Goal: Contribute content: Contribute content

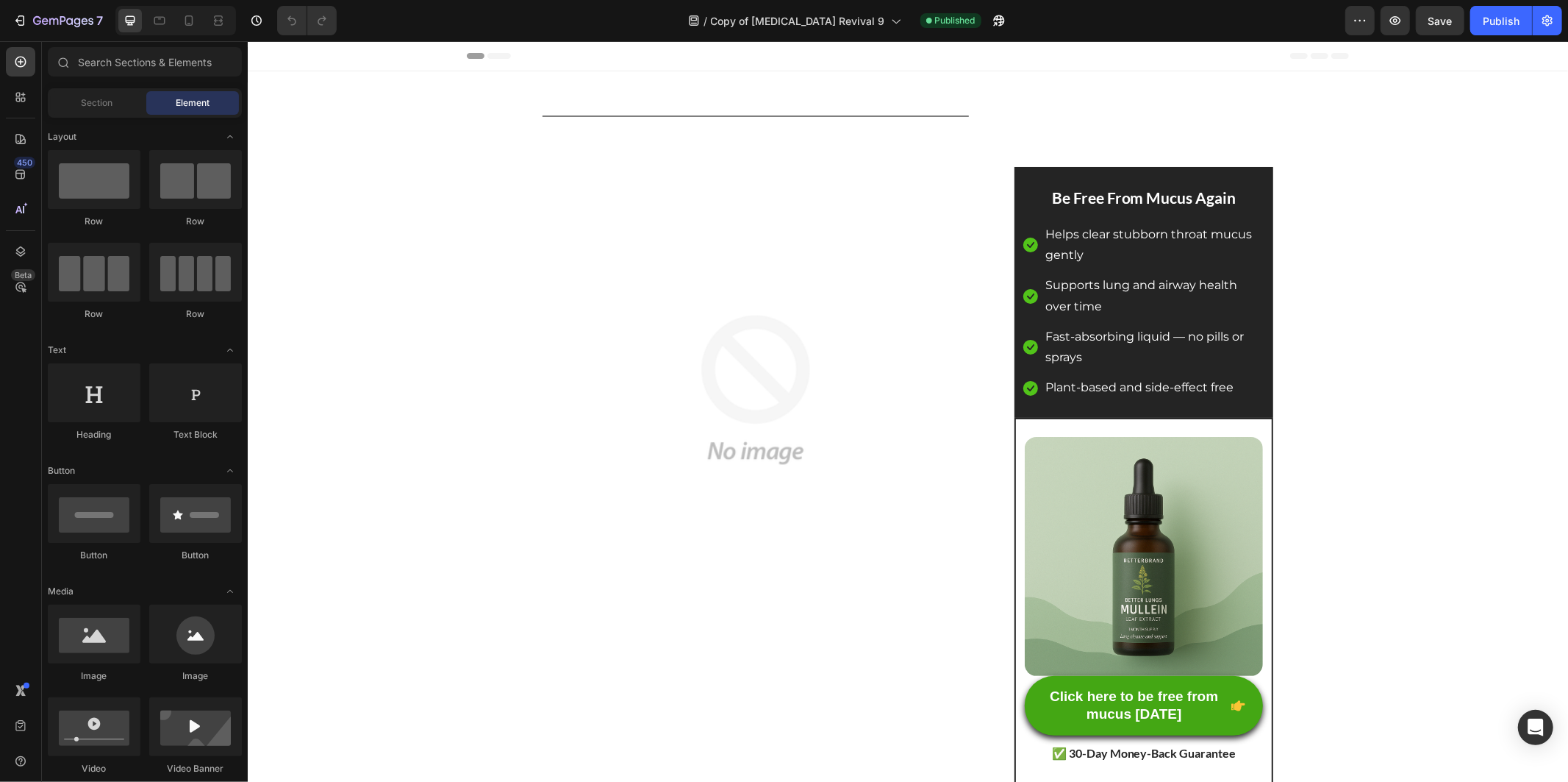
click at [173, 13] on div at bounding box center [176, 20] width 121 height 29
click at [176, 13] on div at bounding box center [176, 20] width 121 height 29
click at [177, 13] on div at bounding box center [189, 20] width 24 height 24
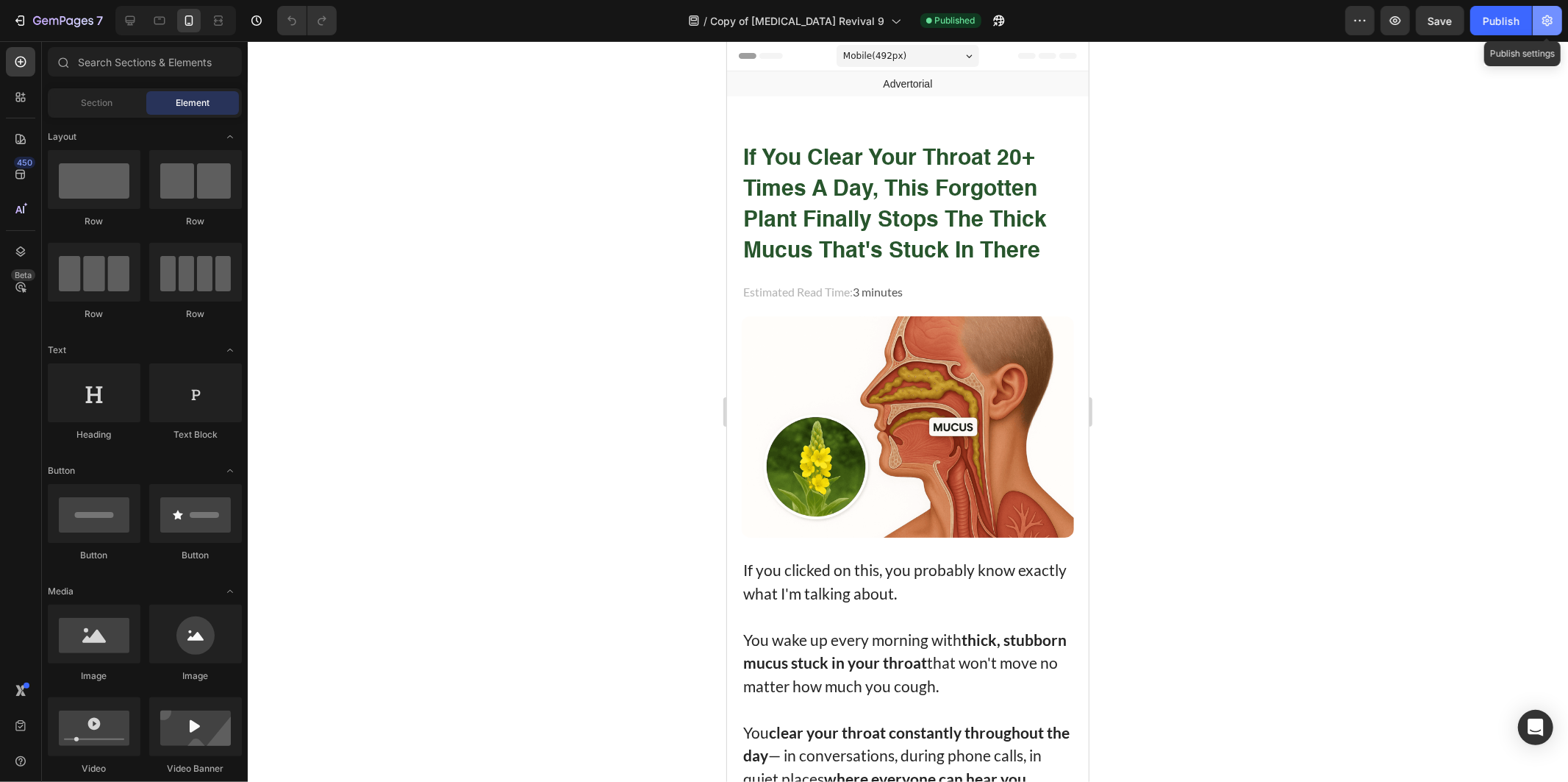
drag, startPoint x: 1553, startPoint y: 20, endPoint x: 1545, endPoint y: 23, distance: 8.5
click at [1555, 20] on button "button" at bounding box center [1548, 20] width 29 height 29
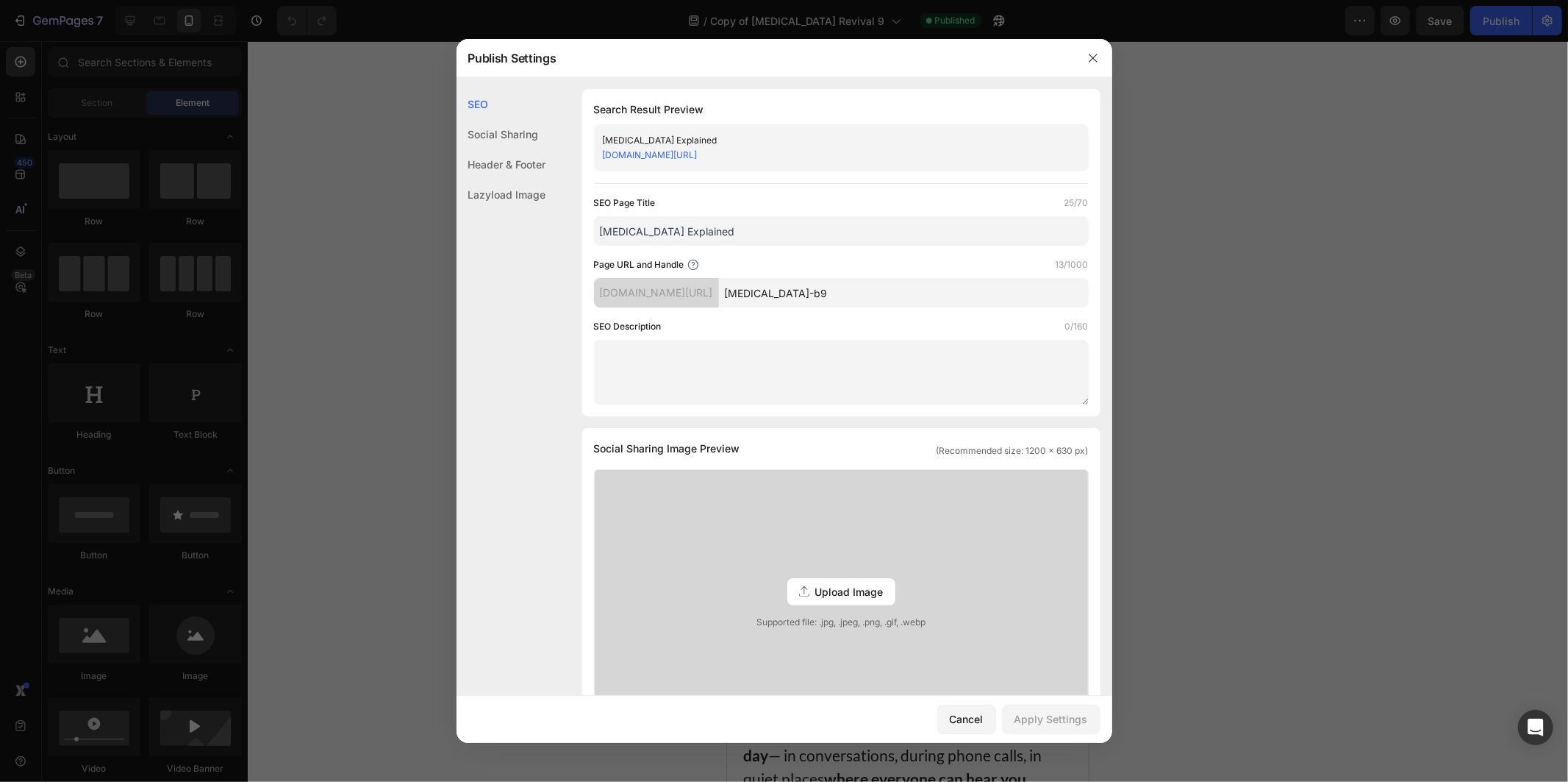
click at [726, 160] on div "y0jh2u-nc.myshopify.com/pages/nasal-drip-b9" at bounding box center [829, 155] width 452 height 15
click at [697, 158] on link "y0jh2u-nc.myshopify.com/pages/nasal-drip-b9" at bounding box center [650, 155] width 95 height 11
click at [666, 156] on link "y0jh2u-nc.myshopify.com/pages/nasal-drip-b9" at bounding box center [650, 155] width 95 height 11
drag, startPoint x: 394, startPoint y: 128, endPoint x: 434, endPoint y: 131, distance: 40.1
click at [393, 128] on div at bounding box center [784, 391] width 1568 height 782
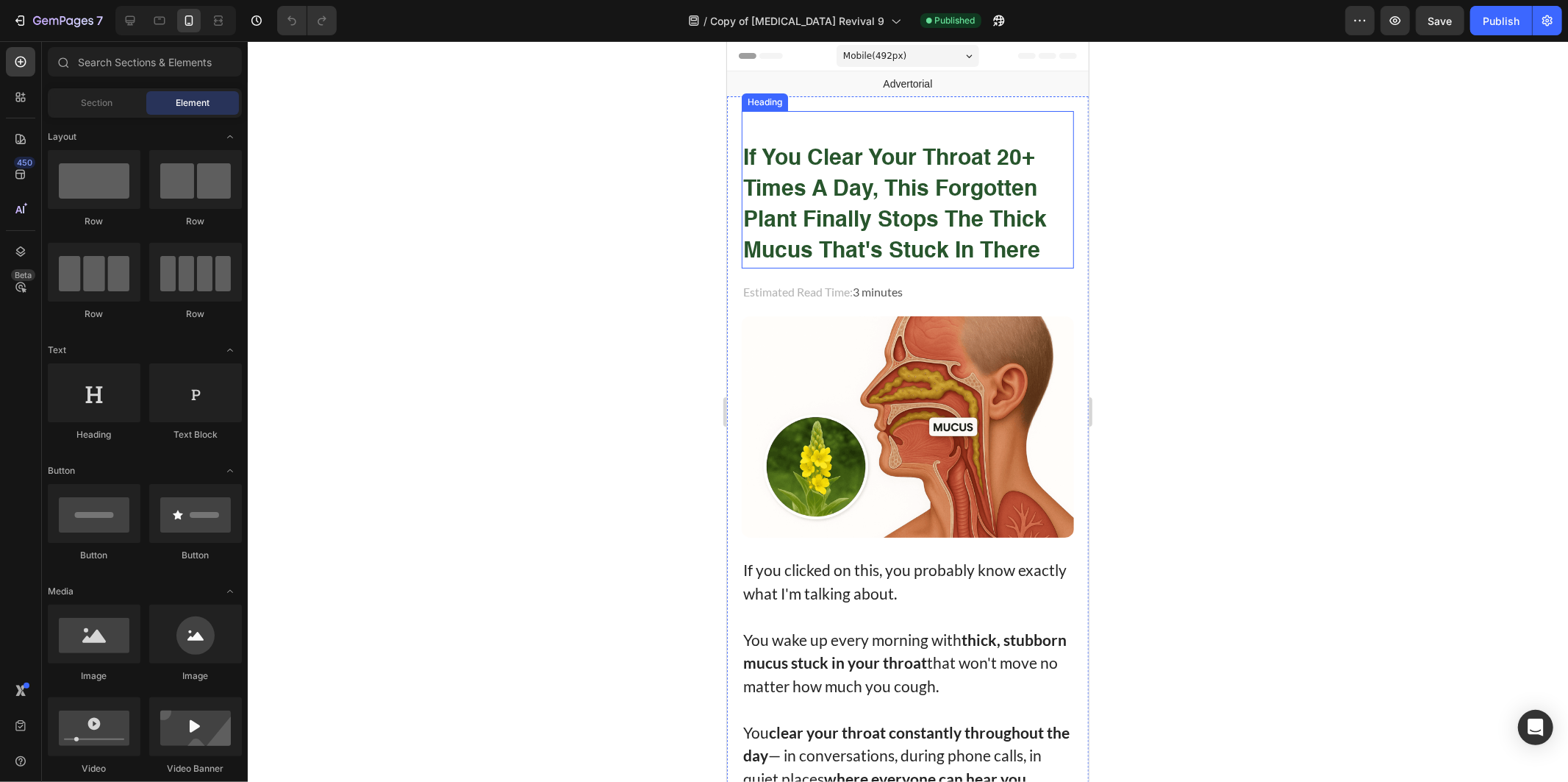
click at [835, 157] on strong "if you clear your throat 20+ times a day, this forgotten plant finally stops th…" at bounding box center [894, 204] width 304 height 114
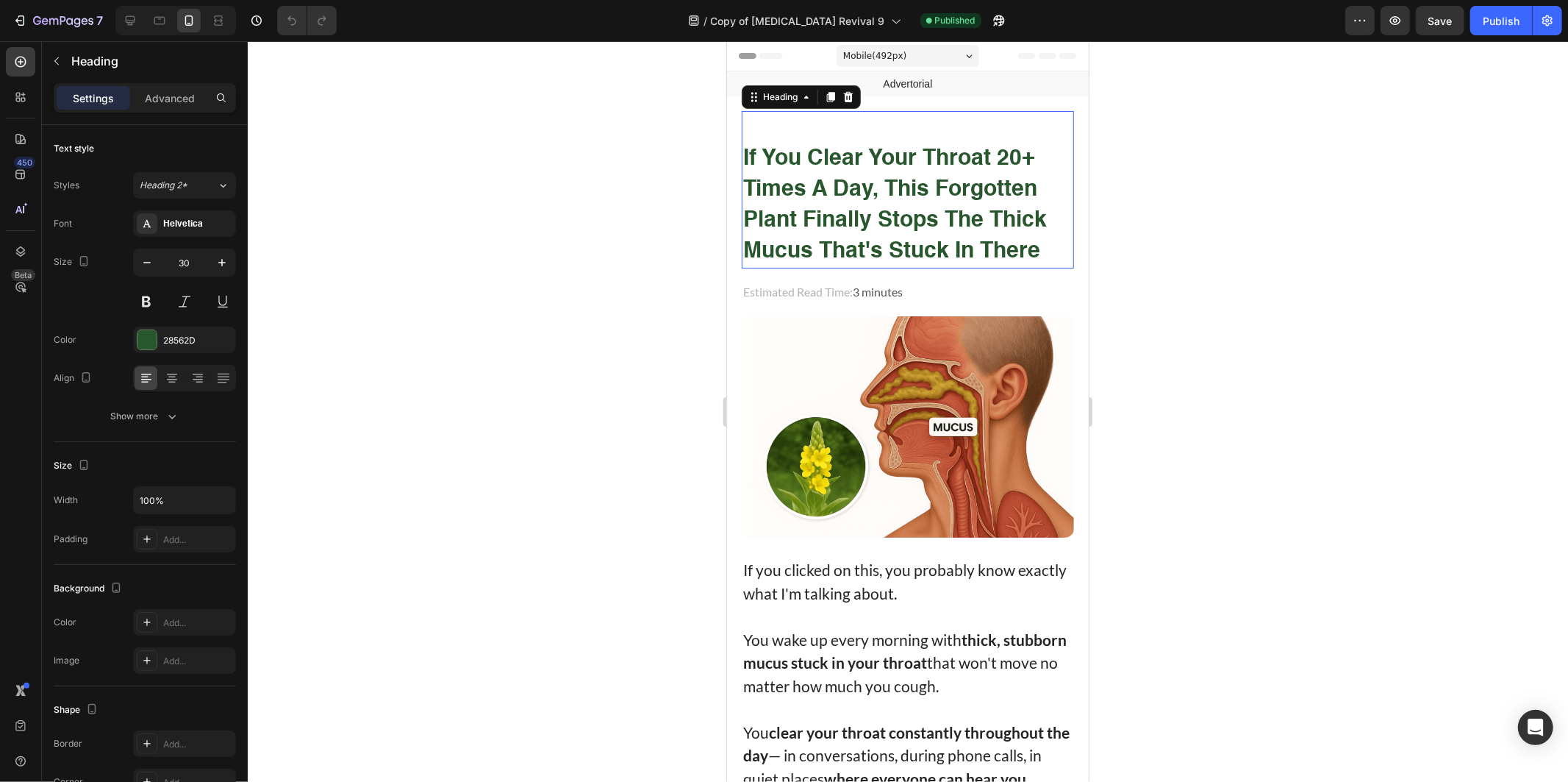
click at [835, 157] on strong "if you clear your throat 20+ times a day, this forgotten plant finally stops th…" at bounding box center [894, 204] width 304 height 114
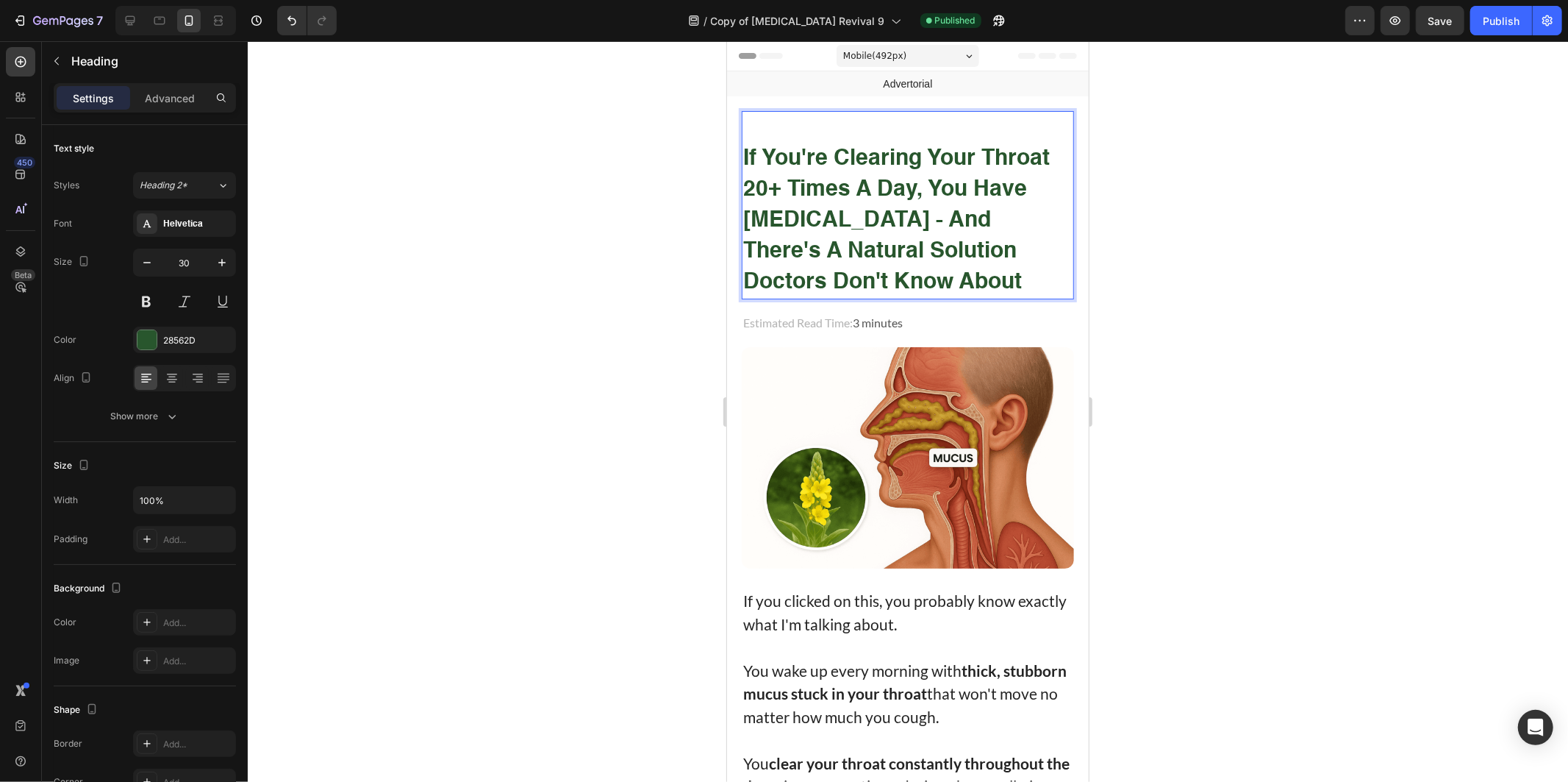
click at [940, 187] on strong "If You're Clearing Your Throat 20+ Times a Day, You Have Post-Nasal Drip - And …" at bounding box center [895, 220] width 306 height 145
drag, startPoint x: 924, startPoint y: 195, endPoint x: 915, endPoint y: 195, distance: 9.0
click at [915, 195] on strong "If You're Clearing Your Throat 20+ Times a Day, You Have Post-Nasal Drip - And …" at bounding box center [895, 220] width 306 height 145
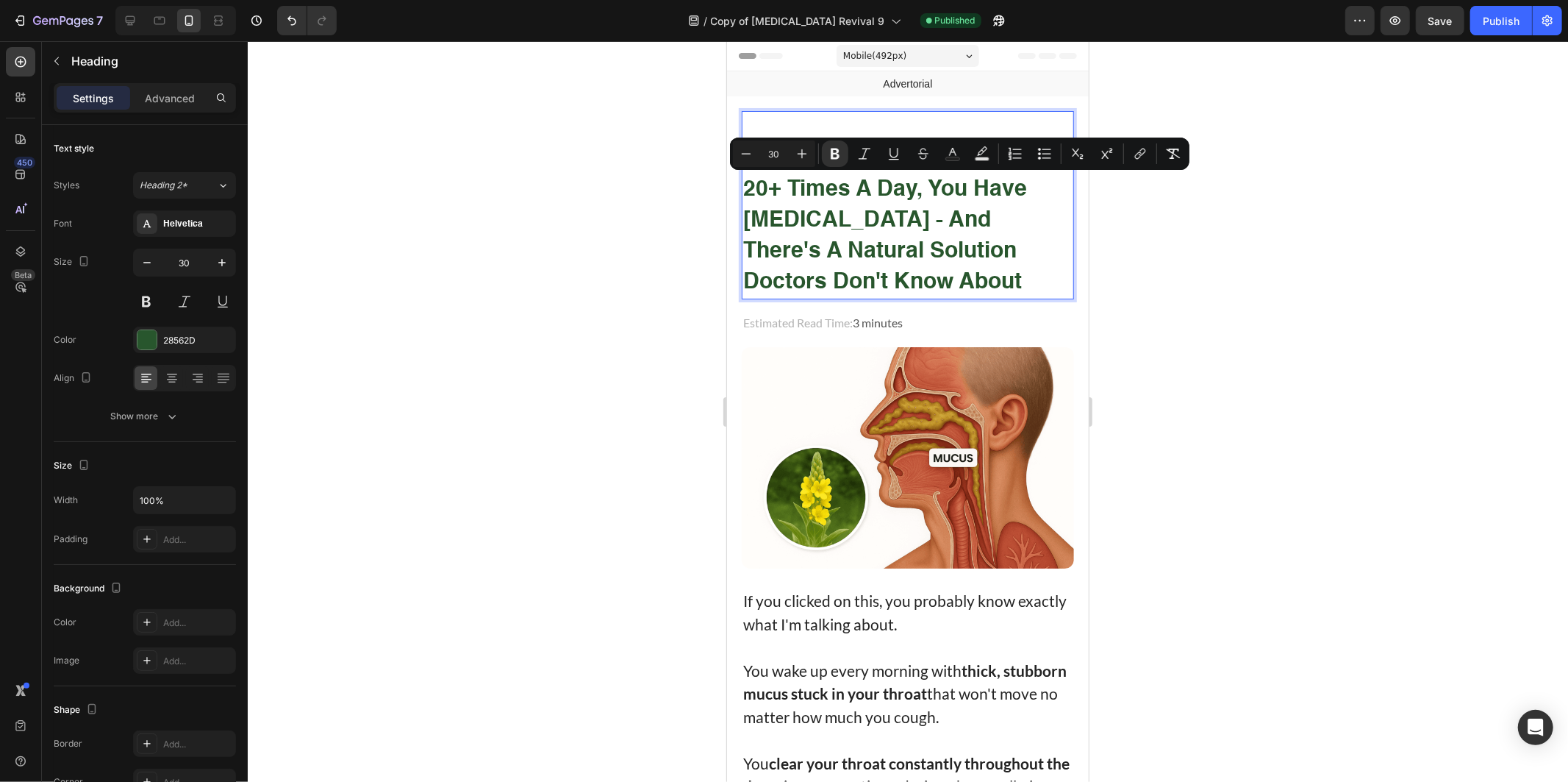
click at [950, 192] on strong "If You're Clearing Your Throat 20+ Times a Day, You Have Post-Nasal Drip - And …" at bounding box center [895, 220] width 306 height 145
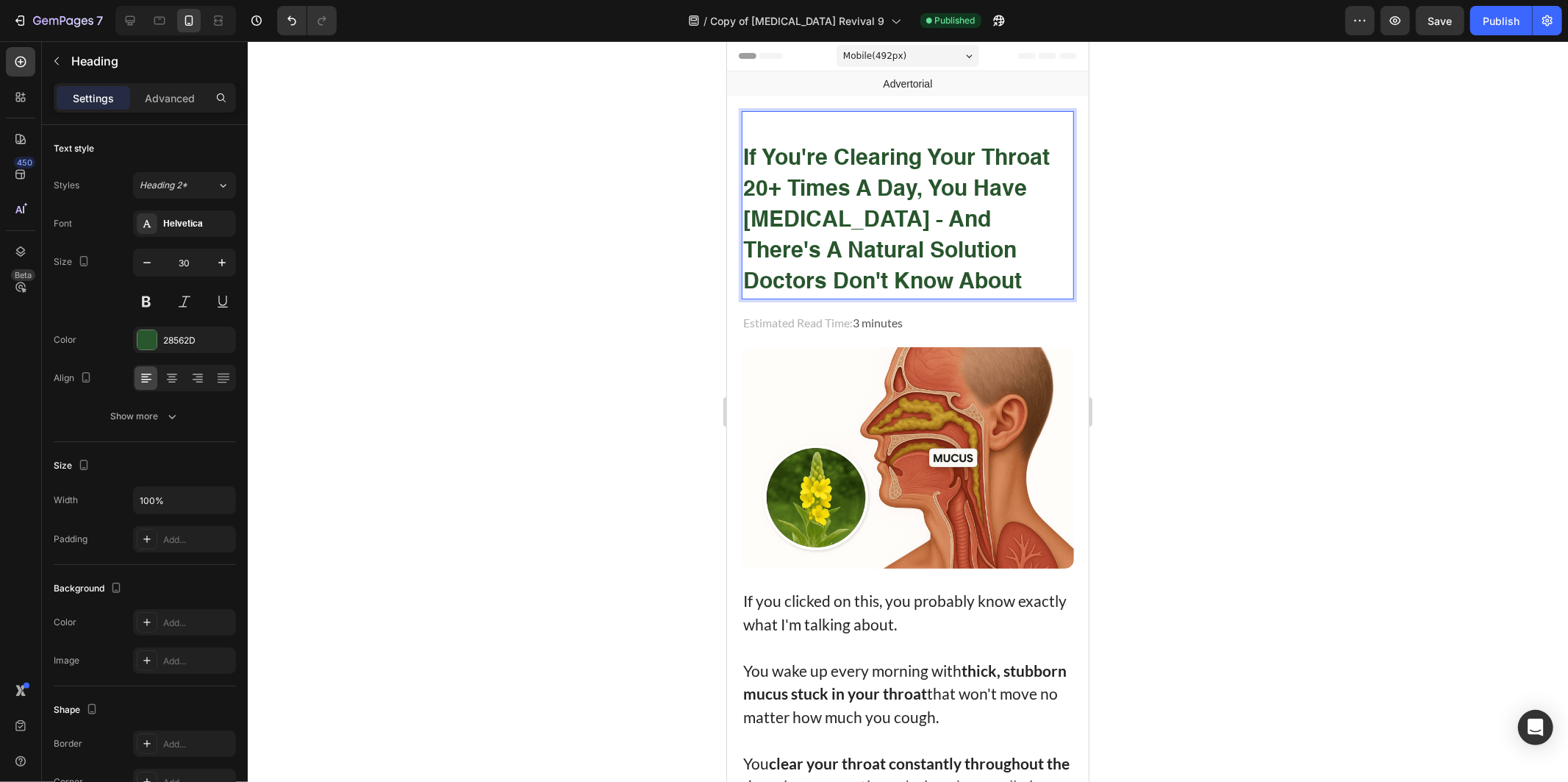
click at [990, 188] on strong "If You're Clearing Your Throat 20+ Times a Day, You Have Post-Nasal Drip - And …" at bounding box center [895, 220] width 306 height 145
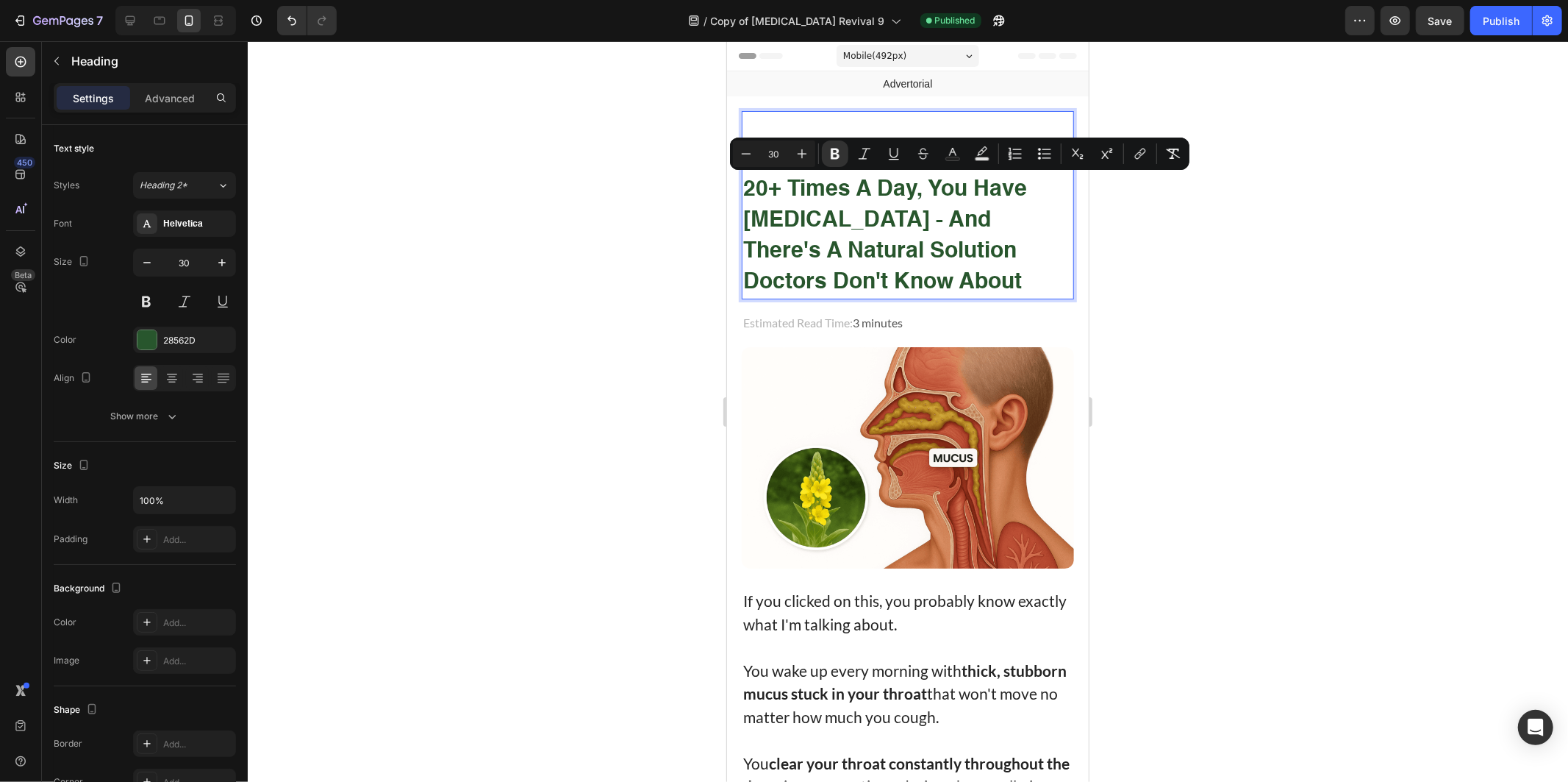
click at [965, 185] on strong "If You're Clearing Your Throat 20+ Times a Day, You Have Post-Nasal Drip - And …" at bounding box center [895, 220] width 306 height 145
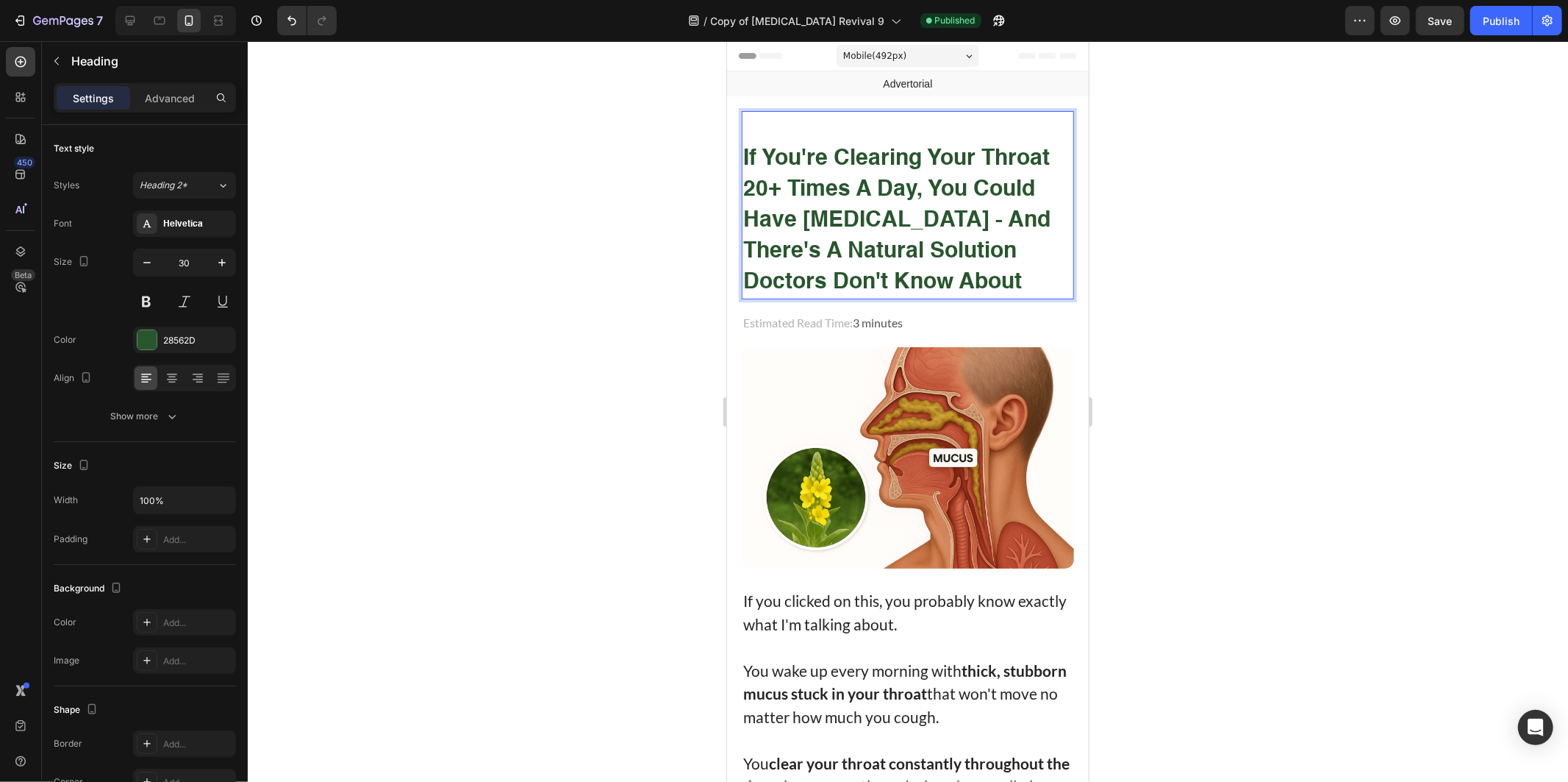
click at [949, 214] on strong "If You're Clearing Your Throat 20+ Times a Day, You could Have Post-Nasal Drip …" at bounding box center [896, 220] width 307 height 145
click at [805, 217] on strong "If You're Clearing Your Throat 20+ Times a Day, You could Have Post-Nasal Drip …" at bounding box center [896, 220] width 307 height 145
click at [962, 217] on strong "If You're Clearing Your Throat 20+ Times a Day, You could Have 'Post-Nasal Drip…" at bounding box center [903, 220] width 322 height 145
click at [967, 218] on strong "If You're Clearing Your Throat 20+ Times a Day, You could Have 'Post-Nasal Drip…" at bounding box center [903, 220] width 322 height 145
click at [1012, 255] on strong "If You're Clearing Your Throat 20+ Times a Day, You could Have 'Post-Nasal Drip…" at bounding box center [895, 220] width 306 height 145
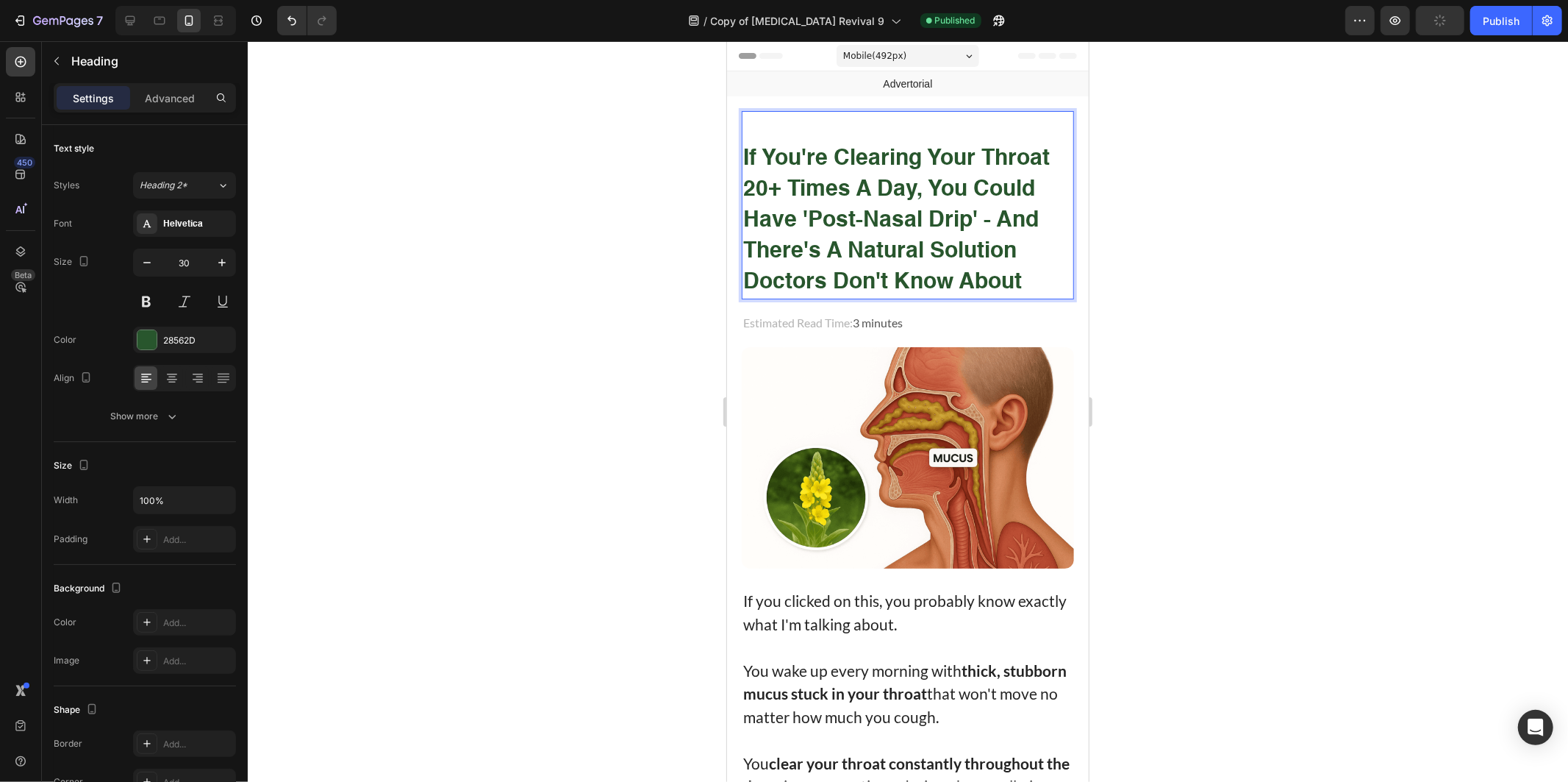
click at [1012, 255] on strong "If You're Clearing Your Throat 20+ Times a Day, You could Have 'Post-Nasal Drip…" at bounding box center [895, 220] width 306 height 145
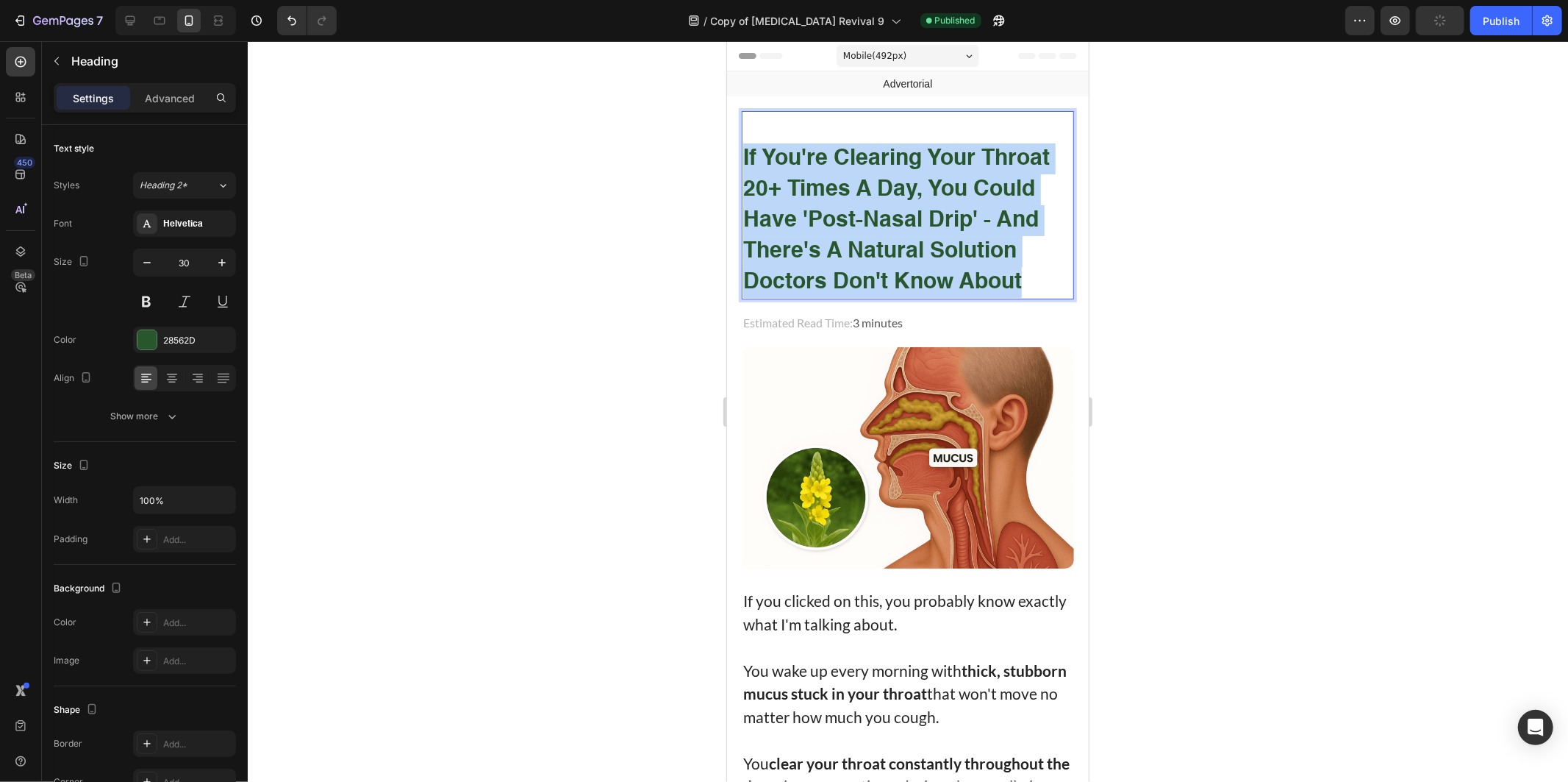
click at [1012, 255] on strong "If You're Clearing Your Throat 20+ Times a Day, You could Have 'Post-Nasal Drip…" at bounding box center [895, 220] width 306 height 145
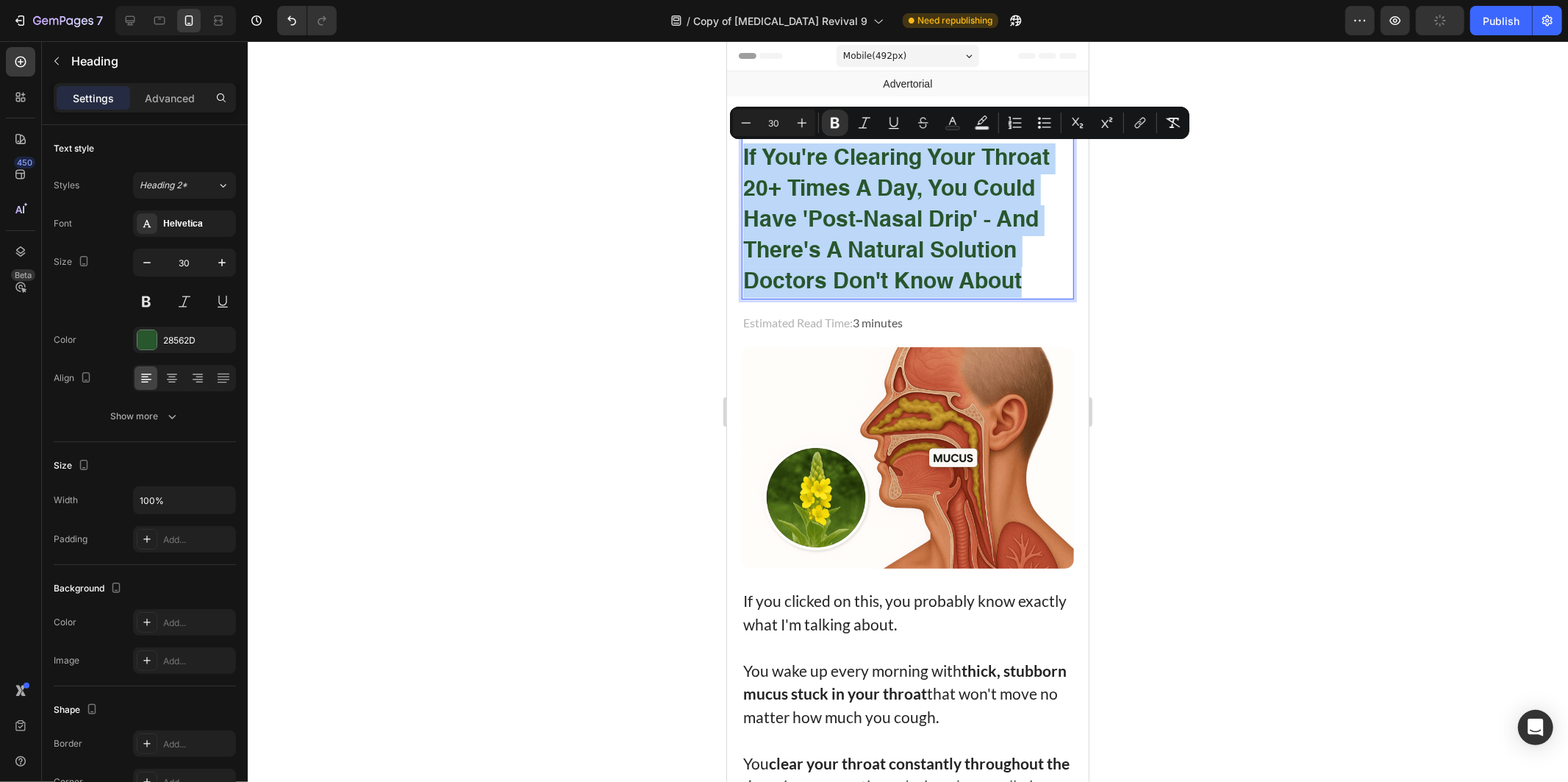
copy strong "If You're Clearing Your Throat 20+ Times a Day, You could Have 'Post-Nasal Drip…"
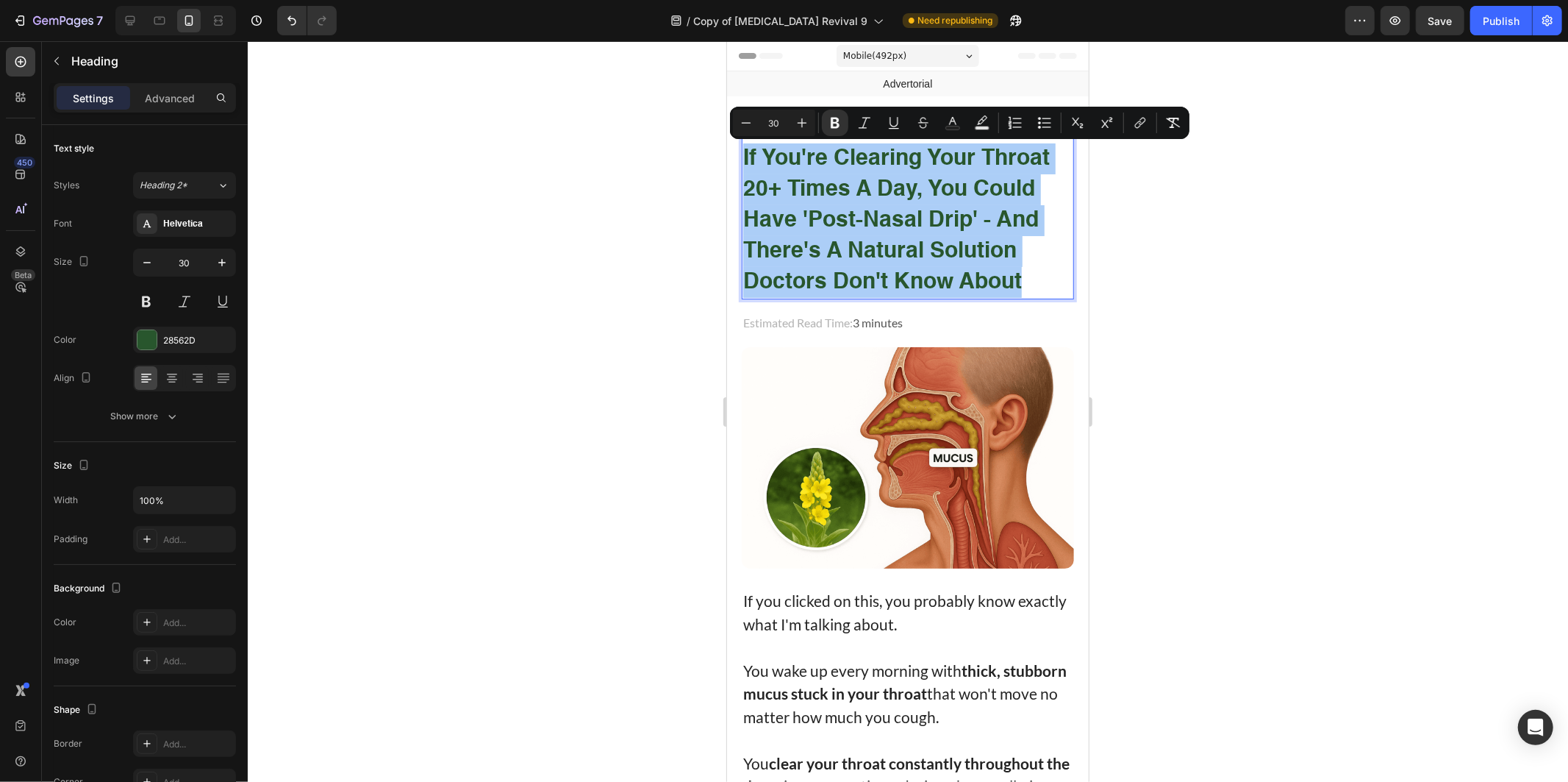
click at [1334, 254] on div at bounding box center [907, 411] width 1321 height 740
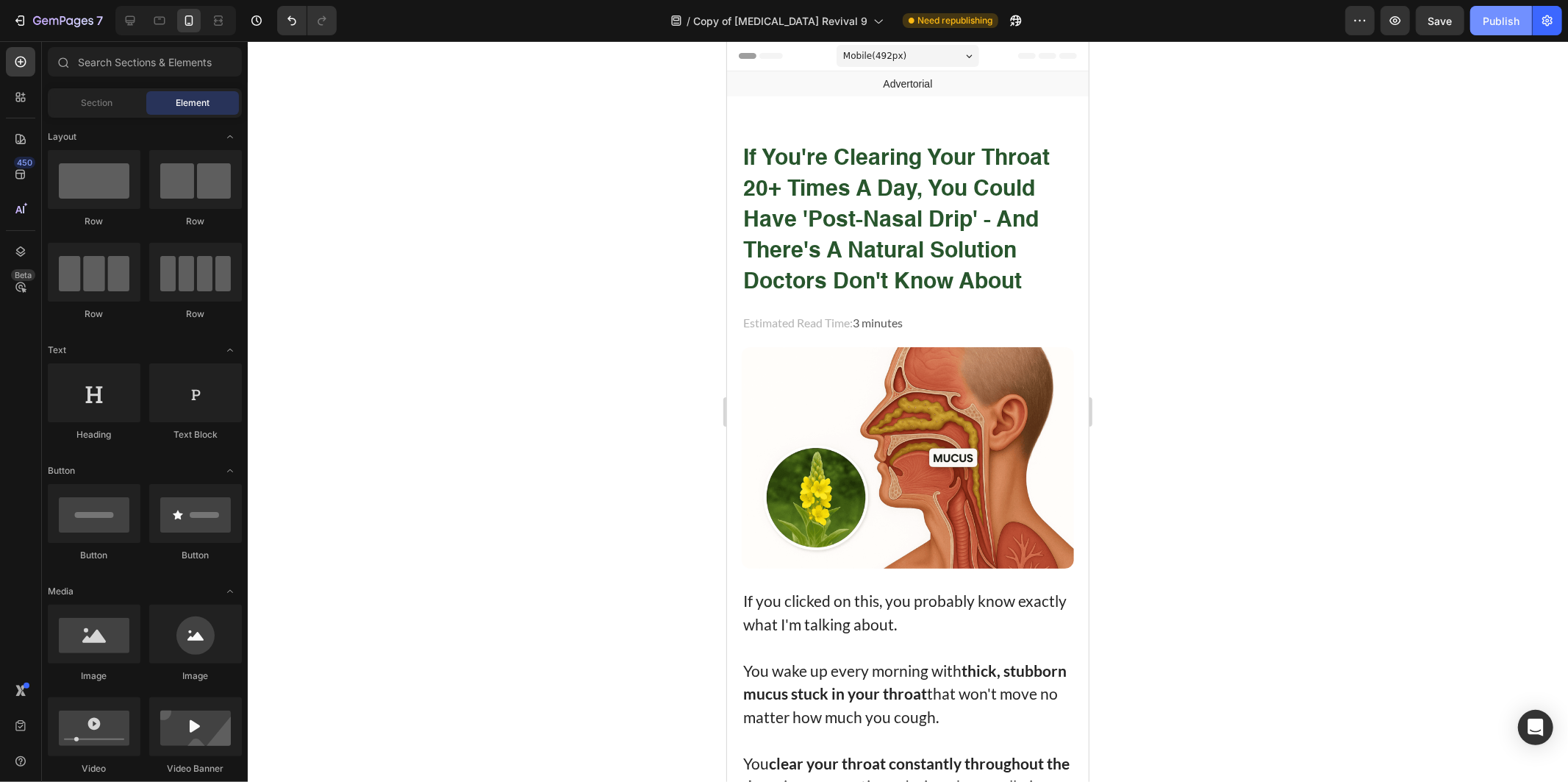
click at [1503, 18] on div "Publish" at bounding box center [1501, 20] width 37 height 16
click at [956, 293] on strong "If You're Clearing Your Throat 20+ Times a Day, You could Have 'Post-Nasal Drip…" at bounding box center [895, 220] width 306 height 145
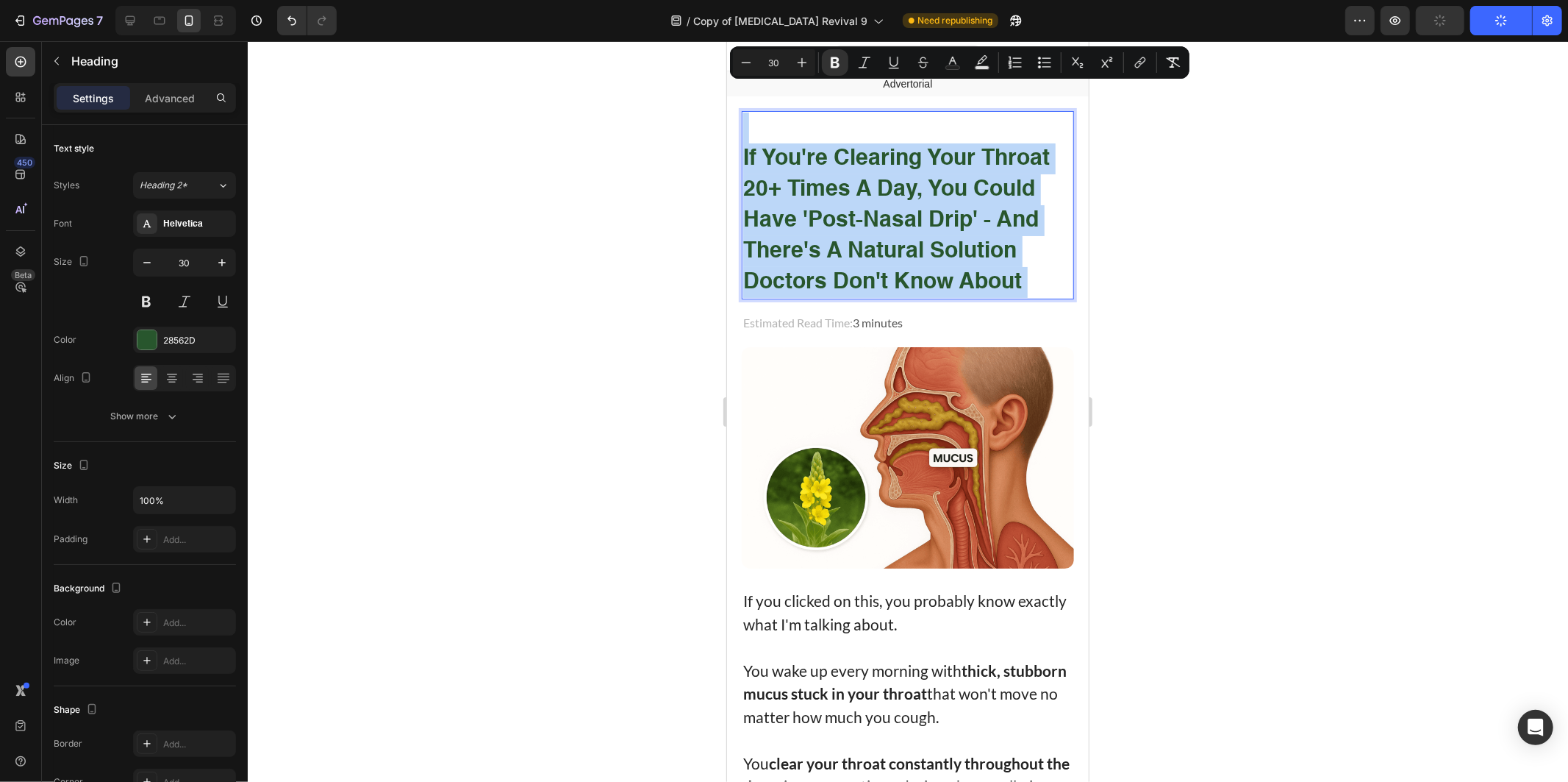
drag, startPoint x: 953, startPoint y: 282, endPoint x: 938, endPoint y: 282, distance: 15.0
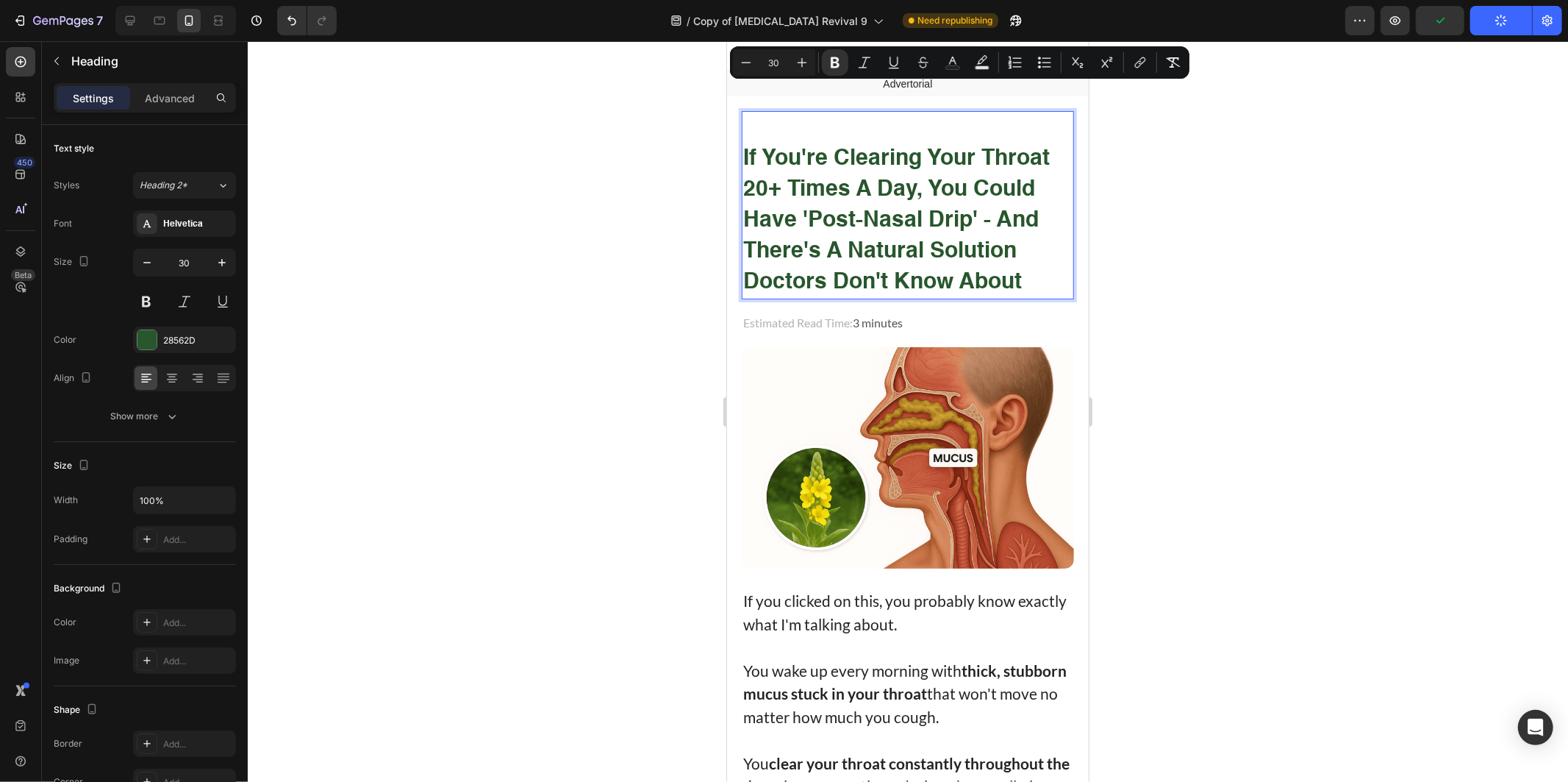
click at [938, 282] on strong "If You're Clearing Your Throat 20+ Times a Day, You could Have 'Post-Nasal Drip…" at bounding box center [895, 220] width 306 height 145
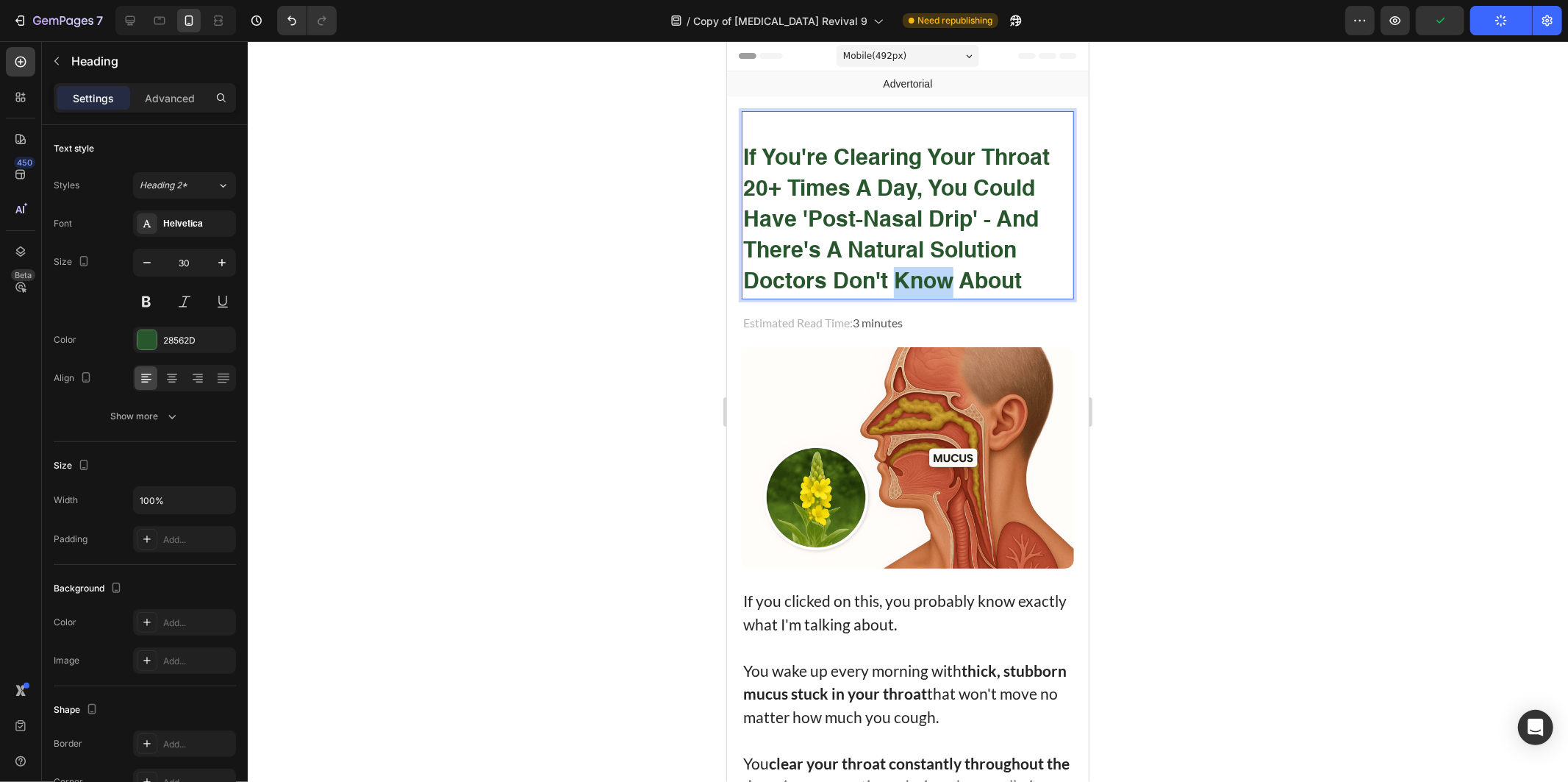
click at [944, 282] on strong "If You're Clearing Your Throat 20+ Times a Day, You could Have 'Post-Nasal Drip…" at bounding box center [895, 220] width 306 height 145
click at [1107, 231] on div at bounding box center [907, 411] width 1321 height 740
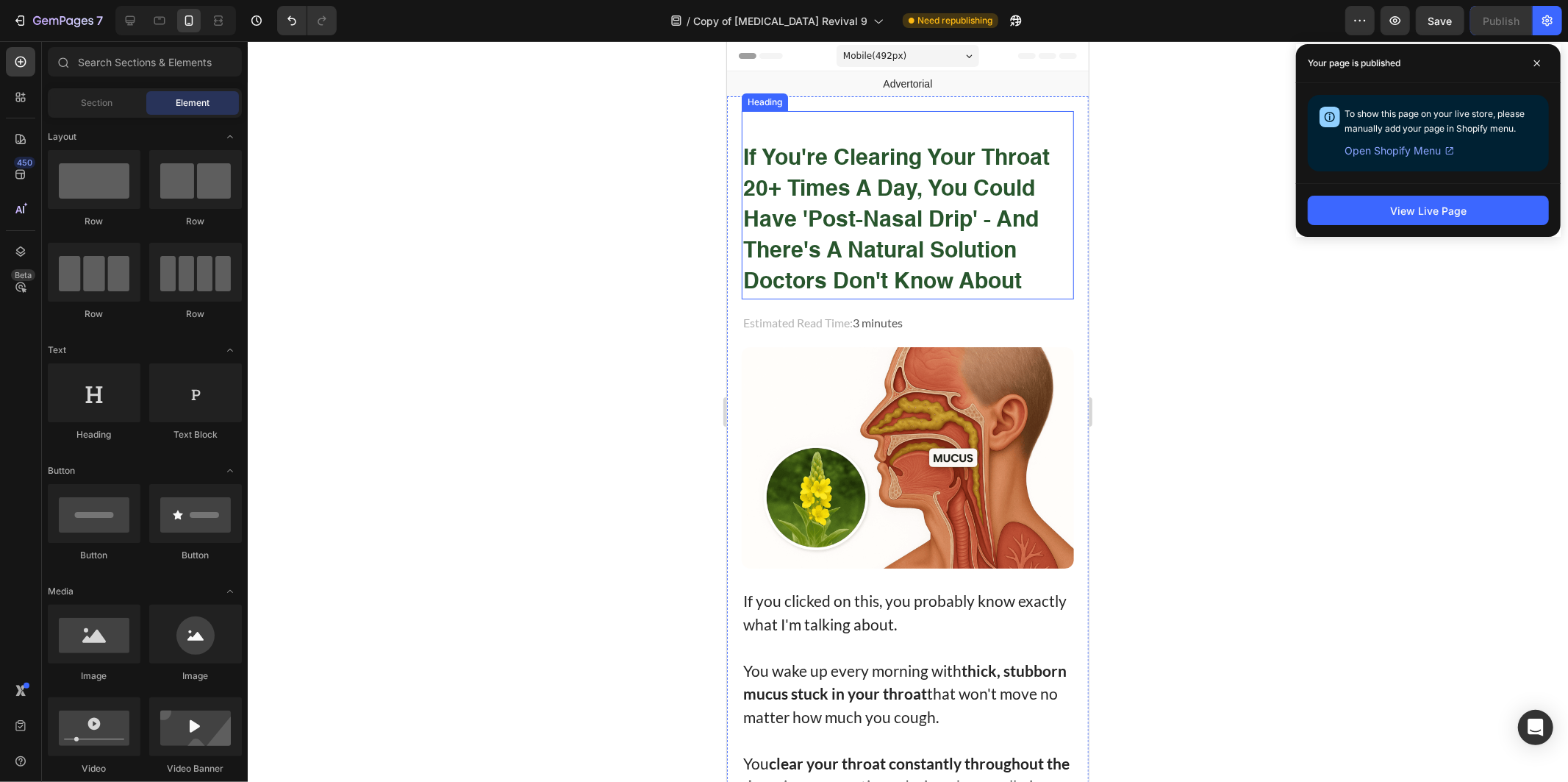
click at [893, 252] on strong "If You're Clearing Your Throat 20+ Times a Day, You could Have 'Post-Nasal Drip…" at bounding box center [895, 220] width 306 height 145
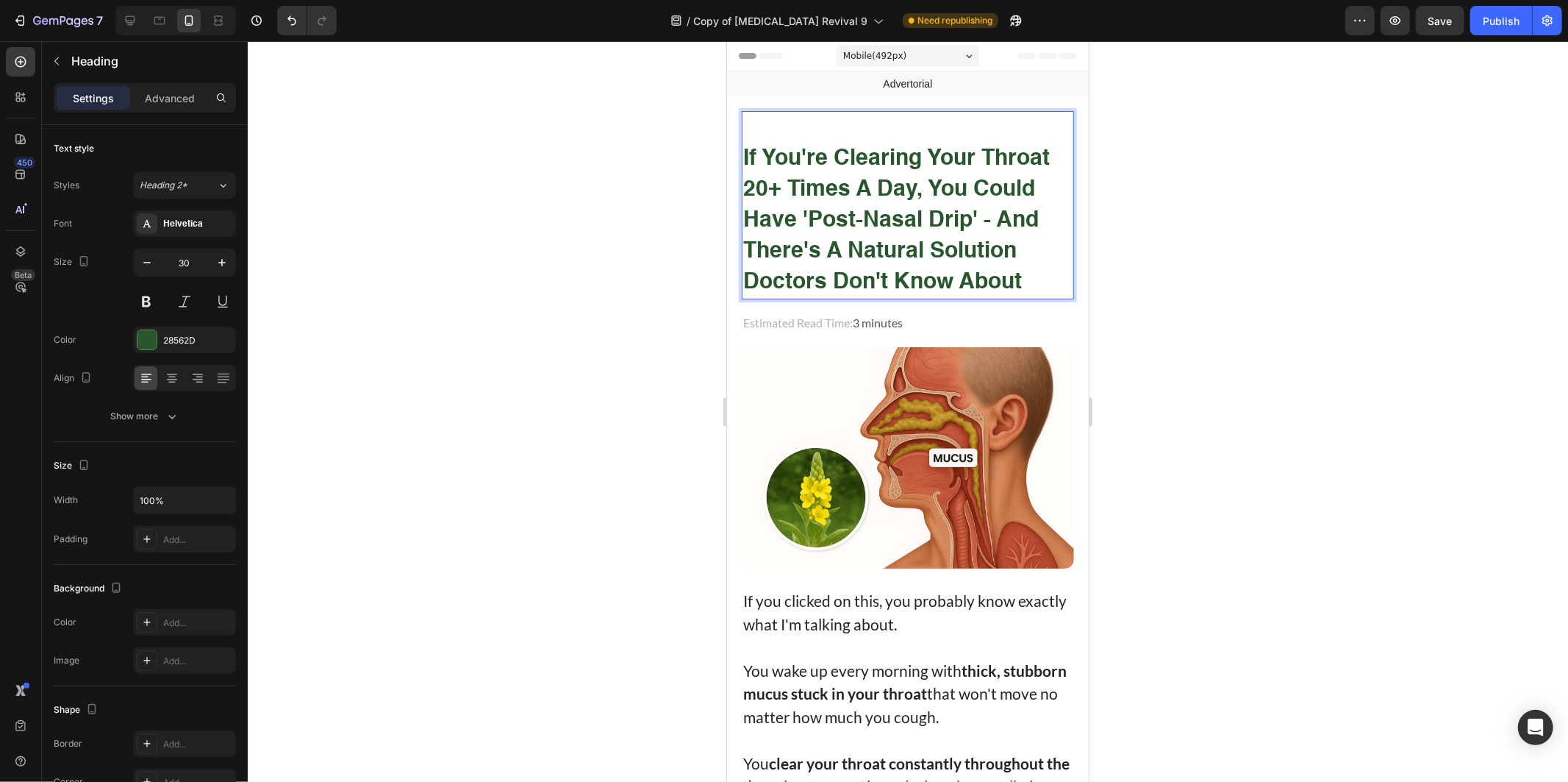
click at [822, 257] on strong "If You're Clearing Your Throat 20+ Times a Day, You could Have 'Post-Nasal Drip…" at bounding box center [895, 220] width 306 height 145
click at [915, 270] on strong "If You're Clearing Your Throat 20+ Times a Day, You could Have 'Post-Nasal Drip…" at bounding box center [895, 220] width 306 height 145
click at [847, 284] on strong "If You're Clearing Your Throat 20+ Times a Day, You could Have 'Post-Nasal Drip…" at bounding box center [895, 220] width 306 height 145
drag, startPoint x: 847, startPoint y: 284, endPoint x: 906, endPoint y: 280, distance: 59.1
click at [906, 280] on strong "If You're Clearing Your Throat 20+ Times a Day, You could Have 'Post-Nasal Drip…" at bounding box center [895, 220] width 306 height 145
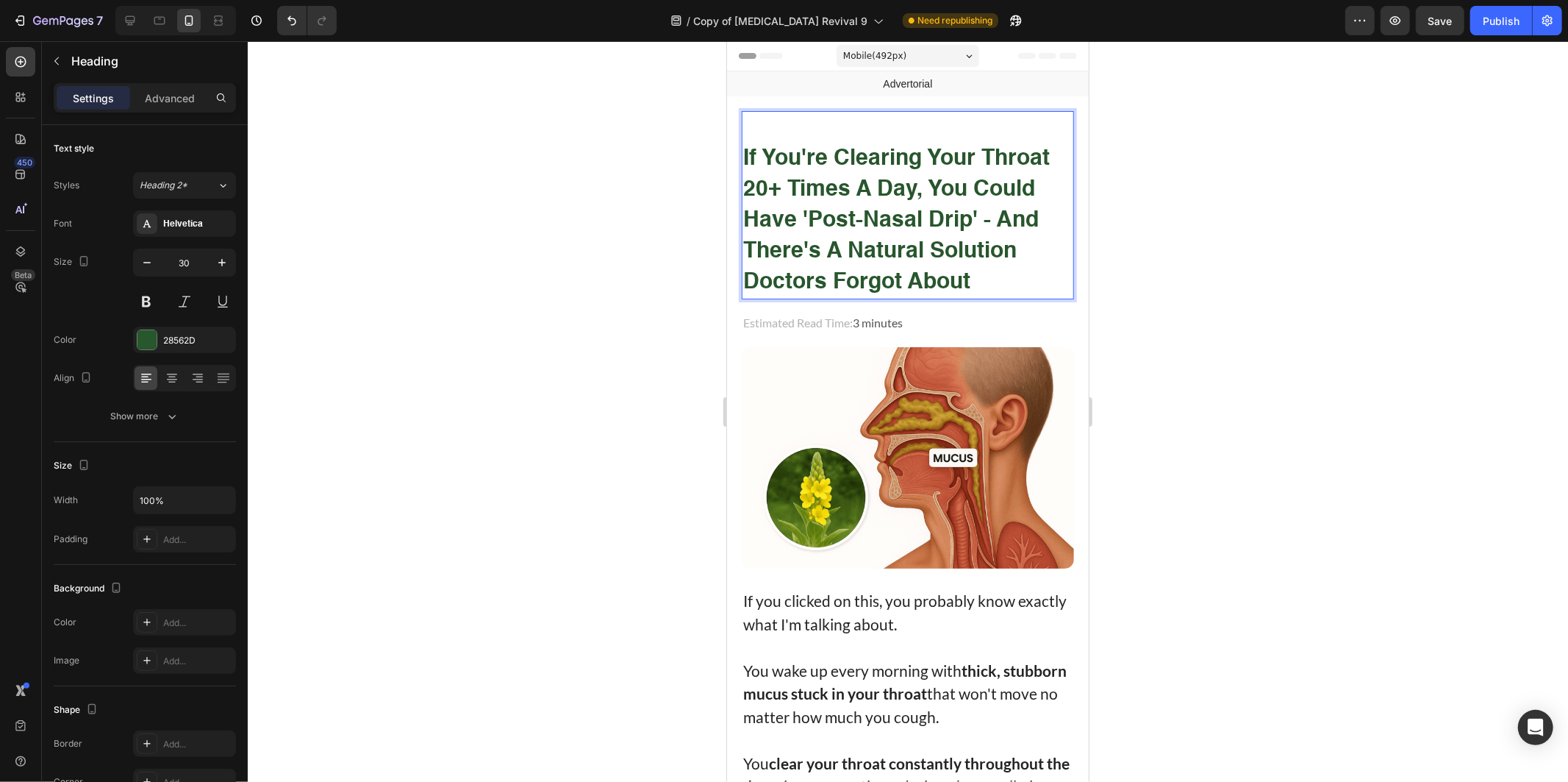
click at [1248, 240] on div at bounding box center [907, 411] width 1321 height 740
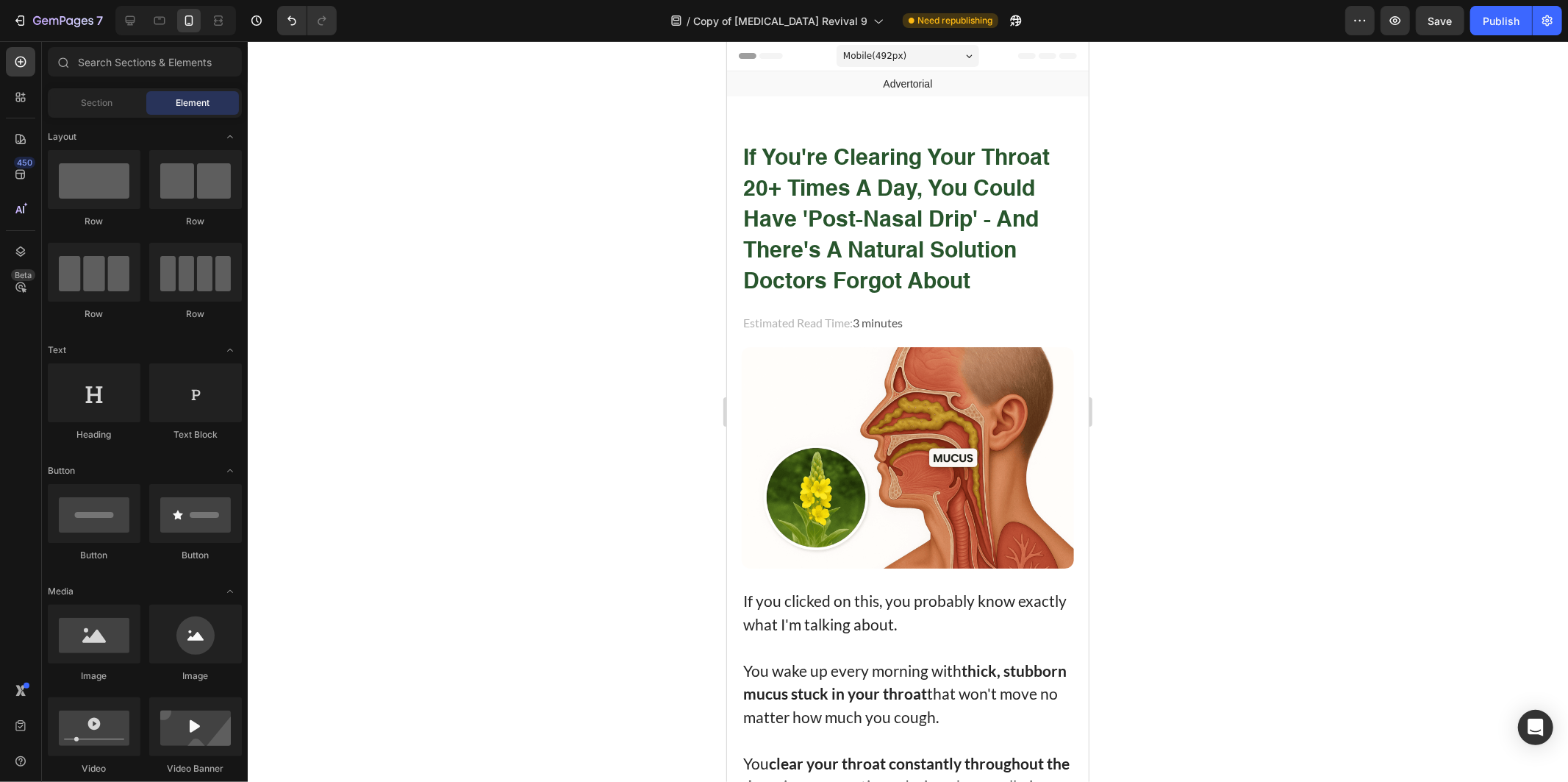
click at [1493, 11] on button "Publish" at bounding box center [1501, 20] width 62 height 29
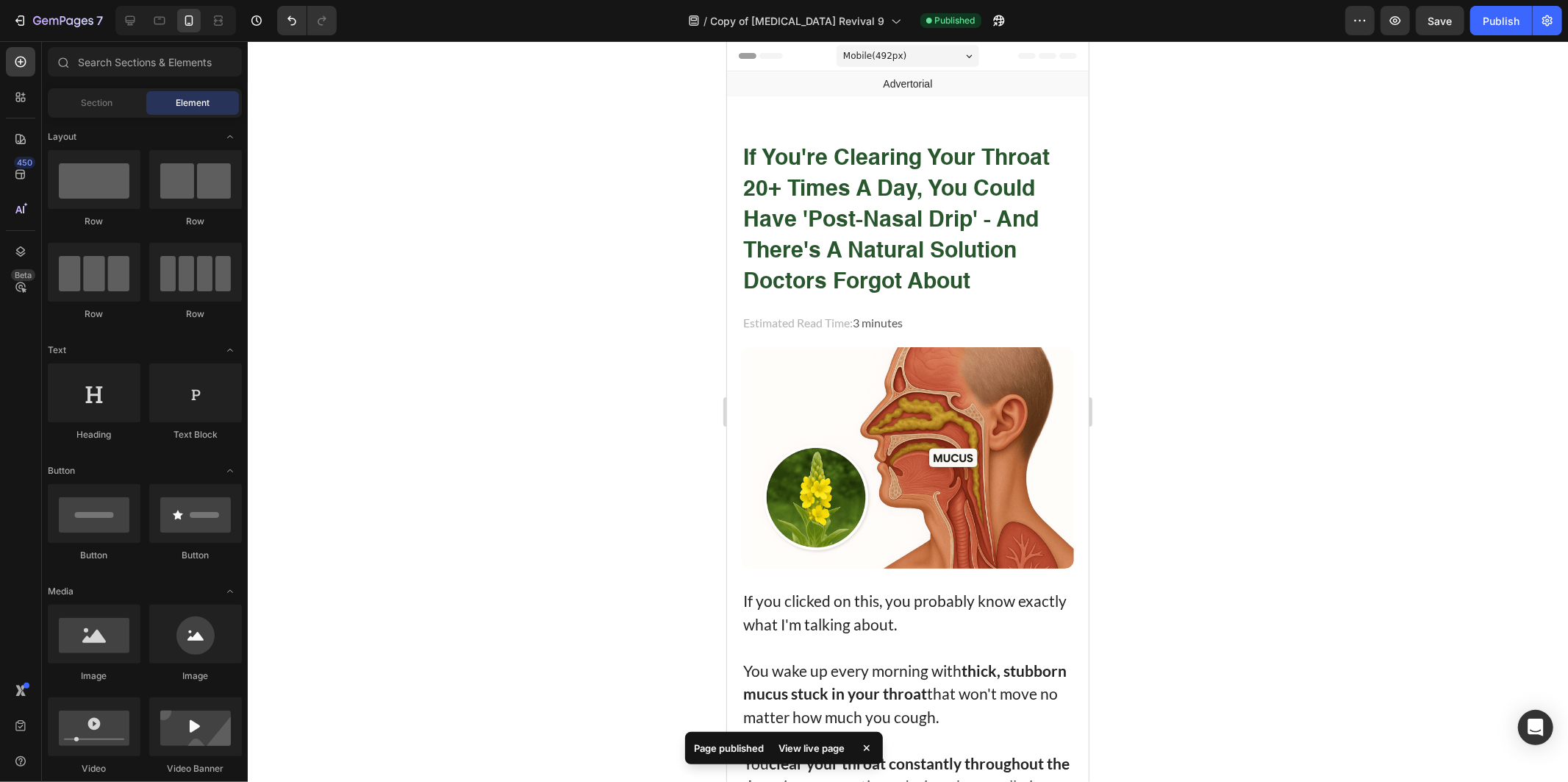
click at [1127, 495] on div at bounding box center [907, 411] width 1321 height 740
drag, startPoint x: 902, startPoint y: 199, endPoint x: 863, endPoint y: 248, distance: 62.6
click at [899, 199] on strong "If You're Clearing Your Throat 20+ Times a Day, You could Have 'Post-Nasal Drip…" at bounding box center [895, 220] width 306 height 145
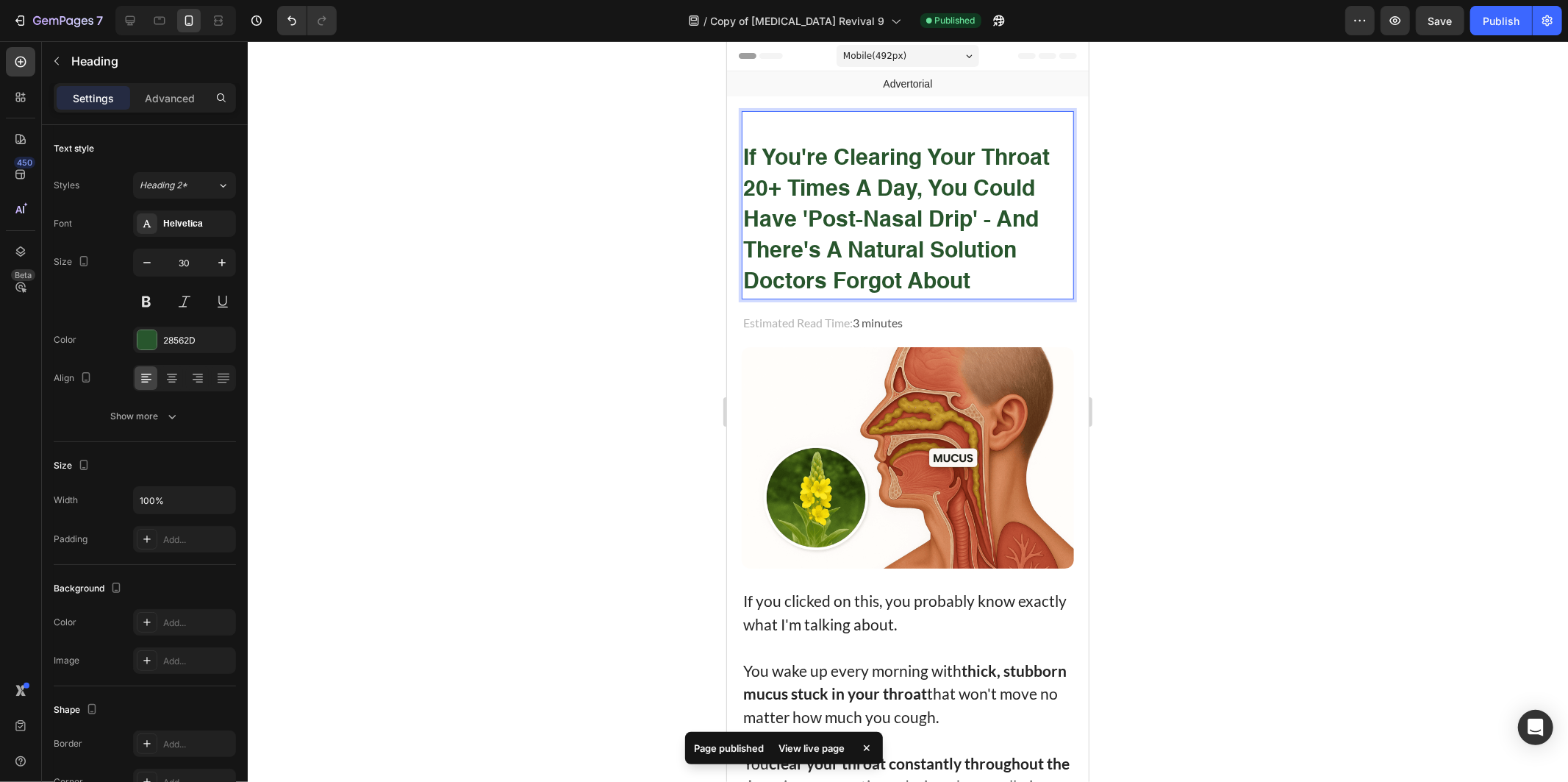
click at [884, 244] on strong "If You're Clearing Your Throat 20+ Times a Day, You could Have 'Post-Nasal Drip…" at bounding box center [895, 220] width 306 height 145
click at [971, 247] on strong "If You're Clearing Your Throat 20+ Times a Day, You could Have 'Post-Nasal Drip…" at bounding box center [895, 220] width 306 height 145
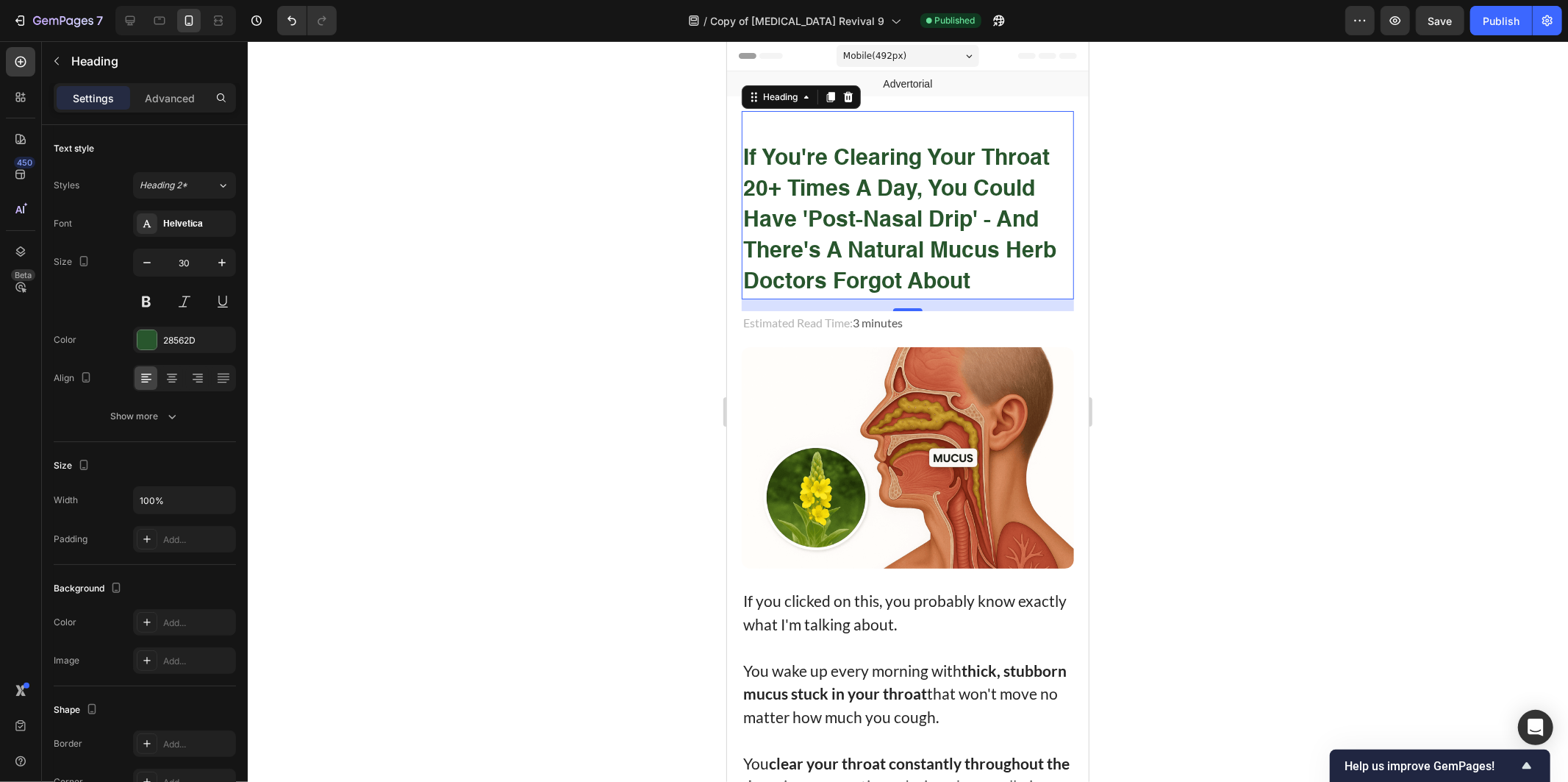
click at [1299, 114] on div at bounding box center [907, 411] width 1321 height 740
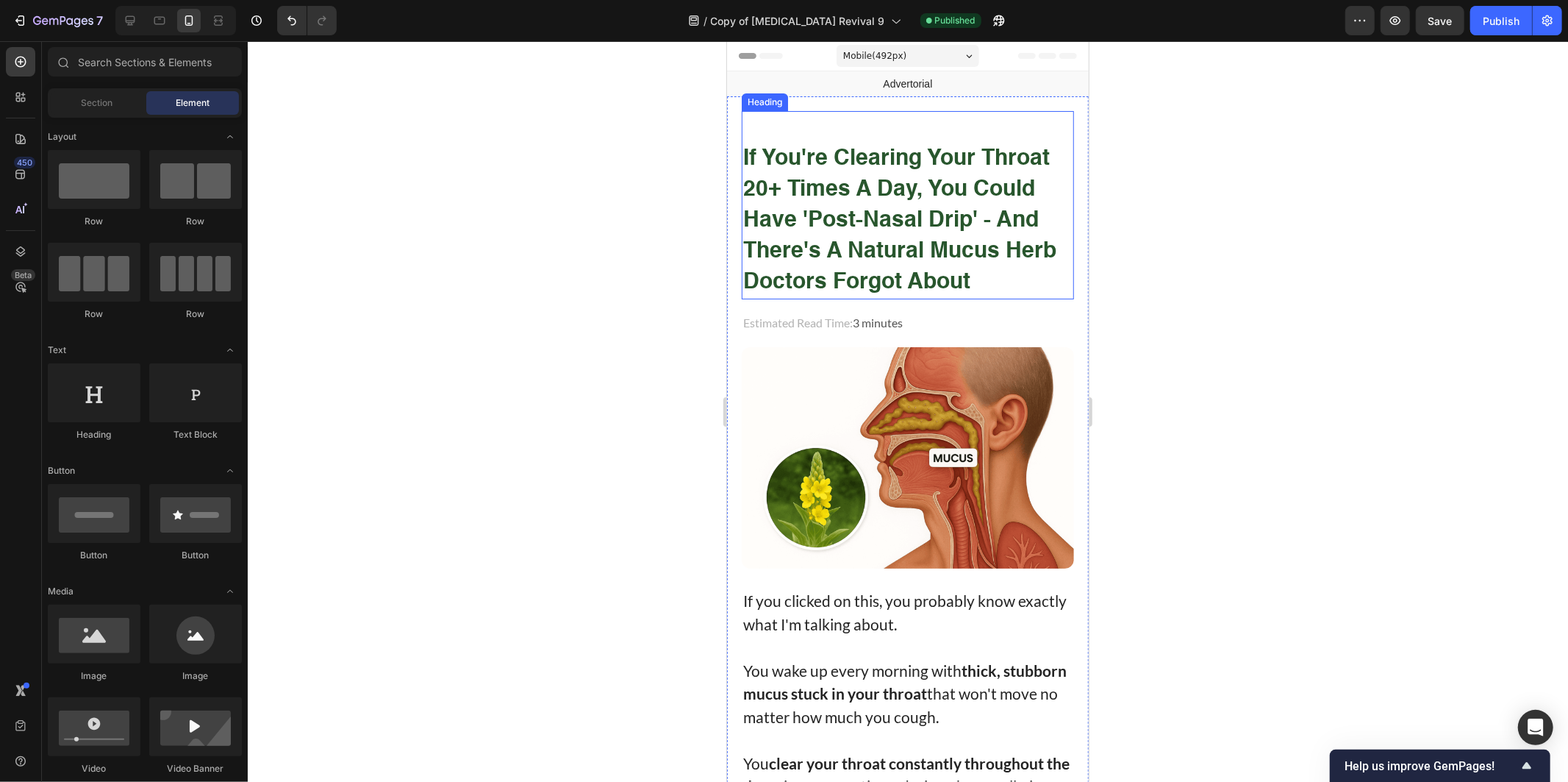
click at [918, 221] on strong "If You're Clearing Your Throat 20+ Times a Day, You could Have 'Post-Nasal Drip…" at bounding box center [898, 220] width 313 height 145
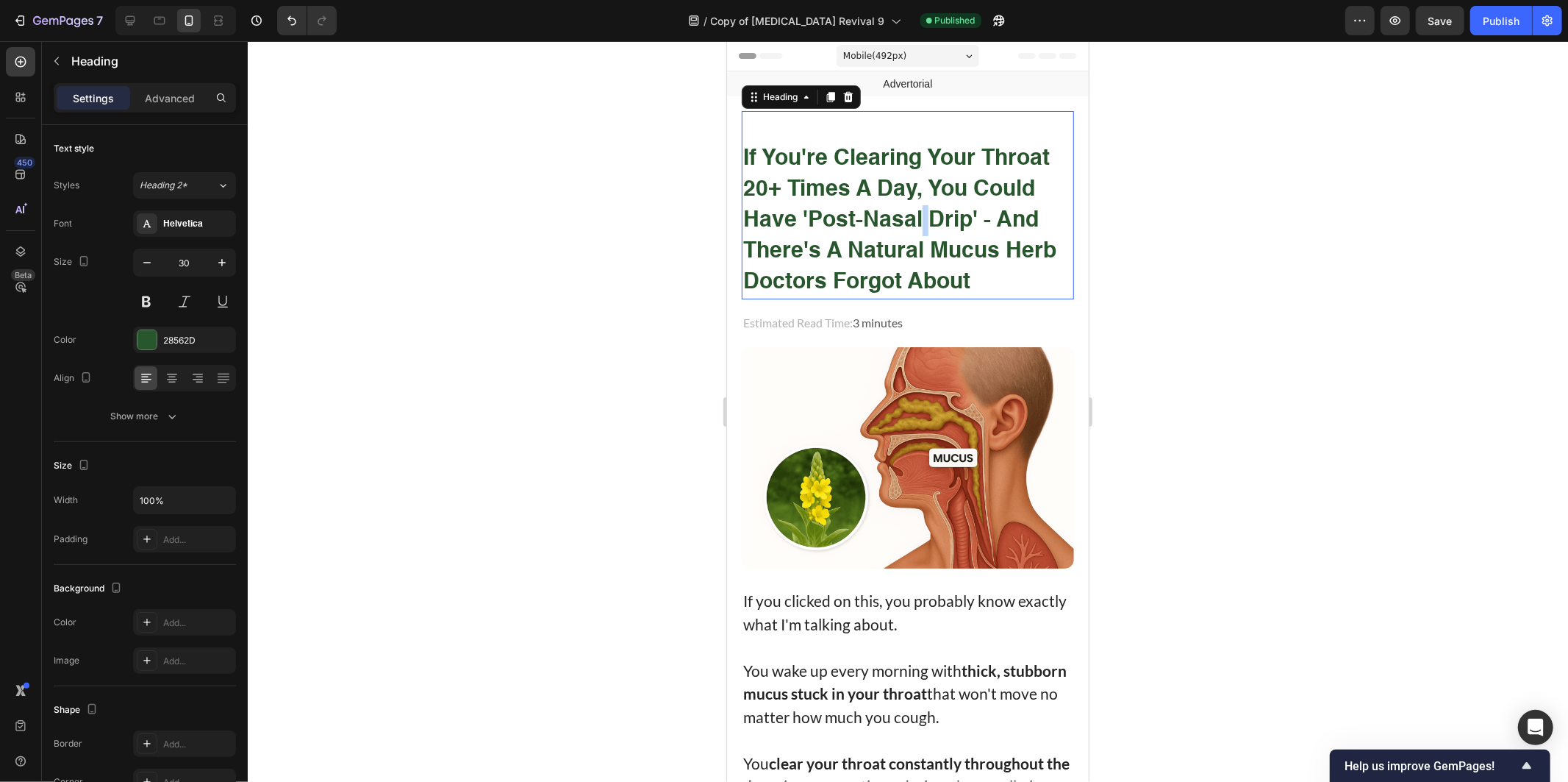
click at [918, 220] on strong "If You're Clearing Your Throat 20+ Times a Day, You could Have 'Post-Nasal Drip…" at bounding box center [898, 220] width 313 height 145
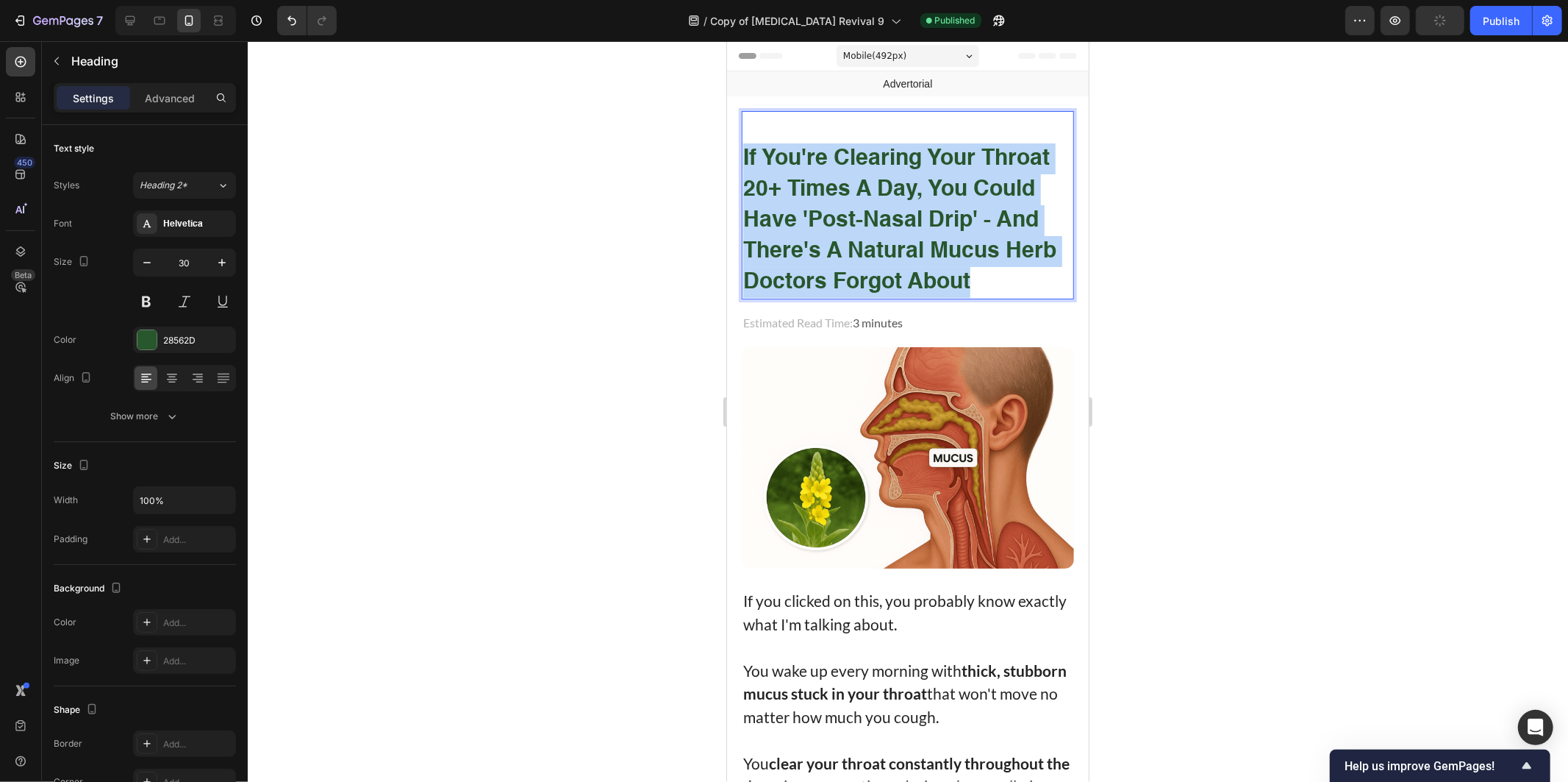
click at [918, 220] on strong "If You're Clearing Your Throat 20+ Times a Day, You could Have 'Post-Nasal Drip…" at bounding box center [898, 220] width 313 height 145
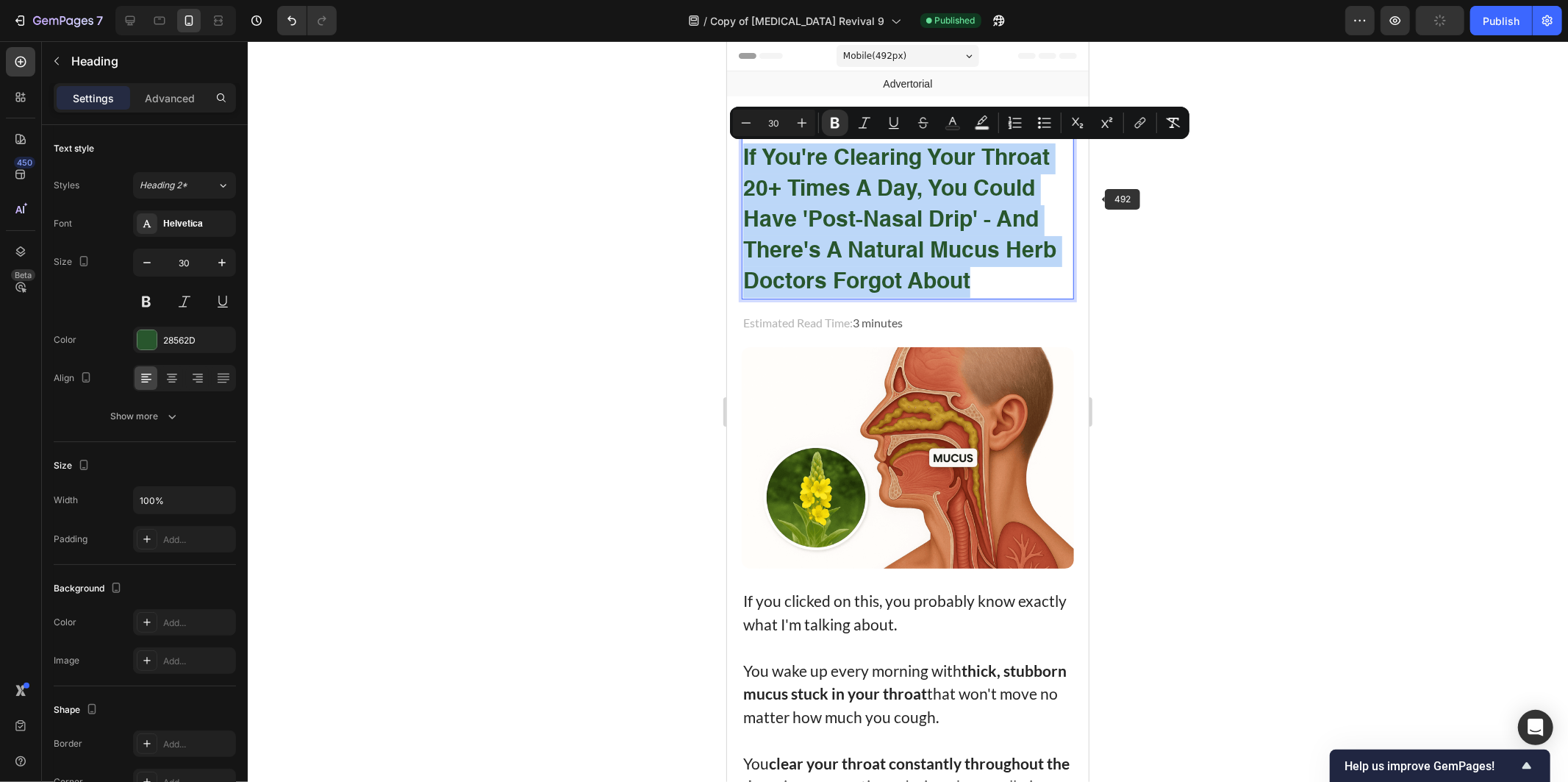
copy strong "If You're Clearing Your Throat 20+ Times a Day, You could Have 'Post-Nasal Drip…"
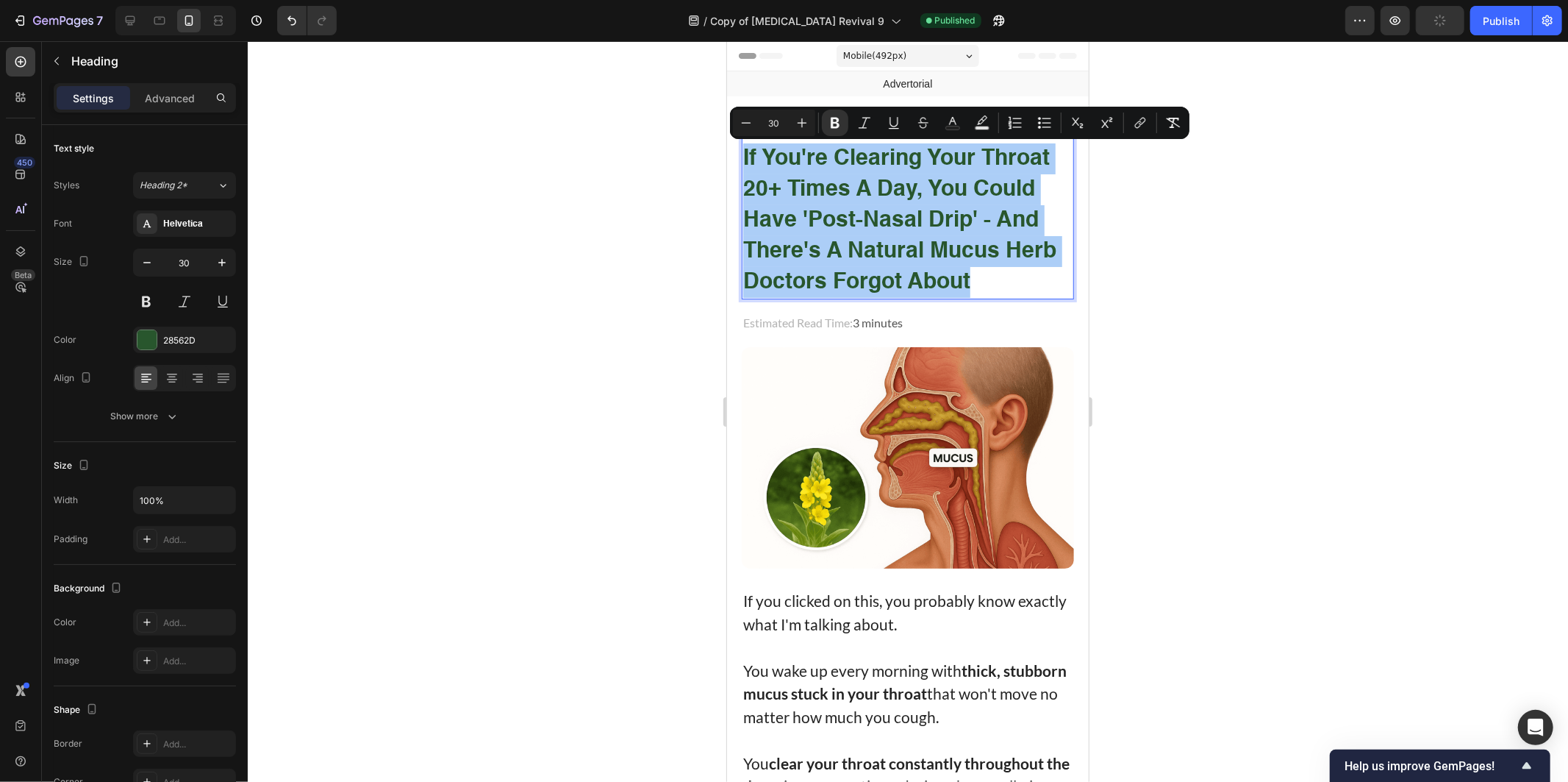
drag, startPoint x: 1511, startPoint y: 19, endPoint x: 1378, endPoint y: 0, distance: 134.4
click at [1505, 19] on div "Publish" at bounding box center [1501, 20] width 37 height 16
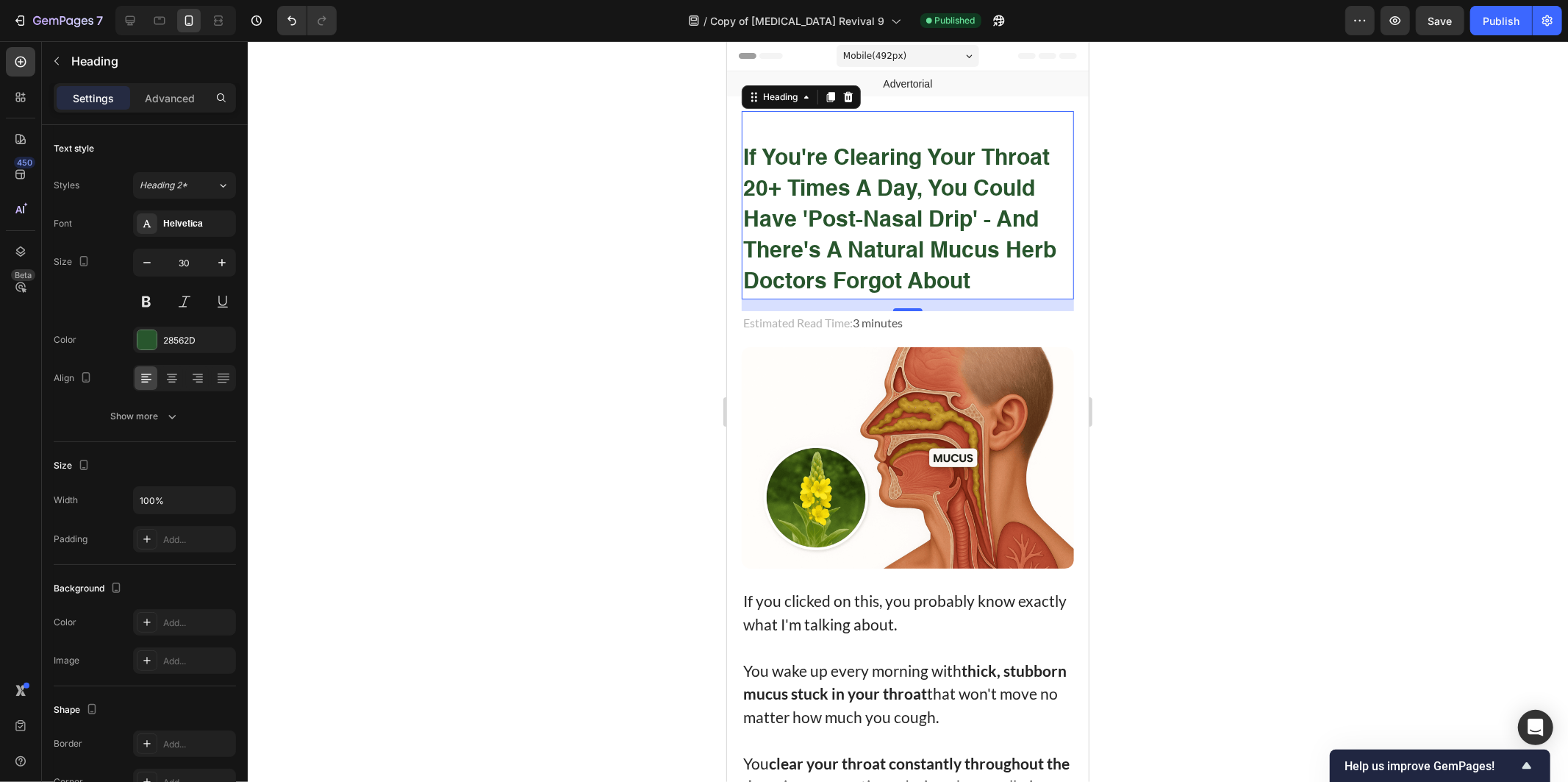
drag, startPoint x: 645, startPoint y: 239, endPoint x: 7, endPoint y: 225, distance: 638.2
click at [645, 239] on div at bounding box center [907, 411] width 1321 height 740
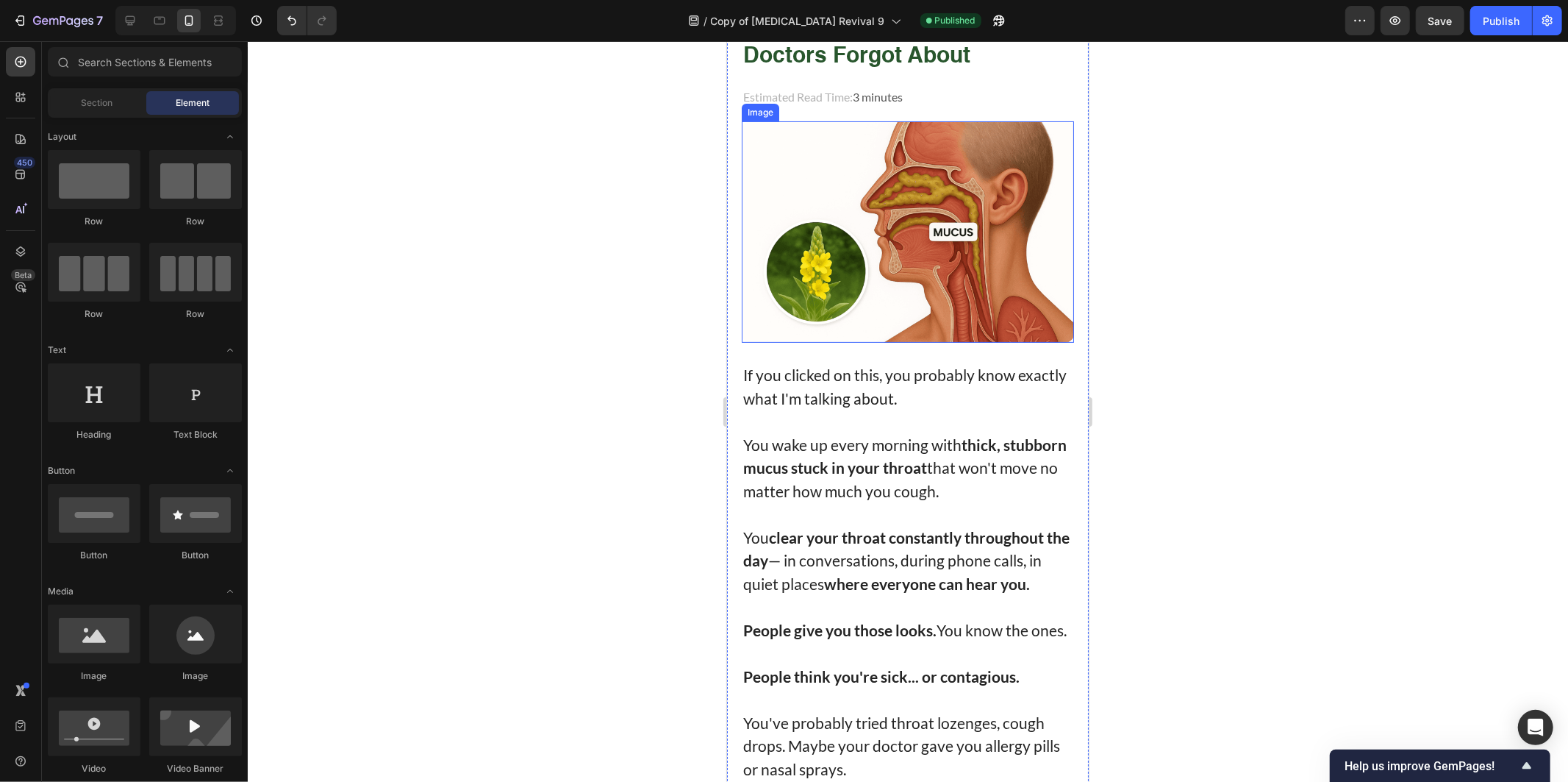
scroll to position [245, 0]
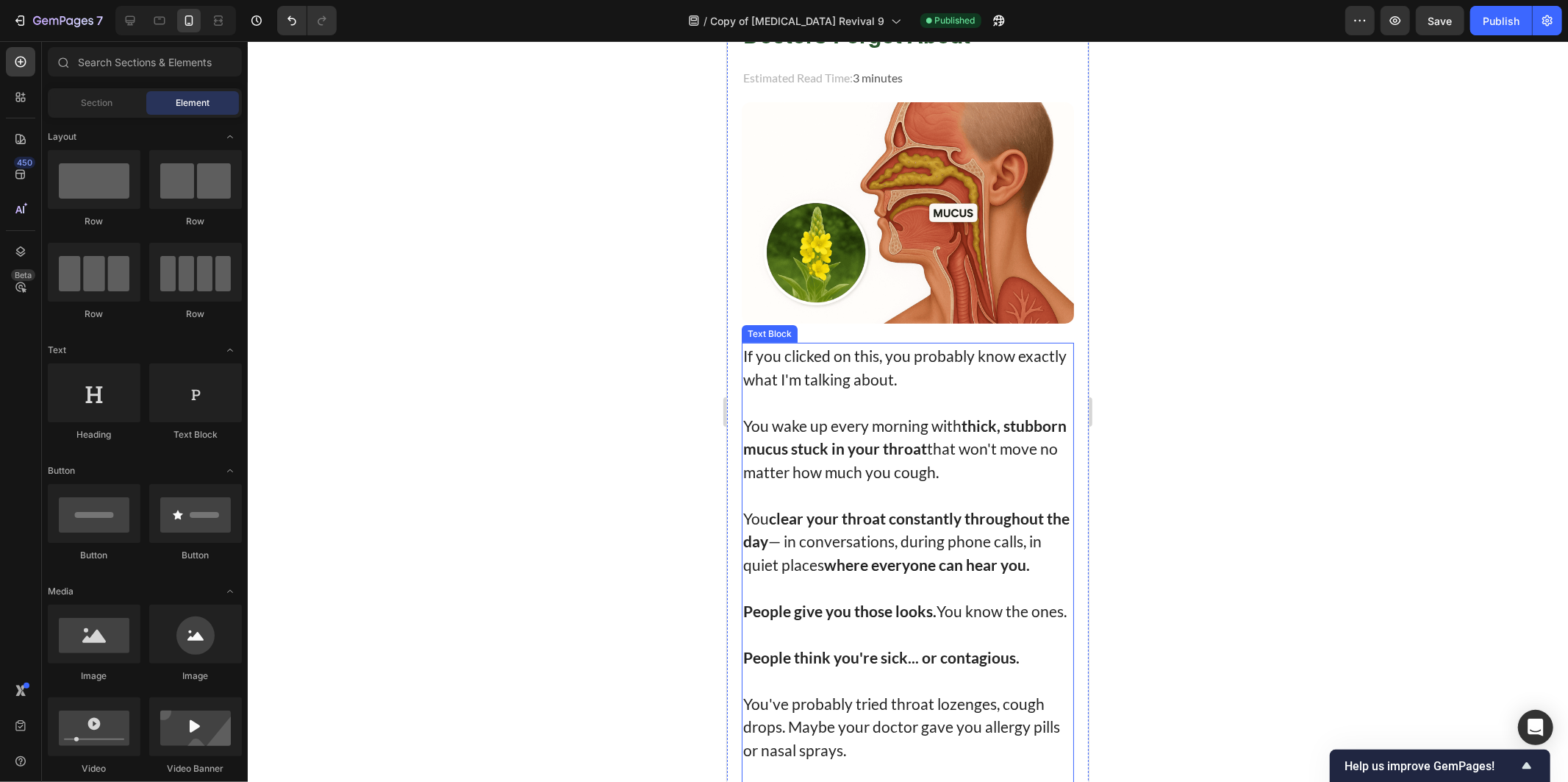
click at [787, 395] on p at bounding box center [906, 401] width 329 height 24
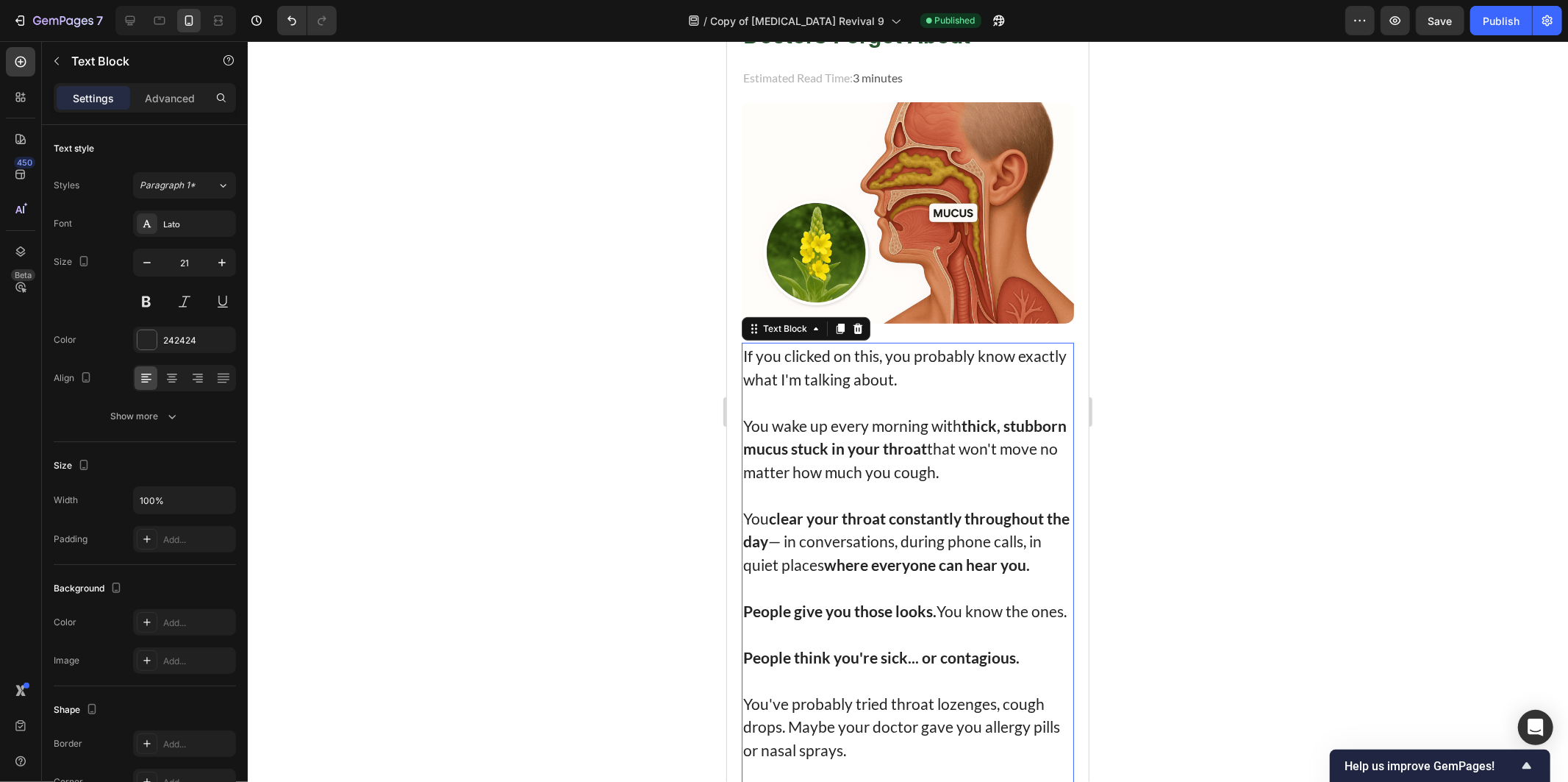
click at [760, 360] on p "If you clicked on this, you probably know exactly what I'm talking about." at bounding box center [906, 366] width 329 height 47
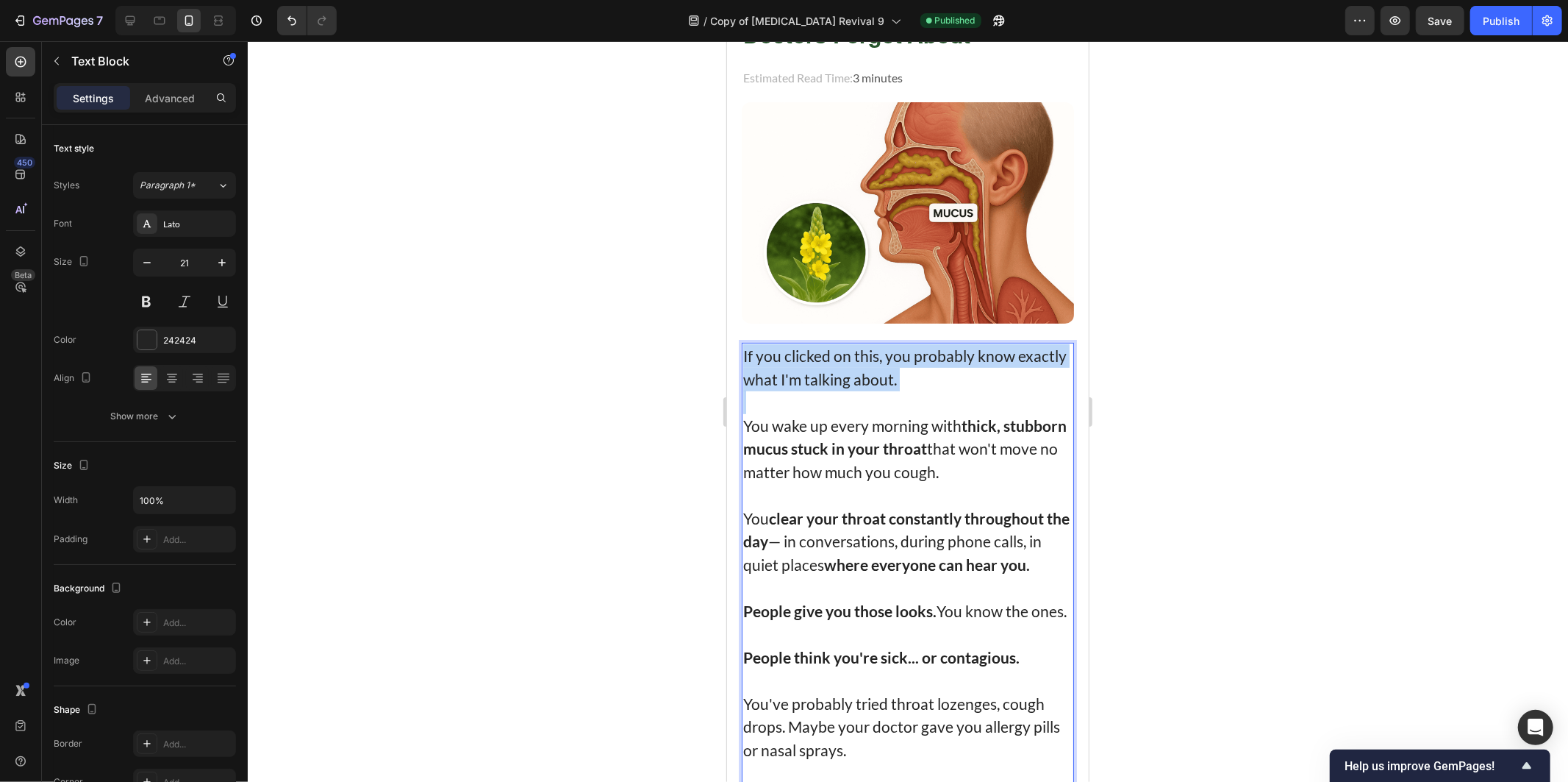
click at [760, 360] on p "If you clicked on this, you probably know exactly what I'm talking about." at bounding box center [906, 366] width 329 height 47
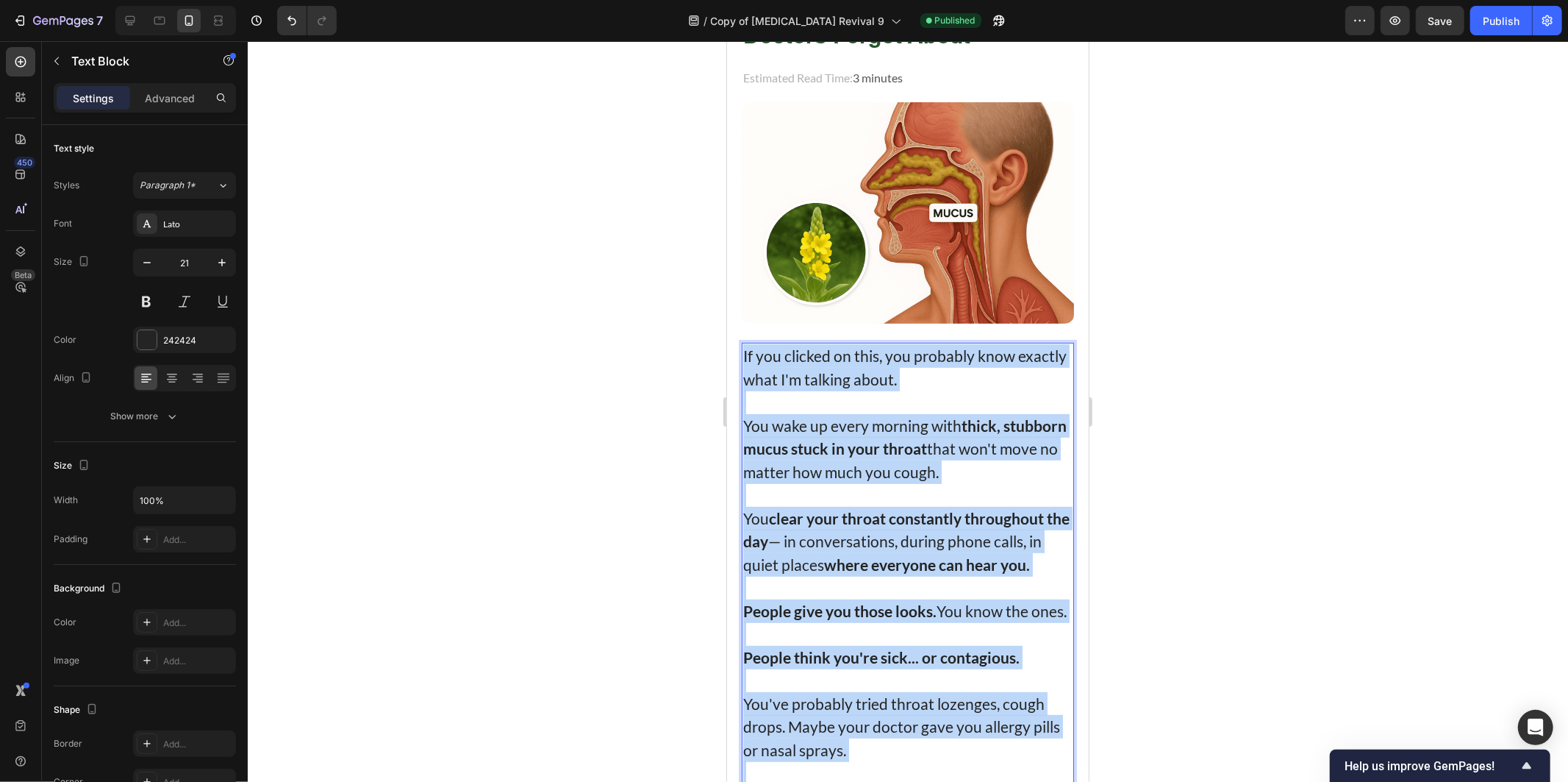
copy div "If you clicked on this, you probably know exactly what I'm talking about. You w…"
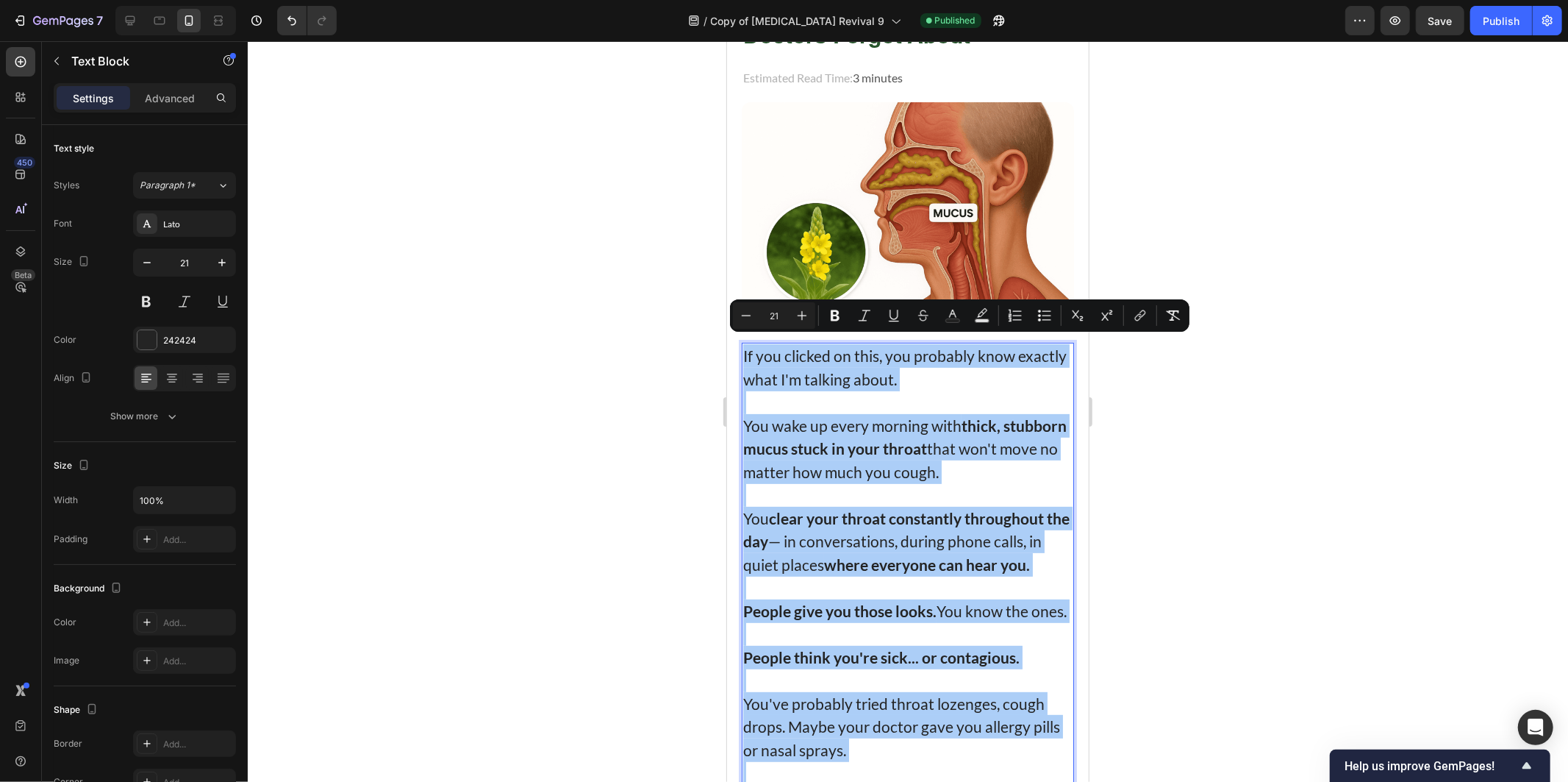
click at [576, 303] on div at bounding box center [907, 411] width 1321 height 740
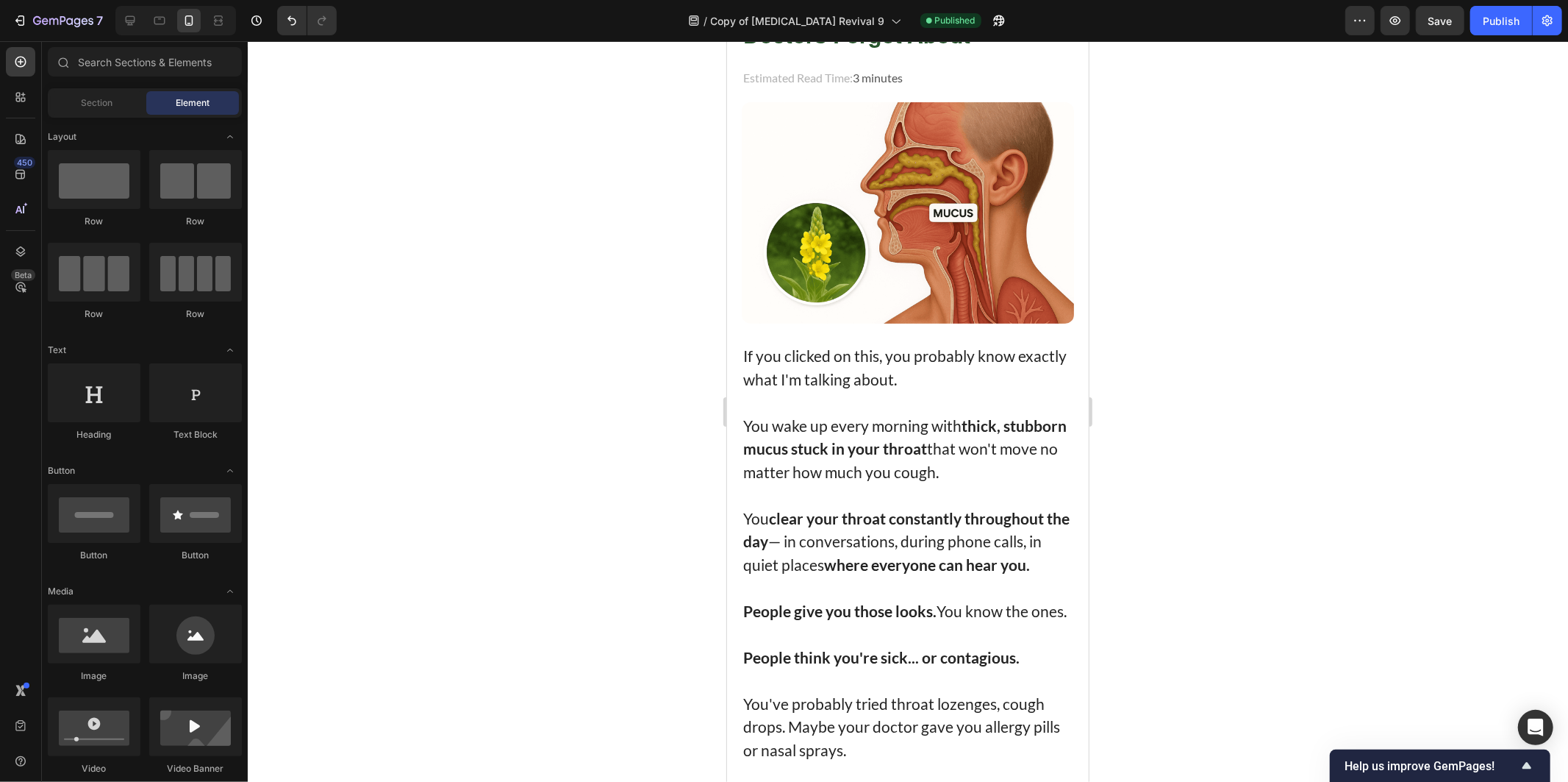
click at [773, 378] on p "If you clicked on this, you probably know exactly what I'm talking about." at bounding box center [906, 366] width 329 height 47
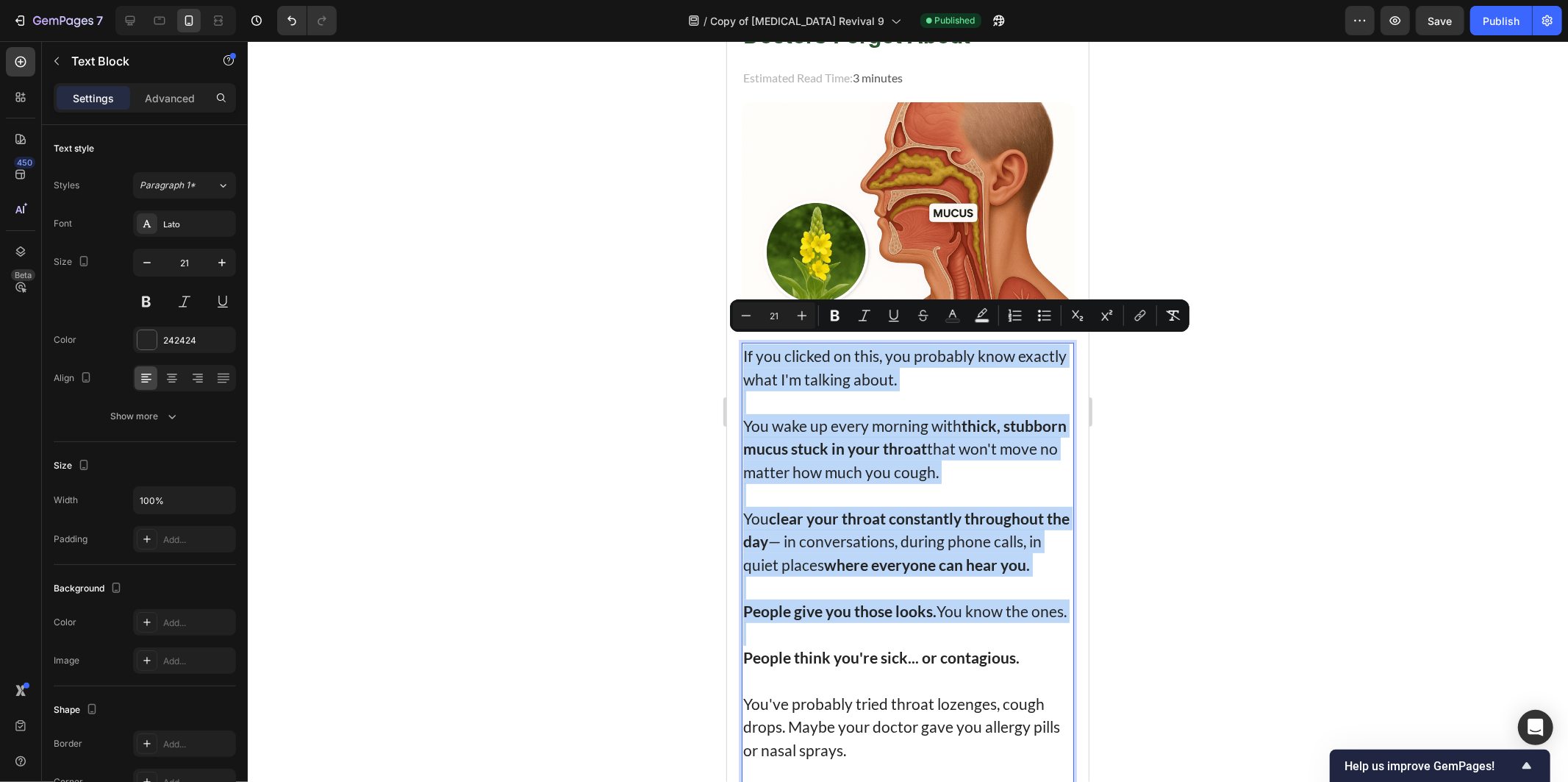
drag, startPoint x: 747, startPoint y: 345, endPoint x: 987, endPoint y: 619, distance: 364.2
click at [987, 619] on div "If you clicked on this, you probably know exactly what I'm talking about. You w…" at bounding box center [906, 714] width 332 height 744
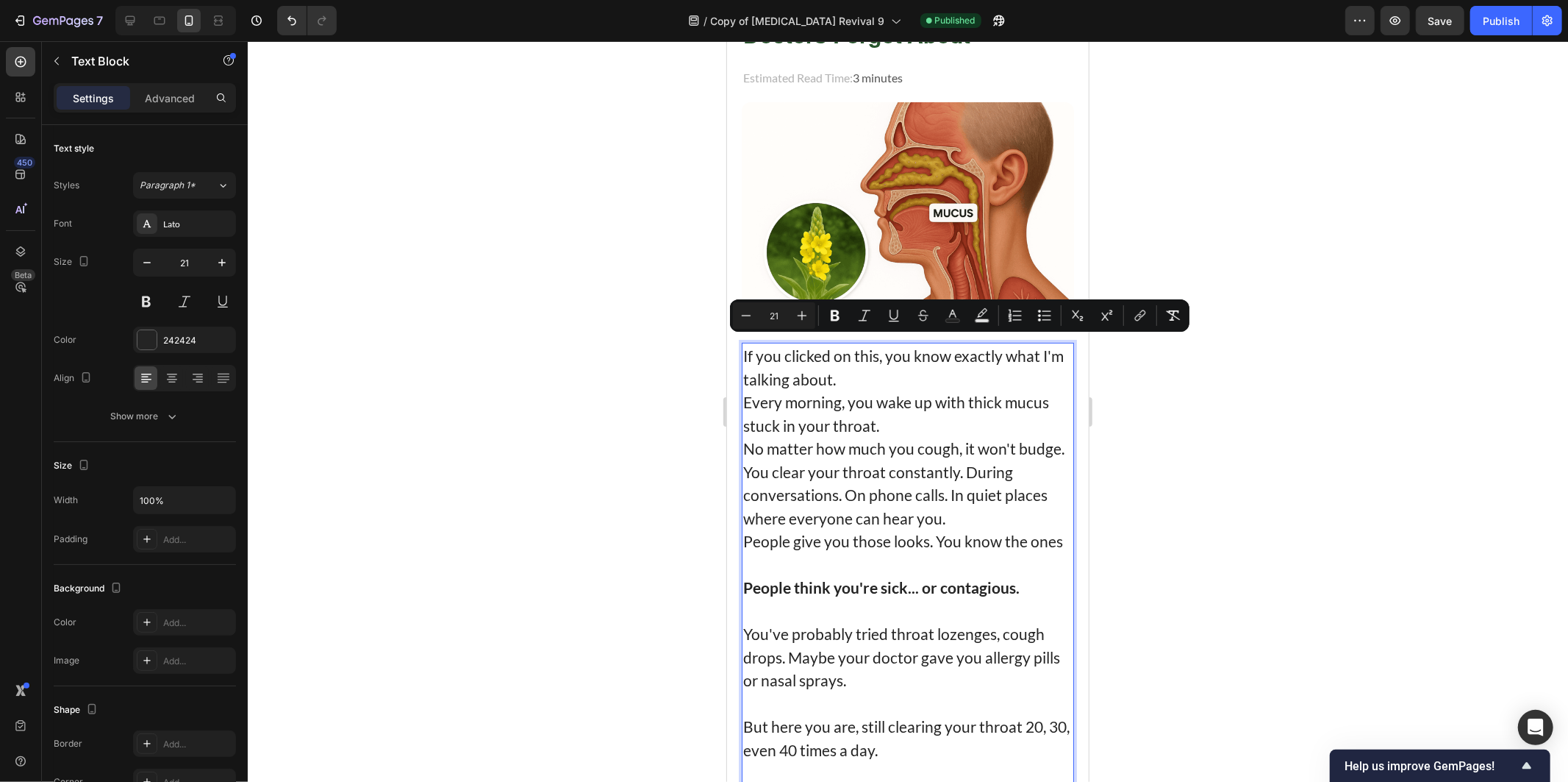
scroll to position [175, 0]
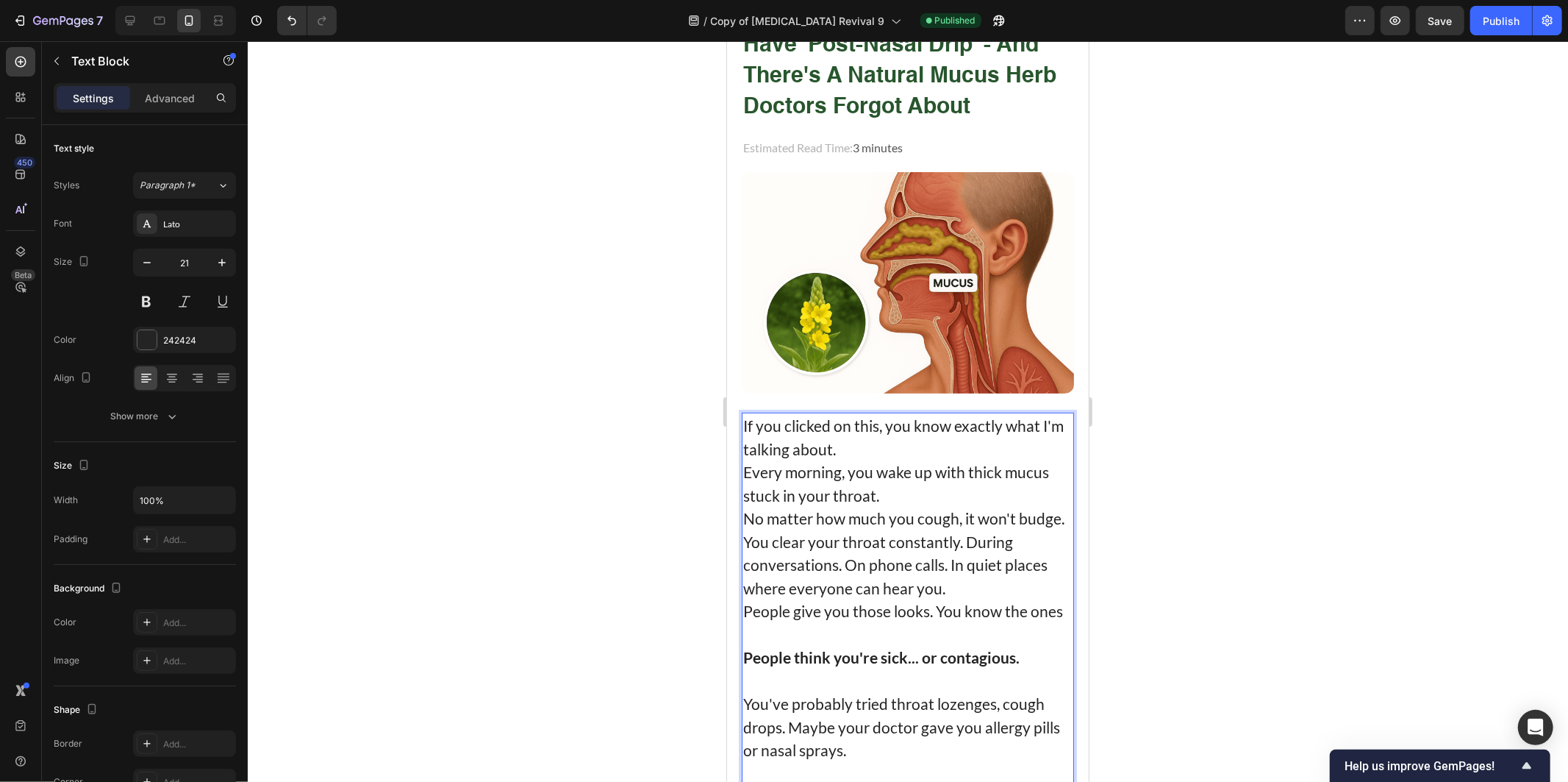
click at [906, 436] on p "If you clicked on this, you know exactly what I'm talking about." at bounding box center [906, 436] width 329 height 47
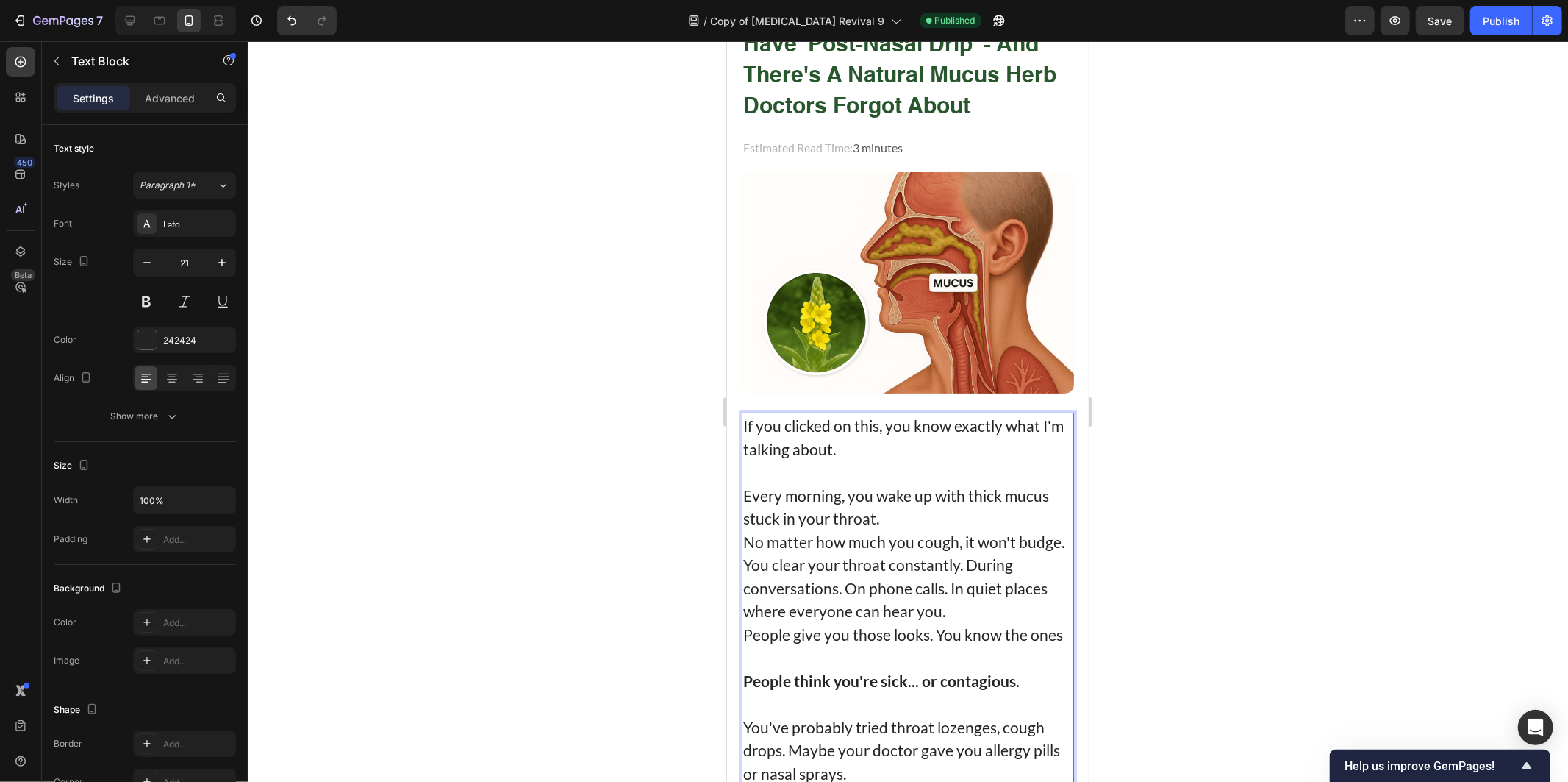
click at [906, 495] on p "Every morning, you wake up with thick mucus stuck in your throat." at bounding box center [906, 506] width 329 height 47
click at [906, 509] on p "Every morning, you wake up with thick mucus stuck in your throat." at bounding box center [906, 506] width 329 height 47
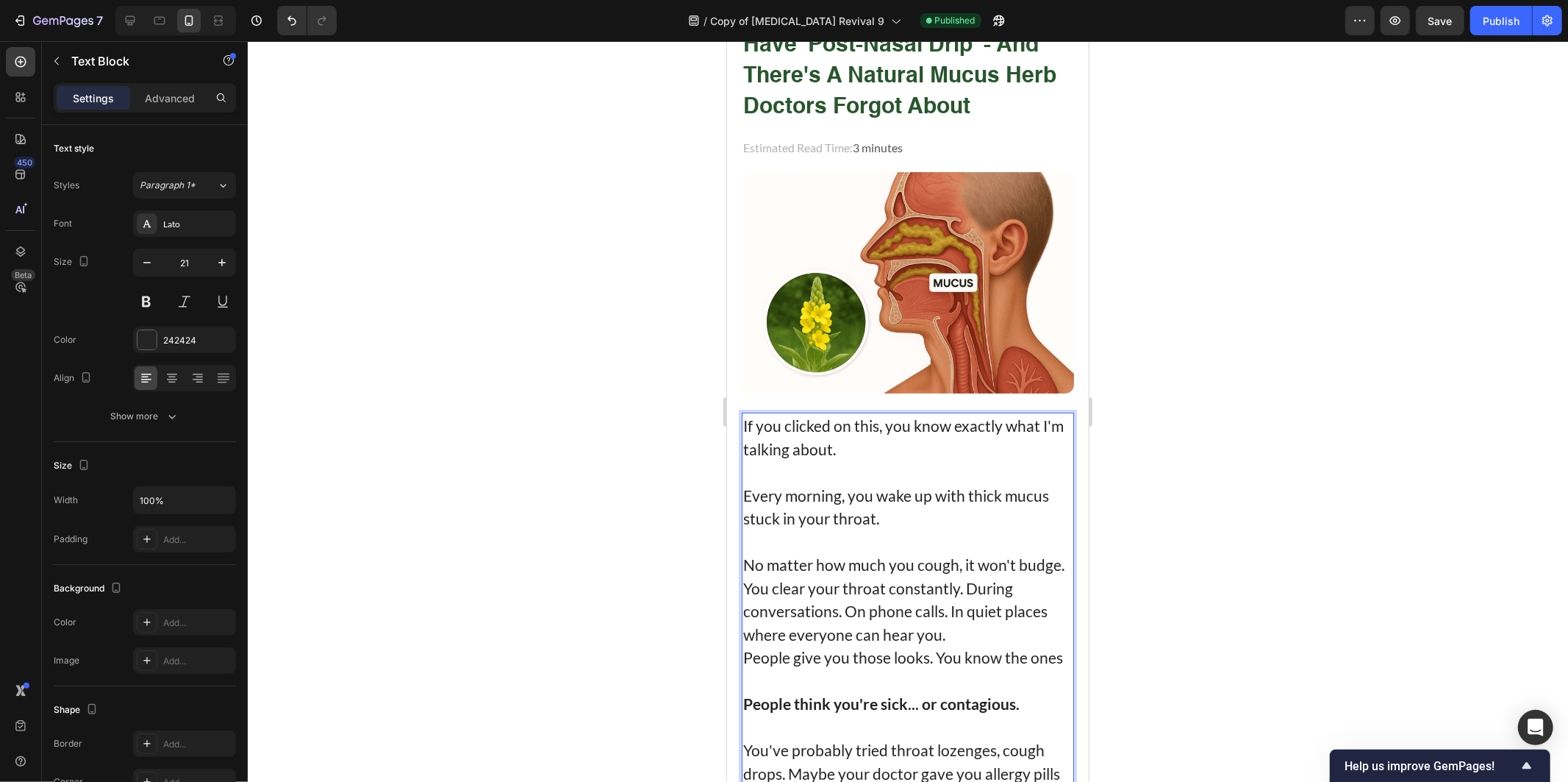
click at [863, 592] on p "You clear your throat constantly. During conversations. On phone calls. In quie…" at bounding box center [906, 611] width 329 height 70
click at [847, 576] on p "No matter how much you cough, it won't budge." at bounding box center [906, 564] width 329 height 24
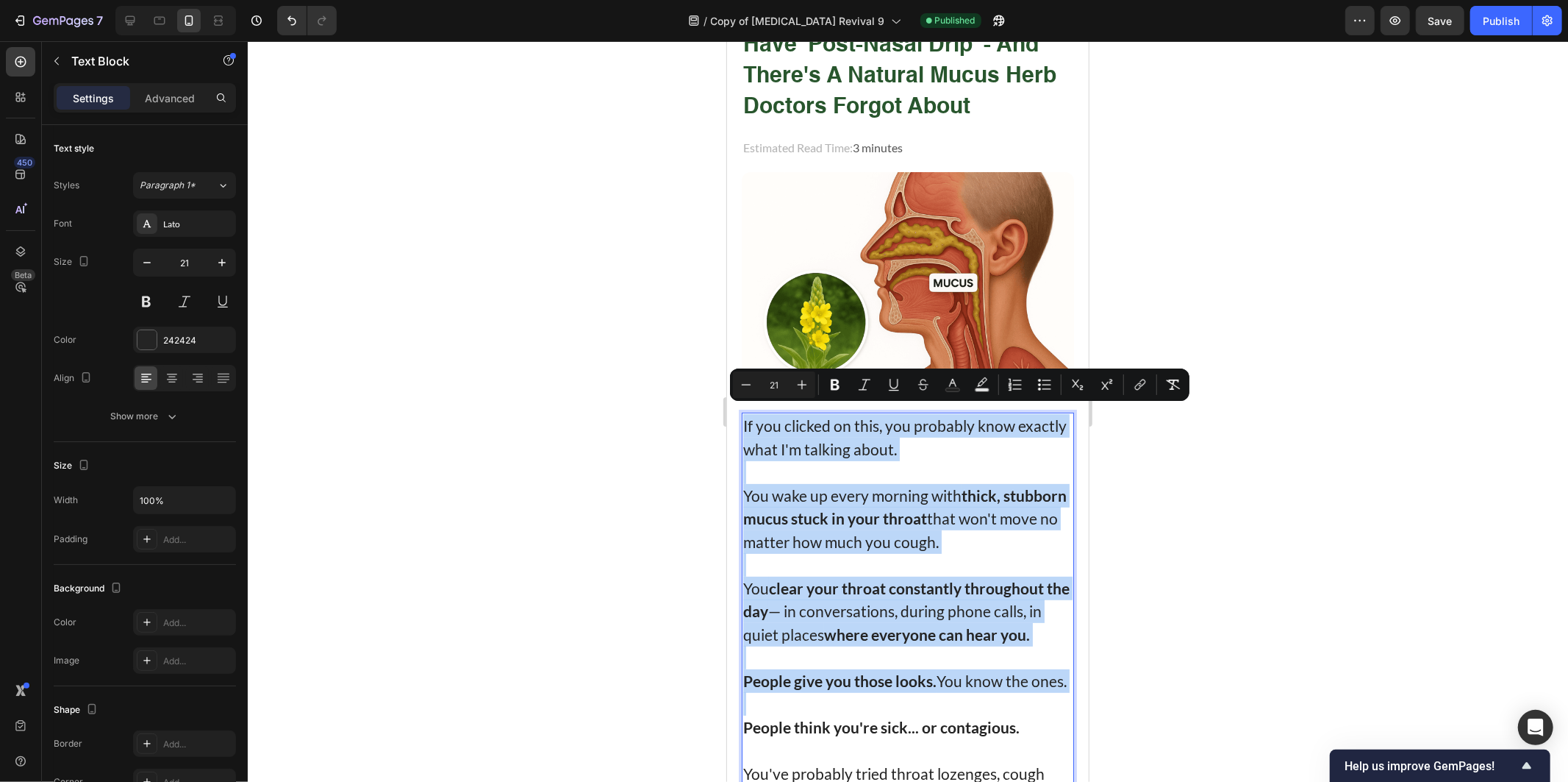
click at [889, 517] on strong "thick, stubborn mucus stuck in your throat" at bounding box center [904, 506] width 323 height 42
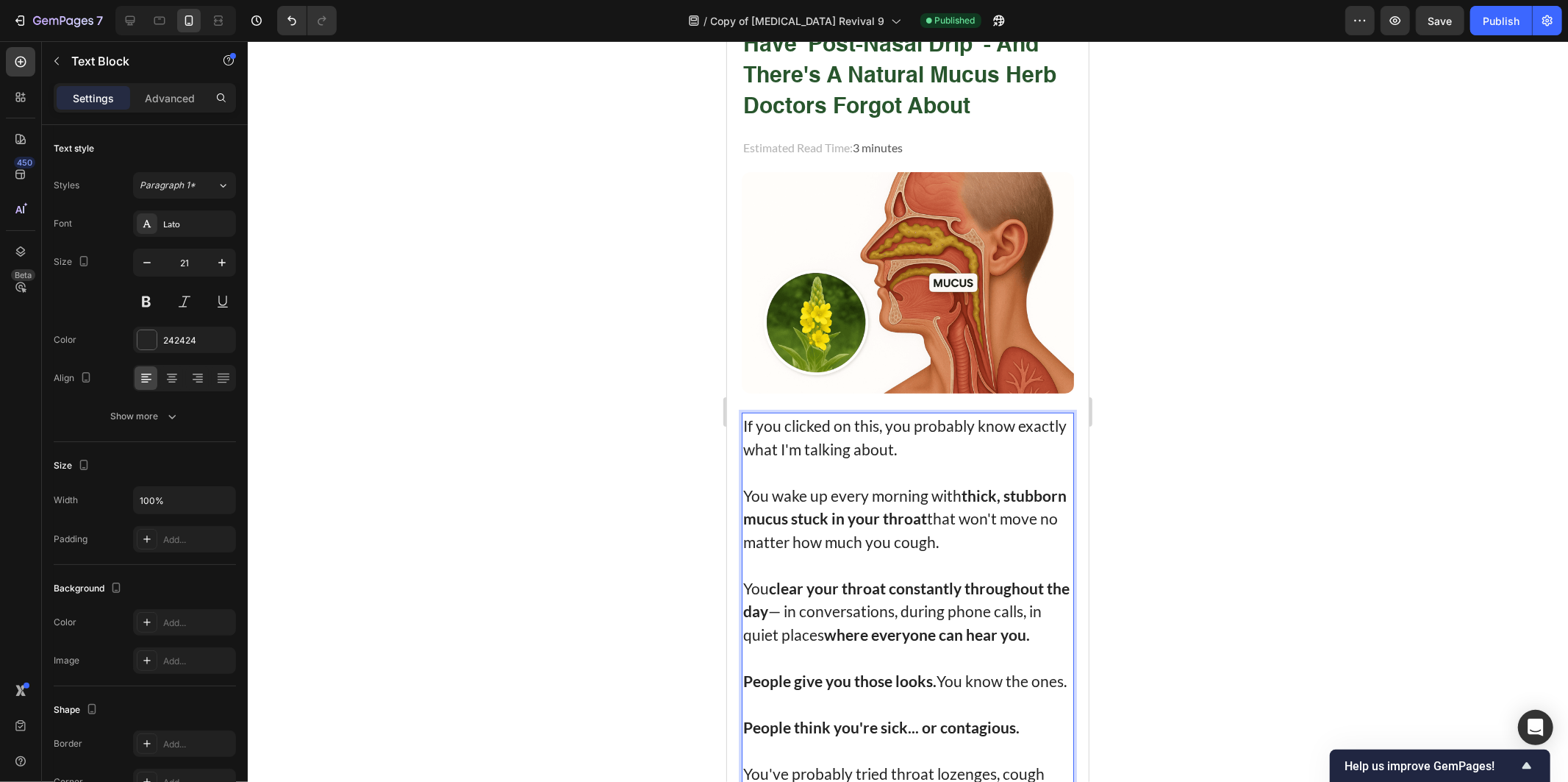
click at [810, 578] on strong "clear your throat constantly throughout the day" at bounding box center [906, 598] width 327 height 42
click at [776, 502] on strong "thick, stubborn mucus stuck in your throat" at bounding box center [904, 506] width 323 height 42
click at [748, 483] on p "You wake up every morning with thick, stubborn mucus stuck in your throat that …" at bounding box center [906, 518] width 329 height 70
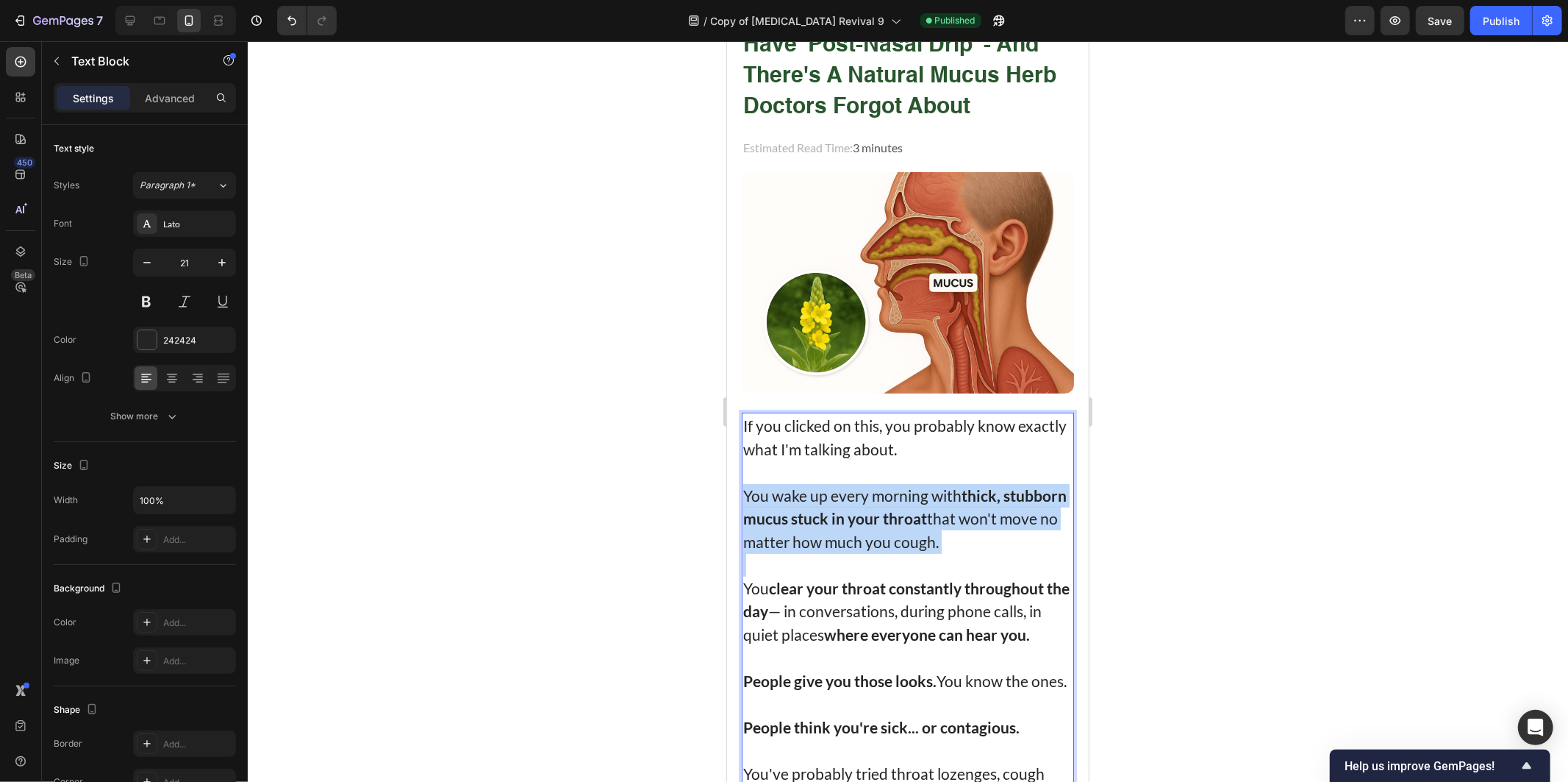
drag, startPoint x: 748, startPoint y: 482, endPoint x: 1045, endPoint y: 536, distance: 301.9
click at [1045, 536] on p "You wake up every morning with thick, stubborn mucus stuck in your throat that …" at bounding box center [906, 518] width 329 height 70
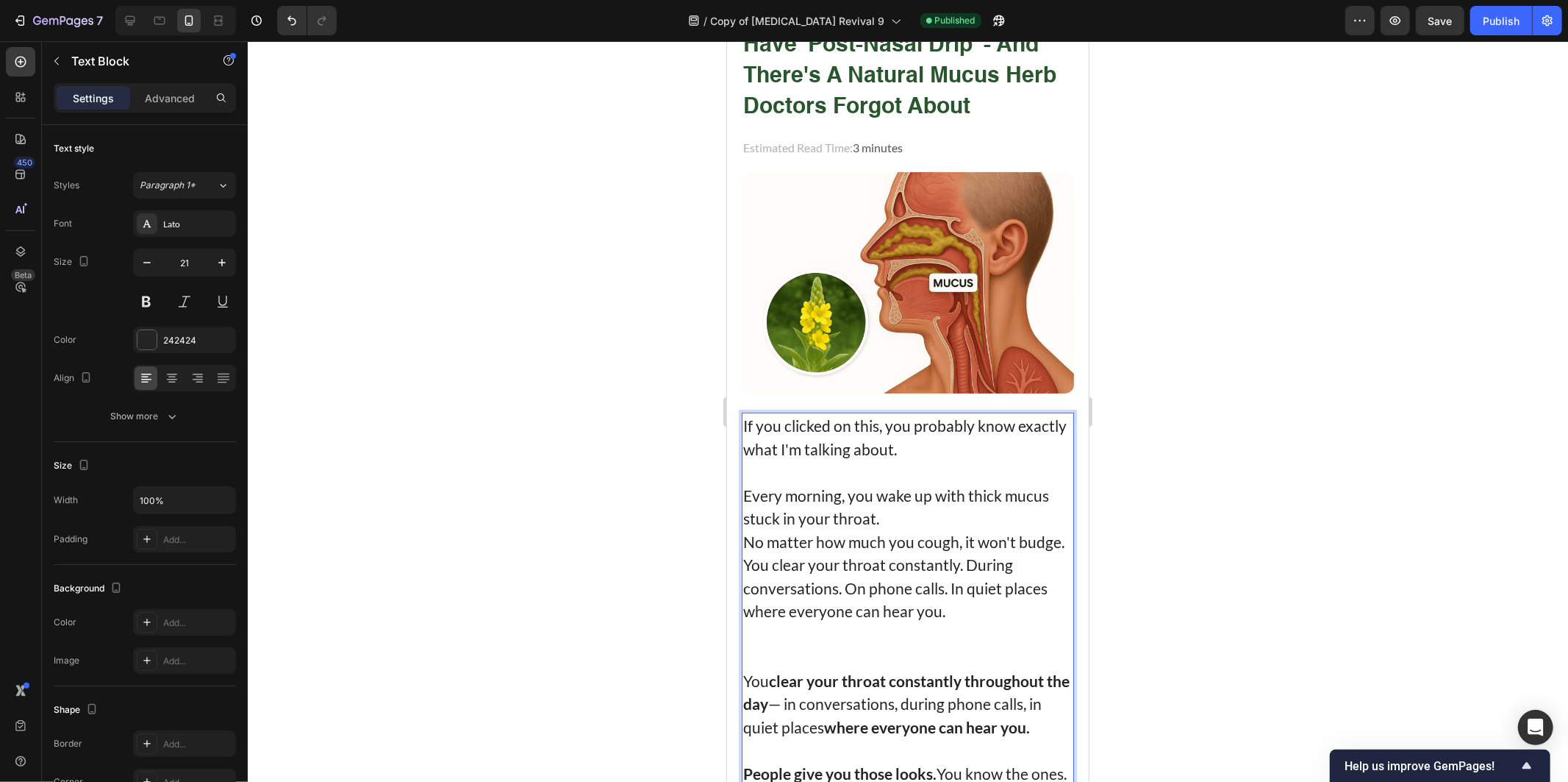
click at [870, 542] on p "No matter how much you cough, it won't budge." at bounding box center [906, 541] width 329 height 24
click at [863, 545] on p "No matter how much you cough, it won't budge." at bounding box center [906, 541] width 329 height 24
click at [898, 512] on p "Every morning, you wake up with thick mucus stuck in your throat." at bounding box center [906, 506] width 329 height 47
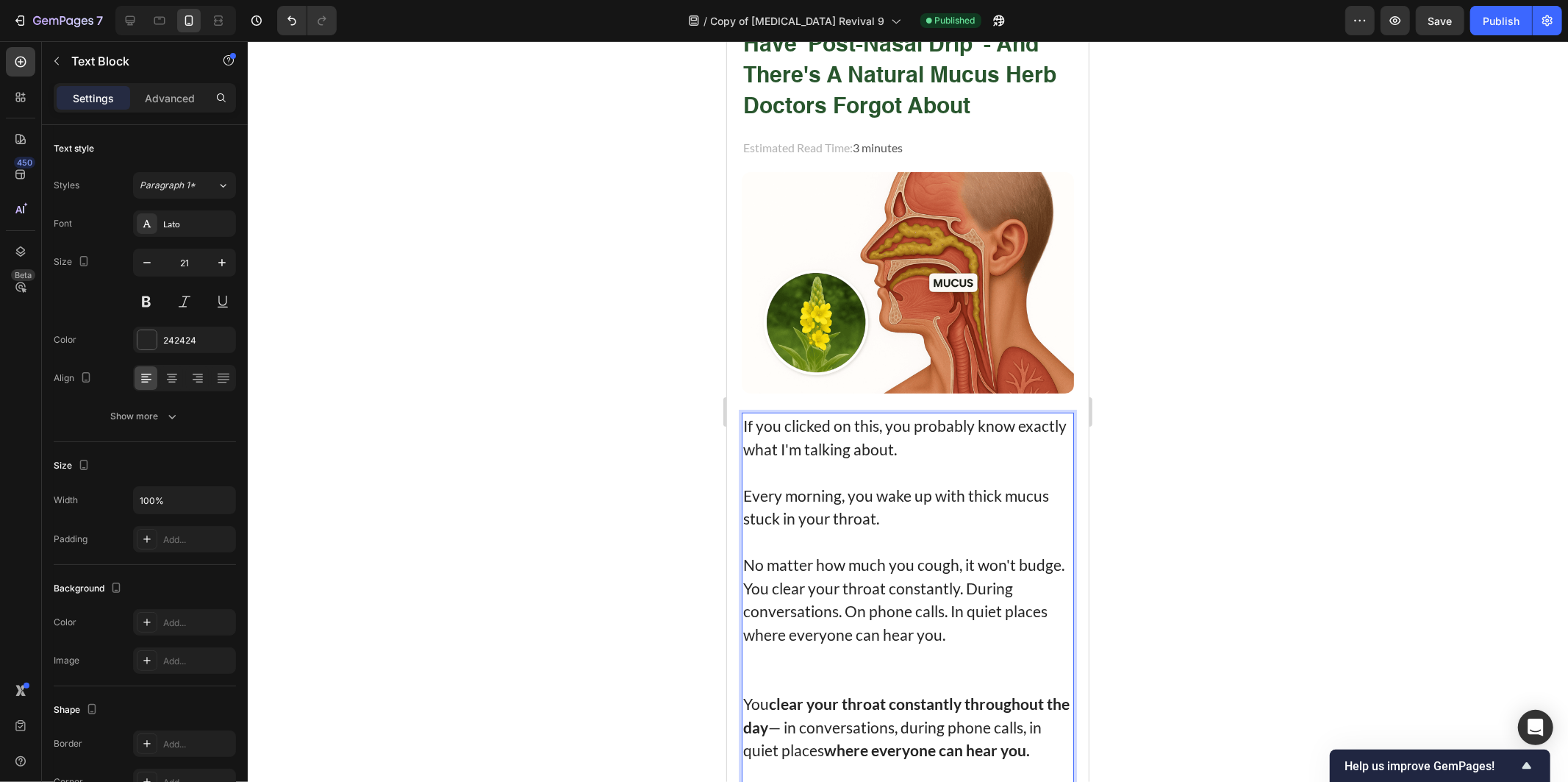
click at [826, 576] on p "No matter how much you cough, it won't budge." at bounding box center [906, 564] width 329 height 24
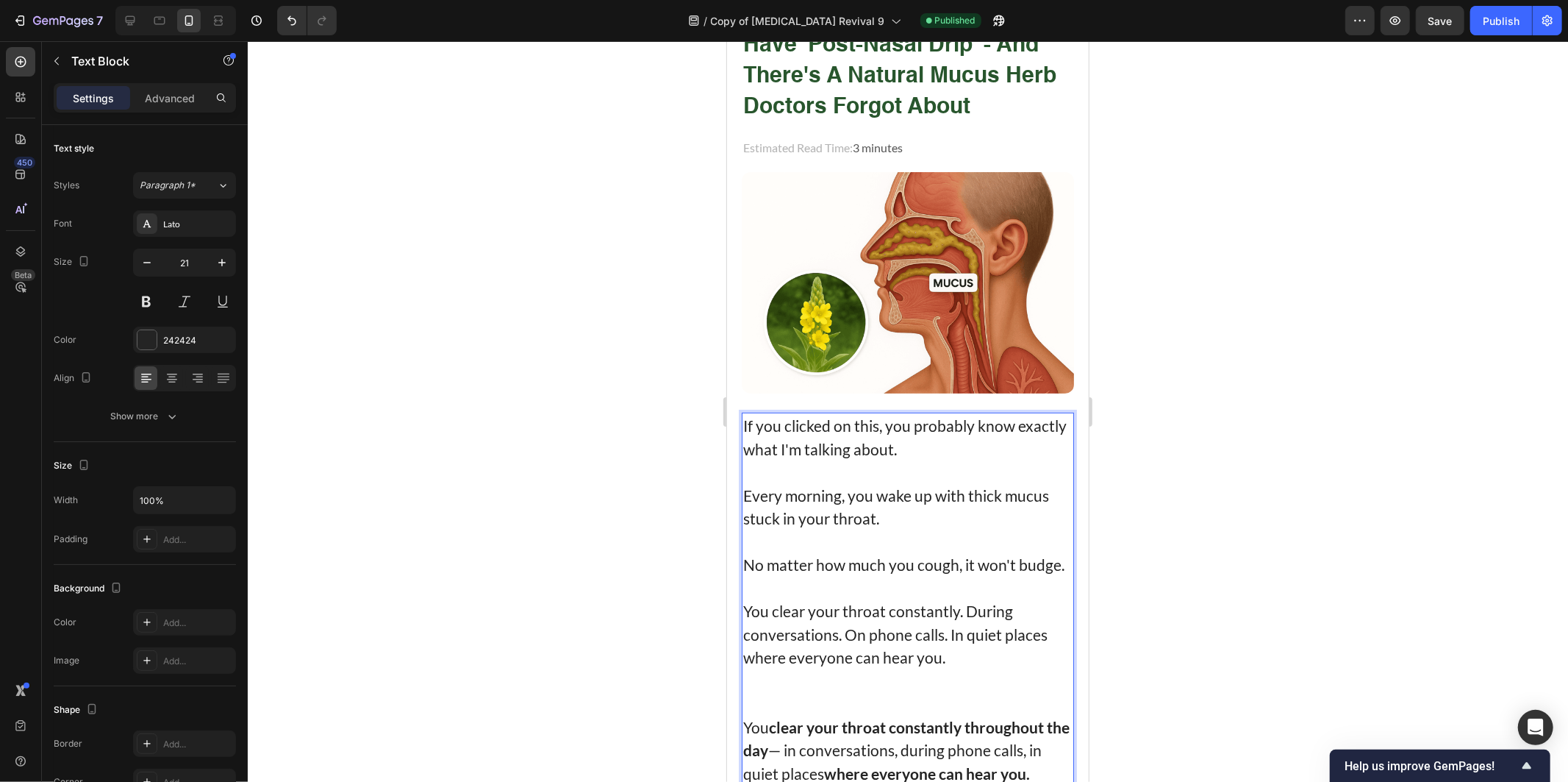
click at [976, 486] on p "Every morning, you wake up with thick mucus stuck in your throat." at bounding box center [906, 506] width 329 height 47
drag, startPoint x: 976, startPoint y: 486, endPoint x: 895, endPoint y: 505, distance: 83.2
click at [895, 505] on p "Every morning, you wake up with thick mucus stuck in your throat." at bounding box center [906, 506] width 329 height 47
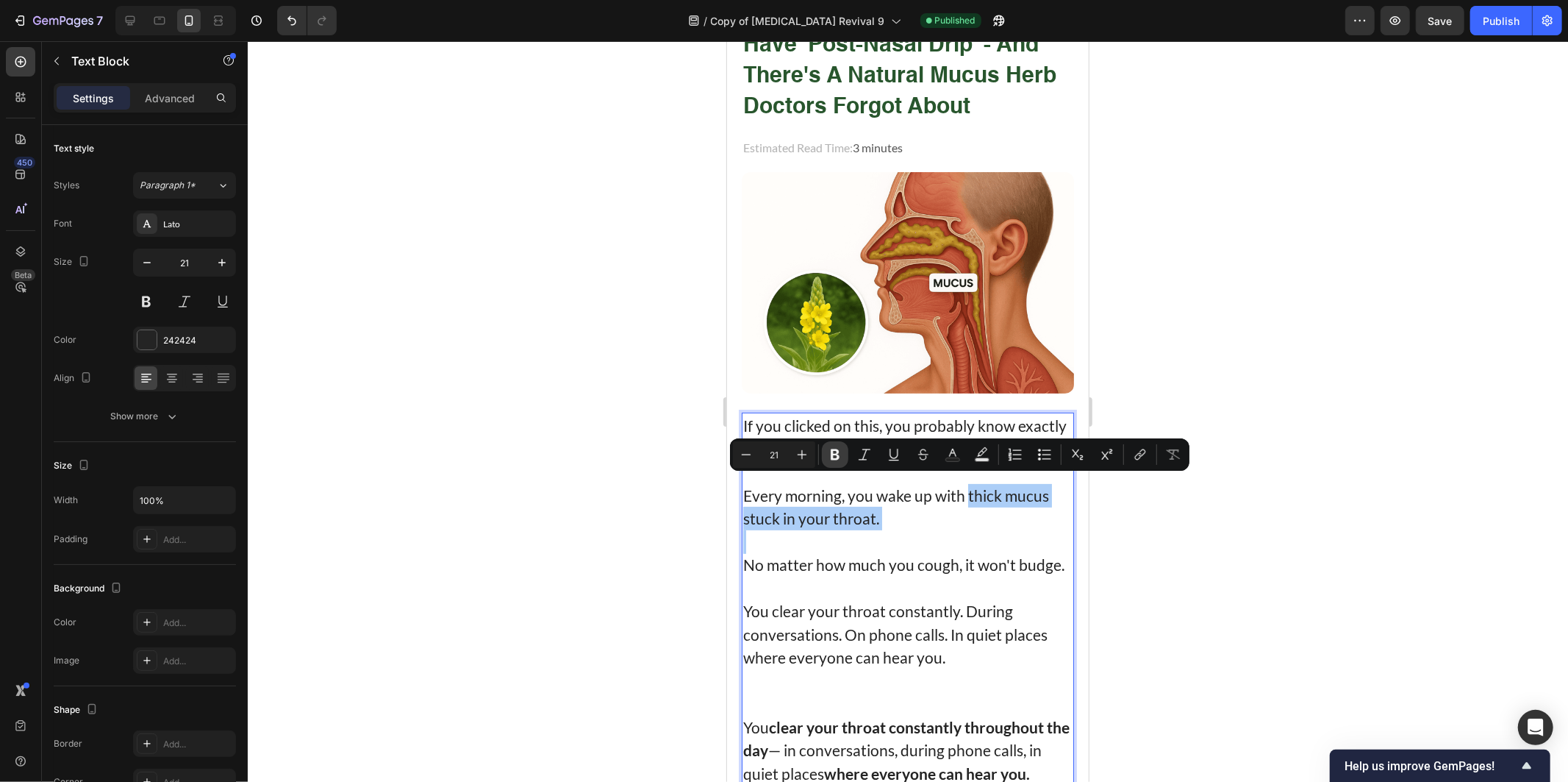
click at [828, 456] on icon "Editor contextual toolbar" at bounding box center [835, 454] width 15 height 15
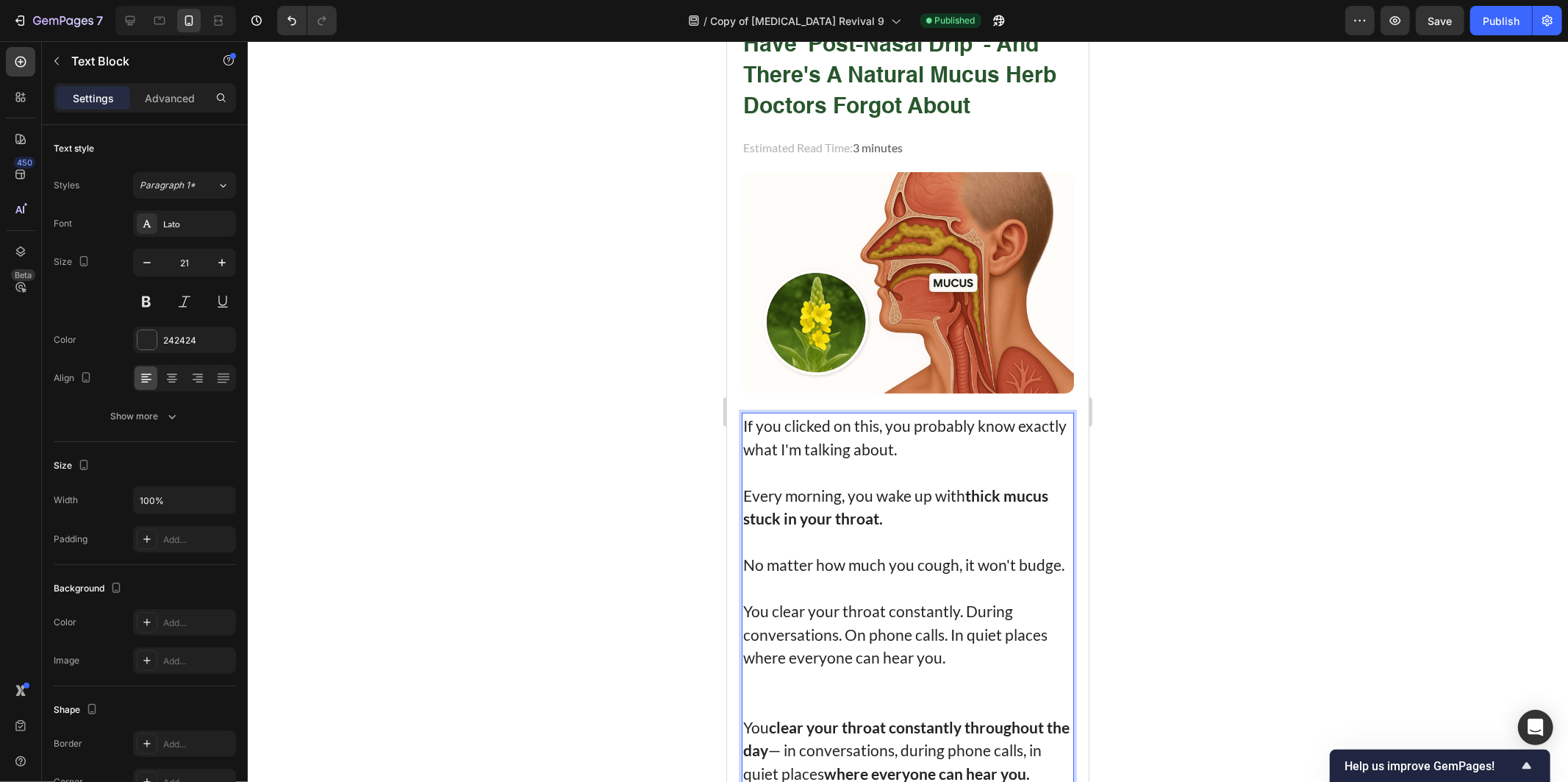
click at [871, 570] on p "No matter how much you cough, it won't budge." at bounding box center [906, 564] width 329 height 24
click at [866, 574] on p "No matter how much you cough, it won't budge." at bounding box center [906, 564] width 329 height 24
click at [930, 556] on p "No matter how much you cough, it won't budge." at bounding box center [906, 564] width 329 height 24
click at [898, 560] on p "No matter how much you cough, it won't budge." at bounding box center [906, 564] width 329 height 24
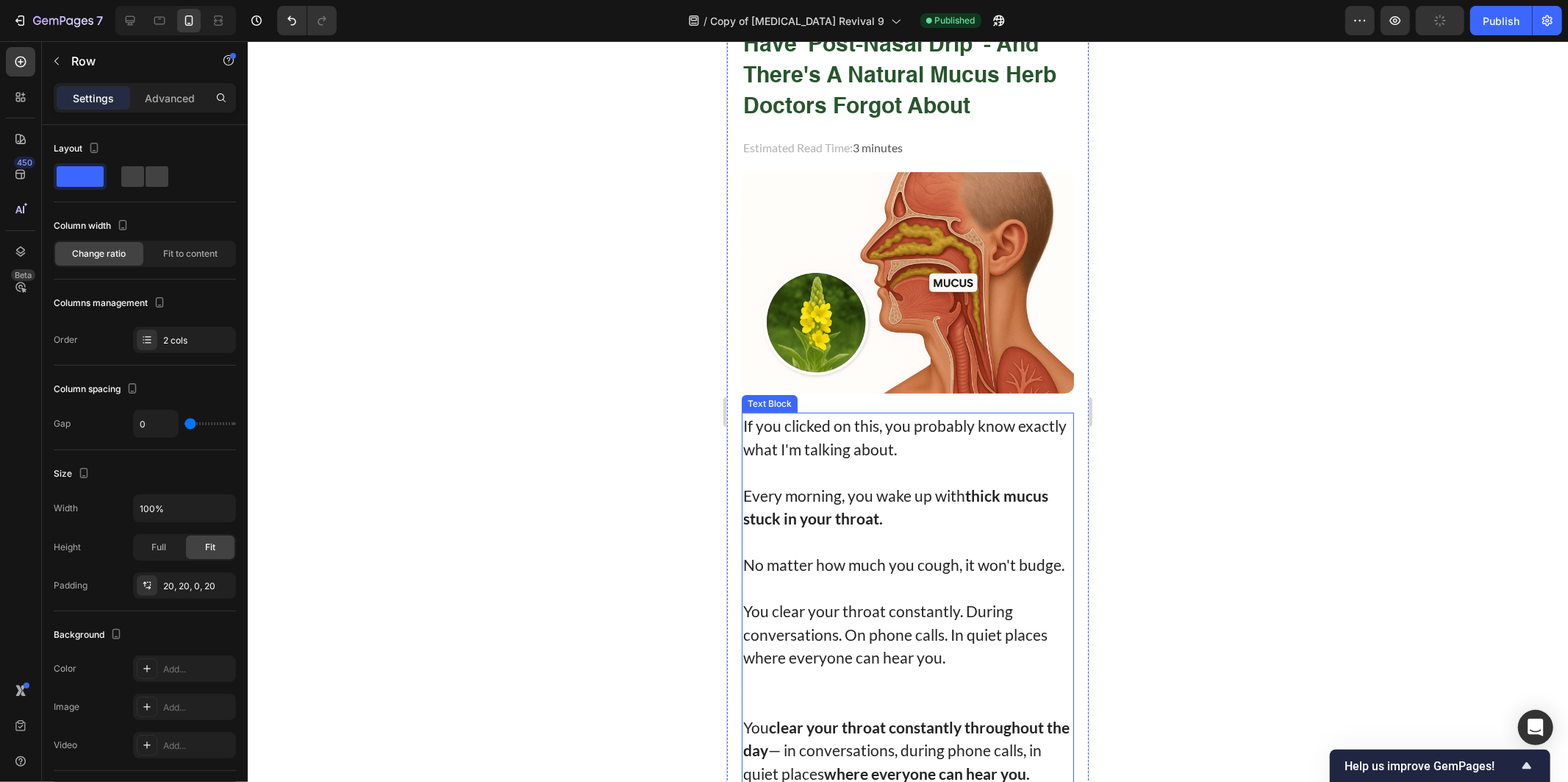
click at [784, 600] on p "Rich Text Editor. Editing area: main" at bounding box center [906, 588] width 329 height 24
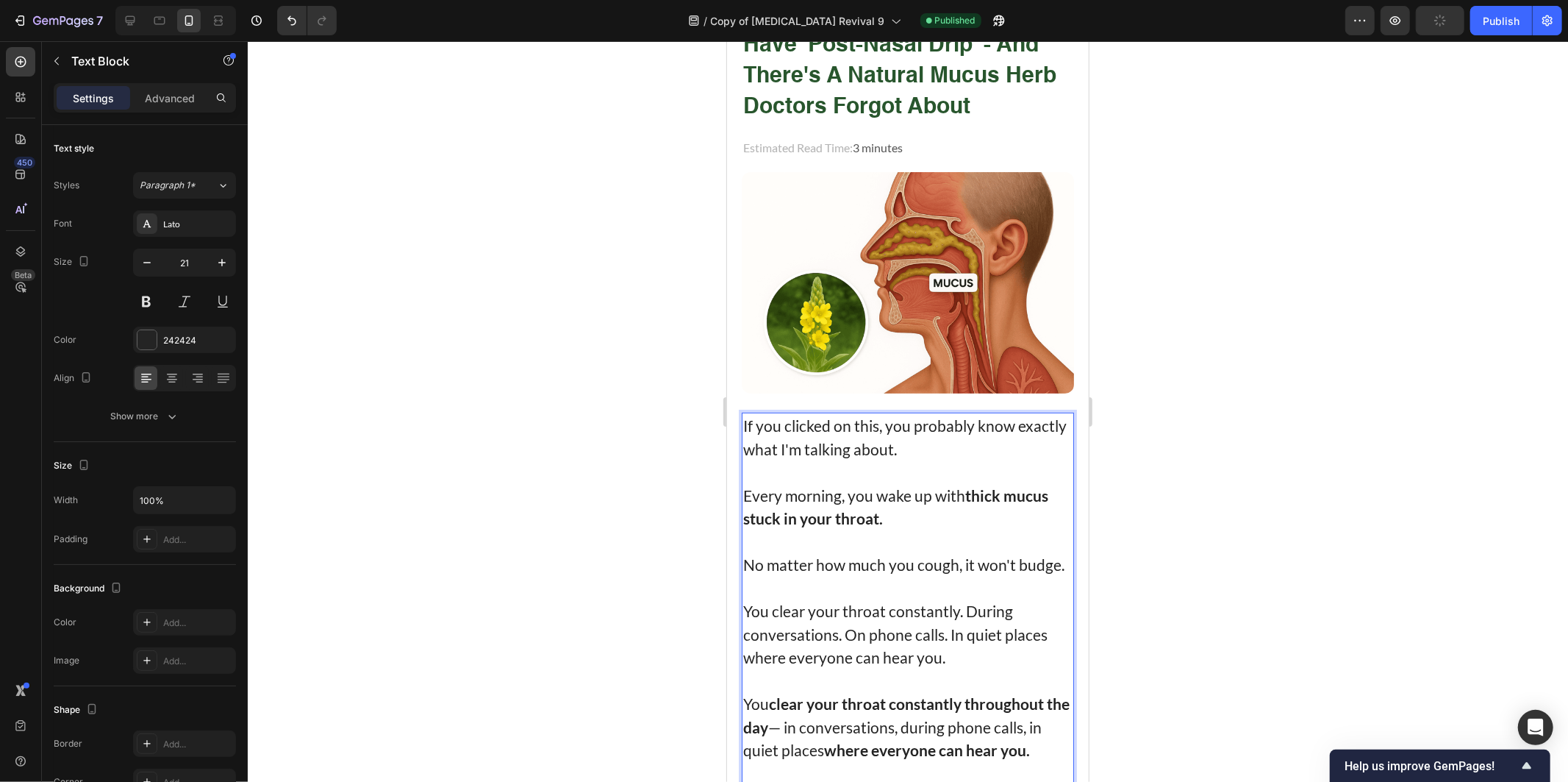
click at [795, 622] on p "You clear your throat constantly. During conversations. On phone calls. In quie…" at bounding box center [906, 634] width 329 height 70
click at [782, 620] on p "You clear your throat constantly. During conversations. On phone calls. In quie…" at bounding box center [906, 634] width 329 height 70
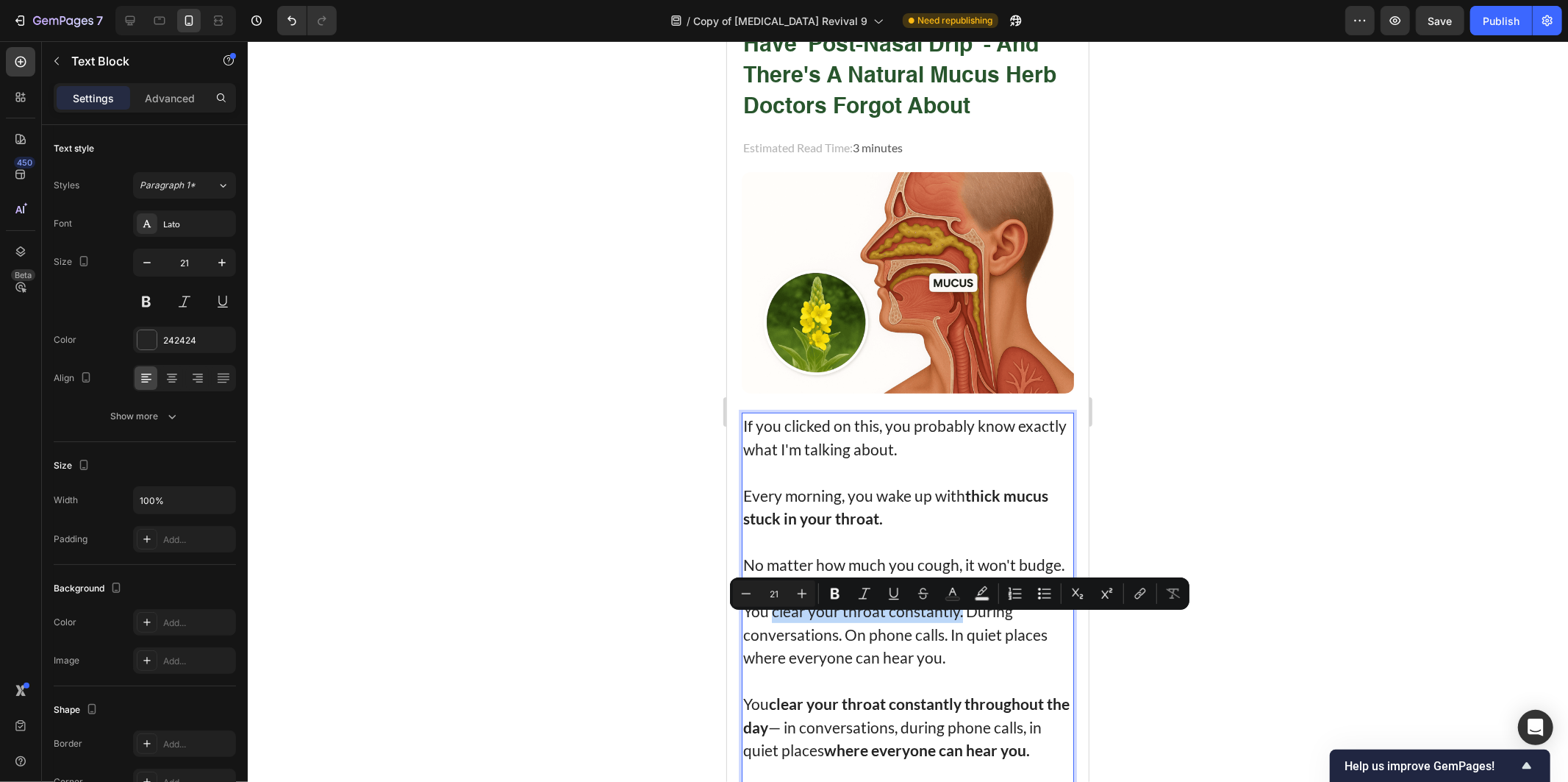
drag, startPoint x: 782, startPoint y: 620, endPoint x: 956, endPoint y: 620, distance: 174.0
click at [956, 620] on p "You clear your throat constantly. During conversations. On phone calls. In quie…" at bounding box center [906, 634] width 329 height 70
drag, startPoint x: 834, startPoint y: 587, endPoint x: 118, endPoint y: 570, distance: 716.2
click at [834, 587] on icon "Editor contextual toolbar" at bounding box center [835, 593] width 15 height 15
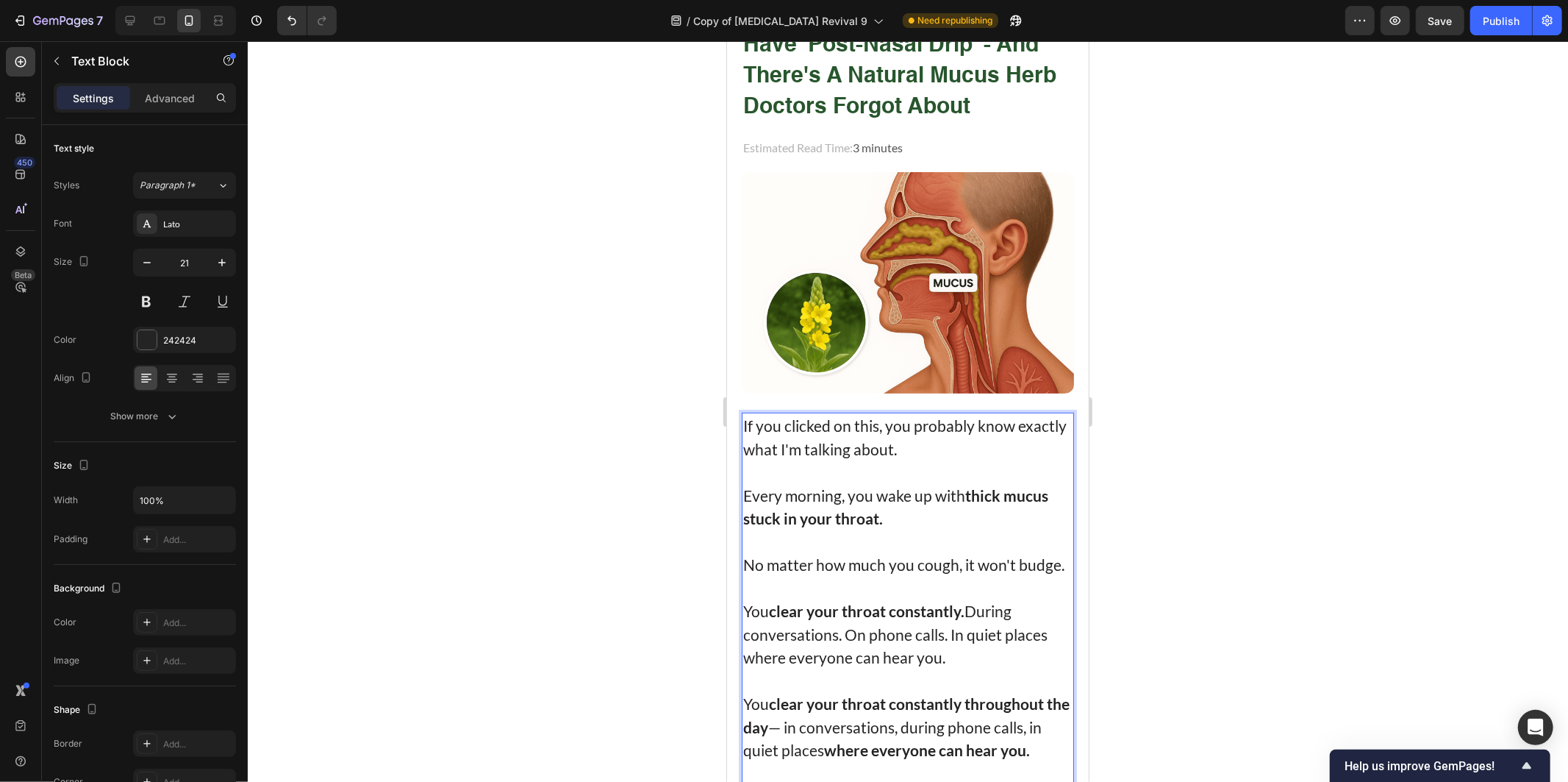
click at [876, 655] on p "You clear your throat constantly. During conversations. On phone calls. In quie…" at bounding box center [906, 634] width 329 height 70
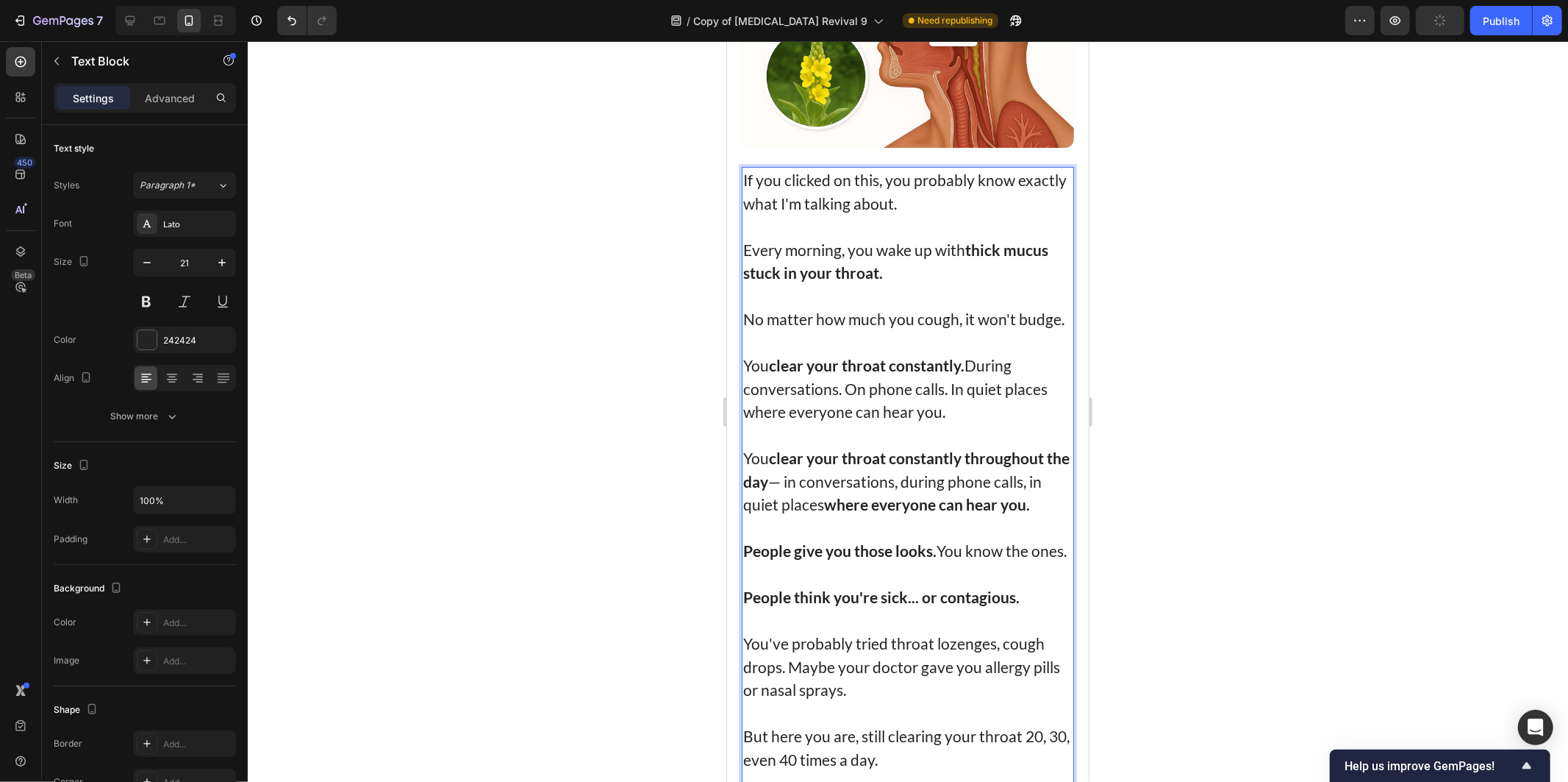
click at [804, 423] on p "You clear your throat constantly. During conversations. On phone calls. In quie…" at bounding box center [906, 388] width 329 height 70
click at [766, 423] on p "You clear your throat constantly. During conversations. On phone calls. In quie…" at bounding box center [906, 388] width 329 height 70
drag, startPoint x: 766, startPoint y: 426, endPoint x: 973, endPoint y: 434, distance: 207.2
click at [973, 423] on p "You clear your throat constantly. During conversations. On phone calls. In quie…" at bounding box center [906, 388] width 329 height 70
click at [1156, 439] on div at bounding box center [907, 411] width 1321 height 740
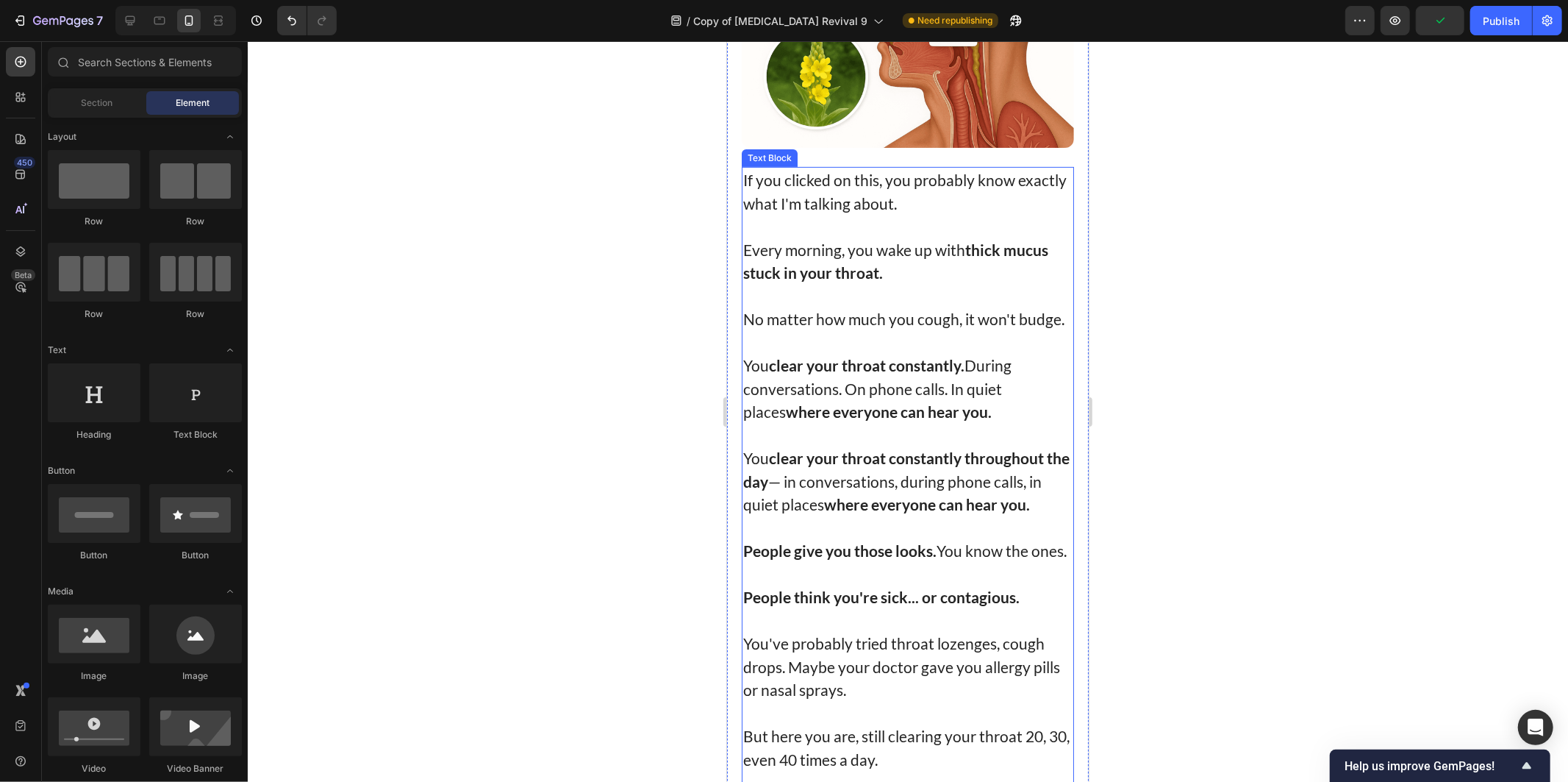
click at [872, 504] on p "You clear your throat constantly throughout the day — in conversations, during …" at bounding box center [906, 480] width 329 height 70
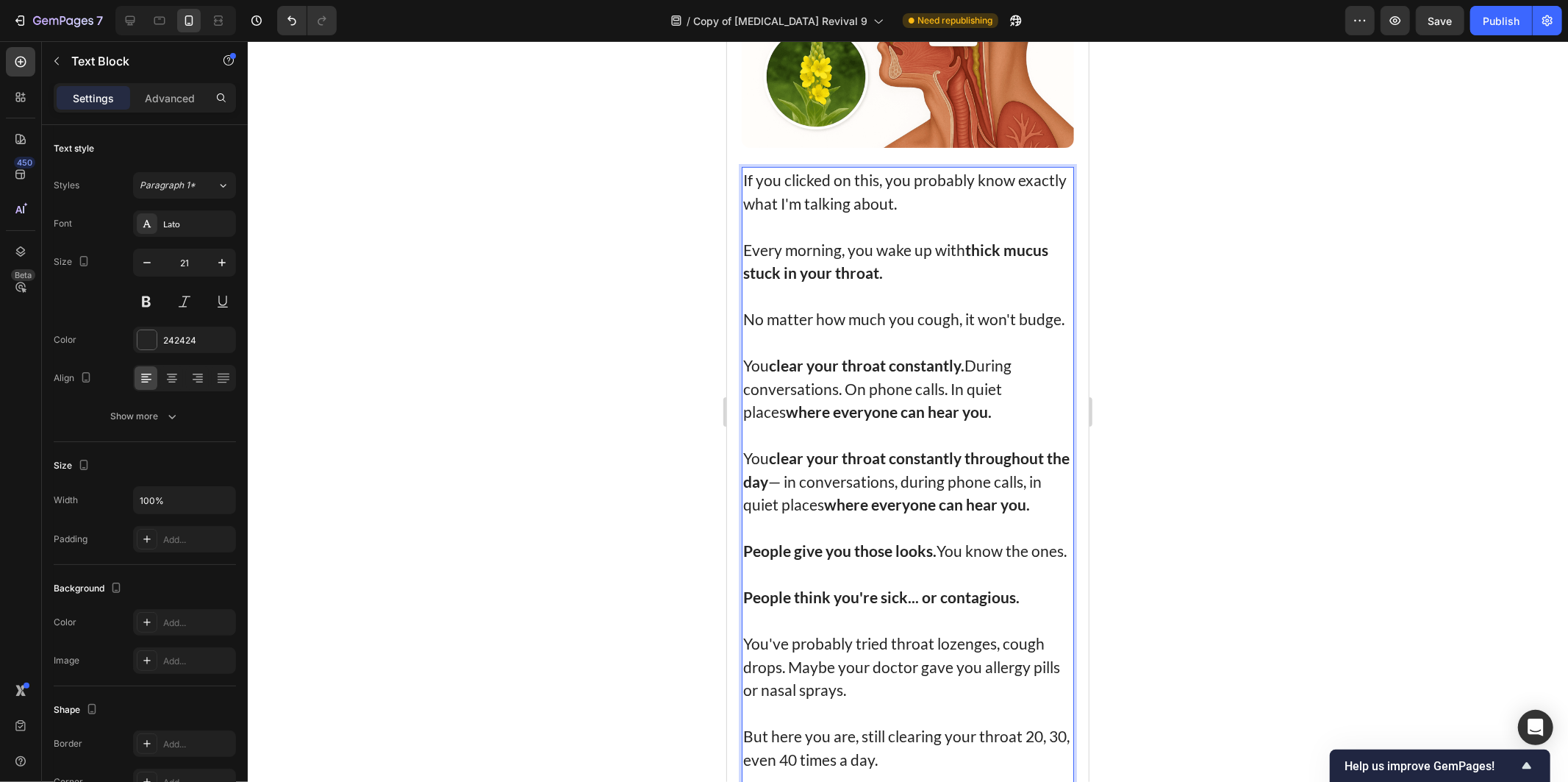
click at [928, 467] on strong "clear your throat constantly throughout the day" at bounding box center [906, 468] width 327 height 42
drag, startPoint x: 799, startPoint y: 497, endPoint x: 811, endPoint y: 505, distance: 14.4
click at [806, 504] on p "You clear your throat constantly throughout the day — in conversations, during …" at bounding box center [906, 480] width 329 height 70
drag, startPoint x: 1554, startPoint y: 489, endPoint x: 849, endPoint y: 379, distance: 713.5
click at [849, 373] on strong "clear your throat constantly." at bounding box center [866, 364] width 195 height 19
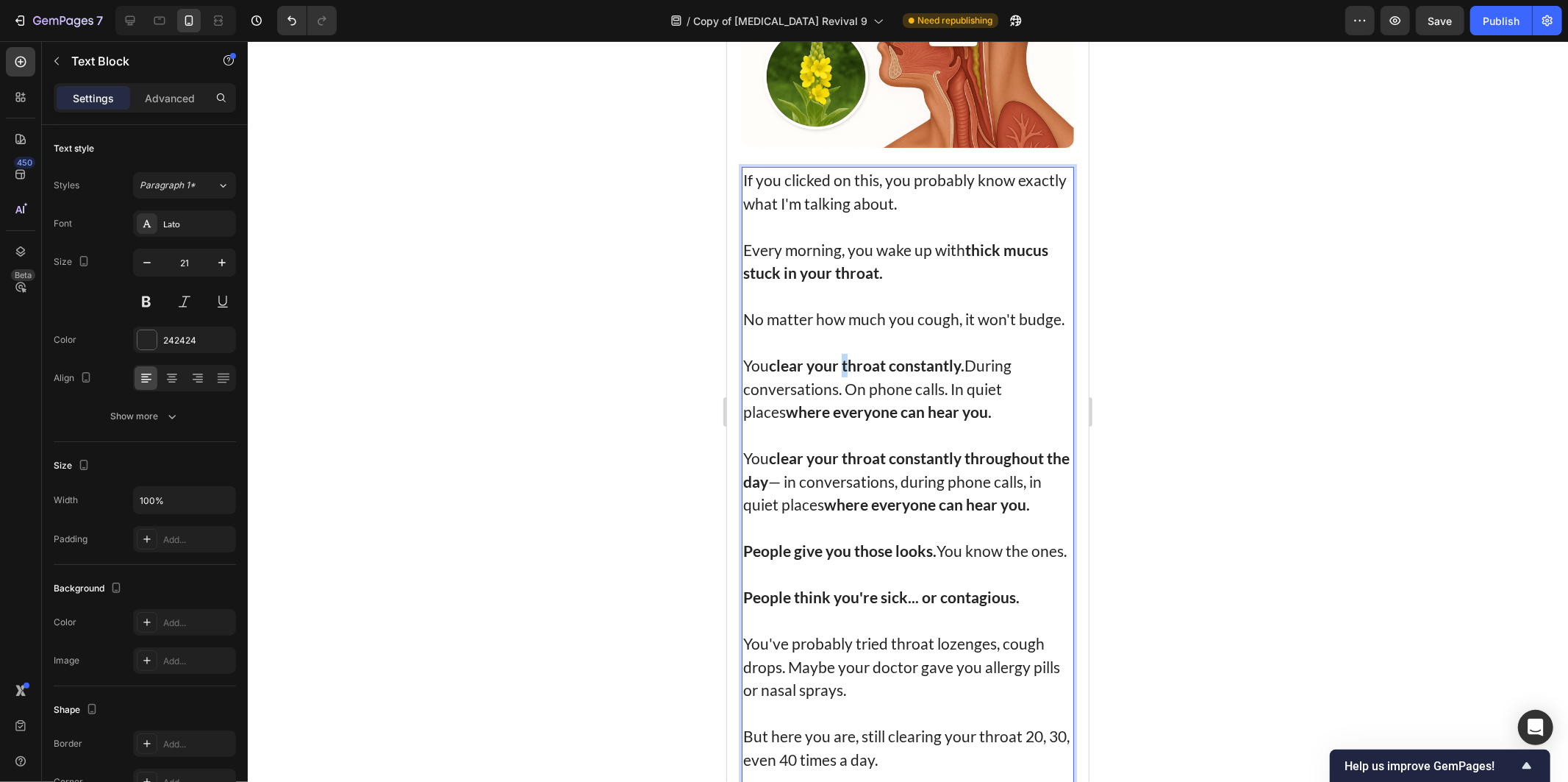
click at [849, 373] on strong "clear your throat constantly." at bounding box center [866, 364] width 195 height 19
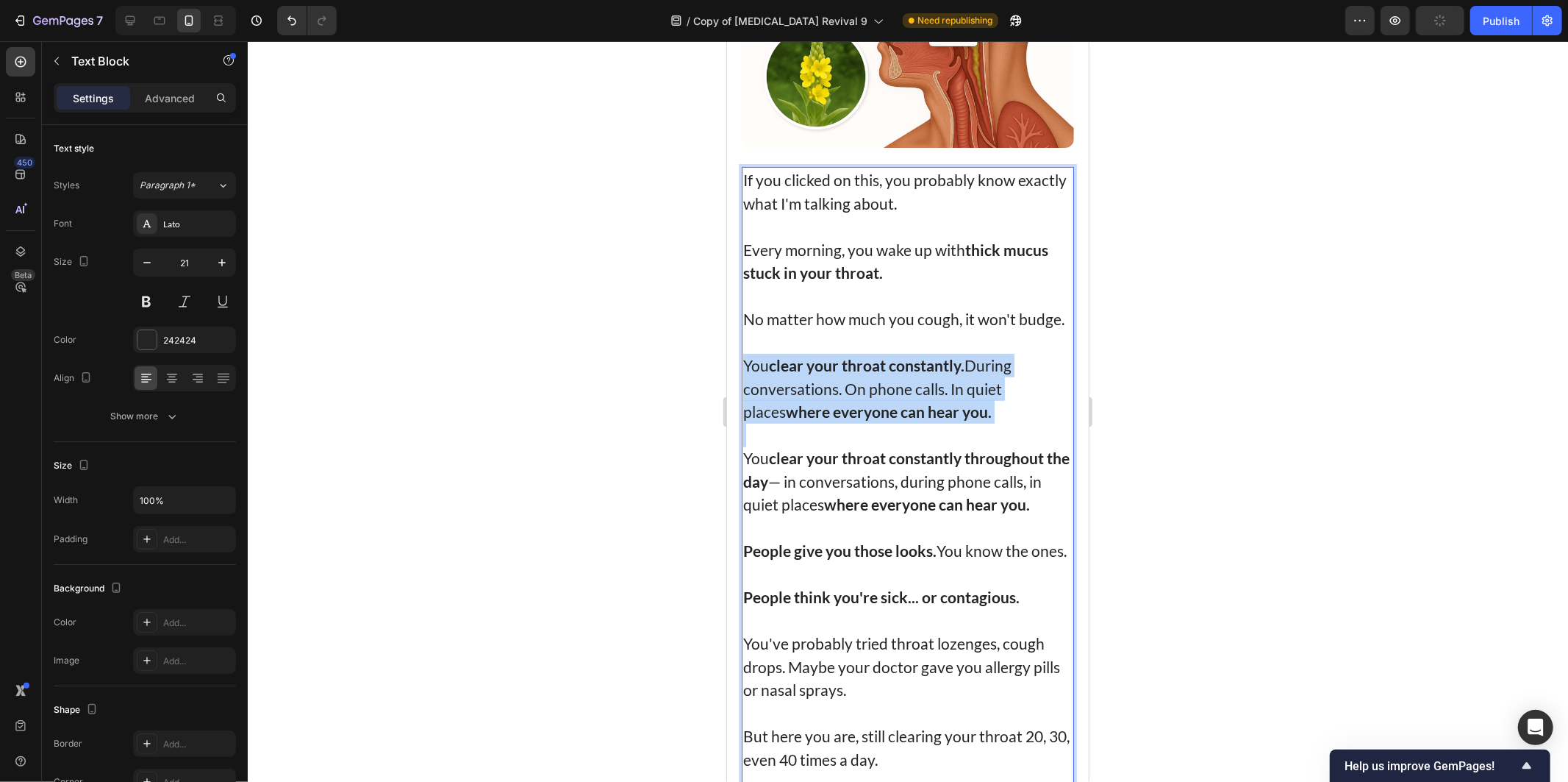
click at [849, 373] on strong "clear your throat constantly." at bounding box center [866, 364] width 195 height 19
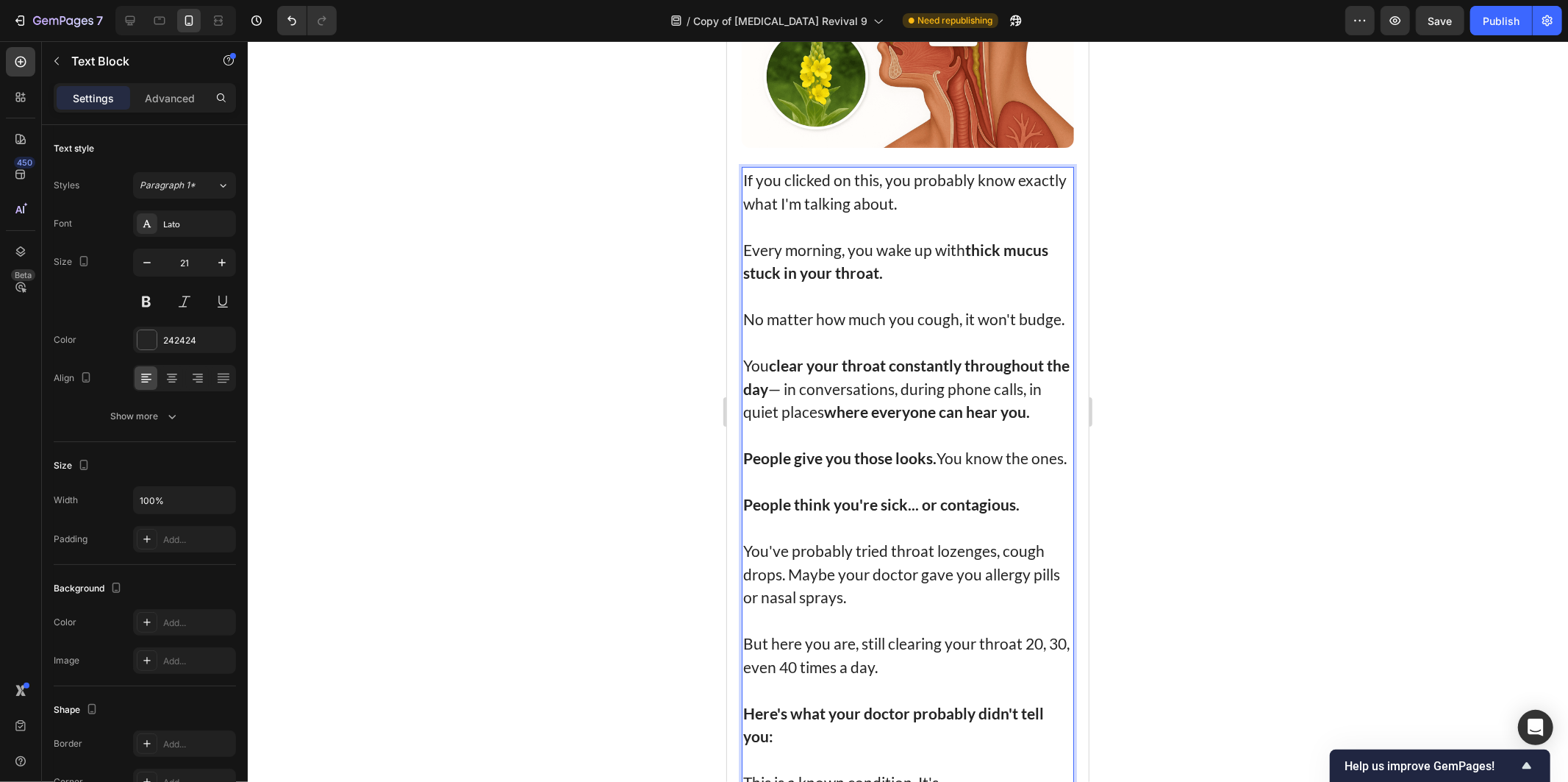
click at [836, 469] on p "People give you those looks. You know the ones." at bounding box center [906, 457] width 329 height 24
drag, startPoint x: 820, startPoint y: 258, endPoint x: 791, endPoint y: 294, distance: 46.2
click at [817, 258] on strong "thick mucus stuck in your throat." at bounding box center [895, 260] width 305 height 42
click at [751, 306] on p "No matter how much you cough, it won't budge." at bounding box center [906, 318] width 329 height 24
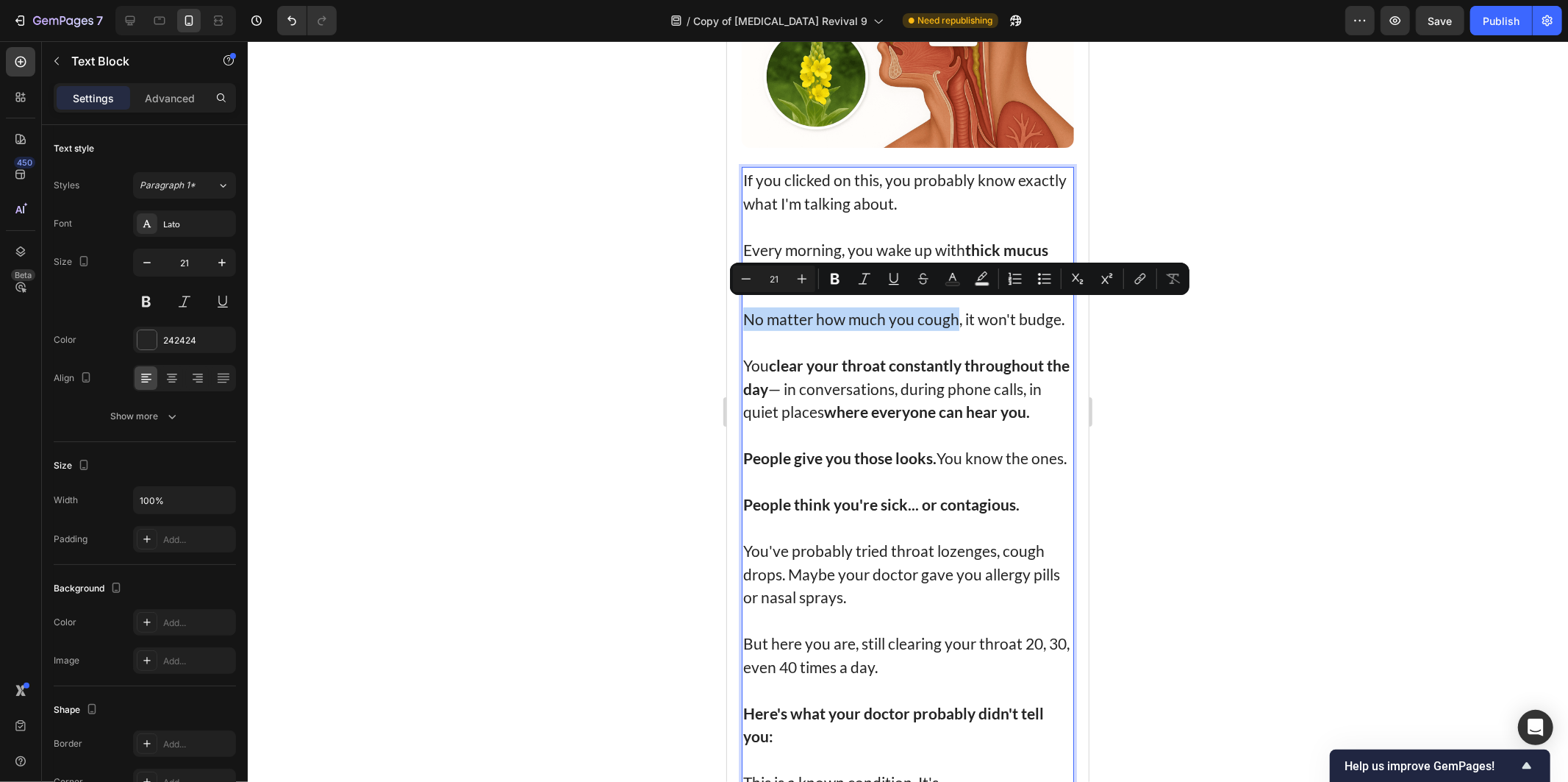
drag, startPoint x: 751, startPoint y: 302, endPoint x: 946, endPoint y: 306, distance: 195.0
click at [946, 306] on p "No matter how much you cough, it won't budge." at bounding box center [906, 318] width 329 height 24
drag, startPoint x: 946, startPoint y: 306, endPoint x: 806, endPoint y: 299, distance: 140.2
click at [806, 306] on p "No matter how much you cough, it won't budge." at bounding box center [906, 318] width 329 height 24
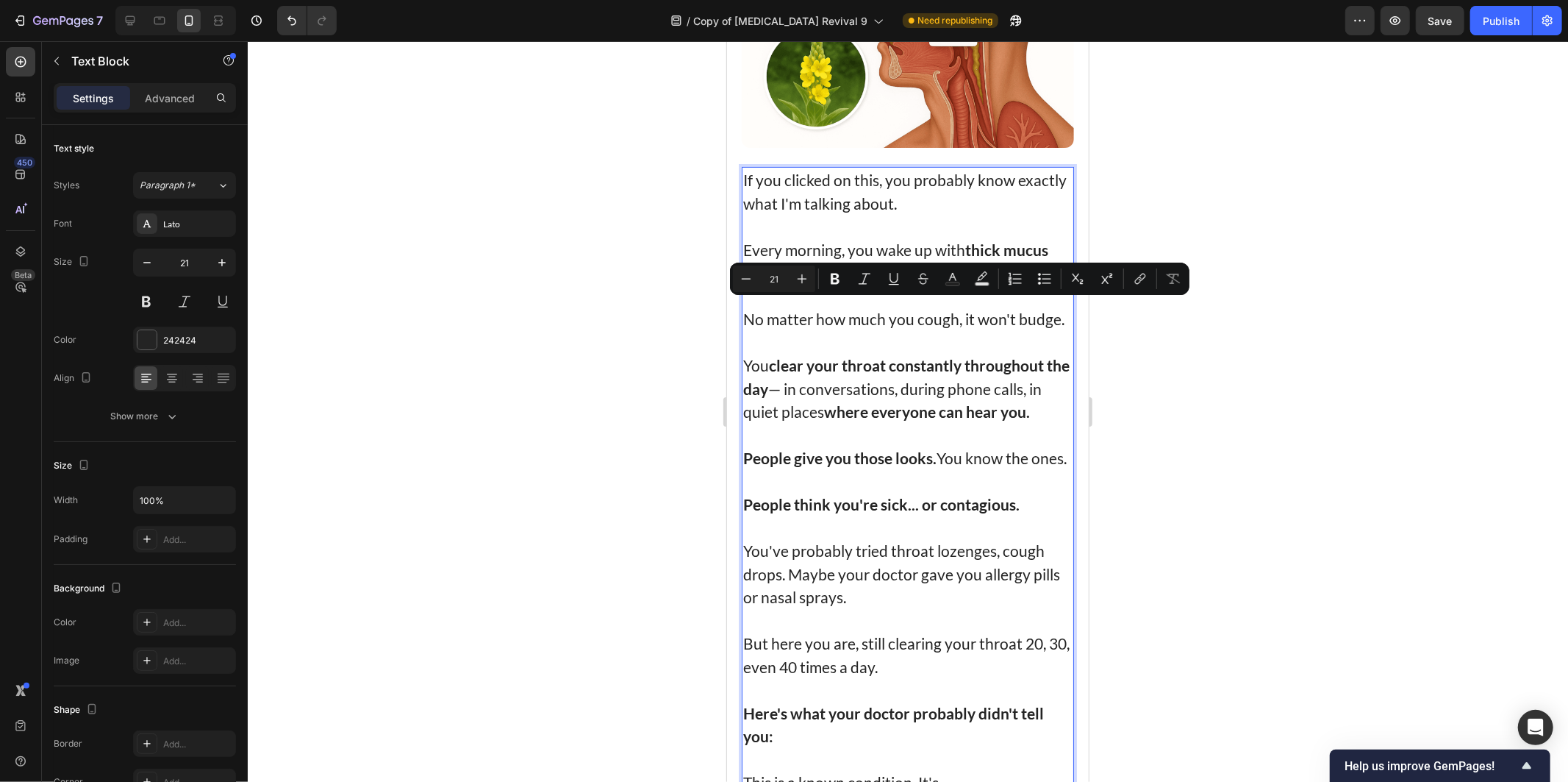
click at [881, 347] on p "Rich Text Editor. Editing area: main" at bounding box center [906, 342] width 329 height 24
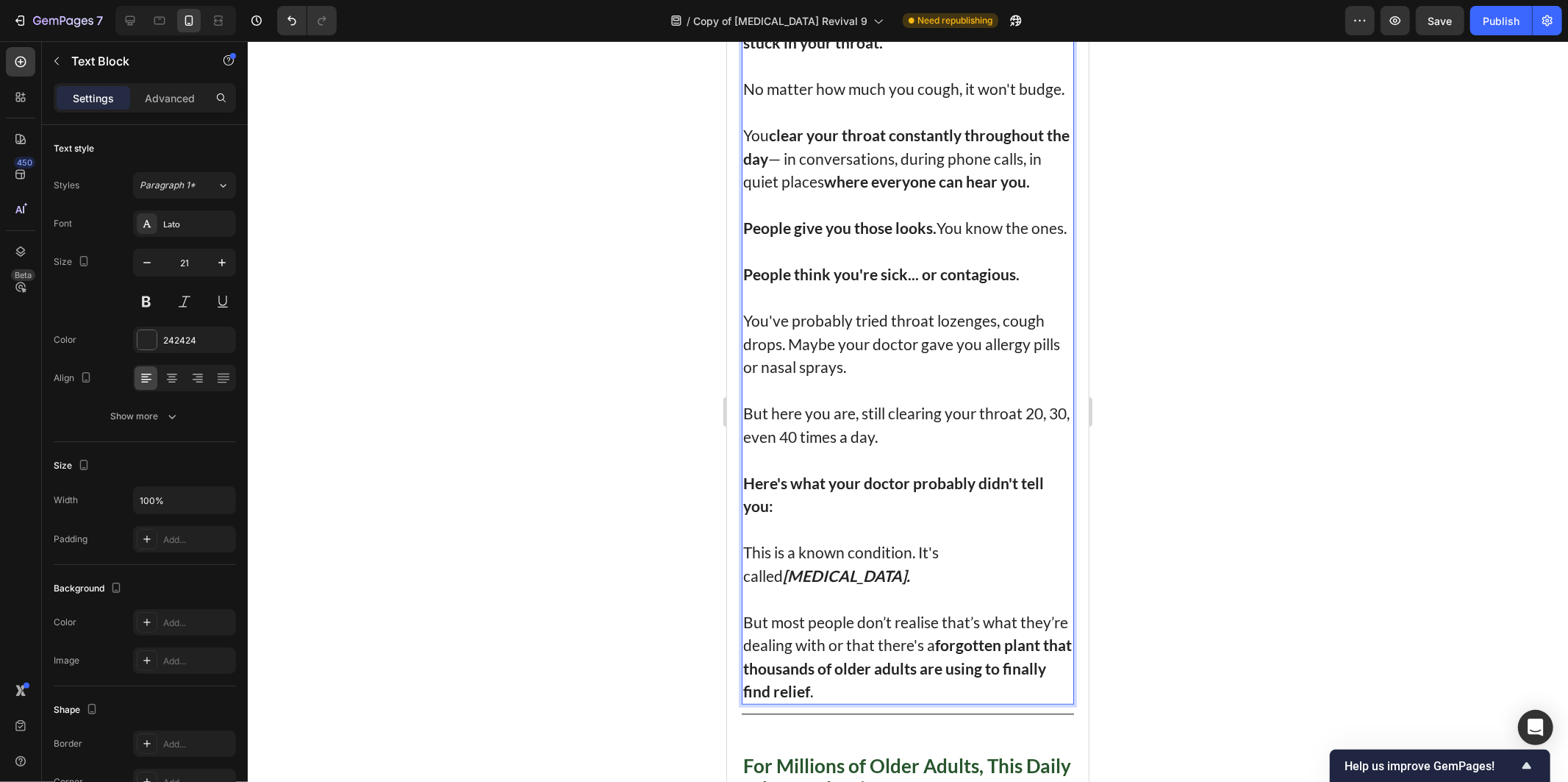
scroll to position [666, 0]
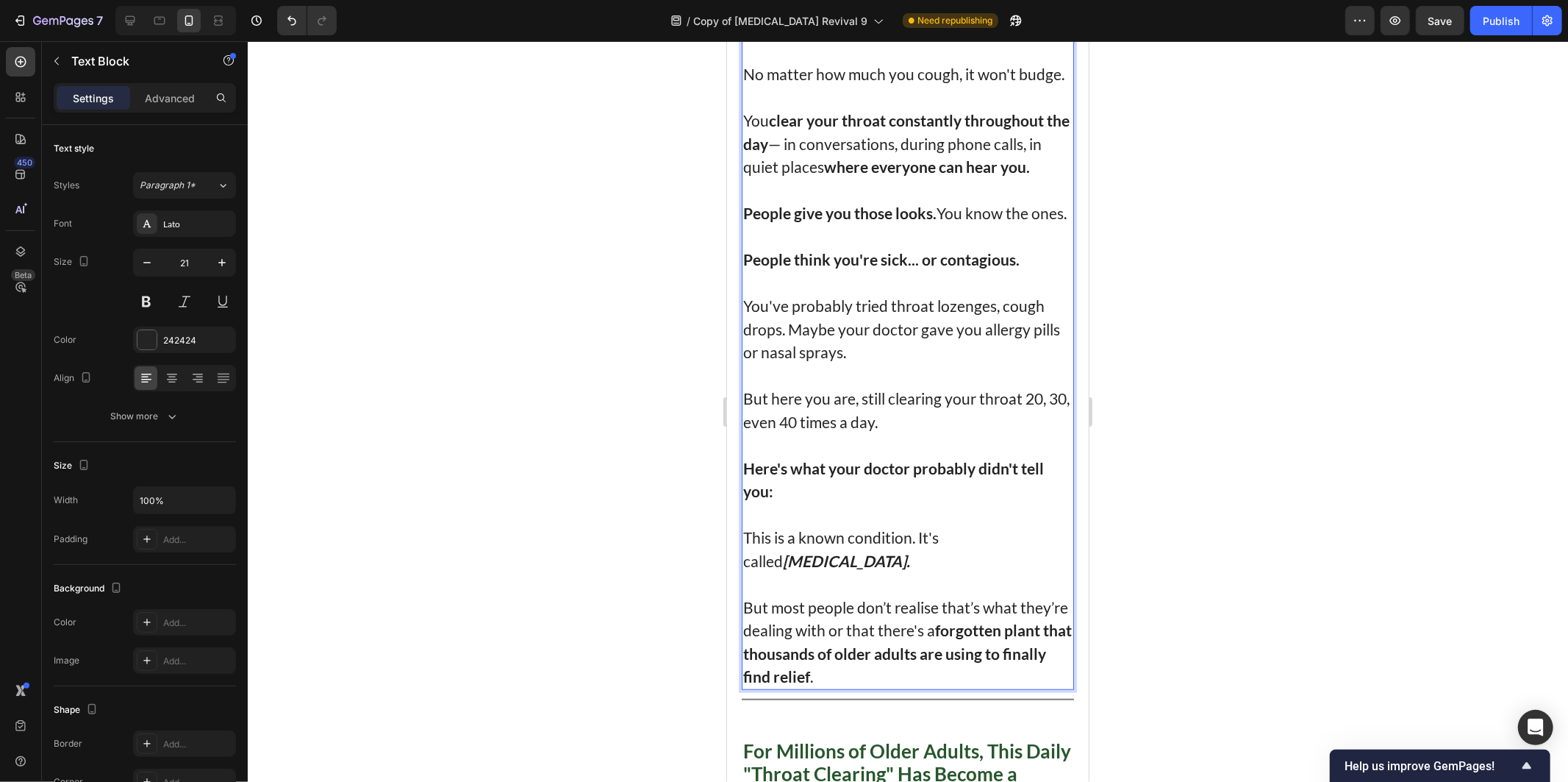
click at [892, 688] on p "But most people don’t realise that’s what they’re dealing with or that there's …" at bounding box center [906, 641] width 329 height 92
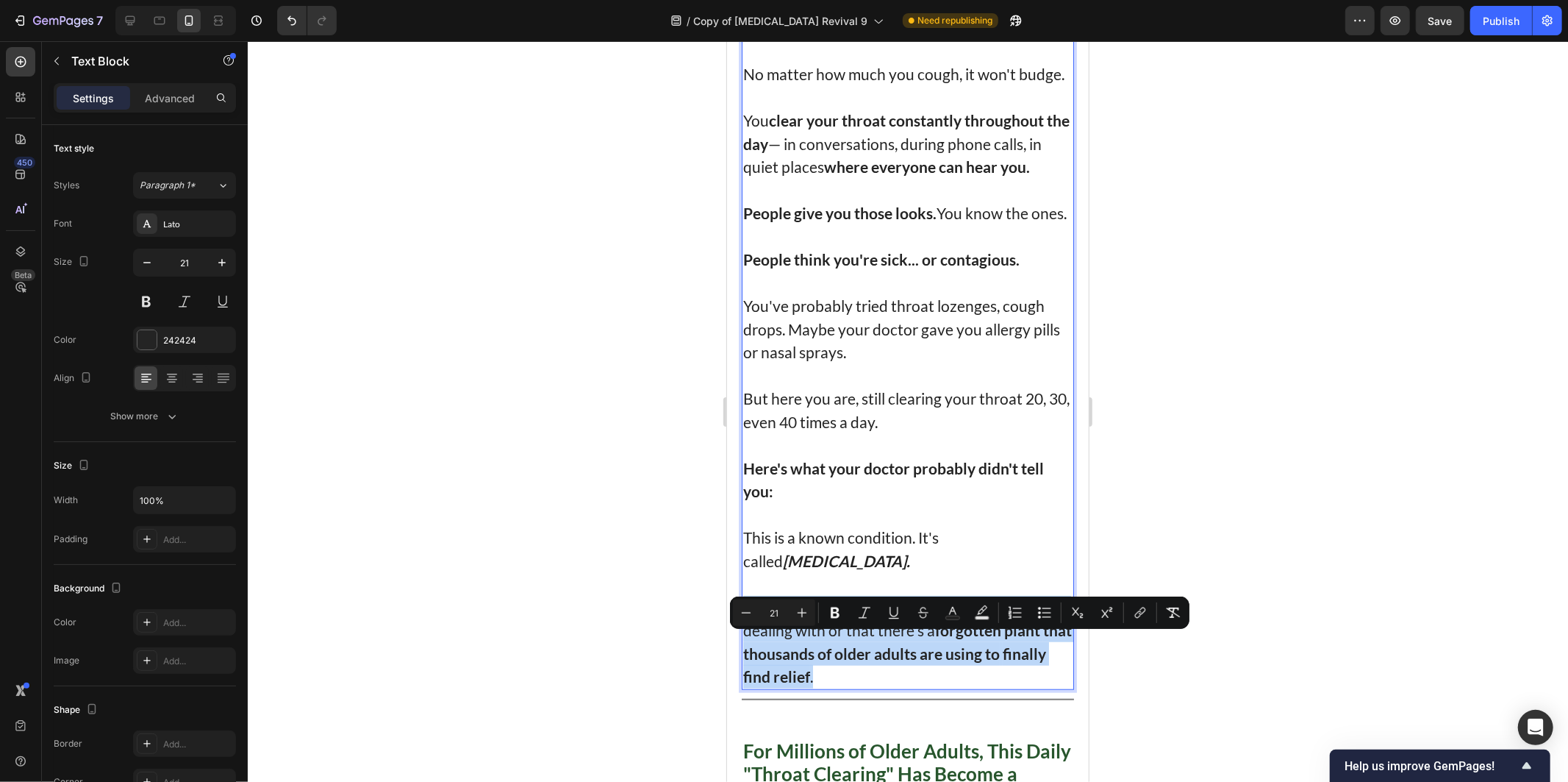
drag, startPoint x: 892, startPoint y: 715, endPoint x: 744, endPoint y: 633, distance: 169.2
click at [744, 633] on p "But most people don’t realise that’s what they’re dealing with or that there's …" at bounding box center [906, 641] width 329 height 92
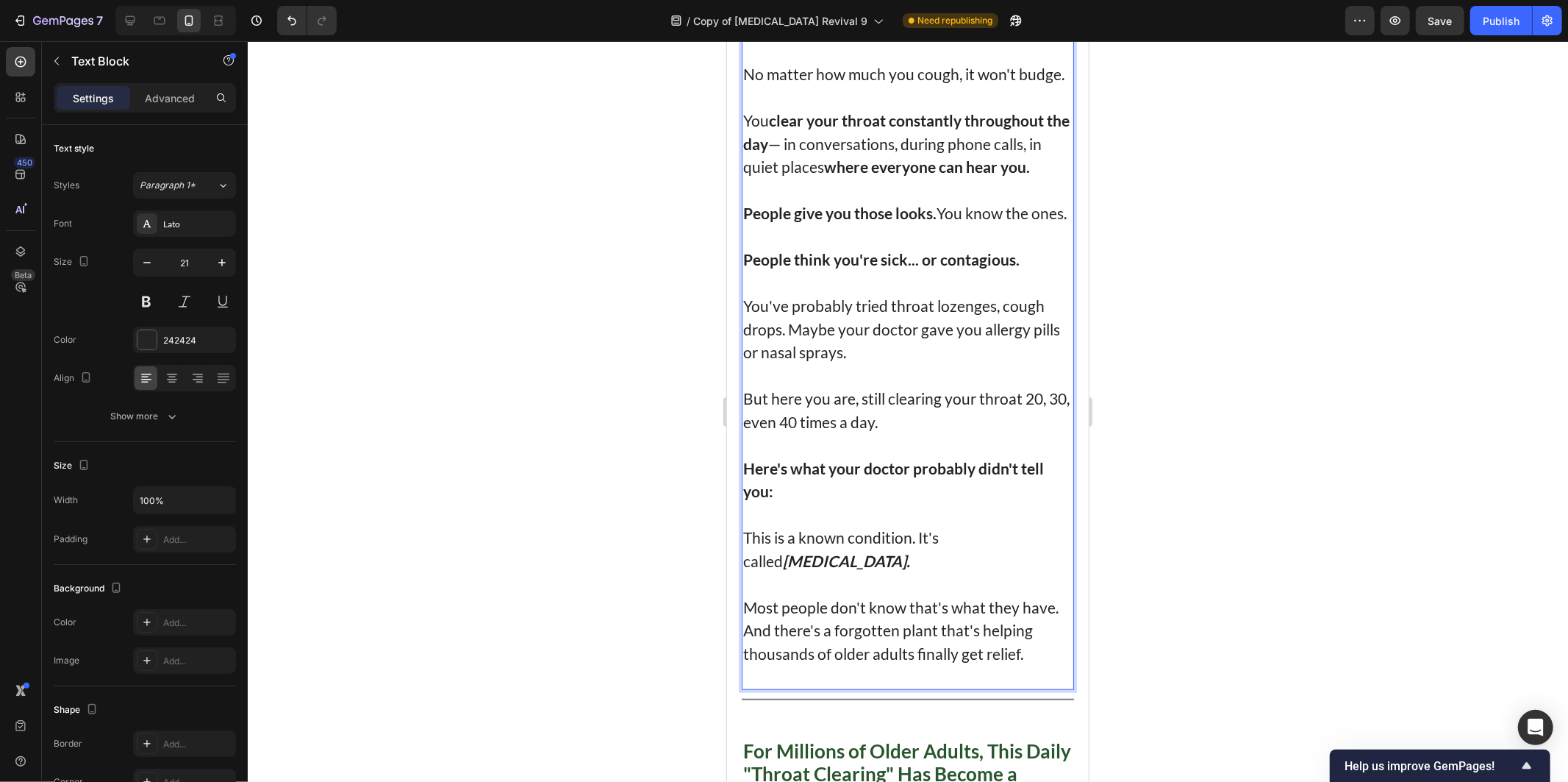
click at [1041, 619] on p "Most people don't know that's what they have." at bounding box center [906, 606] width 329 height 24
click at [1049, 619] on p "Most people don't know that's what they have." at bounding box center [906, 606] width 329 height 24
click at [1054, 619] on p "Most people don't know that's what they have." at bounding box center [906, 606] width 329 height 24
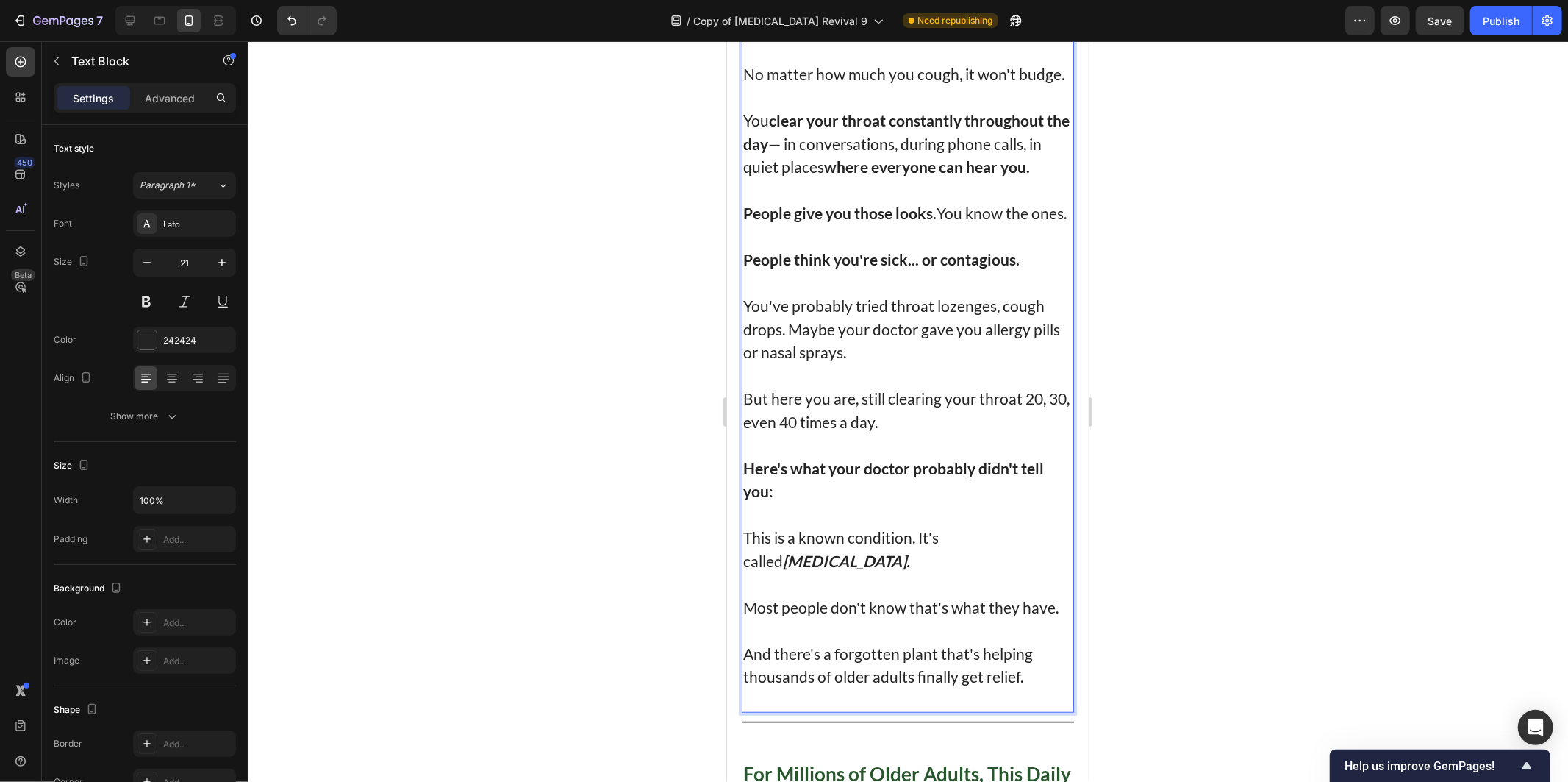
click at [848, 711] on p "Rich Text Editor. Editing area: main" at bounding box center [906, 699] width 329 height 24
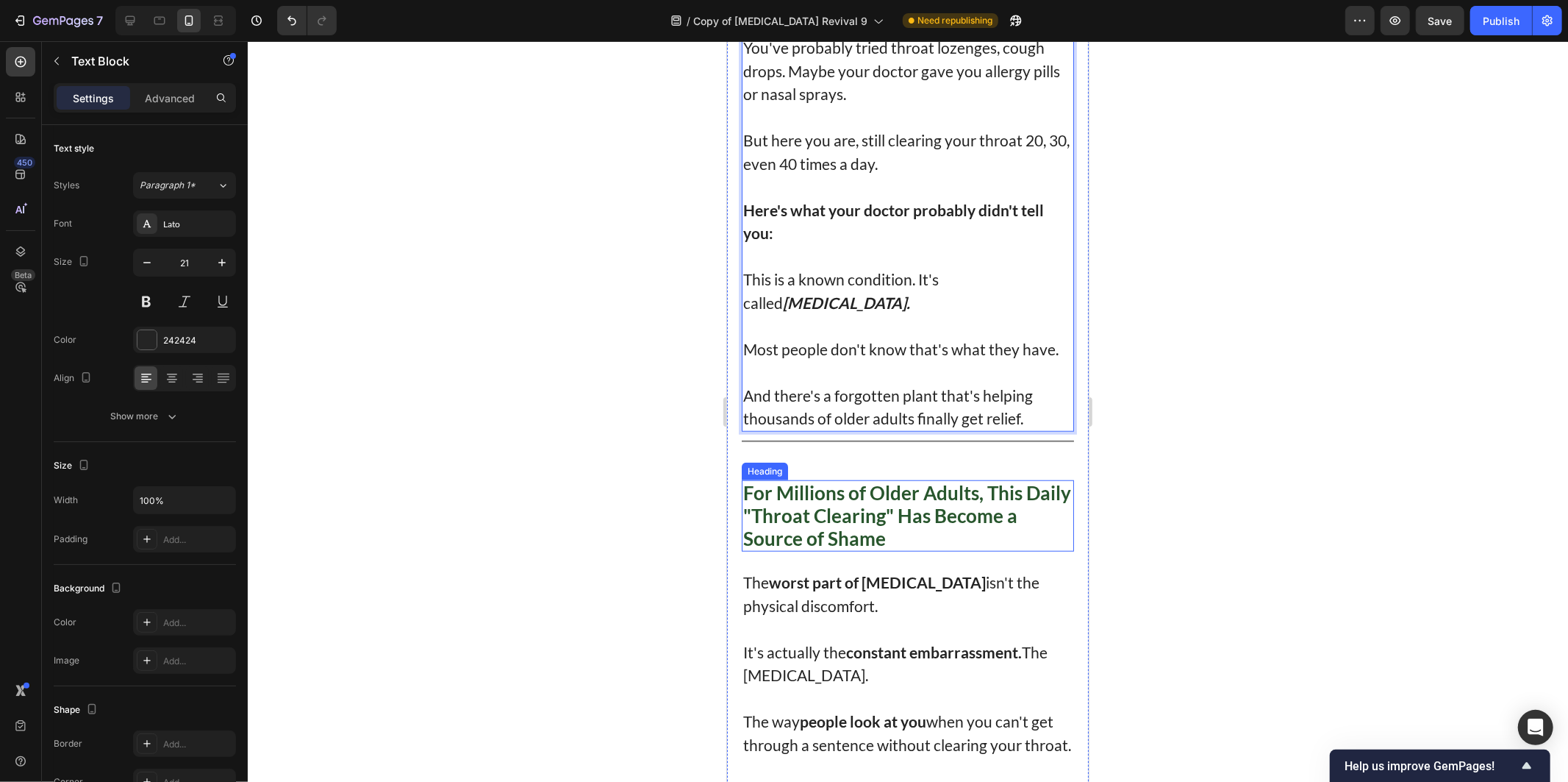
scroll to position [910, 0]
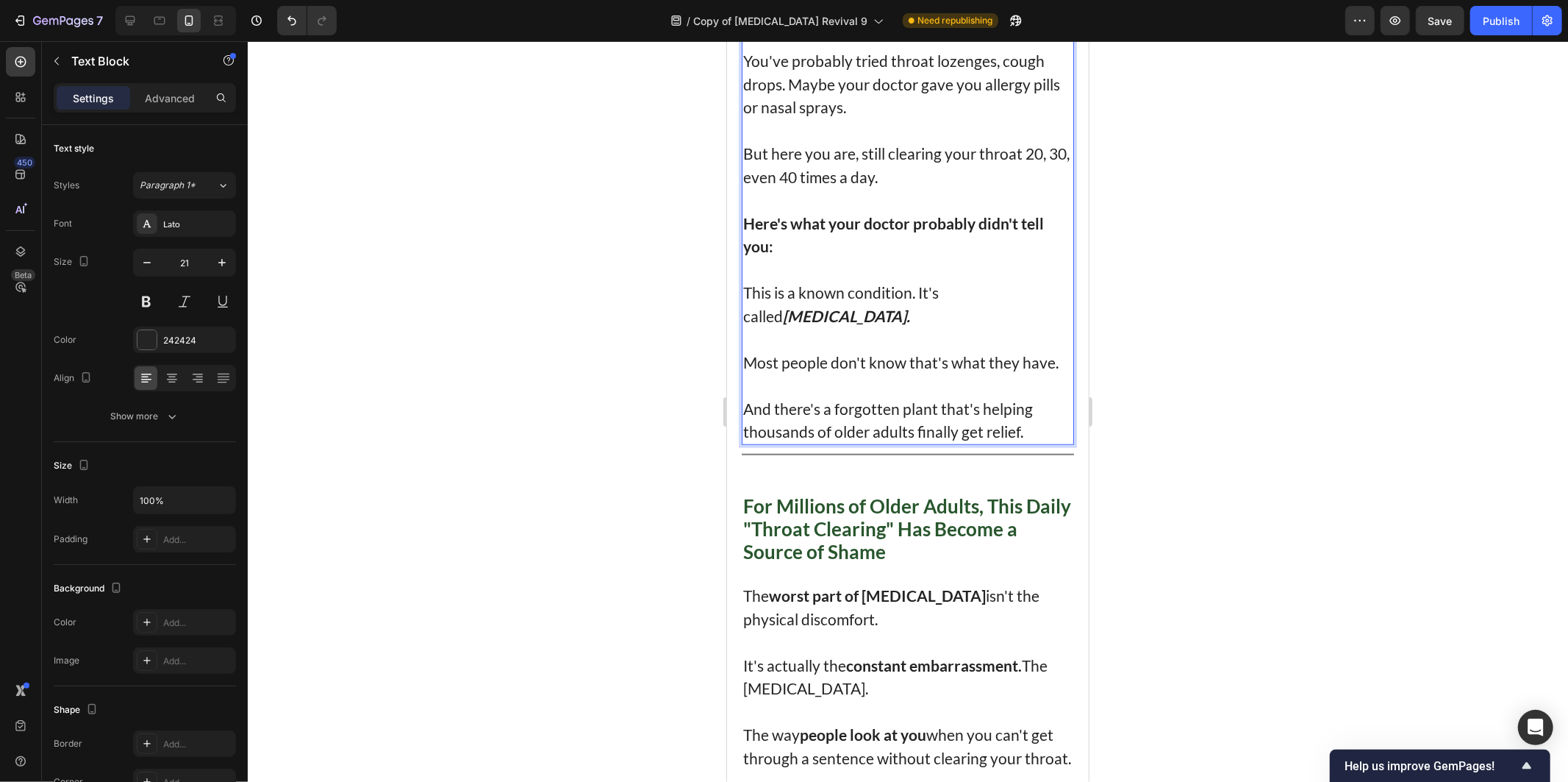
click at [789, 443] on p "And there's a forgotten plant that's helping thousands of older adults finally …" at bounding box center [906, 419] width 329 height 47
click at [839, 443] on p "And there's a forgotten plant that's helping thousands of older adults finally …" at bounding box center [906, 419] width 329 height 47
drag, startPoint x: 839, startPoint y: 449, endPoint x: 1015, endPoint y: 453, distance: 176.0
click at [1015, 443] on p "And there's a forgotten plant that's helping thousands of older adults finally …" at bounding box center [906, 419] width 329 height 47
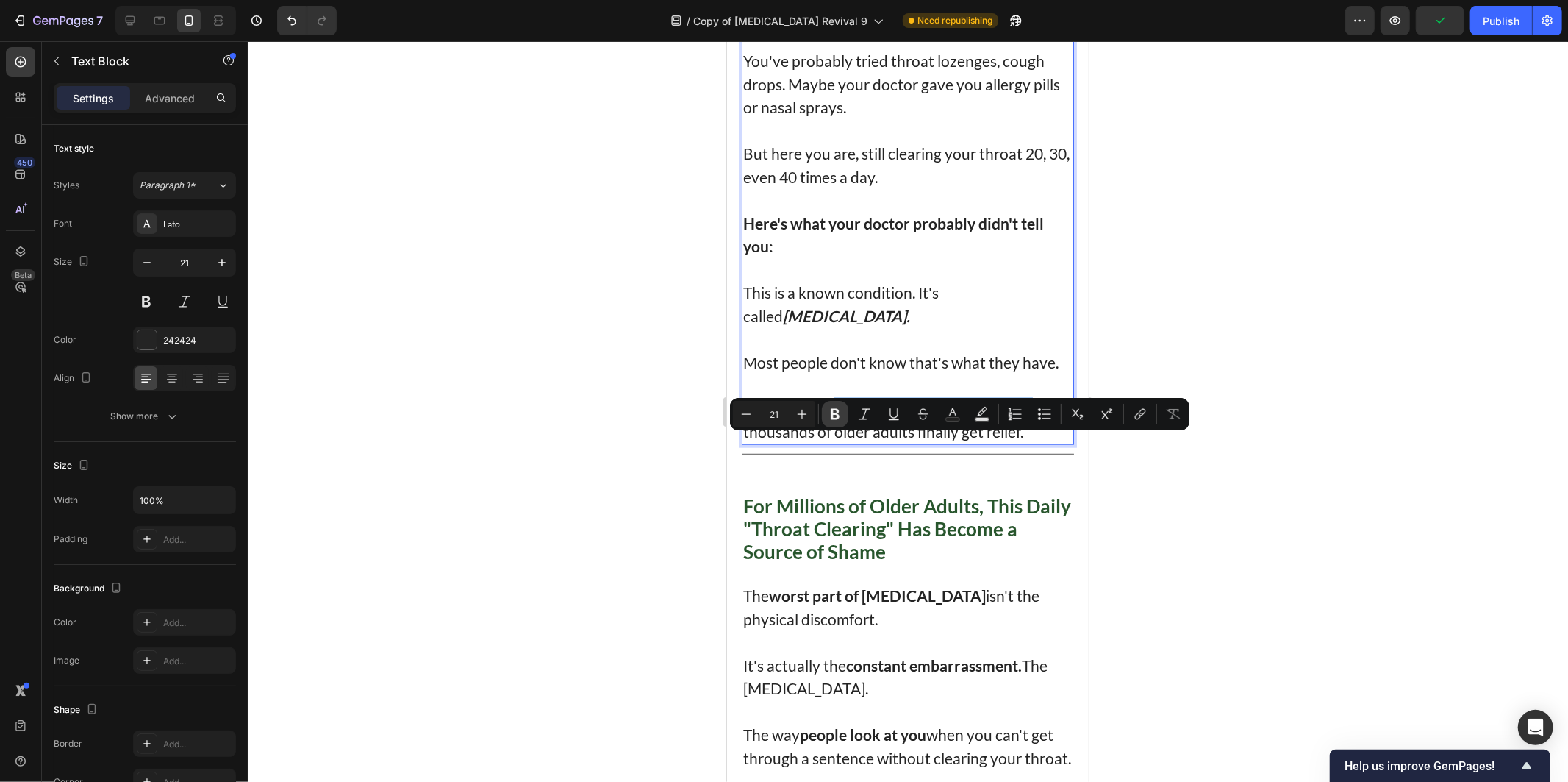
click at [833, 408] on icon "Editor contextual toolbar" at bounding box center [835, 414] width 15 height 15
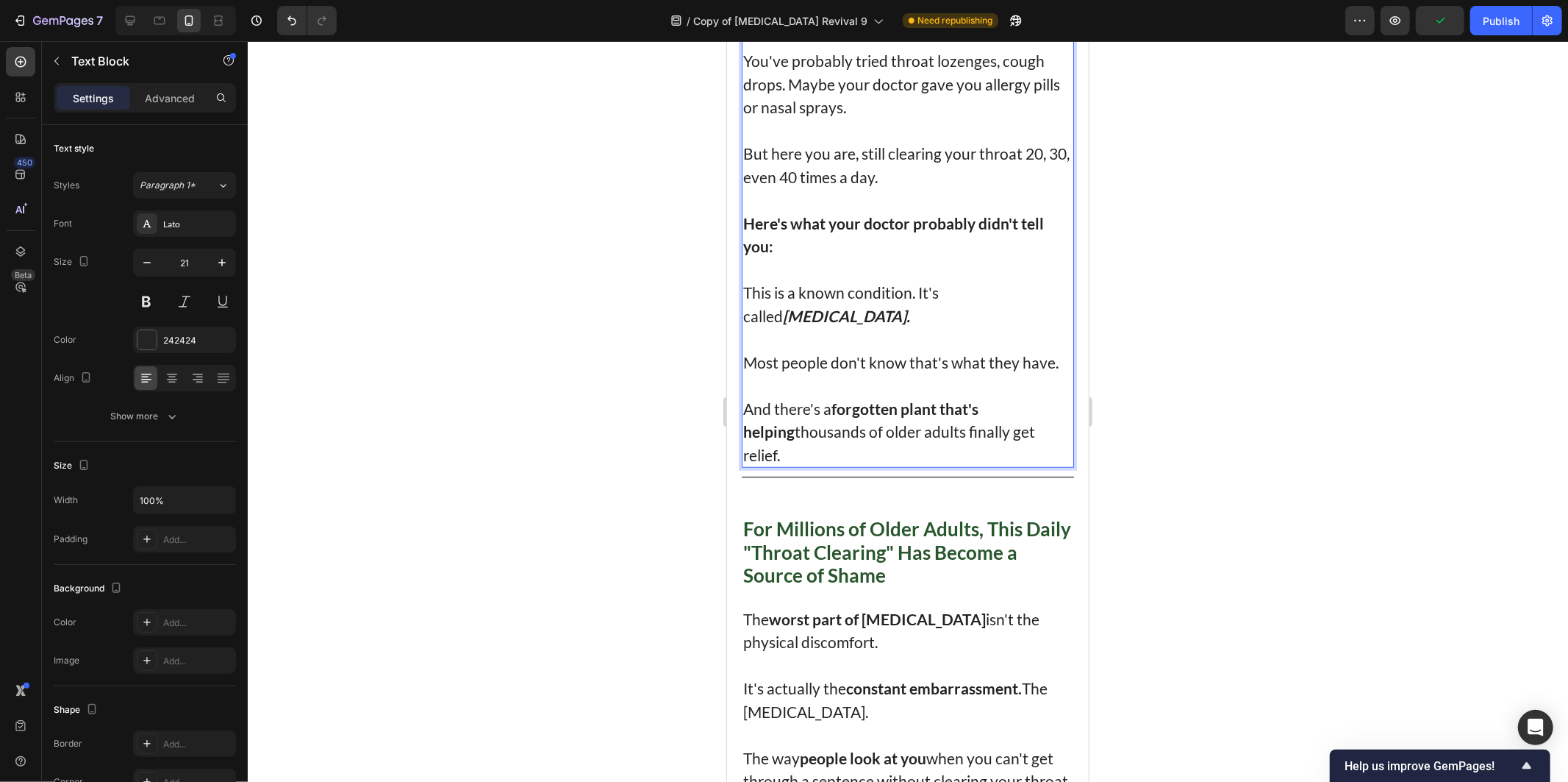
click at [955, 467] on p "And there's a forgotten plant that's helping thousands of older adults finally …" at bounding box center [906, 431] width 329 height 70
click at [920, 459] on p "And there's a forgotten plant that's helping thousands of older adults finally …" at bounding box center [906, 431] width 329 height 70
drag, startPoint x: 920, startPoint y: 459, endPoint x: 1042, endPoint y: 466, distance: 122.2
click at [1043, 467] on p "And there's a forgotten plant that's helping thousands of older adults finally …" at bounding box center [906, 431] width 329 height 70
click at [1188, 445] on div at bounding box center [907, 411] width 1321 height 740
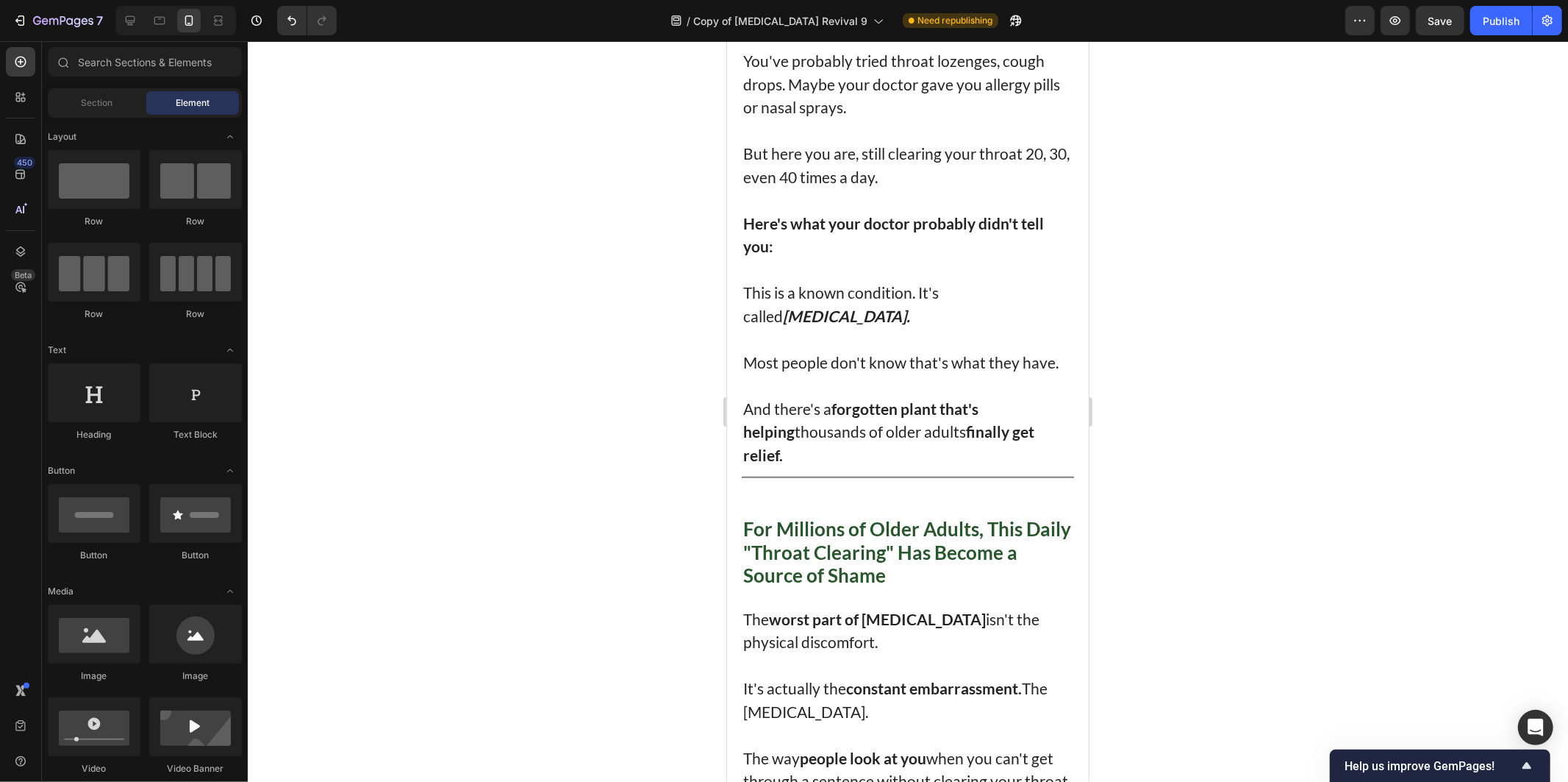
click at [1468, 19] on div "Preview Save Publish" at bounding box center [1454, 20] width 217 height 29
click at [763, 458] on p "And there's a forgotten plant that's helping thousands of older adults finally …" at bounding box center [906, 431] width 329 height 70
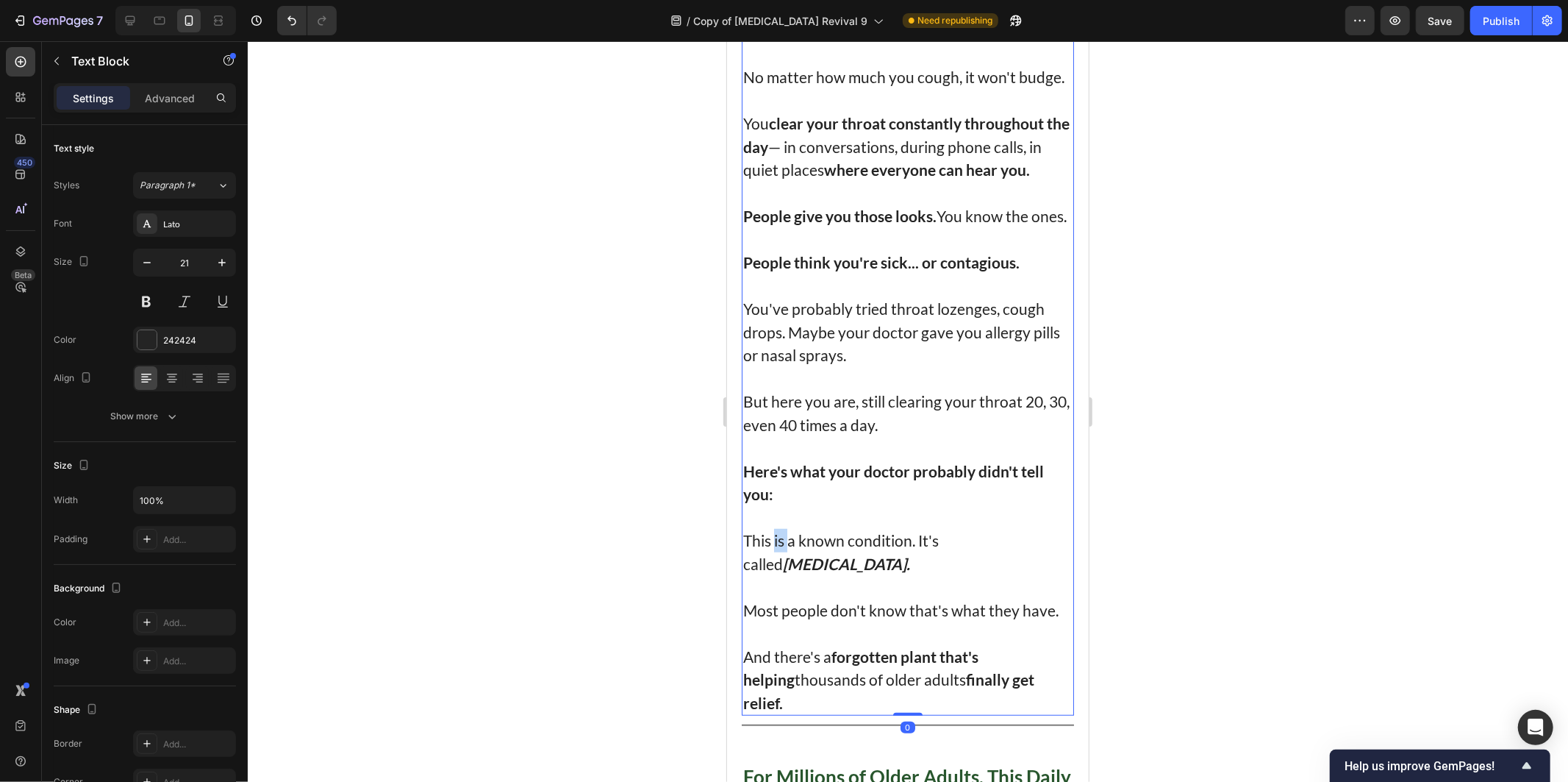
click at [777, 473] on div "If you clicked on this, you probably know exactly what I'm talking about. Every…" at bounding box center [906, 320] width 332 height 791
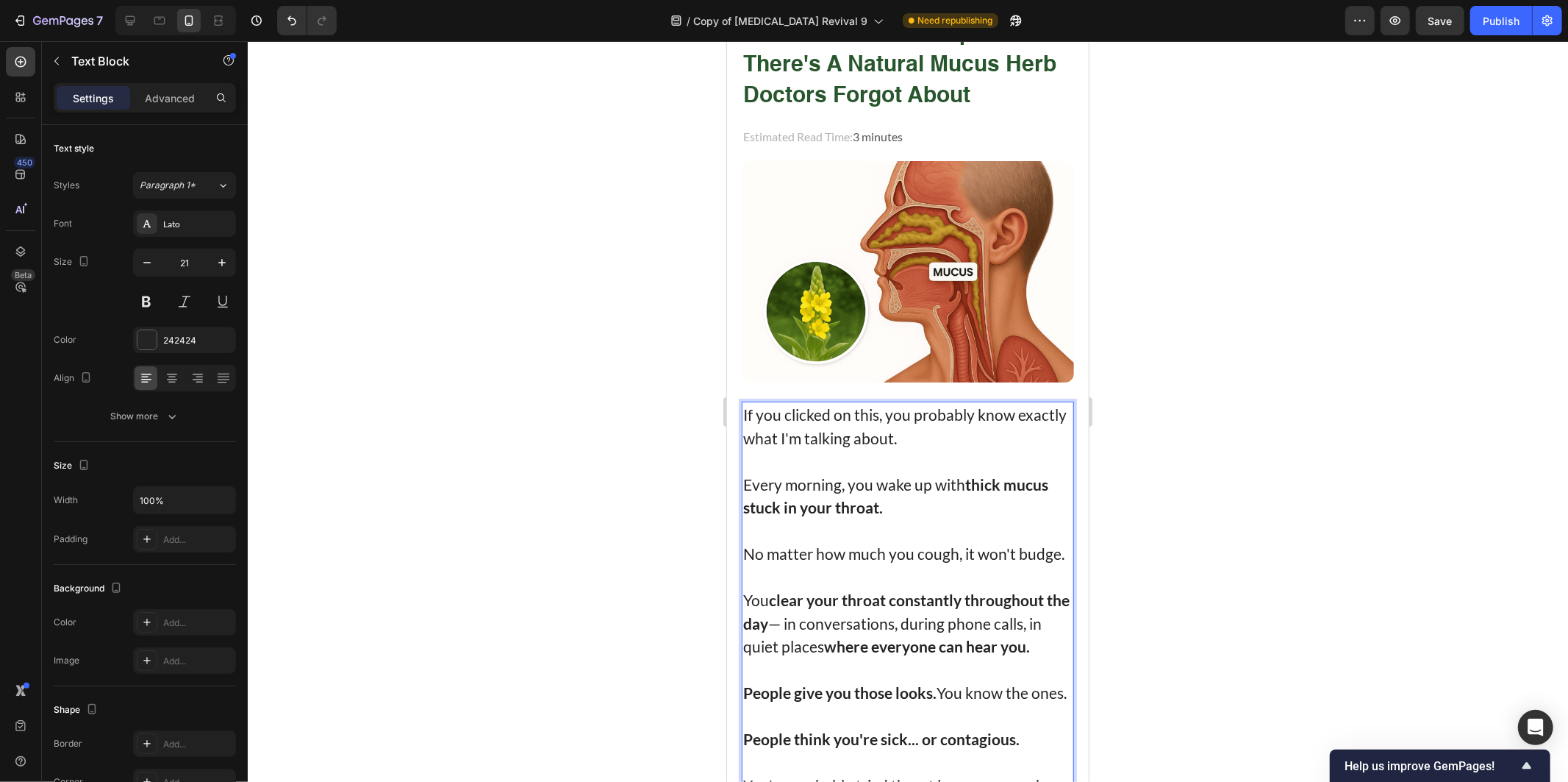
scroll to position [671, 0]
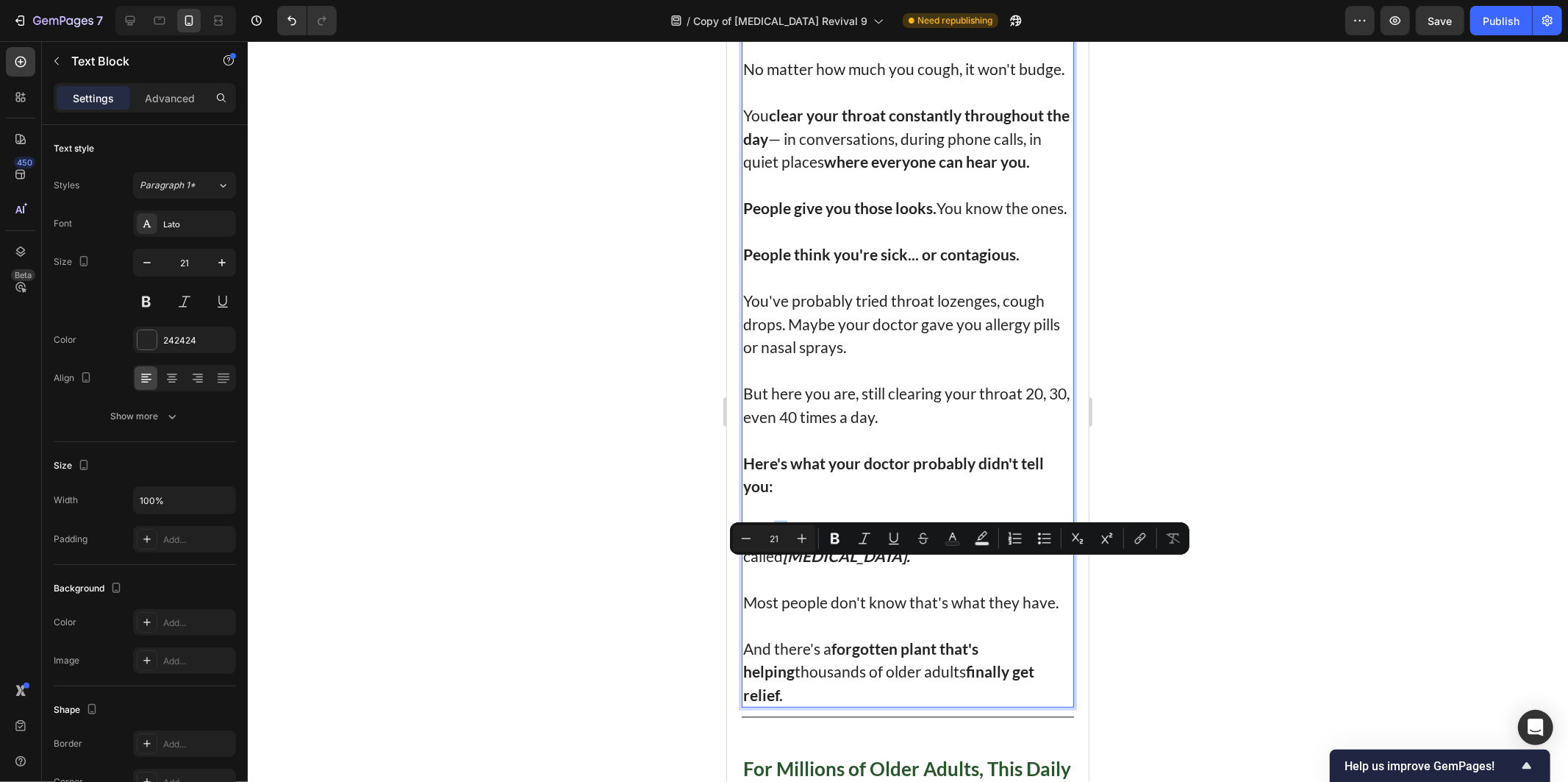
click at [510, 413] on div at bounding box center [907, 411] width 1321 height 740
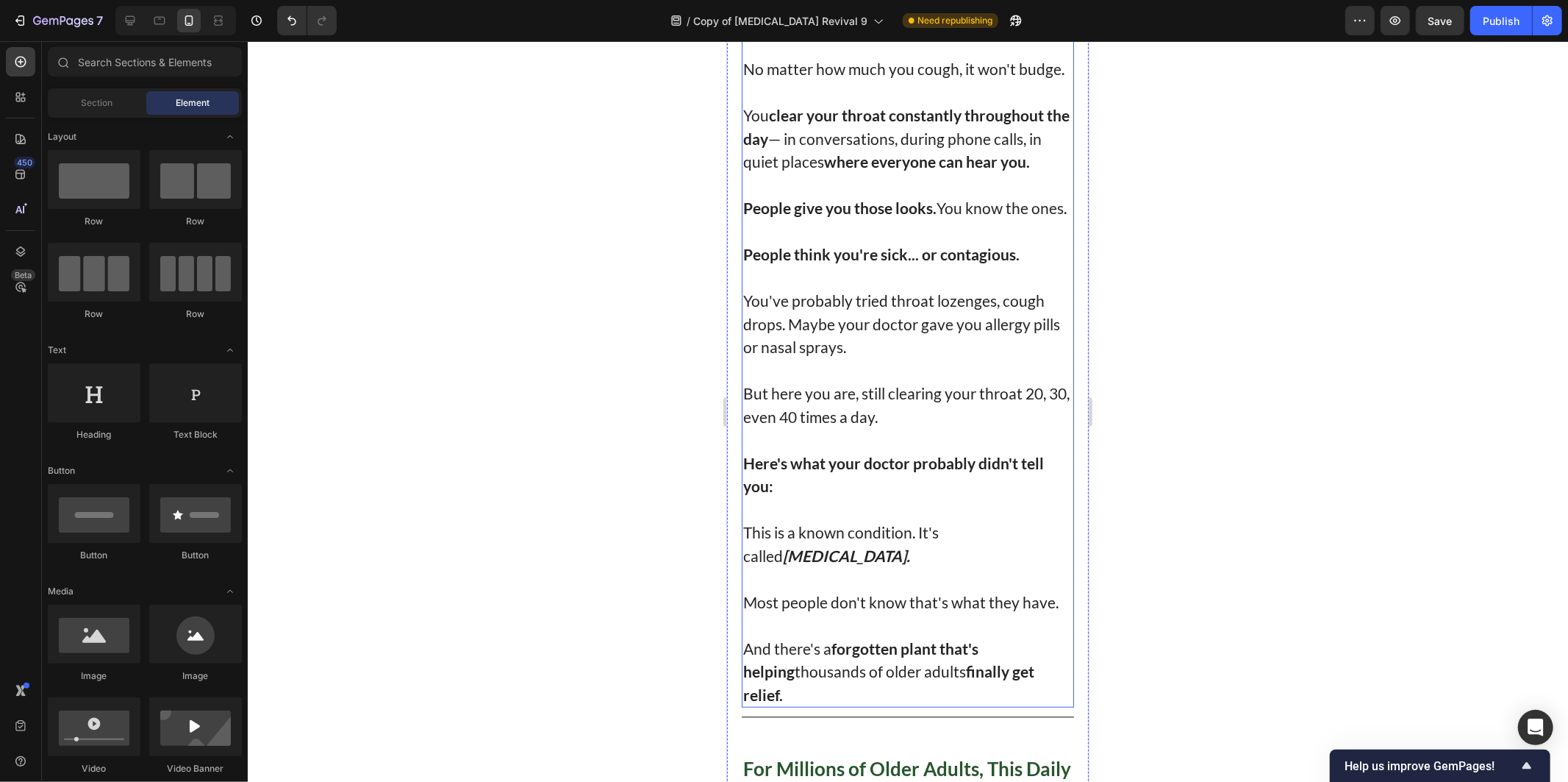
click at [792, 706] on p "And there's a forgotten plant that's helping thousands of older adults finally …" at bounding box center [906, 672] width 329 height 70
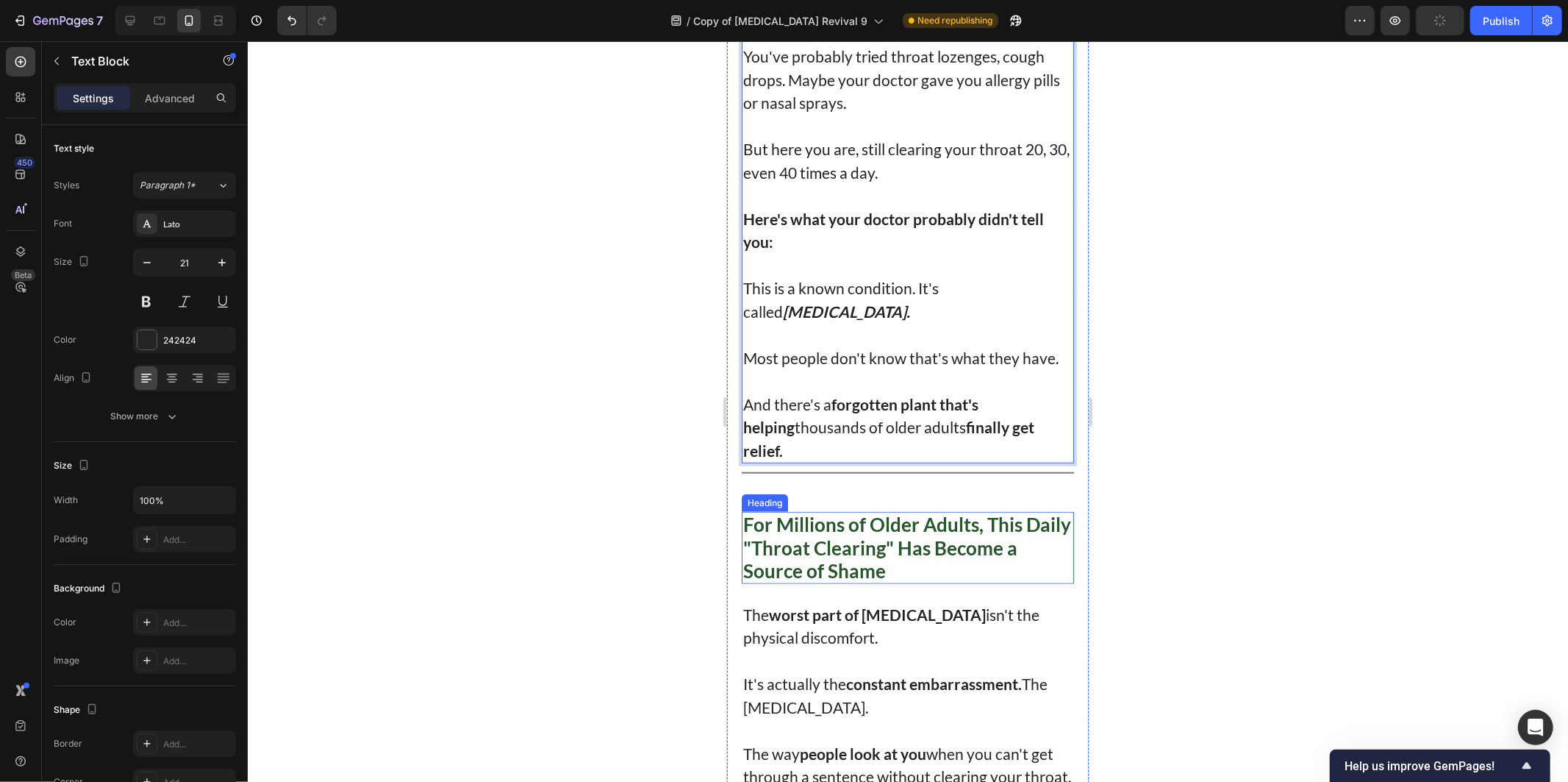
scroll to position [916, 0]
drag, startPoint x: 778, startPoint y: 446, endPoint x: 783, endPoint y: 454, distance: 9.4
click at [781, 449] on p "And there's a forgotten plant that's helping thousands of older adults finally …" at bounding box center [906, 427] width 329 height 70
click at [784, 460] on p "And there's a forgotten plant that's helping thousands of older adults finally …" at bounding box center [906, 427] width 329 height 70
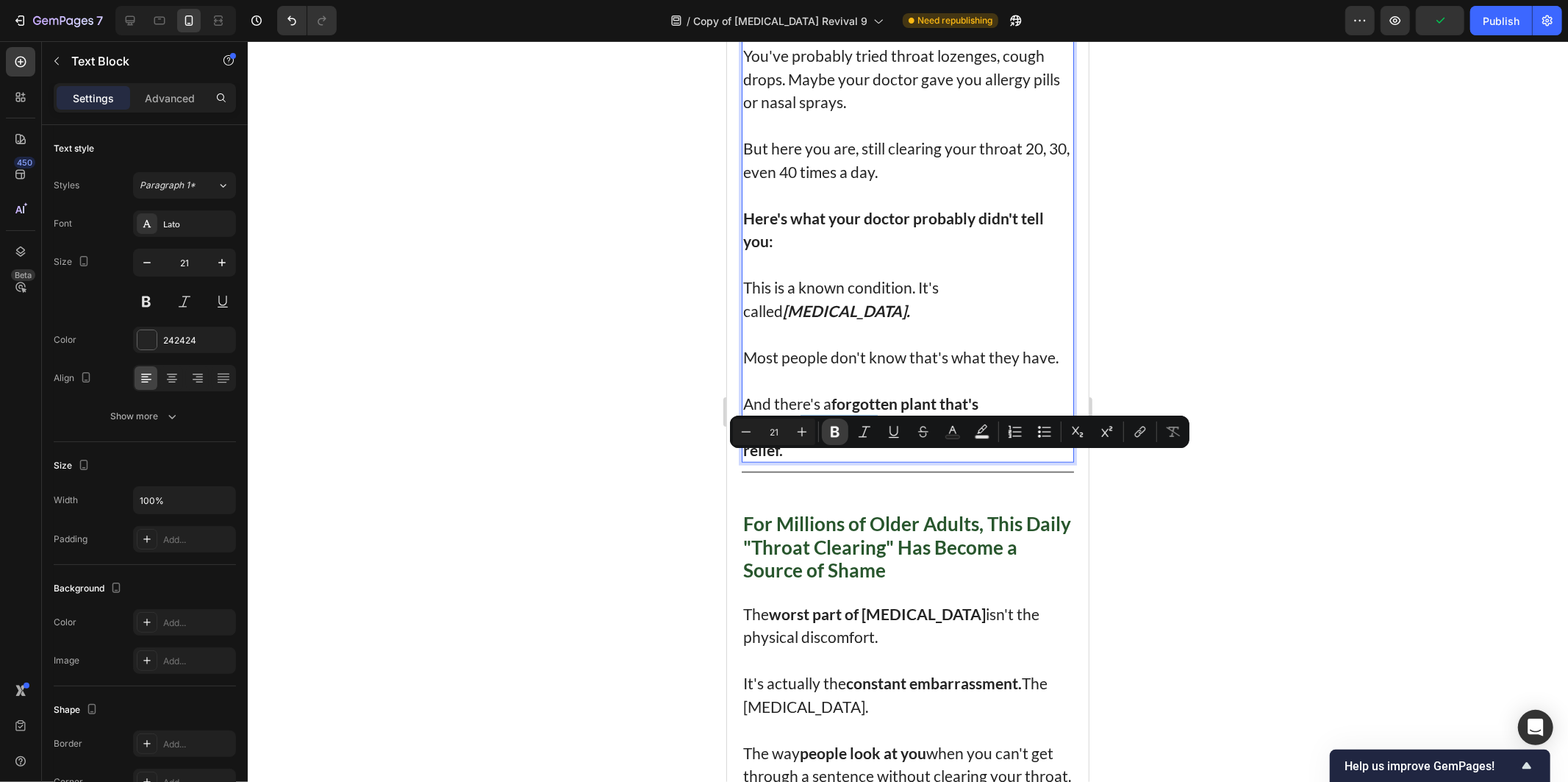
click at [828, 435] on icon "Editor contextual toolbar" at bounding box center [835, 431] width 15 height 15
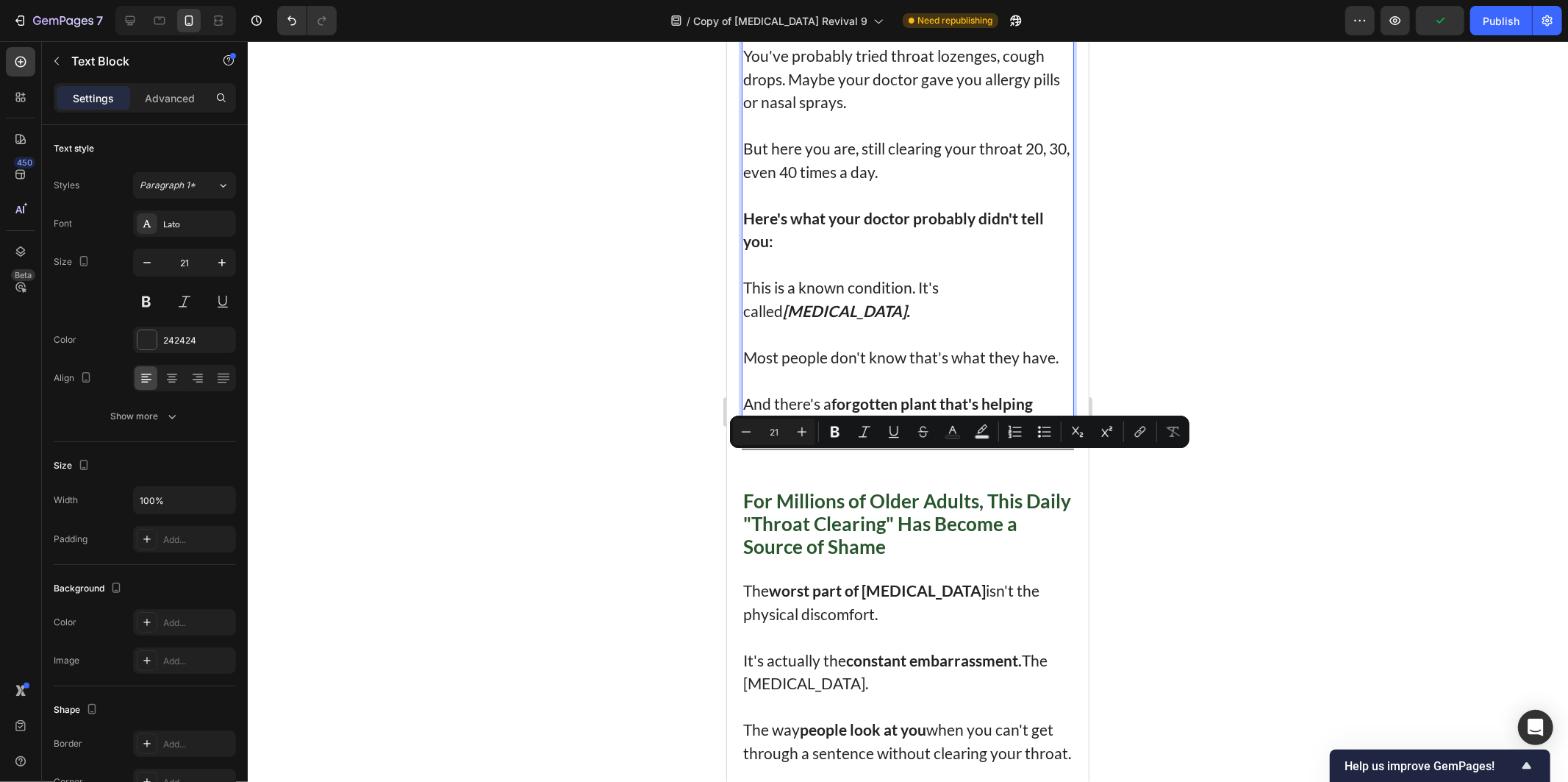
click at [652, 312] on div at bounding box center [907, 411] width 1321 height 740
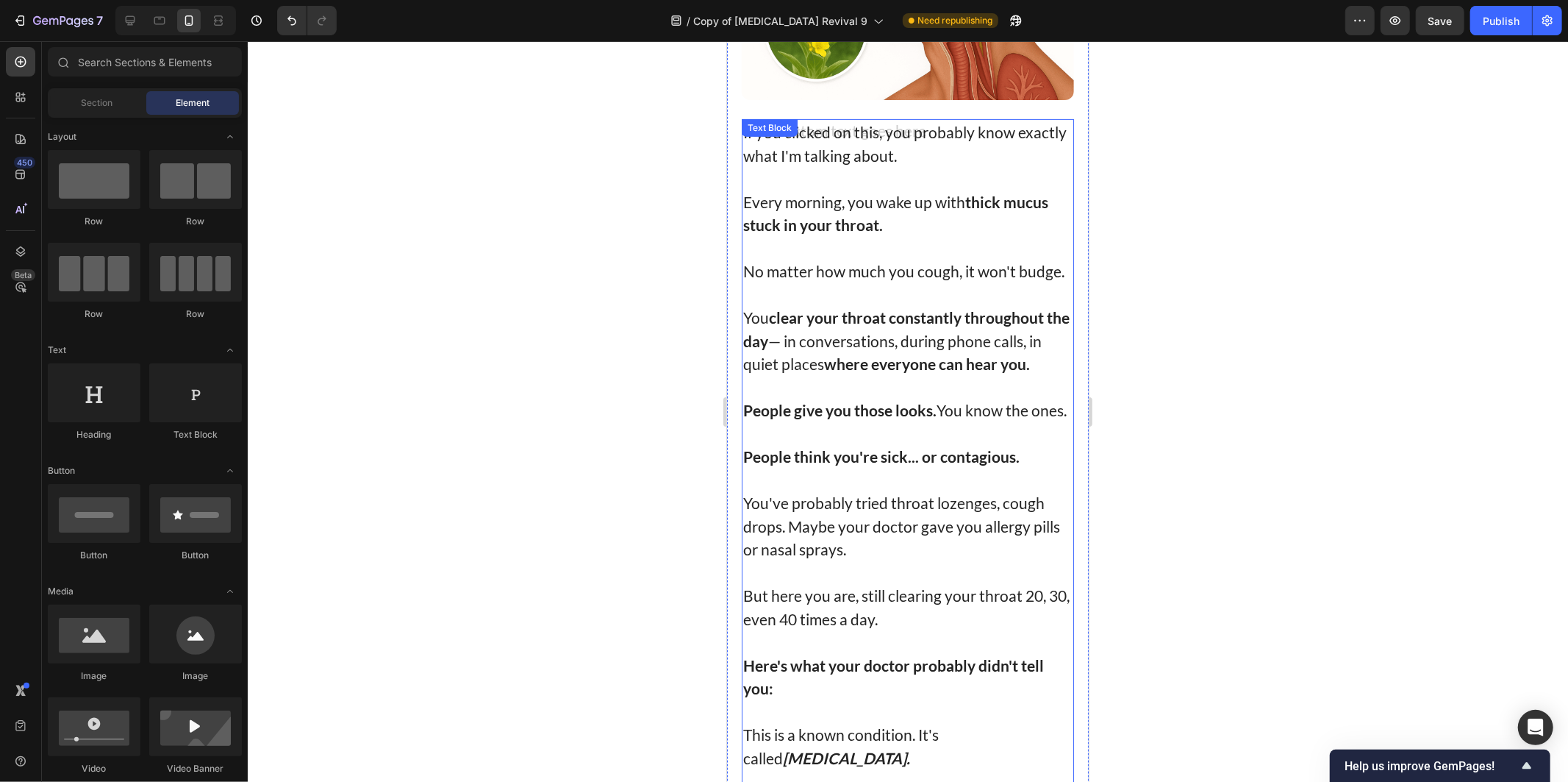
scroll to position [425, 0]
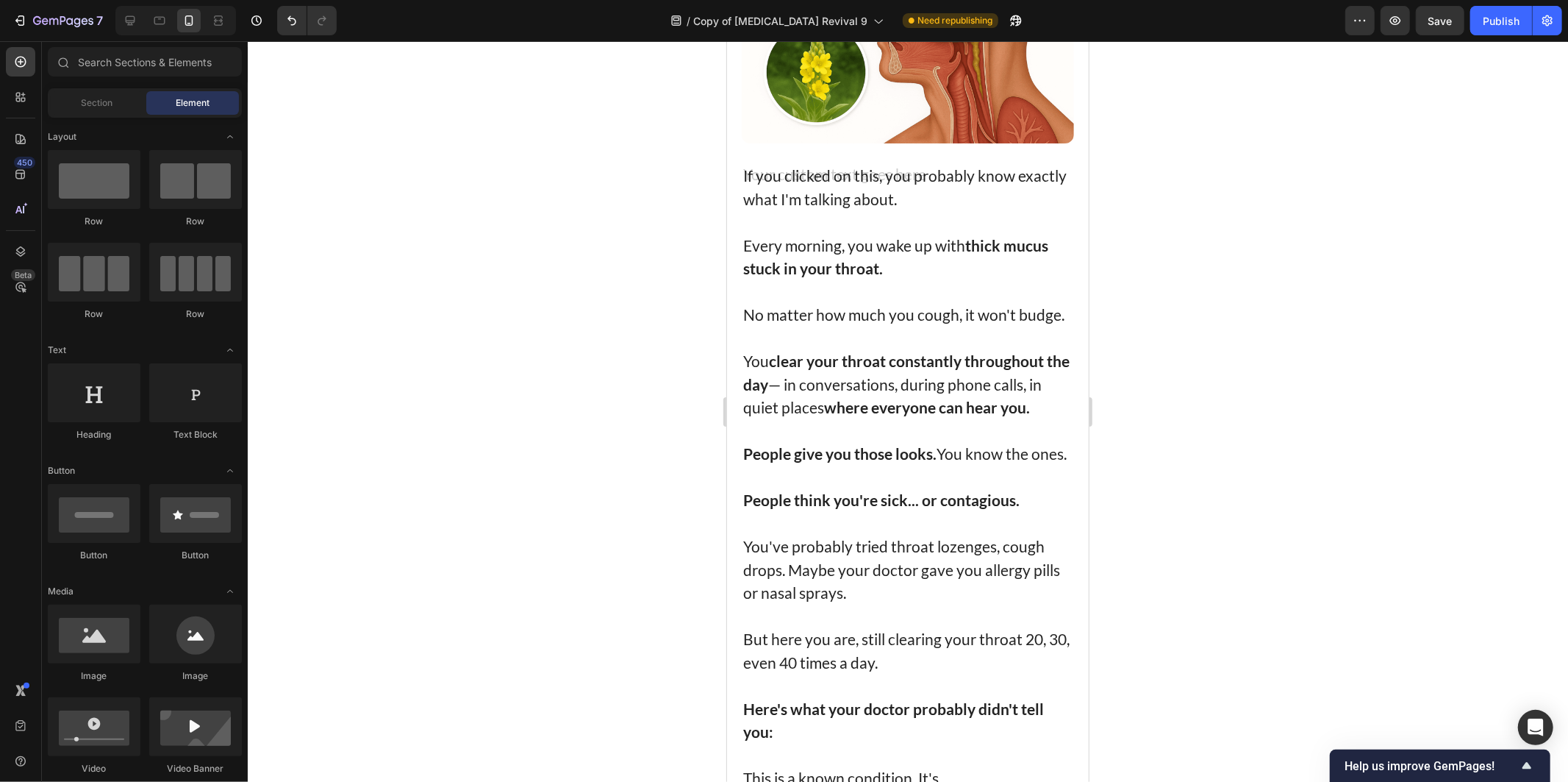
click at [1133, 318] on div at bounding box center [907, 411] width 1321 height 740
click at [905, 365] on strong "clear your throat constantly throughout the day" at bounding box center [906, 371] width 327 height 42
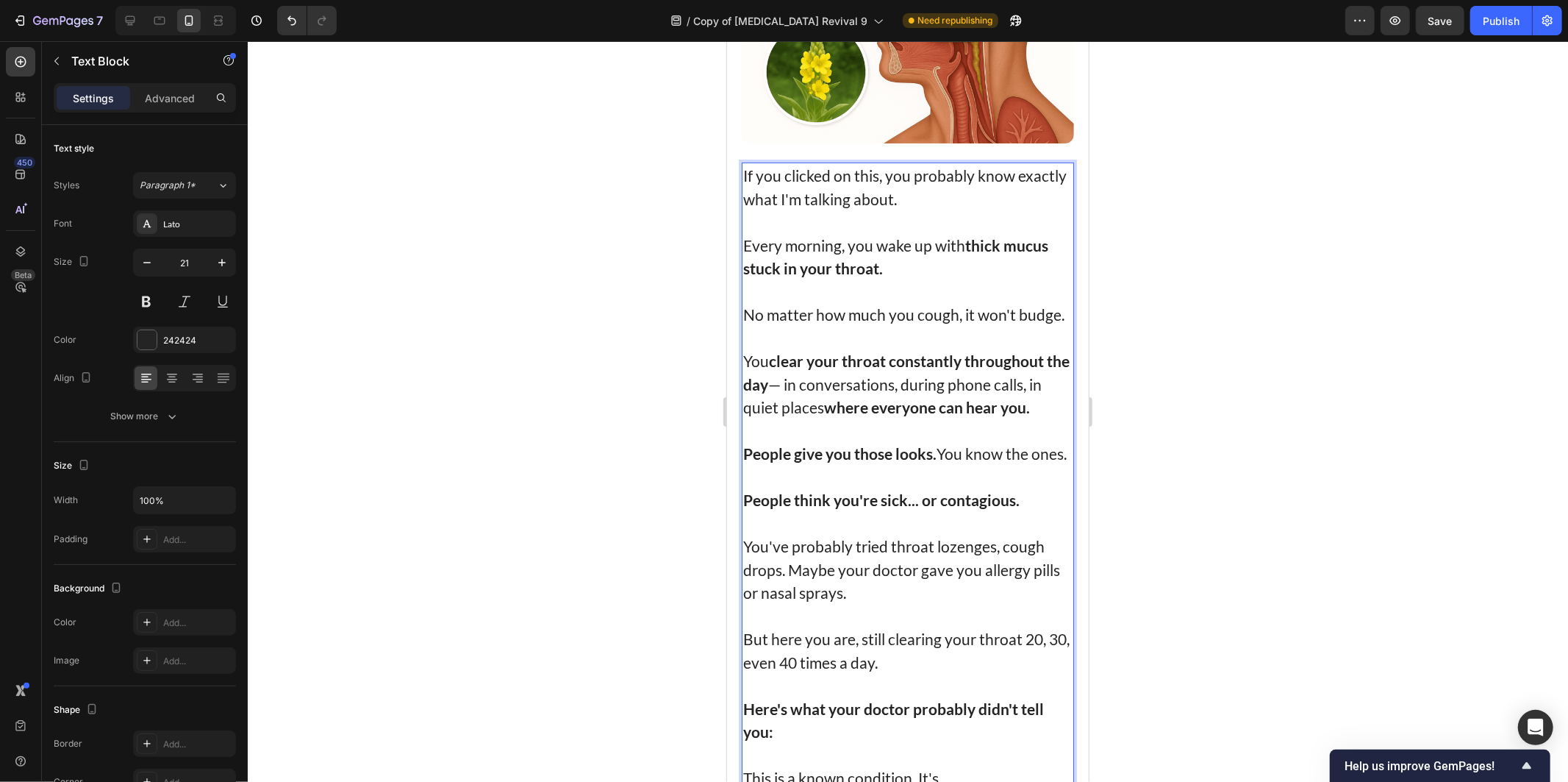
click at [793, 392] on p "You clear your throat constantly throughout the day — in conversations, during …" at bounding box center [906, 384] width 329 height 70
click at [918, 409] on p "You clear your throat constantly throughout the day — in conversations, during …" at bounding box center [906, 384] width 329 height 70
click at [865, 442] on p "Rich Text Editor. Editing area: main" at bounding box center [906, 430] width 329 height 24
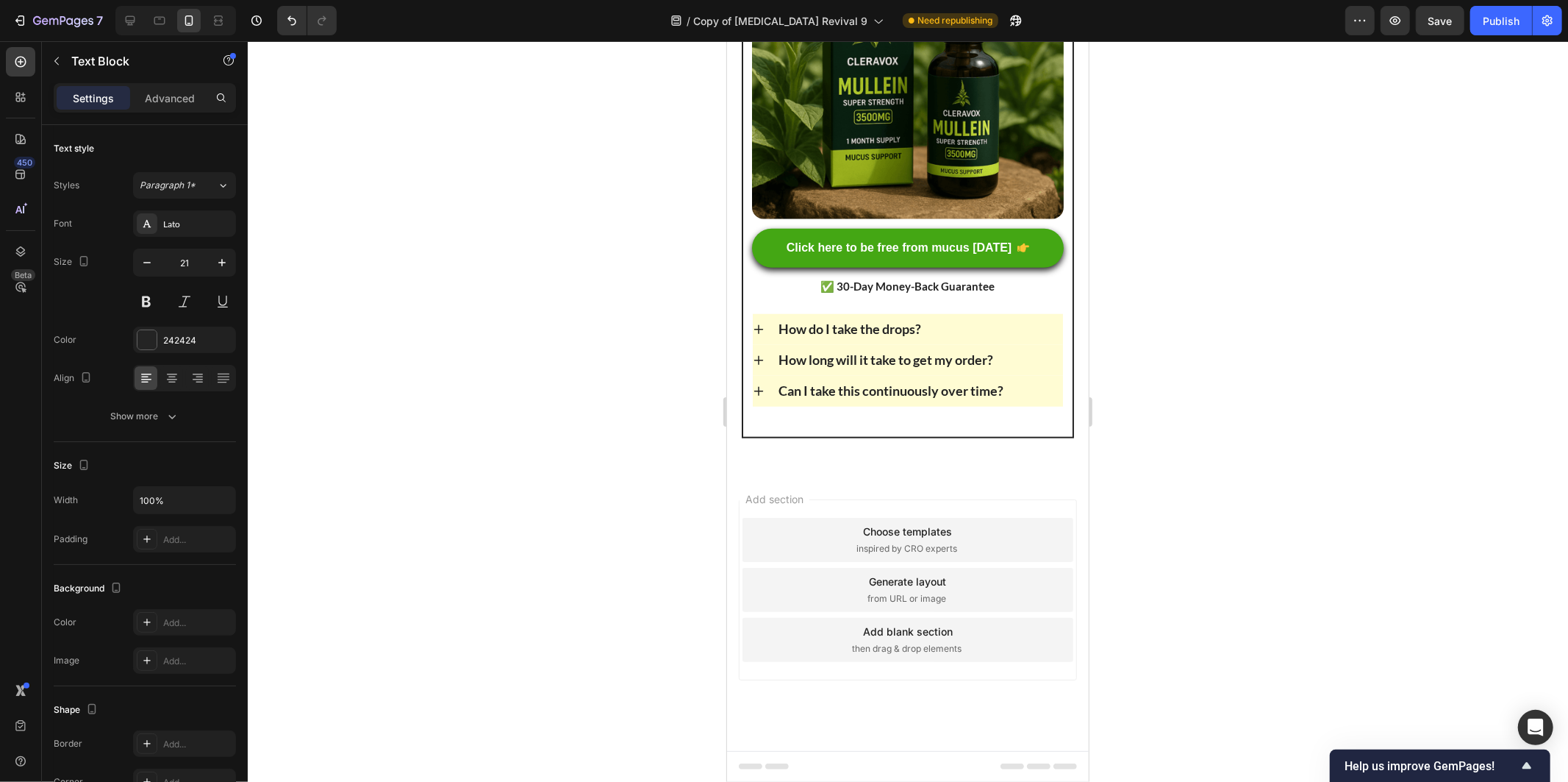
scroll to position [11213, 0]
click at [958, 218] on img at bounding box center [907, 63] width 312 height 312
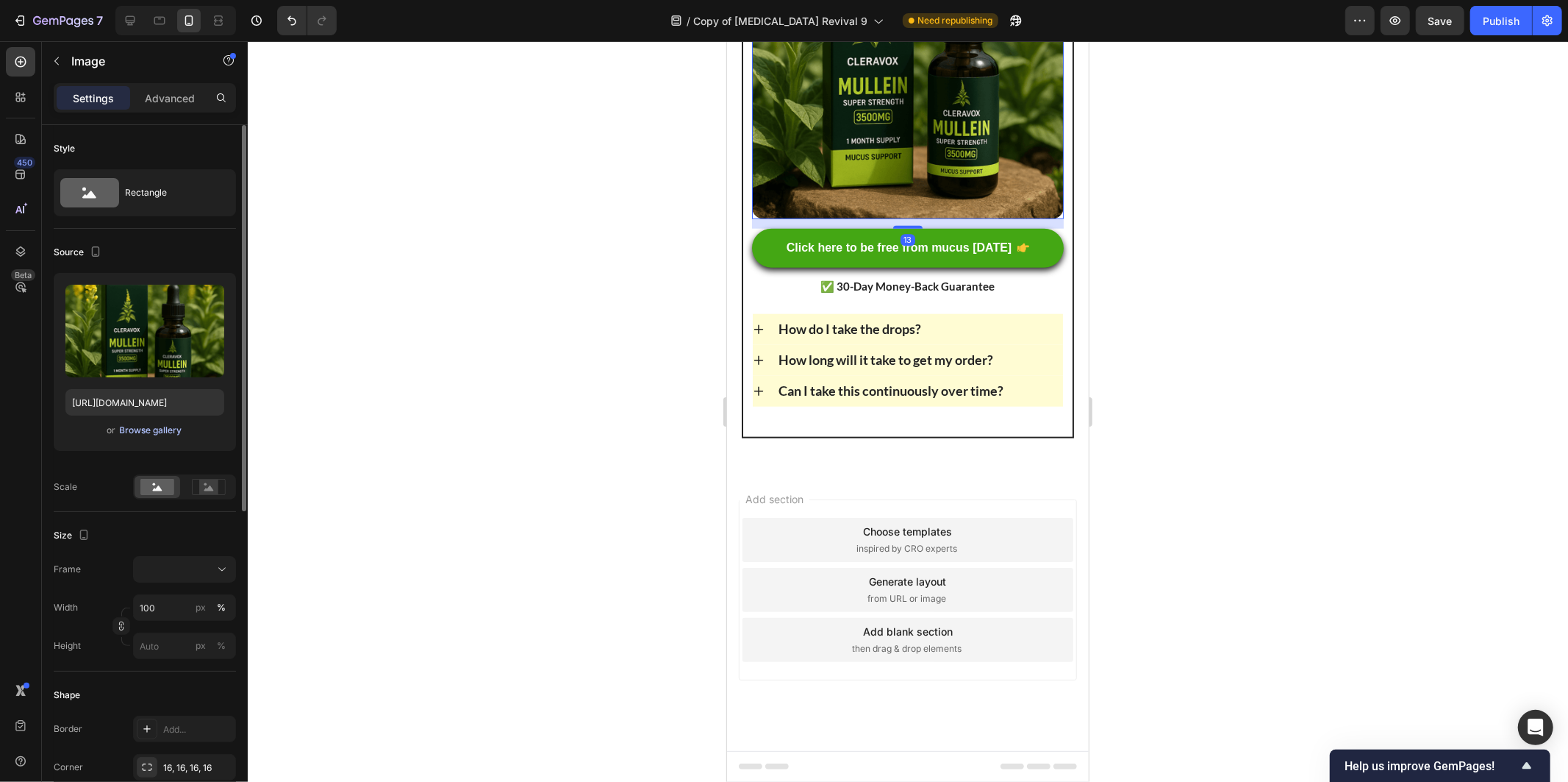
click at [149, 435] on div "Browse gallery" at bounding box center [151, 430] width 63 height 13
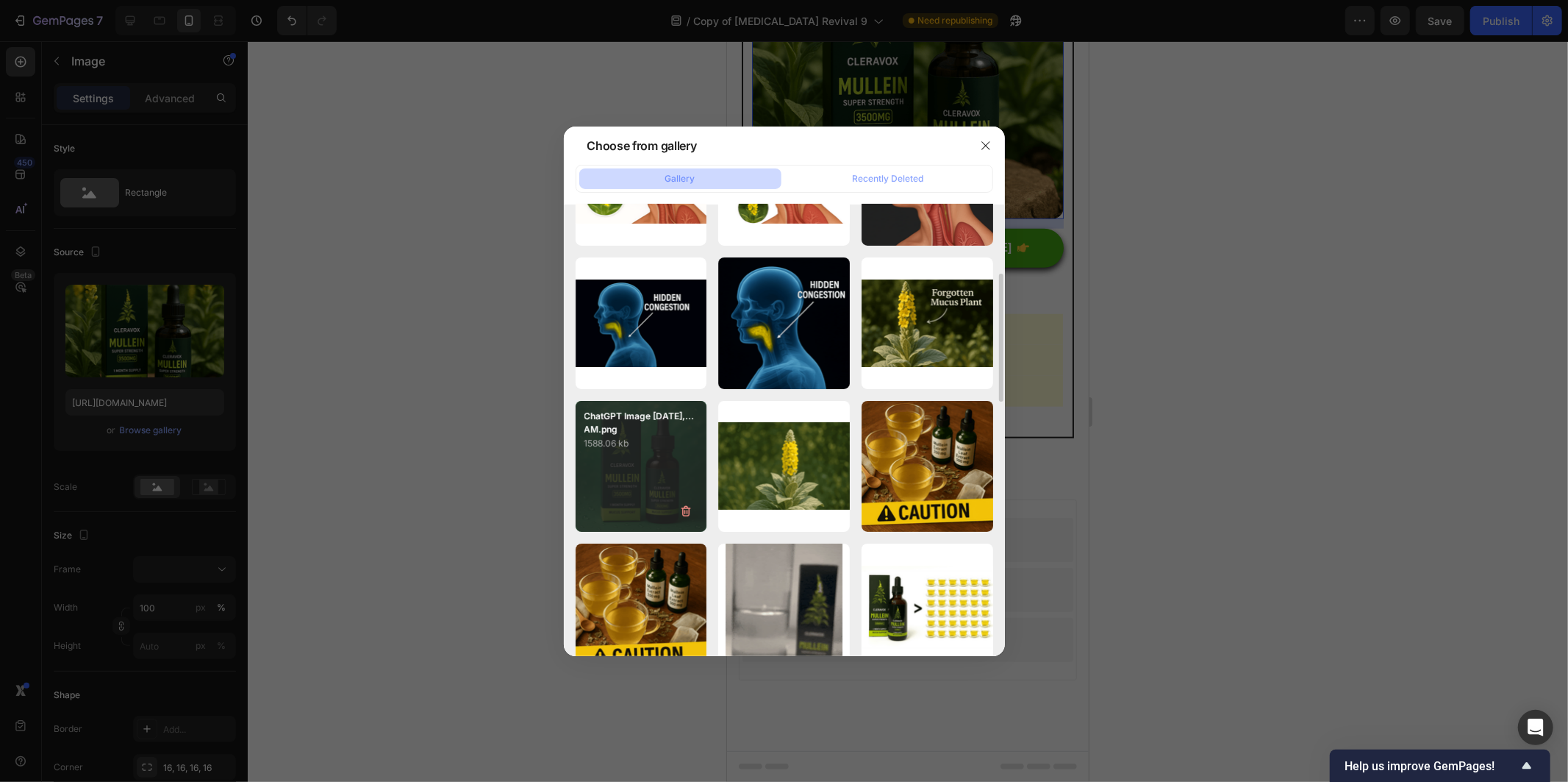
scroll to position [489, 0]
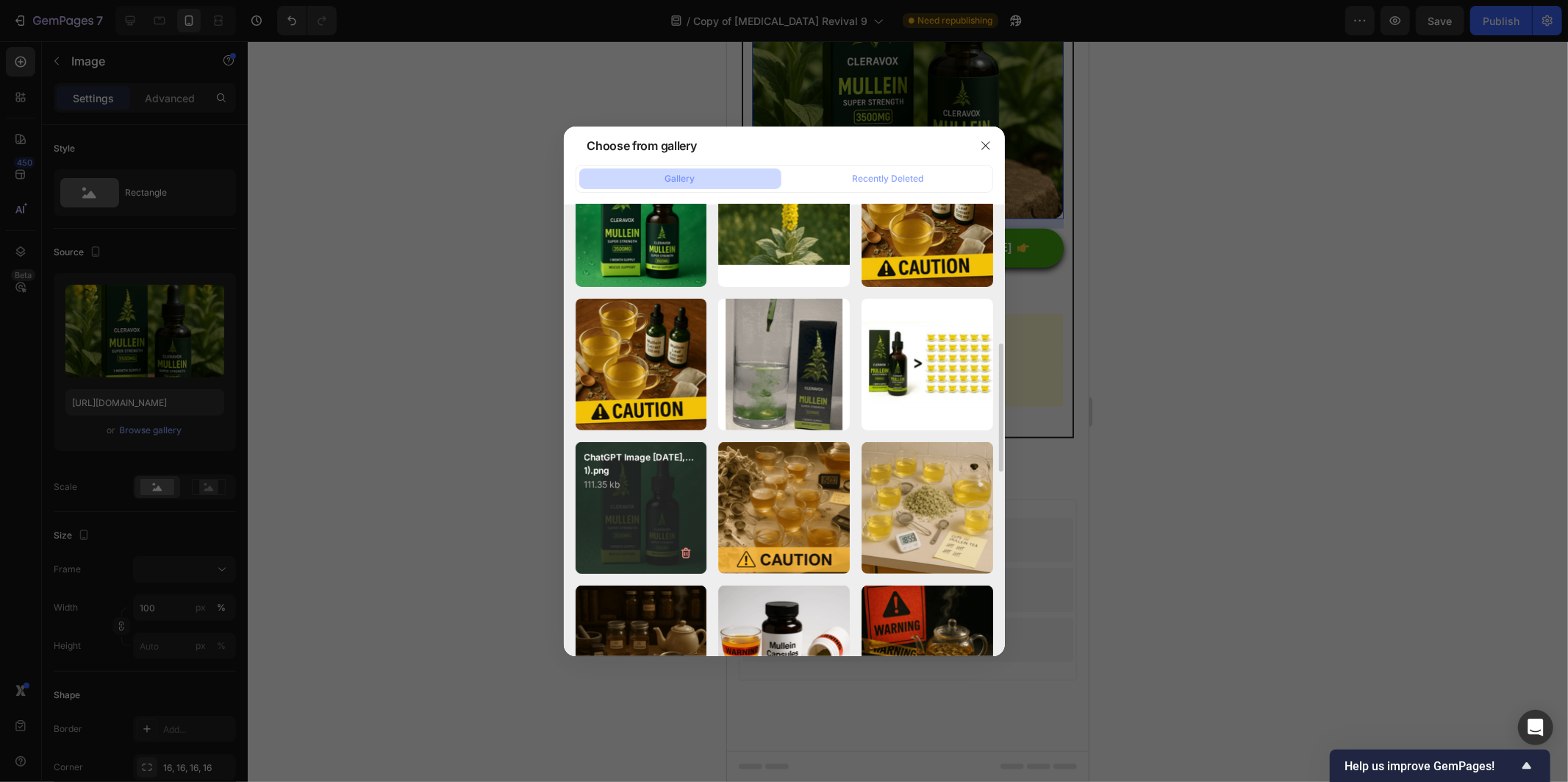
click at [640, 503] on div "ChatGPT Image Sep 10,...1).png 111.35 kb" at bounding box center [641, 507] width 131 height 132
type input "https://cdn.shopify.com/s/files/1/0951/4061/0386/files/gempages_557884491490657…"
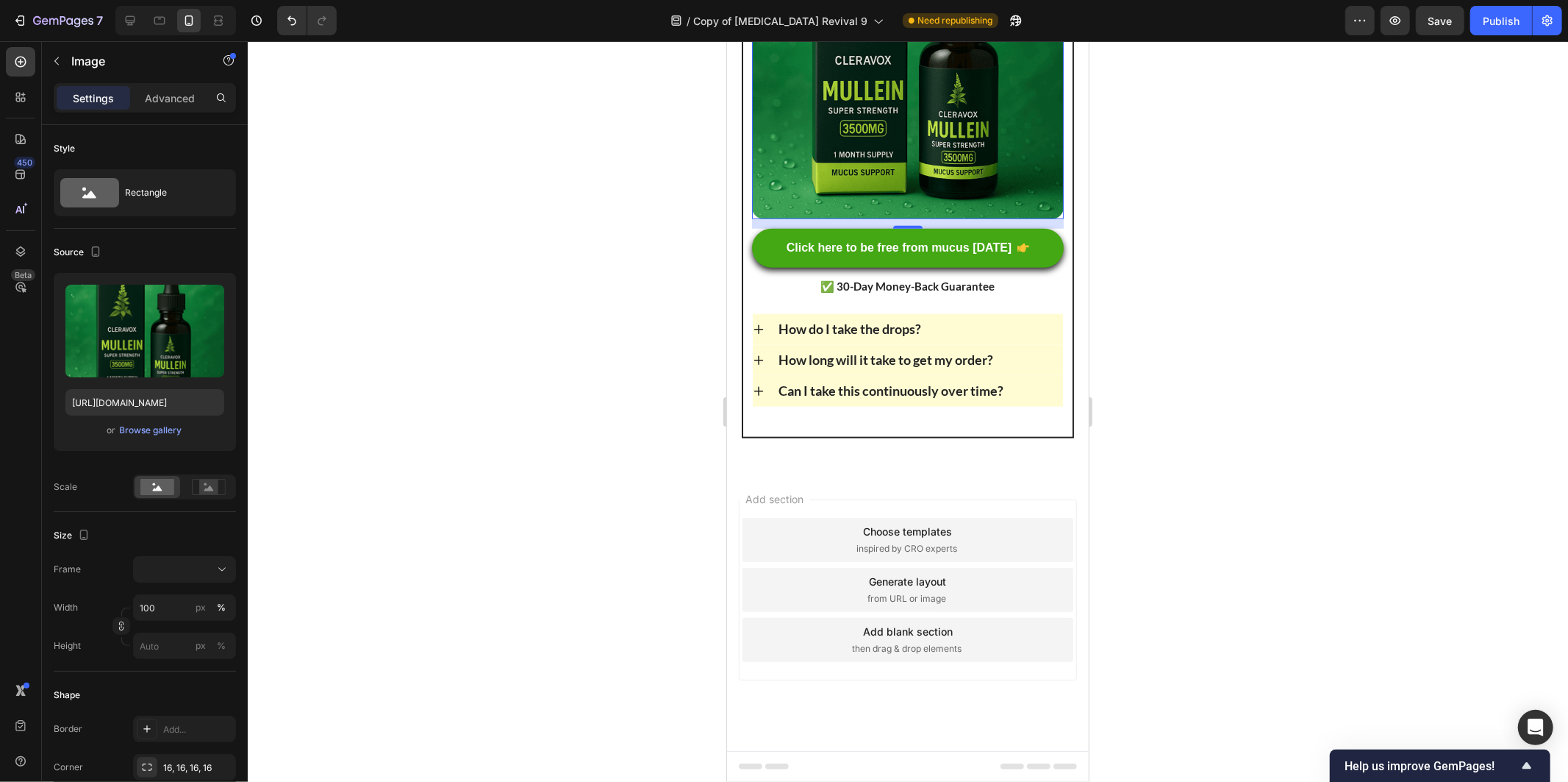
click at [518, 445] on div at bounding box center [907, 411] width 1321 height 740
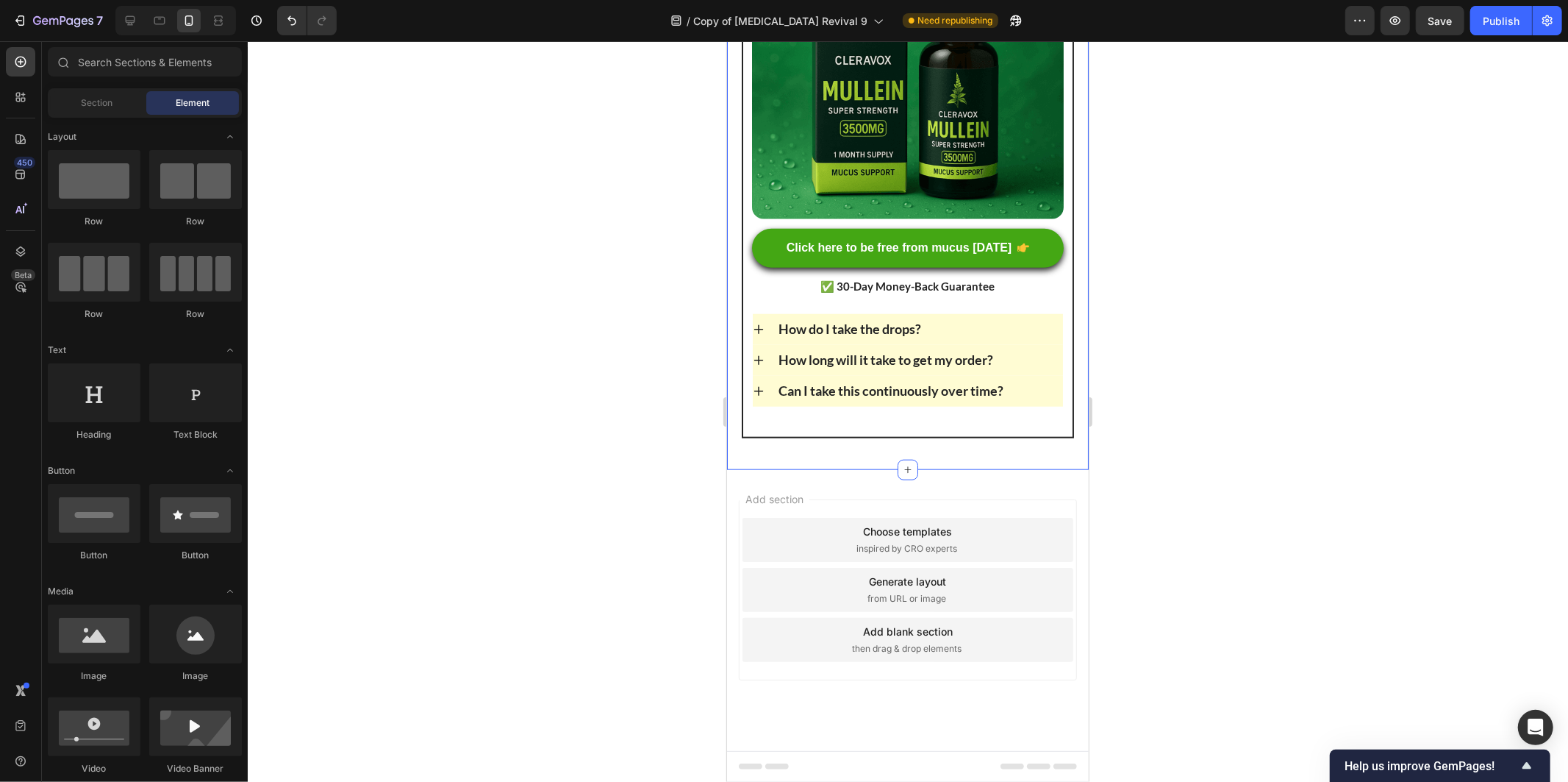
scroll to position [11360, 0]
click at [1509, 22] on div "Publish" at bounding box center [1501, 20] width 37 height 16
click at [844, 218] on img at bounding box center [907, 63] width 312 height 312
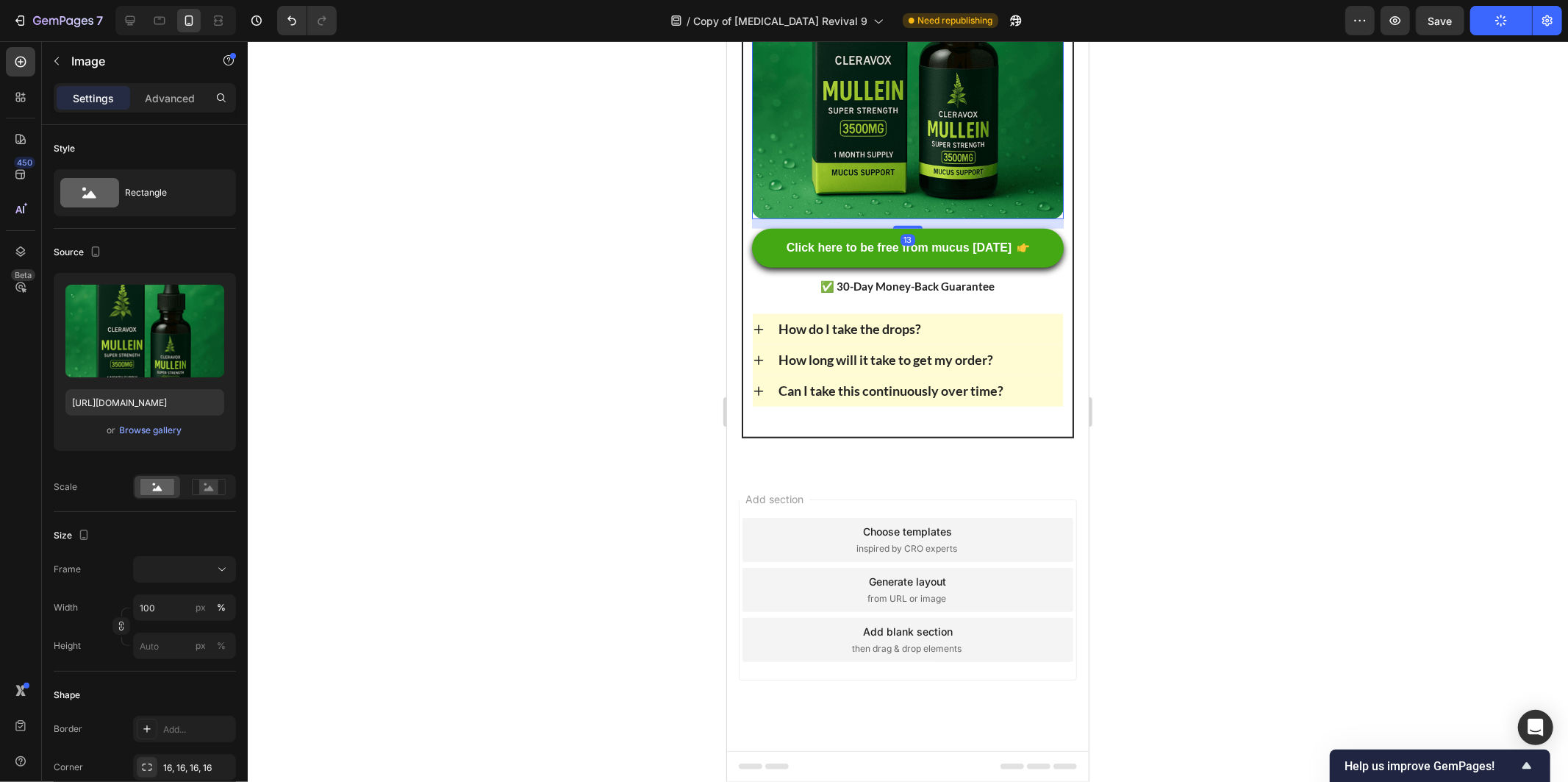
click at [476, 445] on div at bounding box center [907, 411] width 1321 height 740
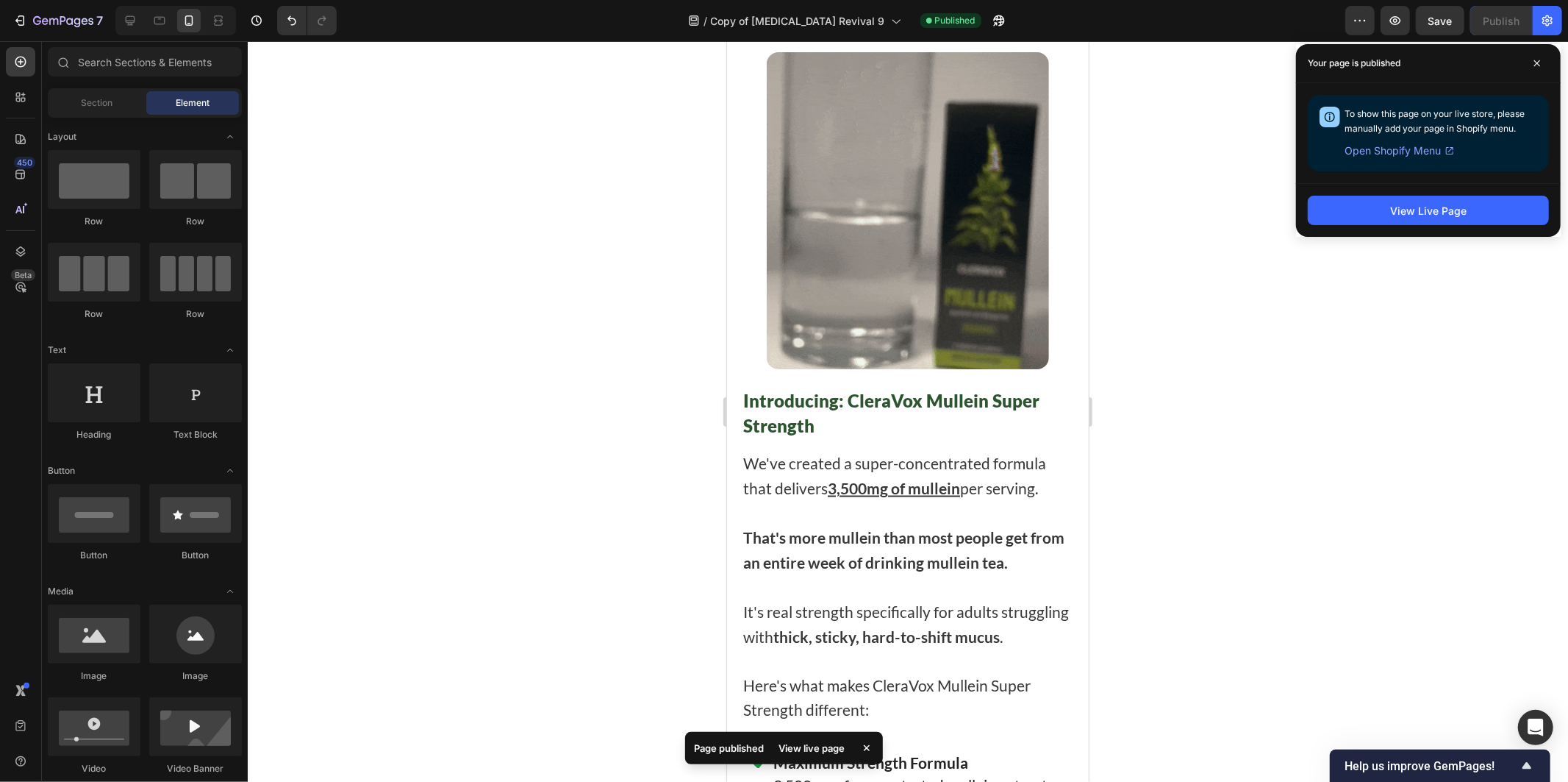
click at [1240, 515] on div at bounding box center [907, 411] width 1321 height 740
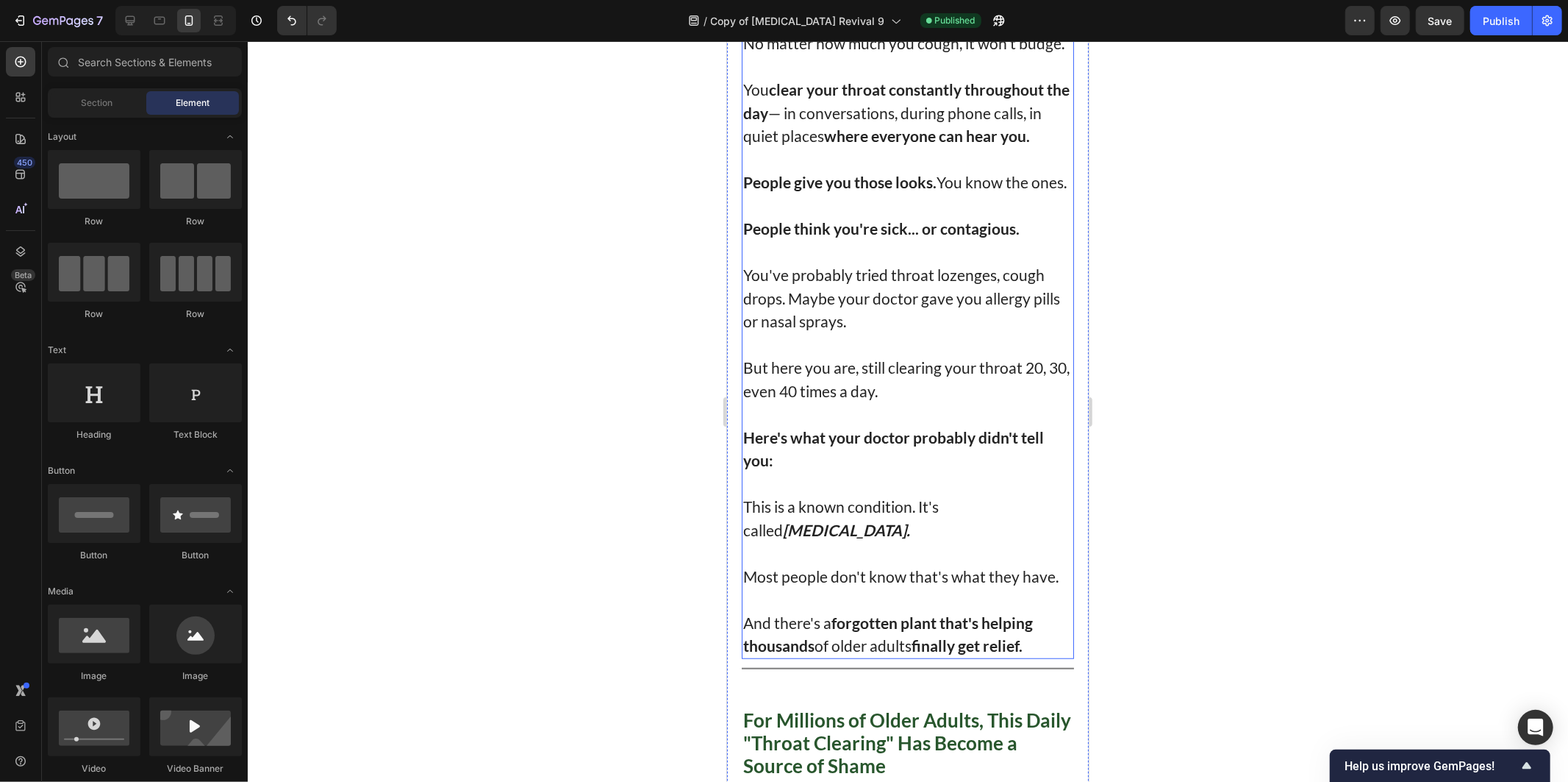
scroll to position [735, 0]
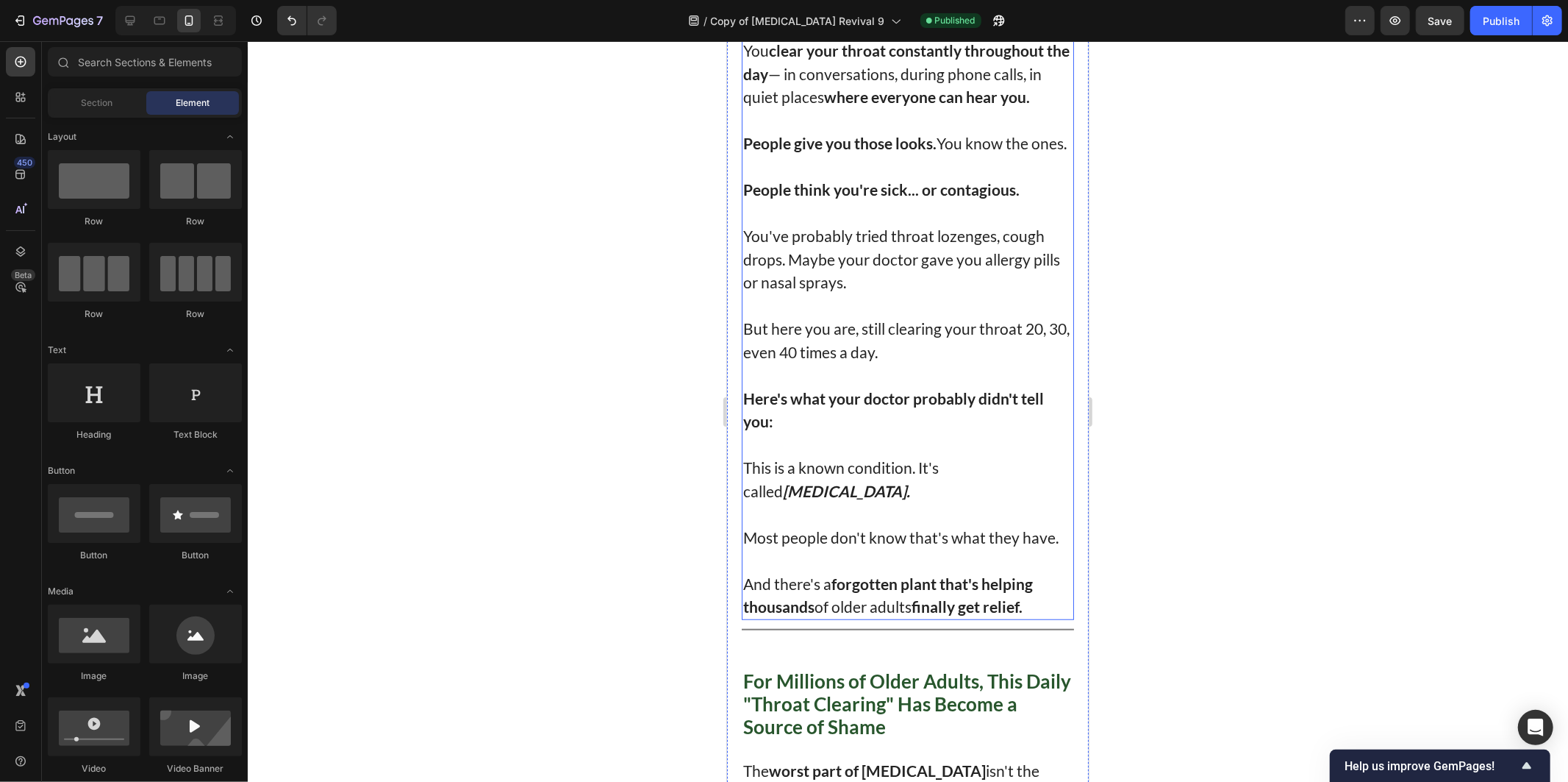
click at [804, 225] on p "Rich Text Editor. Editing area: main" at bounding box center [906, 212] width 329 height 24
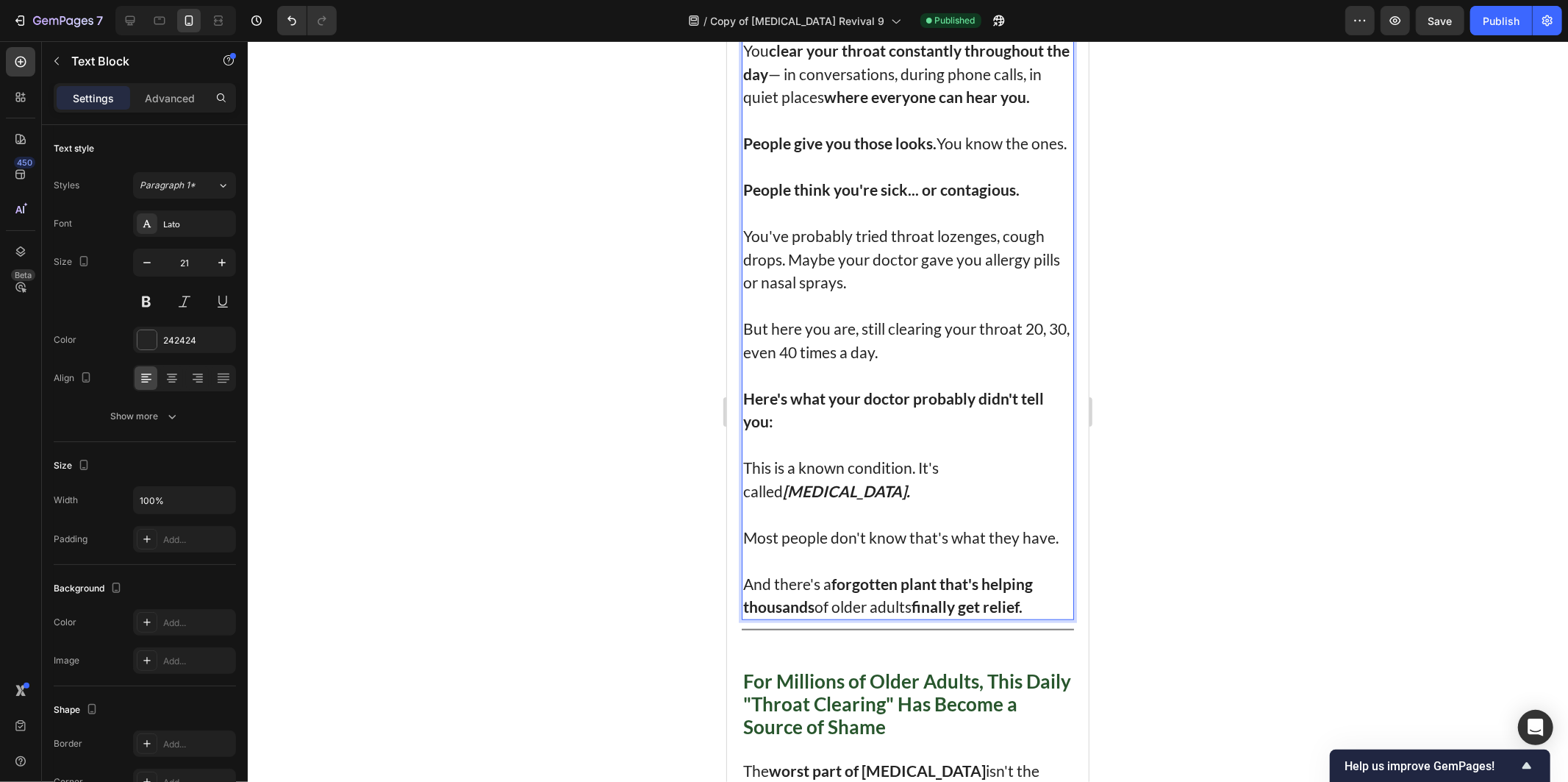
click at [849, 293] on p "You've probably tried throat lozenges, cough drops. Maybe your doctor gave you …" at bounding box center [906, 259] width 329 height 70
click at [862, 400] on div "If you clicked on this, you probably know exactly what I'm talking about. Every…" at bounding box center [906, 235] width 332 height 768
click at [924, 363] on p "But here you are, still clearing your throat 20, 30, even 40 times a day." at bounding box center [906, 339] width 329 height 47
click at [921, 456] on p "Rich Text Editor. Editing area: main" at bounding box center [906, 444] width 329 height 24
click at [902, 456] on p "Rich Text Editor. Editing area: main" at bounding box center [906, 444] width 329 height 24
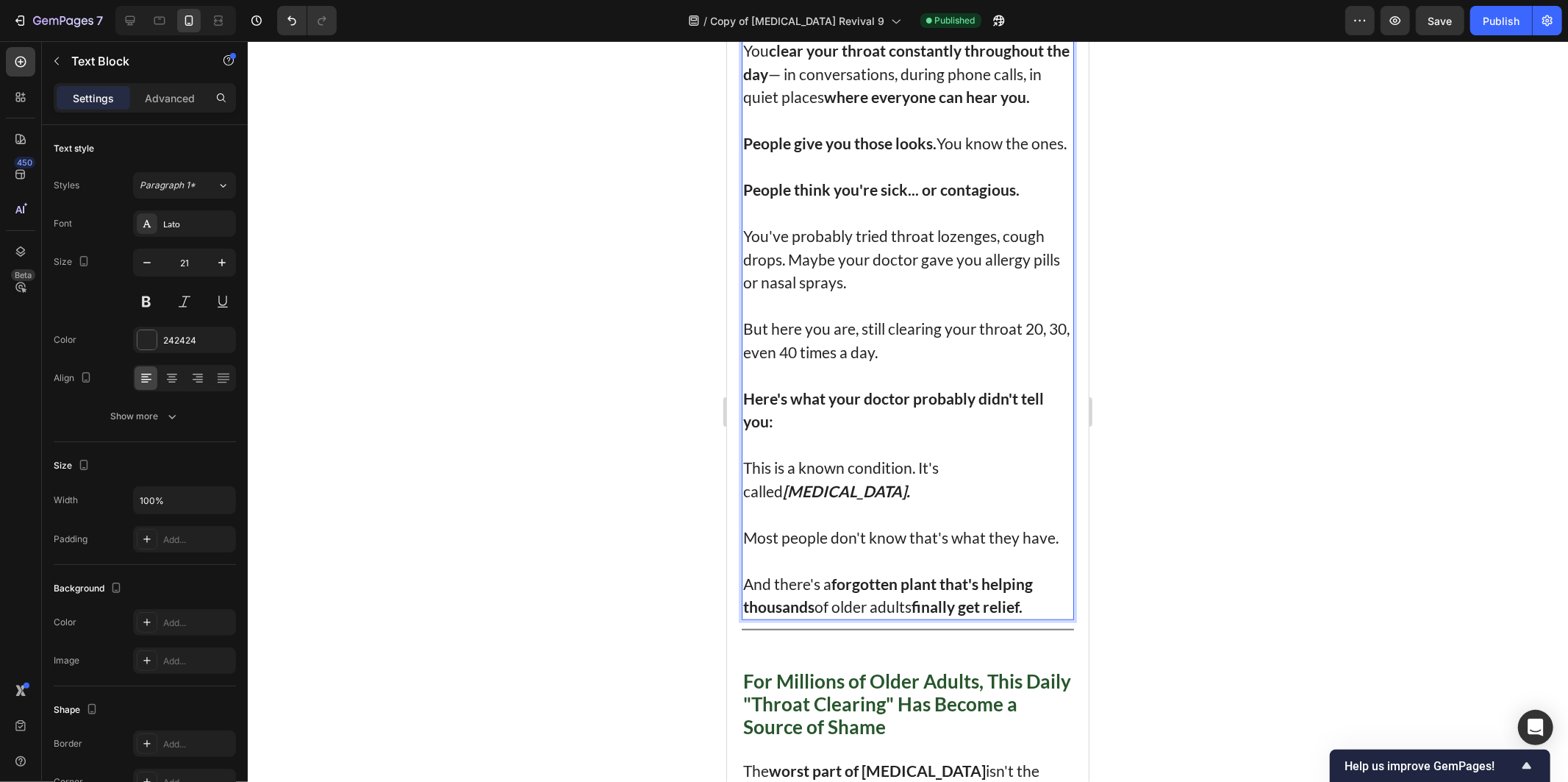
click at [902, 525] on p "Rich Text Editor. Editing area: main" at bounding box center [906, 513] width 329 height 24
click at [890, 525] on p "Rich Text Editor. Editing area: main" at bounding box center [906, 513] width 329 height 24
click at [835, 548] on p "Most people don't know that's what they have." at bounding box center [906, 537] width 329 height 24
click at [1034, 548] on p "Most people don't know that's what they have." at bounding box center [906, 537] width 329 height 24
click at [895, 618] on p "And there's a forgotten plant that's helping thousands of older adults finally …" at bounding box center [906, 594] width 329 height 47
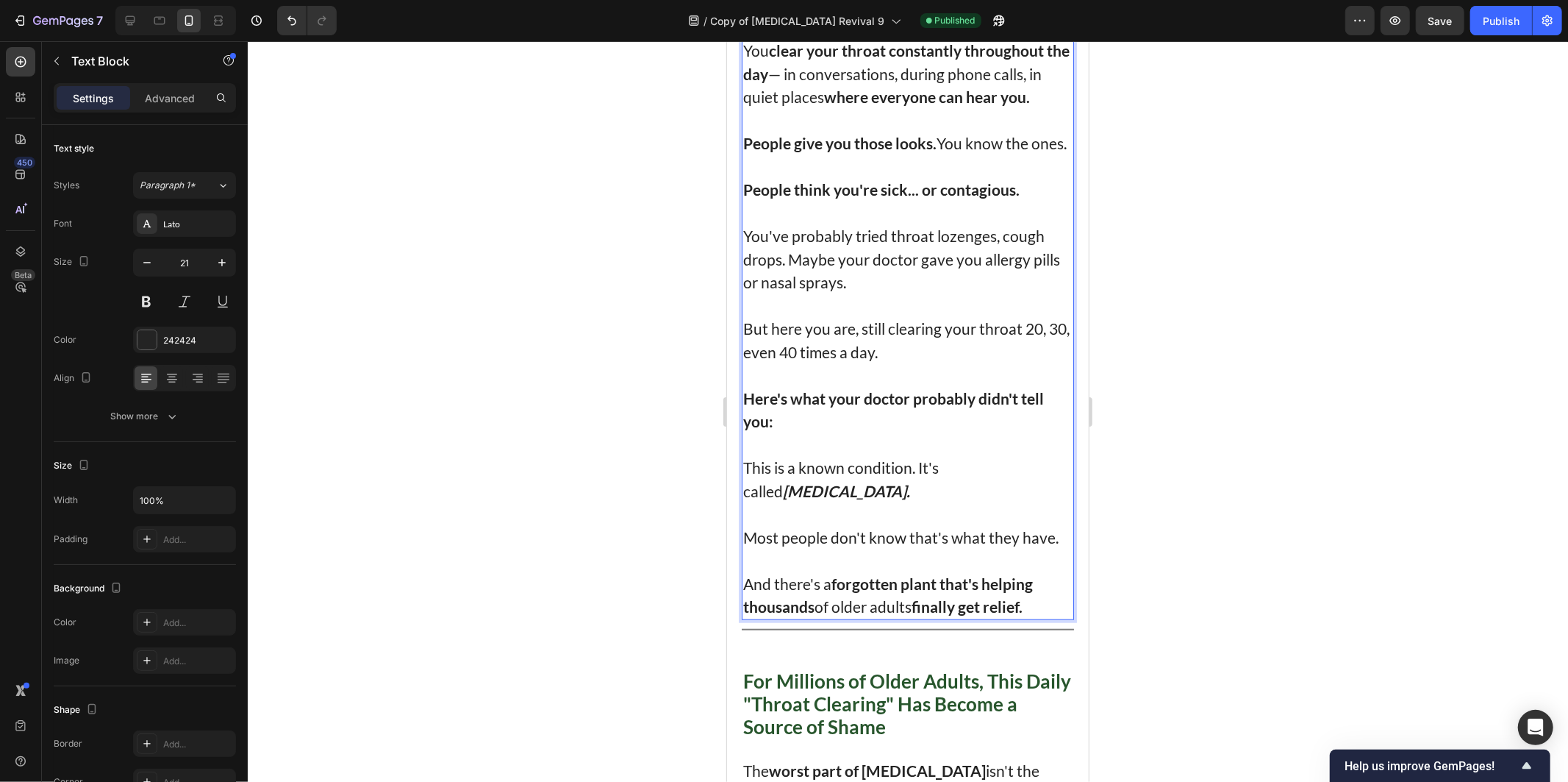
drag, startPoint x: 784, startPoint y: 613, endPoint x: 870, endPoint y: 622, distance: 86.5
click at [784, 613] on p "And there's a forgotten plant that's helping thousands of older adults finally …" at bounding box center [906, 594] width 329 height 47
click at [960, 592] on strong "forgotten plant that's helping" at bounding box center [931, 583] width 202 height 19
click at [1018, 614] on strong "finally get relief." at bounding box center [966, 605] width 111 height 19
click at [1038, 618] on p "And there's a forgotten plant that's helping thousands of older adults finally …" at bounding box center [906, 594] width 329 height 47
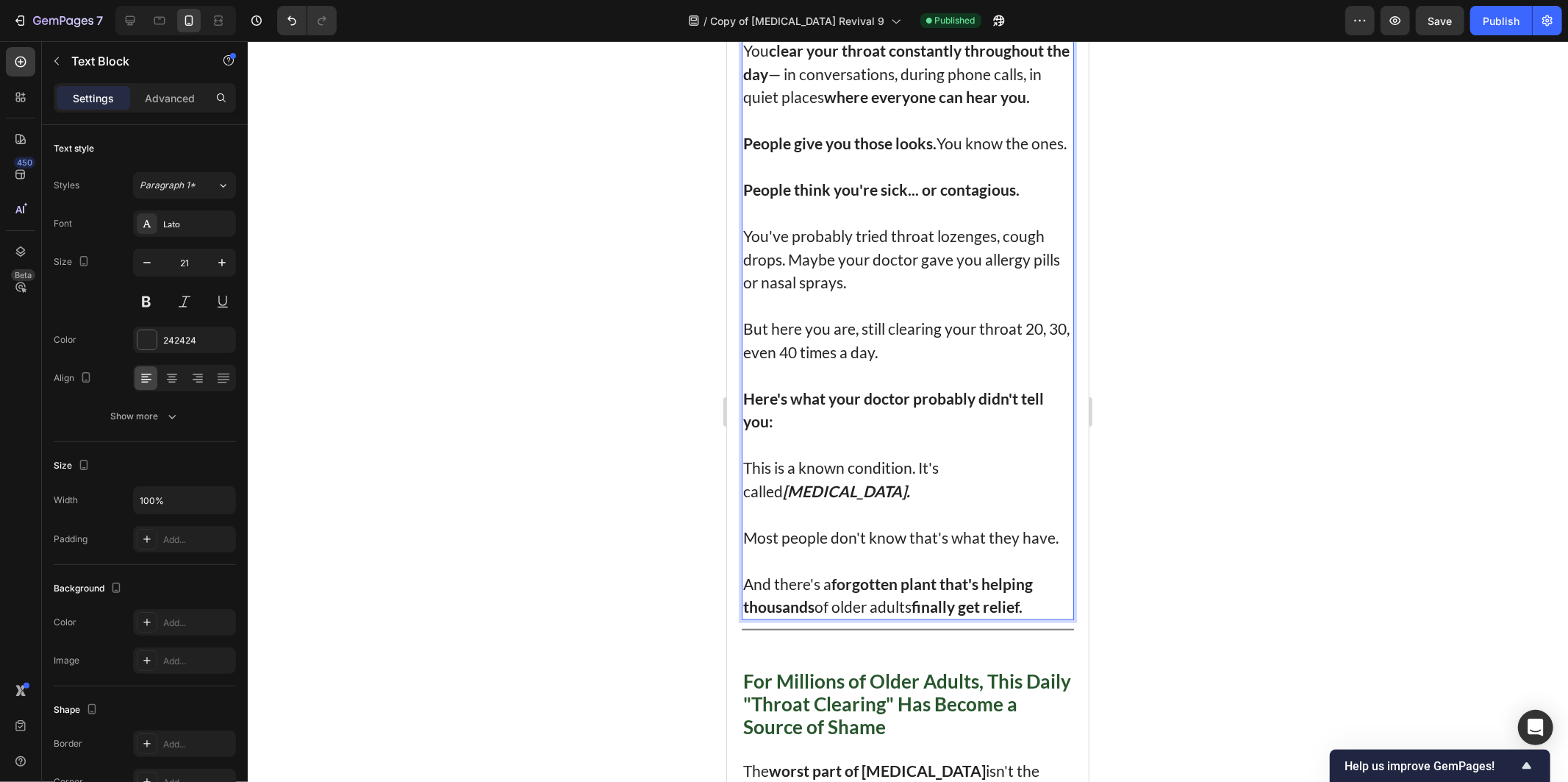
click at [1020, 614] on strong "finally get relief." at bounding box center [966, 605] width 111 height 19
click at [1034, 618] on p "And there's a forgotten plant that's helping thousands of older adults finally …" at bounding box center [906, 594] width 329 height 47
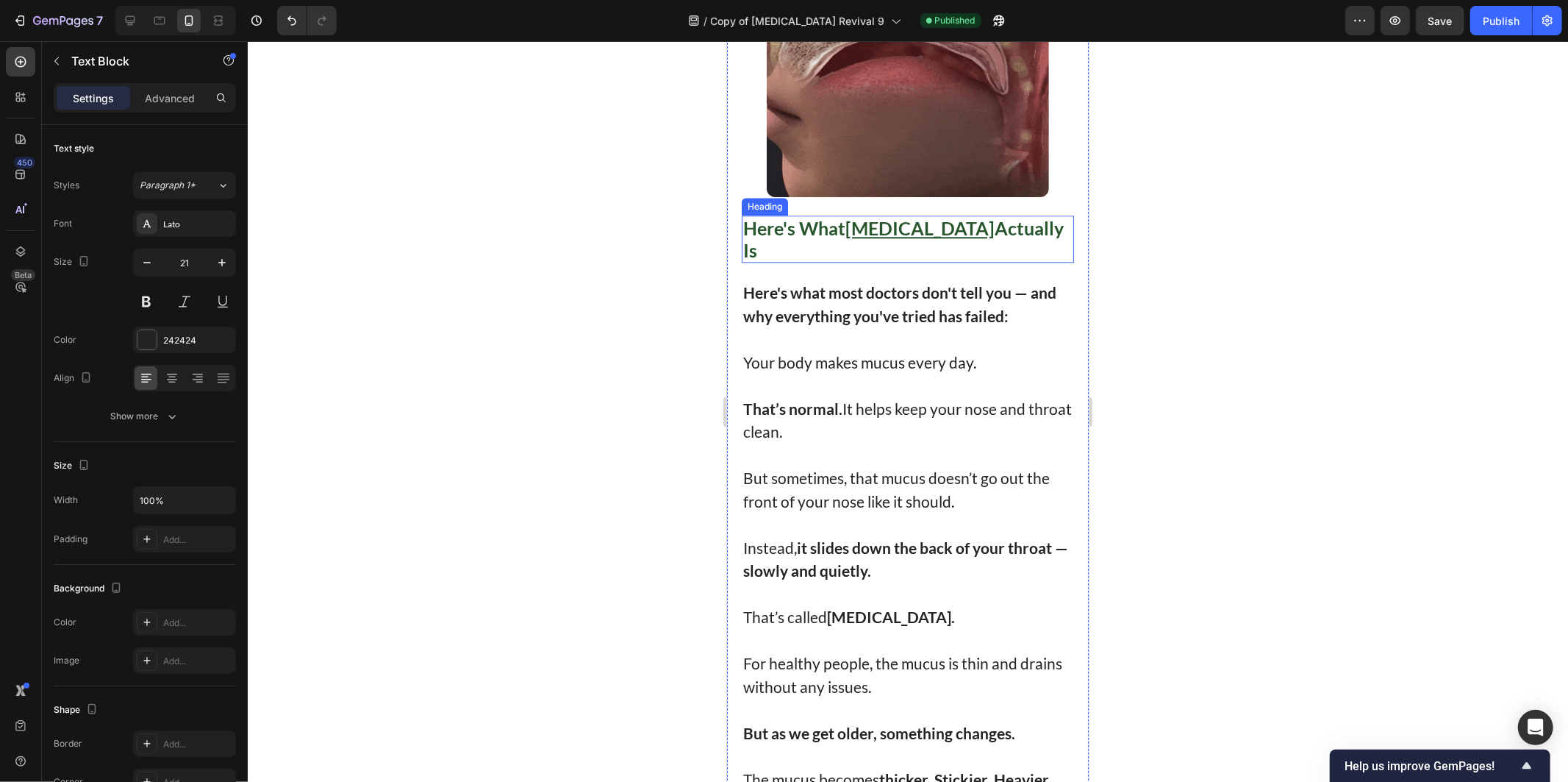
scroll to position [3432, 0]
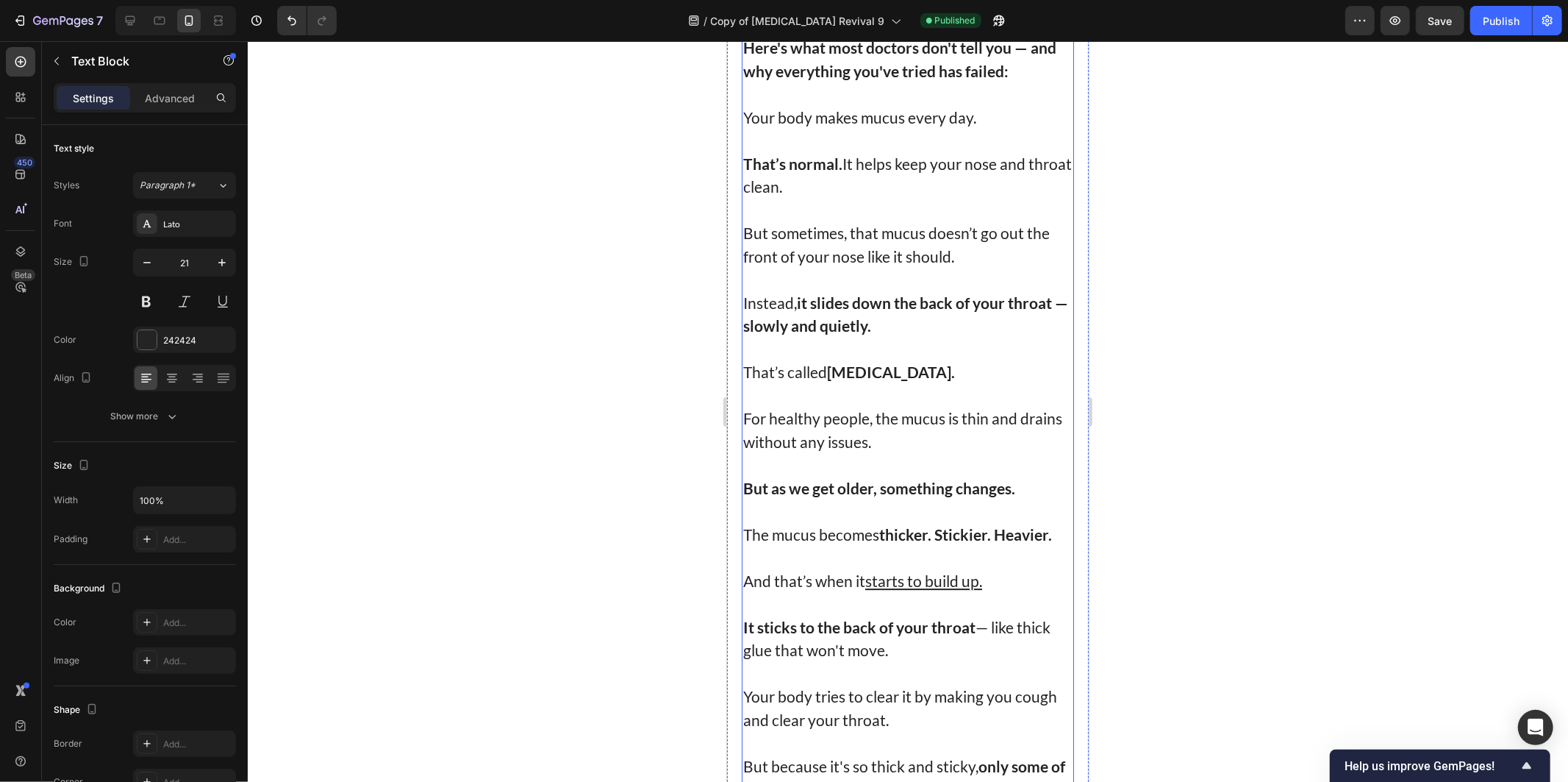
click at [886, 129] on p "Your body makes mucus every day." at bounding box center [906, 117] width 329 height 24
click at [997, 79] on strong "Here's what most doctors don't tell you — and why everything you've tried has f…" at bounding box center [898, 58] width 313 height 42
click at [1019, 82] on p "Here's what most doctors don't tell you — and why everything you've tried has f…" at bounding box center [906, 58] width 329 height 47
click at [910, 151] on p "Rich Text Editor. Editing area: main" at bounding box center [906, 140] width 329 height 24
click at [979, 151] on p "Rich Text Editor. Editing area: main" at bounding box center [906, 140] width 329 height 24
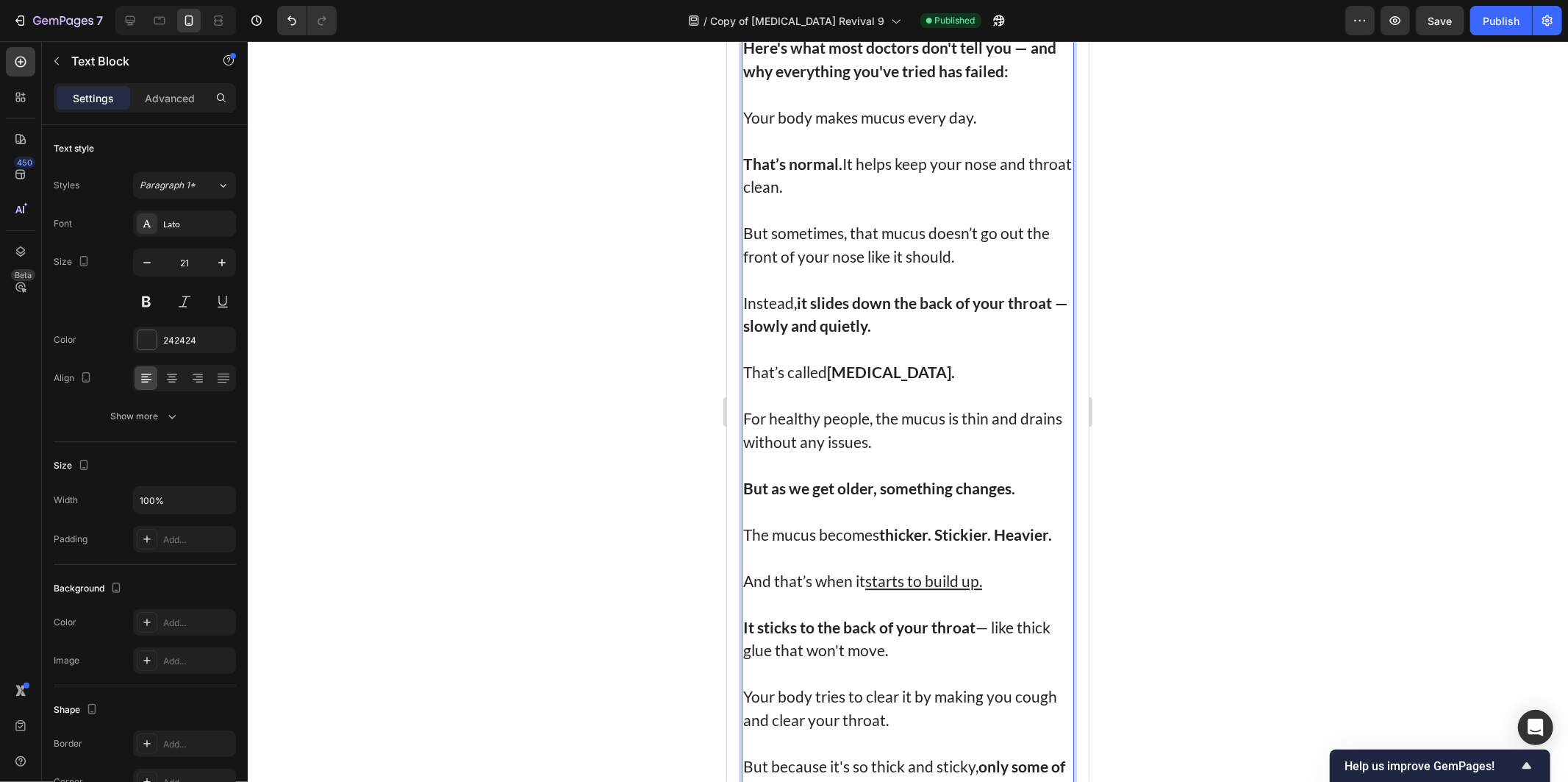
click at [864, 198] on p "That’s normal. It helps keep your nose and throat clean." at bounding box center [906, 174] width 329 height 47
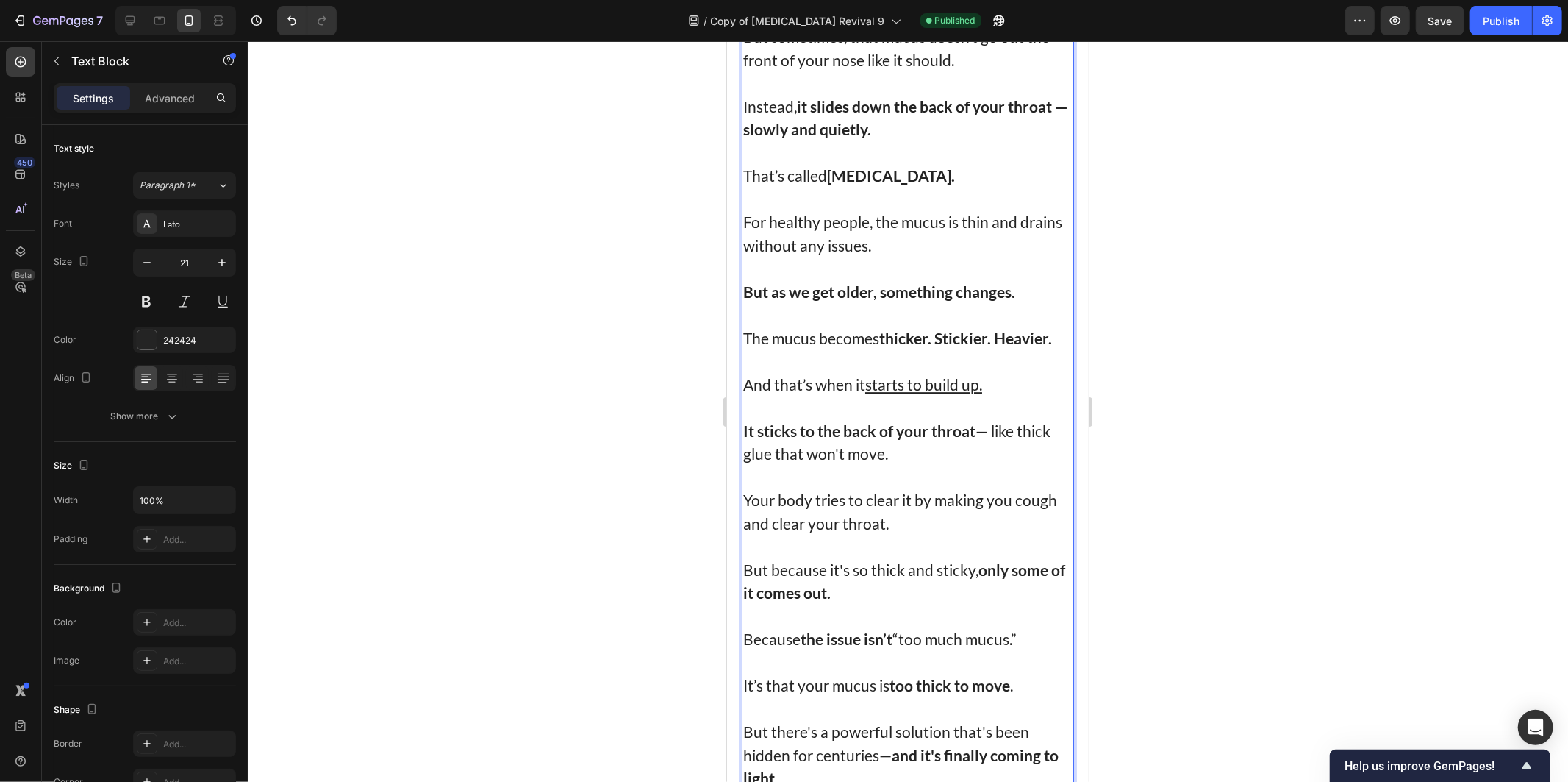
scroll to position [3678, 0]
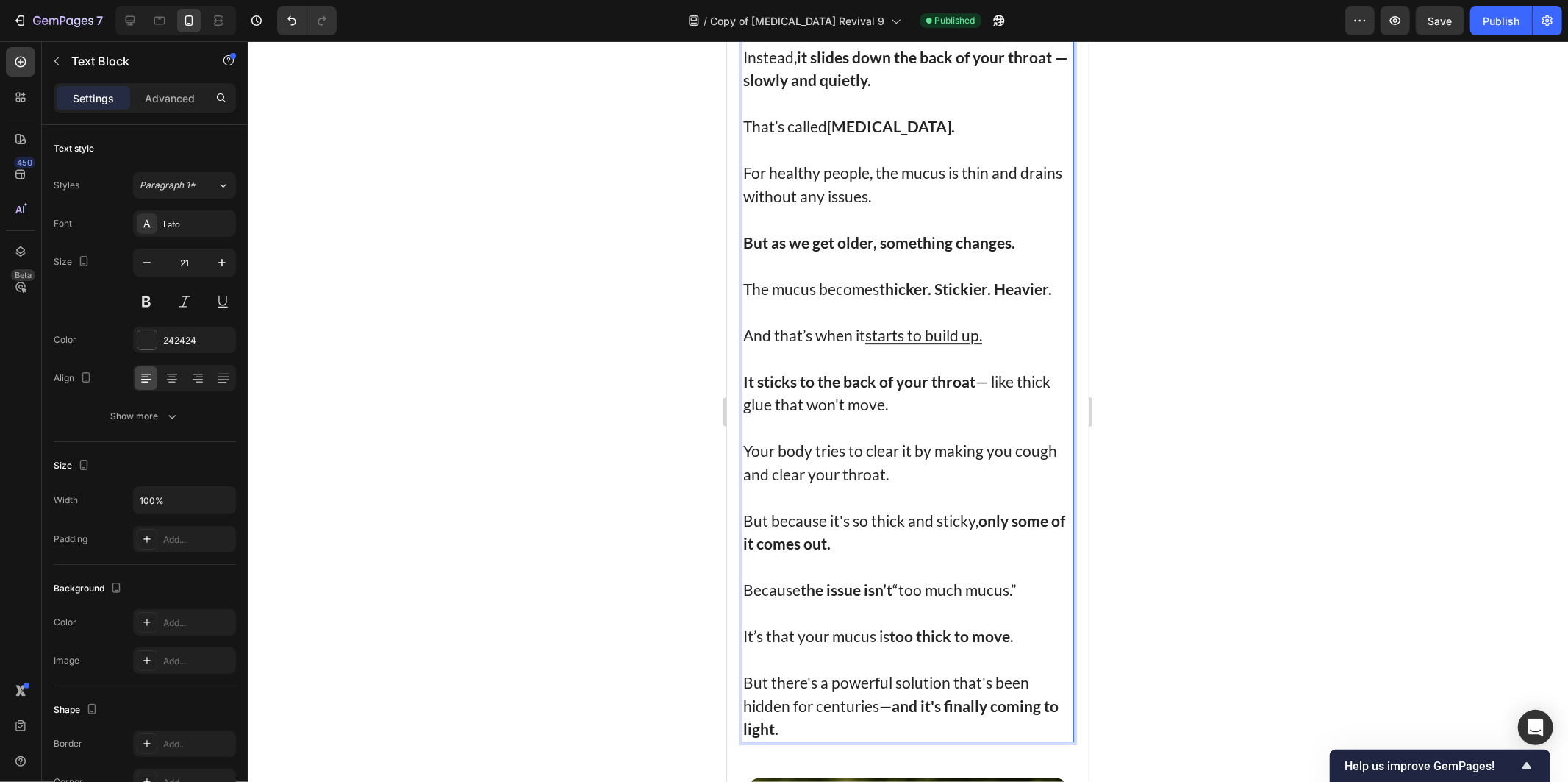
click at [960, 65] on strong "it slides down the back of your throat" at bounding box center [924, 56] width 255 height 19
click at [862, 135] on strong "[MEDICAL_DATA]." at bounding box center [890, 125] width 128 height 19
click at [911, 114] on p "Rich Text Editor. Editing area: main" at bounding box center [906, 103] width 329 height 24
click at [910, 114] on p "Rich Text Editor. Editing area: main" at bounding box center [906, 103] width 329 height 24
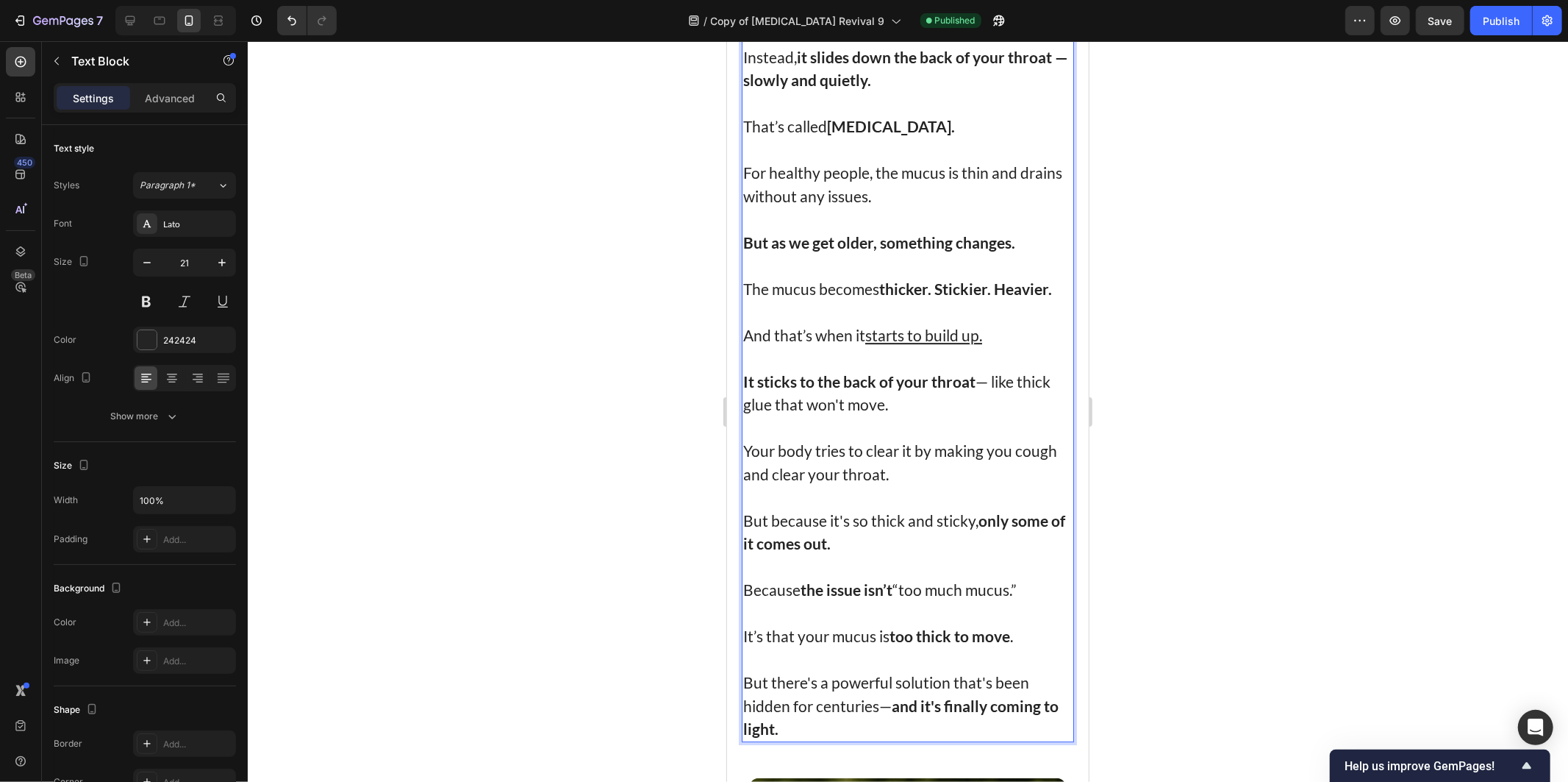
click at [924, 207] on p "For healthy people, the mucus is thin and drains without any issues." at bounding box center [906, 183] width 329 height 47
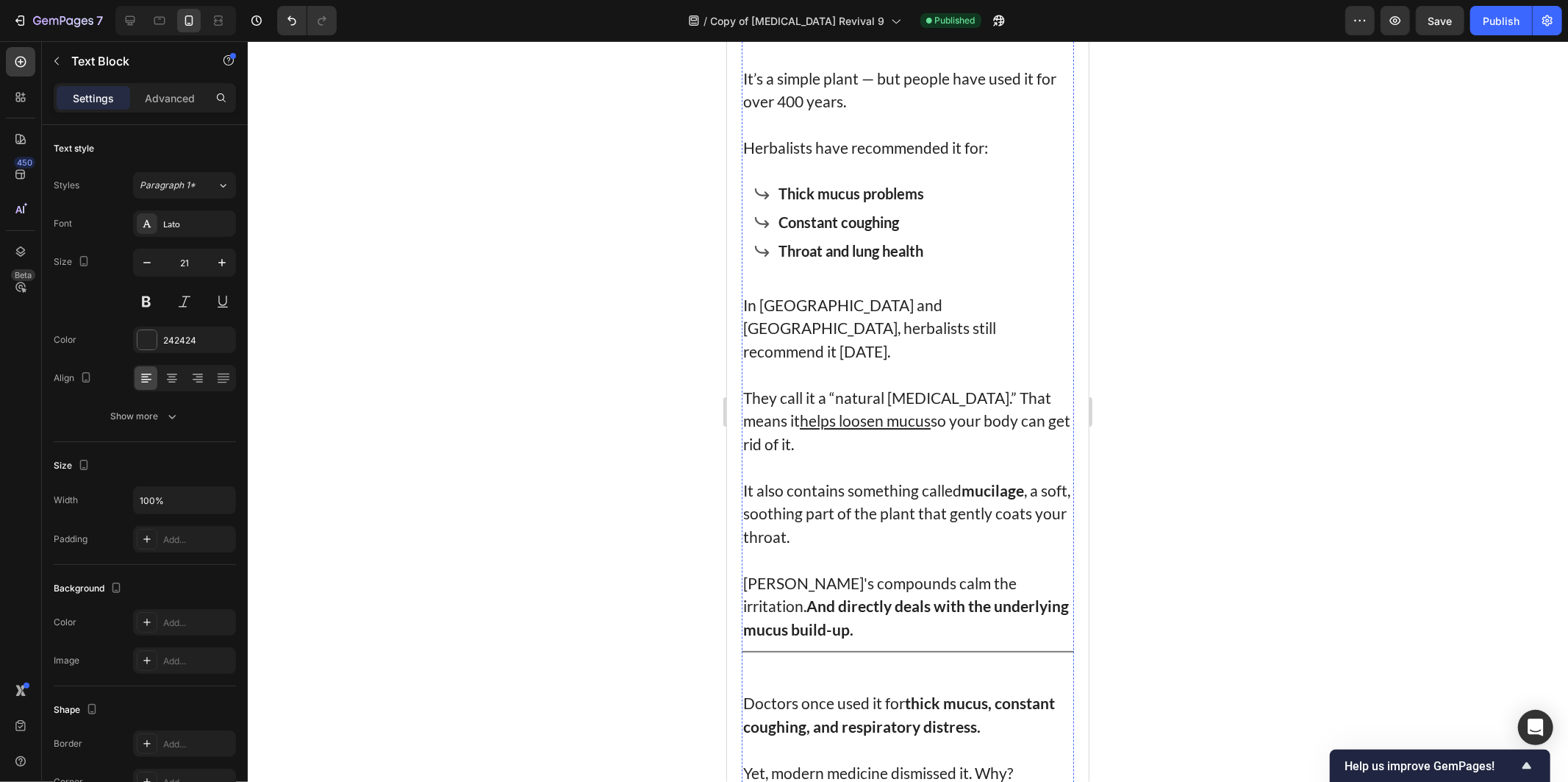
scroll to position [4658, 0]
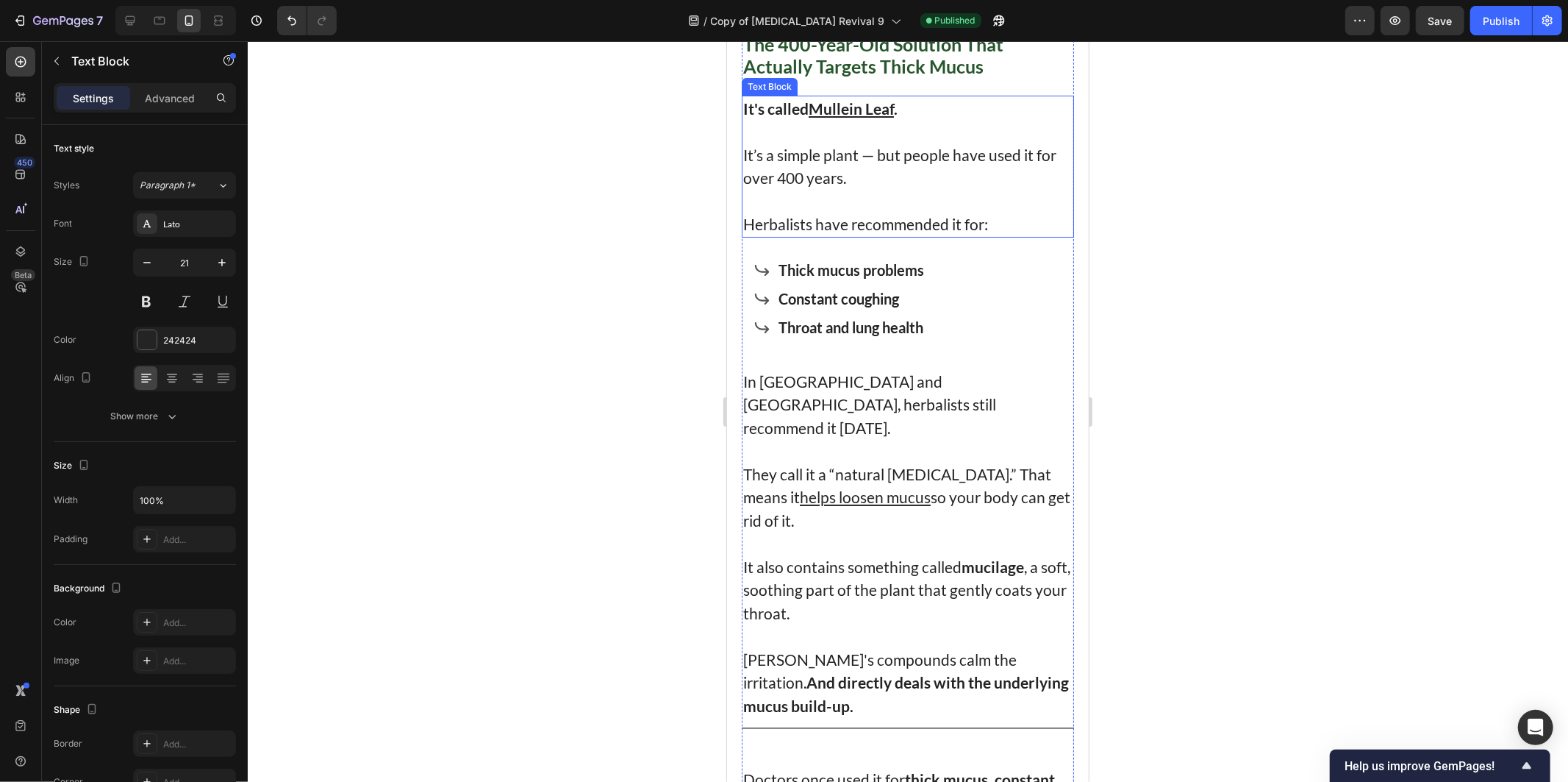
click at [949, 340] on div "Thick mucus problems Constant coughing Throat and lung health" at bounding box center [906, 297] width 332 height 84
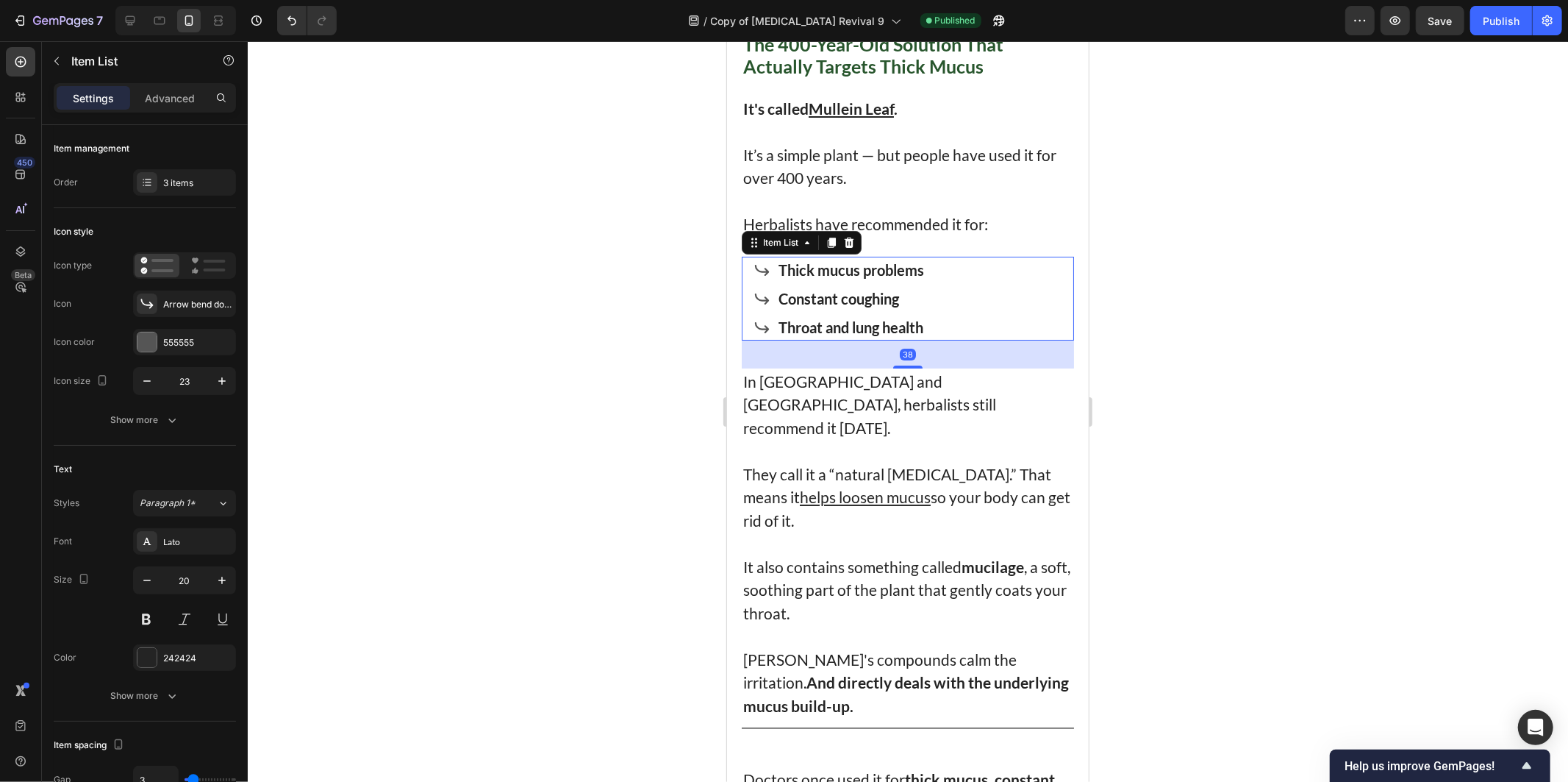
click at [916, 335] on strong "Throat and lung health" at bounding box center [849, 327] width 145 height 18
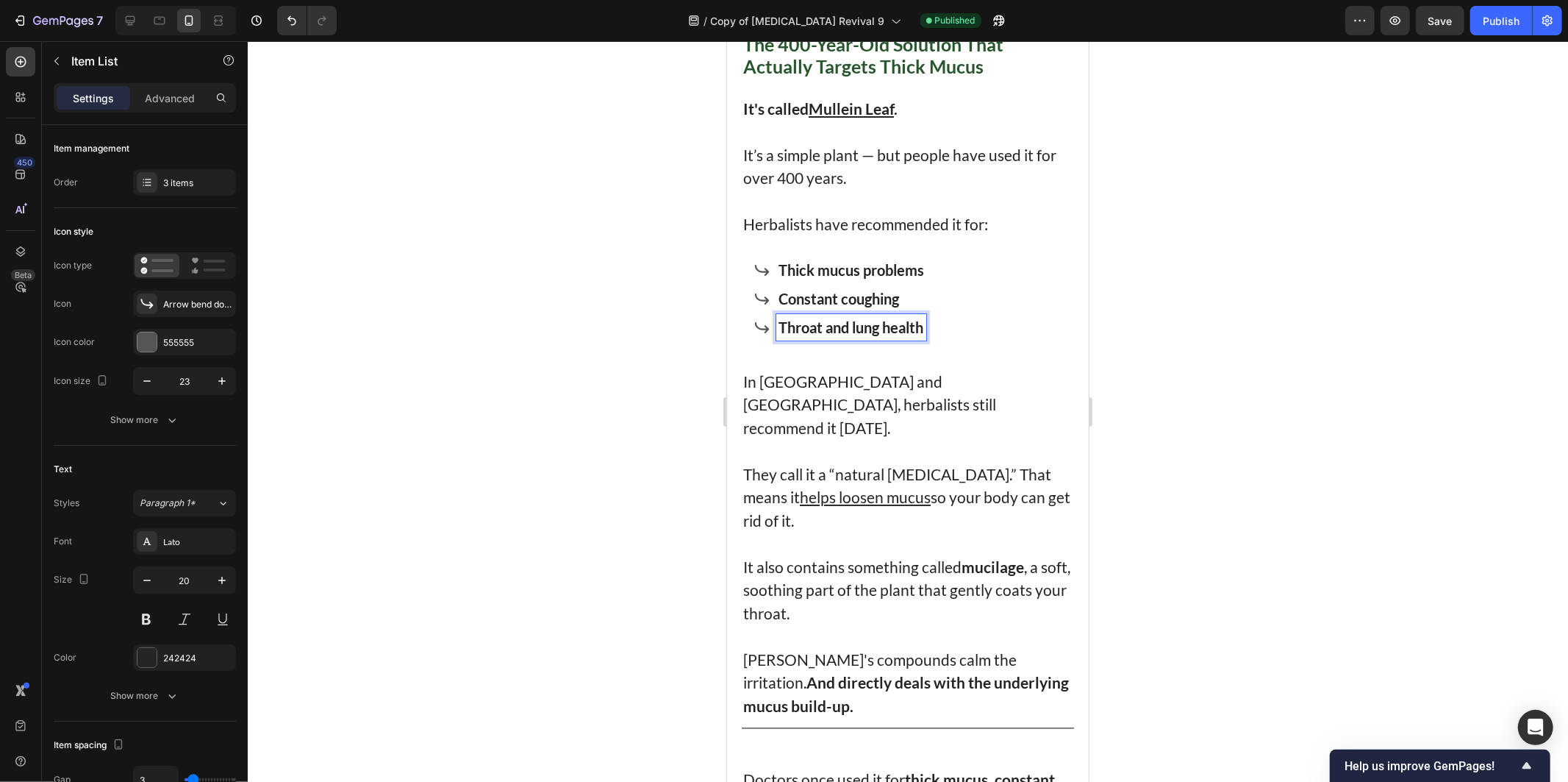
click at [924, 309] on p "Constant coughing" at bounding box center [850, 297] width 145 height 22
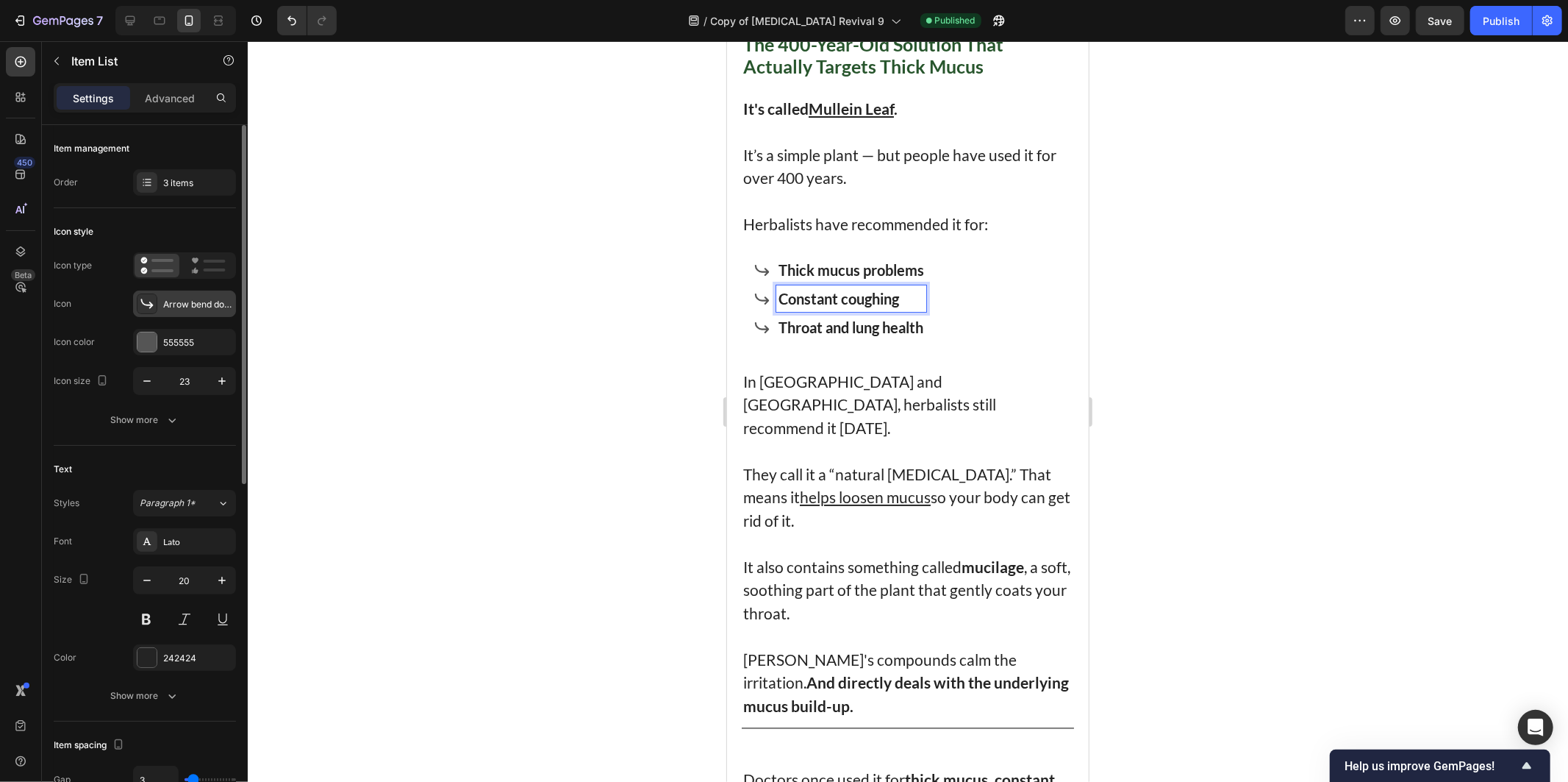
click at [158, 306] on div "Arrow bend down right bold" at bounding box center [185, 304] width 103 height 26
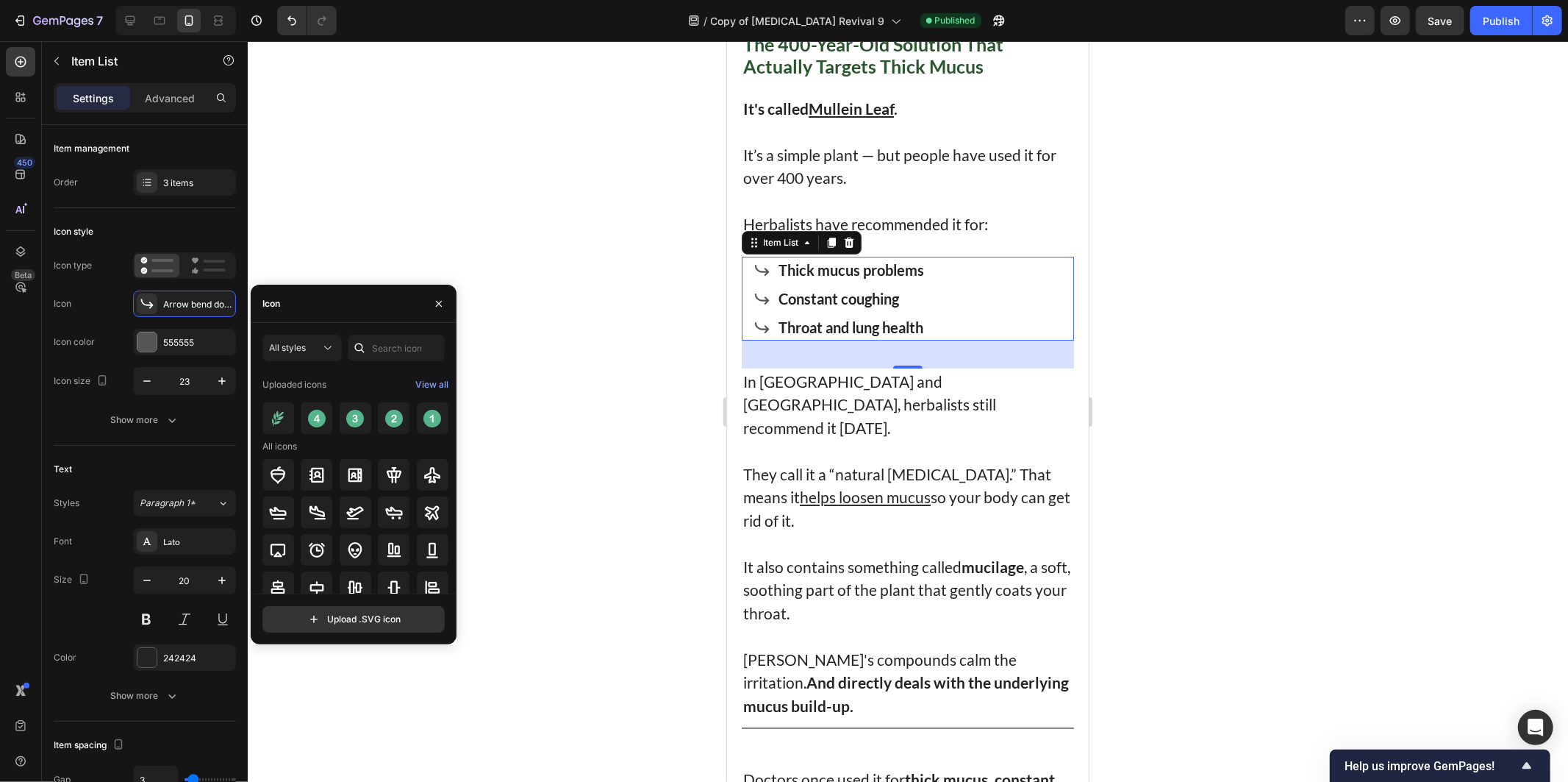
click at [615, 391] on div at bounding box center [907, 411] width 1321 height 740
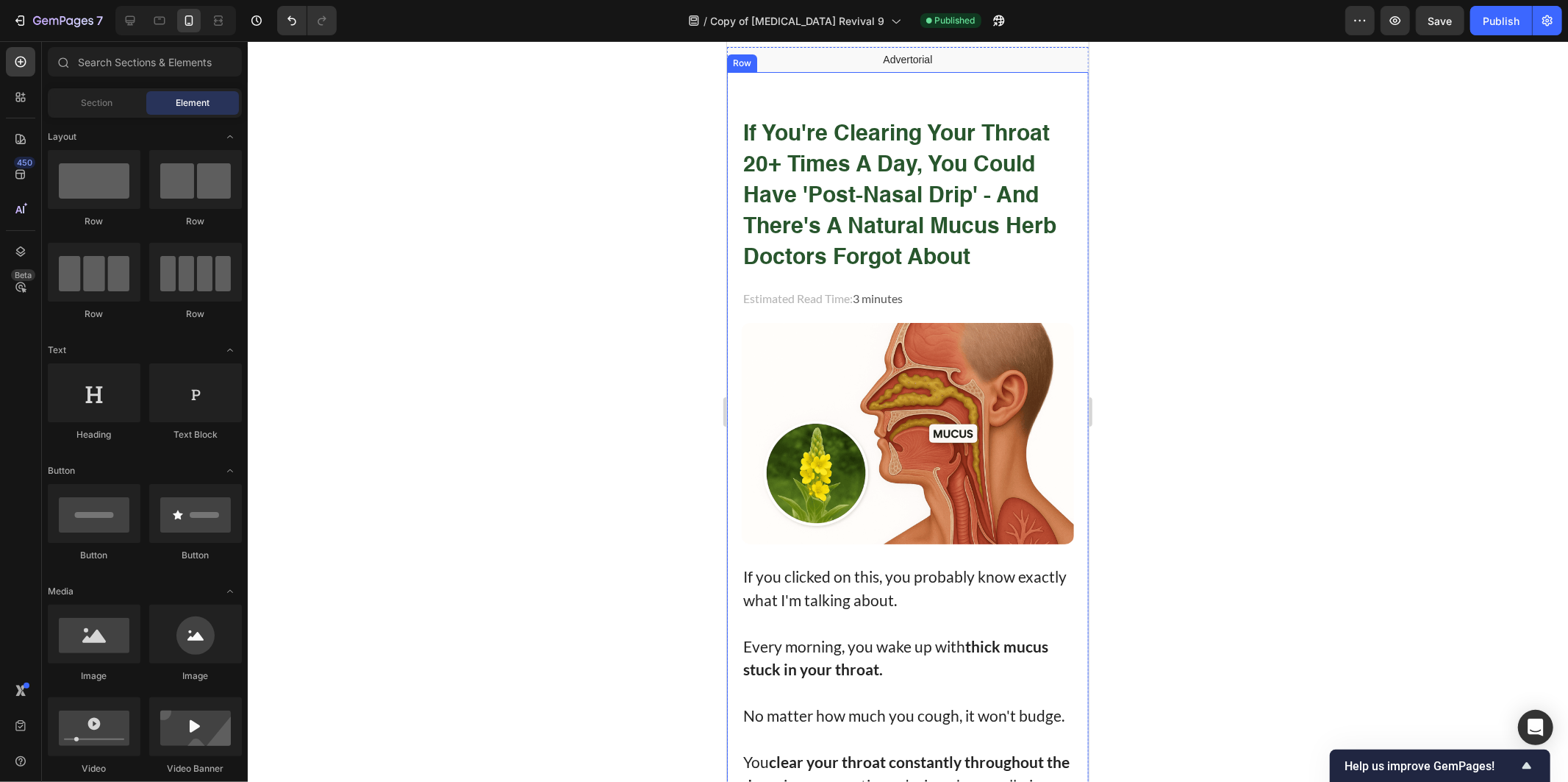
scroll to position [0, 0]
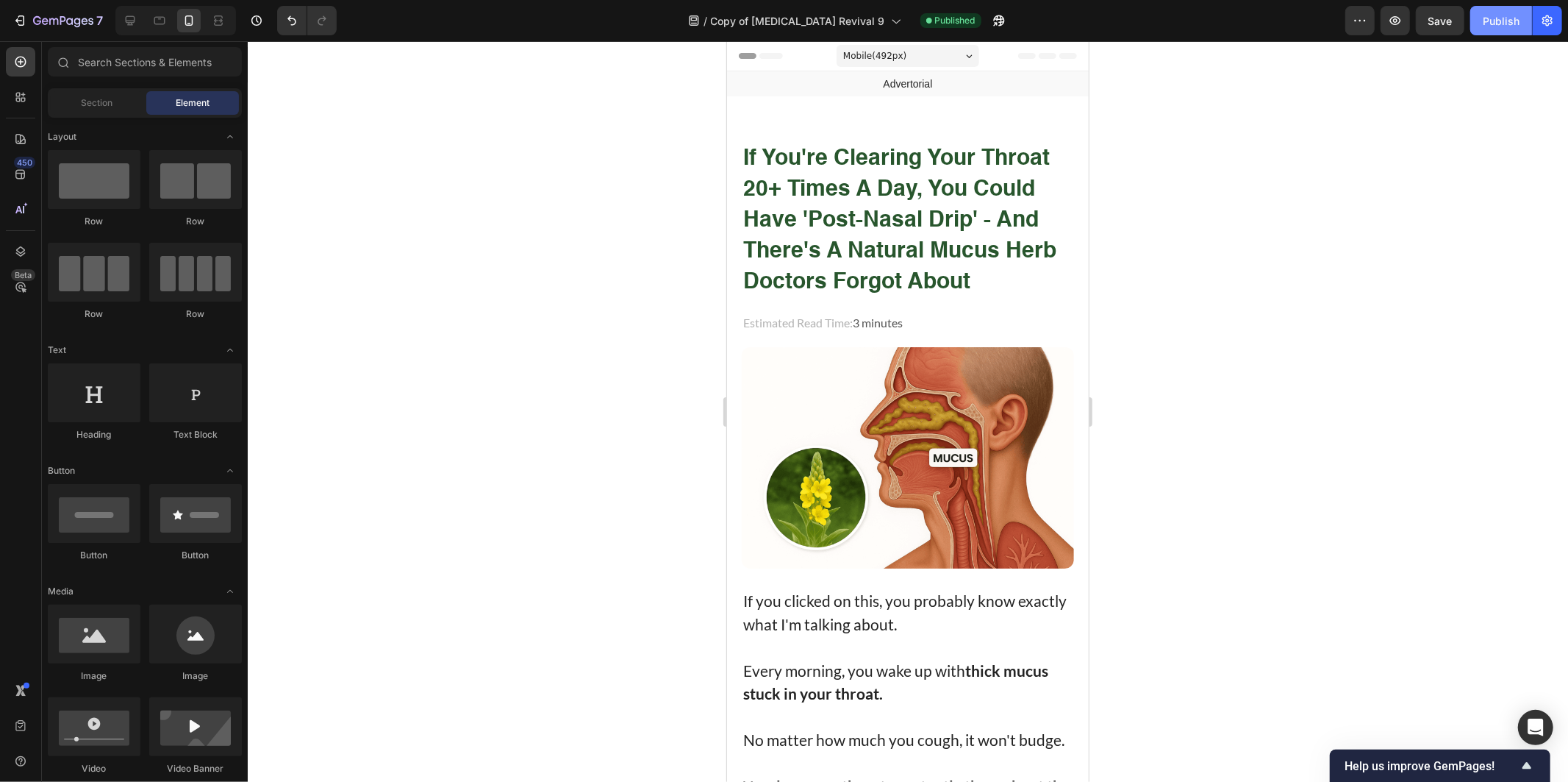
click at [1500, 15] on div "Publish" at bounding box center [1501, 20] width 37 height 16
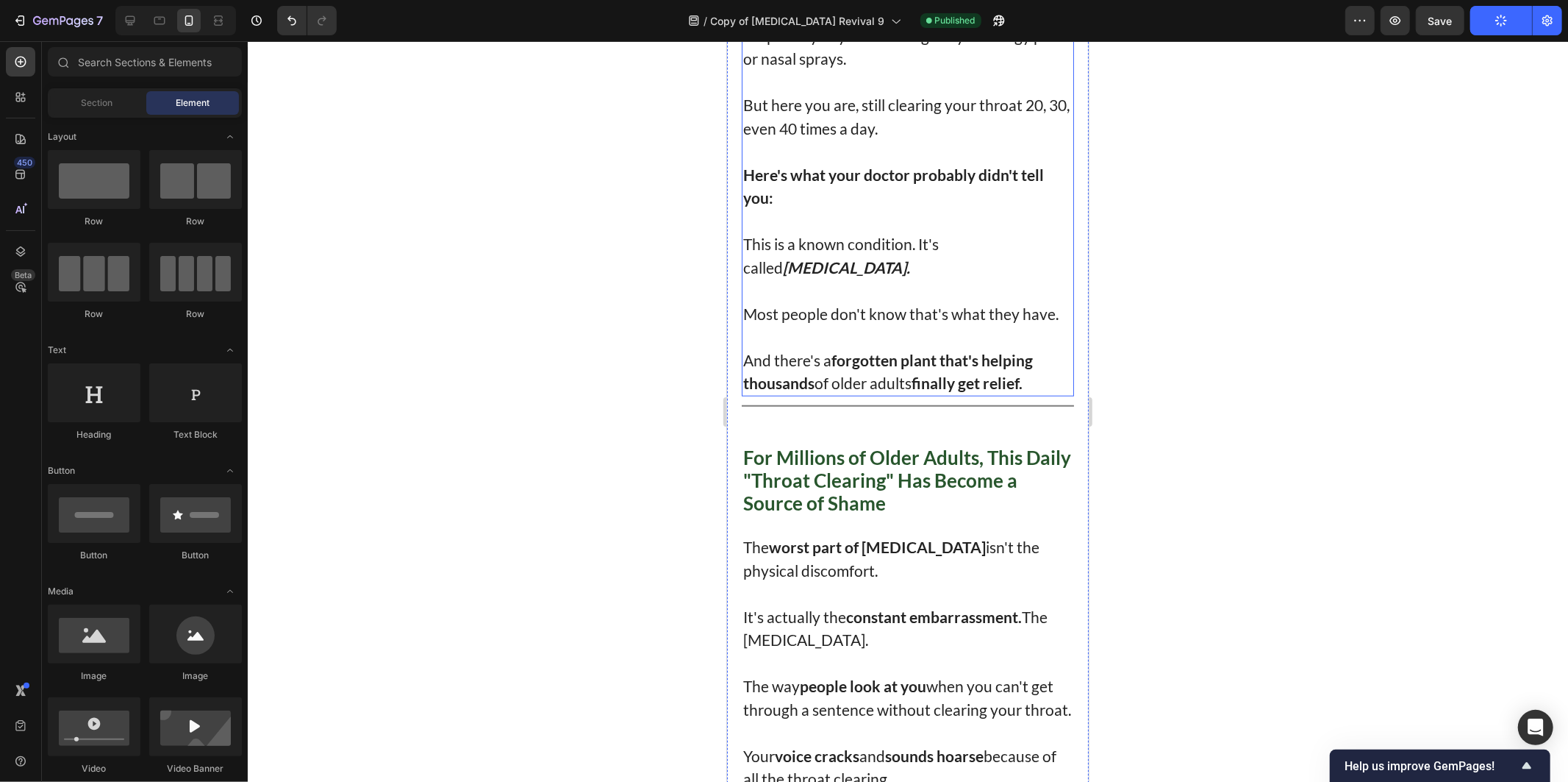
scroll to position [981, 0]
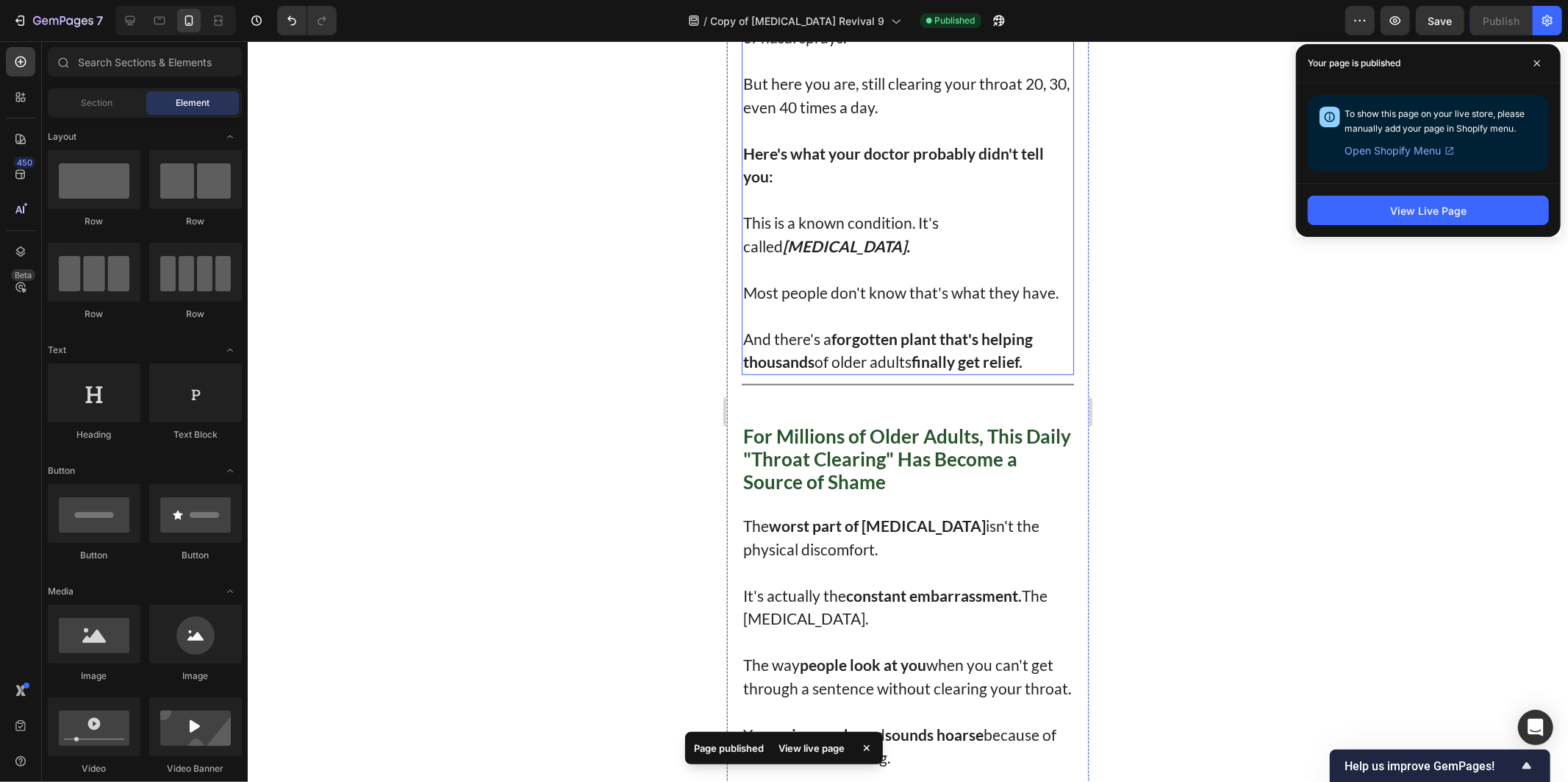
click at [953, 327] on p "Rich Text Editor. Editing area: main" at bounding box center [906, 315] width 329 height 24
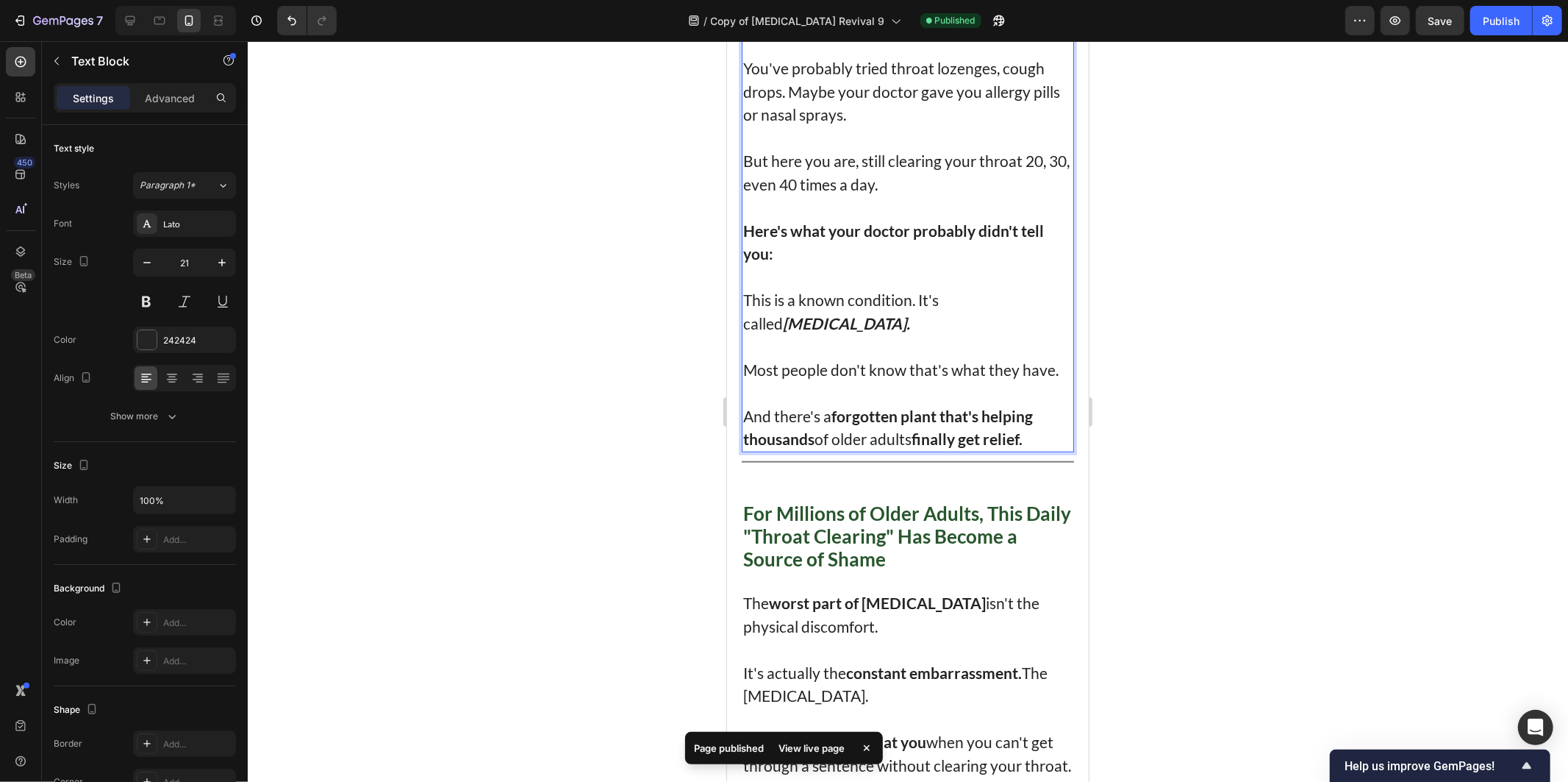
scroll to position [928, 0]
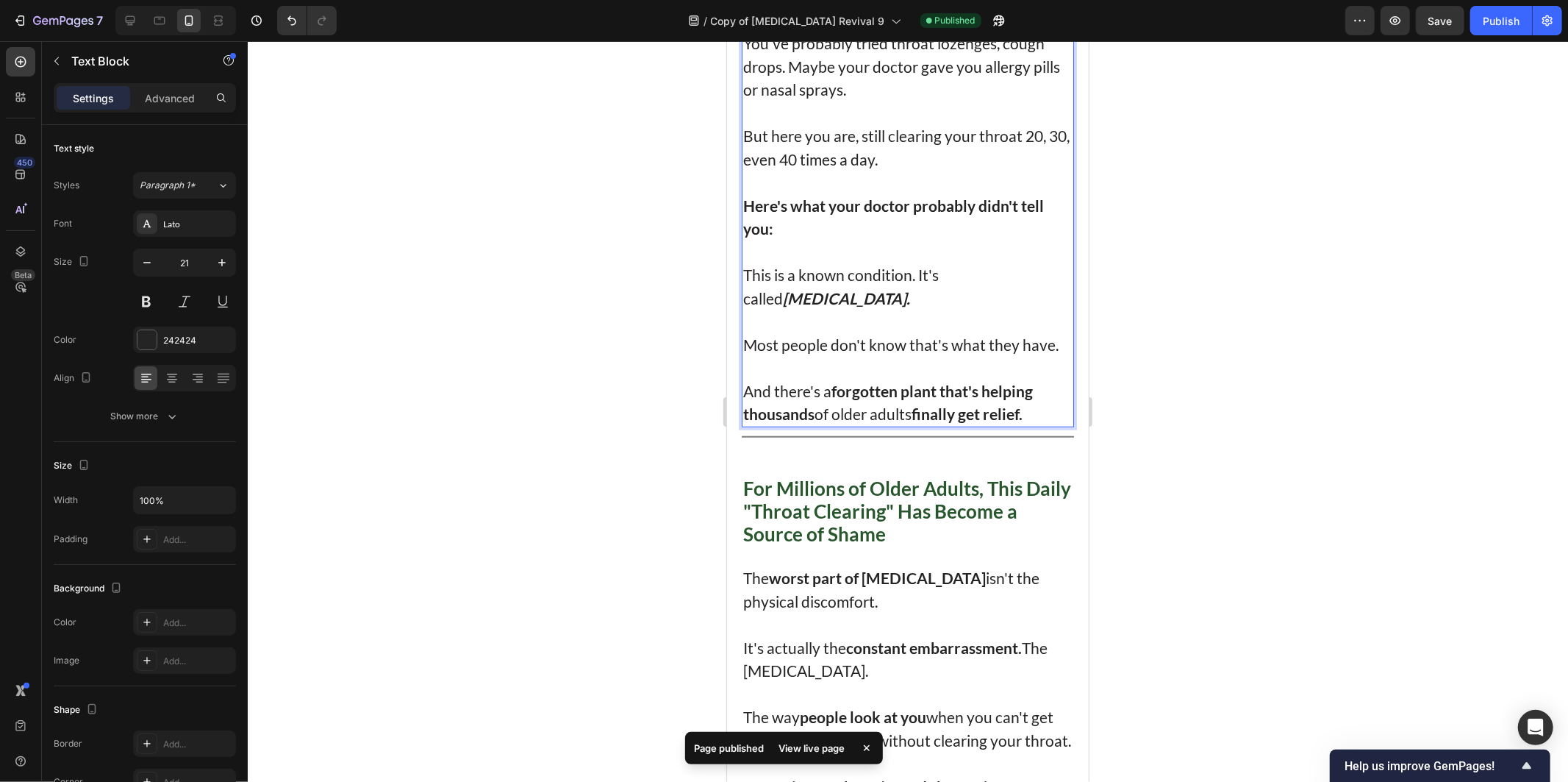
click at [771, 424] on p "And there's a forgotten plant that's helping thousands of older adults finally …" at bounding box center [906, 402] width 329 height 47
click at [762, 422] on p "And there's a forgotten plant that's helping thousands of older adults finally …" at bounding box center [906, 402] width 329 height 47
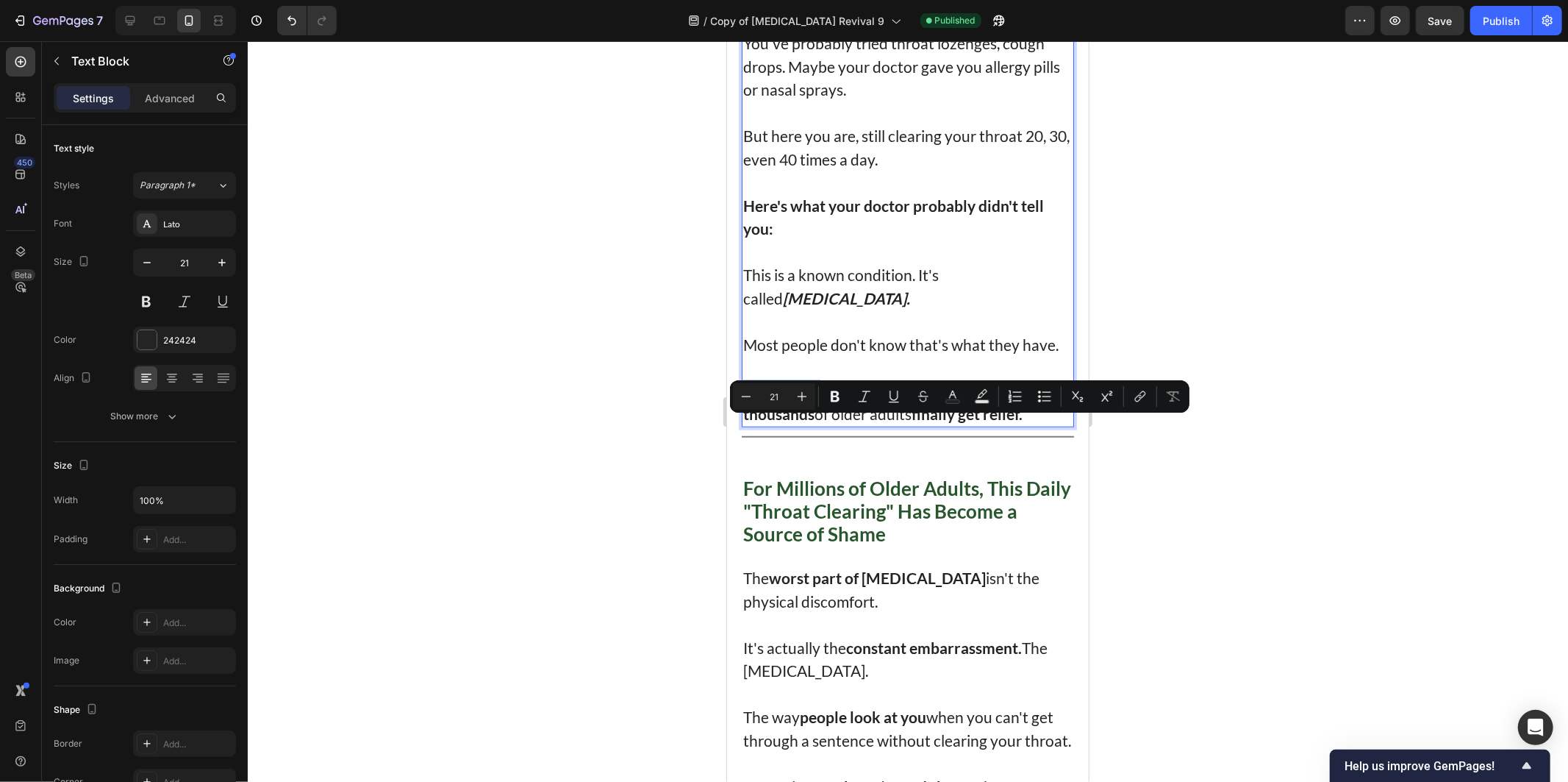
drag, startPoint x: 762, startPoint y: 422, endPoint x: 791, endPoint y: 451, distance: 41.0
click at [791, 425] on p "And there's a forgotten plant that's helping thousands of older adults finally …" at bounding box center [906, 402] width 329 height 47
click at [742, 419] on p "And there's a forgotten plant that's helping thousands of older adults finally …" at bounding box center [906, 402] width 329 height 47
drag, startPoint x: 742, startPoint y: 419, endPoint x: 751, endPoint y: 422, distance: 9.5
click at [751, 422] on p "And there's a forgotten plant that's helping thousands of older adults finally …" at bounding box center [906, 402] width 329 height 47
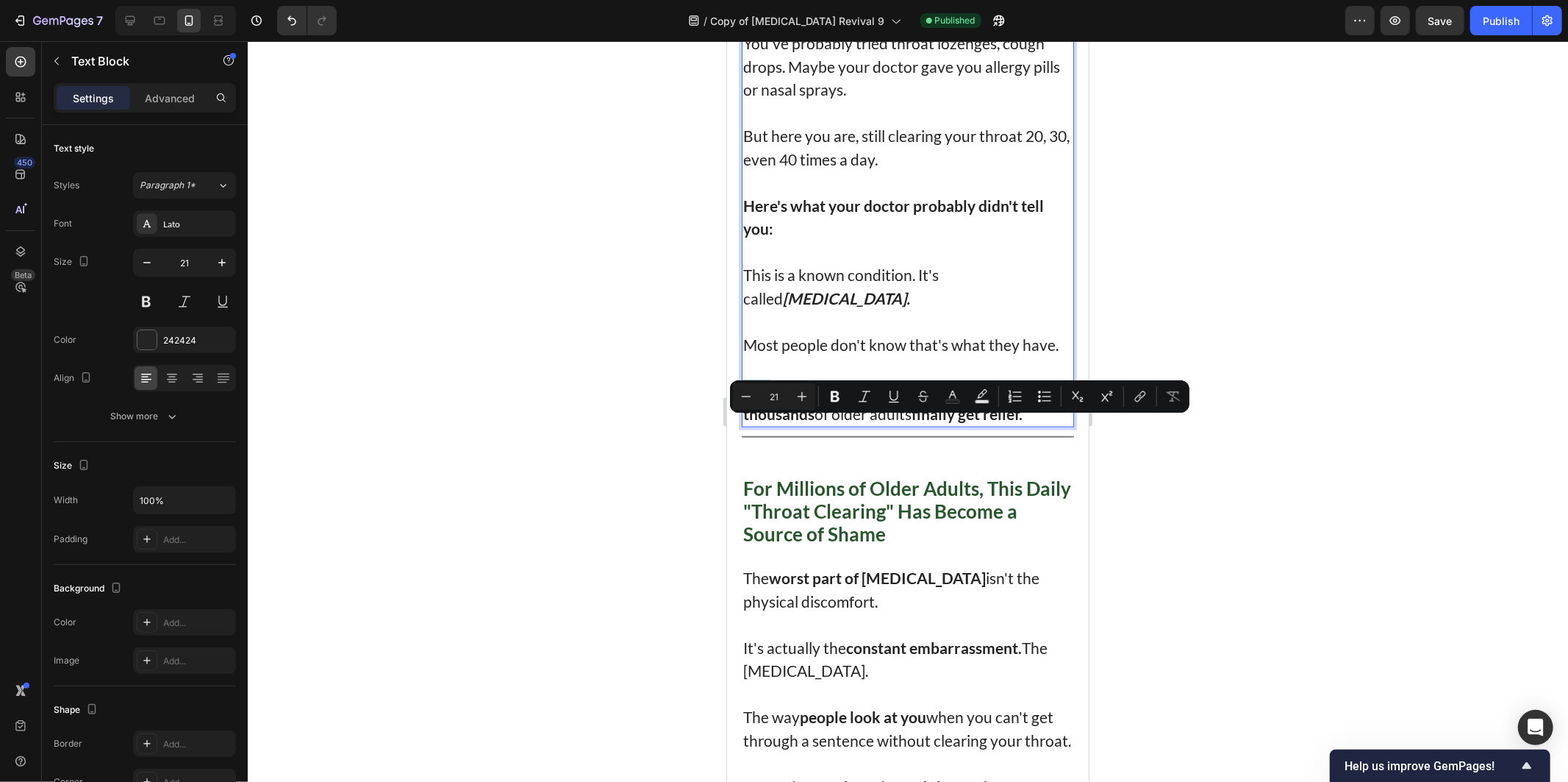
click at [749, 422] on p "And there's a forgotten plant that's helping thousands of older adults finally …" at bounding box center [906, 402] width 329 height 47
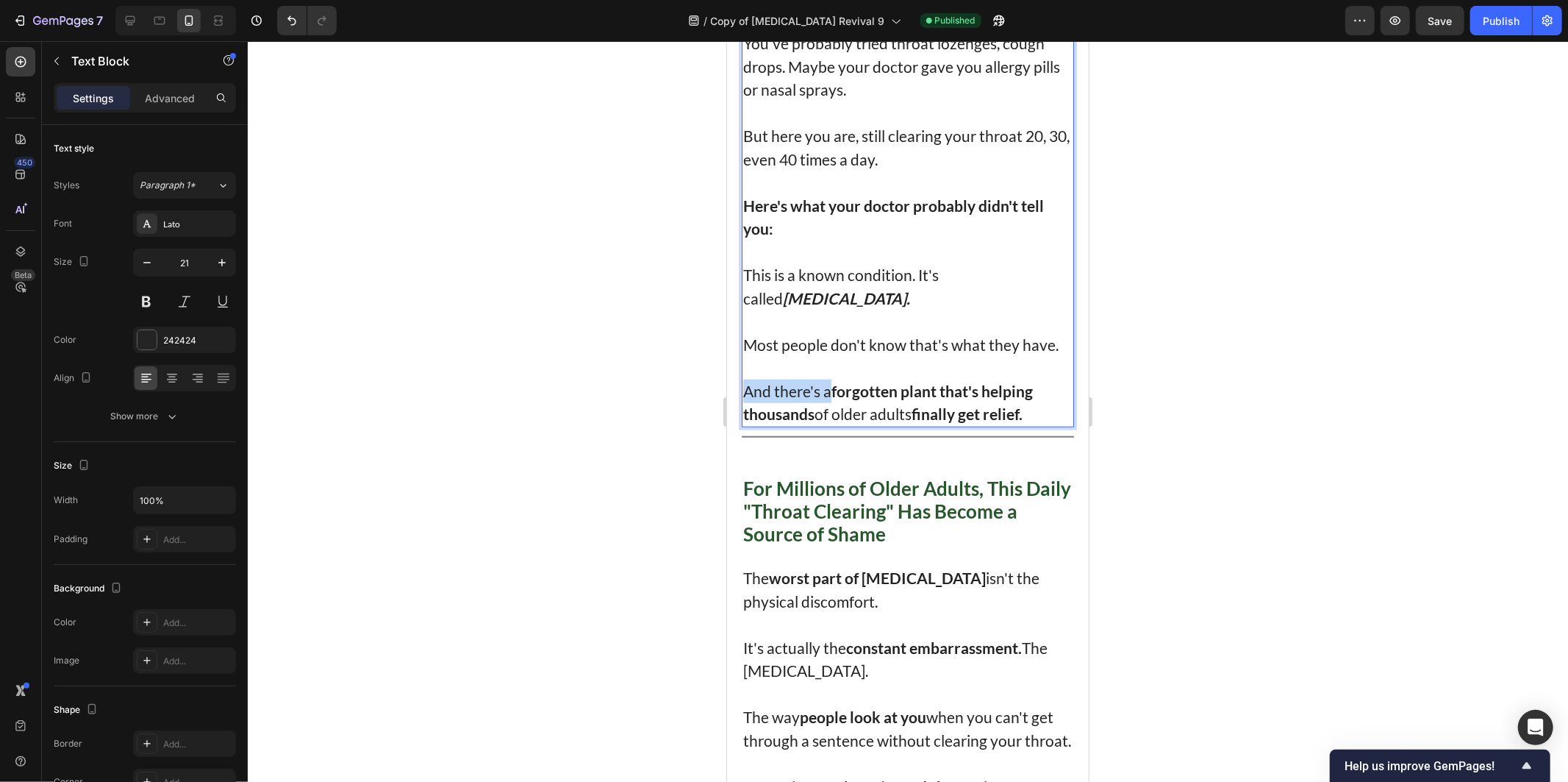
drag, startPoint x: 749, startPoint y: 422, endPoint x: 822, endPoint y: 429, distance: 73.3
click at [822, 425] on p "And there's a forgotten plant that's helping thousands of older adults finally …" at bounding box center [906, 402] width 329 height 47
click at [871, 425] on p "Or about the forgotten plant that's helping thousands of older adults finally g…" at bounding box center [906, 402] width 329 height 47
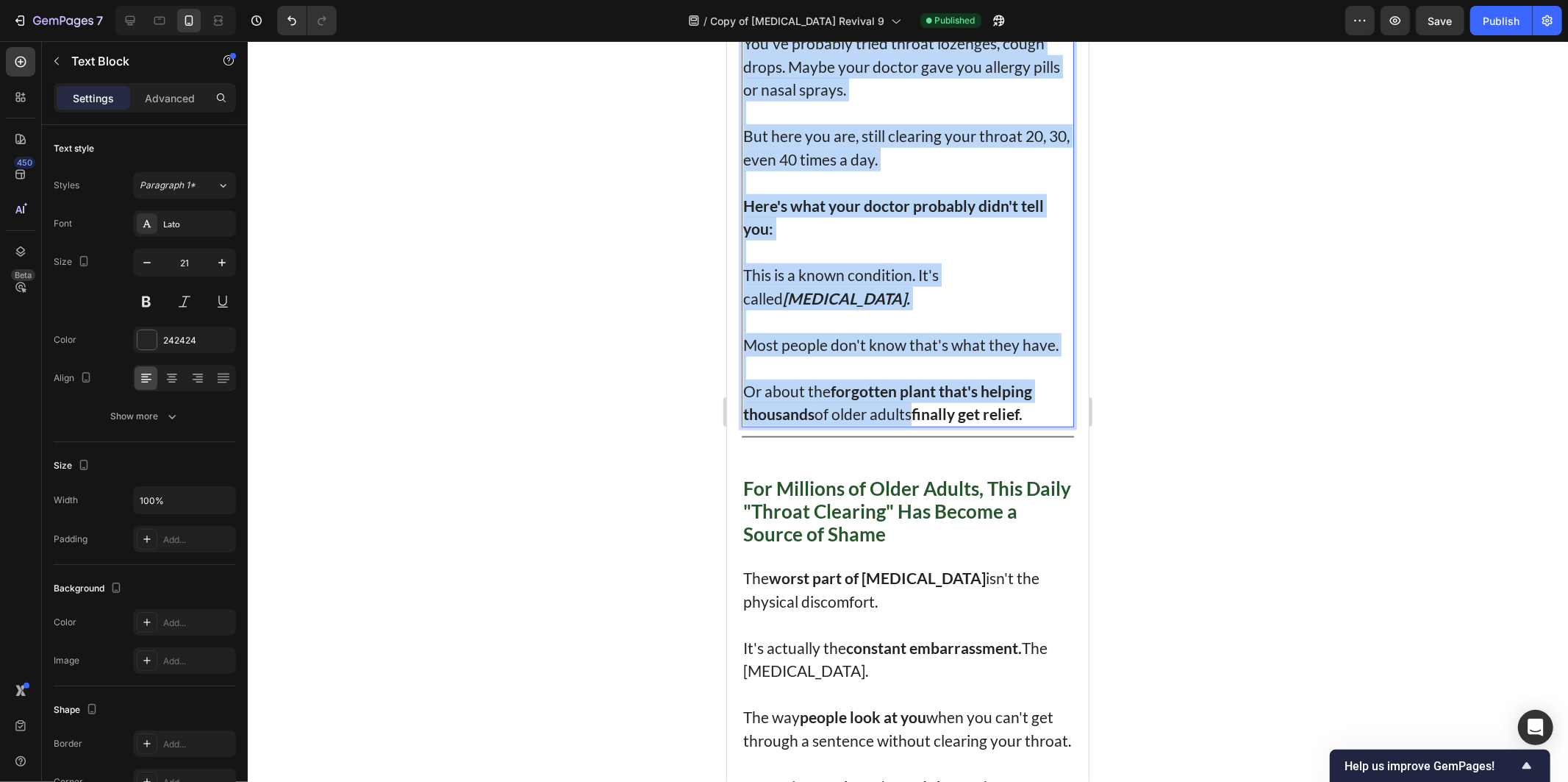
copy div "If you clicked on this, you probably know exactly what I'm talking about. Every…"
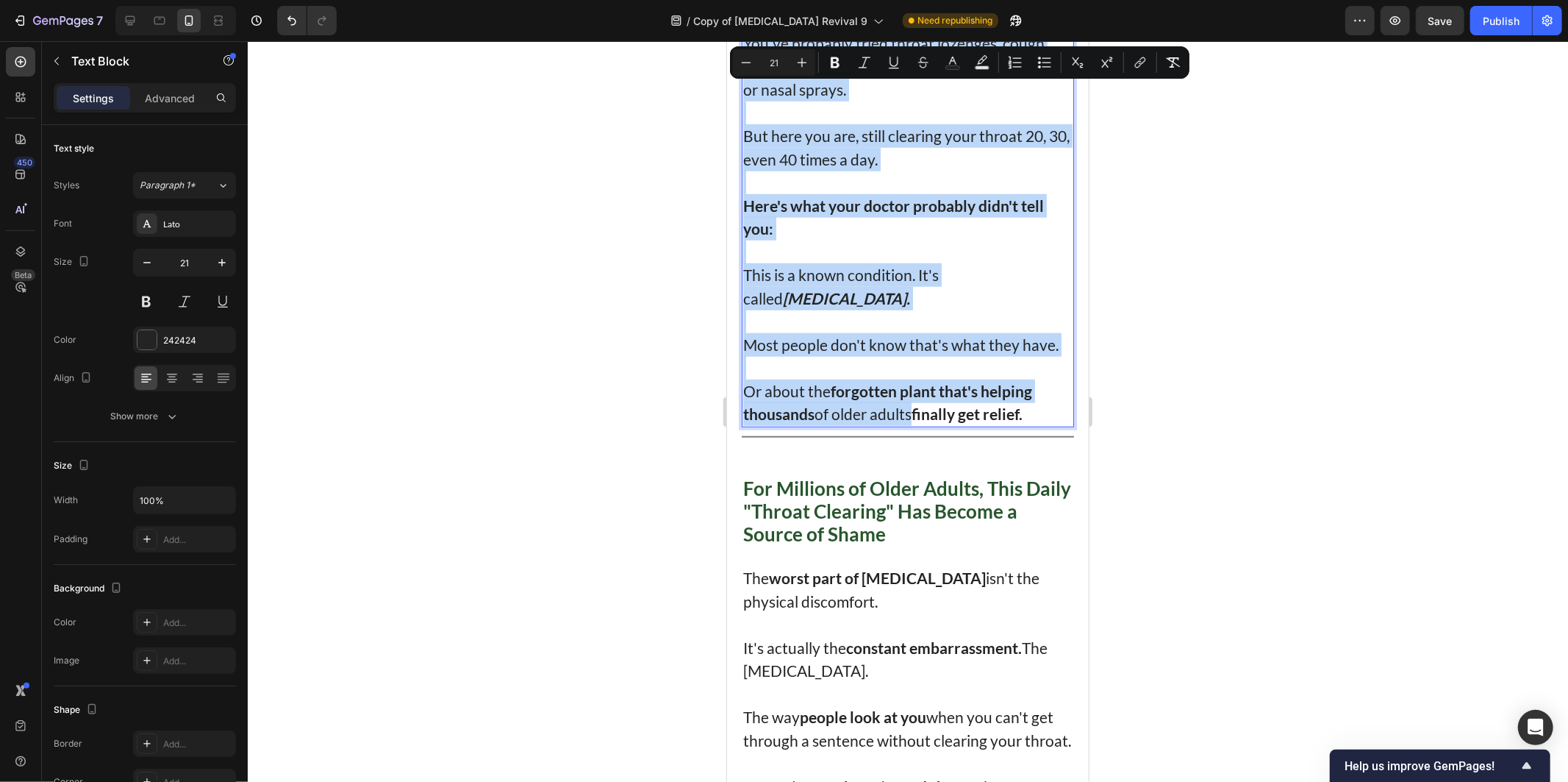
drag, startPoint x: 872, startPoint y: 284, endPoint x: 760, endPoint y: 275, distance: 112.4
click at [871, 263] on p "Rich Text Editor. Editing area: main" at bounding box center [906, 251] width 329 height 24
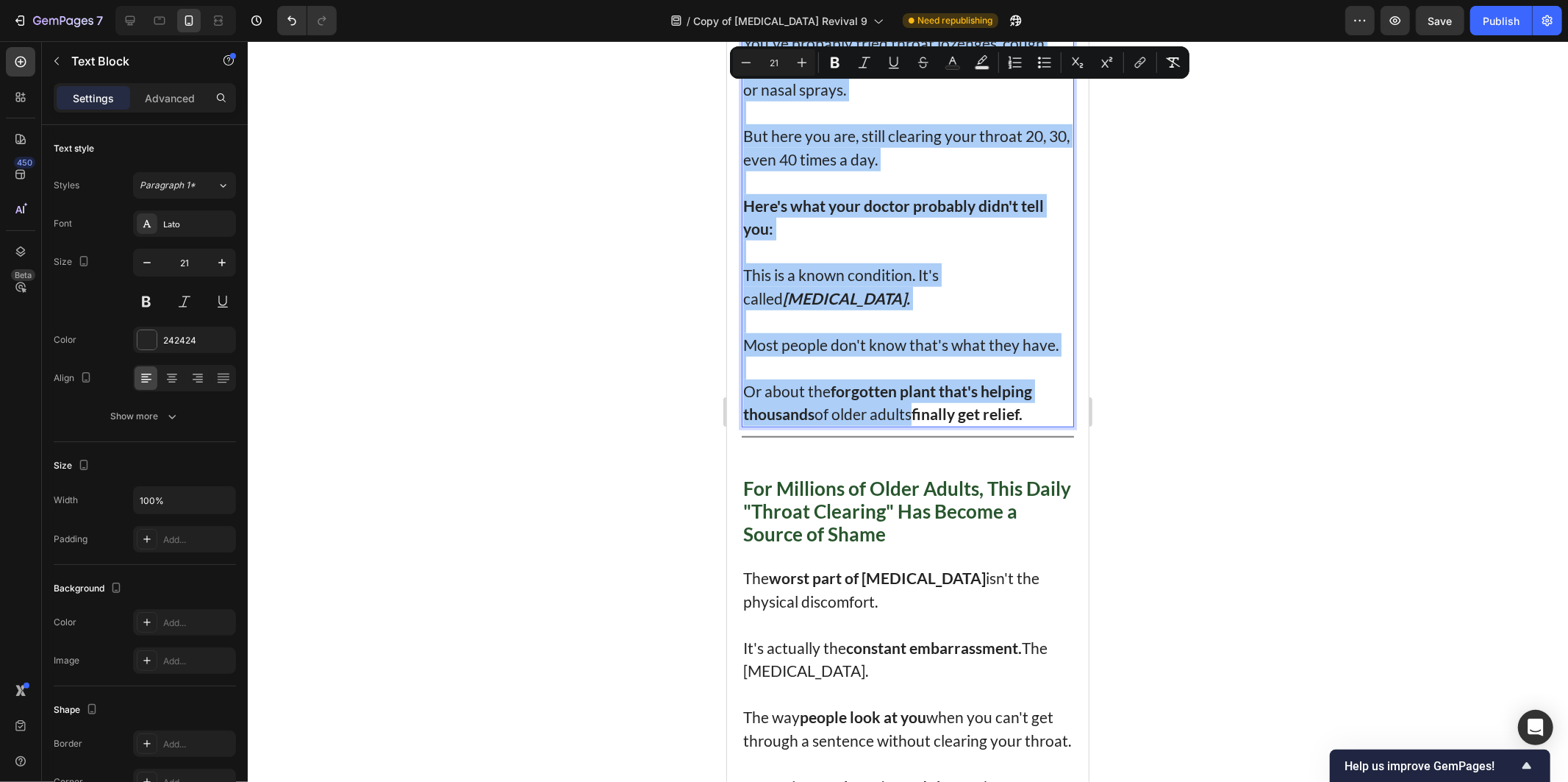
click at [599, 284] on div at bounding box center [907, 411] width 1321 height 740
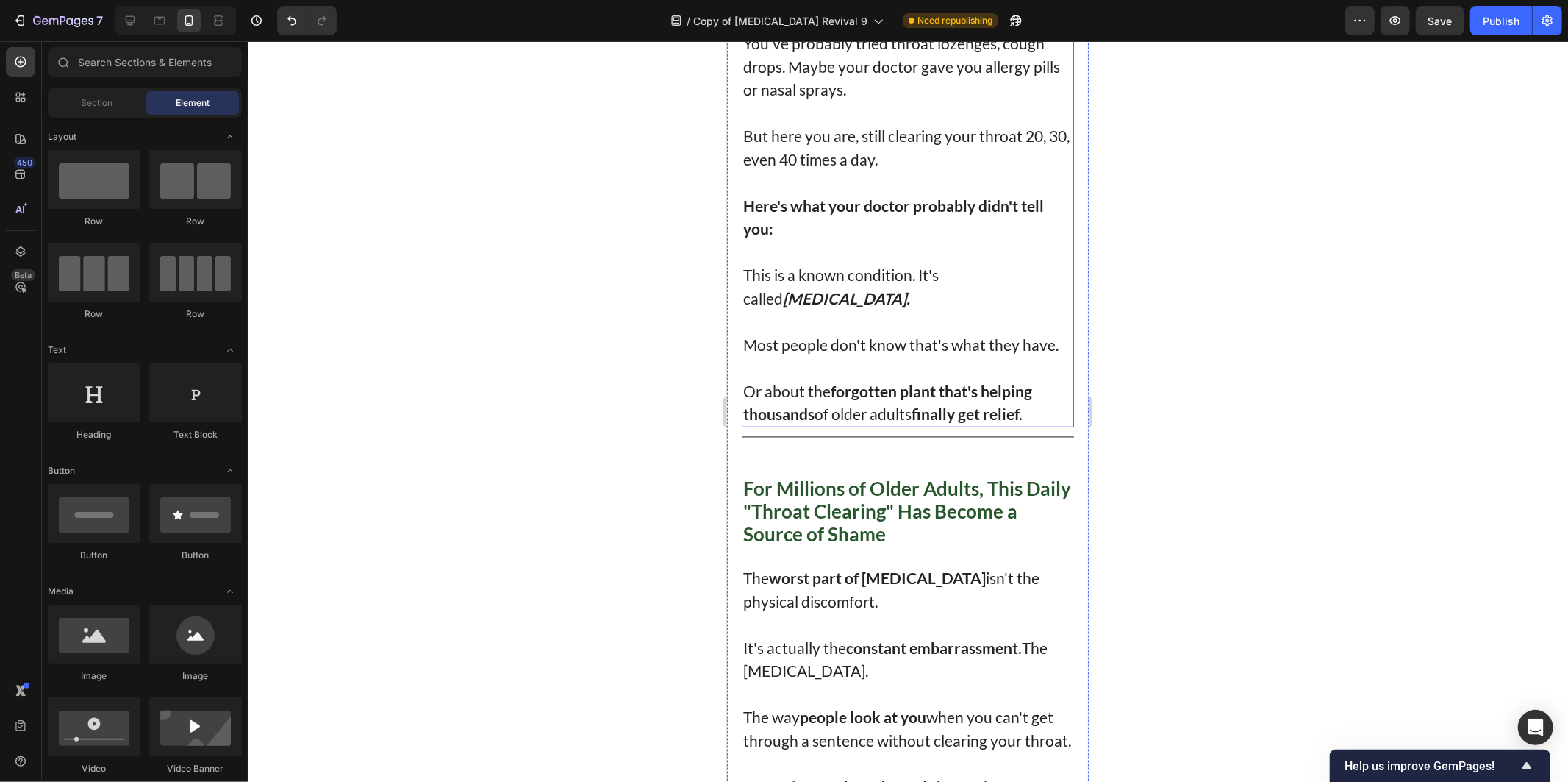
click at [809, 379] on p "Rich Text Editor. Editing area: main" at bounding box center [906, 367] width 329 height 24
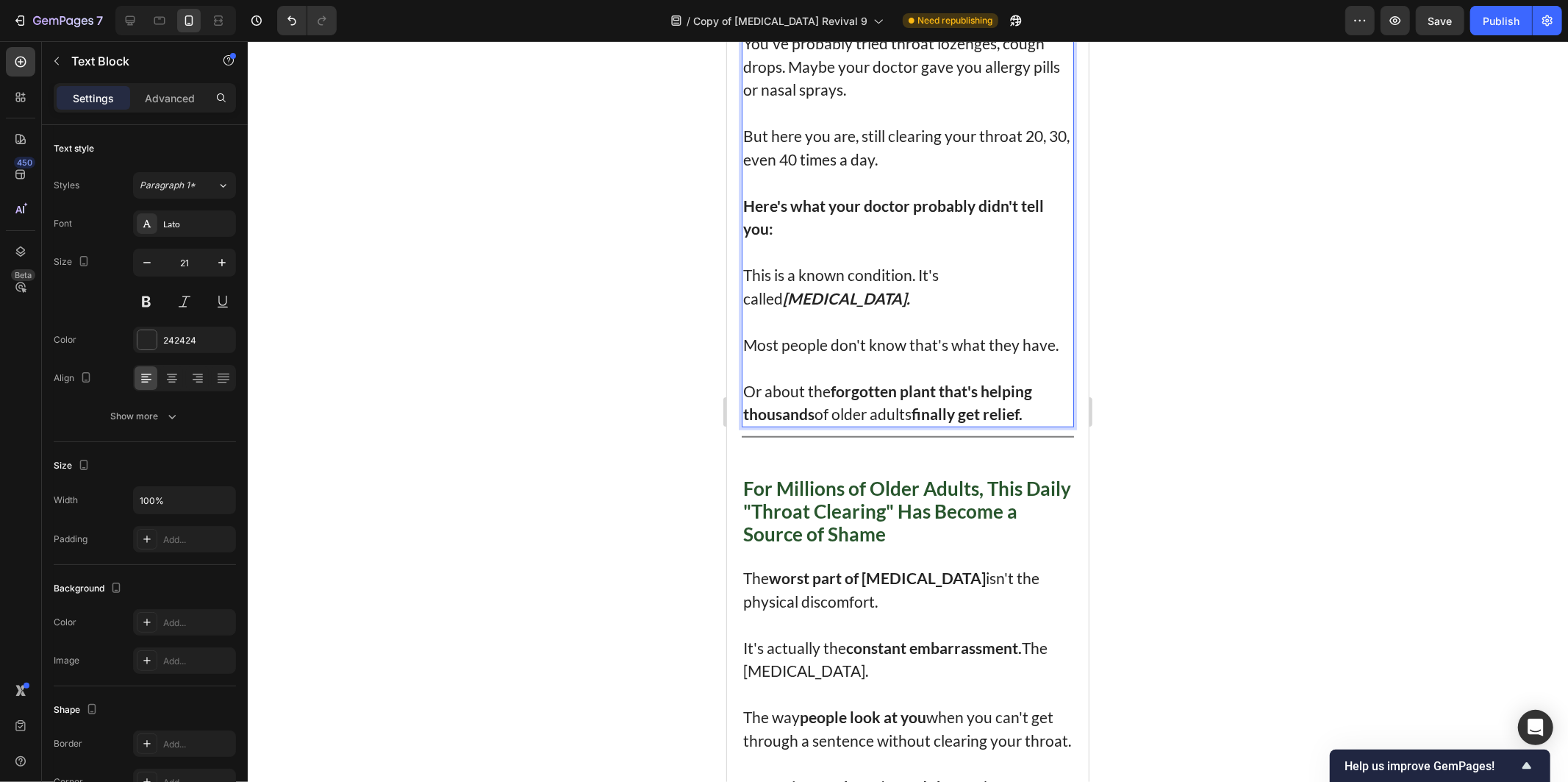
click at [1005, 379] on p "Rich Text Editor. Editing area: main" at bounding box center [906, 367] width 329 height 24
drag, startPoint x: 1214, startPoint y: 420, endPoint x: 1172, endPoint y: 401, distance: 46.1
click at [1210, 419] on div at bounding box center [907, 411] width 1321 height 740
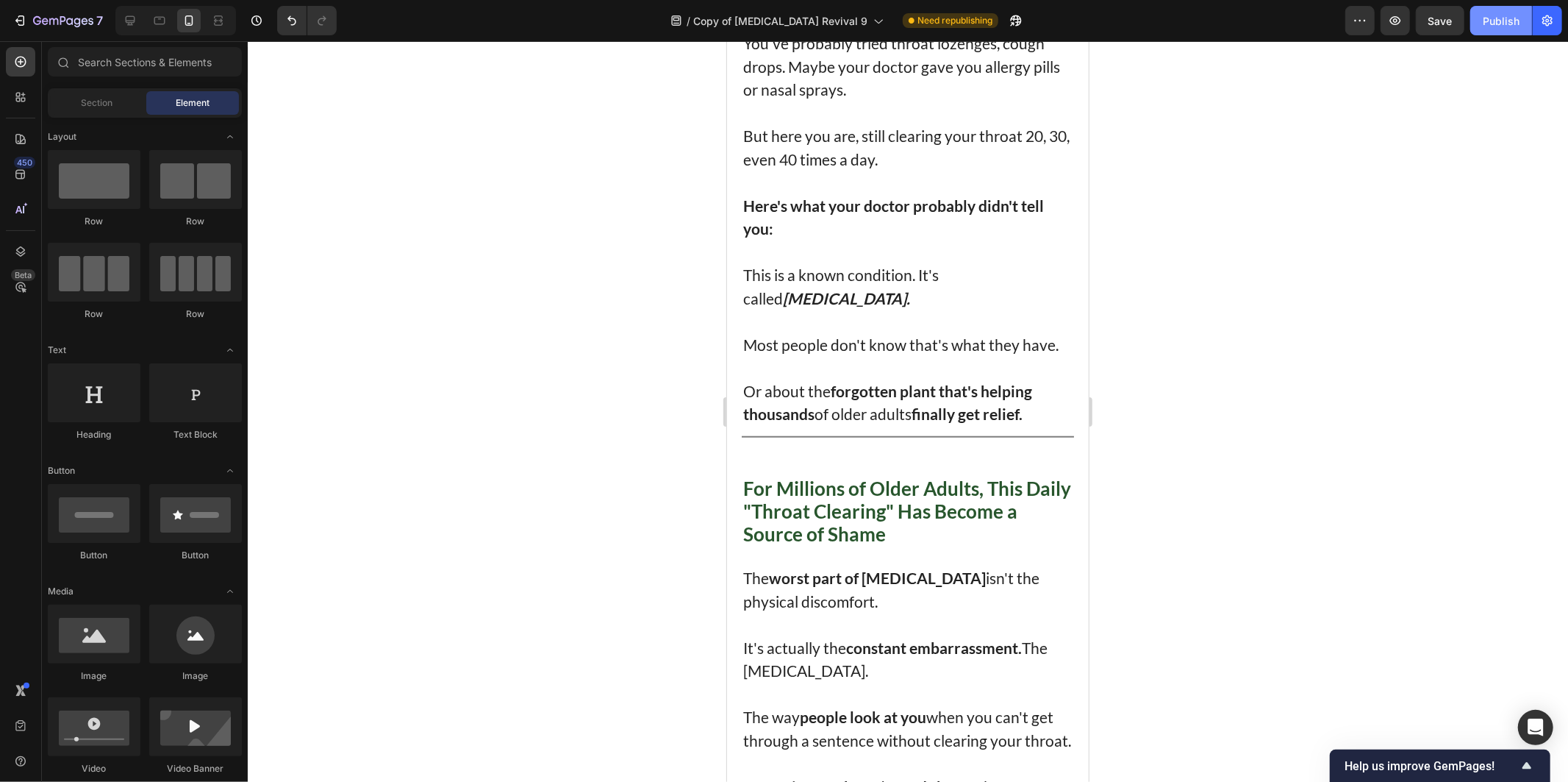
click at [1496, 15] on div "Publish" at bounding box center [1501, 20] width 37 height 16
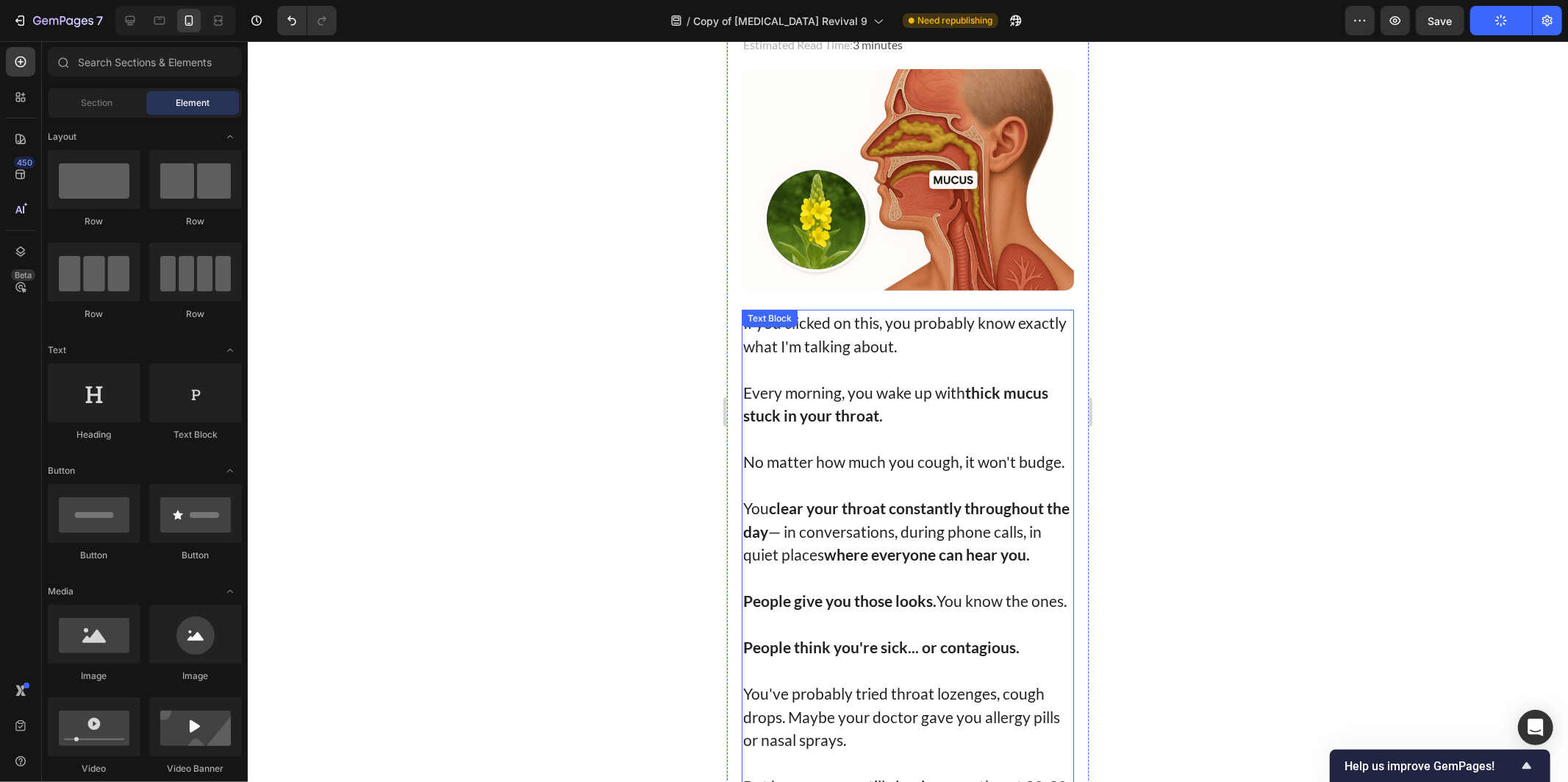
scroll to position [0, 0]
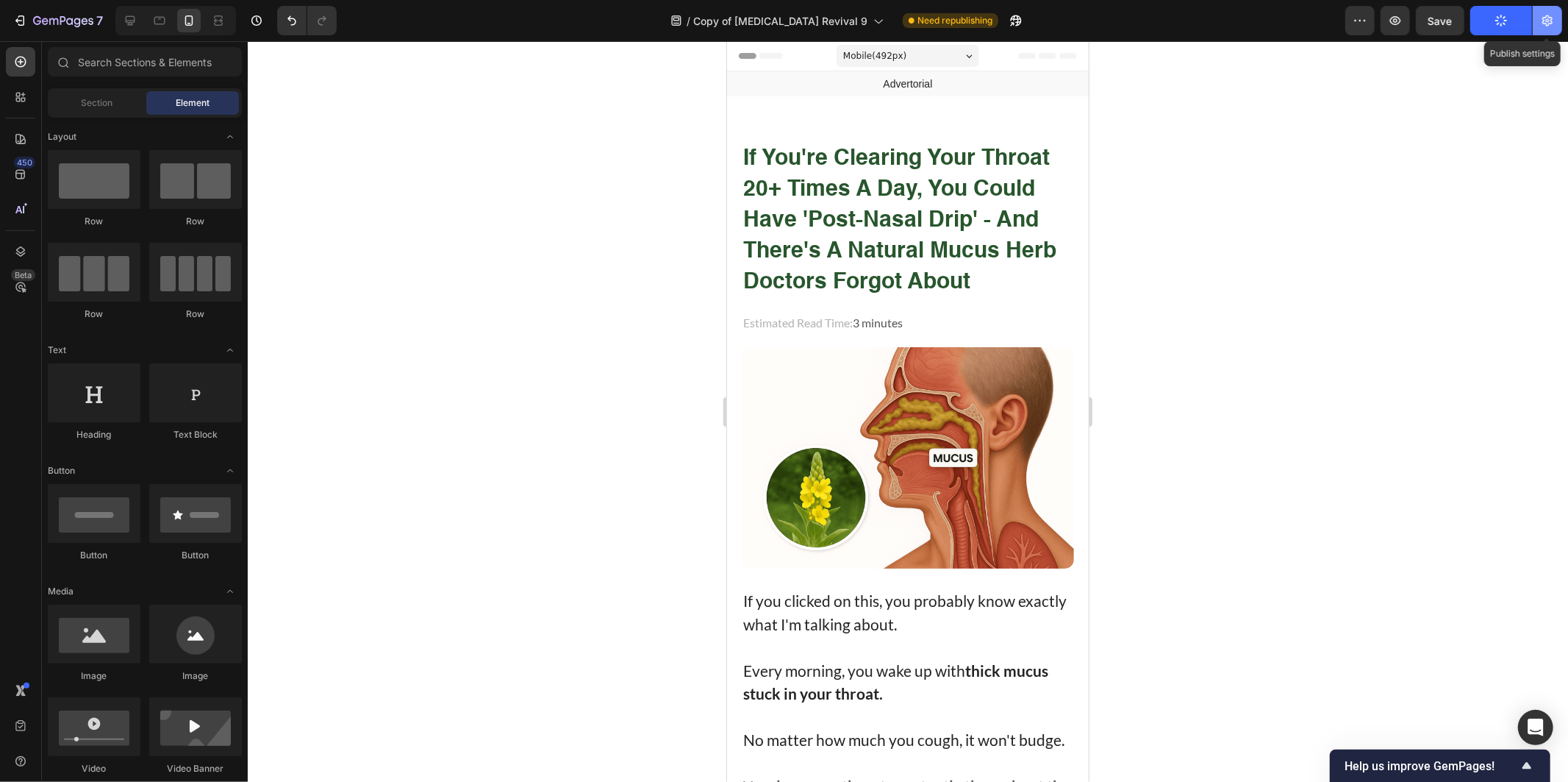
click at [1534, 6] on button "button" at bounding box center [1548, 20] width 29 height 29
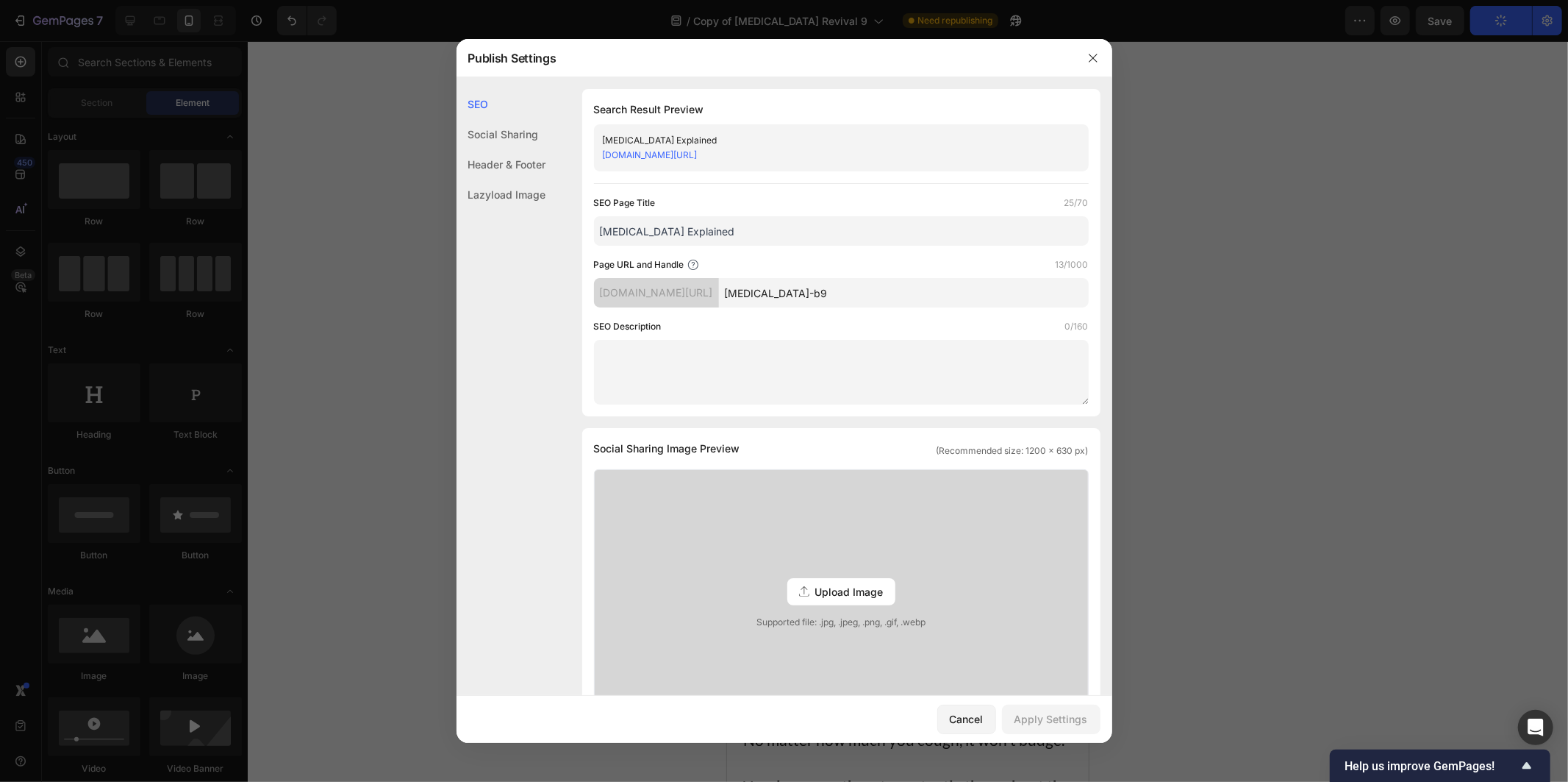
click at [1295, 180] on div at bounding box center [784, 391] width 1568 height 782
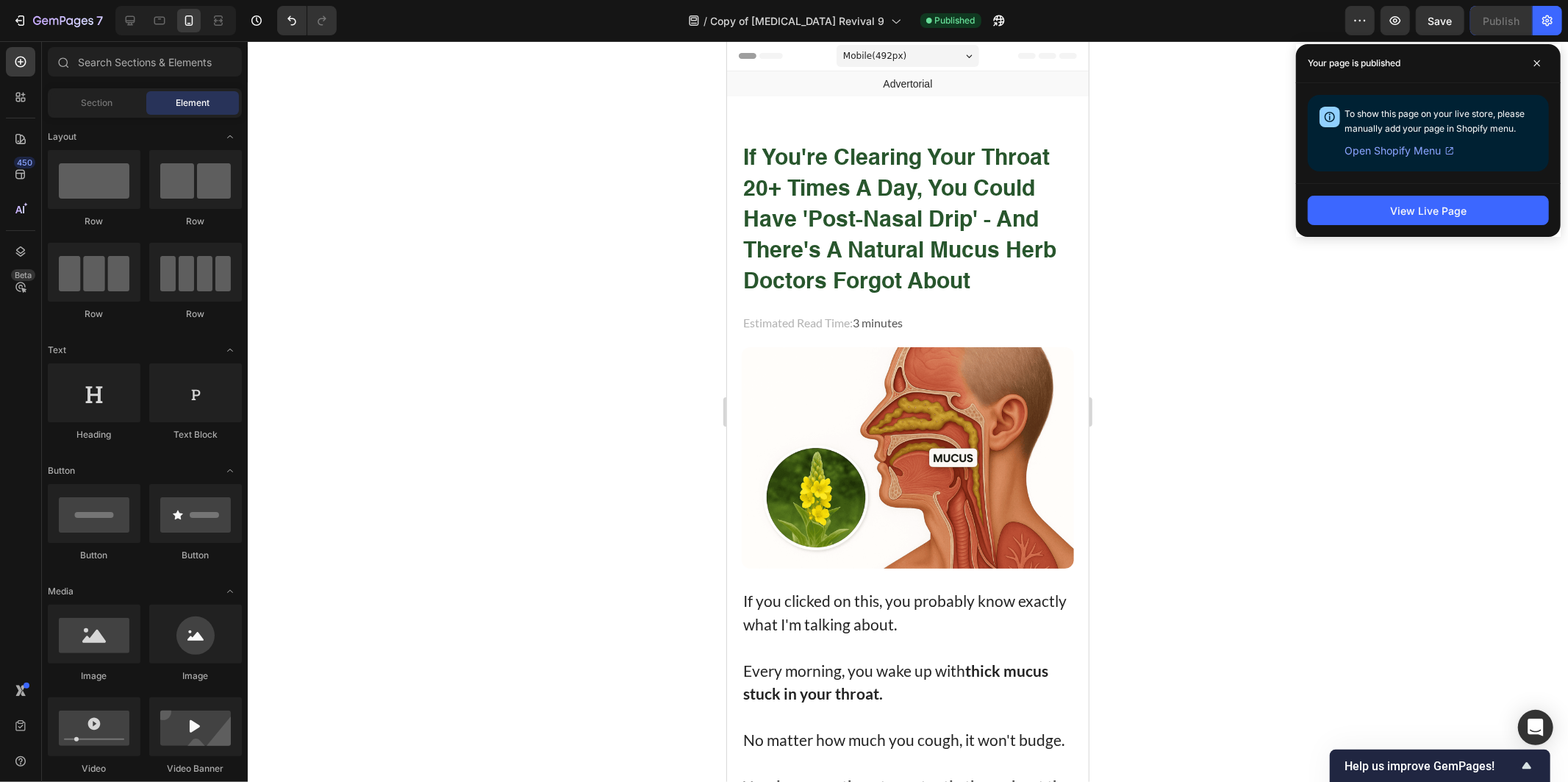
drag, startPoint x: 1027, startPoint y: 1, endPoint x: 363, endPoint y: 252, distance: 709.9
click at [363, 252] on div at bounding box center [907, 411] width 1321 height 740
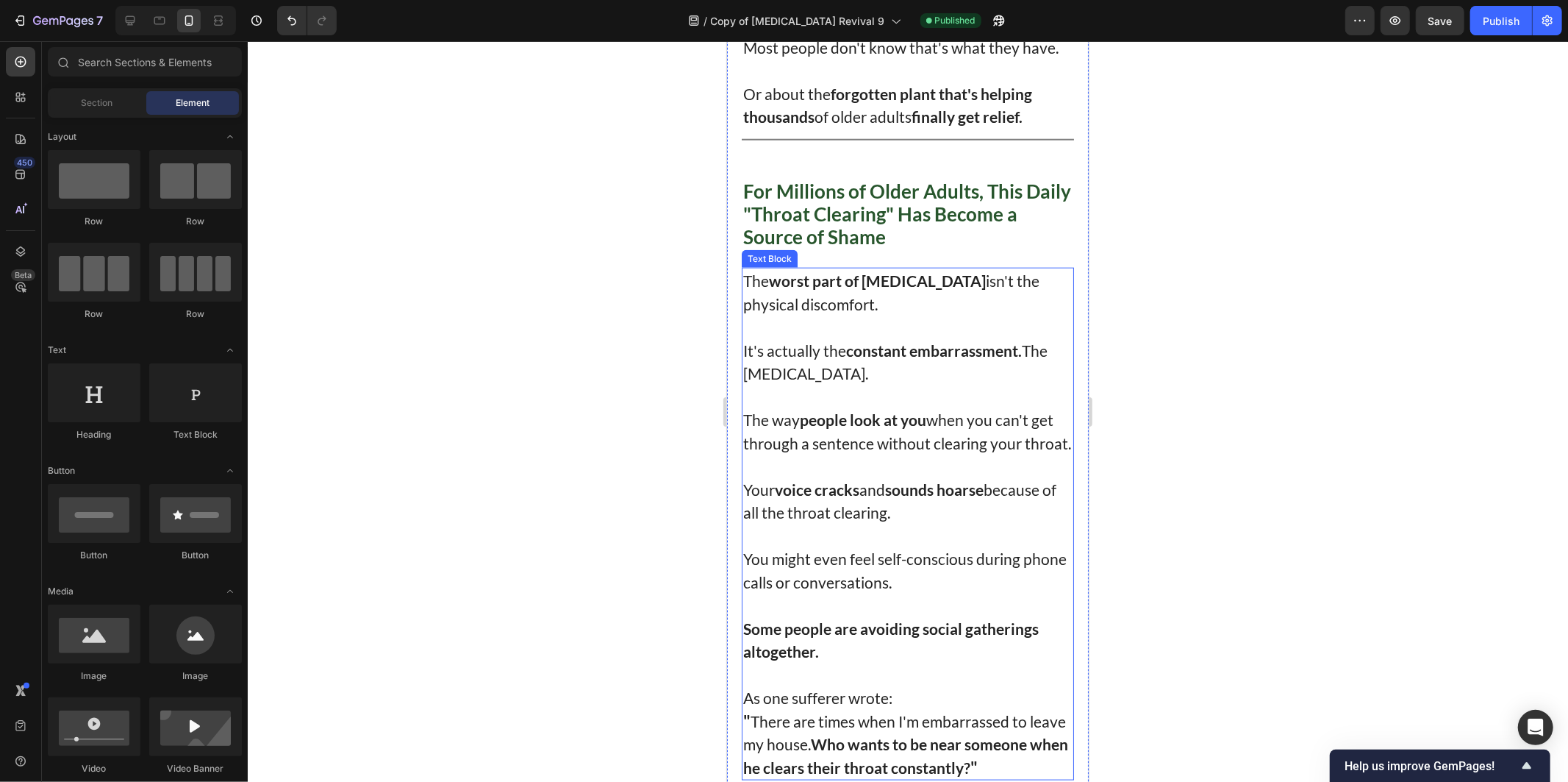
scroll to position [1471, 0]
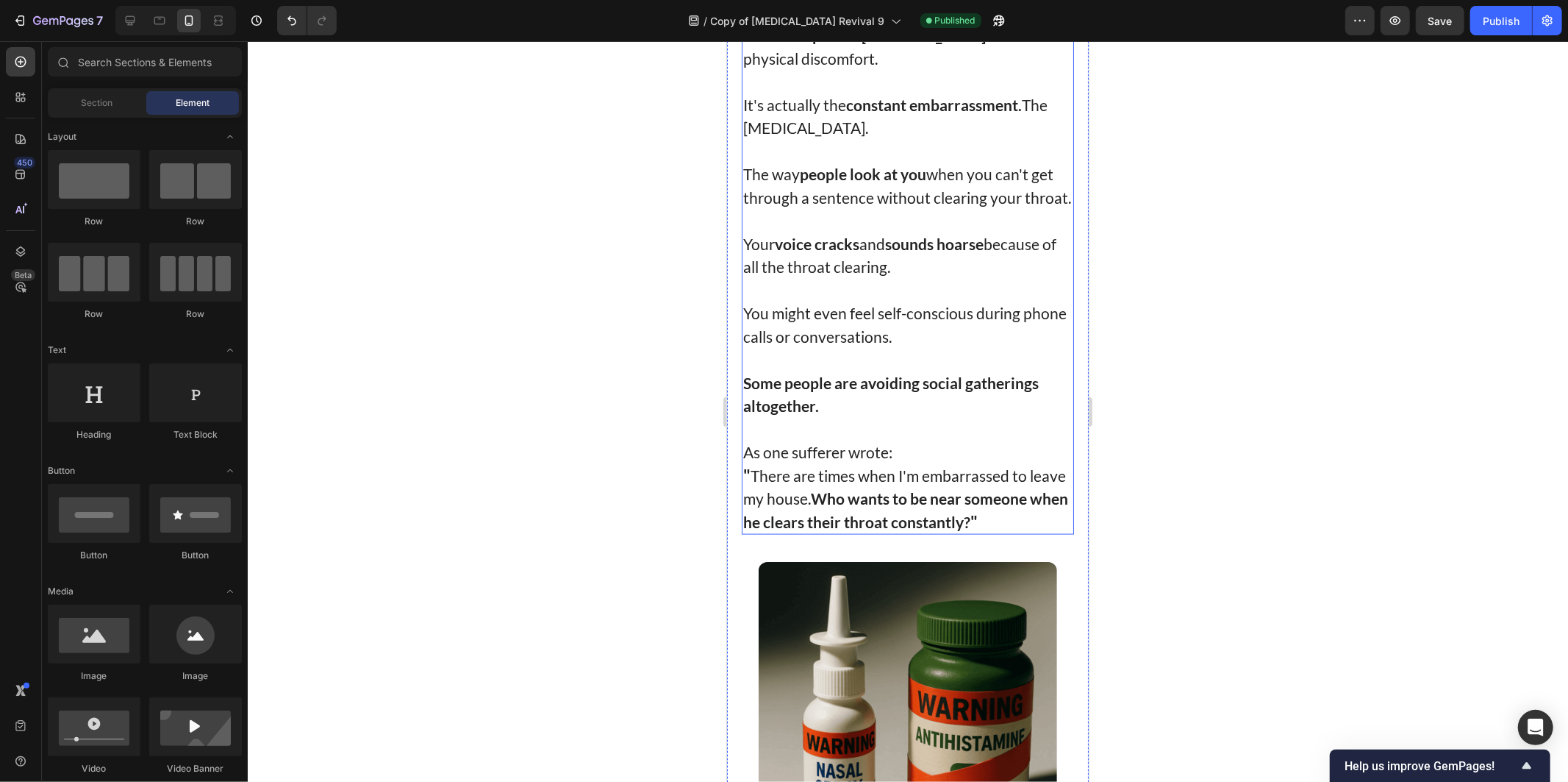
click at [891, 208] on p "The way people look at you when you can't get through a sentence without cleari…" at bounding box center [906, 185] width 329 height 47
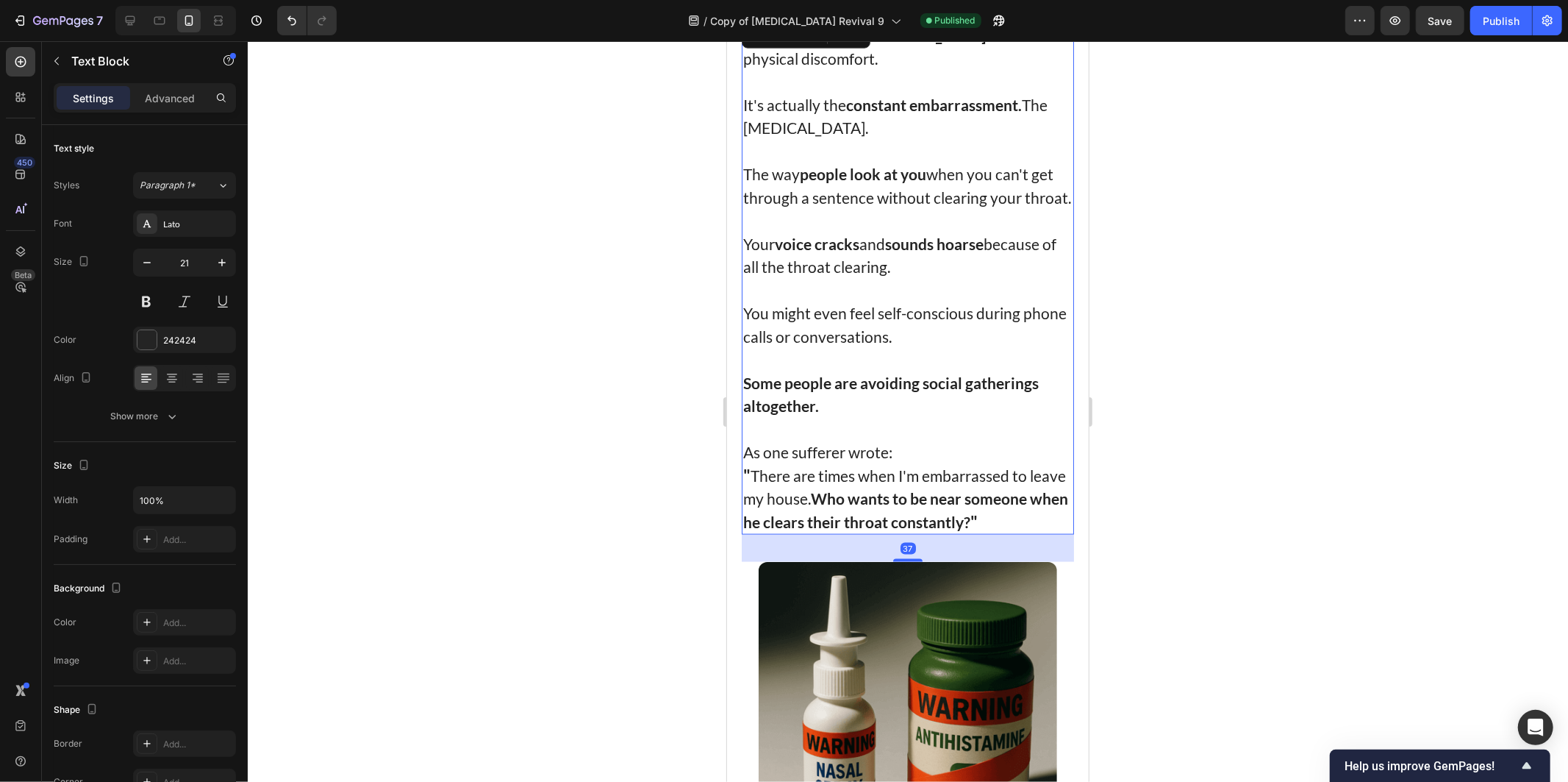
click at [865, 182] on strong "people look at you" at bounding box center [862, 173] width 127 height 19
click at [847, 232] on p "Rich Text Editor. Editing area: main" at bounding box center [906, 220] width 329 height 24
click at [1027, 139] on p "It's actually the constant embarrassment. The social anxiety." at bounding box center [906, 115] width 329 height 47
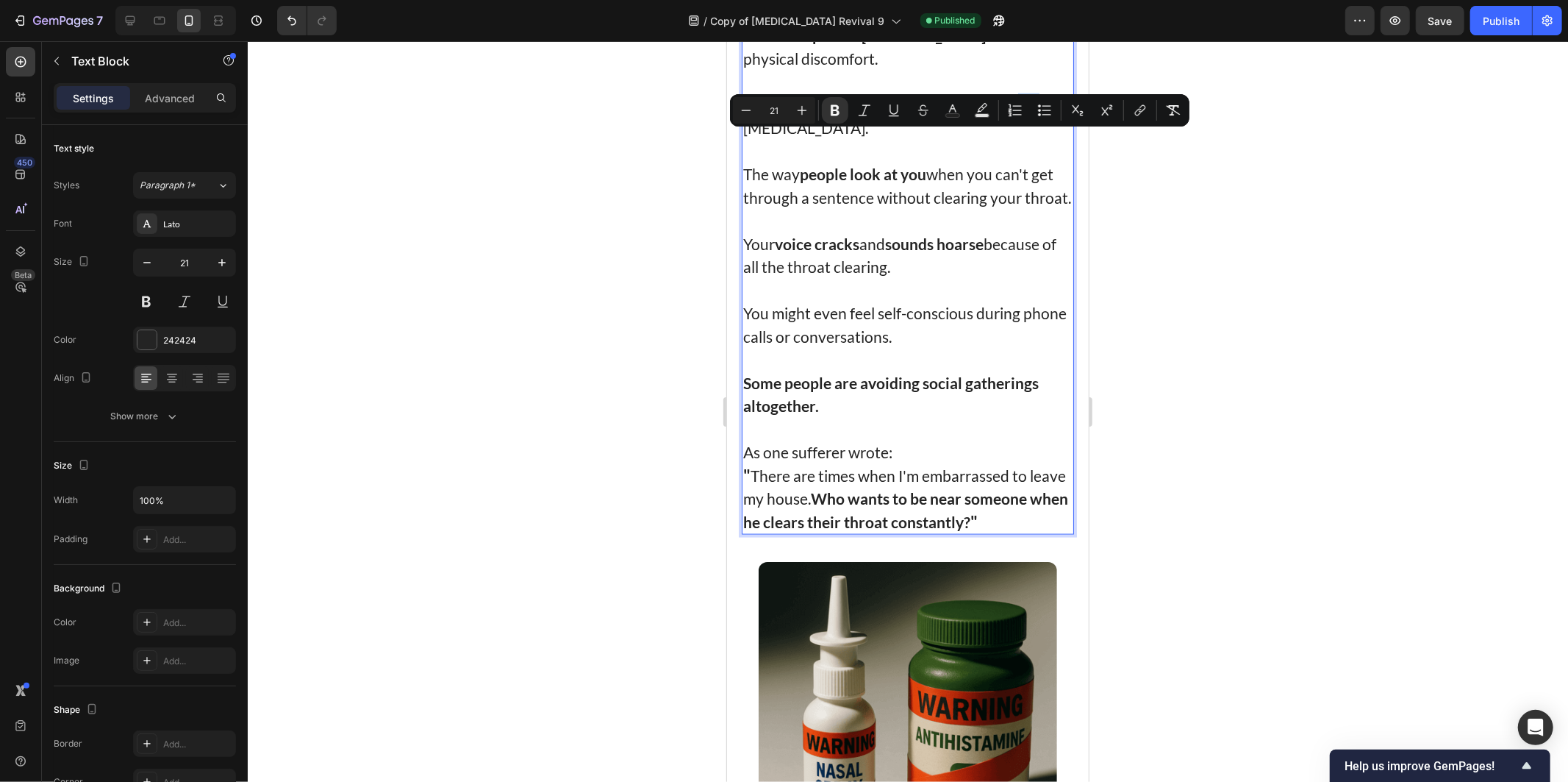
drag, startPoint x: 1018, startPoint y: 144, endPoint x: 1031, endPoint y: 149, distance: 13.9
click at [1031, 139] on p "It's actually the constant embarrassment. The social anxiety." at bounding box center [906, 115] width 329 height 47
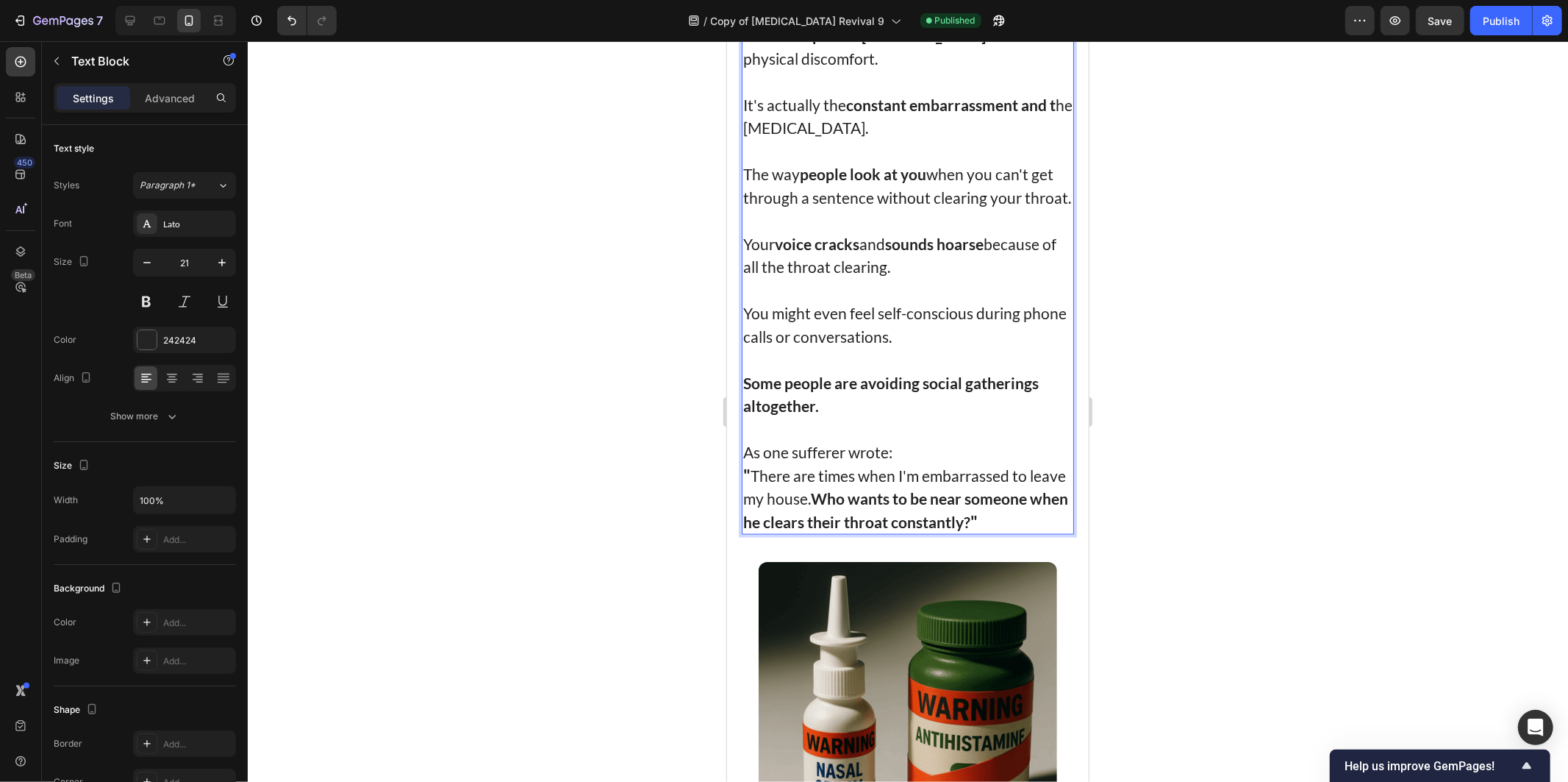
click at [1020, 114] on strong "constant embarrassment and t" at bounding box center [950, 104] width 210 height 19
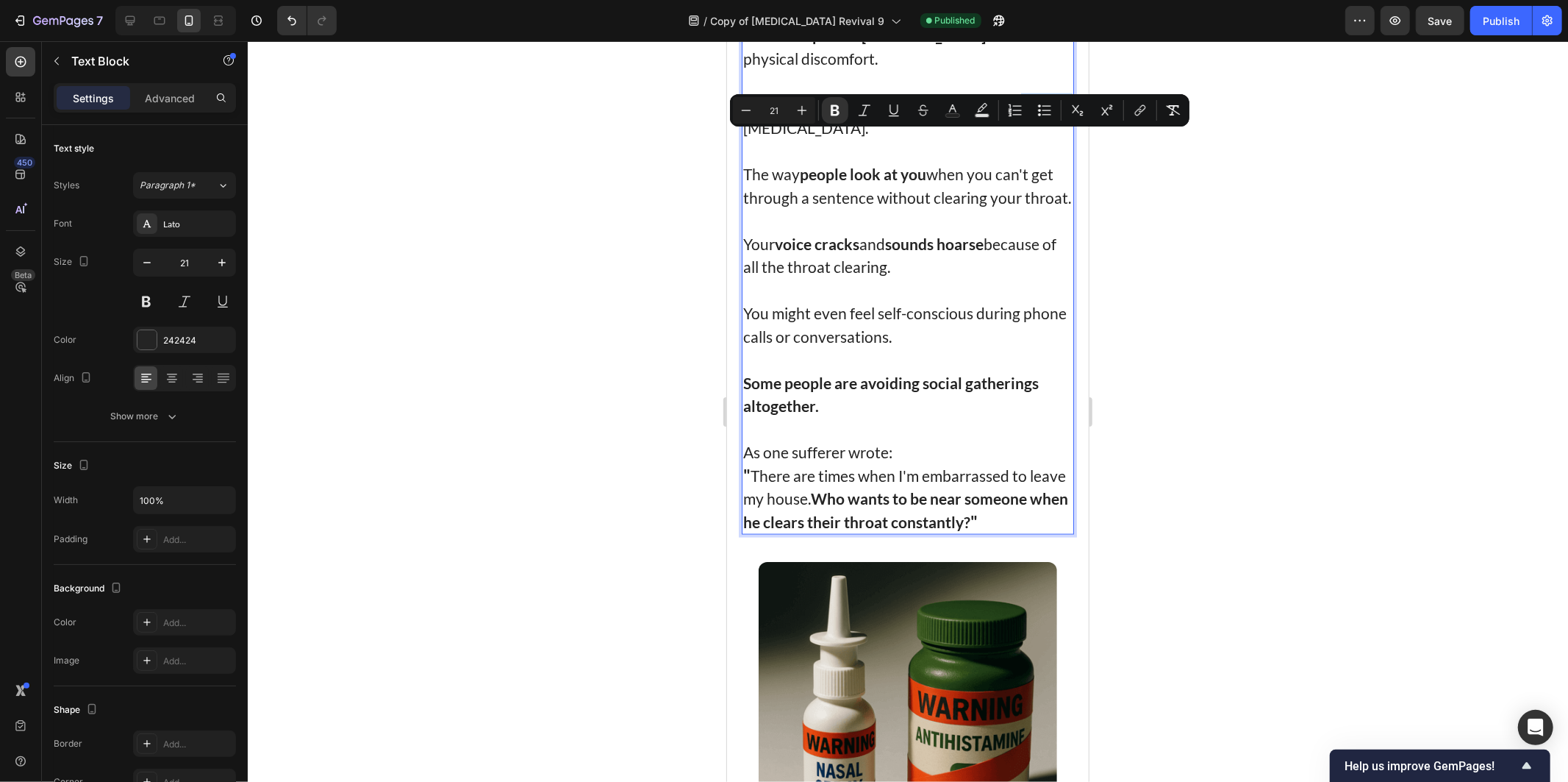
drag, startPoint x: 1020, startPoint y: 140, endPoint x: 751, endPoint y: 159, distance: 269.7
click at [751, 139] on p "It's actually the constant embarrassment and t he social anxiety." at bounding box center [906, 115] width 329 height 47
click at [840, 101] on button "Bold" at bounding box center [835, 110] width 26 height 26
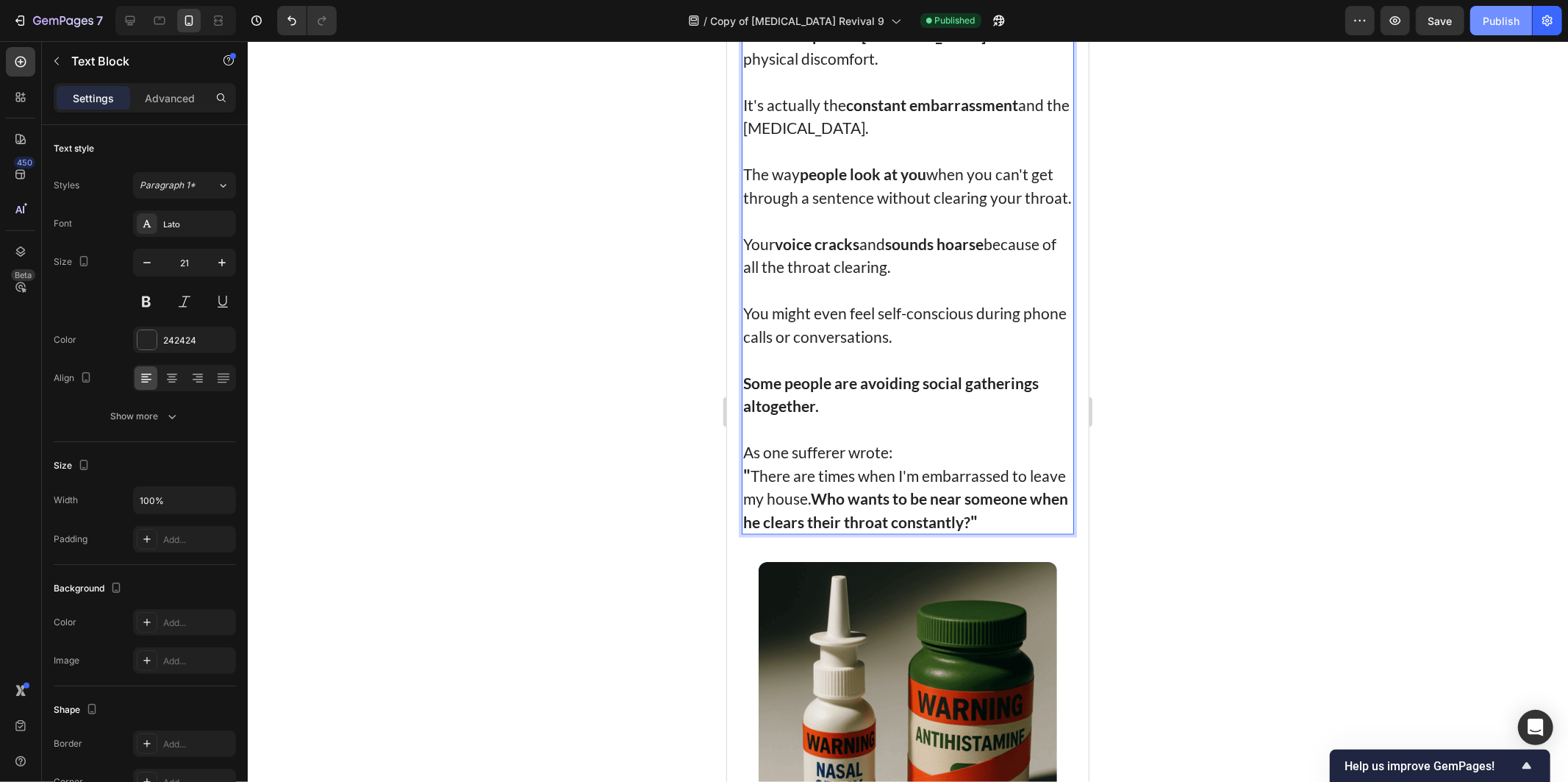
click at [1495, 13] on div "Publish" at bounding box center [1501, 20] width 37 height 16
click at [753, 139] on p "It's actually the constant embarrassment and the social anxiety." at bounding box center [906, 115] width 329 height 47
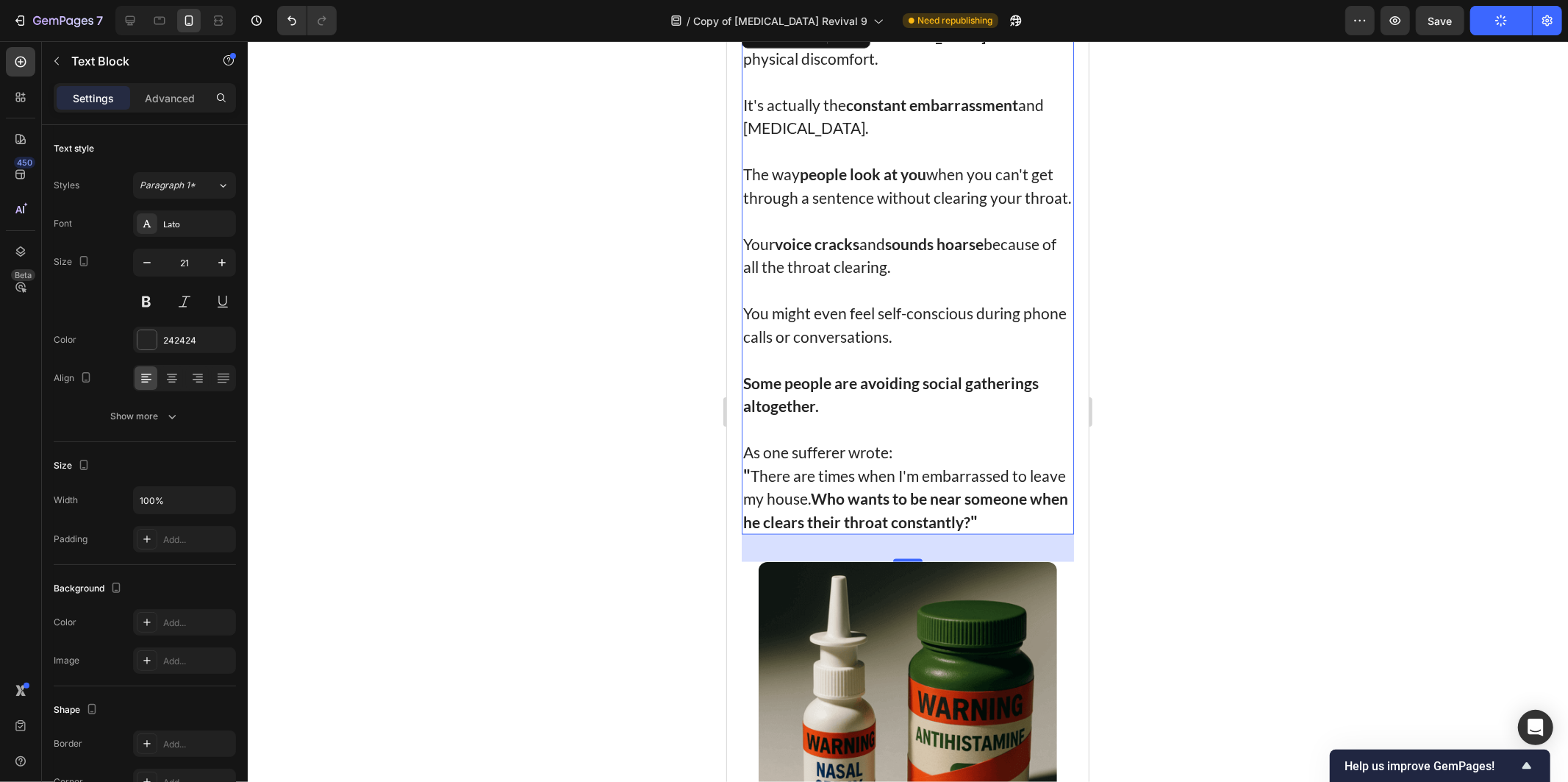
click at [1250, 188] on div at bounding box center [907, 411] width 1321 height 740
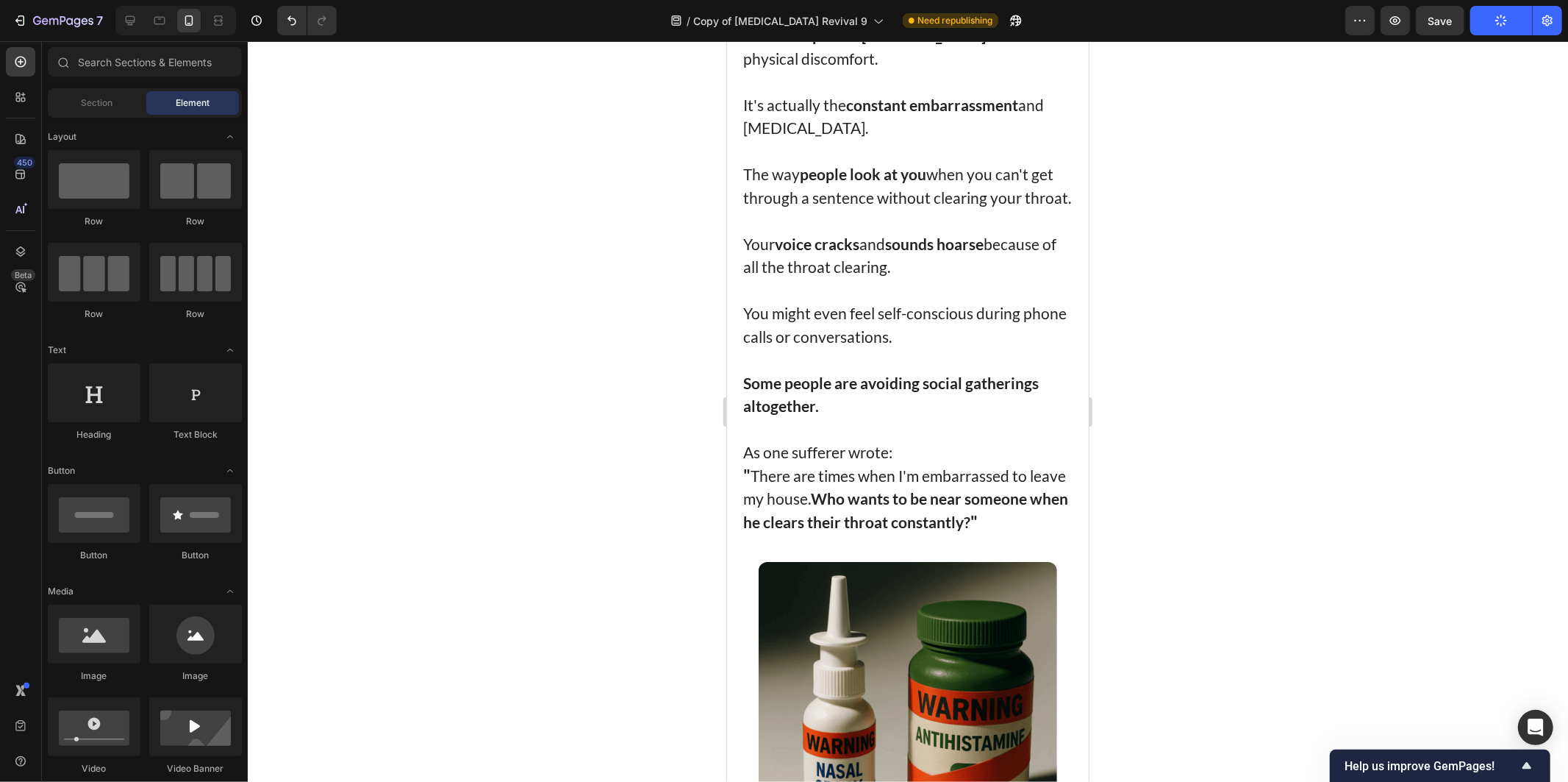
click at [1294, 225] on div at bounding box center [907, 411] width 1321 height 740
click at [1258, 150] on div at bounding box center [907, 411] width 1321 height 740
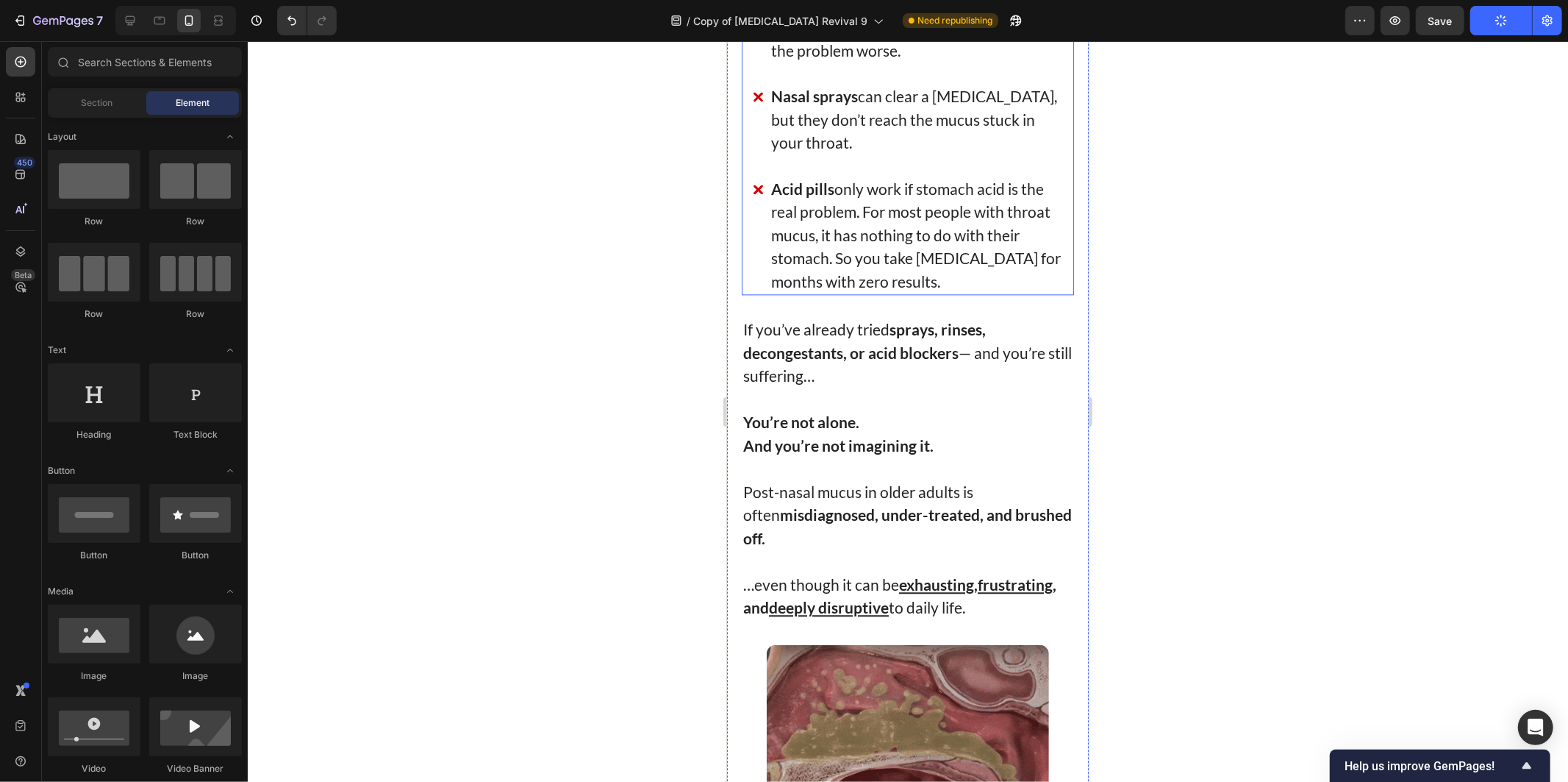
scroll to position [2942, 0]
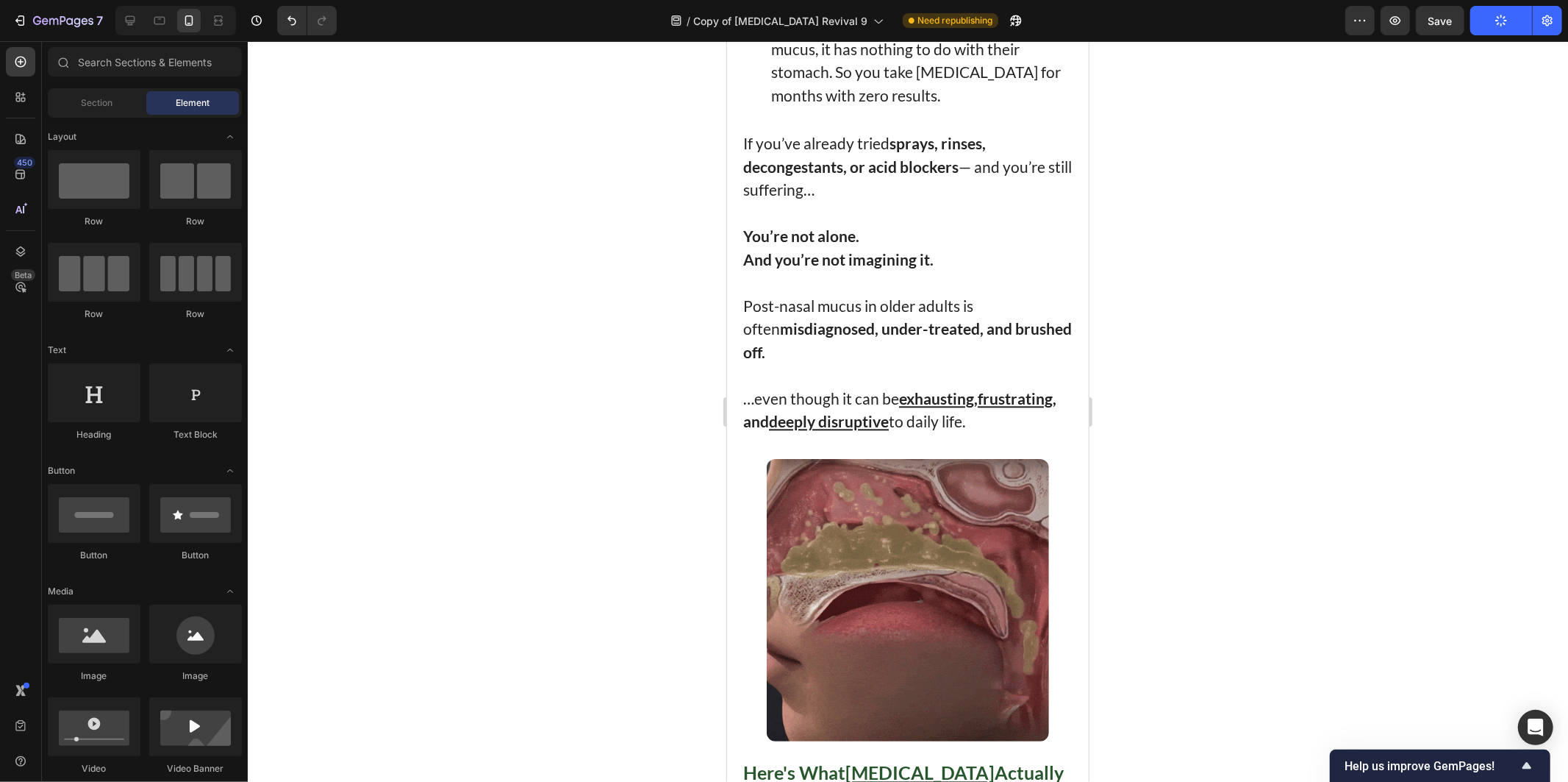
drag, startPoint x: 1291, startPoint y: 245, endPoint x: 326, endPoint y: 158, distance: 968.9
click at [1291, 245] on div at bounding box center [907, 411] width 1321 height 740
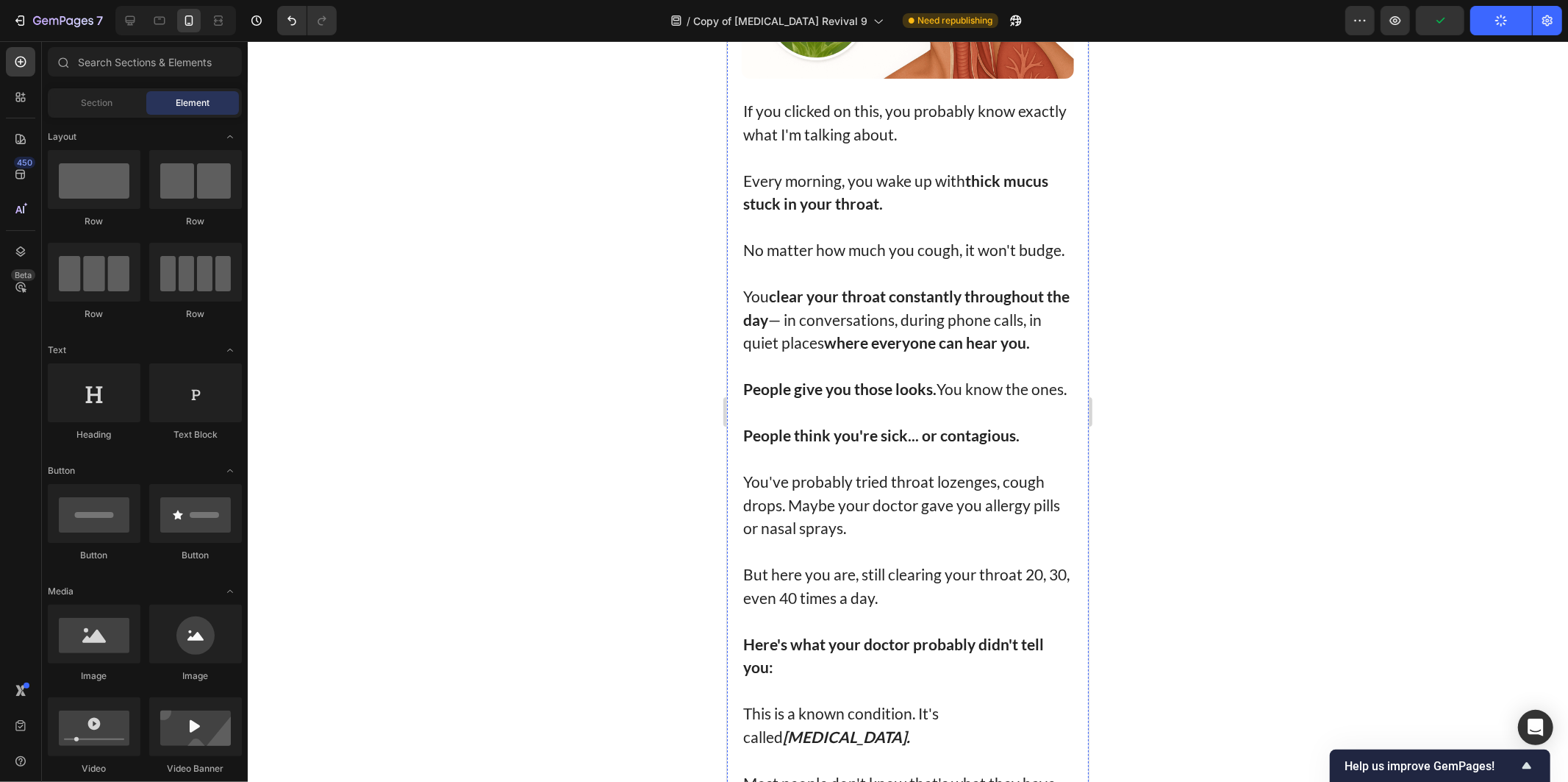
scroll to position [0, 0]
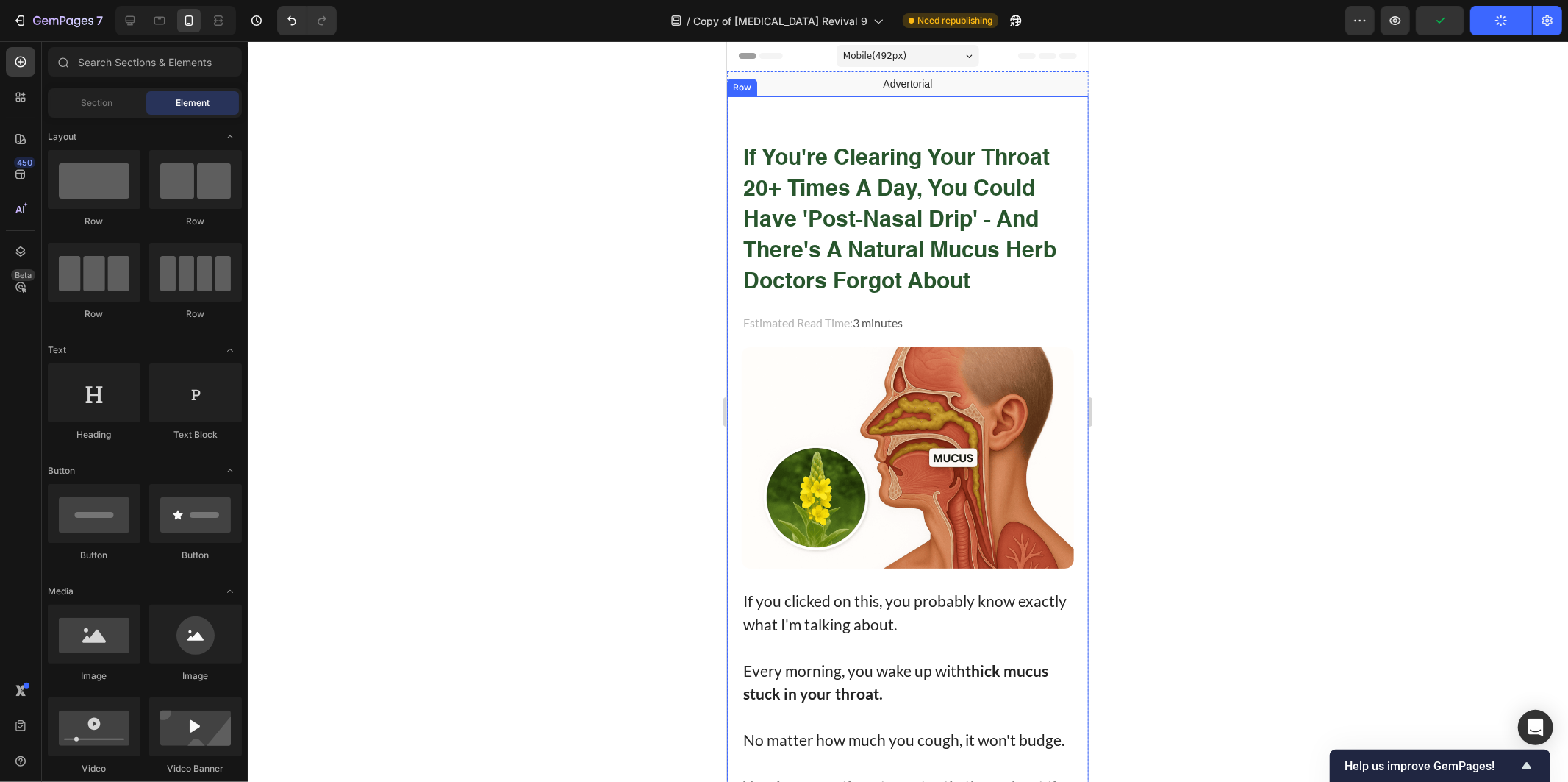
click at [1392, 355] on div at bounding box center [907, 411] width 1321 height 740
drag, startPoint x: 1311, startPoint y: 482, endPoint x: 1118, endPoint y: 335, distance: 242.6
click at [1291, 460] on div at bounding box center [907, 411] width 1321 height 740
click at [1492, 25] on div "Publish" at bounding box center [1501, 20] width 37 height 16
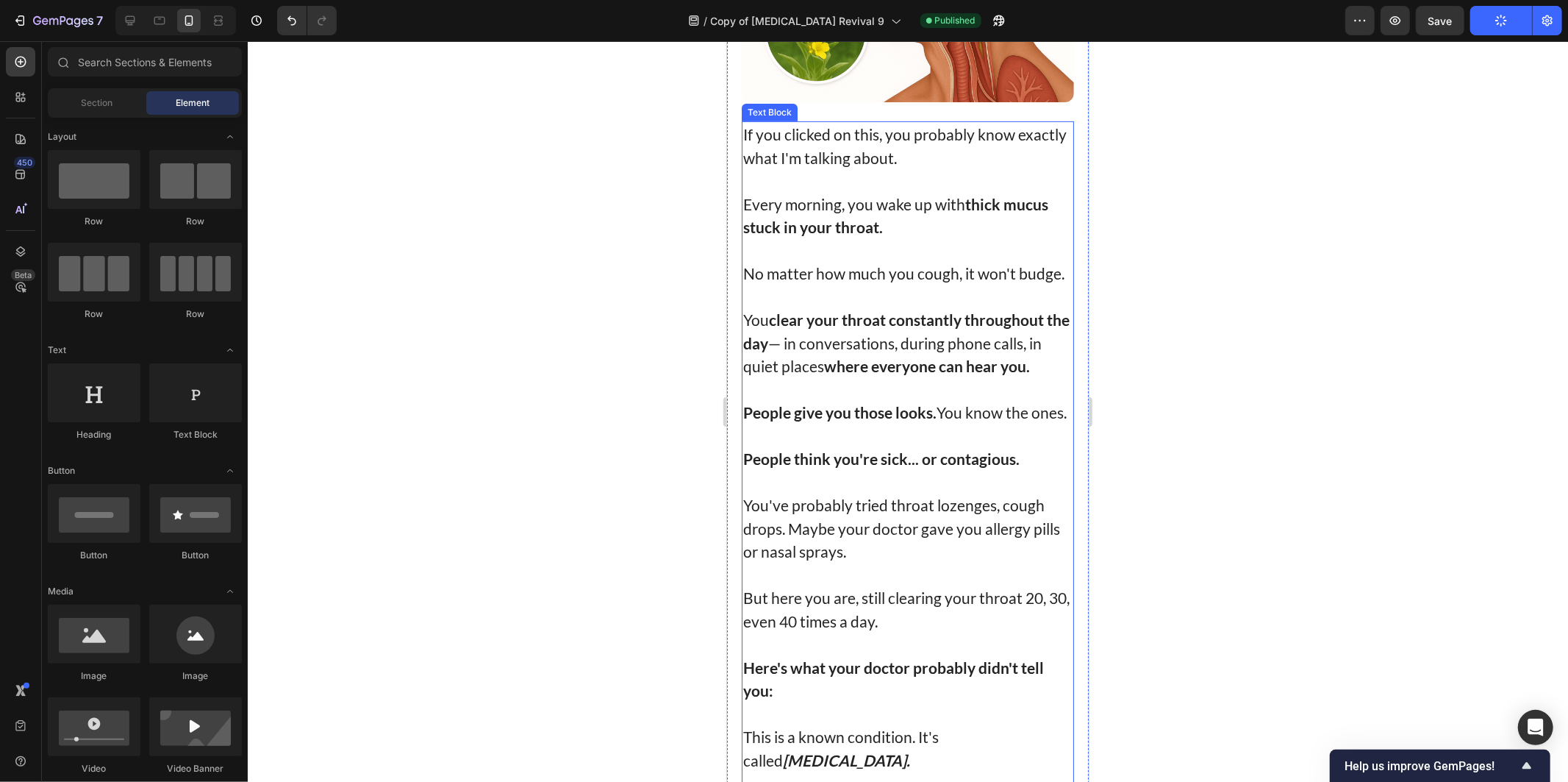
scroll to position [489, 0]
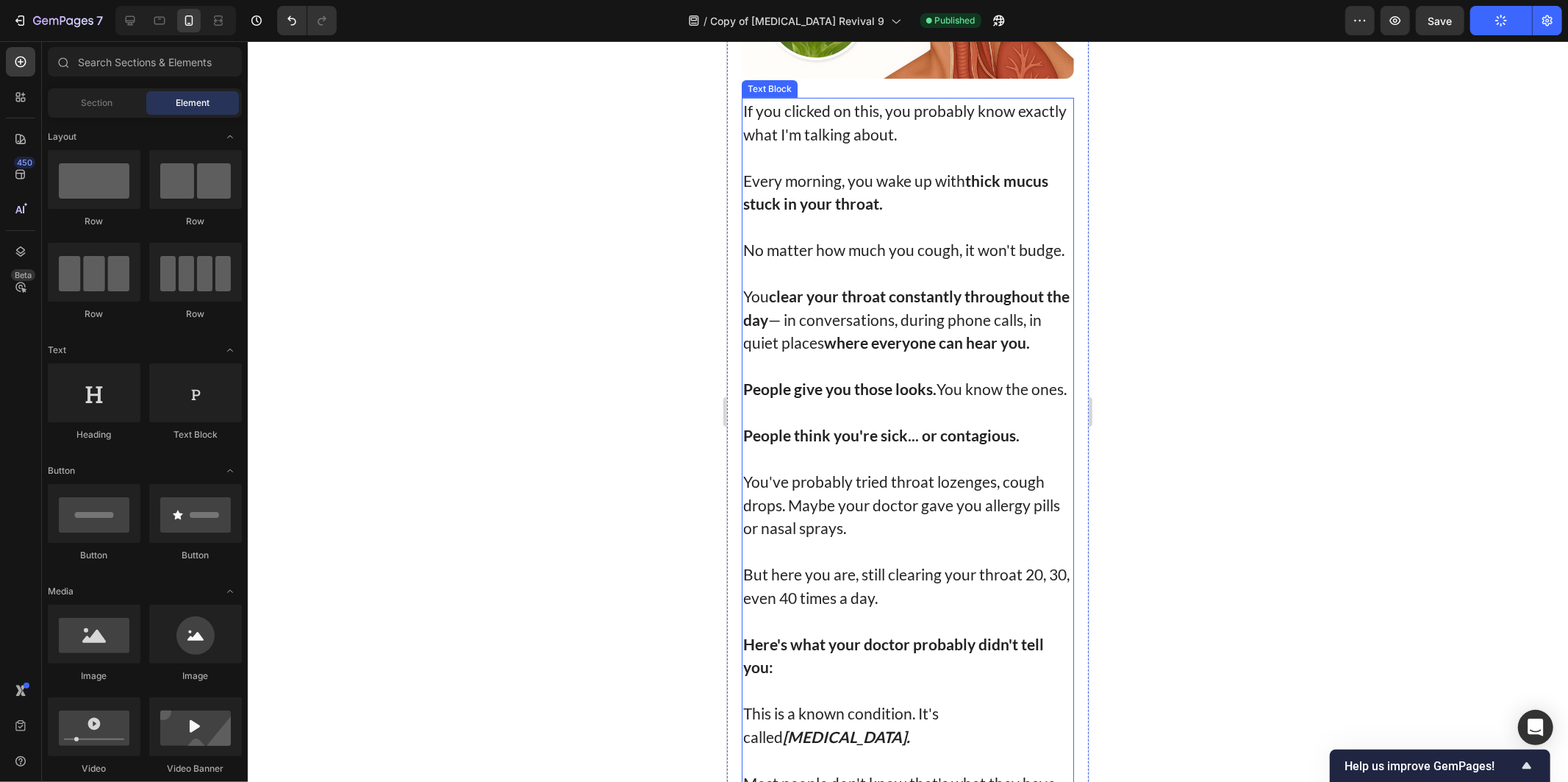
click at [839, 261] on p "No matter how much you cough, it won't budge." at bounding box center [906, 249] width 329 height 24
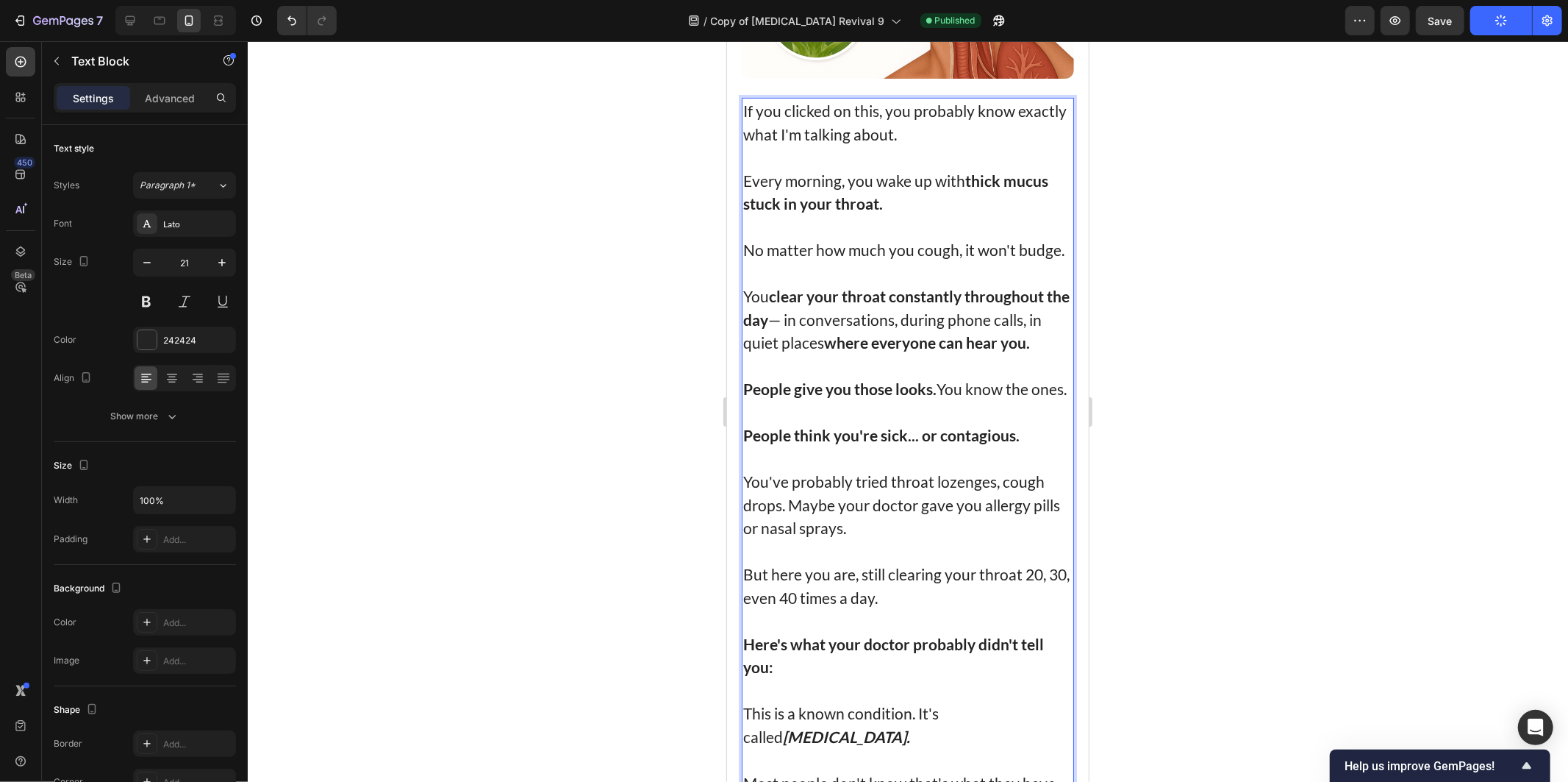
click at [844, 335] on p "You clear your throat constantly throughout the day — in conversations, during …" at bounding box center [906, 319] width 329 height 70
click at [857, 351] on strong "where everyone can hear you." at bounding box center [926, 342] width 206 height 19
click at [912, 400] on p "People give you those looks. You know the ones." at bounding box center [906, 388] width 329 height 24
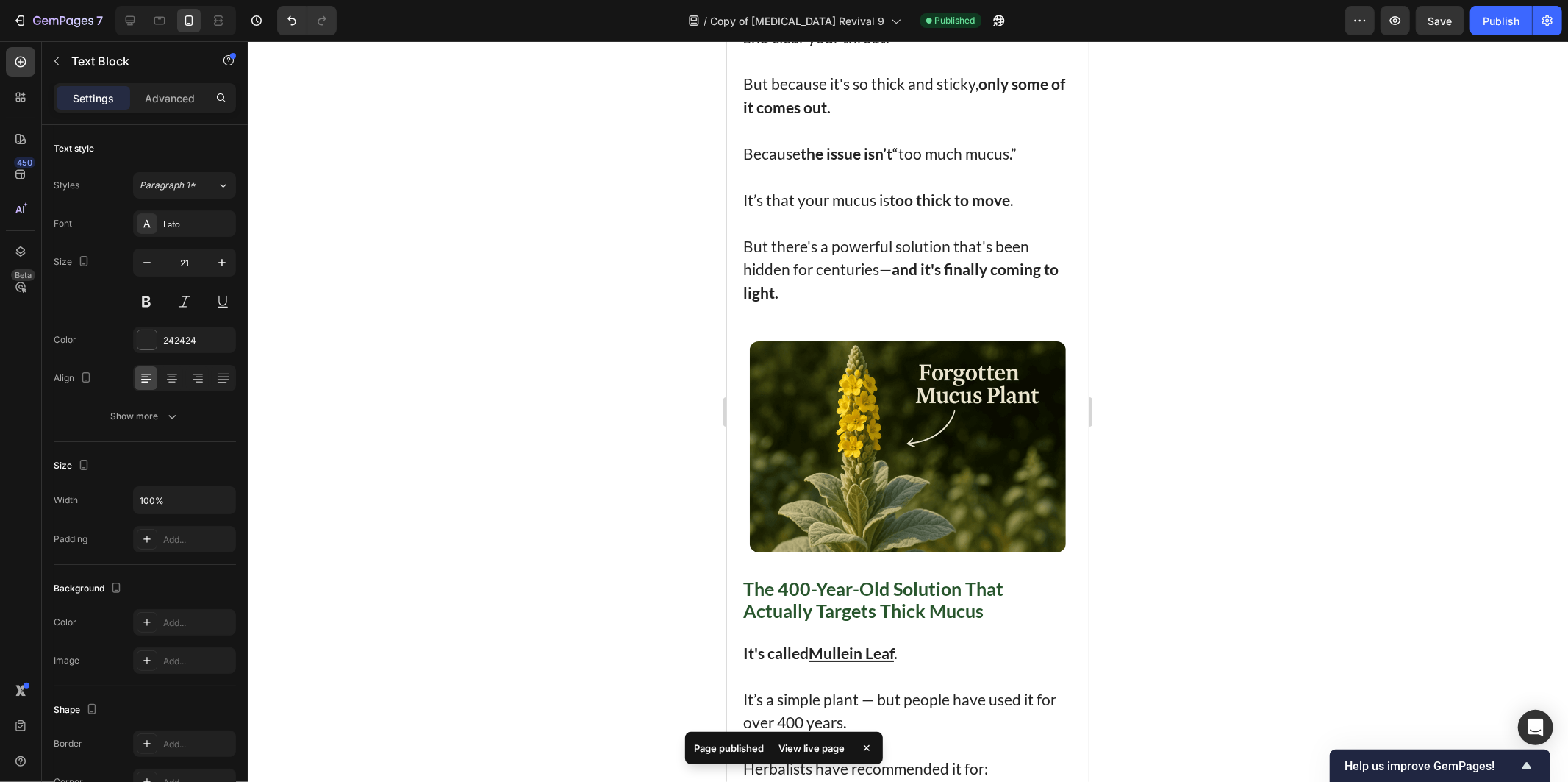
drag, startPoint x: 1301, startPoint y: 489, endPoint x: 314, endPoint y: 417, distance: 989.6
click at [1301, 489] on div at bounding box center [907, 411] width 1321 height 740
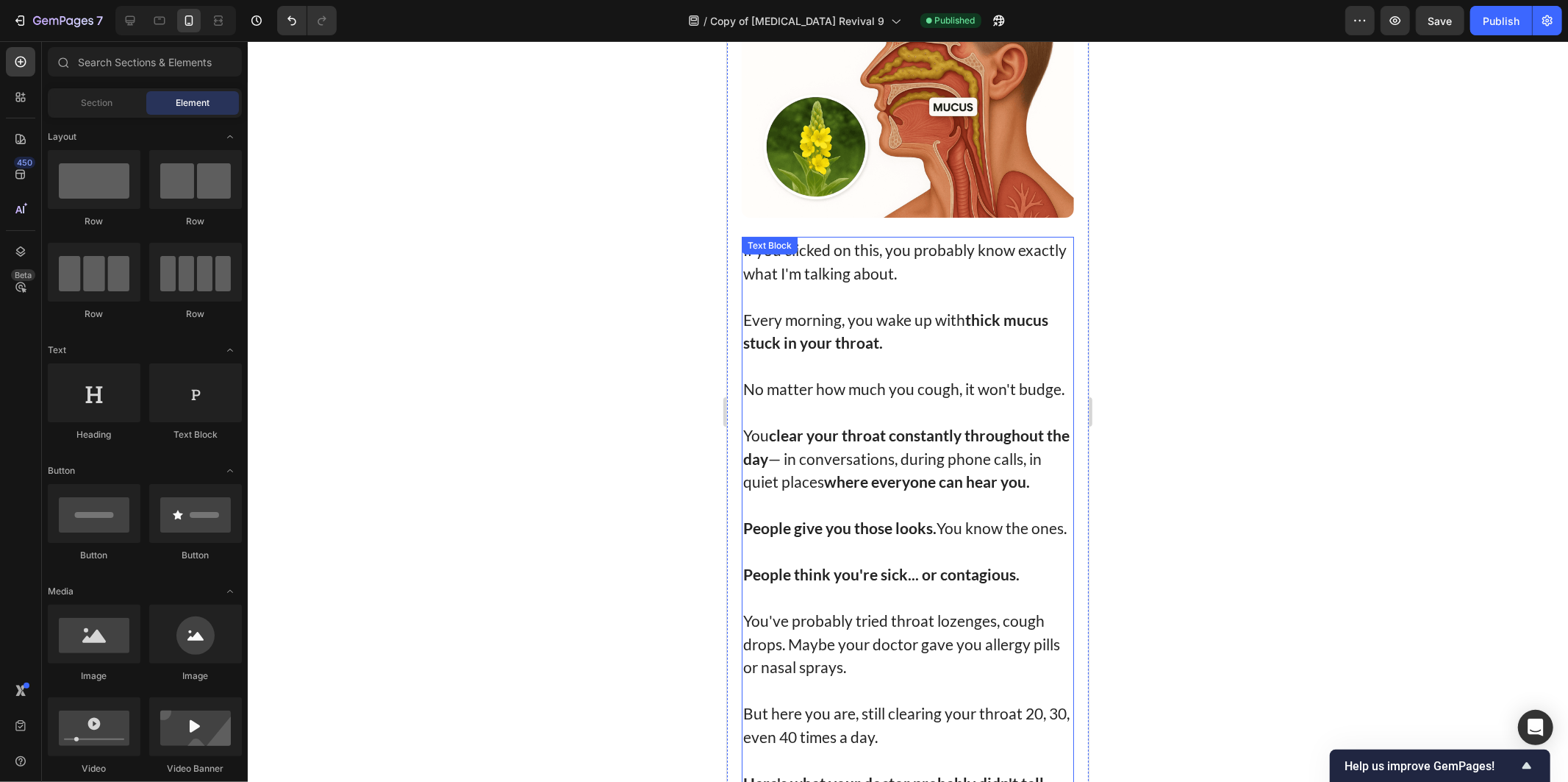
scroll to position [245, 0]
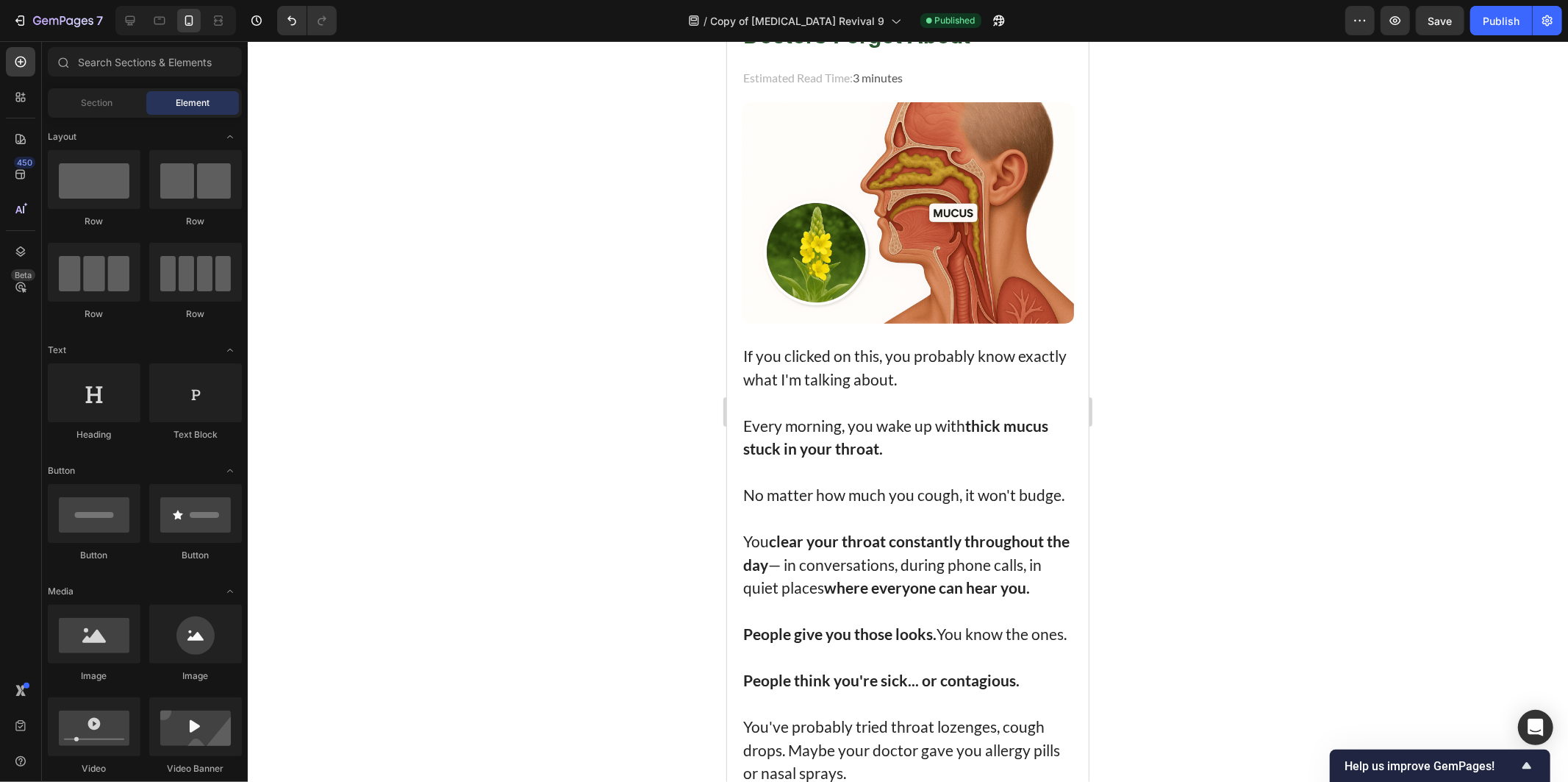
click at [1490, 38] on div "7 Version history / Copy of Post Nasal Drip Revival 9 Published Preview Save Pu…" at bounding box center [784, 20] width 1568 height 42
drag, startPoint x: 1488, startPoint y: 22, endPoint x: 1472, endPoint y: 26, distance: 16.5
click at [1488, 22] on div "Publish" at bounding box center [1501, 20] width 37 height 16
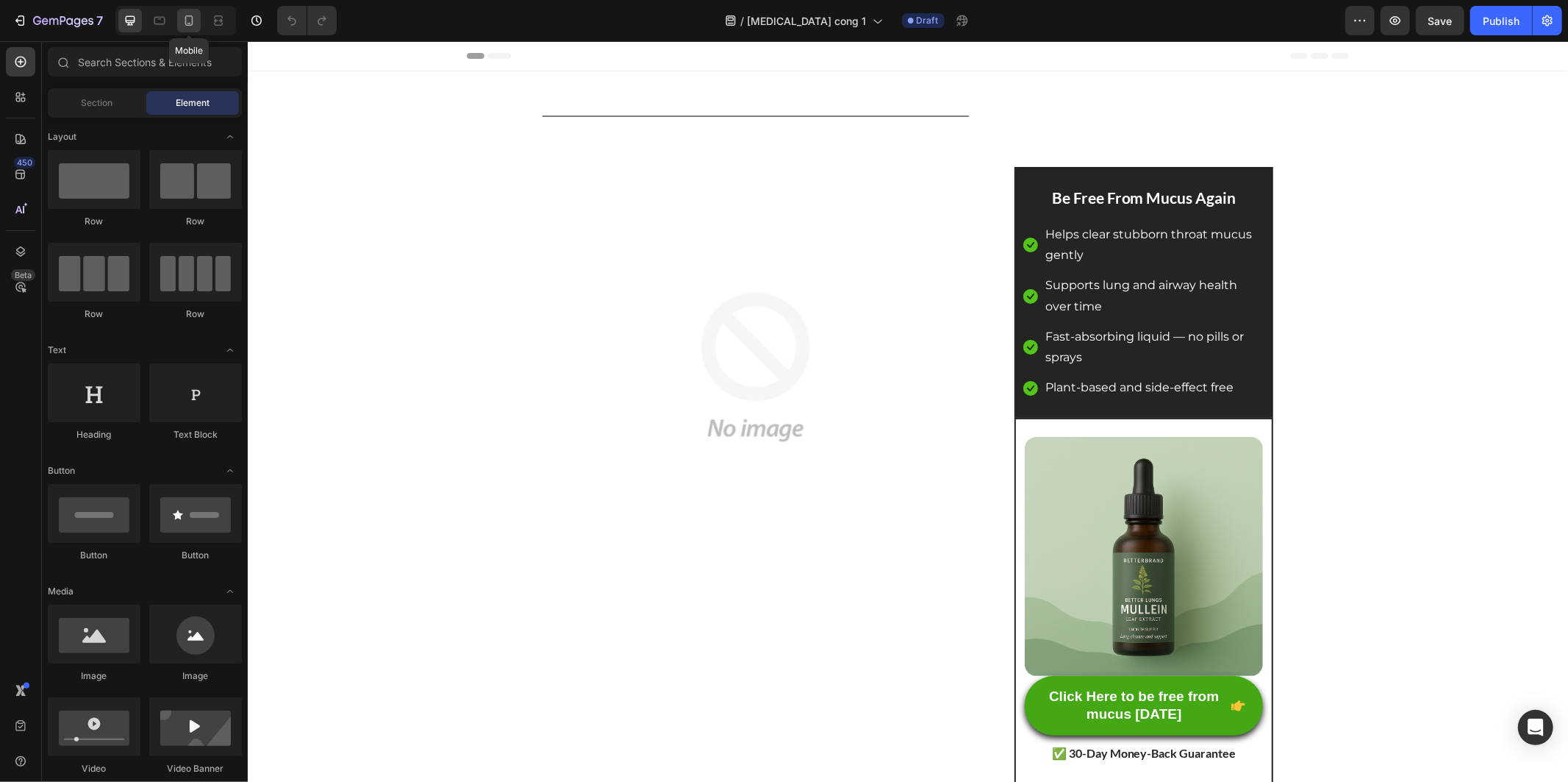
click at [195, 20] on icon at bounding box center [189, 20] width 15 height 15
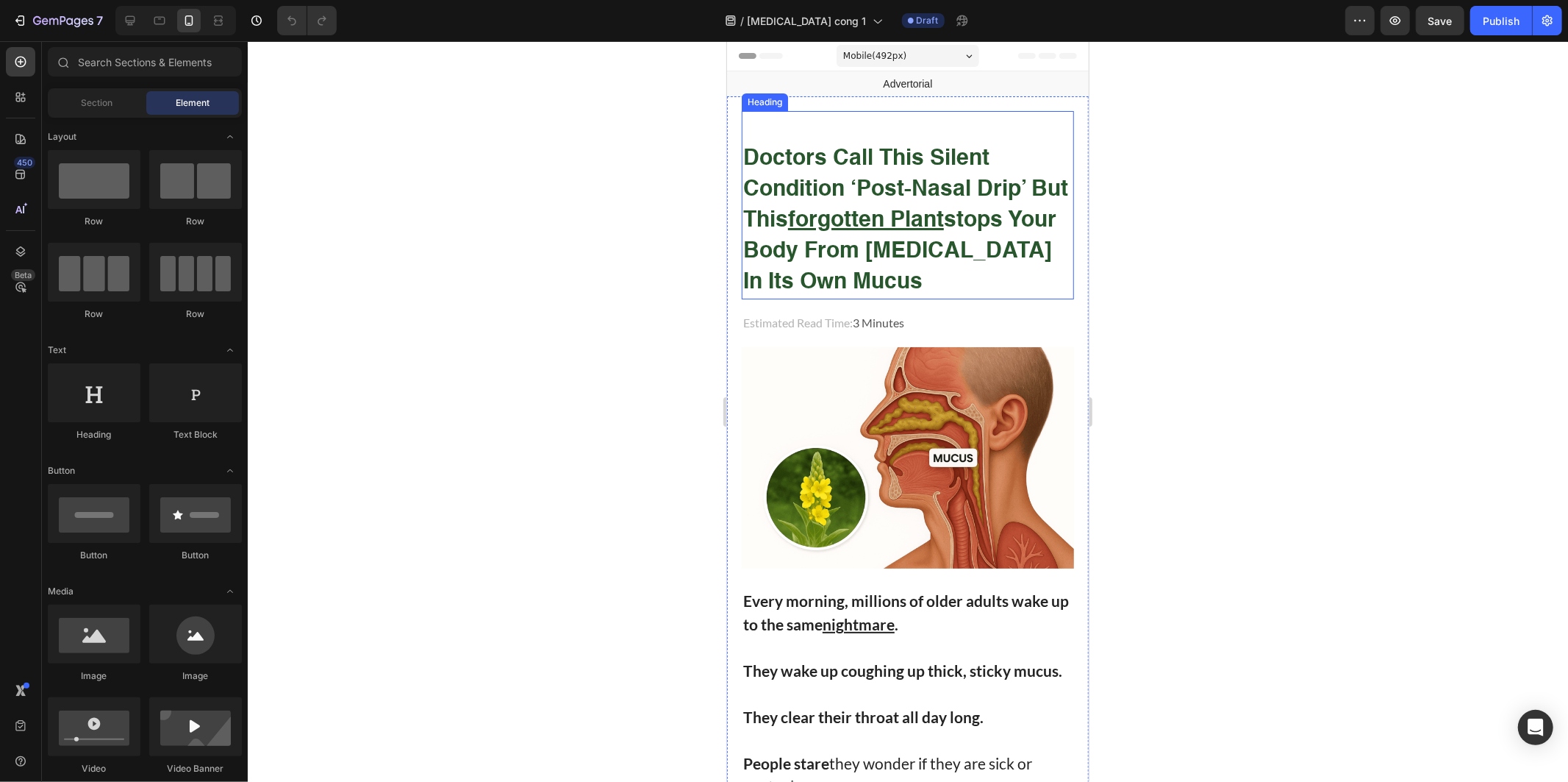
click at [850, 196] on strong "doctors call this silent condition ‘post-nasal drip’ but this forgotten plant s…" at bounding box center [905, 220] width 325 height 145
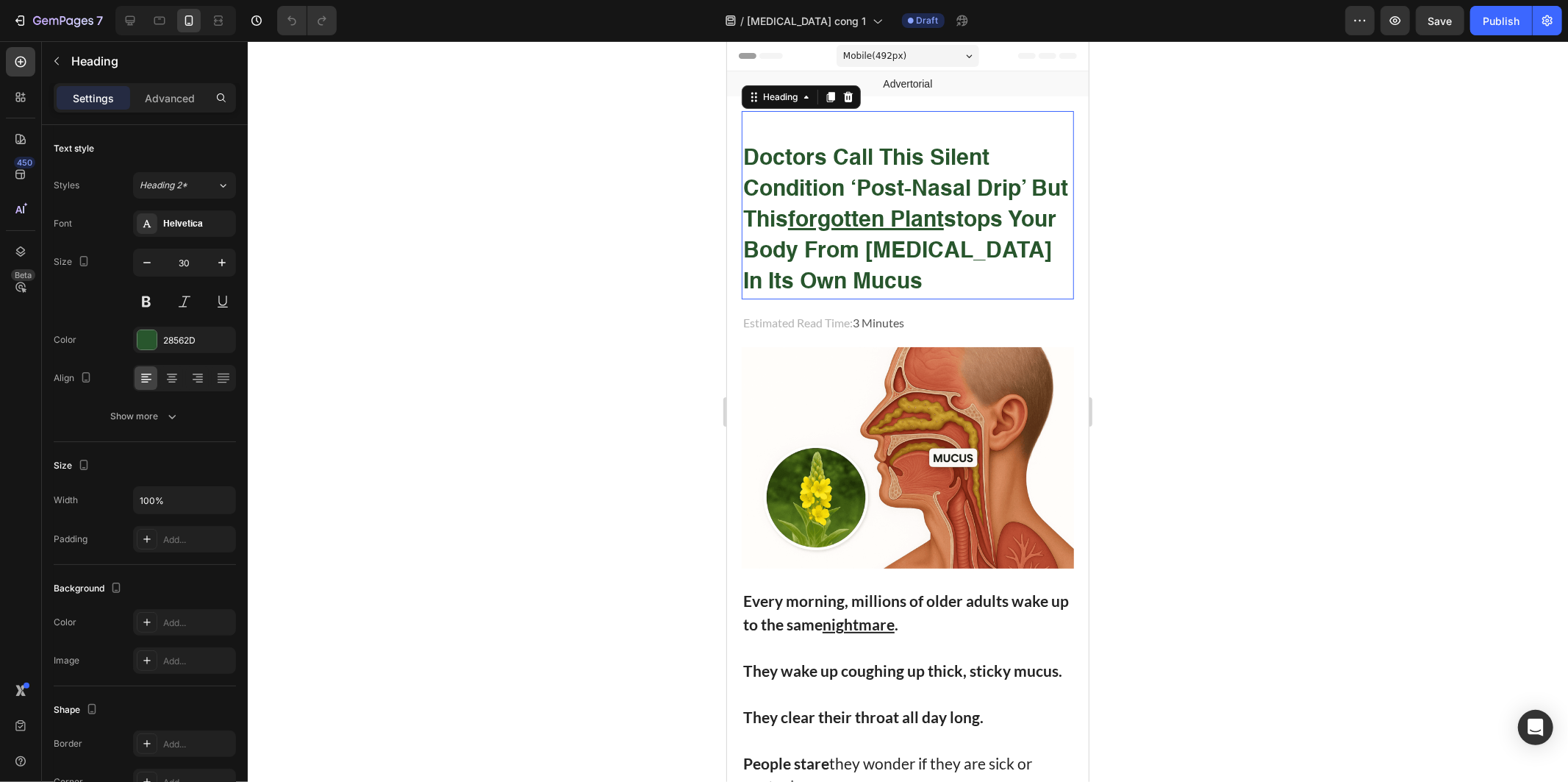
click at [850, 196] on strong "doctors call this silent condition ‘post-nasal drip’ but this forgotten plant s…" at bounding box center [905, 220] width 325 height 145
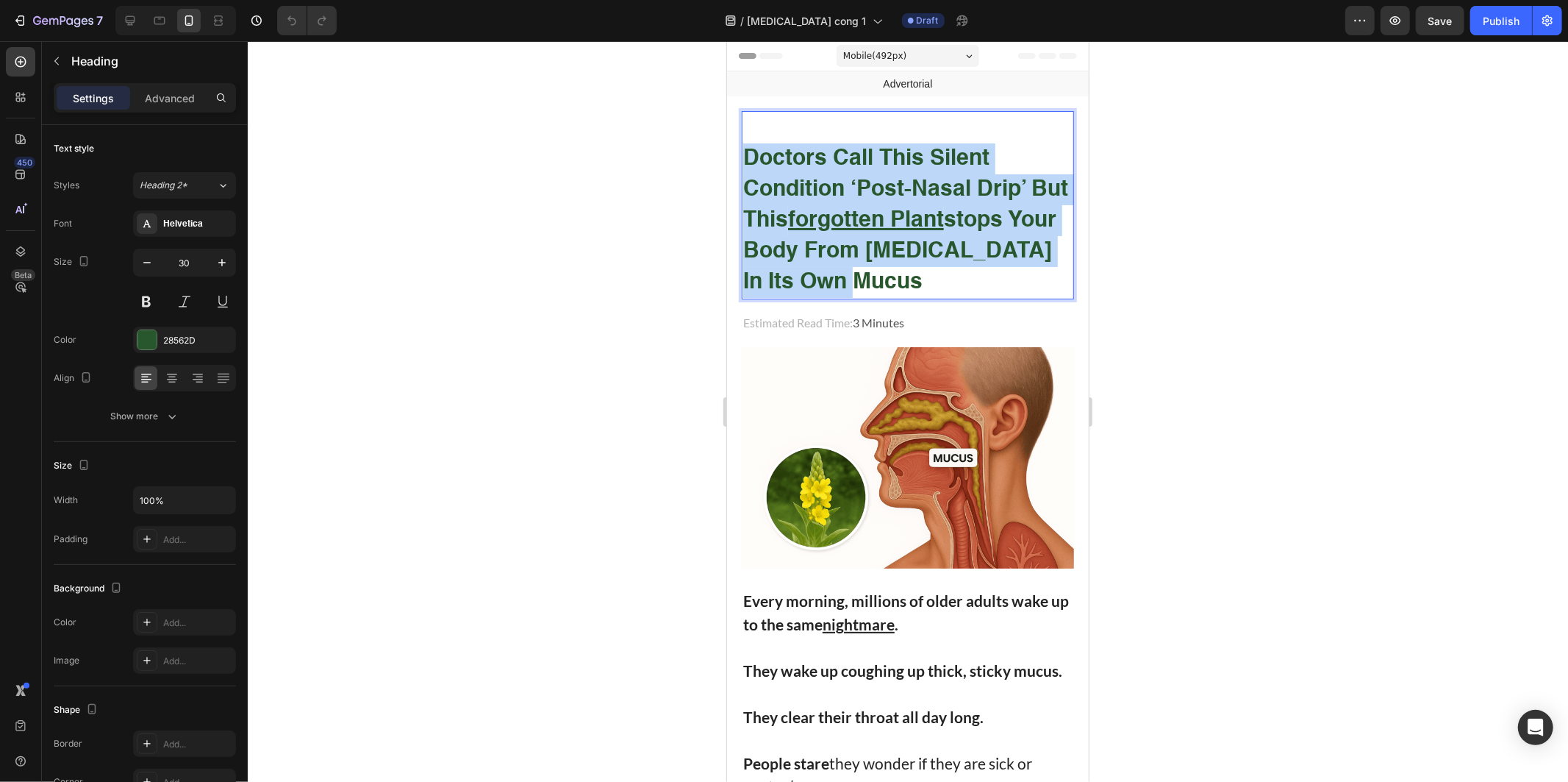
click at [850, 196] on strong "doctors call this silent condition ‘post-nasal drip’ but this forgotten plant s…" at bounding box center [905, 220] width 325 height 145
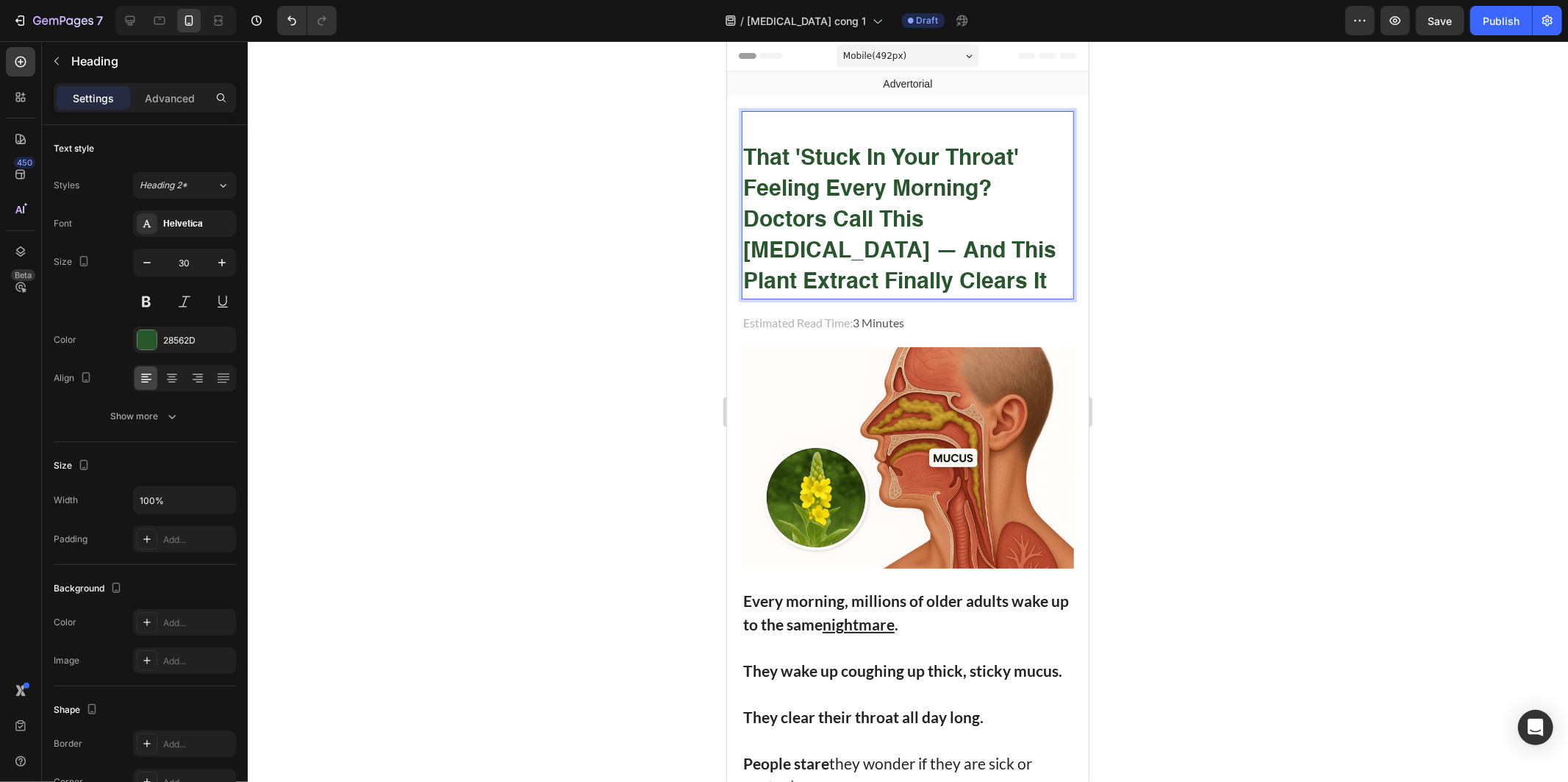
drag, startPoint x: 814, startPoint y: 185, endPoint x: 853, endPoint y: 202, distance: 42.5
click at [815, 185] on strong "That 'Stuck in Your Throat' Feeling Every Morning? Doctors Call This Post-Nasal…" at bounding box center [898, 220] width 313 height 145
click at [934, 224] on strong "That 'Stuck in Your Throat' Feeling Every Morning? Doctors Call This Post-Nasal…" at bounding box center [898, 220] width 313 height 145
click at [828, 211] on strong "That 'Stuck in Your Throat' Feeling Every Morning? Doctors Call This Post-Nasal…" at bounding box center [898, 220] width 313 height 145
click at [929, 215] on strong "That 'Stuck in Your Throat' Feeling Every Morning? Doctors Call This Post-Nasal…" at bounding box center [898, 220] width 313 height 145
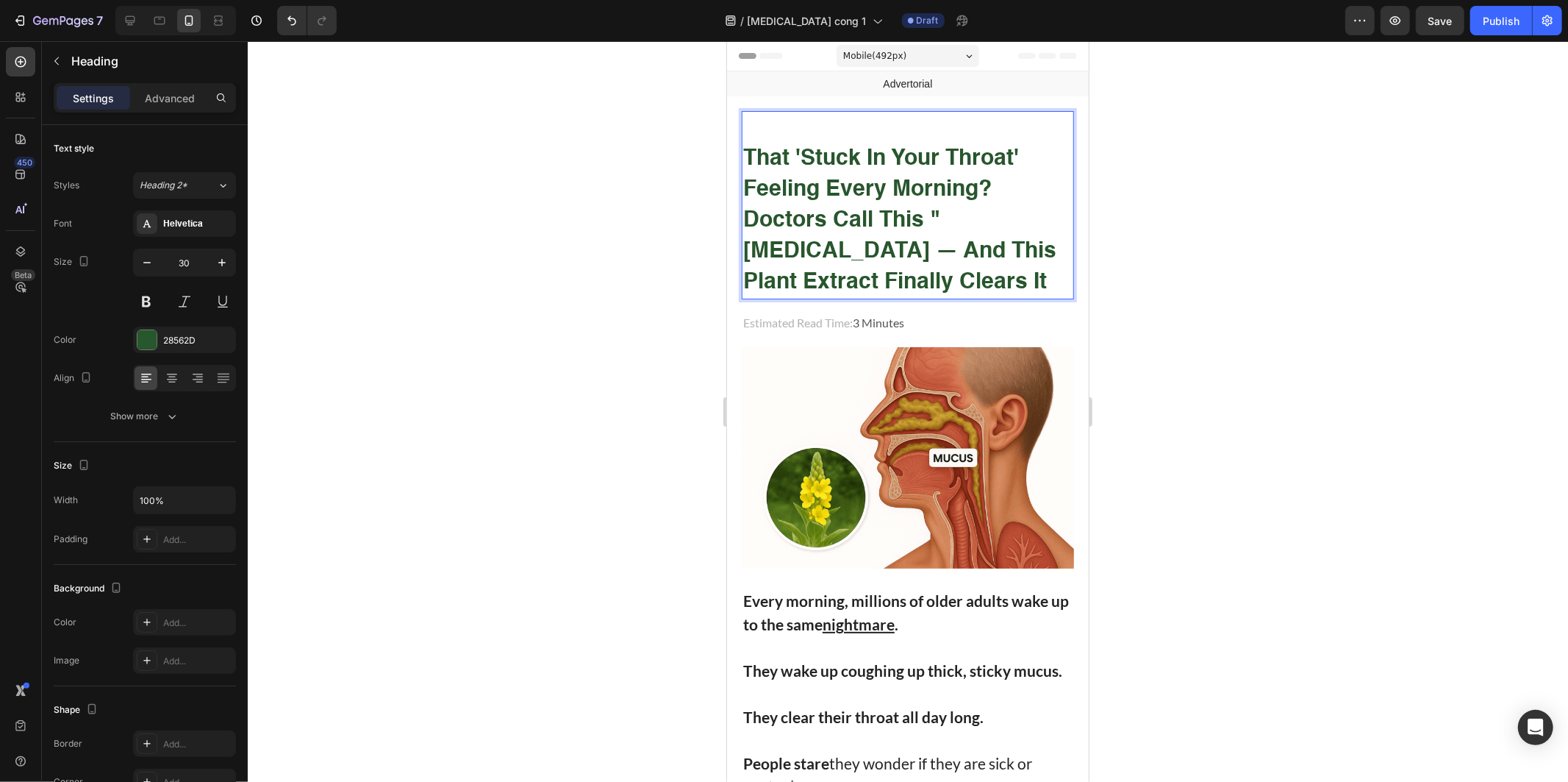
click at [777, 251] on strong "That 'Stuck in Your Throat' Feeling Every Morning? Doctors Call This "Post-Nasa…" at bounding box center [898, 220] width 313 height 145
click at [783, 251] on strong "That 'Stuck in Your Throat' Feeling Every Morning? Doctors Call This "Post-Nasa…" at bounding box center [898, 220] width 313 height 145
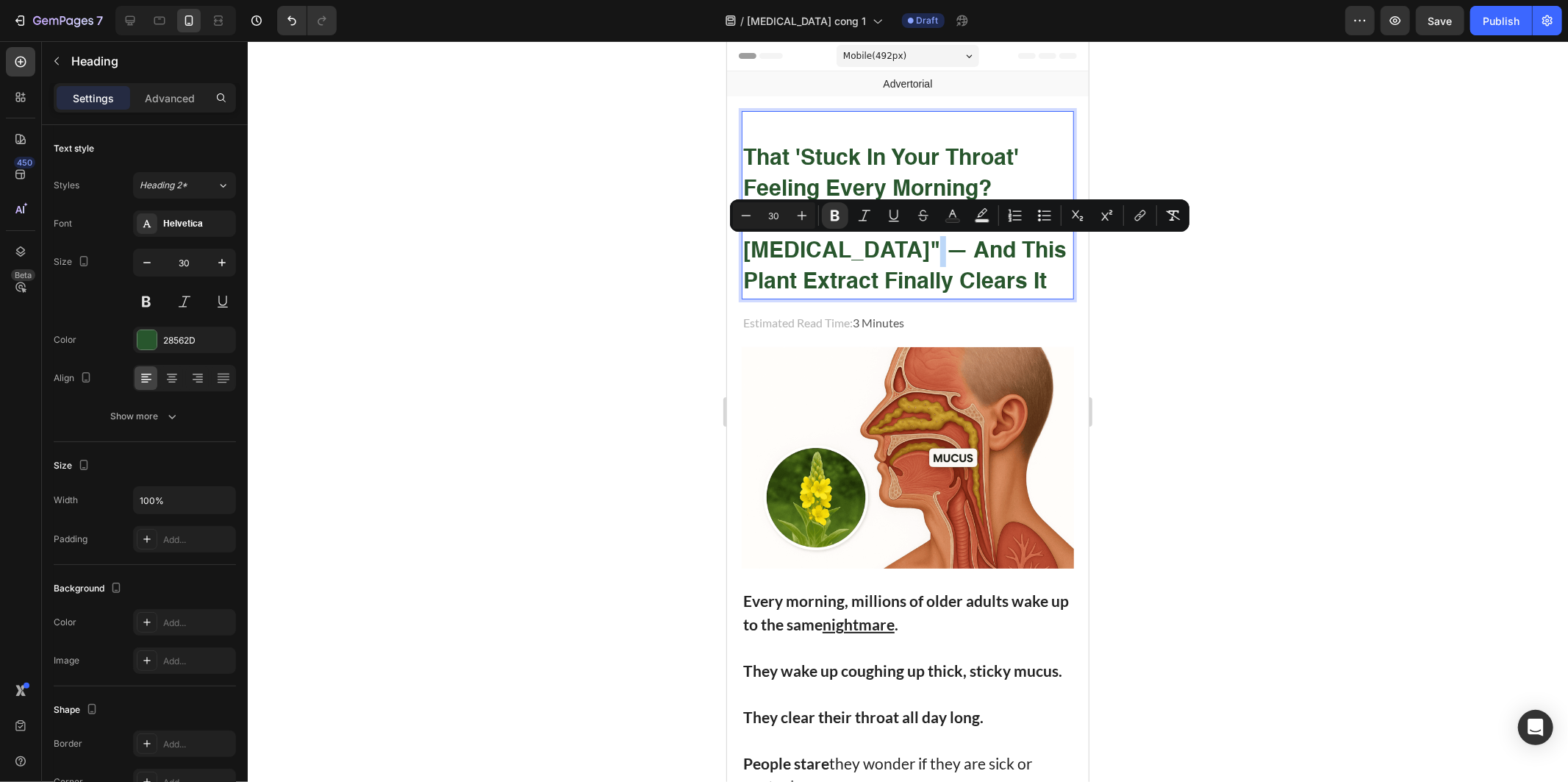
drag, startPoint x: 792, startPoint y: 239, endPoint x: 785, endPoint y: 240, distance: 7.1
click at [785, 240] on strong "That 'Stuck in Your Throat' Feeling Every Morning? Doctors Call This "Post-Nasa…" at bounding box center [904, 220] width 323 height 145
click at [805, 208] on icon "Editor contextual toolbar" at bounding box center [802, 216] width 15 height 15
type input "32"
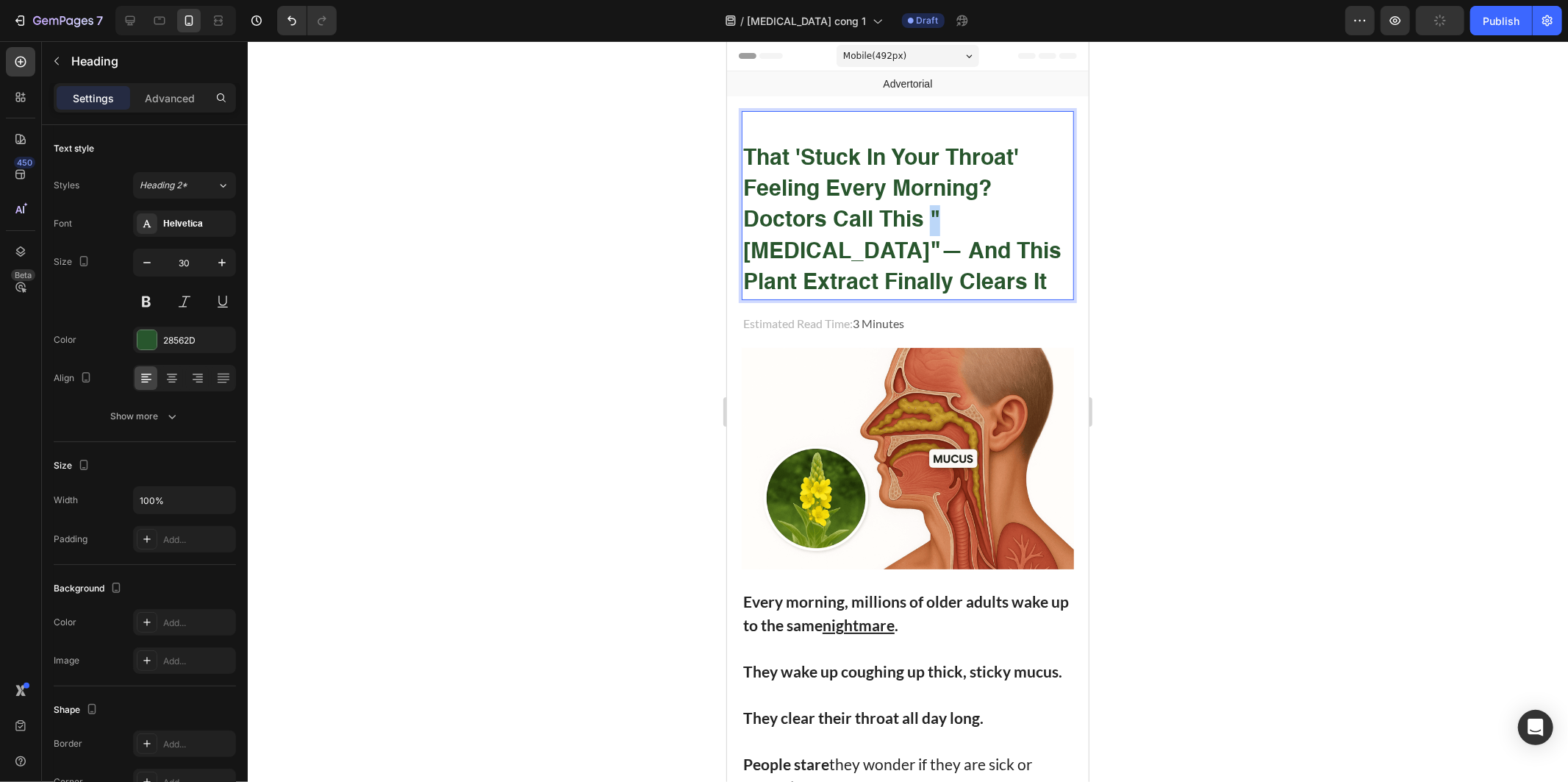
click at [931, 213] on strong "That 'Stuck in Your Throat' Feeling Every Morning? Doctors Call This "Post-Nasa…" at bounding box center [880, 204] width 276 height 115
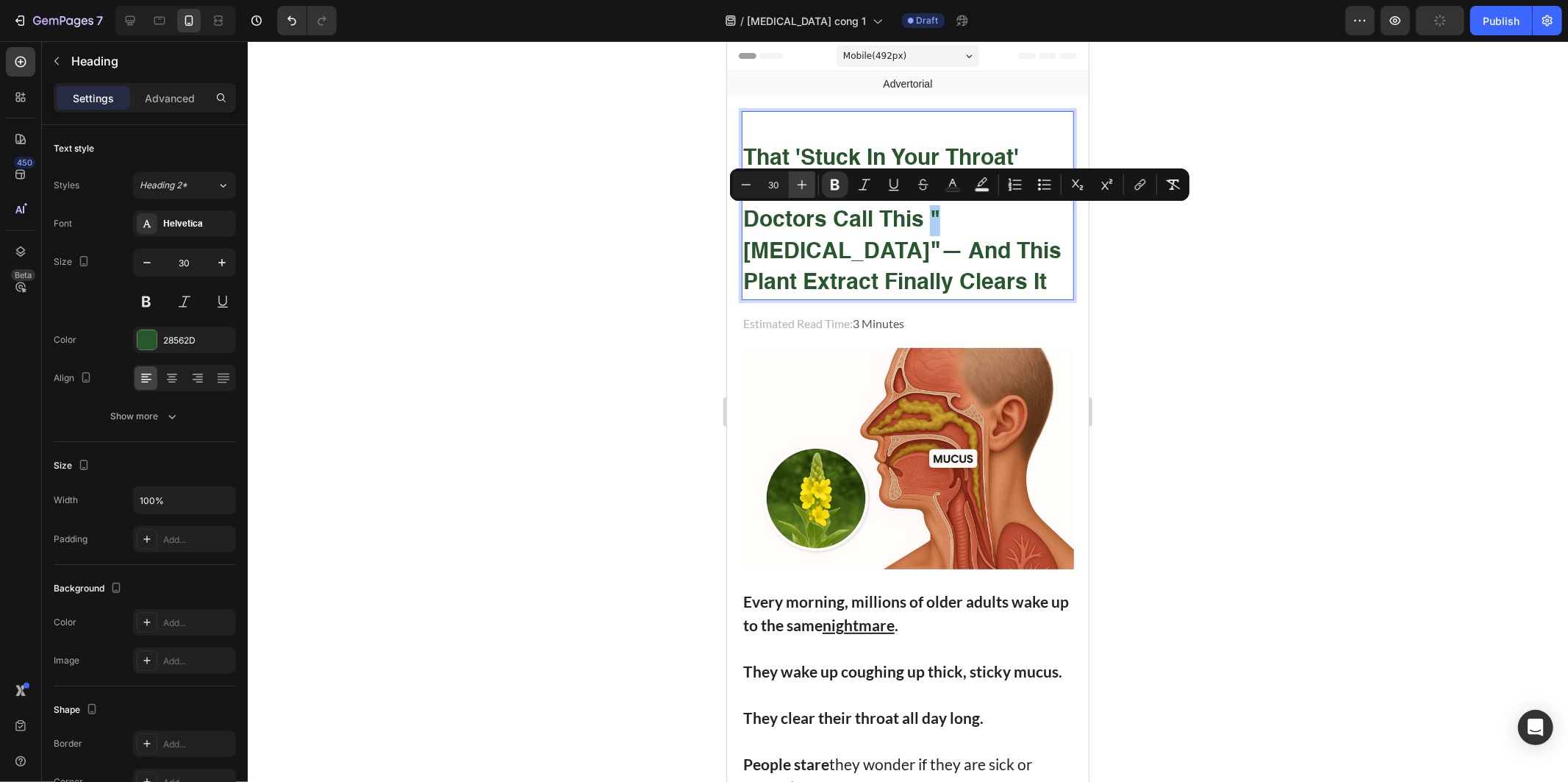
click at [799, 187] on icon "Editor contextual toolbar" at bounding box center [802, 185] width 15 height 15
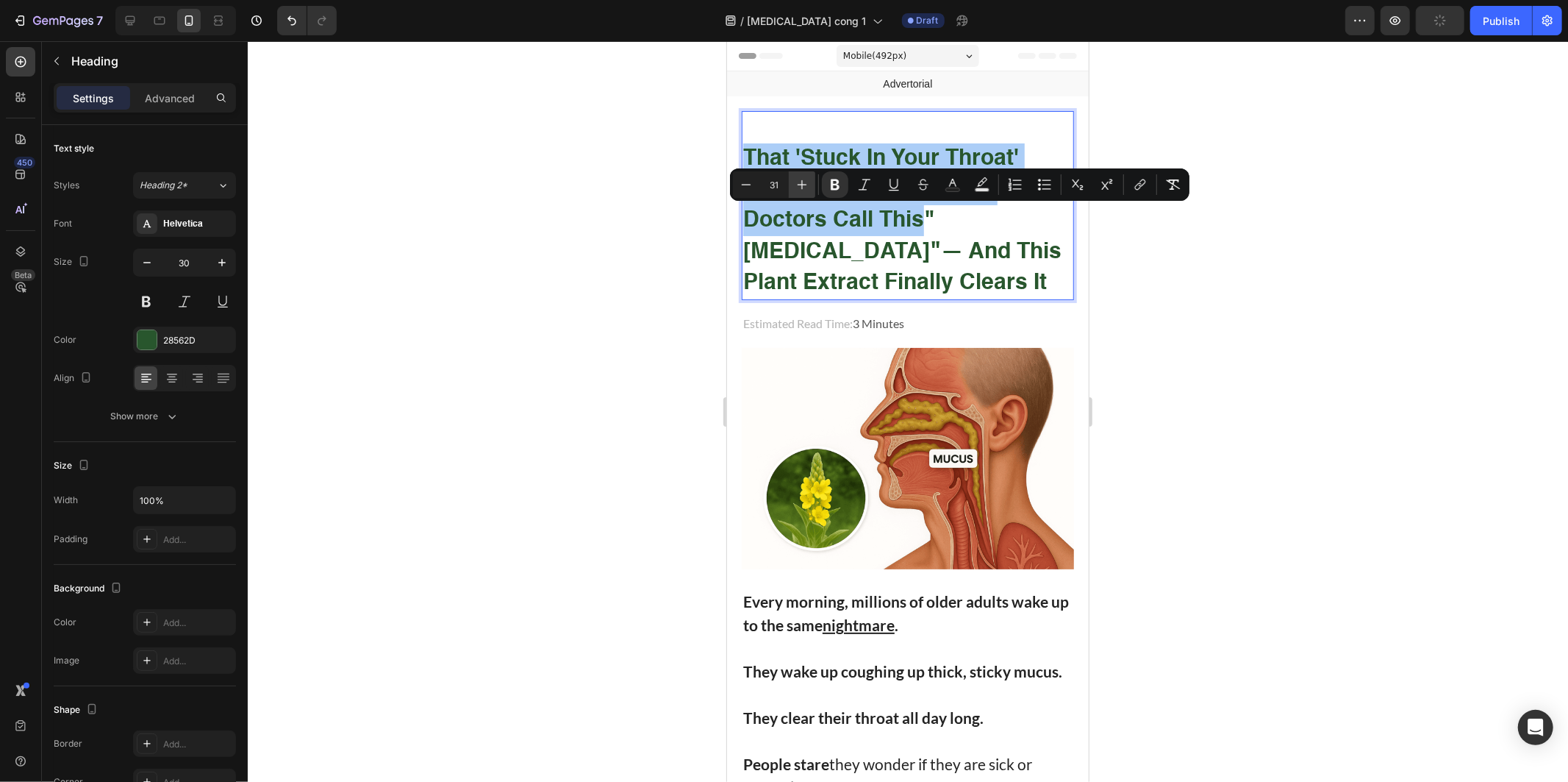
click at [799, 187] on icon "Editor contextual toolbar" at bounding box center [802, 185] width 15 height 15
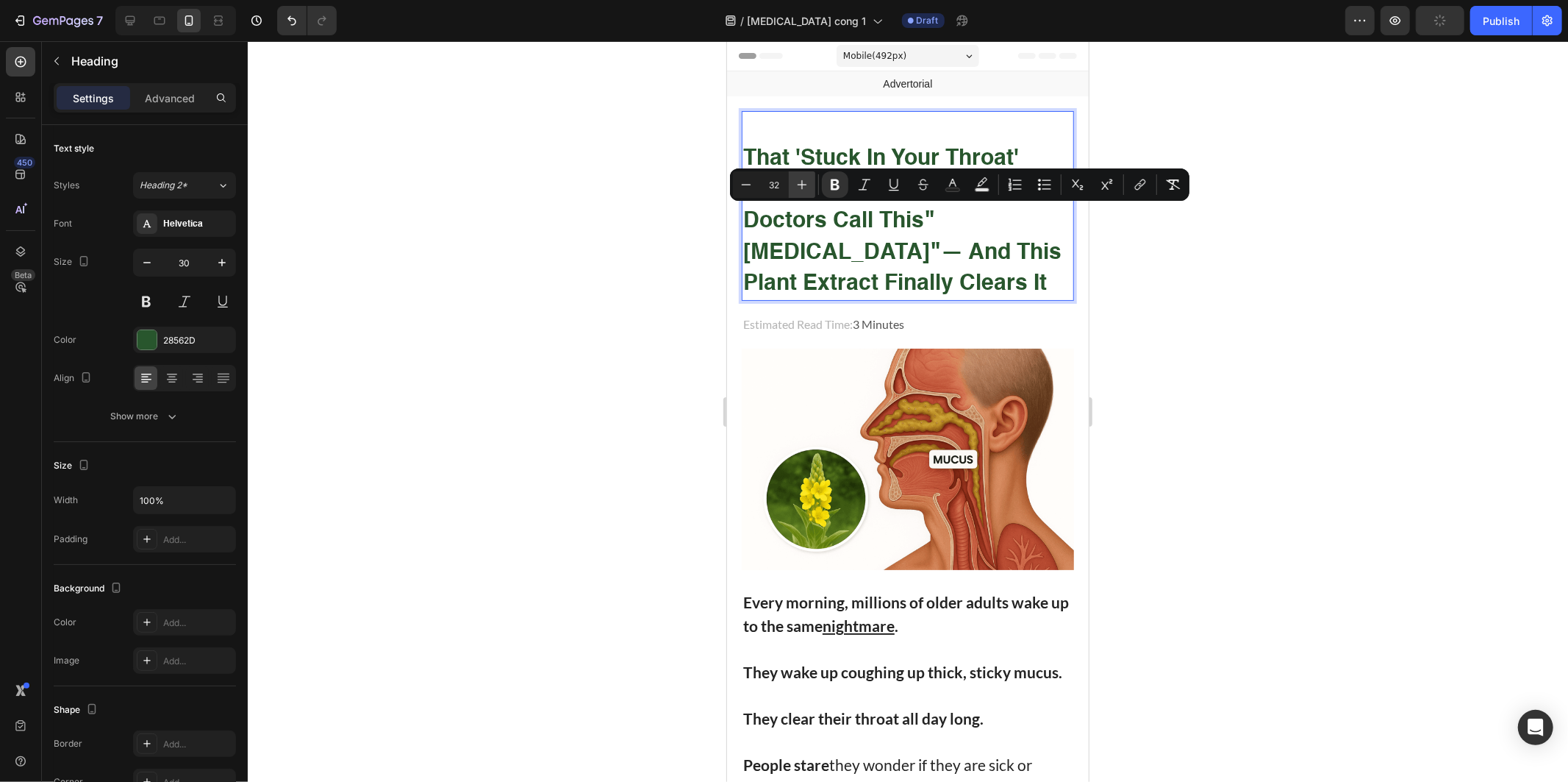
click at [799, 187] on icon "Editor contextual toolbar" at bounding box center [802, 185] width 15 height 15
type input "33"
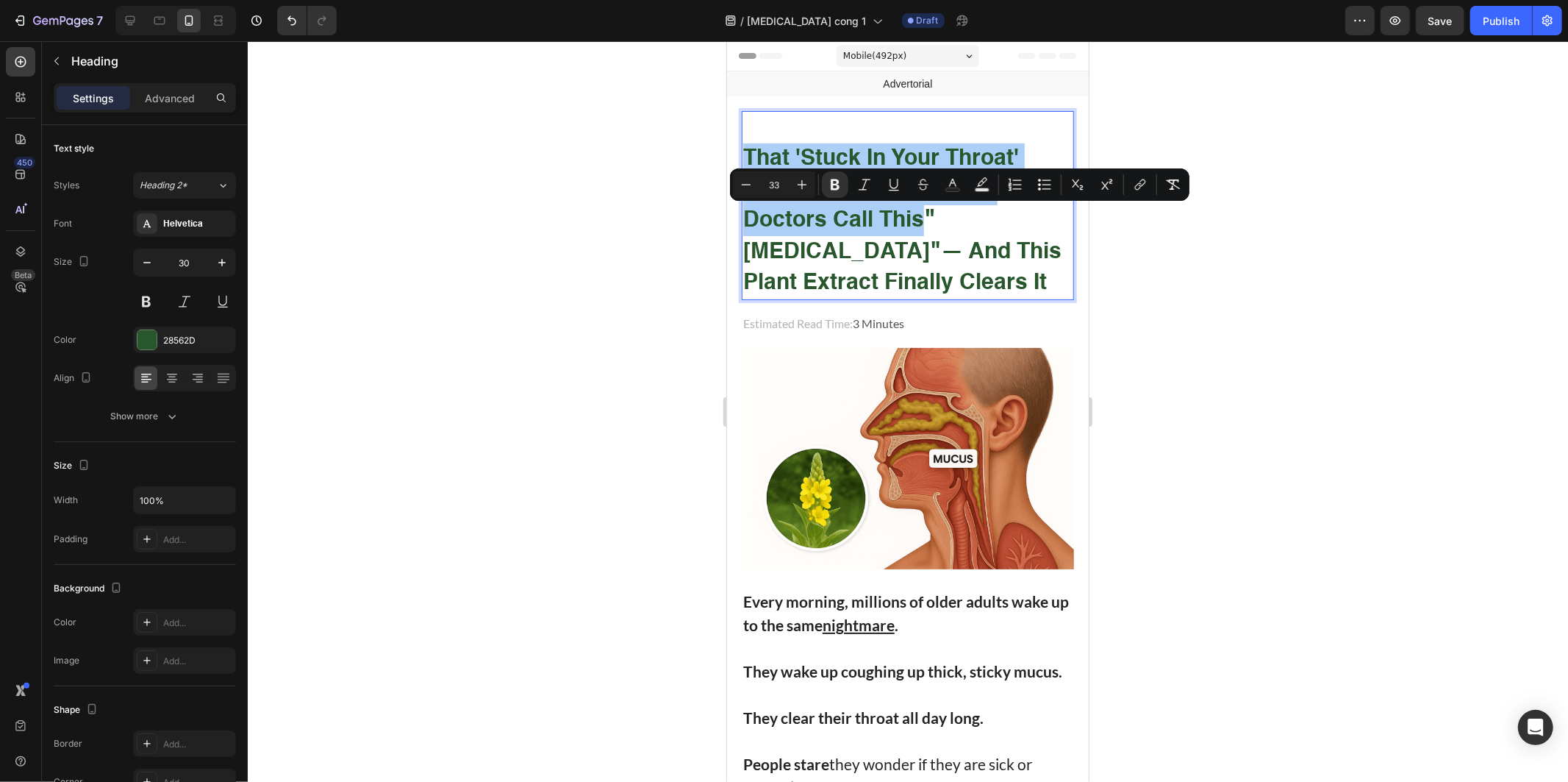
click at [604, 219] on div at bounding box center [907, 411] width 1321 height 740
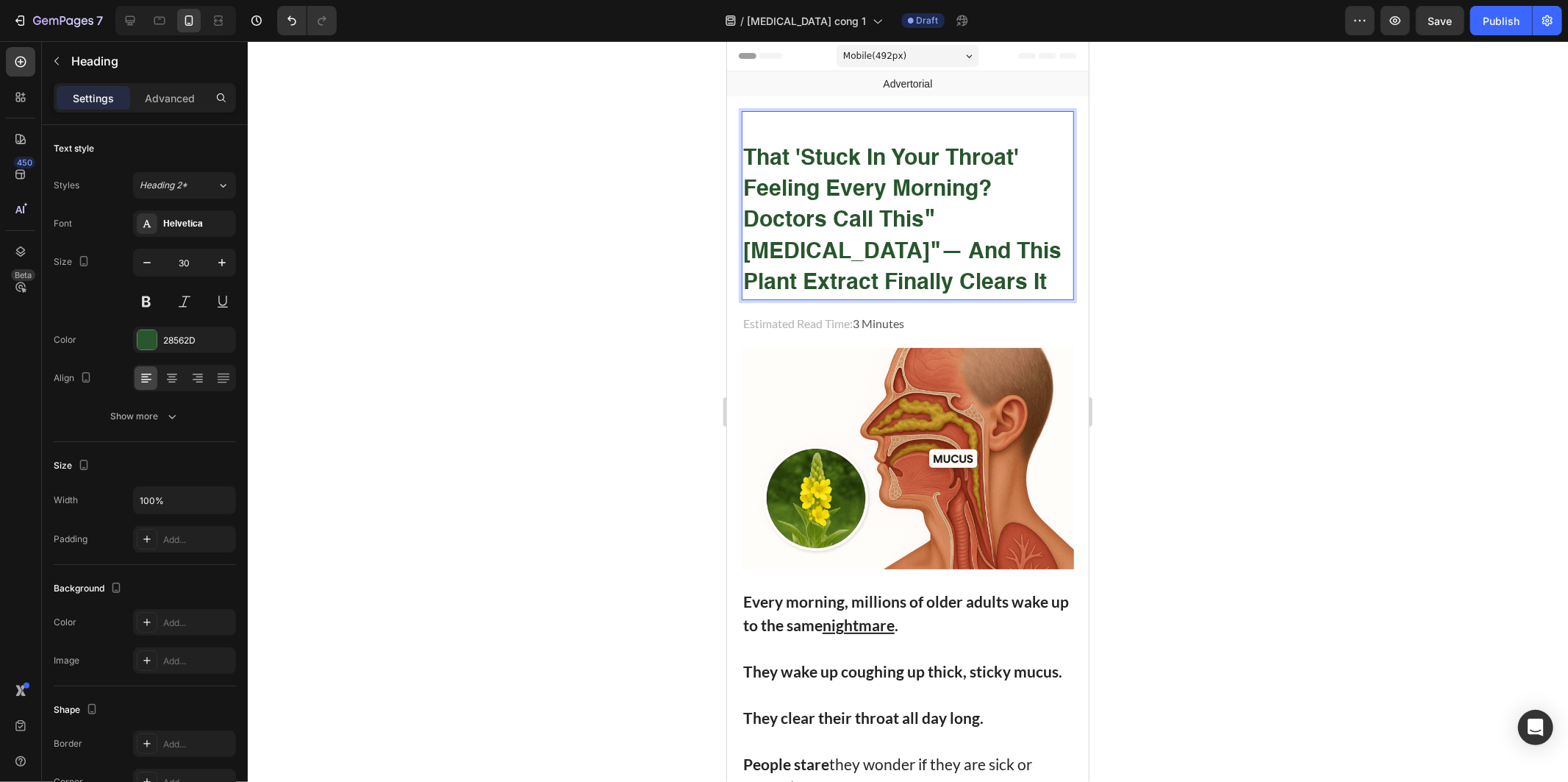
click at [916, 252] on strong "— And This Plant Extract Finally Clears It" at bounding box center [902, 266] width 318 height 53
click at [937, 250] on strong "— And This Plant Extract Finally Clears It" at bounding box center [902, 266] width 318 height 53
drag, startPoint x: 937, startPoint y: 250, endPoint x: 1004, endPoint y: 284, distance: 75.1
click at [1004, 284] on p "That 'Stuck in Your Throat' Feeling Every Morning? Doctors Call This " Post-Nas…" at bounding box center [906, 205] width 329 height 186
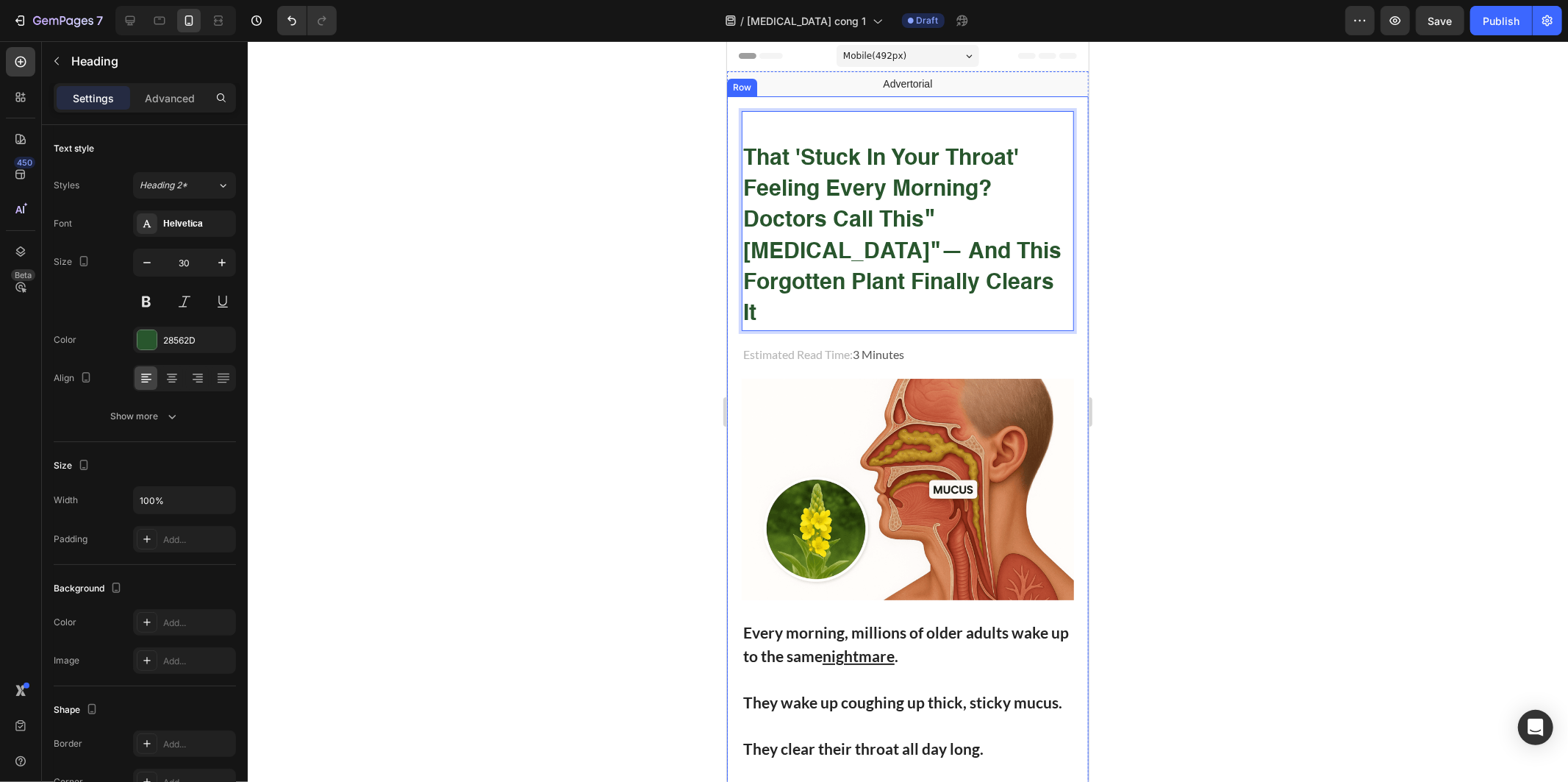
click at [1367, 270] on div at bounding box center [907, 411] width 1321 height 740
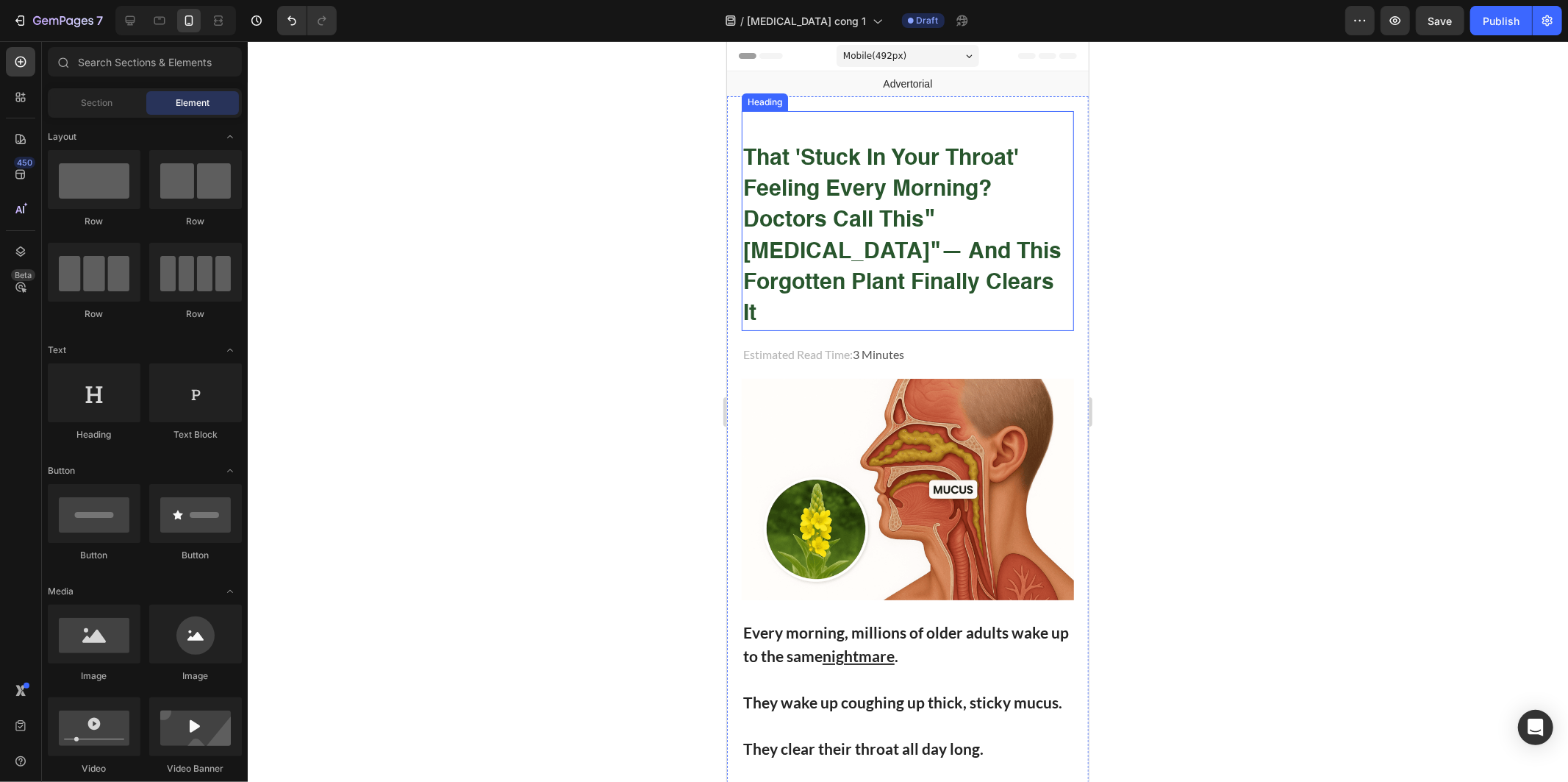
click at [849, 127] on p "⁠⁠⁠⁠⁠⁠⁠ That 'Stuck in Your Throat' Feeling Every Morning? Doctors Call This " …" at bounding box center [906, 221] width 329 height 217
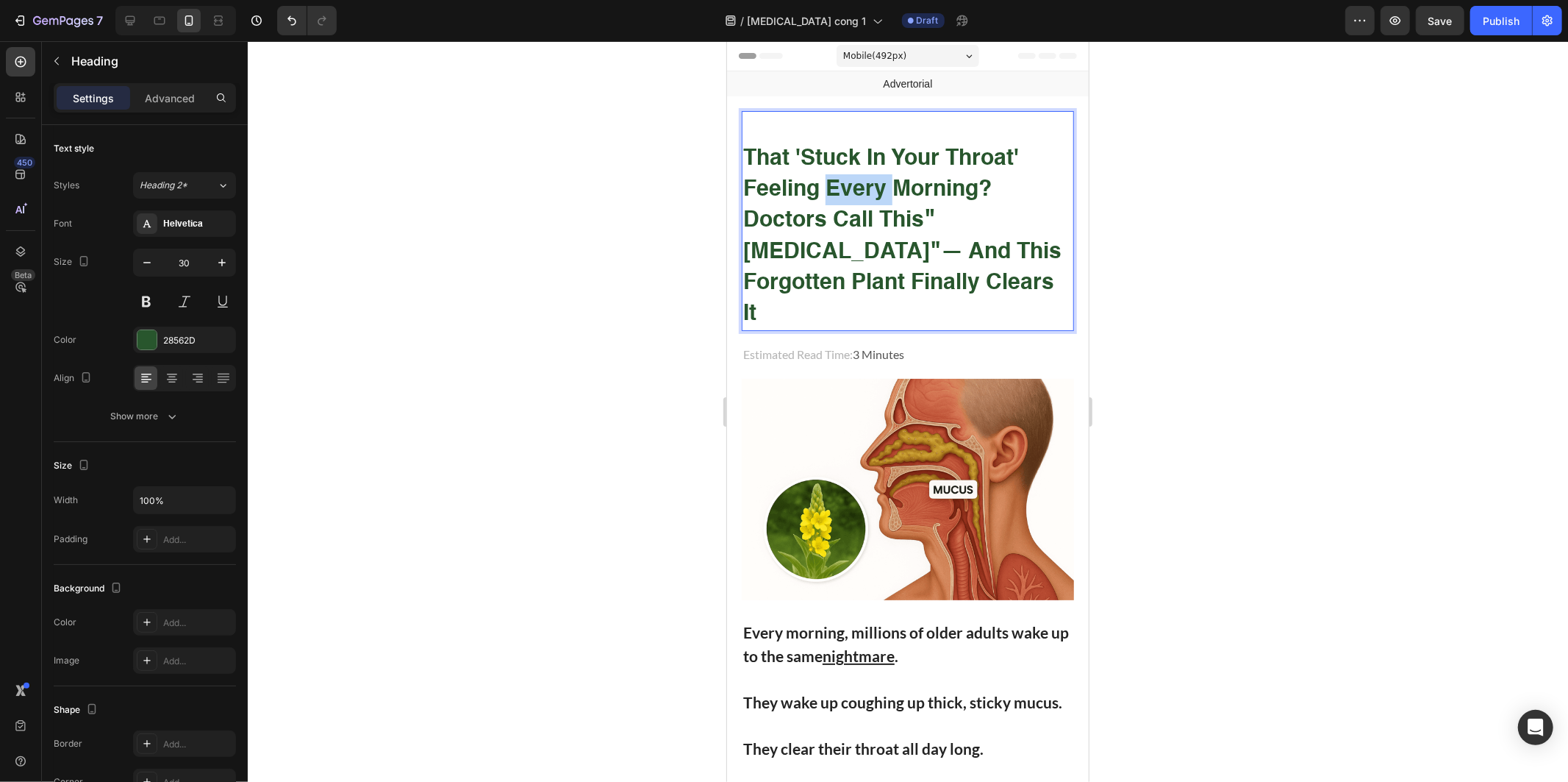
click at [831, 186] on strong "That 'Stuck in Your Throat' Feeling Every Morning? Doctors Call This" at bounding box center [880, 189] width 276 height 84
click at [833, 186] on strong "That 'Stuck in Your Throat' Feeling Every Morning? Doctors Call This" at bounding box center [880, 189] width 276 height 84
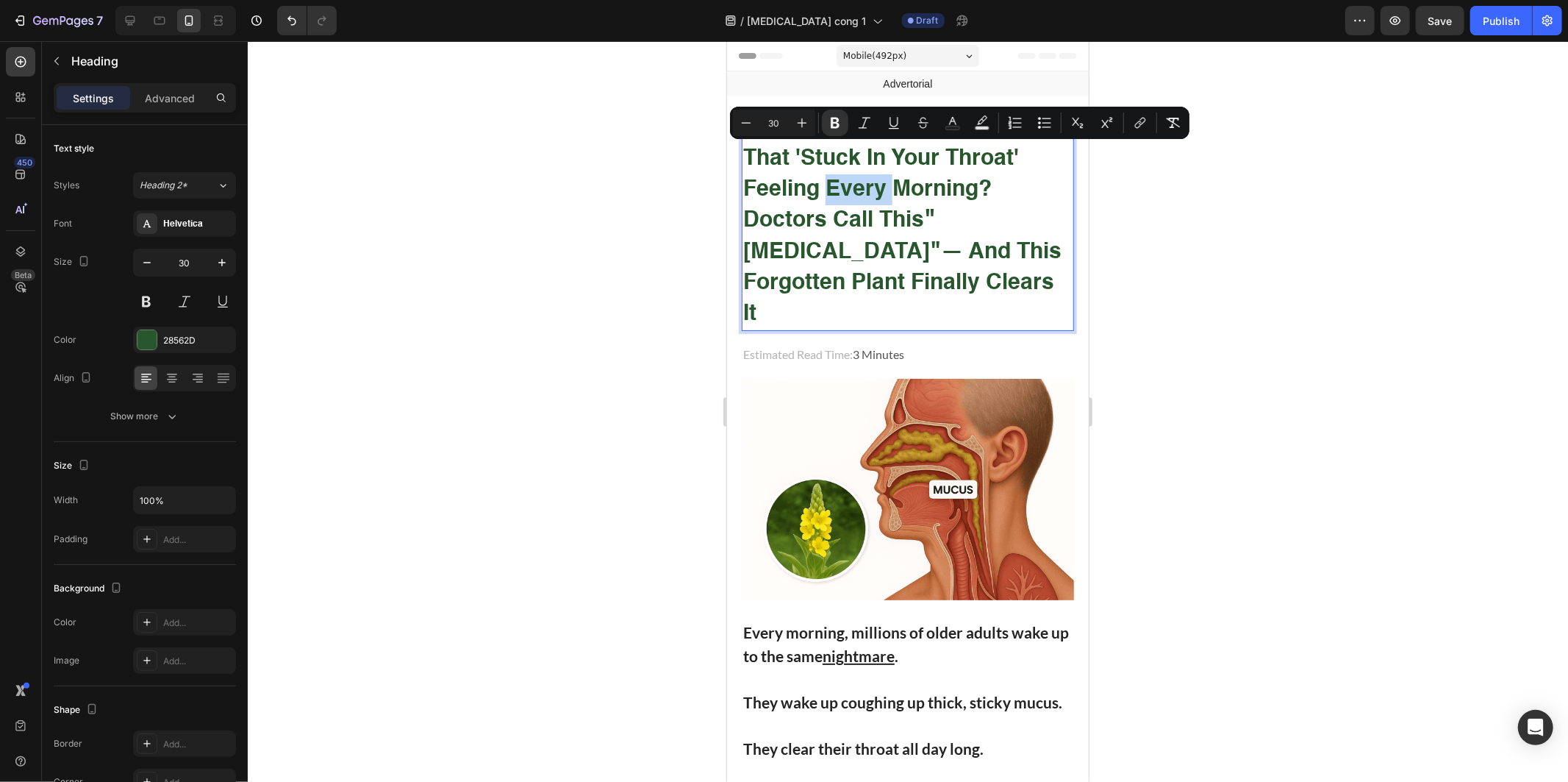
copy p "That 'Stuck in Your Throat' Feeling Every Morning? Doctors Call This " Post-Nas…"
click at [1023, 343] on p "Estimated Read Time: 3 Minutes" at bounding box center [906, 354] width 329 height 21
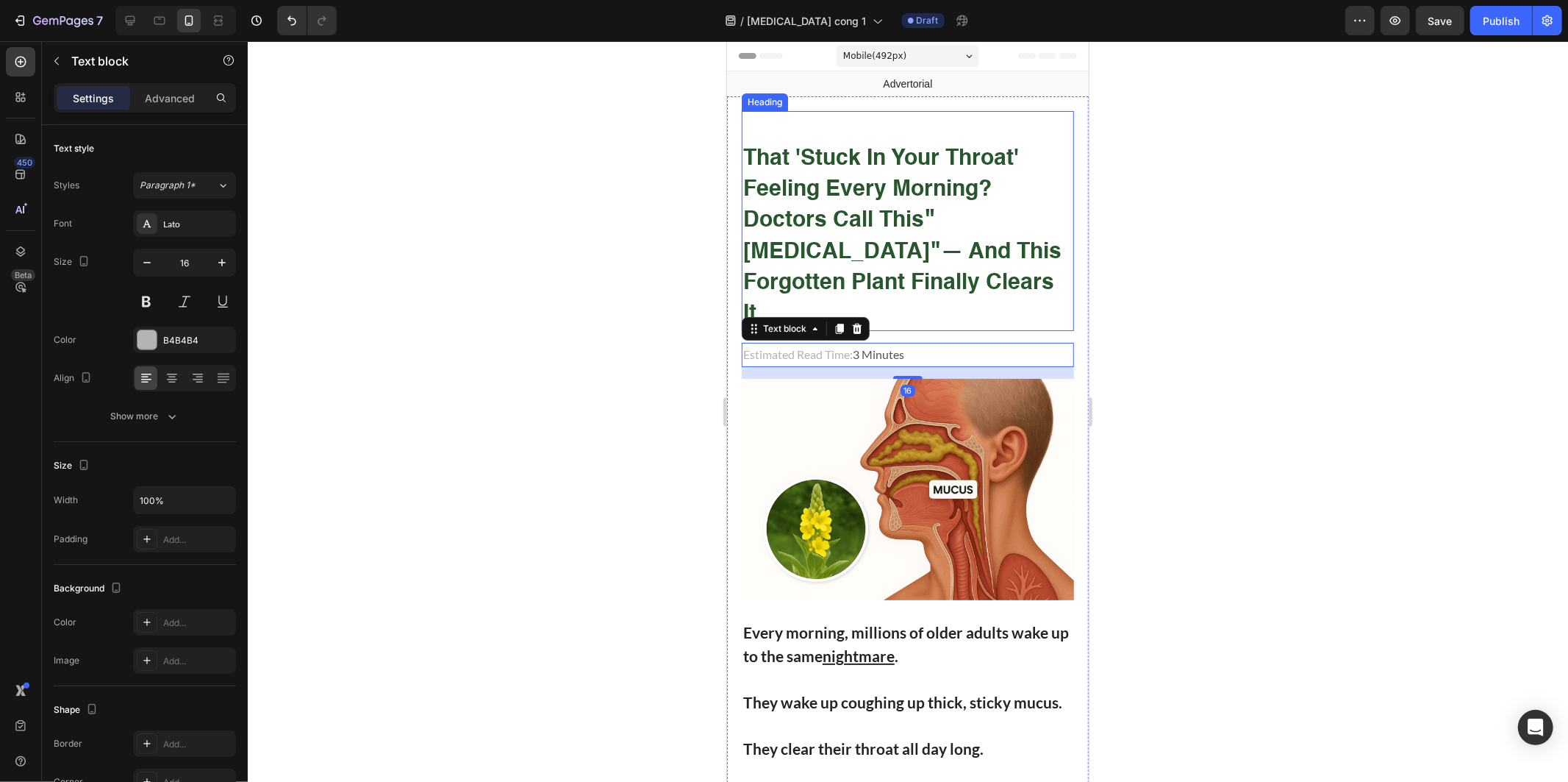
click at [993, 262] on strong "— And This Forgotten Plant Finally Clears it" at bounding box center [902, 282] width 318 height 84
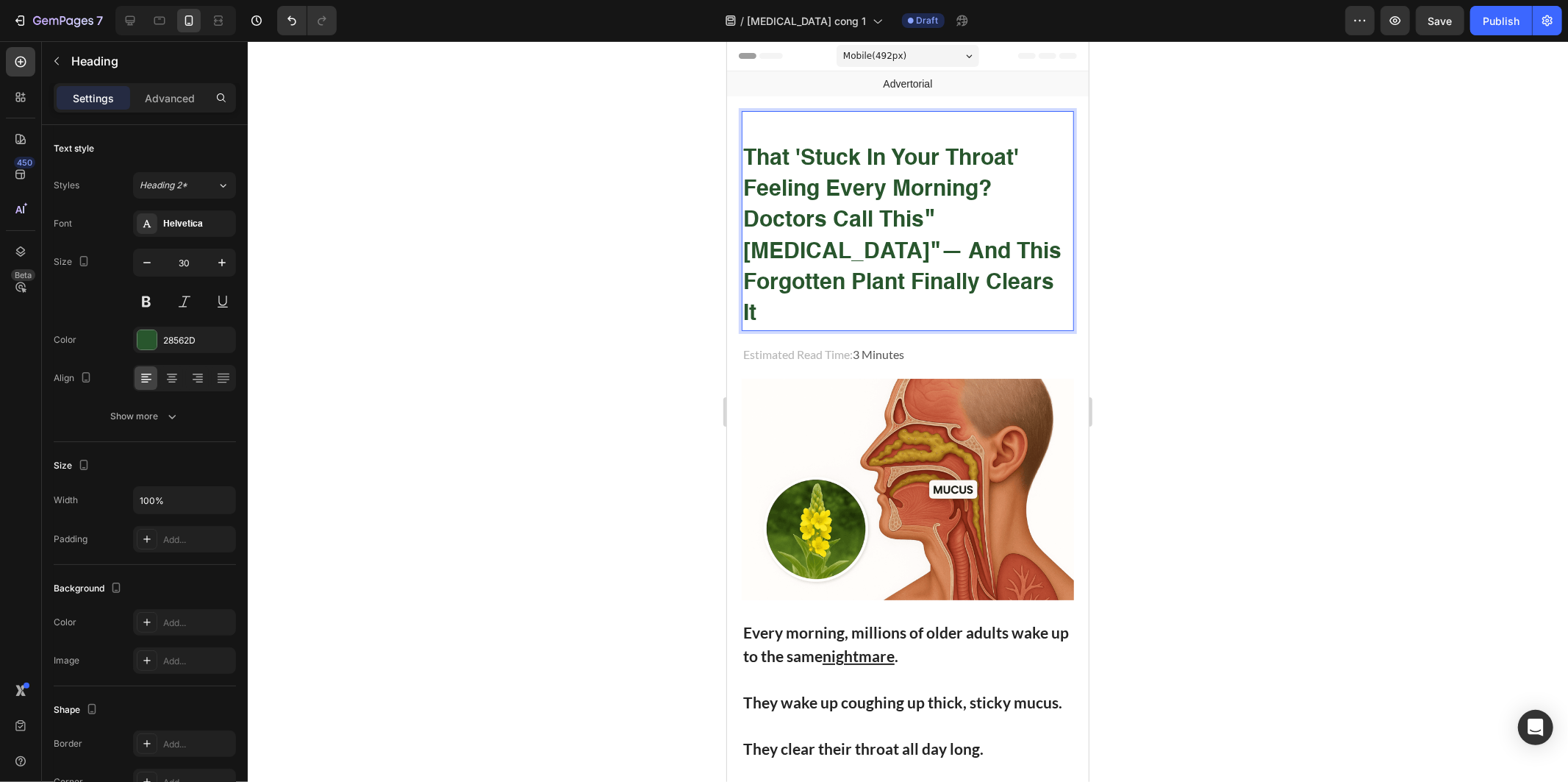
click at [998, 251] on strong "— And This Forgotten Plant Finally Clears it" at bounding box center [902, 282] width 318 height 84
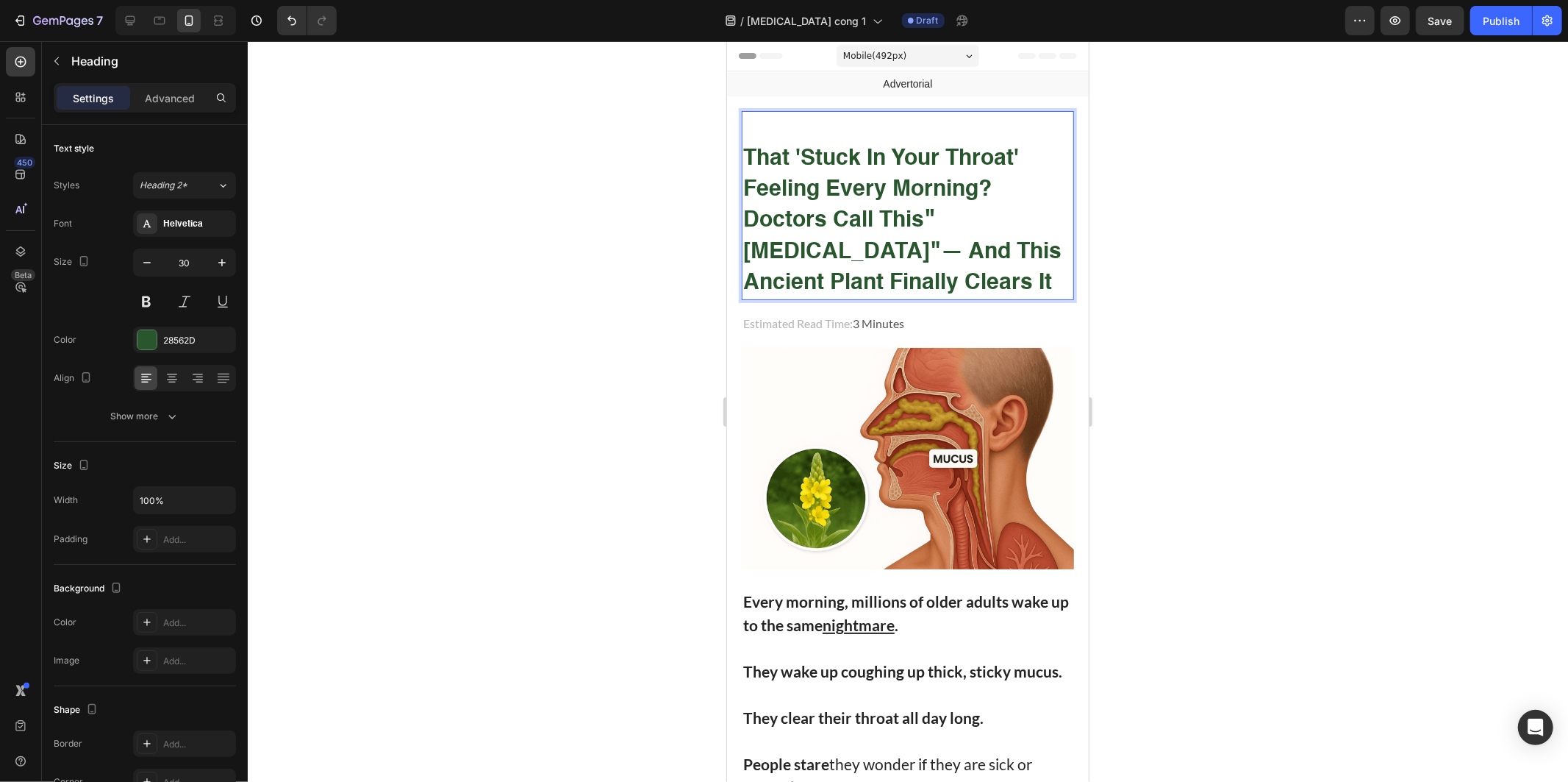
click at [895, 252] on strong "— And This Ancient Plant Finally Clears it" at bounding box center [902, 266] width 318 height 53
click at [881, 258] on strong "— And This Ancient Plant Finally Clears it" at bounding box center [902, 266] width 318 height 53
click at [1361, 294] on div at bounding box center [907, 411] width 1321 height 740
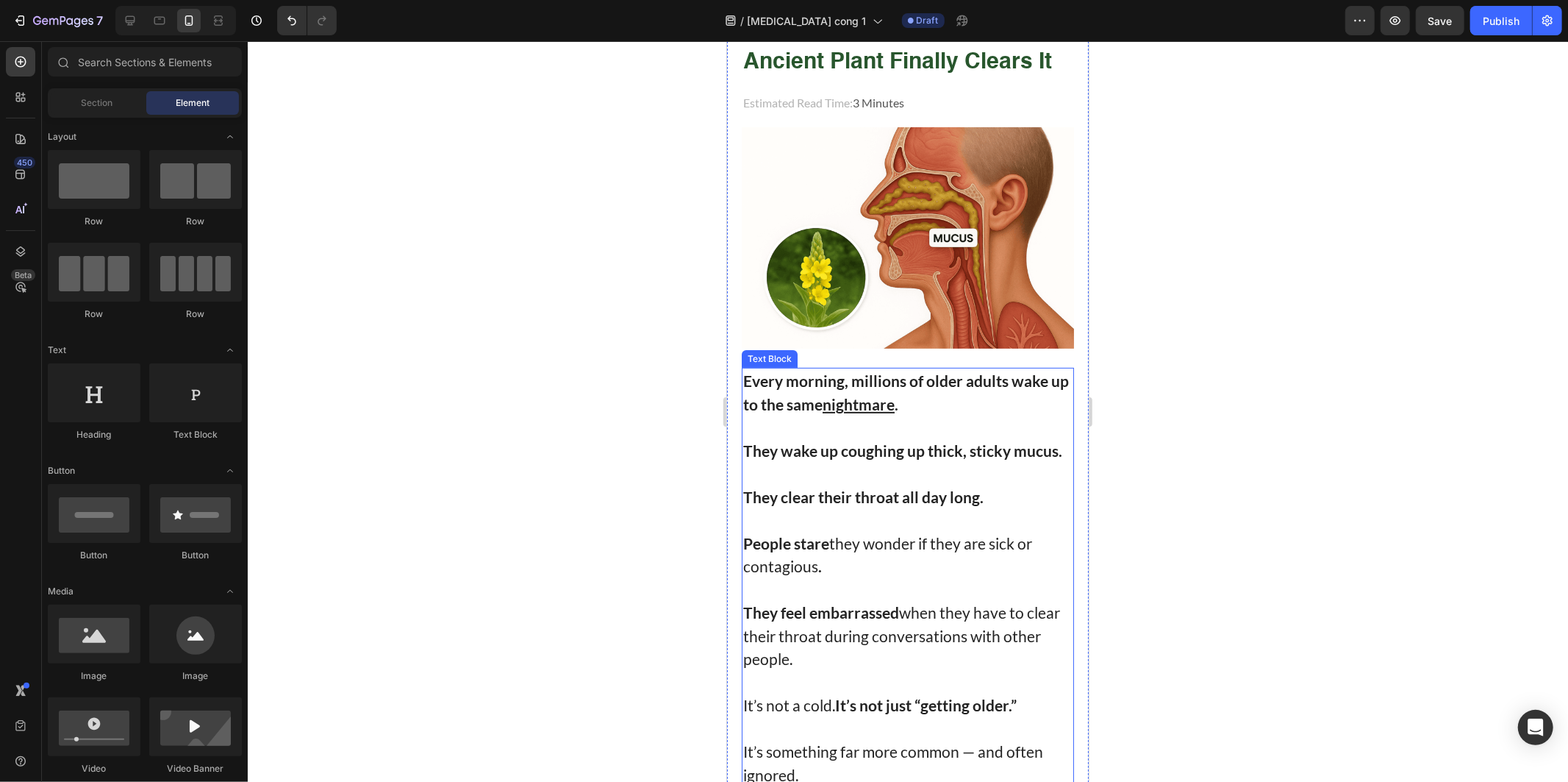
scroll to position [245, 0]
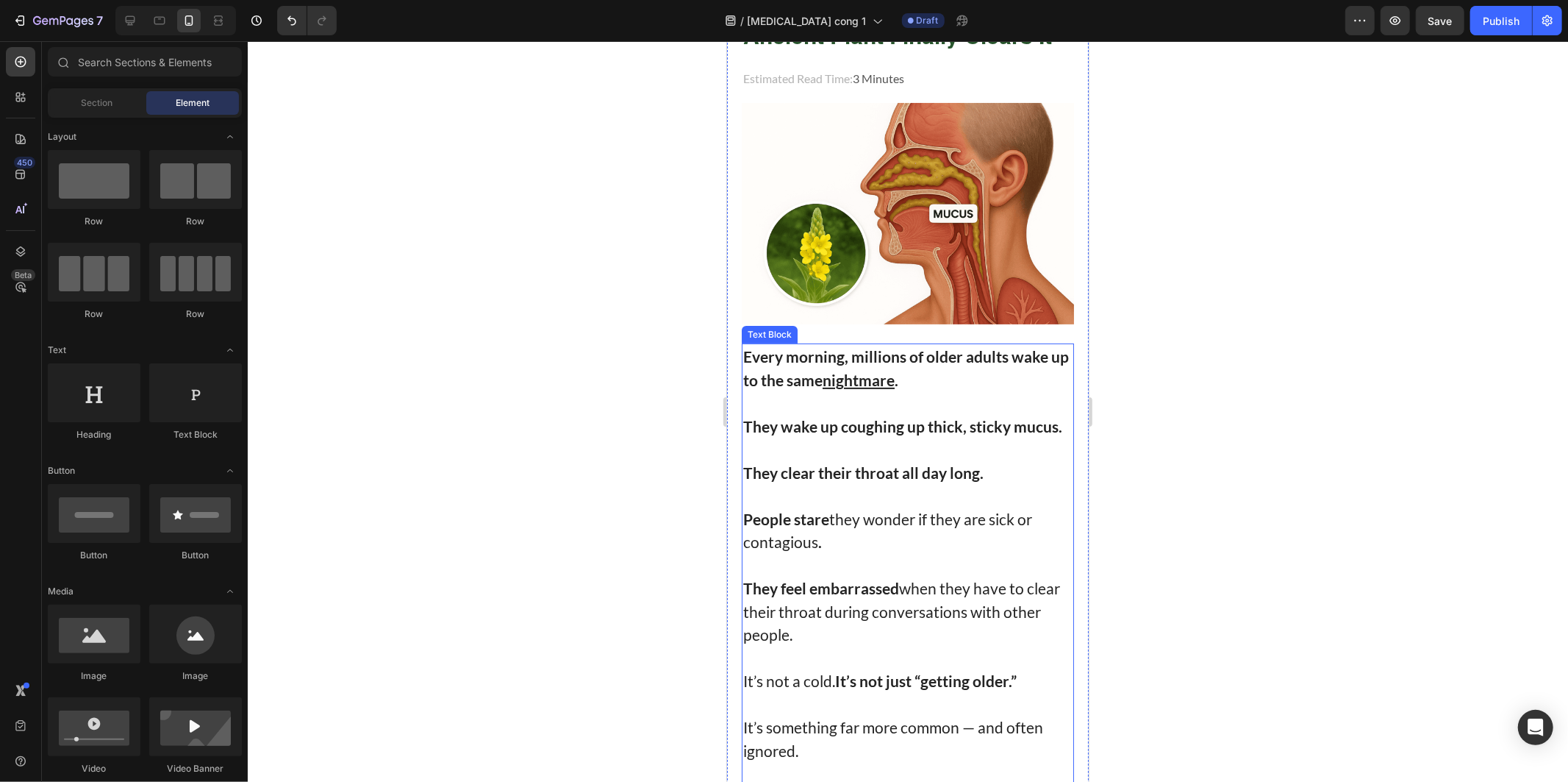
click at [914, 446] on p at bounding box center [906, 449] width 329 height 24
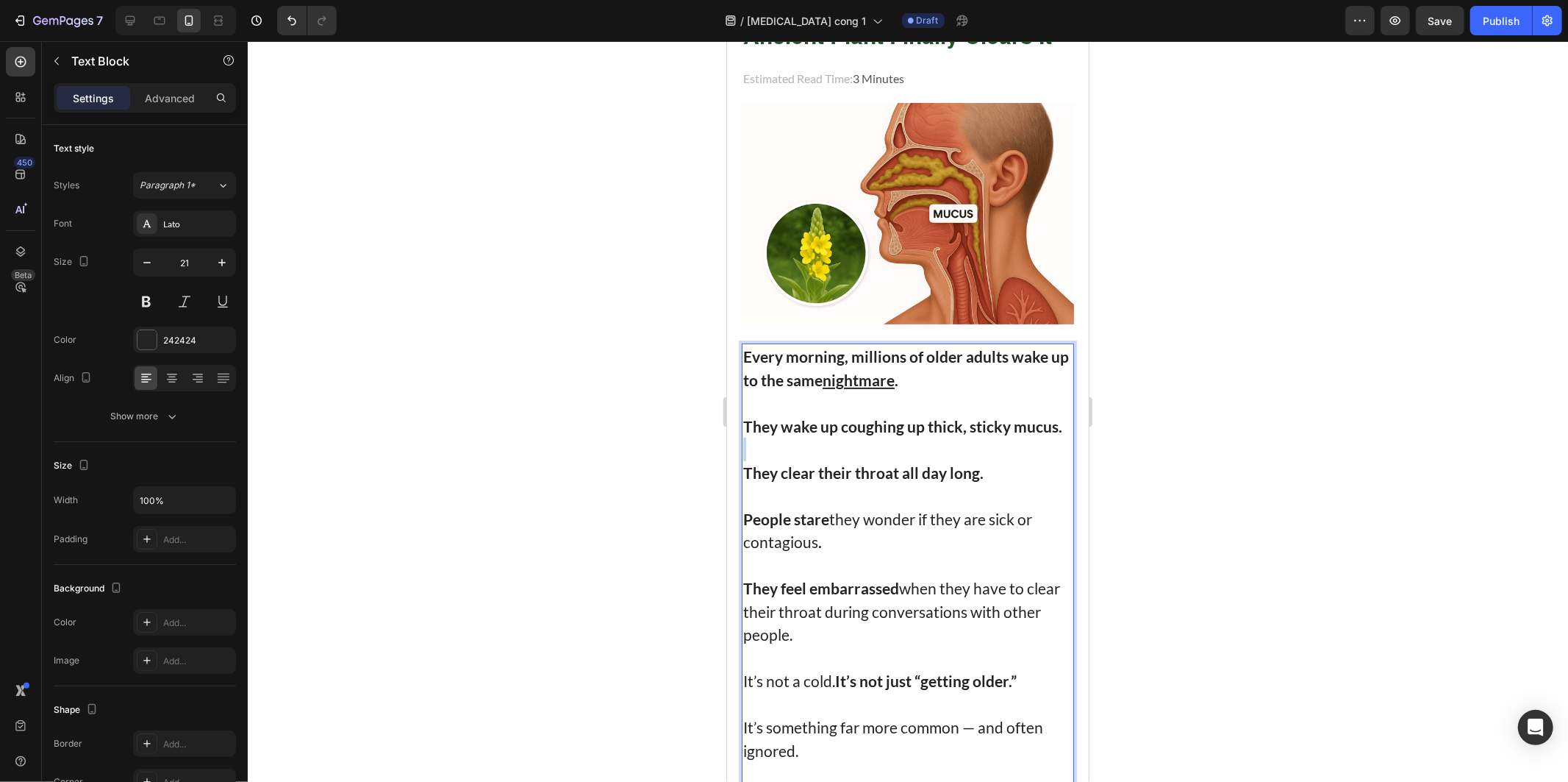
click at [914, 445] on p "Rich Text Editor. Editing area: main" at bounding box center [906, 449] width 329 height 24
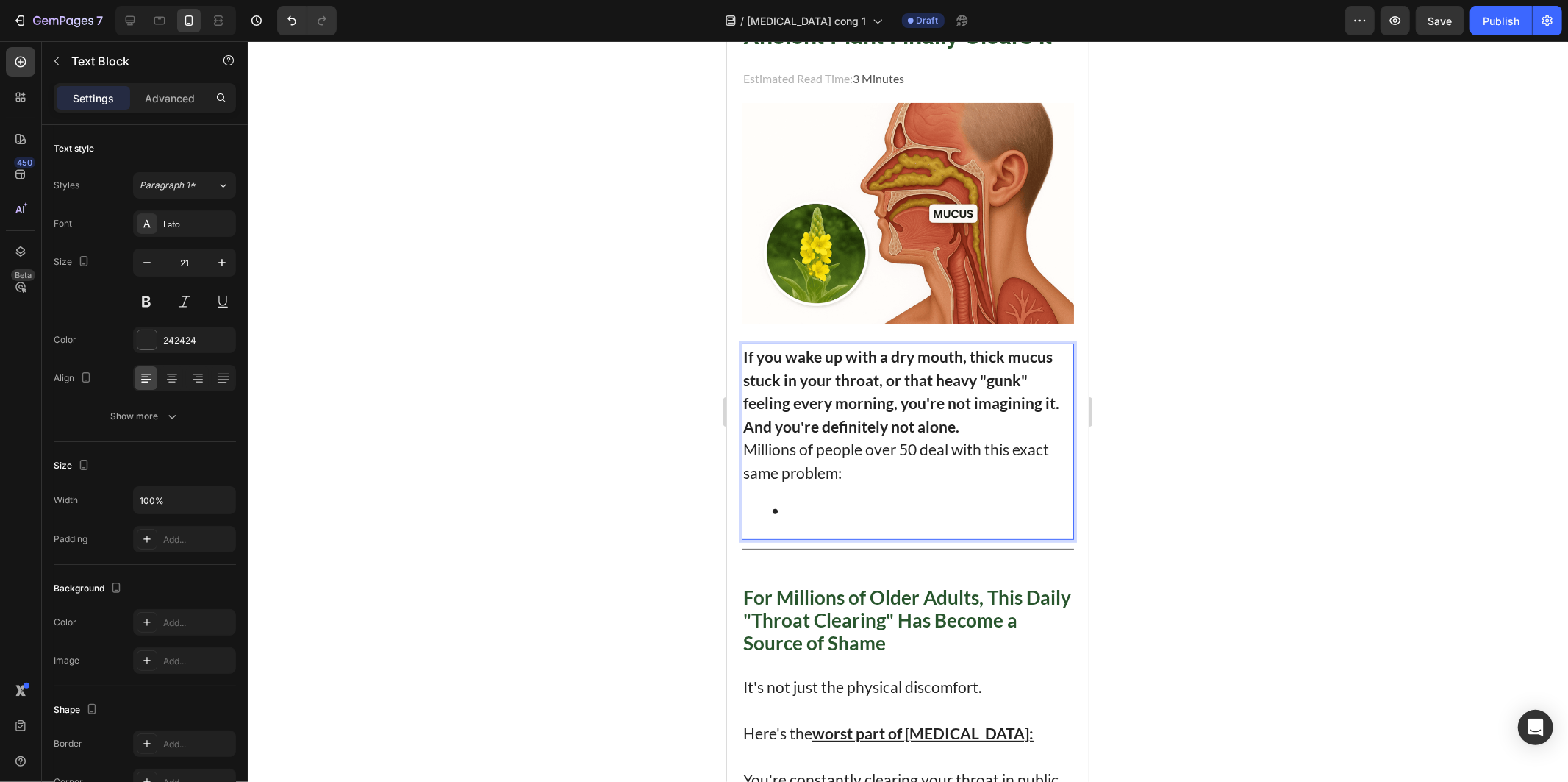
click at [1043, 360] on p "If you wake up with a dry mouth, thick mucus stuck in your throat, or that heav…" at bounding box center [906, 379] width 329 height 70
click at [967, 414] on p "And you're definitely not alone." at bounding box center [906, 426] width 329 height 24
click at [1049, 392] on strong "If you wake up with a dry mouth, thick mucus stuck in your throat, or that heav…" at bounding box center [900, 378] width 316 height 65
click at [1049, 404] on strong "If you wake up with a dry mouth, thick mucus stuck in your throat, or that heav…" at bounding box center [900, 378] width 316 height 65
click at [1057, 398] on p "If you wake up with a dry mouth, thick mucus stuck in your throat, or that heav…" at bounding box center [906, 379] width 329 height 70
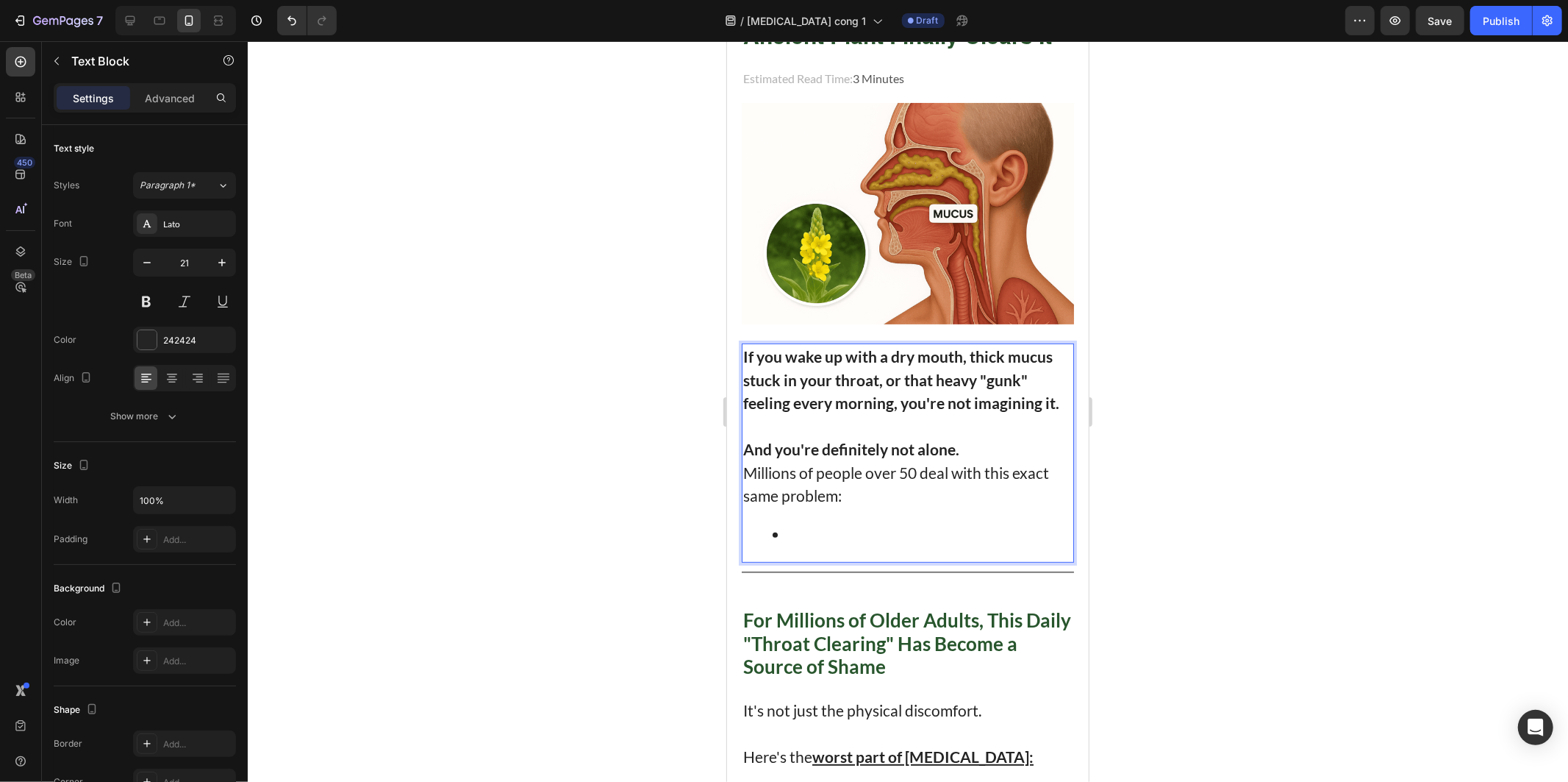
click at [977, 437] on p "And you're definitely not alone." at bounding box center [906, 449] width 329 height 24
click at [892, 482] on p "Millions of people over 50 deal with this exact same problem:" at bounding box center [906, 483] width 329 height 47
click at [849, 524] on li "Rich Text Editor. Editing area: main" at bounding box center [921, 534] width 300 height 24
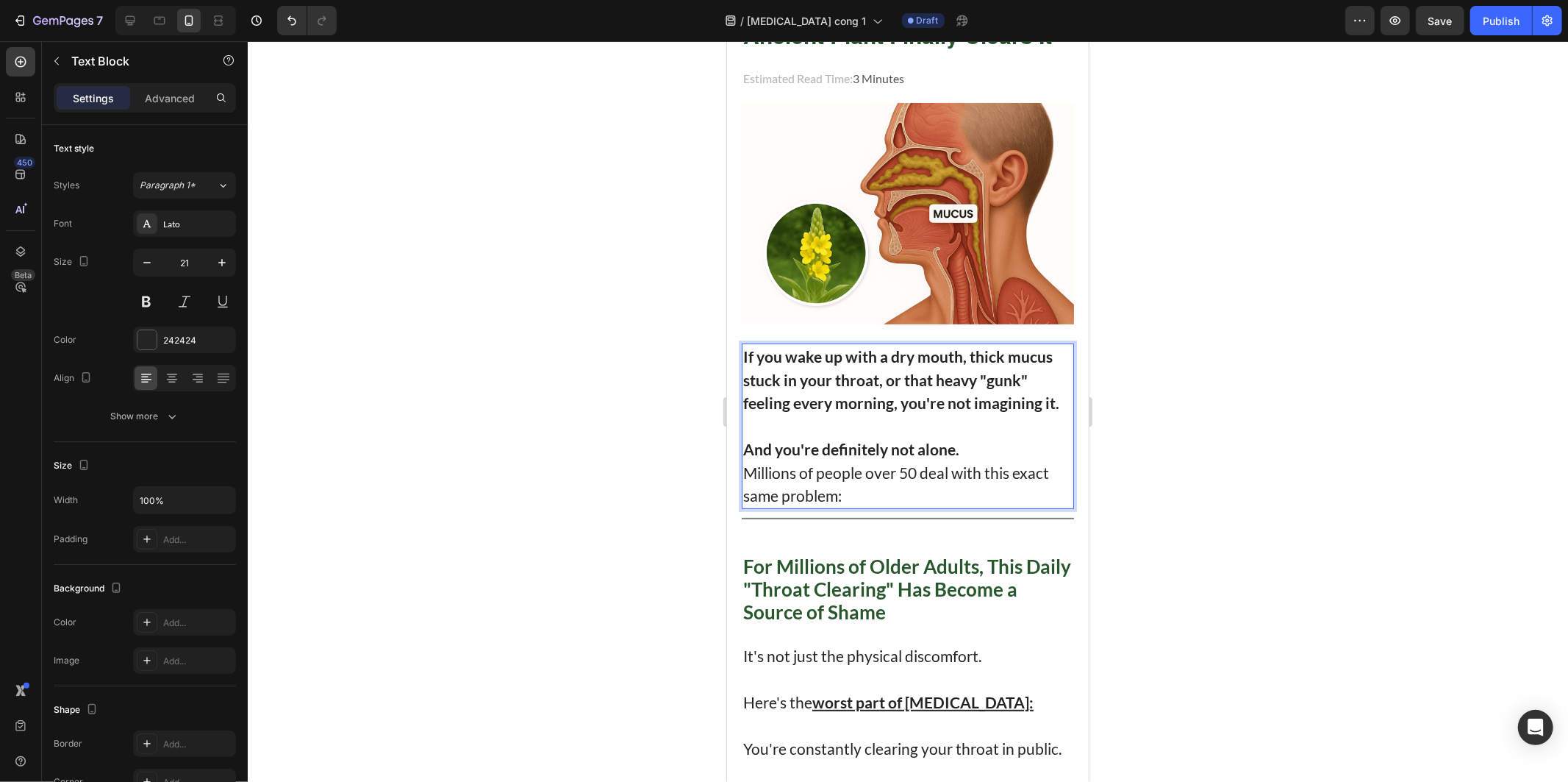
click at [574, 395] on div at bounding box center [907, 411] width 1321 height 740
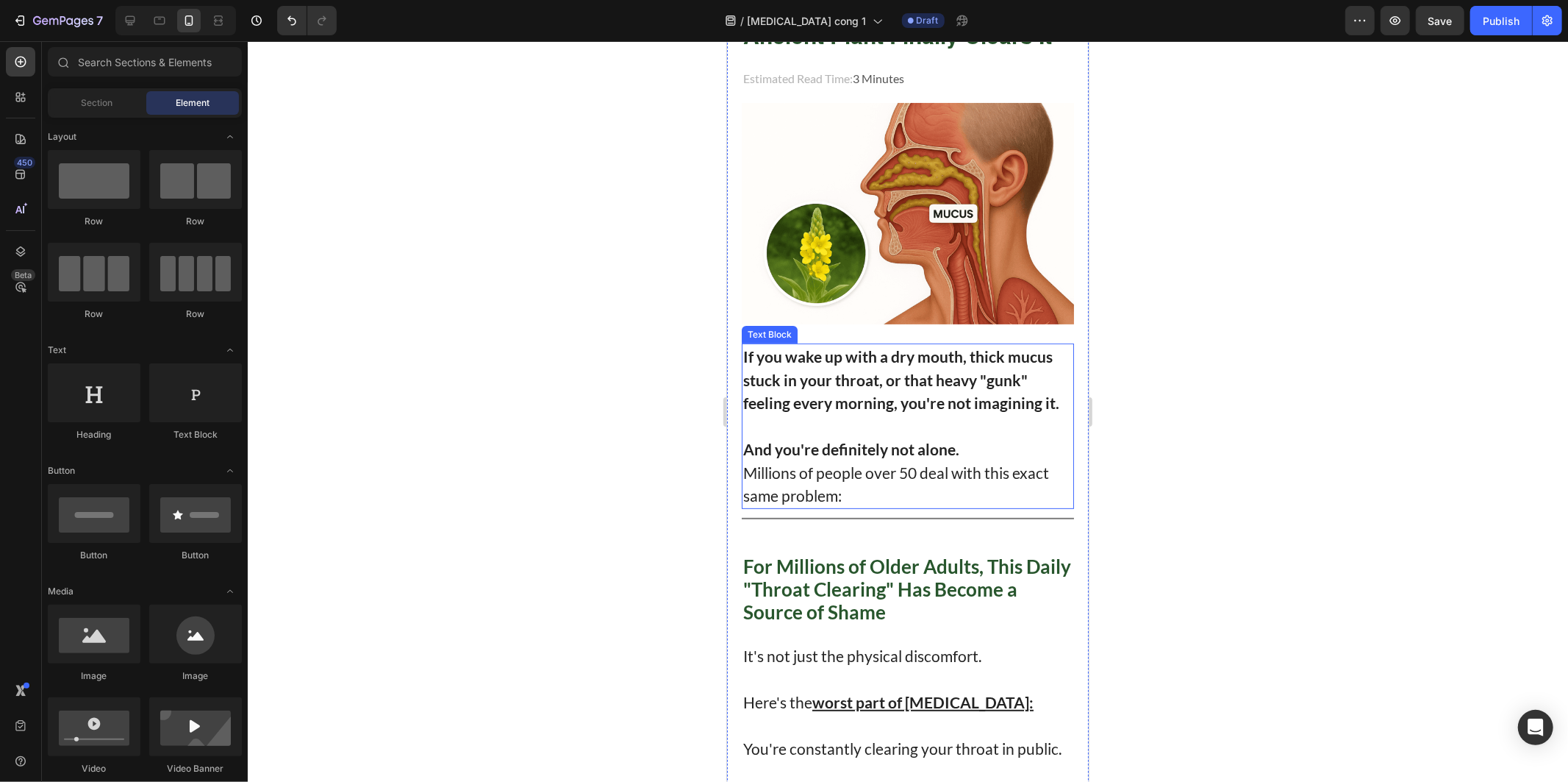
click at [955, 357] on p "If you wake up with a dry mouth, thick mucus stuck in your throat, or that heav…" at bounding box center [906, 379] width 329 height 70
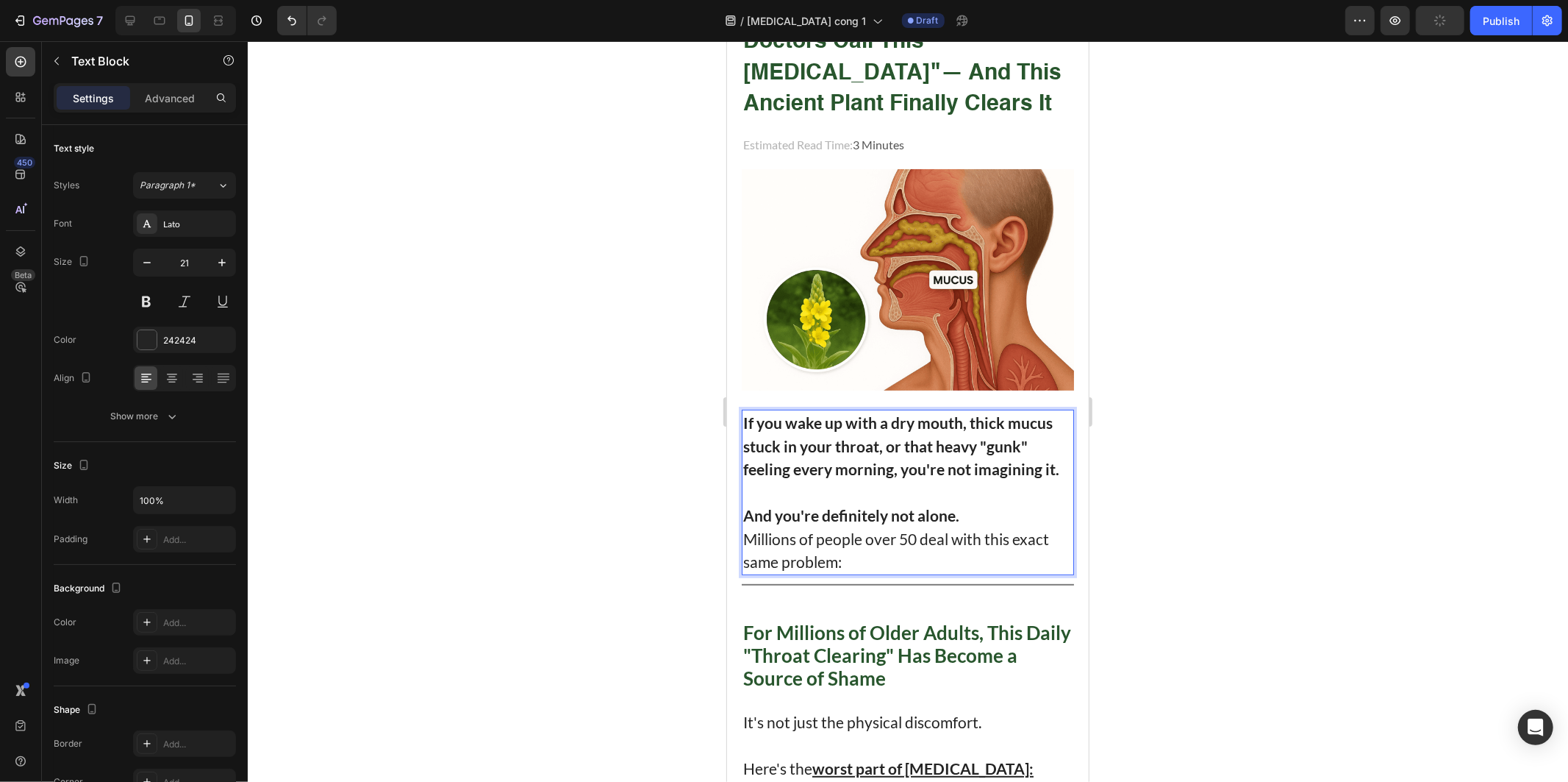
scroll to position [0, 0]
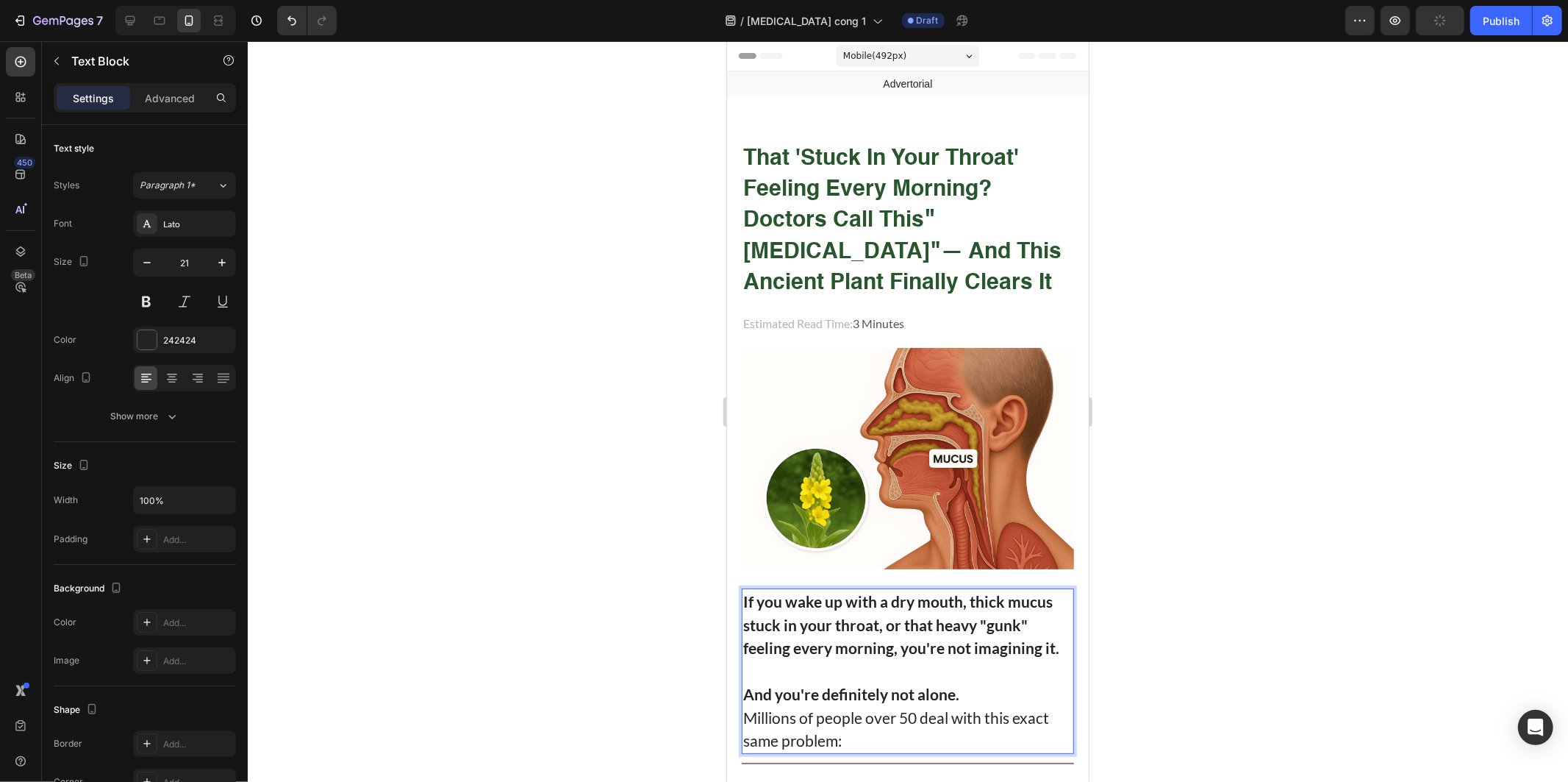
click at [530, 409] on div at bounding box center [907, 411] width 1321 height 740
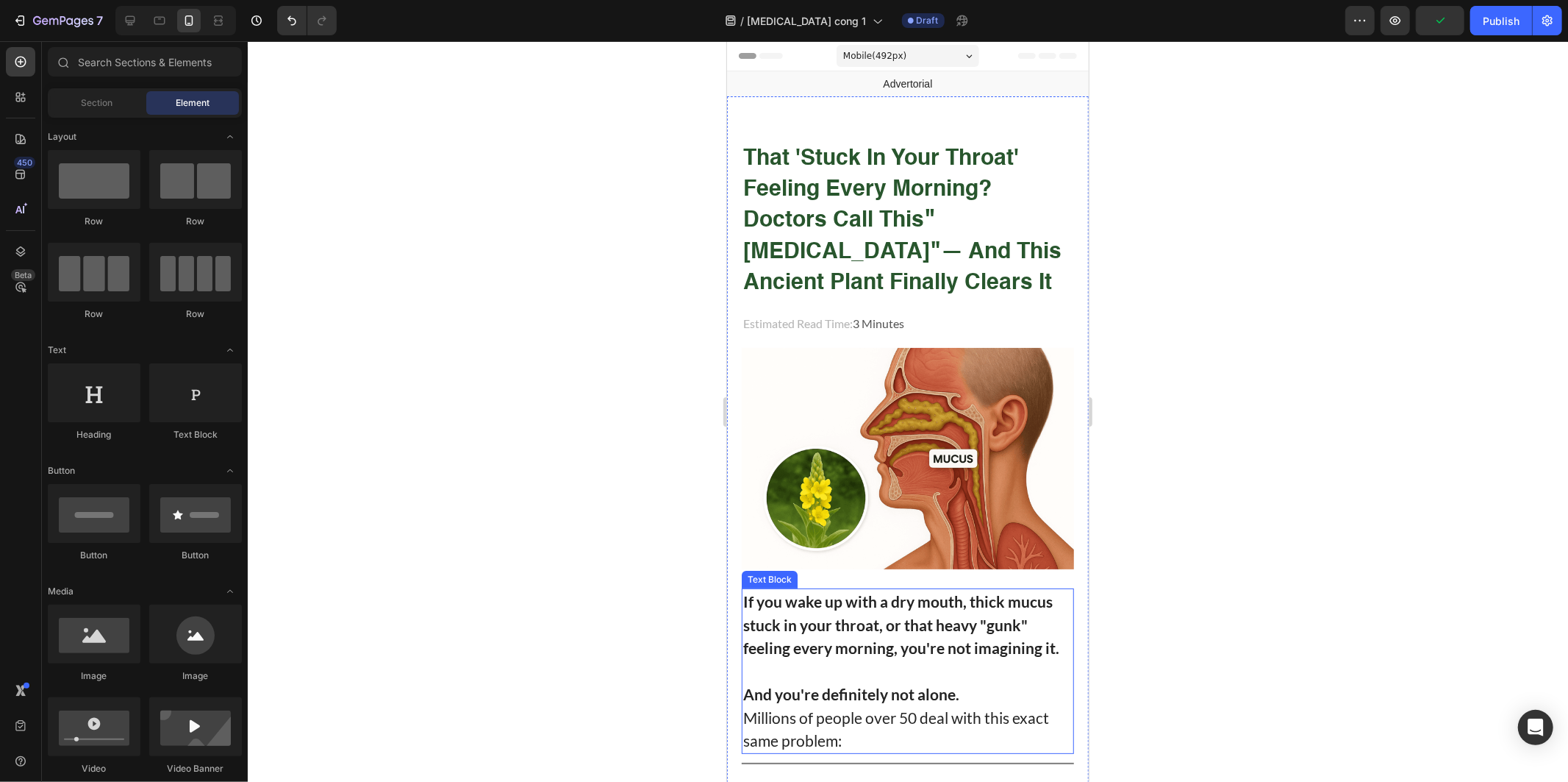
click at [843, 633] on strong "If you wake up with a dry mouth, thick mucus stuck in your throat, or that heav…" at bounding box center [900, 623] width 316 height 65
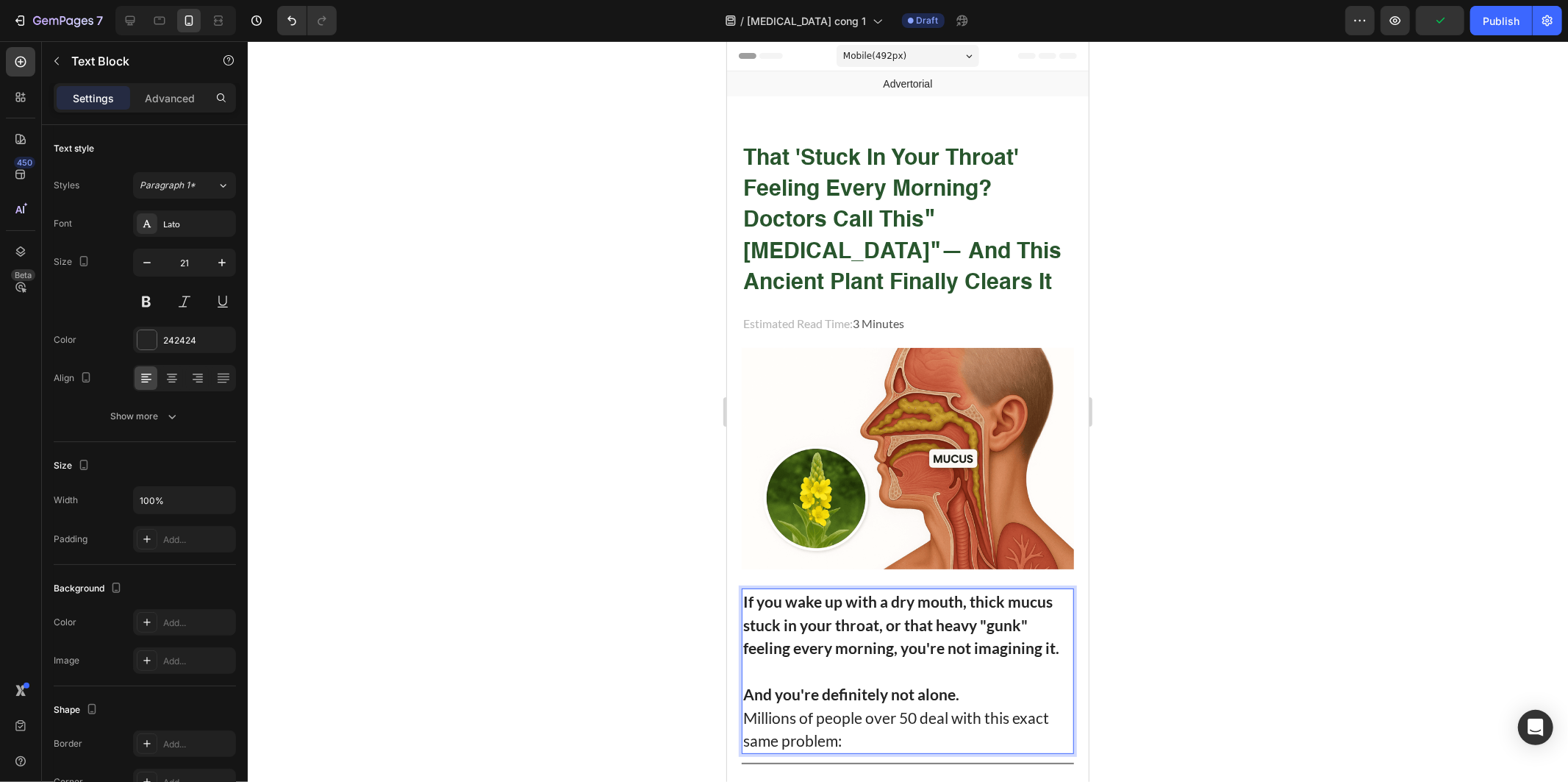
click at [932, 659] on p "Rich Text Editor. Editing area: main" at bounding box center [906, 670] width 329 height 24
click at [929, 650] on p "If you wake up with a dry mouth, thick mucus stuck in your throat, or that heav…" at bounding box center [906, 624] width 329 height 70
click at [1018, 650] on p "If you wake up with a dry mouth, thick mucus stuck in your throat, or that heav…" at bounding box center [906, 624] width 329 height 70
click at [1055, 644] on strong "If you wake up with a dry mouth, thick mucus stuck in your throat, or that heav…" at bounding box center [900, 623] width 316 height 65
click at [809, 592] on strong "If you wake up with a dry mouth, thick mucus stuck in your throat, or that heav…" at bounding box center [900, 623] width 316 height 65
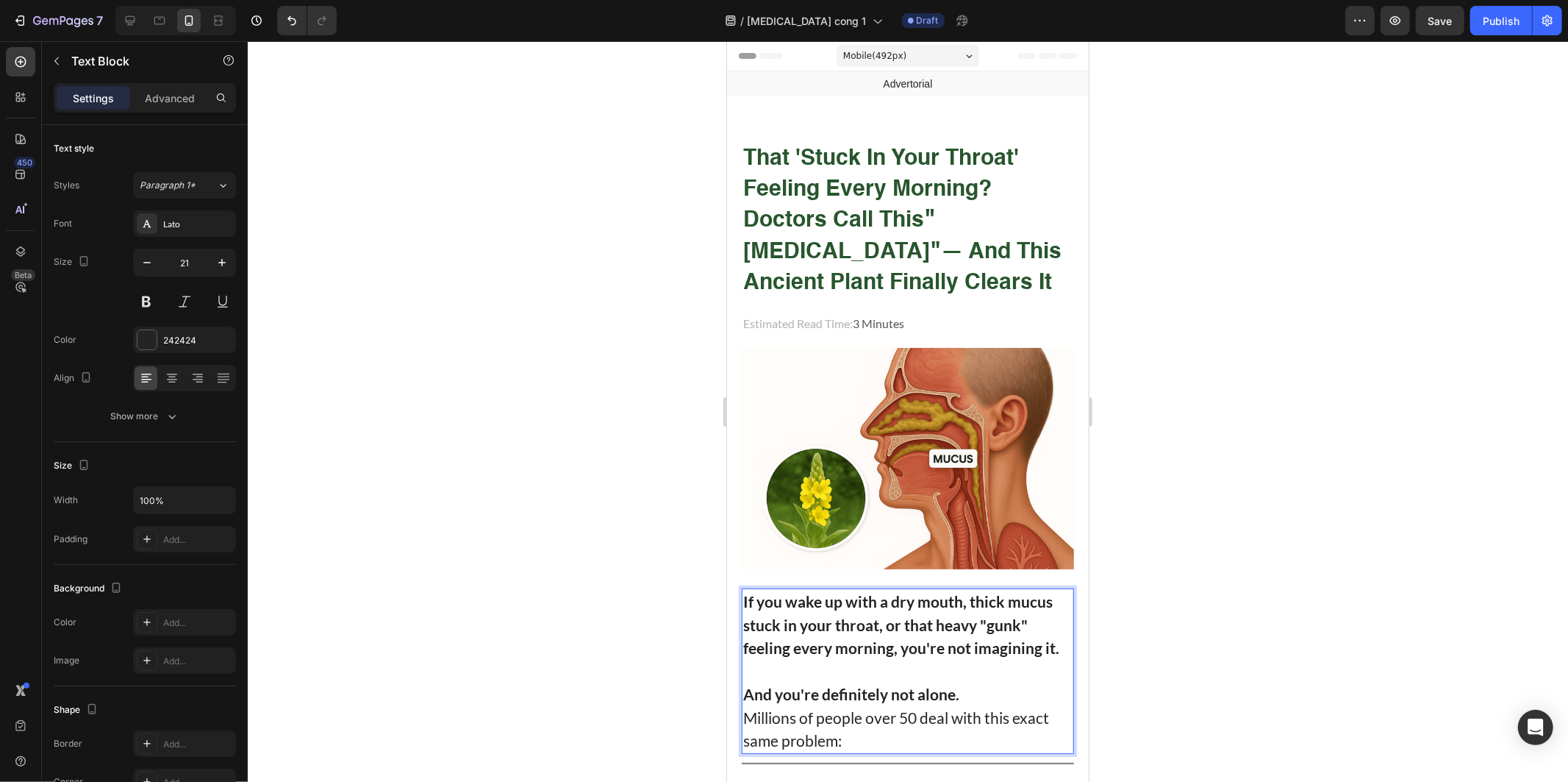
click at [968, 611] on strong "If you wake up with a dry mouth, thick mucus stuck in your throat, or that heav…" at bounding box center [900, 623] width 316 height 65
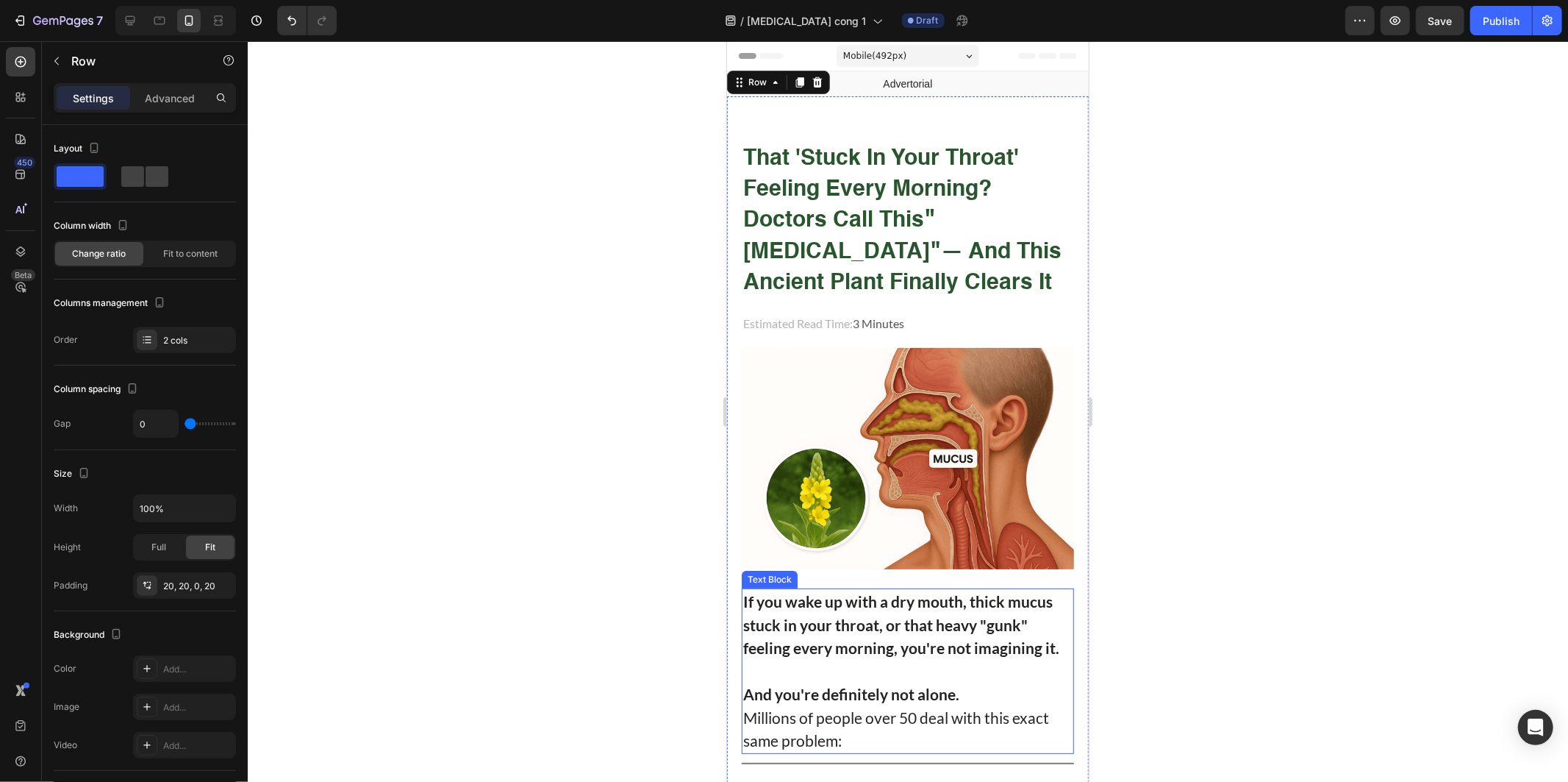
click at [884, 626] on p "If you wake up with a dry mouth, thick mucus stuck in your throat, or that heav…" at bounding box center [906, 624] width 329 height 70
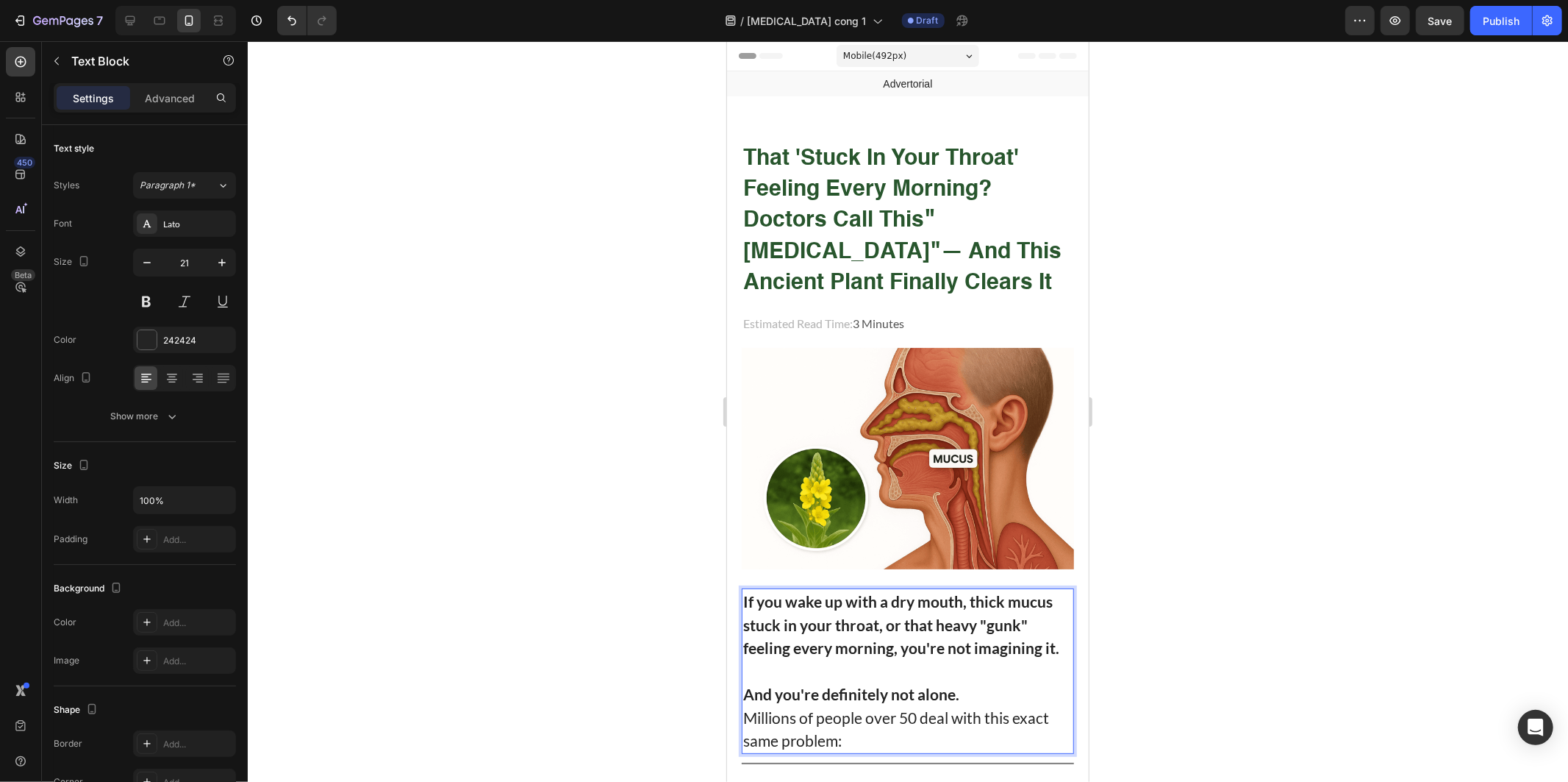
click at [1034, 636] on strong "If you wake up with a dry mouth, thick mucus stuck in your throat, or that heav…" at bounding box center [900, 623] width 316 height 65
click at [856, 644] on strong "If you wake up with a dry mouth, thick mucus stuck in your throat, or that heav…" at bounding box center [900, 623] width 316 height 65
click at [938, 650] on p "If you wake up with a dry mouth, thick mucus stuck in your throat, or that heav…" at bounding box center [906, 624] width 329 height 70
click at [927, 646] on strong "If you wake up with a dry mouth, thick mucus stuck in your throat, or that heav…" at bounding box center [900, 623] width 316 height 65
click at [1000, 644] on strong "If you wake up with a dry mouth, thick mucus stuck in your throat, or that heav…" at bounding box center [900, 623] width 316 height 65
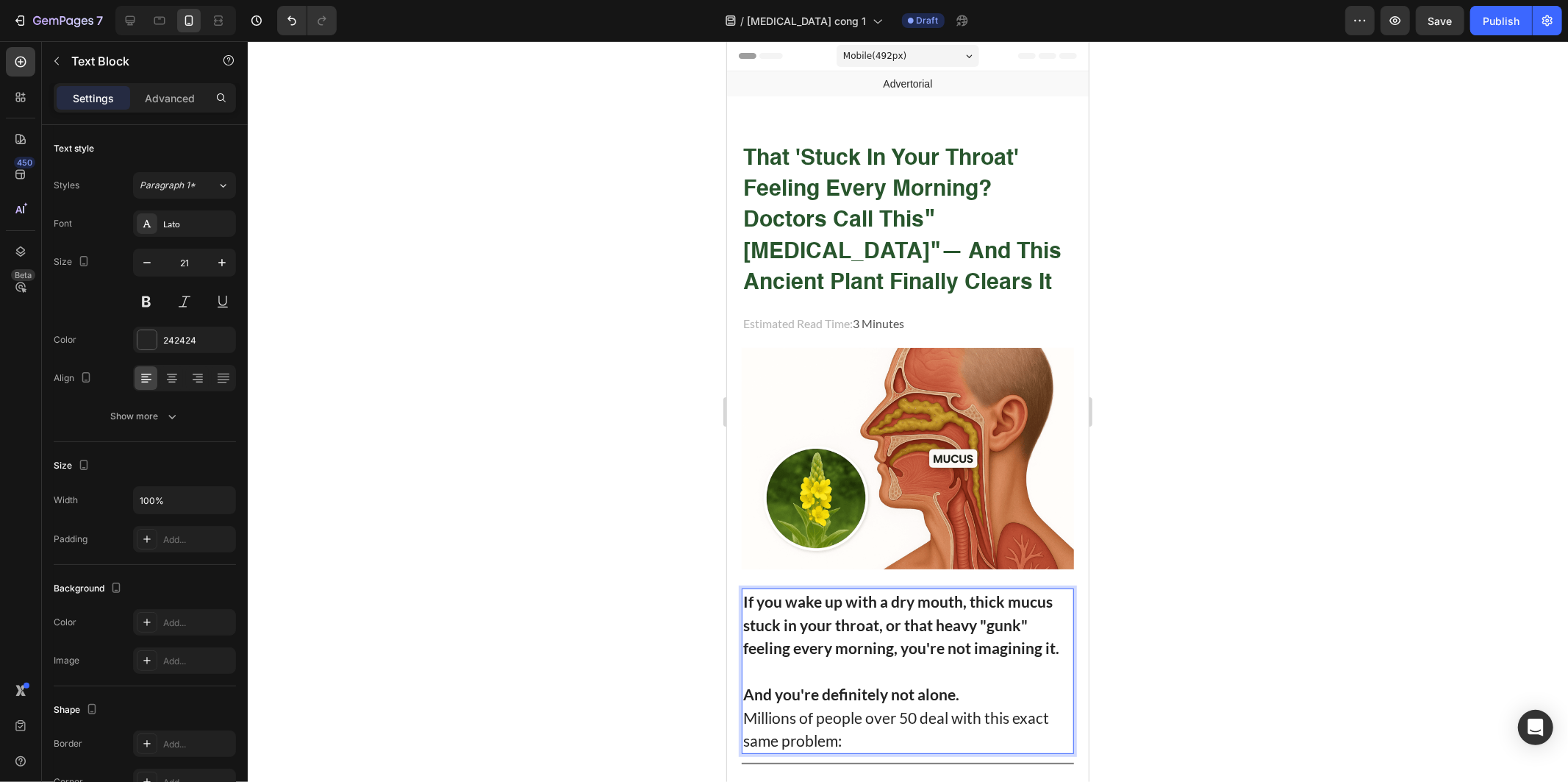
click at [1058, 641] on p "If you wake up with a dry mouth, thick mucus stuck in your throat, or that heav…" at bounding box center [906, 624] width 329 height 70
click at [1046, 642] on strong "If you wake up with a dry mouth, thick mucus stuck in your throat, or that heav…" at bounding box center [900, 623] width 316 height 65
click at [1049, 642] on strong "If you wake up with a dry mouth, thick mucus stuck in your throat, or that heav…" at bounding box center [900, 623] width 316 height 65
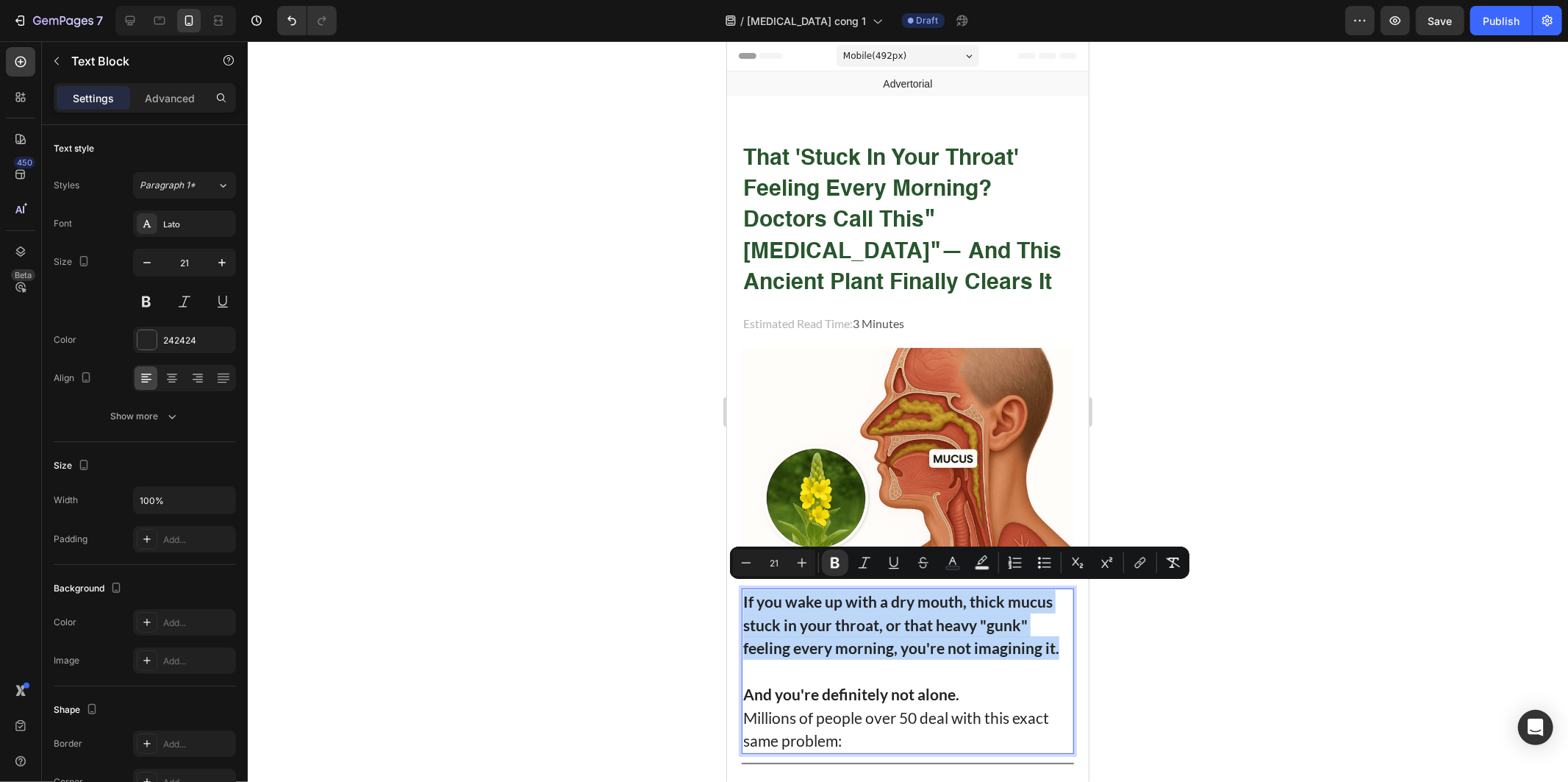
drag, startPoint x: 1049, startPoint y: 642, endPoint x: 719, endPoint y: 588, distance: 334.4
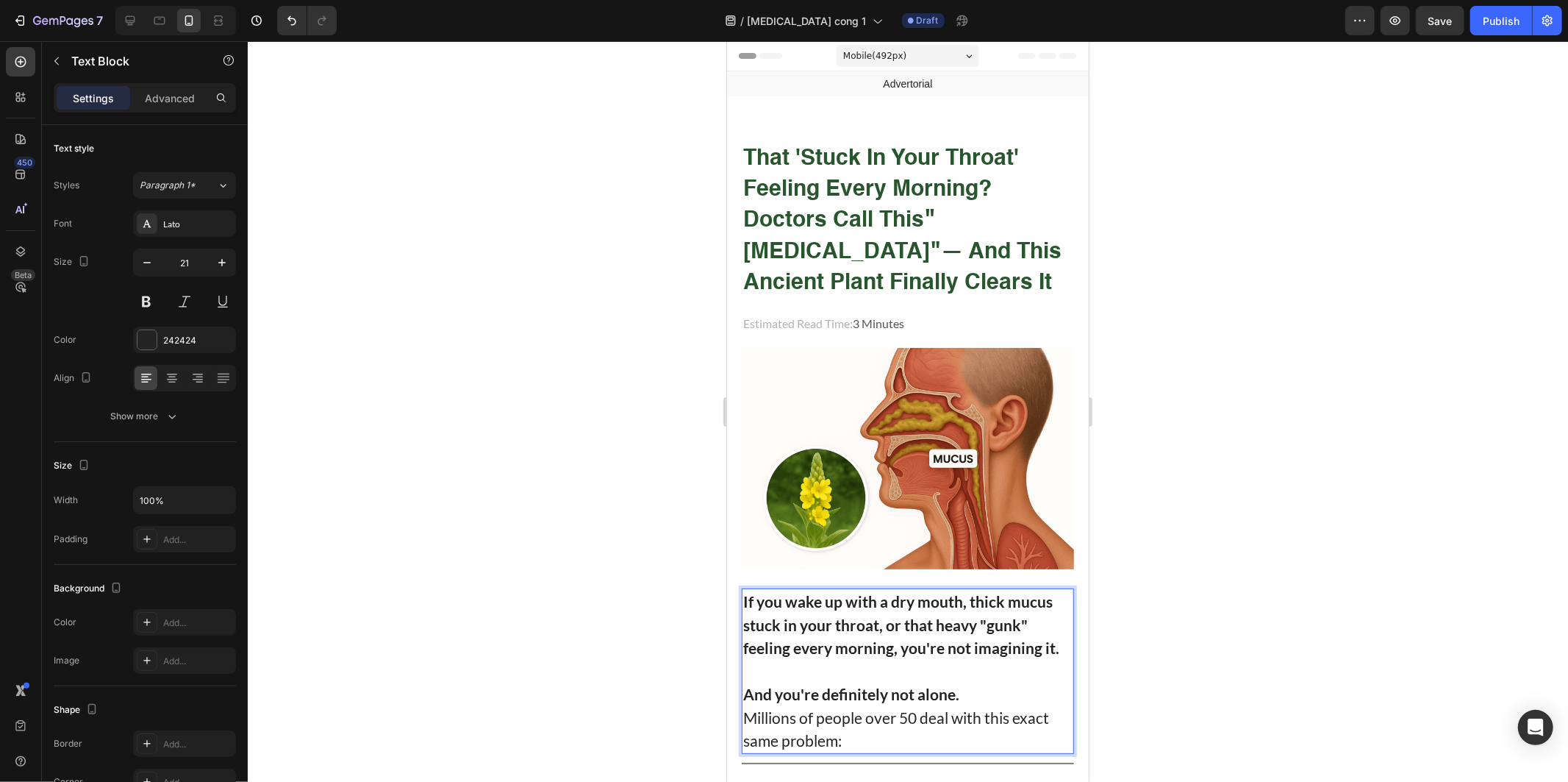
click at [889, 705] on p "Millions of people over 50 deal with this exact same problem:" at bounding box center [906, 728] width 329 height 47
drag, startPoint x: 979, startPoint y: 695, endPoint x: 967, endPoint y: 701, distance: 13.4
click at [979, 695] on p "And you're definitely not alone." at bounding box center [906, 693] width 329 height 24
click at [883, 716] on p "Millions of people over 50 deal with this exact same problem:" at bounding box center [906, 728] width 329 height 47
click at [886, 725] on p "Millions of people over 50 deal with this exact same problem:" at bounding box center [906, 728] width 329 height 47
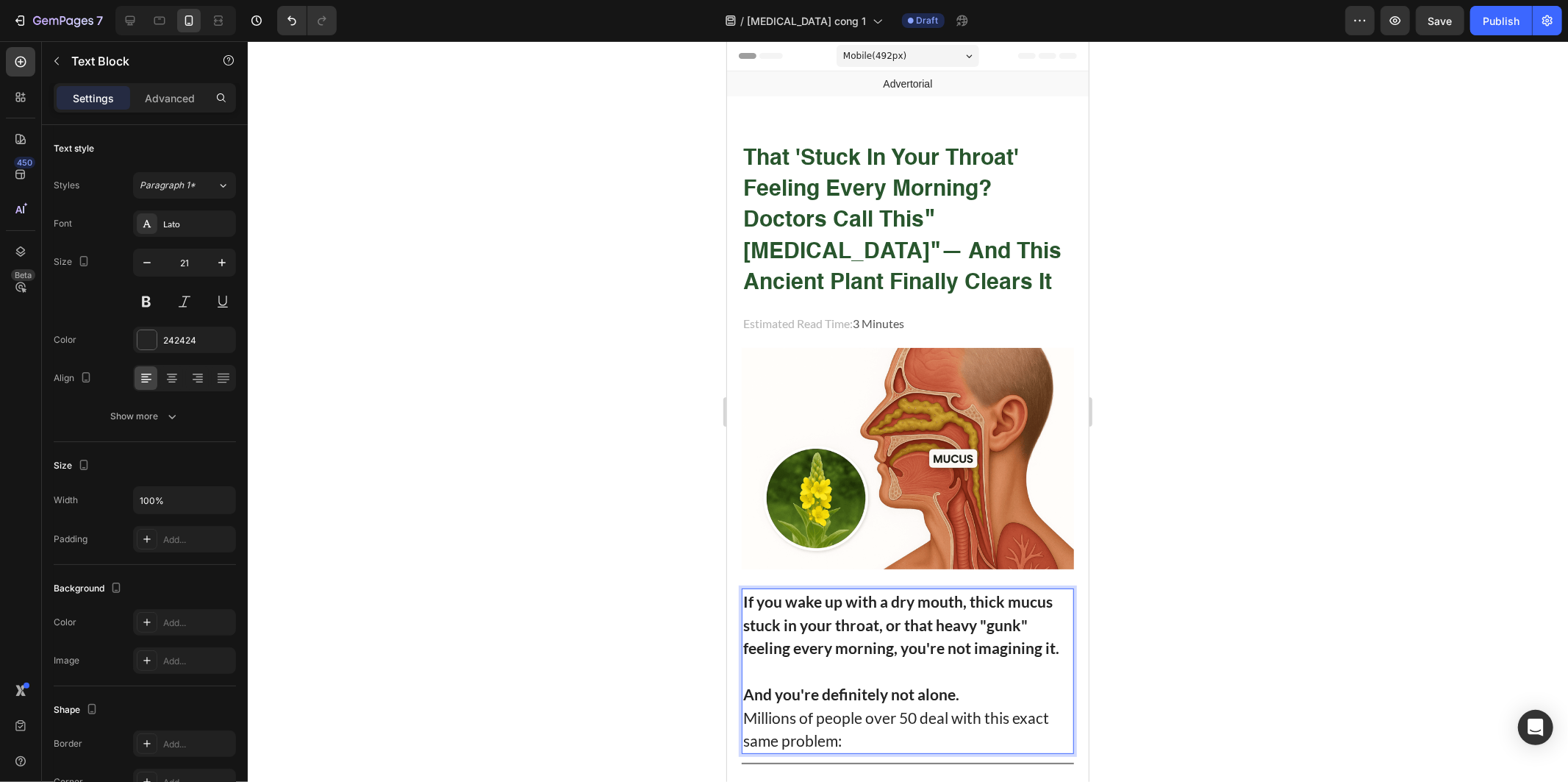
scroll to position [245, 0]
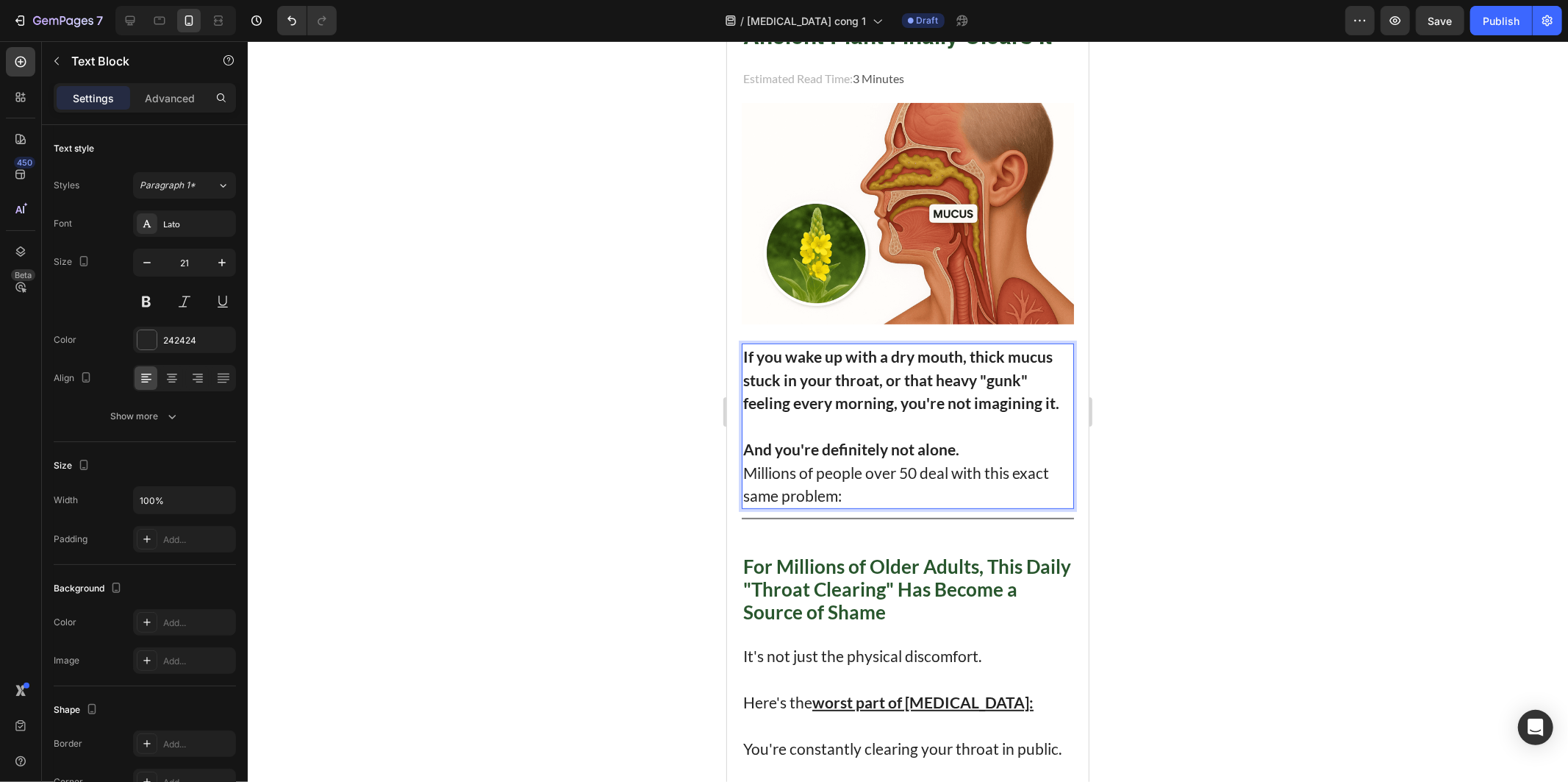
click at [541, 504] on div at bounding box center [907, 411] width 1321 height 740
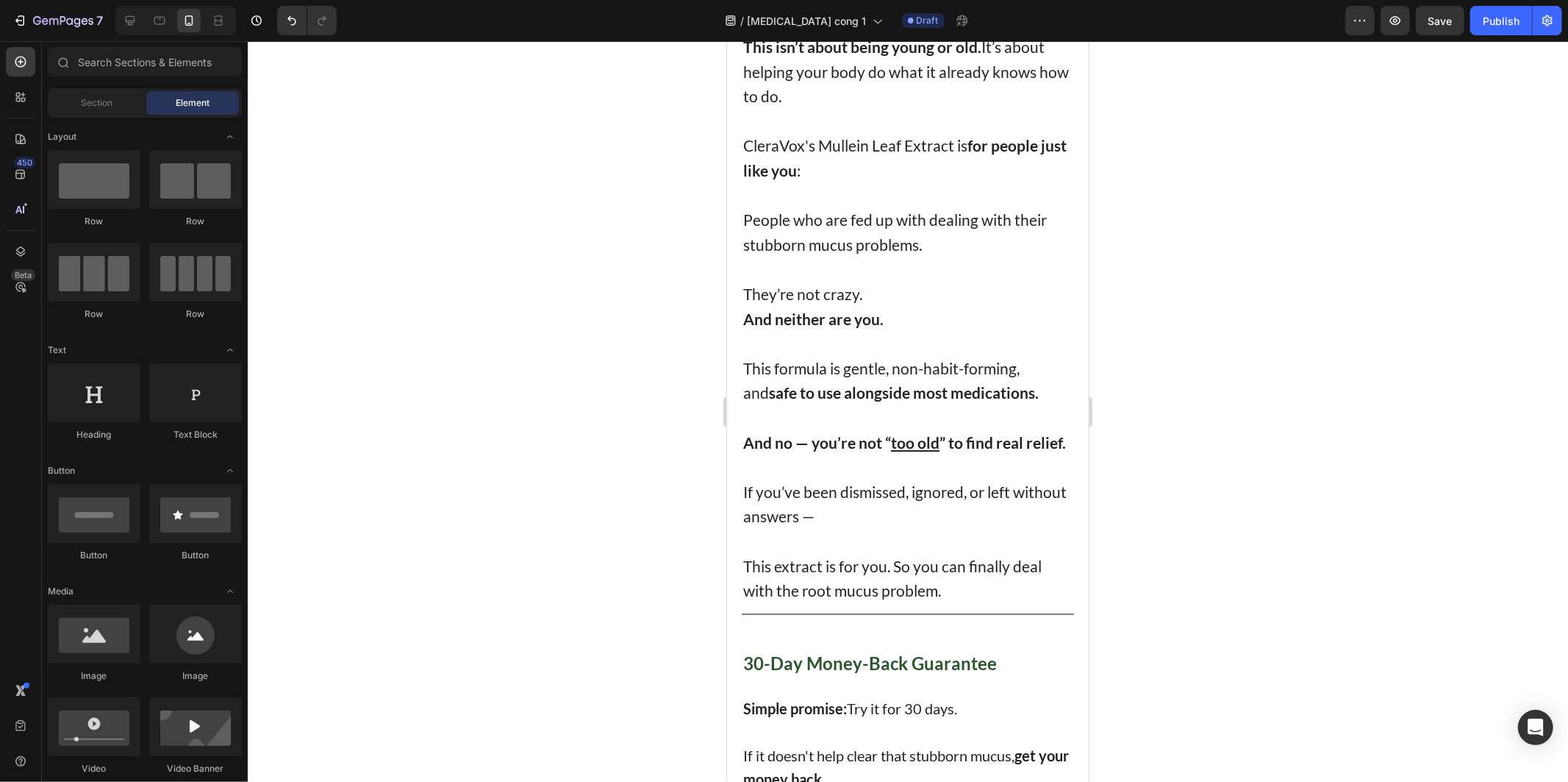
scroll to position [9071, 0]
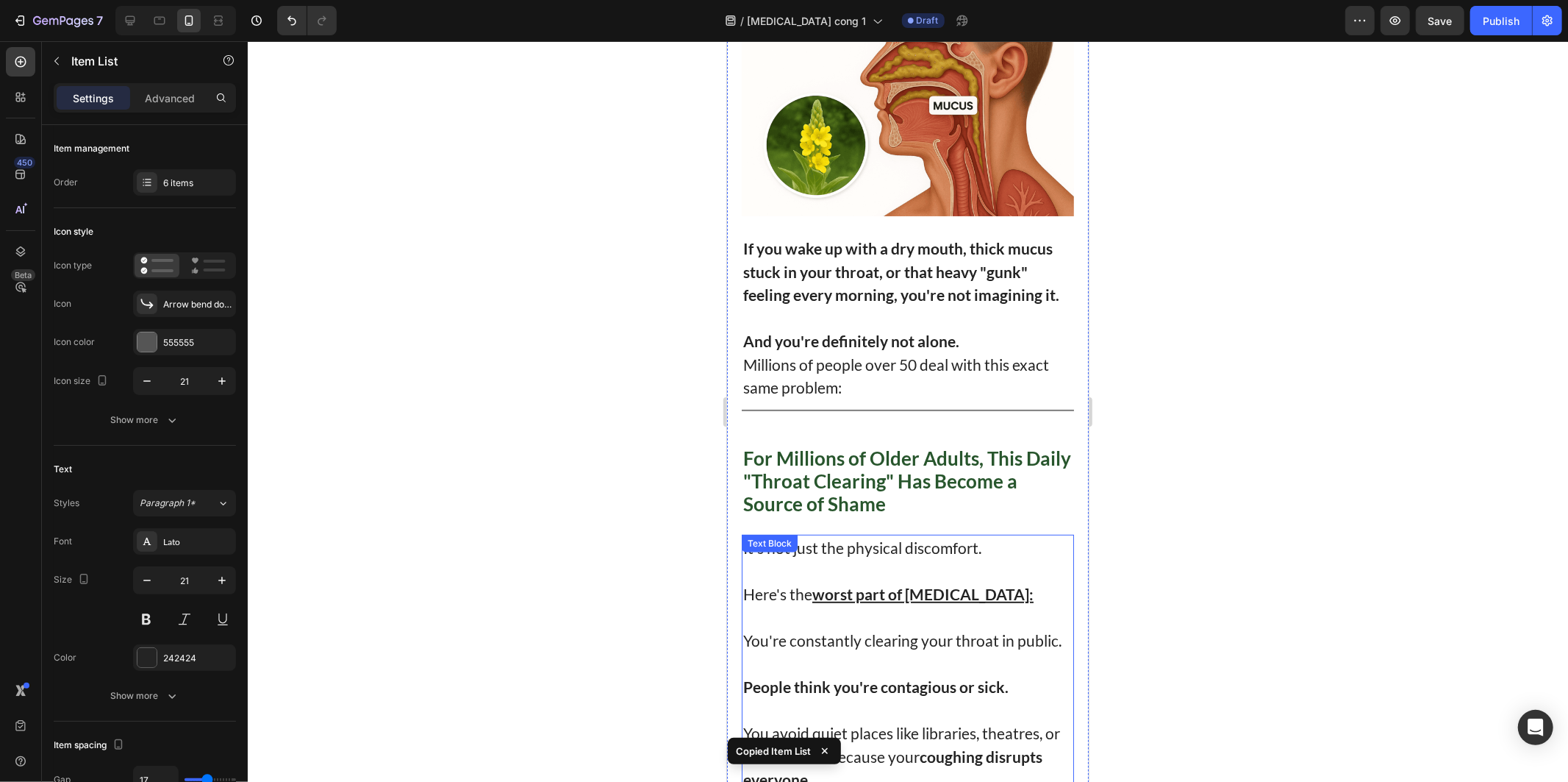
scroll to position [245, 0]
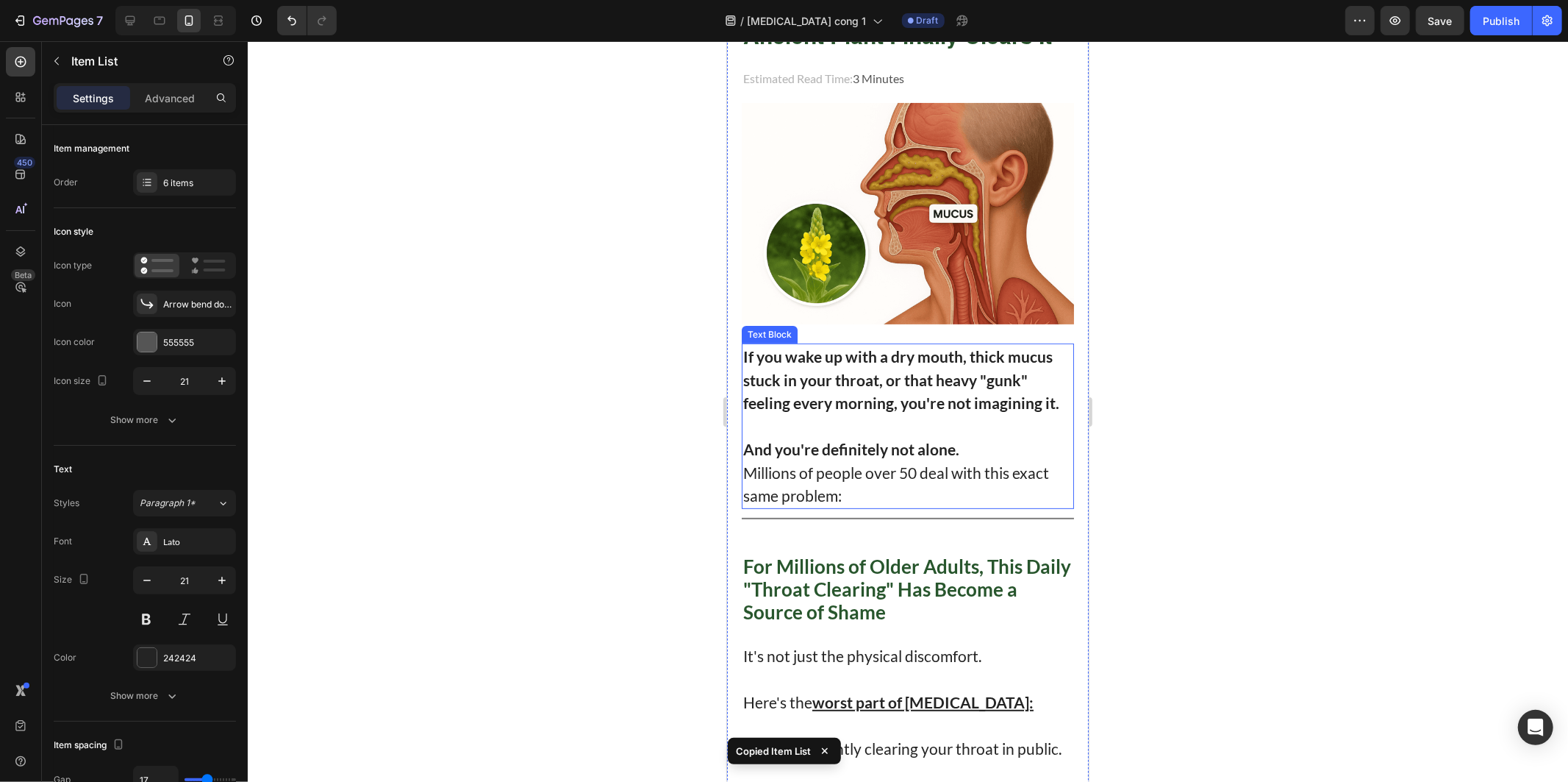
click at [880, 442] on strong "And you're definitely not alone." at bounding box center [850, 448] width 216 height 19
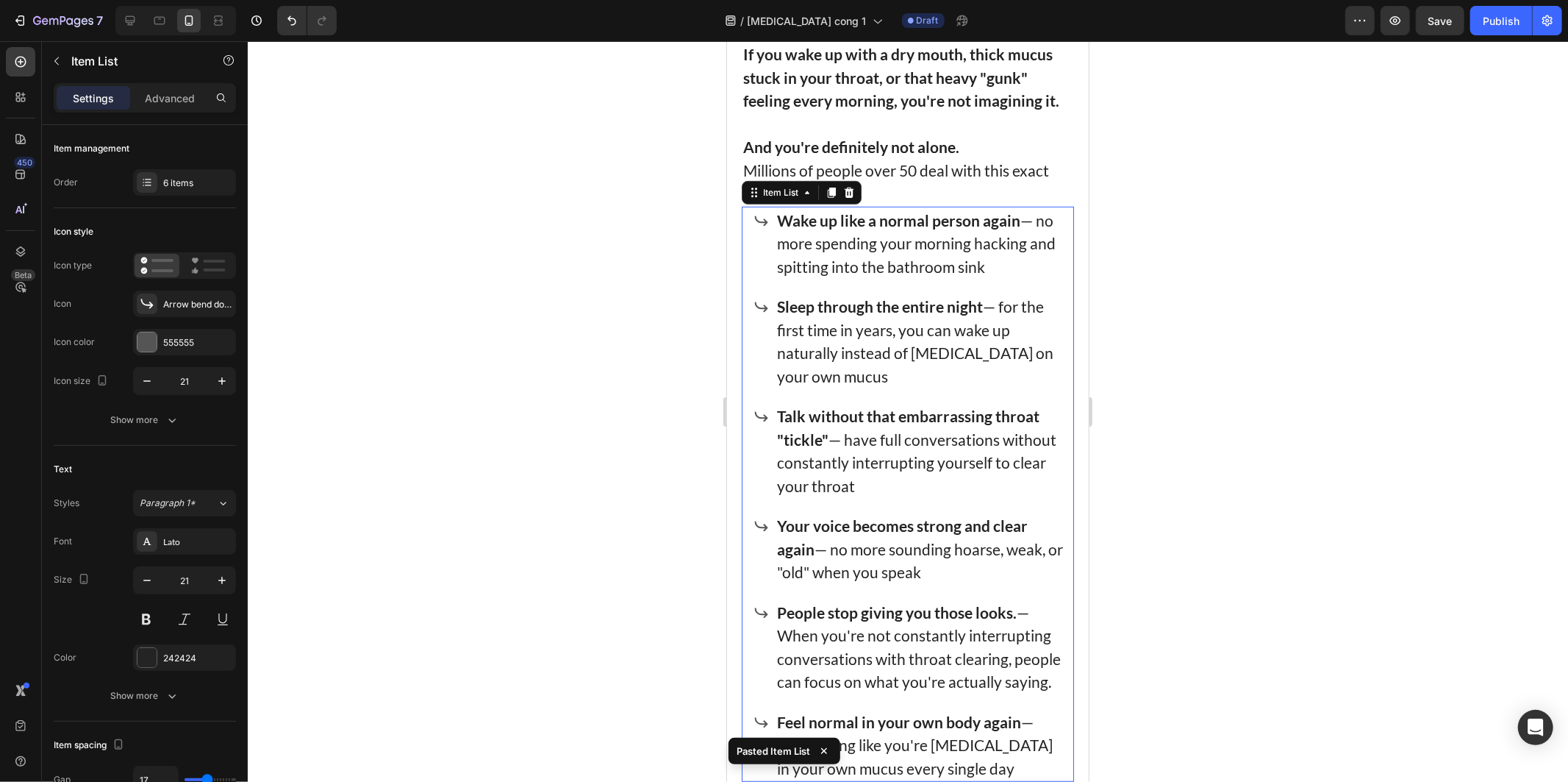
scroll to position [409, 0]
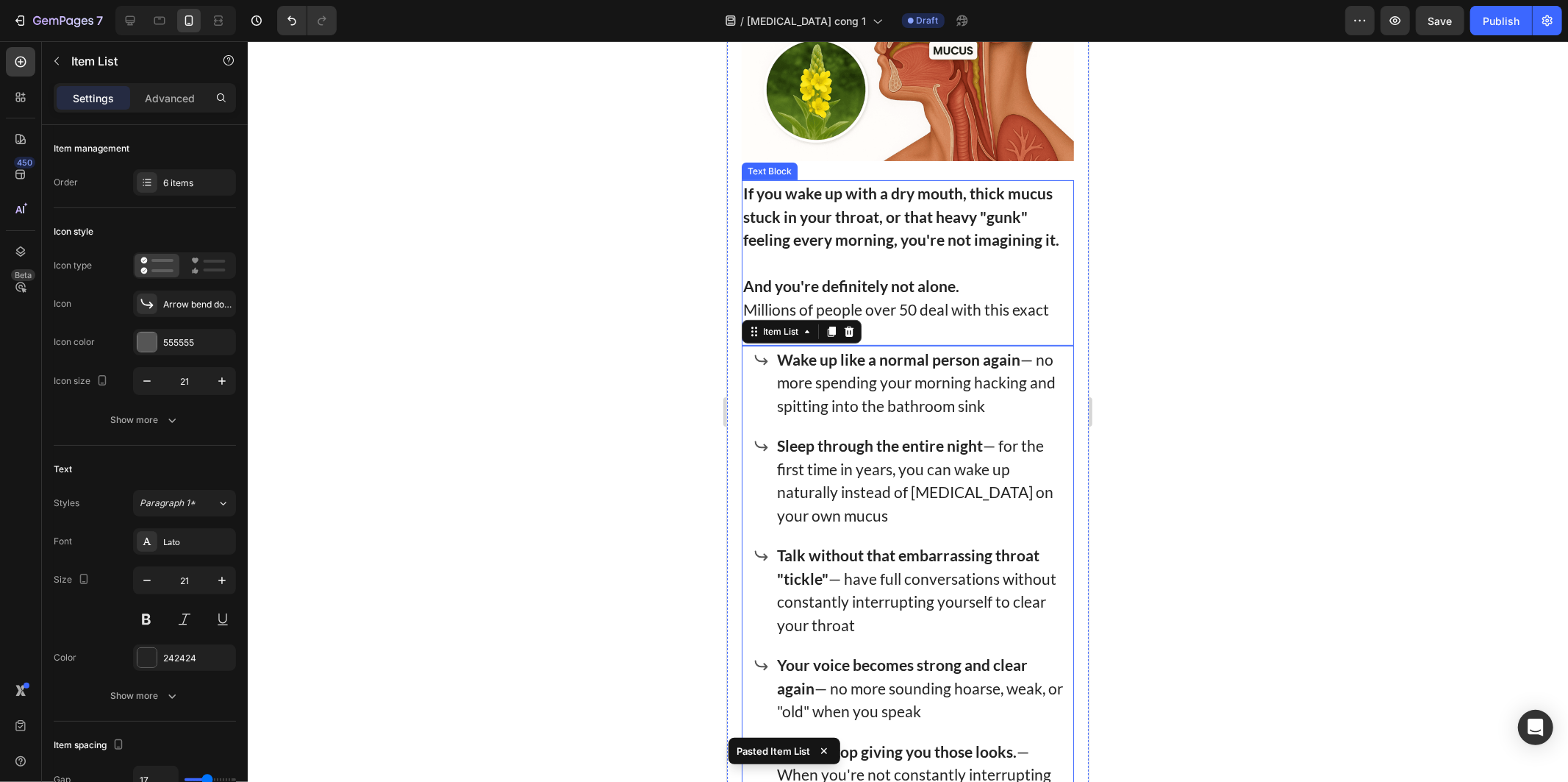
click at [959, 222] on strong "If you wake up with a dry mouth, thick mucus stuck in your throat, or that heav…" at bounding box center [900, 215] width 316 height 65
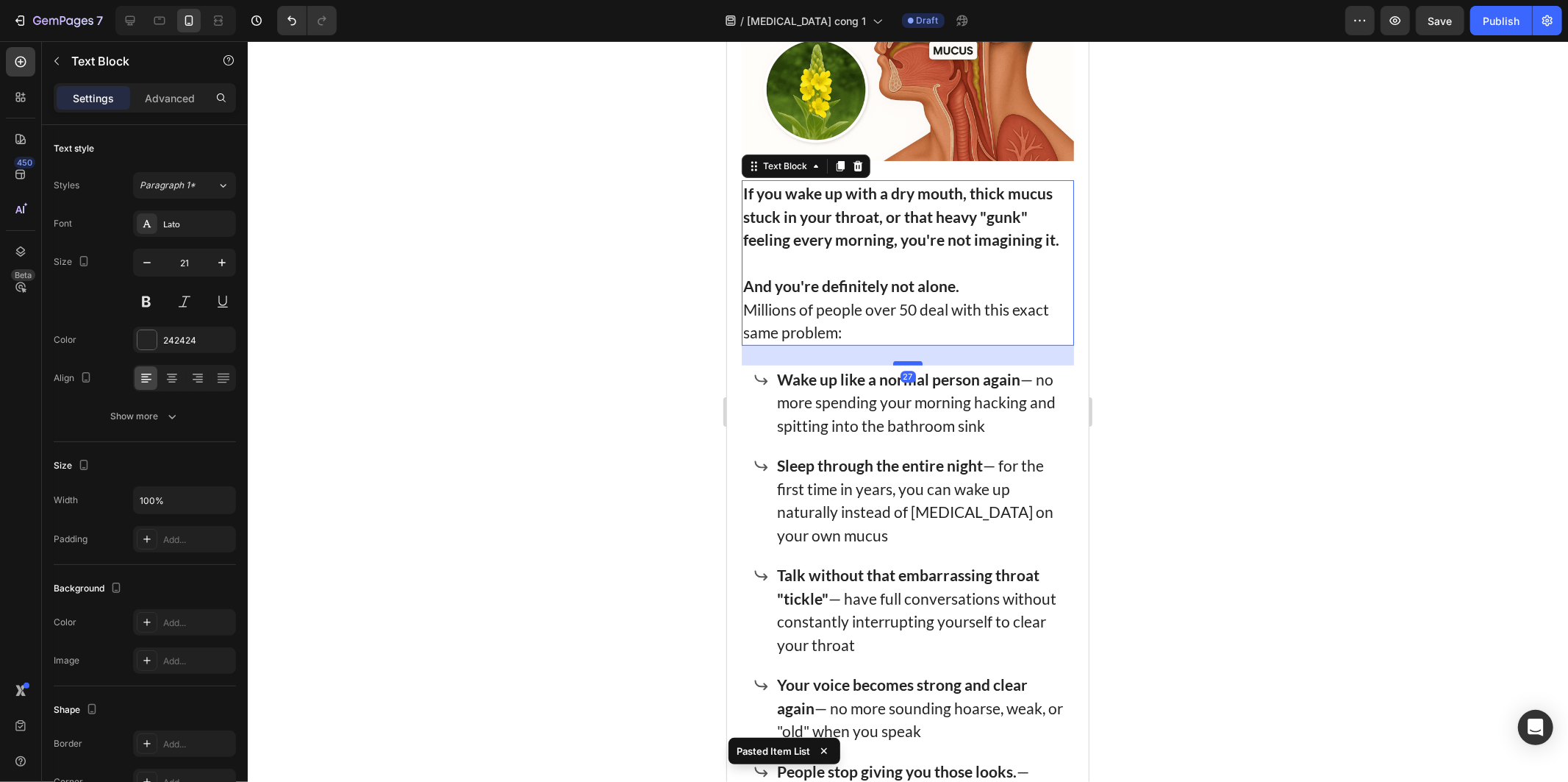
drag, startPoint x: 900, startPoint y: 335, endPoint x: 910, endPoint y: 355, distance: 22.4
click at [910, 360] on div at bounding box center [907, 362] width 29 height 4
click at [942, 418] on p "Wake up like a normal person again — no more spending your morning hacking and …" at bounding box center [920, 402] width 286 height 70
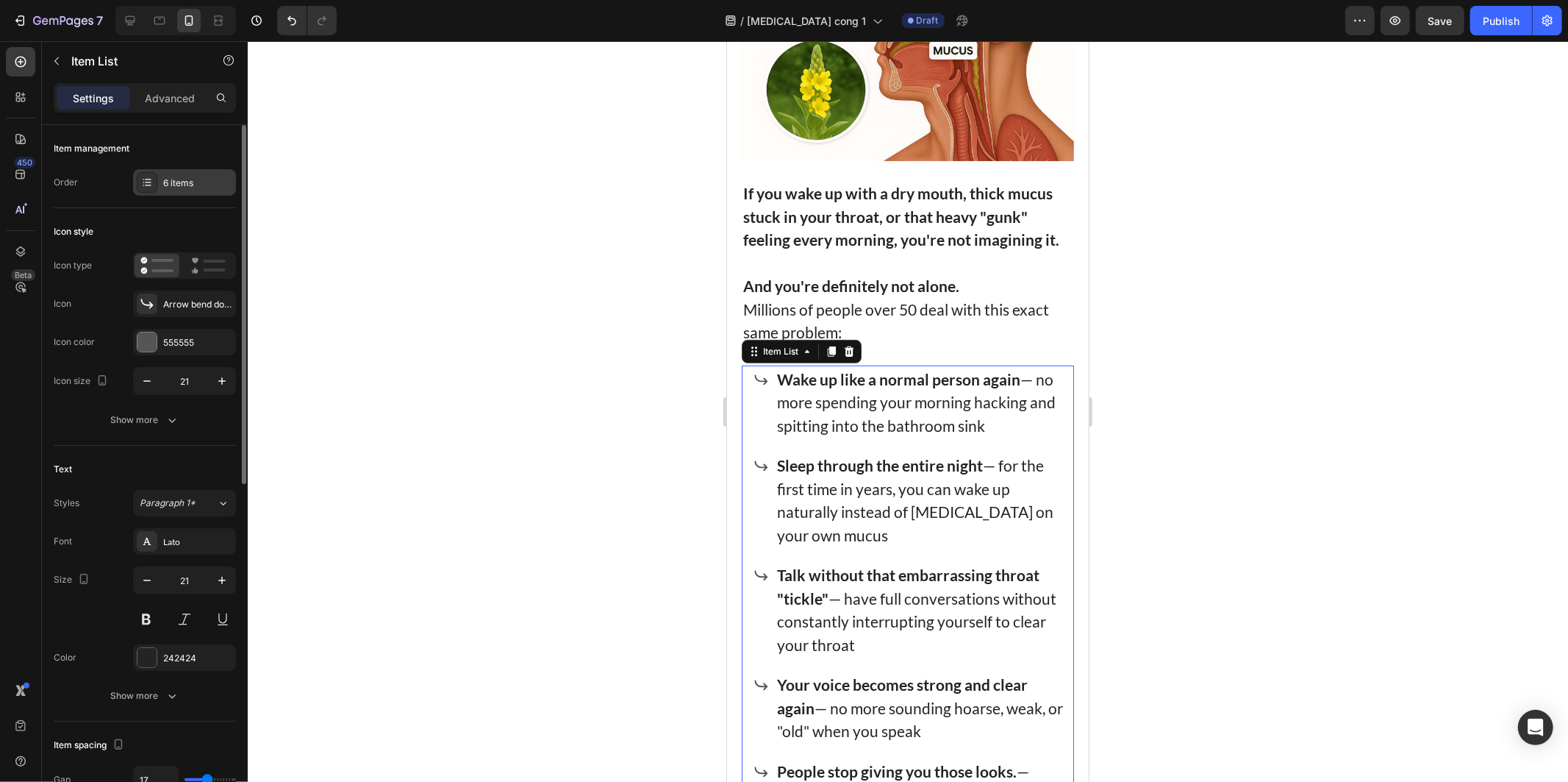
click at [158, 181] on div "6 items" at bounding box center [185, 182] width 103 height 26
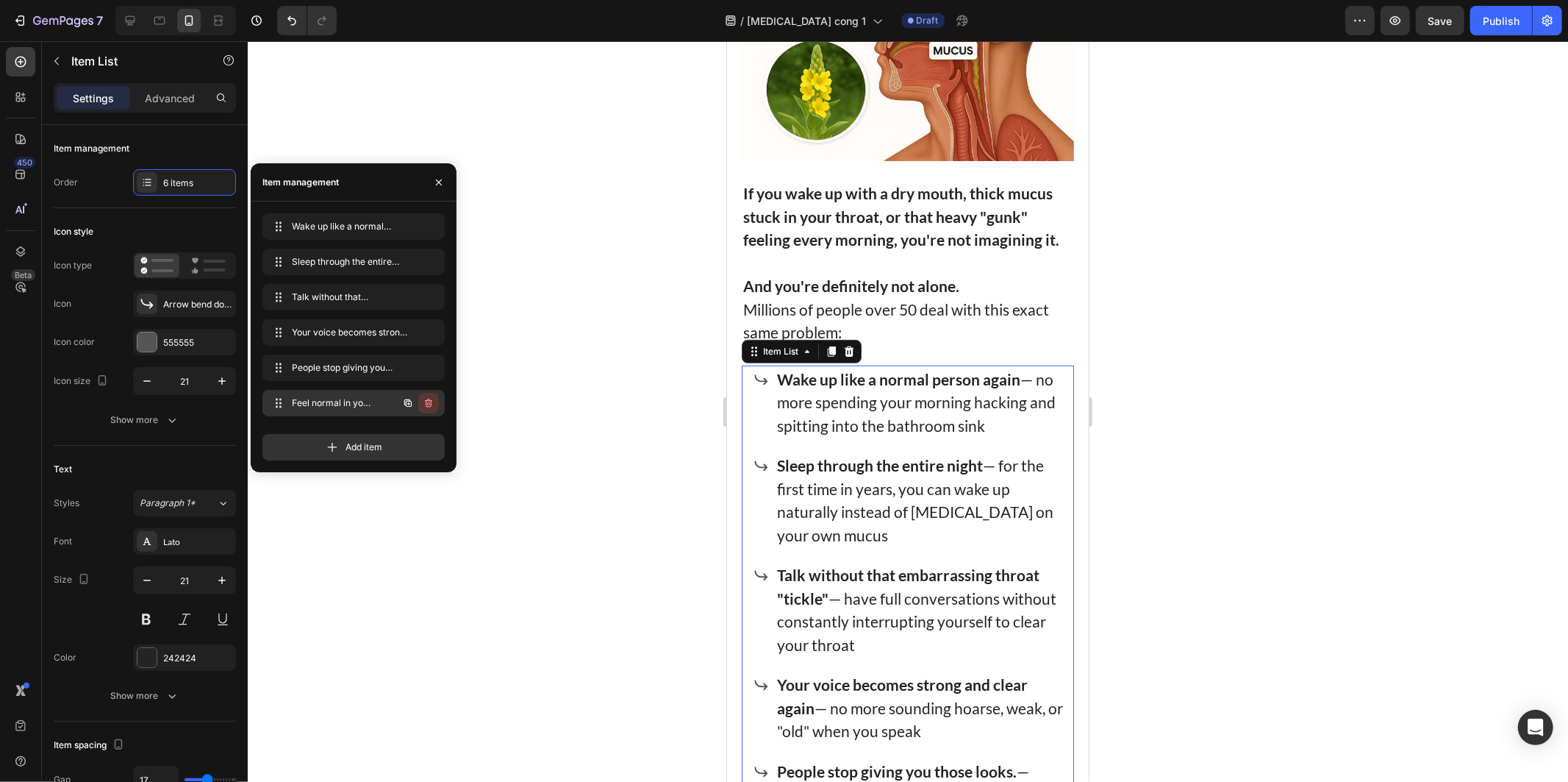
click at [428, 402] on icon "button" at bounding box center [427, 404] width 1 height 4
click at [432, 369] on icon "button" at bounding box center [429, 368] width 11 height 11
click at [436, 261] on button "button" at bounding box center [428, 261] width 20 height 20
click at [431, 258] on div "Delete" at bounding box center [418, 261] width 27 height 13
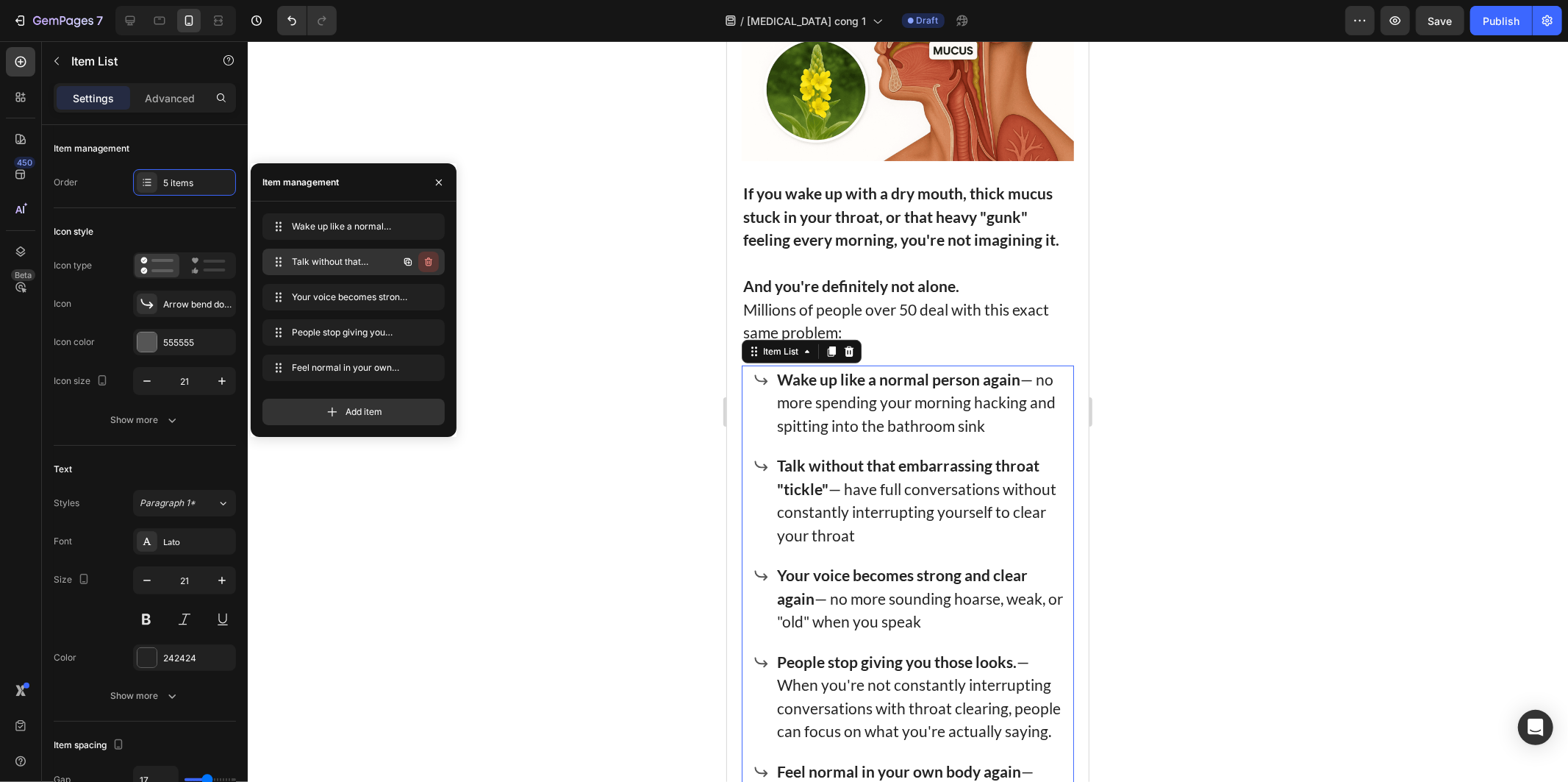
click at [423, 260] on icon "button" at bounding box center [429, 261] width 11 height 11
click at [423, 260] on div "Delete" at bounding box center [418, 261] width 27 height 13
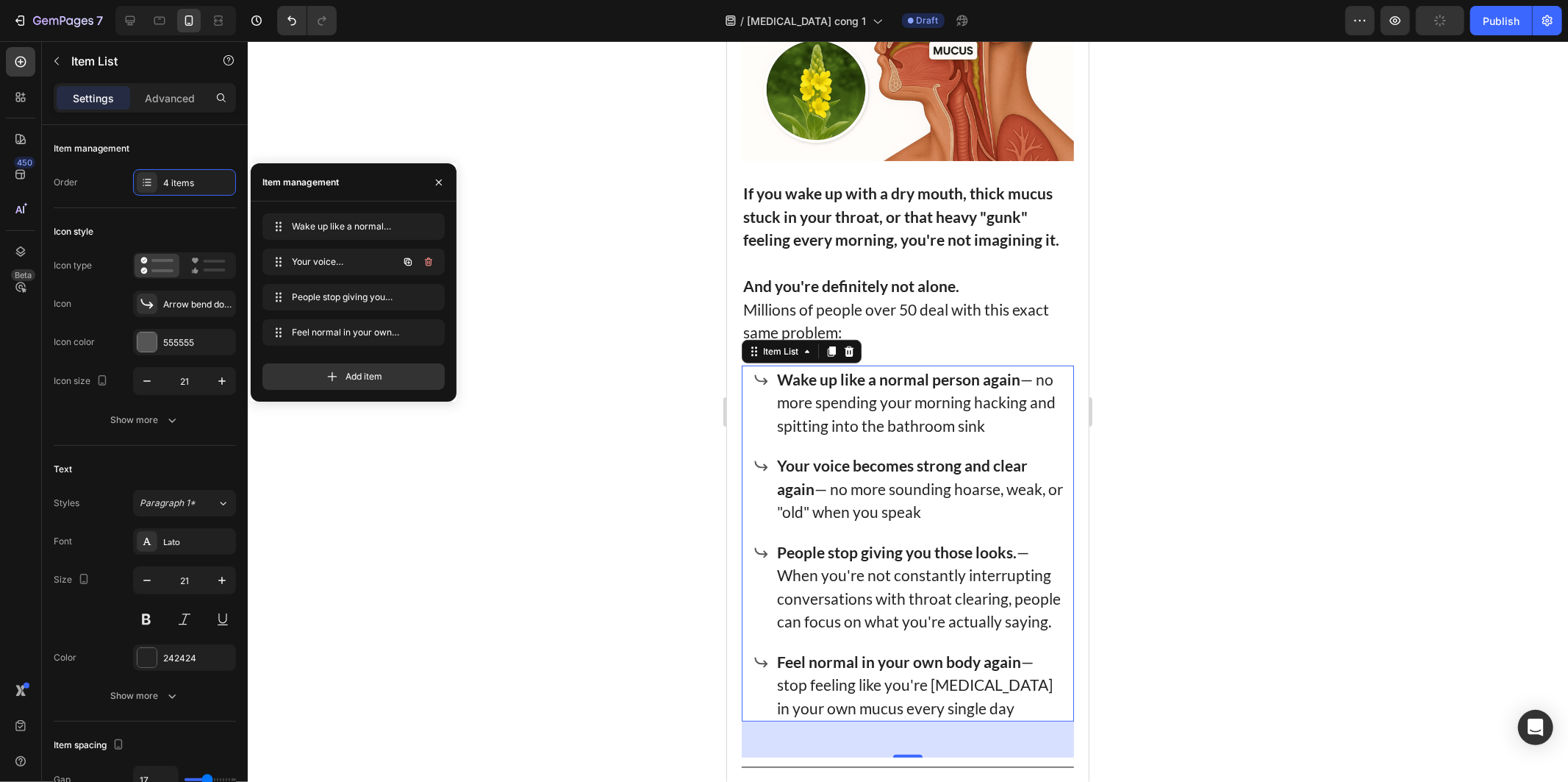
click at [423, 260] on icon "button" at bounding box center [429, 261] width 11 height 11
click at [423, 260] on div "Delete" at bounding box center [418, 261] width 27 height 13
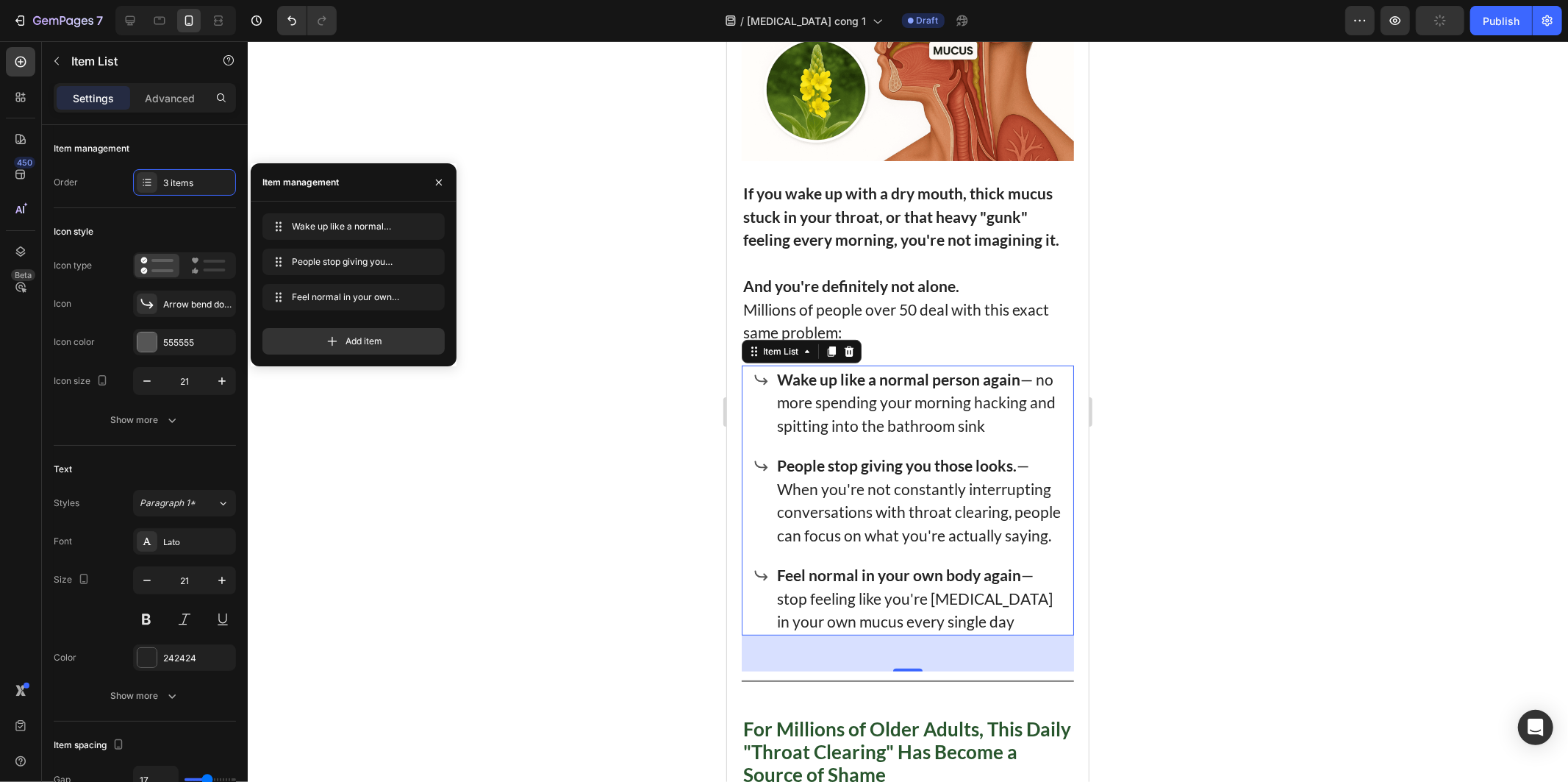
click at [909, 378] on strong "Wake up like a normal person again" at bounding box center [898, 378] width 243 height 19
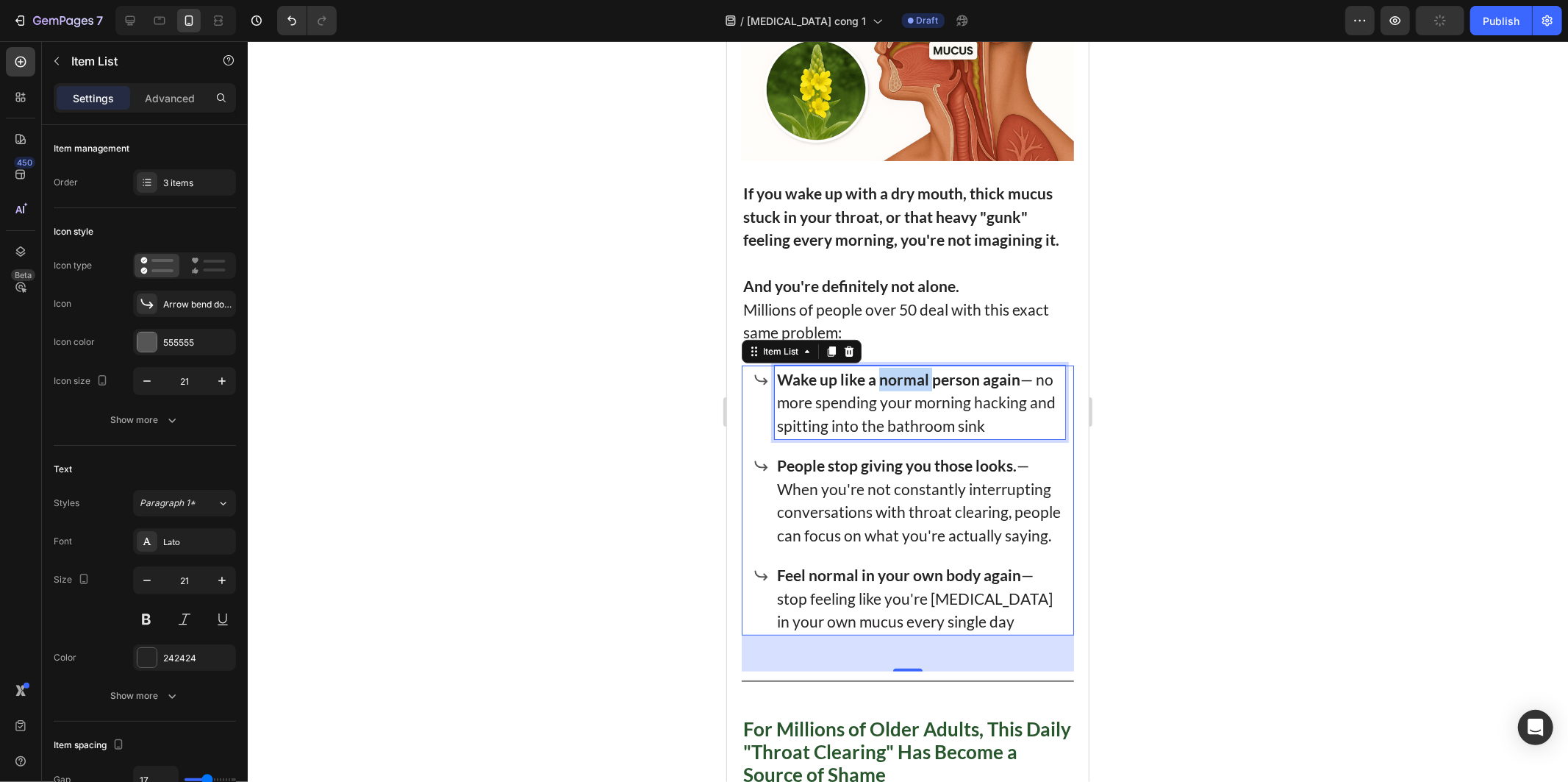
click at [909, 378] on strong "Wake up like a normal person again" at bounding box center [898, 378] width 243 height 19
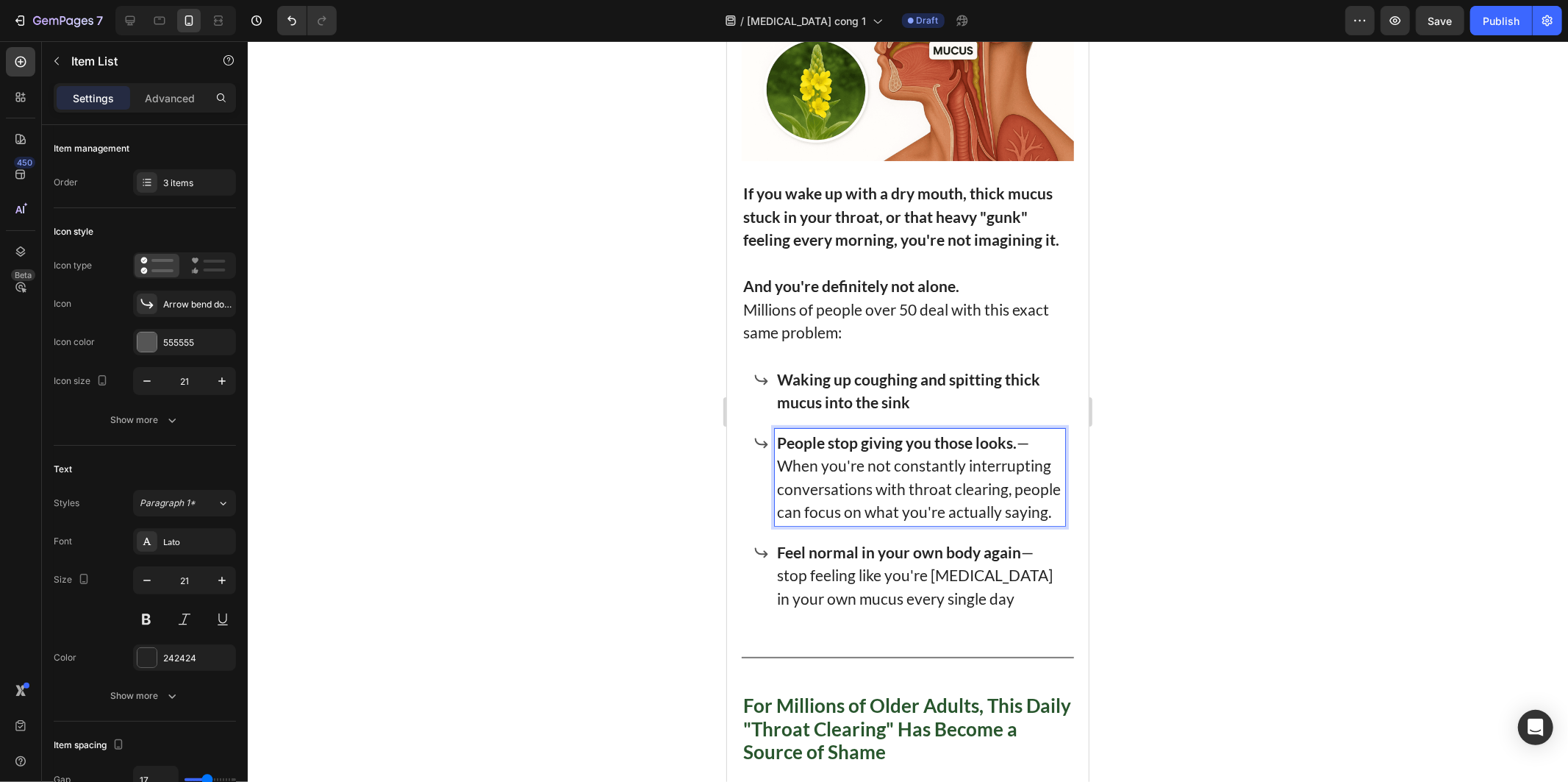
click at [853, 468] on p "People stop giving you those looks. — When you're not constantly interrupting c…" at bounding box center [920, 476] width 286 height 92
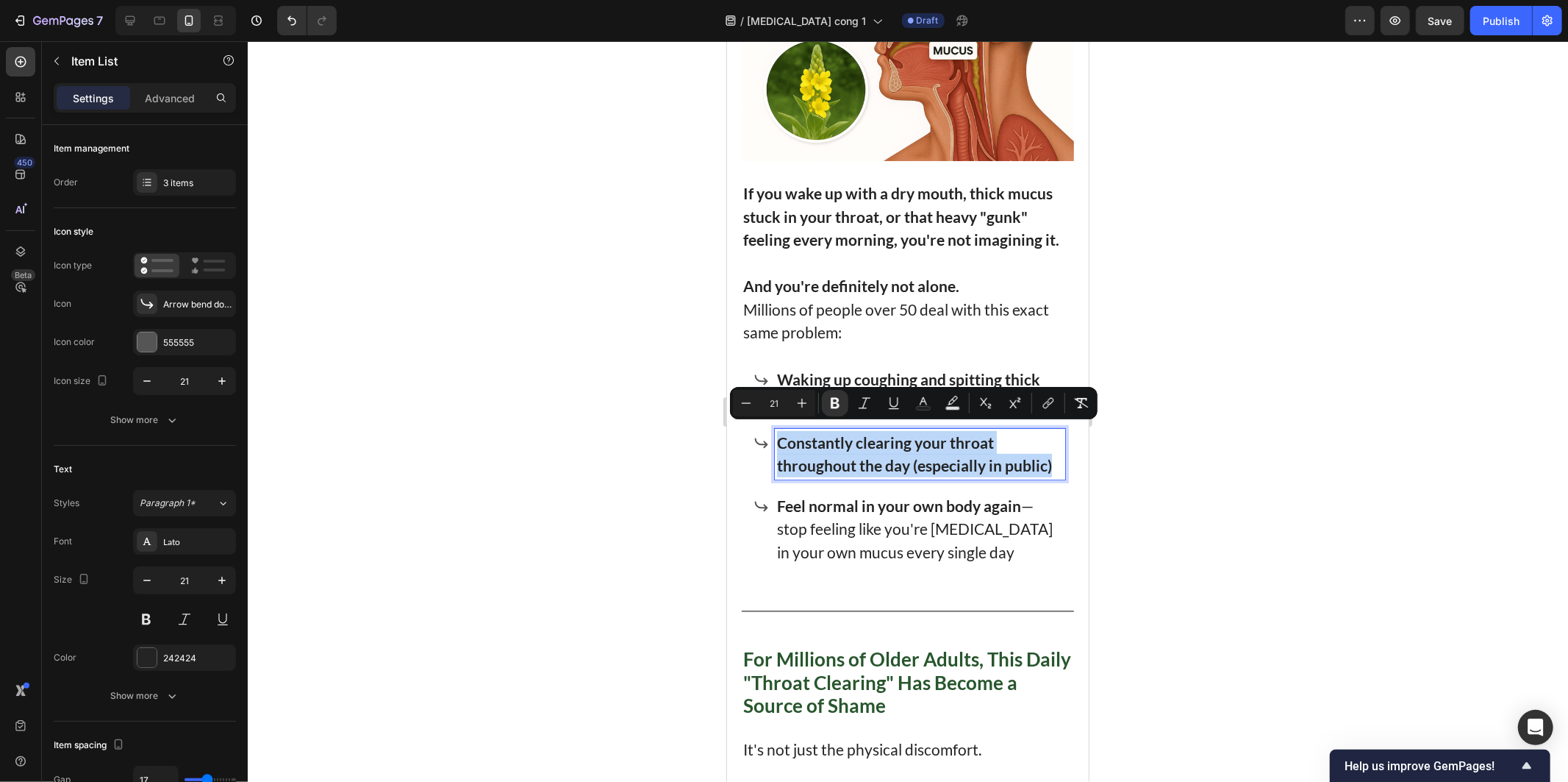
drag, startPoint x: 909, startPoint y: 481, endPoint x: 760, endPoint y: 434, distance: 156.2
click at [760, 434] on div "Constantly clearing your throat throughout the day (especially in public)" at bounding box center [909, 454] width 312 height 51
click at [898, 476] on p "Constantly clearing your throat throughout the day (especially in public)" at bounding box center [920, 454] width 286 height 47
click at [920, 475] on p "Constantly clearing your throat throughout the day (especially in public)" at bounding box center [920, 454] width 286 height 47
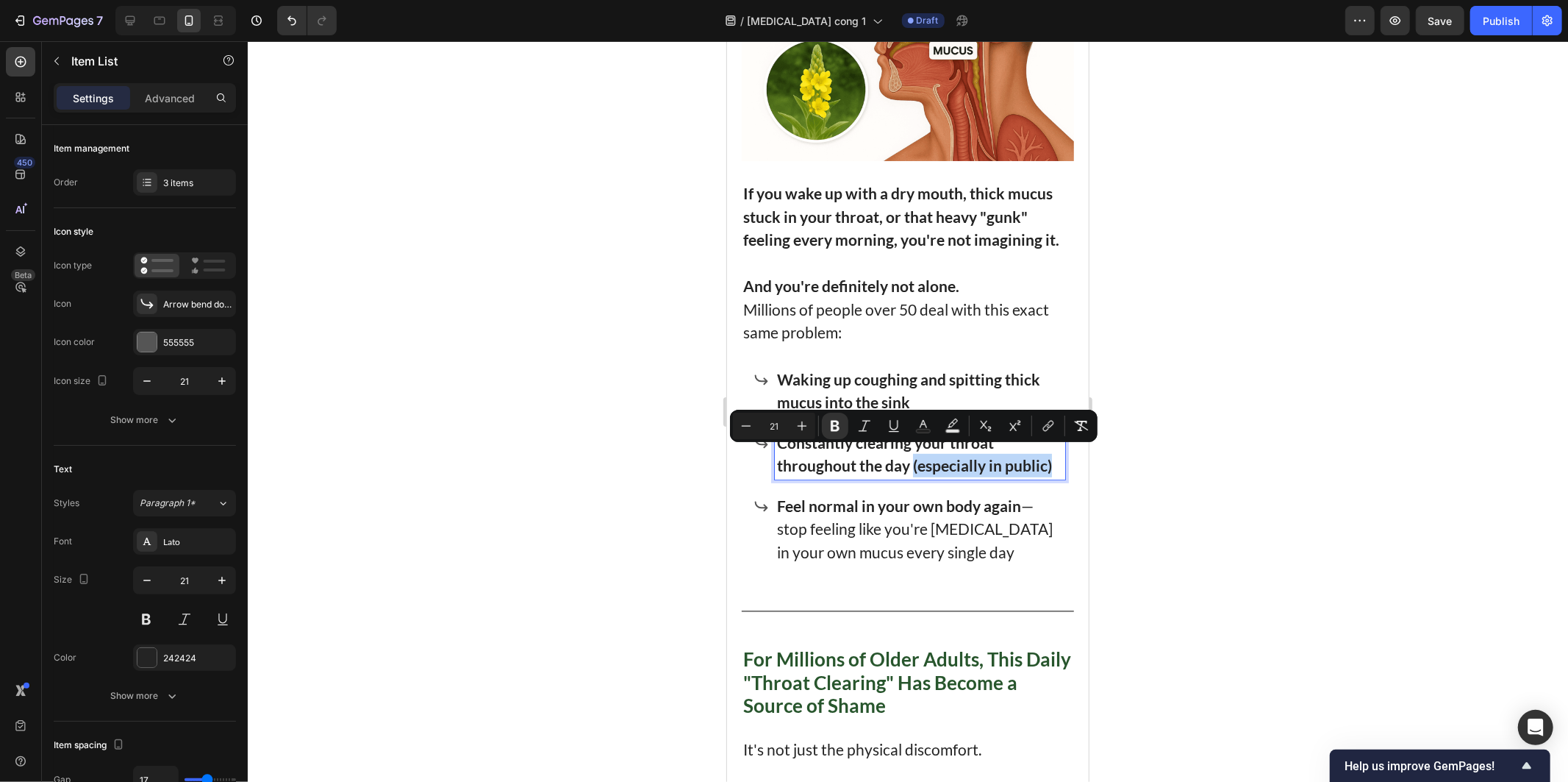
drag, startPoint x: 950, startPoint y: 485, endPoint x: 912, endPoint y: 453, distance: 49.7
click at [912, 453] on p "Constantly clearing your throat throughout the day (especially in public)" at bounding box center [920, 454] width 286 height 47
click at [831, 417] on button "Bold" at bounding box center [835, 426] width 26 height 26
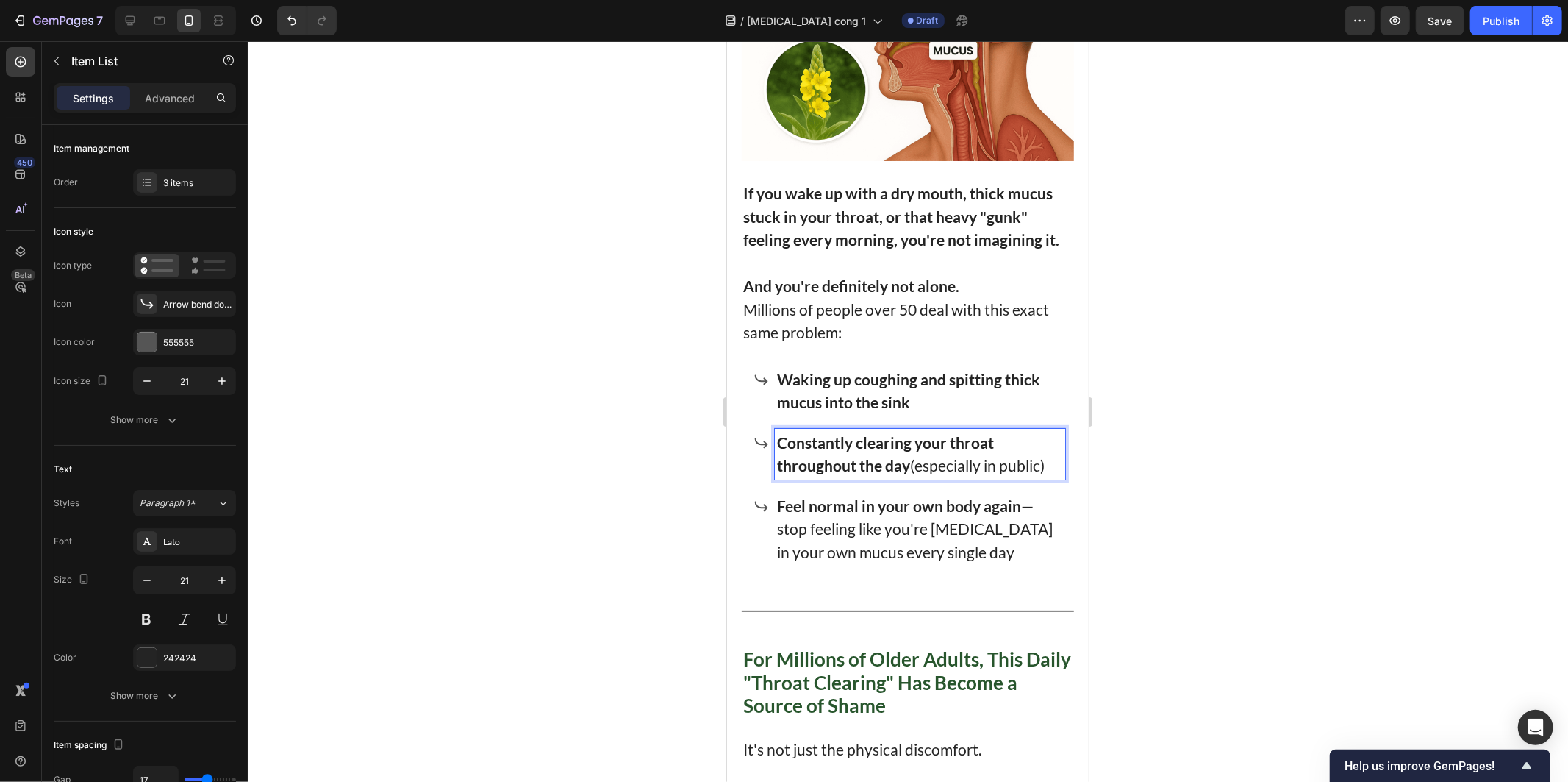
click at [907, 519] on p "Feel normal in your own body again — stop feeling like you're drowning in your …" at bounding box center [920, 529] width 286 height 70
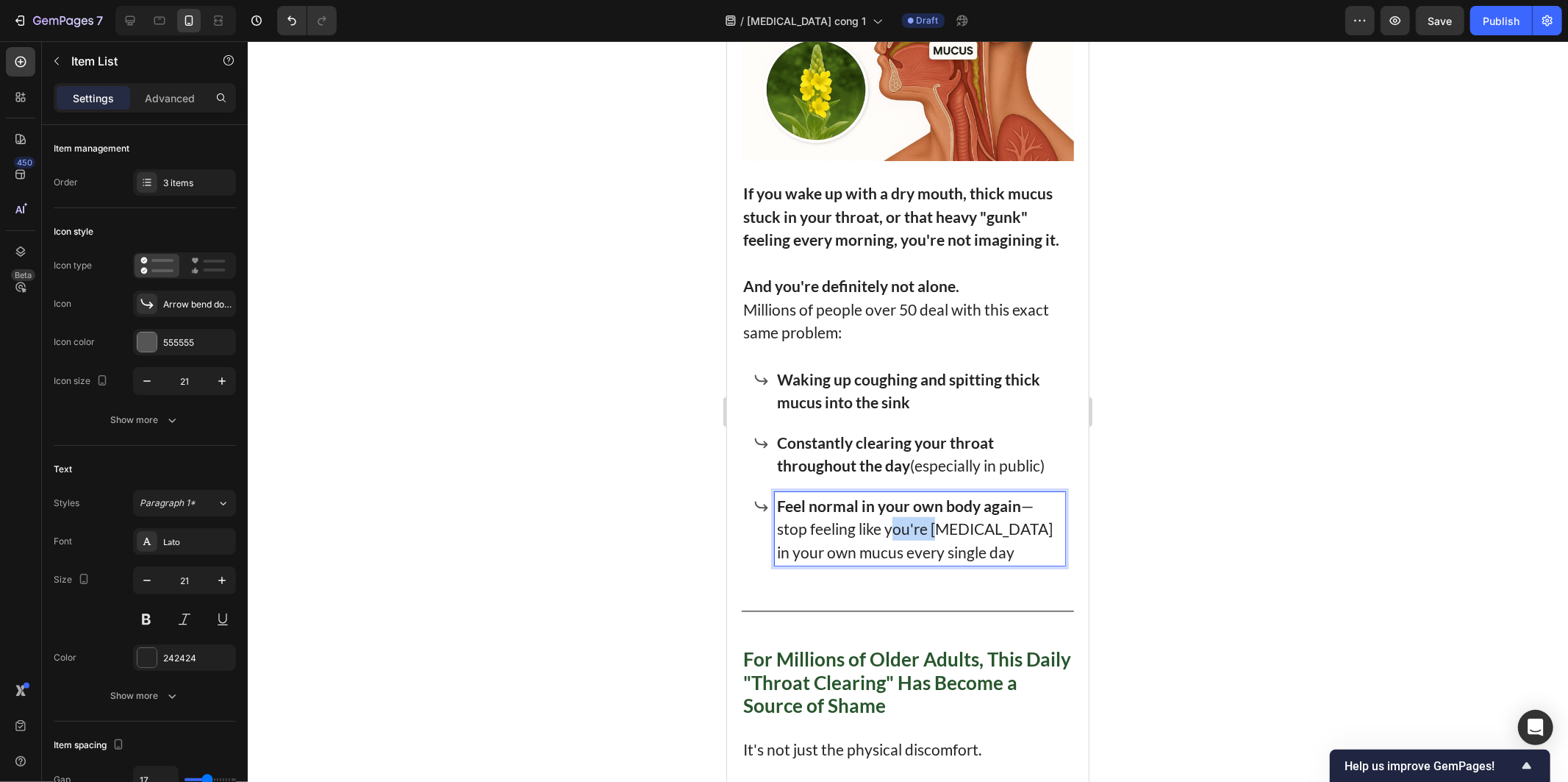
click at [907, 519] on p "Feel normal in your own body again — stop feeling like you're drowning in your …" at bounding box center [920, 529] width 286 height 70
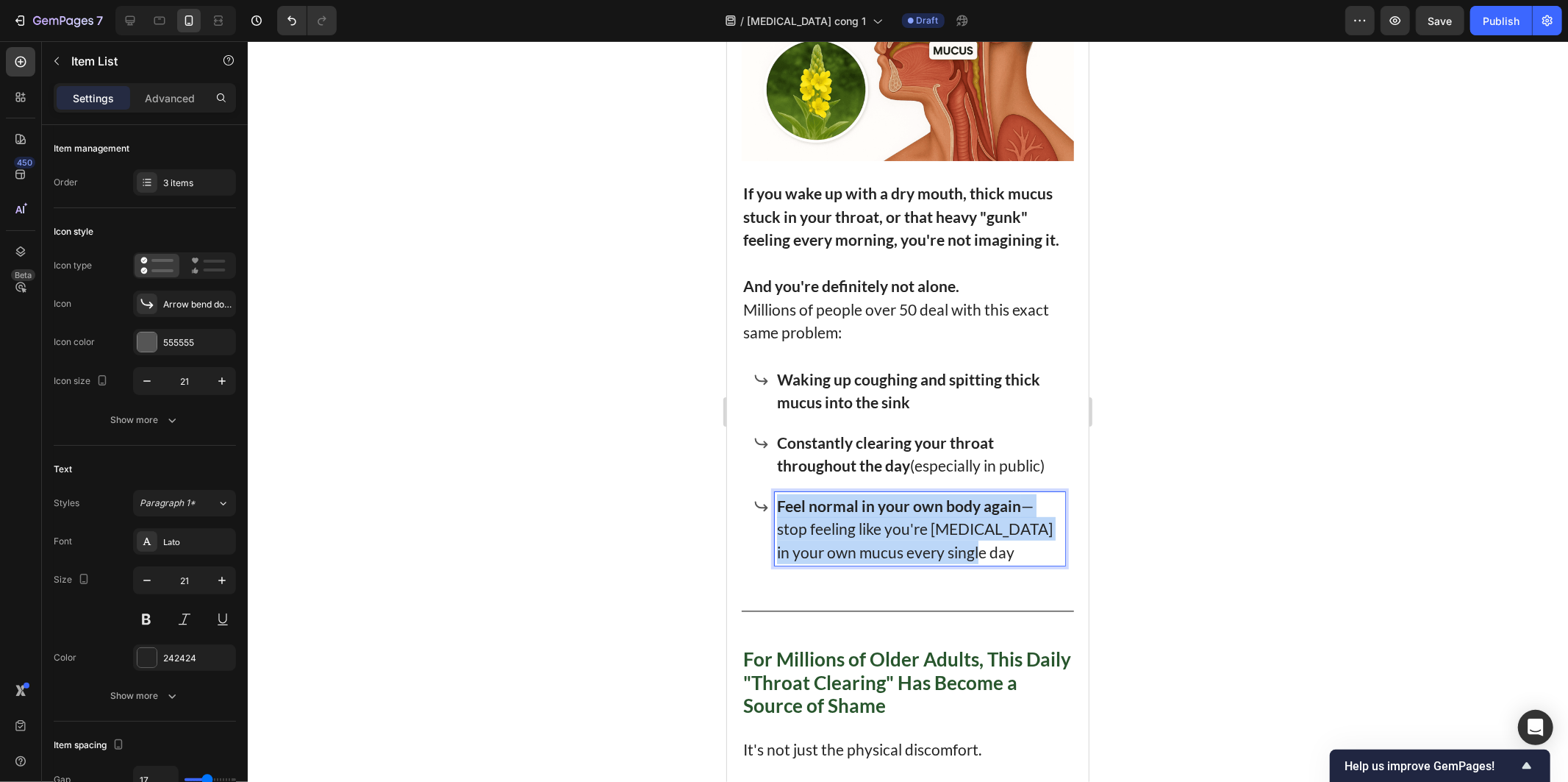
click at [907, 519] on p "Feel normal in your own body again — stop feeling like you're drowning in your …" at bounding box center [920, 529] width 286 height 70
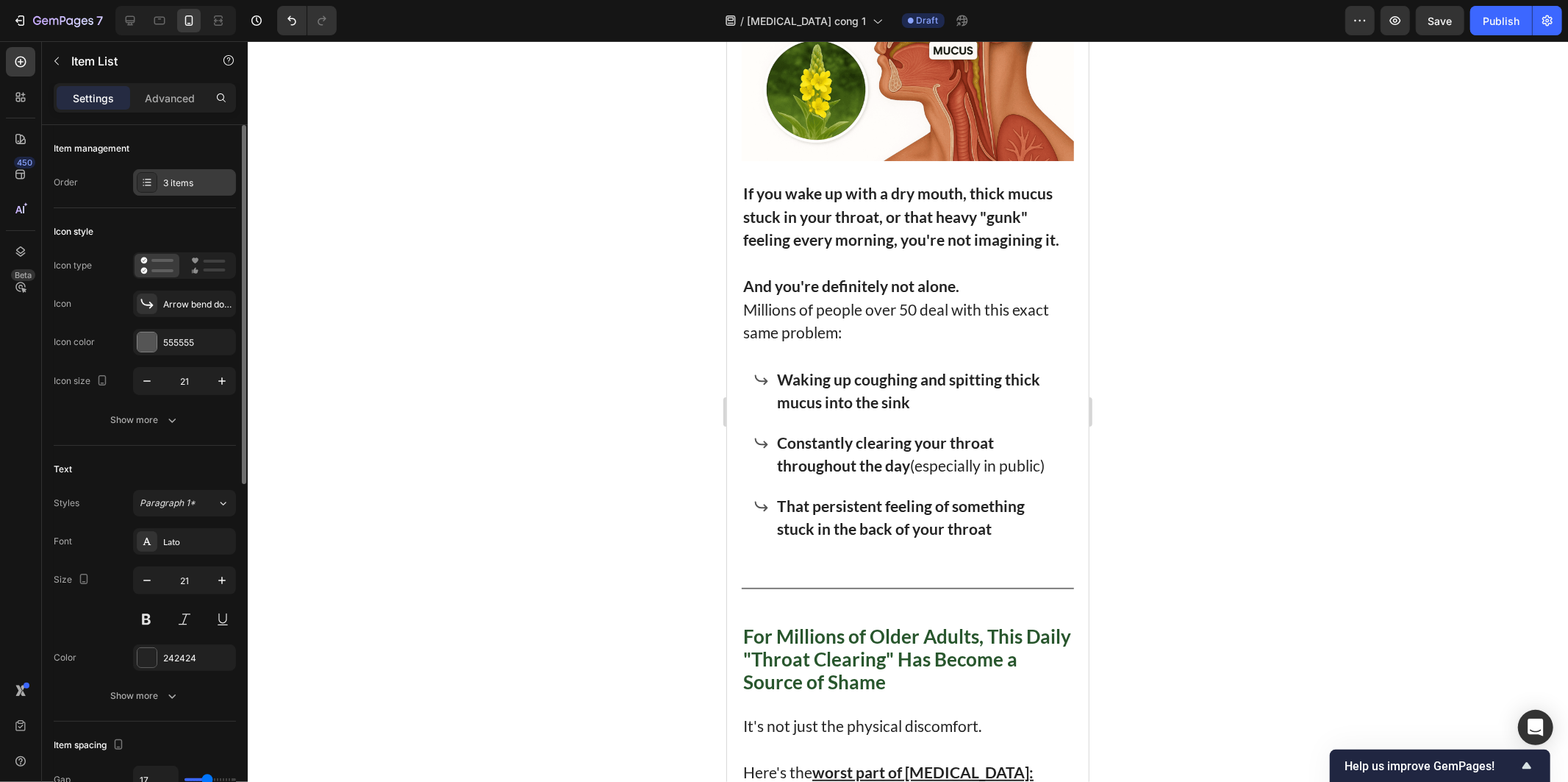
click at [169, 186] on div "3 items" at bounding box center [198, 183] width 69 height 13
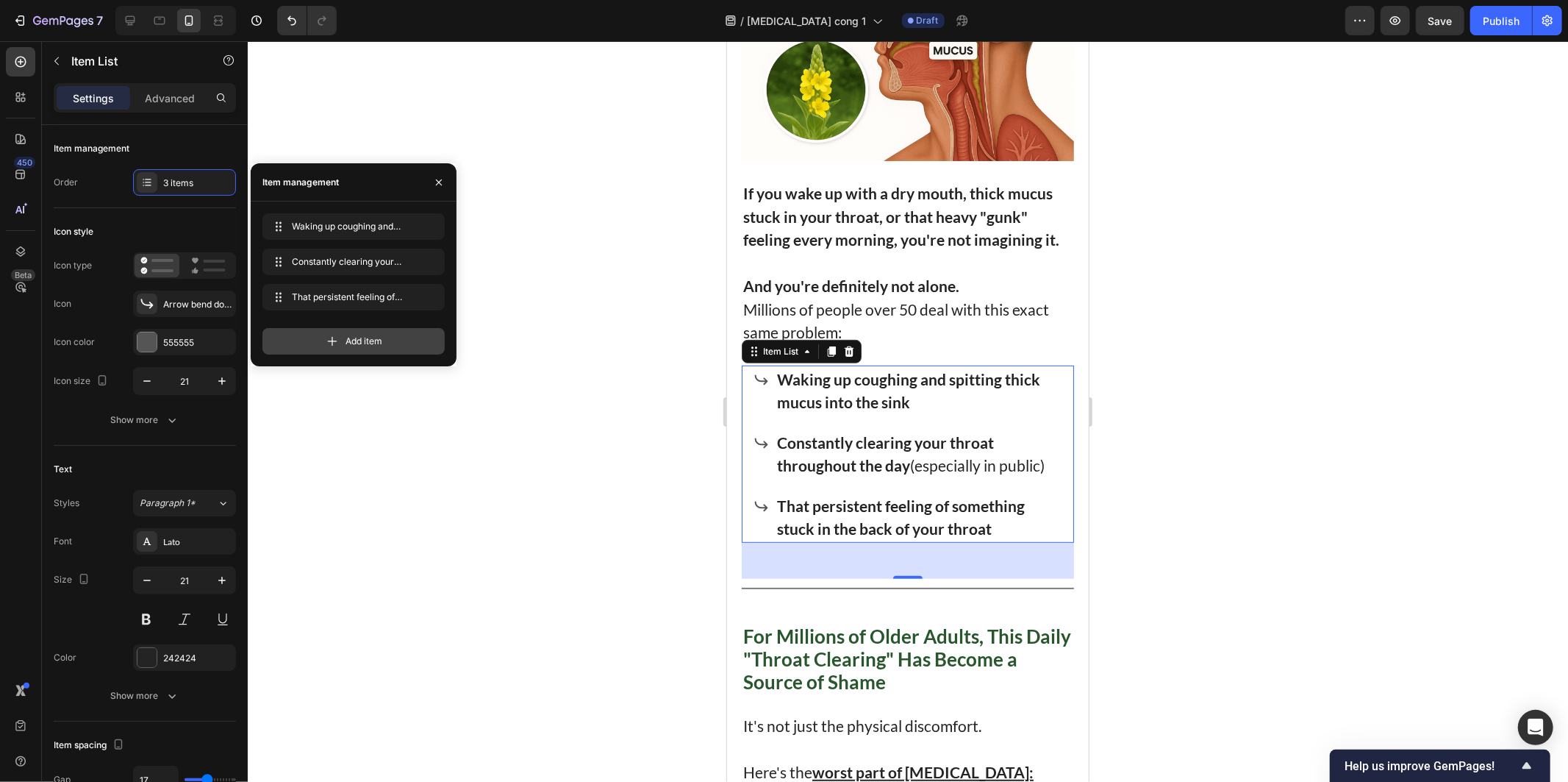
click at [350, 336] on span "Add item" at bounding box center [363, 342] width 37 height 13
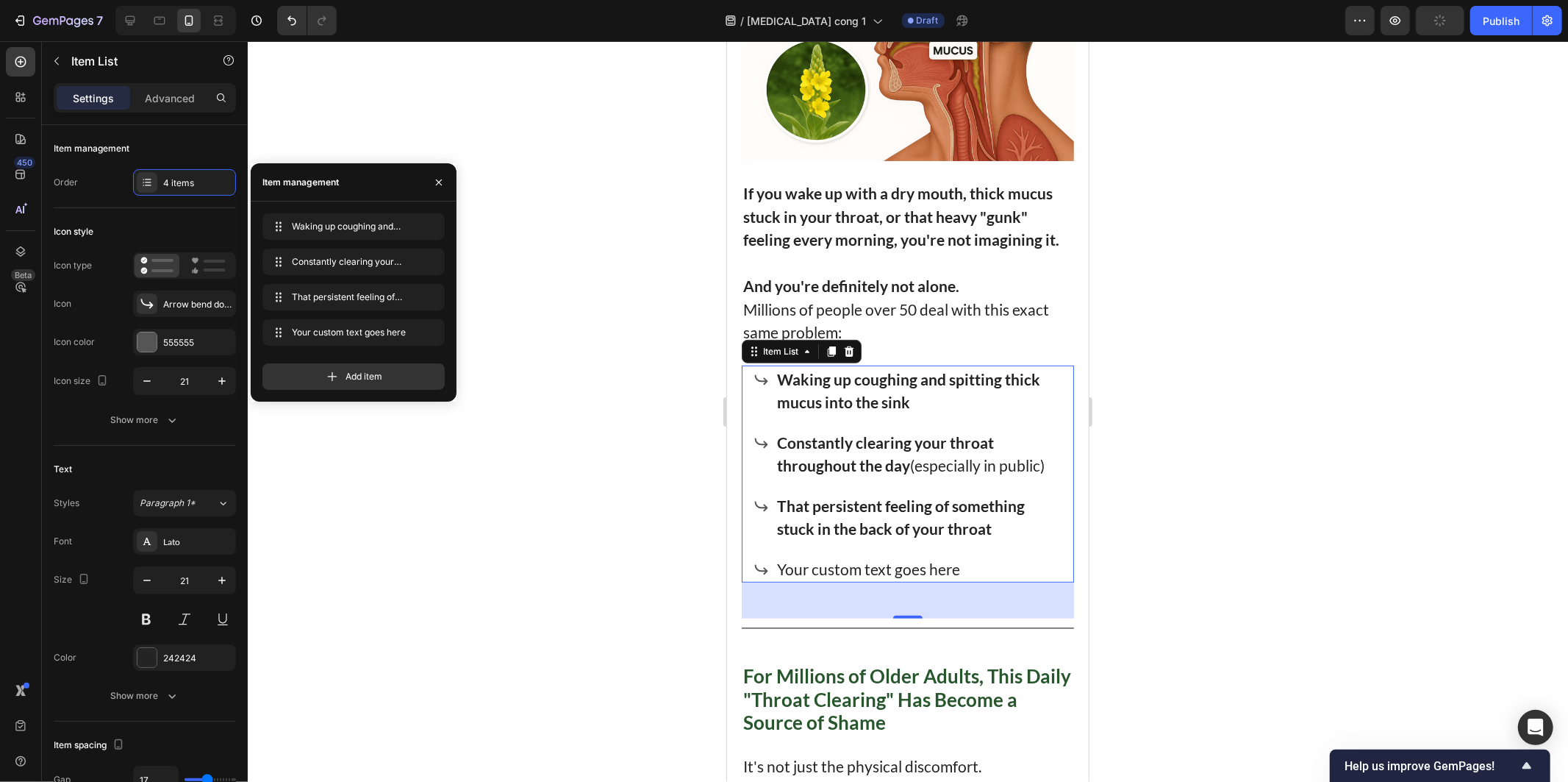
click at [872, 555] on div "Your custom text goes here" at bounding box center [920, 569] width 291 height 28
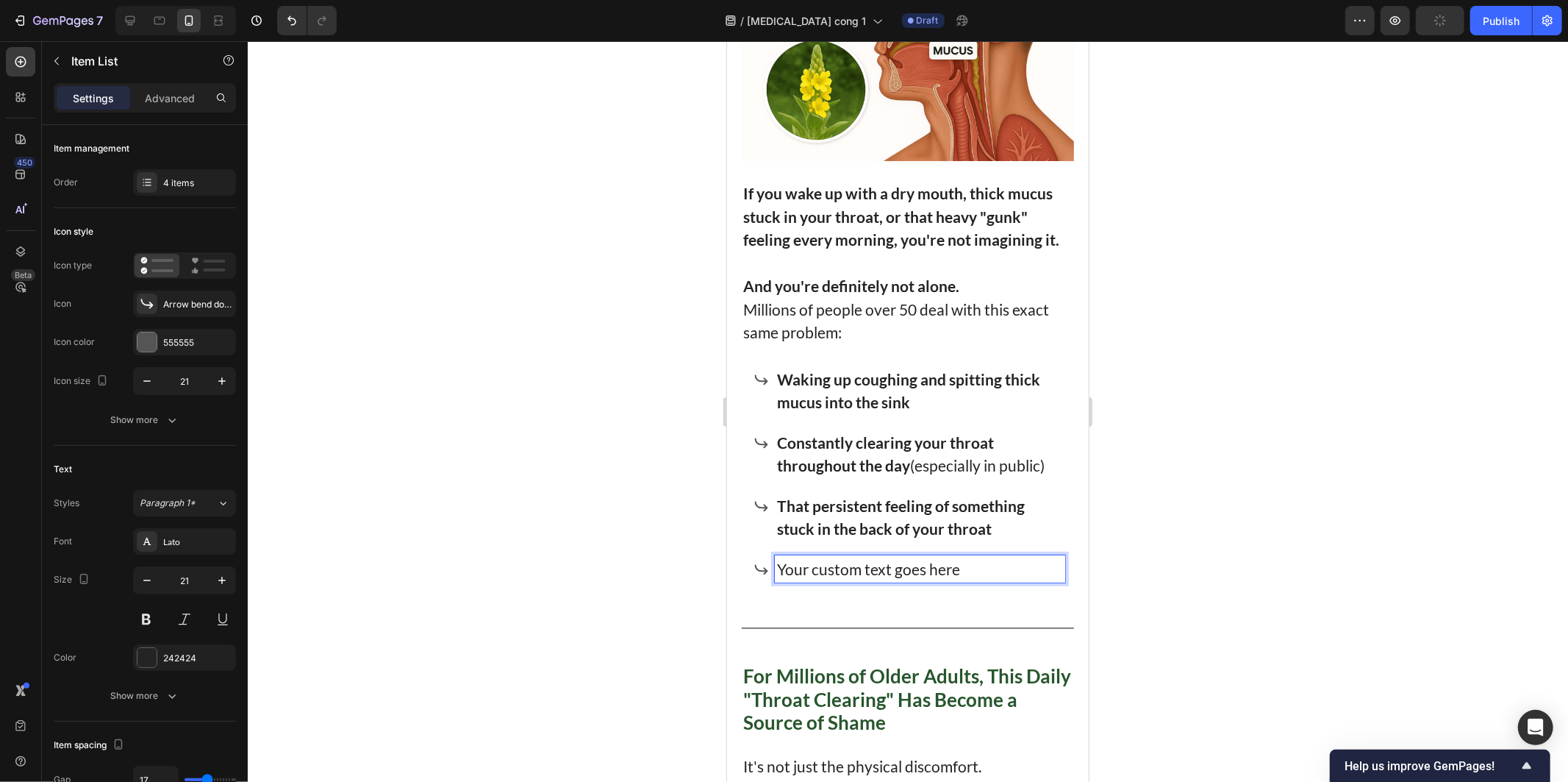
click at [878, 556] on p "Your custom text goes here" at bounding box center [920, 568] width 286 height 24
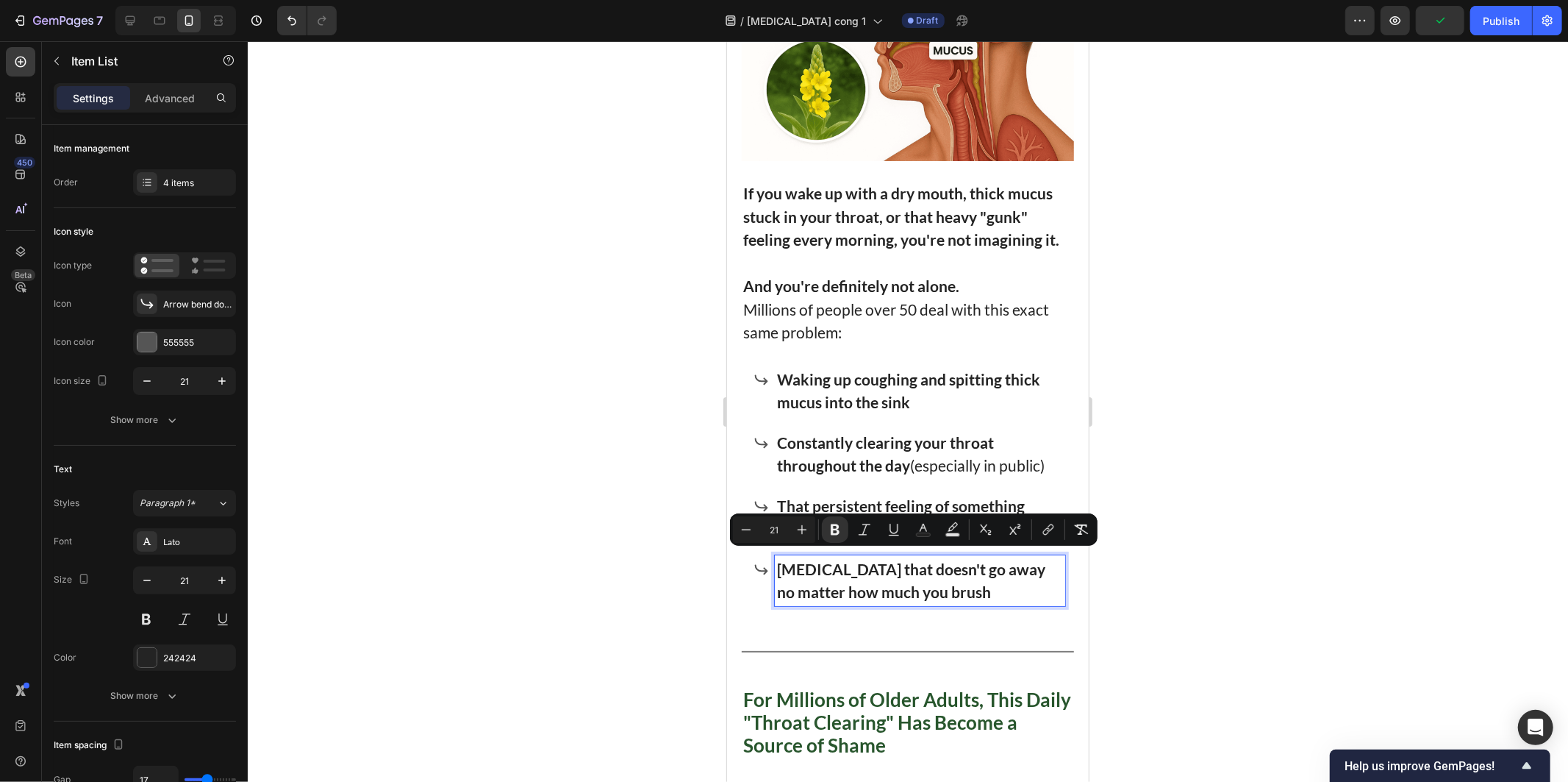
click at [1227, 512] on div at bounding box center [907, 411] width 1321 height 740
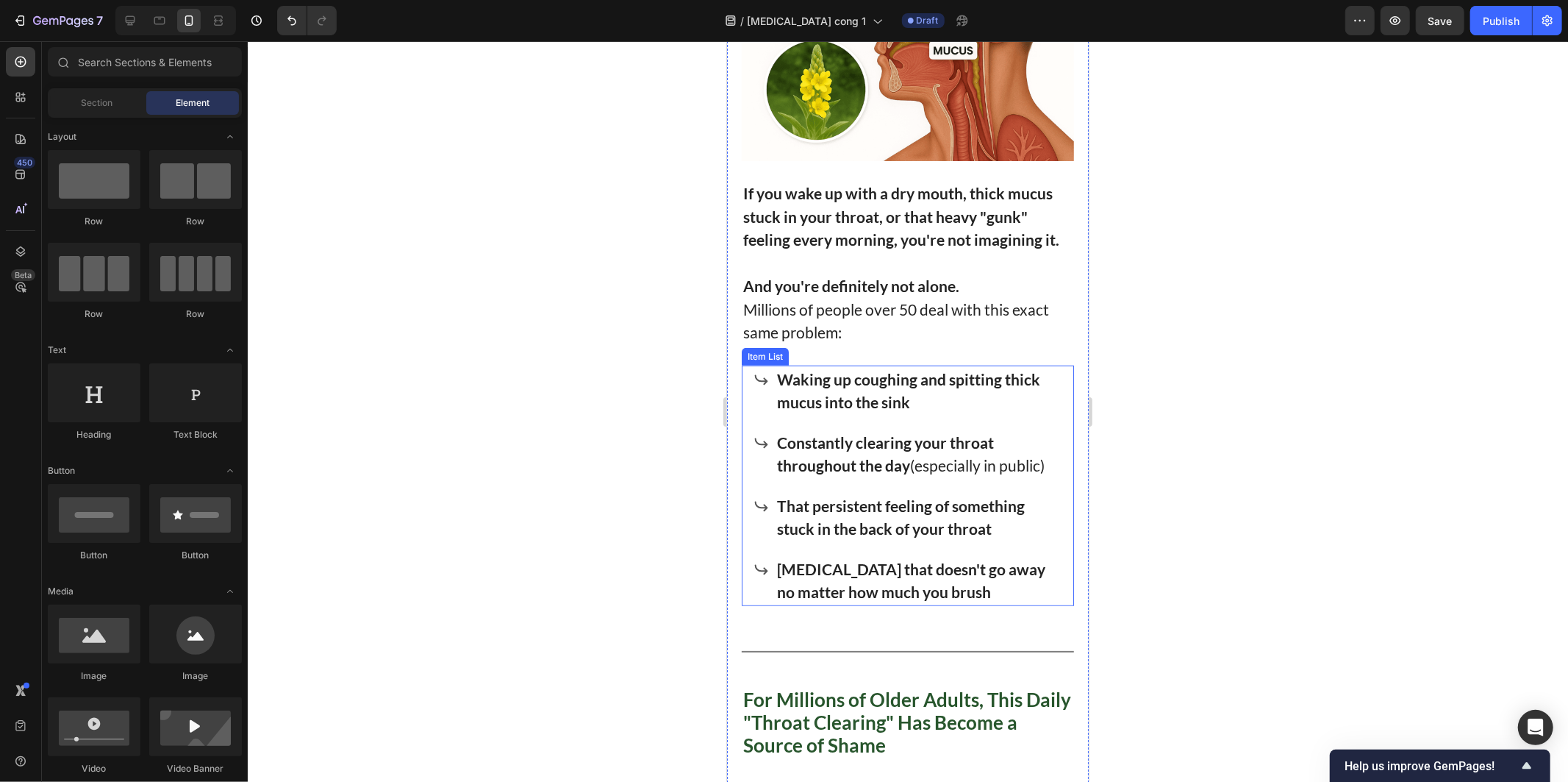
drag, startPoint x: 1148, startPoint y: 319, endPoint x: 866, endPoint y: 570, distance: 377.5
click at [866, 570] on p "Bad breath that doesn't go away no matter how much you brush" at bounding box center [920, 579] width 286 height 47
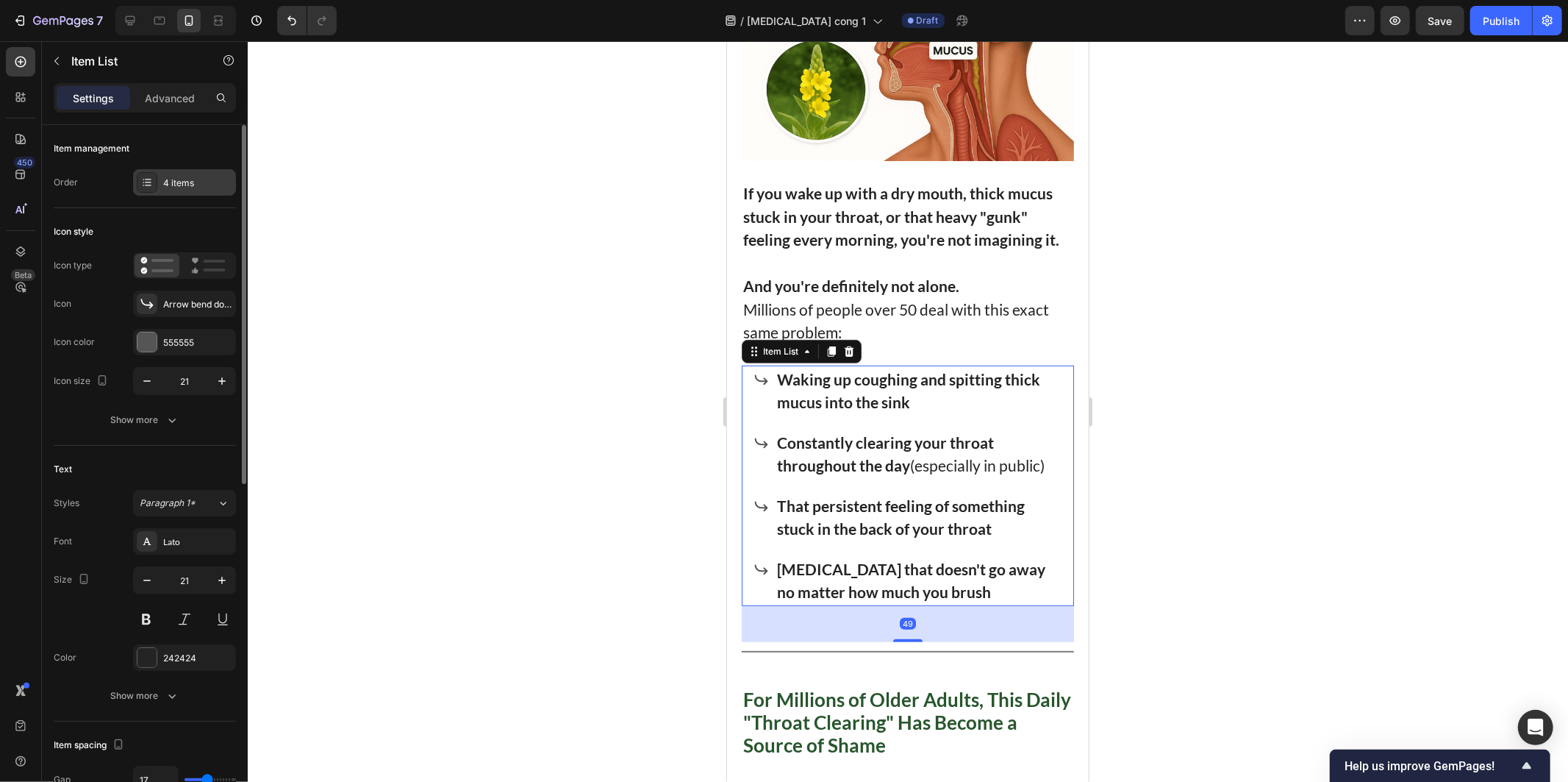
click at [155, 177] on div at bounding box center [146, 182] width 20 height 20
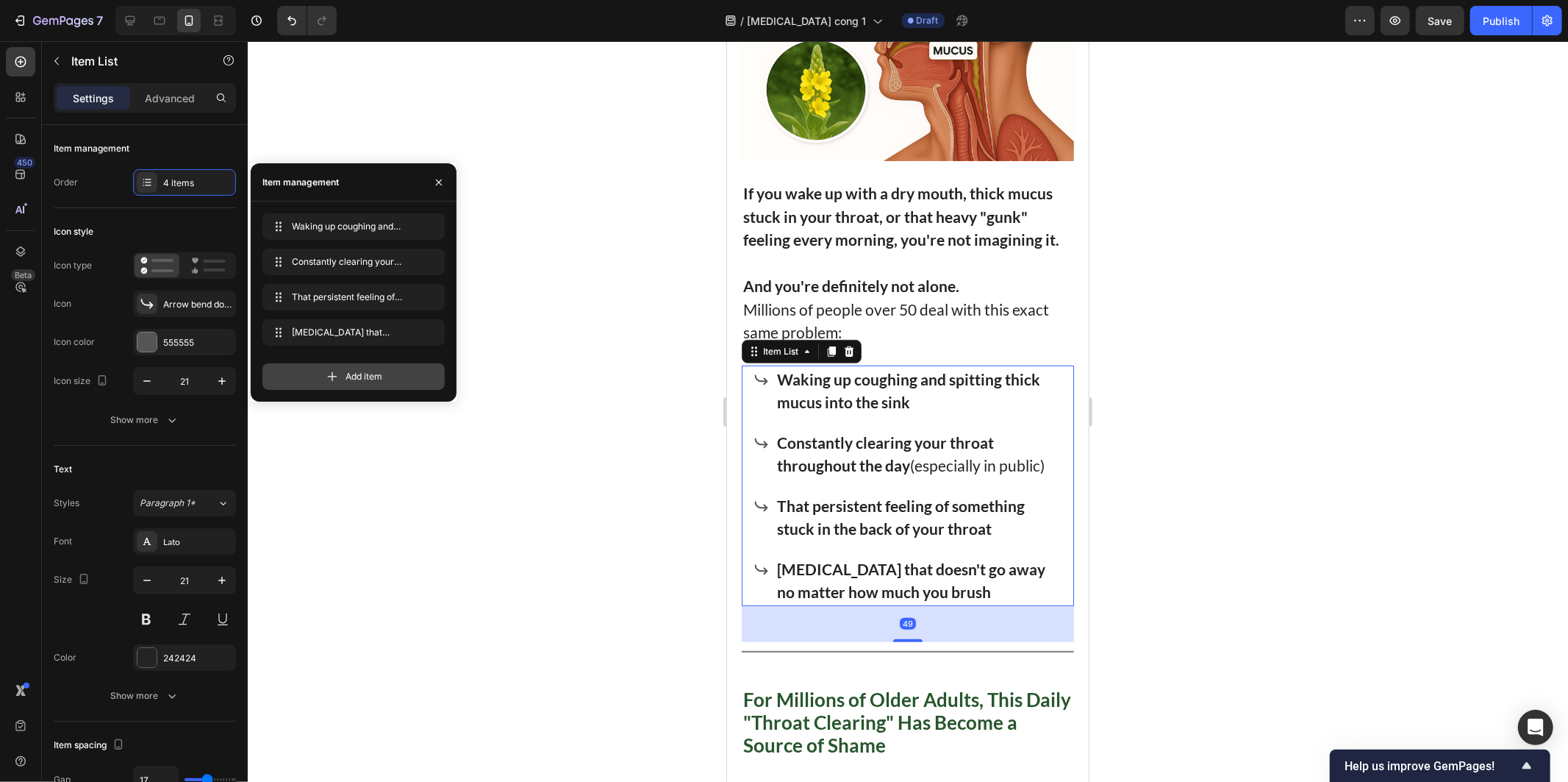
click at [403, 383] on div "Add item" at bounding box center [353, 377] width 182 height 26
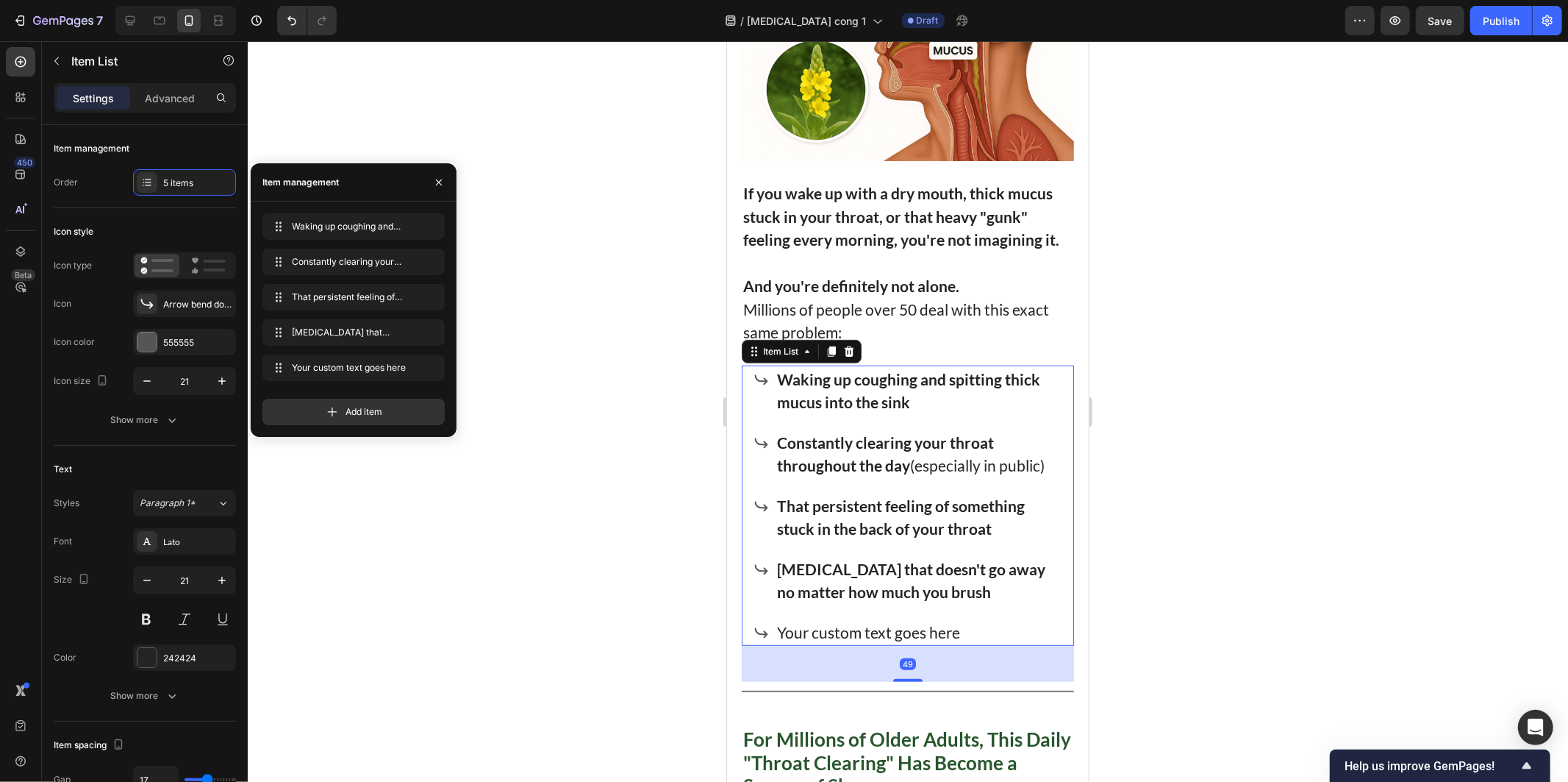
click at [809, 632] on div "Your custom text goes here" at bounding box center [920, 632] width 291 height 28
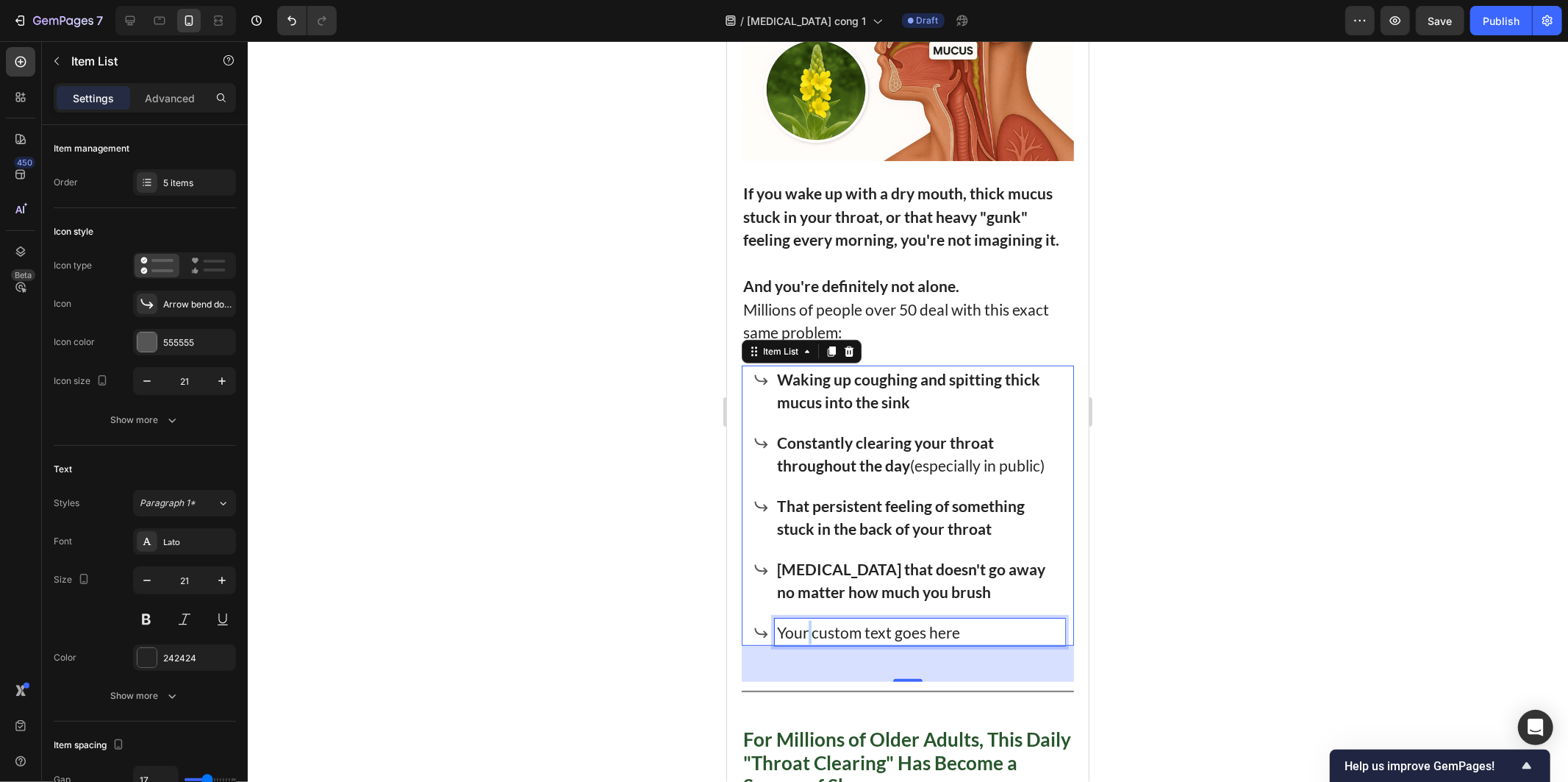
click at [809, 632] on p "Your custom text goes here" at bounding box center [920, 632] width 286 height 24
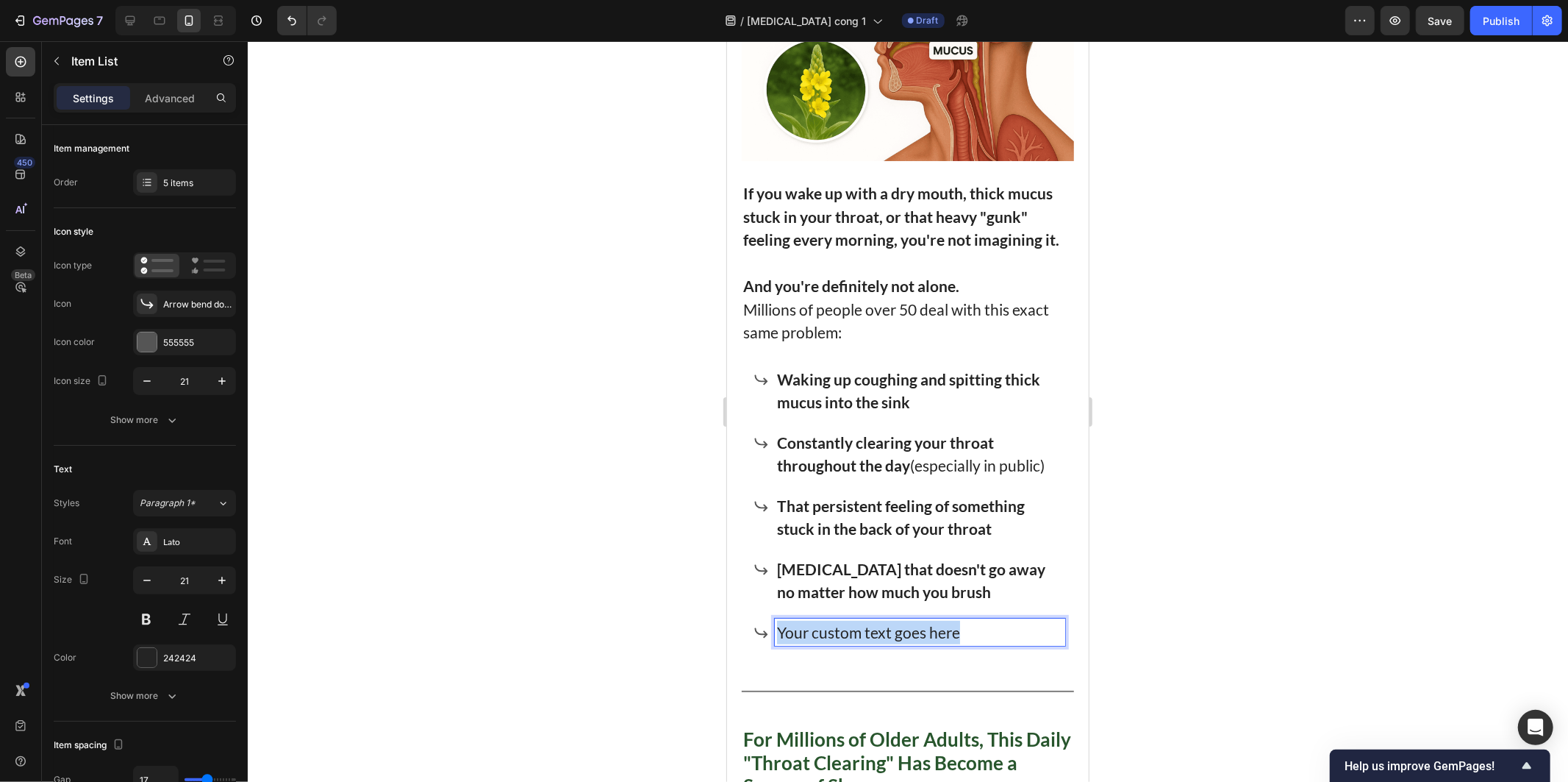
click at [809, 632] on p "Your custom text goes here" at bounding box center [920, 632] width 286 height 24
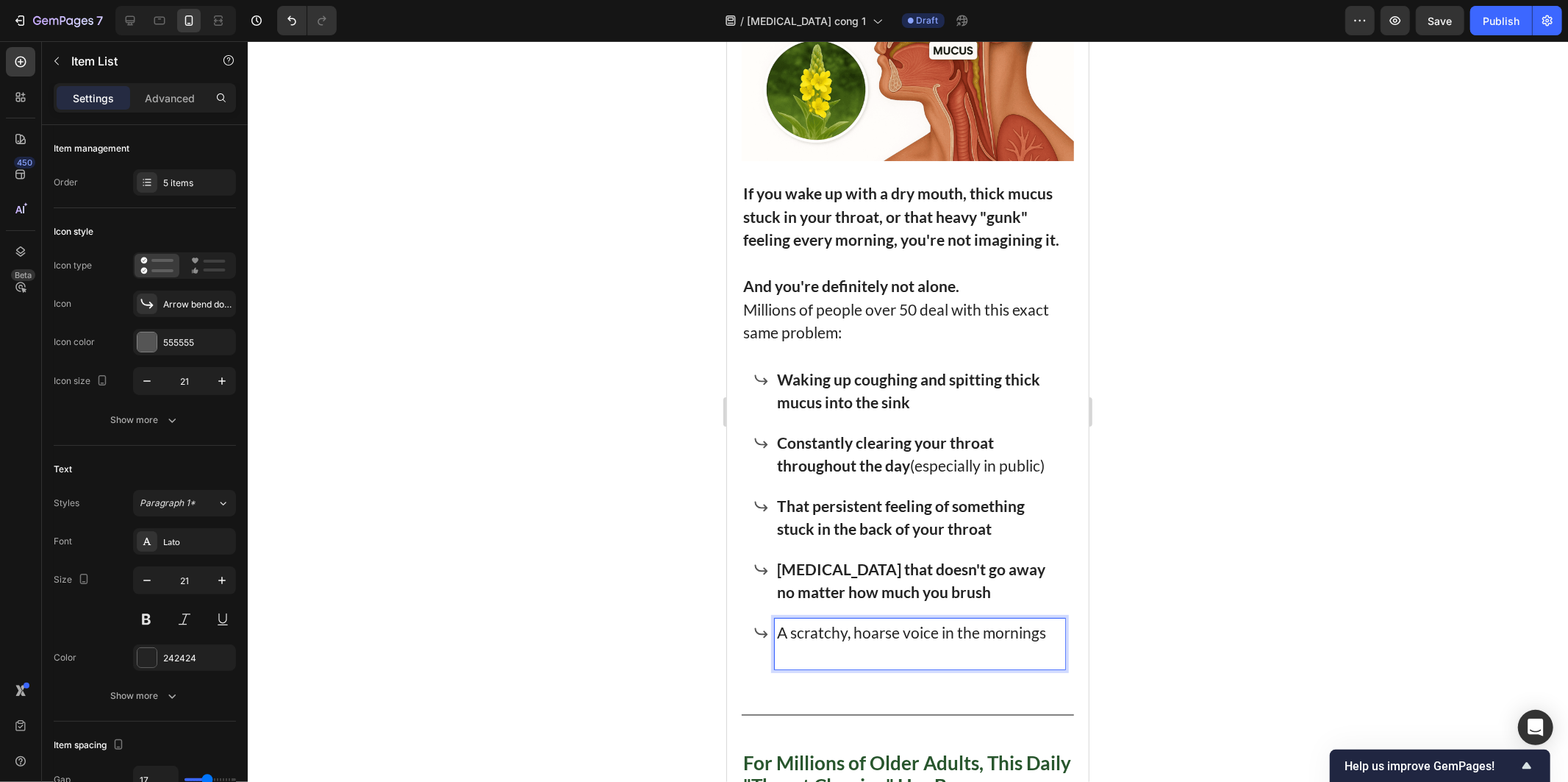
click at [623, 591] on div at bounding box center [907, 411] width 1321 height 740
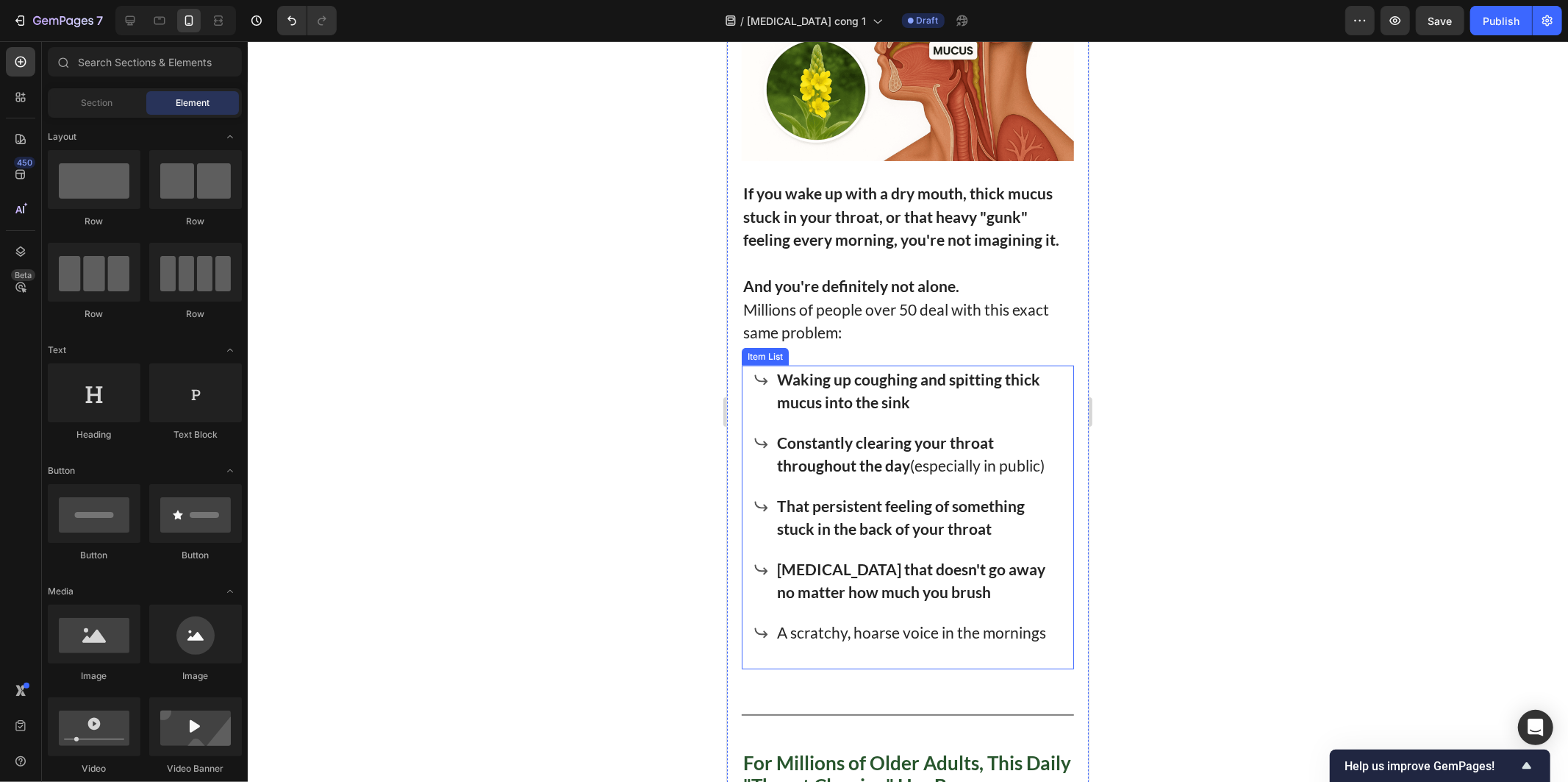
click at [881, 643] on p "Rich Text Editor. Editing area: main" at bounding box center [920, 655] width 286 height 24
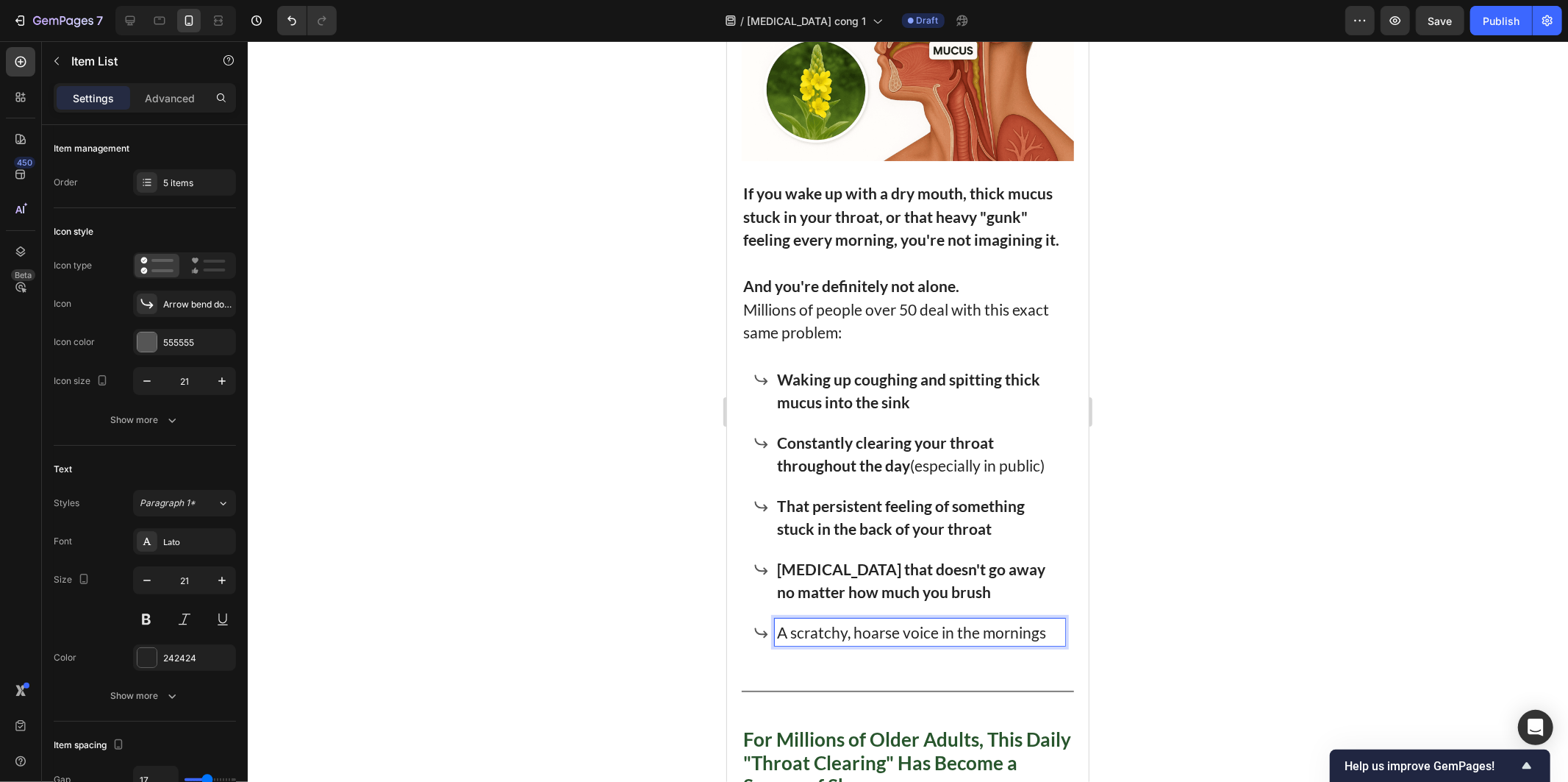
click at [871, 628] on p "A scratchy, hoarse voice in the mornings" at bounding box center [920, 632] width 286 height 24
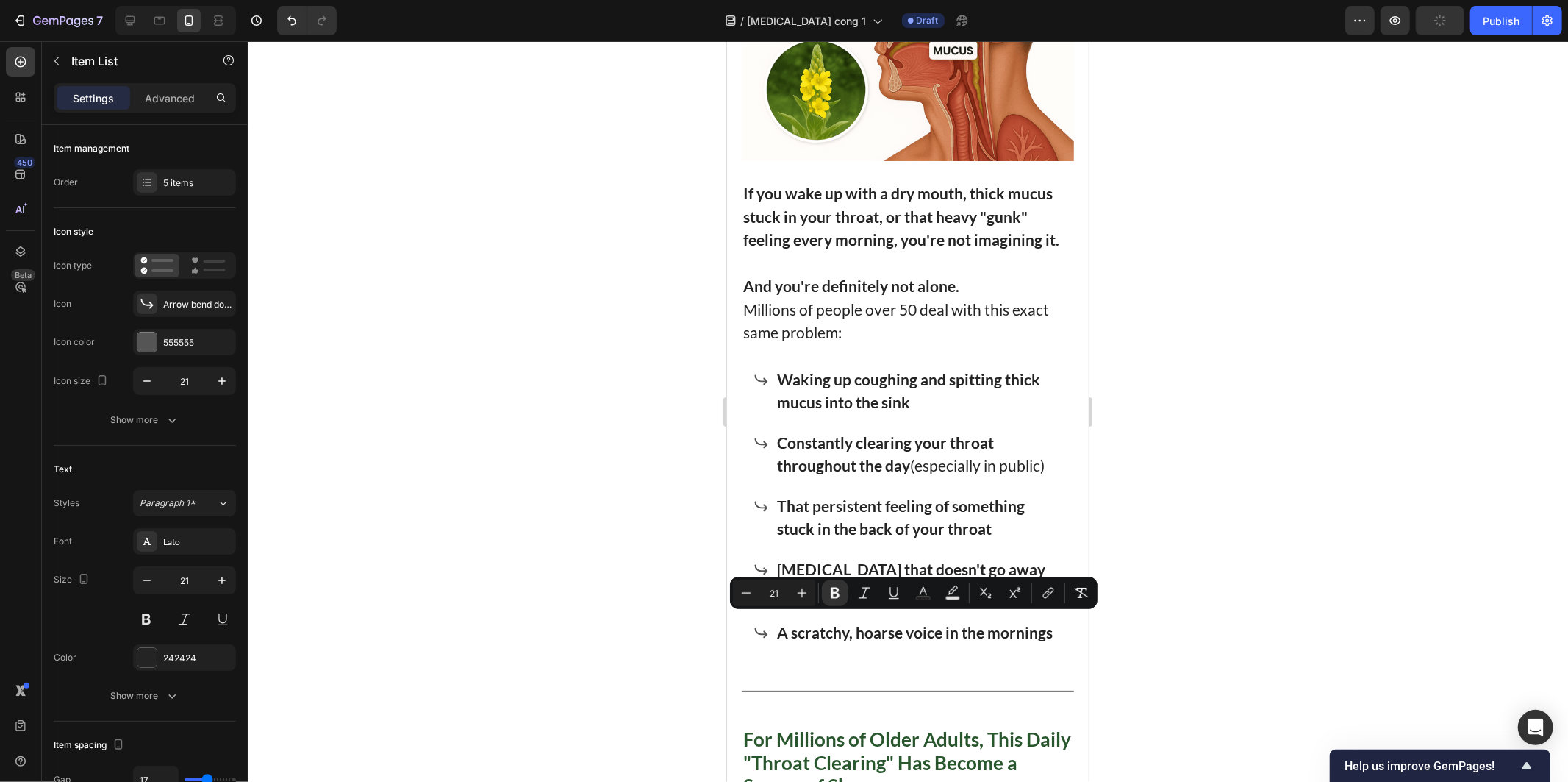
click at [577, 506] on div at bounding box center [907, 411] width 1321 height 740
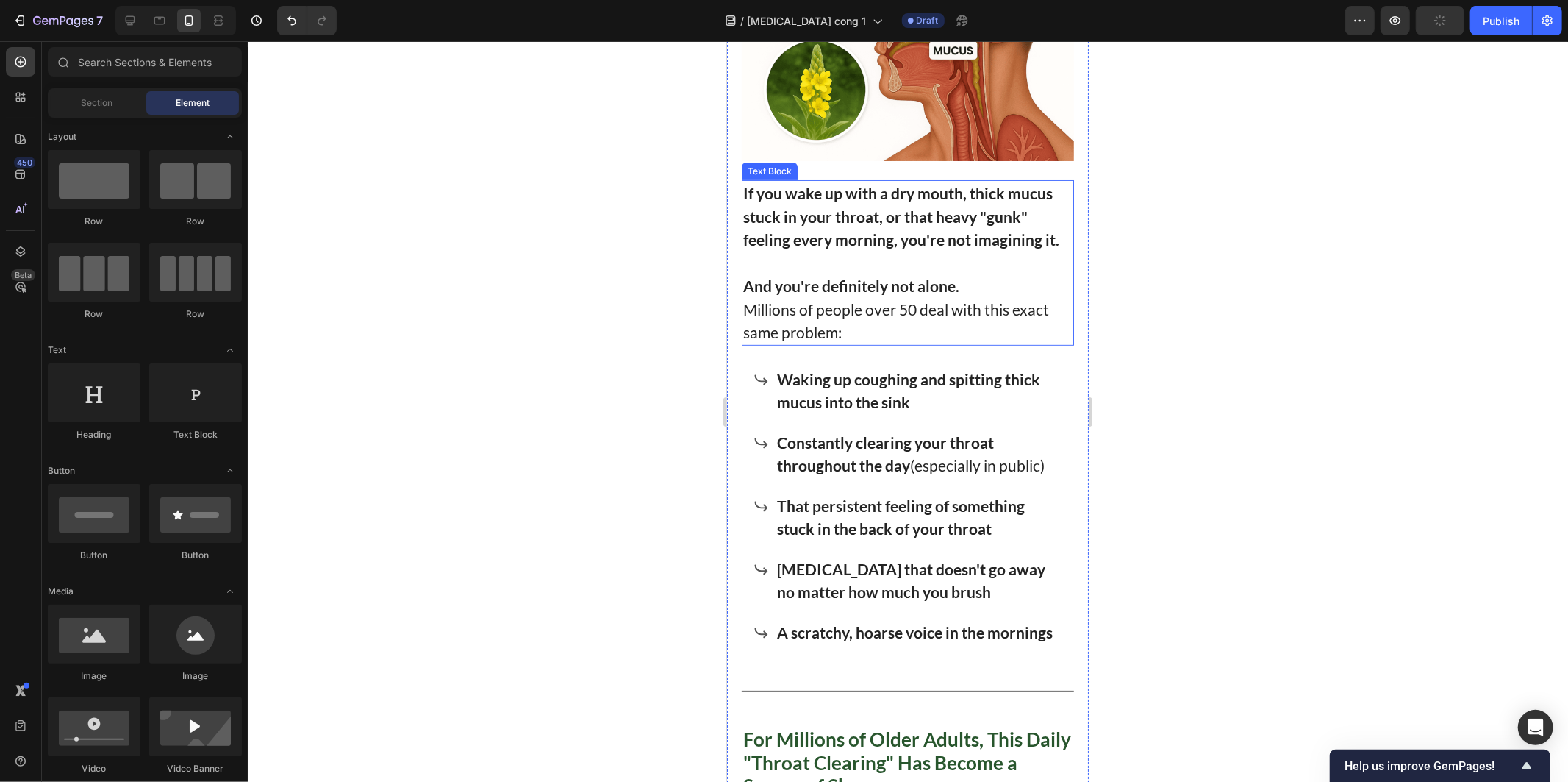
click at [921, 276] on strong "And you're definitely not alone." at bounding box center [850, 285] width 216 height 19
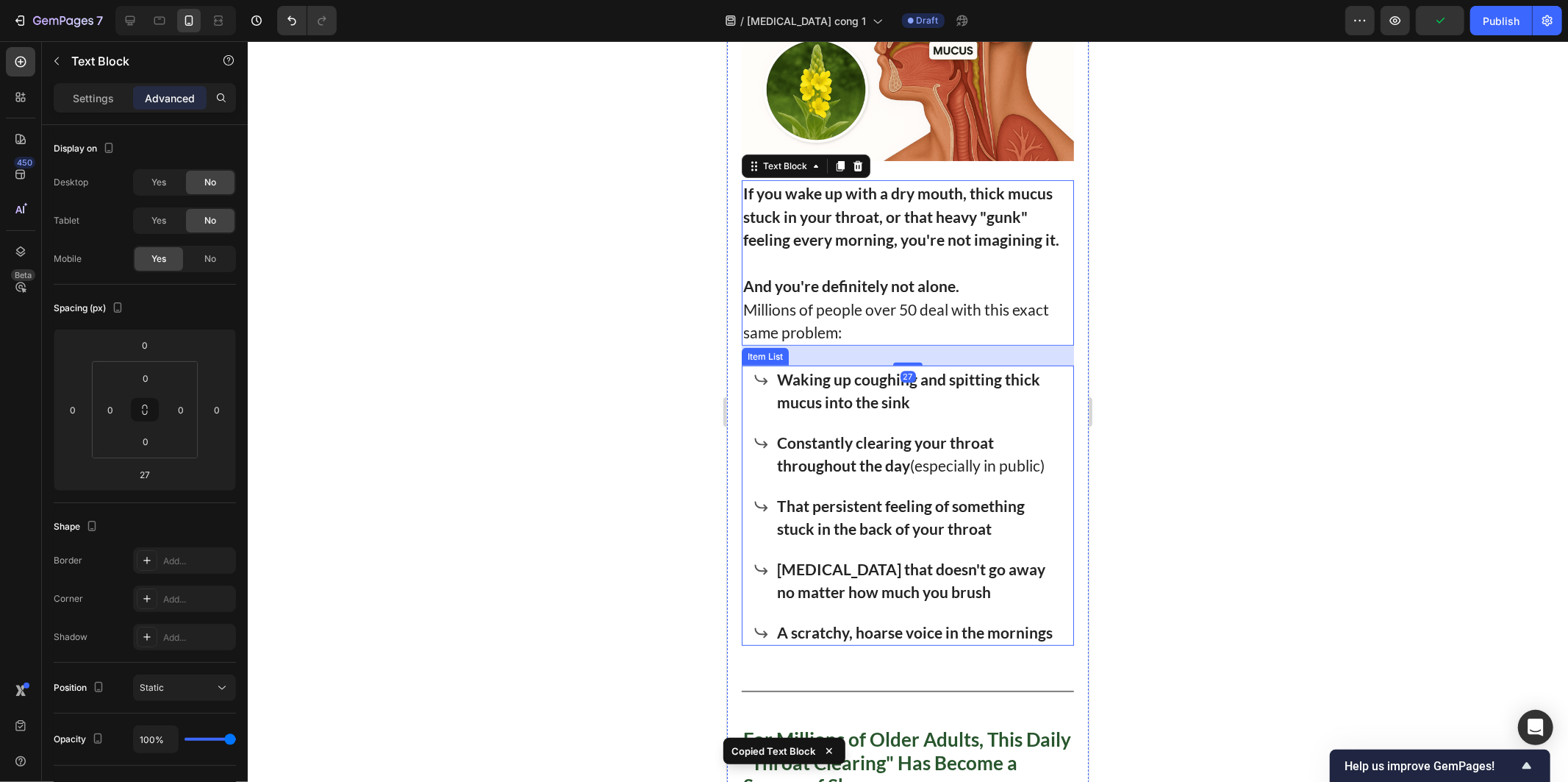
click at [768, 598] on div "Waking up coughing and spitting thick mucus into the sink Constantly clearing y…" at bounding box center [909, 505] width 312 height 281
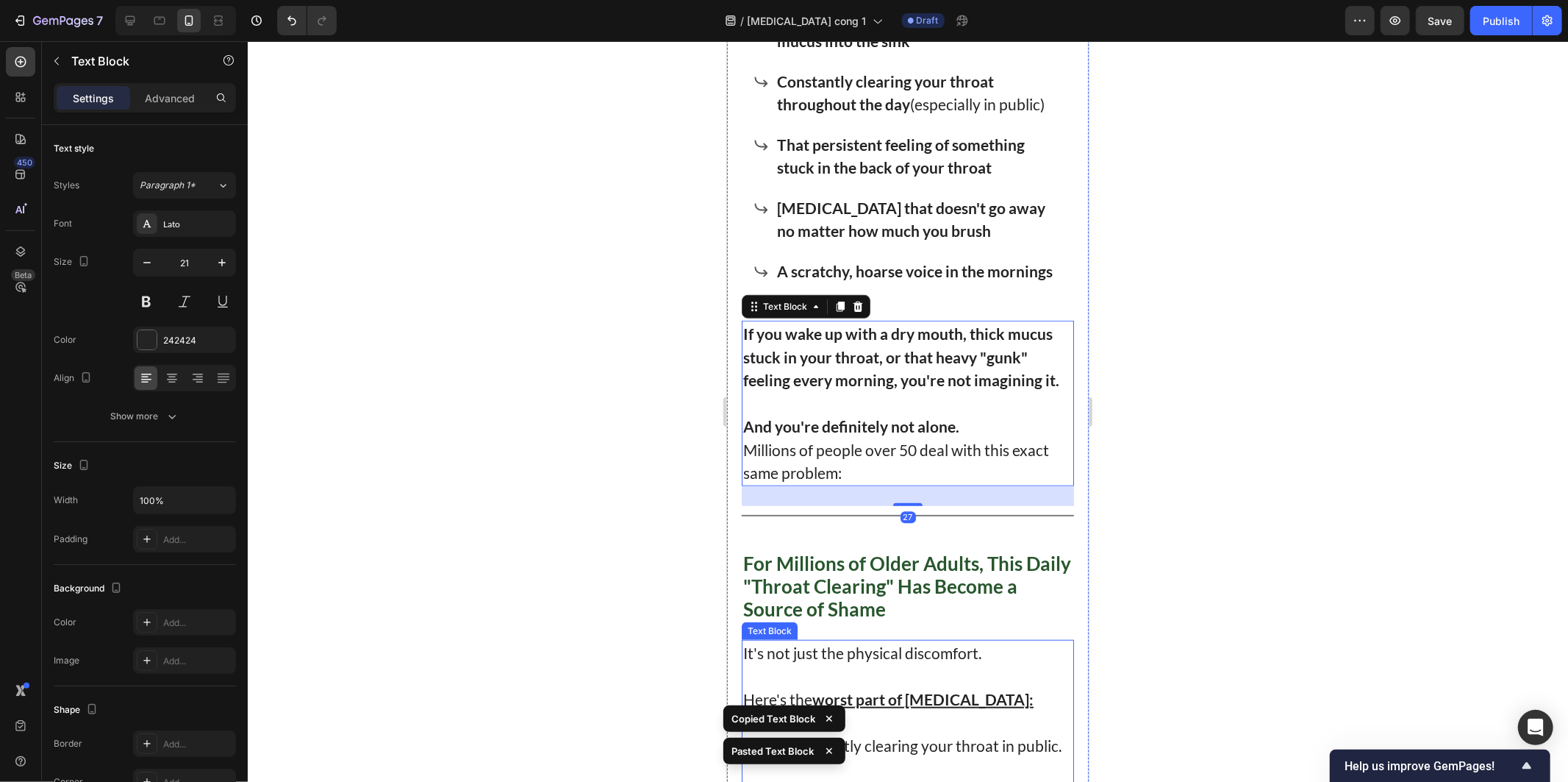
scroll to position [746, 0]
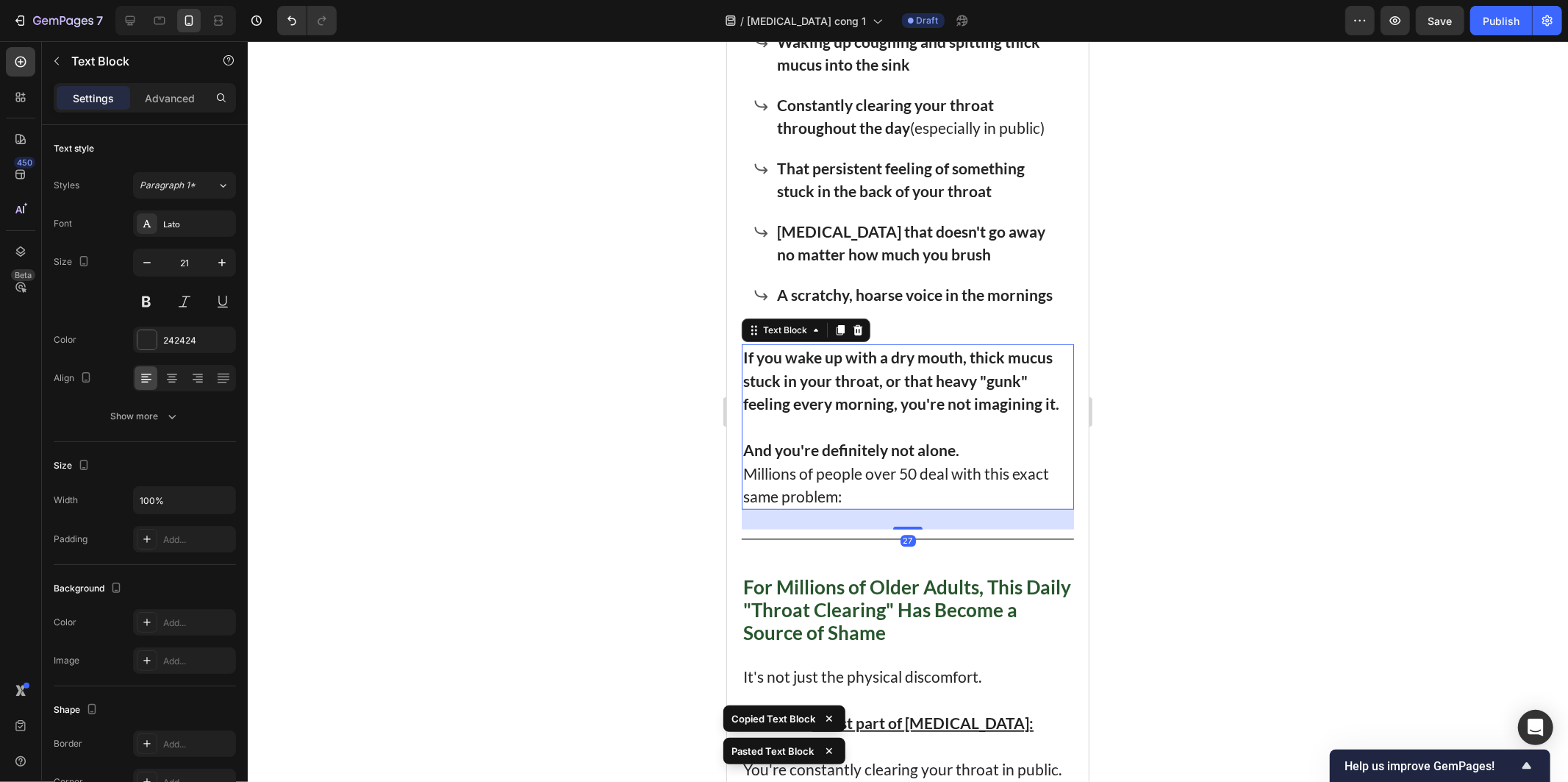
click at [747, 248] on div "Waking up coughing and spitting thick mucus into the sink Constantly clearing y…" at bounding box center [906, 168] width 332 height 281
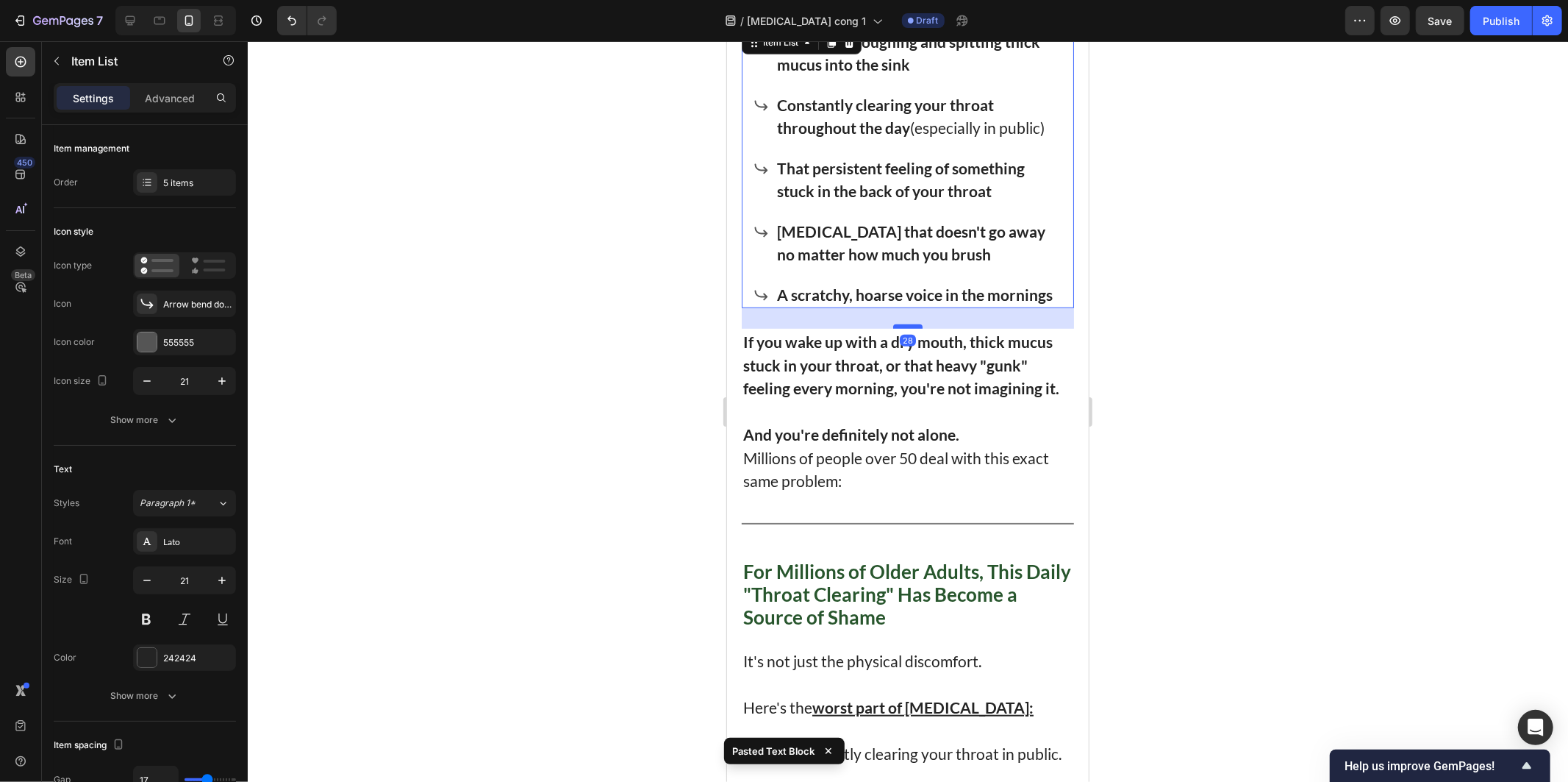
drag, startPoint x: 912, startPoint y: 335, endPoint x: 915, endPoint y: 320, distance: 15.3
click at [915, 324] on div at bounding box center [907, 325] width 29 height 4
type input "100%"
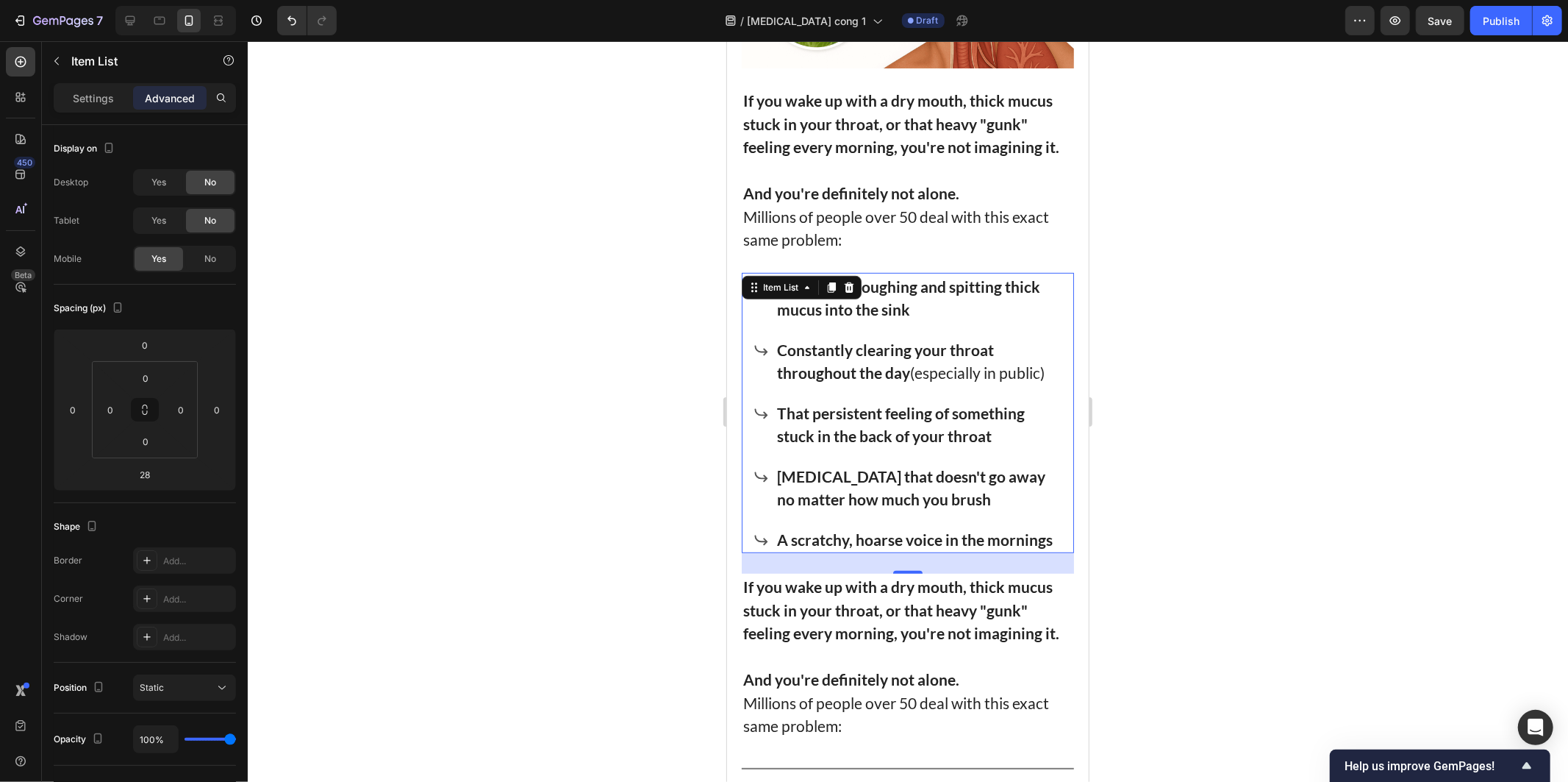
scroll to position [255, 0]
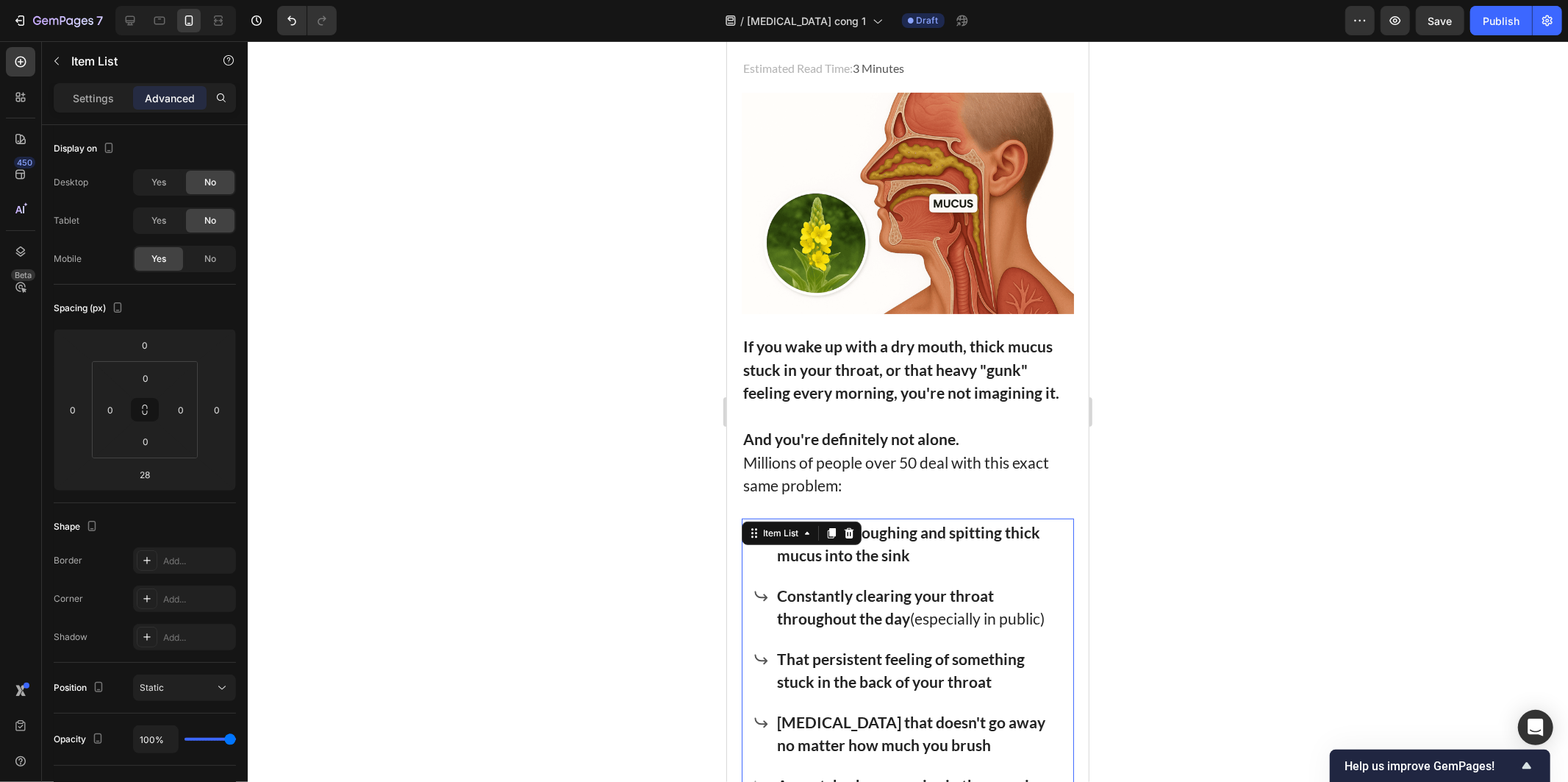
click at [1405, 412] on div at bounding box center [907, 411] width 1321 height 740
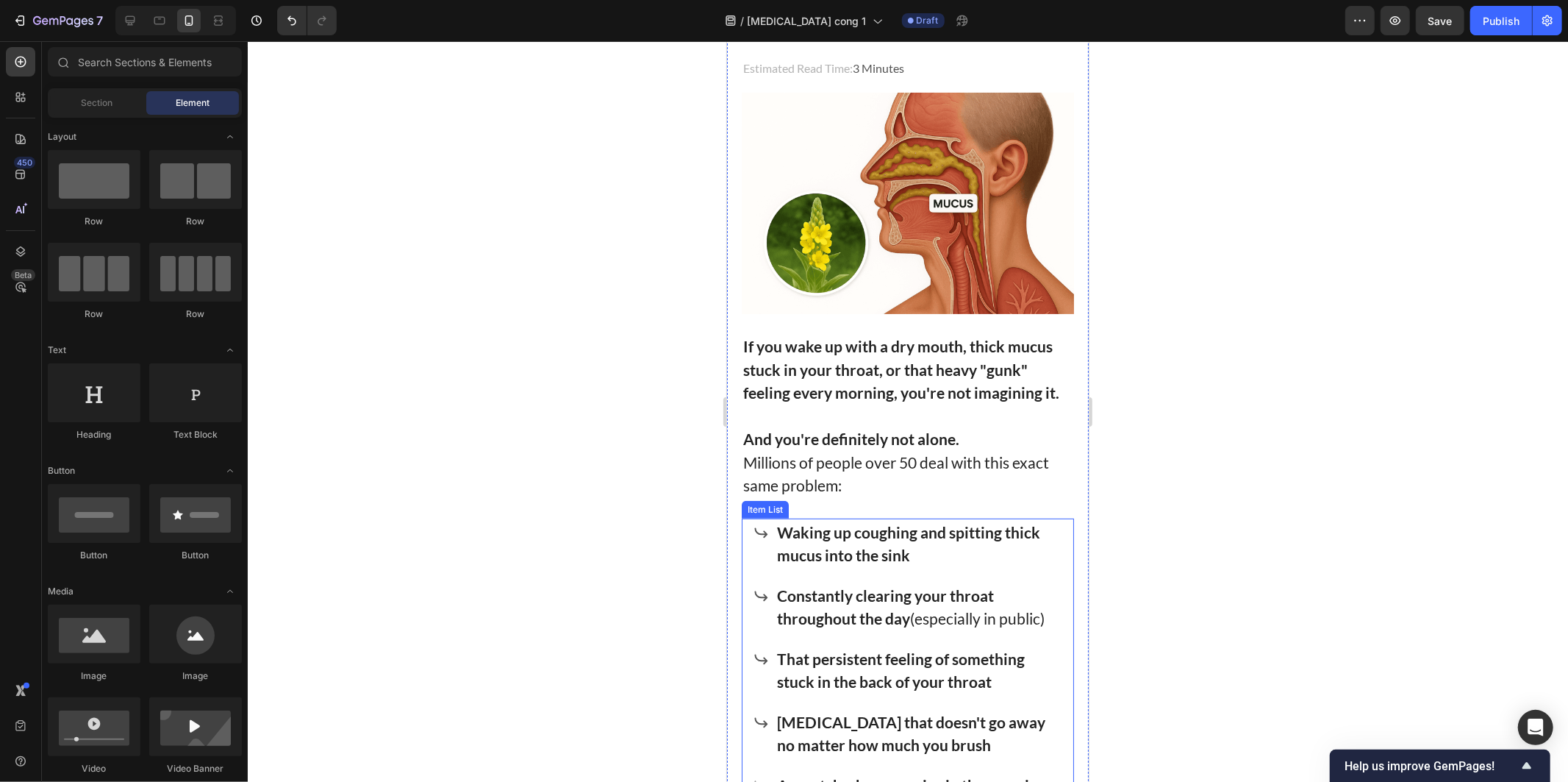
click at [975, 534] on p "Waking up coughing and spitting thick mucus into the sink" at bounding box center [920, 543] width 286 height 47
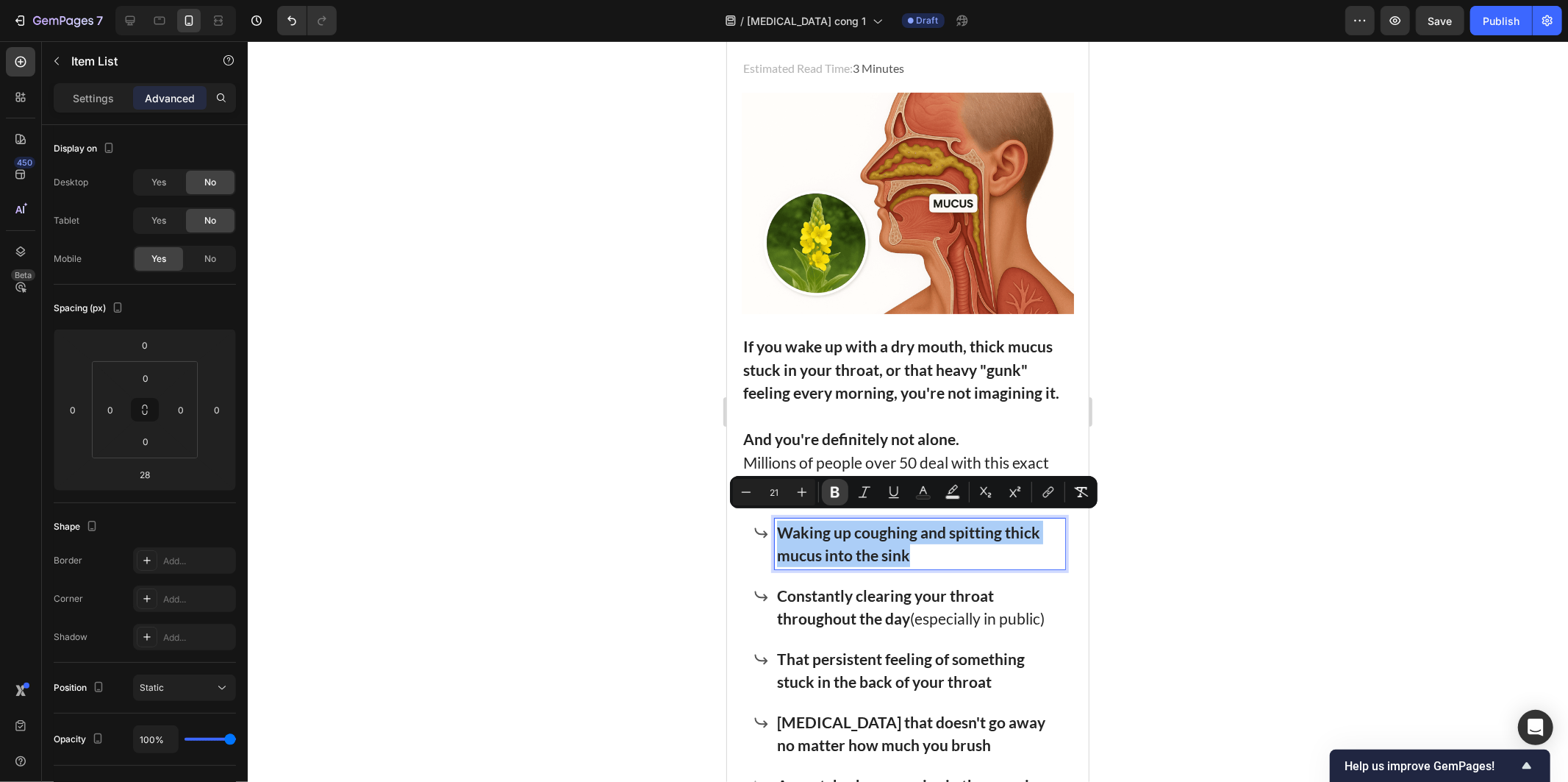
click at [828, 493] on icon "Editor contextual toolbar" at bounding box center [835, 492] width 15 height 15
click at [847, 566] on div "Waking up coughing and spitting thick mucus into the sink Constantly clearing y…" at bounding box center [909, 659] width 312 height 281
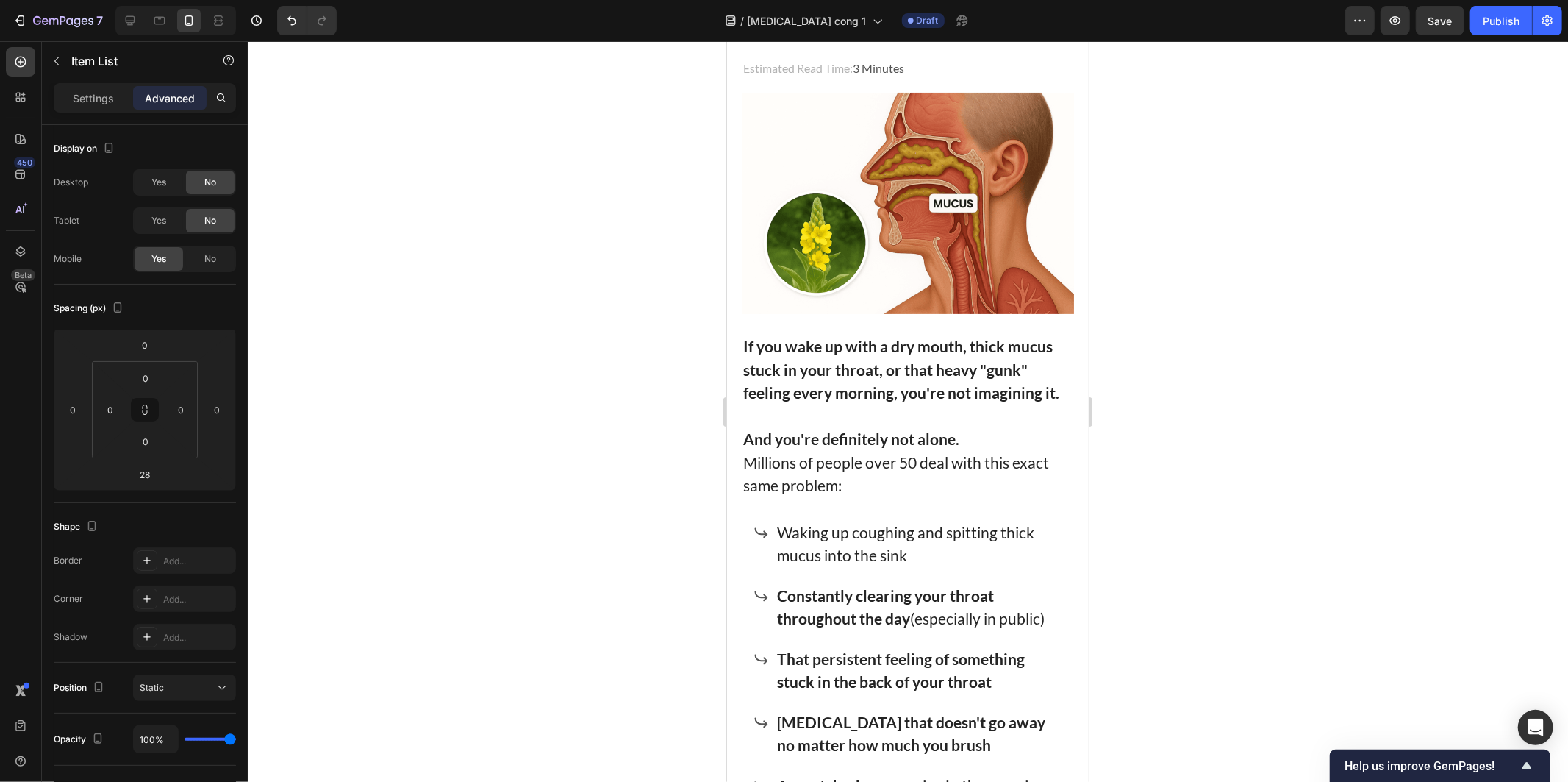
click at [866, 592] on strong "Constantly clearing your throat throughout the day" at bounding box center [885, 605] width 217 height 42
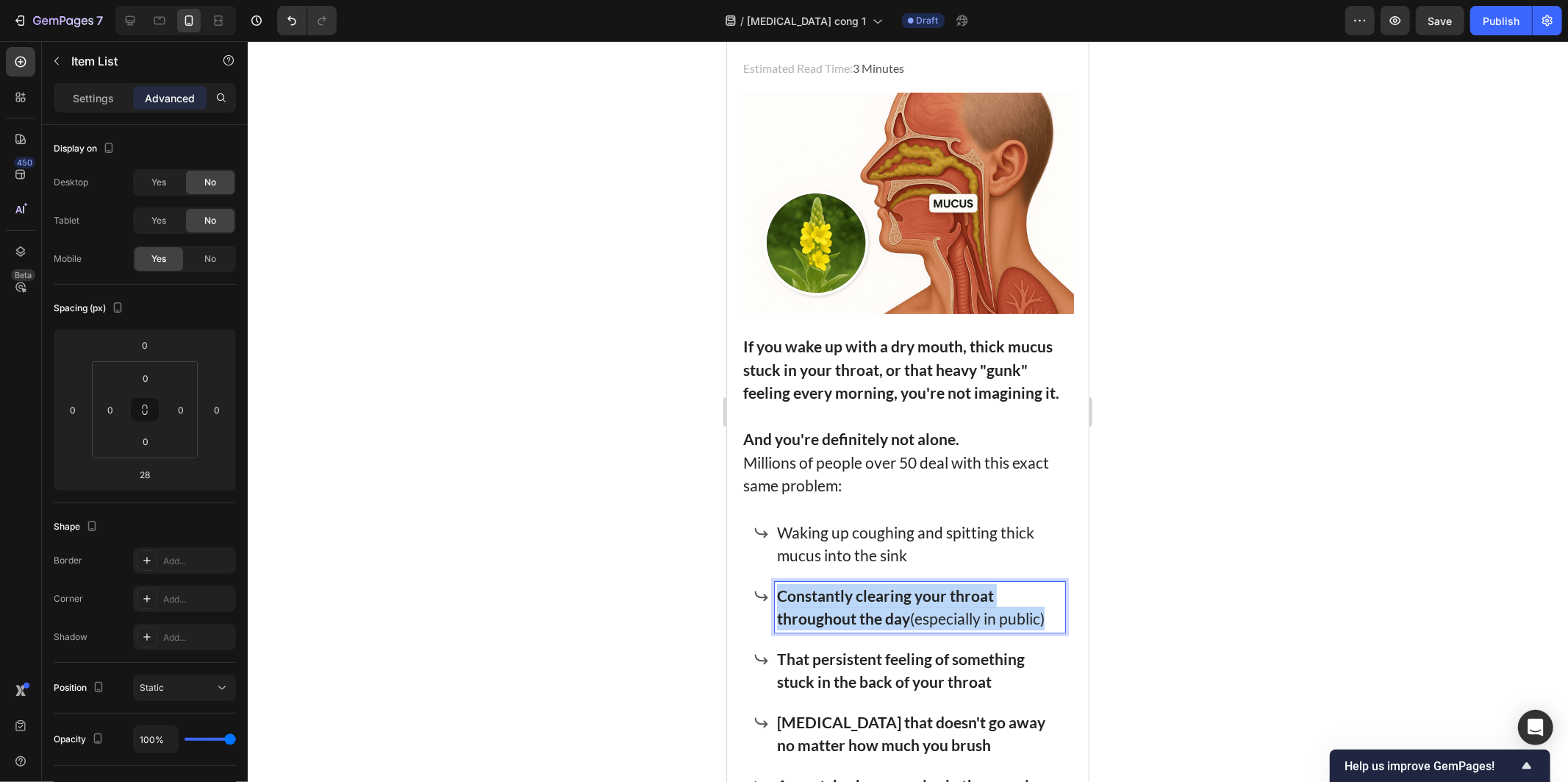
click at [866, 592] on strong "Constantly clearing your throat throughout the day" at bounding box center [885, 605] width 217 height 42
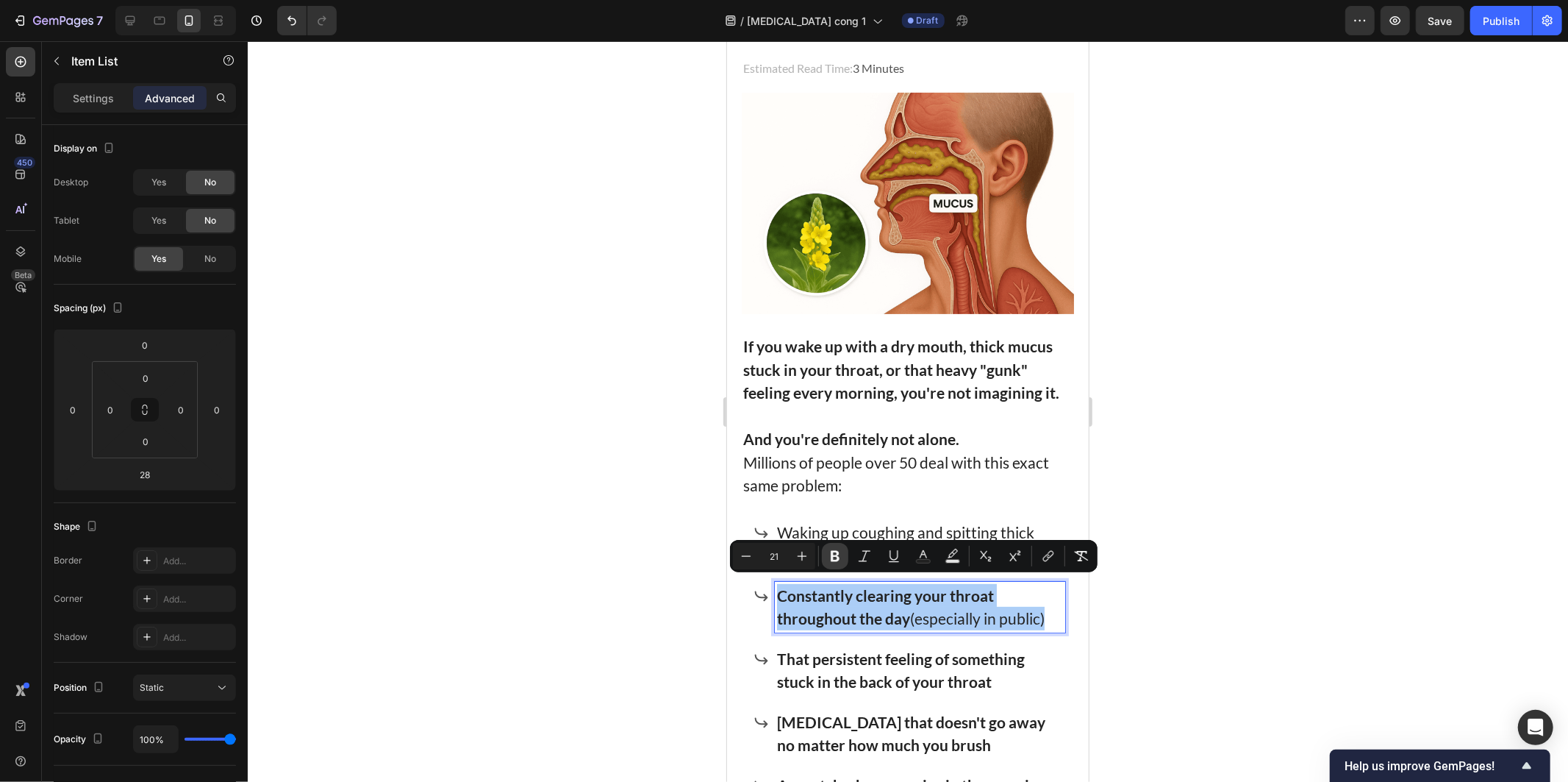
click at [833, 556] on icon "Editor contextual toolbar" at bounding box center [835, 556] width 9 height 11
click at [936, 615] on p "Constantly clearing your throat throughout the day (especially in public)" at bounding box center [920, 606] width 286 height 47
click at [902, 610] on p "Constantly clearing your throat throughout the day (especially in public)" at bounding box center [920, 606] width 286 height 47
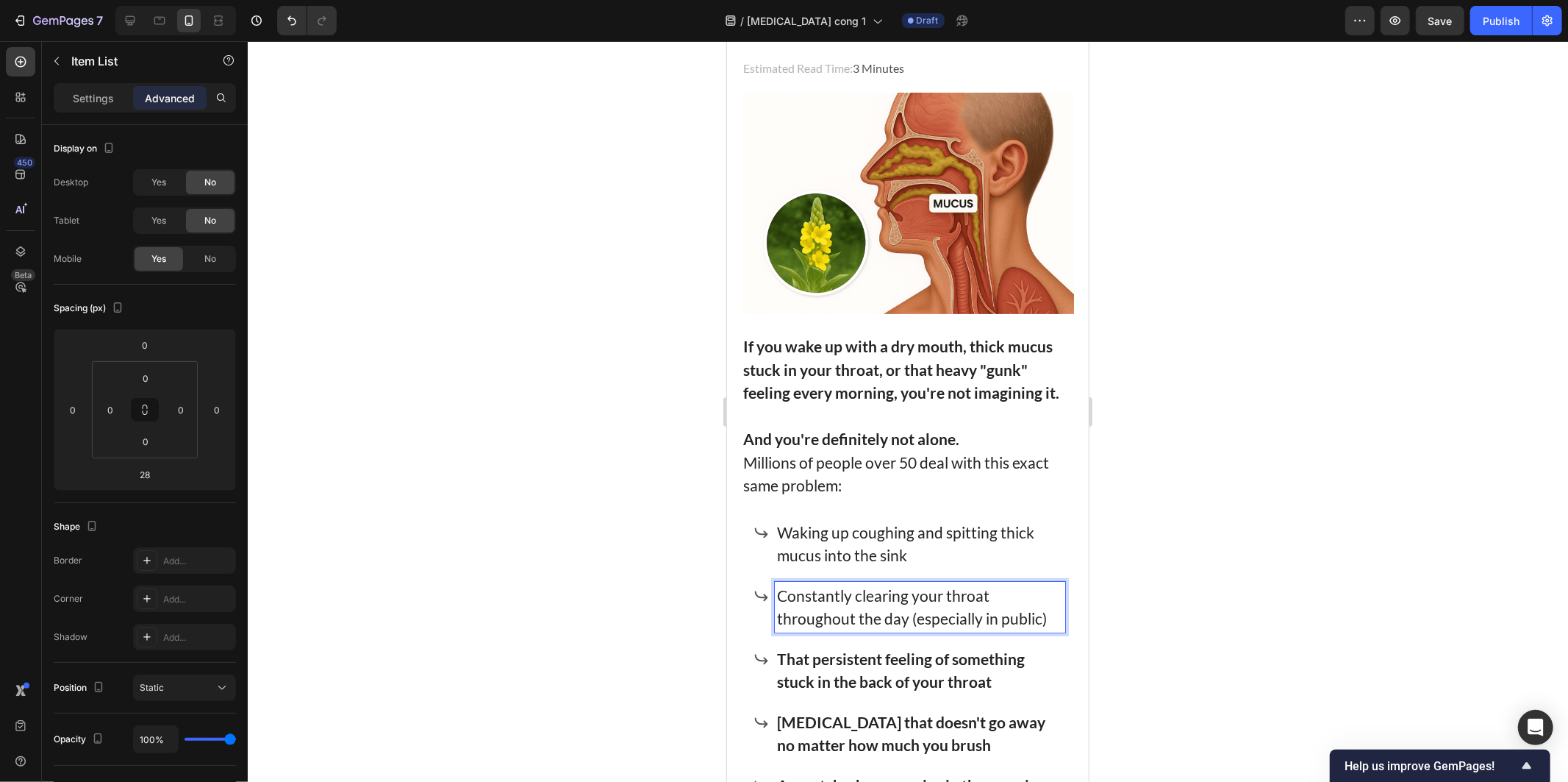
click at [906, 666] on strong "That persistent feeling of something stuck in the back of your throat" at bounding box center [900, 669] width 247 height 42
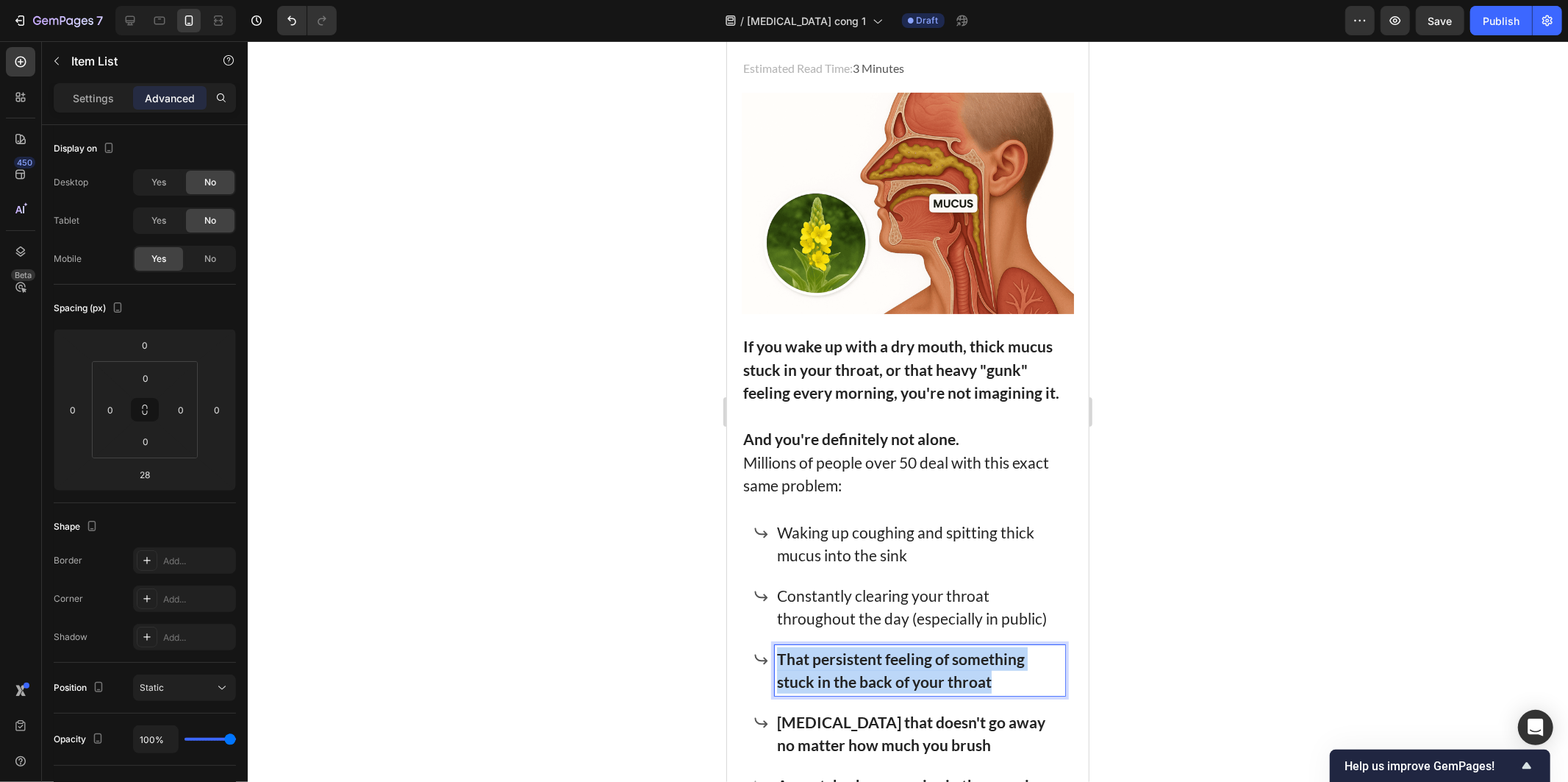
click at [906, 666] on strong "That persistent feeling of something stuck in the back of your throat" at bounding box center [900, 669] width 247 height 42
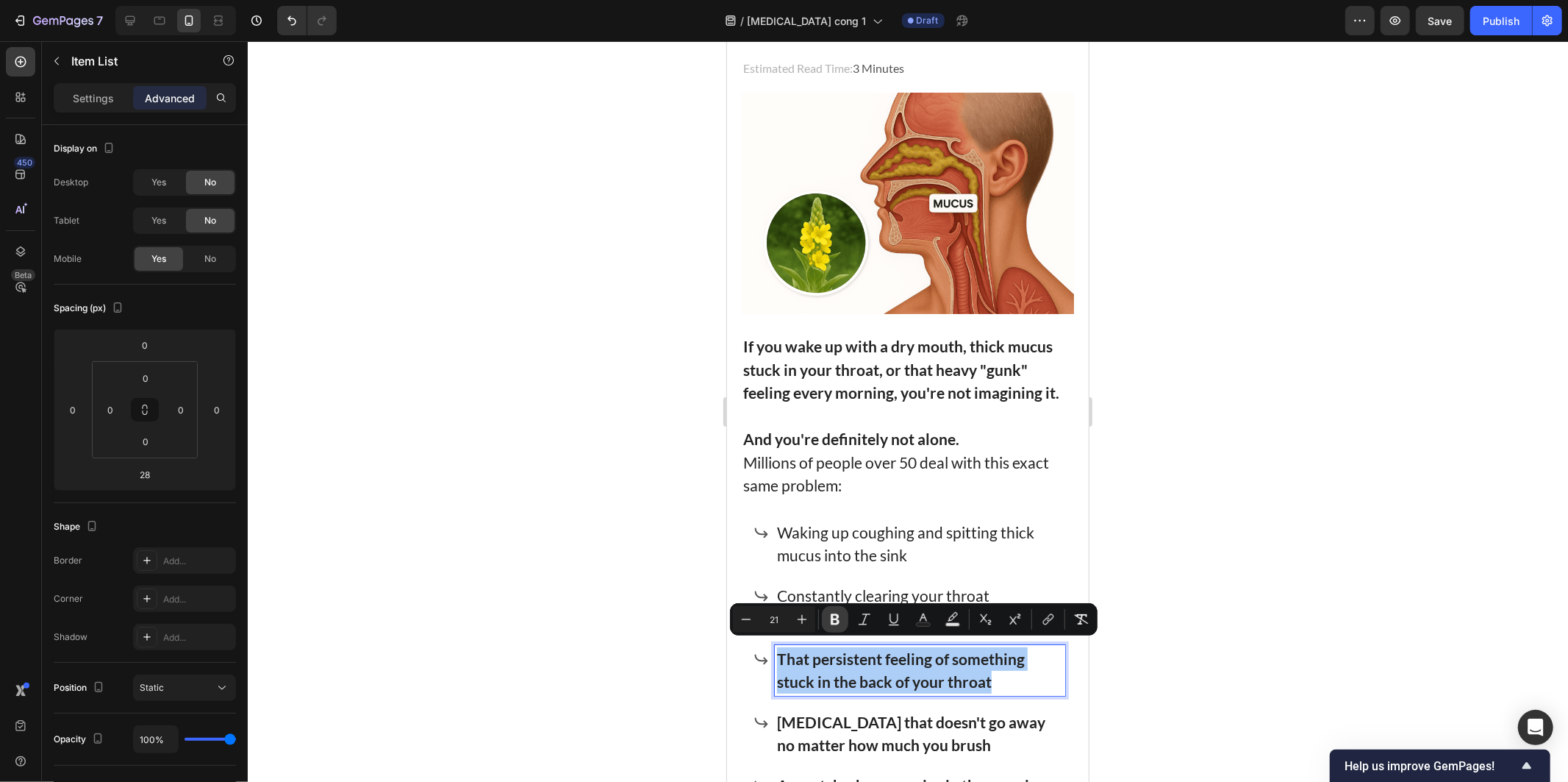
click at [831, 618] on icon "Editor contextual toolbar" at bounding box center [835, 620] width 9 height 11
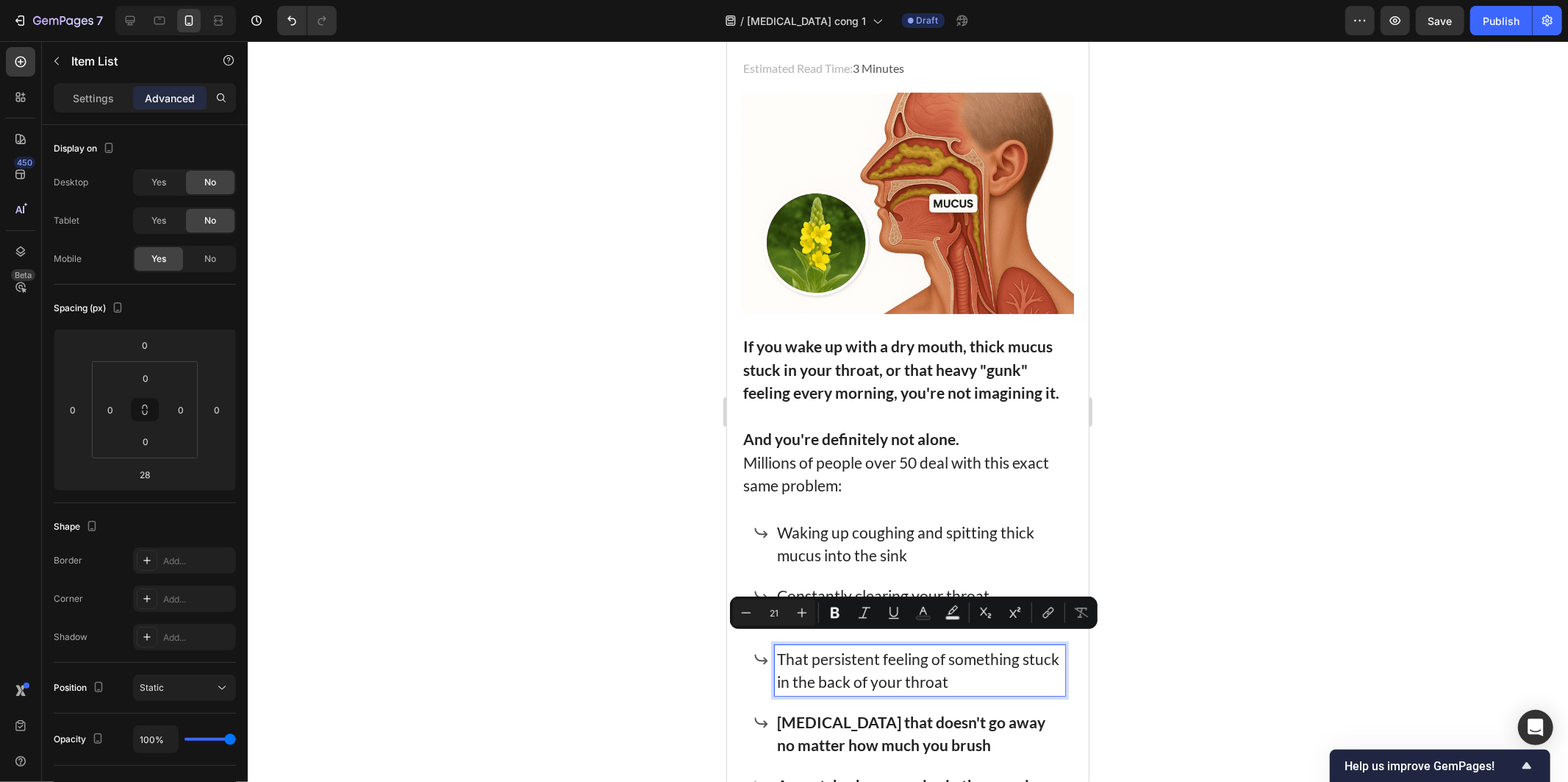
scroll to position [501, 0]
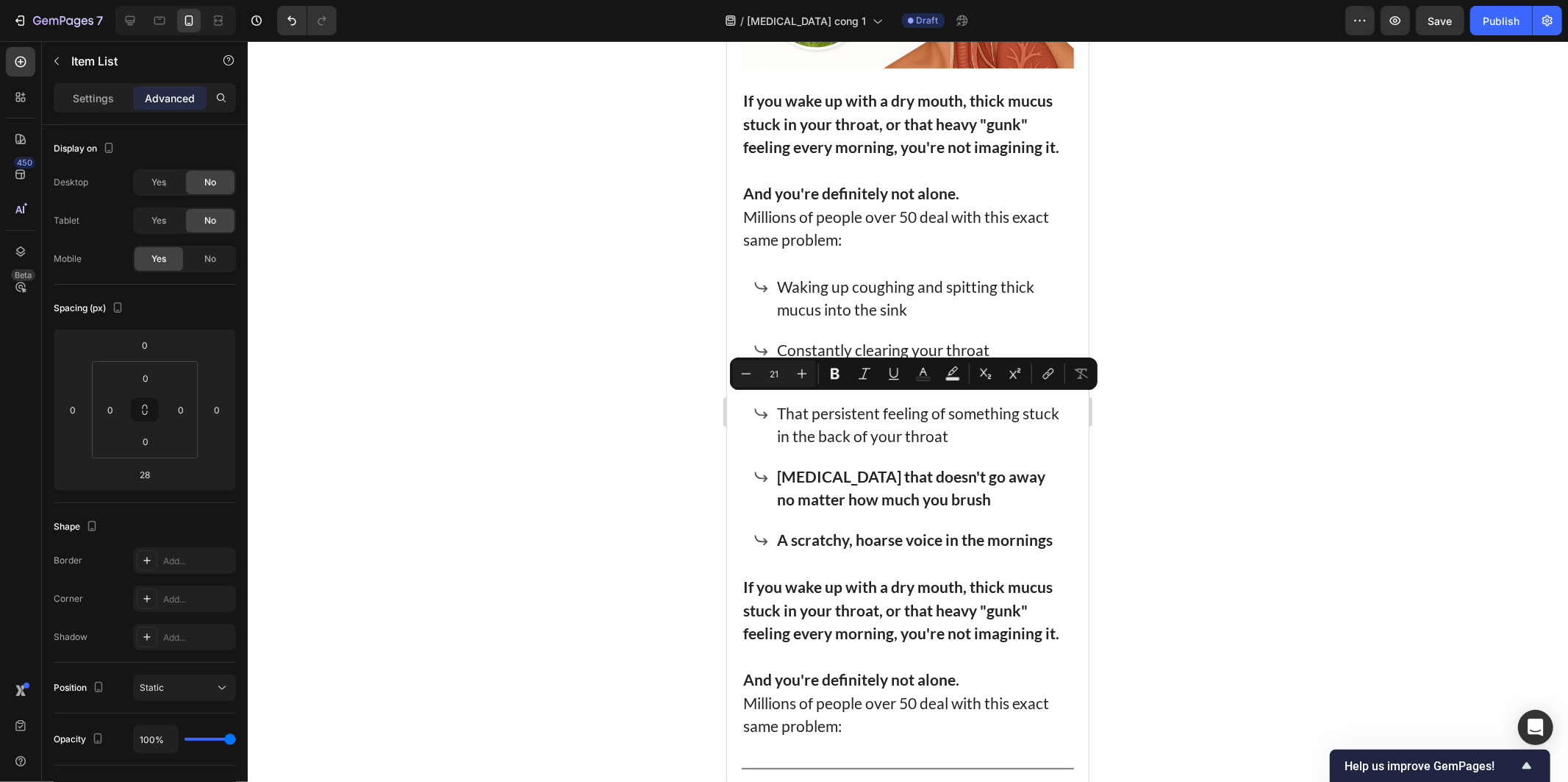
click at [830, 515] on div "Waking up coughing and spitting thick mucus into the sink Constantly clearing y…" at bounding box center [909, 413] width 312 height 281
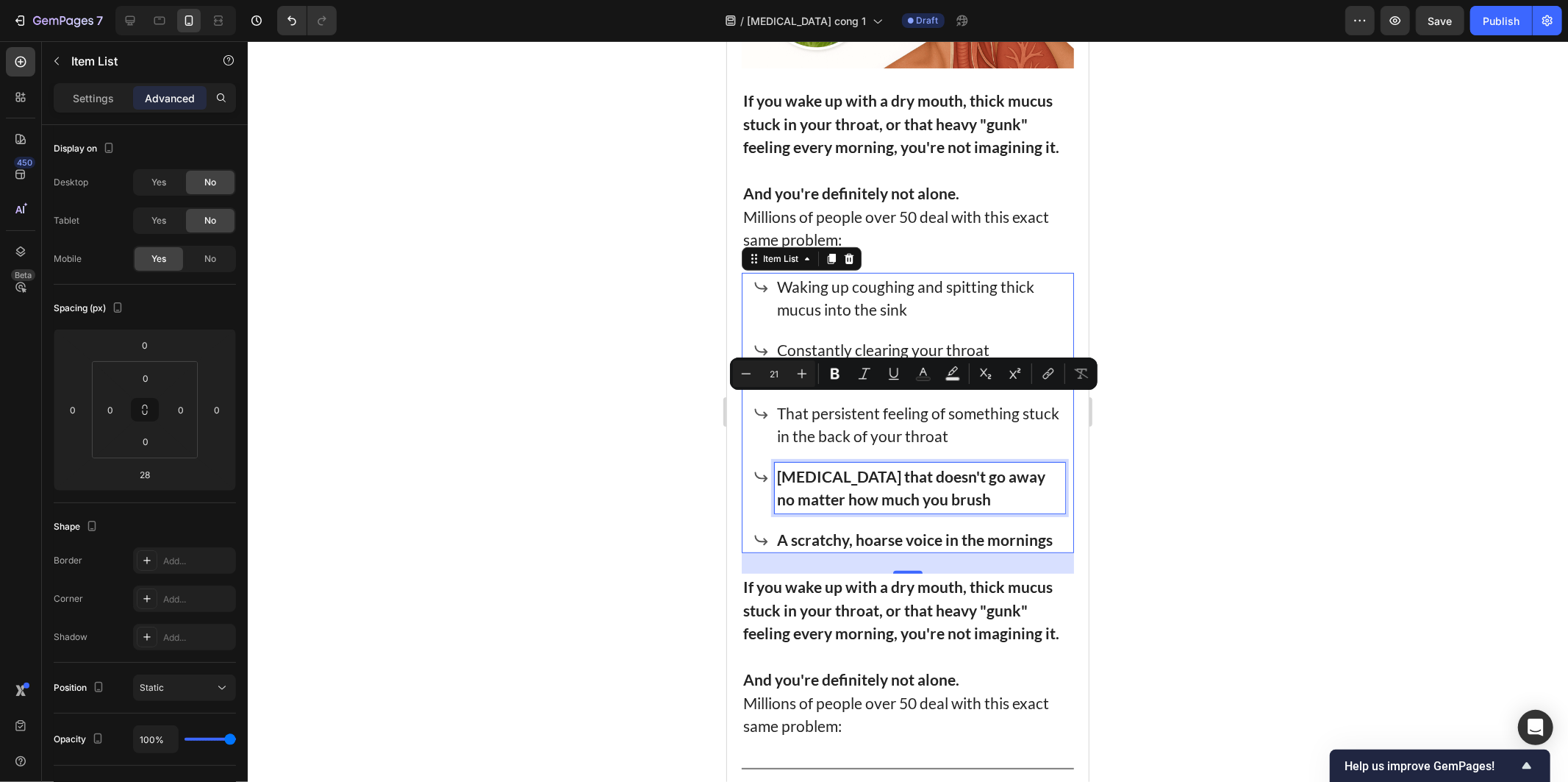
click at [844, 485] on strong "Bad breath that doesn't go away no matter how much you brush" at bounding box center [911, 487] width 269 height 42
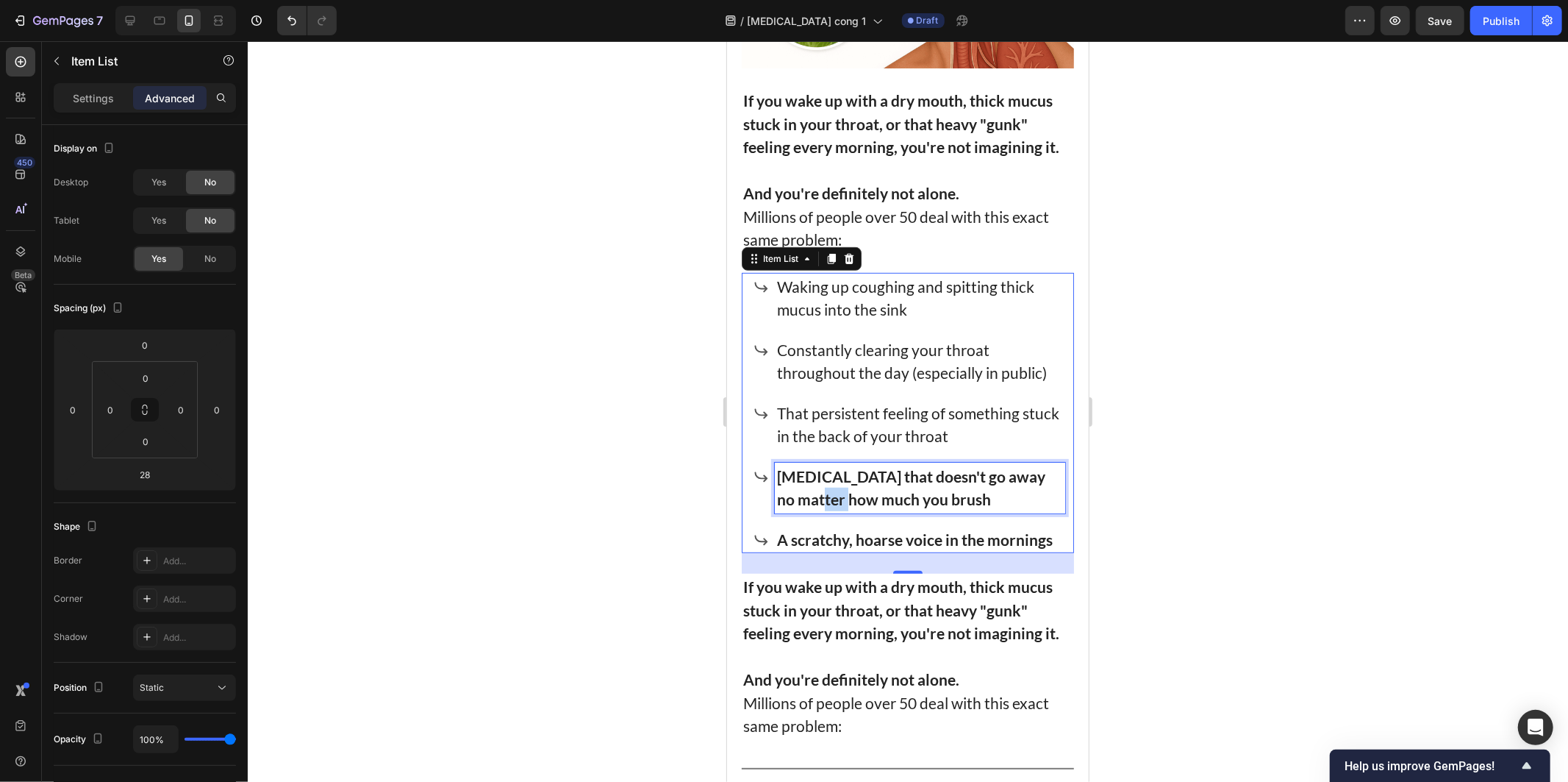
click at [844, 485] on strong "Bad breath that doesn't go away no matter how much you brush" at bounding box center [911, 487] width 269 height 42
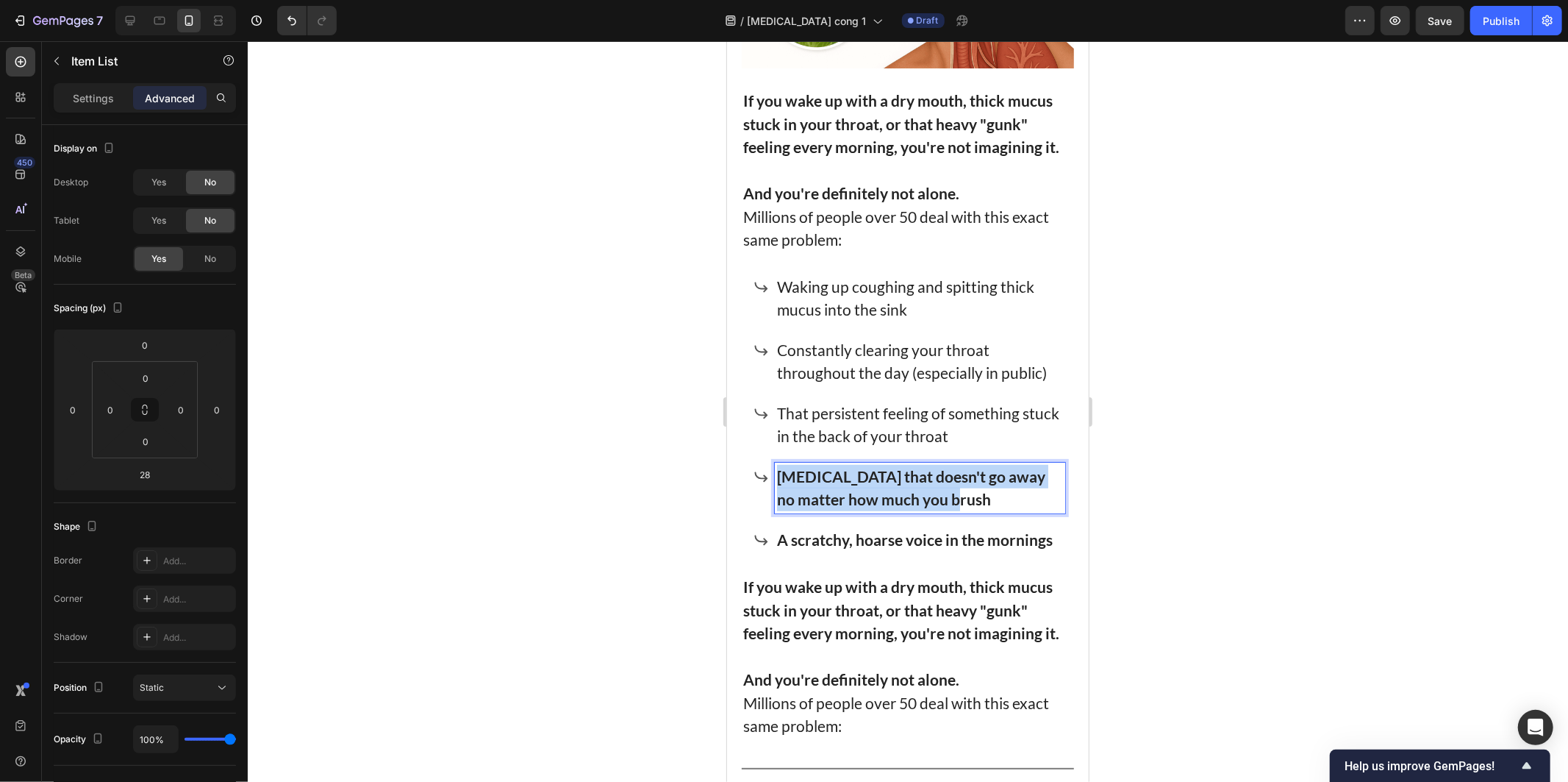
click at [844, 485] on strong "Bad breath that doesn't go away no matter how much you brush" at bounding box center [911, 487] width 269 height 42
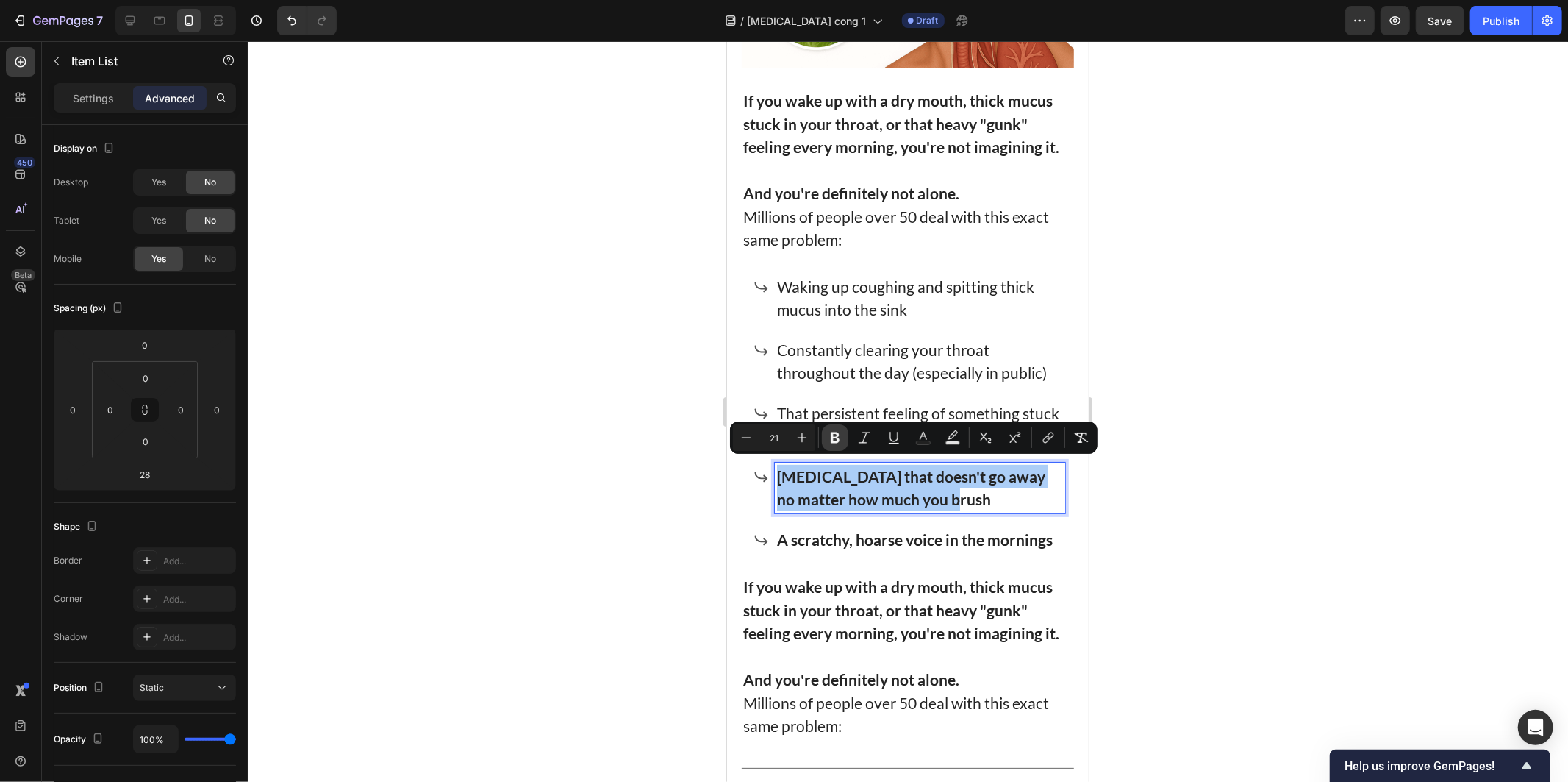
click at [835, 431] on icon "Editor contextual toolbar" at bounding box center [835, 438] width 15 height 15
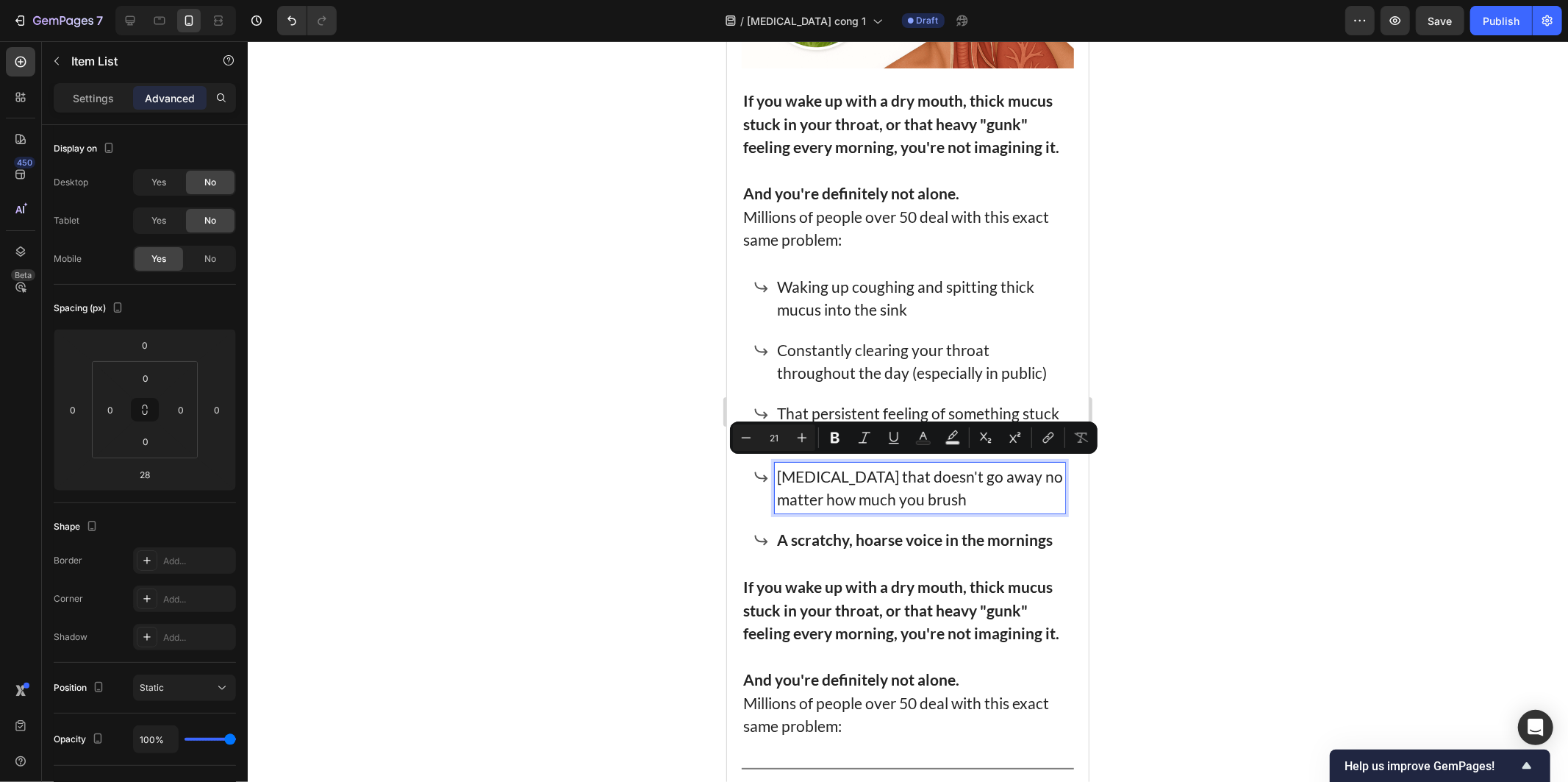
click at [844, 530] on strong "A scratchy, hoarse voice in the mornings" at bounding box center [915, 538] width 276 height 19
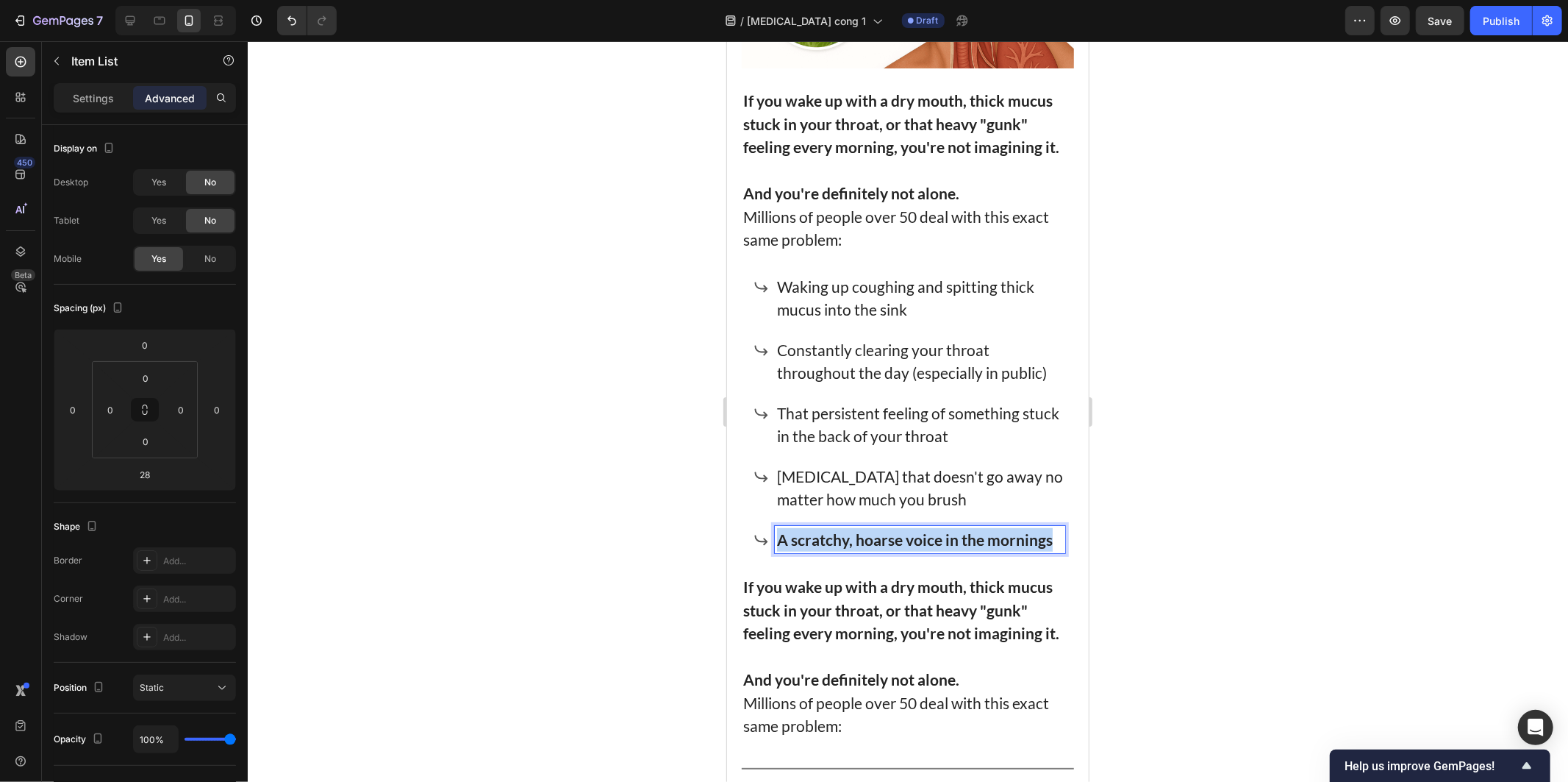
click at [844, 530] on strong "A scratchy, hoarse voice in the mornings" at bounding box center [915, 538] width 276 height 19
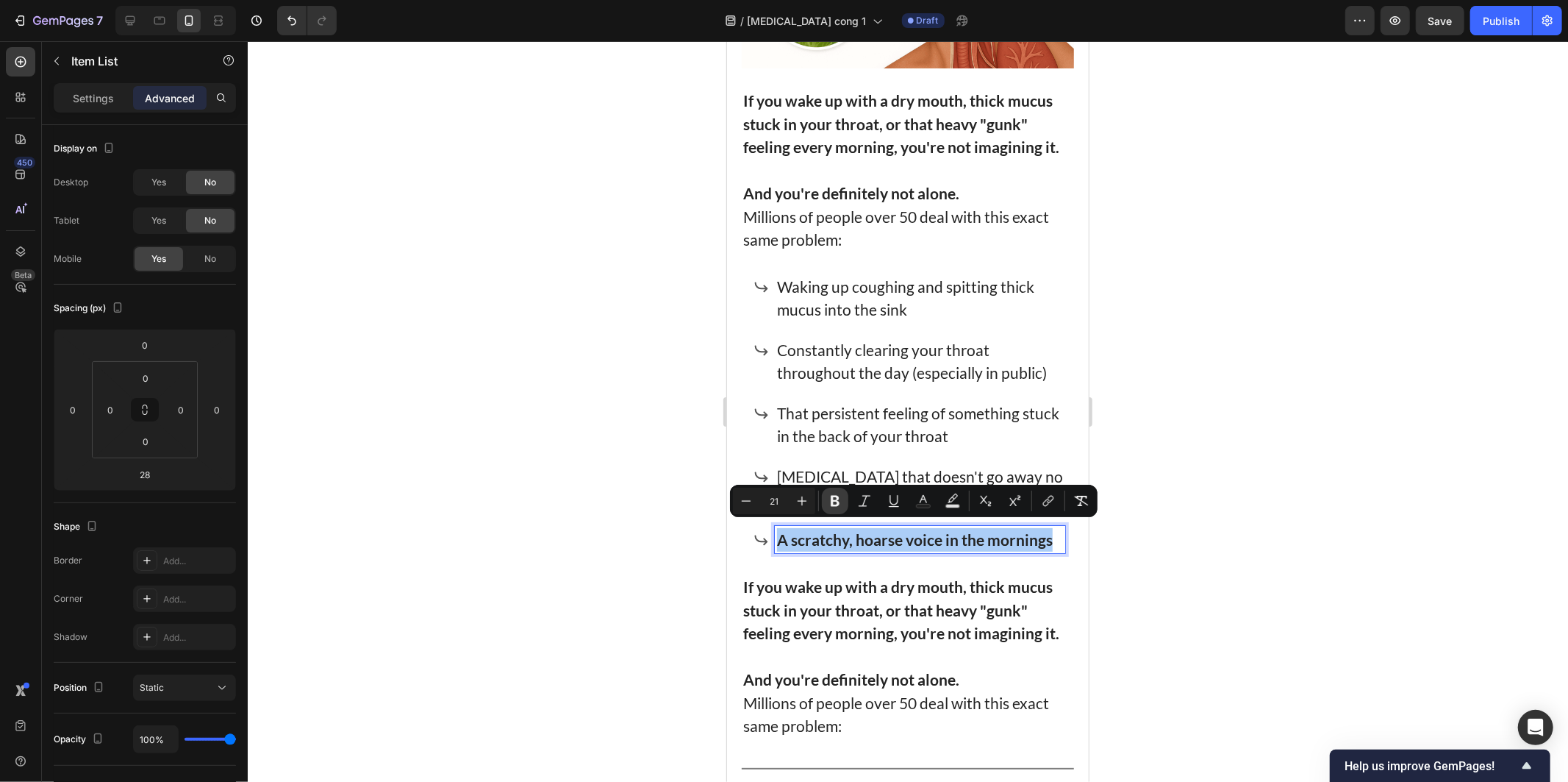
click at [842, 494] on button "Bold" at bounding box center [835, 501] width 26 height 26
click at [929, 636] on p "If you wake up with a dry mouth, thick mucus stuck in your throat, or that heav…" at bounding box center [906, 610] width 329 height 70
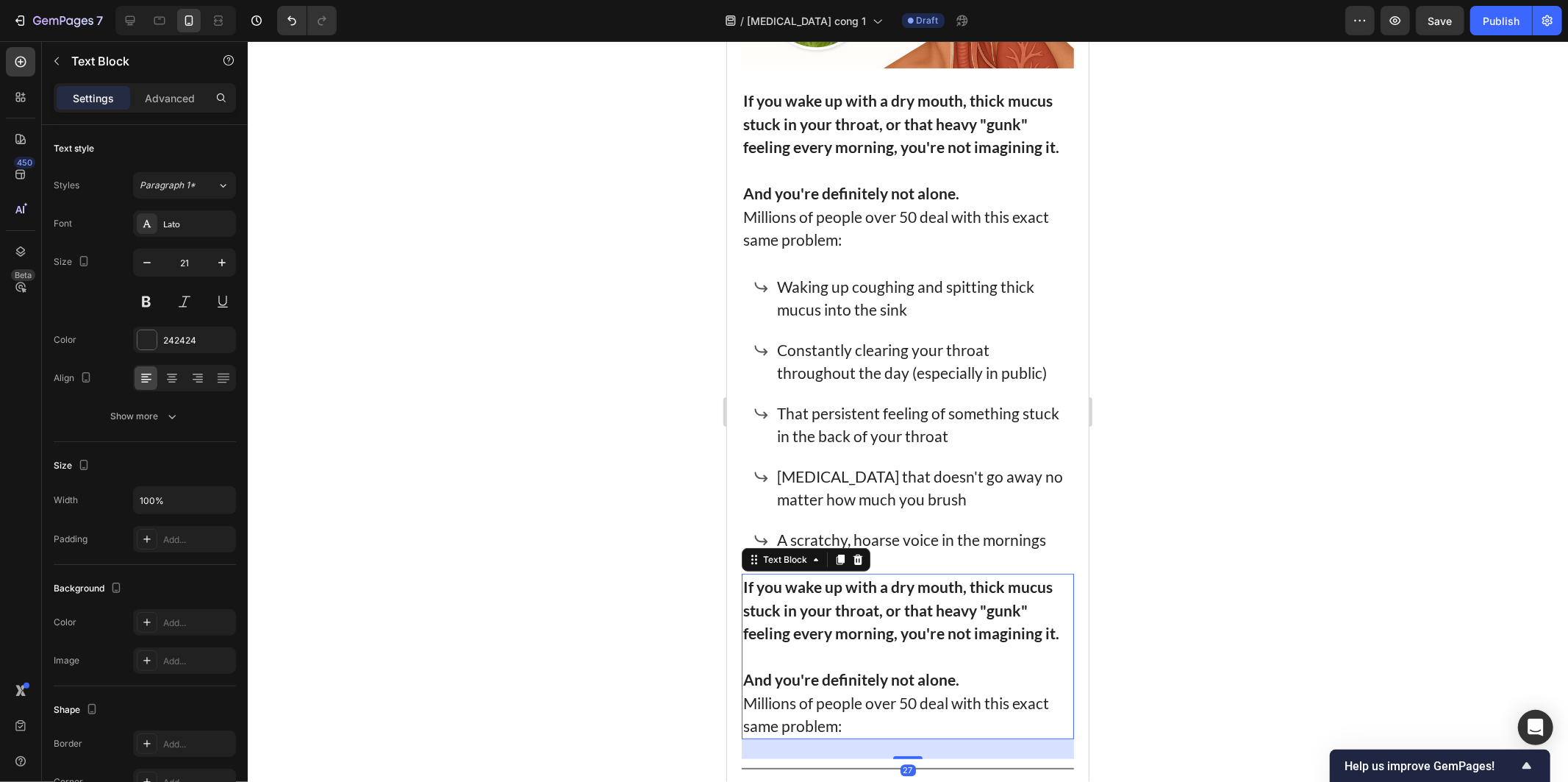
click at [581, 288] on div at bounding box center [907, 411] width 1321 height 740
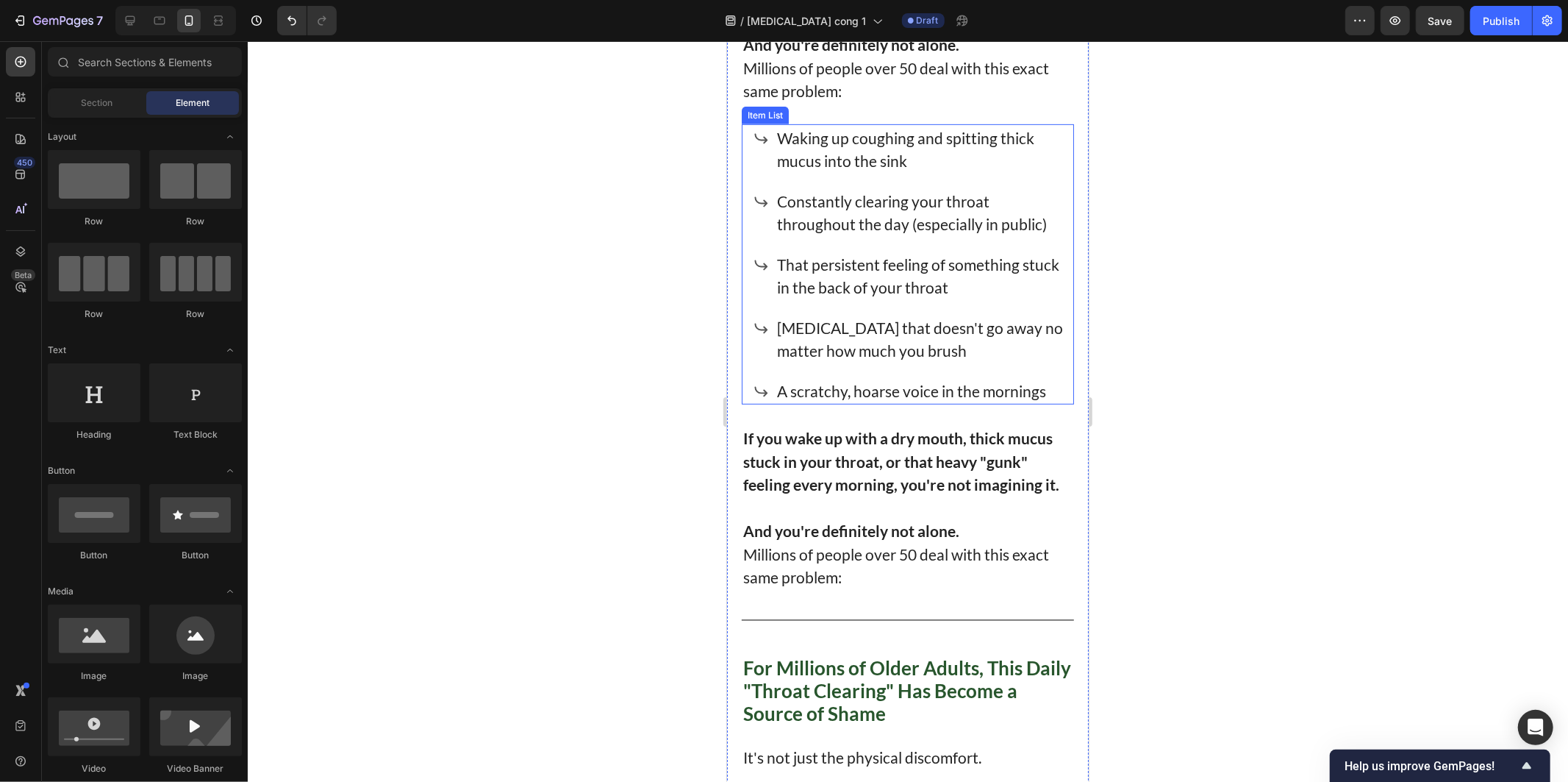
scroll to position [746, 0]
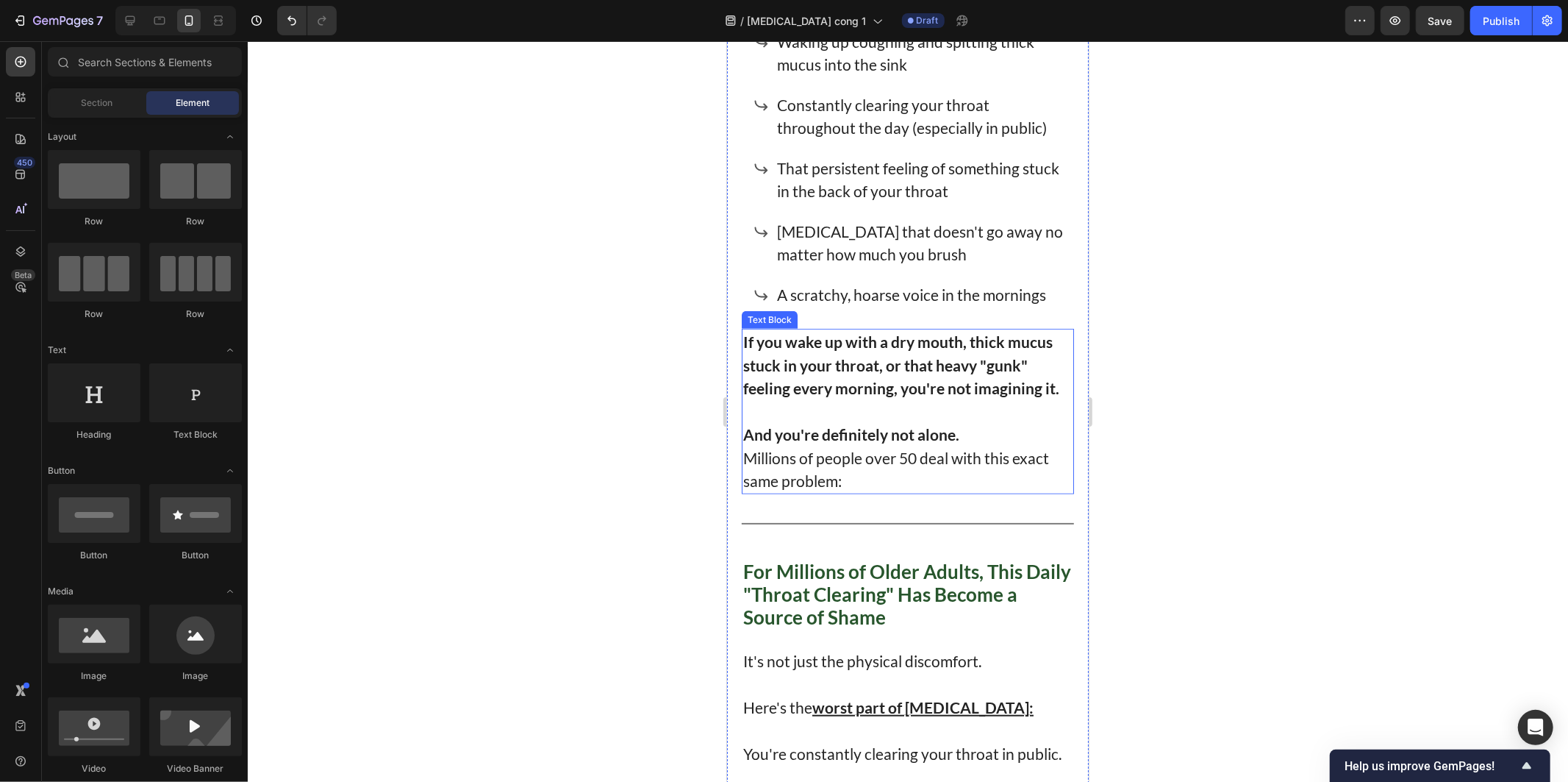
click at [902, 467] on p "Millions of people over 50 deal with this exact same problem:" at bounding box center [906, 468] width 329 height 47
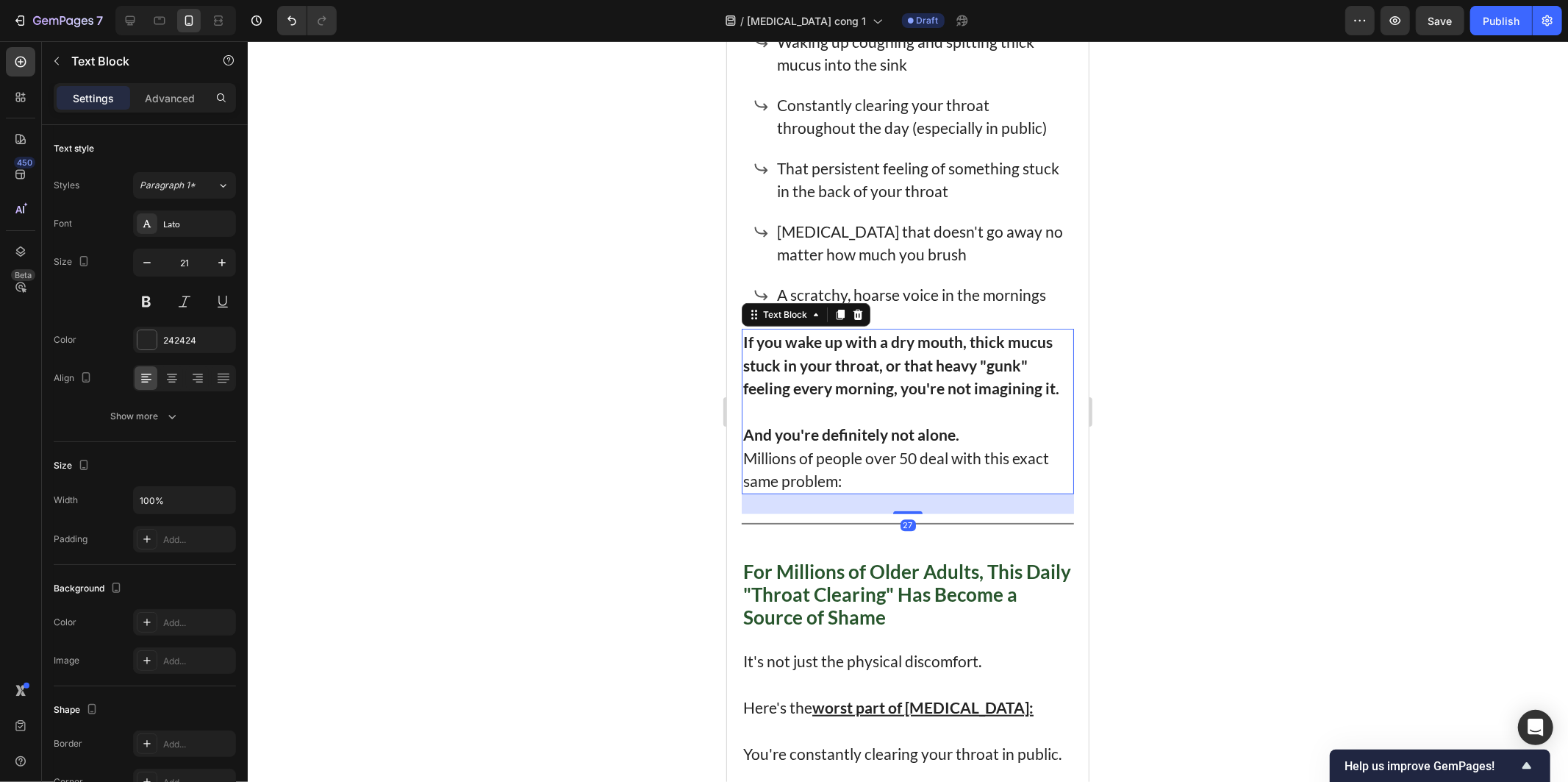
click at [898, 471] on p "Millions of people over 50 deal with this exact same problem:" at bounding box center [906, 468] width 329 height 47
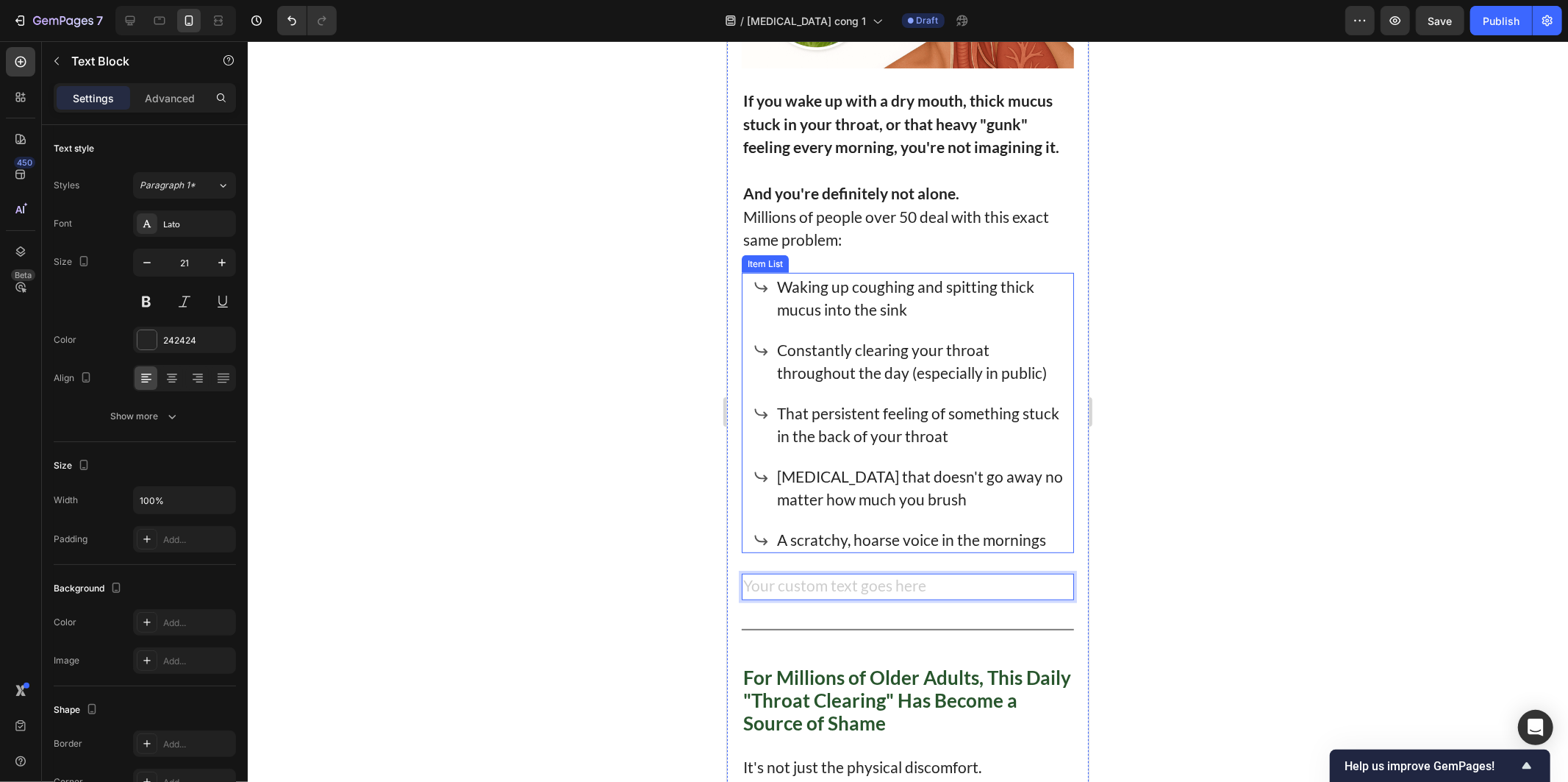
scroll to position [532, 0]
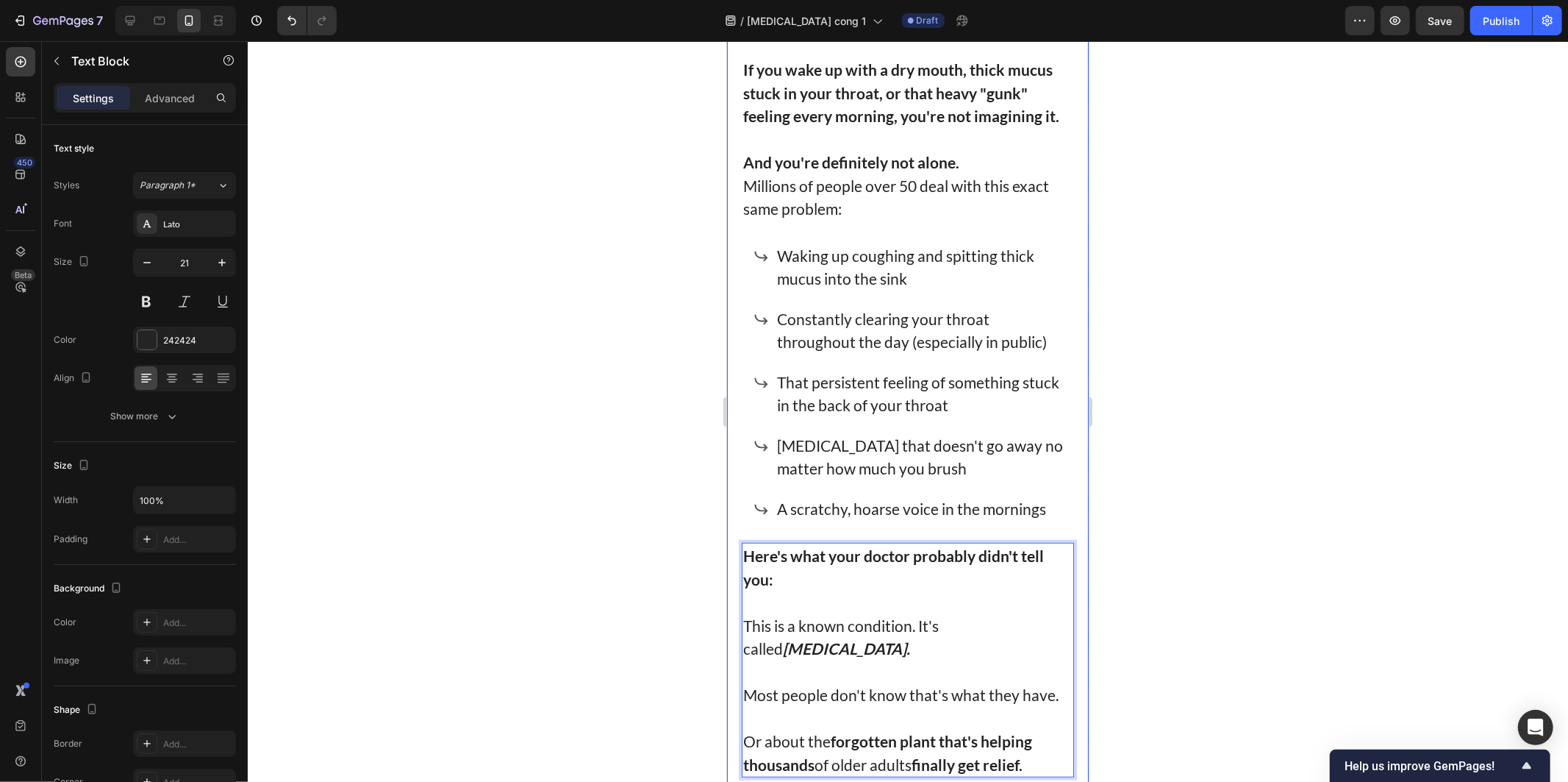
click at [1230, 406] on div at bounding box center [907, 411] width 1321 height 740
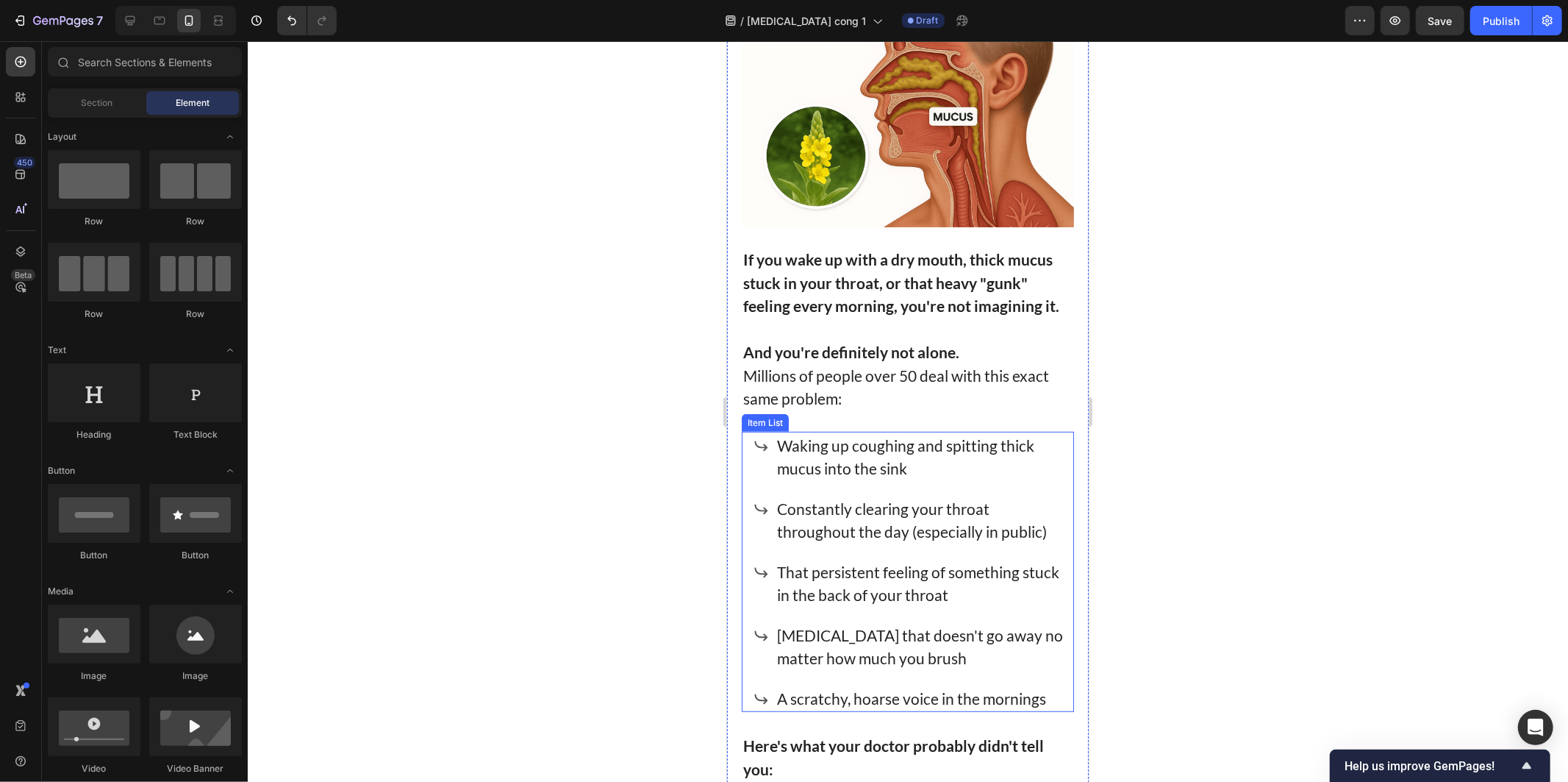
scroll to position [287, 0]
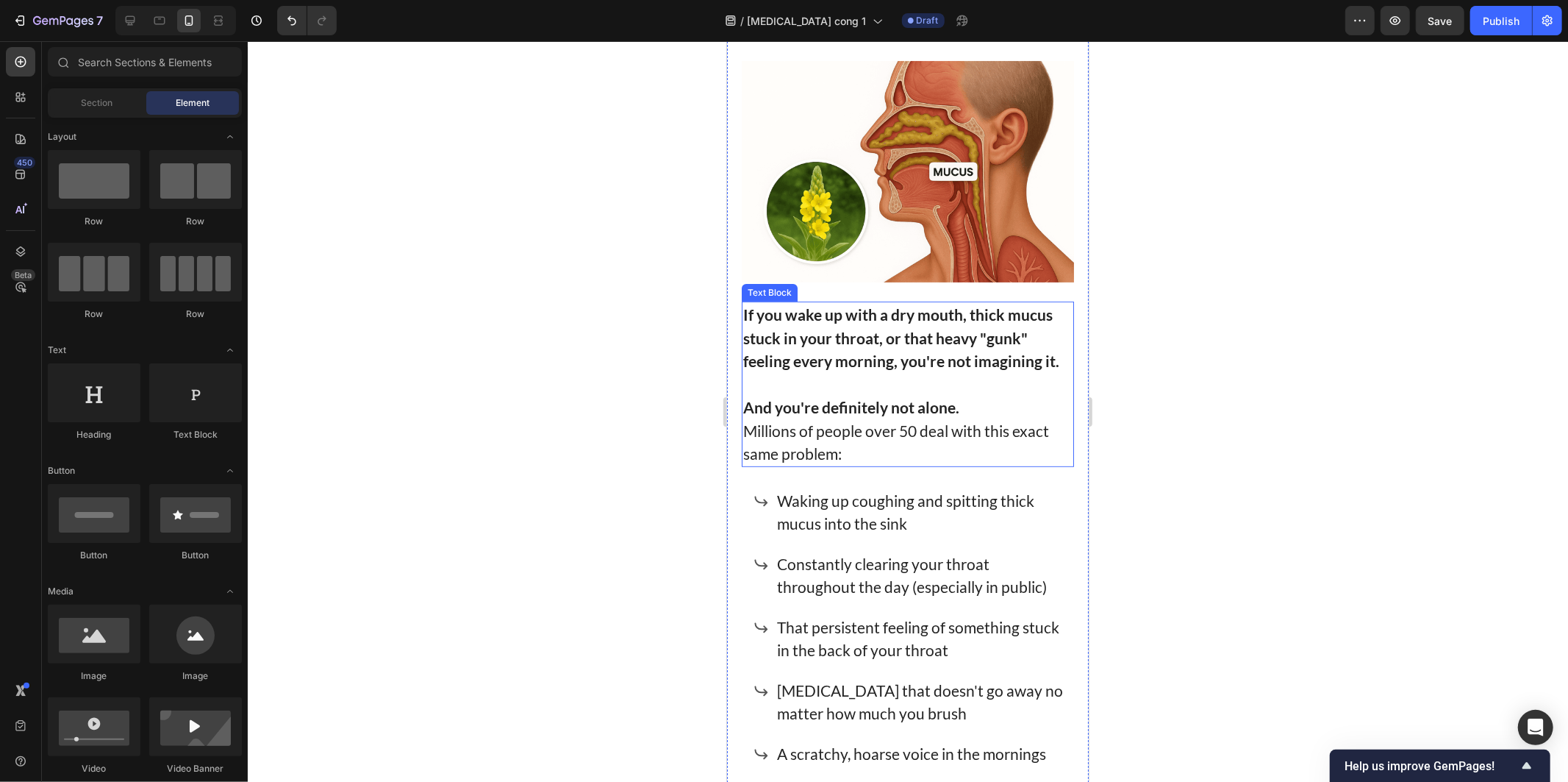
click at [898, 453] on p "Millions of people over 50 deal with this exact same problem:" at bounding box center [906, 441] width 329 height 47
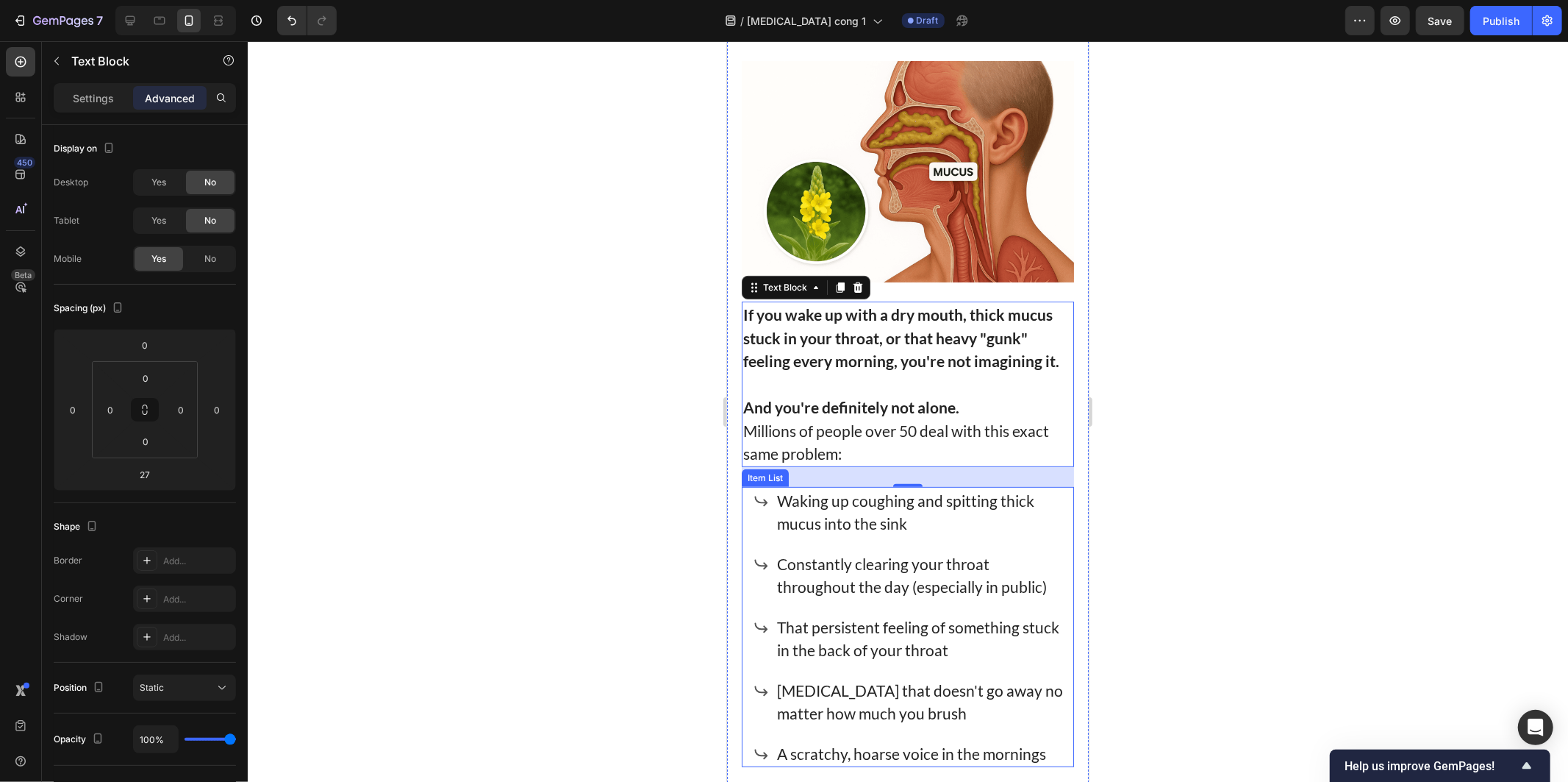
click at [928, 523] on p "Waking up coughing and spitting thick mucus into the sink" at bounding box center [920, 512] width 286 height 47
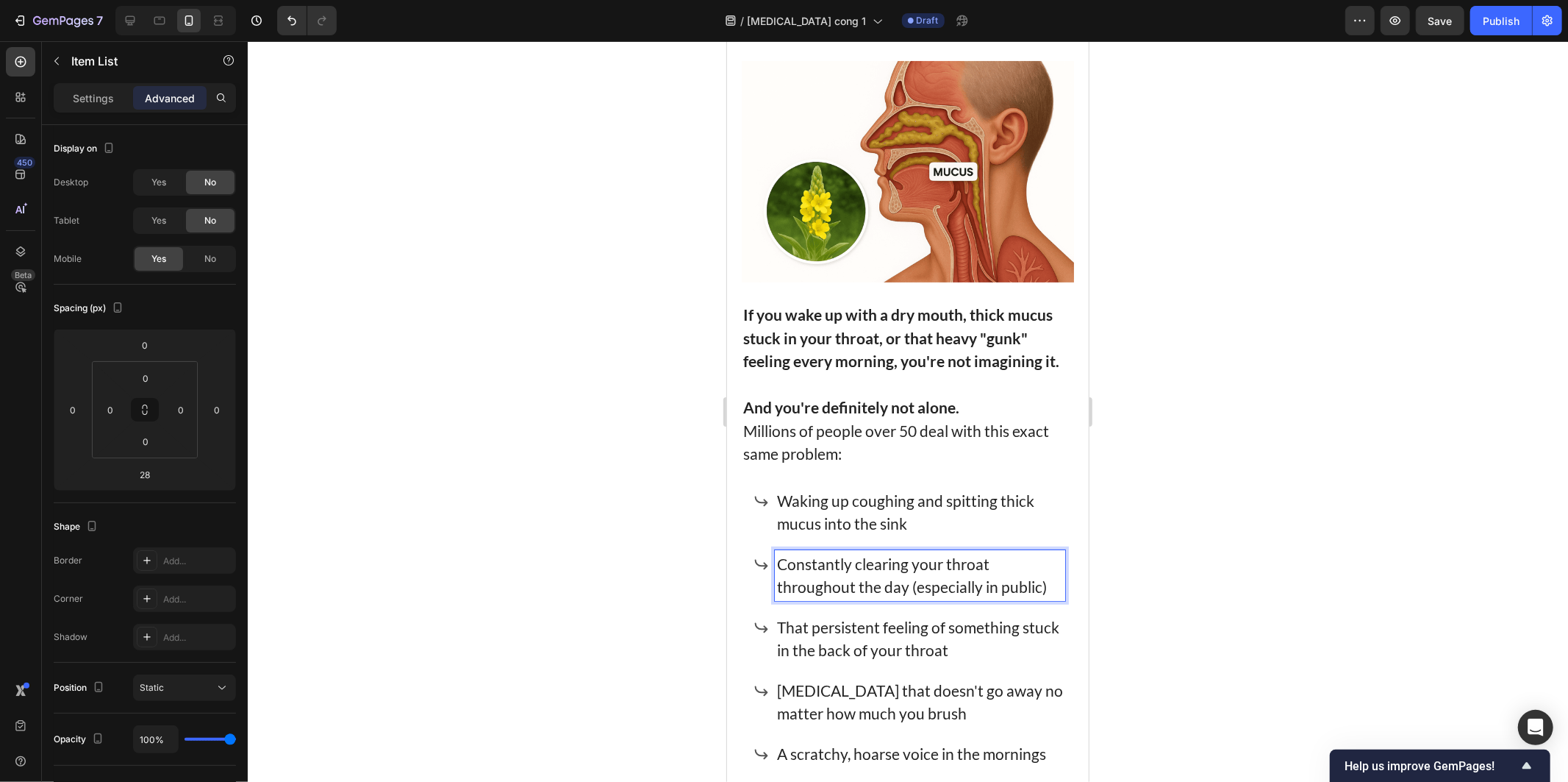
click at [953, 584] on p "Constantly clearing your throat throughout the day (especially in public)" at bounding box center [920, 574] width 286 height 47
click at [1018, 574] on p "Constantly clearing your throat throughout the day (especially in public)" at bounding box center [920, 574] width 286 height 47
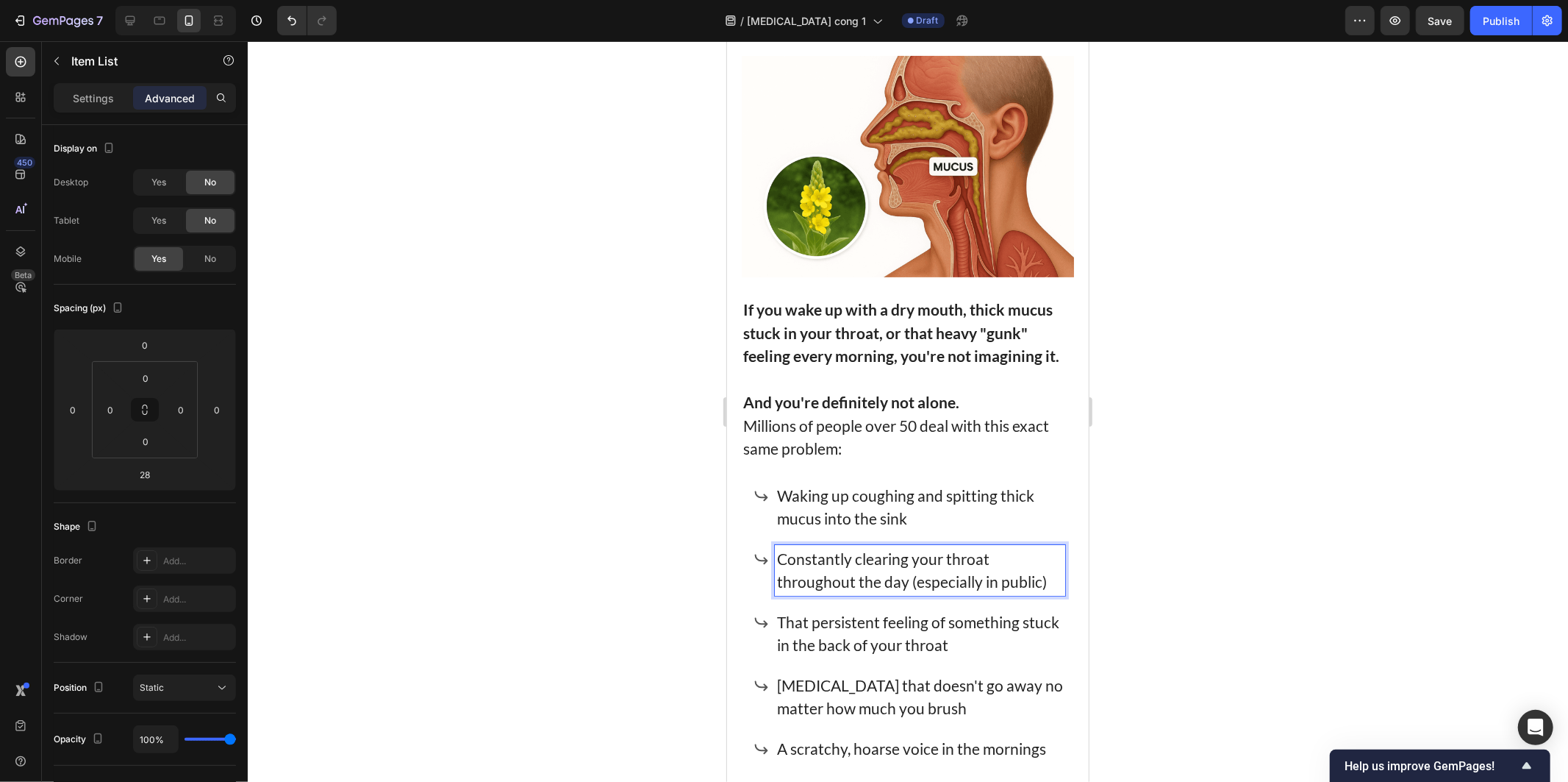
scroll to position [532, 0]
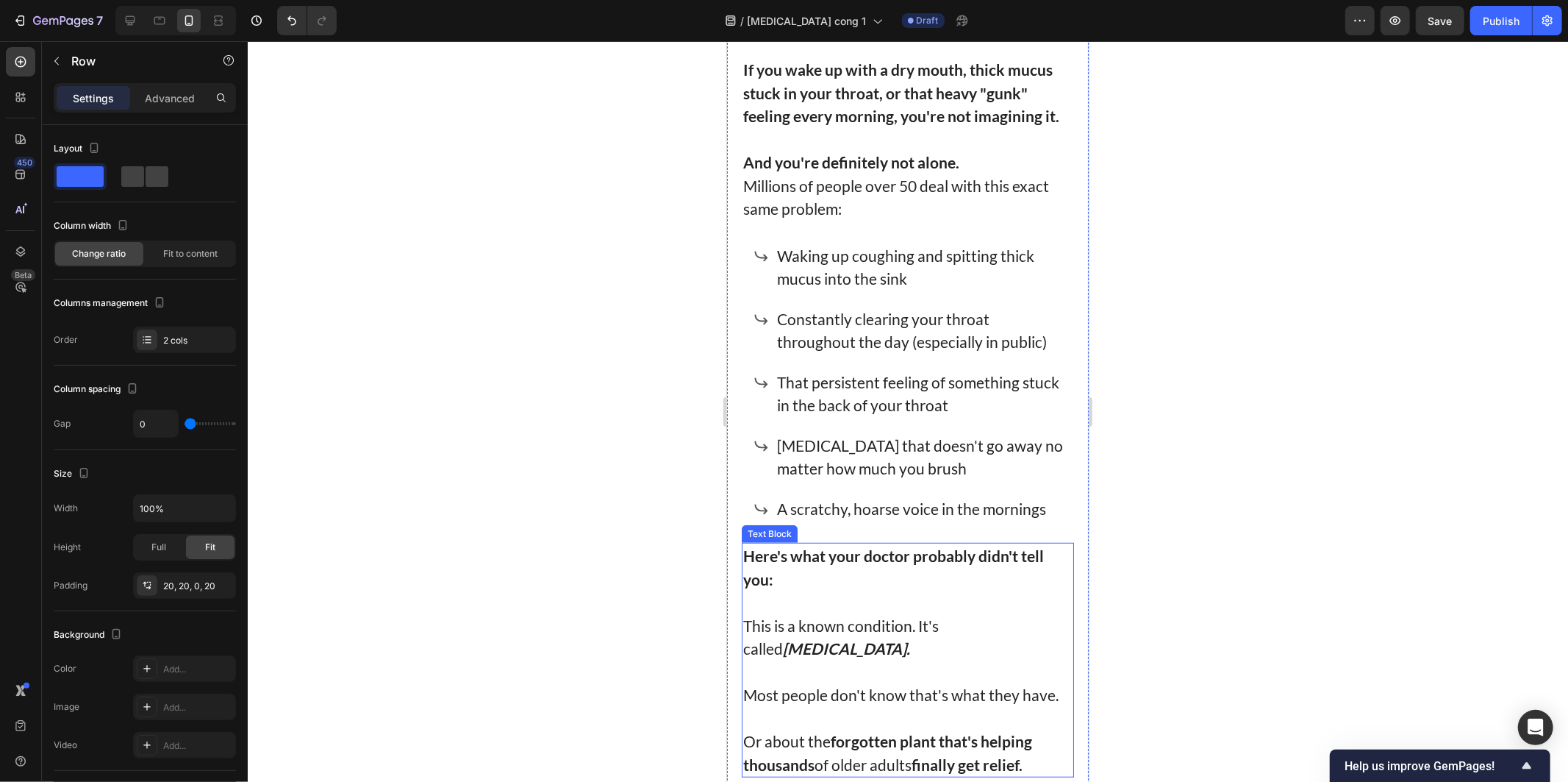
click at [910, 566] on p "Here's what your doctor probably didn't tell you:" at bounding box center [906, 566] width 329 height 47
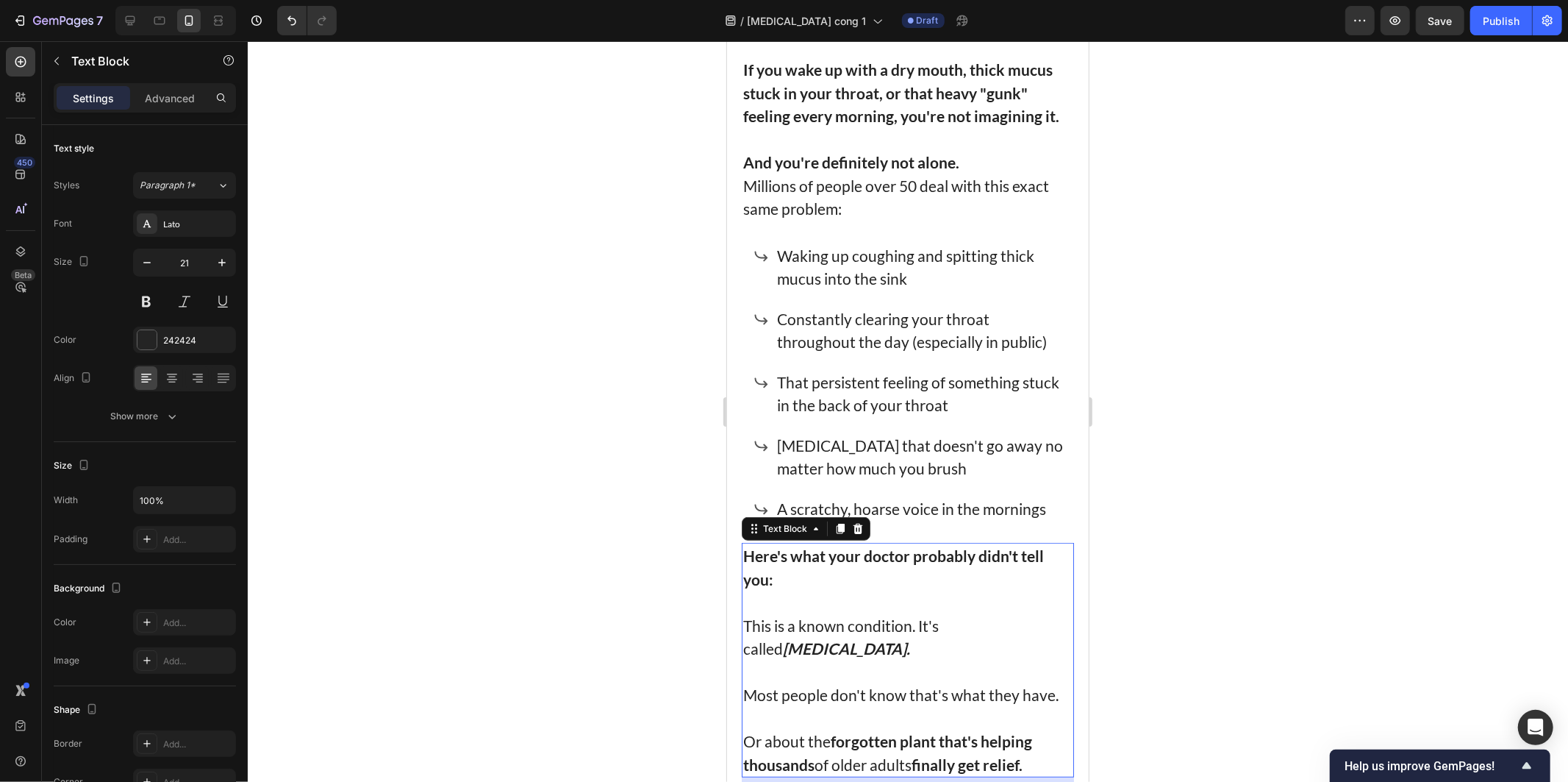
scroll to position [777, 0]
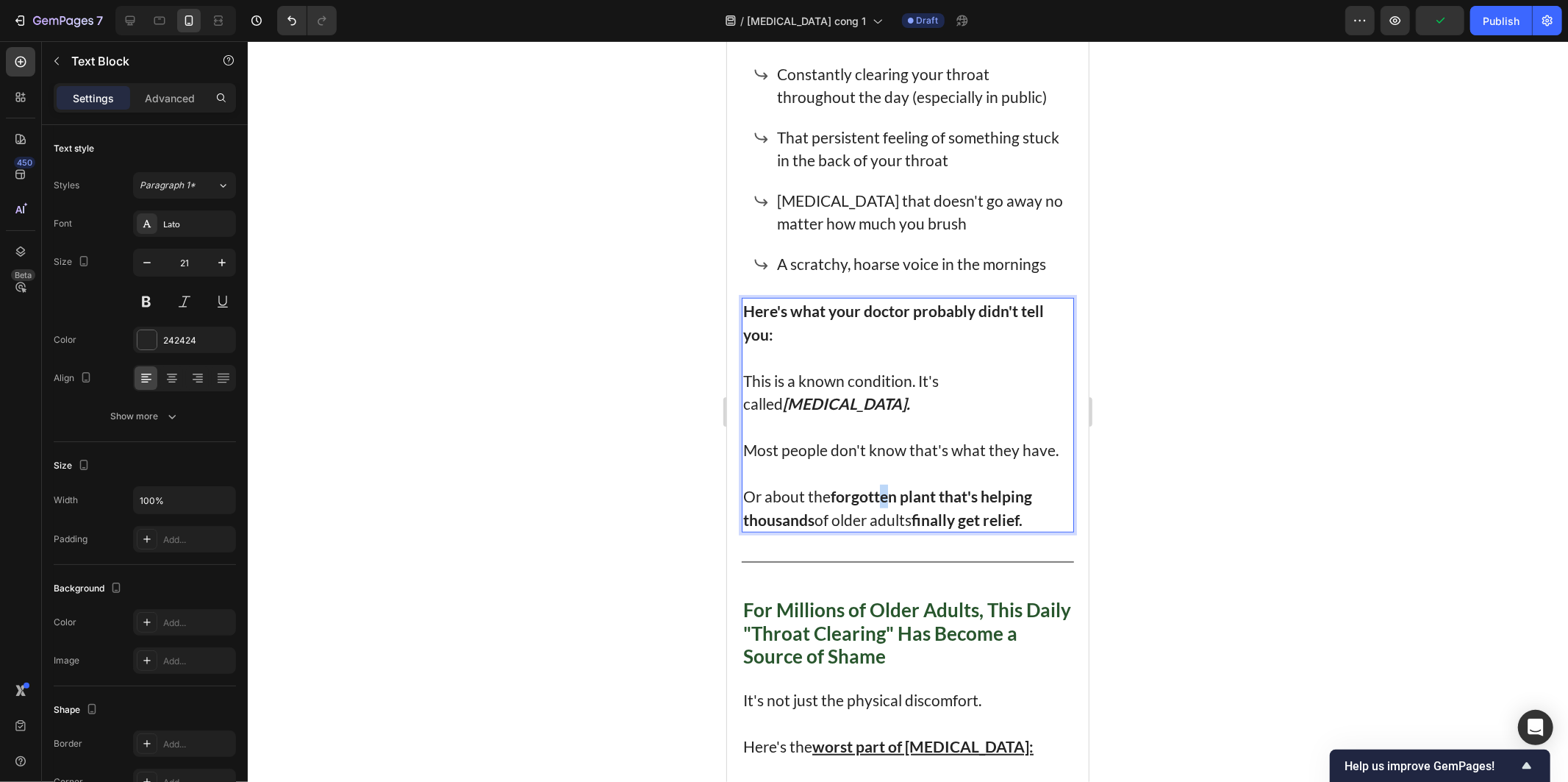
click at [885, 486] on strong "forgotten plant that's helping" at bounding box center [930, 495] width 202 height 19
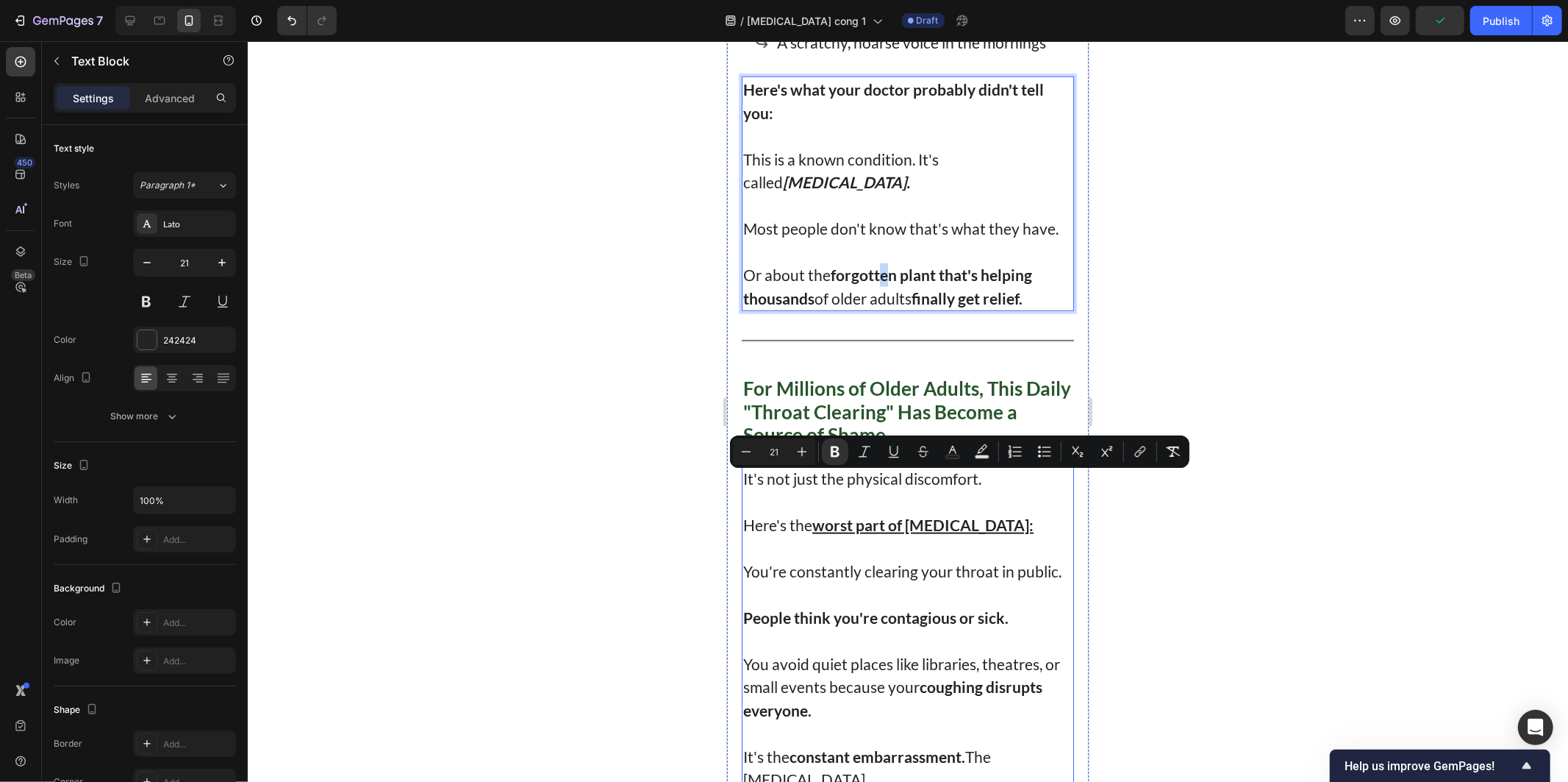
scroll to position [1022, 0]
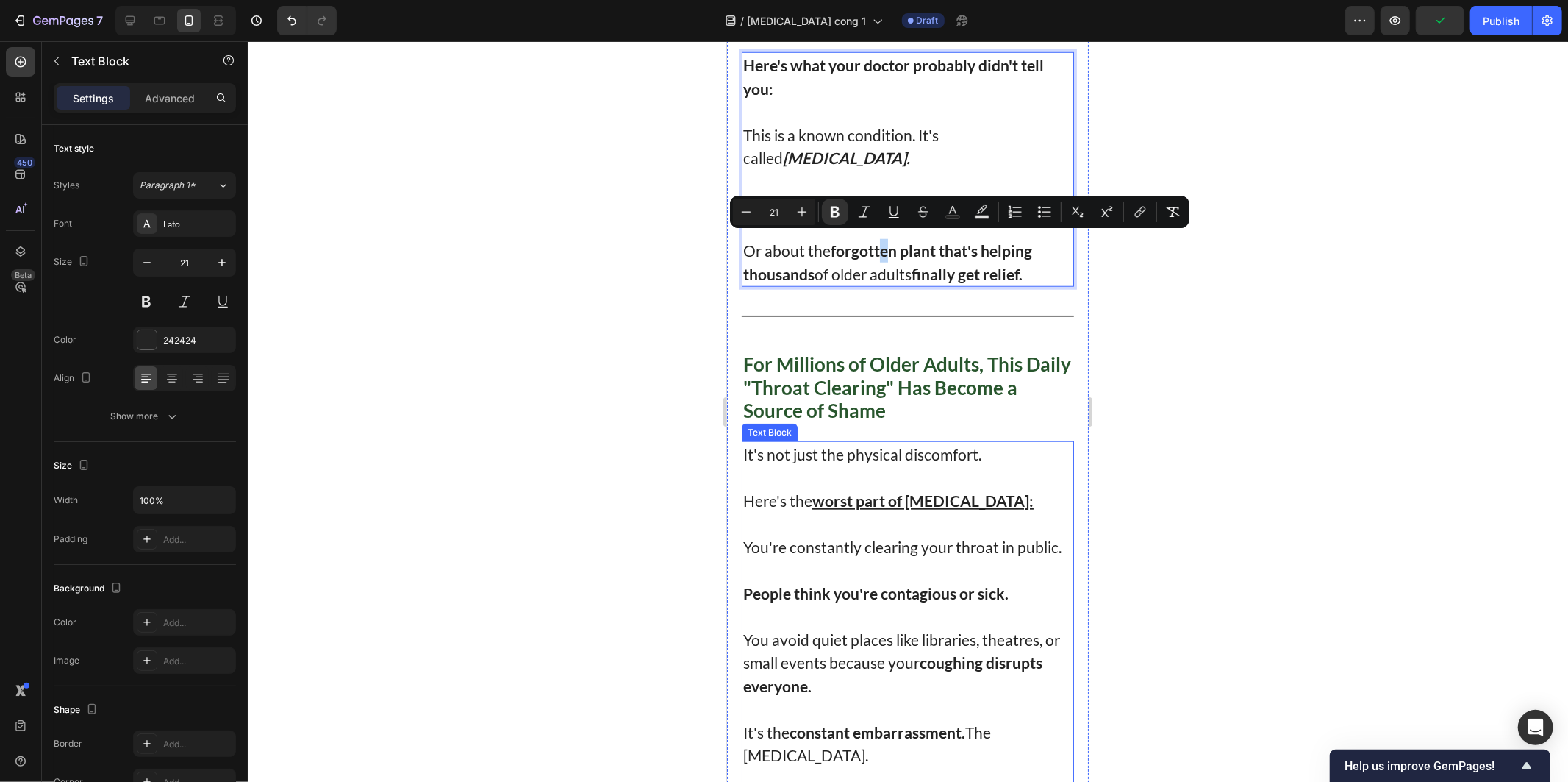
click at [871, 472] on p "It's not just the physical discomfort. Here's the worst part of post-nasal drip:" at bounding box center [906, 477] width 329 height 70
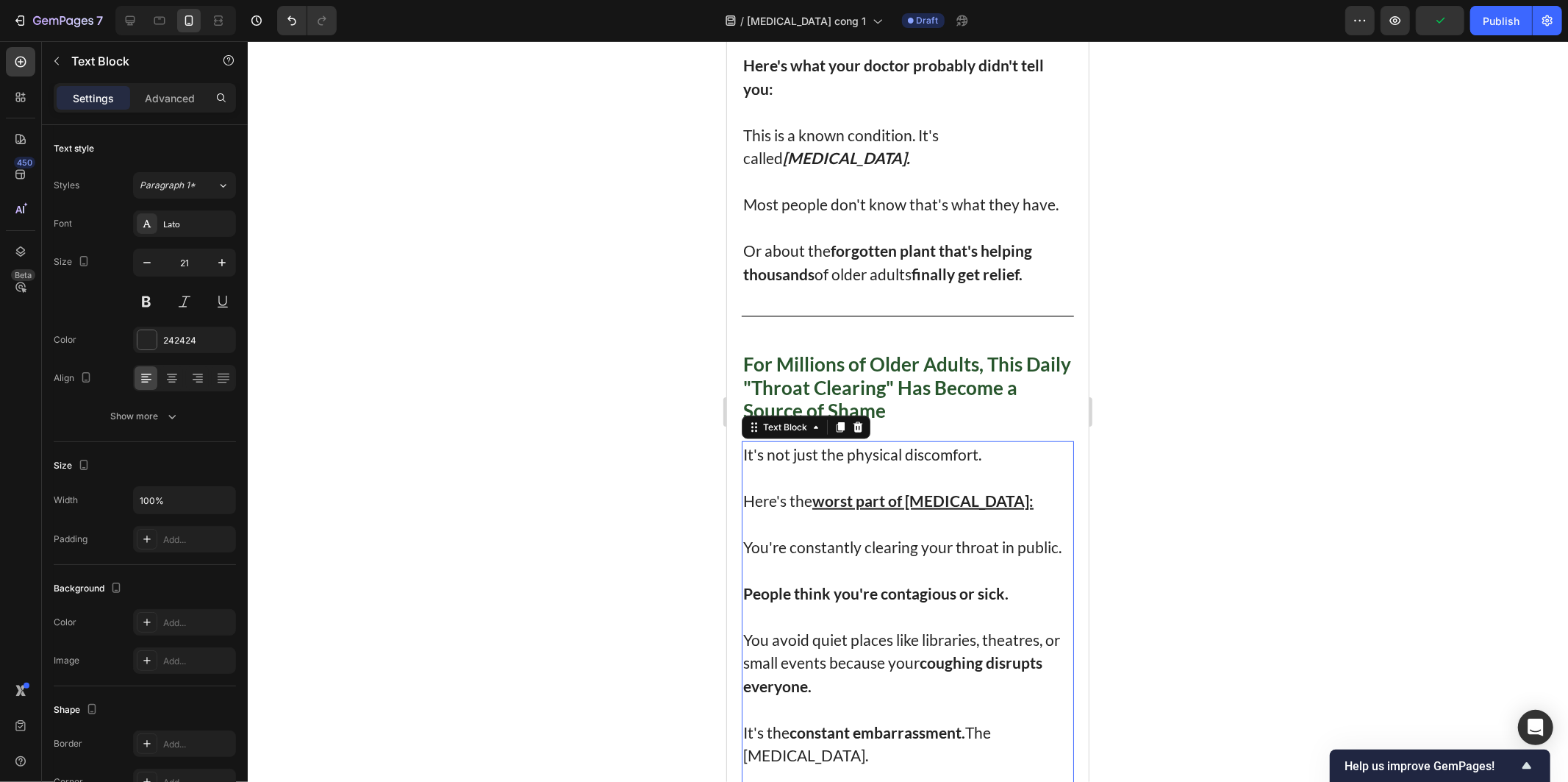
click at [960, 490] on u "worst part of [MEDICAL_DATA]:" at bounding box center [922, 499] width 221 height 19
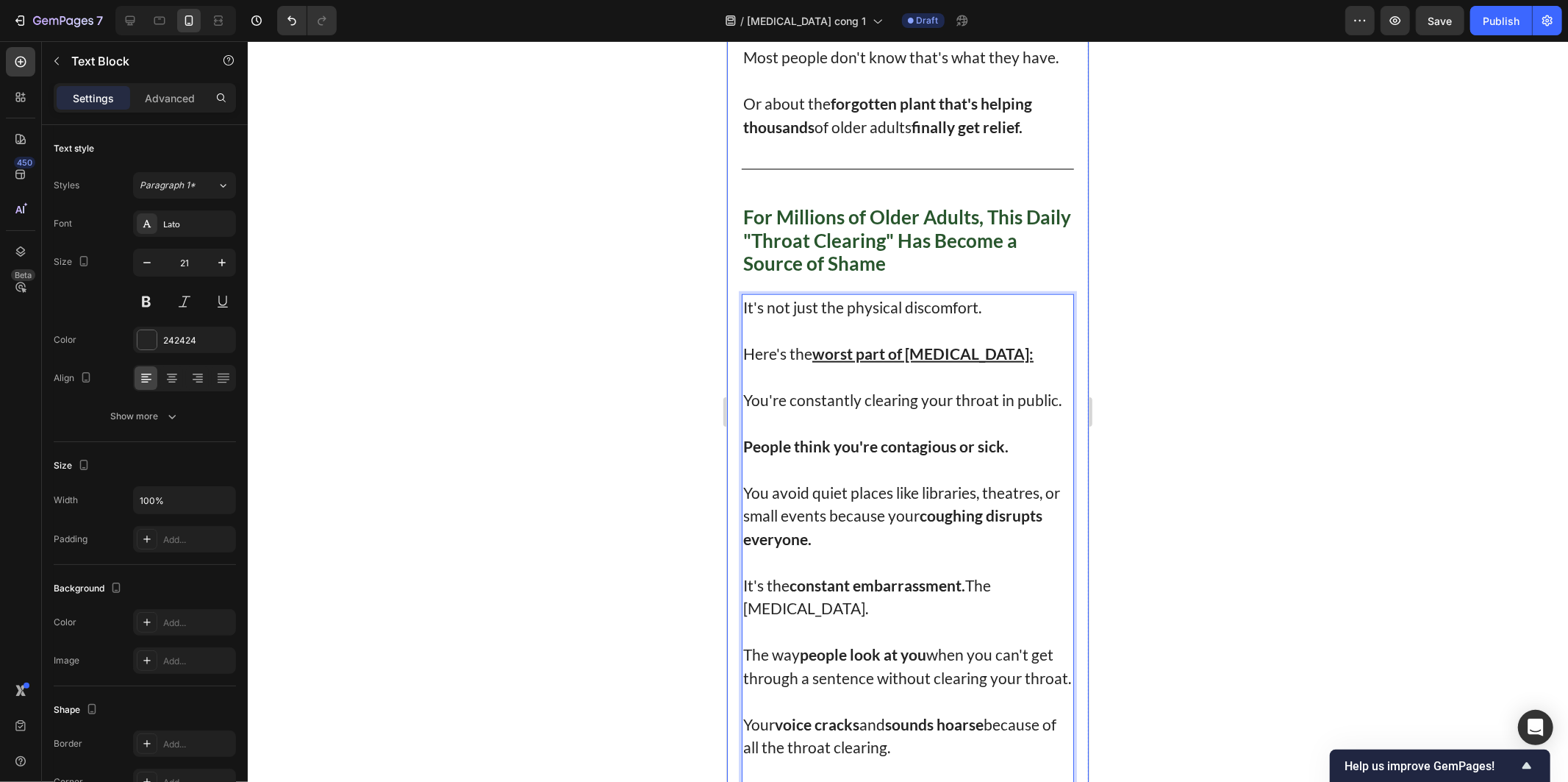
scroll to position [1267, 0]
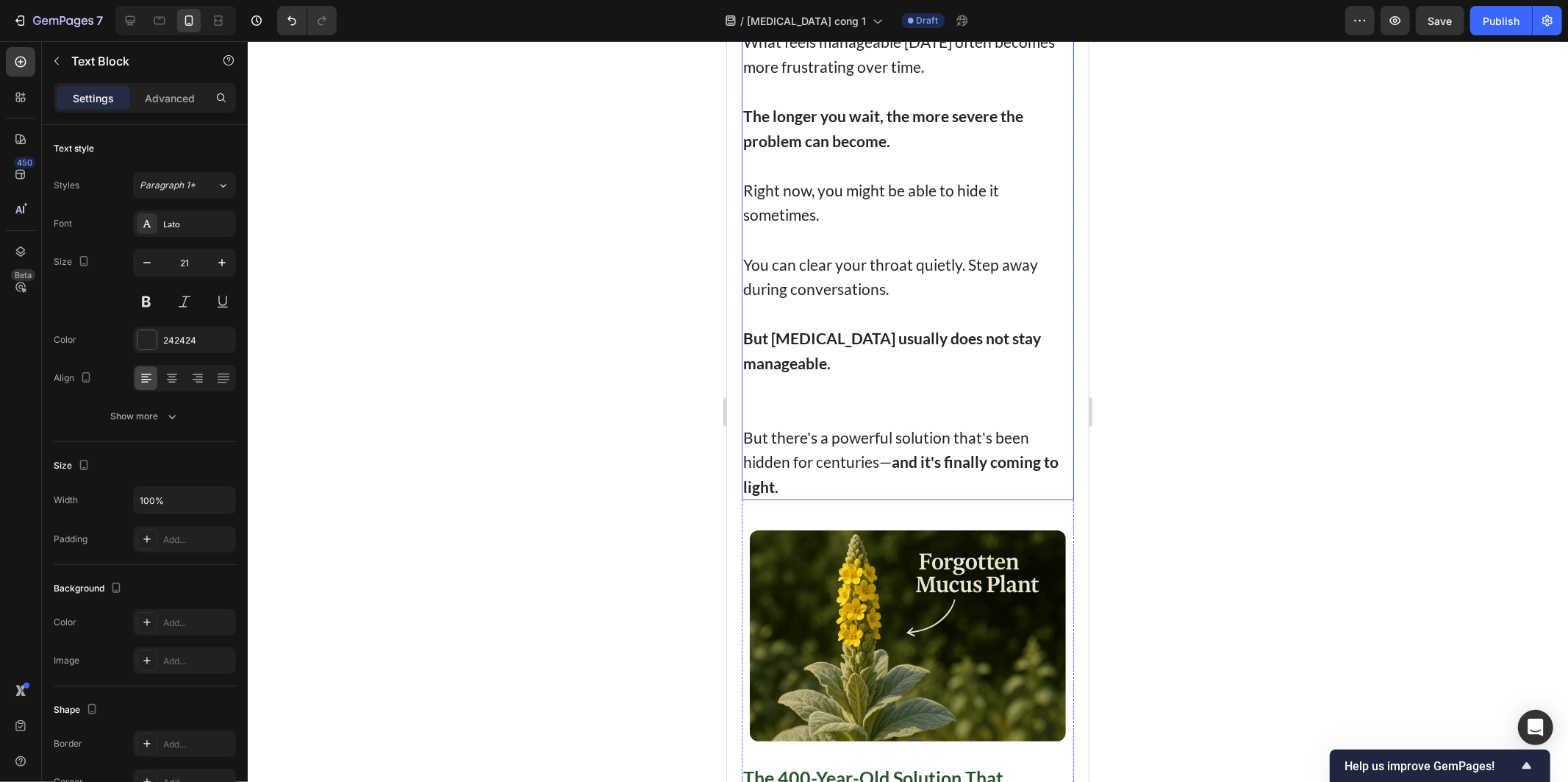
click at [523, 321] on div at bounding box center [907, 411] width 1321 height 740
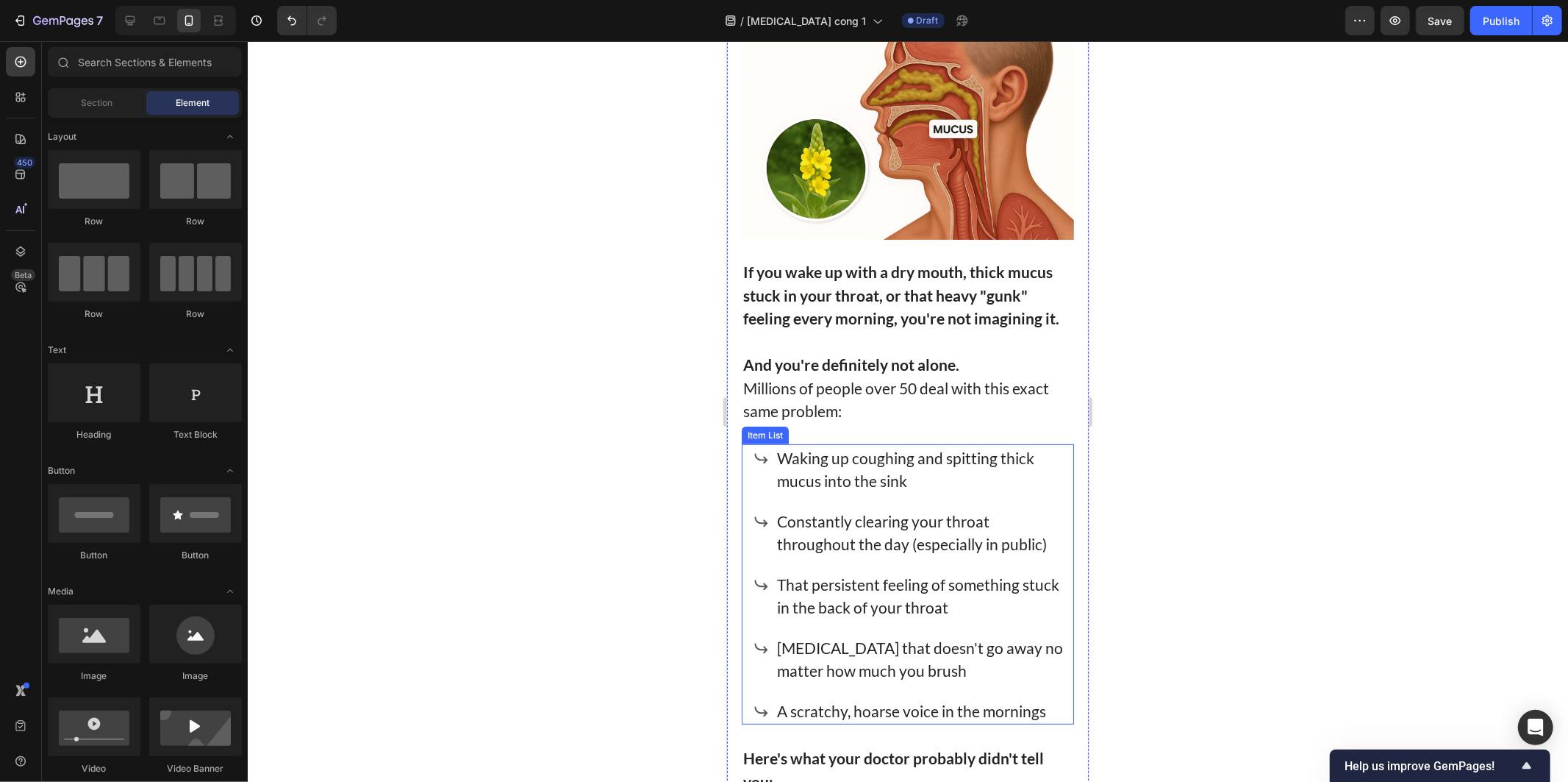
scroll to position [287, 0]
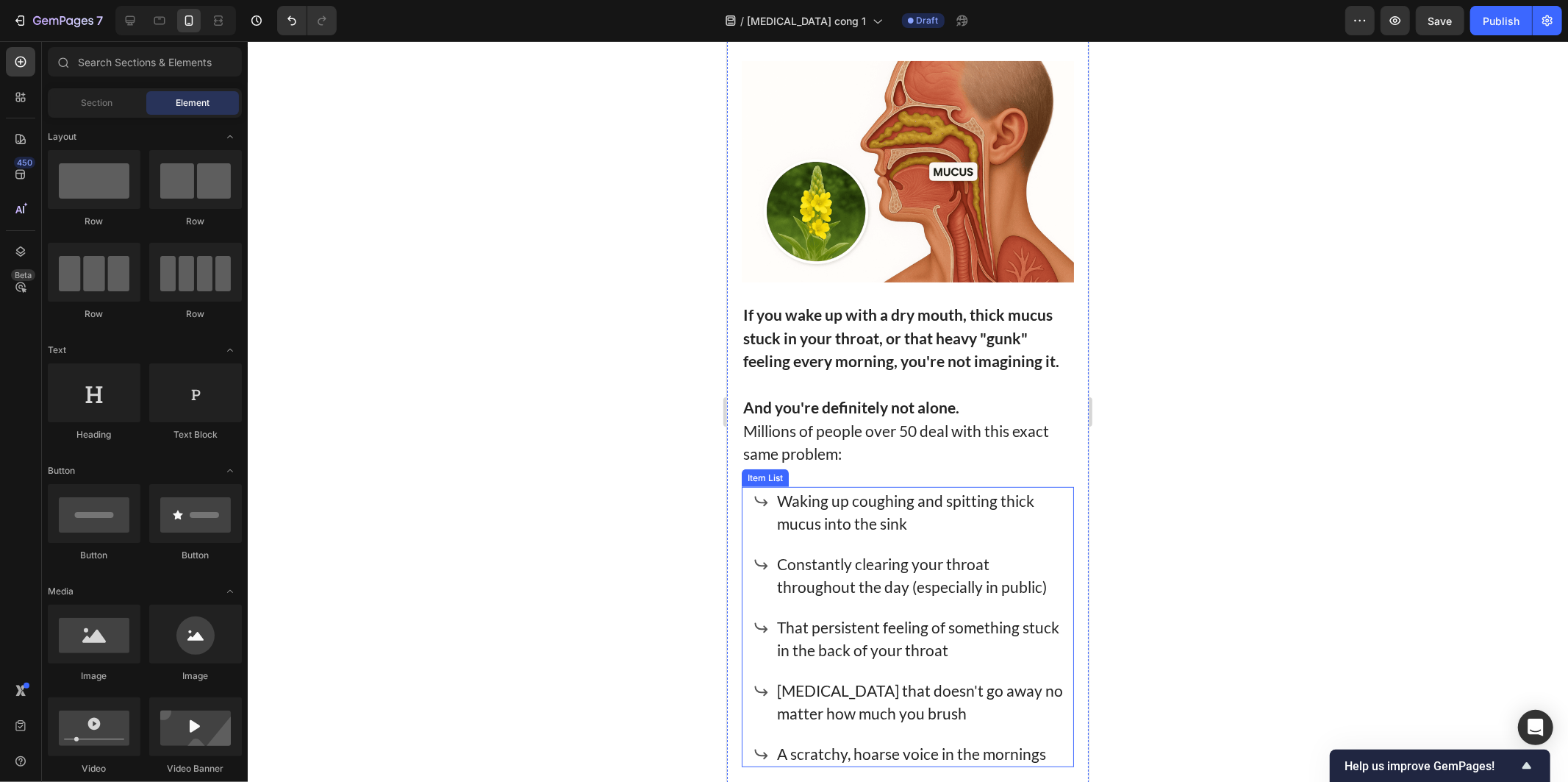
drag, startPoint x: 980, startPoint y: 592, endPoint x: 997, endPoint y: 576, distance: 23.3
click at [980, 592] on div "Constantly clearing your throat throughout the day (especially in public)" at bounding box center [920, 574] width 291 height 51
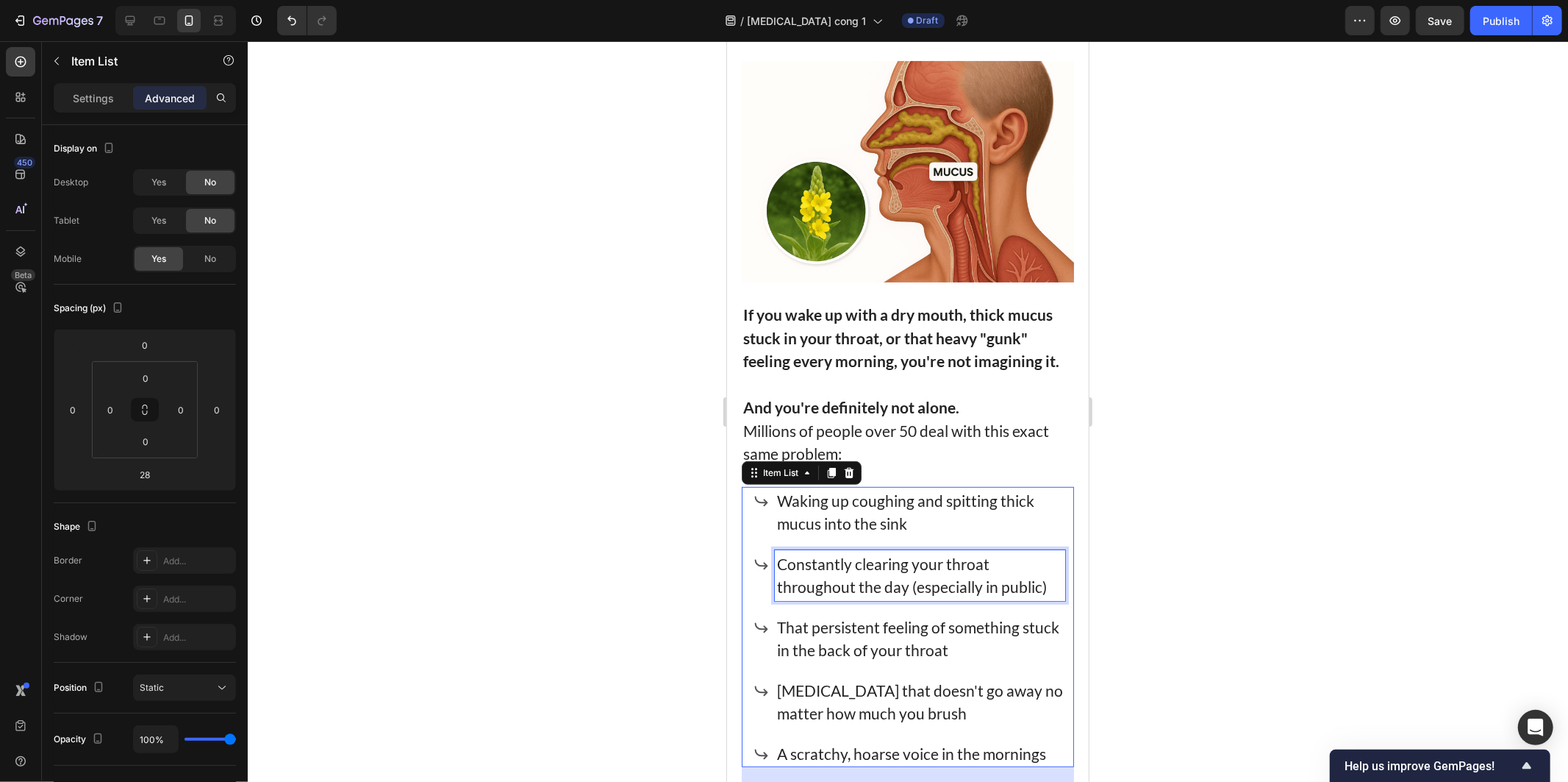
click at [1038, 570] on p "Constantly clearing your throat throughout the day (especially in public)" at bounding box center [920, 574] width 286 height 47
click at [887, 614] on p "That persistent feeling of something stuck in the back of your throat" at bounding box center [920, 637] width 286 height 47
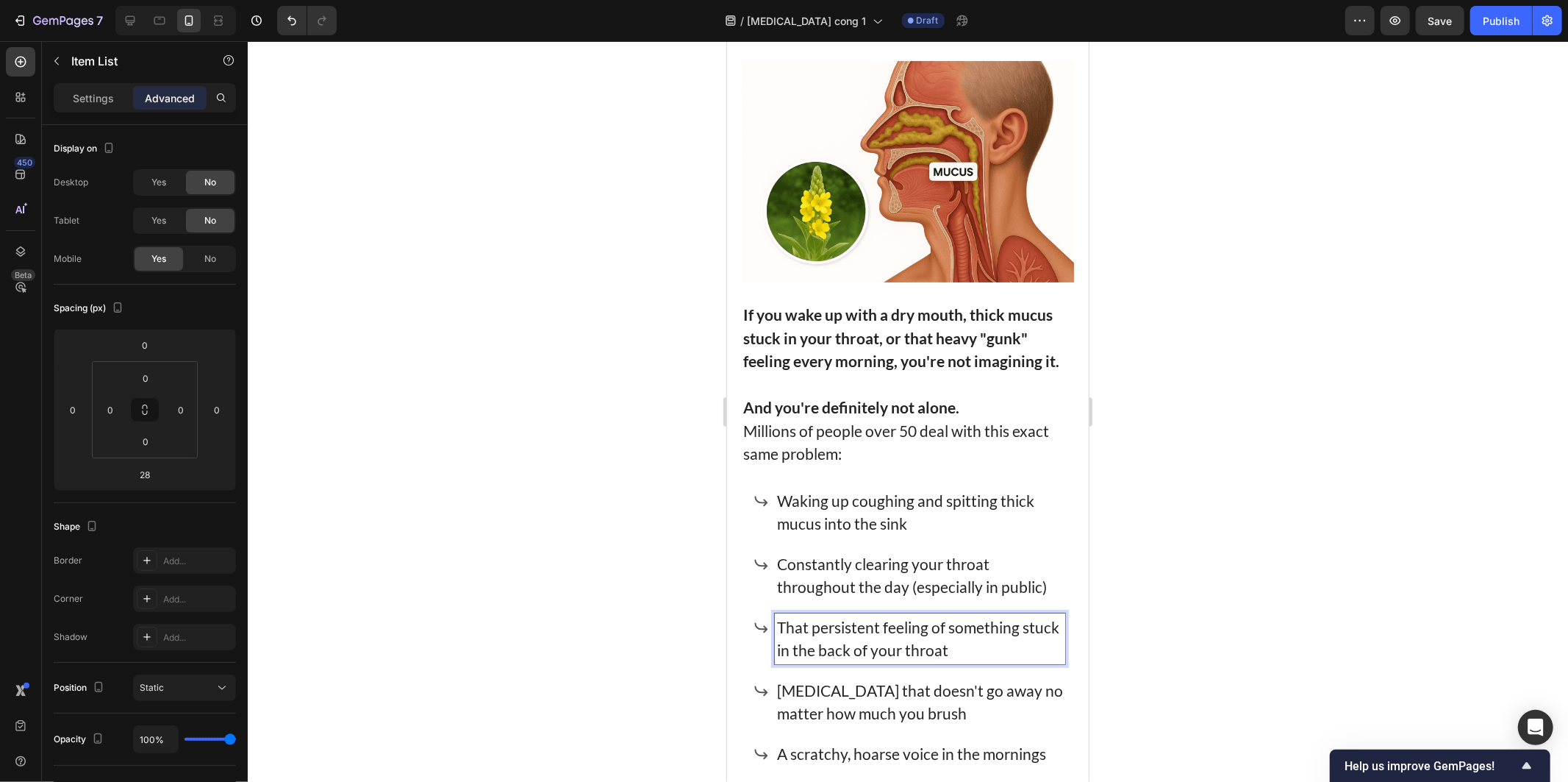
click at [967, 635] on p "That persistent feeling of something stuck in the back of your throat" at bounding box center [920, 637] width 286 height 47
click at [1019, 639] on p "That persistent feeling of something stuck in the back of your throat" at bounding box center [920, 637] width 286 height 47
click at [993, 692] on p "Bad breath that doesn't go away no matter how much you brush" at bounding box center [920, 701] width 286 height 47
click at [550, 611] on div at bounding box center [907, 411] width 1321 height 740
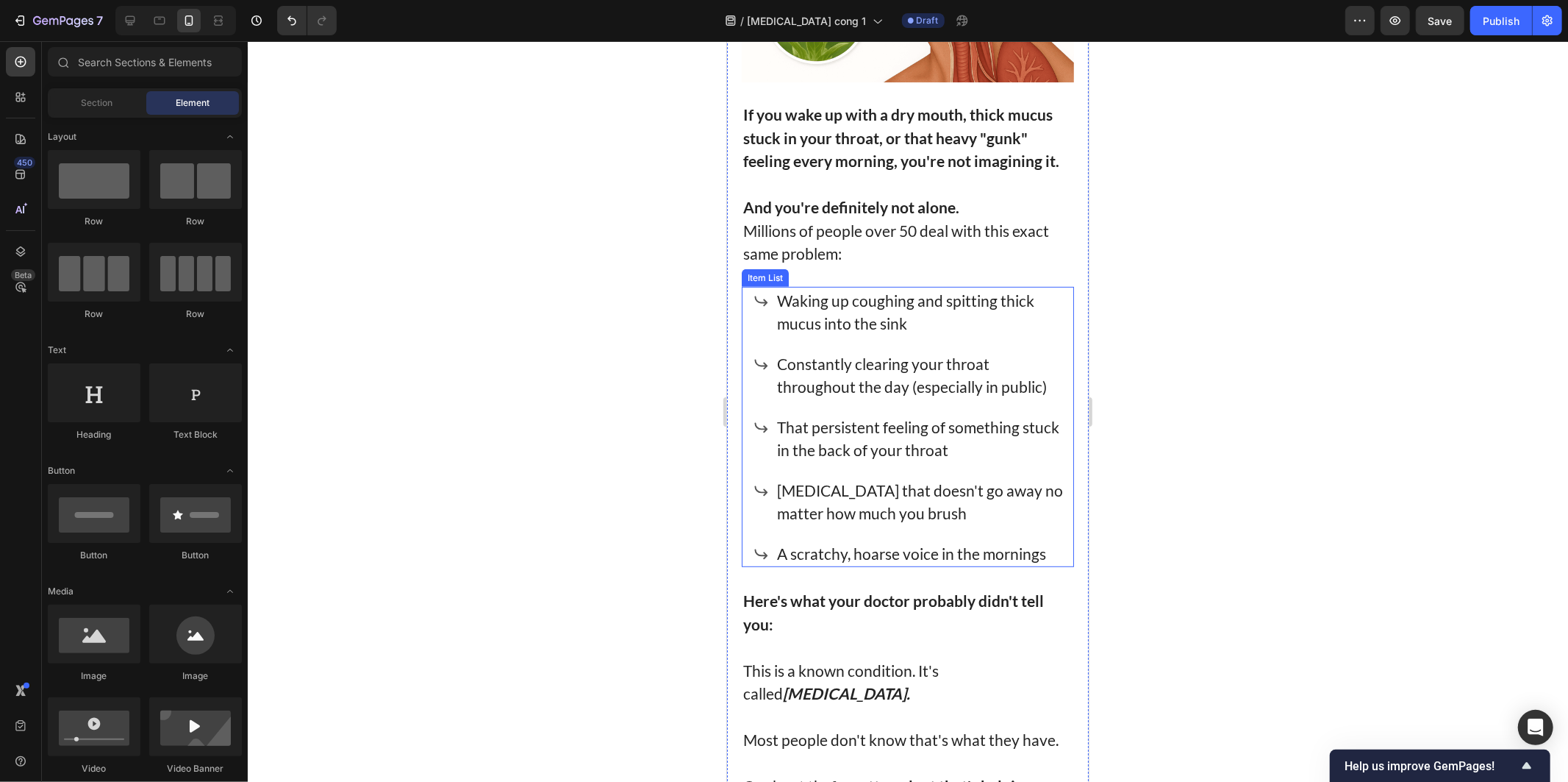
scroll to position [532, 0]
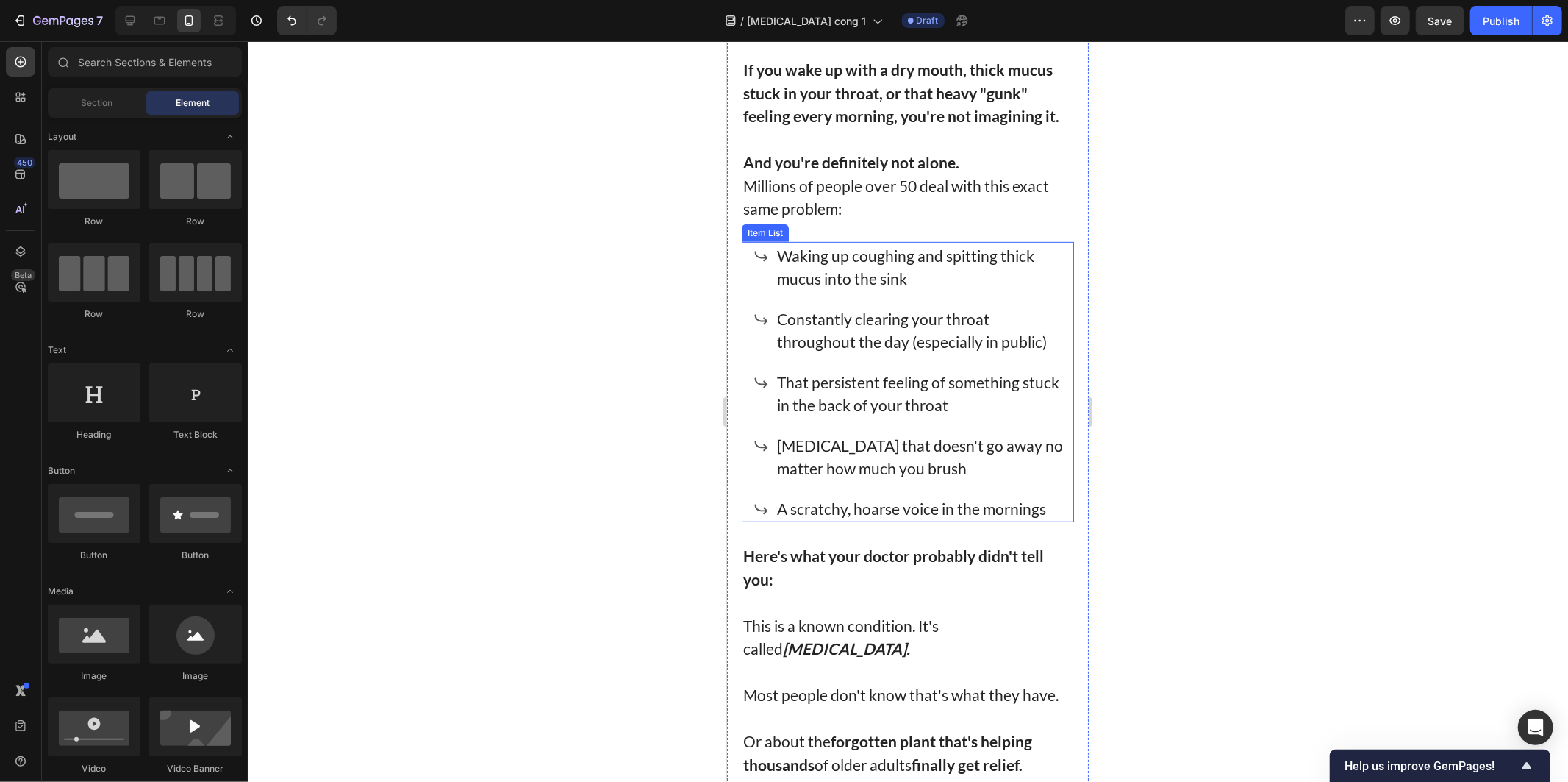
click at [788, 433] on p "Bad breath that doesn't go away no matter how much you brush" at bounding box center [920, 456] width 286 height 47
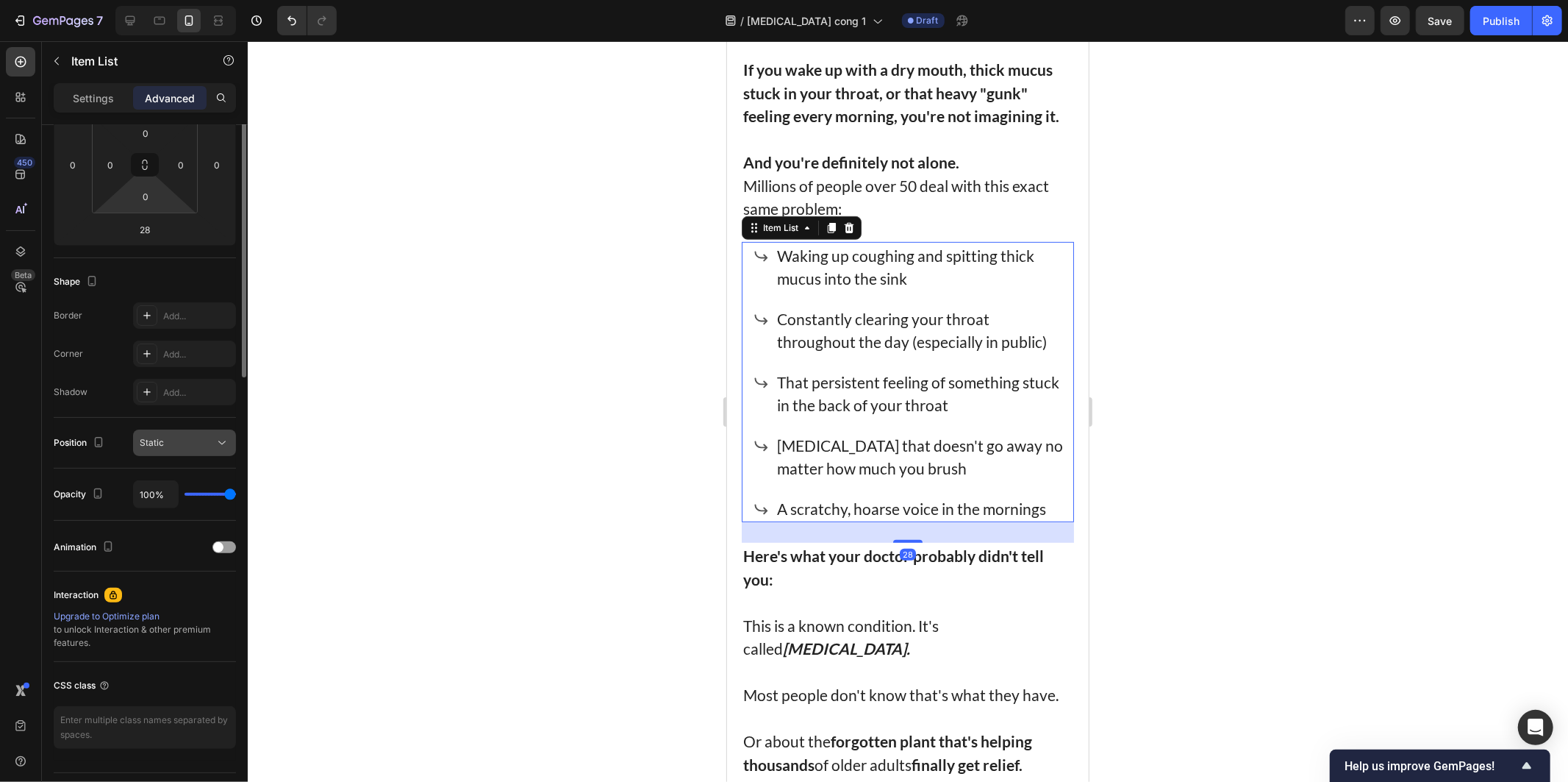
scroll to position [0, 0]
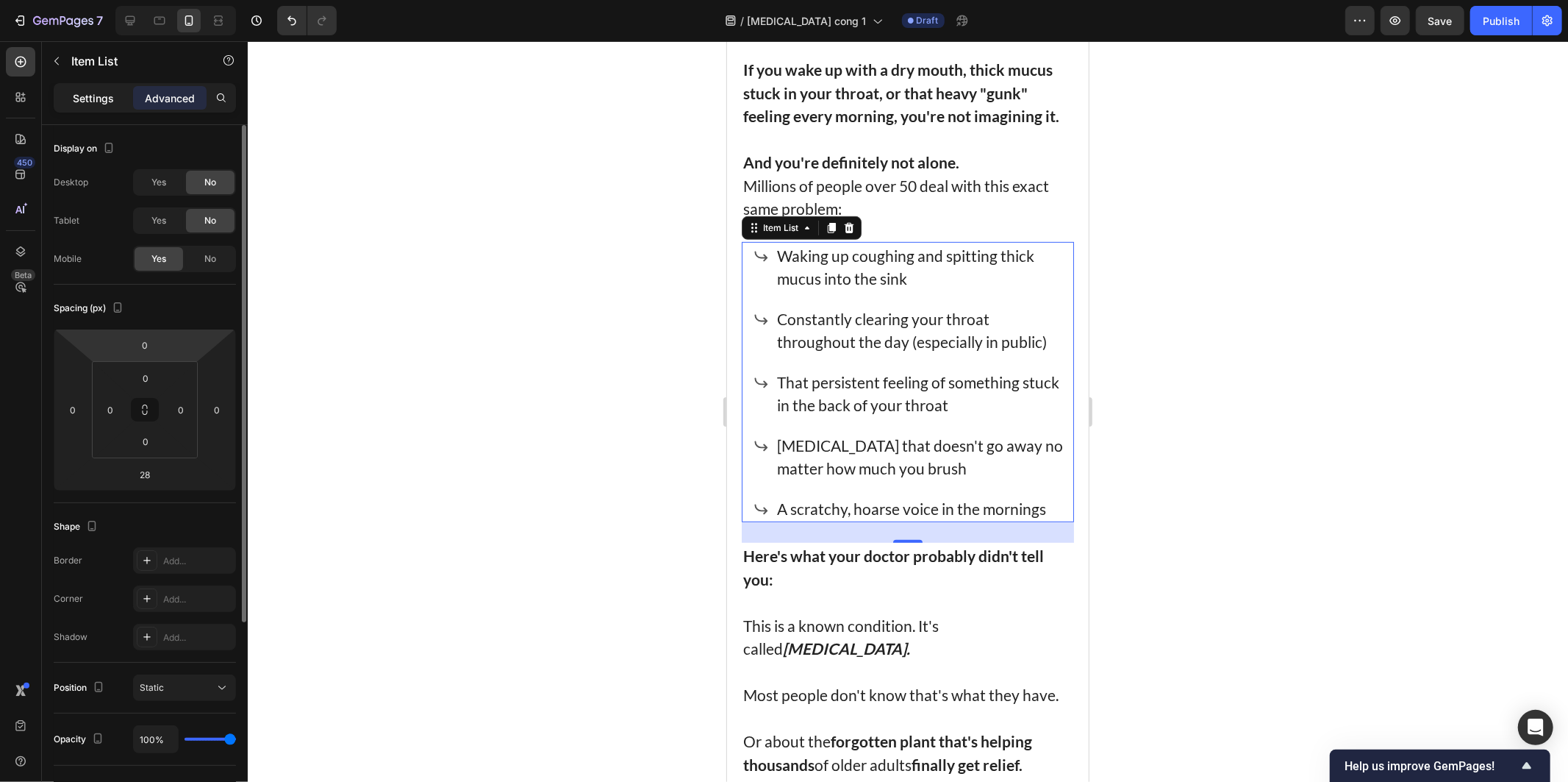
click at [96, 103] on p "Settings" at bounding box center [93, 98] width 41 height 16
type input "8"
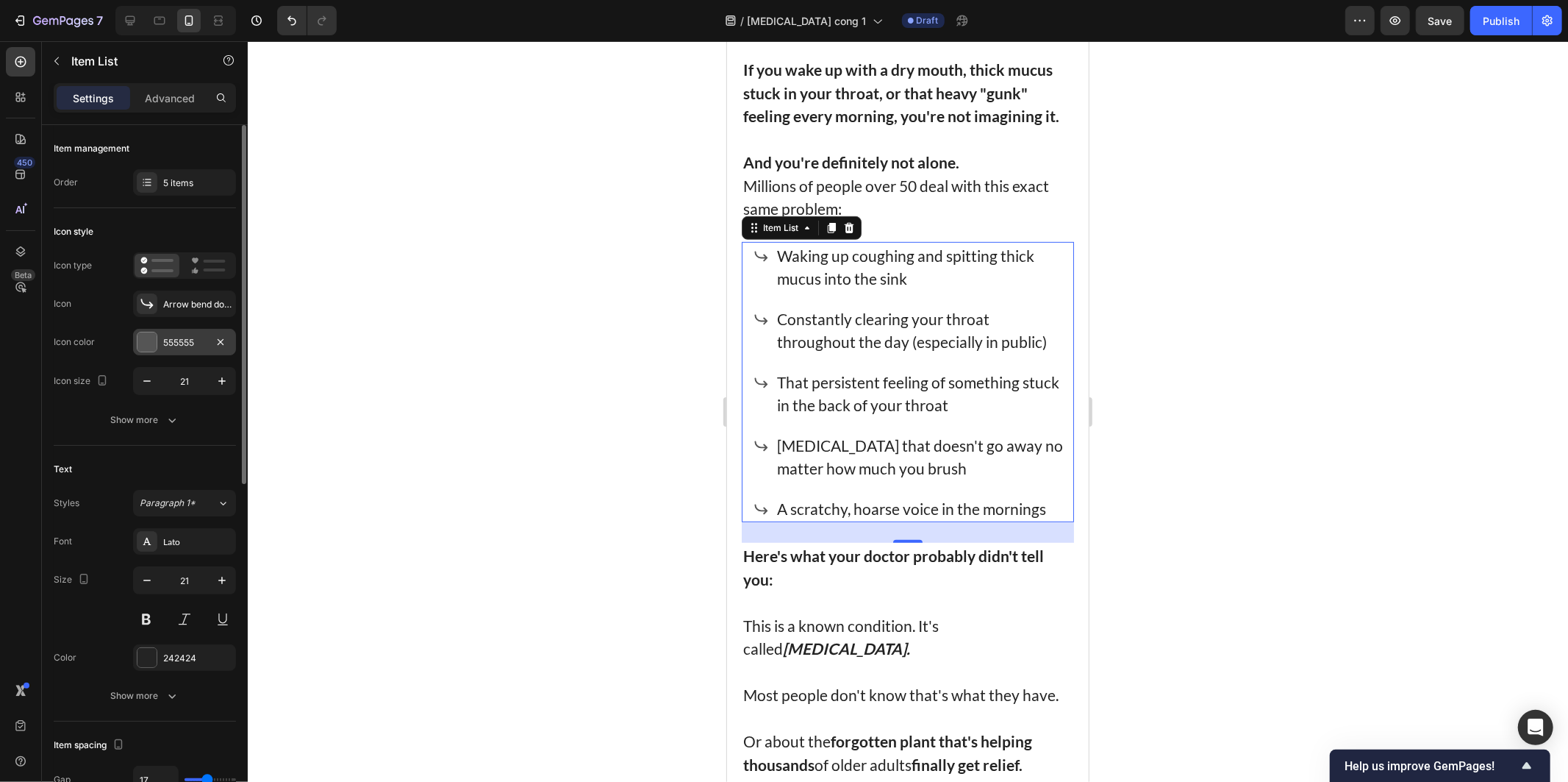
click at [160, 336] on div "555555" at bounding box center [185, 342] width 103 height 26
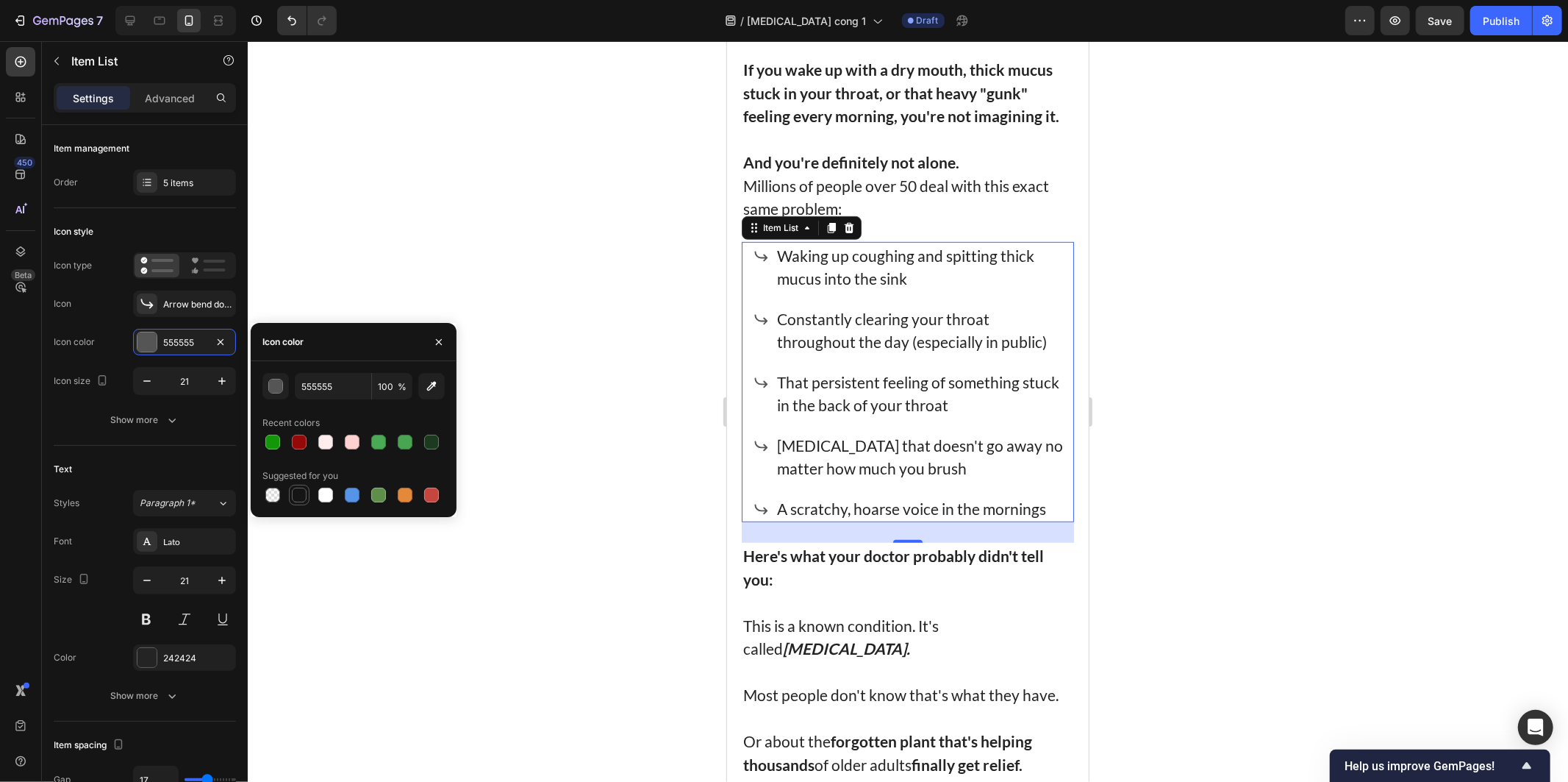
click at [296, 490] on div at bounding box center [299, 495] width 15 height 15
type input "151515"
click at [576, 540] on div at bounding box center [907, 411] width 1321 height 740
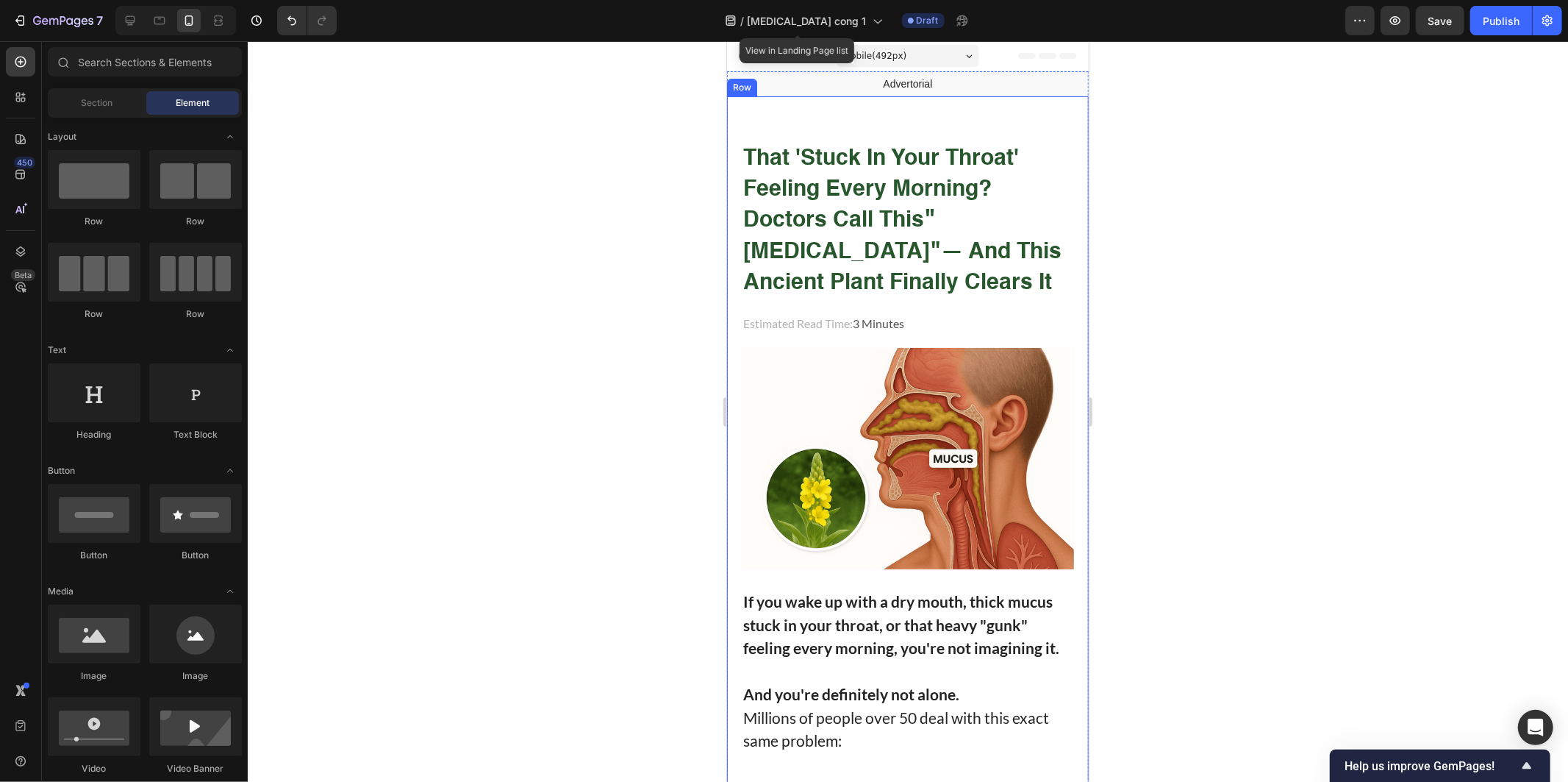
click at [1254, 408] on div at bounding box center [907, 411] width 1321 height 740
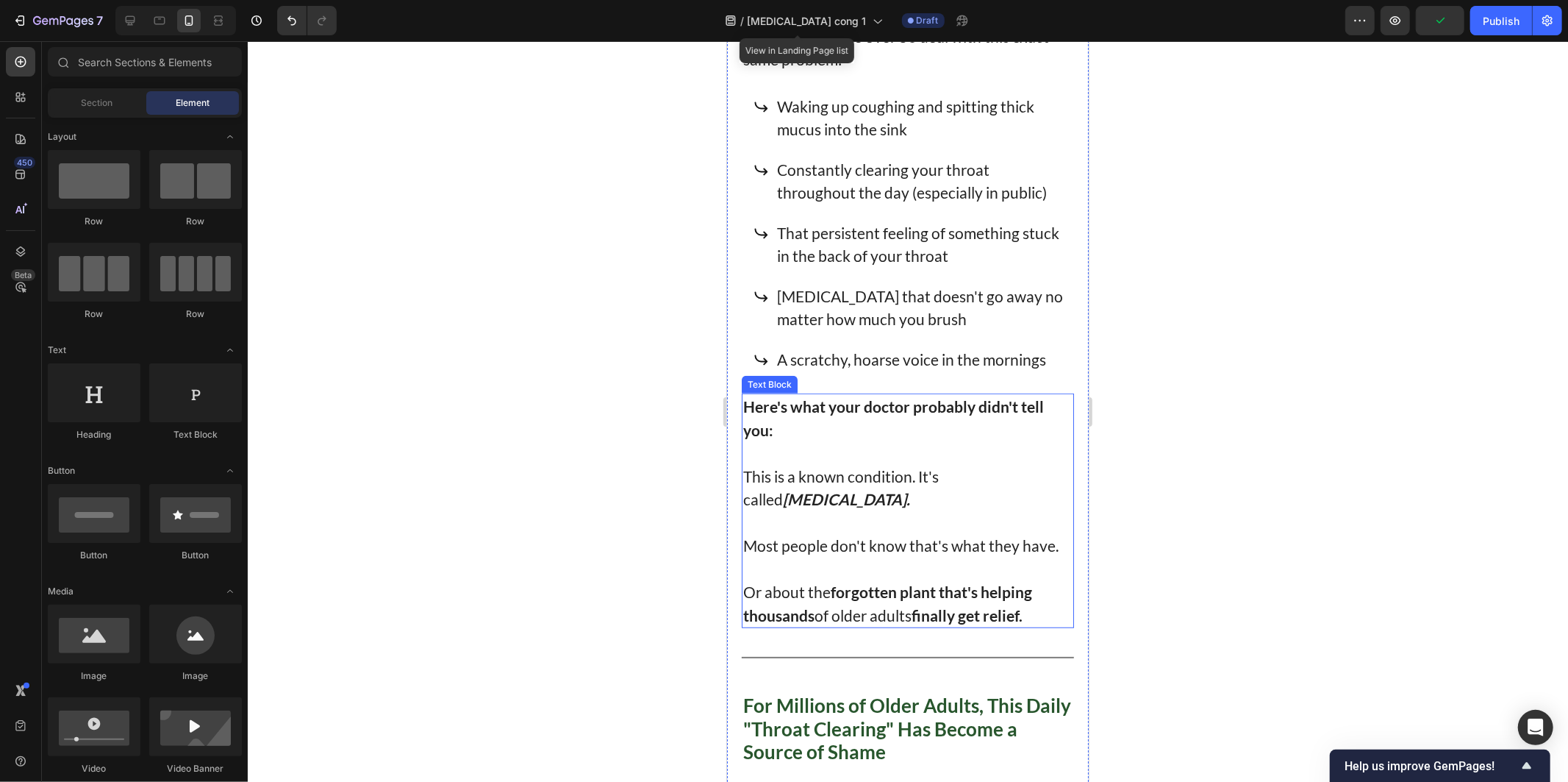
scroll to position [735, 0]
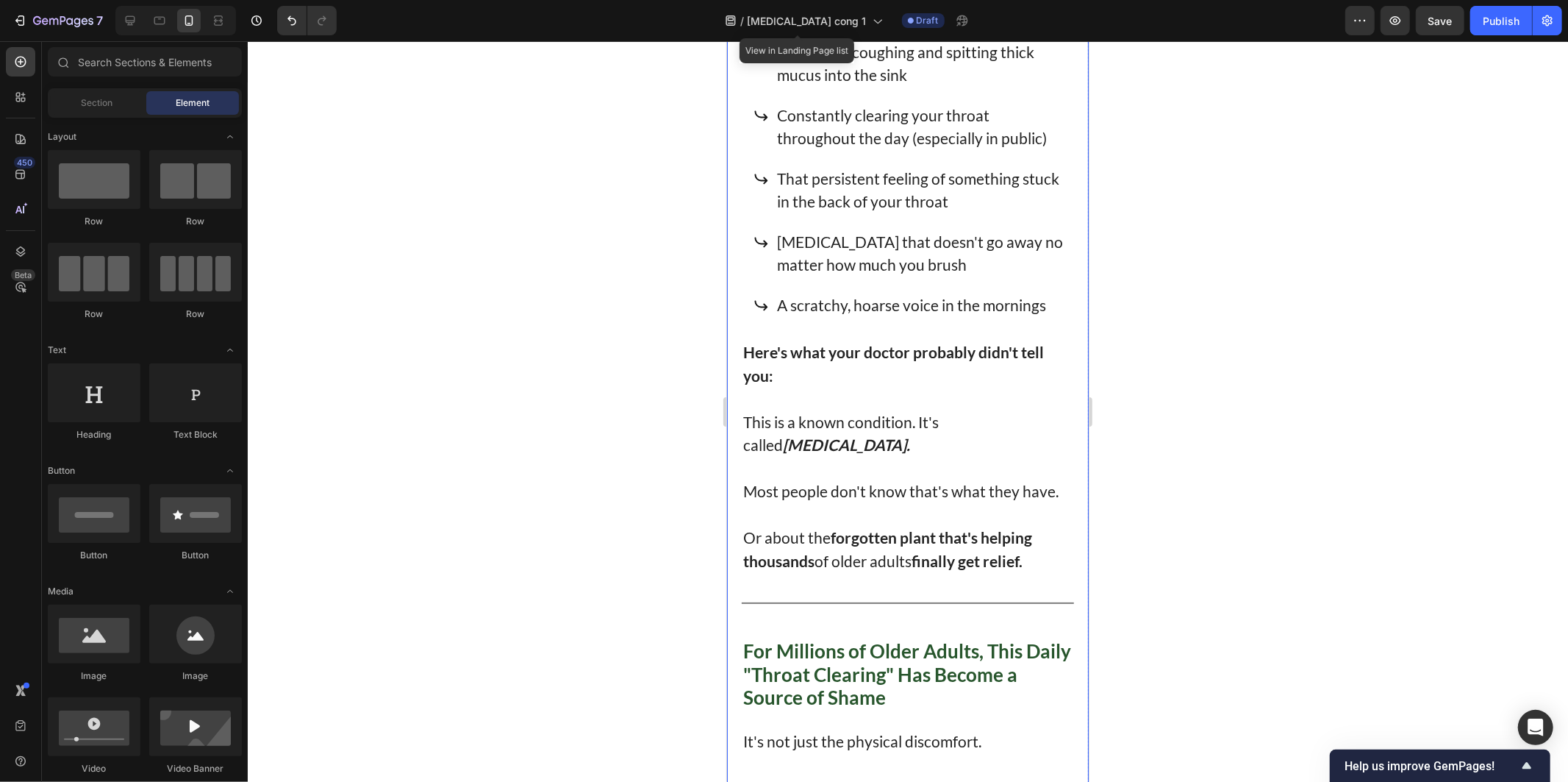
click at [922, 541] on p "Or about the forgotten plant that's helping thousands of older adults finally g…" at bounding box center [906, 548] width 329 height 47
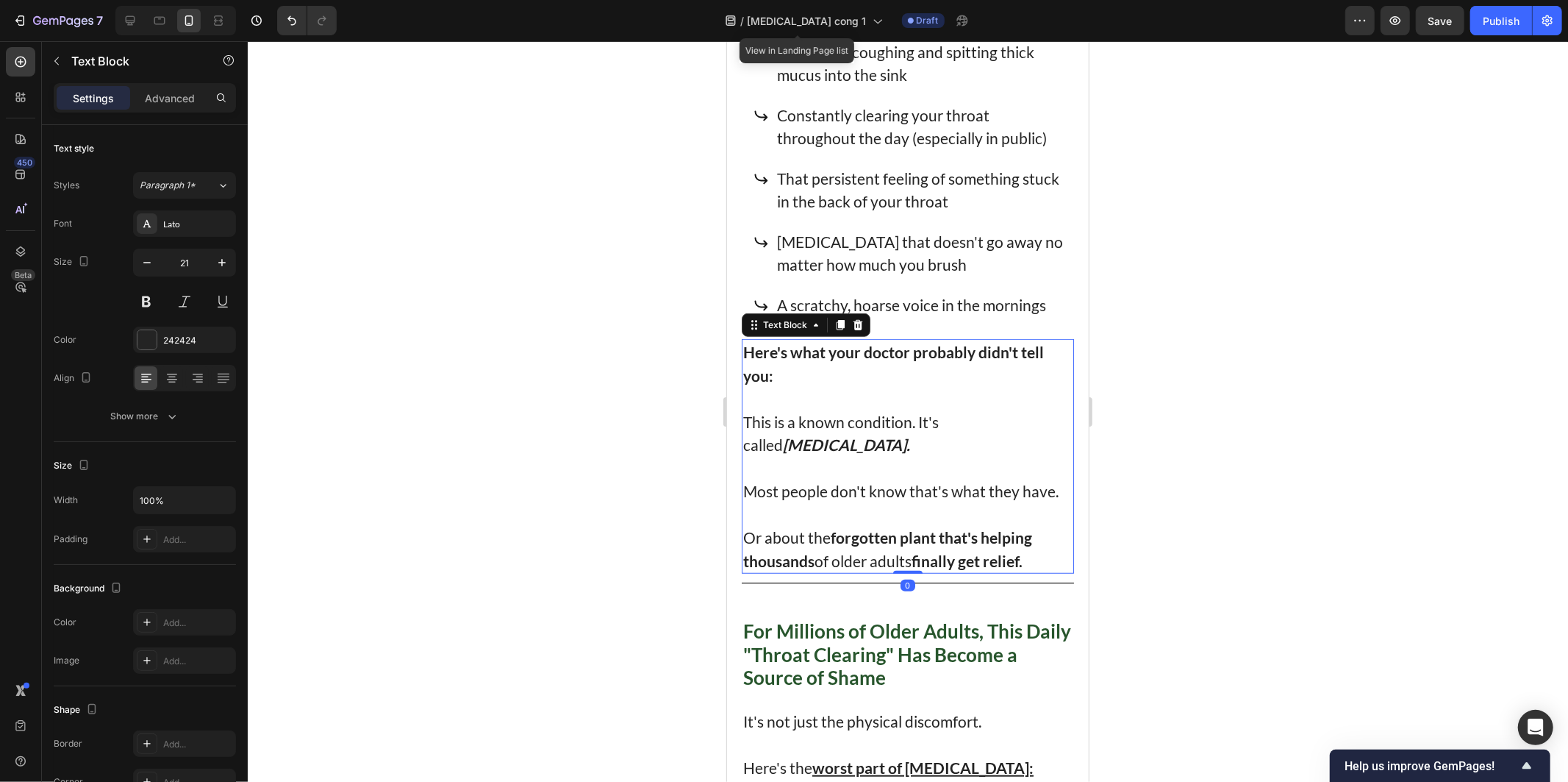
drag, startPoint x: 902, startPoint y: 582, endPoint x: 913, endPoint y: 525, distance: 58.1
click at [913, 525] on div "Here's what your doctor probably didn't tell you: This is a known condition. It…" at bounding box center [906, 455] width 332 height 235
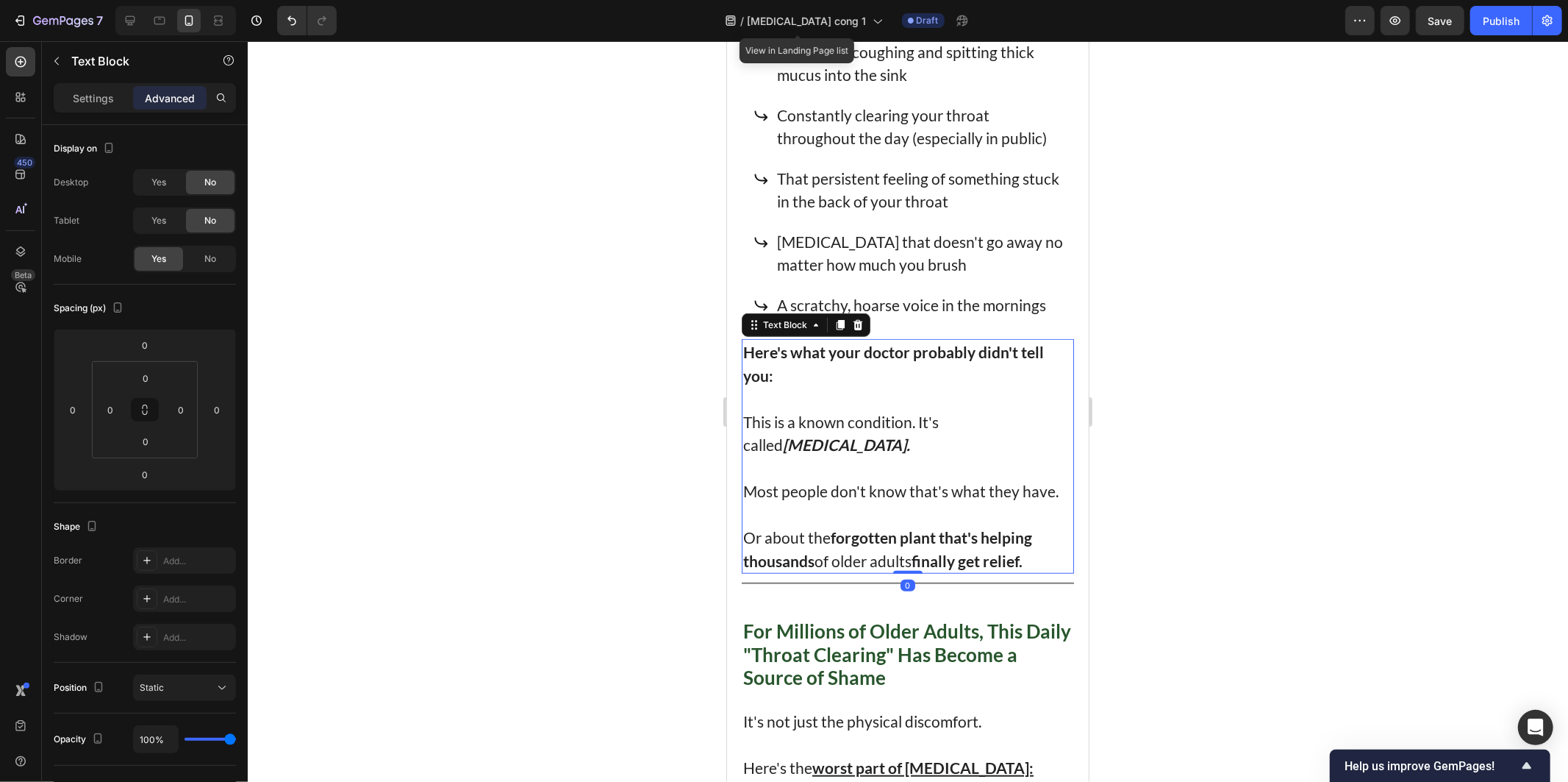
click at [1291, 489] on div at bounding box center [907, 411] width 1321 height 740
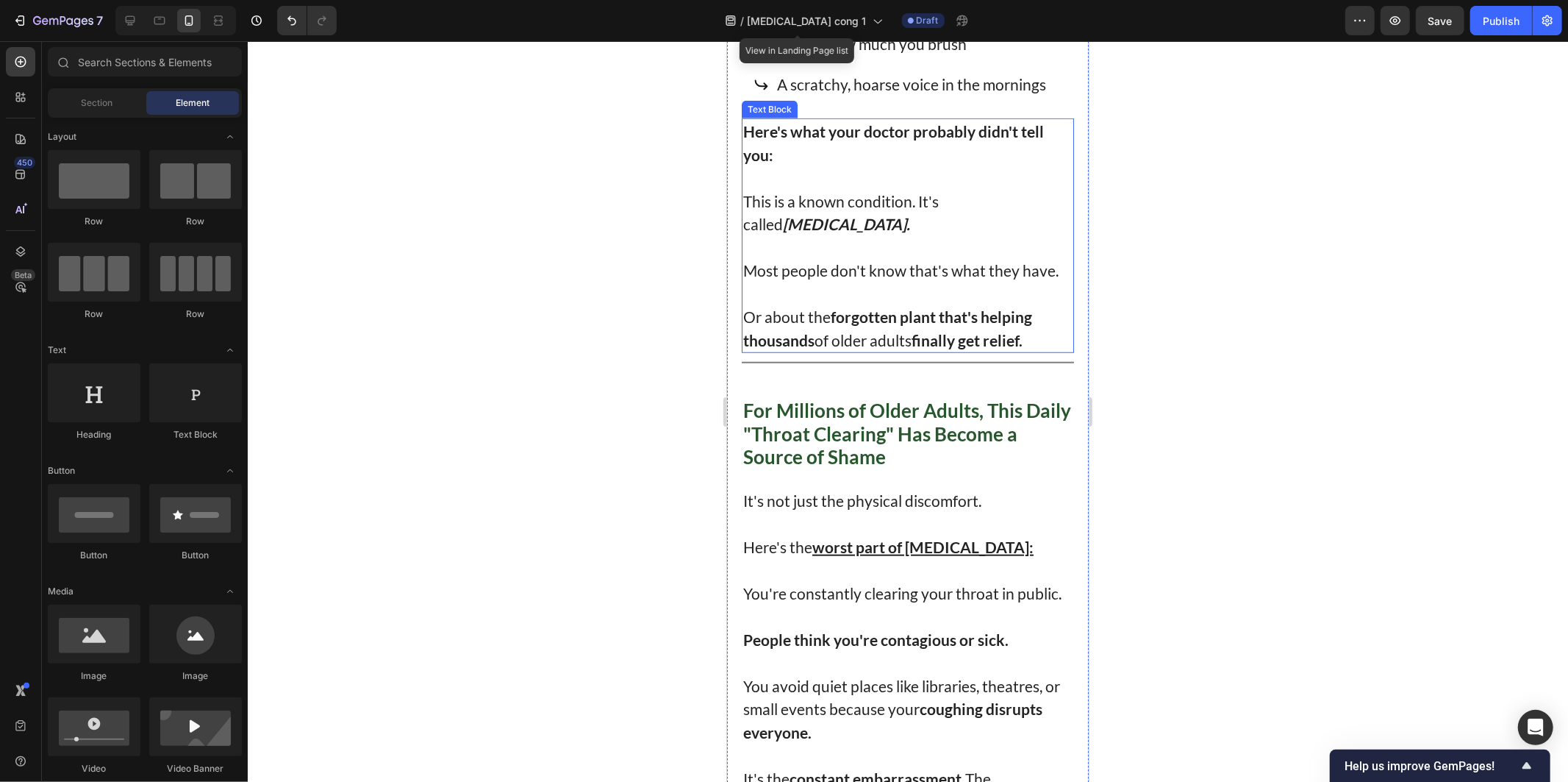
scroll to position [981, 0]
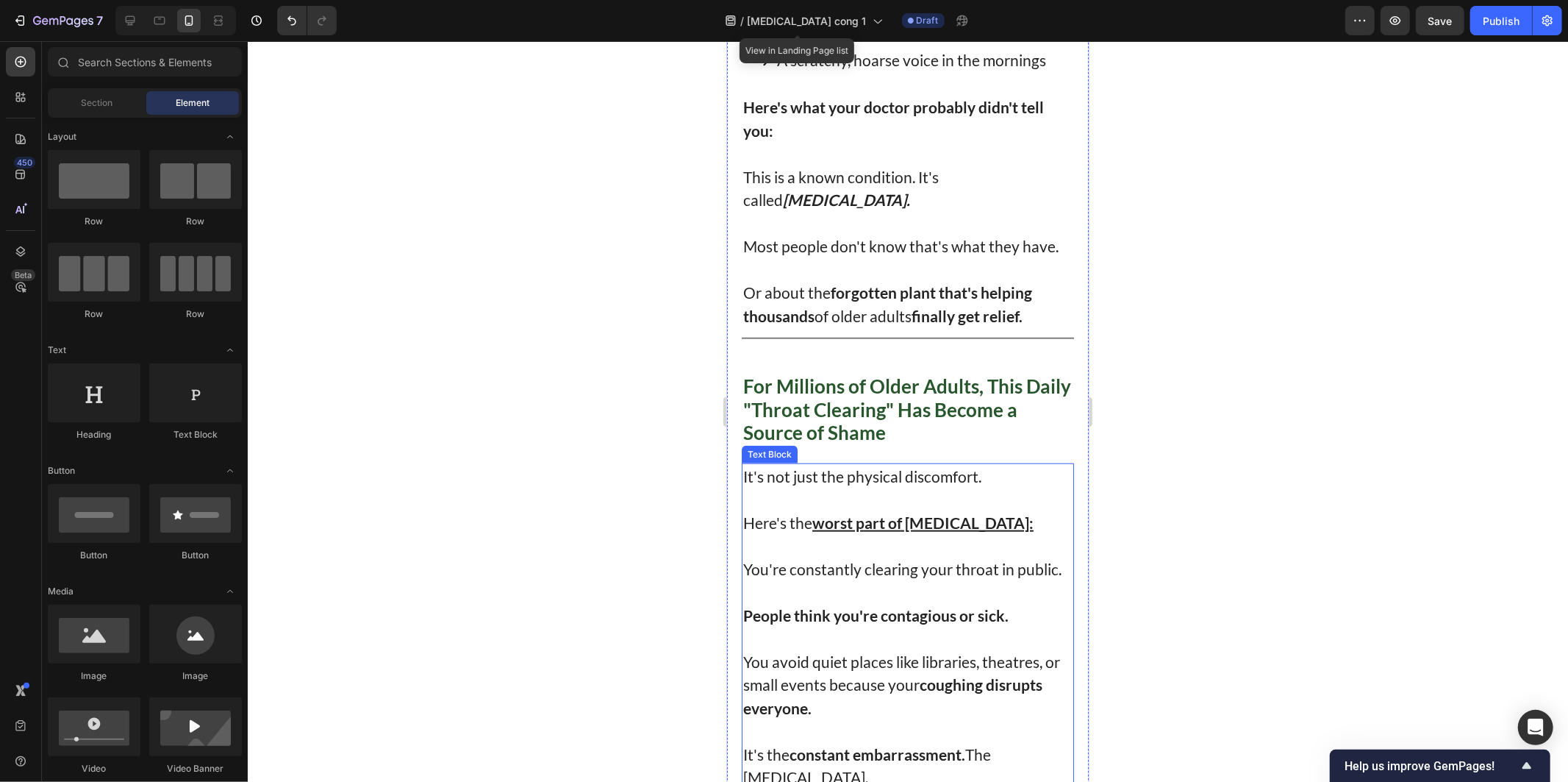
click at [777, 475] on p "It's not just the physical discomfort. Here's the worst part of post-nasal drip:" at bounding box center [906, 499] width 329 height 70
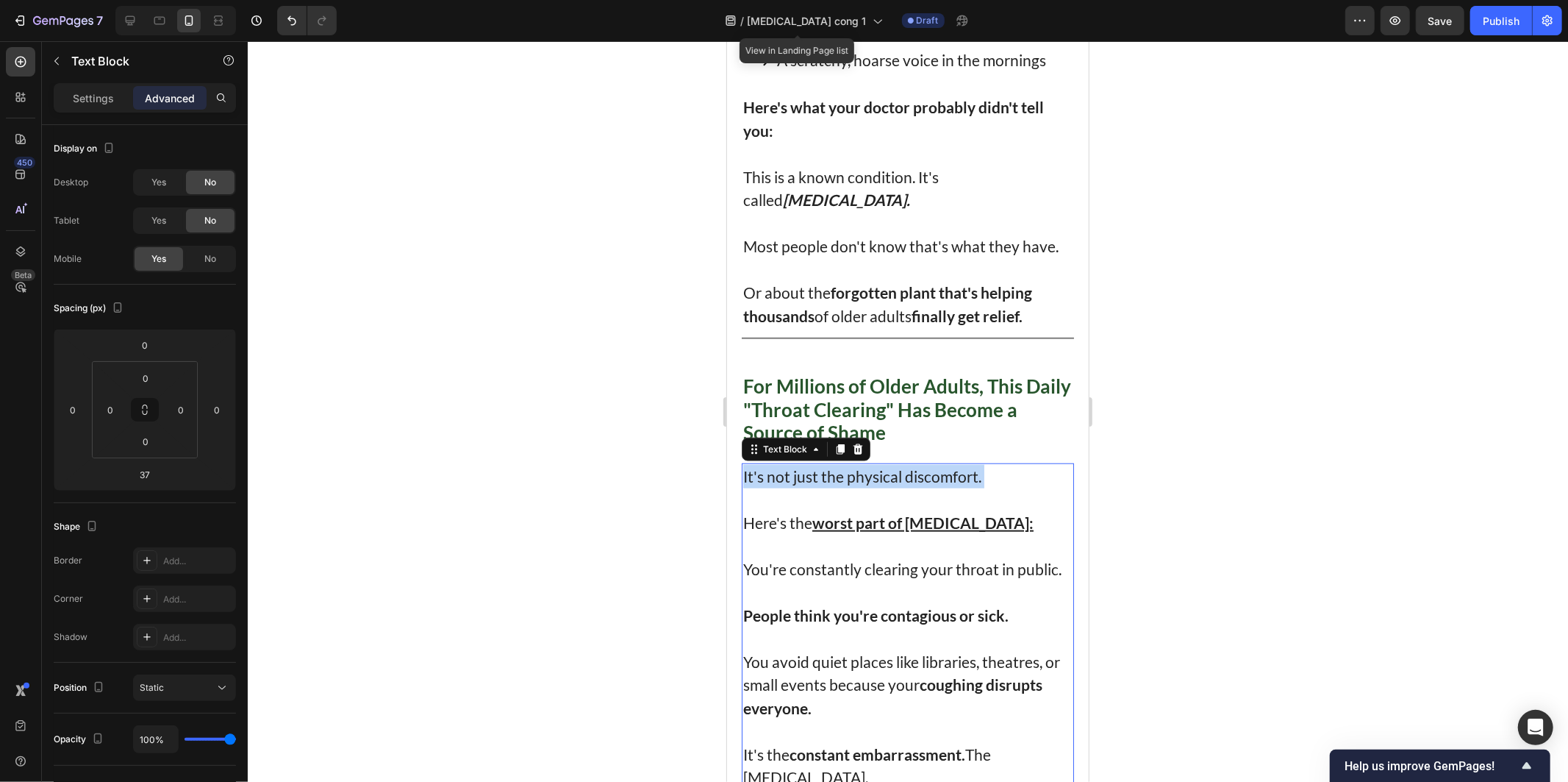
click at [777, 475] on p "It's not just the physical discomfort. Here's the worst part of post-nasal drip:" at bounding box center [906, 499] width 329 height 70
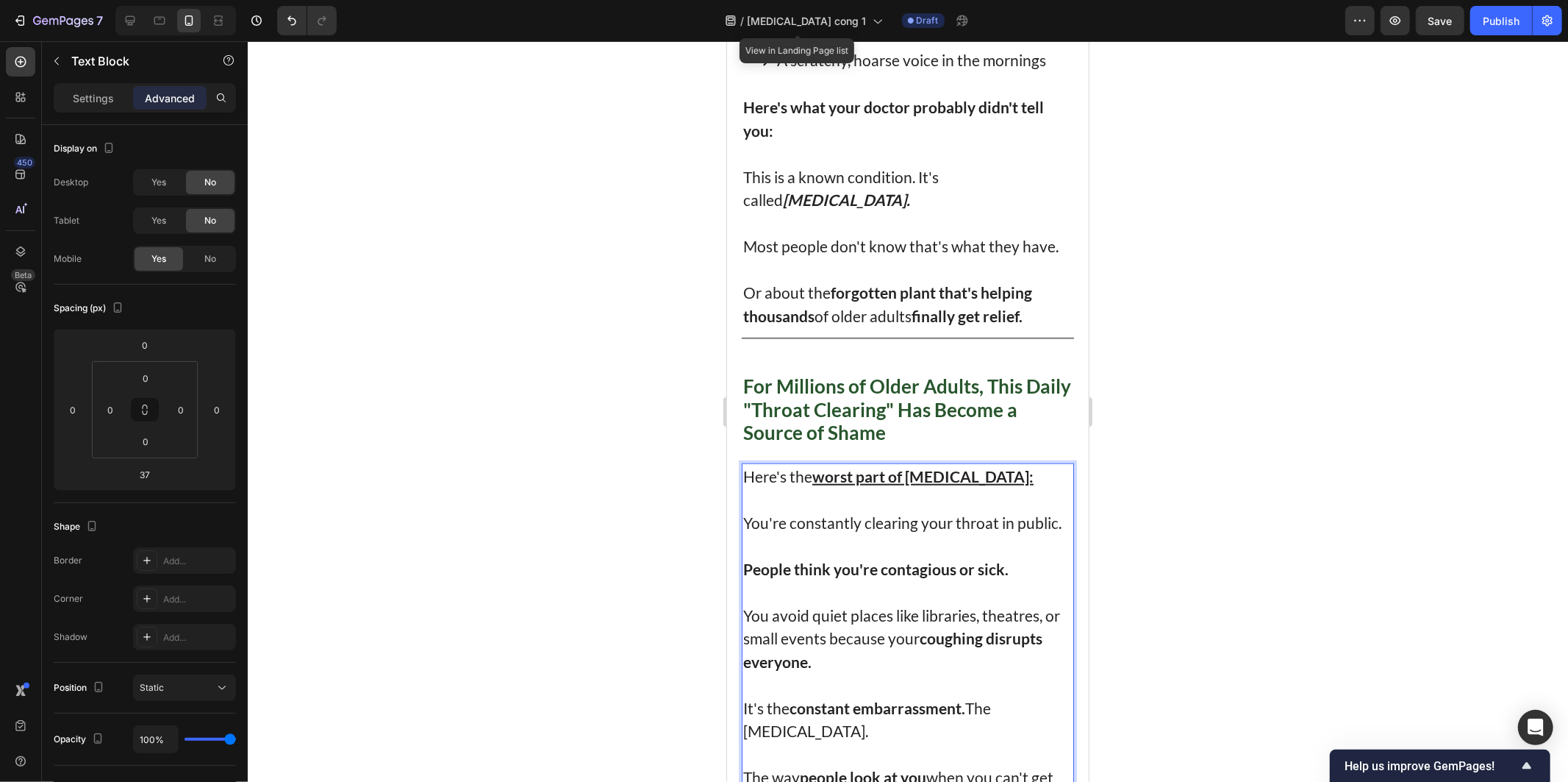
click at [675, 364] on div at bounding box center [907, 411] width 1321 height 740
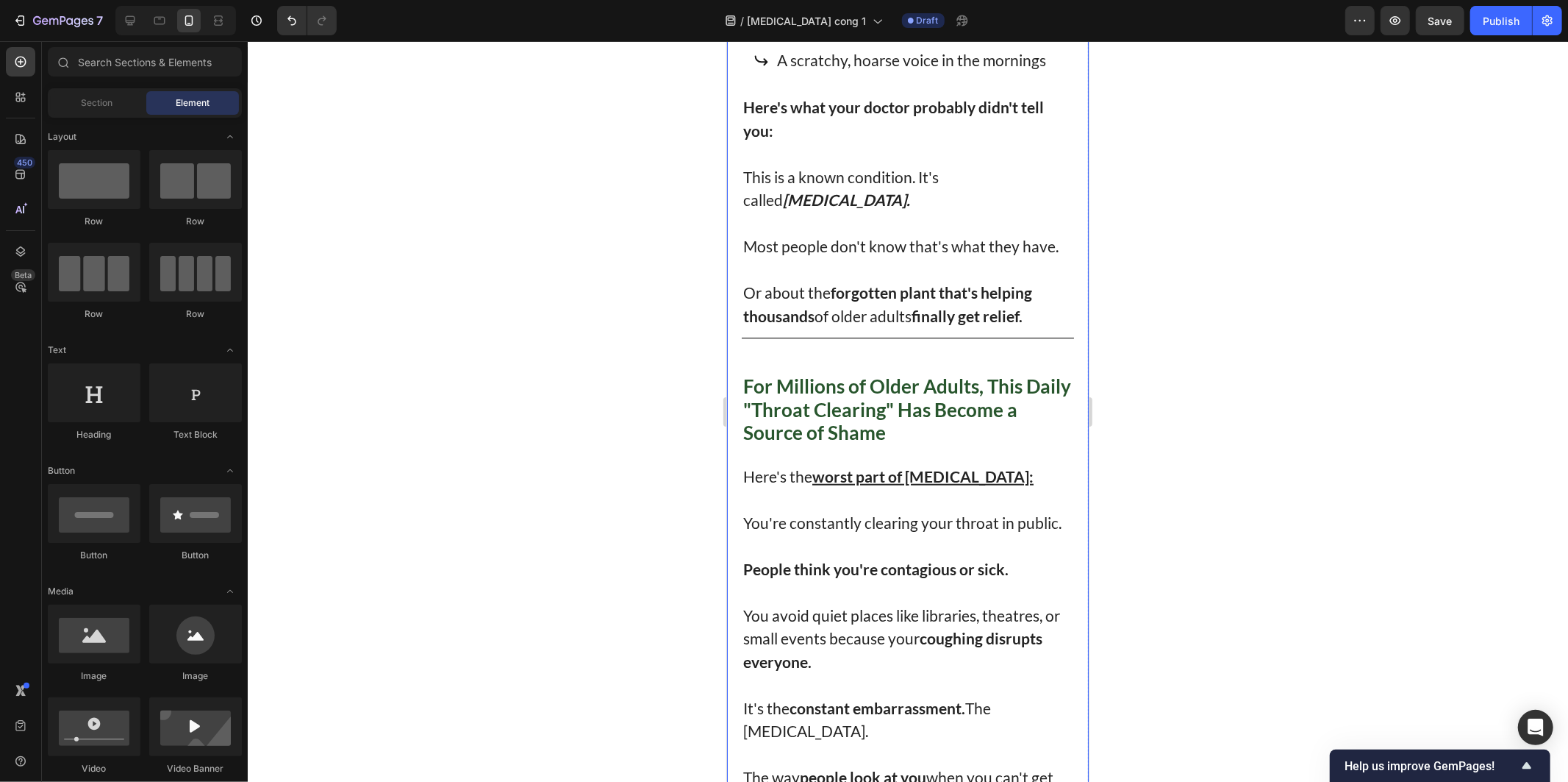
click at [893, 508] on p "You're constantly clearing your throat in public." at bounding box center [906, 510] width 329 height 47
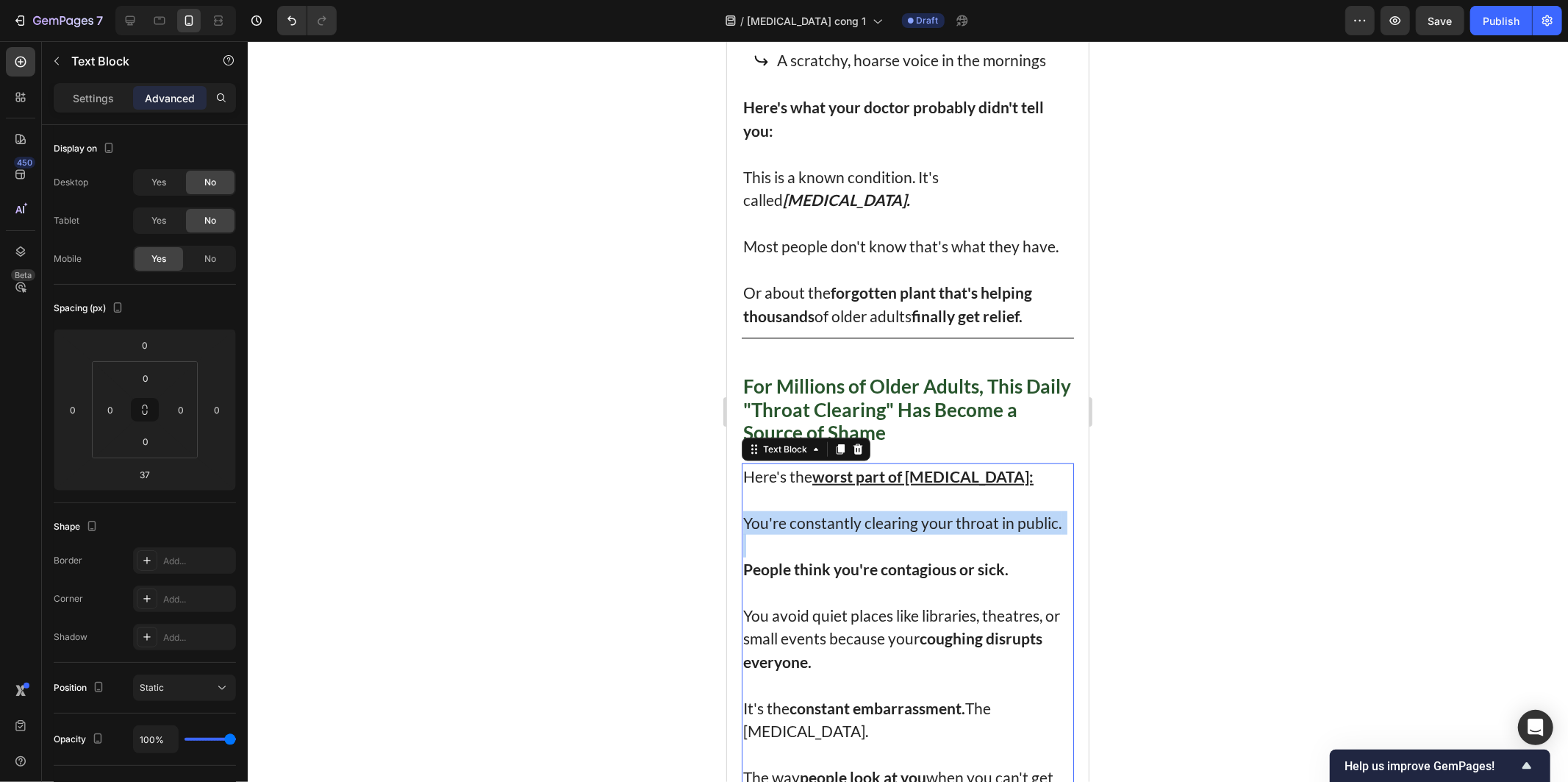
click at [893, 507] on p "You're constantly clearing your throat in public." at bounding box center [906, 510] width 329 height 47
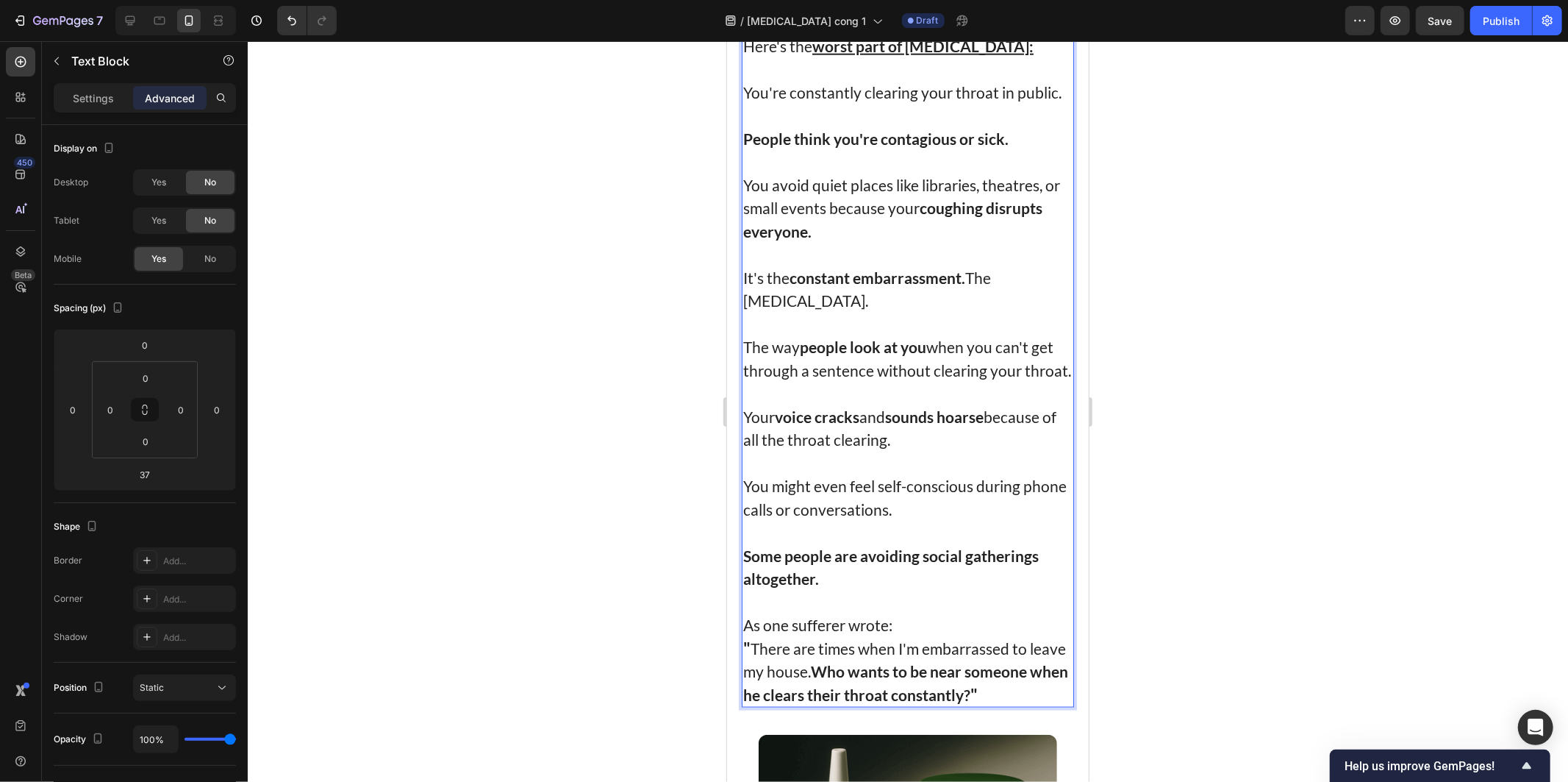
click at [1254, 523] on div at bounding box center [907, 411] width 1321 height 740
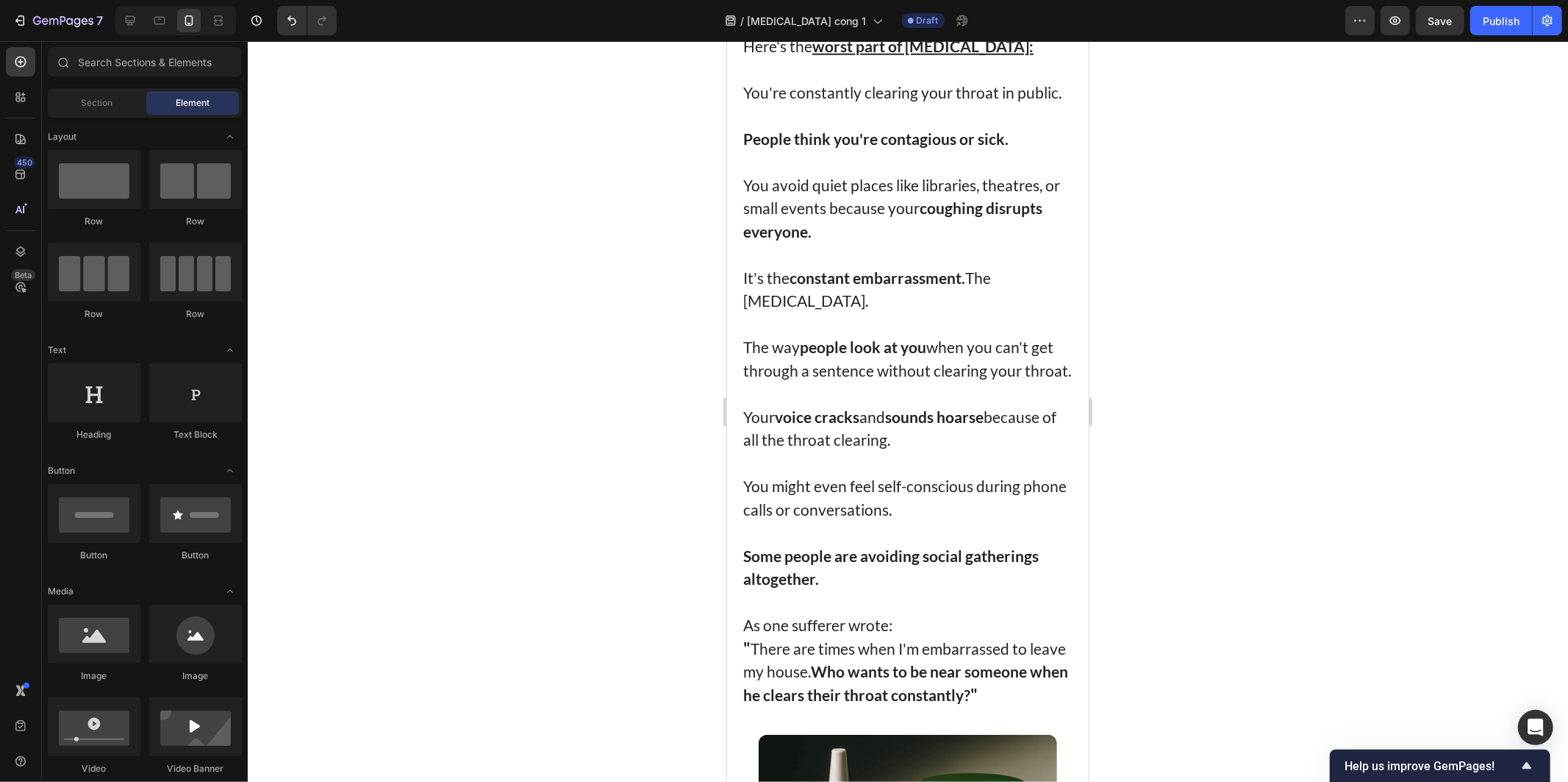
scroll to position [967, 0]
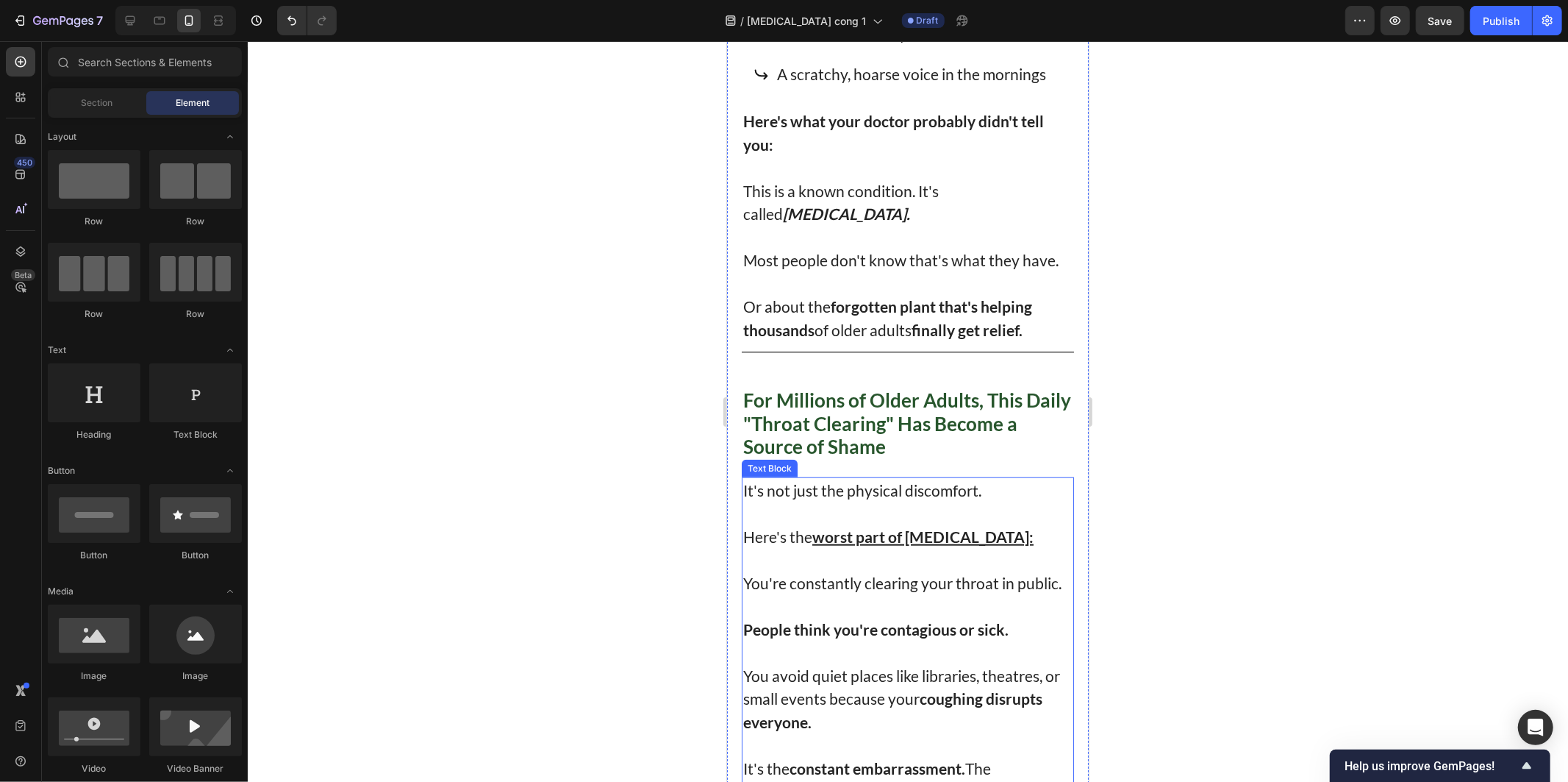
click at [894, 482] on p "It's not just the physical discomfort. Here's the worst part of post-nasal drip:" at bounding box center [906, 513] width 329 height 70
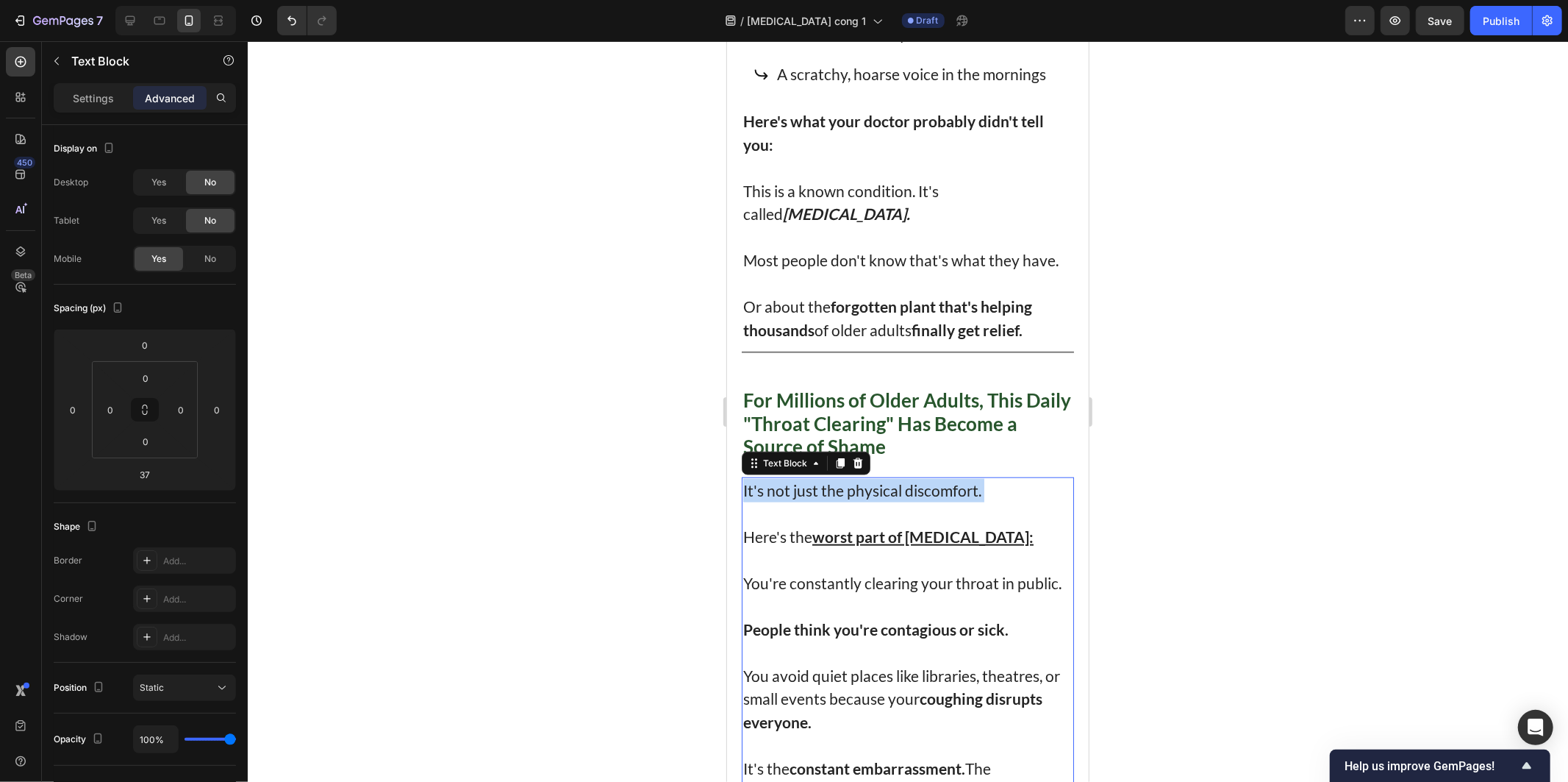
click at [894, 482] on p "It's not just the physical discomfort. Here's the worst part of post-nasal drip:" at bounding box center [906, 513] width 329 height 70
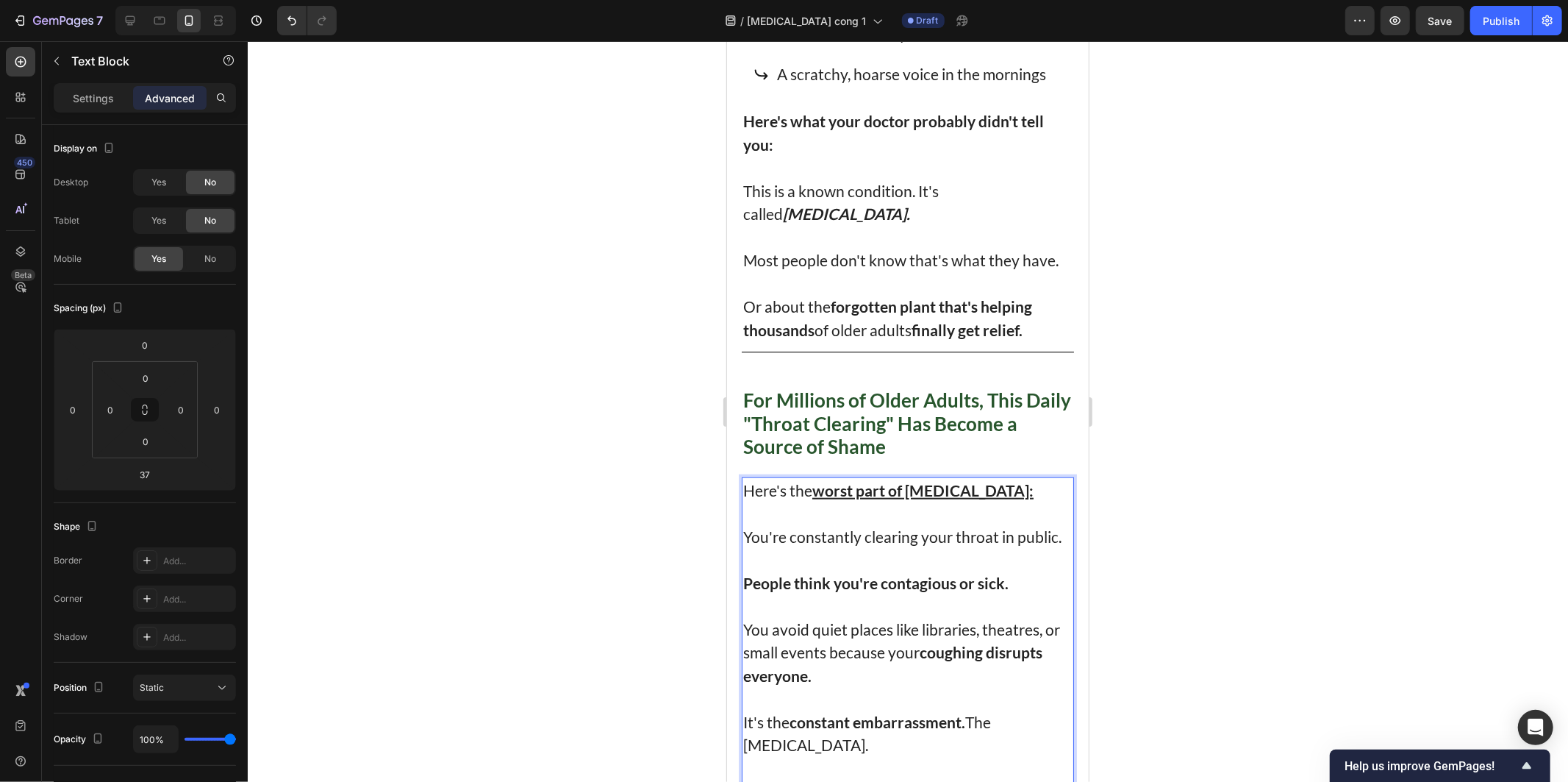
click at [921, 533] on p "You're constantly clearing your throat in public." at bounding box center [906, 524] width 329 height 47
click at [889, 547] on p "You're constantly clearing your throat in public." at bounding box center [906, 524] width 329 height 47
click at [1013, 592] on p "People think you're contagious or sick." at bounding box center [906, 582] width 329 height 24
drag, startPoint x: 885, startPoint y: 655, endPoint x: 909, endPoint y: 684, distance: 37.6
click at [886, 657] on p "You avoid quiet places like libraries, theatres, or small events because your c…" at bounding box center [906, 652] width 329 height 70
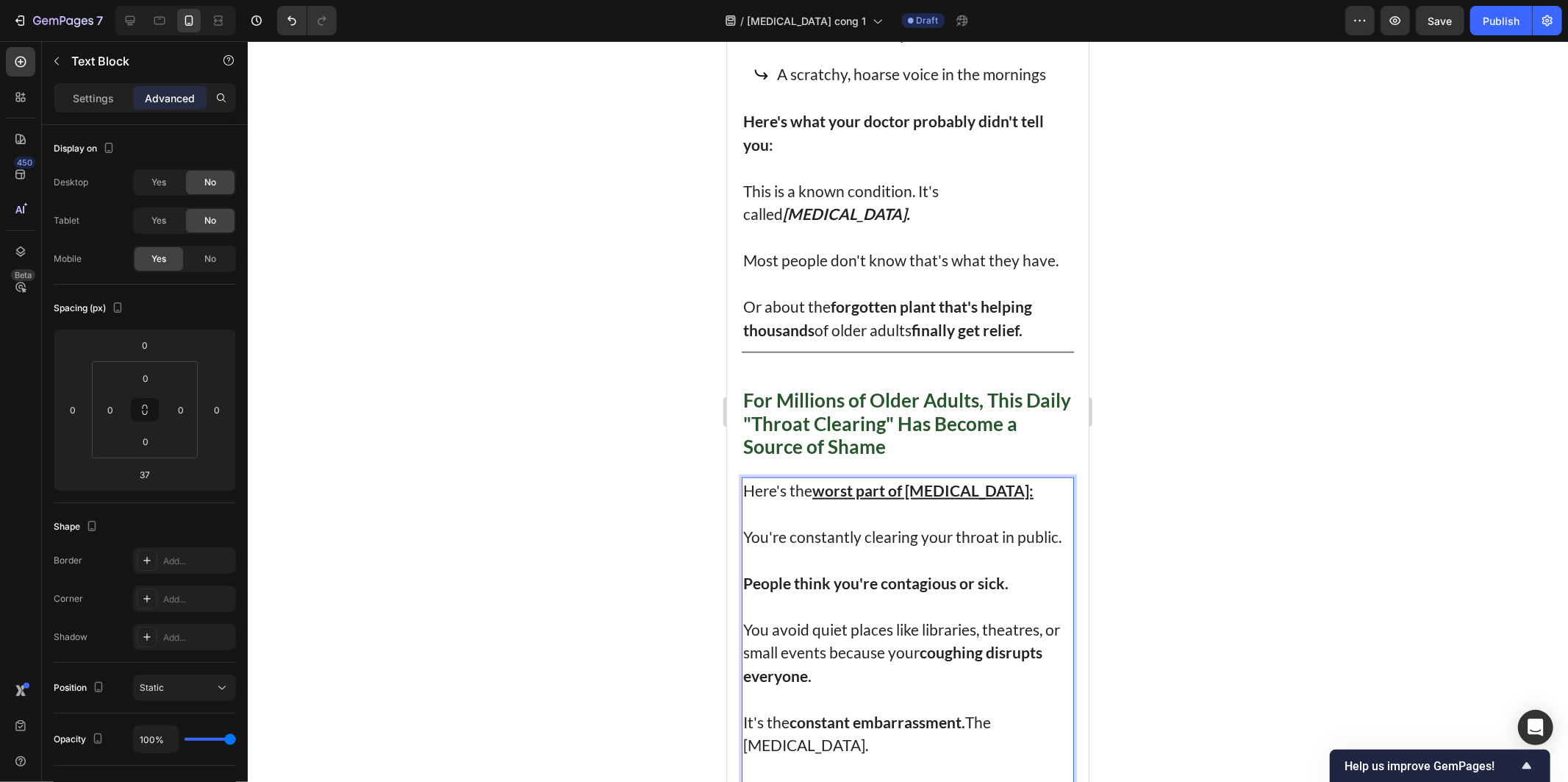
click at [911, 685] on p "You avoid quiet places like libraries, theatres, or small events because your c…" at bounding box center [906, 652] width 329 height 70
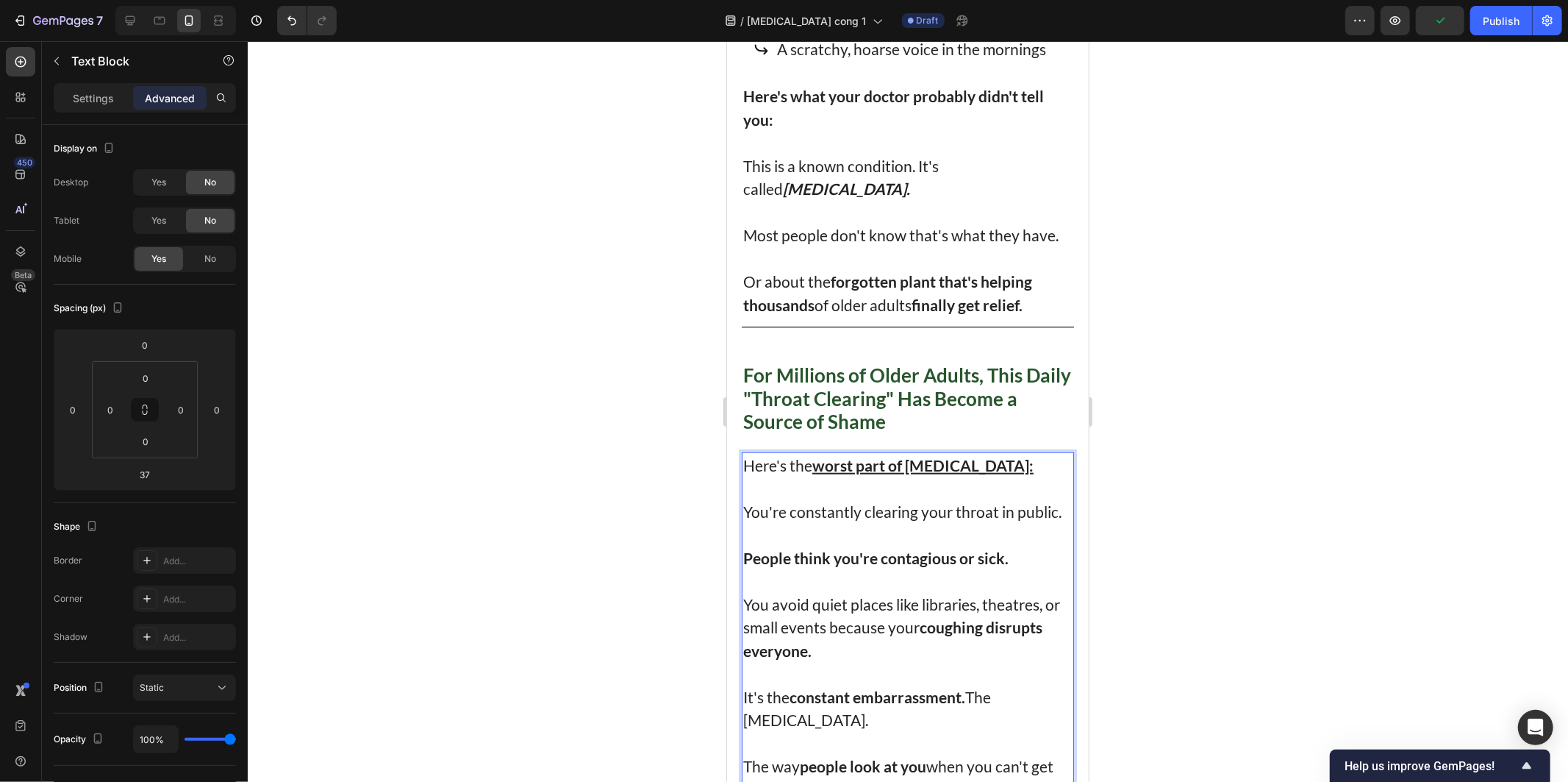
scroll to position [1211, 0]
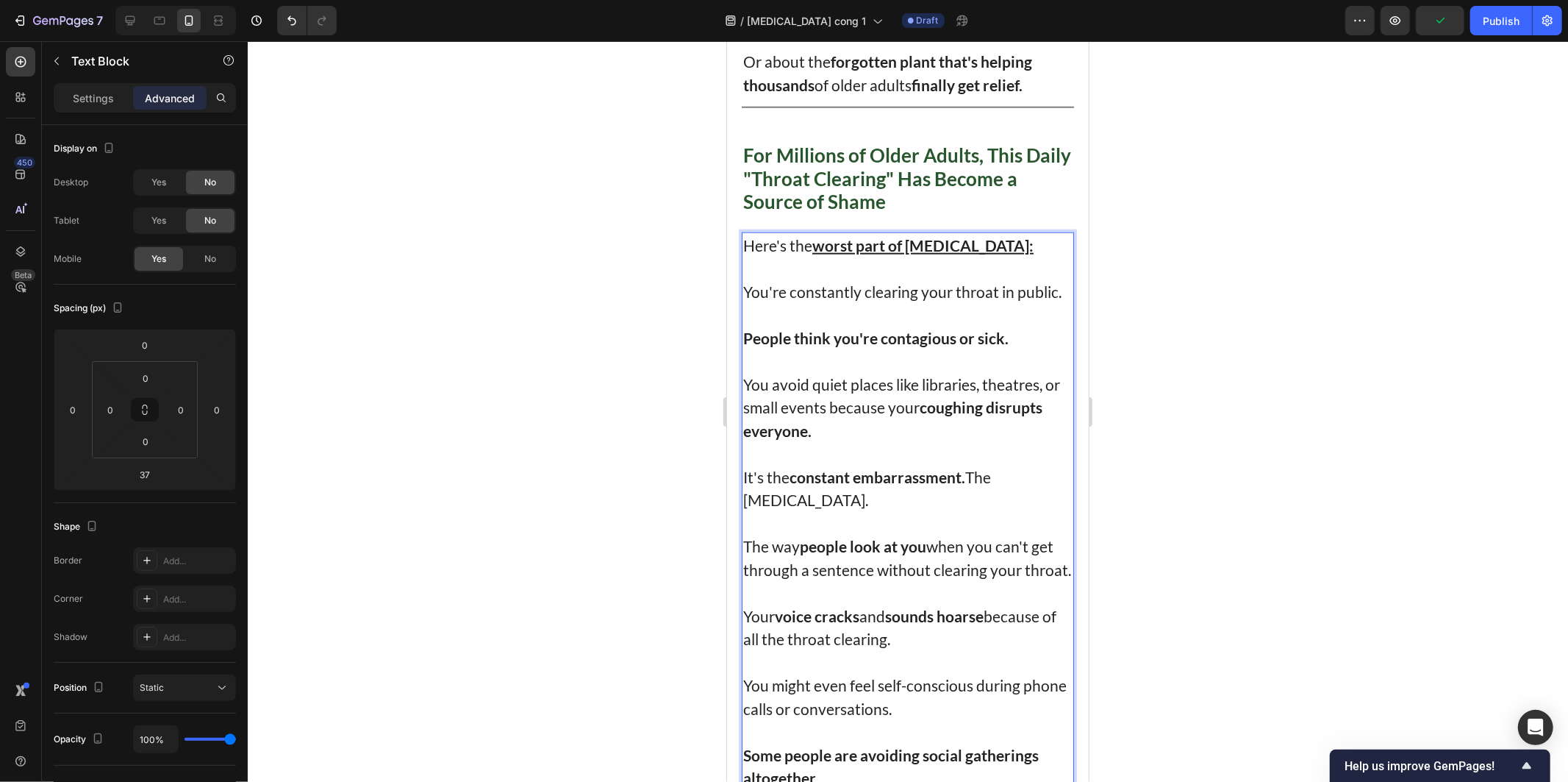
click at [848, 509] on p "It's the constant embarrassment. The social anxiety." at bounding box center [906, 488] width 329 height 47
click at [888, 580] on p "The way people look at you when you can't get through a sentence without cleari…" at bounding box center [906, 556] width 329 height 47
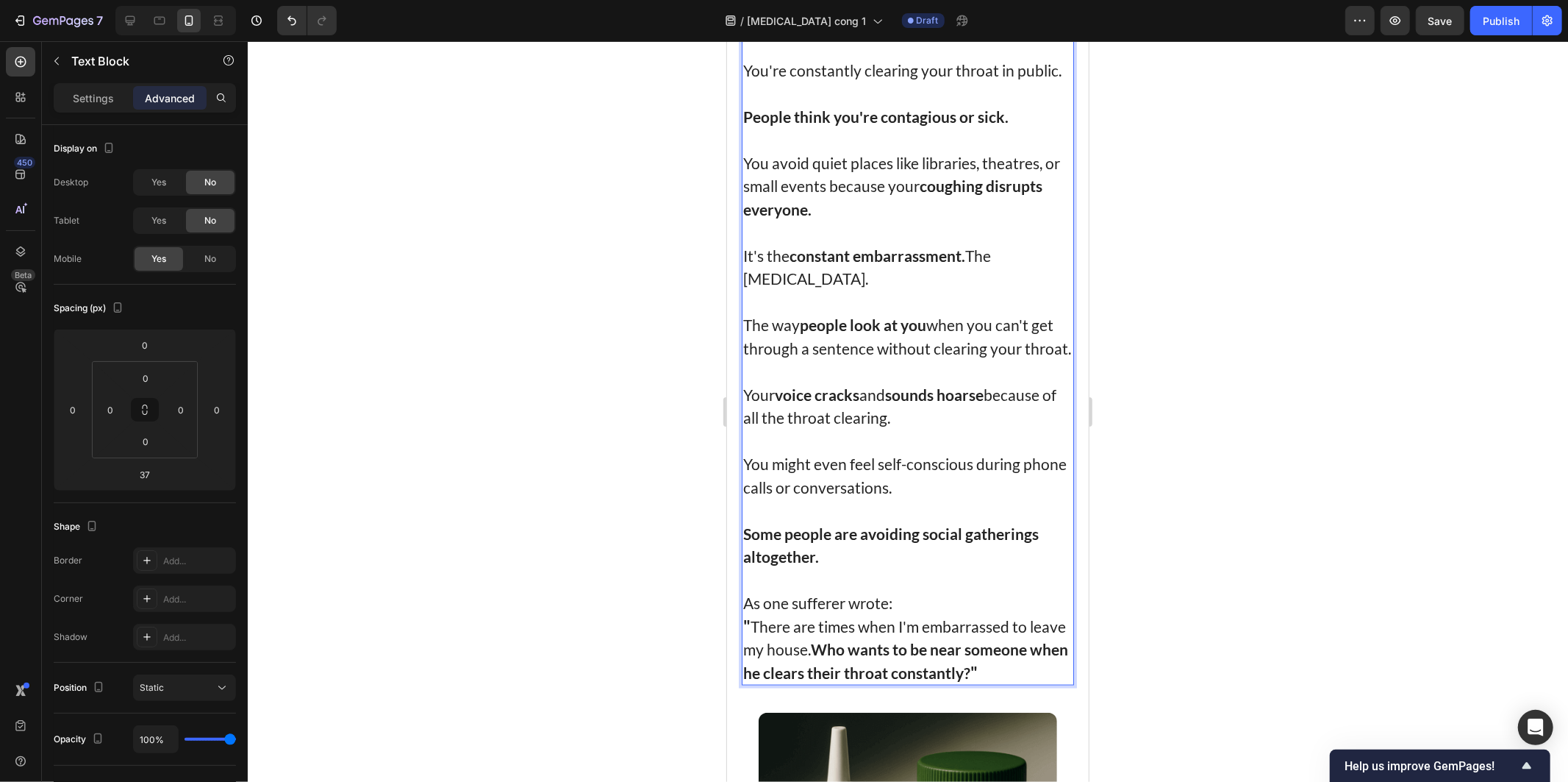
scroll to position [1457, 0]
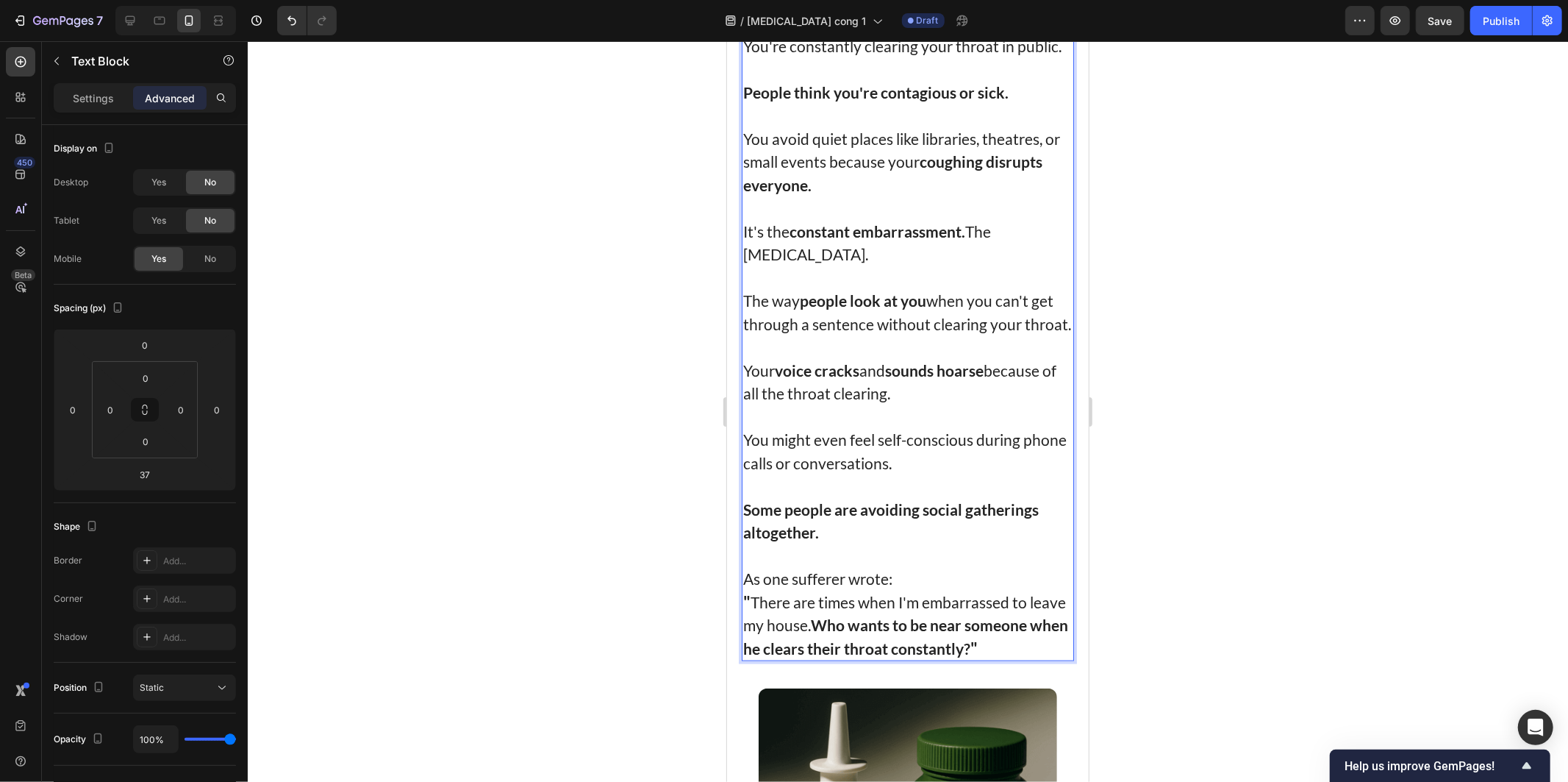
click at [938, 404] on p "Your voice cracks and sounds hoarse because of all the throat clearing." at bounding box center [906, 381] width 329 height 47
drag, startPoint x: 938, startPoint y: 438, endPoint x: 880, endPoint y: 525, distance: 104.6
click at [874, 522] on div "Here's the worst part of post-nasal drip: You're constantly clearing your throa…" at bounding box center [906, 324] width 332 height 675
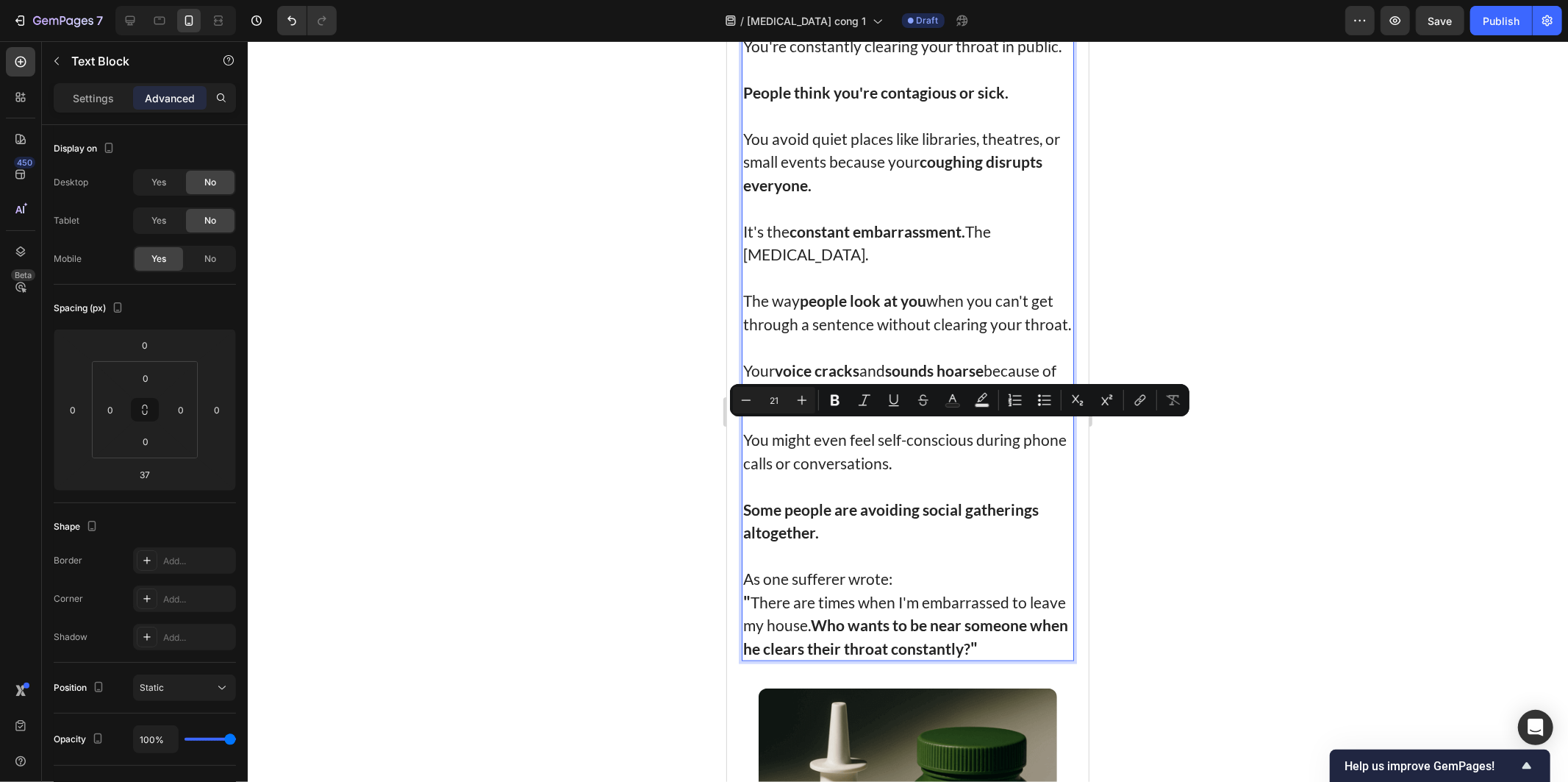
click at [880, 497] on p "Rich Text Editor. Editing area: main" at bounding box center [906, 485] width 329 height 24
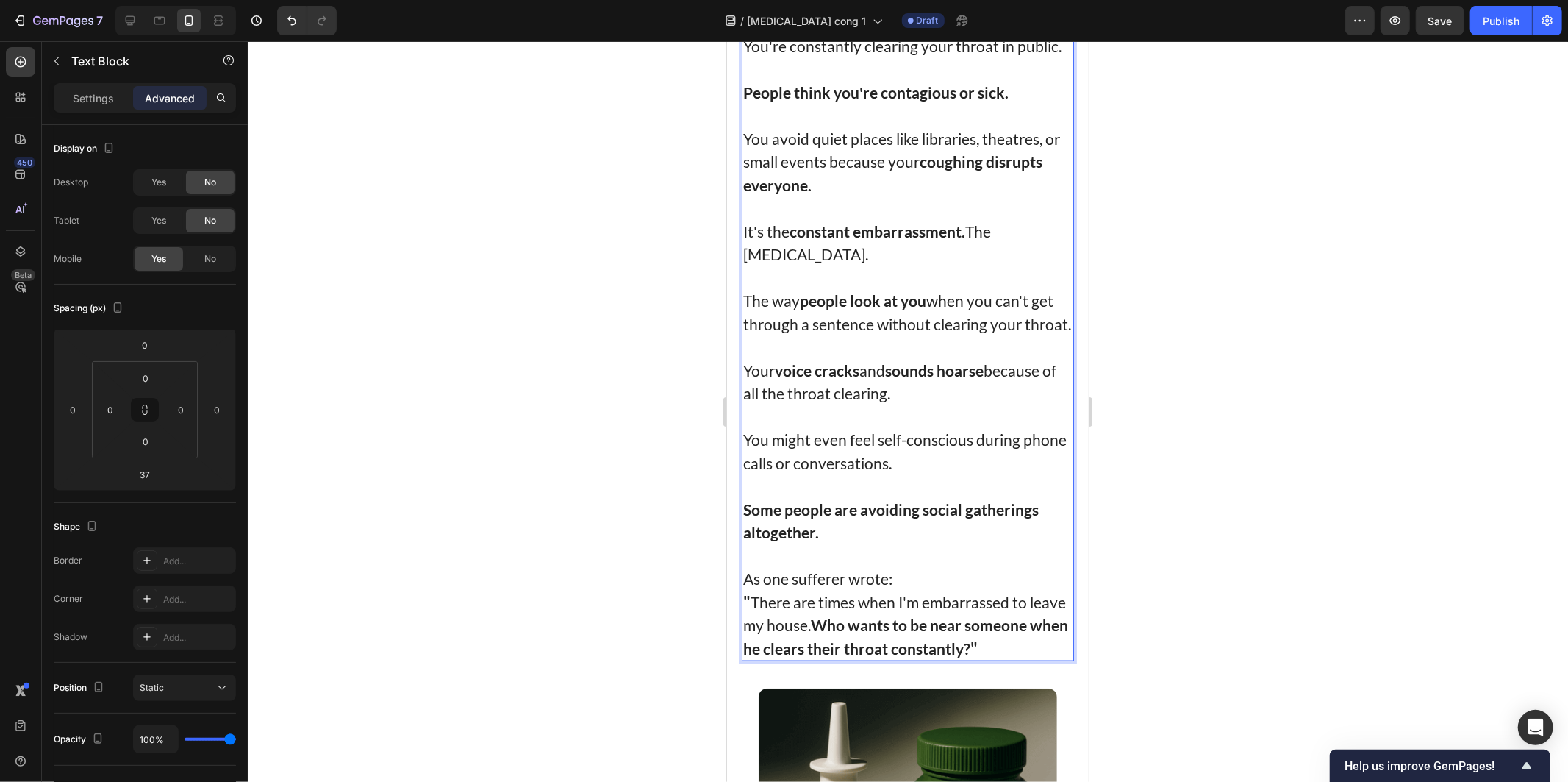
click at [909, 543] on p "Some people are avoiding social gatherings altogether." at bounding box center [906, 520] width 329 height 47
drag, startPoint x: 909, startPoint y: 577, endPoint x: 929, endPoint y: 613, distance: 41.2
click at [910, 543] on p "Some people are avoiding social gatherings altogether." at bounding box center [906, 520] width 329 height 47
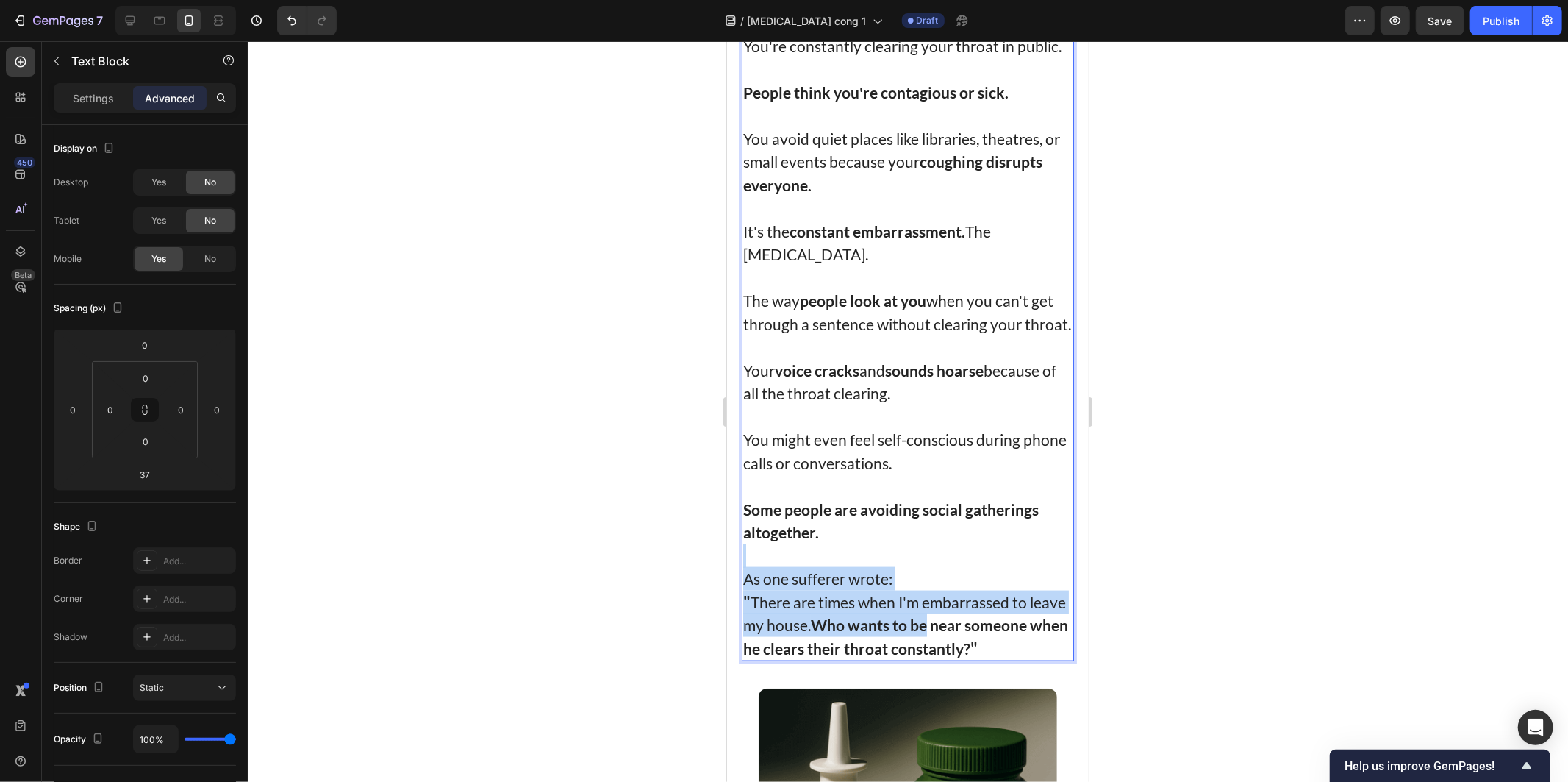
drag, startPoint x: 929, startPoint y: 613, endPoint x: 950, endPoint y: 673, distance: 63.6
click at [950, 661] on div "Here's the worst part of post-nasal drip: You're constantly clearing your throa…" at bounding box center [906, 324] width 332 height 675
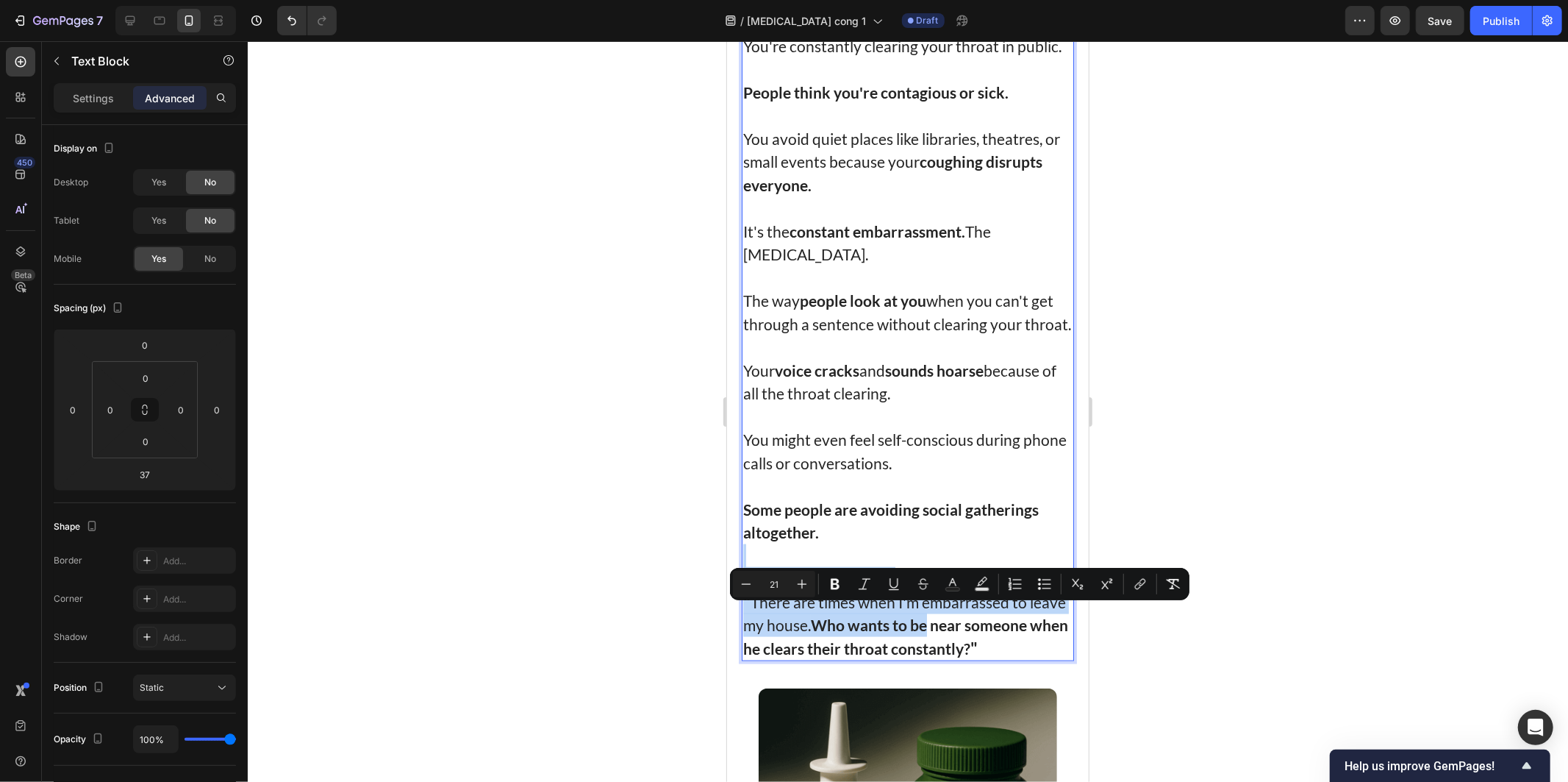
click at [950, 659] on p "" There are times when I'm embarrassed to leave my house. Who wants to be near …" at bounding box center [906, 625] width 329 height 70
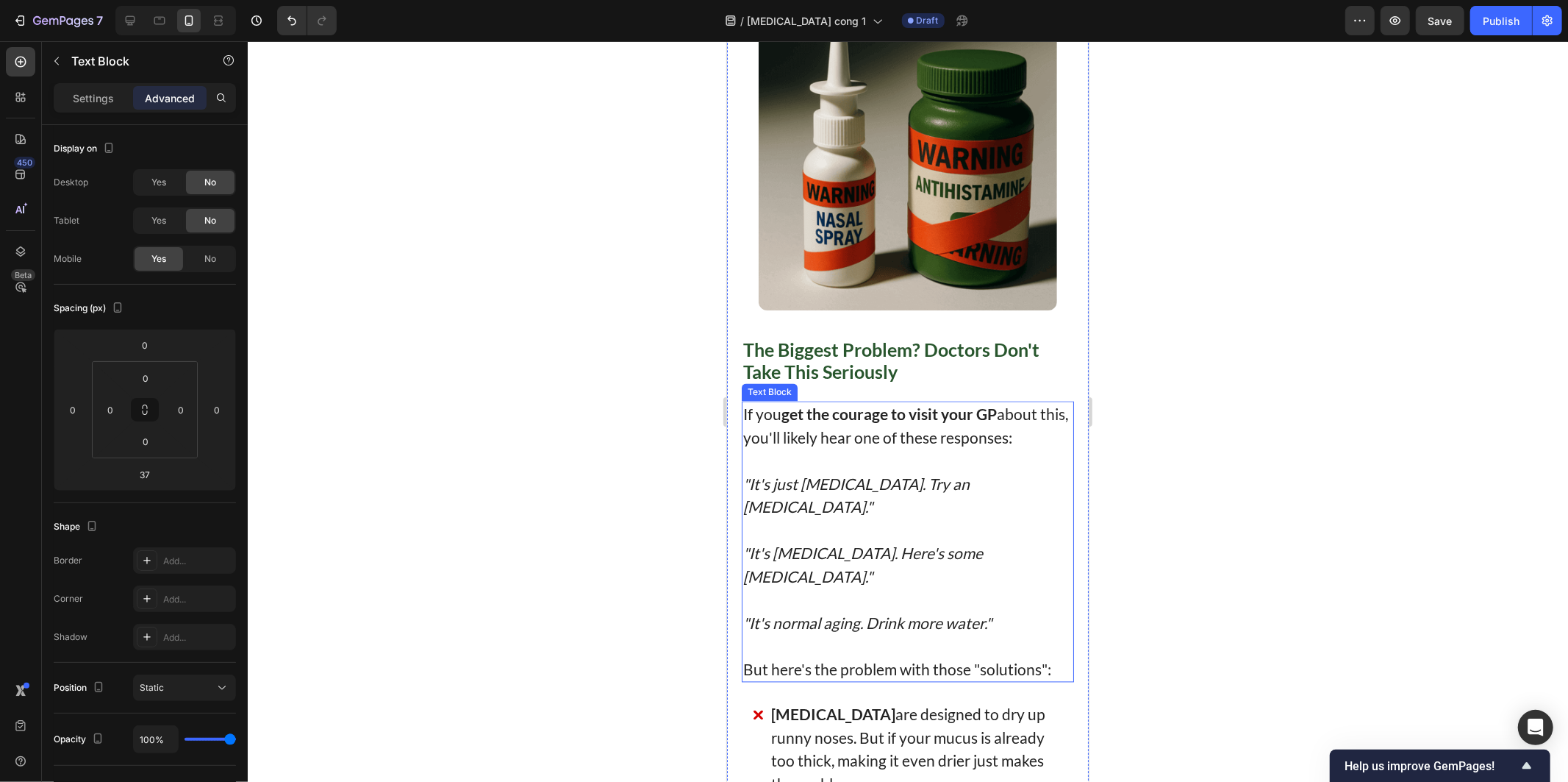
scroll to position [1947, 0]
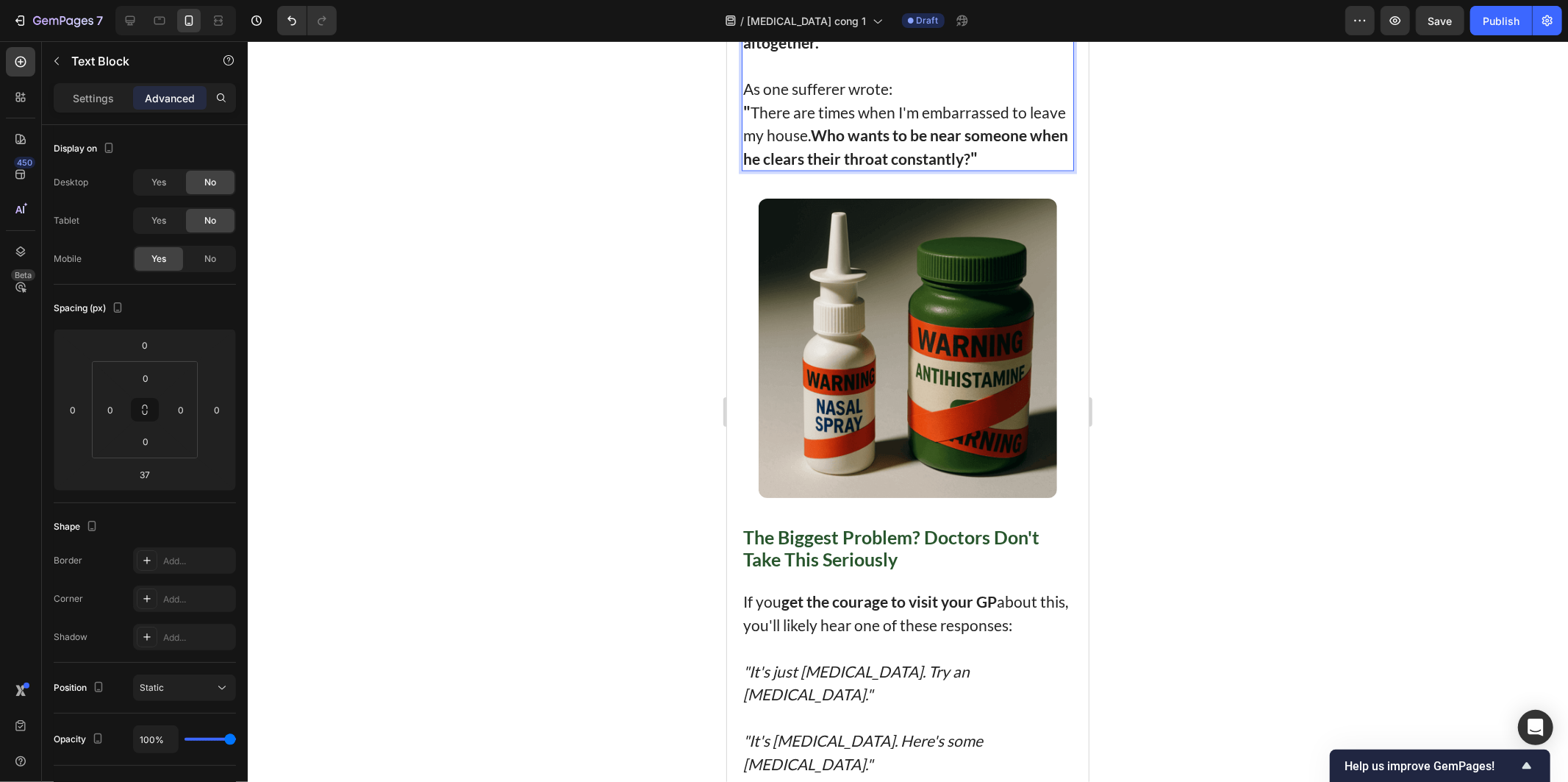
click at [523, 351] on div at bounding box center [907, 411] width 1321 height 740
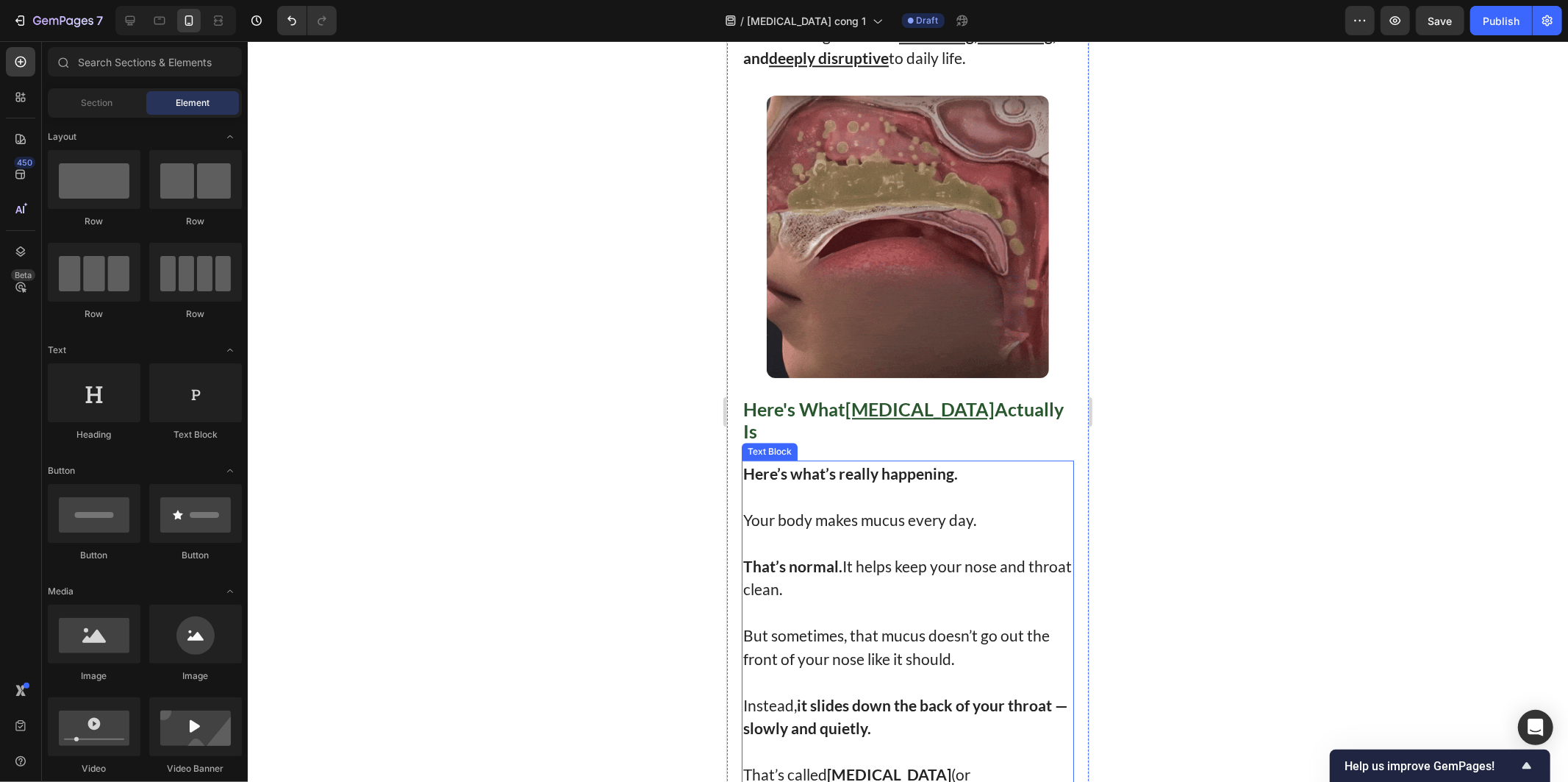
scroll to position [3663, 0]
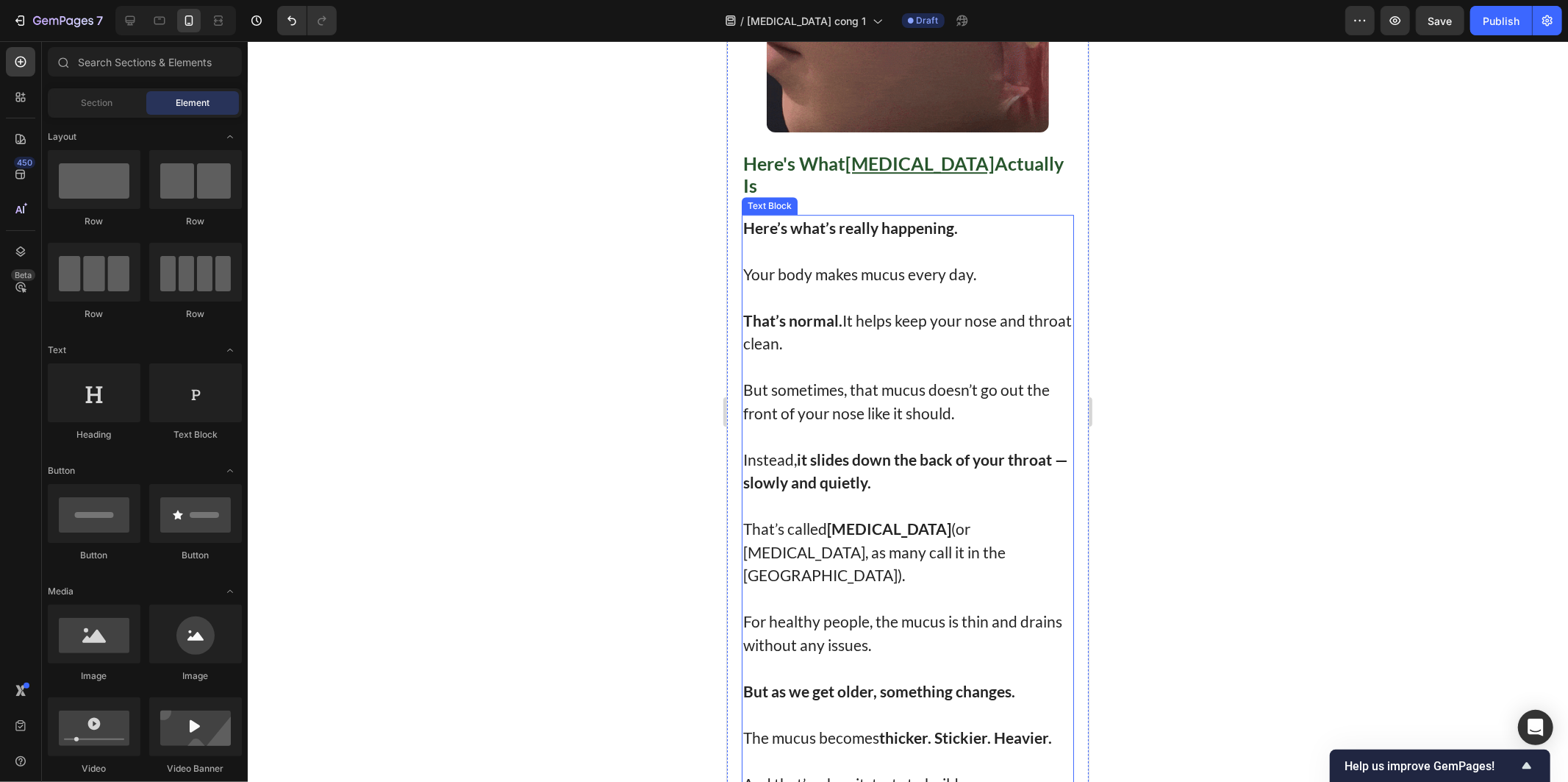
click at [863, 261] on p "Your body makes mucus every day." at bounding box center [906, 273] width 329 height 24
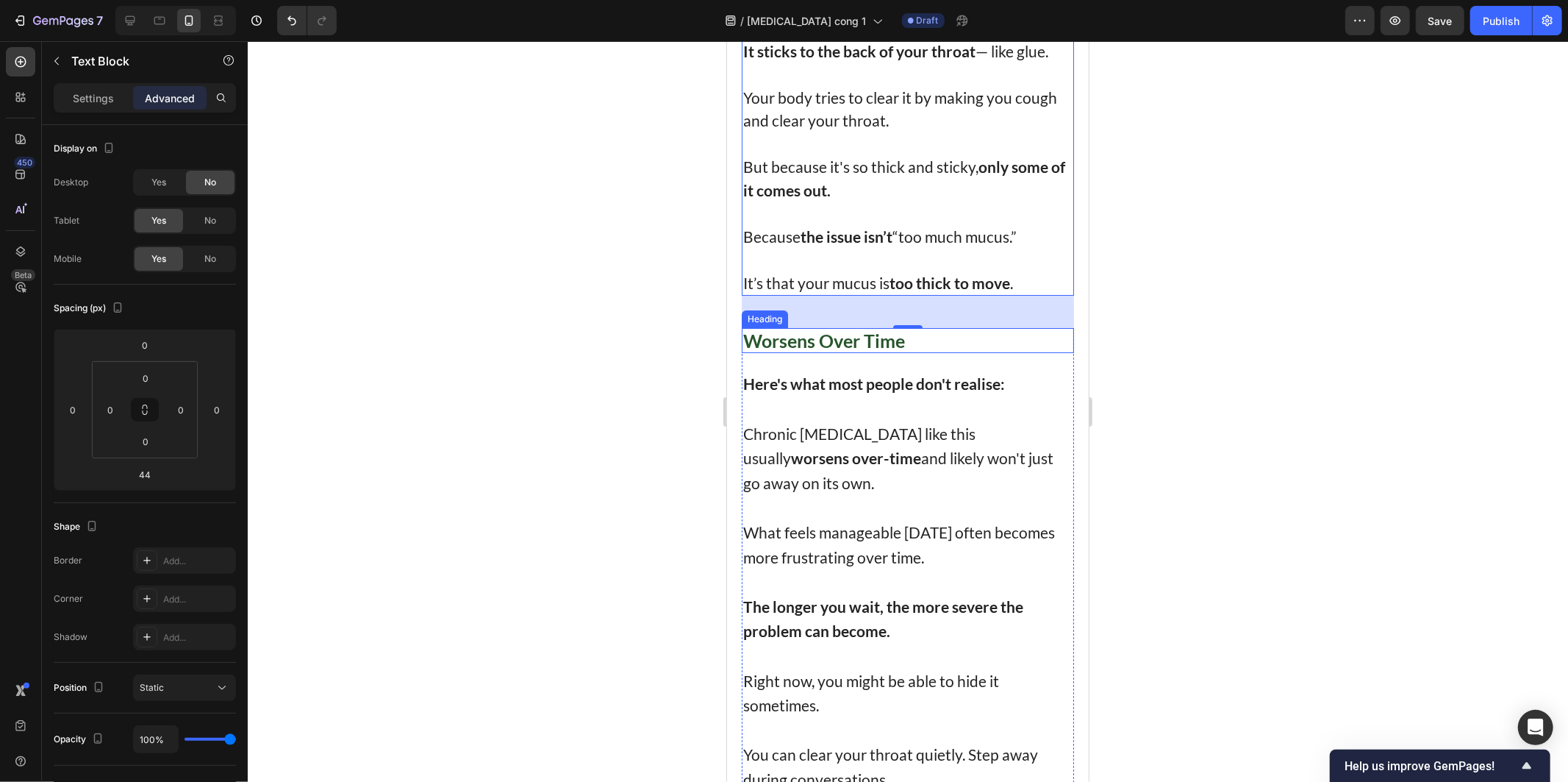
scroll to position [4399, 0]
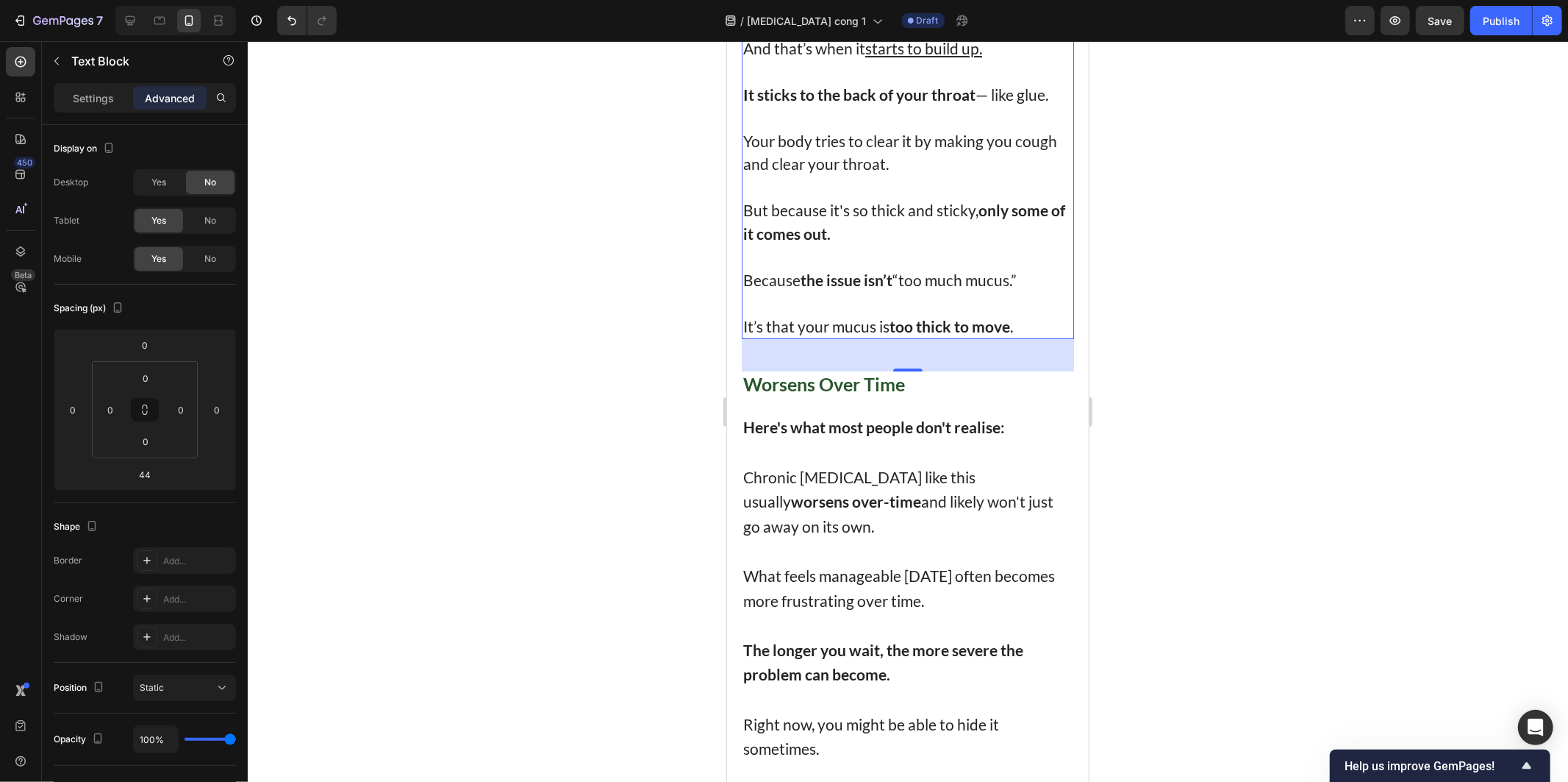
click at [548, 292] on div at bounding box center [907, 411] width 1321 height 740
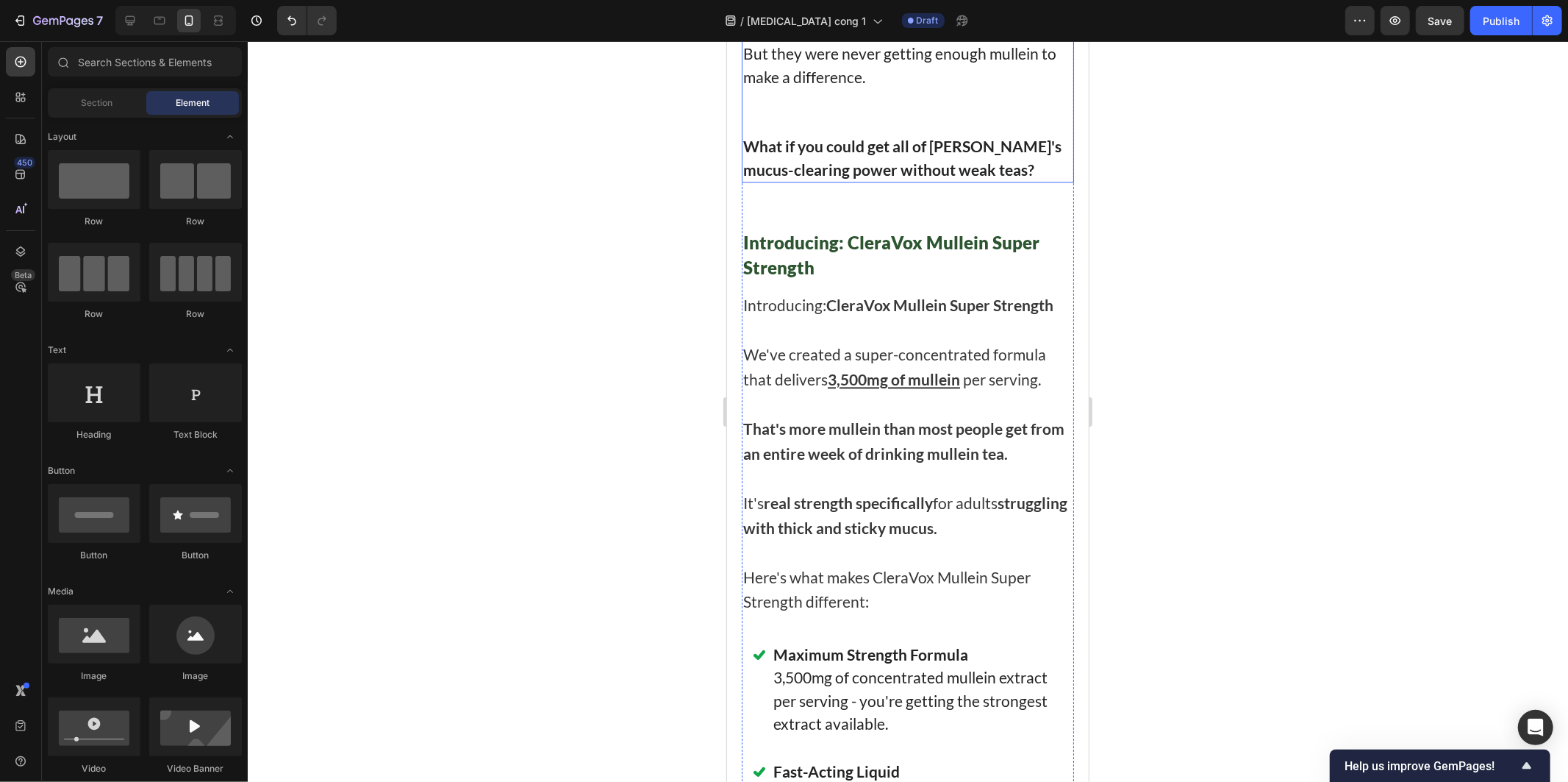
scroll to position [7095, 0]
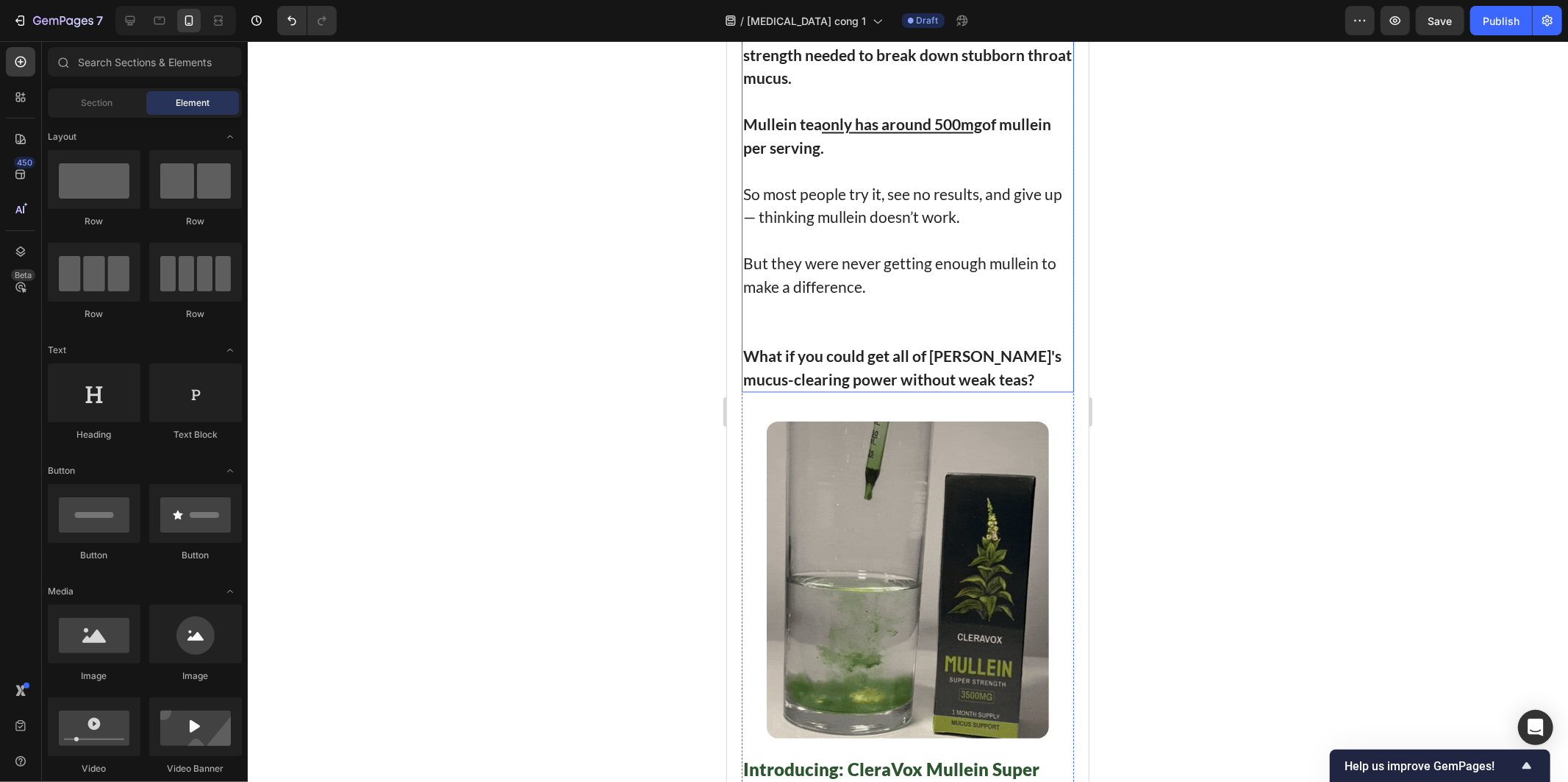
click at [869, 114] on p at bounding box center [906, 101] width 329 height 24
click at [870, 114] on p at bounding box center [906, 101] width 329 height 24
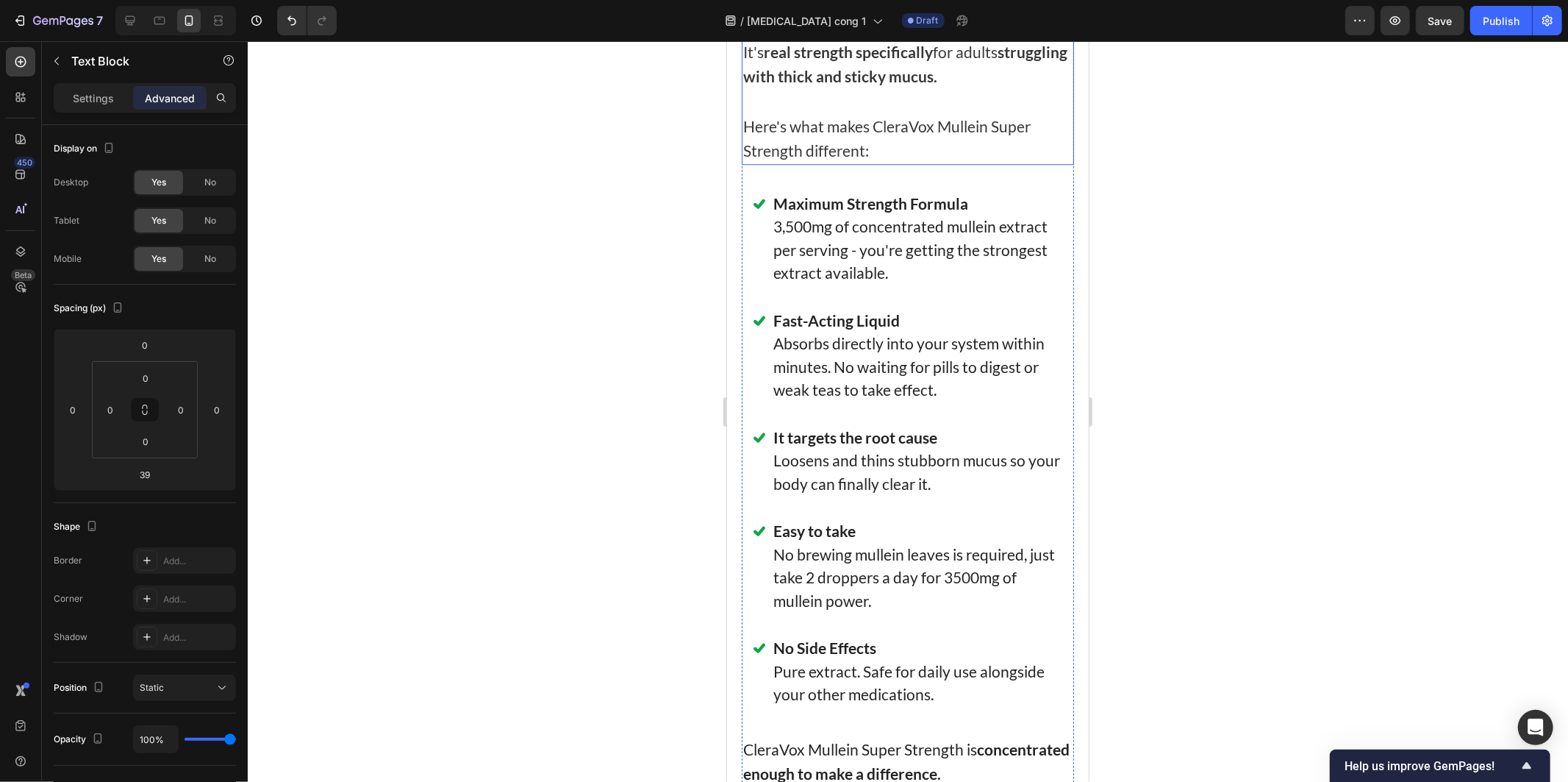
scroll to position [7831, 0]
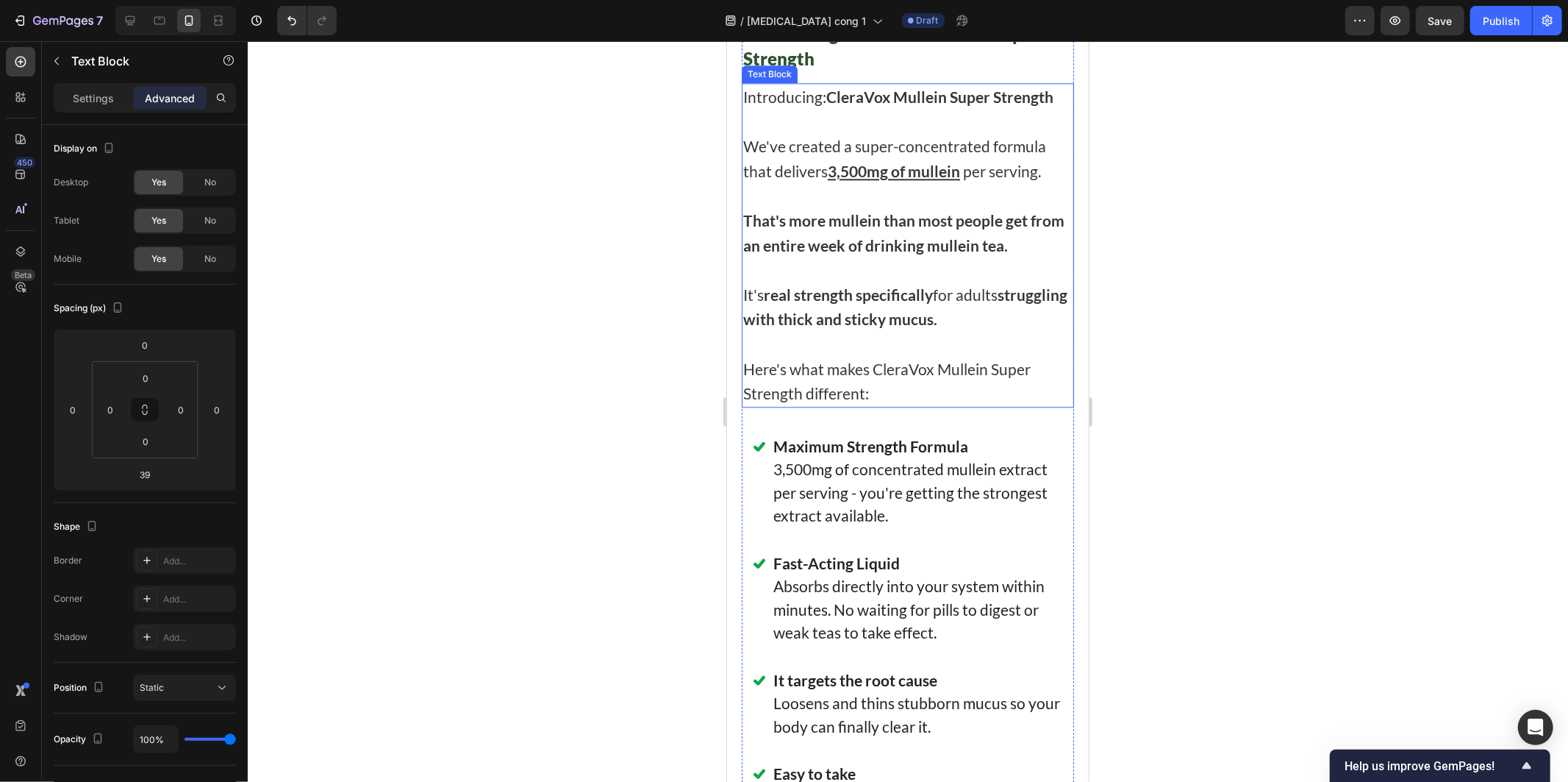
click at [890, 254] on strong "That's more mullein than most people get from an entire week of drinking mullei…" at bounding box center [902, 231] width 321 height 43
click at [888, 254] on strong "That's more mullein than most people get from an entire week of drinking mullei…" at bounding box center [902, 231] width 321 height 43
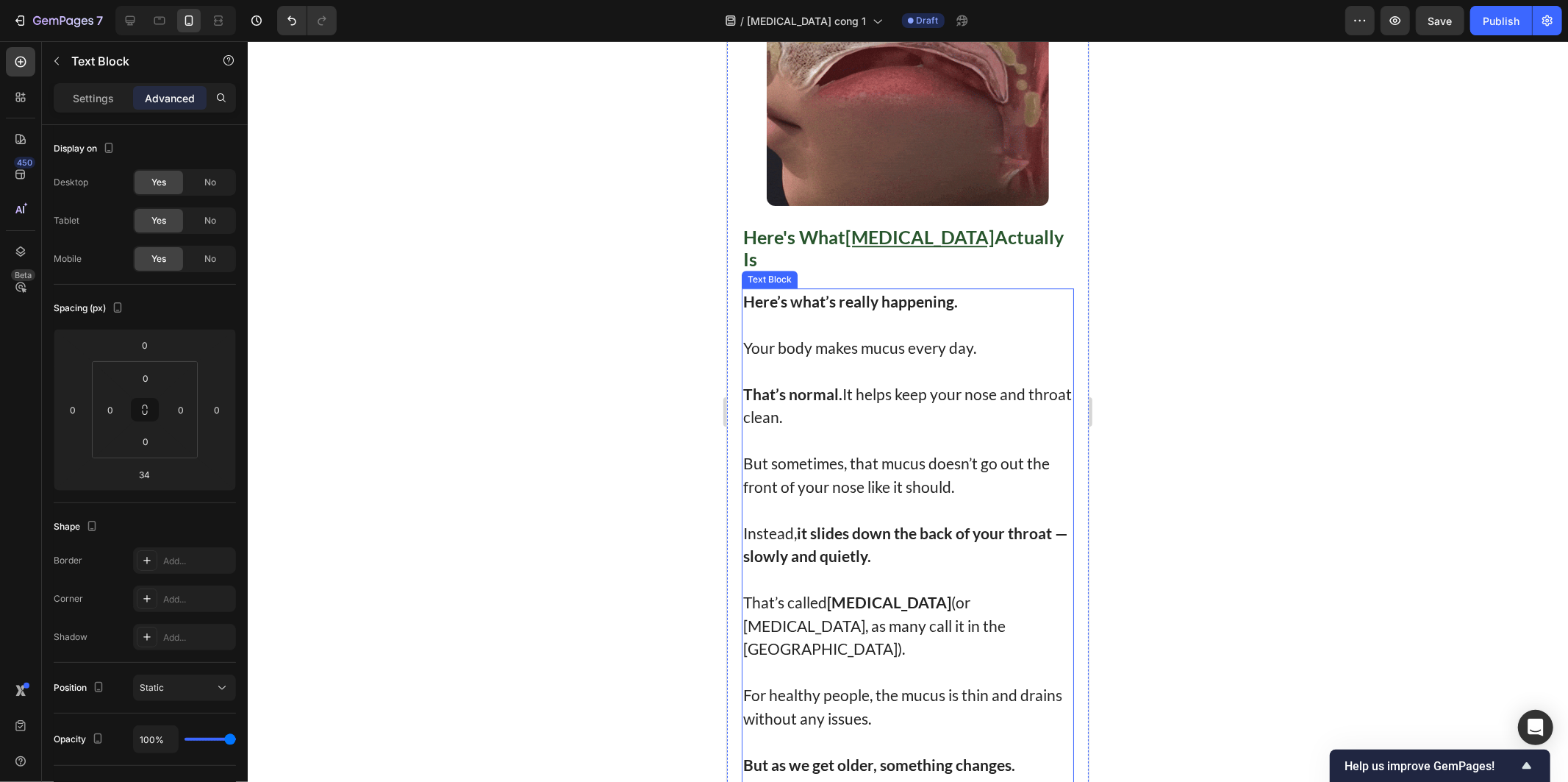
click at [865, 526] on strong "— slowly and quietly." at bounding box center [905, 543] width 325 height 42
click at [859, 523] on strong "— slowly and quietly." at bounding box center [905, 543] width 325 height 42
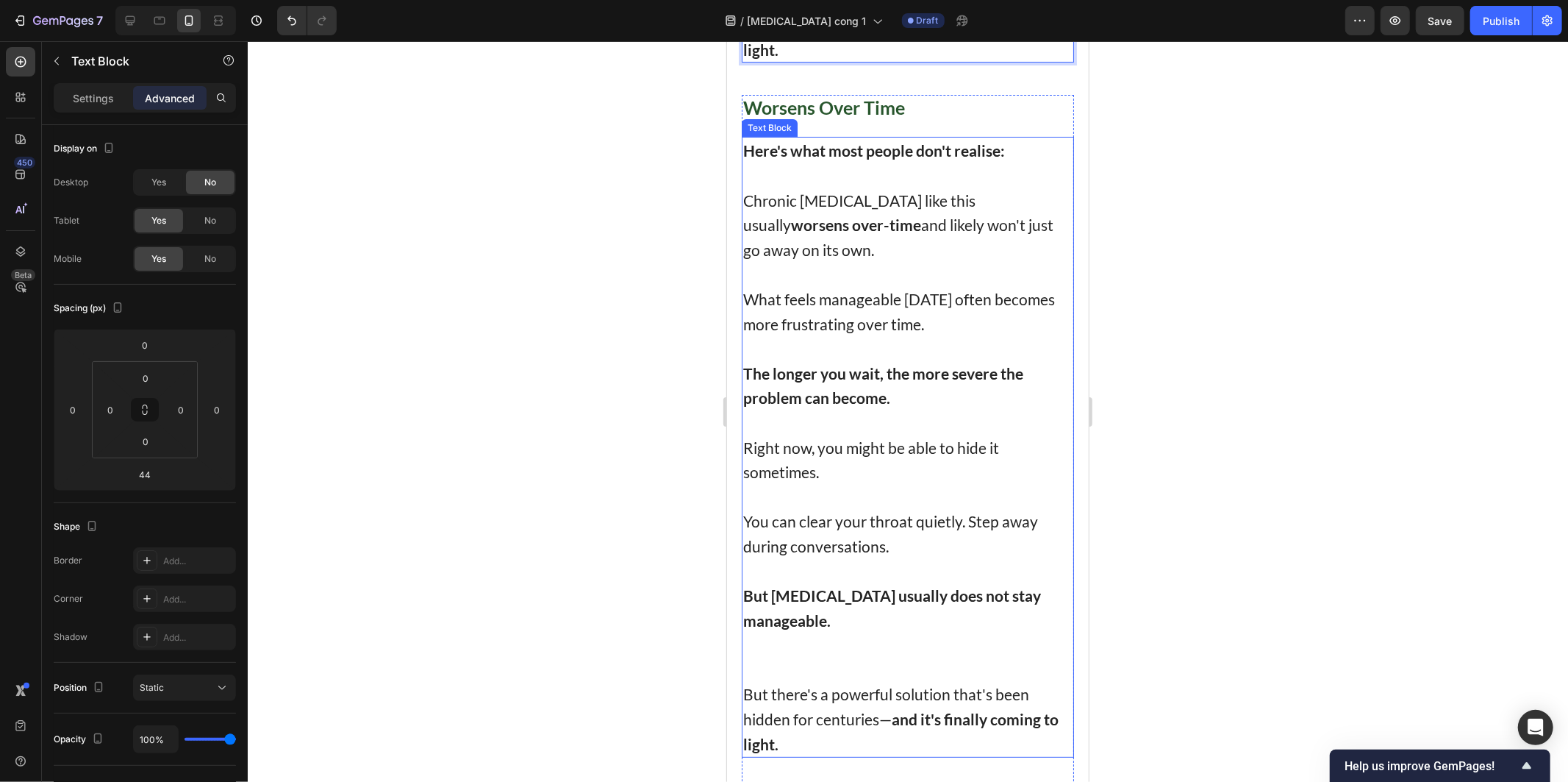
scroll to position [5013, 0]
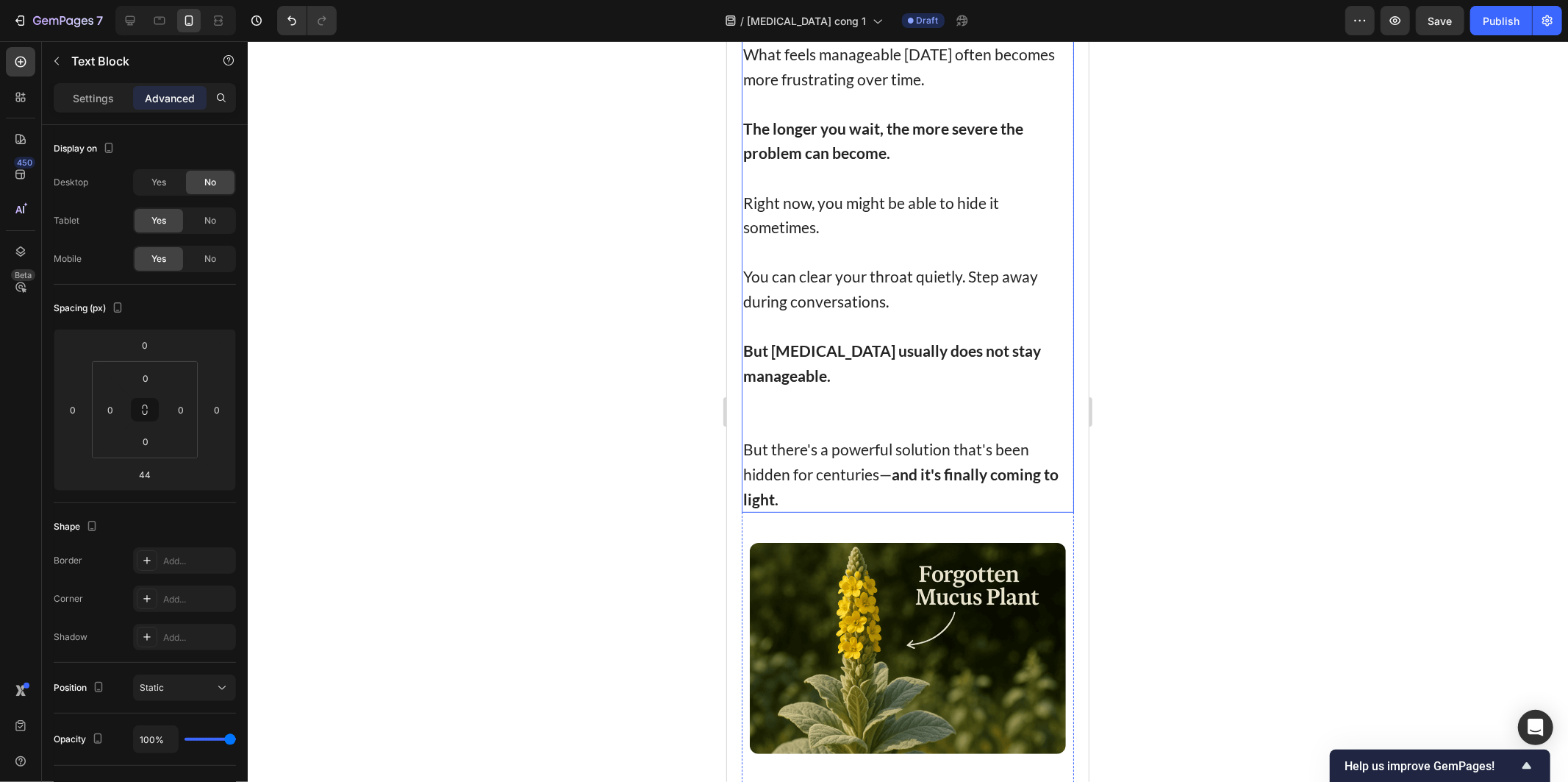
click at [774, 239] on p at bounding box center [906, 252] width 329 height 25
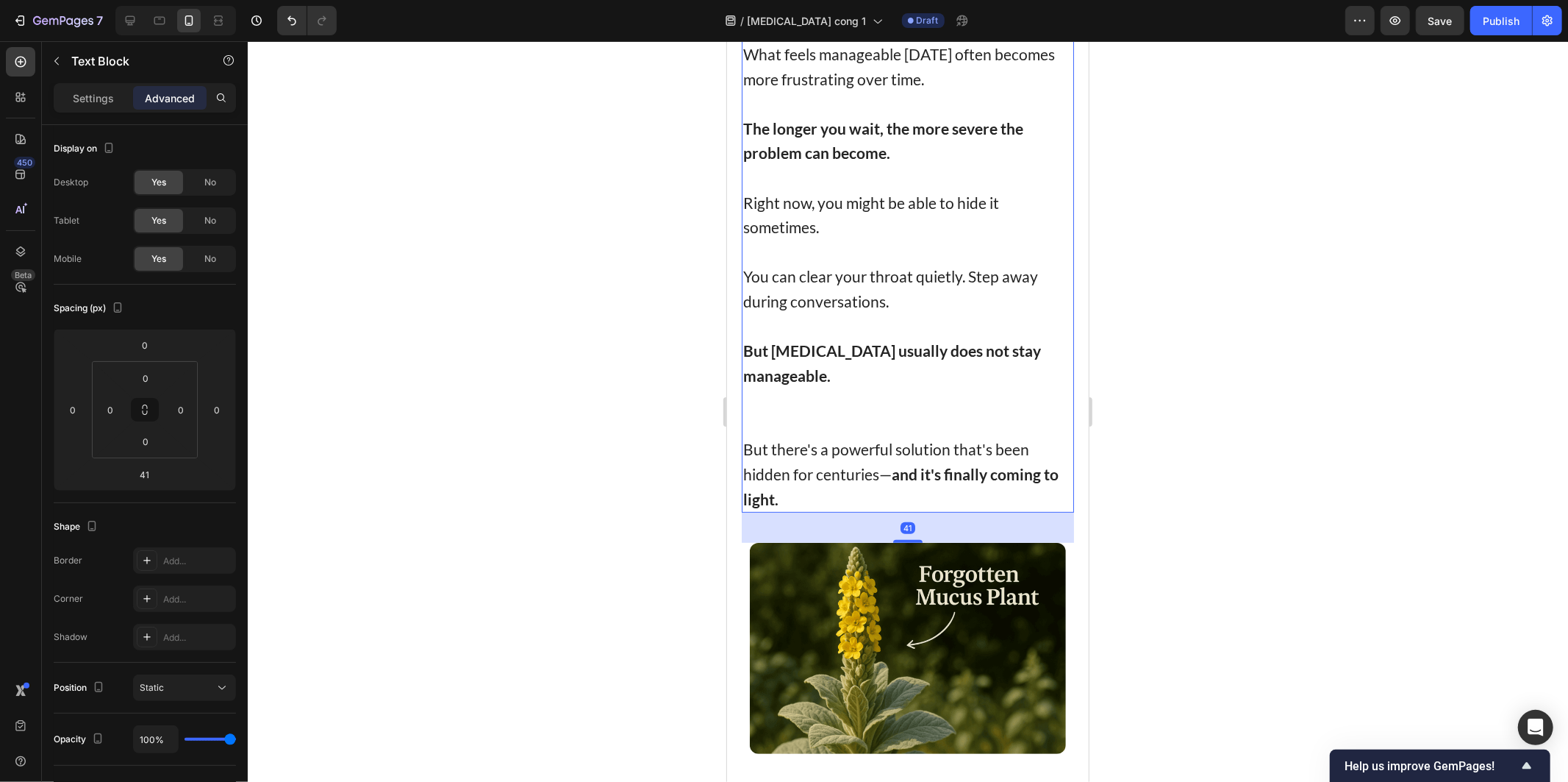
click at [774, 239] on p "Rich Text Editor. Editing area: main" at bounding box center [906, 252] width 329 height 25
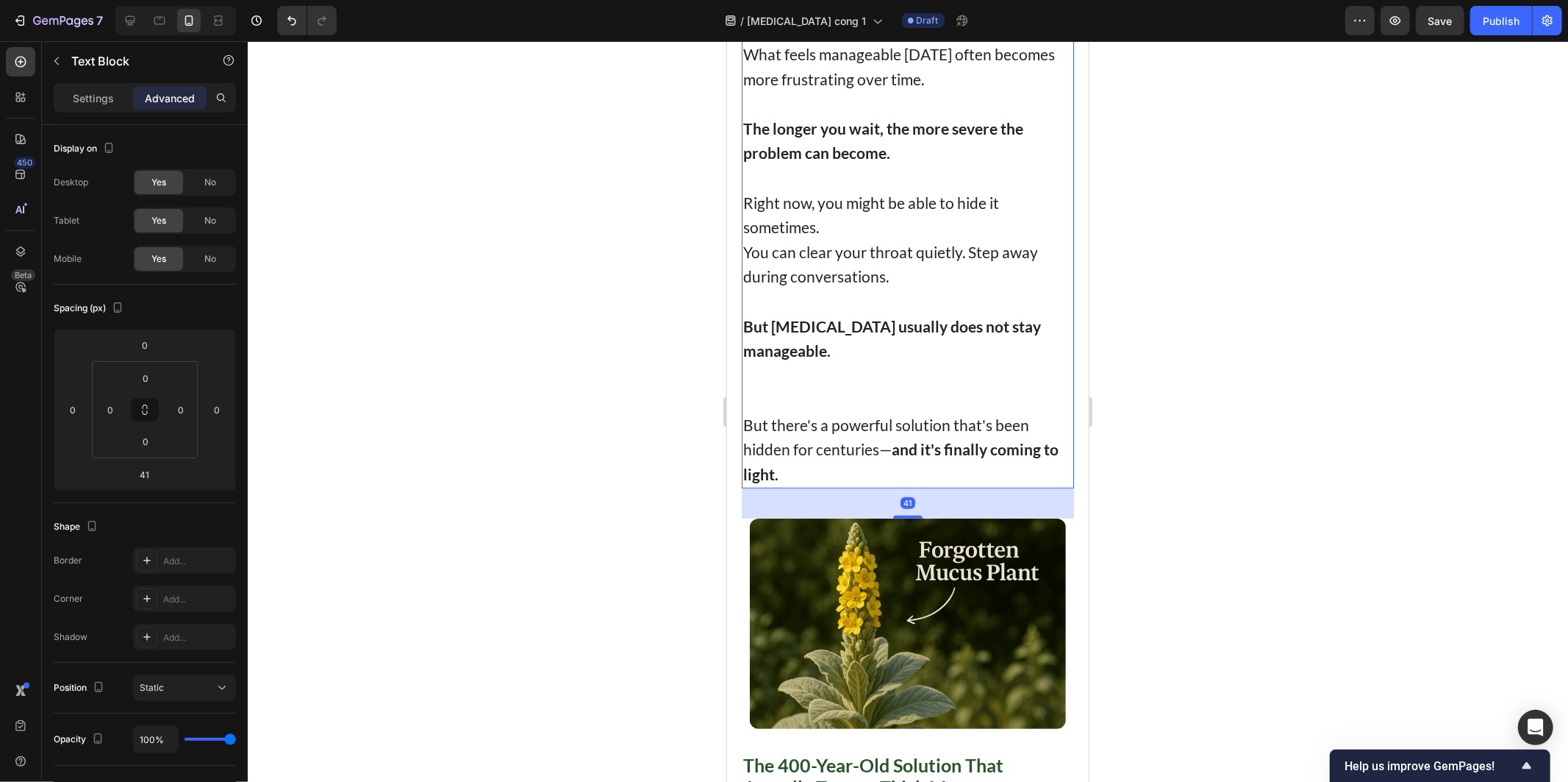
click at [614, 270] on div at bounding box center [907, 411] width 1321 height 740
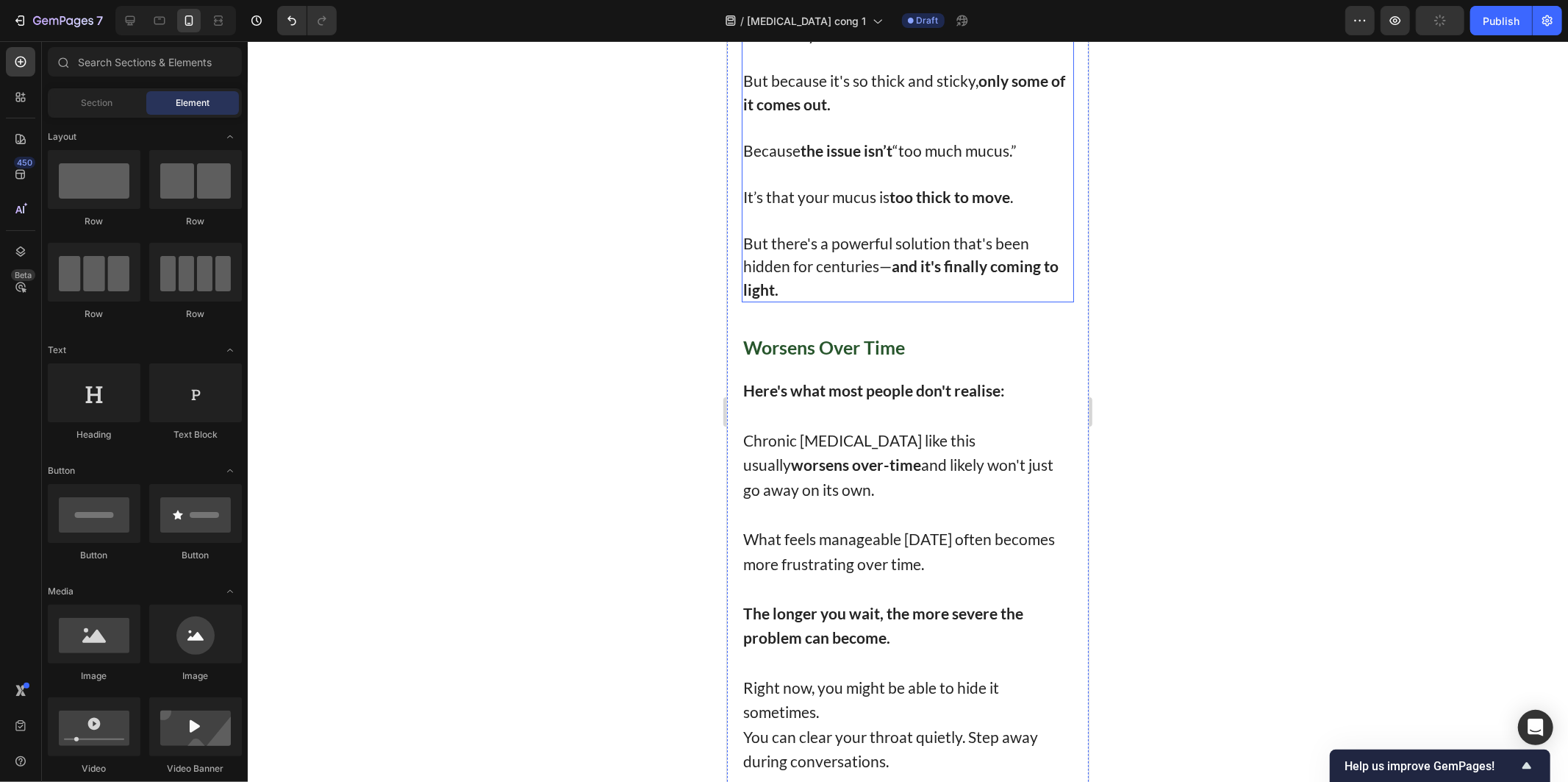
scroll to position [4524, 0]
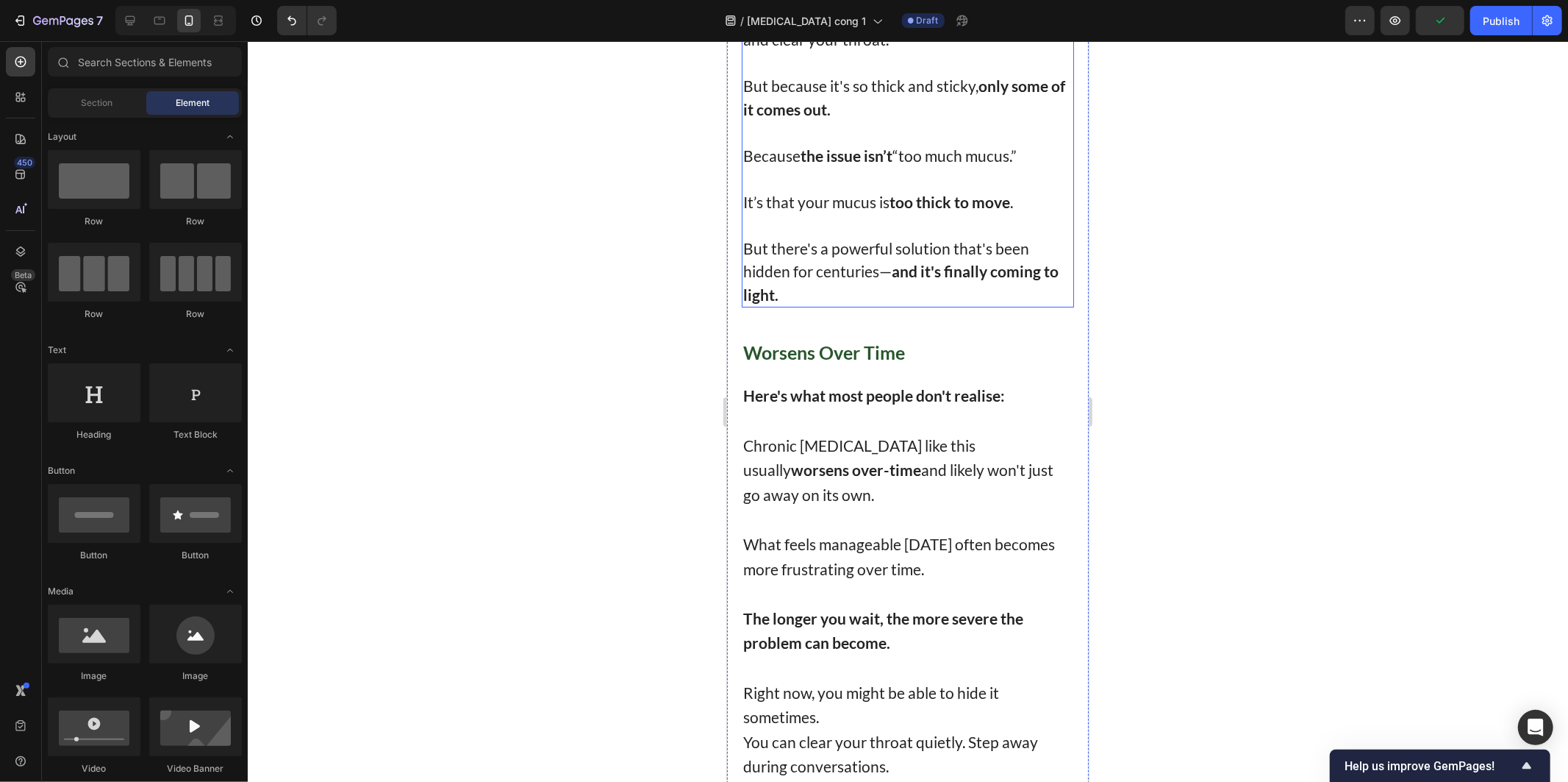
click at [844, 247] on p "But there's a powerful solution that's been hidden for centuries— and it's fina…" at bounding box center [906, 271] width 329 height 70
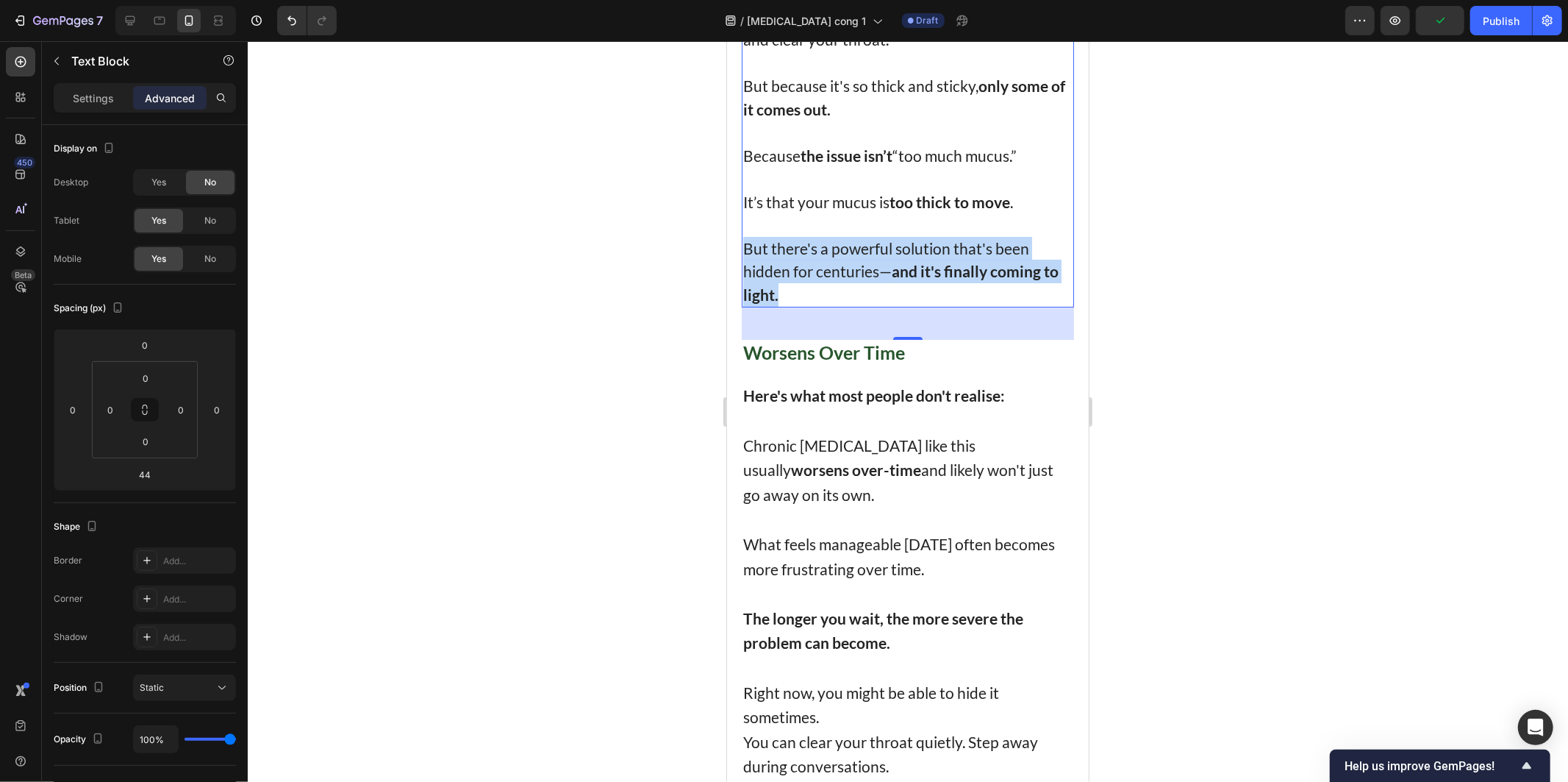
click at [844, 247] on p "But there's a powerful solution that's been hidden for centuries— and it's fina…" at bounding box center [906, 271] width 329 height 70
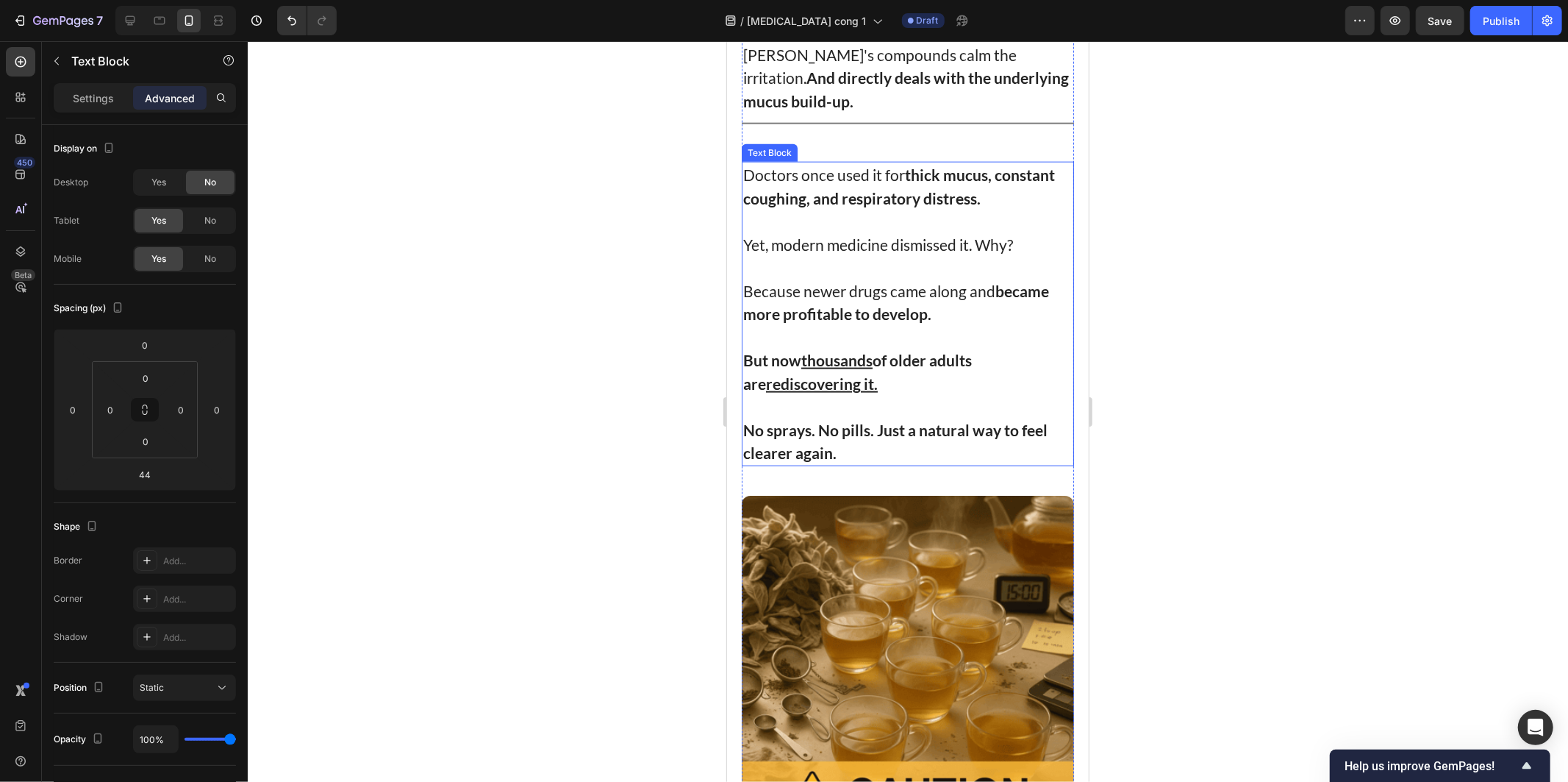
scroll to position [6730, 0]
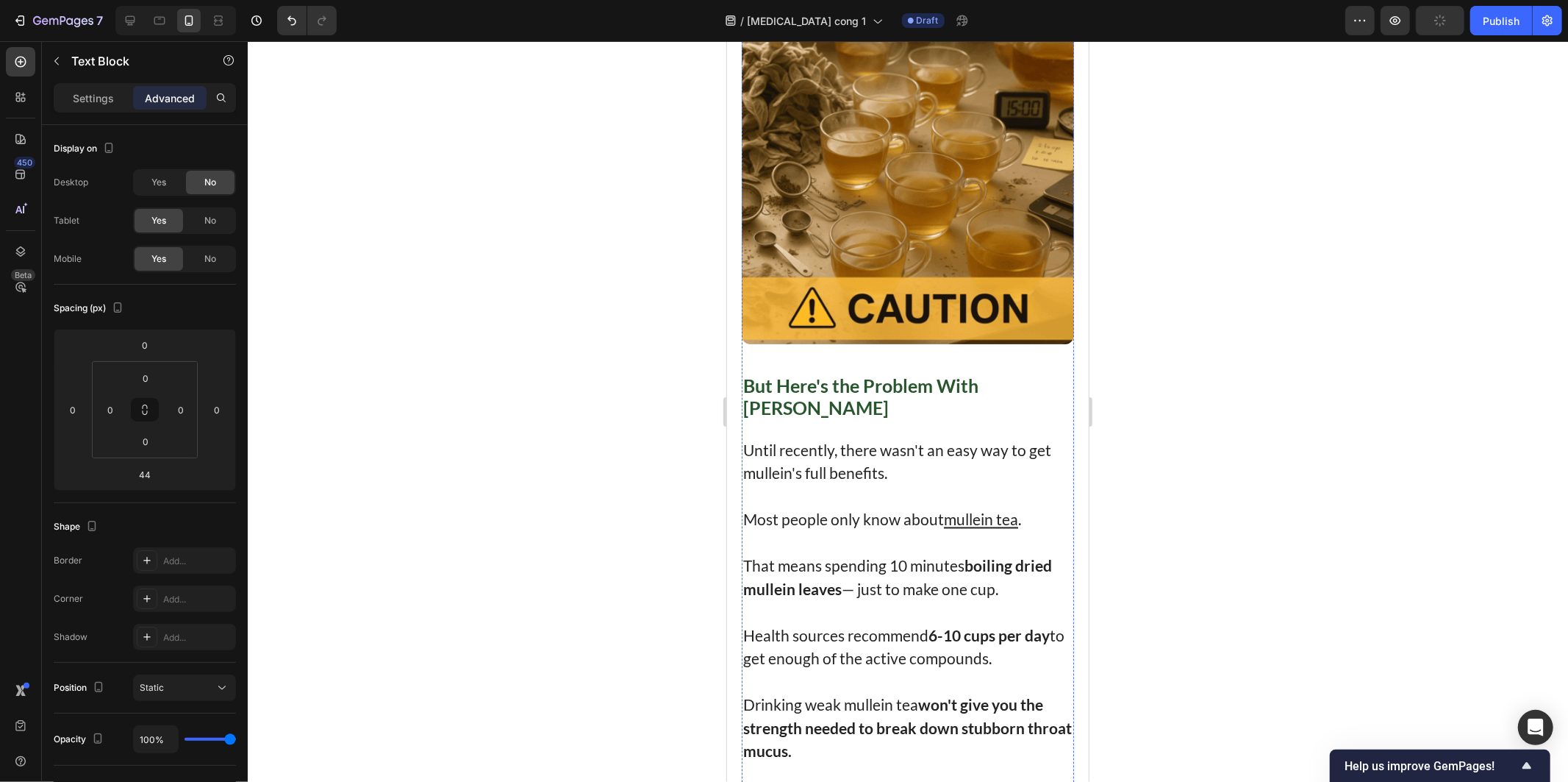
click at [876, 485] on p "Rich Text Editor. Editing area: main" at bounding box center [906, 496] width 329 height 24
click at [874, 485] on p "Rich Text Editor. Editing area: main" at bounding box center [906, 496] width 329 height 24
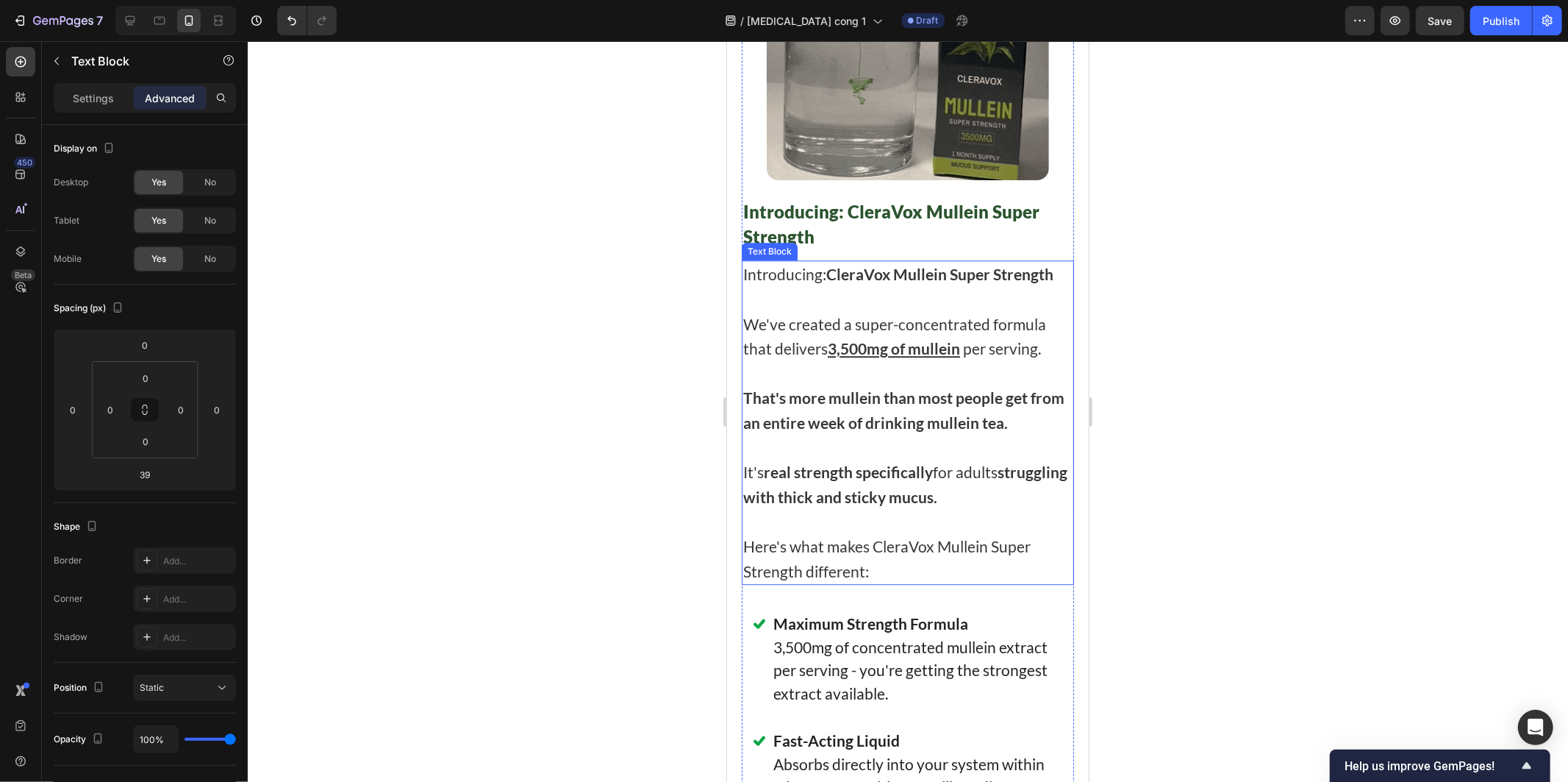
scroll to position [7912, 0]
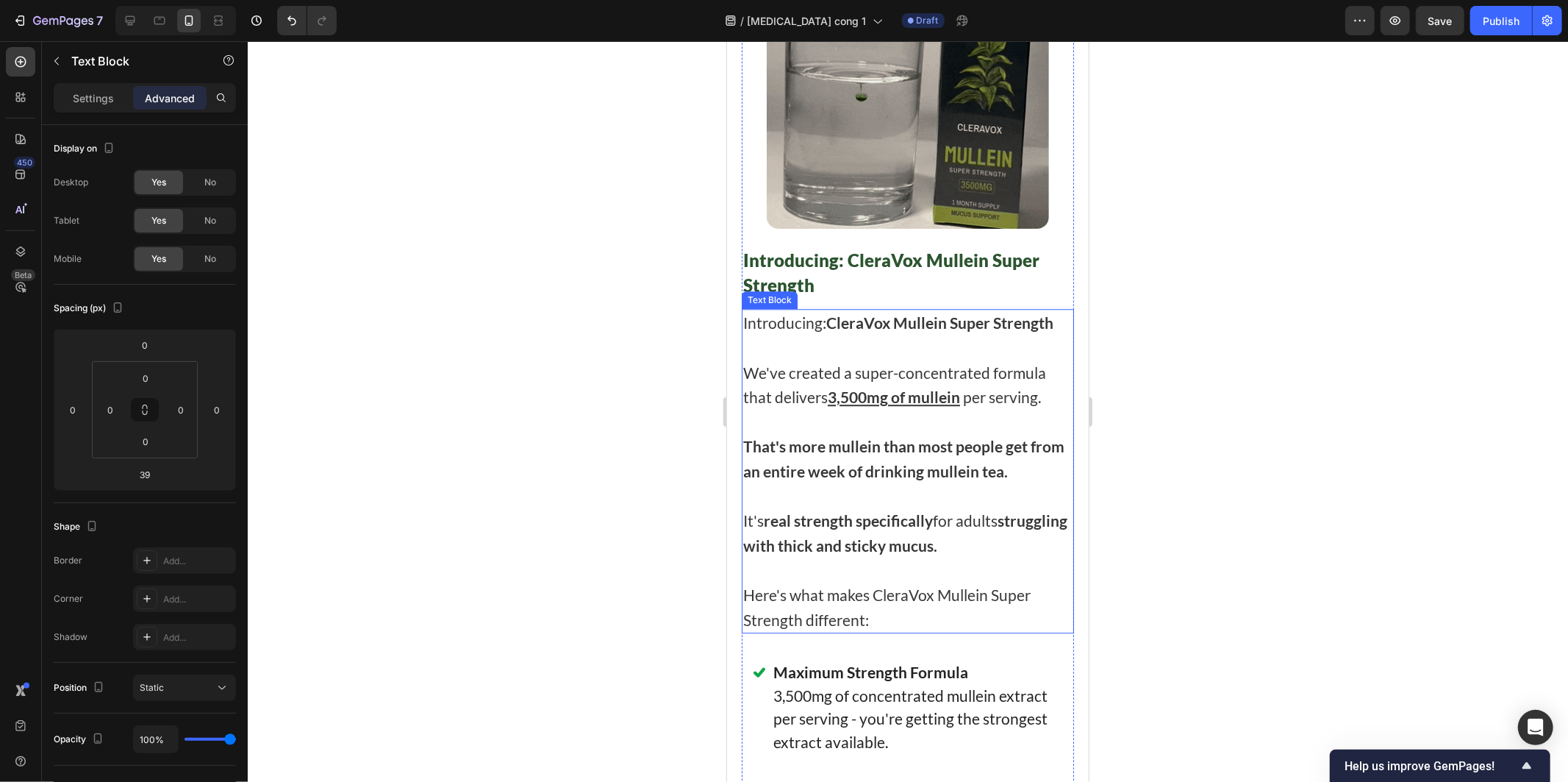
click at [878, 511] on strong "real strength specifically" at bounding box center [847, 520] width 169 height 19
click at [879, 511] on strong "real strength specifically" at bounding box center [847, 520] width 169 height 19
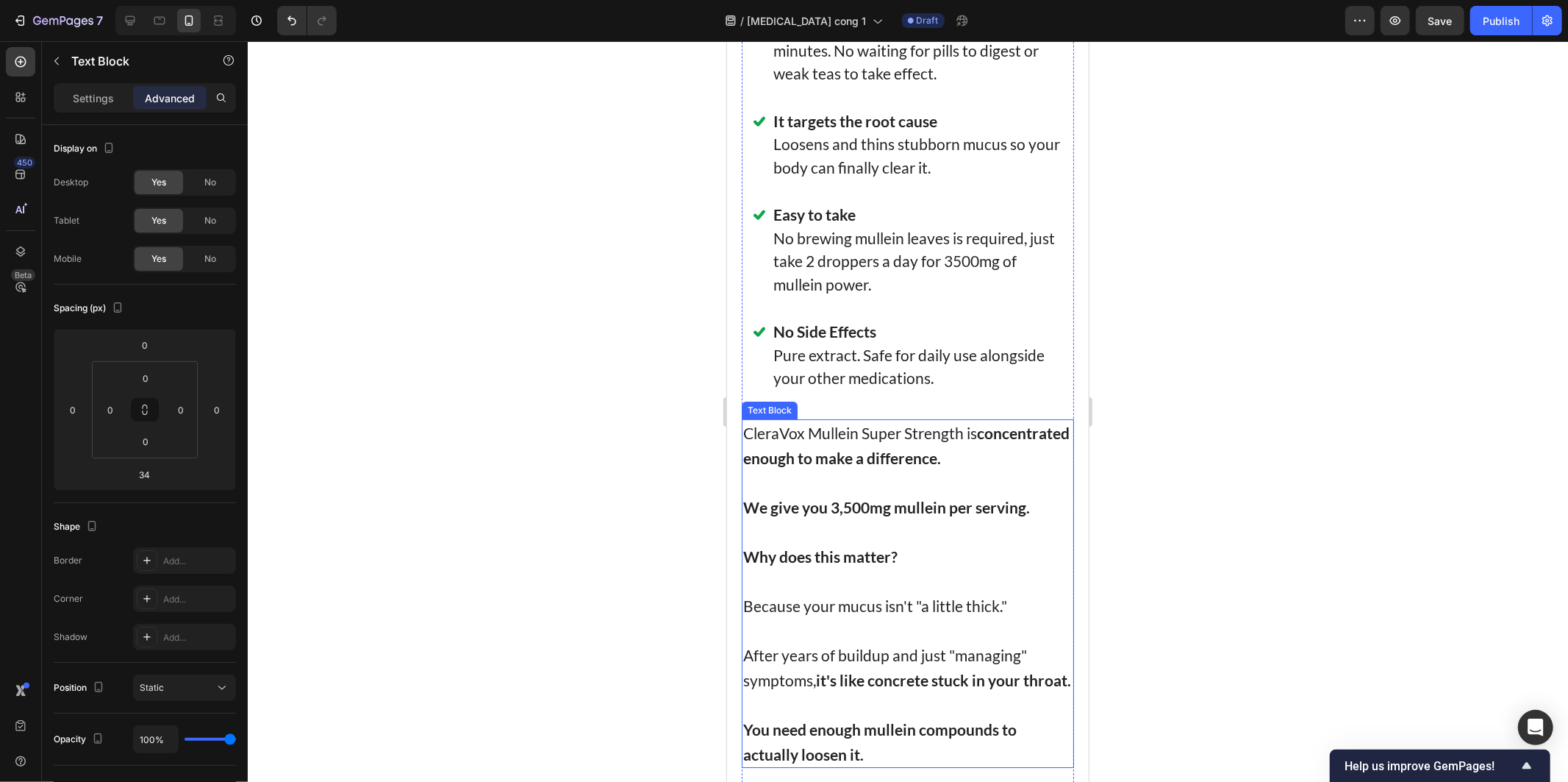
click at [859, 569] on p at bounding box center [906, 581] width 329 height 25
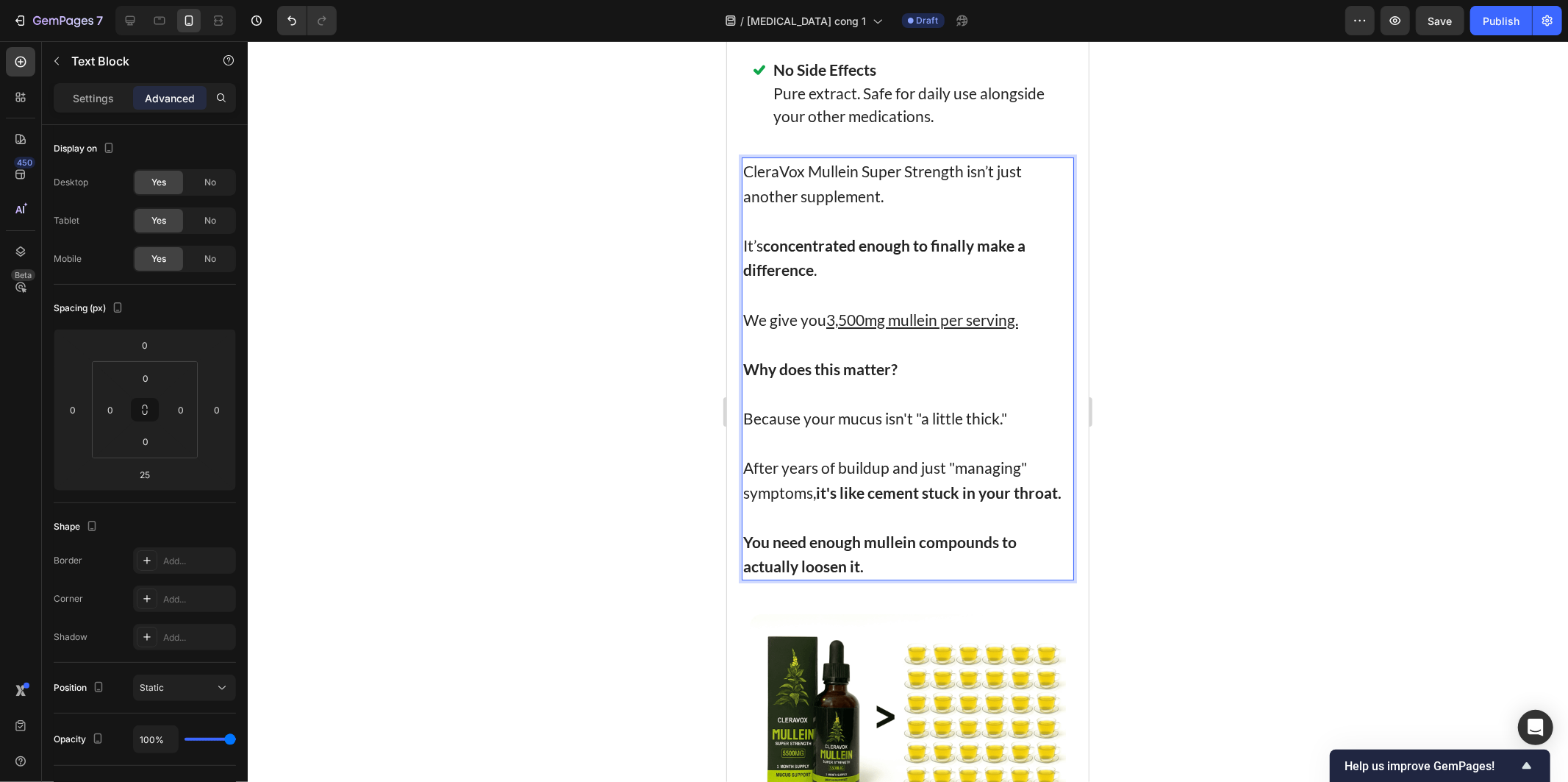
scroll to position [9155, 0]
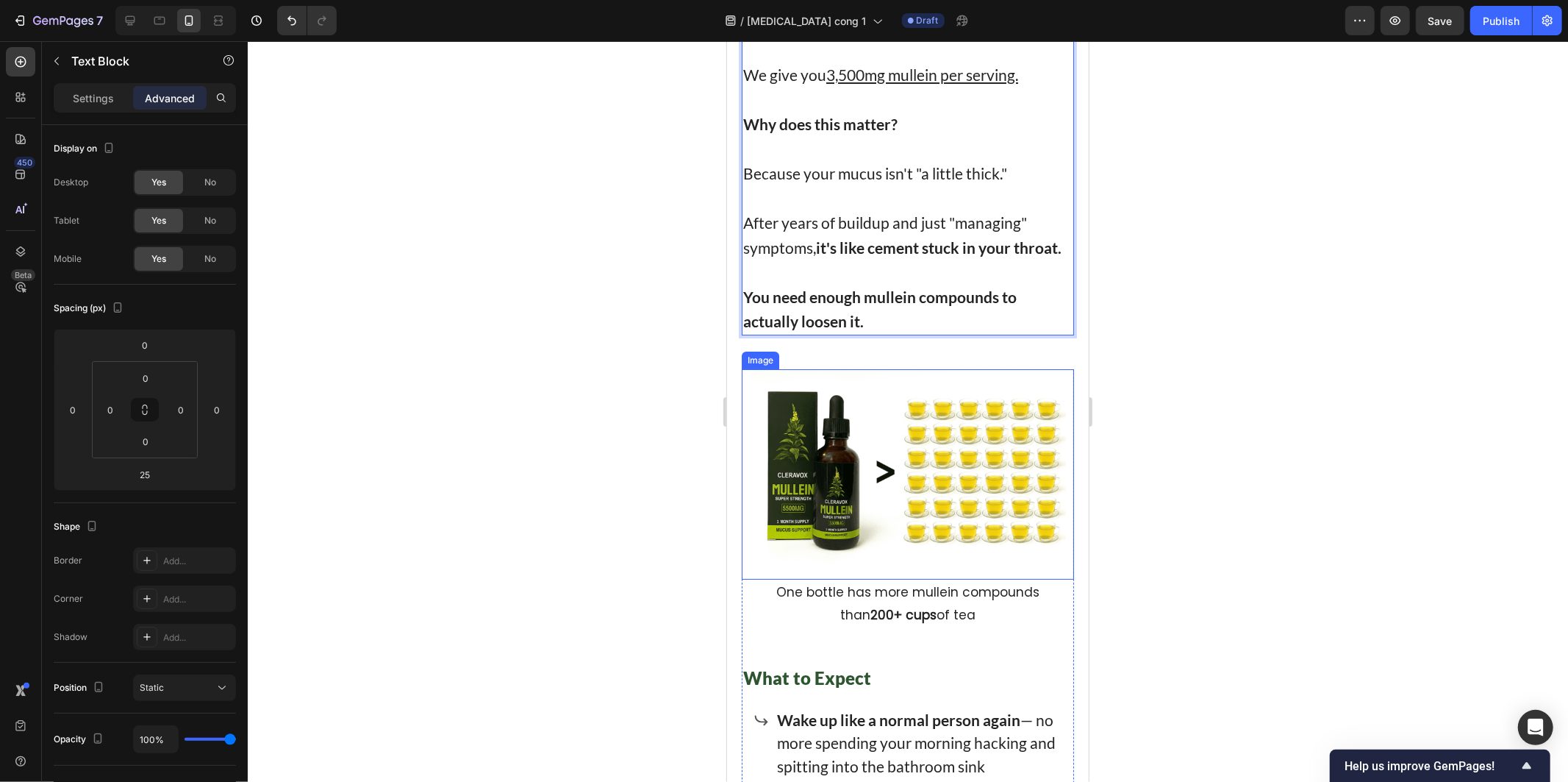
drag, startPoint x: 891, startPoint y: 542, endPoint x: 874, endPoint y: 551, distance: 19.2
click at [889, 580] on p "One bottle has more mullein compounds than 200+ cups of tea" at bounding box center [907, 602] width 283 height 45
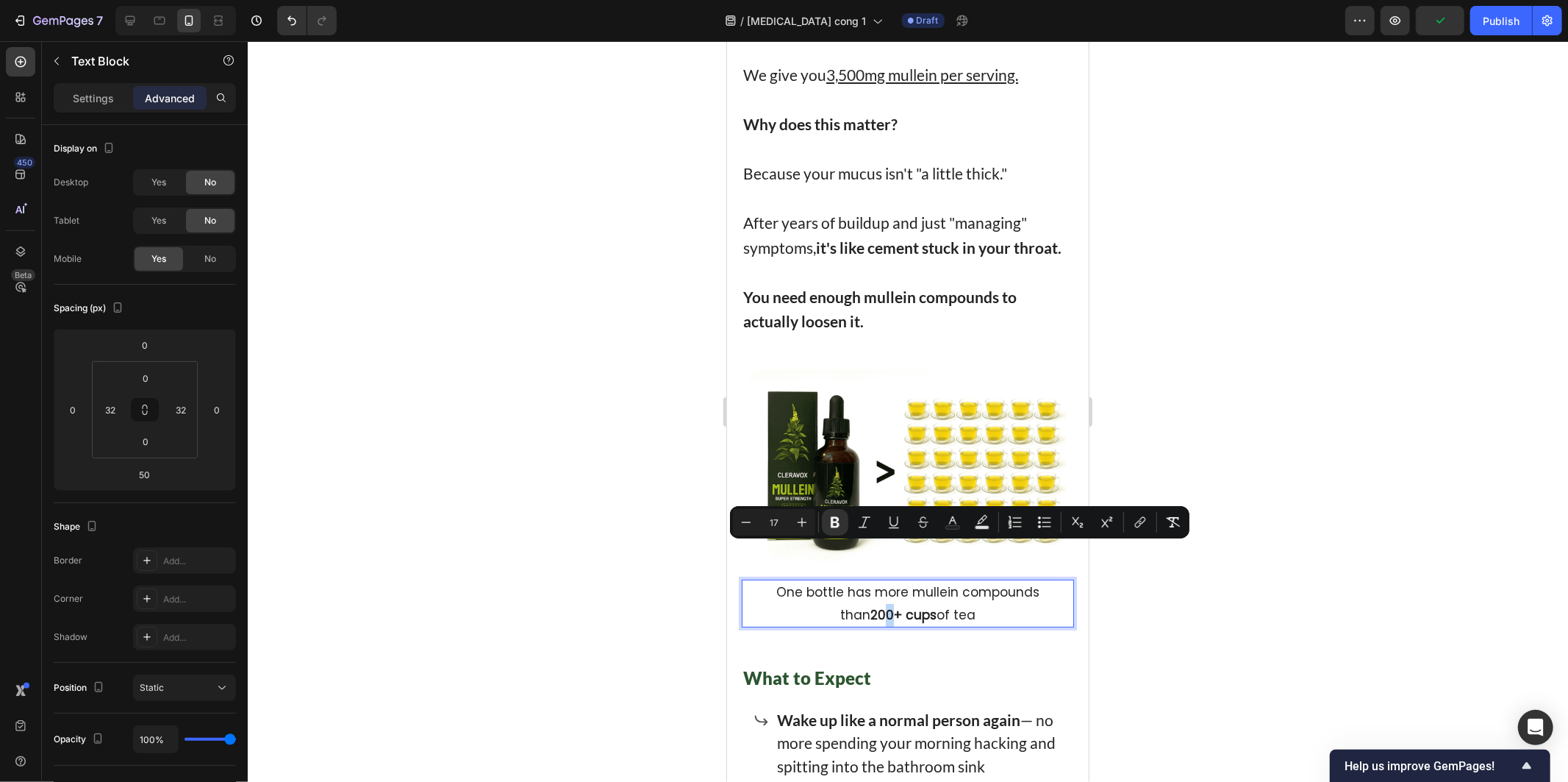
click at [884, 605] on strong "200+ cups" at bounding box center [902, 614] width 66 height 18
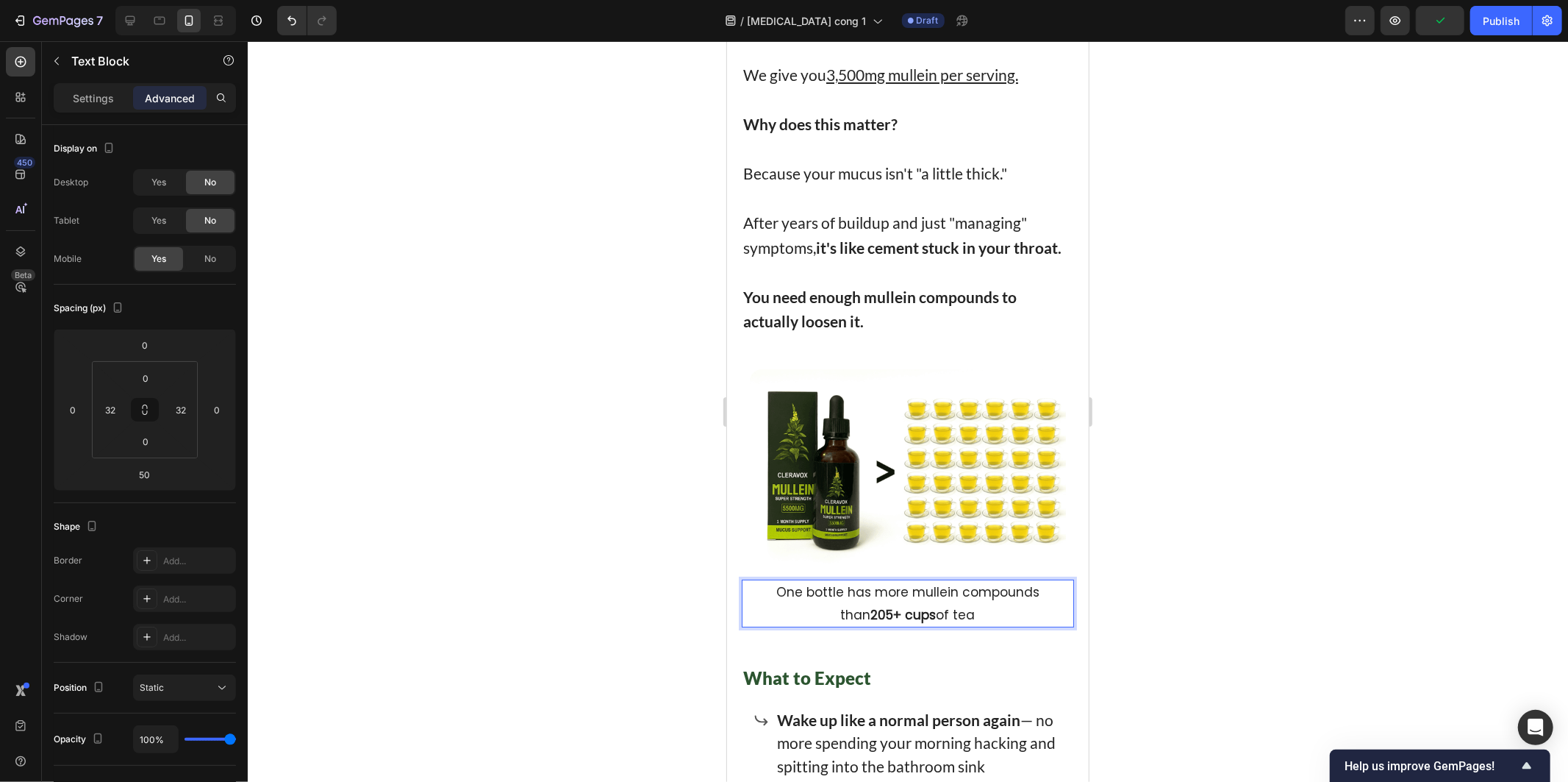
click at [633, 527] on div at bounding box center [907, 411] width 1321 height 740
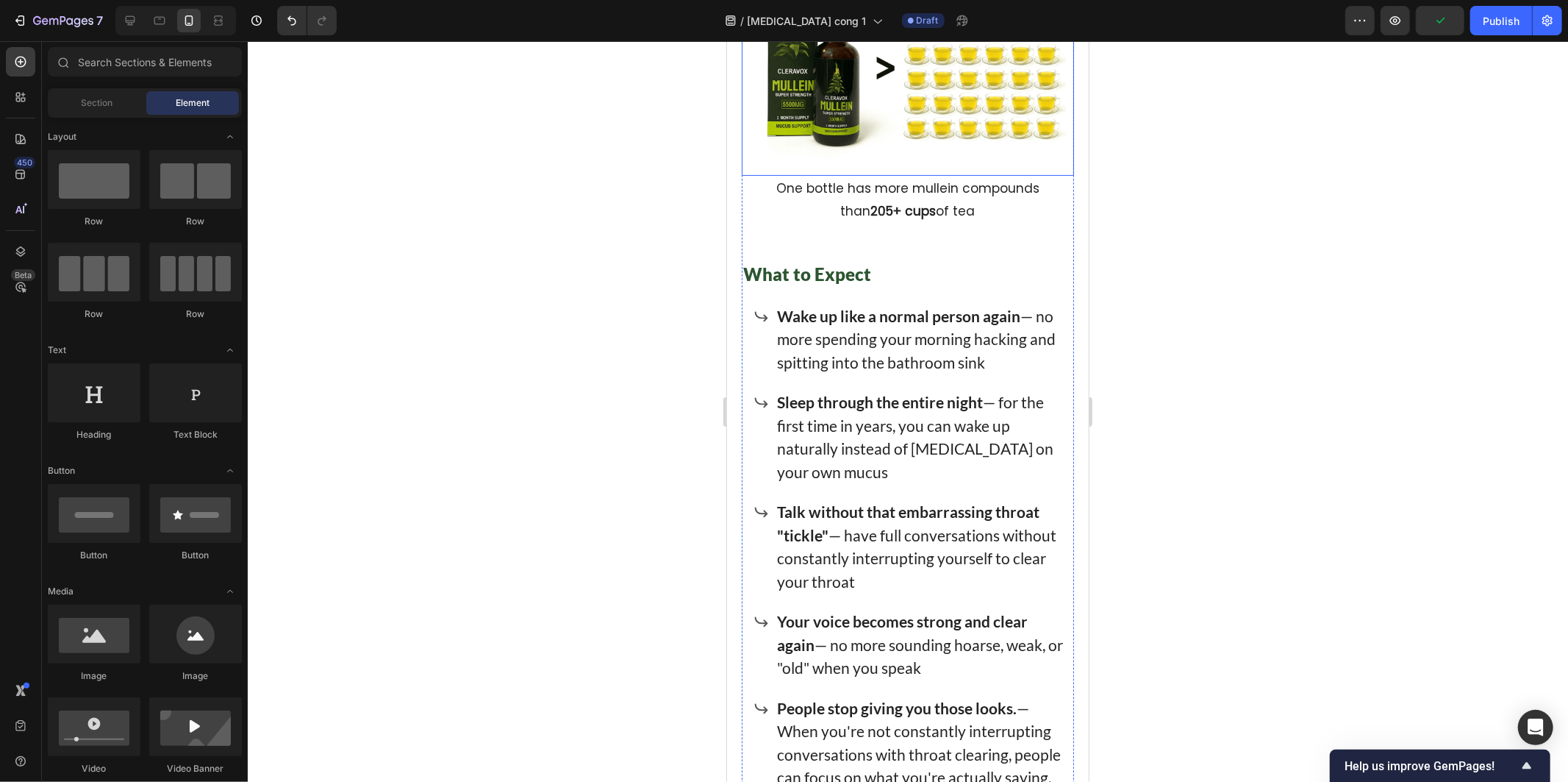
scroll to position [9645, 0]
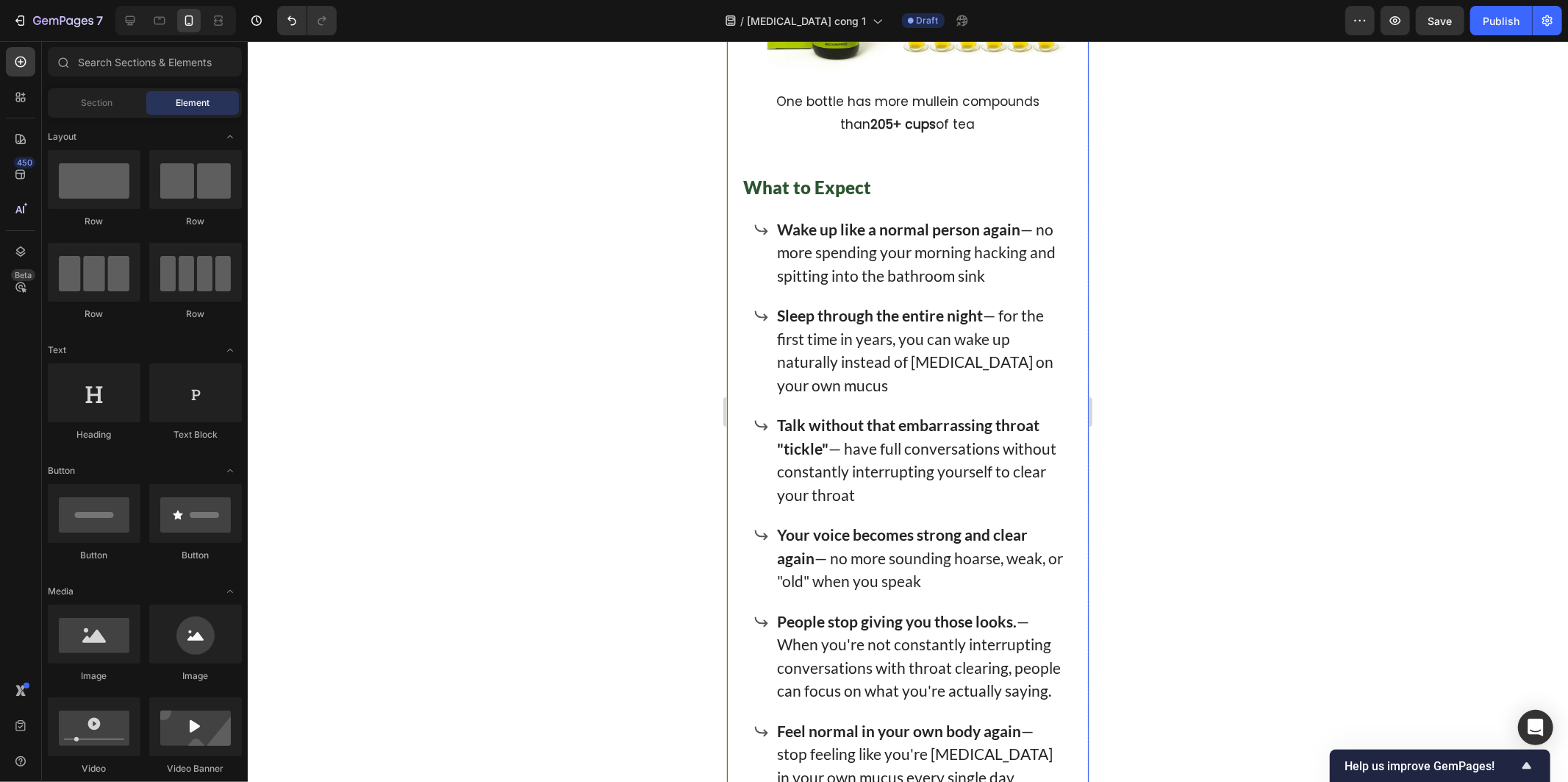
click at [745, 389] on div "Wake up like a normal person again — no more spending your morning hacking and …" at bounding box center [906, 503] width 332 height 576
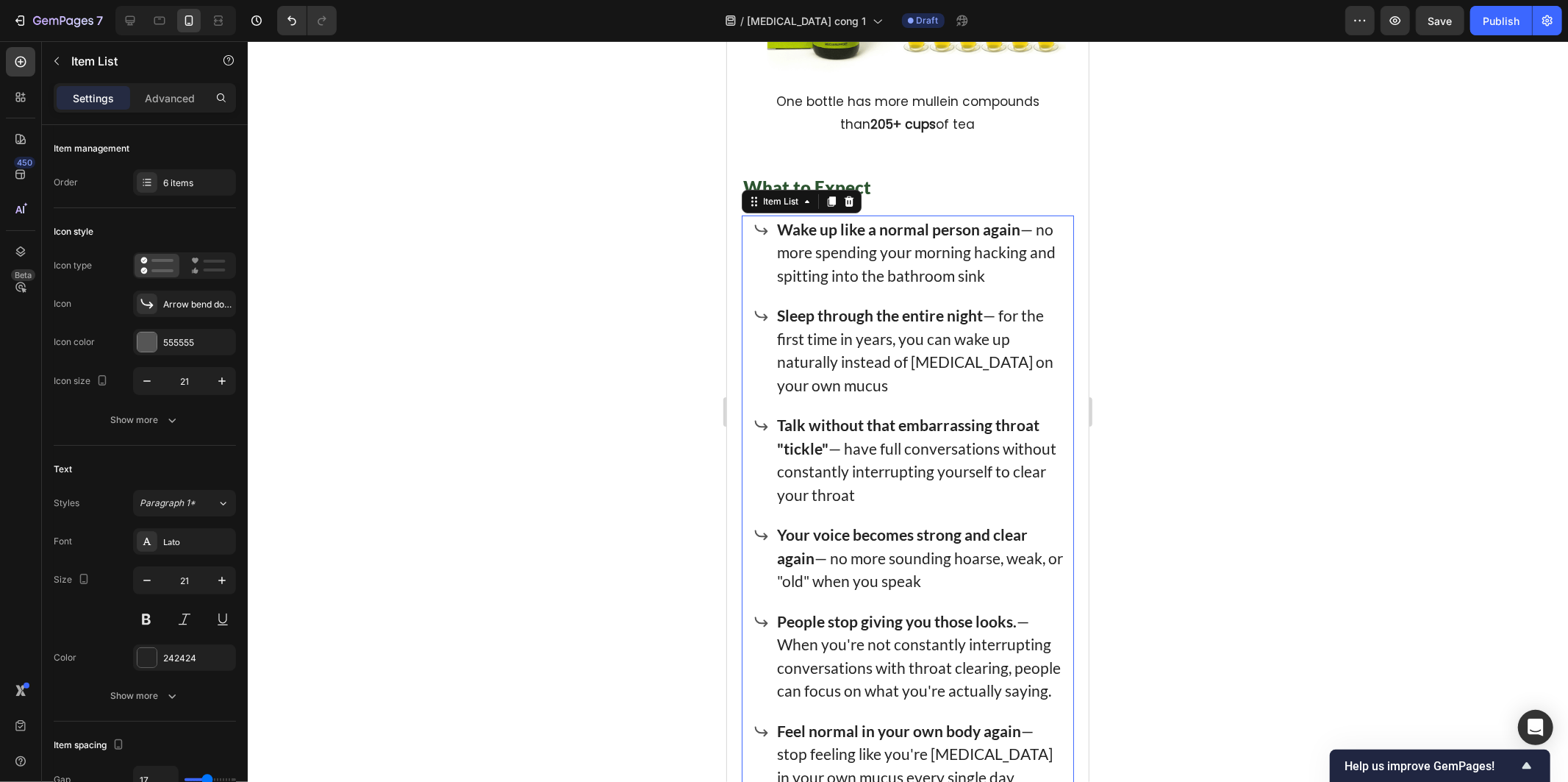
click at [760, 410] on div "Talk without that embarrassing throat "tickle" — have full conversations withou…" at bounding box center [909, 458] width 312 height 97
click at [840, 217] on p "Wake up like a normal person again — no more spending your morning hacking and …" at bounding box center [920, 252] width 286 height 70
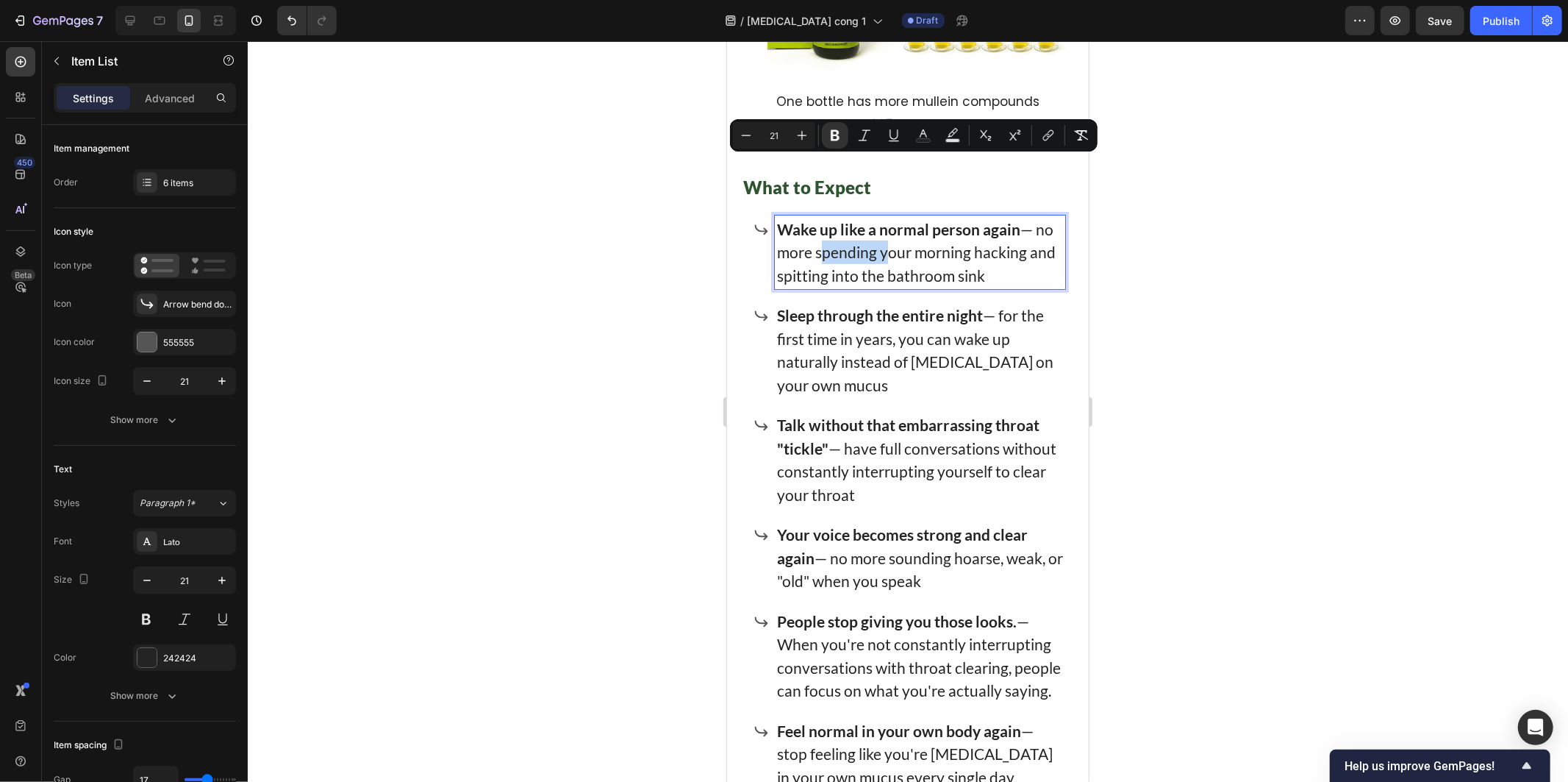
copy p "Wake up like a normal person again — no more spending your morning hacking and …"
click at [1198, 376] on div at bounding box center [907, 411] width 1321 height 740
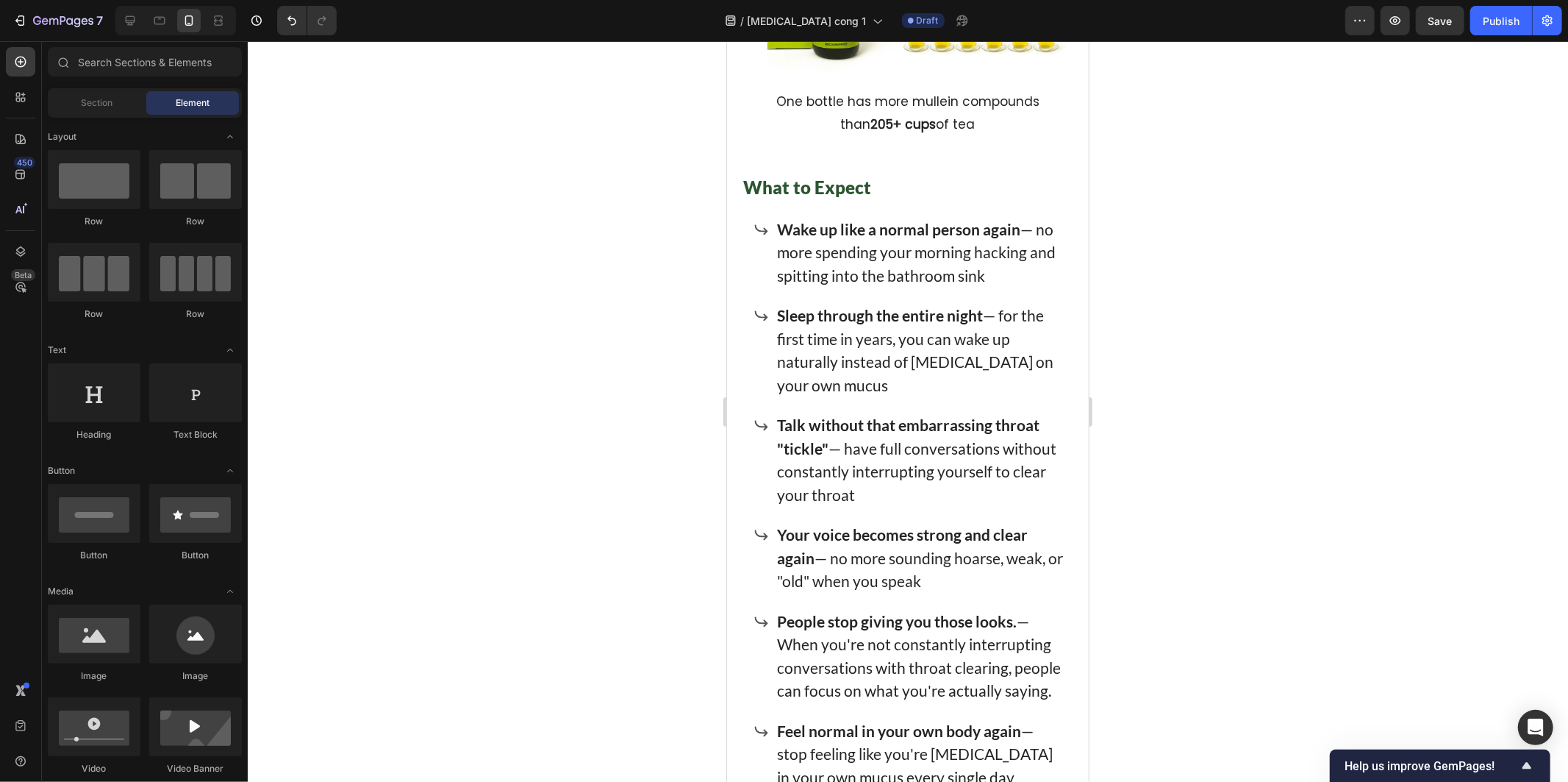
click at [1406, 441] on div at bounding box center [907, 411] width 1321 height 740
click at [858, 609] on p "People stop giving you those looks. — When you're not constantly interrupting c…" at bounding box center [920, 655] width 286 height 92
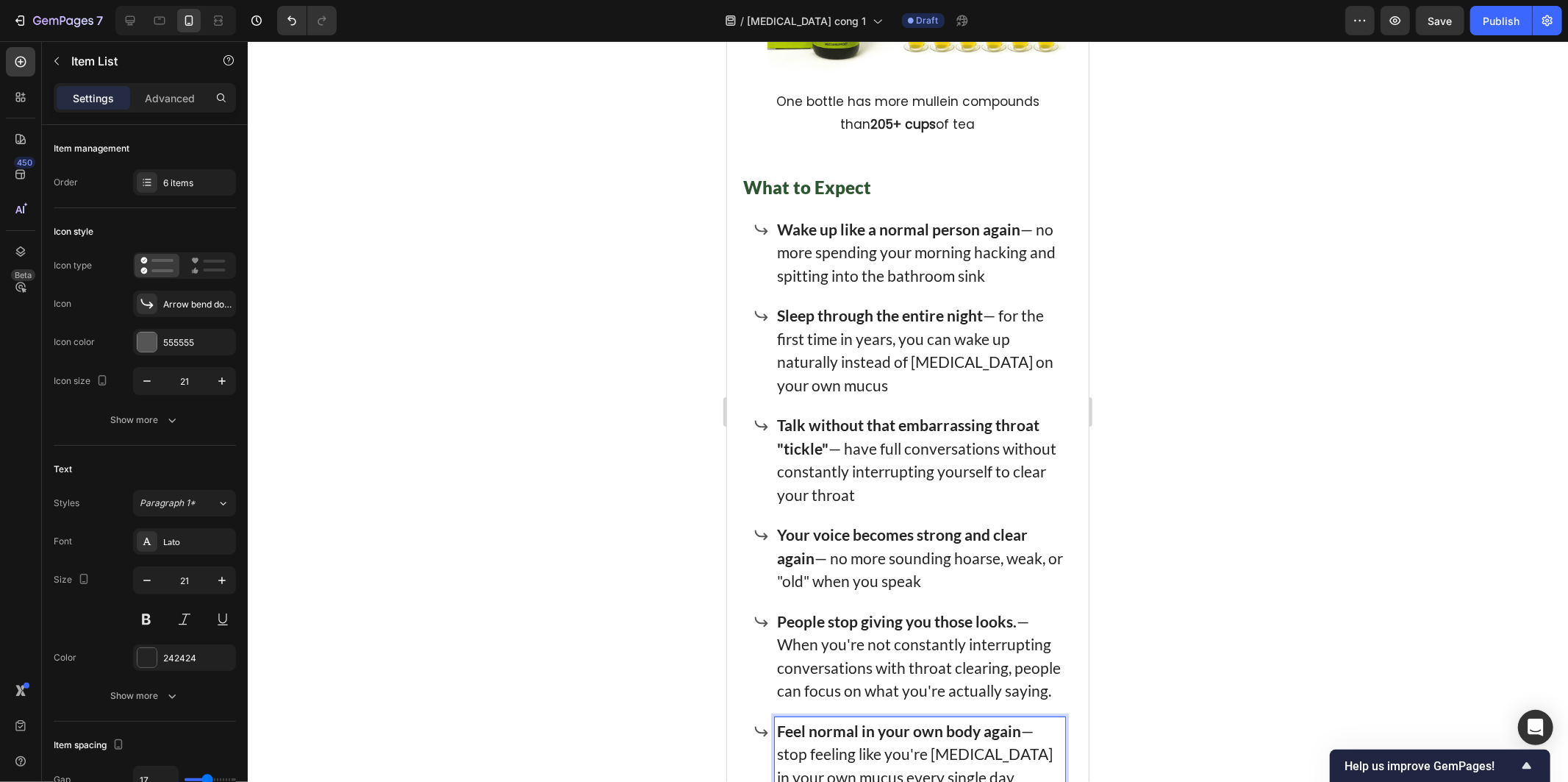
click at [858, 303] on p "Sleep through the entire night — for the first time in years, you can wake up n…" at bounding box center [920, 349] width 286 height 92
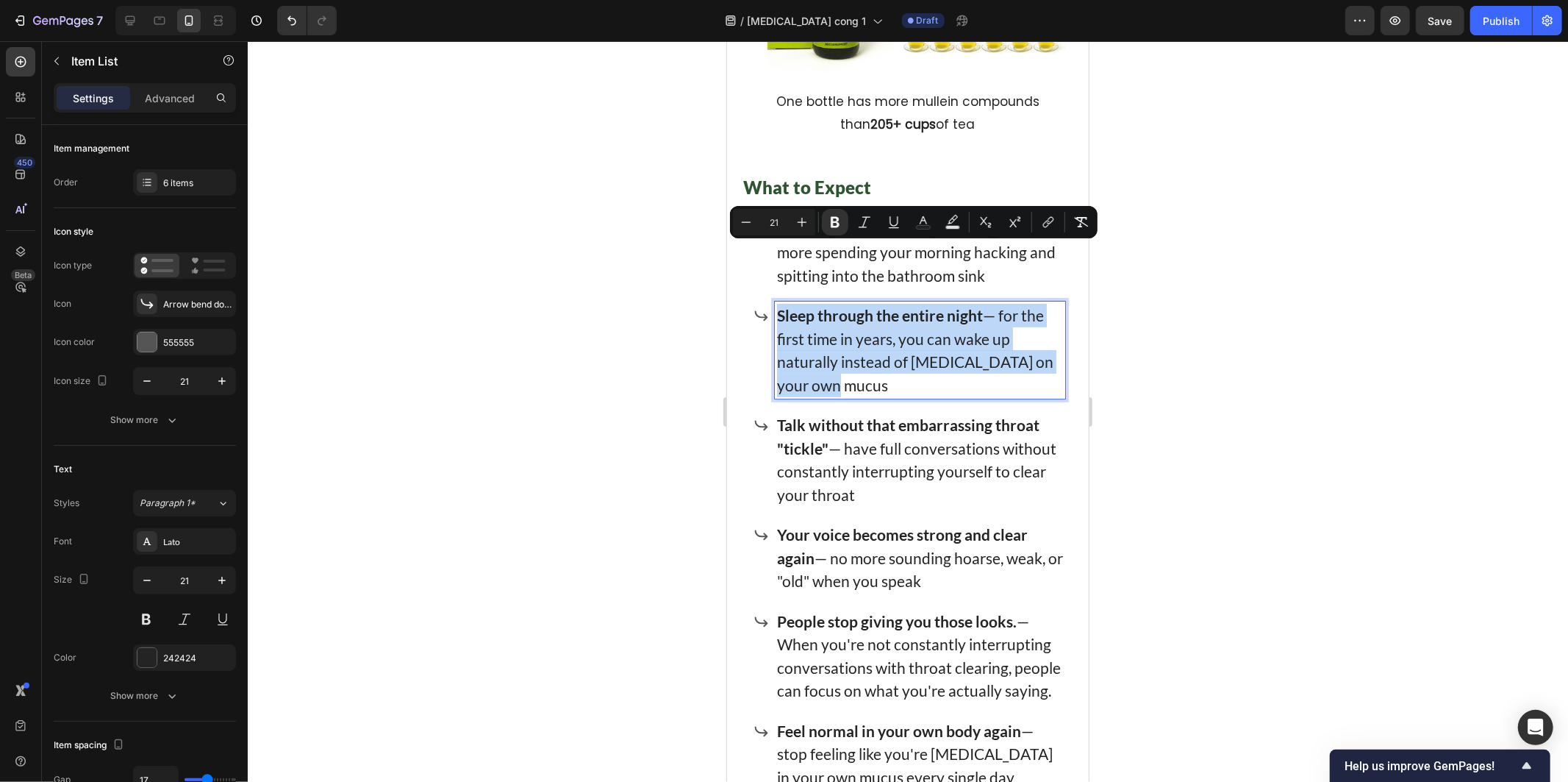
drag, startPoint x: 853, startPoint y: 328, endPoint x: 793, endPoint y: 343, distance: 61.8
click at [775, 301] on div "Sleep through the entire night — for the first time in years, you can wake up n…" at bounding box center [920, 349] width 291 height 97
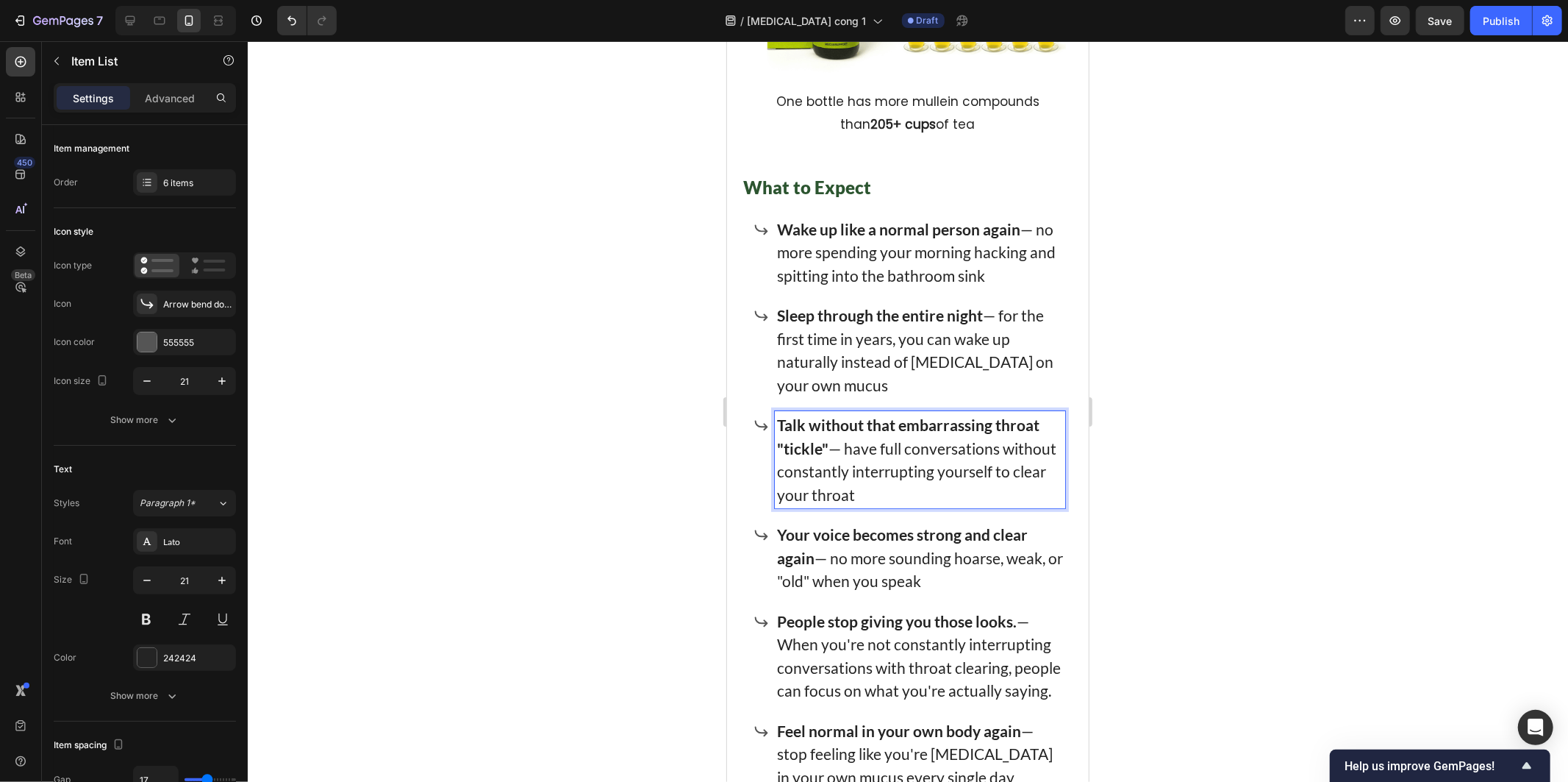
click at [810, 415] on strong "Talk without that embarrassing throat "tickle"" at bounding box center [907, 436] width 262 height 42
click at [857, 520] on div "Your voice becomes strong and clear again — no more sounding hoarse, weak, or "…" at bounding box center [920, 556] width 291 height 74
click at [625, 445] on div at bounding box center [907, 411] width 1321 height 740
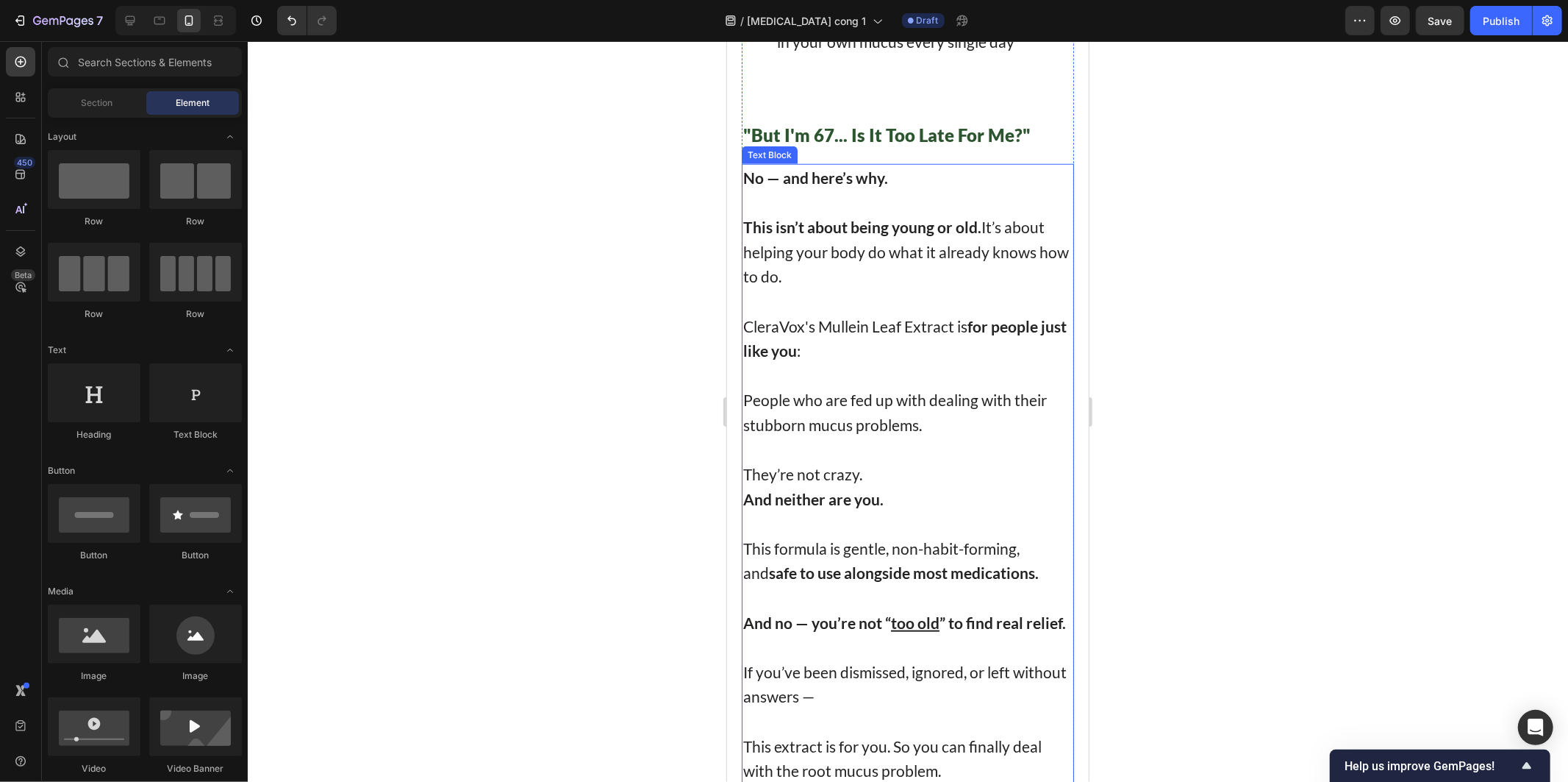
scroll to position [10136, 0]
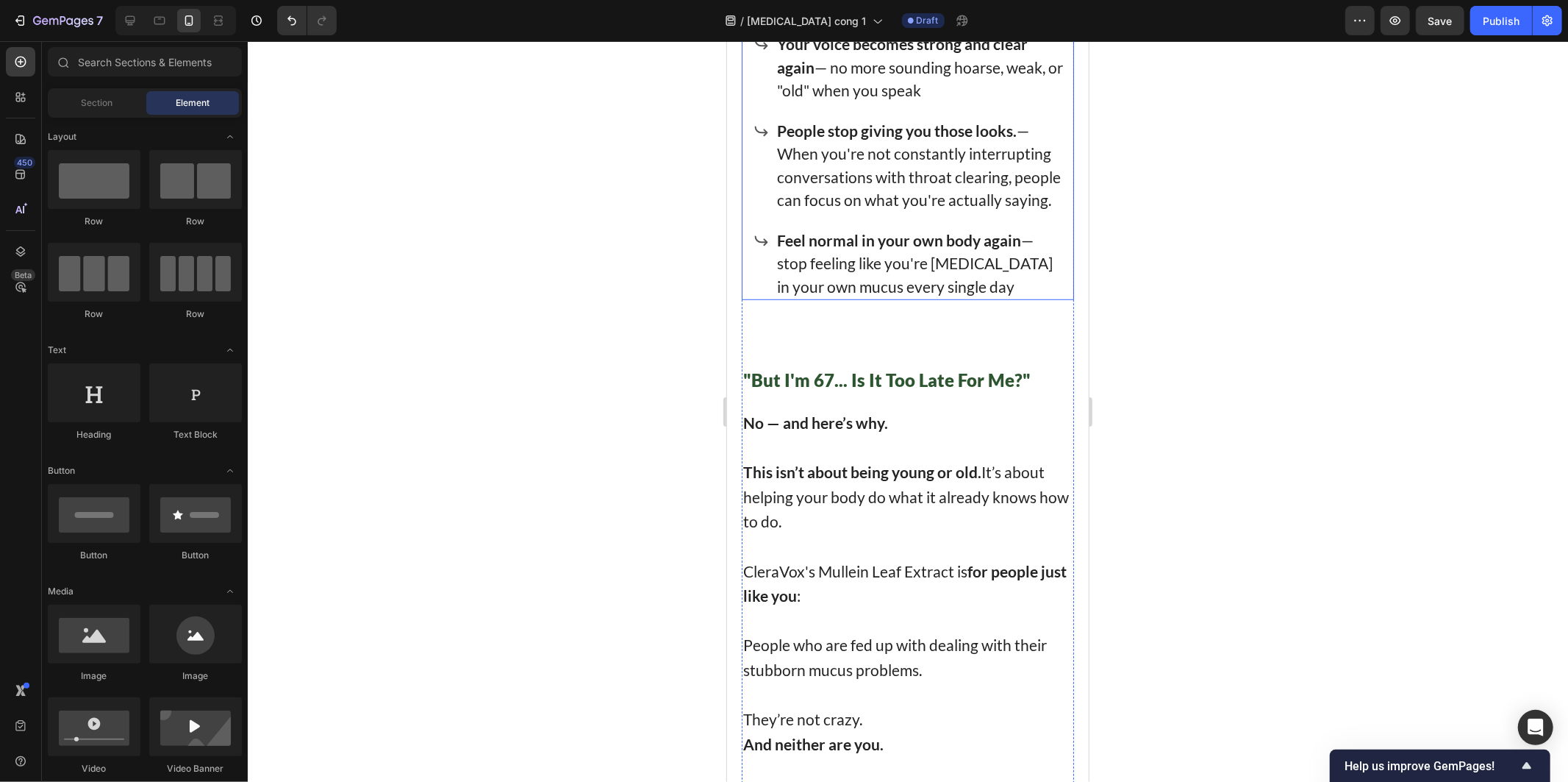
click at [749, 161] on div "Wake up like a normal person again — no more spending your morning hacking and …" at bounding box center [906, 11] width 332 height 576
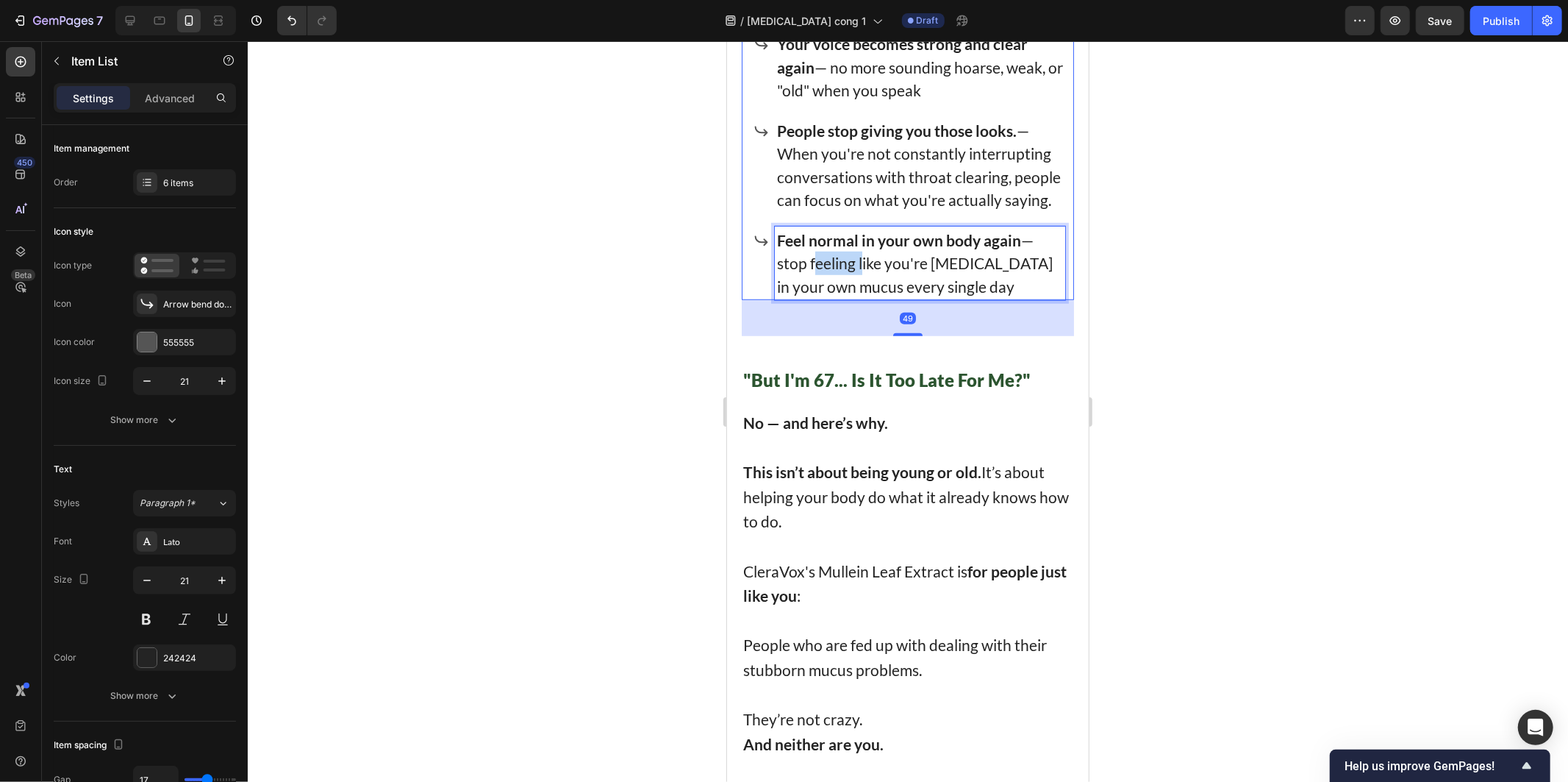
click at [844, 228] on p "Feel normal in your own body again — stop feeling like you're drowning in your …" at bounding box center [920, 263] width 286 height 70
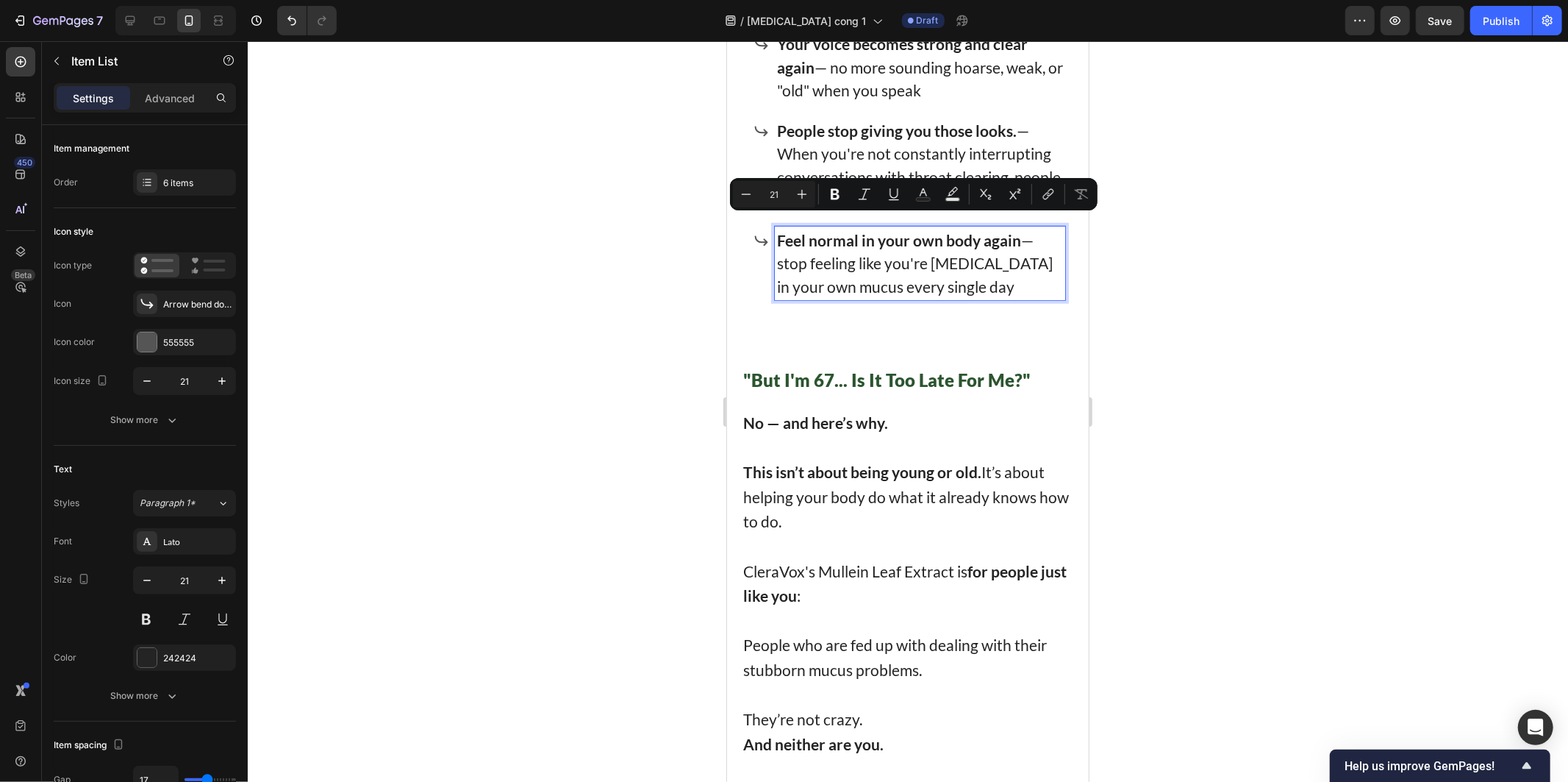
click at [795, 244] on p "Feel normal in your own body again — stop feeling like you're drowning in your …" at bounding box center [920, 263] width 286 height 70
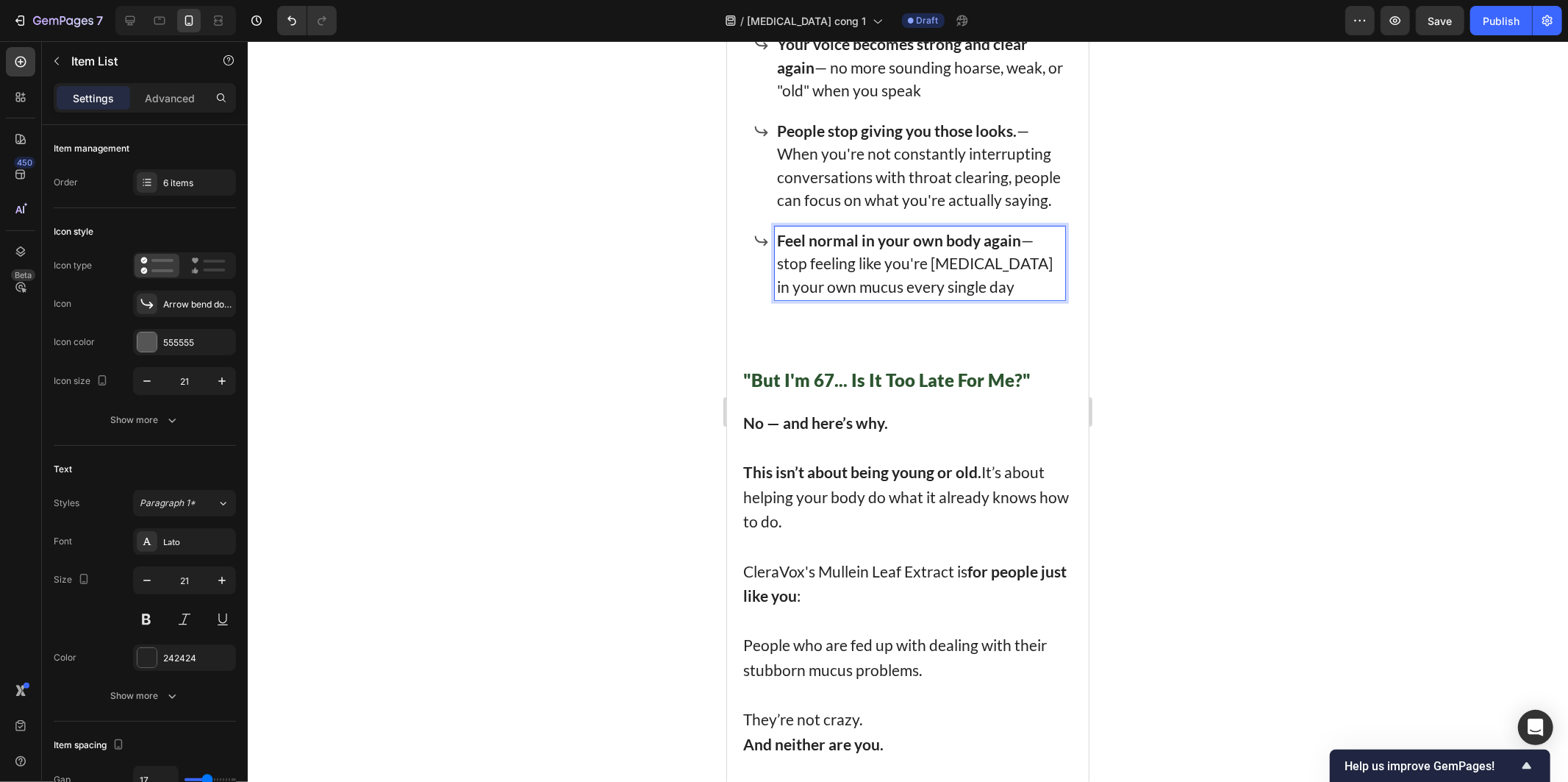
click at [787, 230] on strong "Feel normal in your own body again" at bounding box center [898, 239] width 244 height 19
drag, startPoint x: 787, startPoint y: 199, endPoint x: 996, endPoint y: 189, distance: 209.2
click at [996, 226] on div "Feel normal in your own body again — stop feeling like you're drowning in your …" at bounding box center [920, 262] width 291 height 74
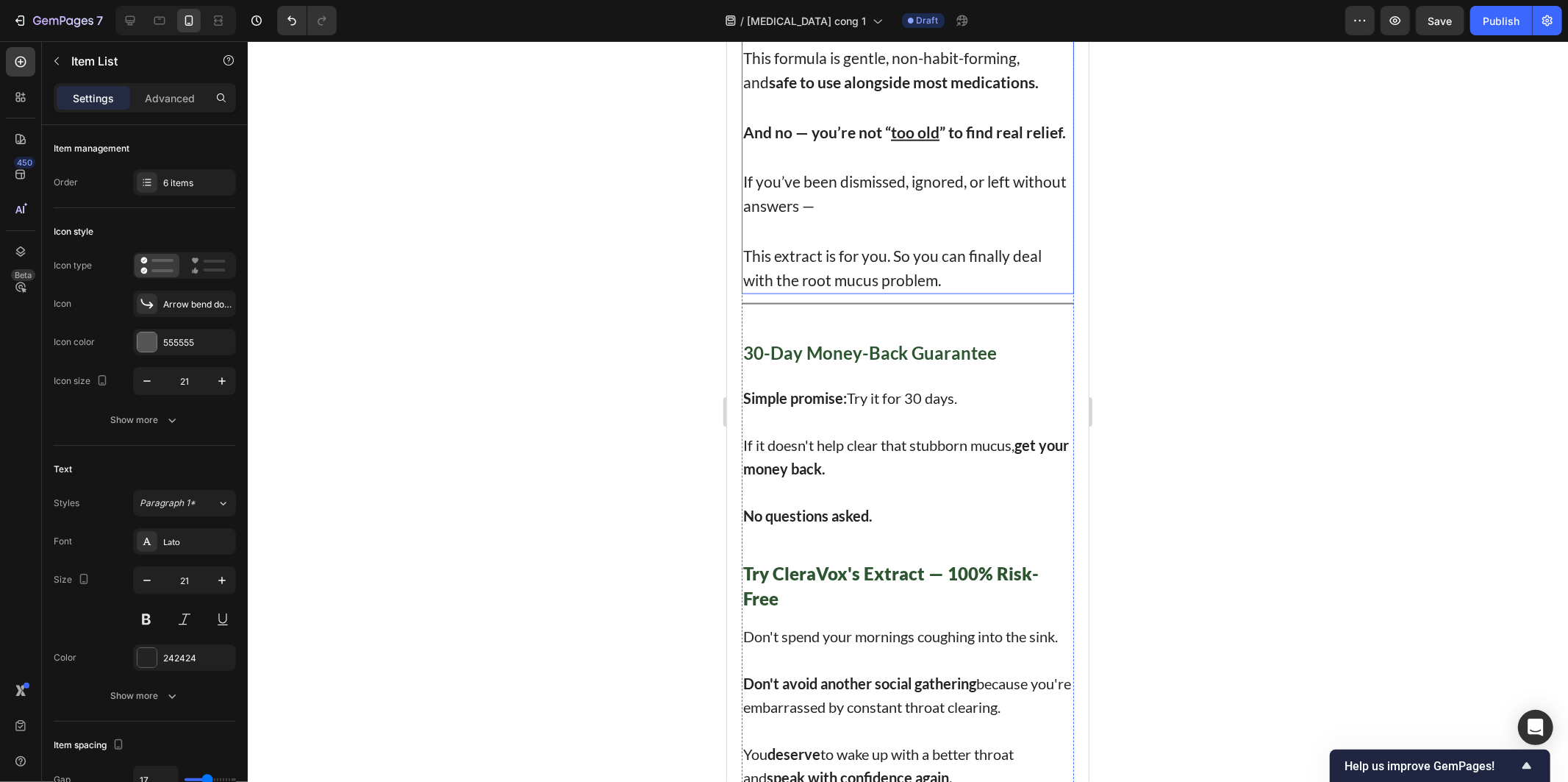
scroll to position [11361, 0]
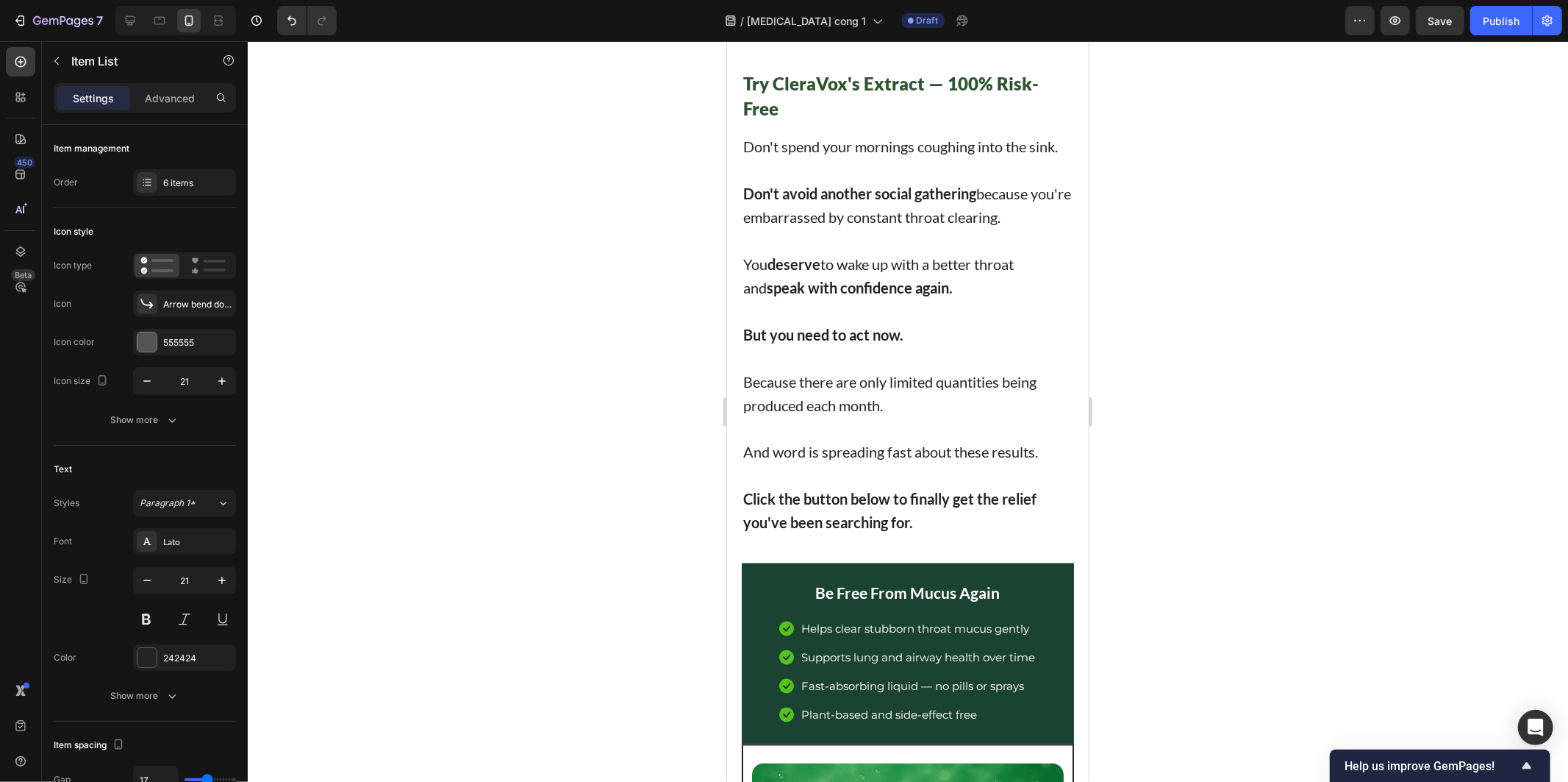
click at [980, 356] on p at bounding box center [906, 357] width 329 height 24
click at [978, 355] on p at bounding box center [906, 357] width 329 height 24
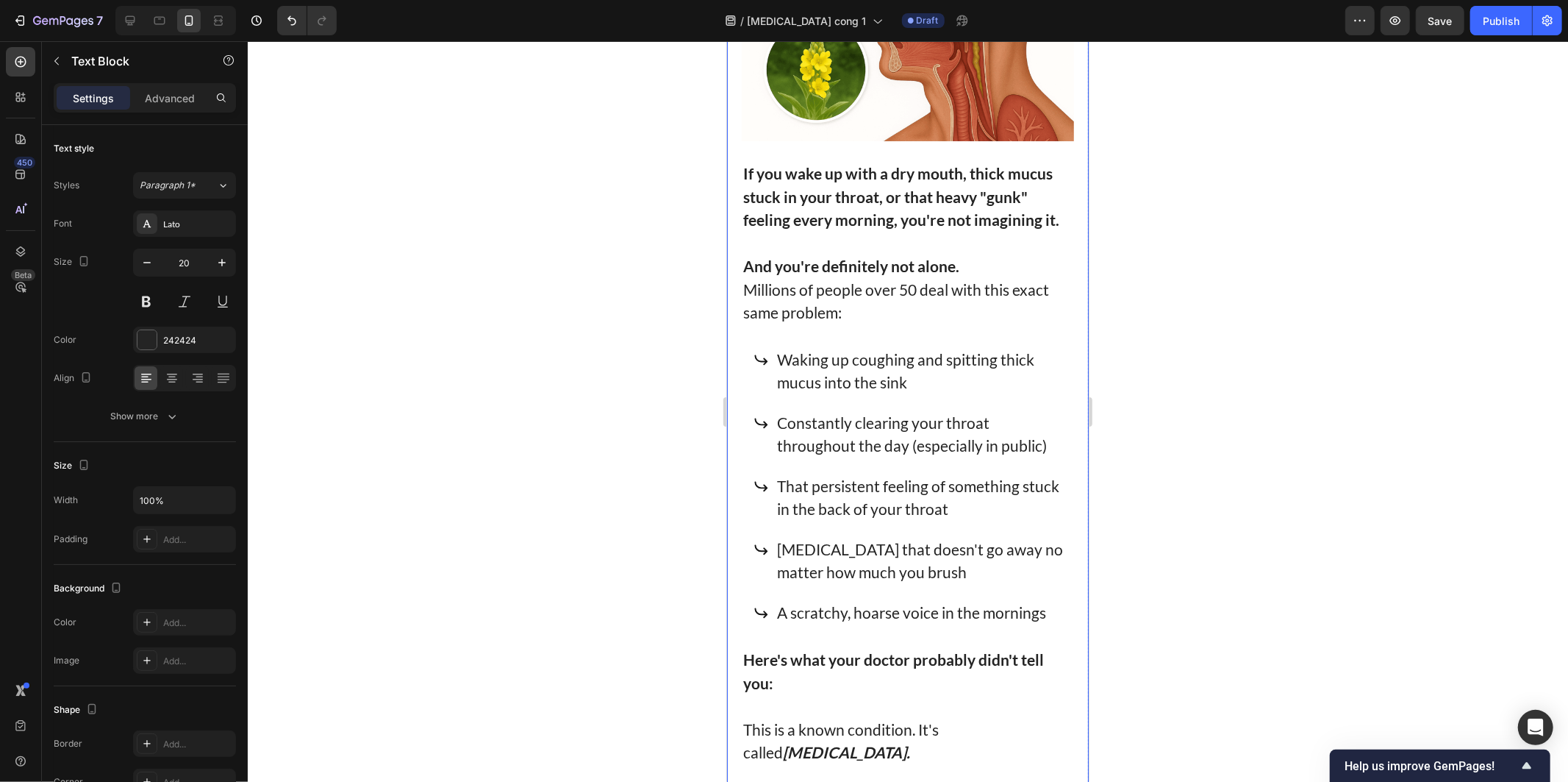
scroll to position [735, 0]
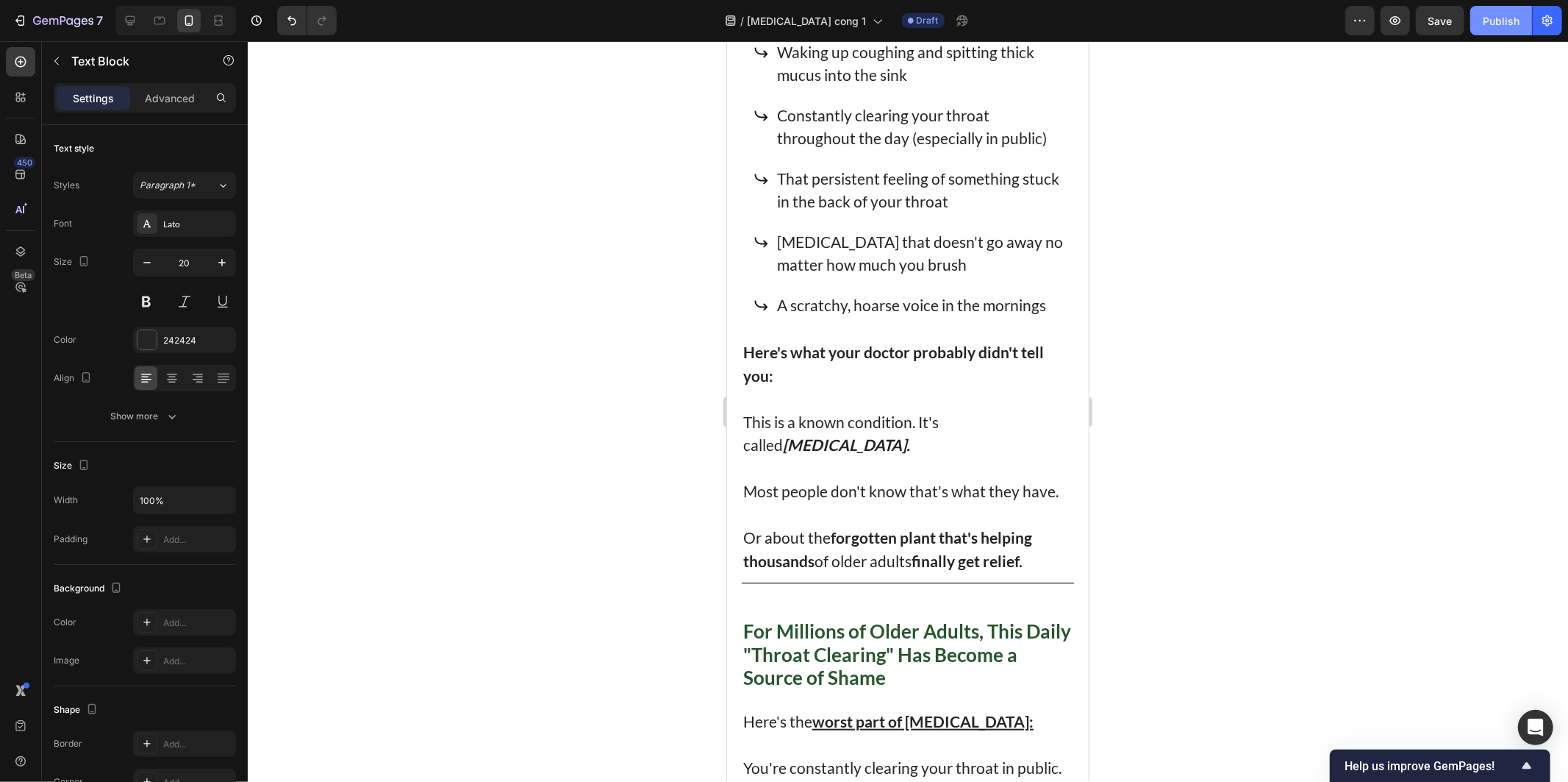
click at [1486, 23] on div "Publish" at bounding box center [1501, 20] width 37 height 16
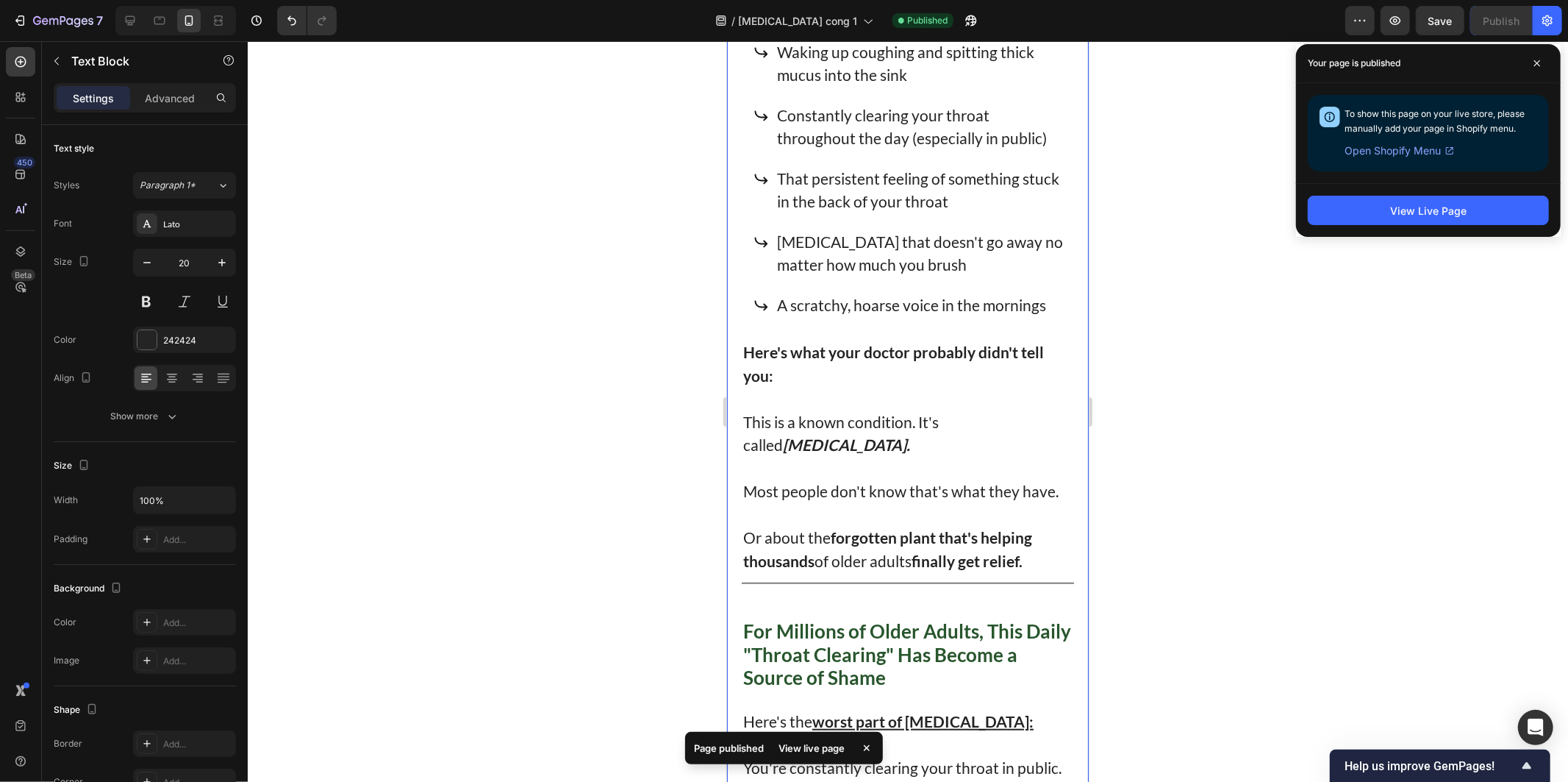
click at [753, 482] on p "Most people don't know that's what they have." at bounding box center [906, 490] width 329 height 24
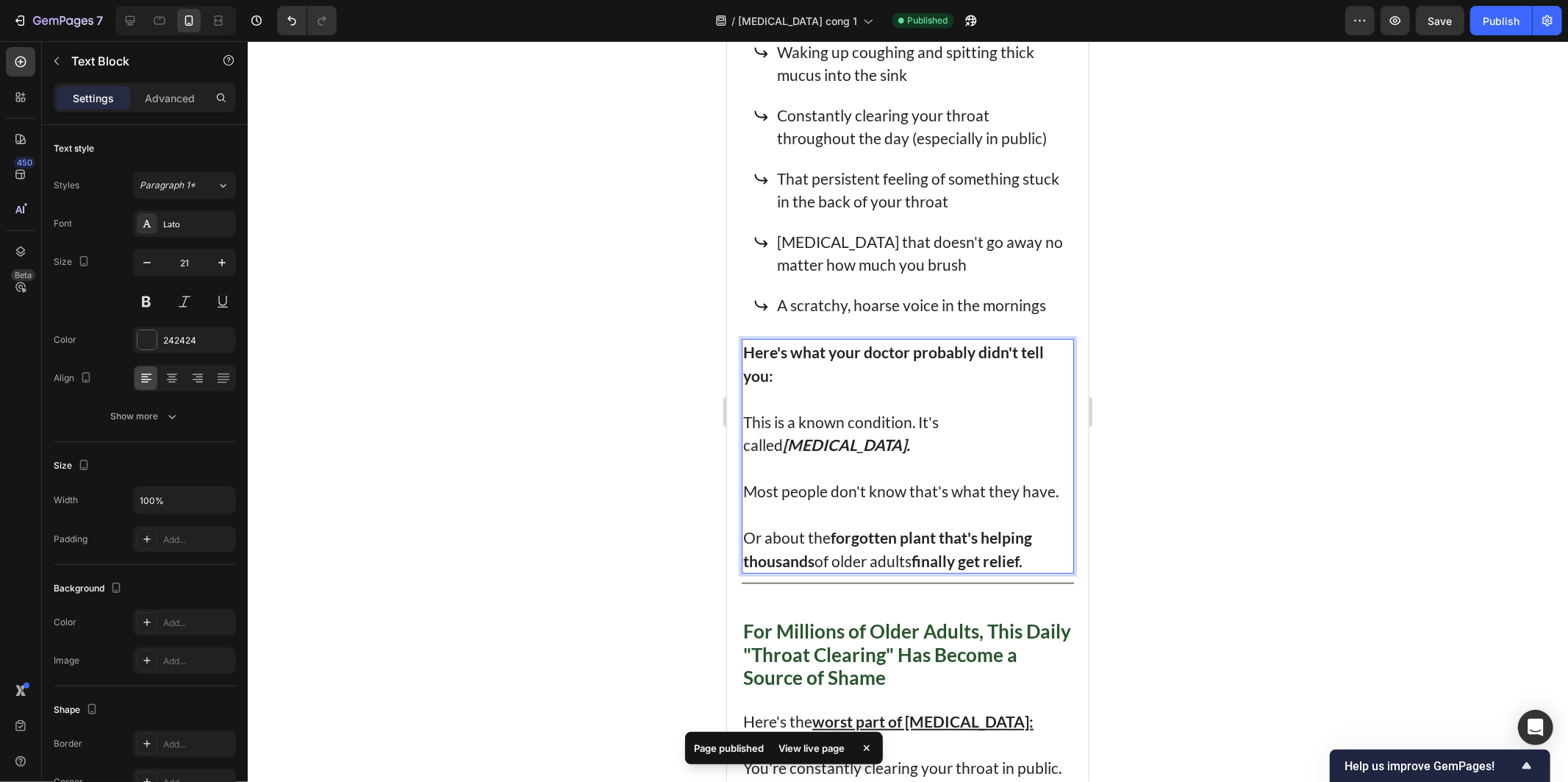
drag, startPoint x: 1023, startPoint y: 488, endPoint x: 954, endPoint y: 515, distance: 74.1
click at [1023, 489] on p "Most people don't know that's what they have." at bounding box center [906, 490] width 329 height 24
click at [1019, 489] on p "Most people don't know that's what they have." at bounding box center [906, 490] width 329 height 24
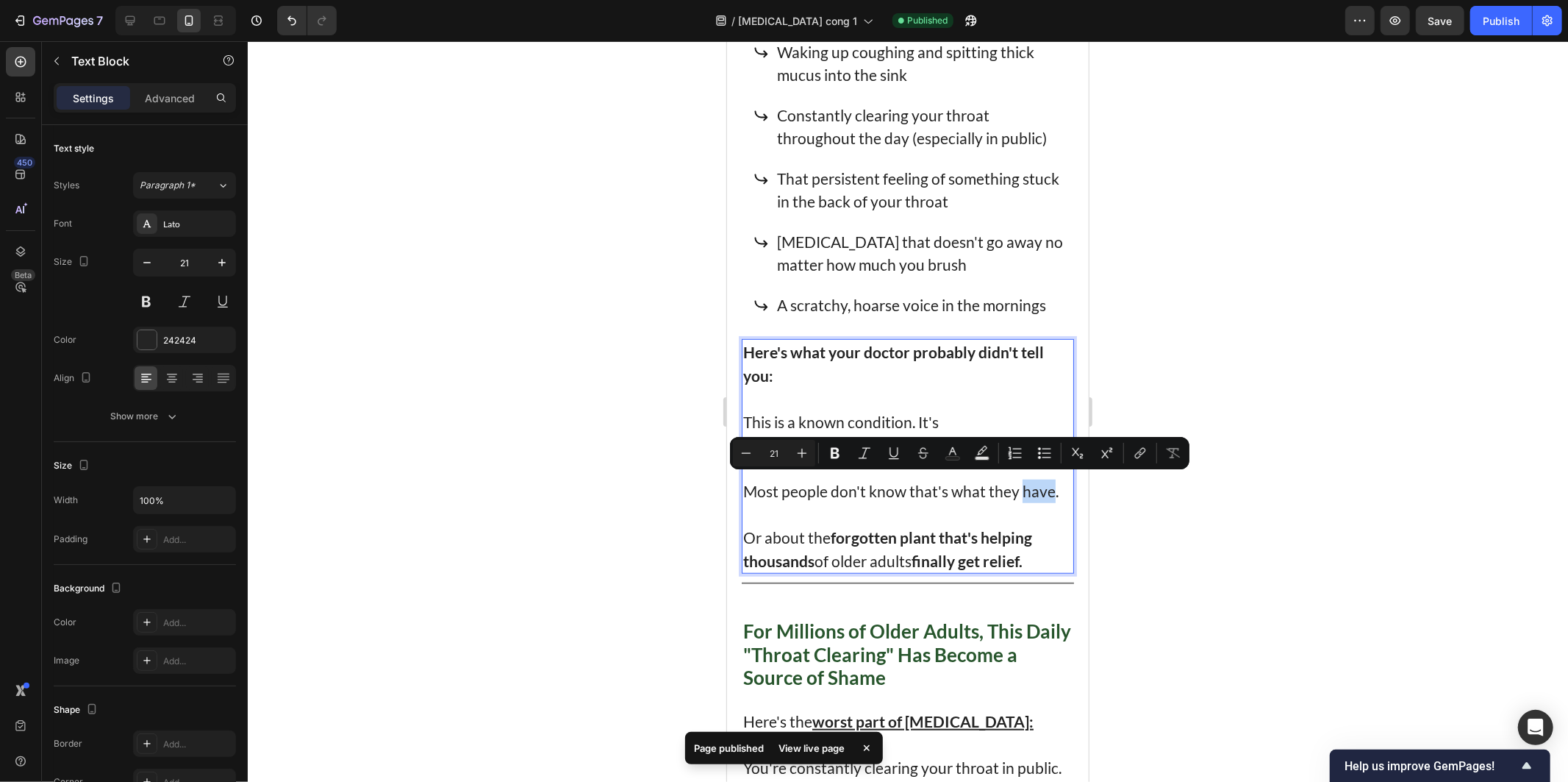
click at [1019, 489] on p "Most people don't know that's what they have." at bounding box center [906, 490] width 329 height 24
click at [1006, 527] on strong "forgotten plant that's helping" at bounding box center [930, 536] width 202 height 19
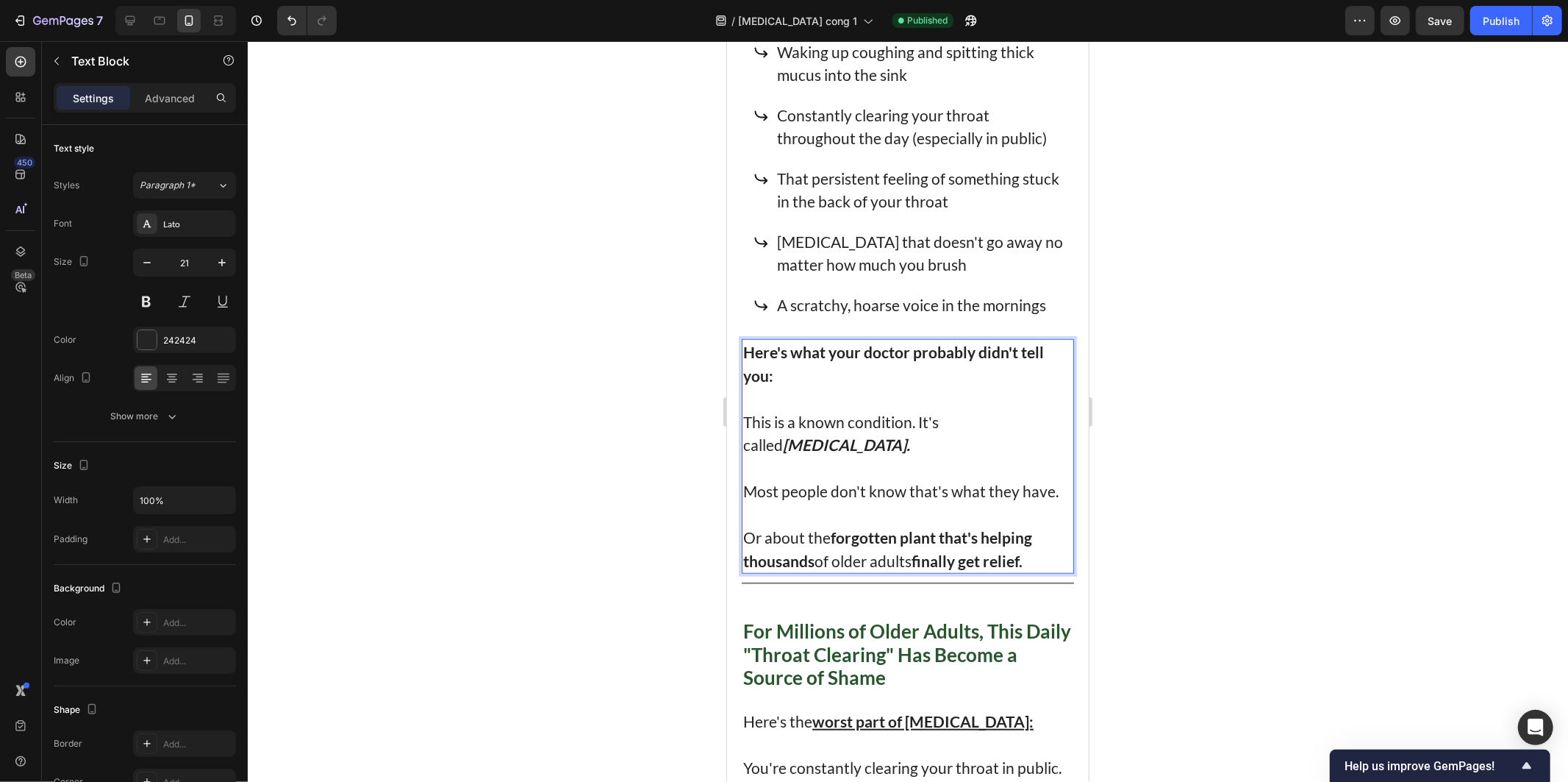
click at [921, 537] on strong "forgotten plant that's helping" at bounding box center [930, 536] width 202 height 19
click at [990, 541] on p "Or about the forgotten plant that's helping thousands of older adults finally g…" at bounding box center [906, 548] width 329 height 47
click at [857, 547] on p "Or about the forgotten plant that's helping thousands of older adults finally g…" at bounding box center [906, 548] width 329 height 47
click at [828, 549] on p "Or about the forgotten plant that's helping thousands of older adults finally g…" at bounding box center [906, 548] width 329 height 47
click at [1013, 552] on strong "finally get relief." at bounding box center [966, 560] width 111 height 19
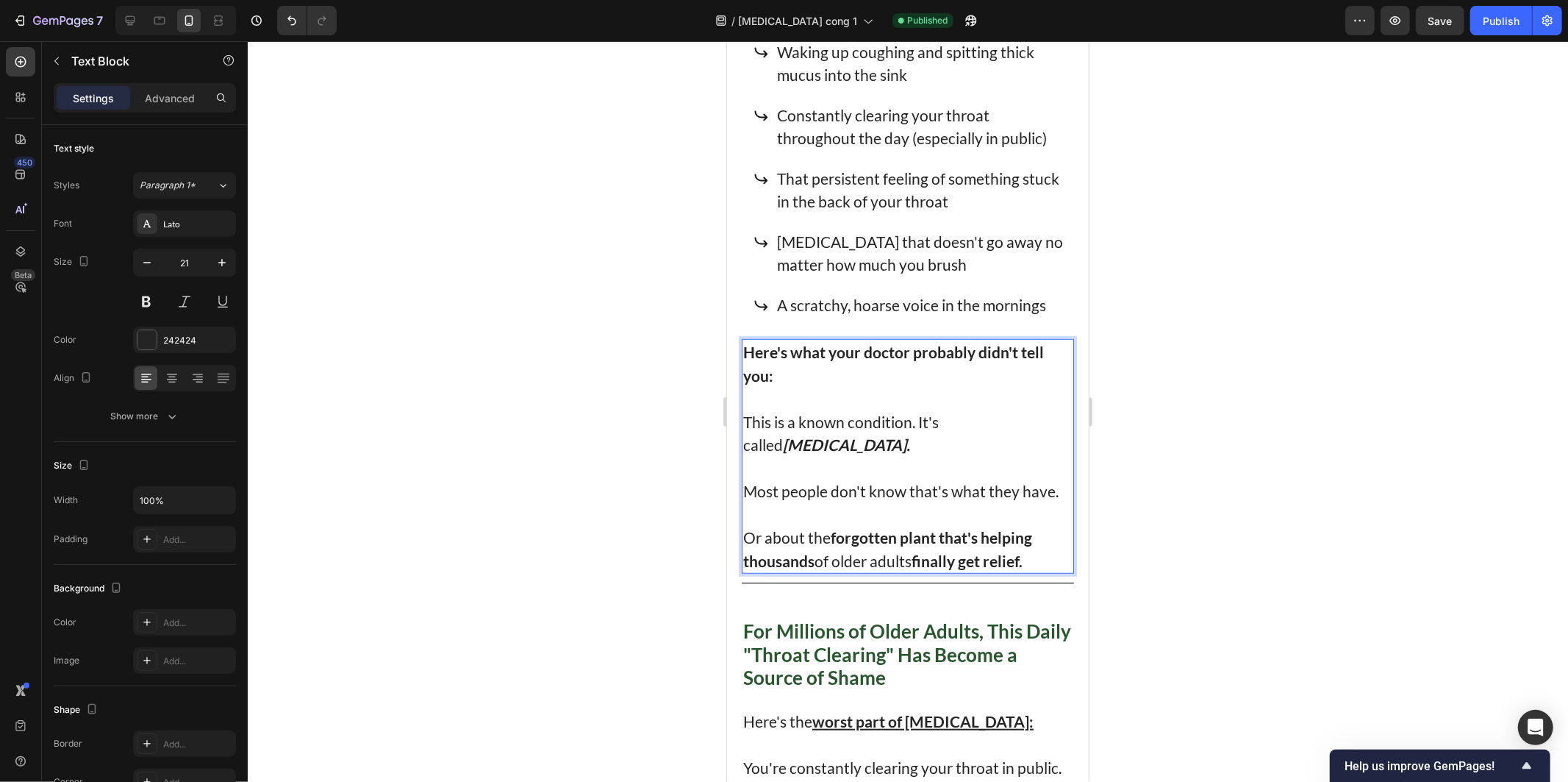
click at [1037, 547] on p "Or about the forgotten plant that's helping thousands of older adults finally g…" at bounding box center [906, 548] width 329 height 47
click at [1156, 498] on div at bounding box center [907, 411] width 1321 height 740
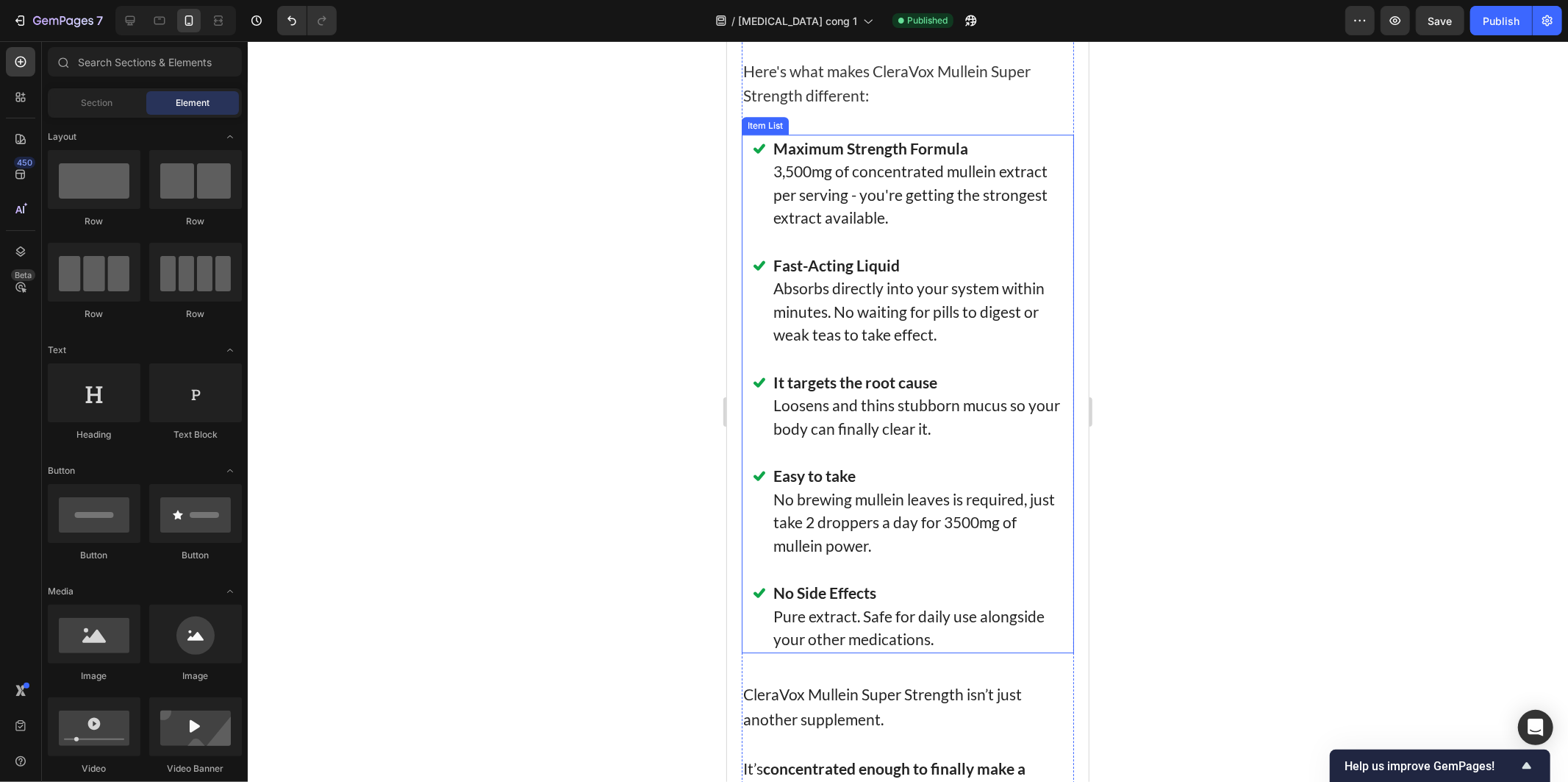
scroll to position [8336, 0]
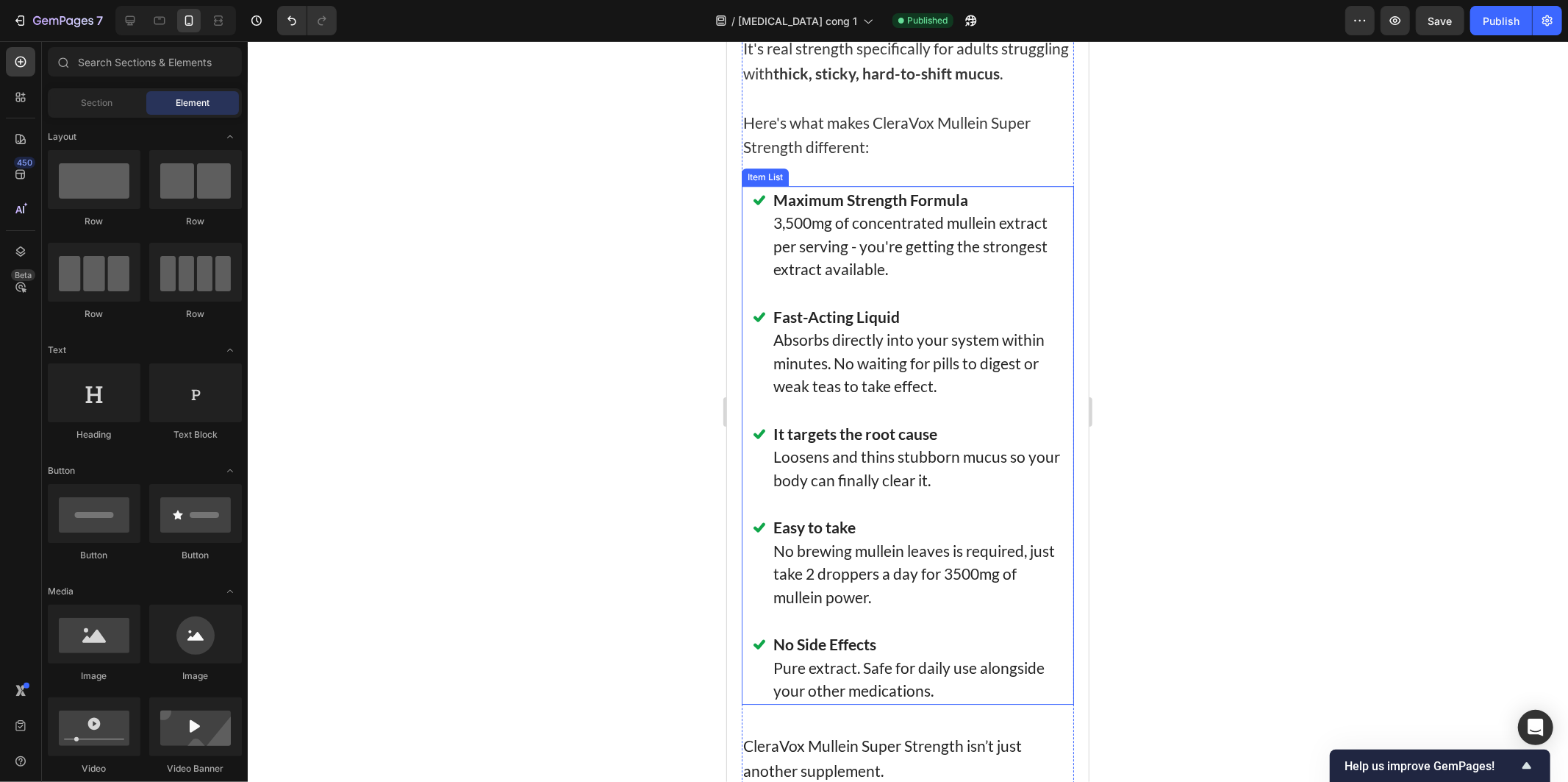
click at [819, 517] on strong "Easy to take" at bounding box center [813, 526] width 82 height 19
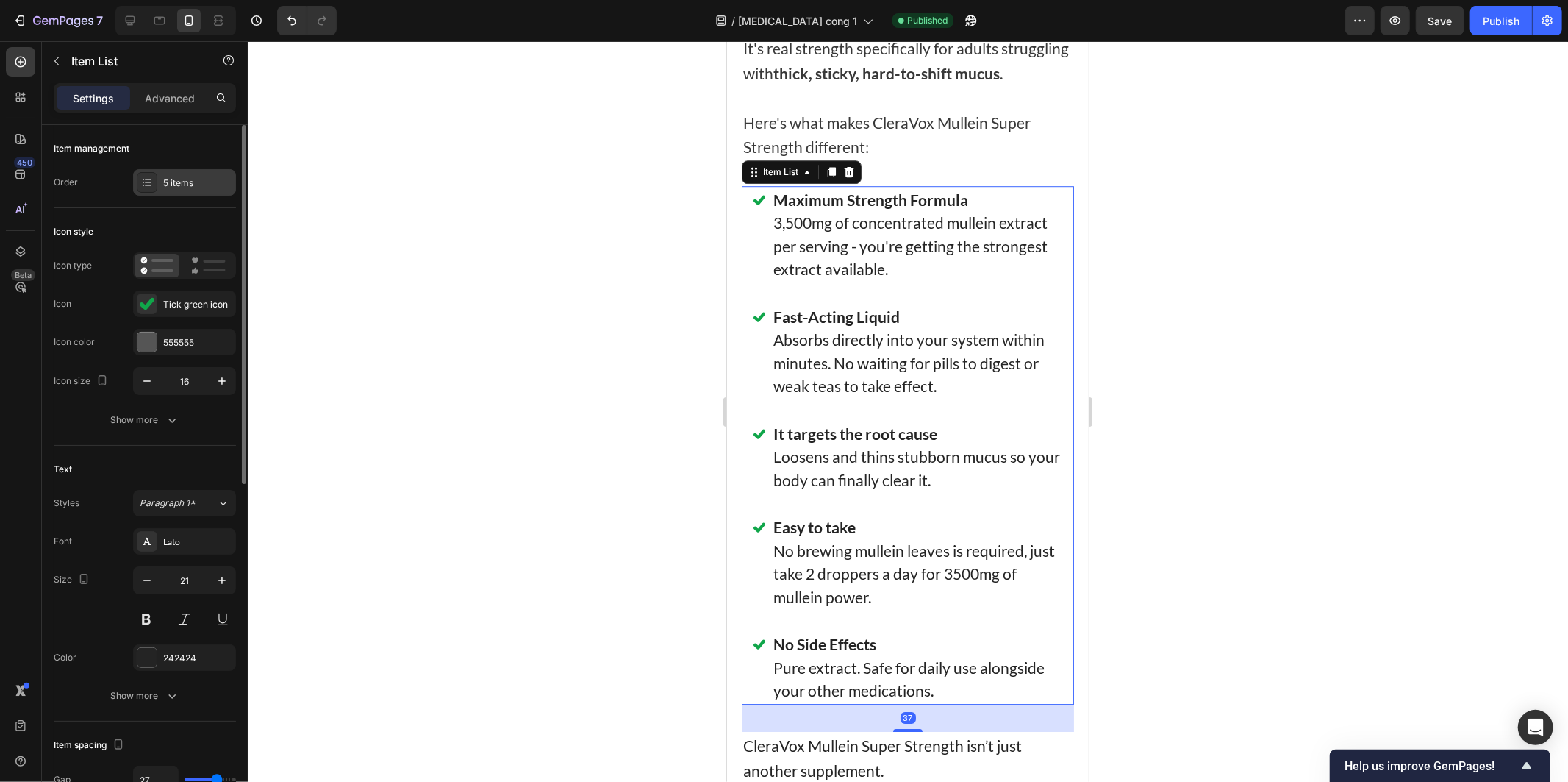
click at [176, 185] on div "5 items" at bounding box center [198, 183] width 69 height 13
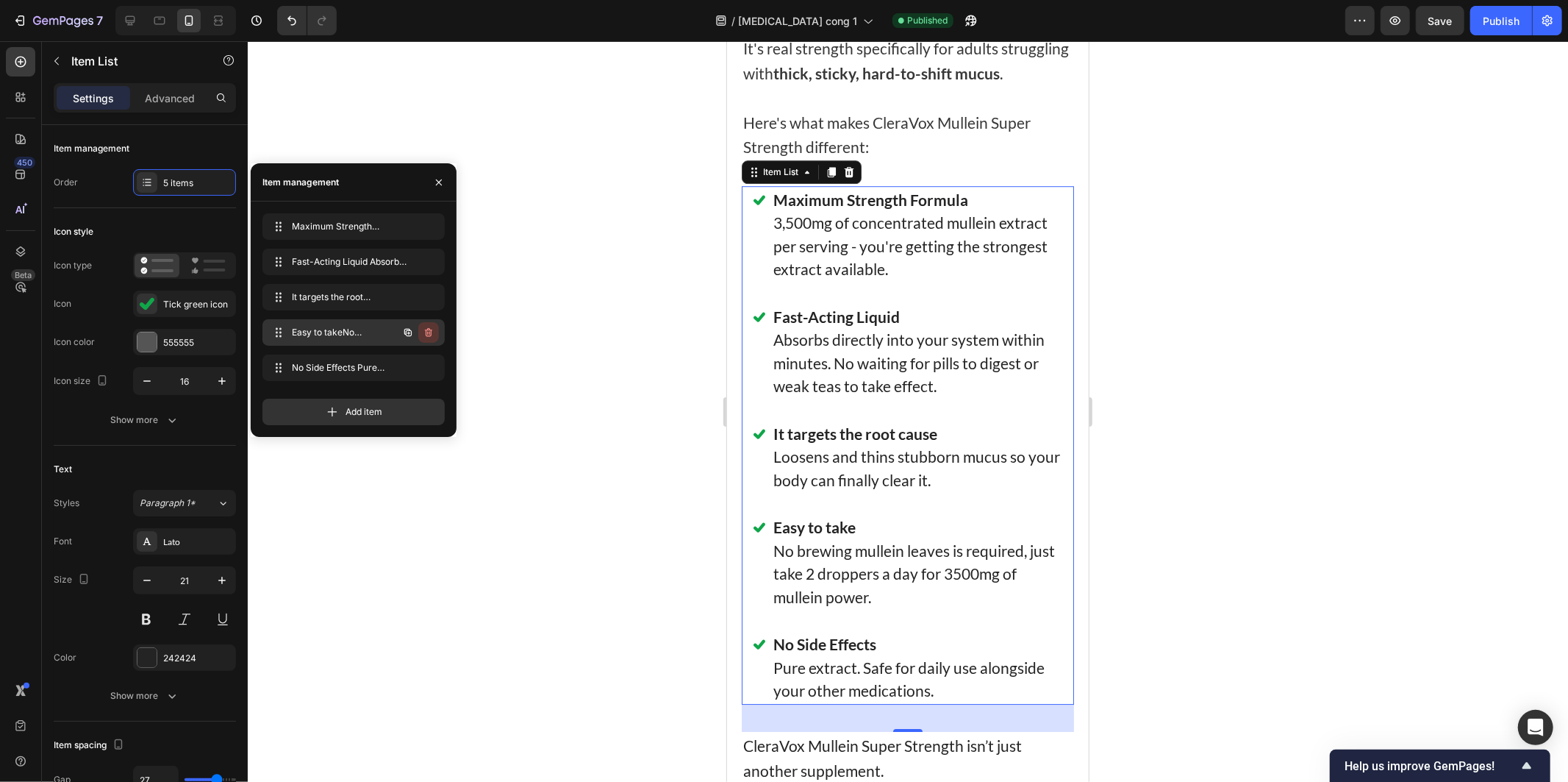
click at [423, 328] on icon "button" at bounding box center [429, 333] width 11 height 11
click at [427, 331] on div "Delete" at bounding box center [418, 333] width 27 height 13
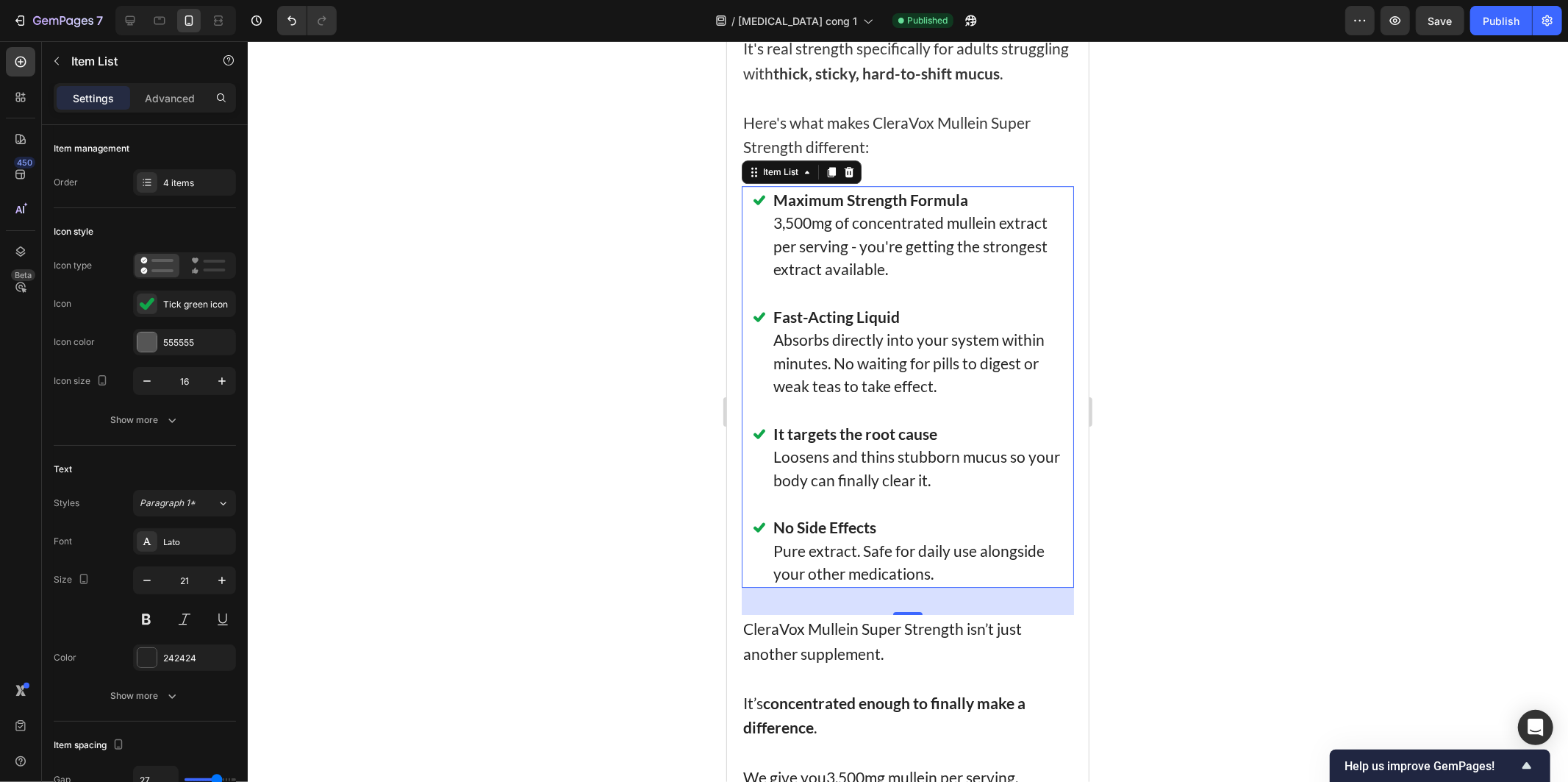
click at [563, 392] on div at bounding box center [907, 411] width 1321 height 740
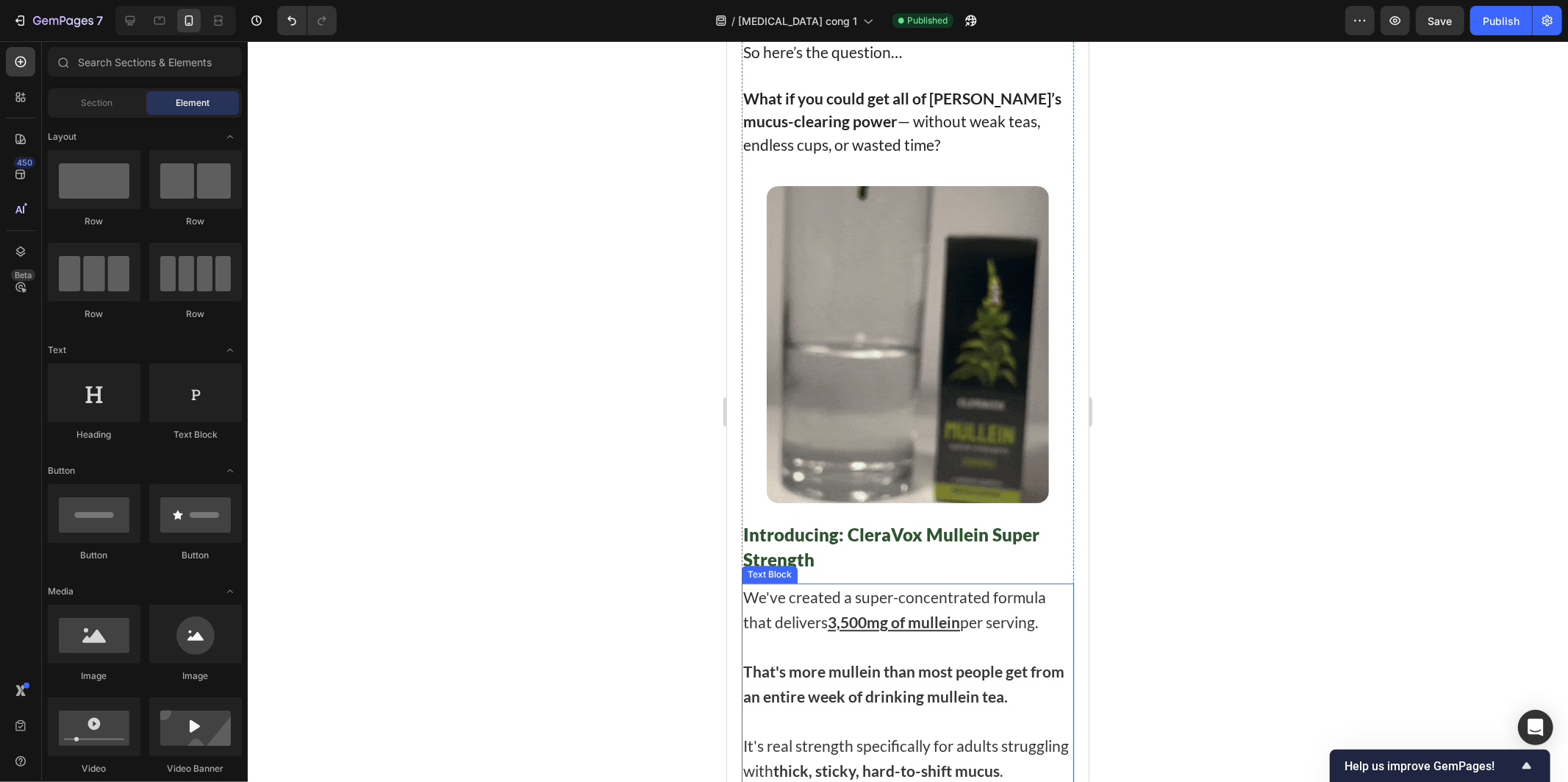
scroll to position [7600, 0]
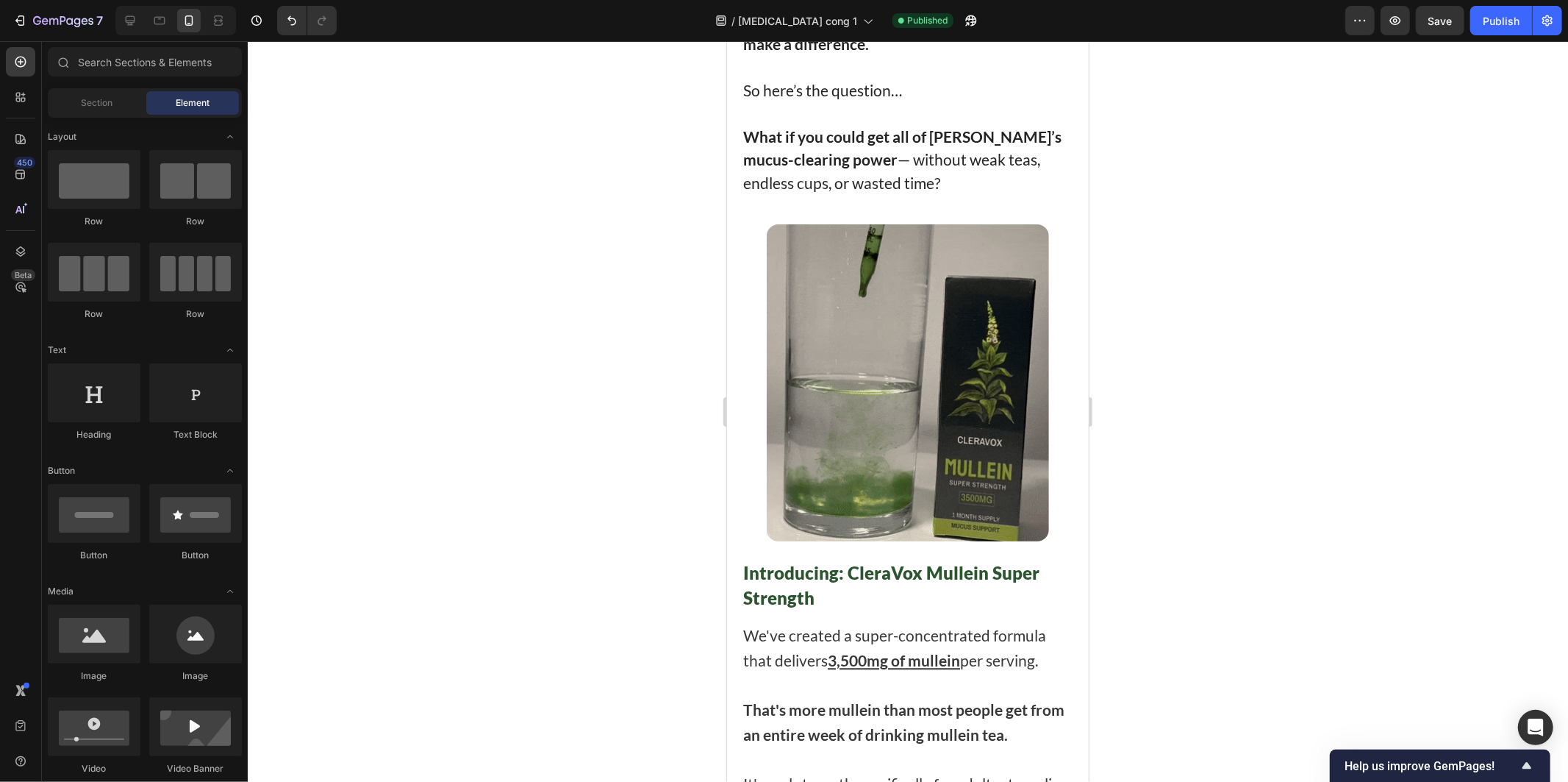
drag, startPoint x: 1496, startPoint y: 19, endPoint x: 1404, endPoint y: 51, distance: 97.4
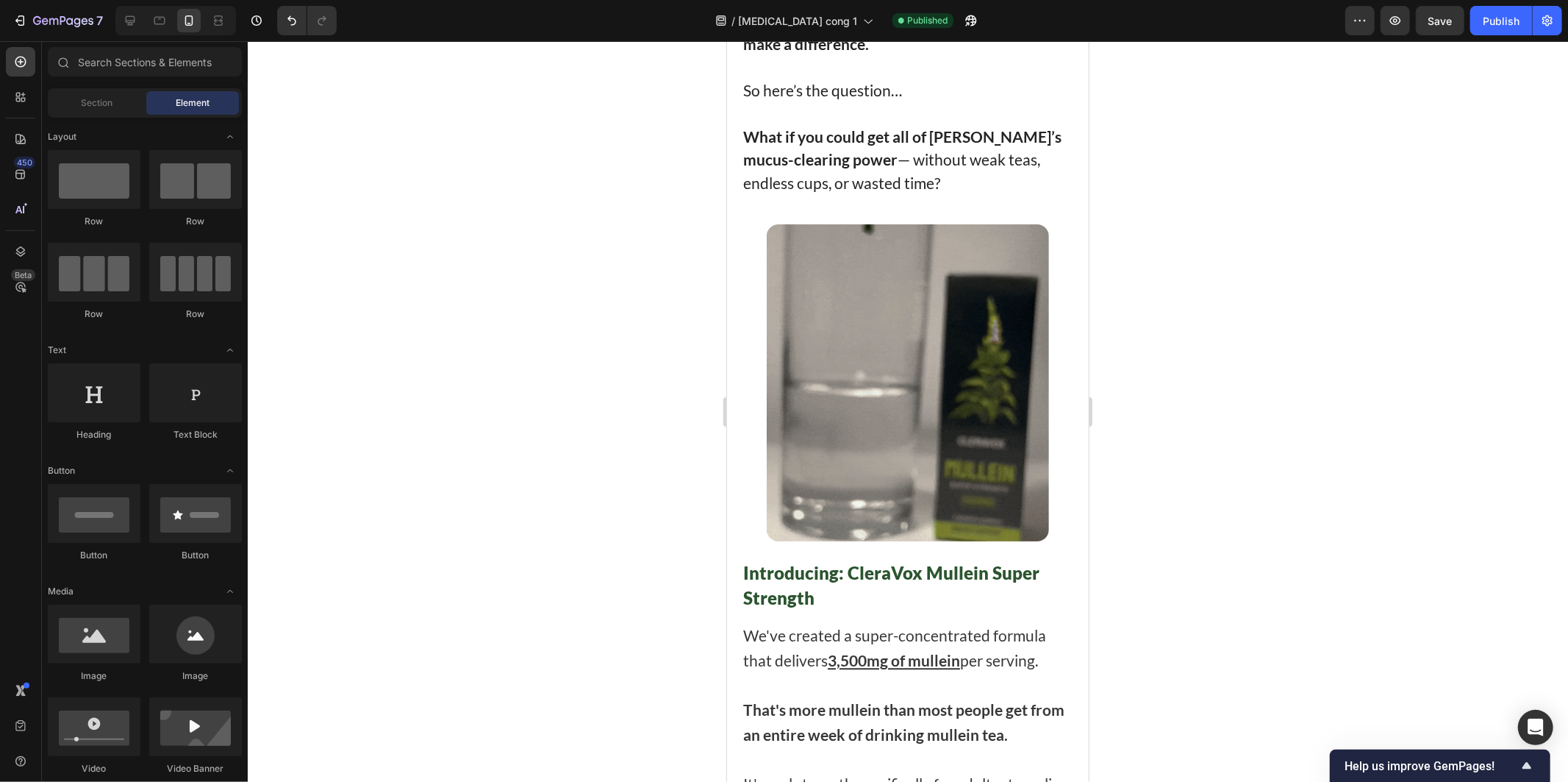
click at [1494, 18] on div "Publish" at bounding box center [1501, 20] width 37 height 16
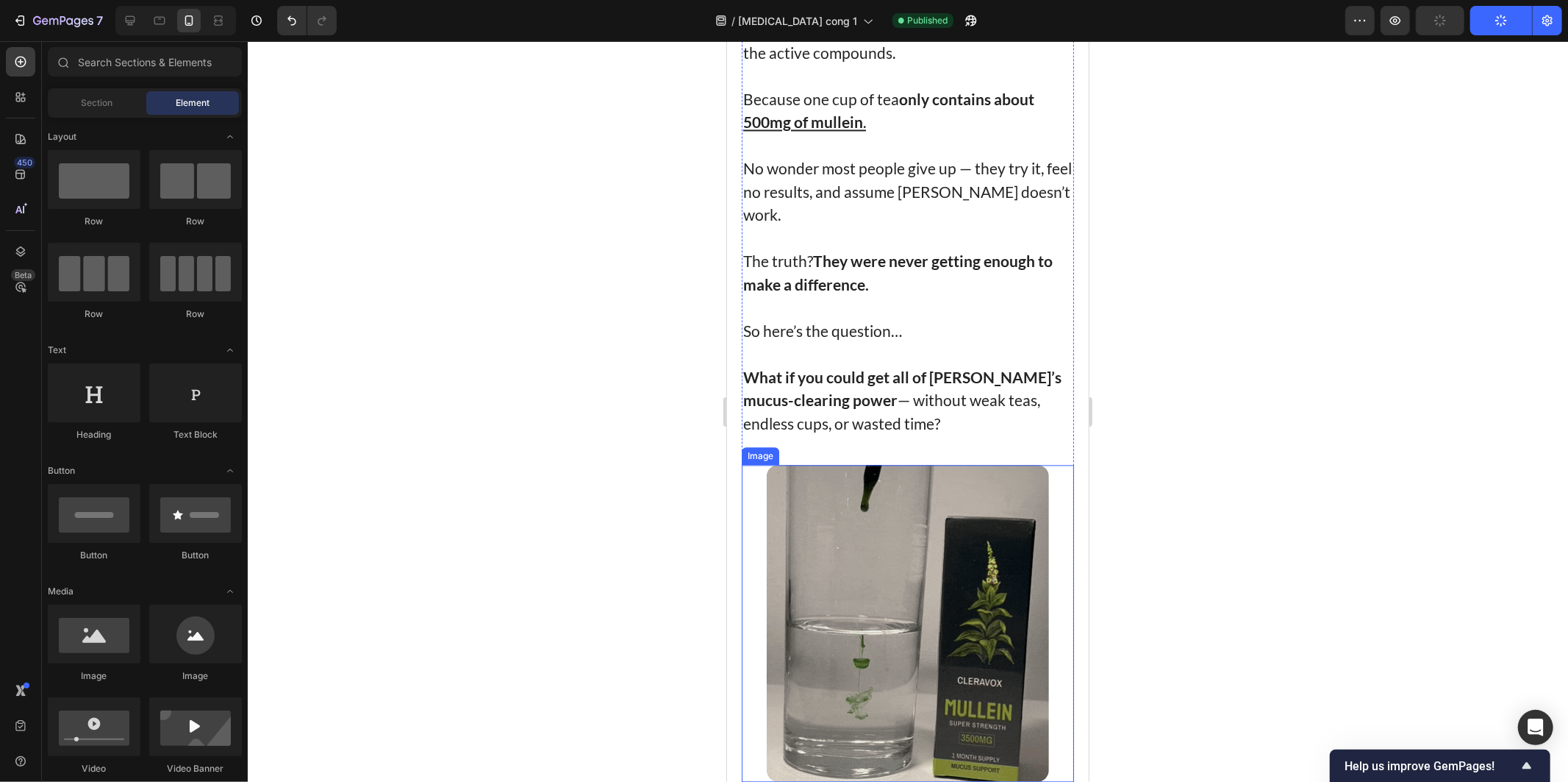
scroll to position [7355, 0]
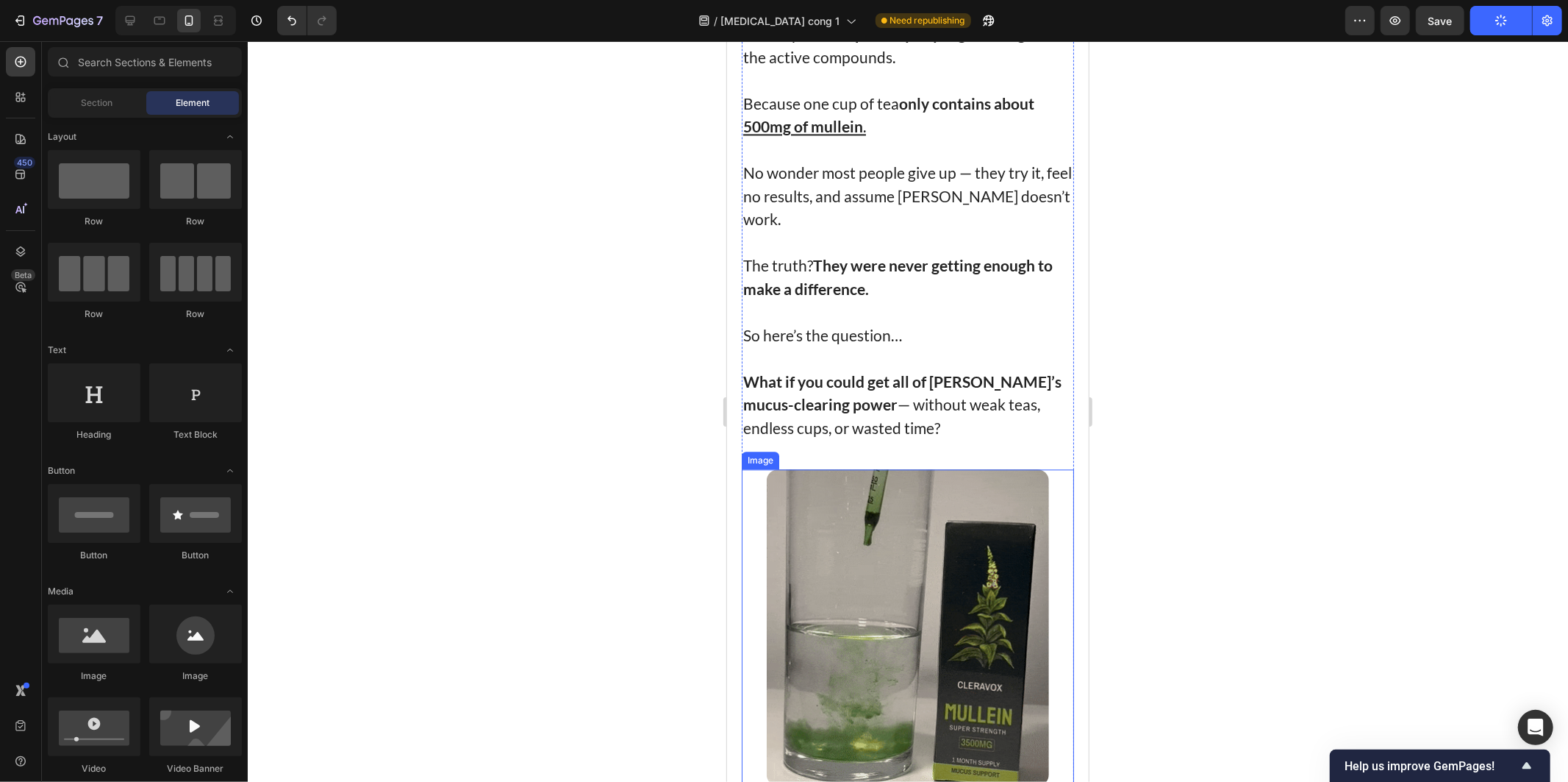
click at [1061, 468] on div at bounding box center [906, 627] width 332 height 317
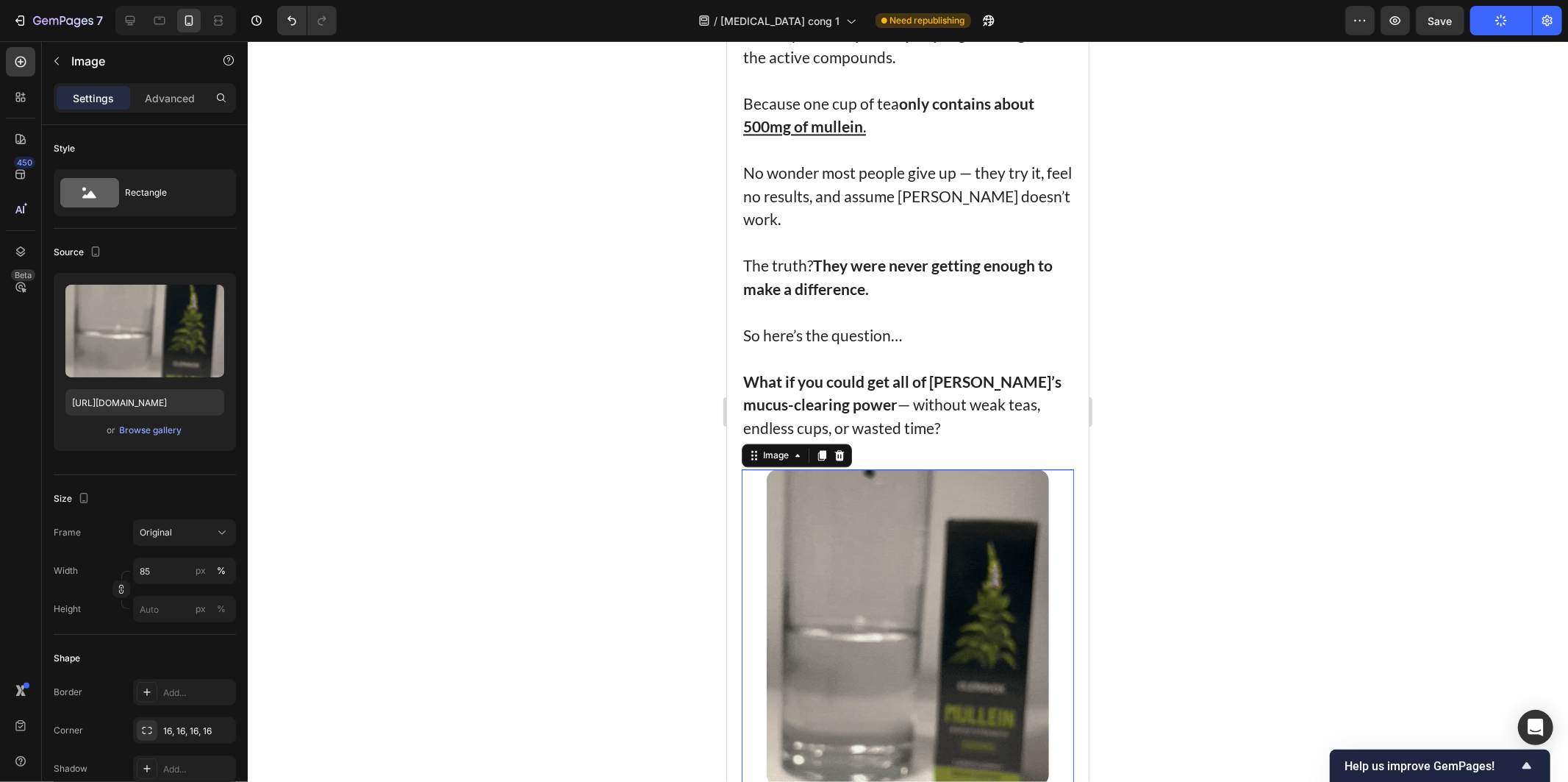
click at [1236, 400] on div at bounding box center [907, 411] width 1321 height 740
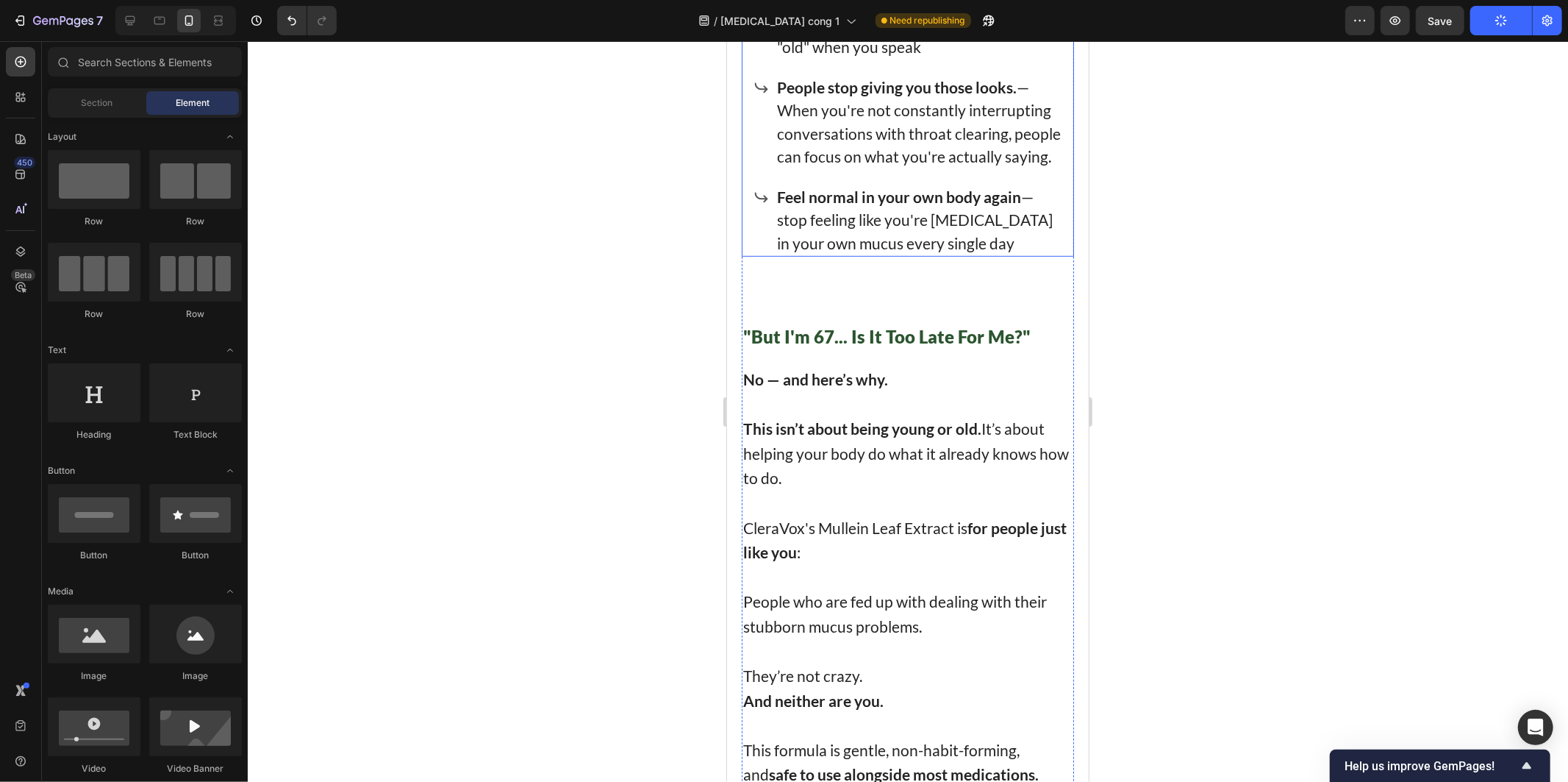
scroll to position [10297, 0]
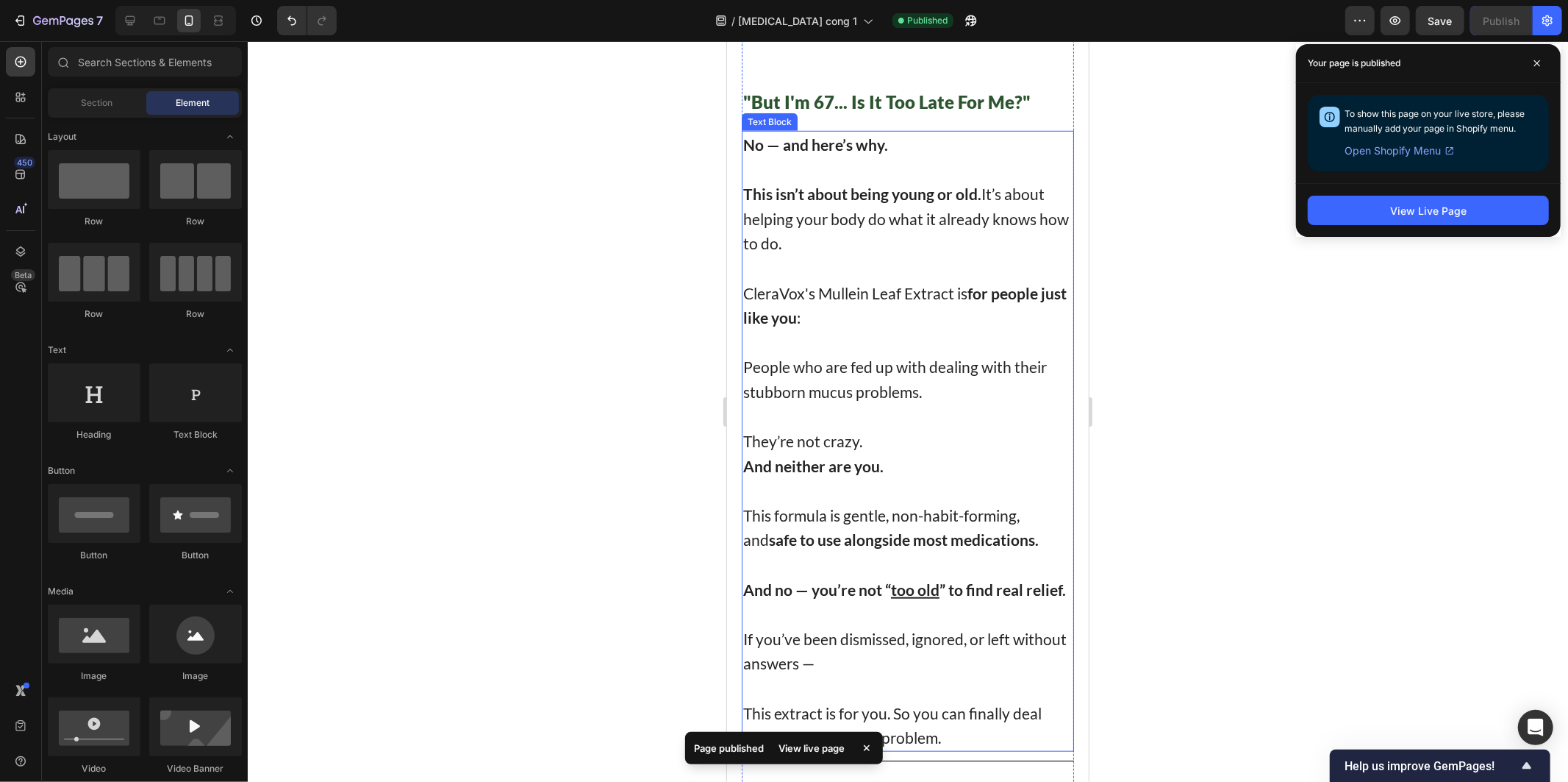
click at [746, 358] on p "People who are fed up with dealing with their stubborn mucus problems." at bounding box center [906, 366] width 329 height 74
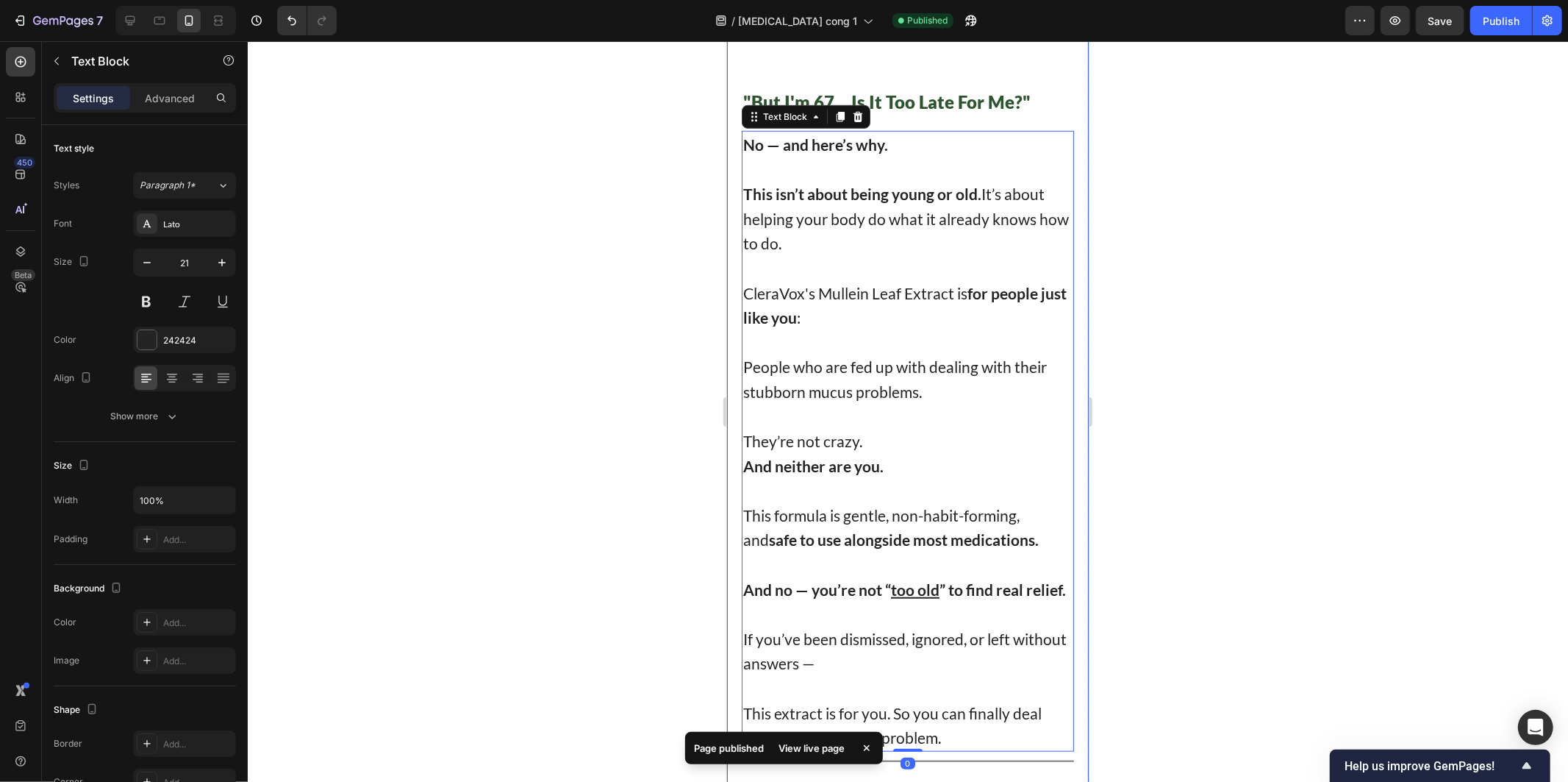
click at [652, 322] on div at bounding box center [907, 411] width 1321 height 740
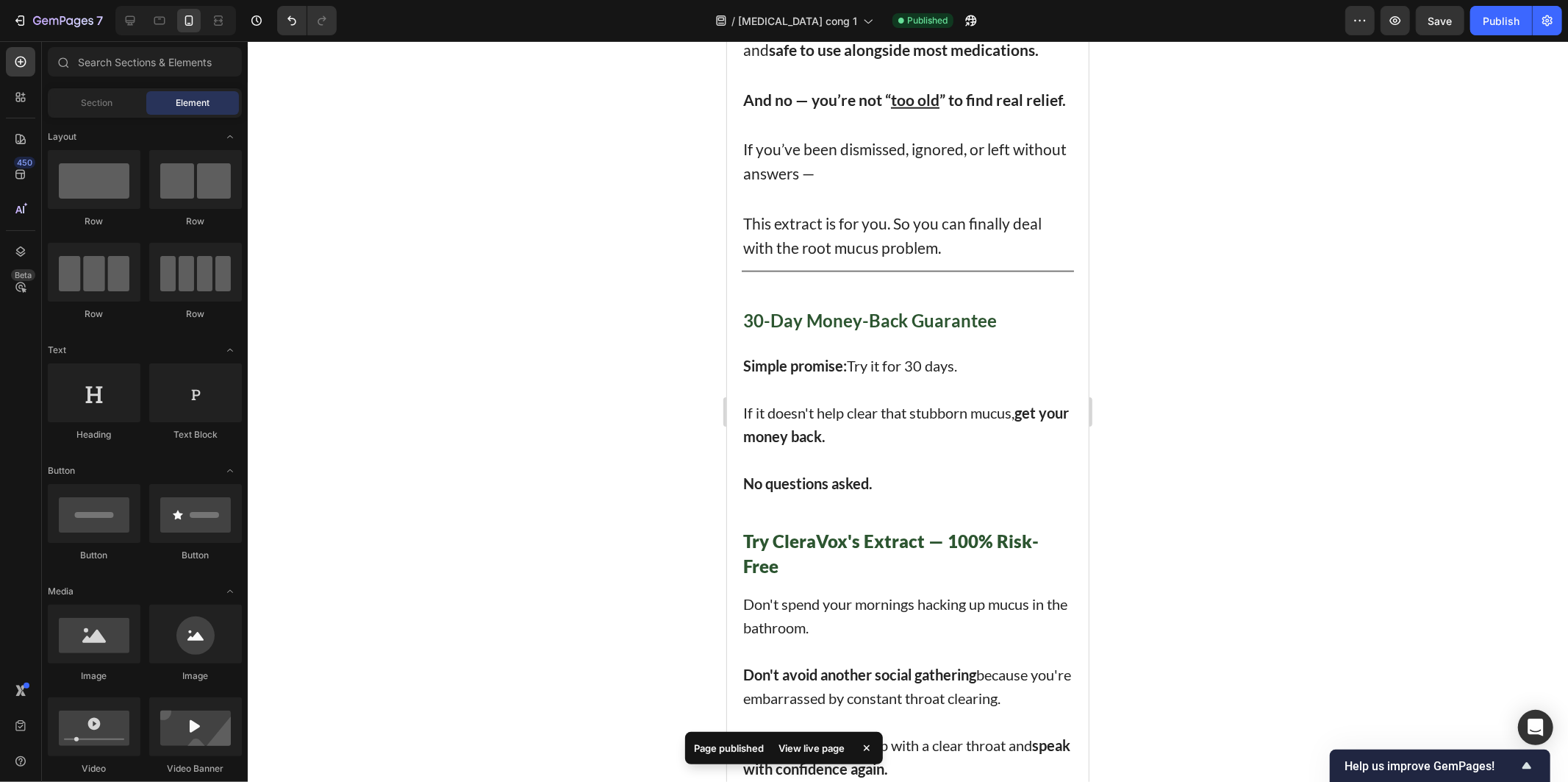
scroll to position [10139, 0]
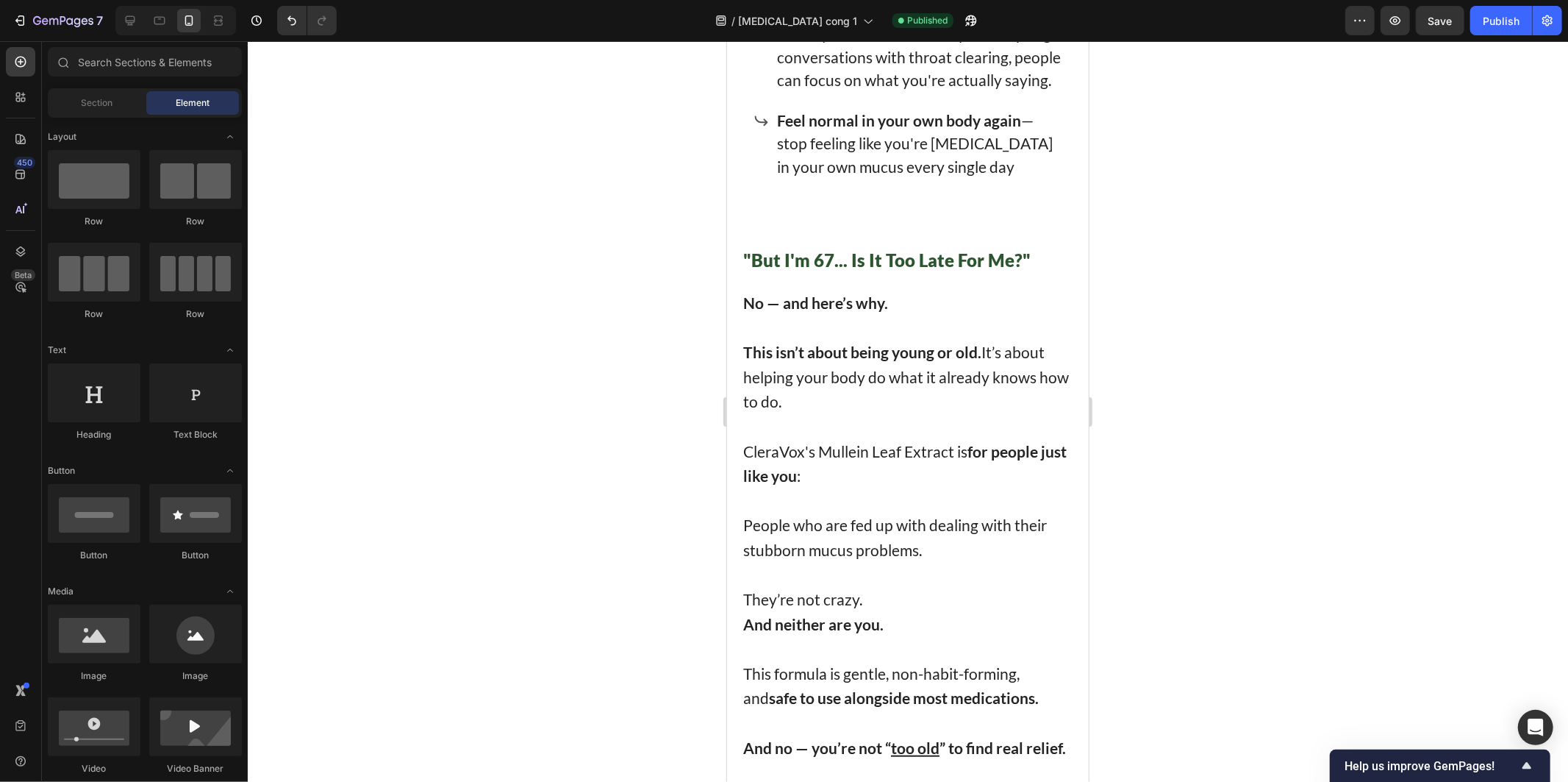
click at [1183, 423] on div at bounding box center [907, 411] width 1321 height 740
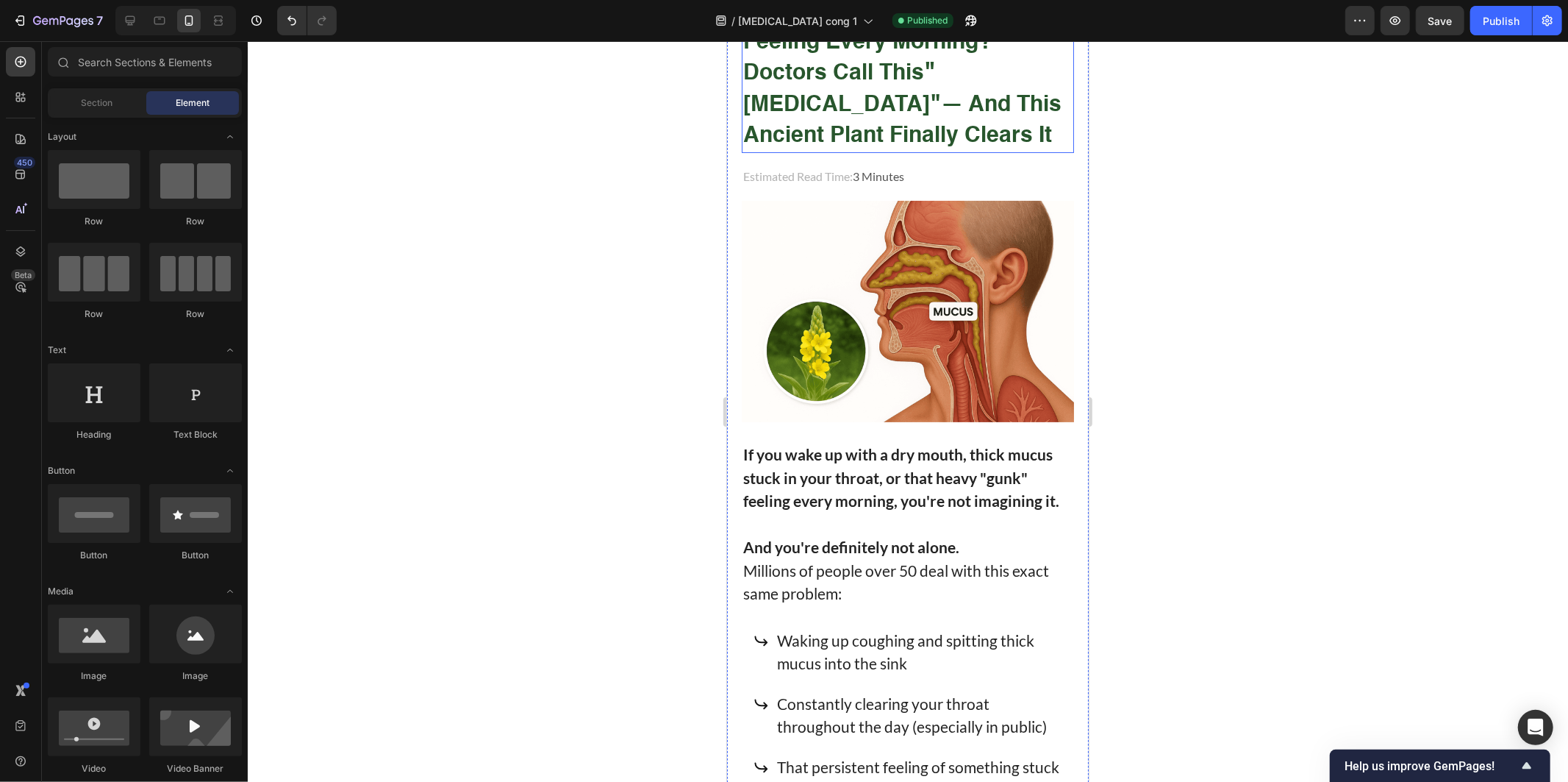
scroll to position [245, 0]
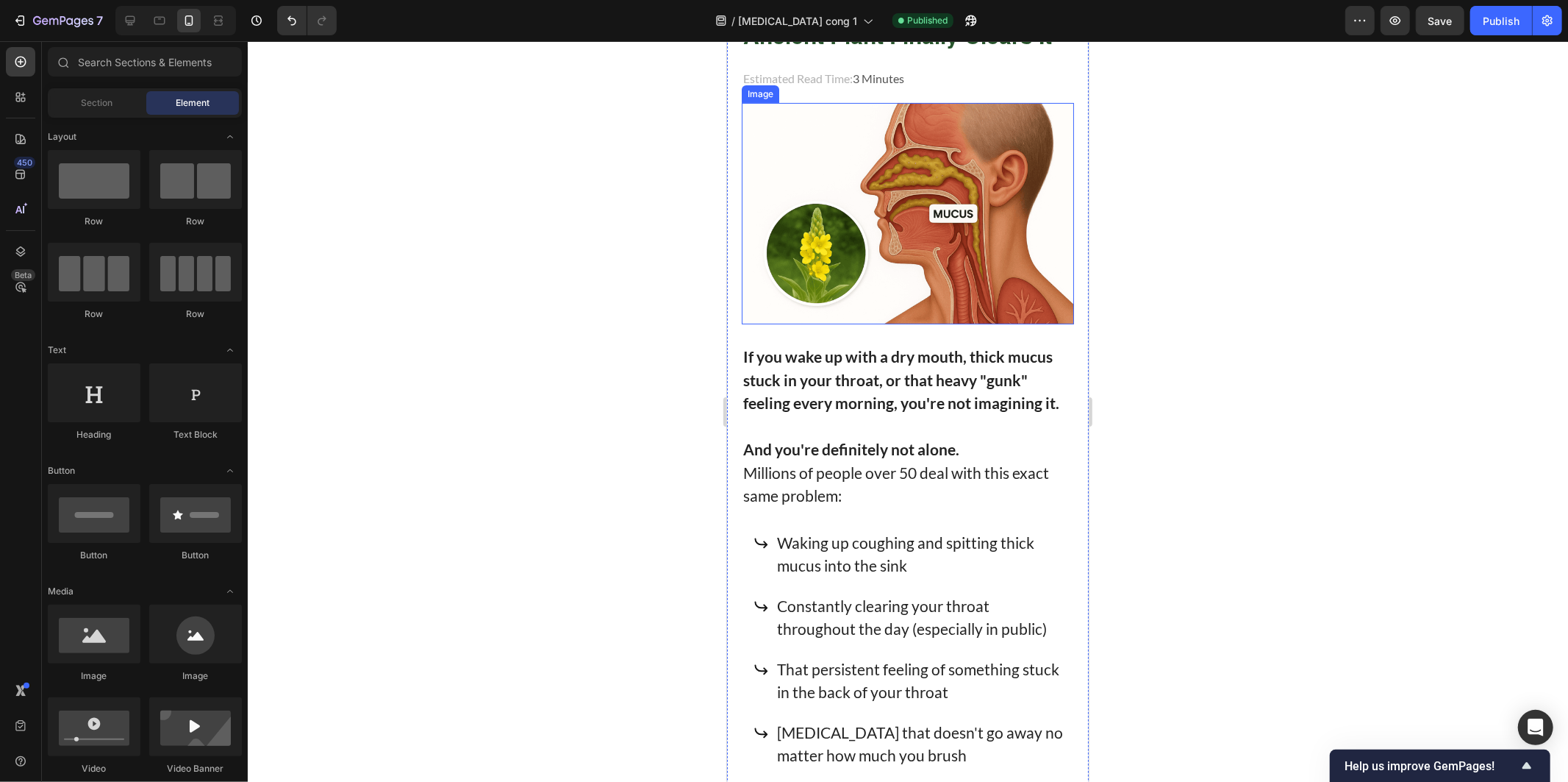
click at [851, 209] on img at bounding box center [906, 212] width 332 height 221
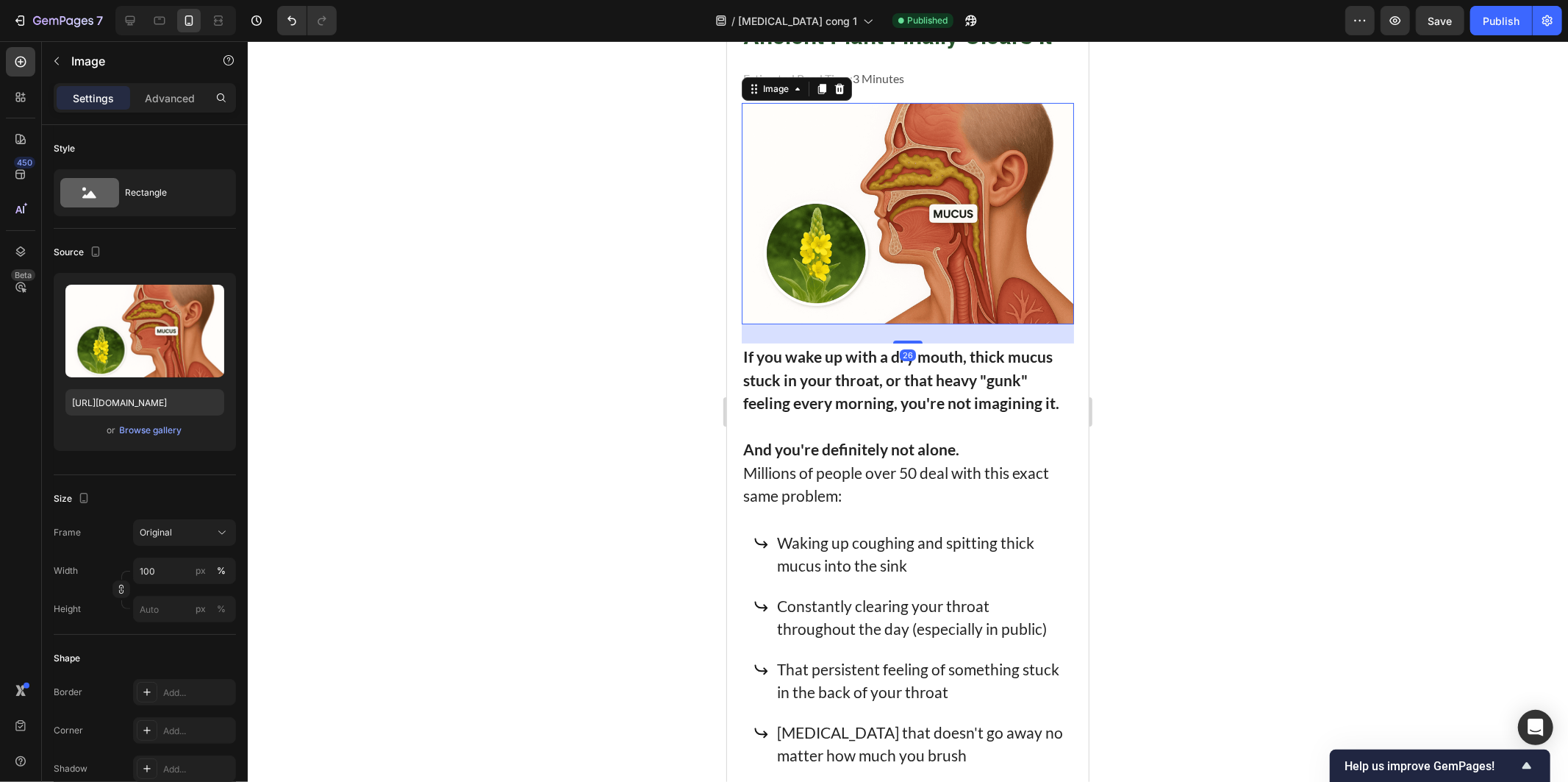
click at [621, 186] on div at bounding box center [907, 411] width 1321 height 740
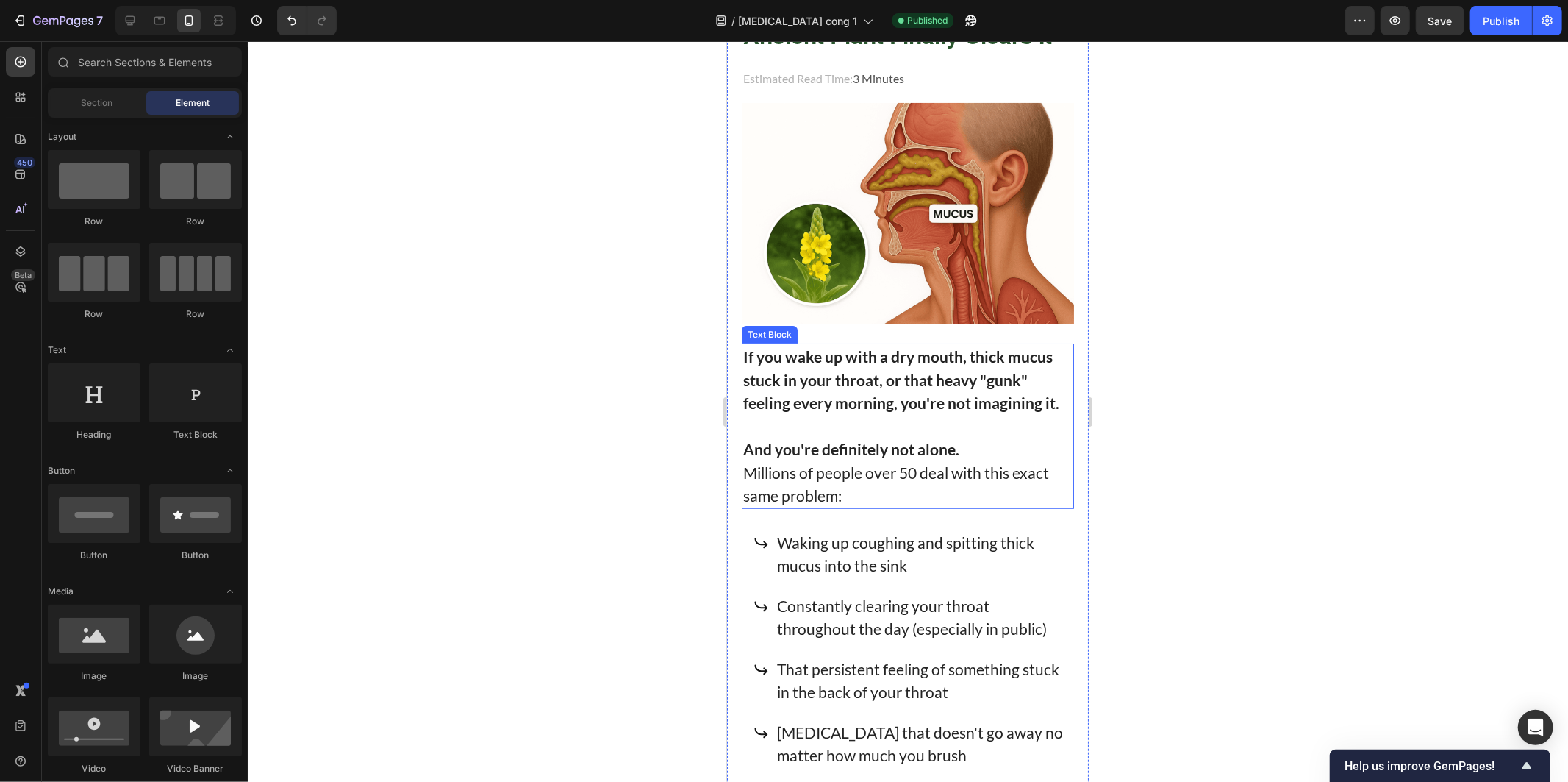
click at [960, 437] on p "And you're definitely not alone." at bounding box center [906, 449] width 329 height 24
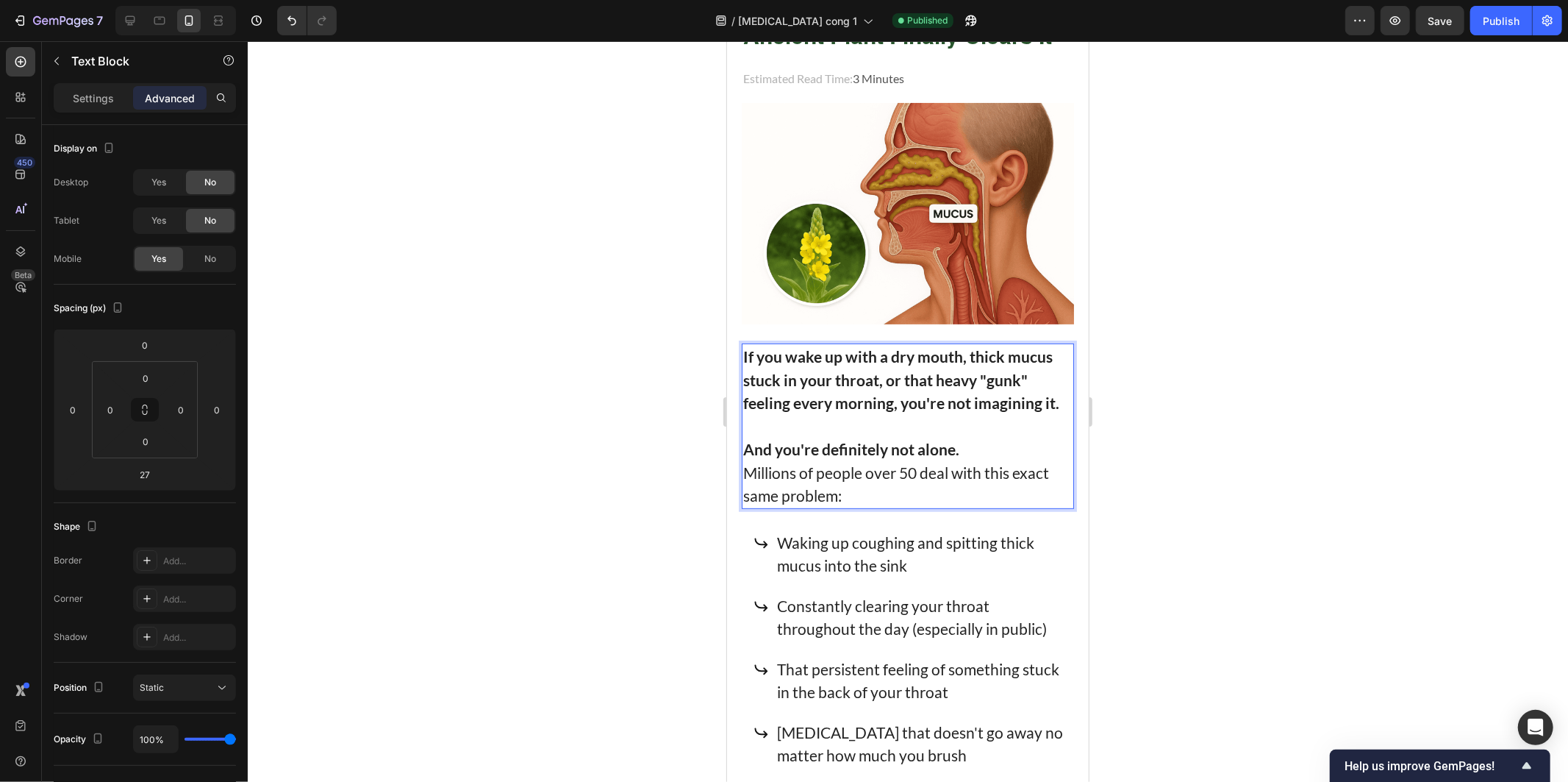
click at [1041, 389] on strong "If you wake up with a dry mouth, thick mucus stuck in your throat, or that heav…" at bounding box center [900, 378] width 316 height 65
click at [1050, 391] on strong "If you wake up with a dry mouth, thick mucus stuck in your throat, or that heav…" at bounding box center [900, 378] width 316 height 65
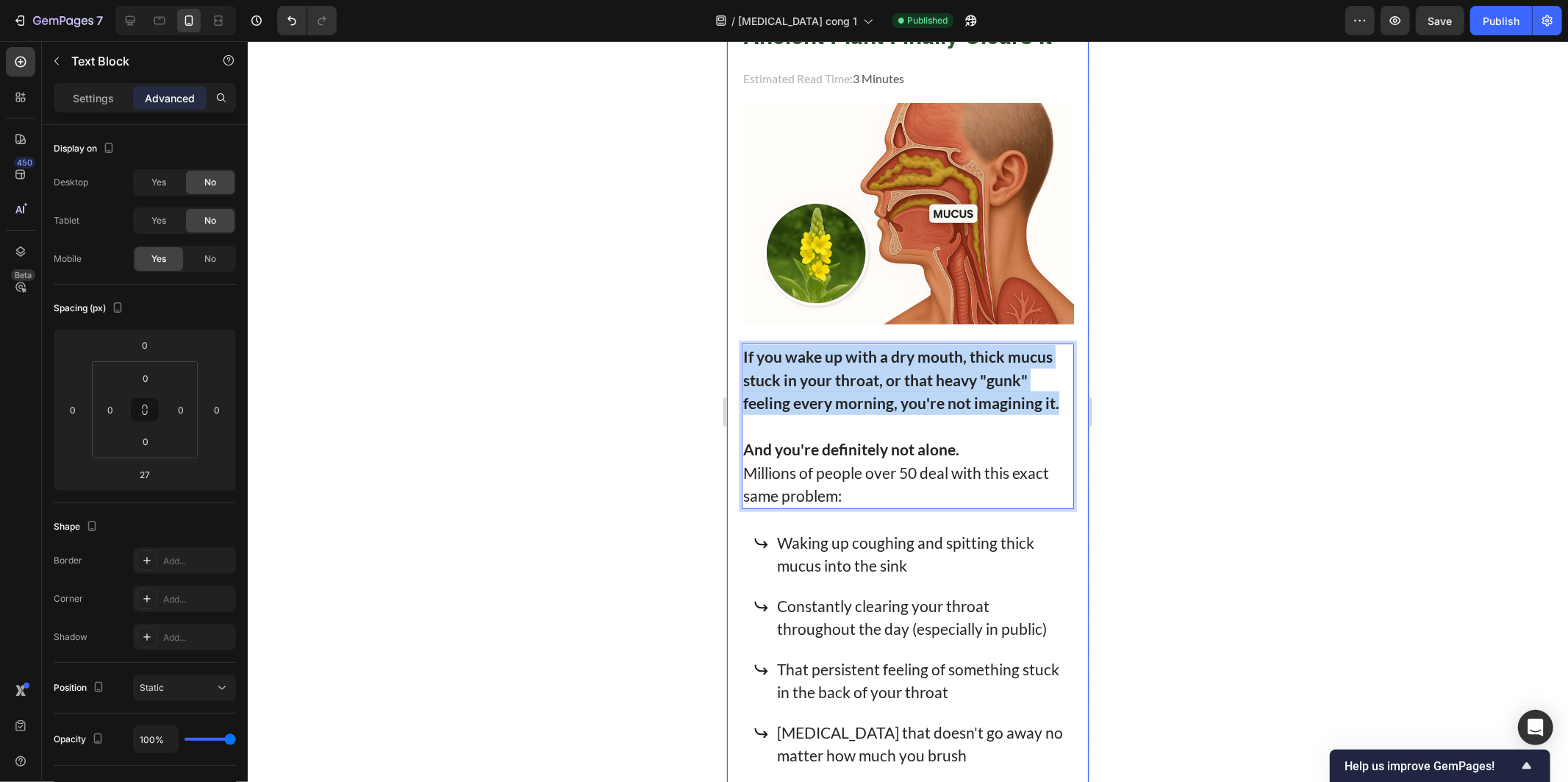
drag, startPoint x: 1050, startPoint y: 391, endPoint x: 733, endPoint y: 339, distance: 321.2
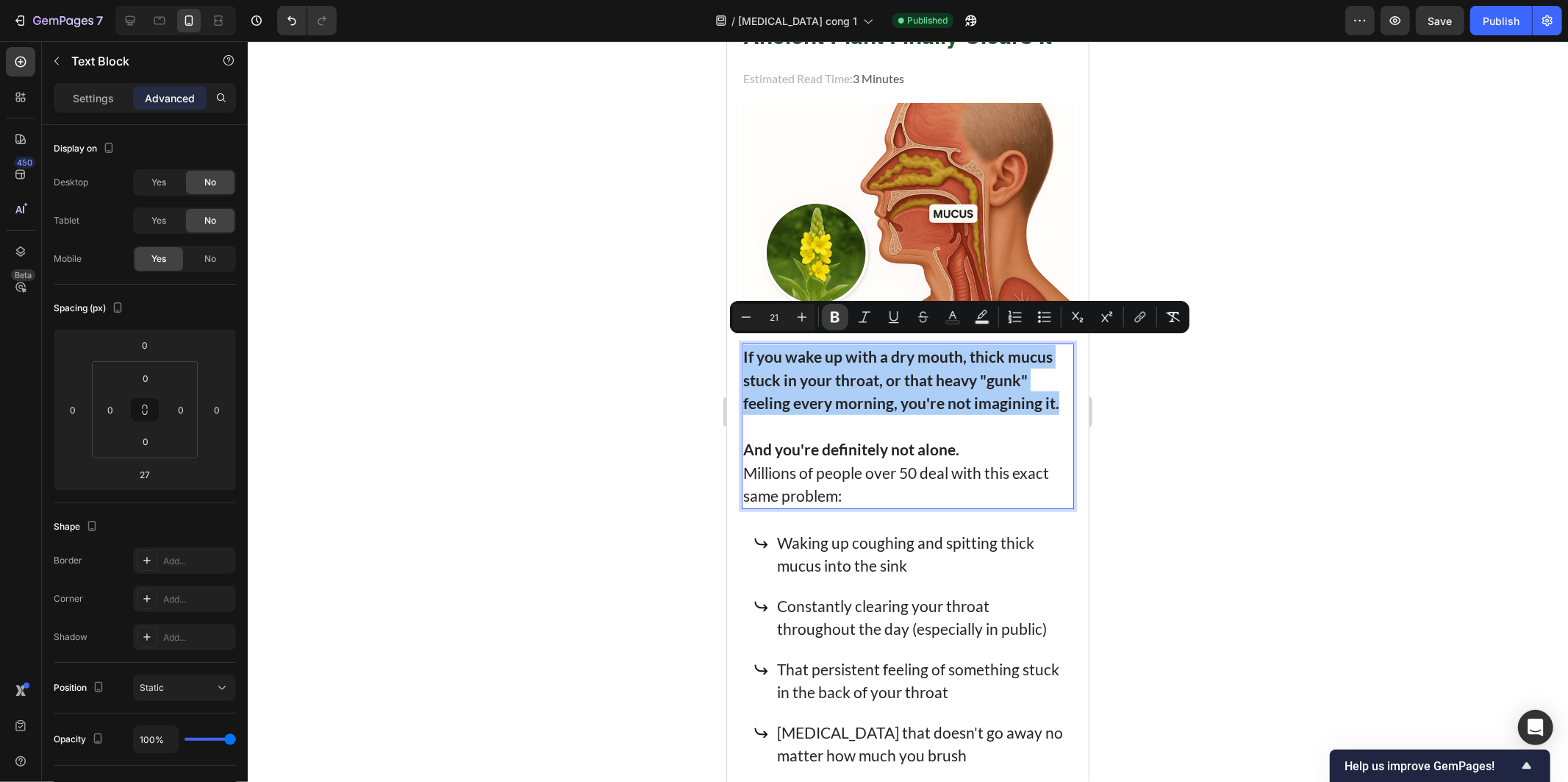
click at [831, 310] on icon "Editor contextual toolbar" at bounding box center [835, 317] width 15 height 15
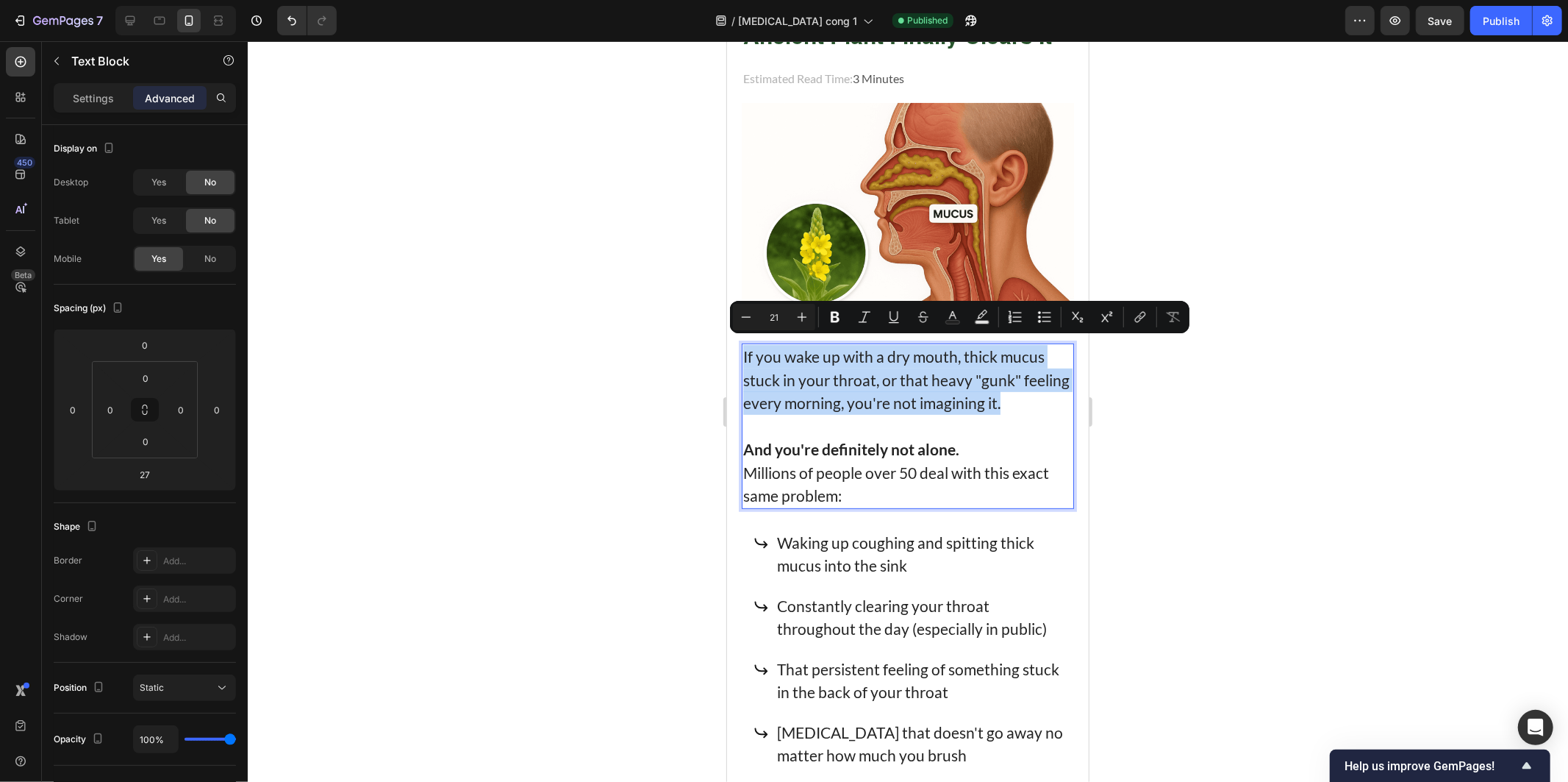
click at [868, 380] on p "If you wake up with a dry mouth, thick mucus stuck in your throat, or that heav…" at bounding box center [906, 379] width 329 height 70
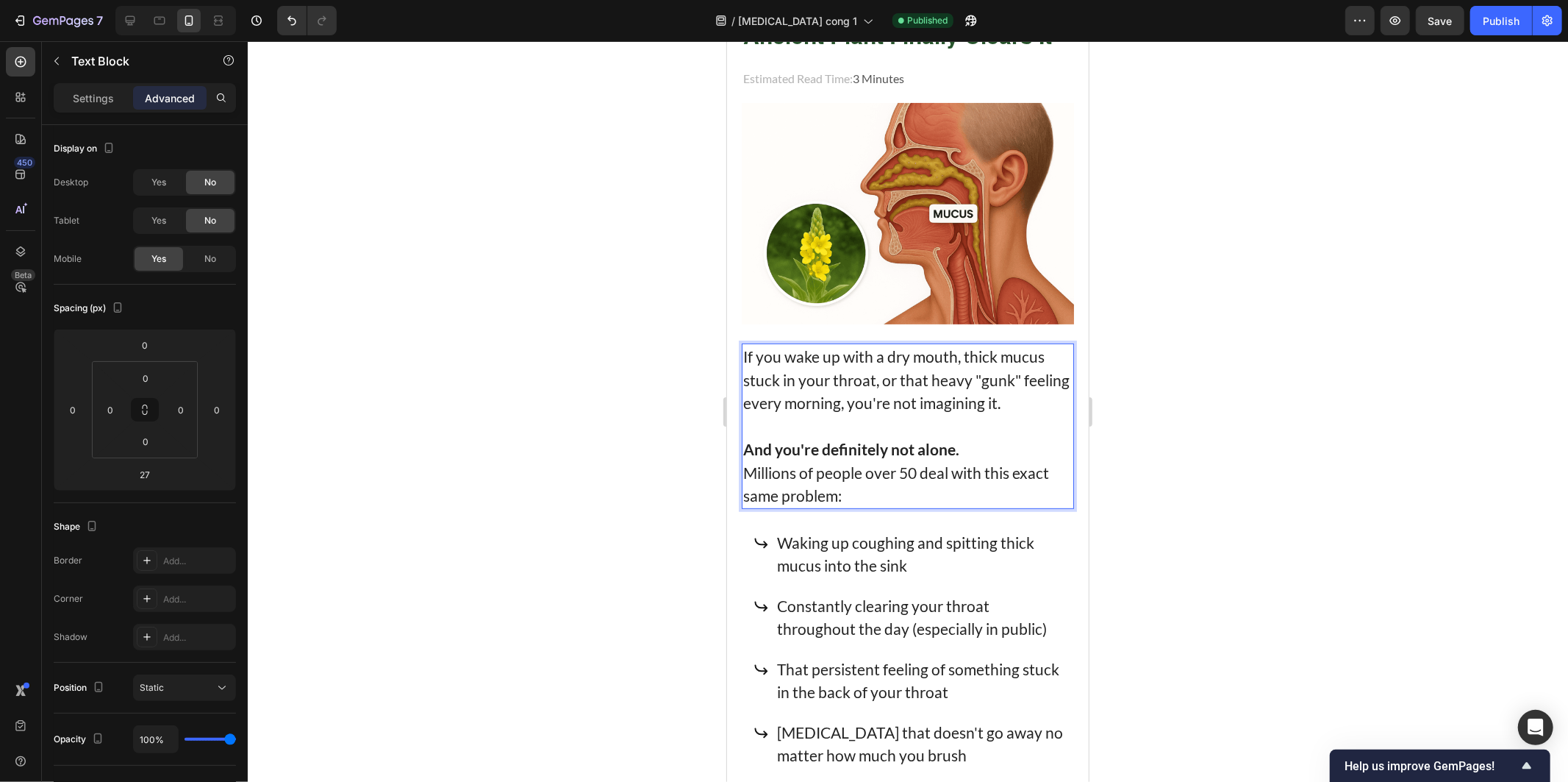
click at [891, 347] on p "If you wake up with a dry mouth, thick mucus stuck in your throat, or that heav…" at bounding box center [906, 379] width 329 height 70
click at [978, 367] on p "If you wake up with a dry mouth, thick mucus stuck in your throat, or that heav…" at bounding box center [906, 379] width 329 height 70
click at [958, 406] on p "If you wake up with a dry mouth, thick mucus stuck in your throat, or that heav…" at bounding box center [906, 379] width 329 height 70
click at [912, 439] on strong "And you're definitely not alone." at bounding box center [850, 448] width 216 height 19
click at [1008, 449] on p "And you're definitely not alone." at bounding box center [906, 449] width 329 height 24
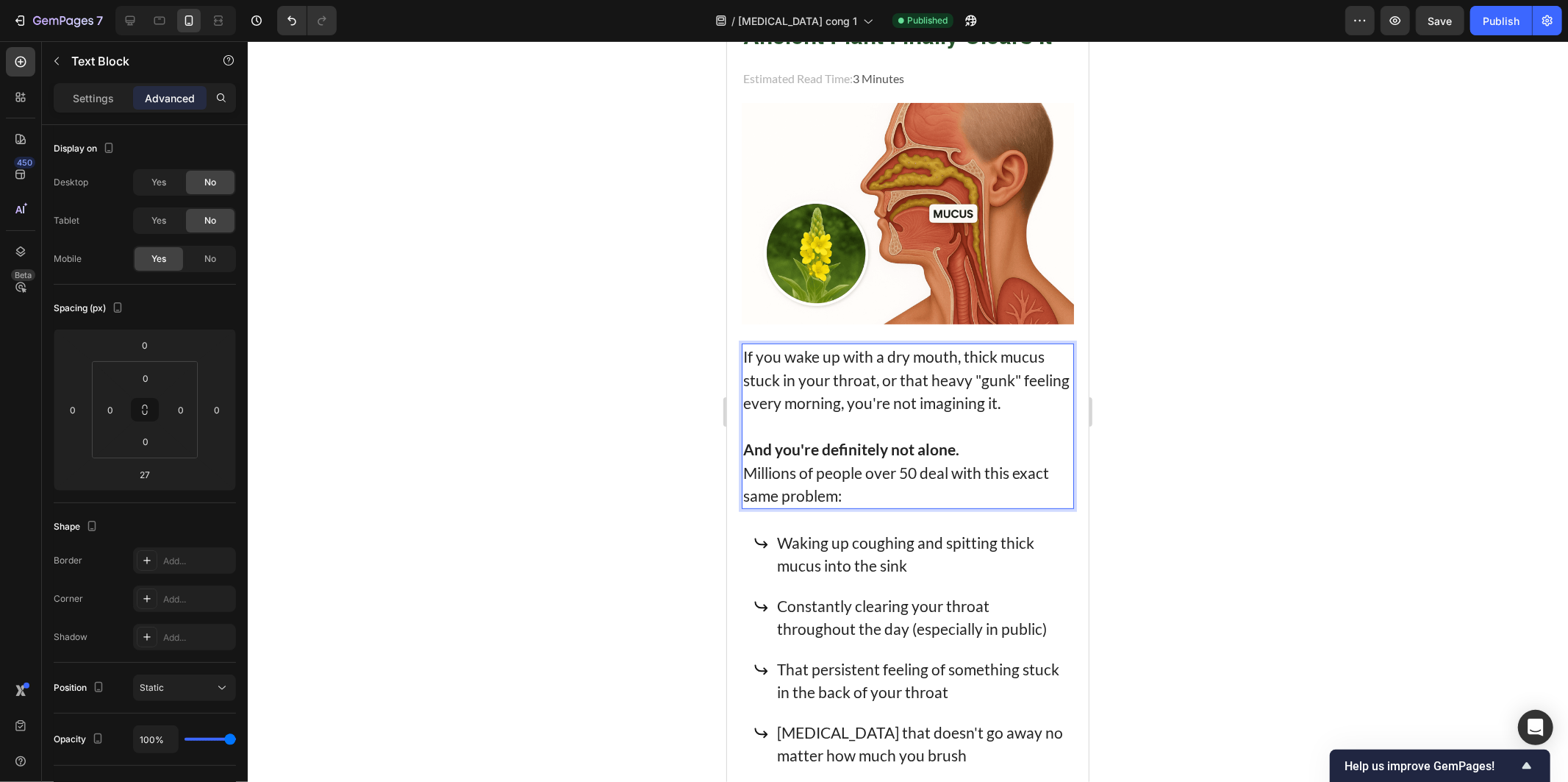
click at [959, 498] on p "Millions of people over 50 deal with this exact same problem:" at bounding box center [906, 483] width 329 height 47
click at [1196, 491] on div at bounding box center [907, 411] width 1321 height 740
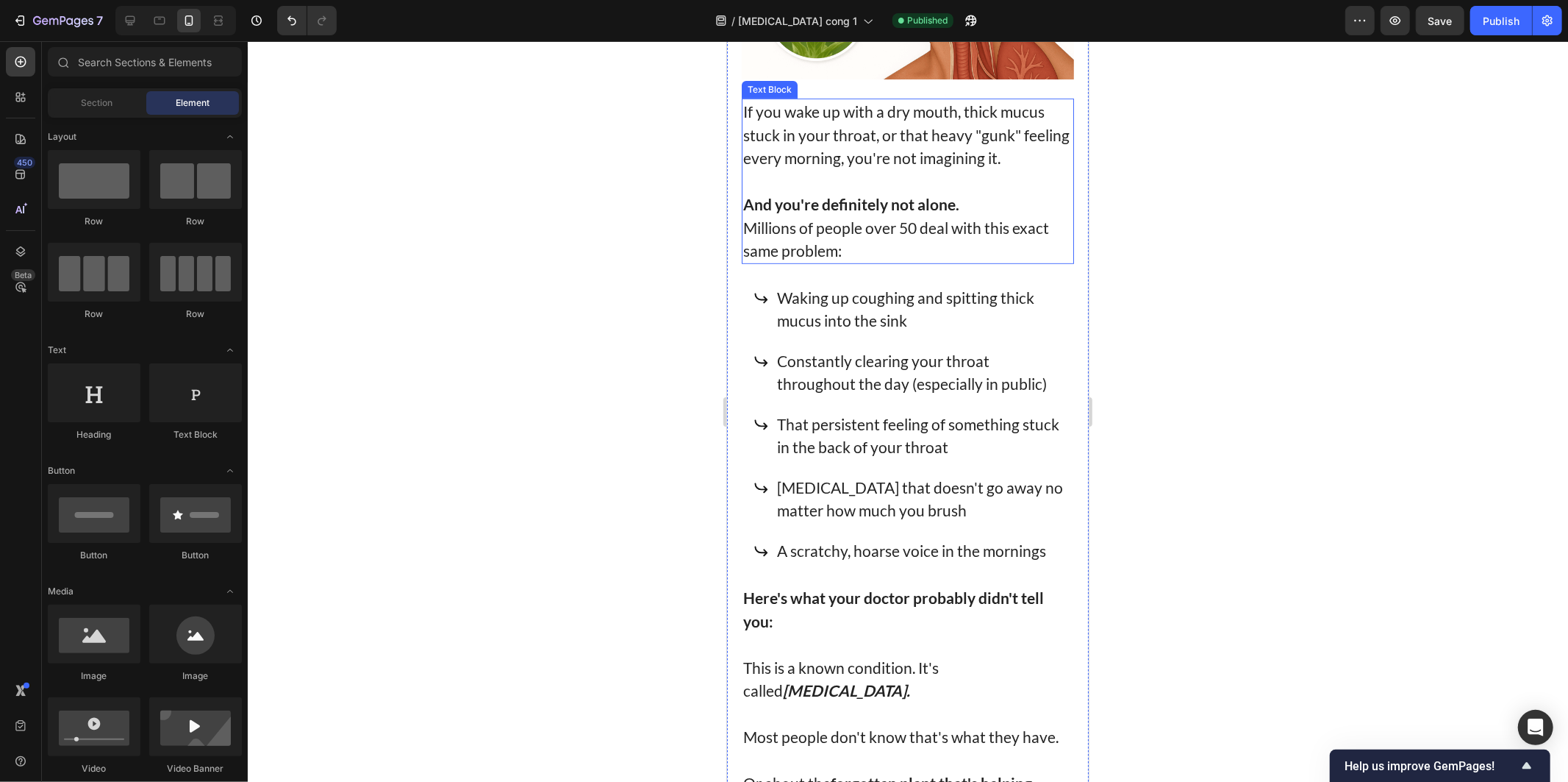
scroll to position [0, 0]
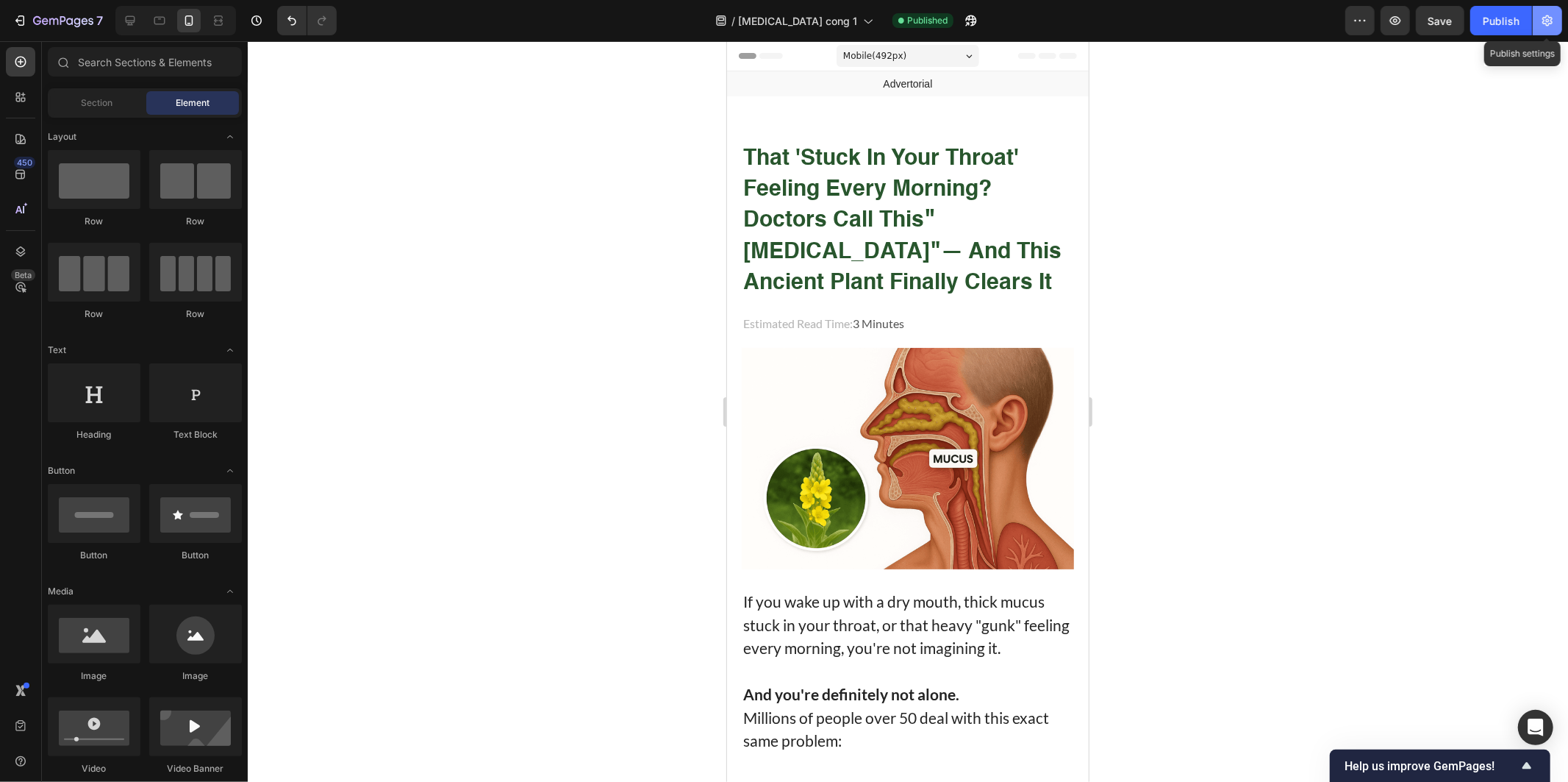
click at [1548, 16] on icon "button" at bounding box center [1548, 20] width 15 height 15
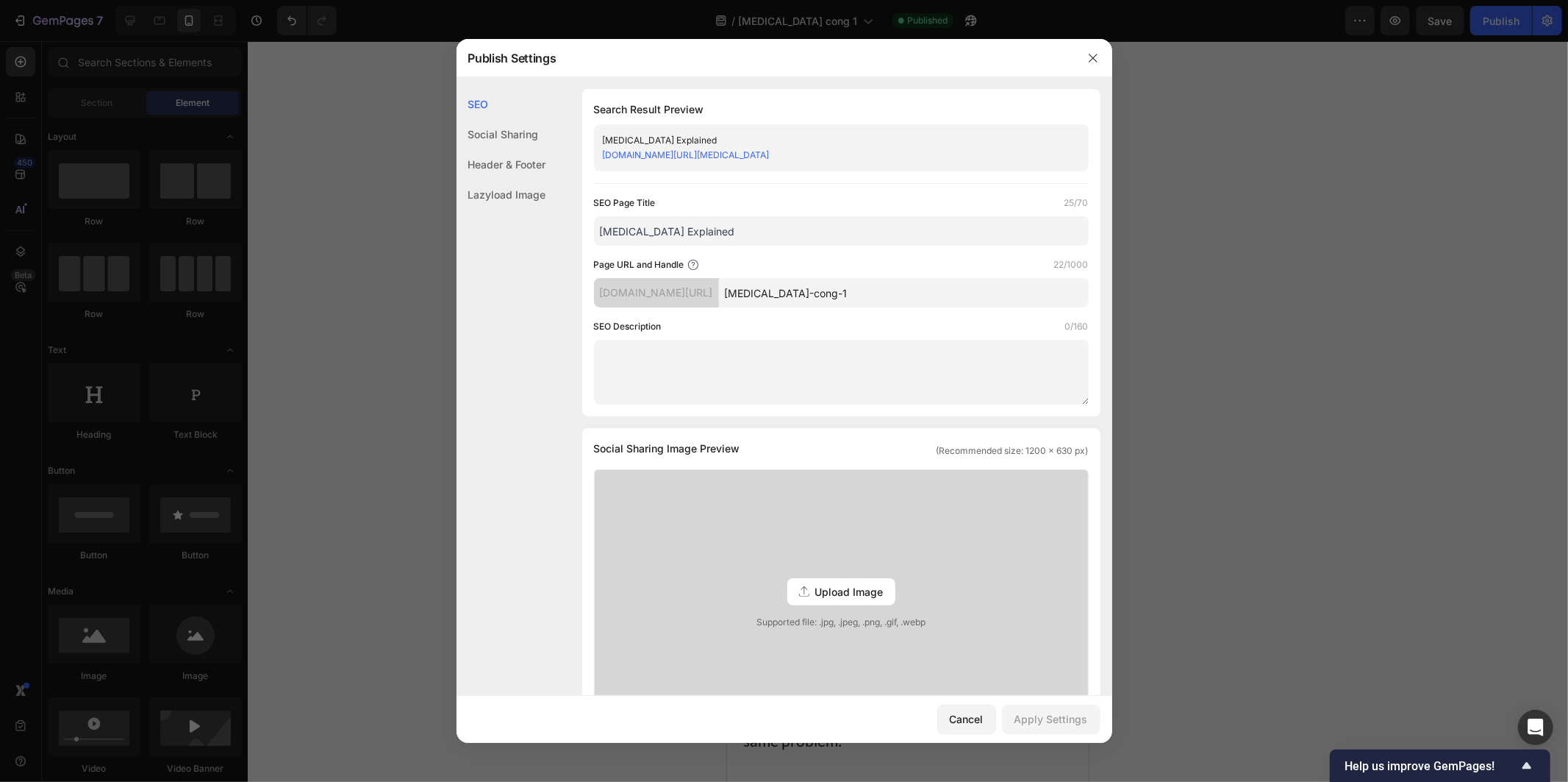
drag, startPoint x: 1207, startPoint y: 188, endPoint x: 1216, endPoint y: 194, distance: 10.8
click at [1207, 188] on div at bounding box center [784, 391] width 1568 height 782
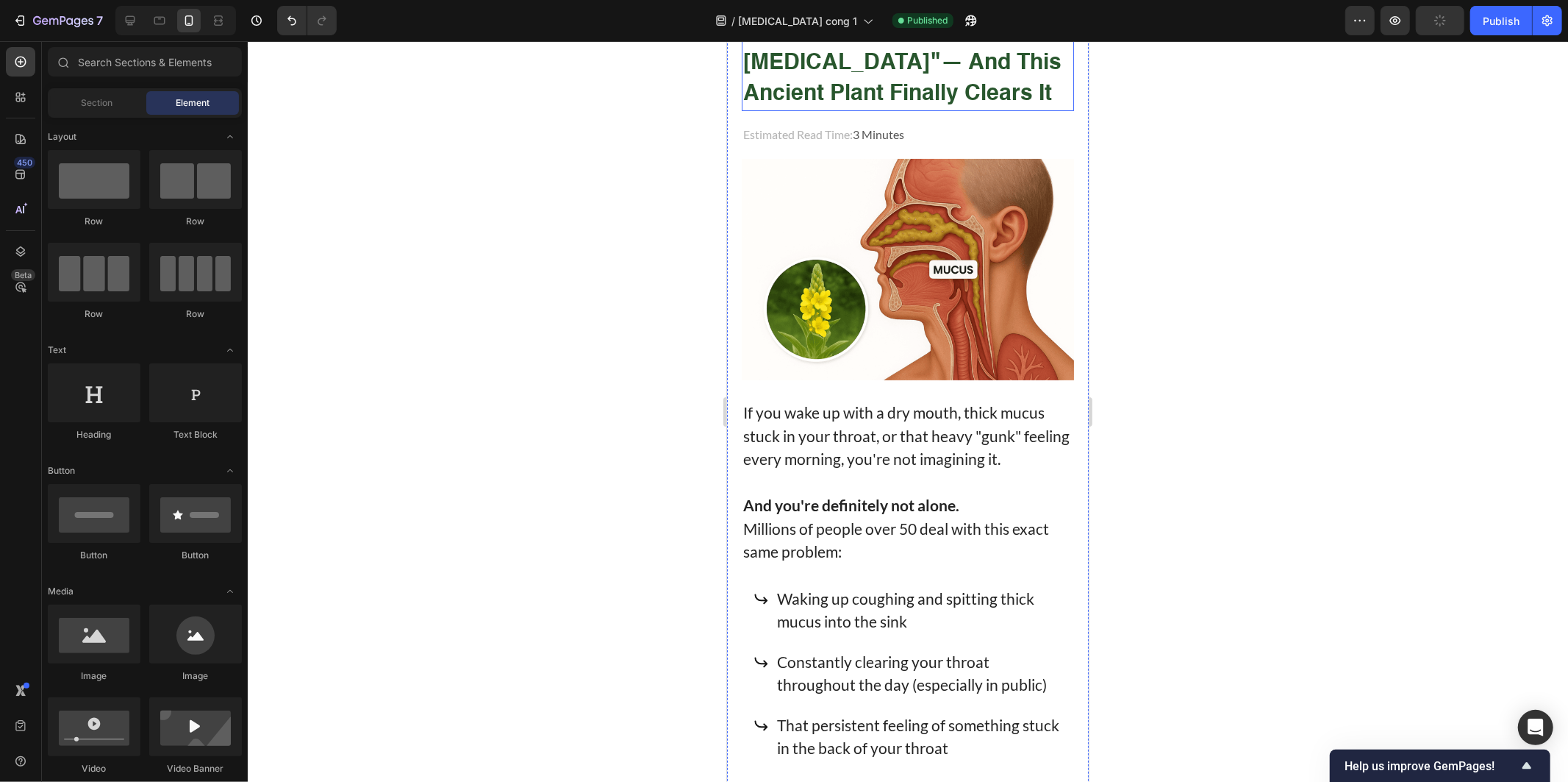
scroll to position [245, 0]
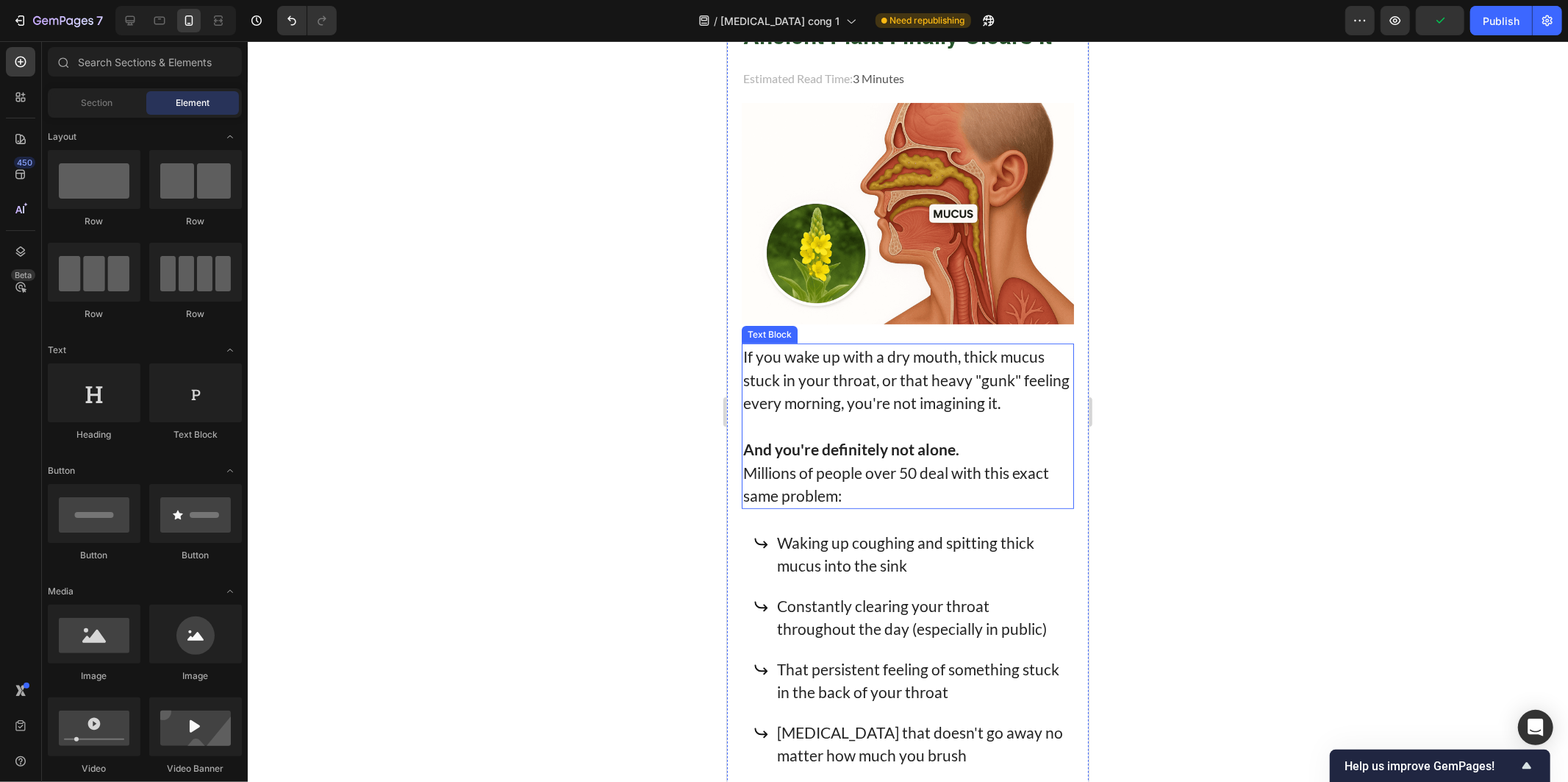
click at [766, 462] on p "Millions of people over 50 deal with this exact same problem:" at bounding box center [906, 483] width 329 height 47
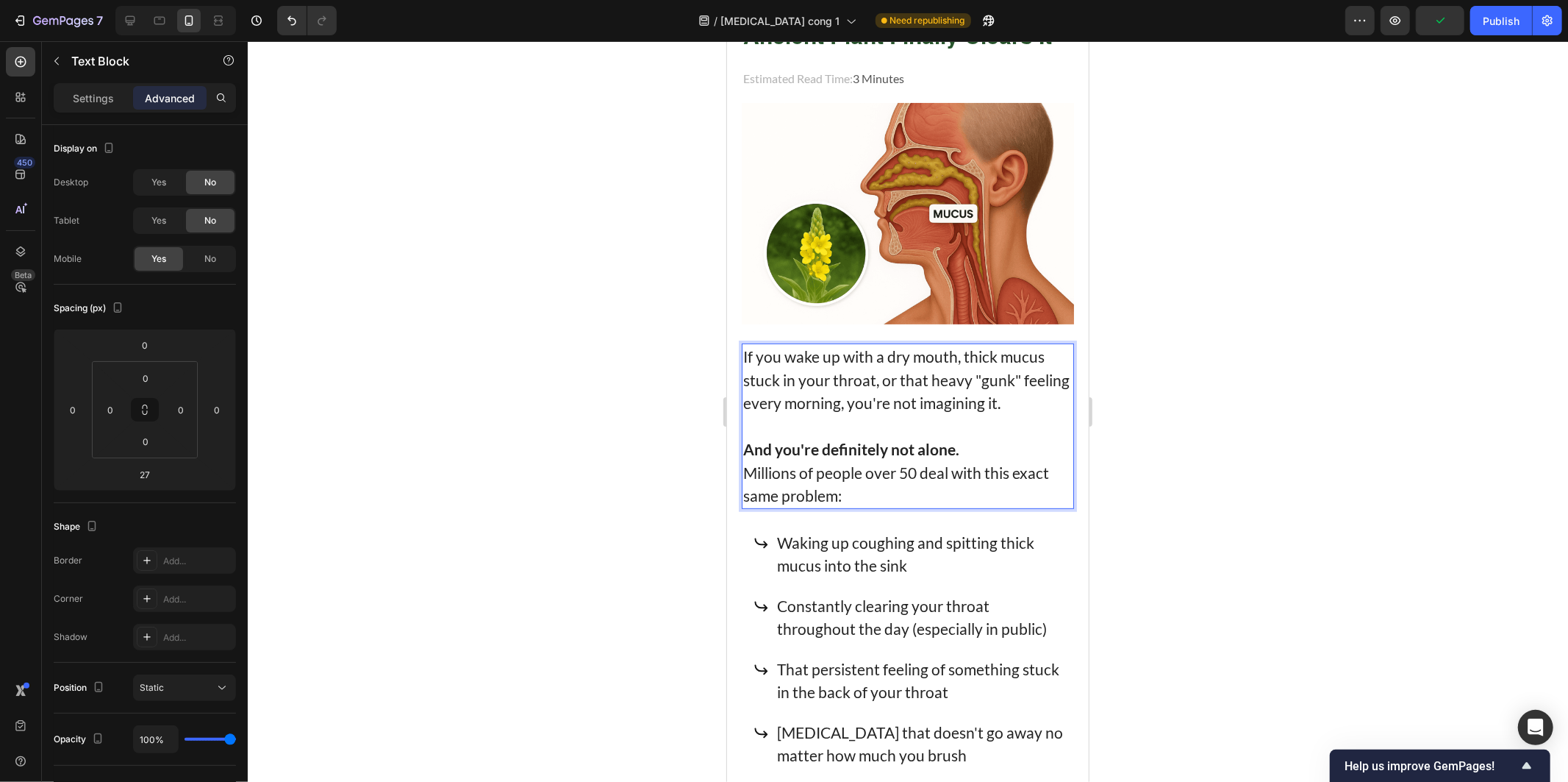
drag, startPoint x: 766, startPoint y: 462, endPoint x: 925, endPoint y: 464, distance: 159.0
click at [911, 460] on p "Millions of people over 50 deal with this exact same problem:" at bounding box center [906, 483] width 329 height 47
drag, startPoint x: 911, startPoint y: 460, endPoint x: 718, endPoint y: 458, distance: 193.0
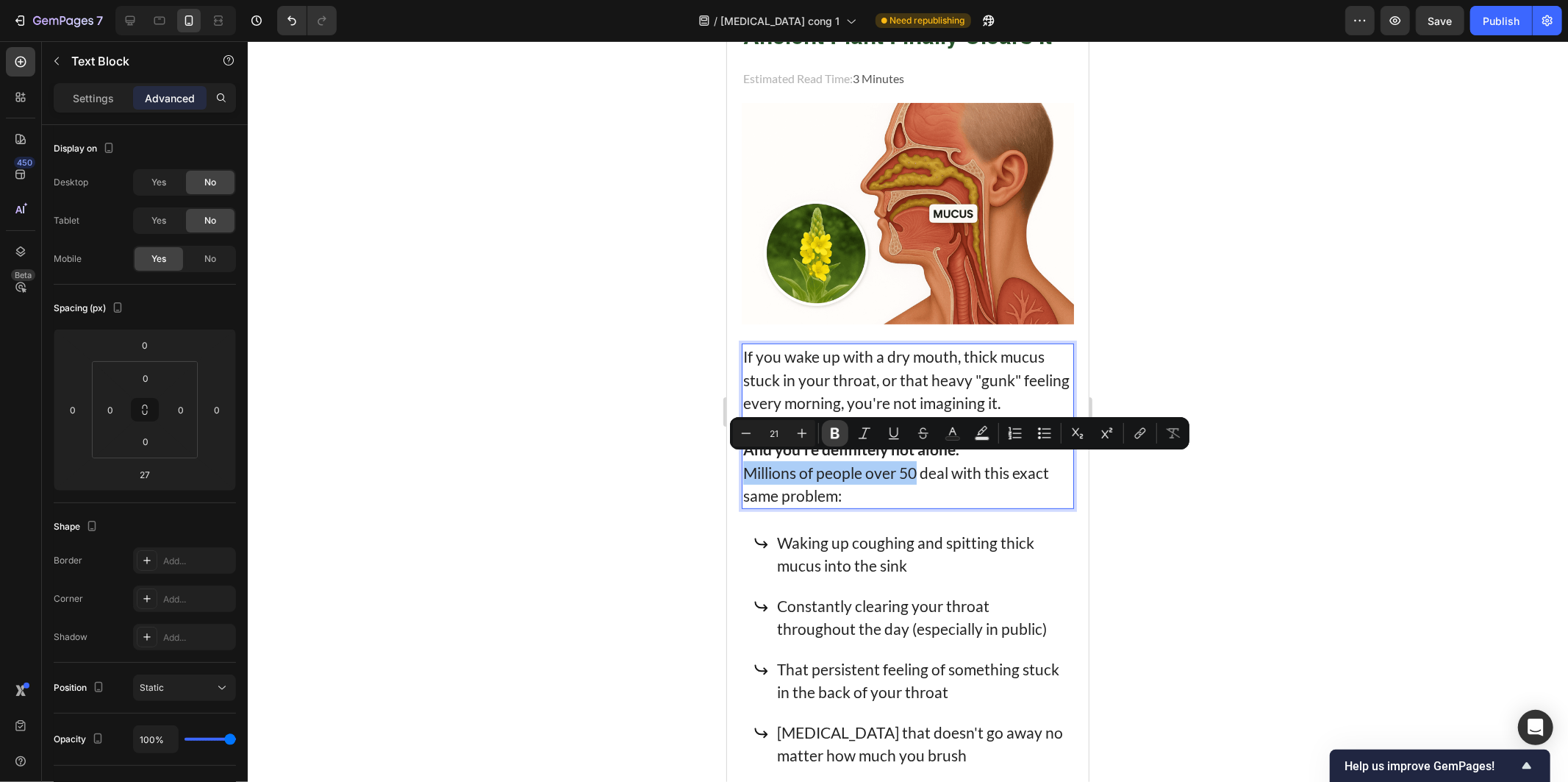
click at [835, 428] on icon "Editor contextual toolbar" at bounding box center [835, 434] width 9 height 11
click at [632, 361] on div at bounding box center [907, 411] width 1321 height 740
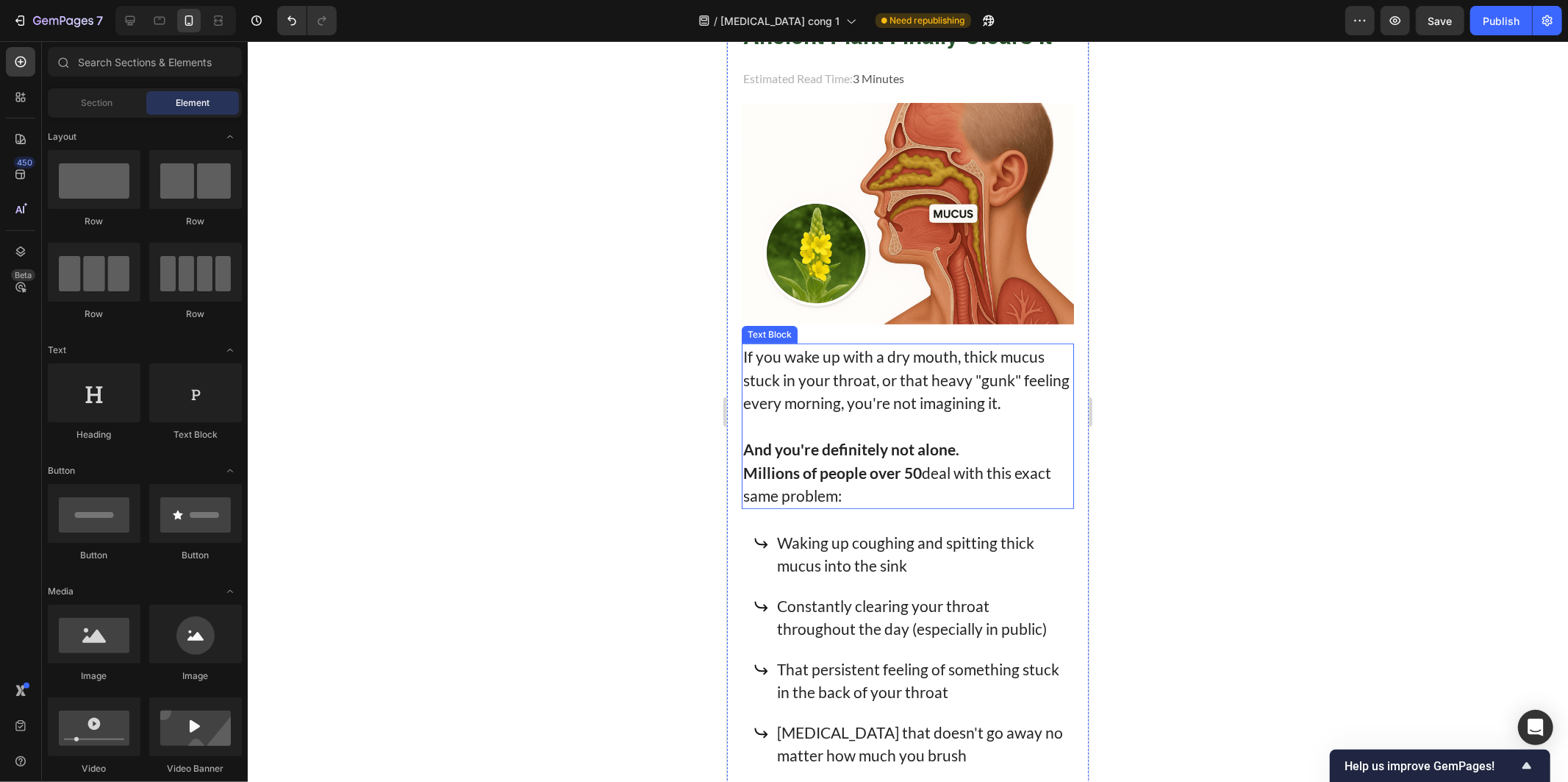
click at [984, 437] on p "And you're definitely not alone." at bounding box center [906, 449] width 329 height 24
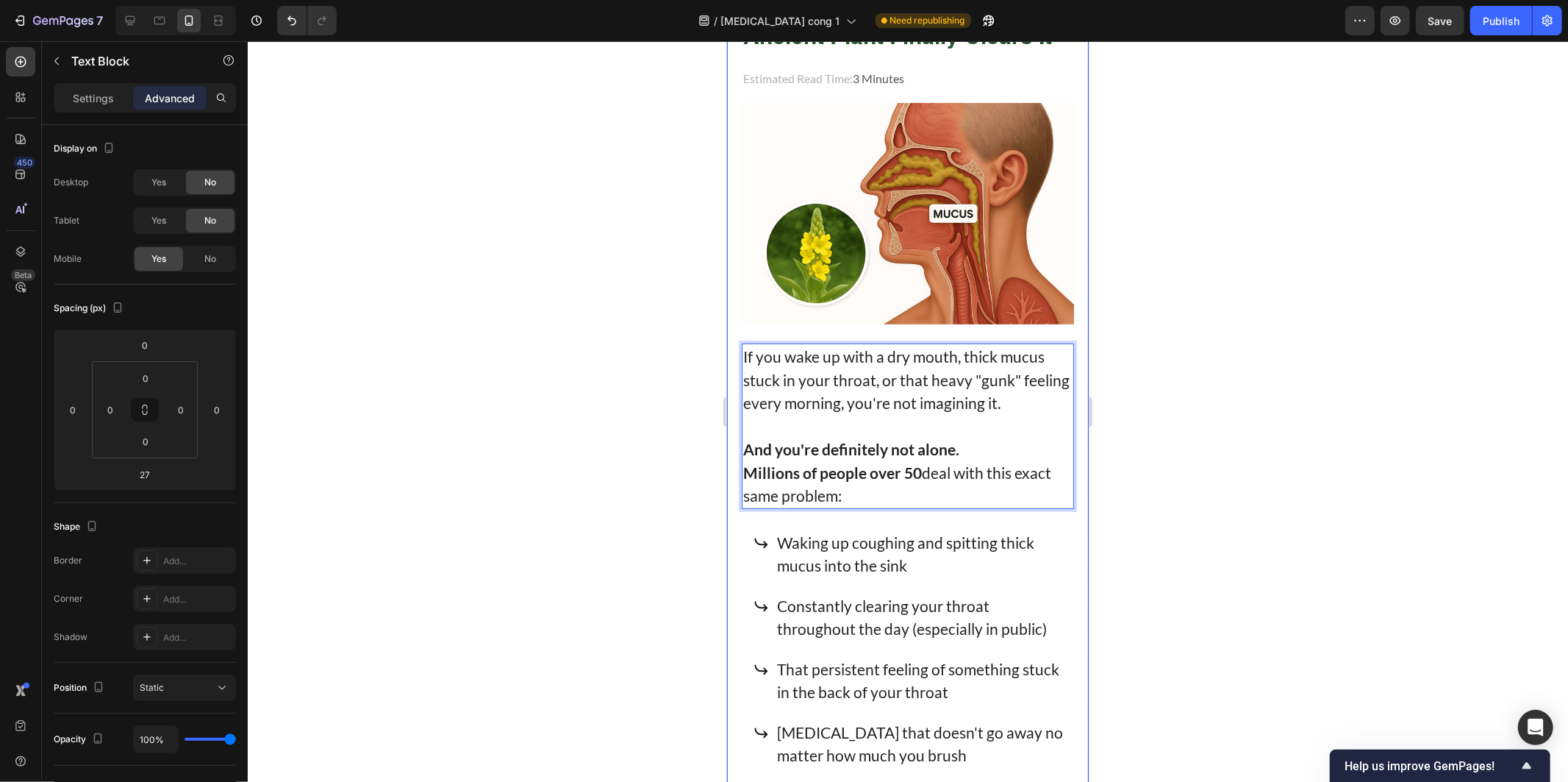
click at [1244, 461] on div at bounding box center [907, 411] width 1321 height 740
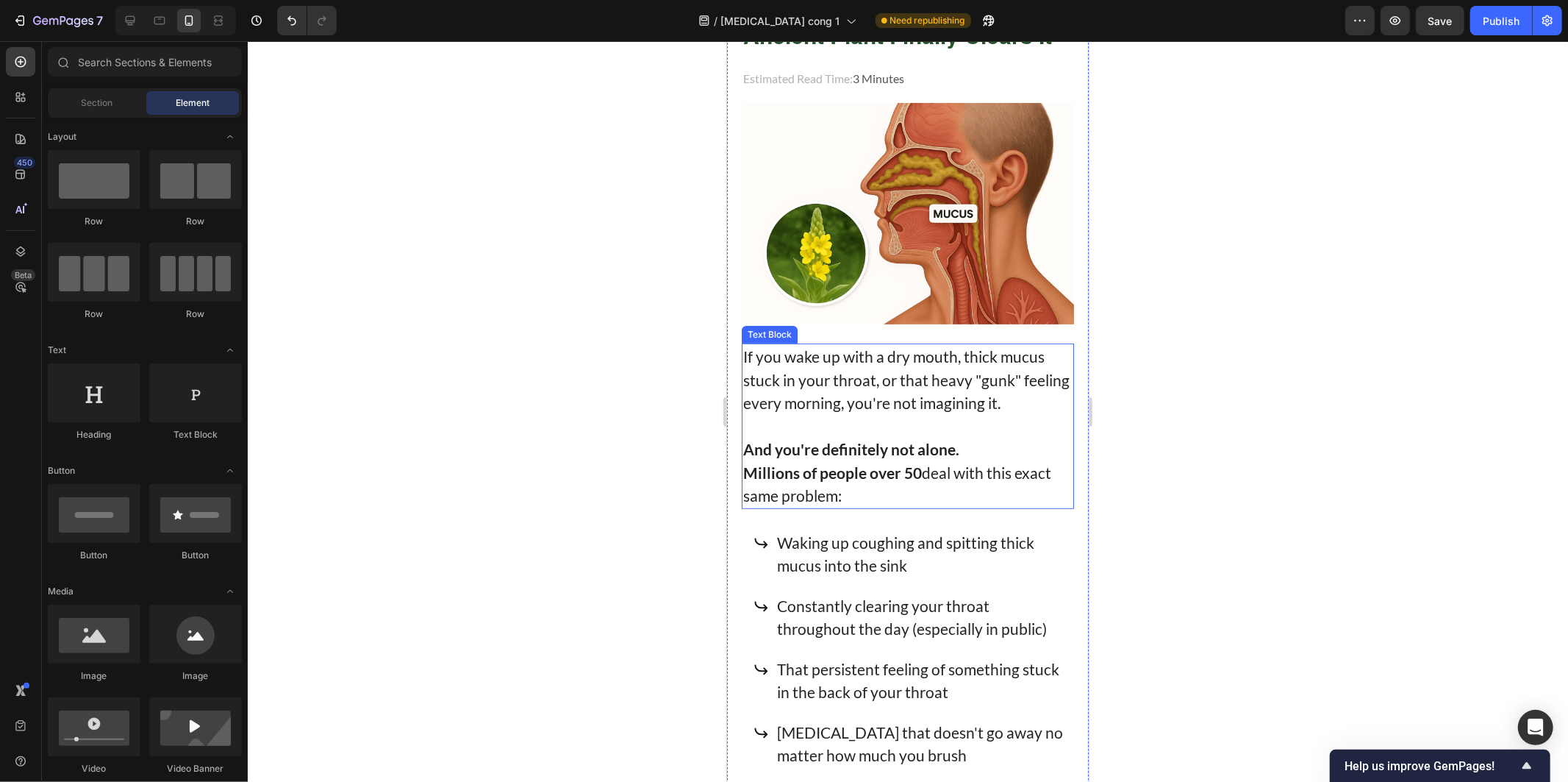
click at [968, 437] on p "And you're definitely not alone." at bounding box center [906, 449] width 329 height 24
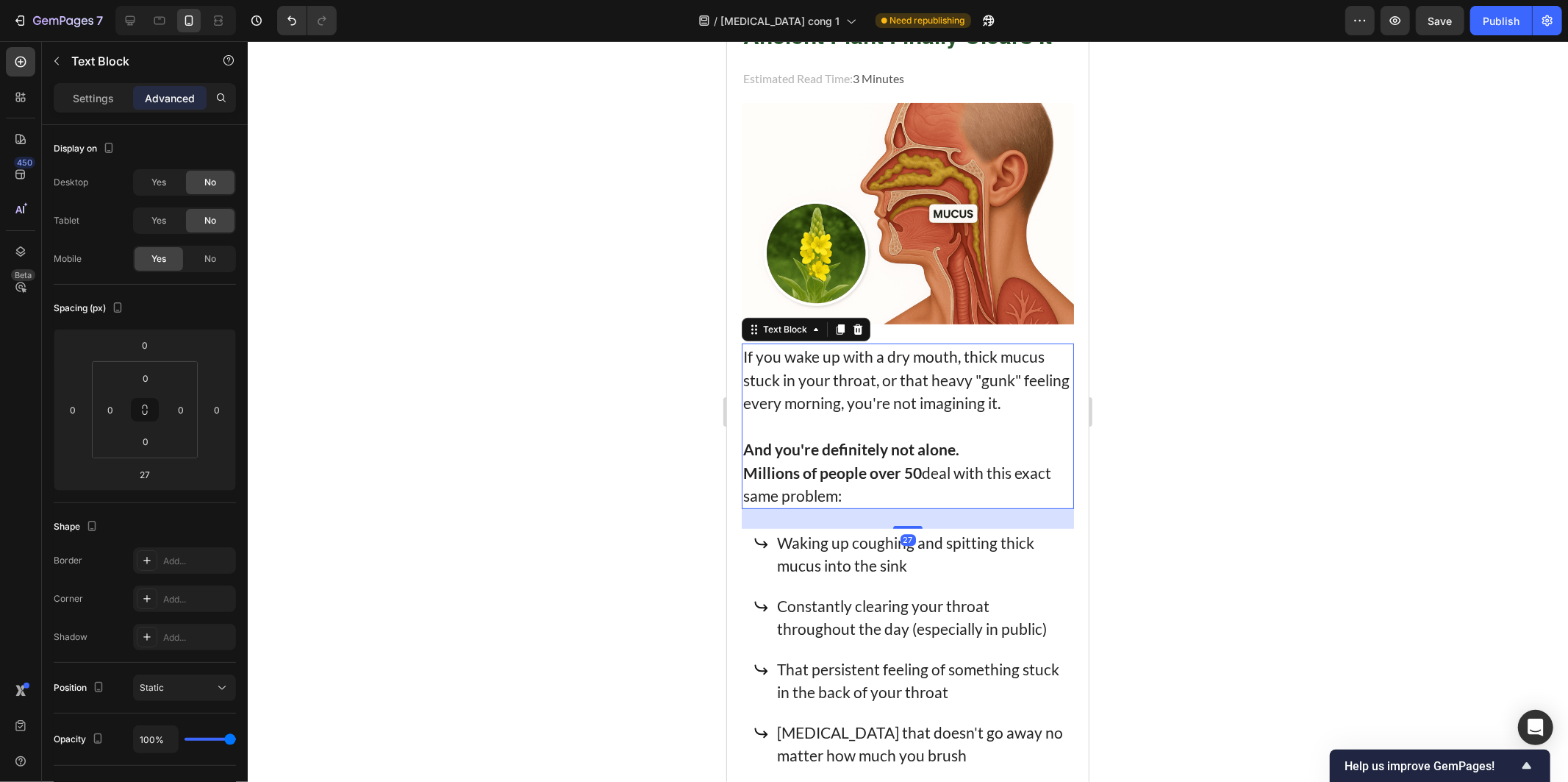
click at [585, 409] on div at bounding box center [907, 411] width 1321 height 740
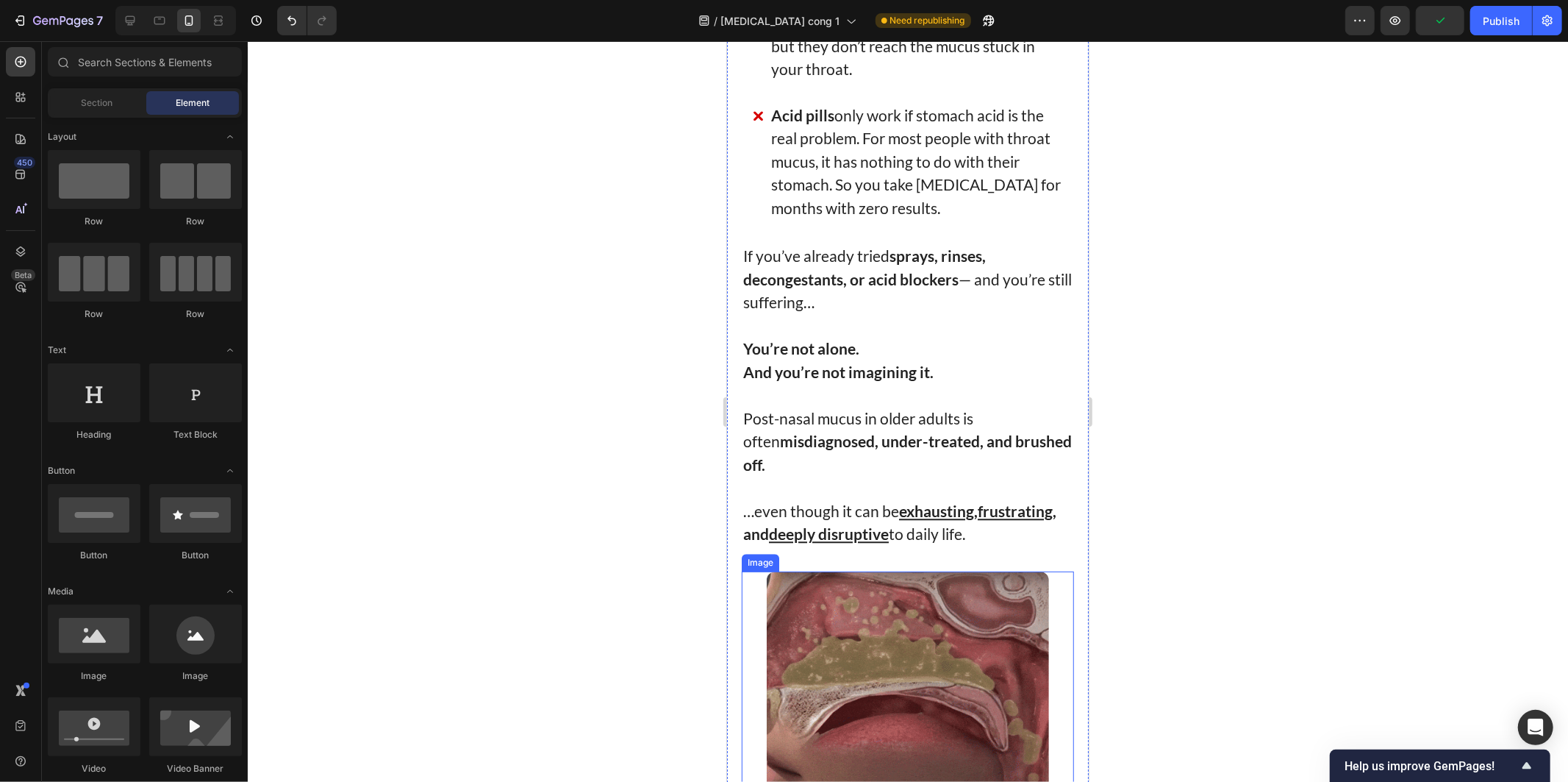
scroll to position [4413, 0]
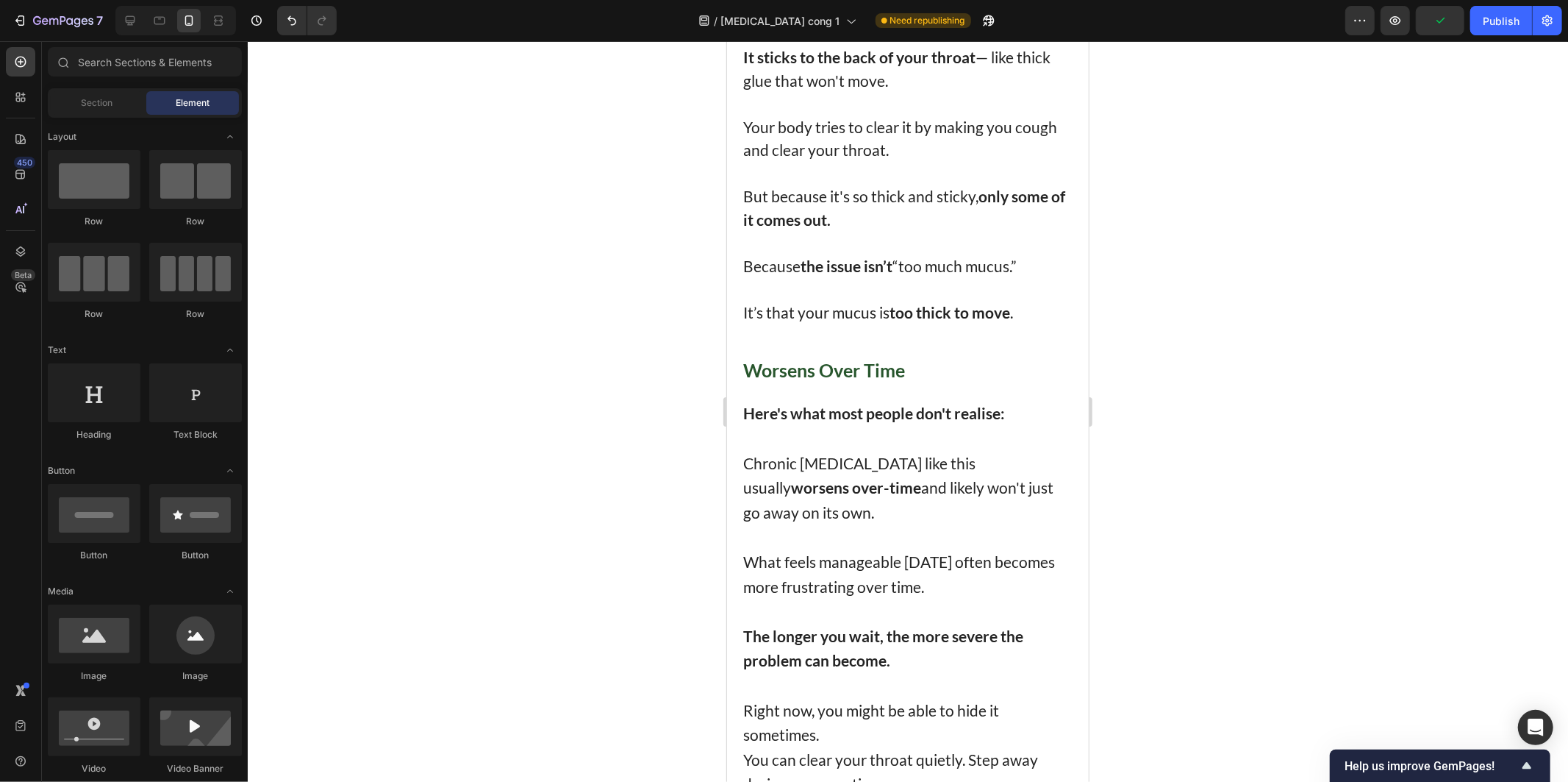
click at [1555, 4] on div "7 Version history / Post nasal drip cong 1 Need republishing Preview Publish" at bounding box center [784, 20] width 1568 height 42
click at [1552, 15] on icon "button" at bounding box center [1548, 20] width 15 height 15
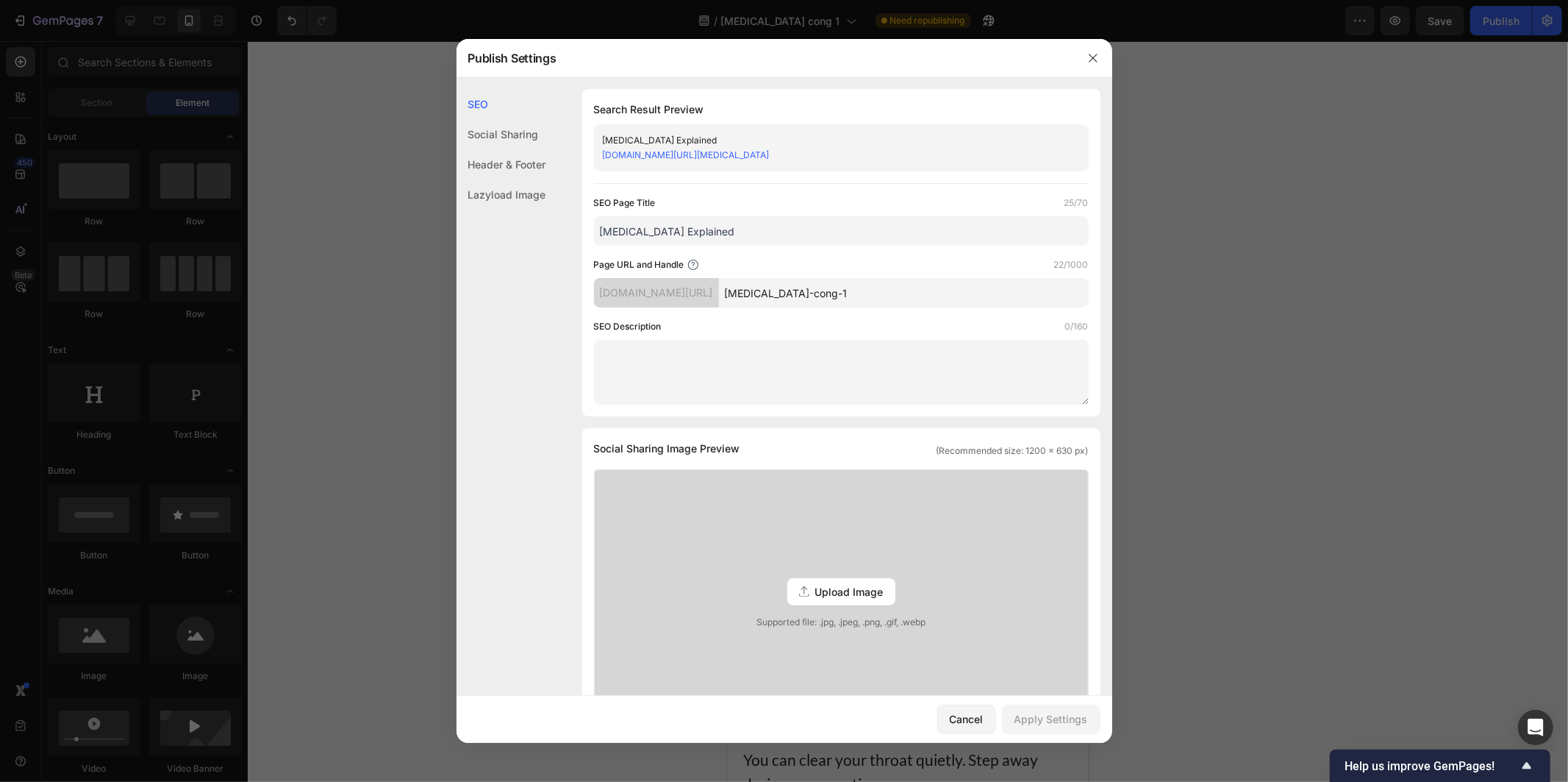
click at [1281, 167] on div at bounding box center [784, 391] width 1568 height 782
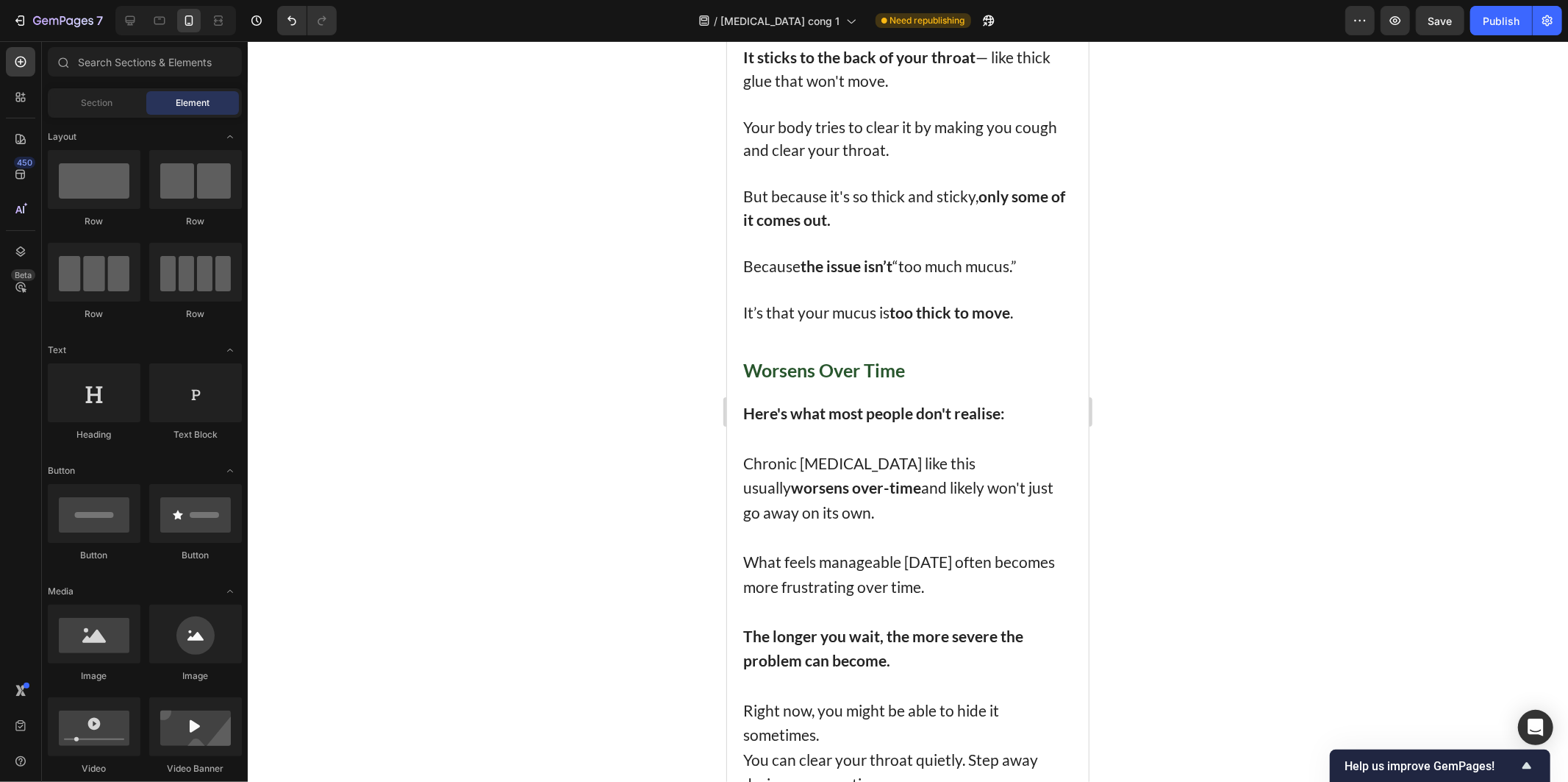
click at [1207, 141] on div at bounding box center [907, 411] width 1321 height 740
click at [1494, 22] on div "Publish" at bounding box center [1501, 20] width 37 height 16
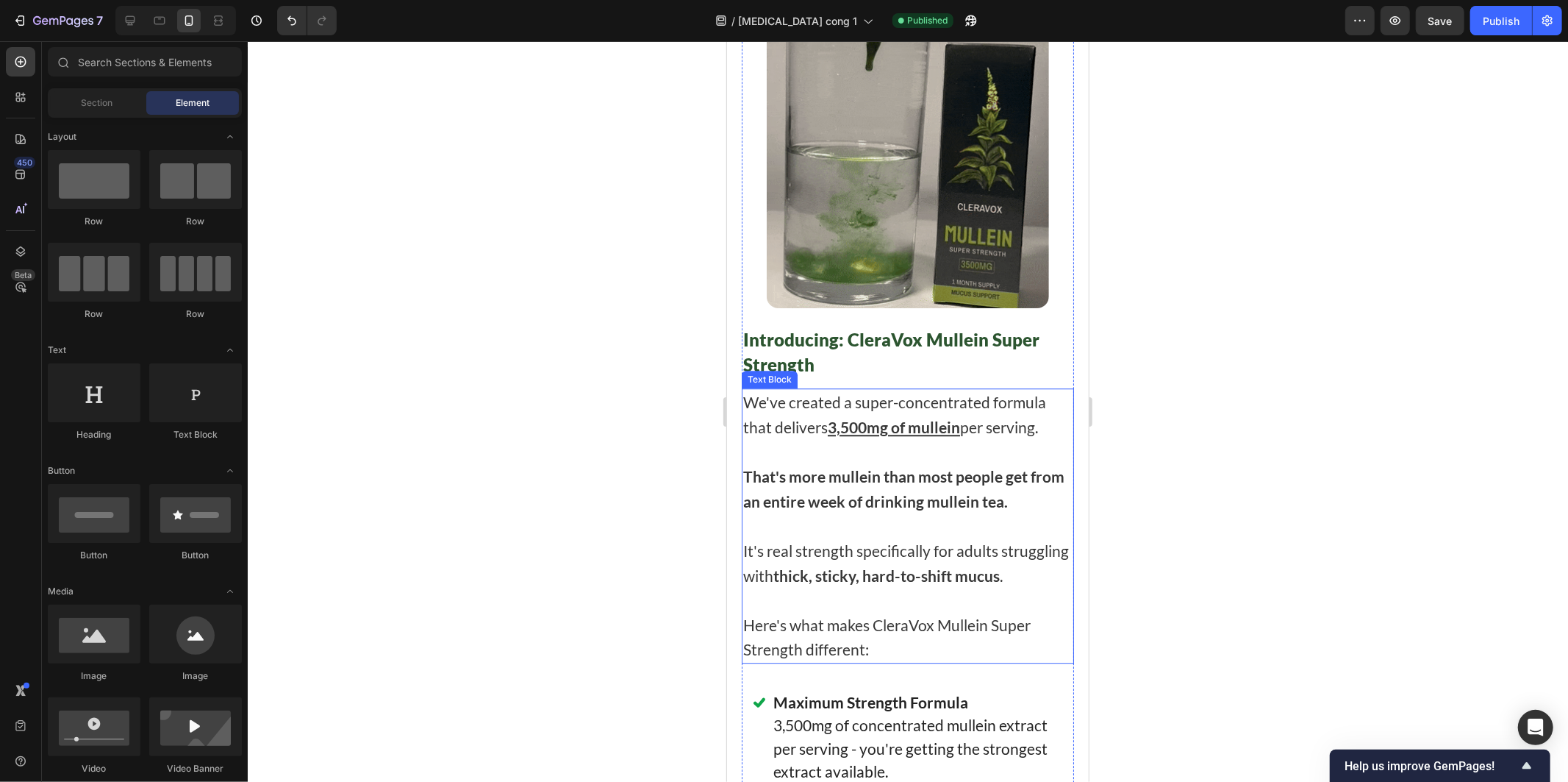
scroll to position [7689, 0]
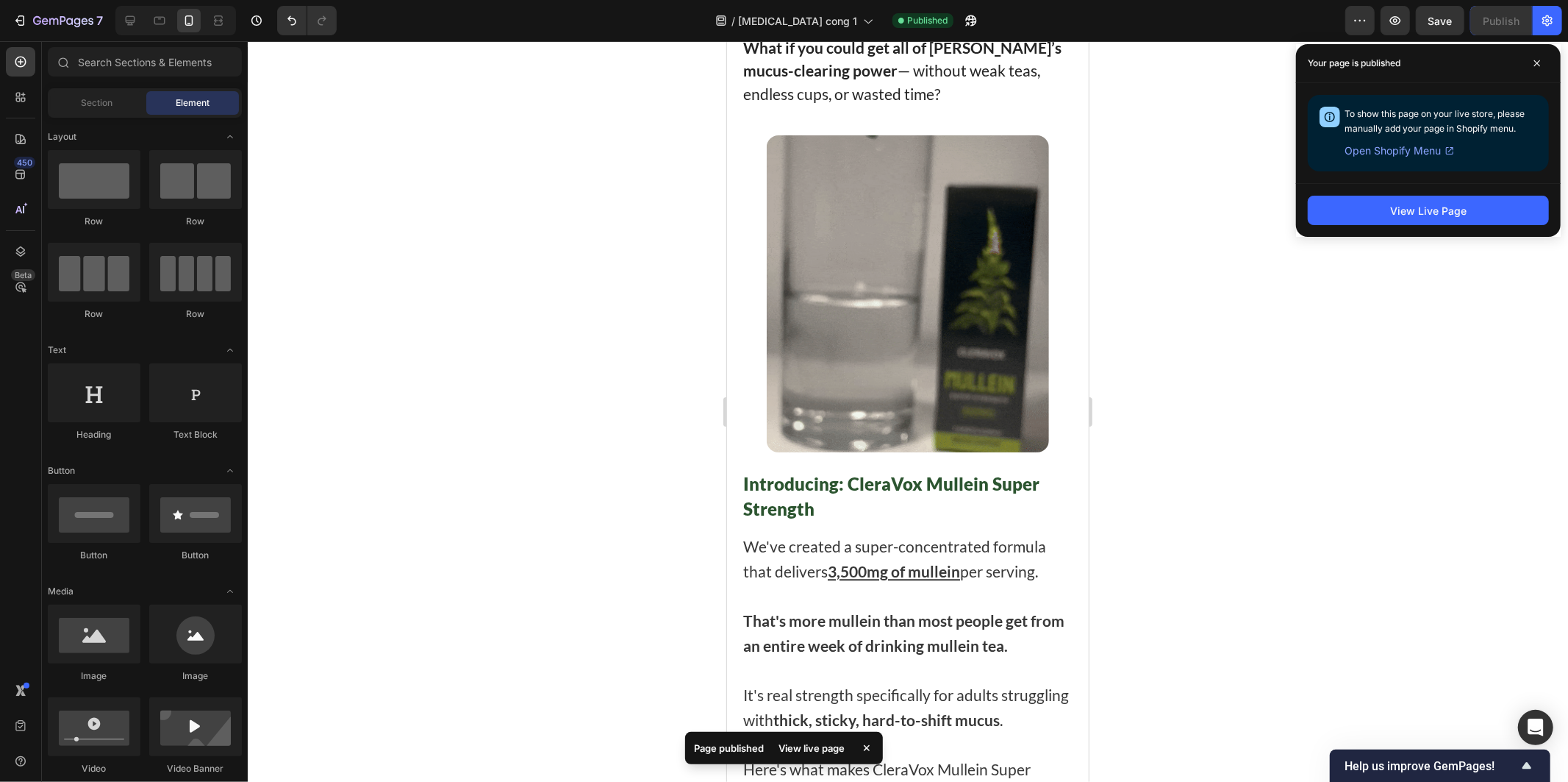
click at [1223, 372] on div at bounding box center [907, 411] width 1321 height 740
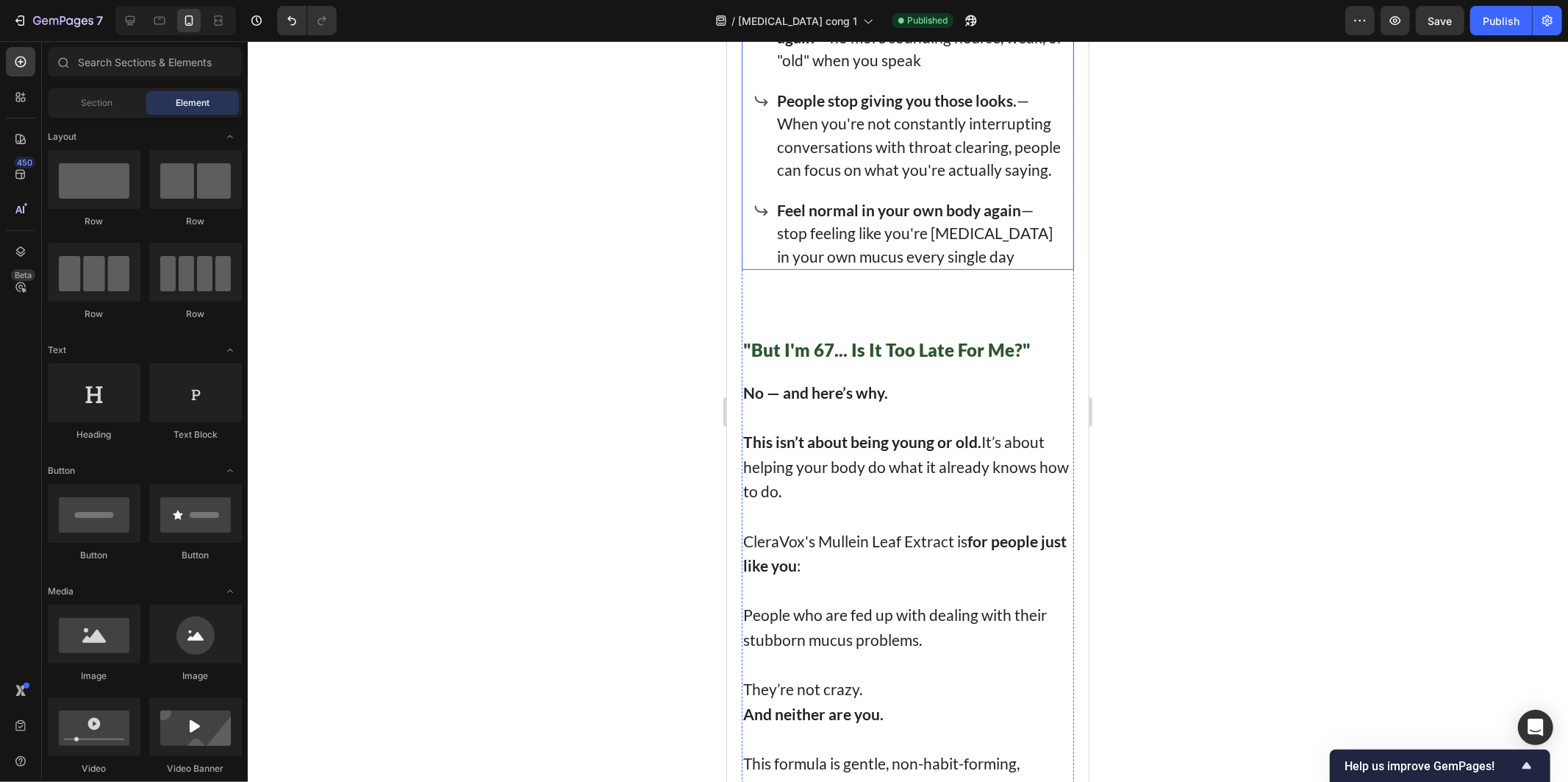
scroll to position [9896, 0]
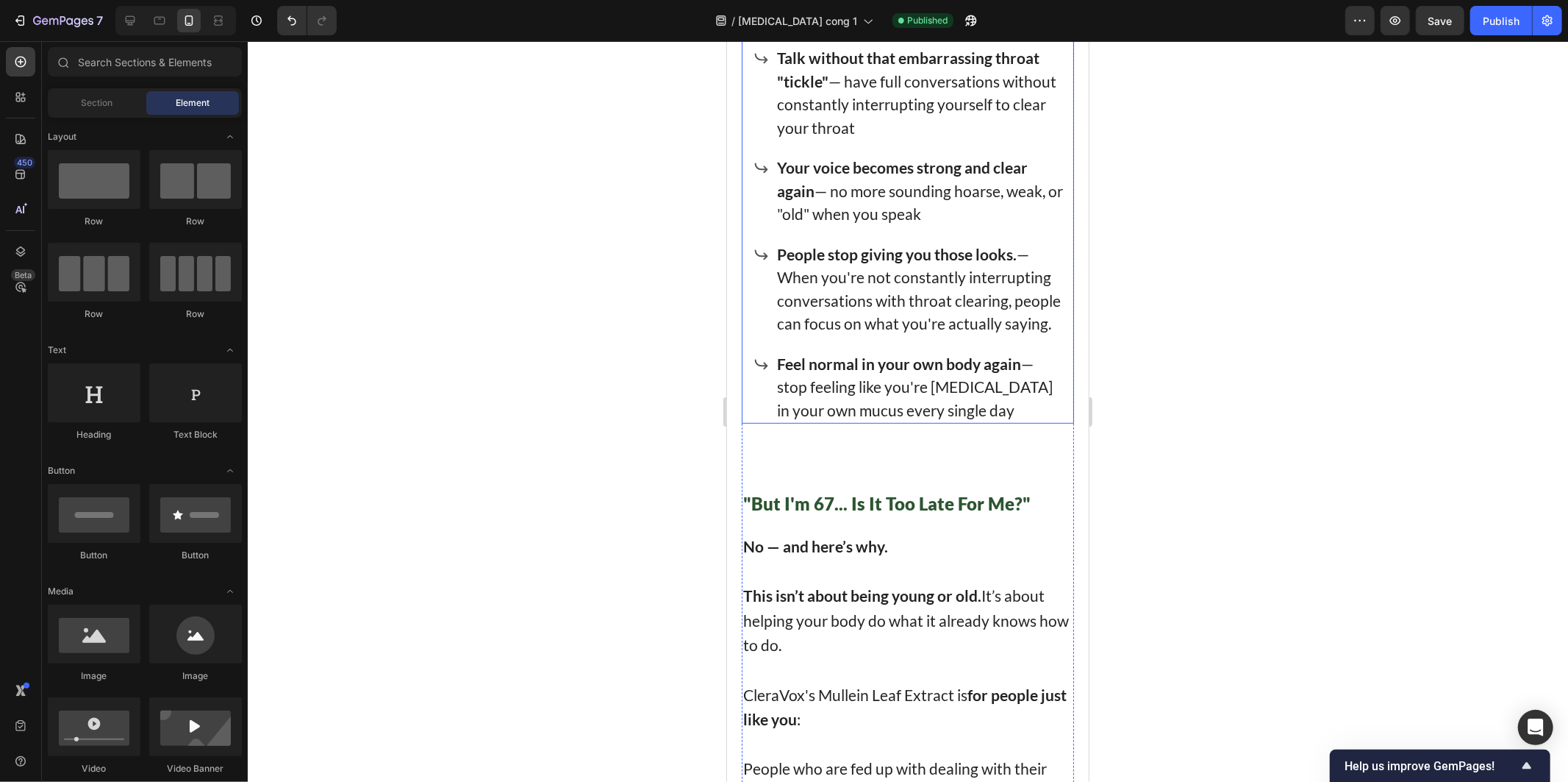
click at [983, 351] on p "Feel normal in your own body again — stop feeling like you're drowning in your …" at bounding box center [920, 387] width 286 height 70
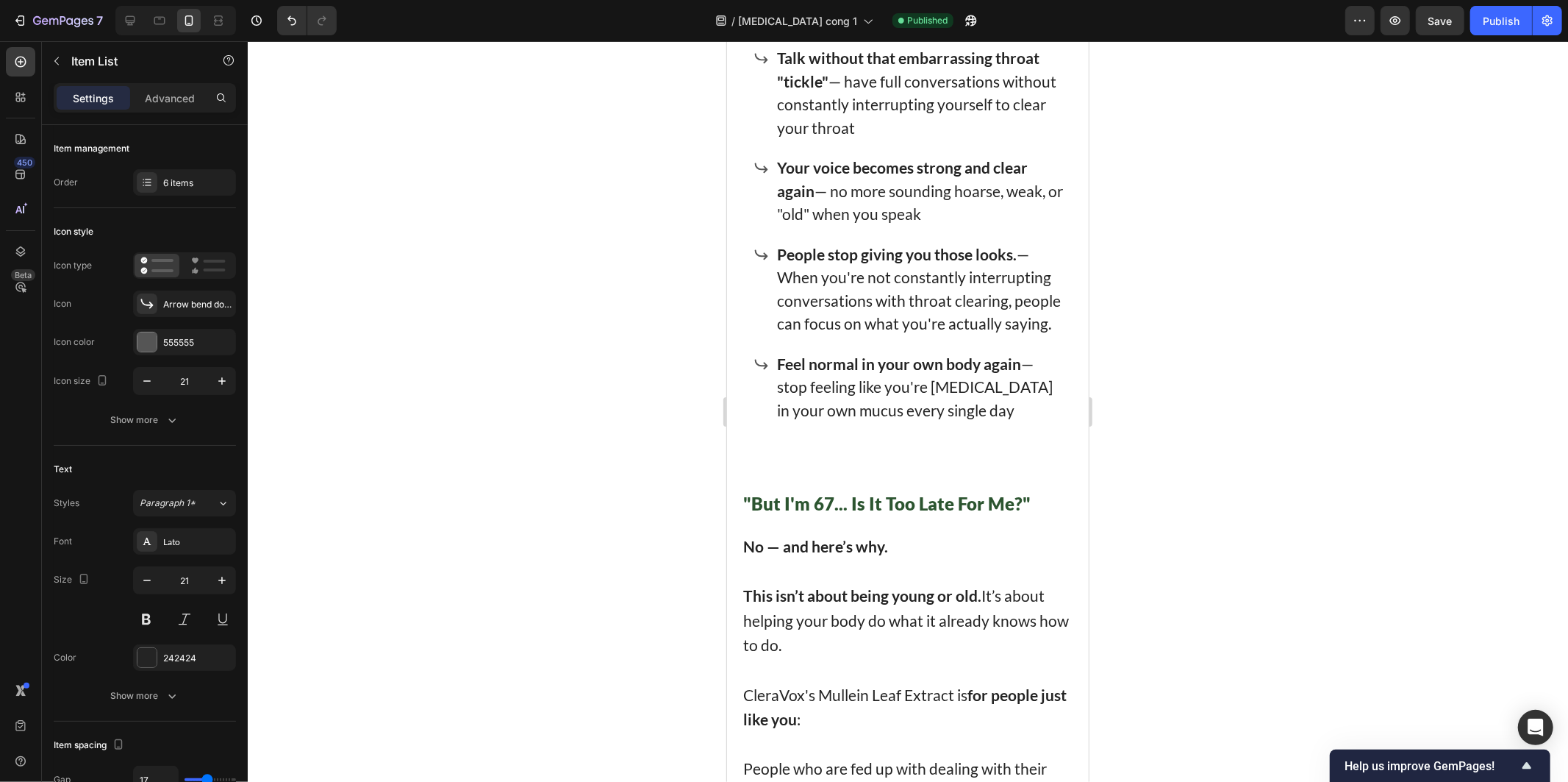
click at [583, 248] on div at bounding box center [907, 411] width 1321 height 740
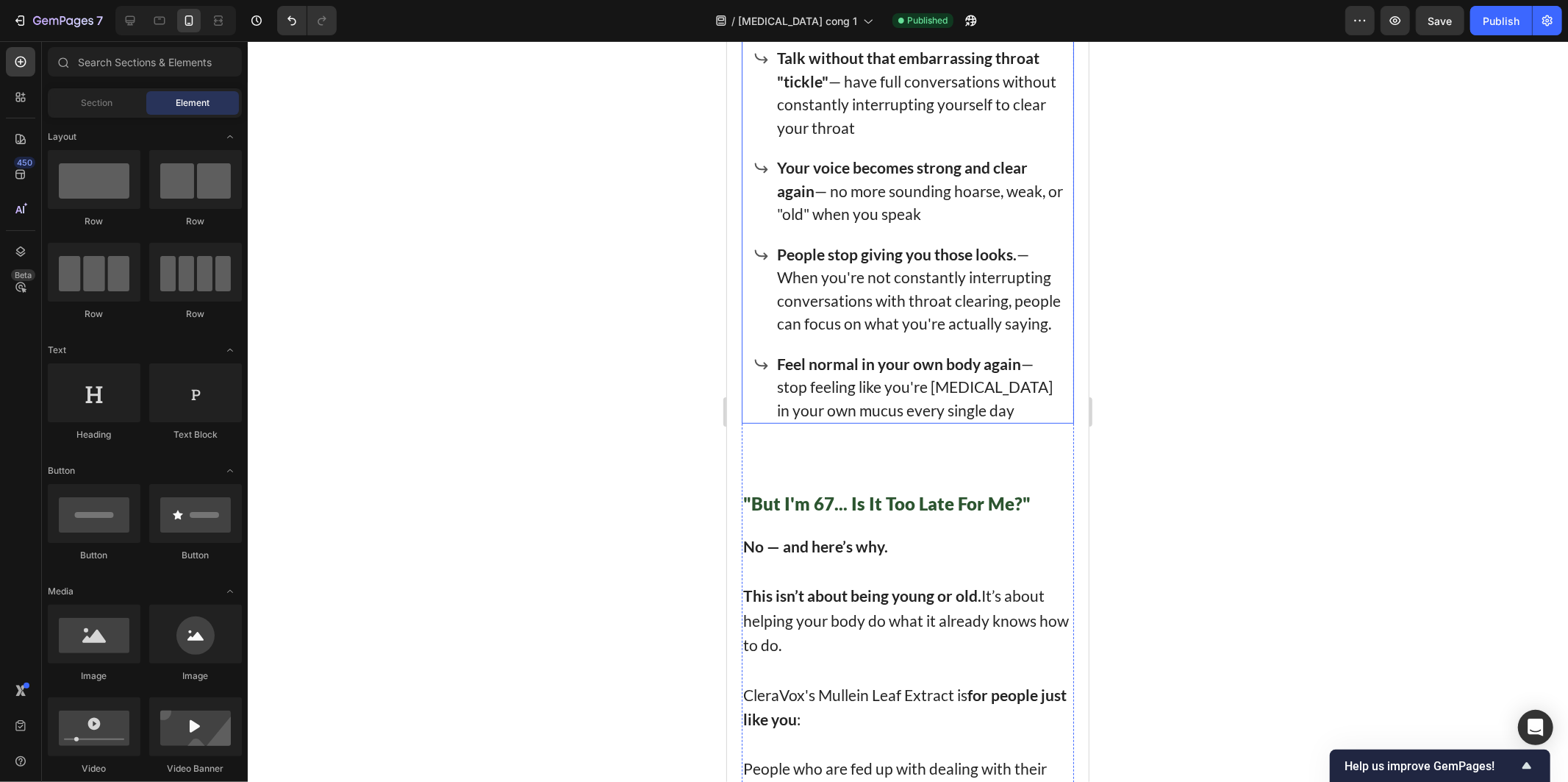
click at [806, 243] on p "People stop giving you those looks. — When you're not constantly interrupting c…" at bounding box center [920, 288] width 286 height 92
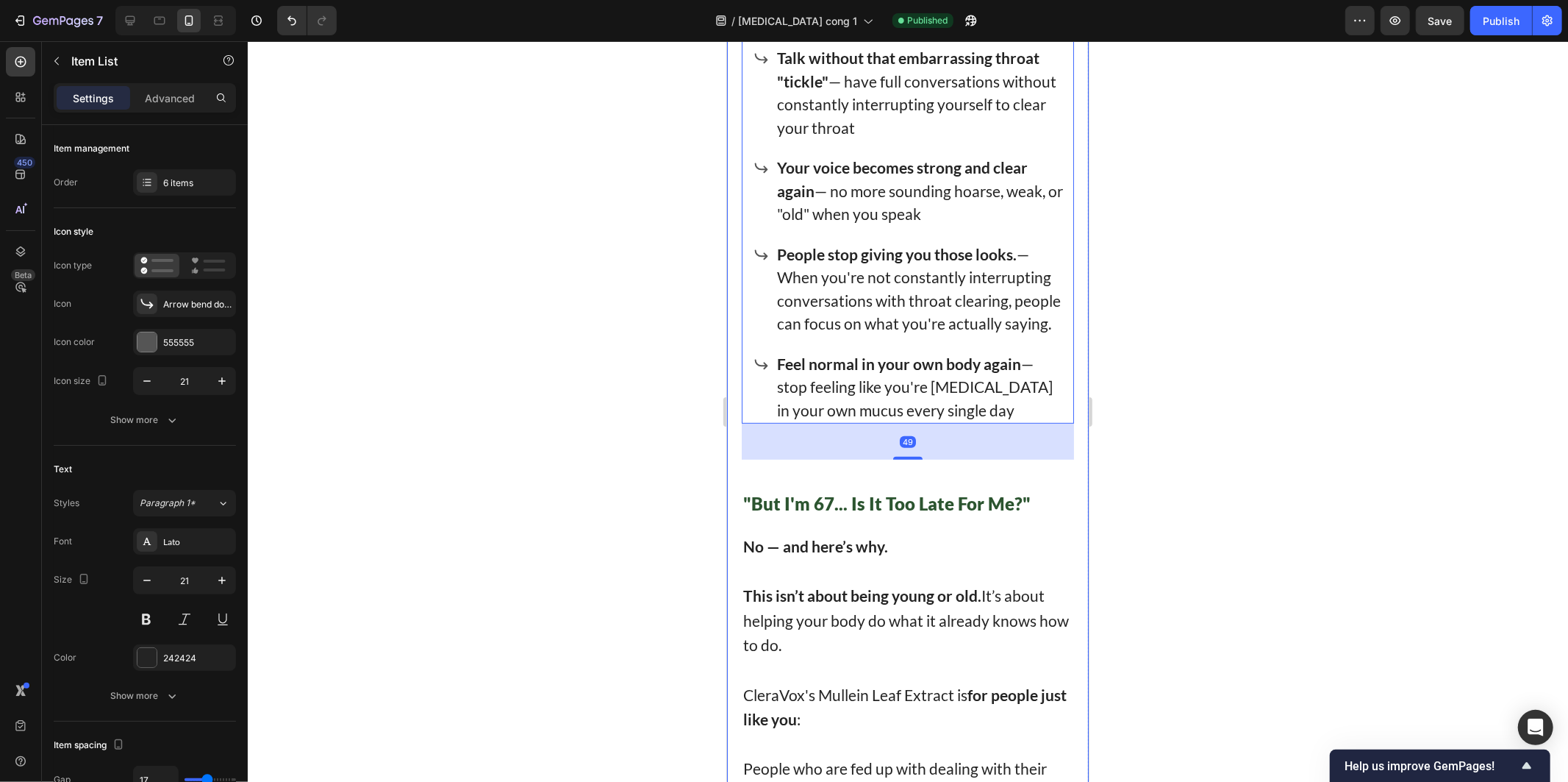
click at [679, 423] on div at bounding box center [907, 411] width 1321 height 740
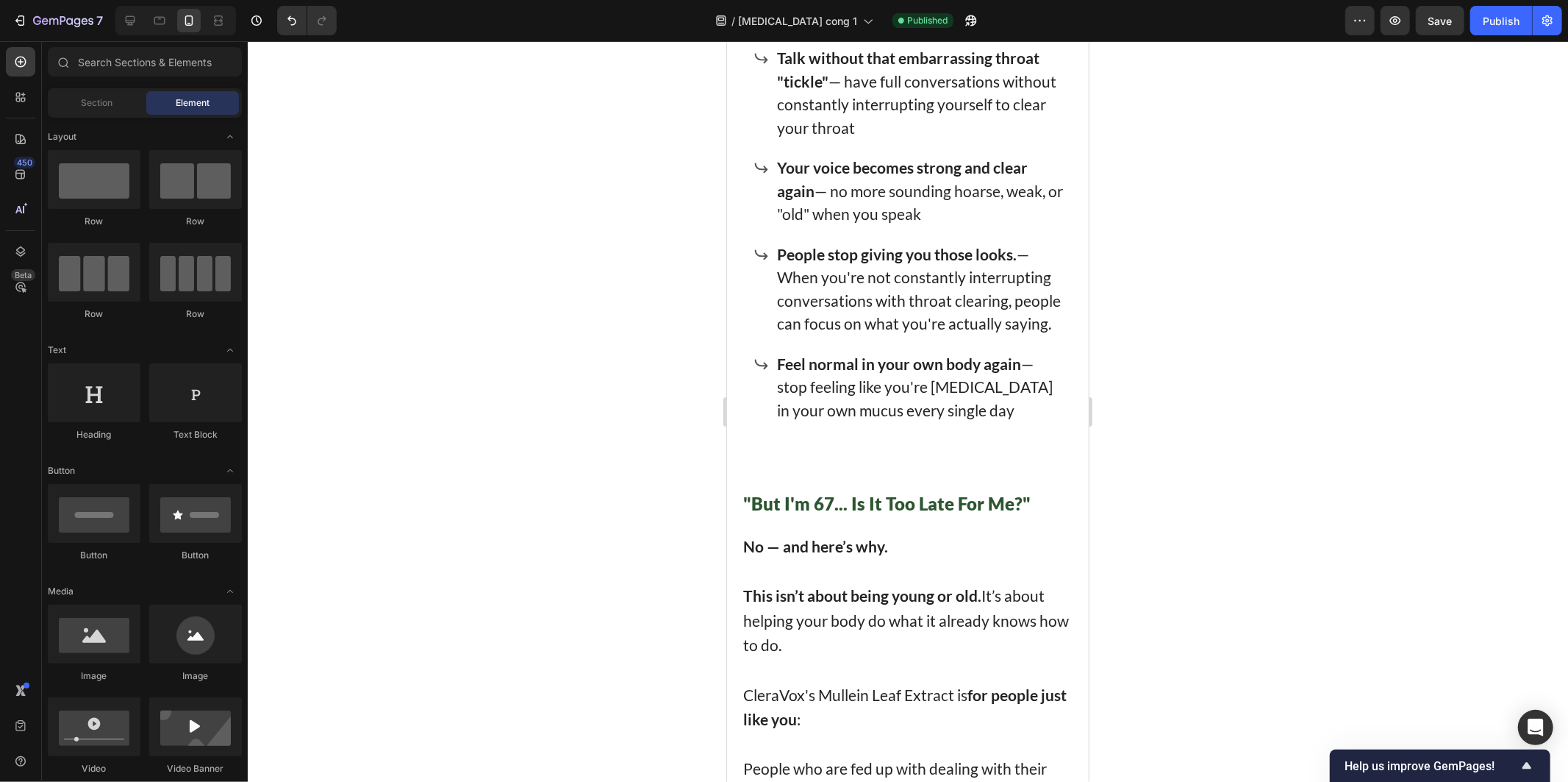
drag, startPoint x: 1225, startPoint y: 283, endPoint x: 1218, endPoint y: 270, distance: 14.8
click at [1225, 279] on div at bounding box center [907, 411] width 1321 height 740
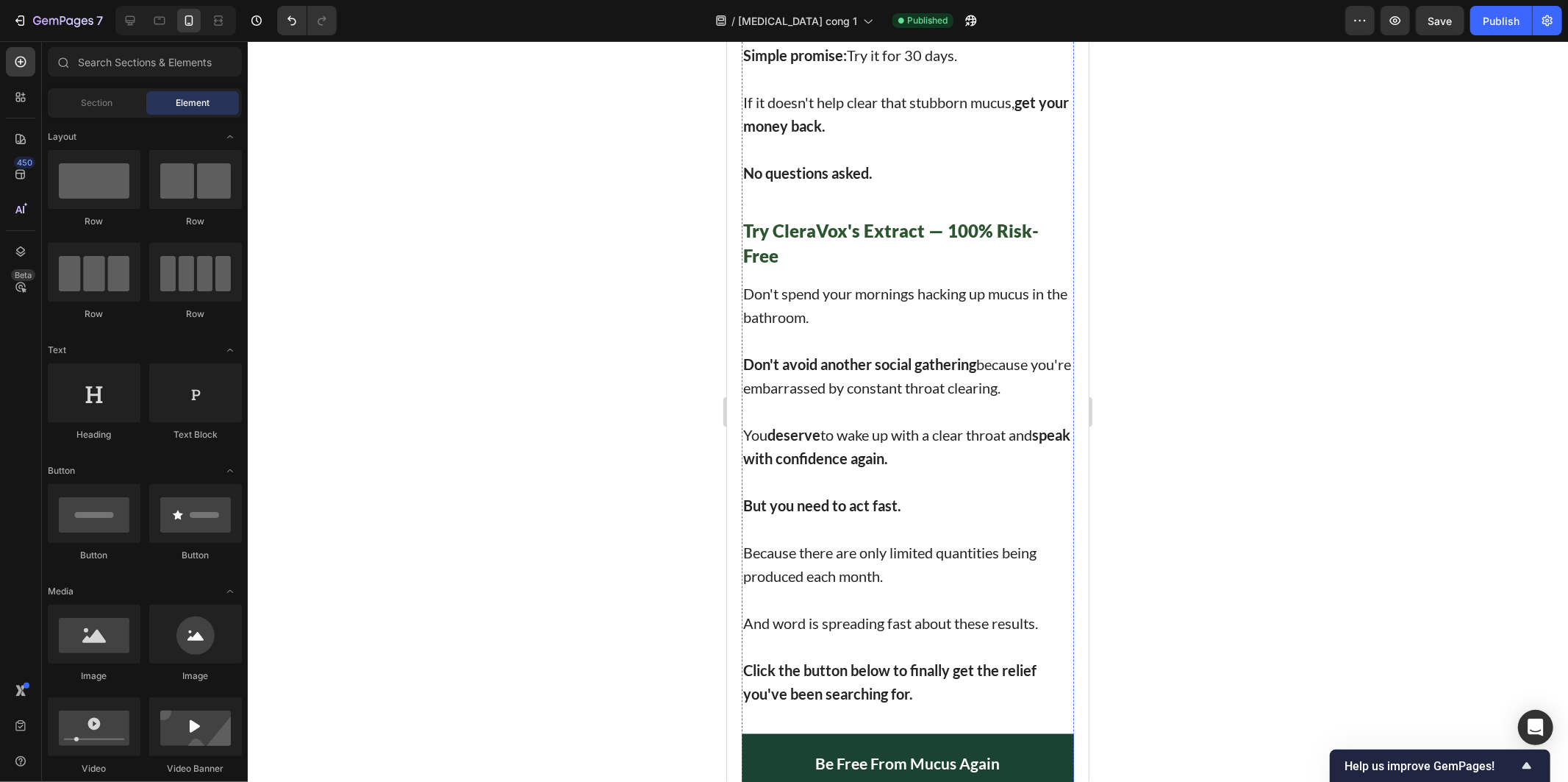
scroll to position [11121, 0]
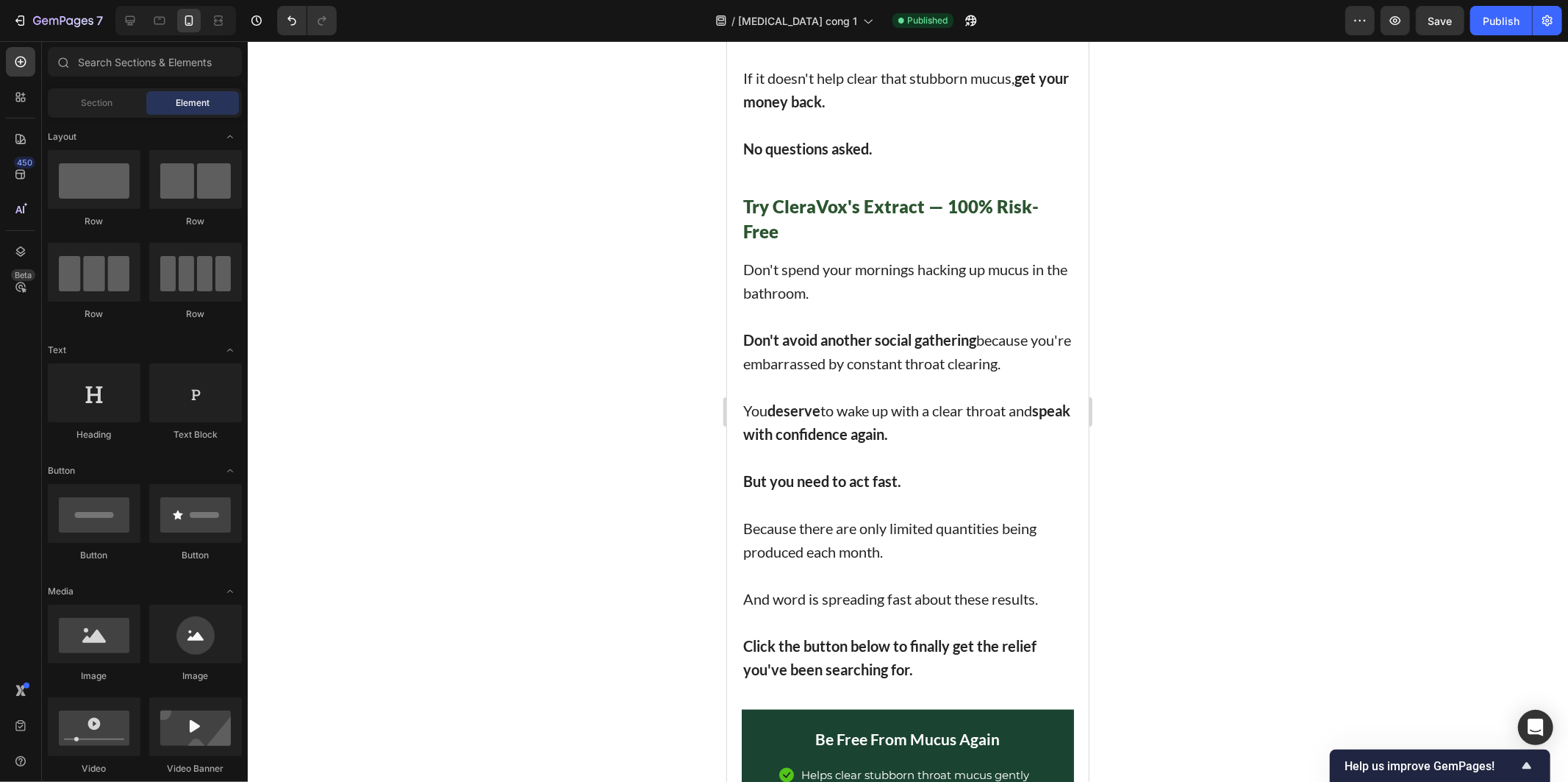
click at [1185, 315] on div at bounding box center [907, 411] width 1321 height 740
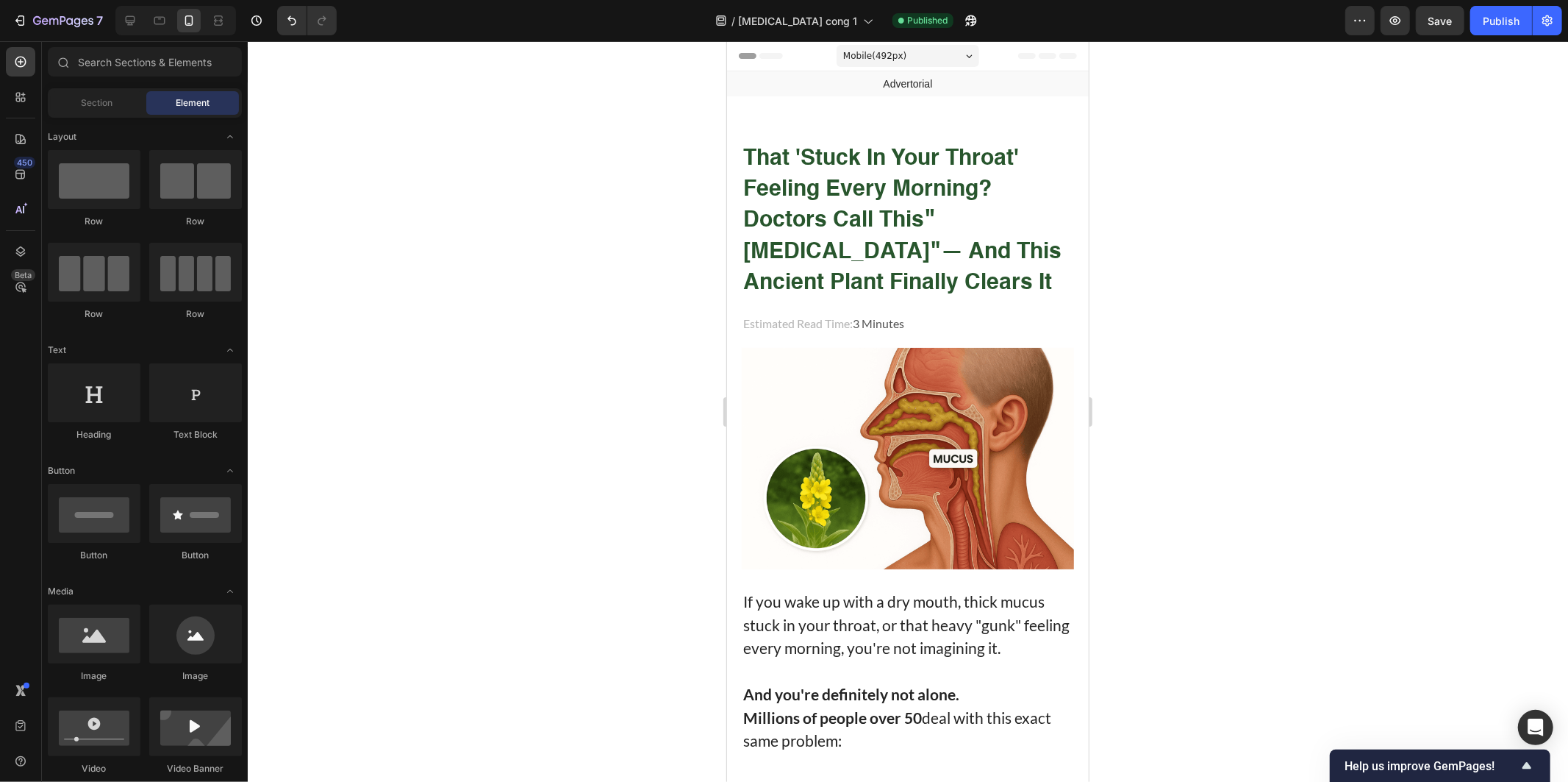
scroll to position [1961, 0]
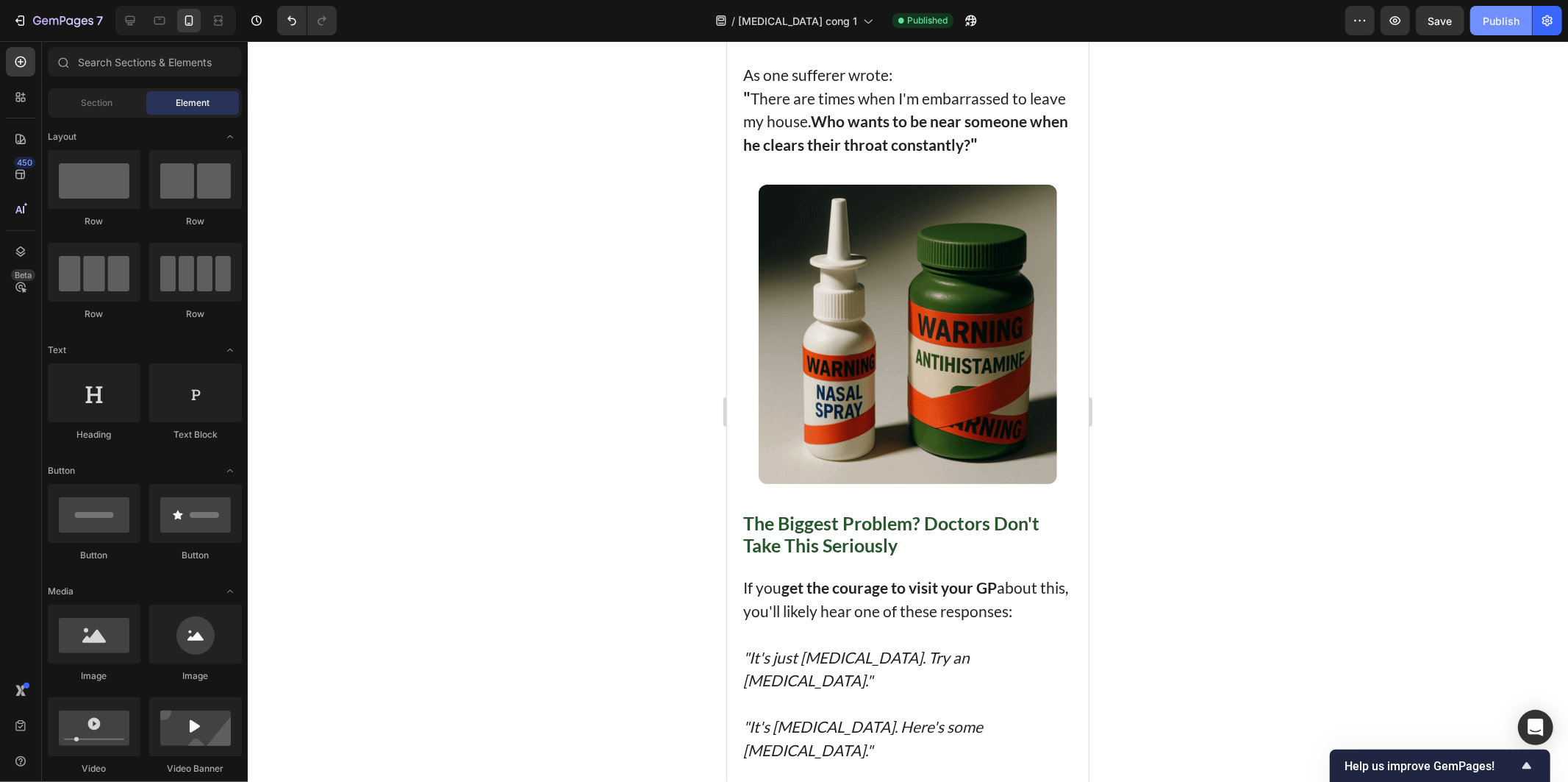
click at [1490, 17] on div "Publish" at bounding box center [1501, 20] width 37 height 16
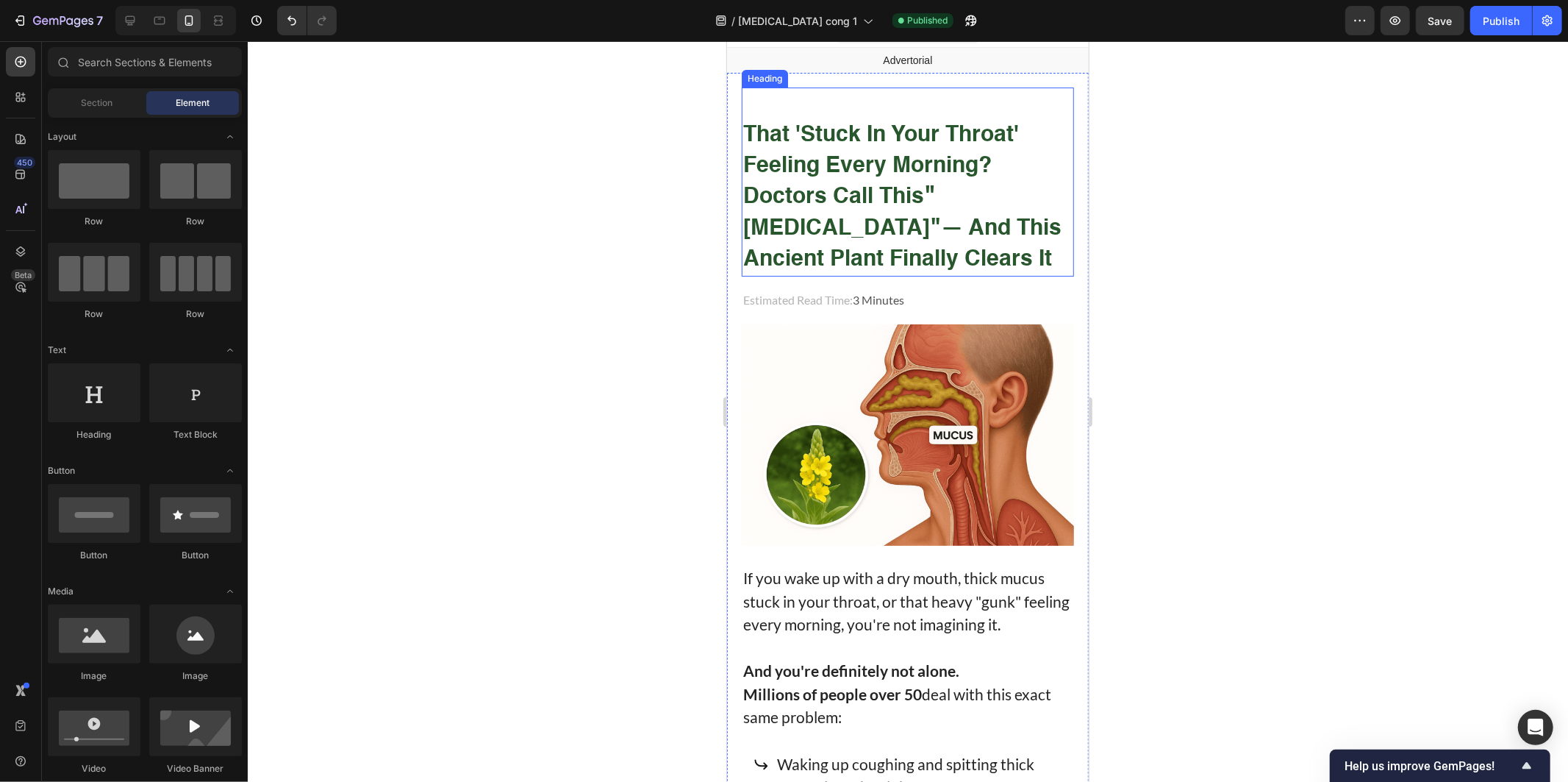
scroll to position [0, 0]
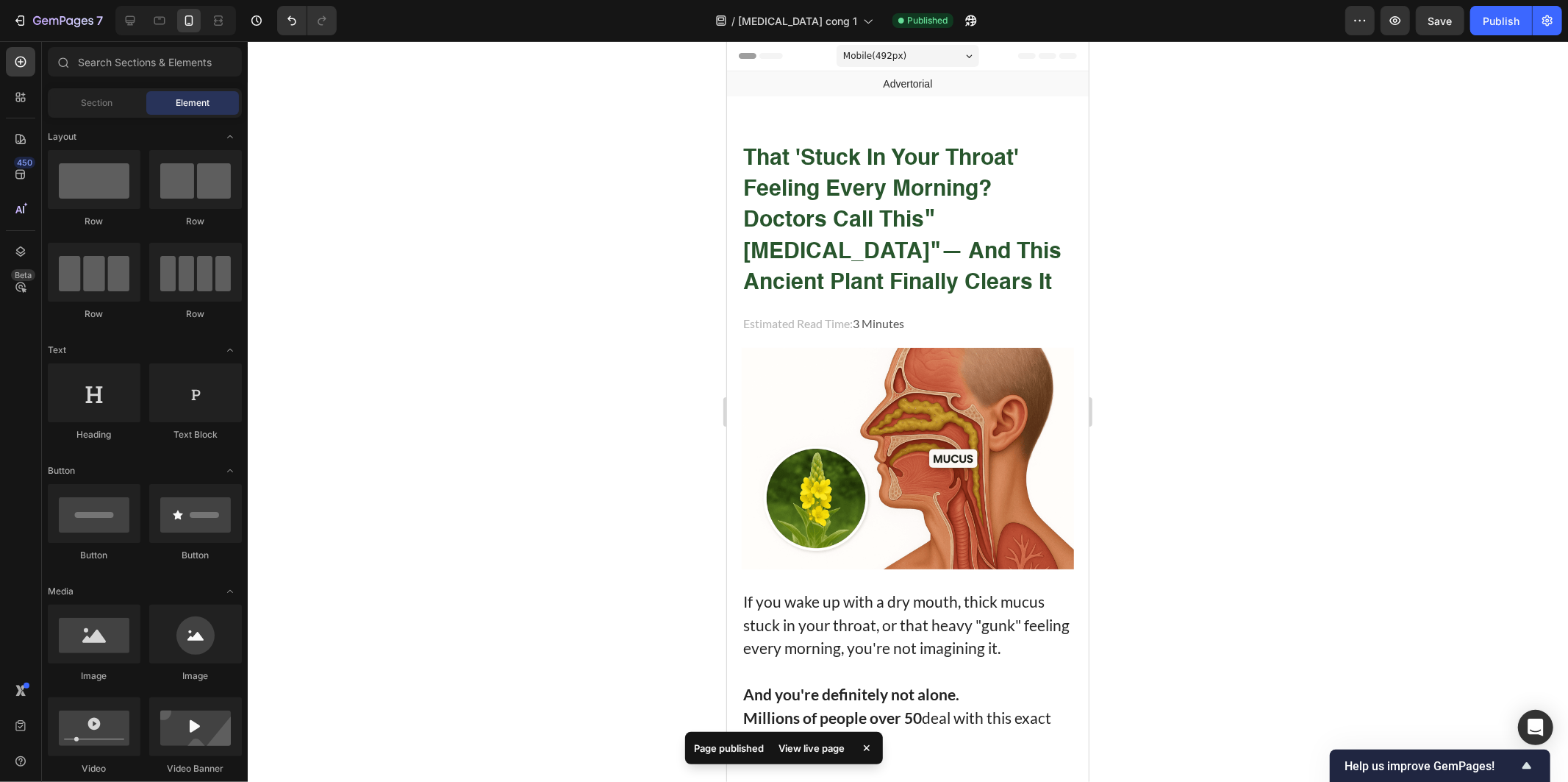
click at [1257, 379] on div at bounding box center [907, 411] width 1321 height 740
click at [1542, 19] on icon "button" at bounding box center [1548, 20] width 15 height 15
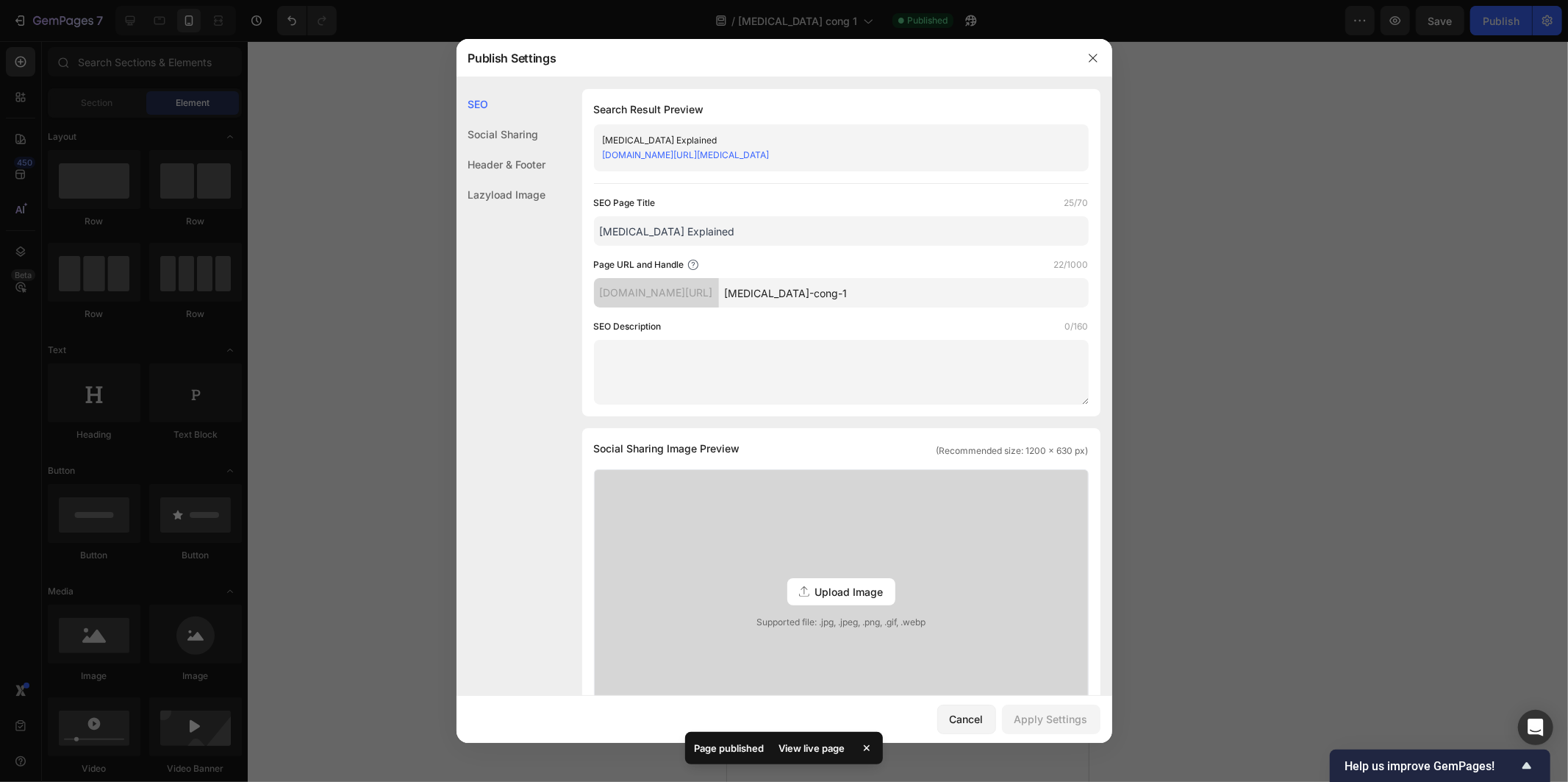
click at [769, 160] on div "y0jh2u-nc.myshopify.com/pages/post-nasal-drip-cong-1" at bounding box center [829, 155] width 452 height 15
click at [769, 155] on link "y0jh2u-nc.myshopify.com/pages/post-nasal-drip-cong-1" at bounding box center [686, 155] width 167 height 11
drag, startPoint x: 381, startPoint y: 136, endPoint x: 391, endPoint y: 105, distance: 32.6
click at [380, 136] on div at bounding box center [784, 391] width 1568 height 782
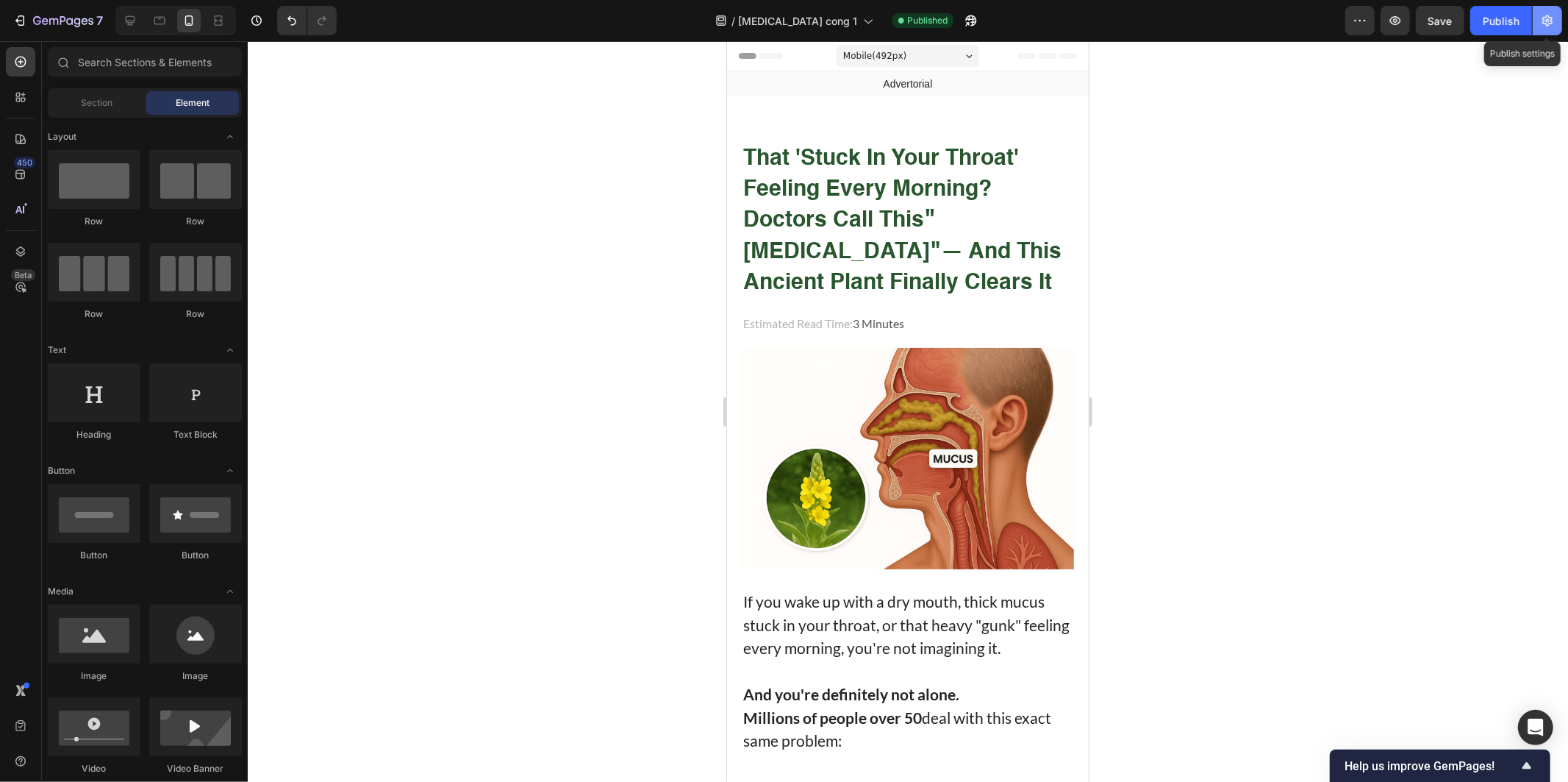
click at [1544, 19] on icon "button" at bounding box center [1548, 20] width 15 height 15
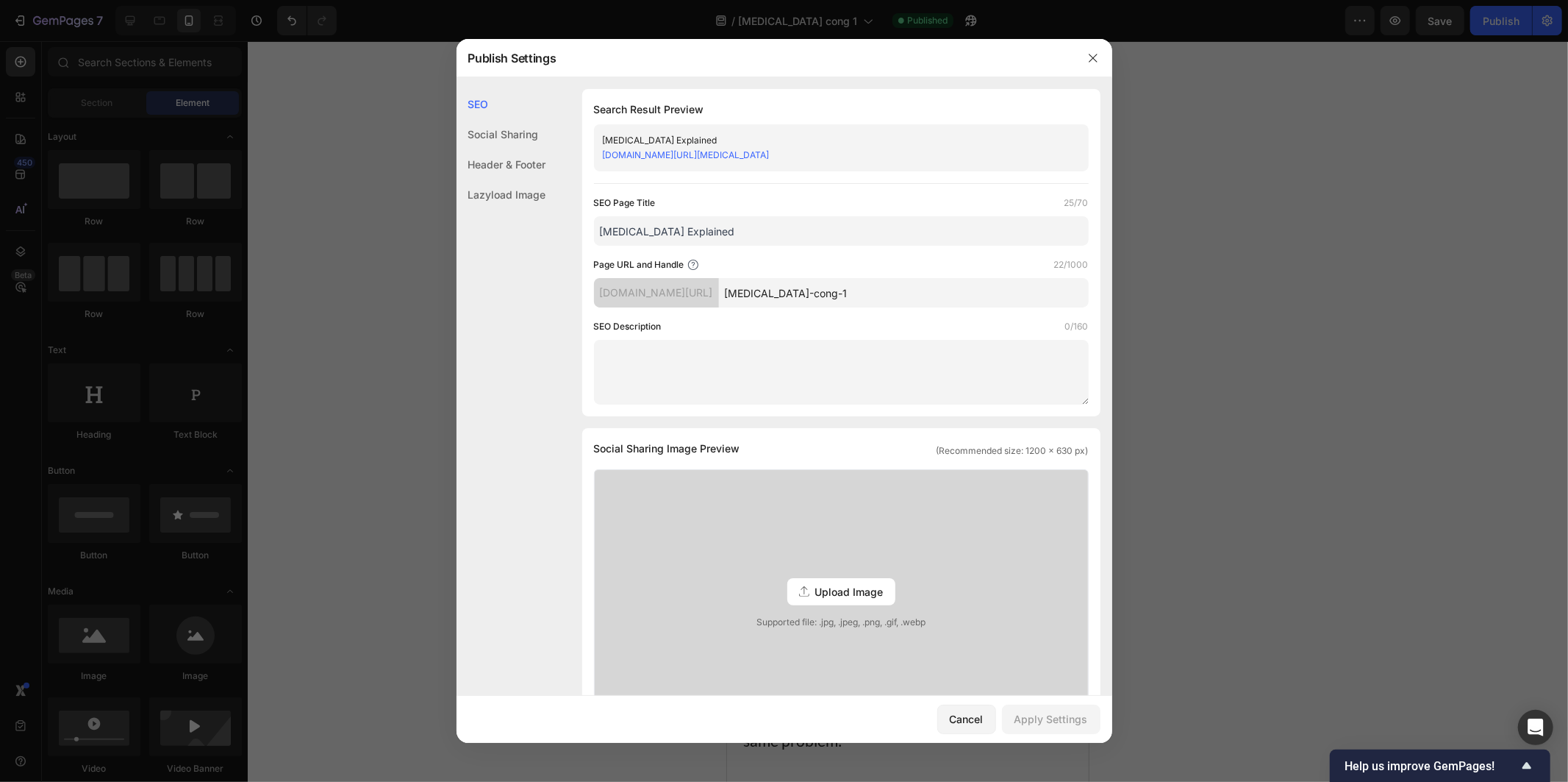
click at [924, 291] on input "post-nasal-drip-cong-1" at bounding box center [903, 293] width 370 height 29
paste input "b"
type input "post-nasal-drip-b1"
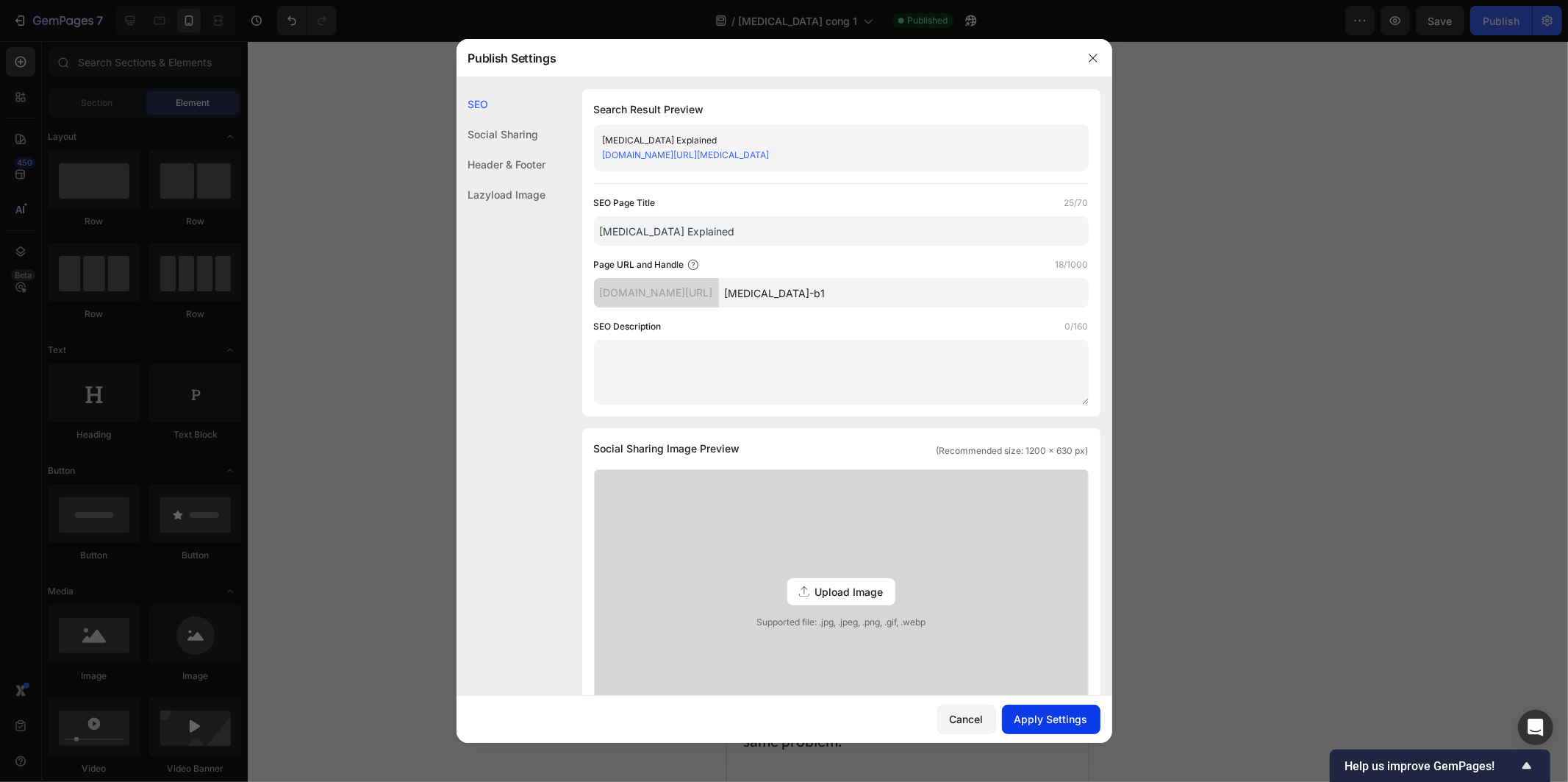
click at [1049, 723] on div "Apply Settings" at bounding box center [1051, 718] width 74 height 16
click at [1163, 615] on div at bounding box center [784, 391] width 1568 height 782
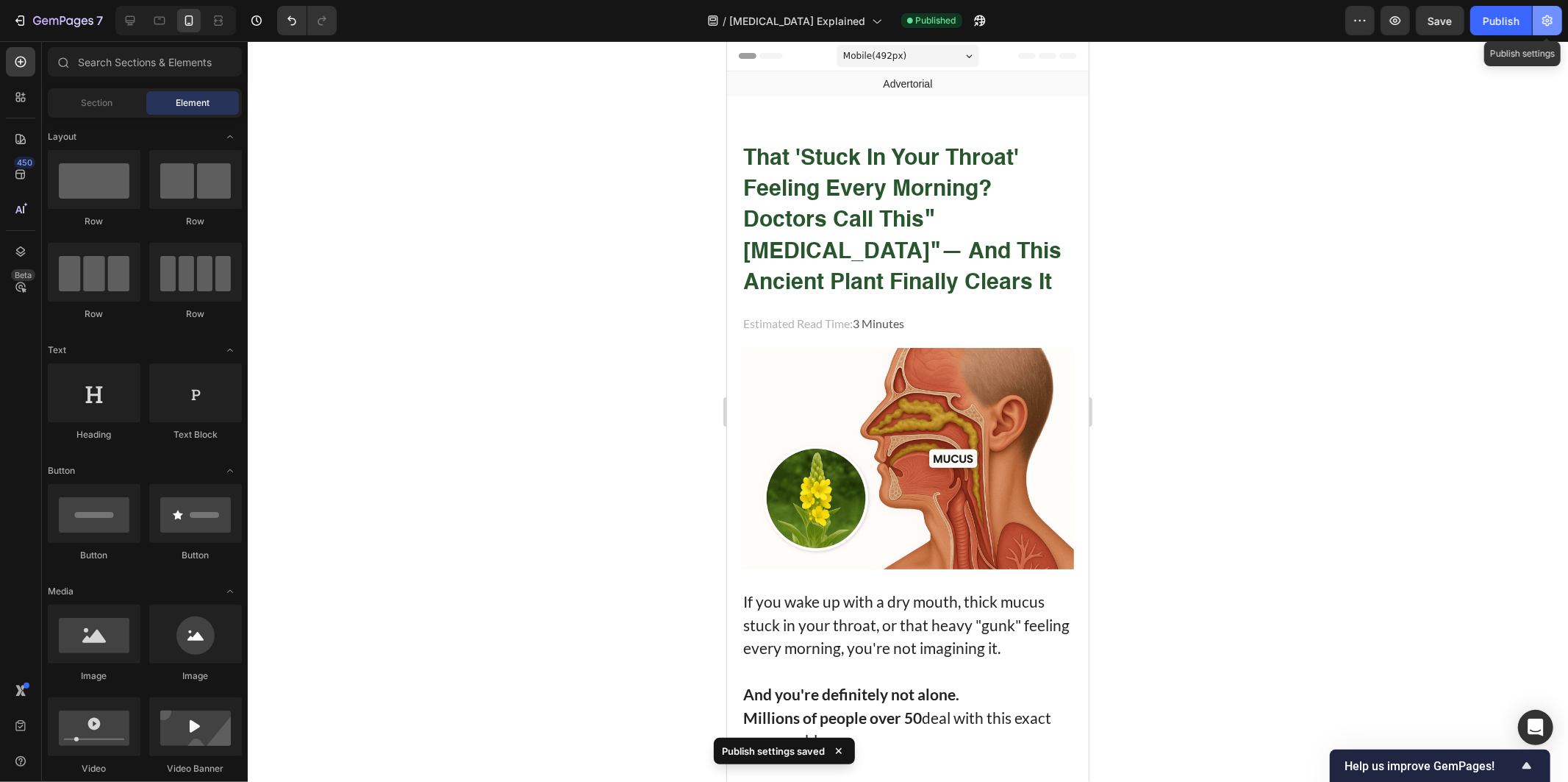
click at [1547, 13] on icon "button" at bounding box center [1548, 20] width 15 height 15
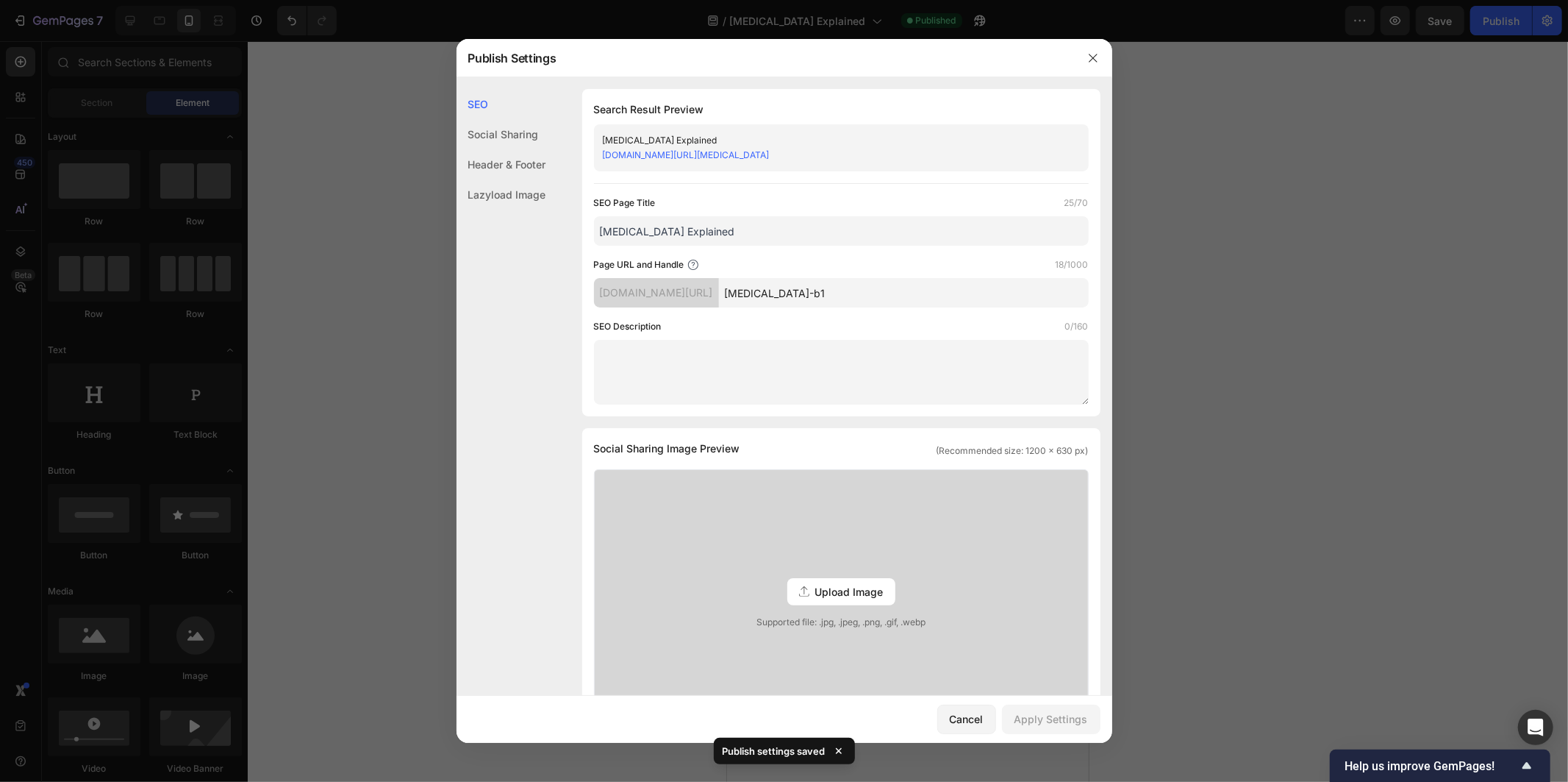
drag, startPoint x: 696, startPoint y: 163, endPoint x: 700, endPoint y: 151, distance: 12.6
click at [696, 159] on div "Post Nasal Drip Explained y0jh2u-nc.myshopify.com/pages/post-nasal-drip-b1" at bounding box center [841, 148] width 495 height 47
click at [700, 151] on link "y0jh2u-nc.myshopify.com/pages/post-nasal-drip-b1" at bounding box center [686, 155] width 167 height 11
click at [758, 154] on link "y0jh2u-nc.myshopify.com/pages/post-nasal-drip-b1" at bounding box center [686, 155] width 167 height 11
click at [1342, 66] on div at bounding box center [784, 391] width 1568 height 782
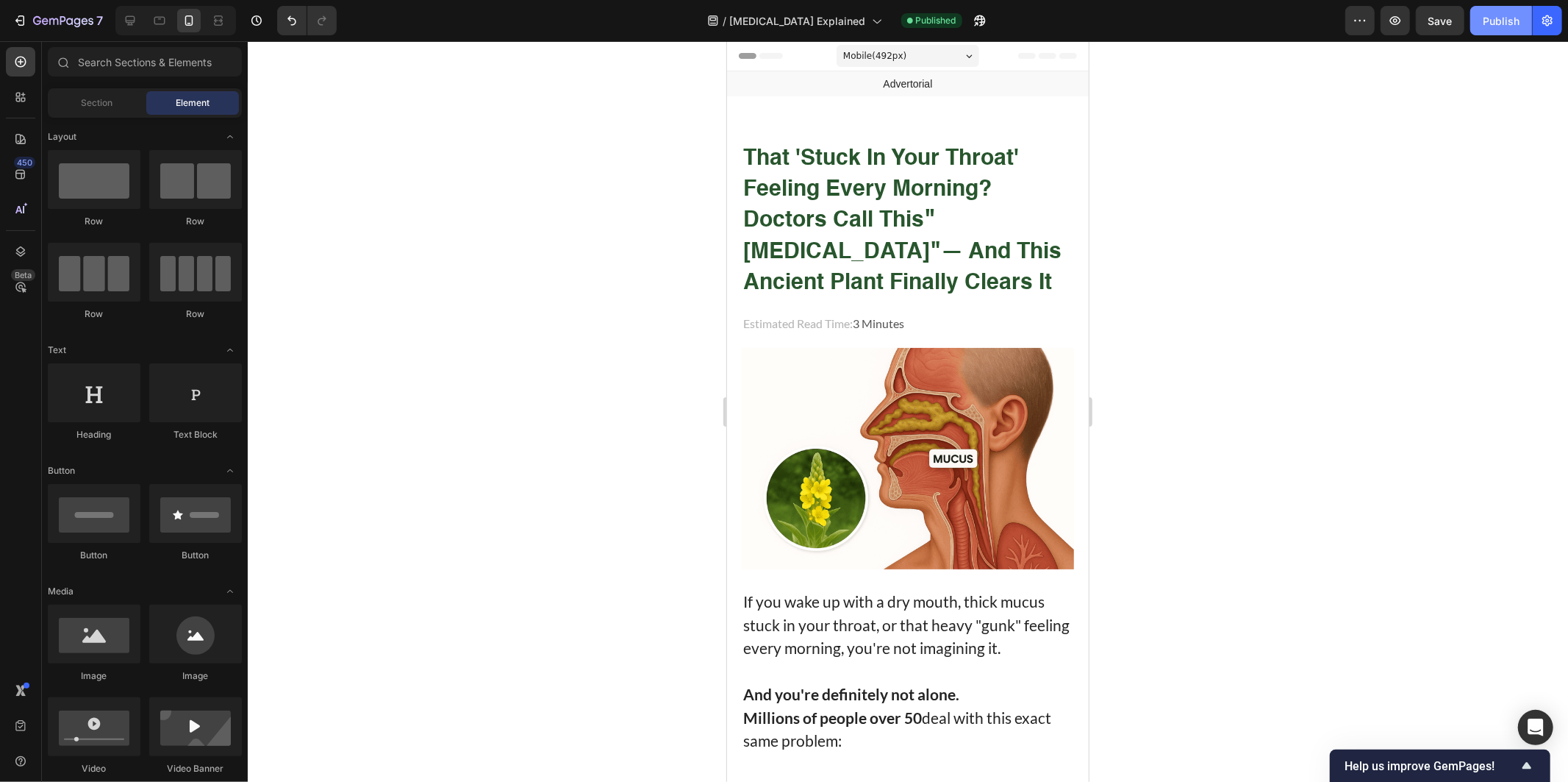
click at [1476, 16] on button "Publish" at bounding box center [1501, 20] width 62 height 29
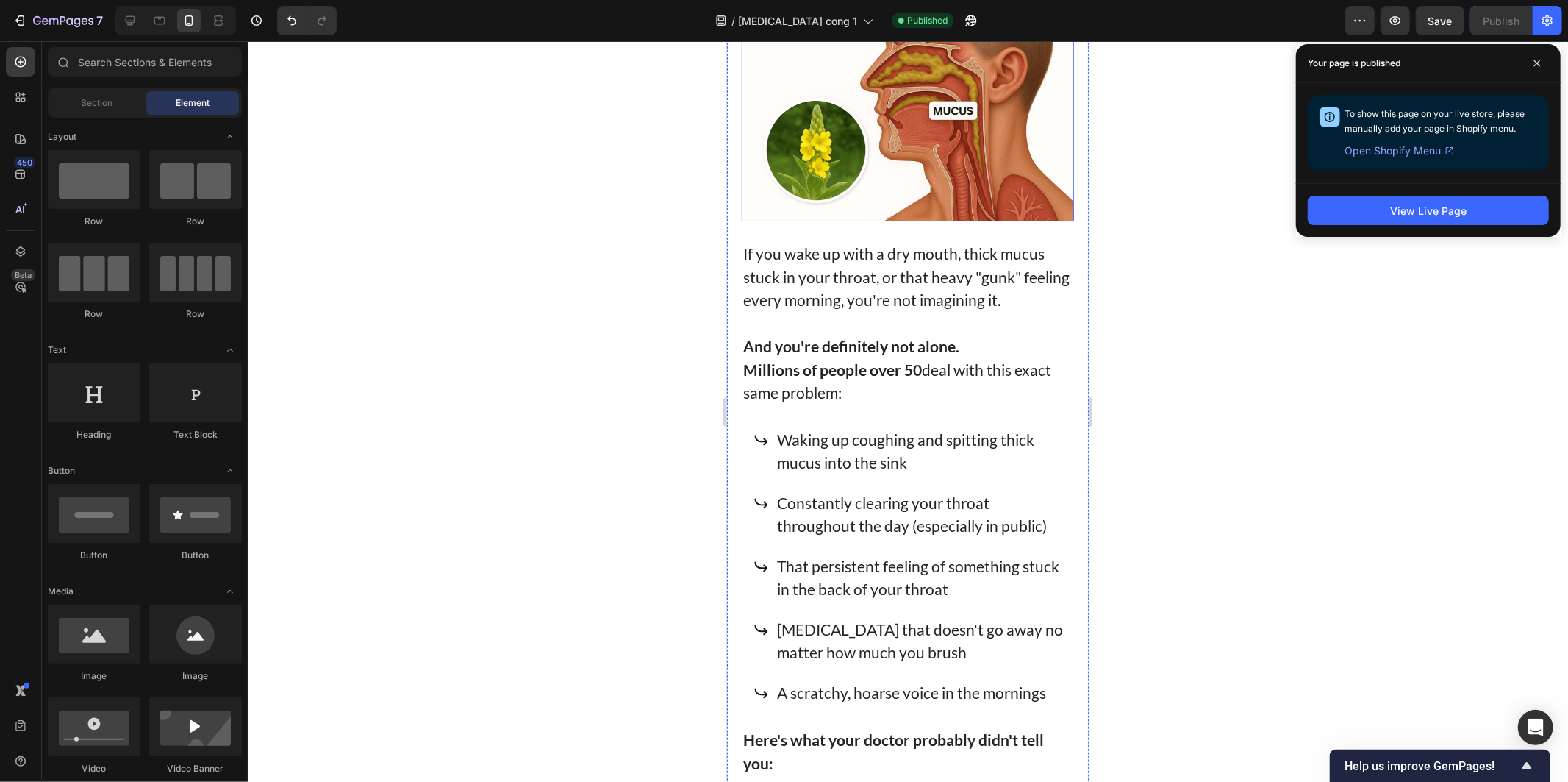
scroll to position [489, 0]
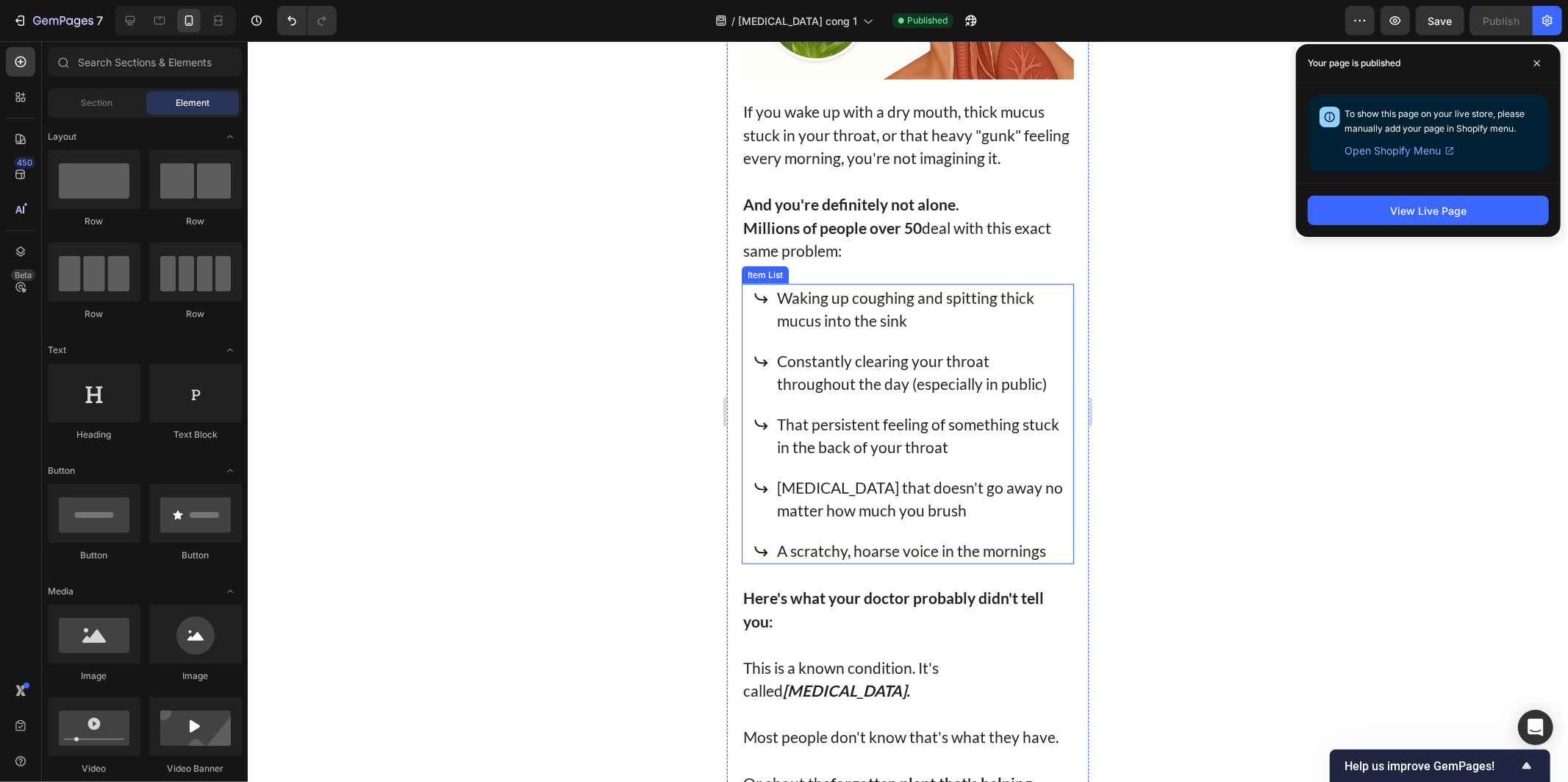
click at [834, 538] on p "A scratchy, hoarse voice in the mornings" at bounding box center [920, 550] width 286 height 24
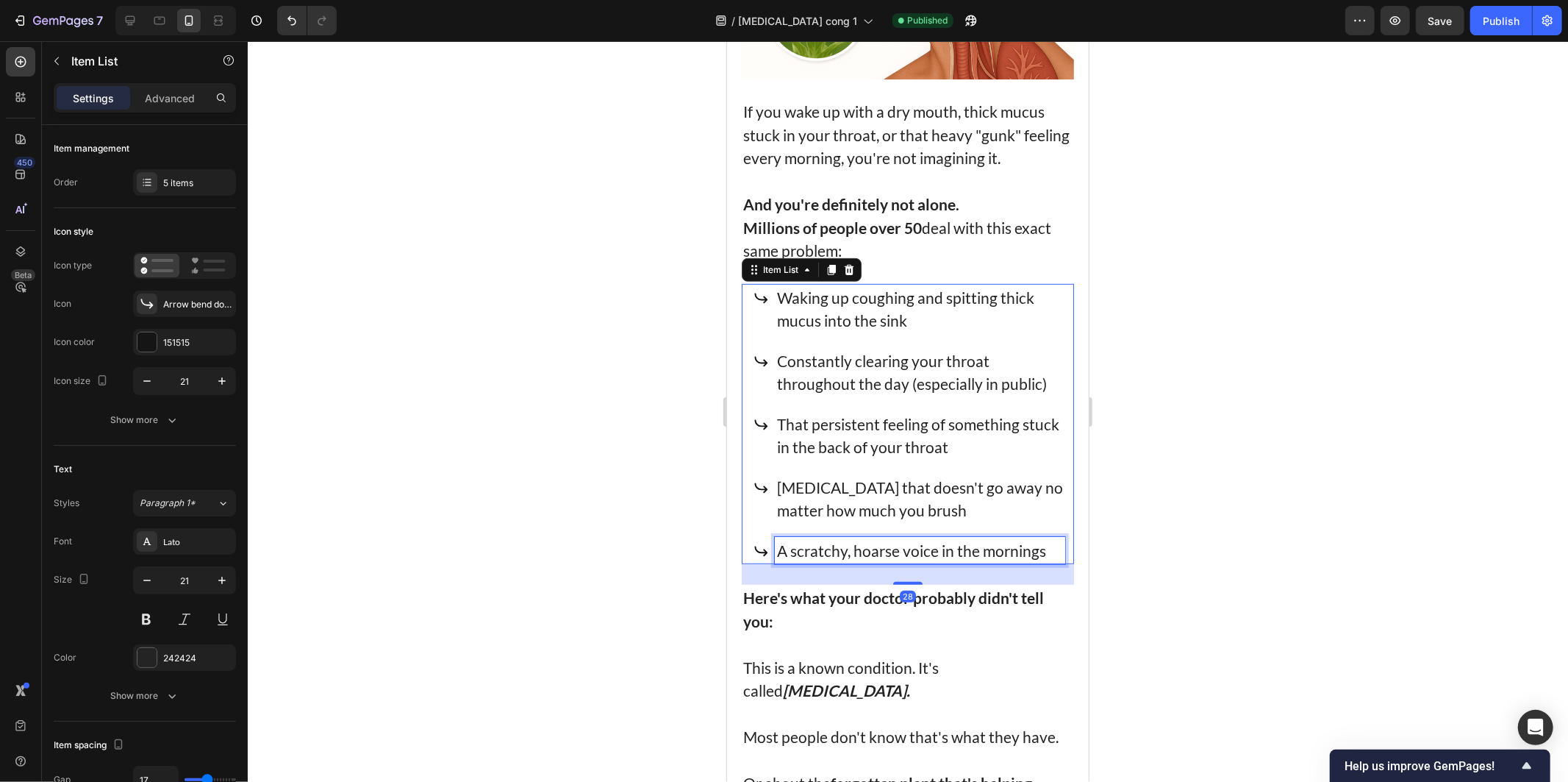
click at [851, 546] on p "A scratchy, hoarse voice in the mornings" at bounding box center [920, 550] width 286 height 24
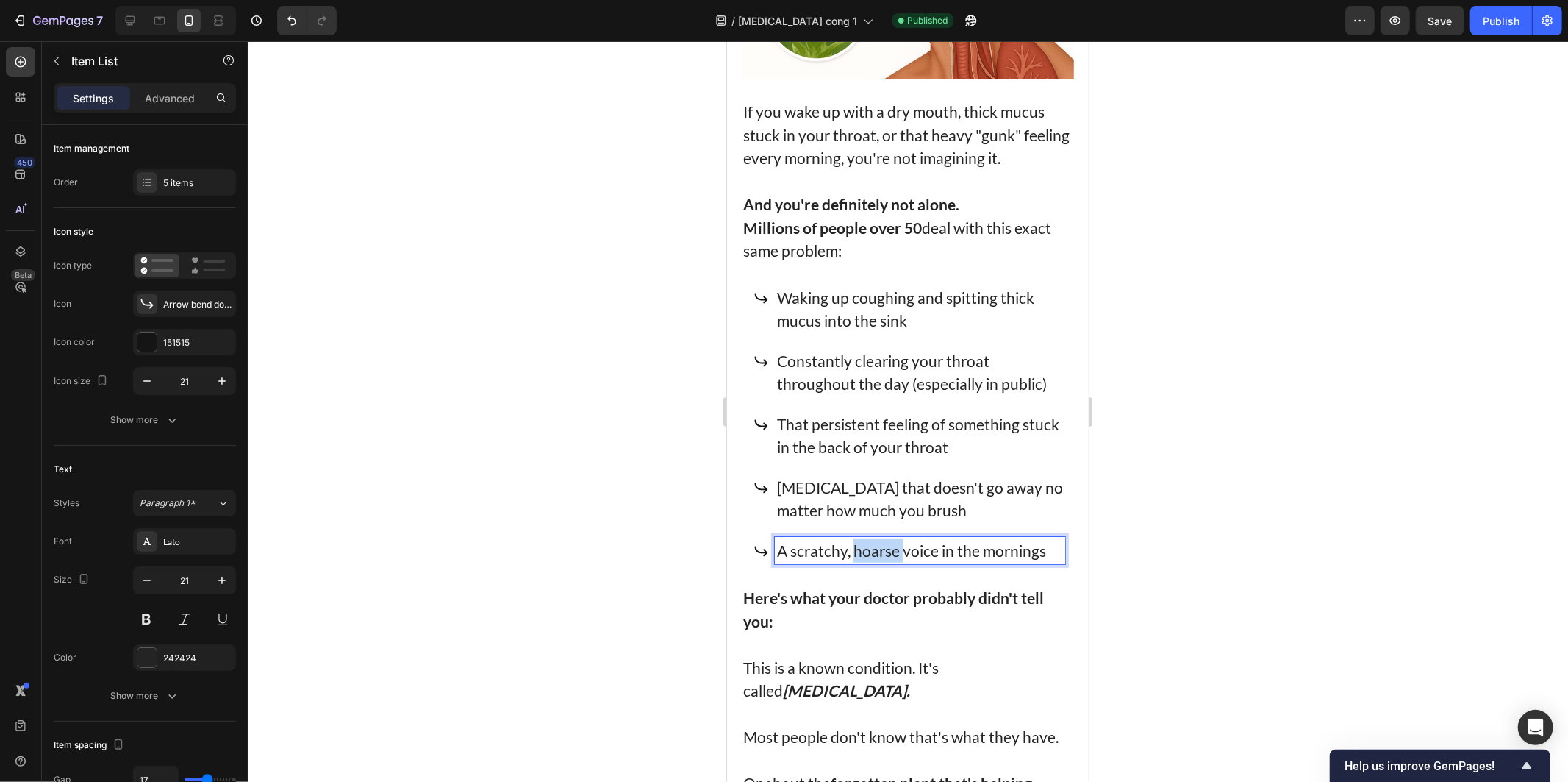
click at [851, 546] on p "A scratchy, hoarse voice in the mornings" at bounding box center [920, 550] width 286 height 24
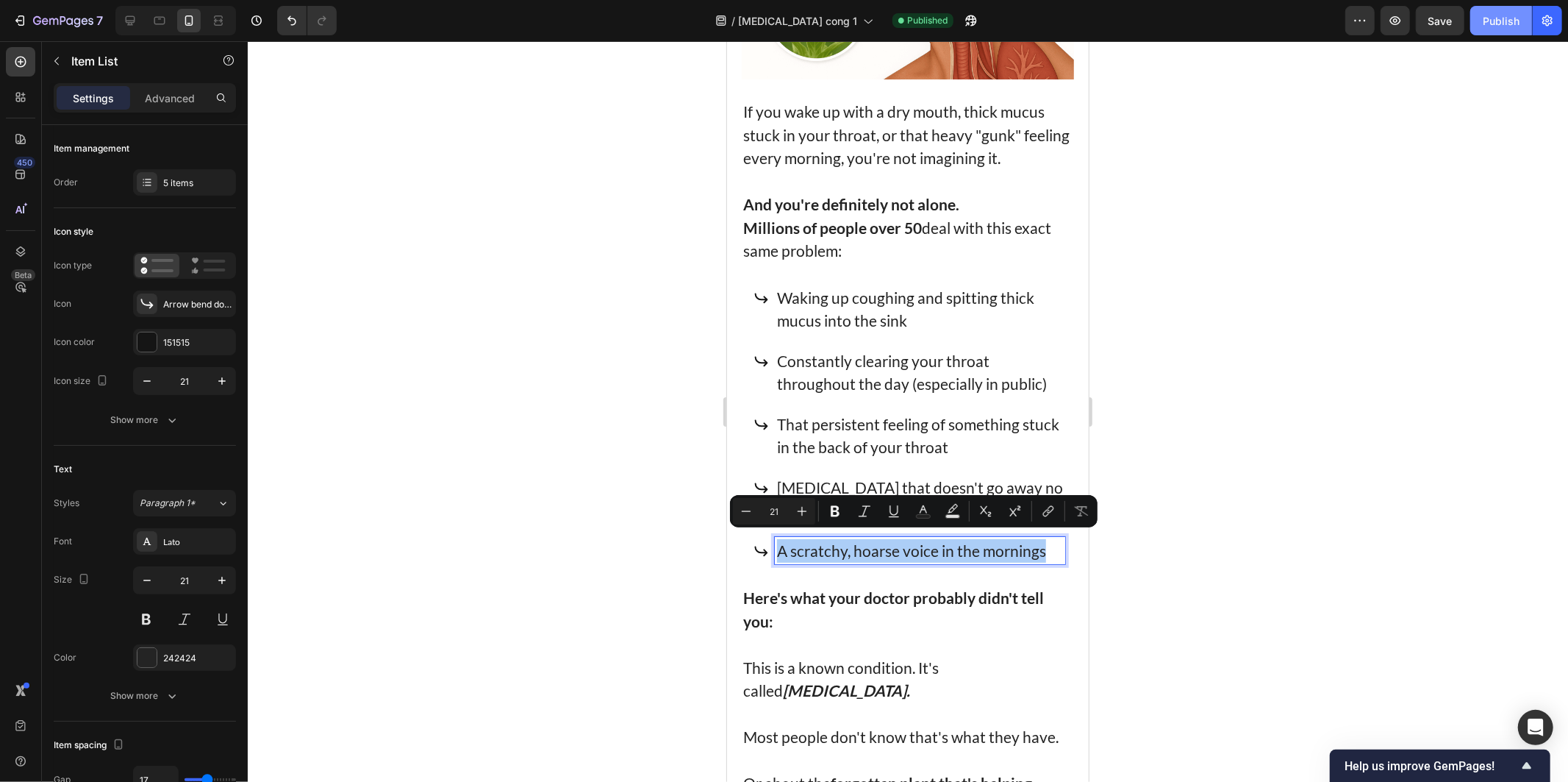
click at [1486, 16] on div "Publish" at bounding box center [1501, 20] width 37 height 16
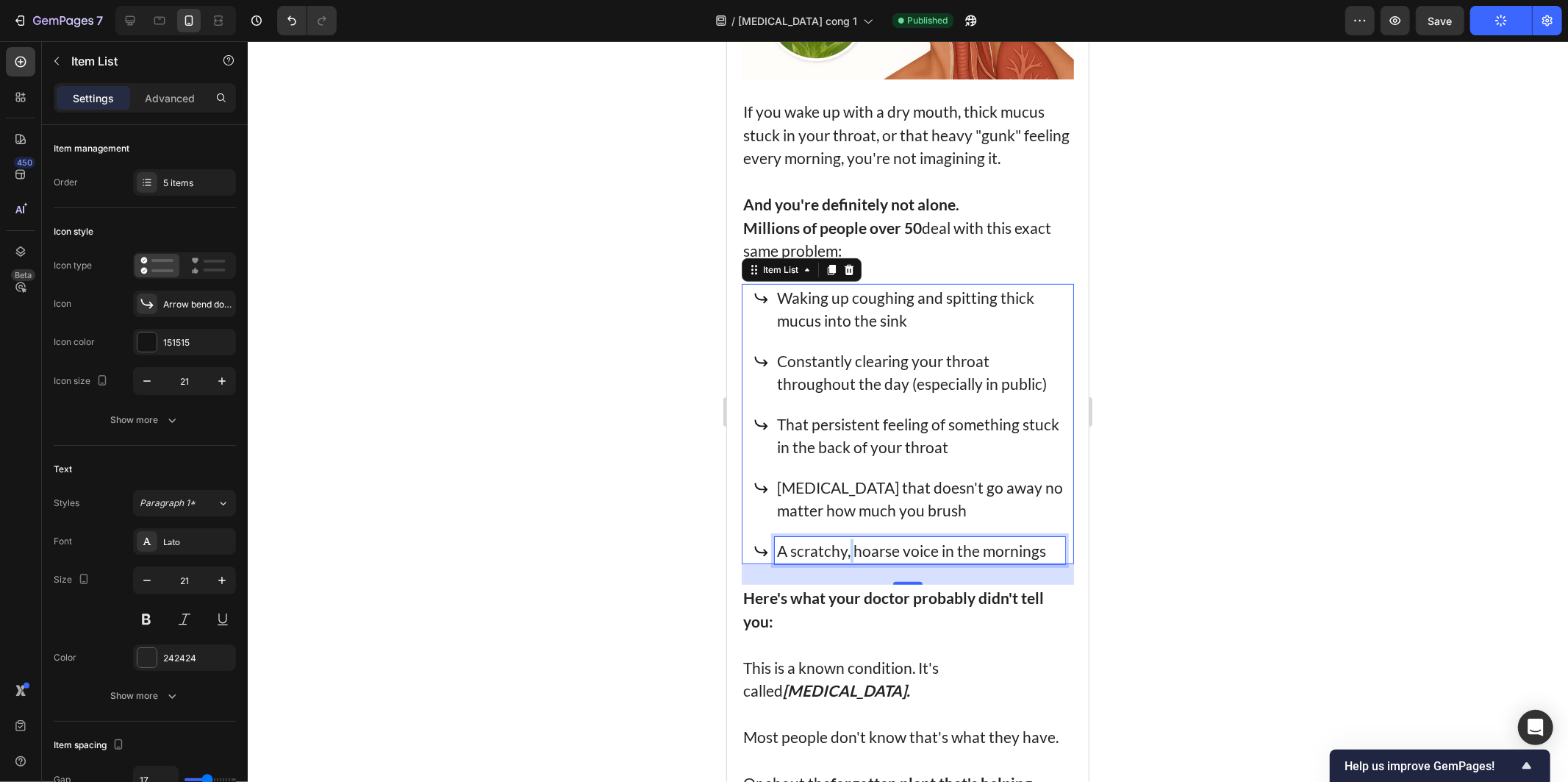
click at [849, 538] on p "A scratchy, hoarse voice in the mornings" at bounding box center [920, 550] width 286 height 24
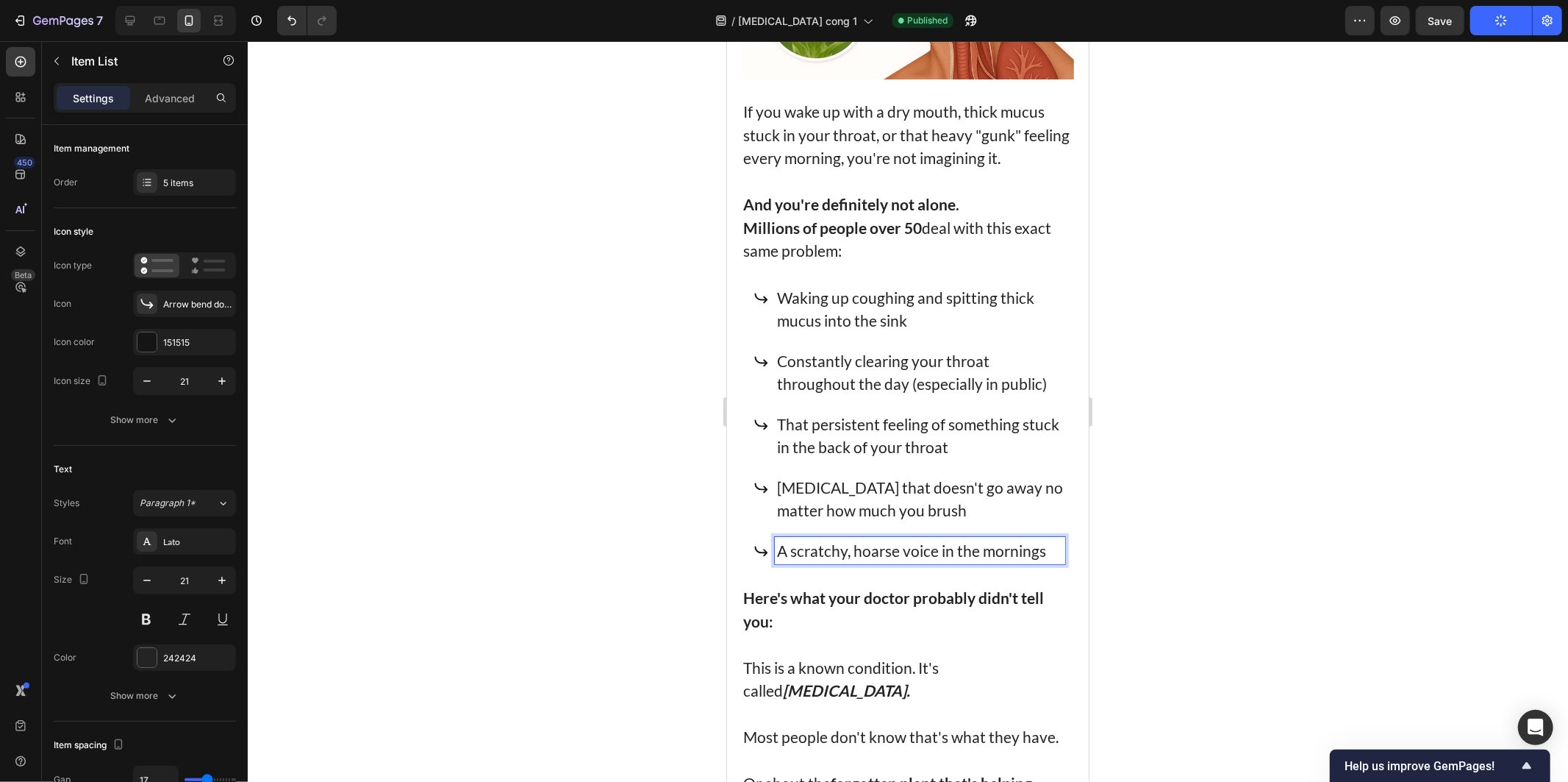
drag, startPoint x: 818, startPoint y: 474, endPoint x: 812, endPoint y: 467, distance: 9.2
click at [817, 475] on p "Bad breath that doesn't go away no matter how much you brush" at bounding box center [920, 498] width 286 height 47
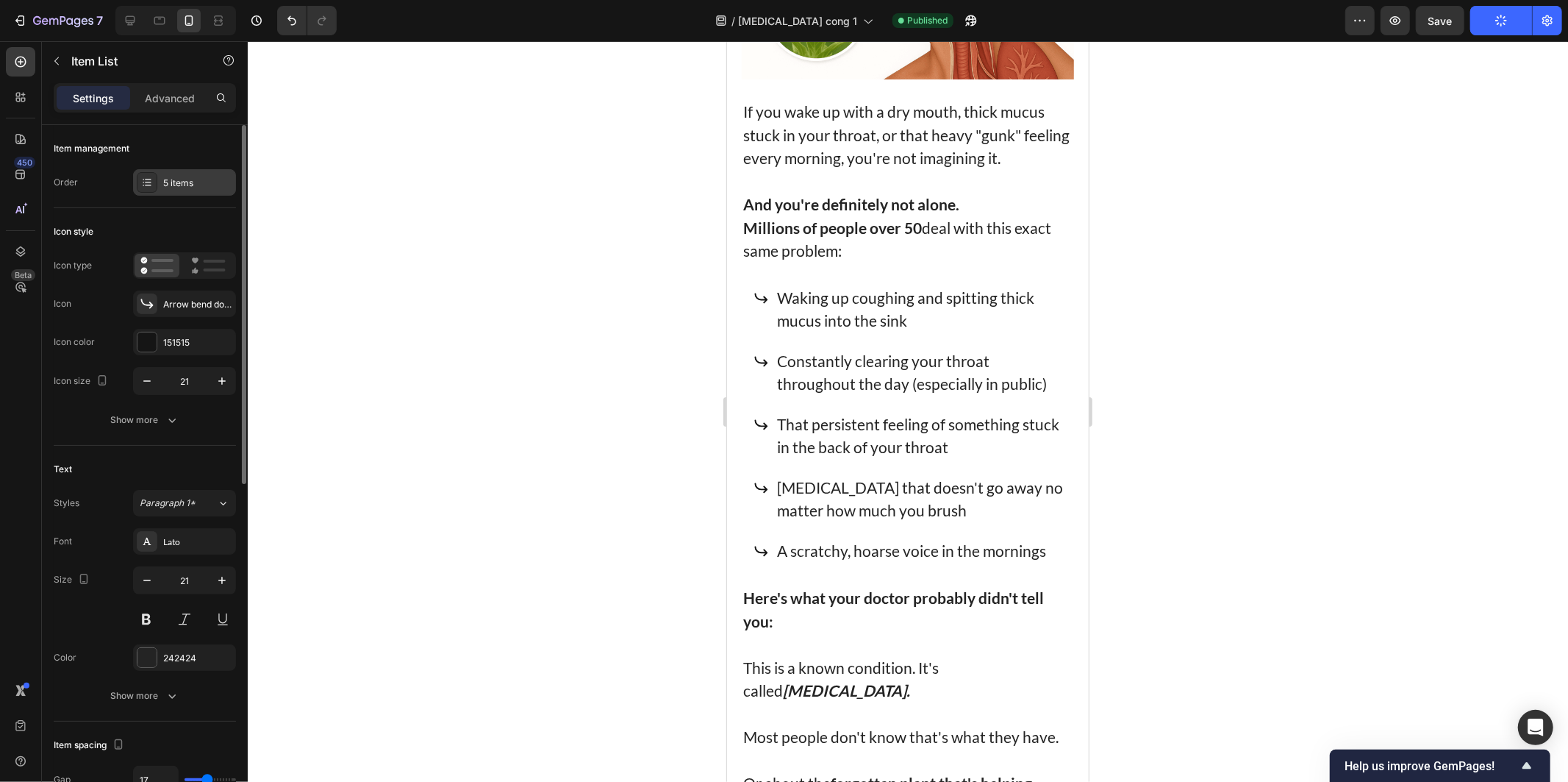
click at [164, 174] on div "5 items" at bounding box center [185, 182] width 103 height 26
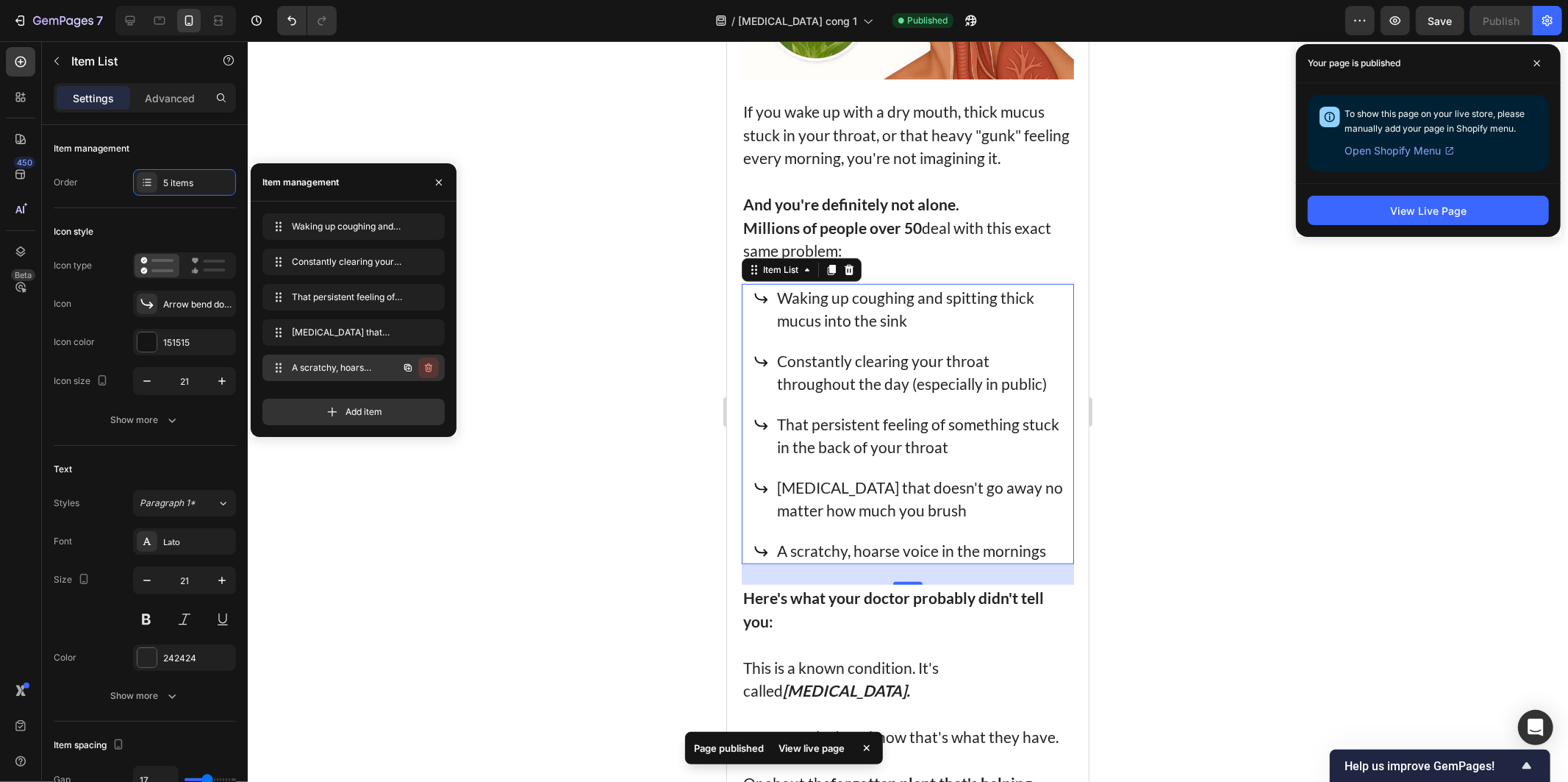
click at [421, 362] on button "button" at bounding box center [428, 367] width 20 height 20
click at [412, 373] on div "Delete" at bounding box center [418, 368] width 27 height 13
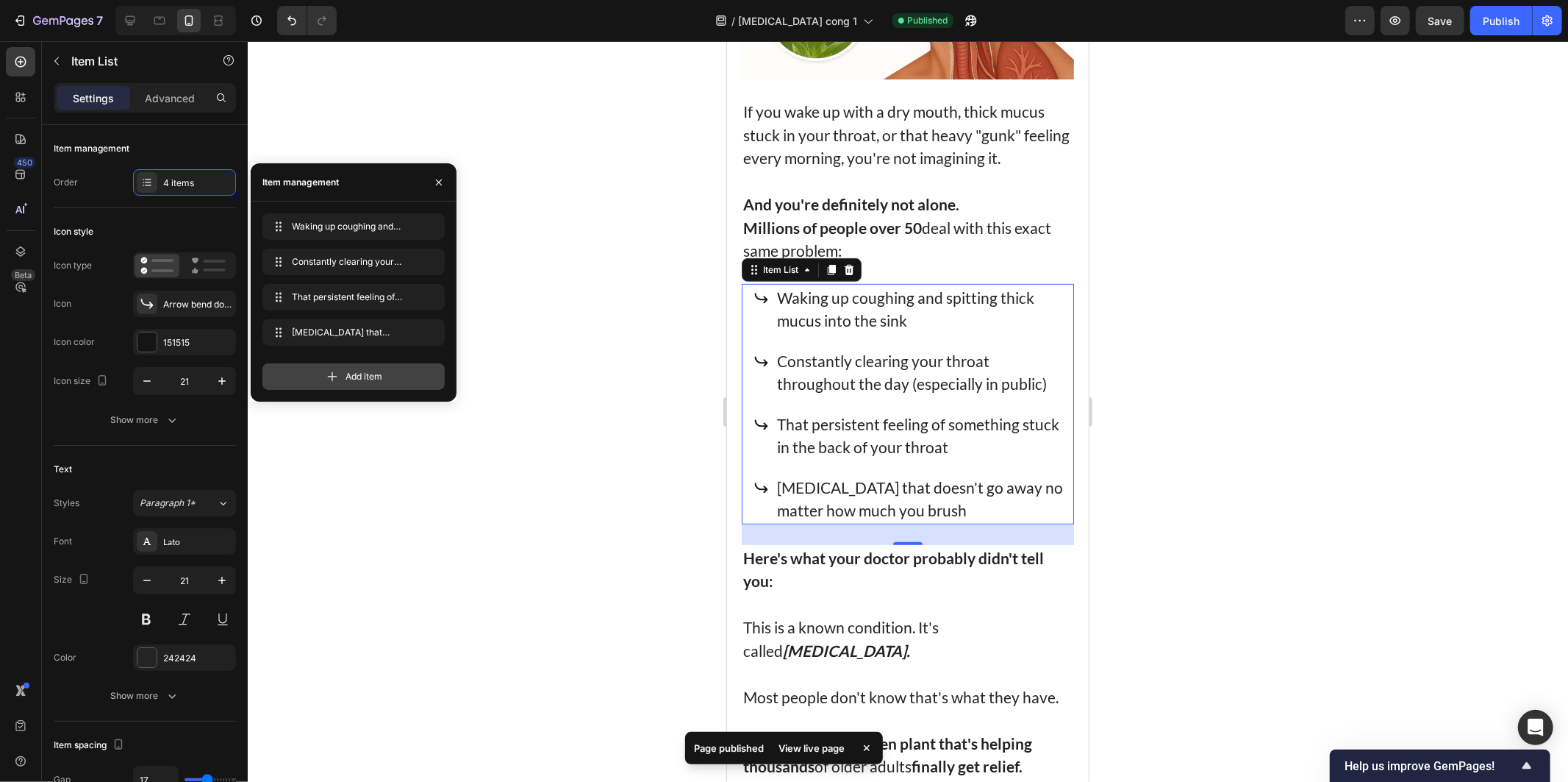
click at [366, 373] on span "Add item" at bounding box center [363, 377] width 37 height 13
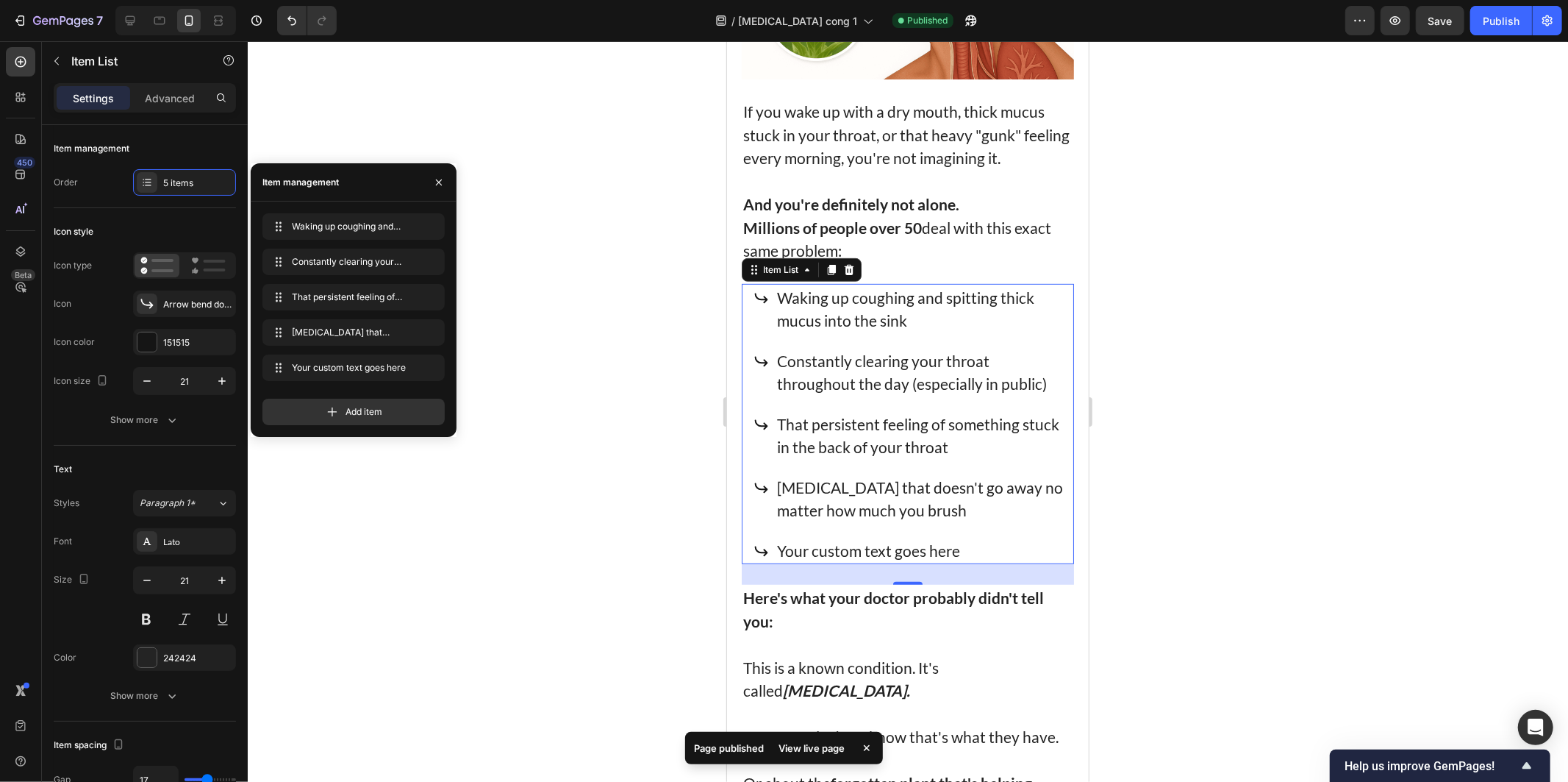
click at [804, 547] on div "Your custom text goes here" at bounding box center [920, 550] width 291 height 28
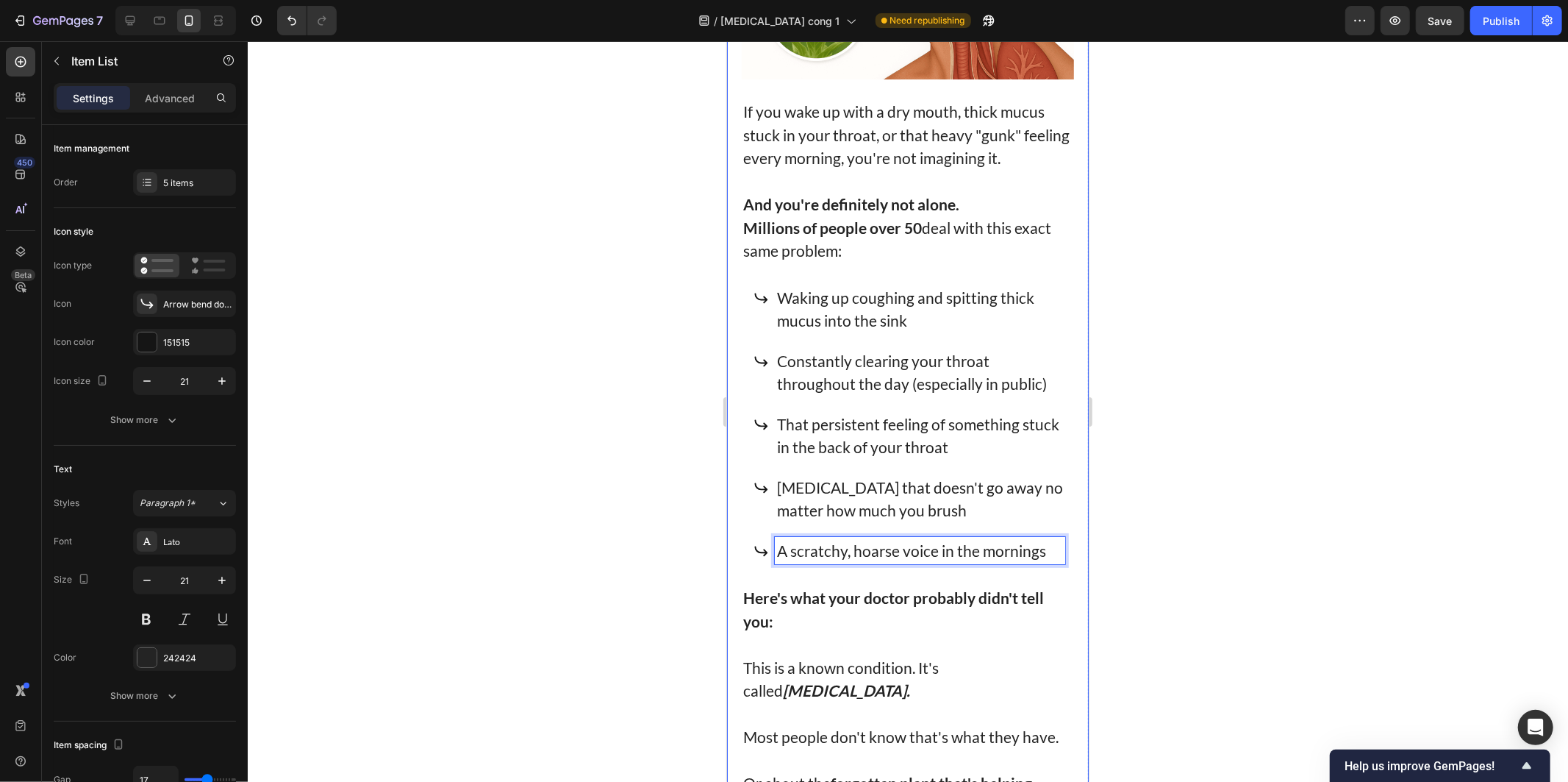
click at [1281, 436] on div at bounding box center [907, 411] width 1321 height 740
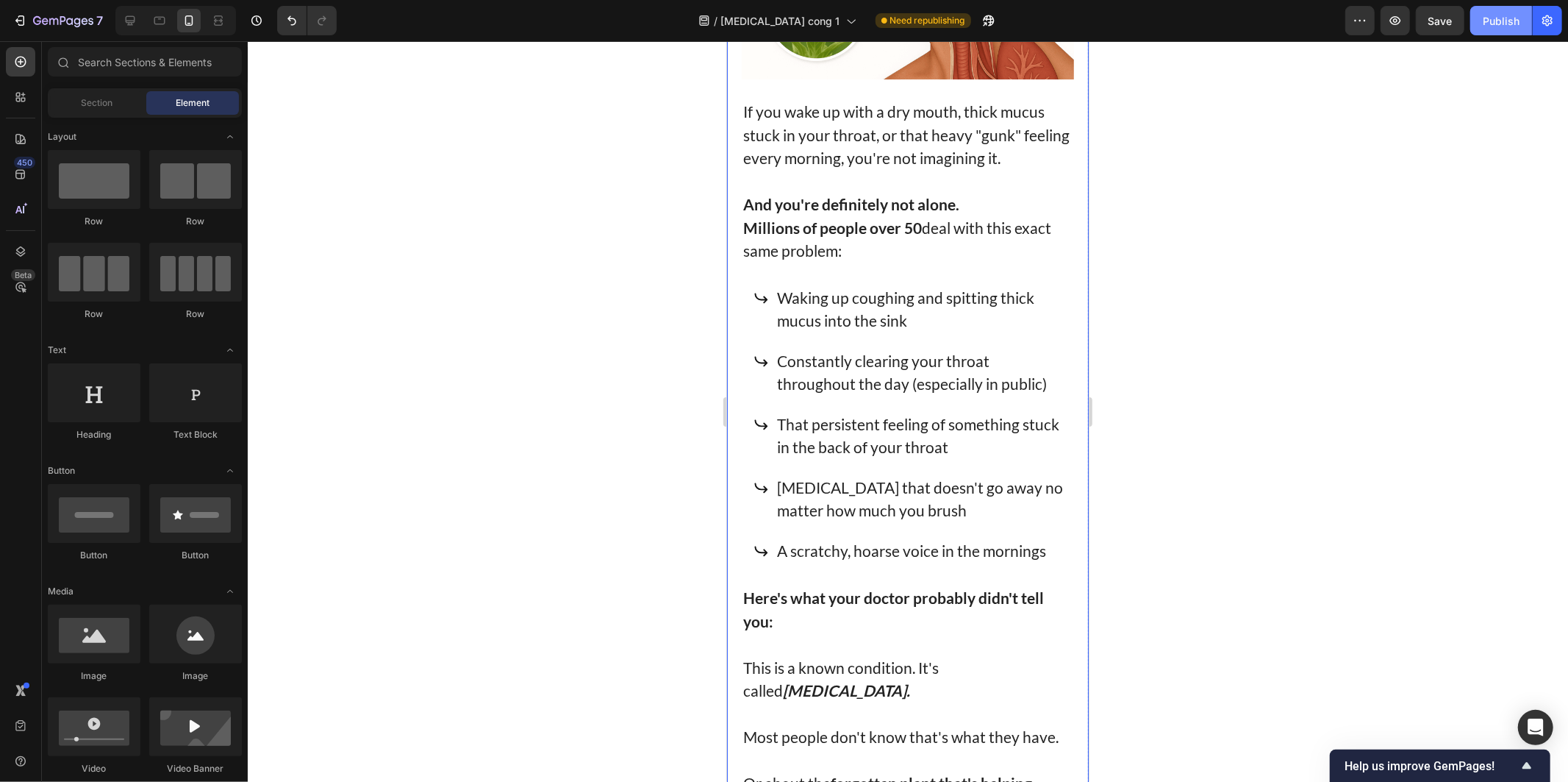
click at [1492, 24] on div "Publish" at bounding box center [1501, 20] width 37 height 16
click at [827, 333] on div "Waking up coughing and spitting thick mucus into the sink Constantly clearing y…" at bounding box center [909, 424] width 312 height 281
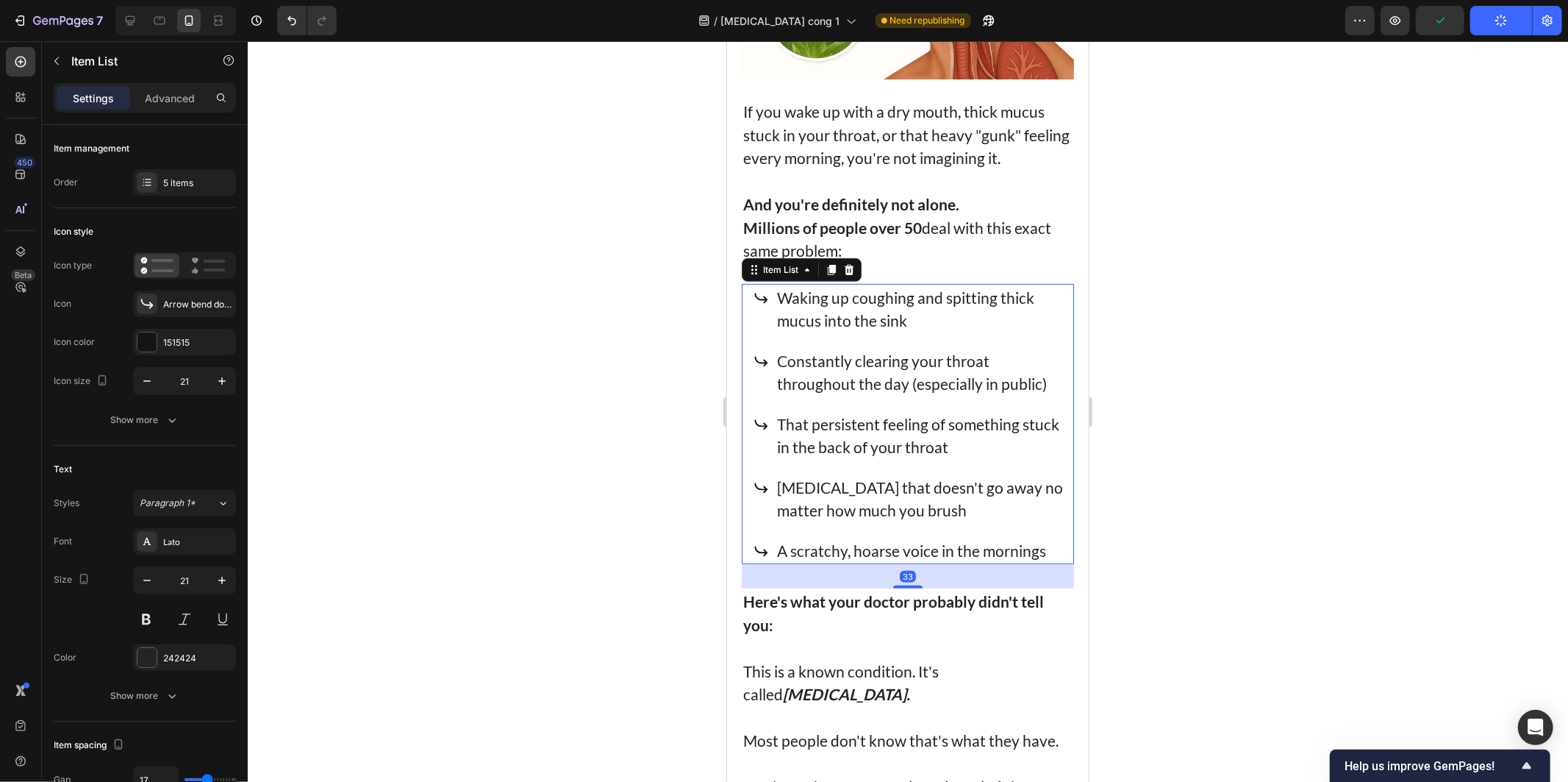
click at [902, 585] on div at bounding box center [907, 587] width 29 height 3
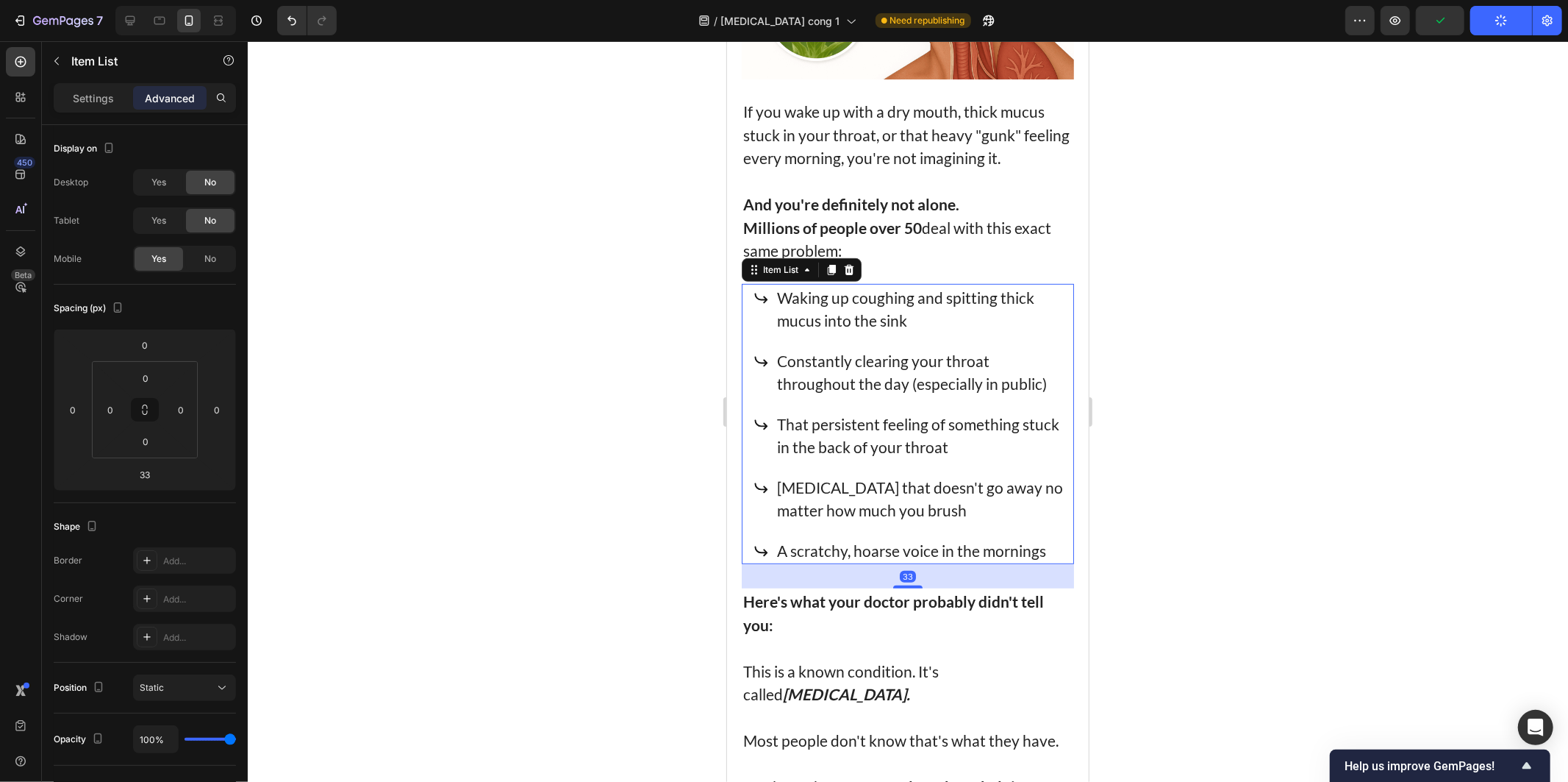
click at [1152, 576] on div at bounding box center [907, 411] width 1321 height 740
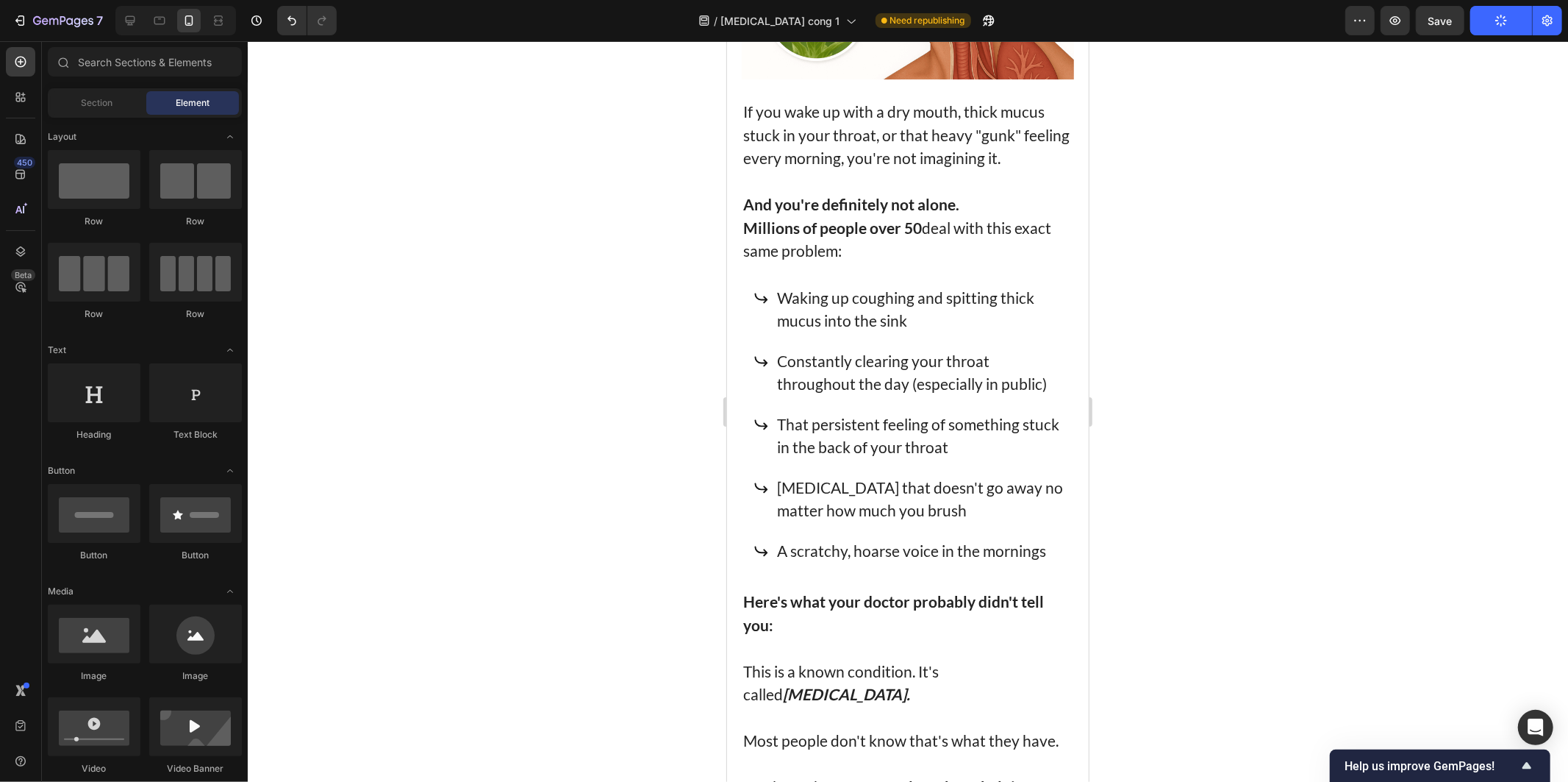
click at [1281, 204] on div at bounding box center [907, 411] width 1321 height 740
click at [1356, 162] on div at bounding box center [907, 411] width 1321 height 740
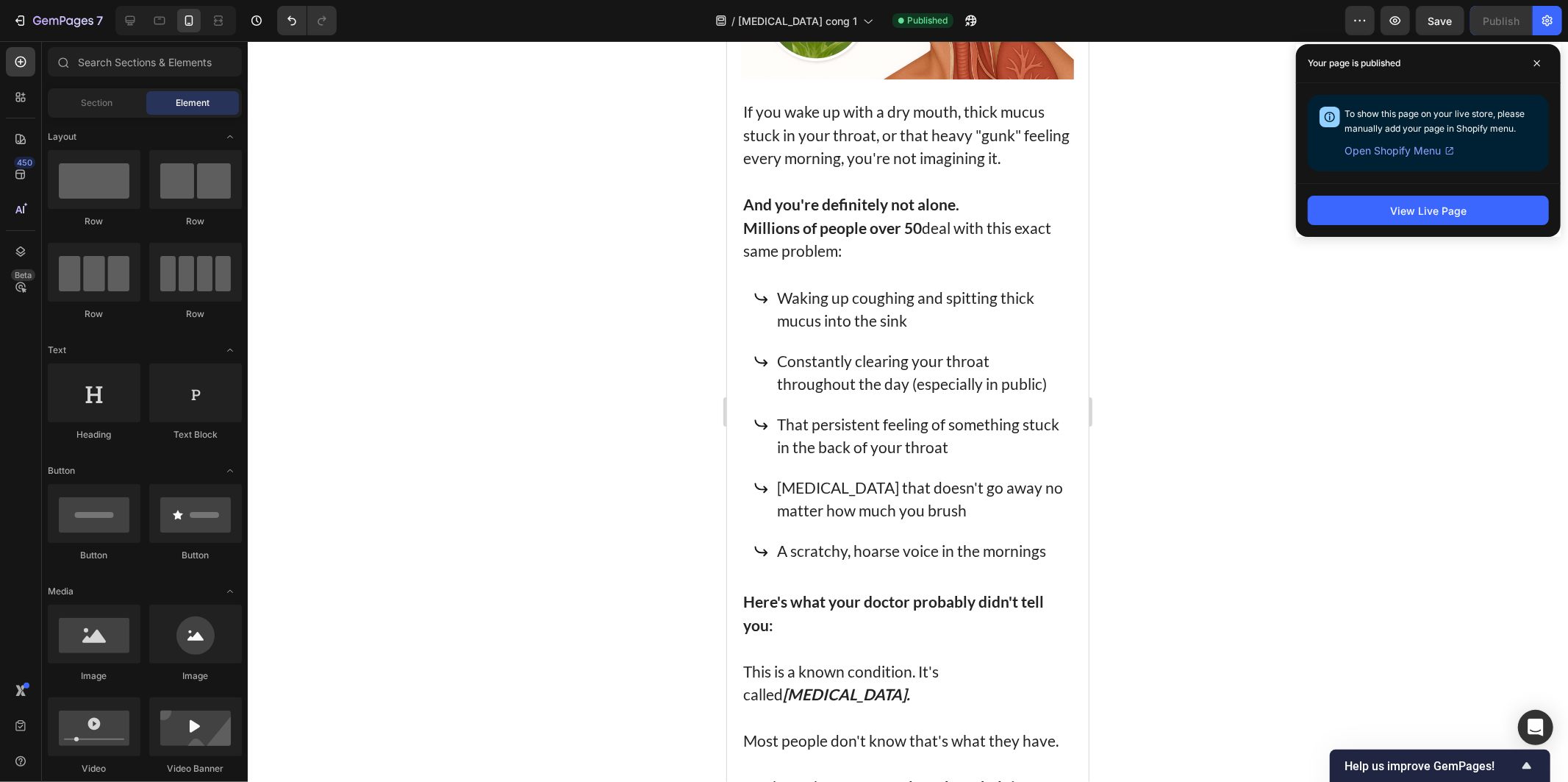
click at [1191, 252] on div at bounding box center [907, 411] width 1321 height 740
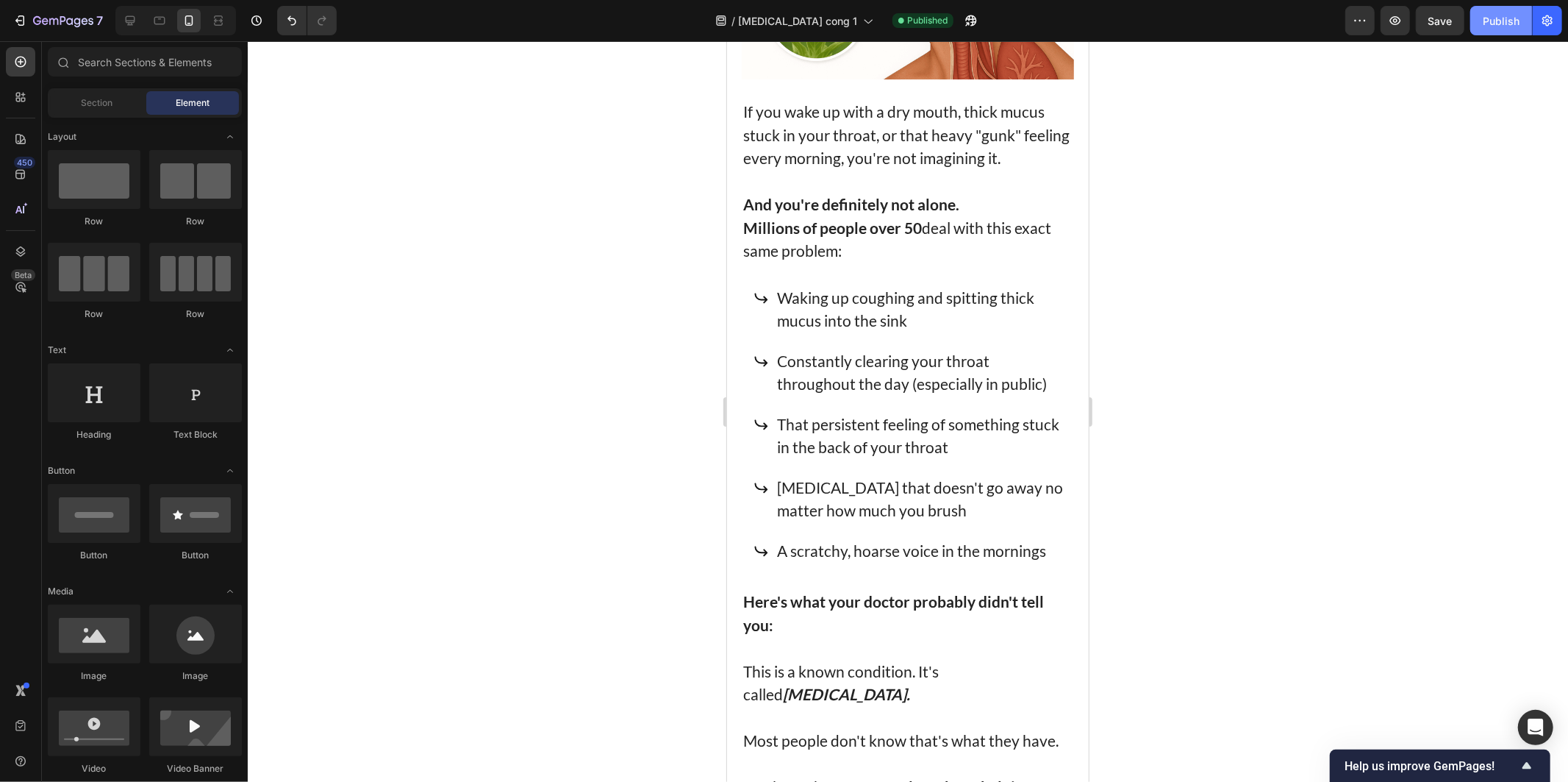
click at [1486, 8] on button "Publish" at bounding box center [1501, 20] width 62 height 29
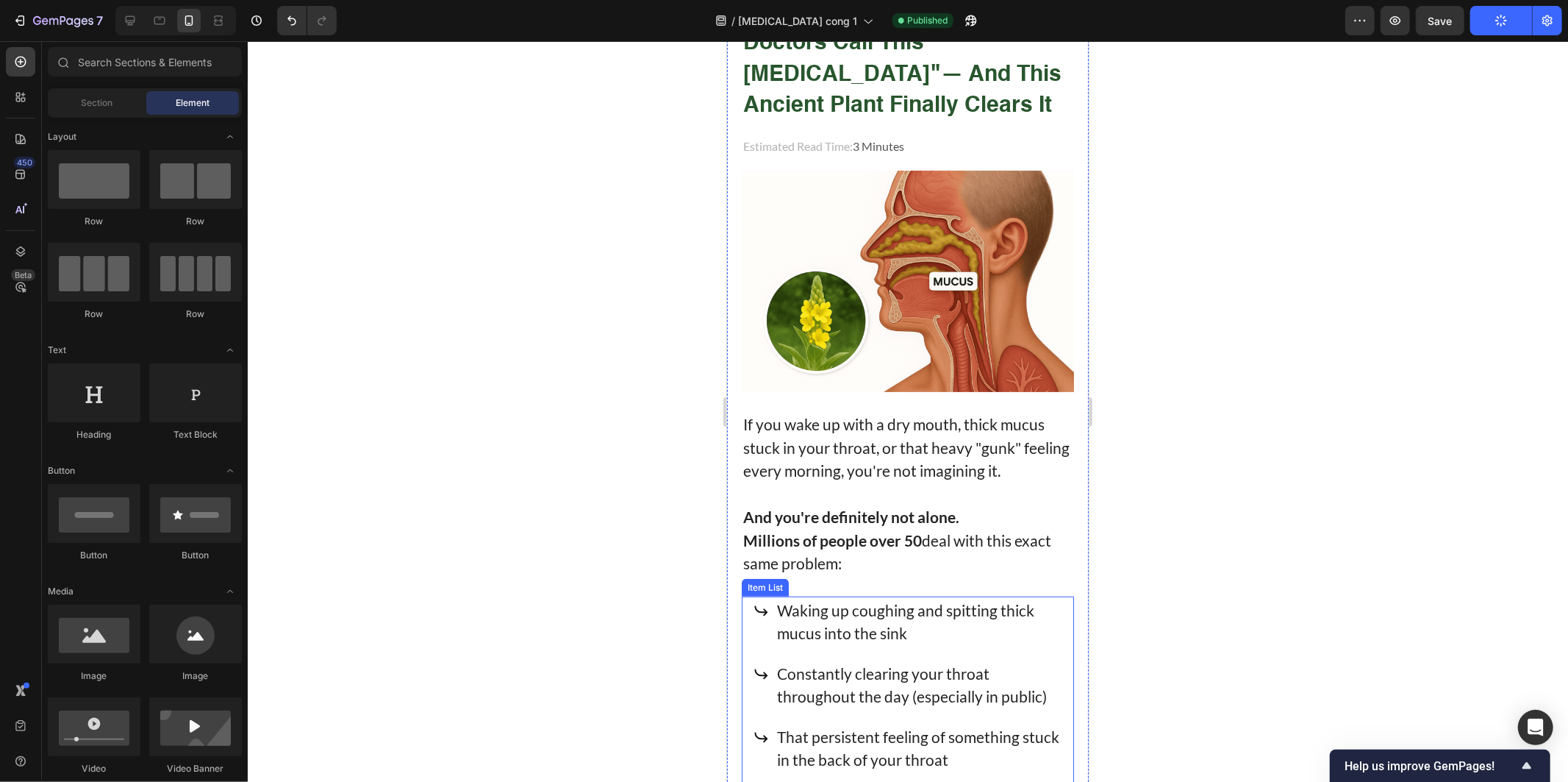
scroll to position [0, 0]
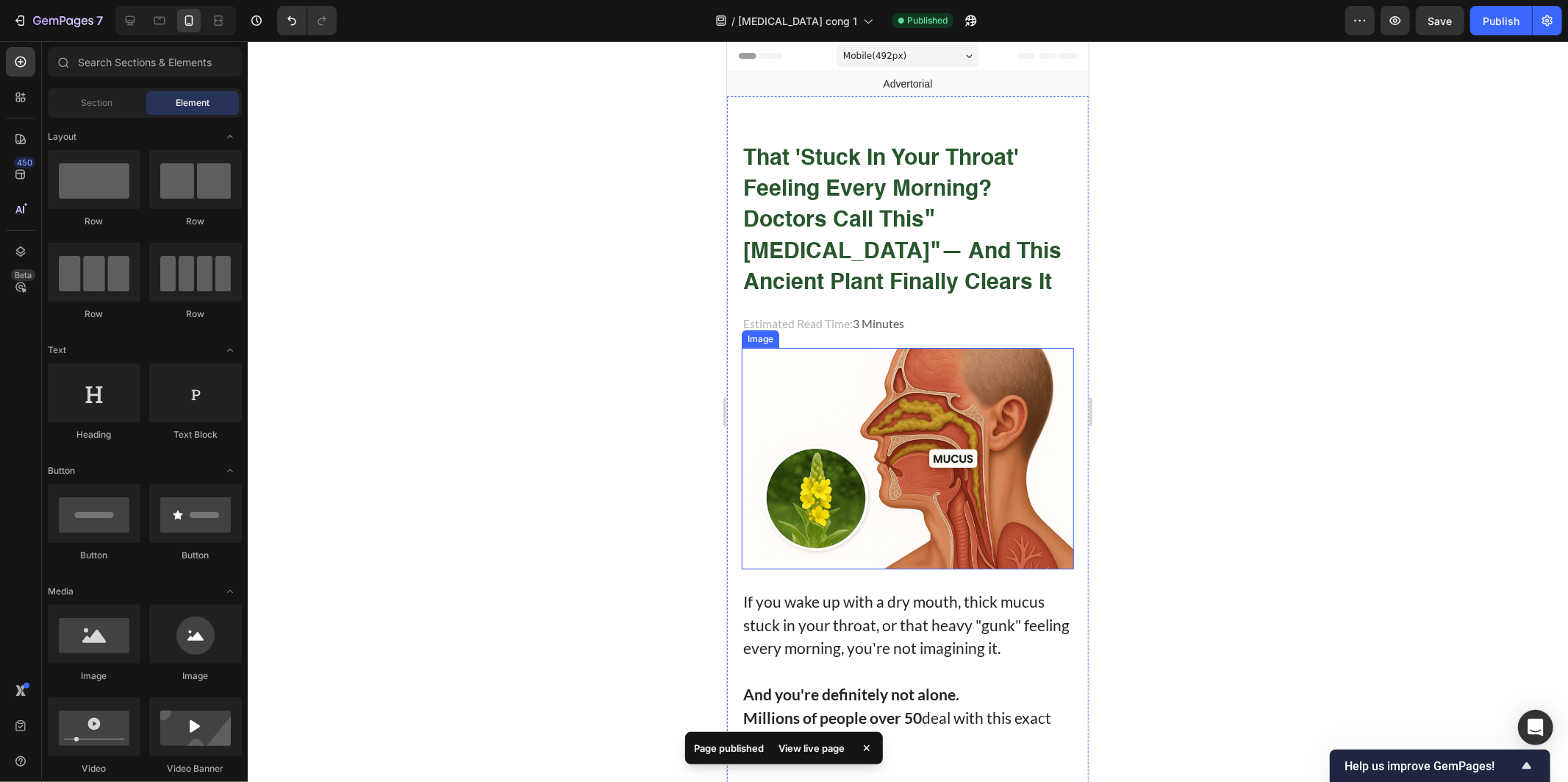
click at [1238, 399] on div at bounding box center [907, 411] width 1321 height 740
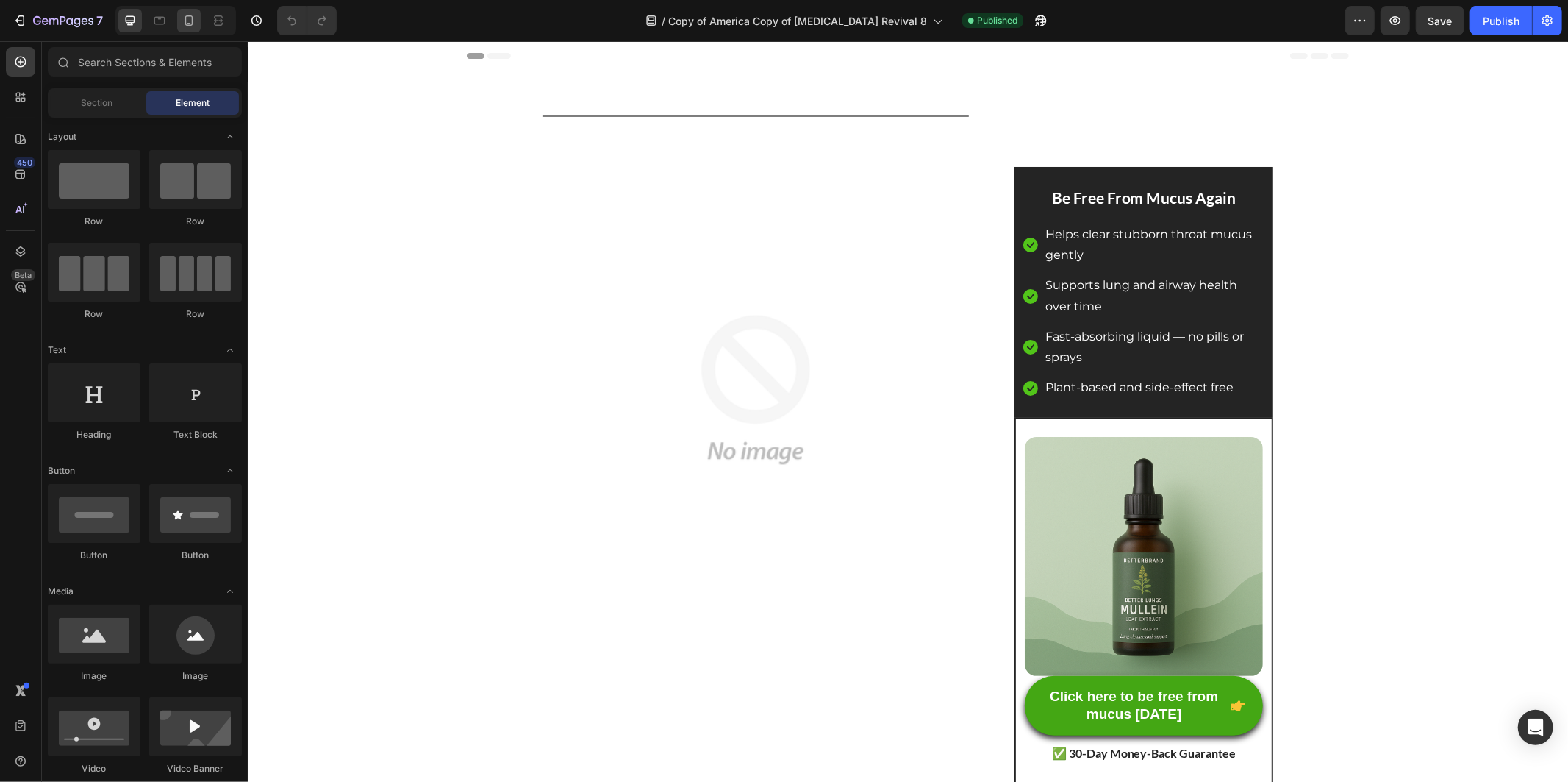
click at [189, 15] on icon at bounding box center [189, 20] width 15 height 15
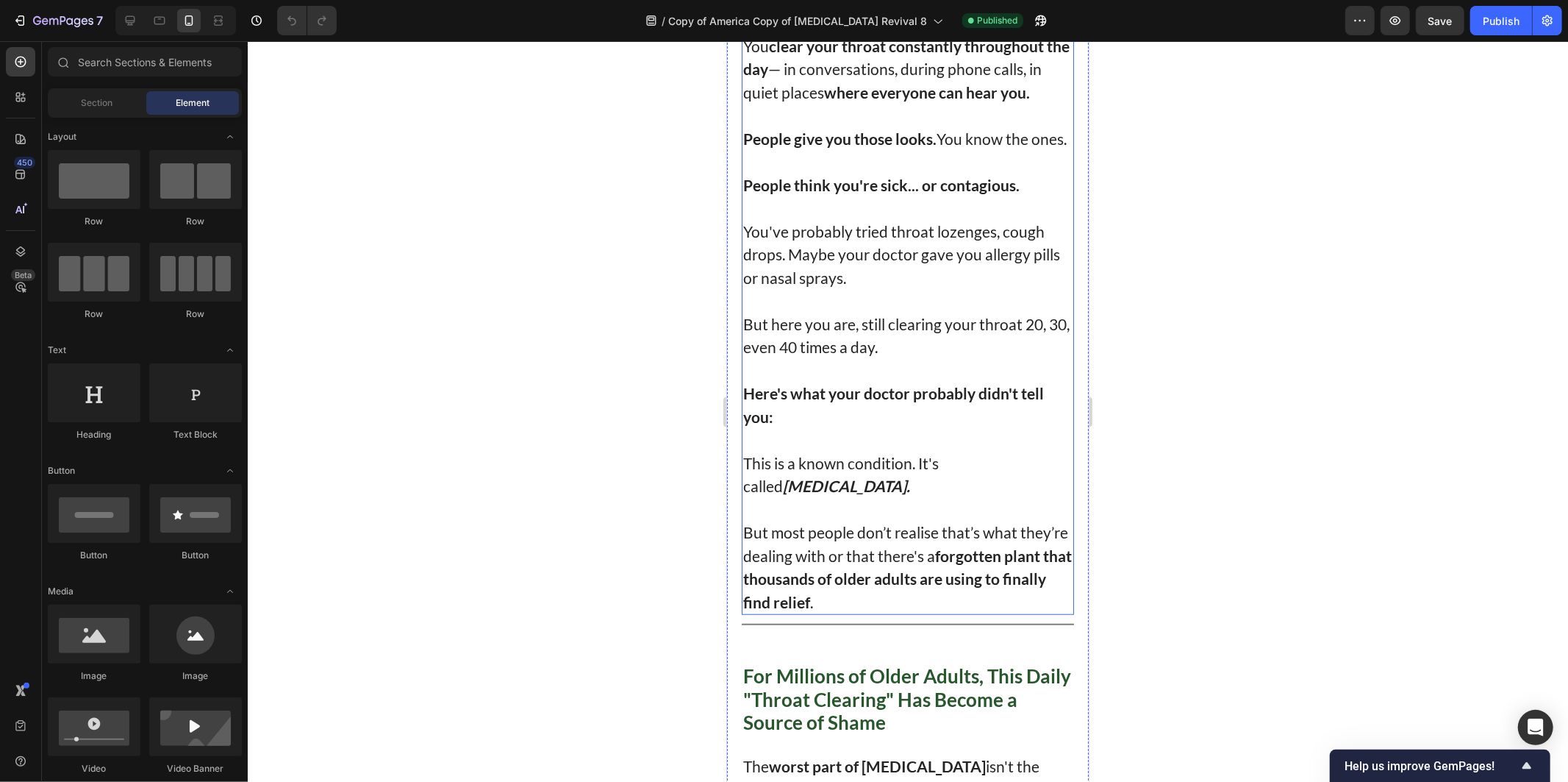
scroll to position [735, 0]
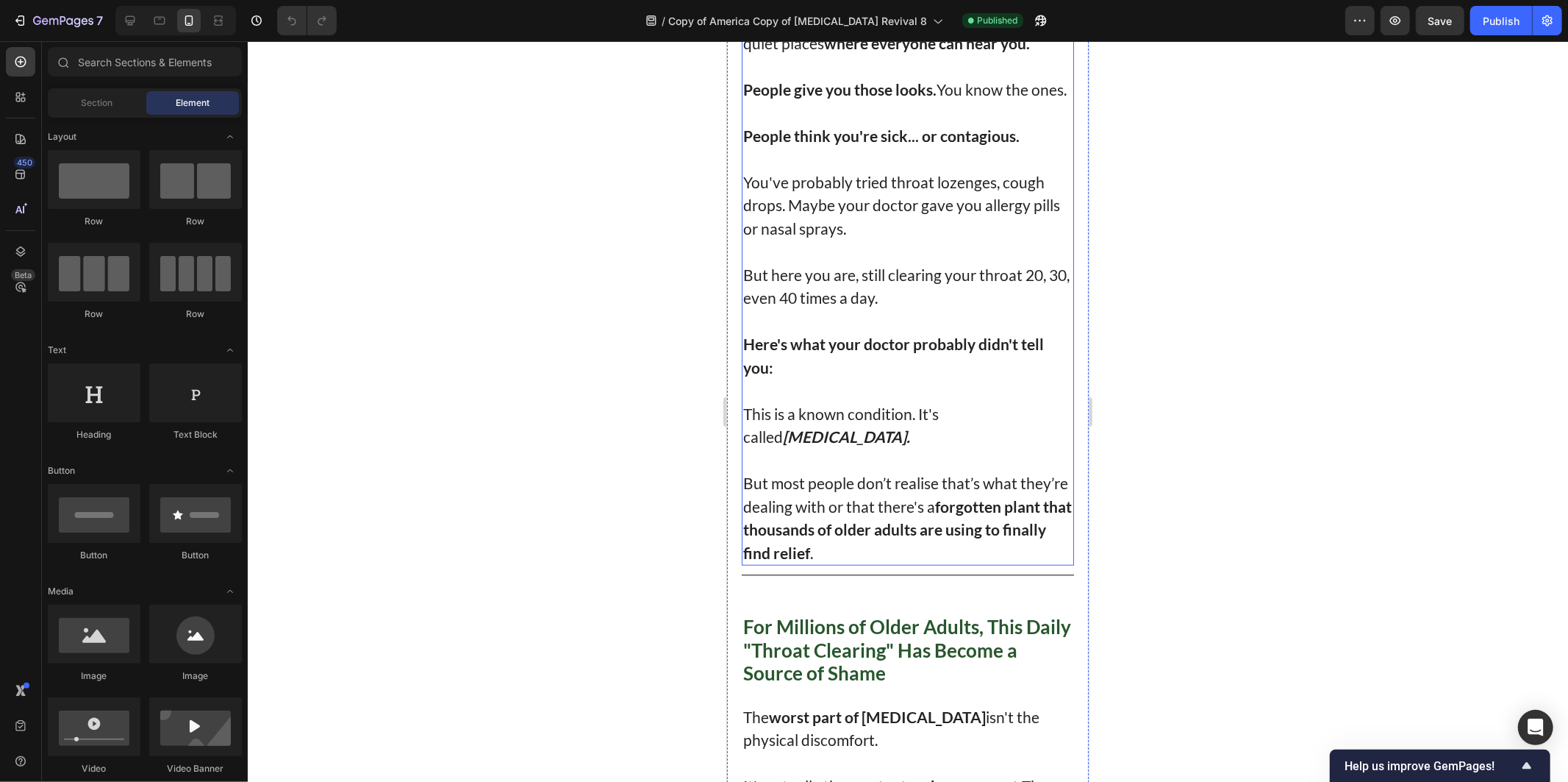
click at [858, 448] on p "This is a known condition. It's called post-nasal drip." at bounding box center [906, 424] width 329 height 47
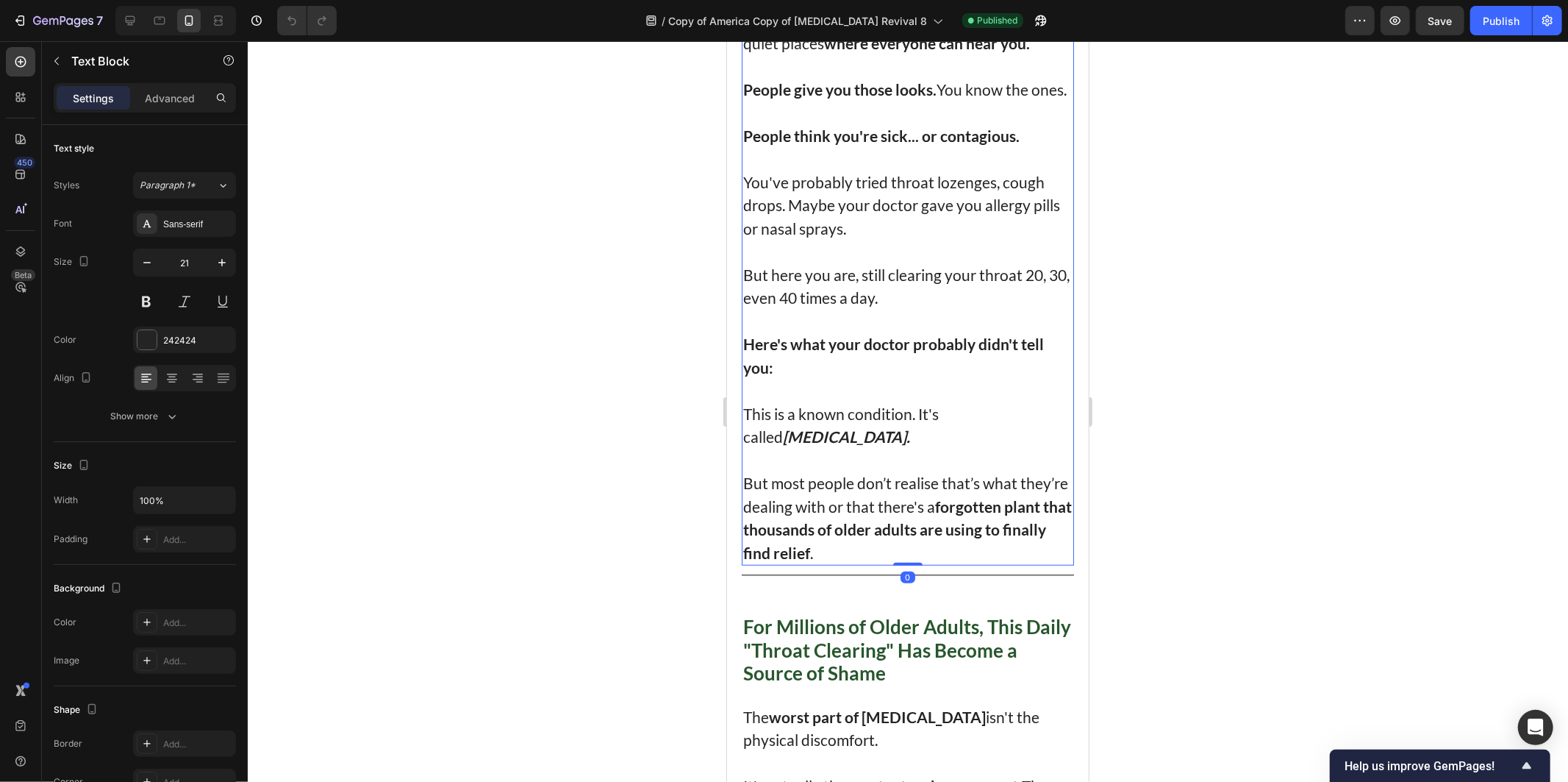
click at [809, 436] on p "This is a known condition. It's called post-nasal drip." at bounding box center [906, 424] width 329 height 47
click at [749, 333] on p "Rich Text Editor. Editing area: main" at bounding box center [906, 320] width 329 height 24
click at [755, 357] on strong "Here's what your doctor probably didn't tell you:" at bounding box center [893, 355] width 301 height 42
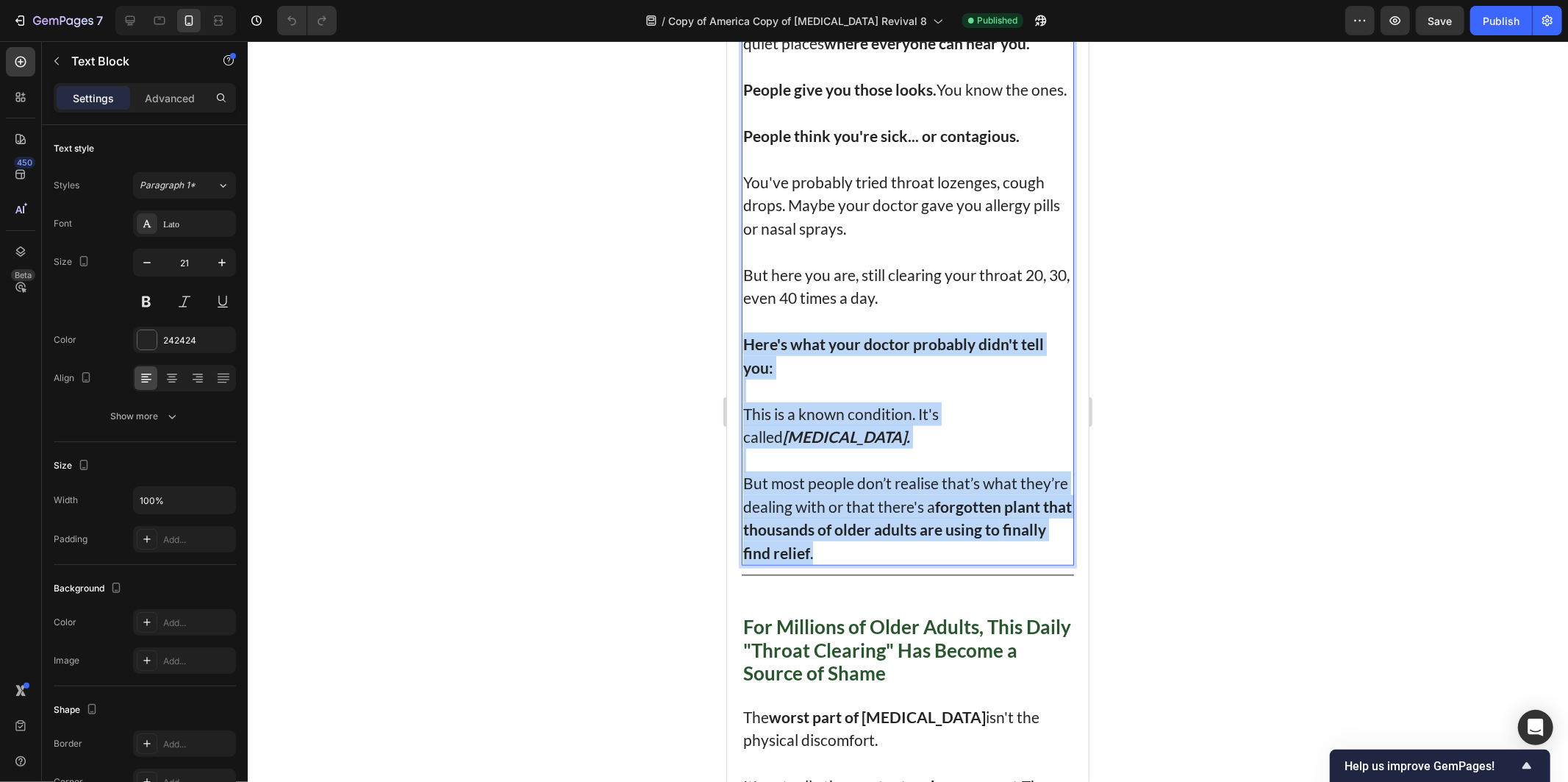
drag, startPoint x: 755, startPoint y: 357, endPoint x: 924, endPoint y: 536, distance: 246.2
click at [896, 529] on div "If you clicked on this, you probably know exactly what I'm talking about. You w…" at bounding box center [906, 192] width 332 height 744
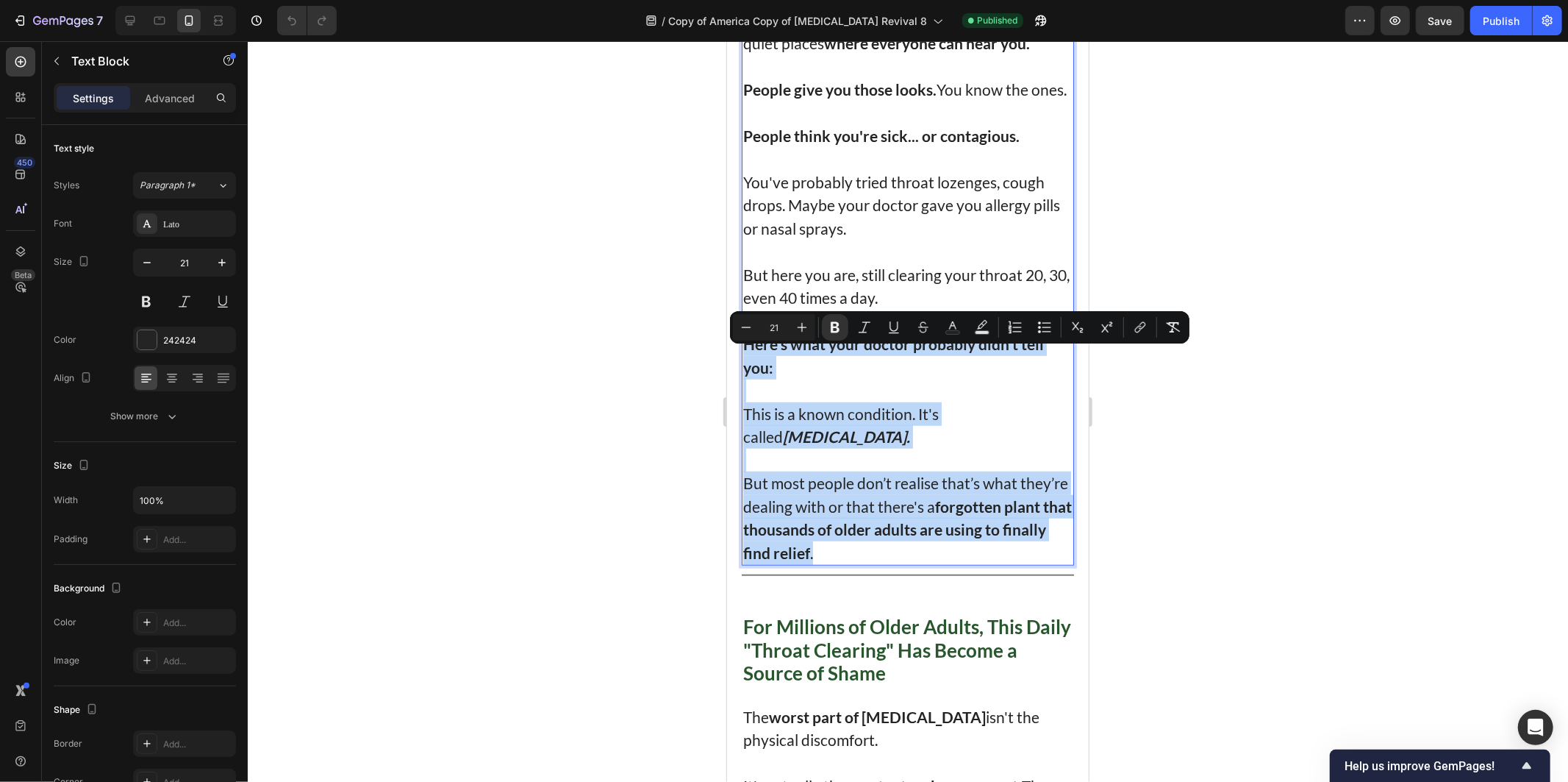
click at [952, 538] on strong "that thousands of older adults are using to" at bounding box center [906, 517] width 328 height 42
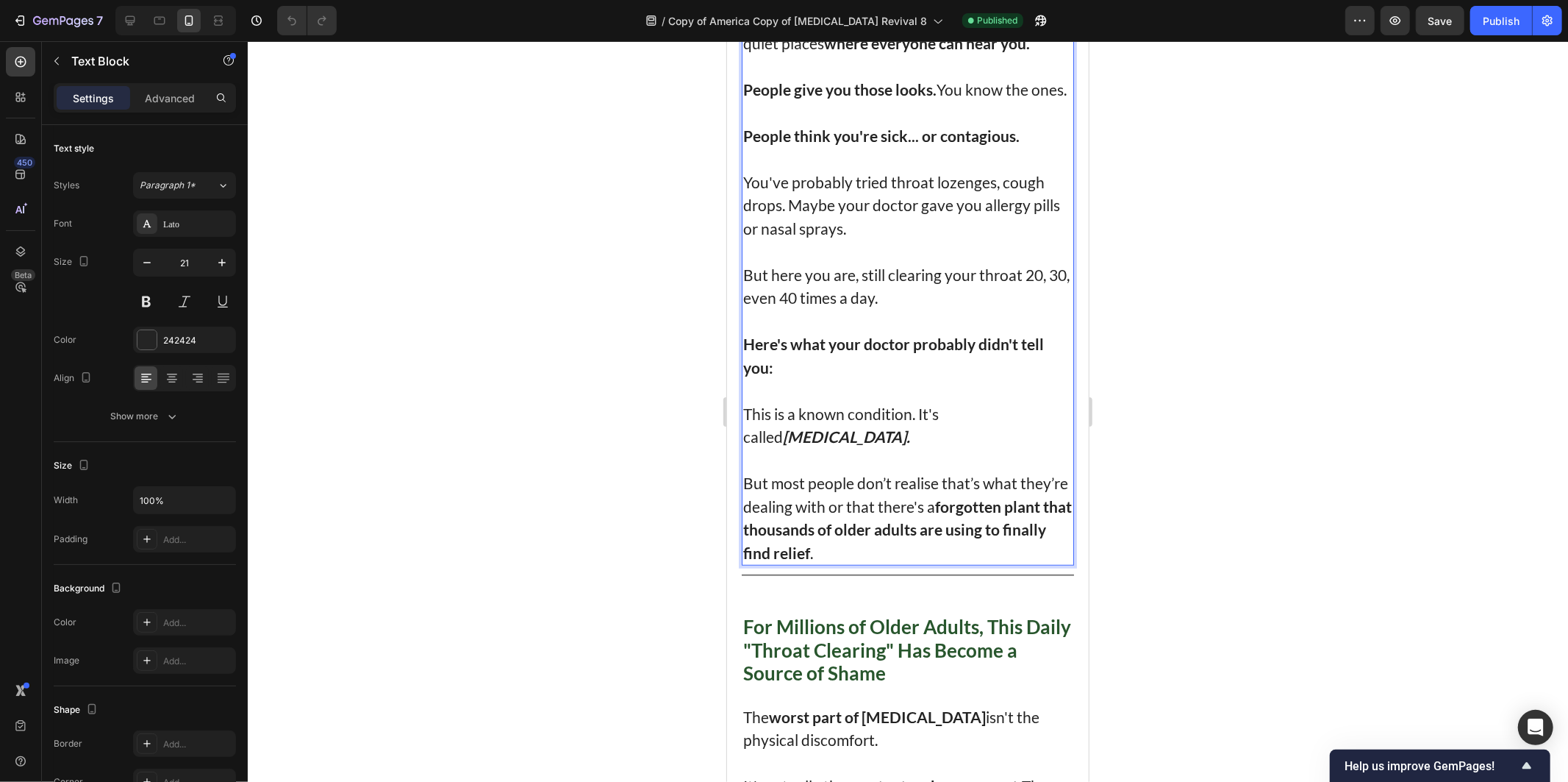
click at [965, 556] on p "But most people don’t realise that’s what they’re dealing with or that there's …" at bounding box center [906, 516] width 329 height 92
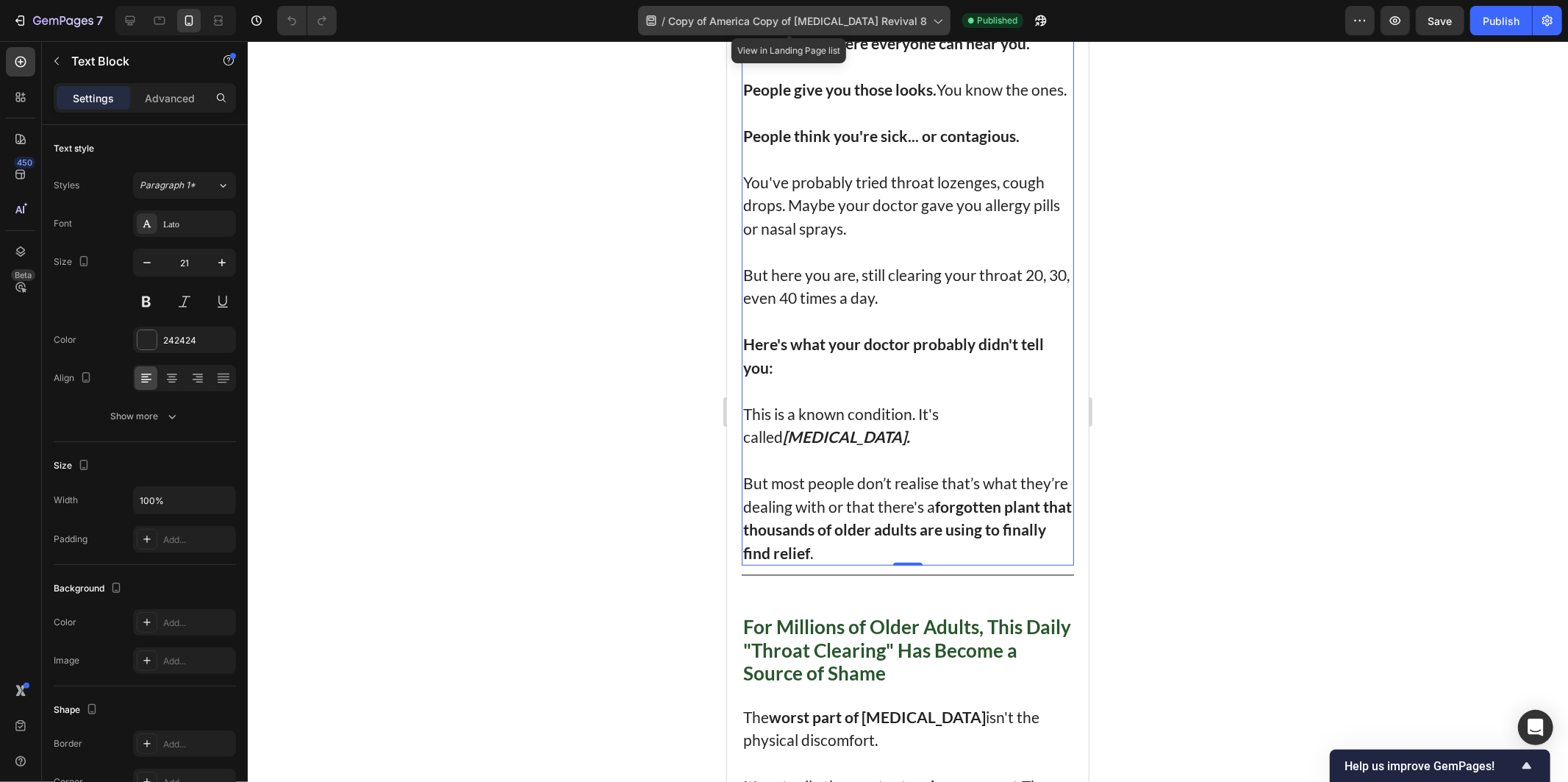
click at [861, 8] on div "/ Copy of America Copy of Post Nasal Drip Revival 8" at bounding box center [794, 20] width 313 height 29
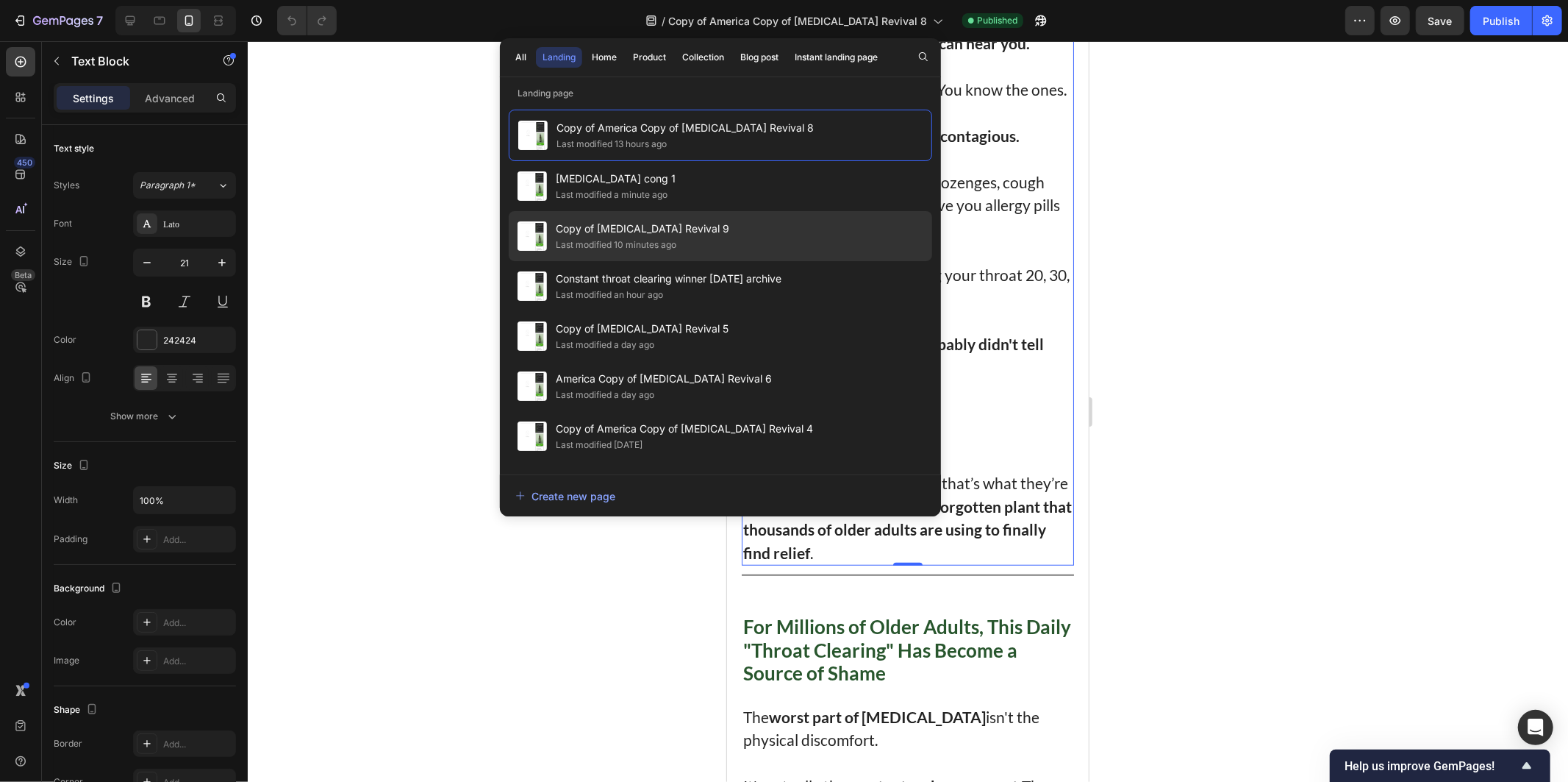
click at [670, 240] on div "Last modified 10 minutes ago" at bounding box center [616, 245] width 121 height 15
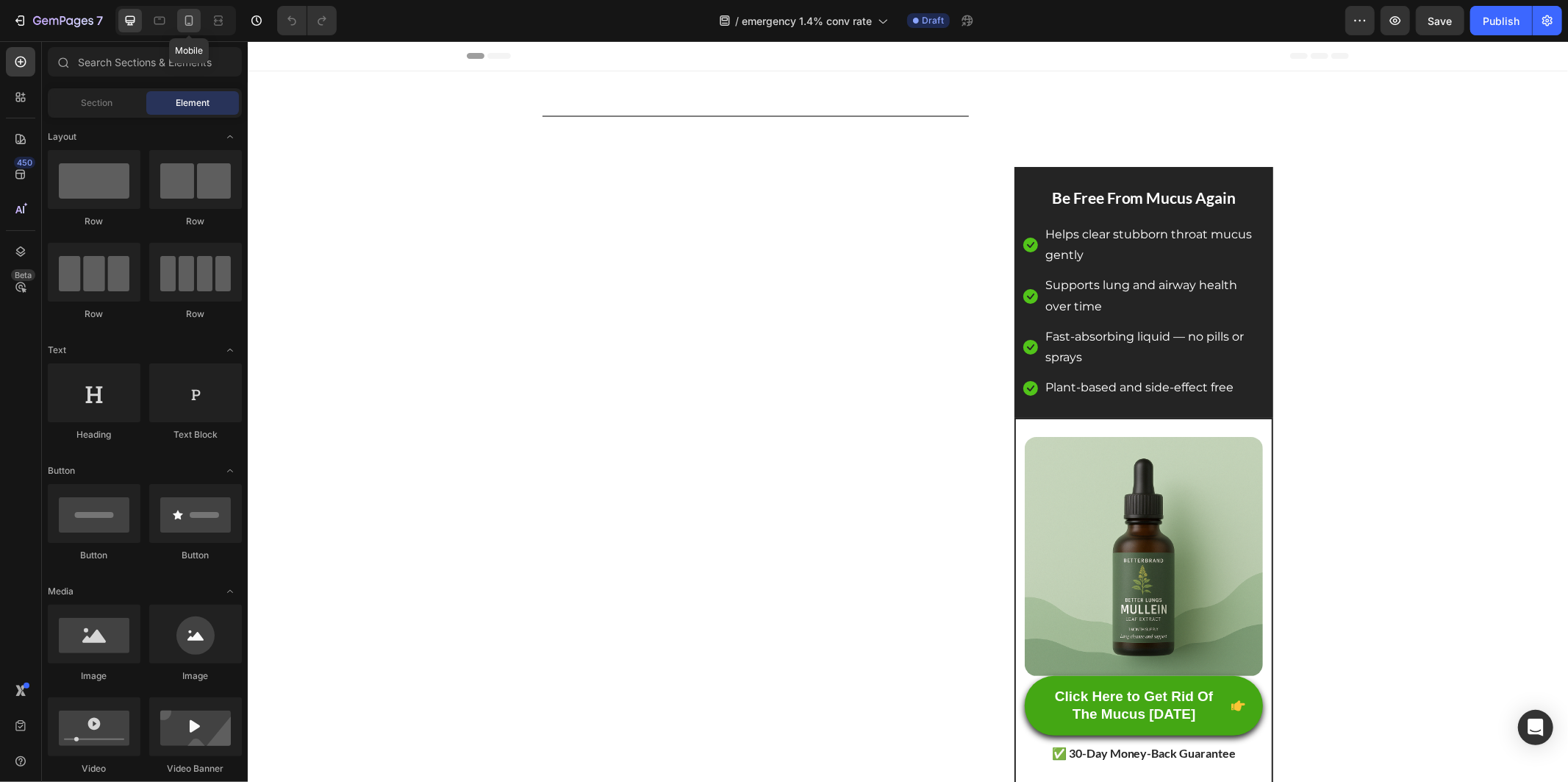
click at [191, 18] on icon at bounding box center [189, 20] width 15 height 15
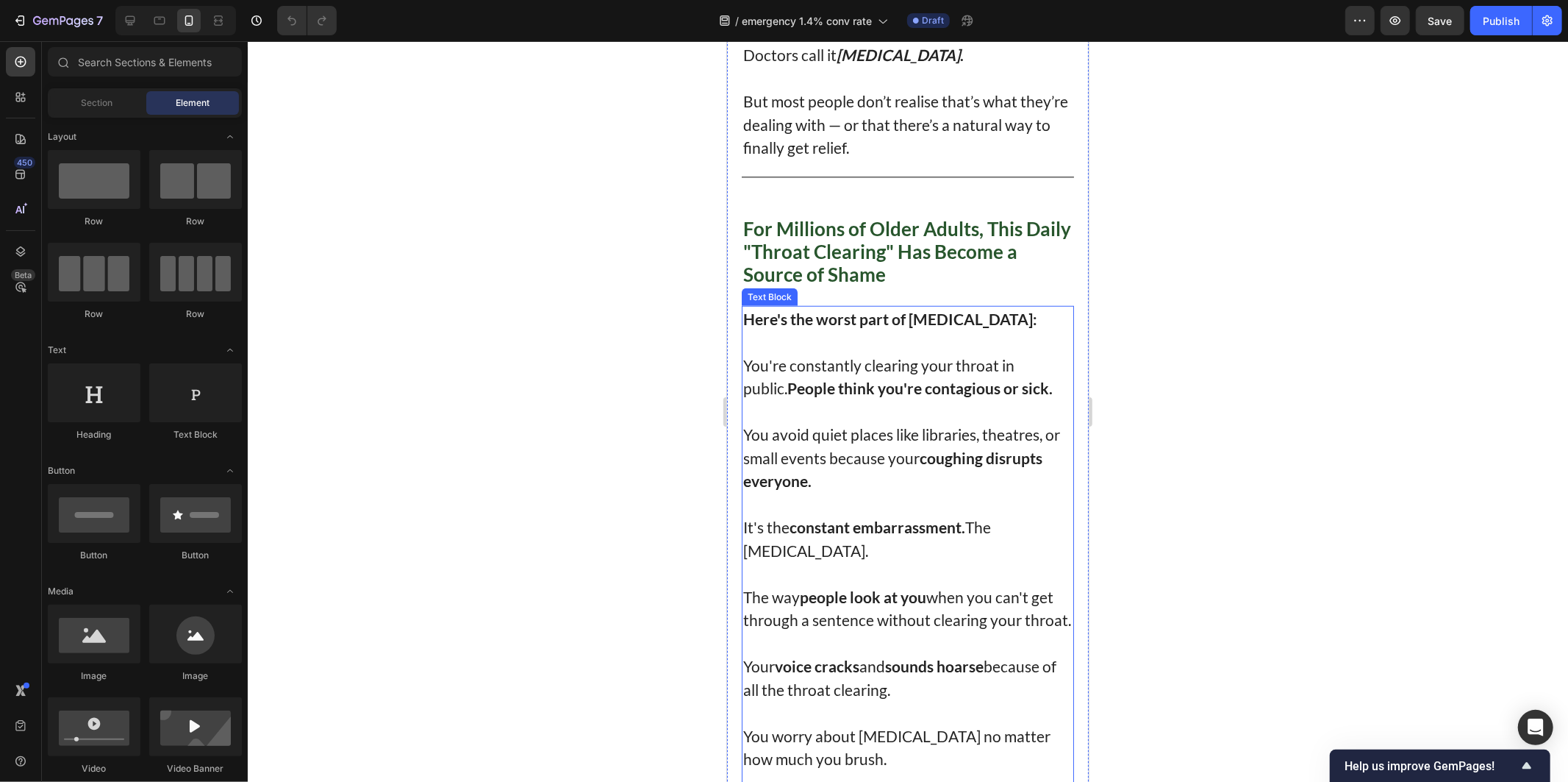
scroll to position [1226, 0]
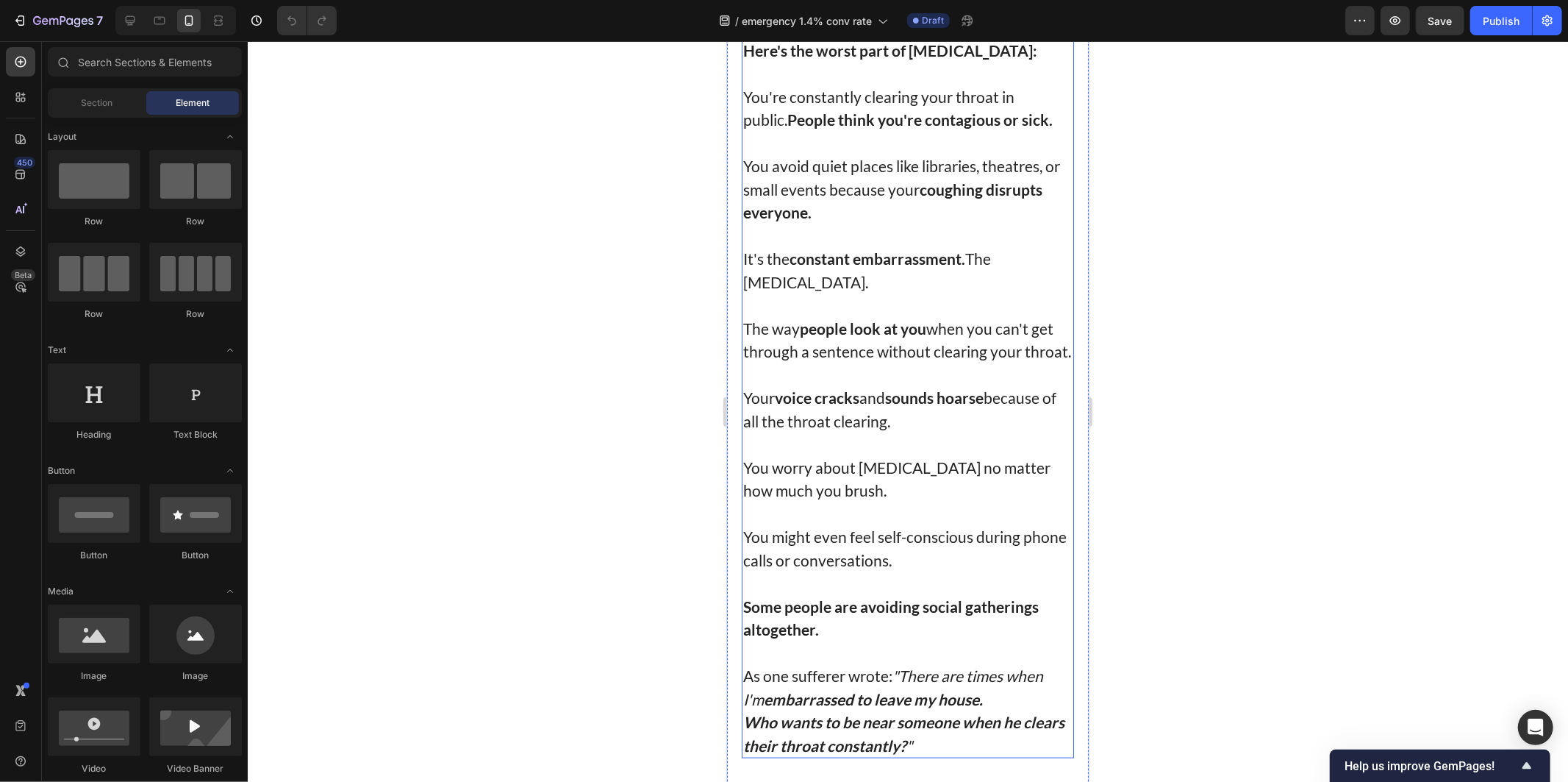
click at [887, 431] on p at bounding box center [906, 443] width 329 height 24
click at [885, 431] on p at bounding box center [906, 443] width 329 height 24
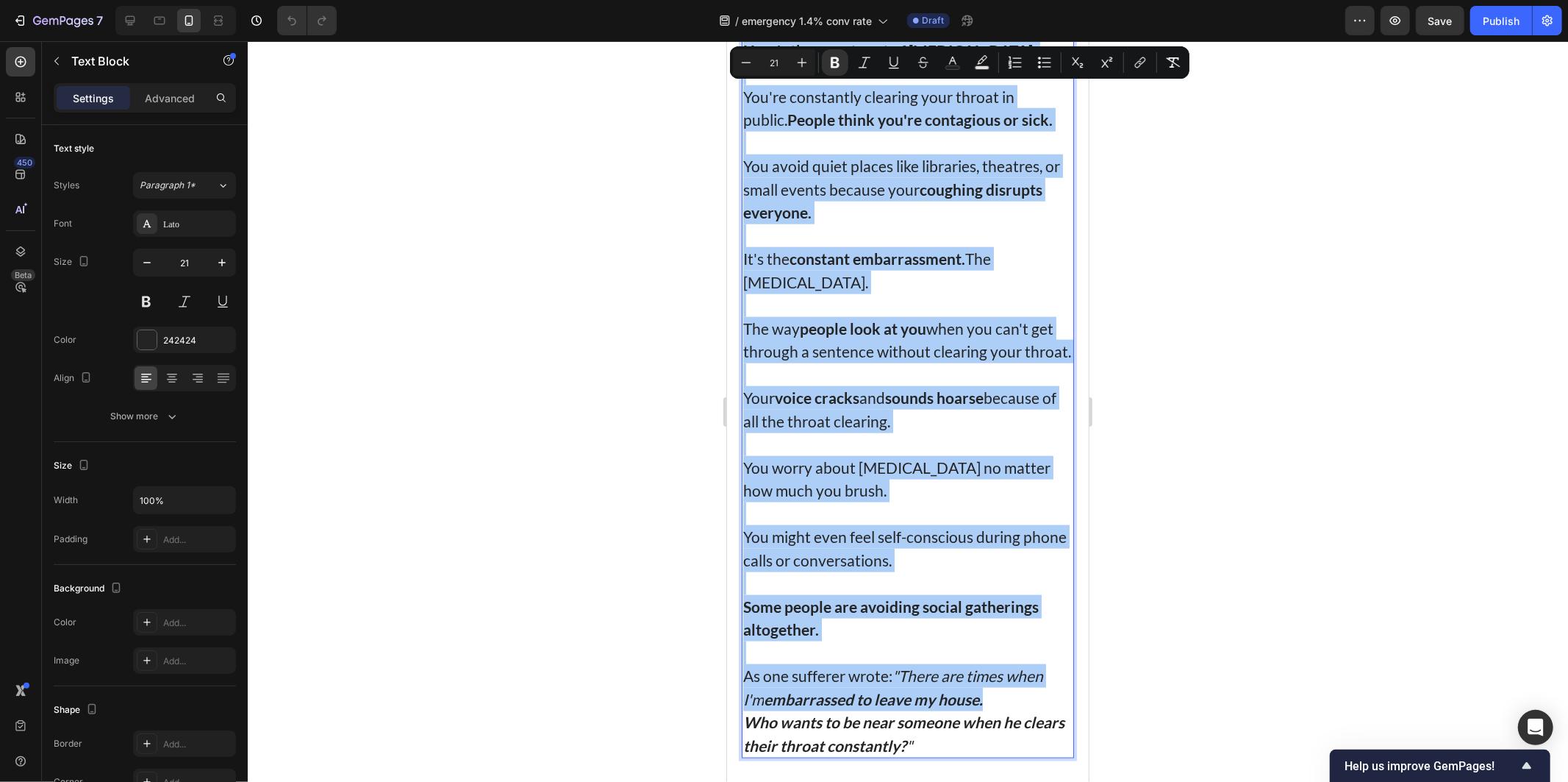
click at [590, 291] on div at bounding box center [907, 411] width 1321 height 740
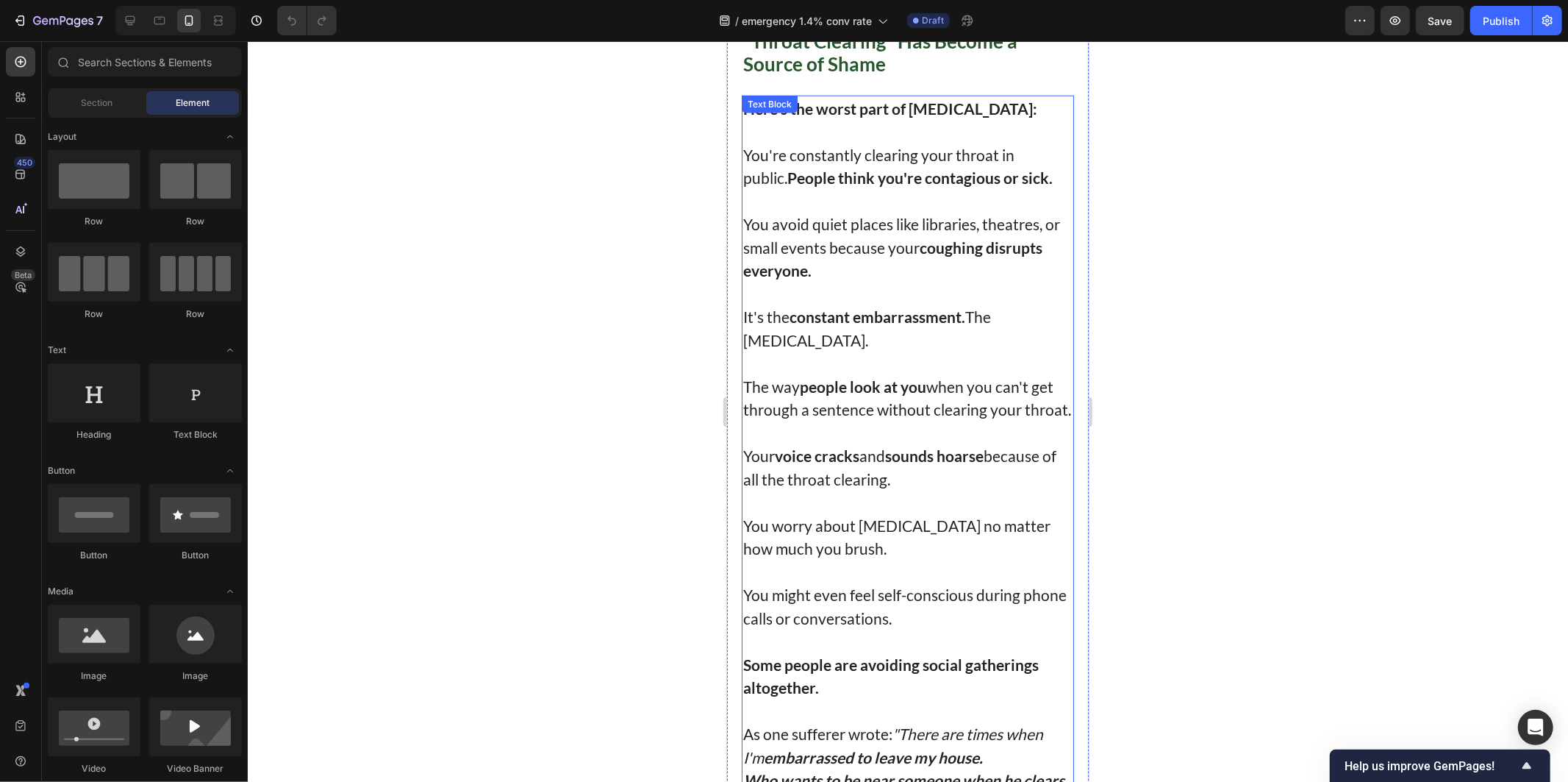
scroll to position [735, 0]
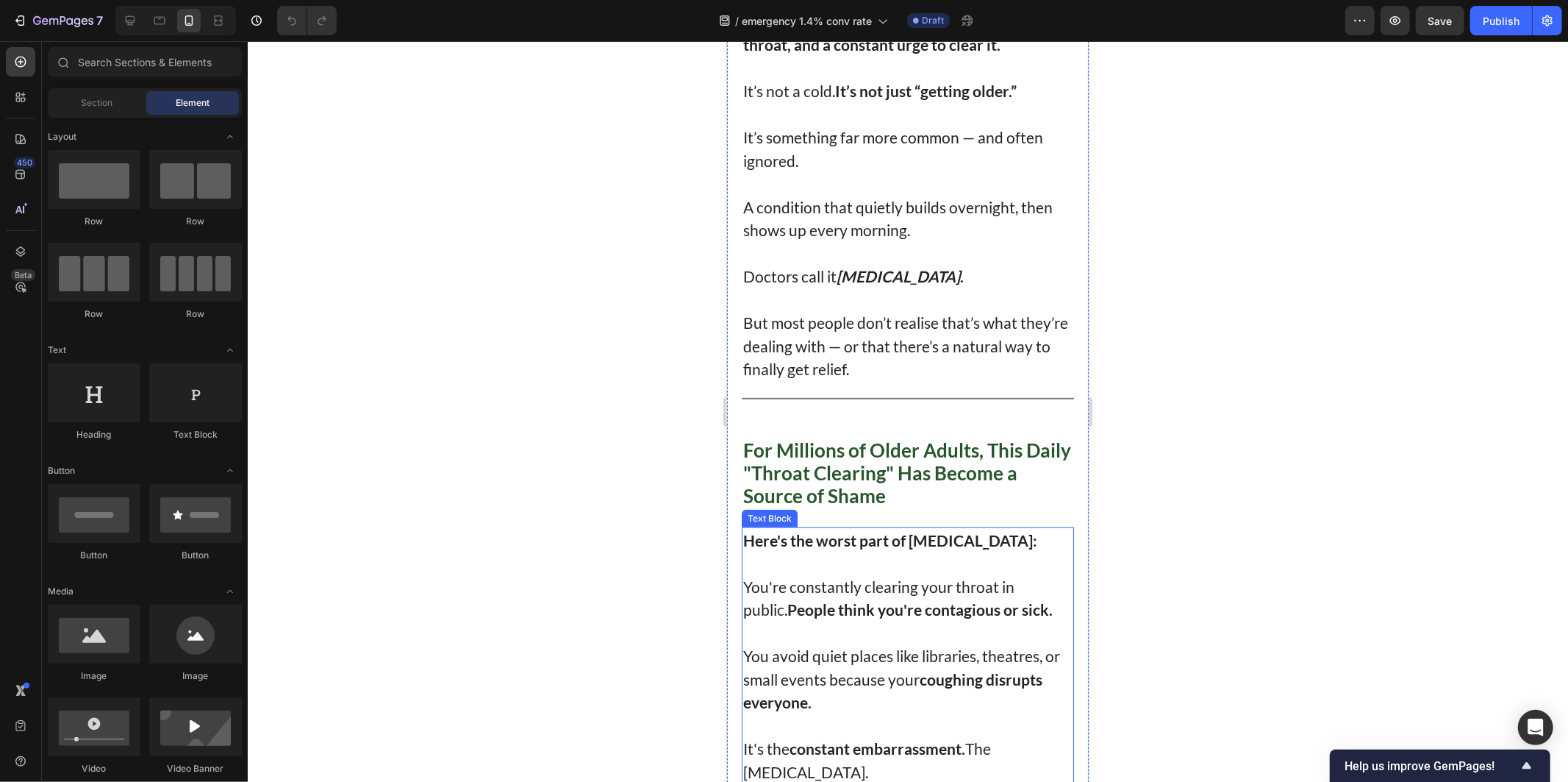
click at [924, 644] on p "You avoid quiet places like libraries, theatres, or small events because your c…" at bounding box center [906, 679] width 329 height 70
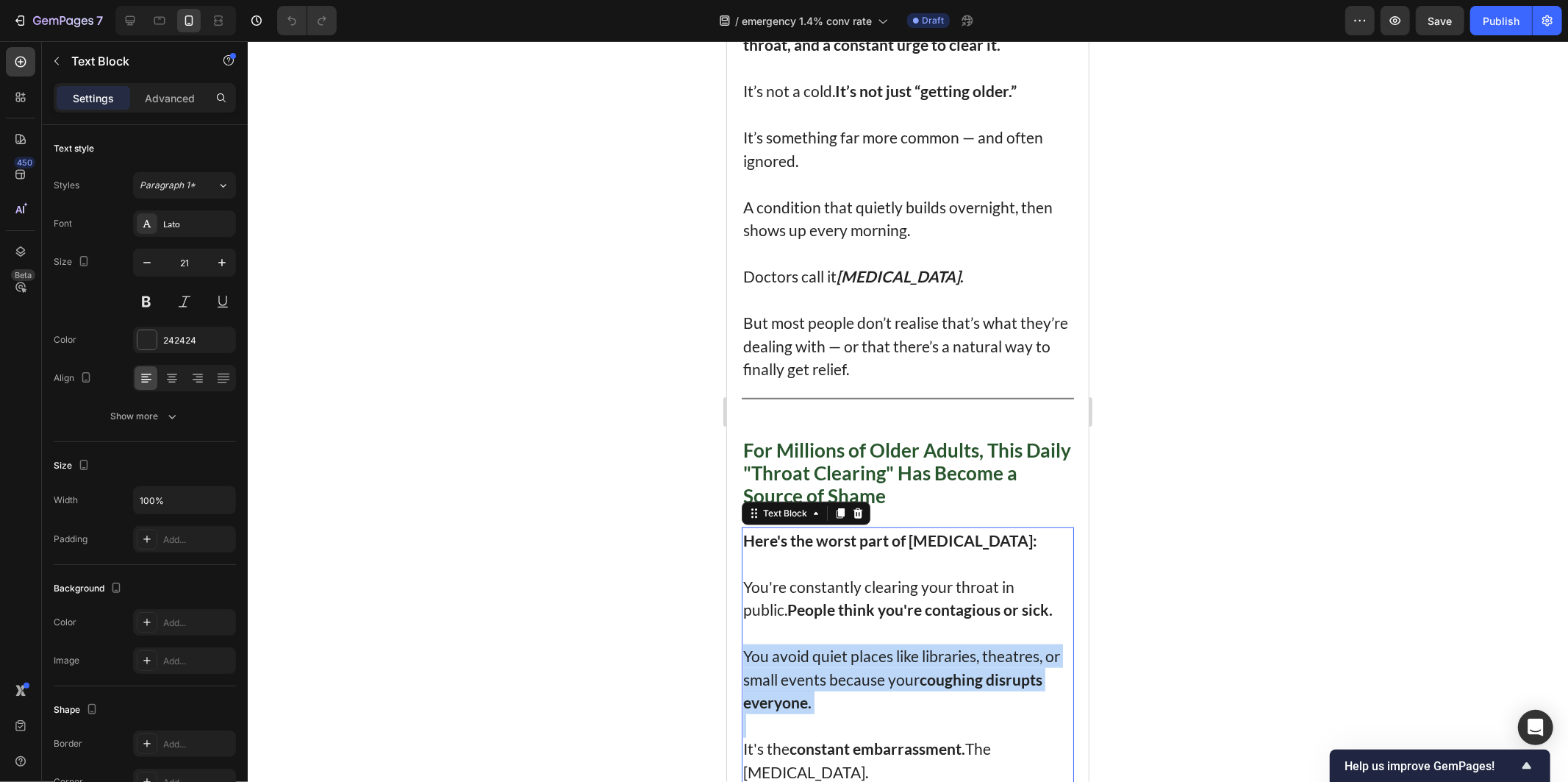
click at [924, 644] on p "You avoid quiet places like libraries, theatres, or small events because your c…" at bounding box center [906, 679] width 329 height 70
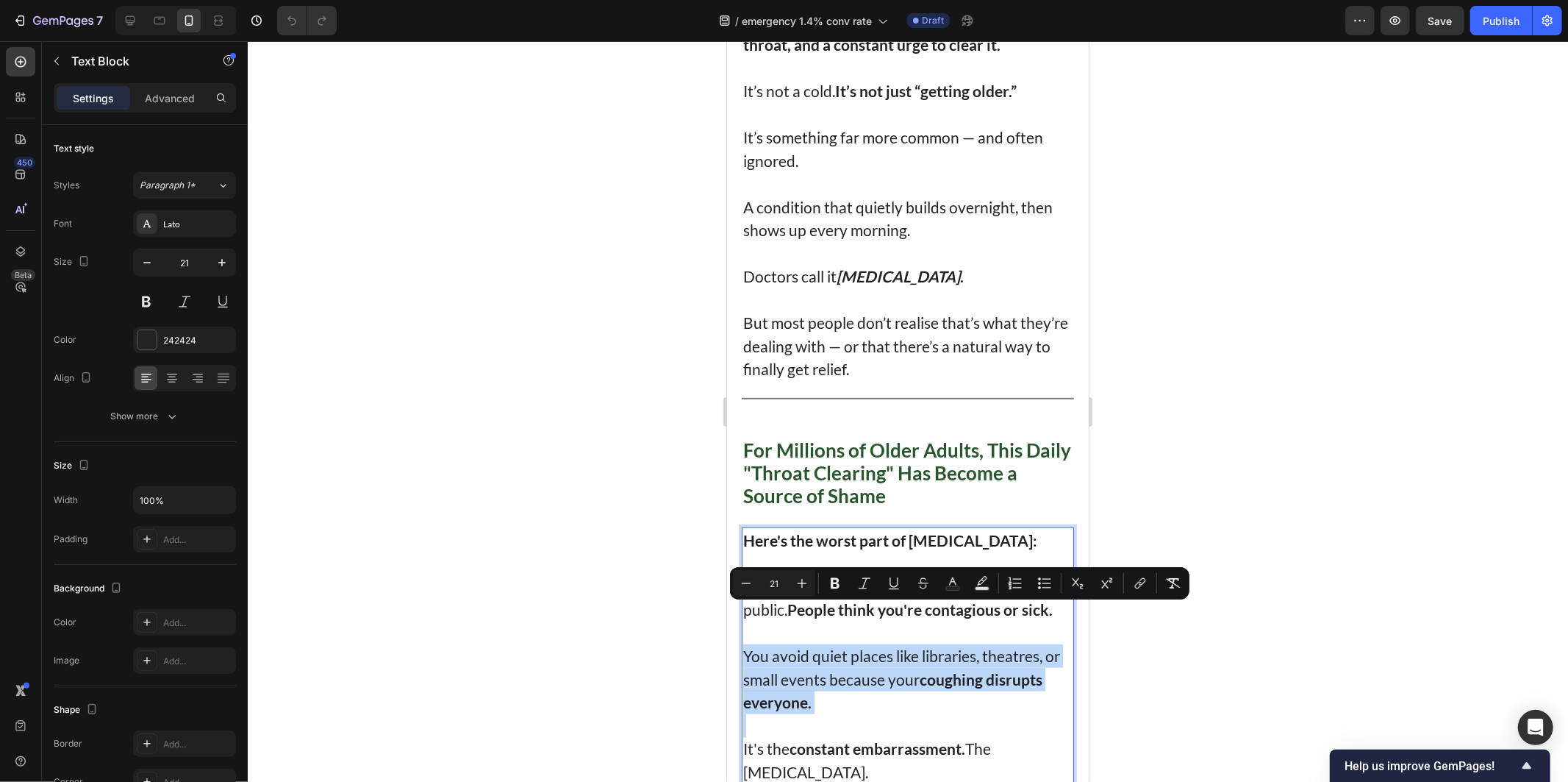
click at [949, 651] on p "You avoid quiet places like libraries, theatres, or small events because your c…" at bounding box center [906, 679] width 329 height 70
click at [953, 713] on p "Rich Text Editor. Editing area: main" at bounding box center [906, 725] width 329 height 24
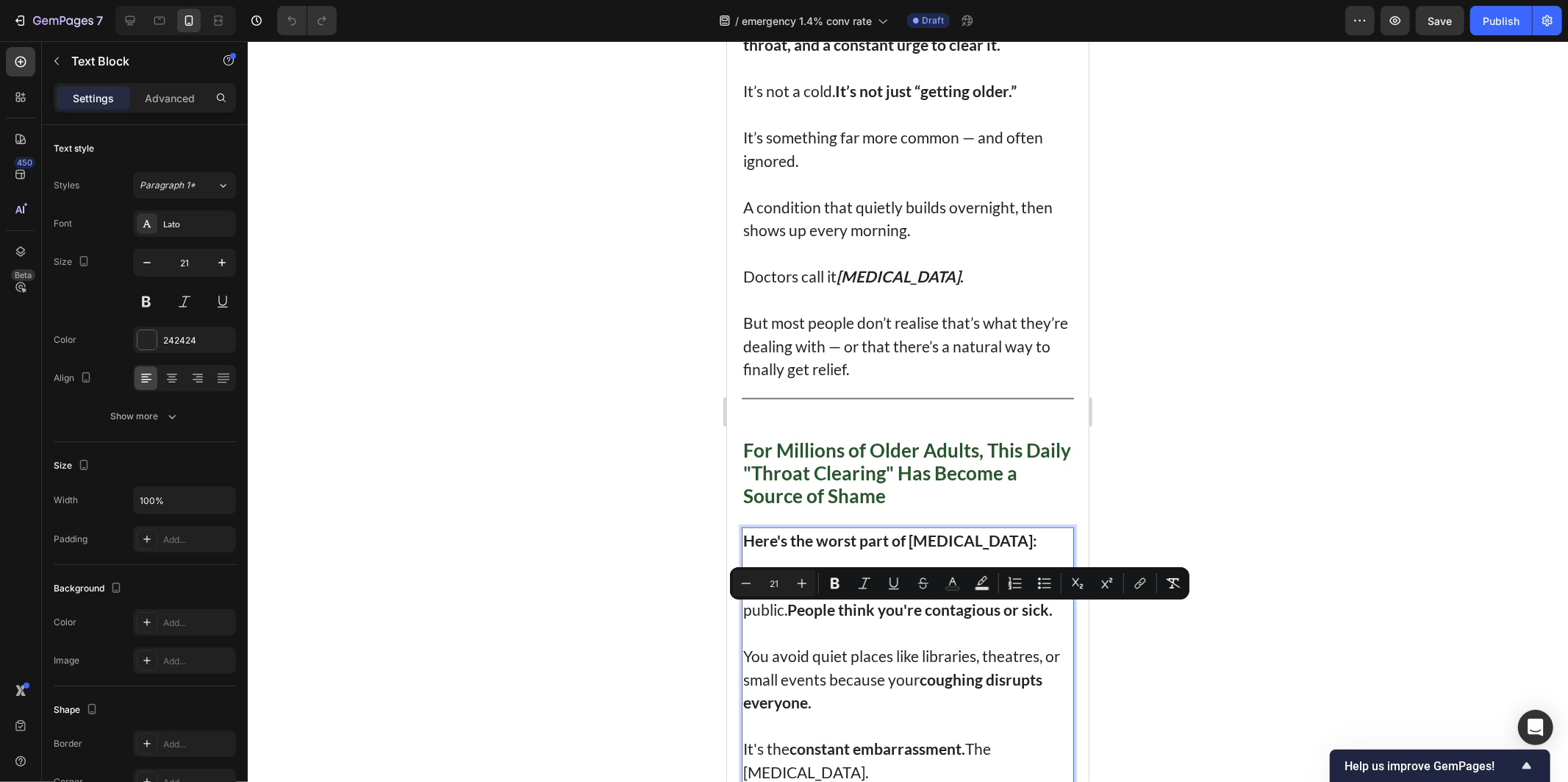
click at [956, 739] on strong "constant embarrassment." at bounding box center [876, 748] width 176 height 19
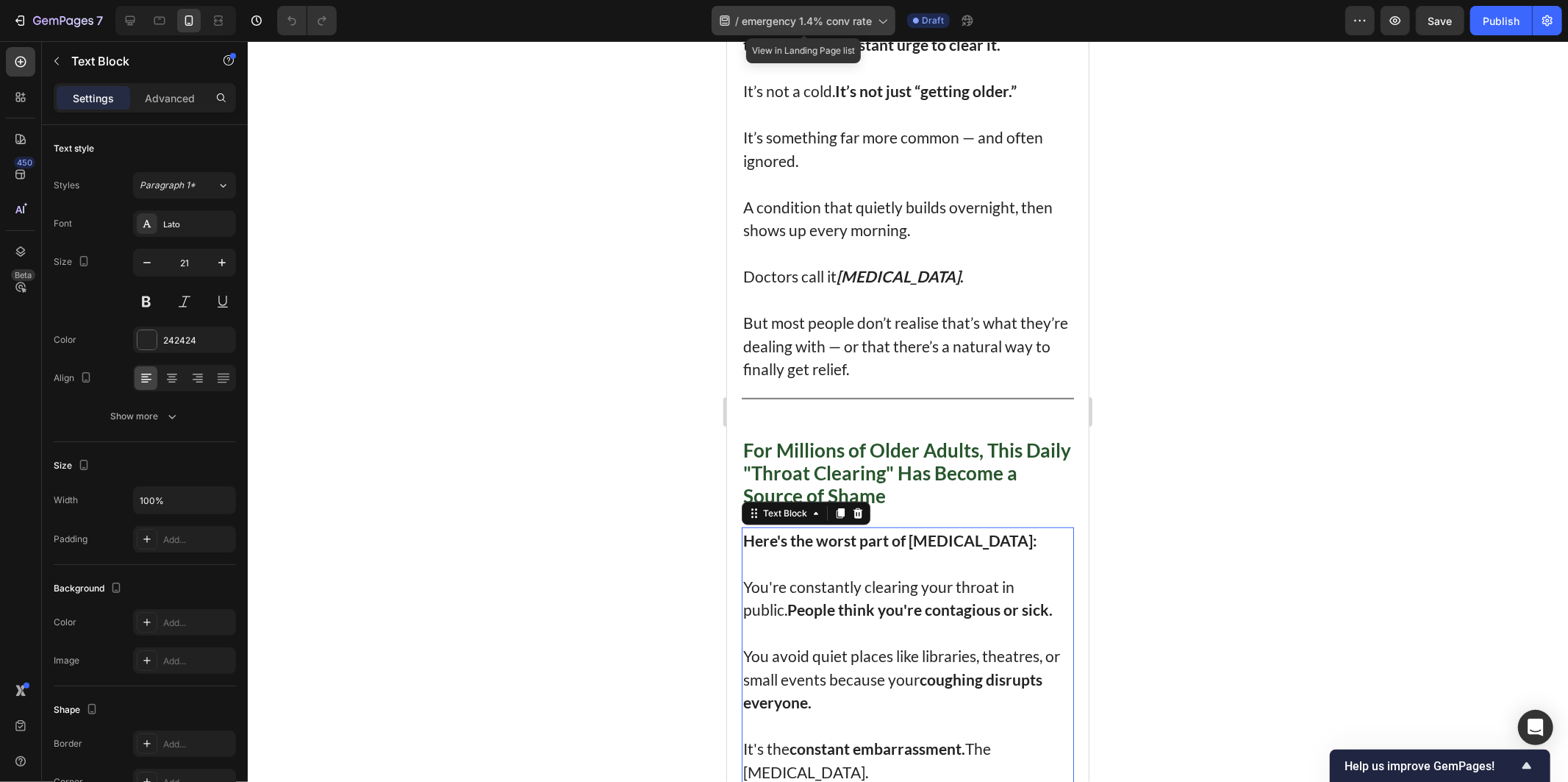
click at [777, 24] on span "emergency 1.4% conv rate" at bounding box center [806, 20] width 130 height 16
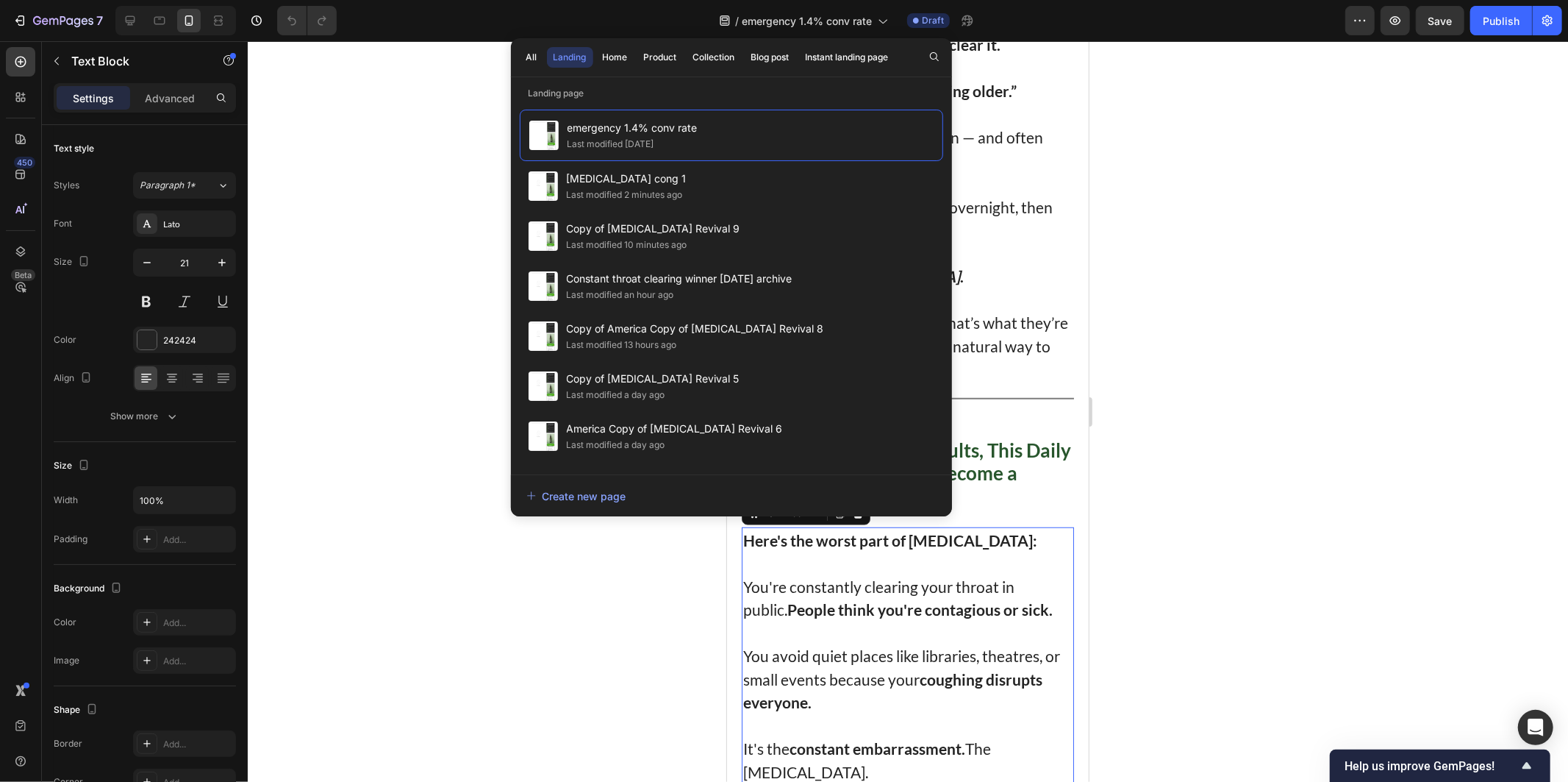
click at [358, 203] on div at bounding box center [907, 411] width 1321 height 740
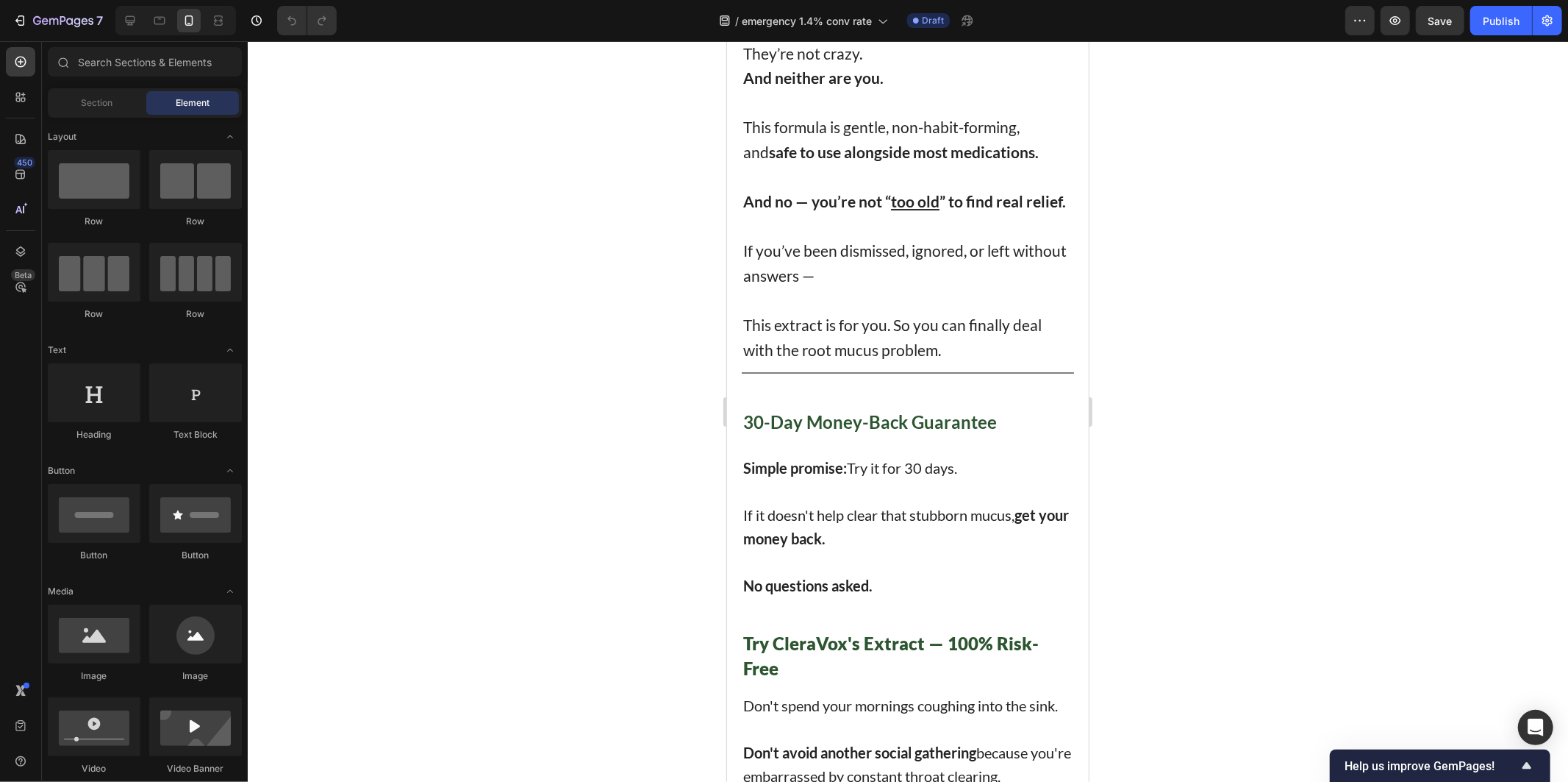
scroll to position [8640, 0]
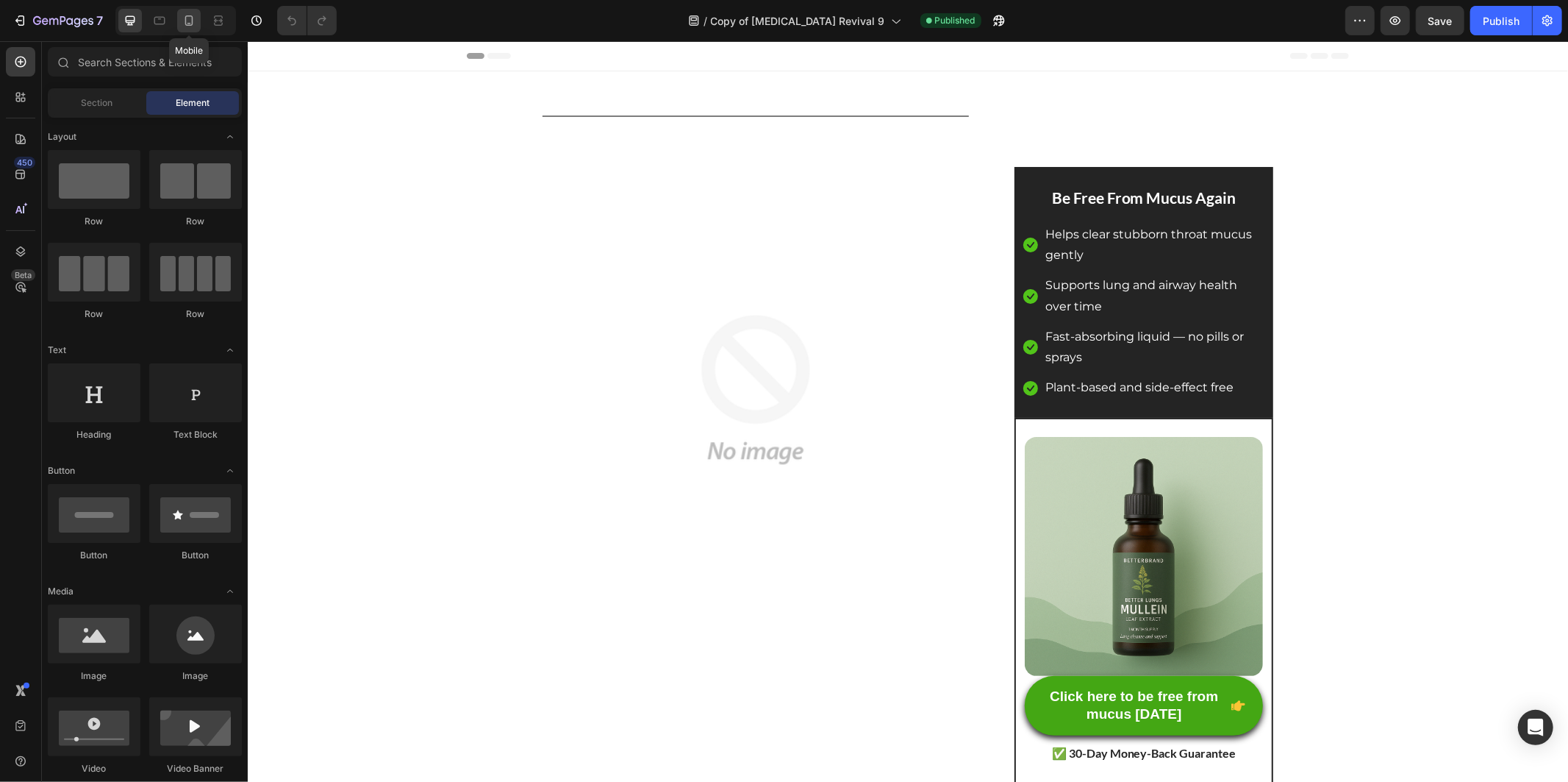
click at [199, 19] on div at bounding box center [189, 20] width 24 height 24
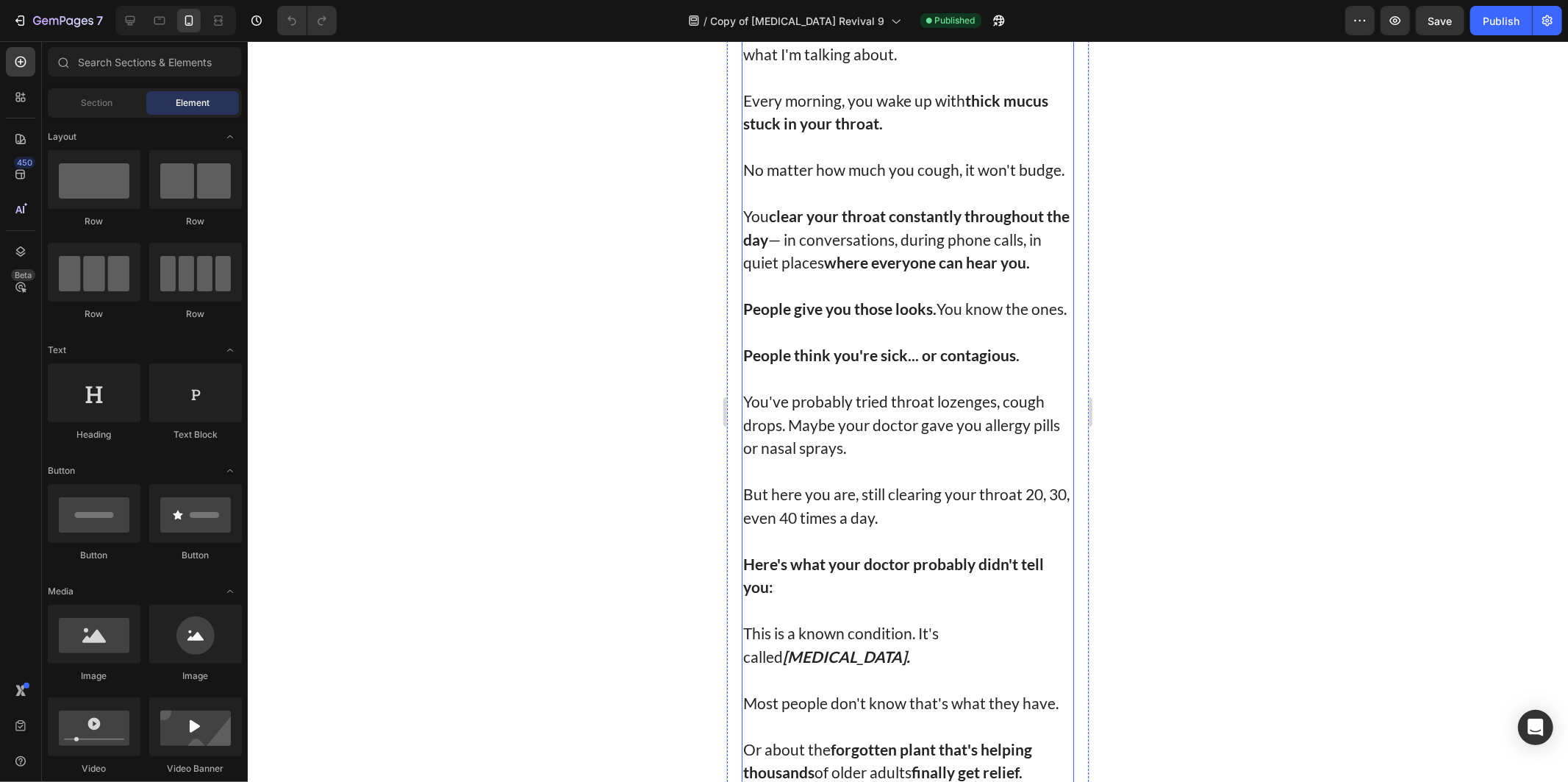
scroll to position [735, 0]
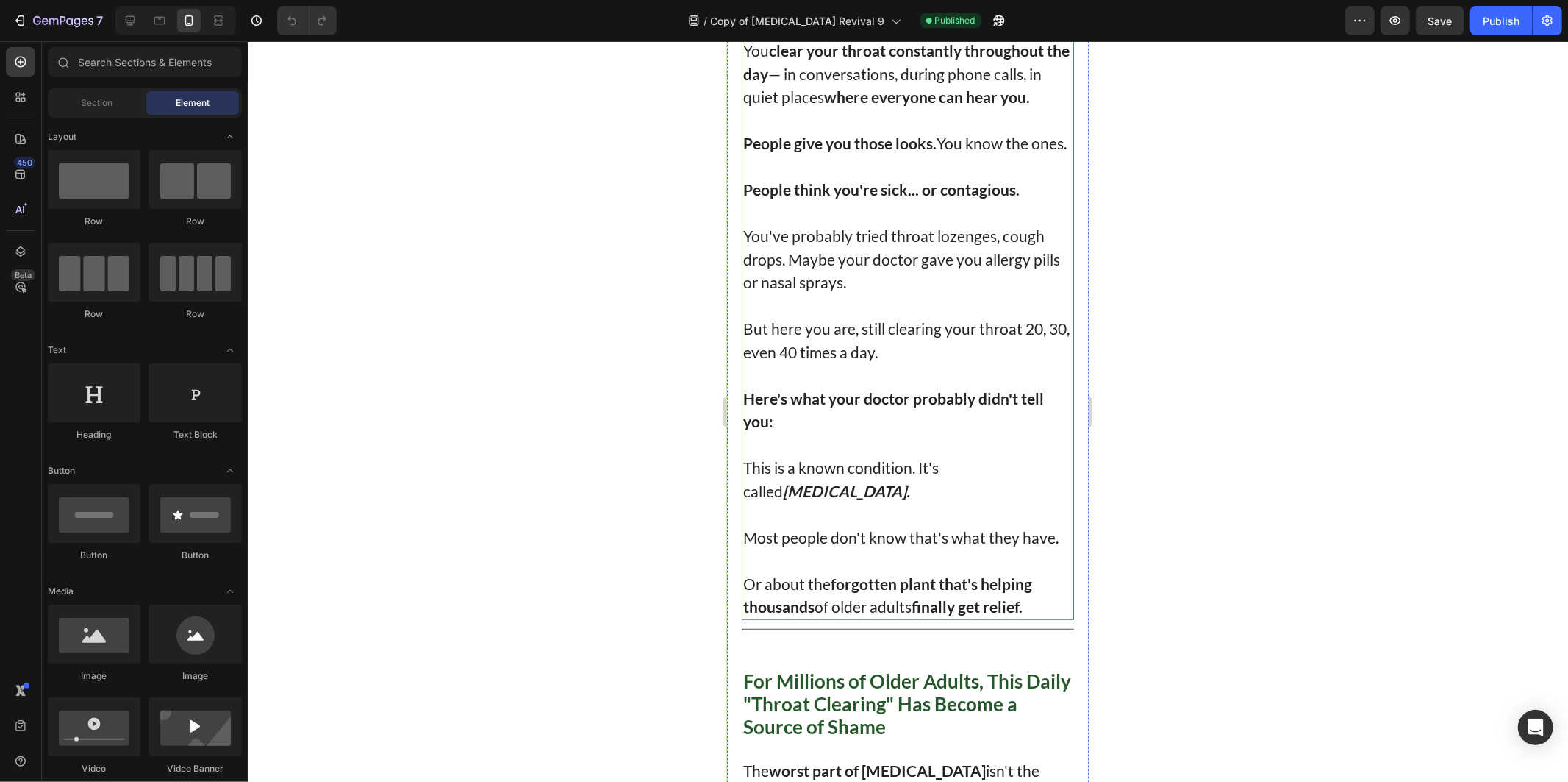
click at [1040, 618] on p "Or about the forgotten plant that's helping thousands of older adults finally g…" at bounding box center [906, 594] width 329 height 47
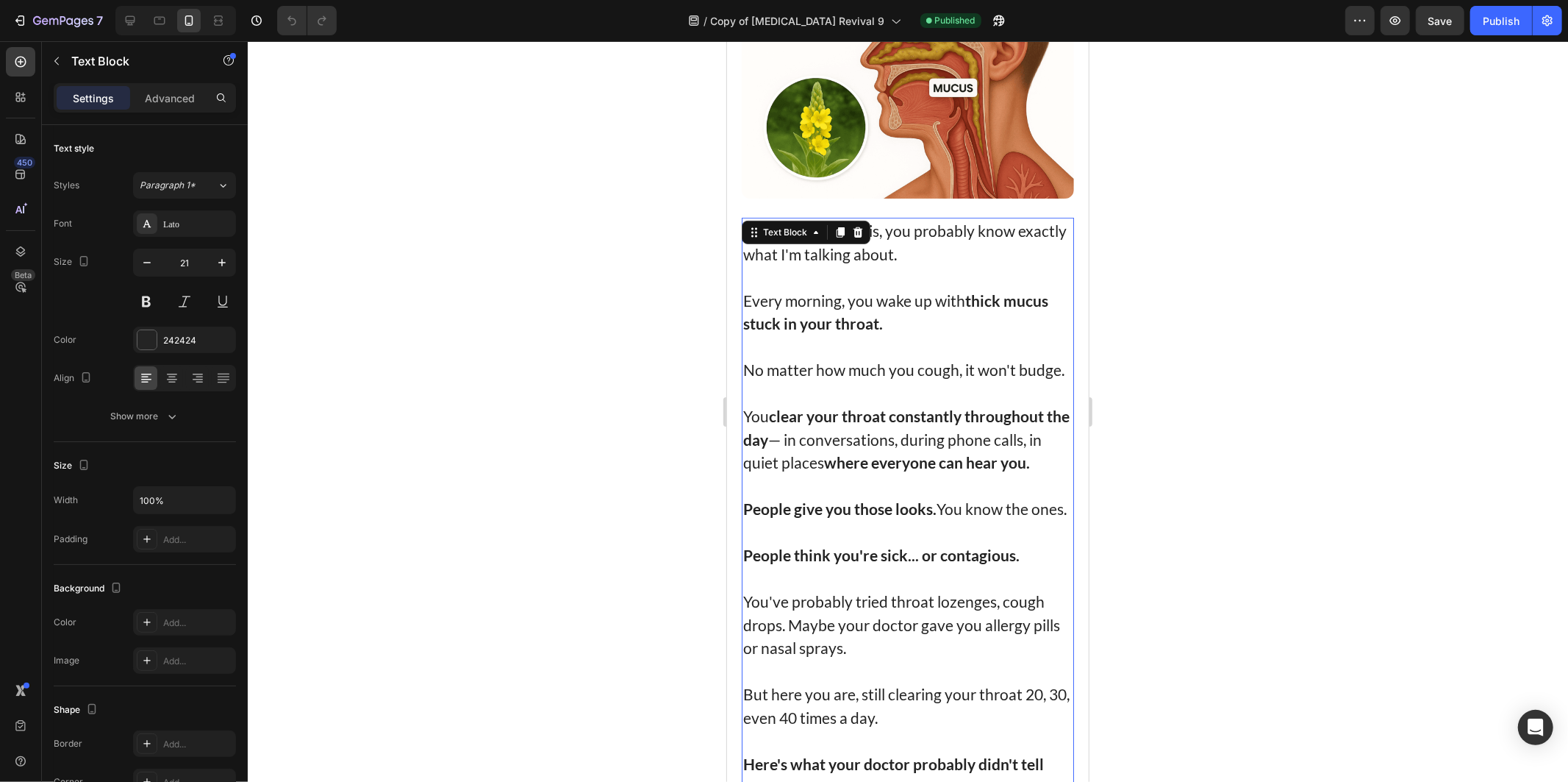
scroll to position [328, 0]
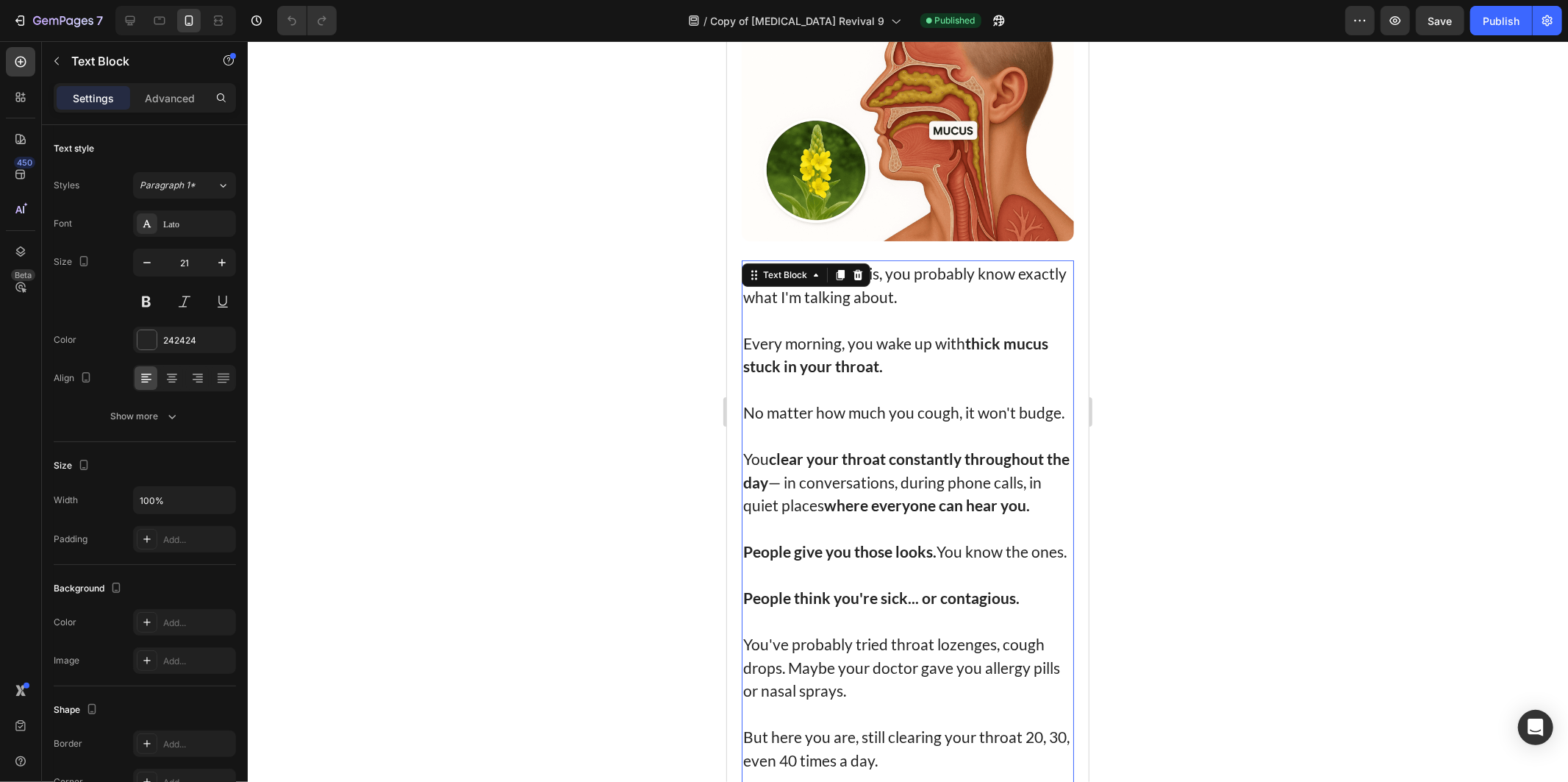
click at [787, 356] on strong "thick mucus stuck in your throat." at bounding box center [895, 354] width 305 height 42
click at [749, 261] on p "If you clicked on this, you probably know exactly what I'm talking about." at bounding box center [906, 284] width 329 height 47
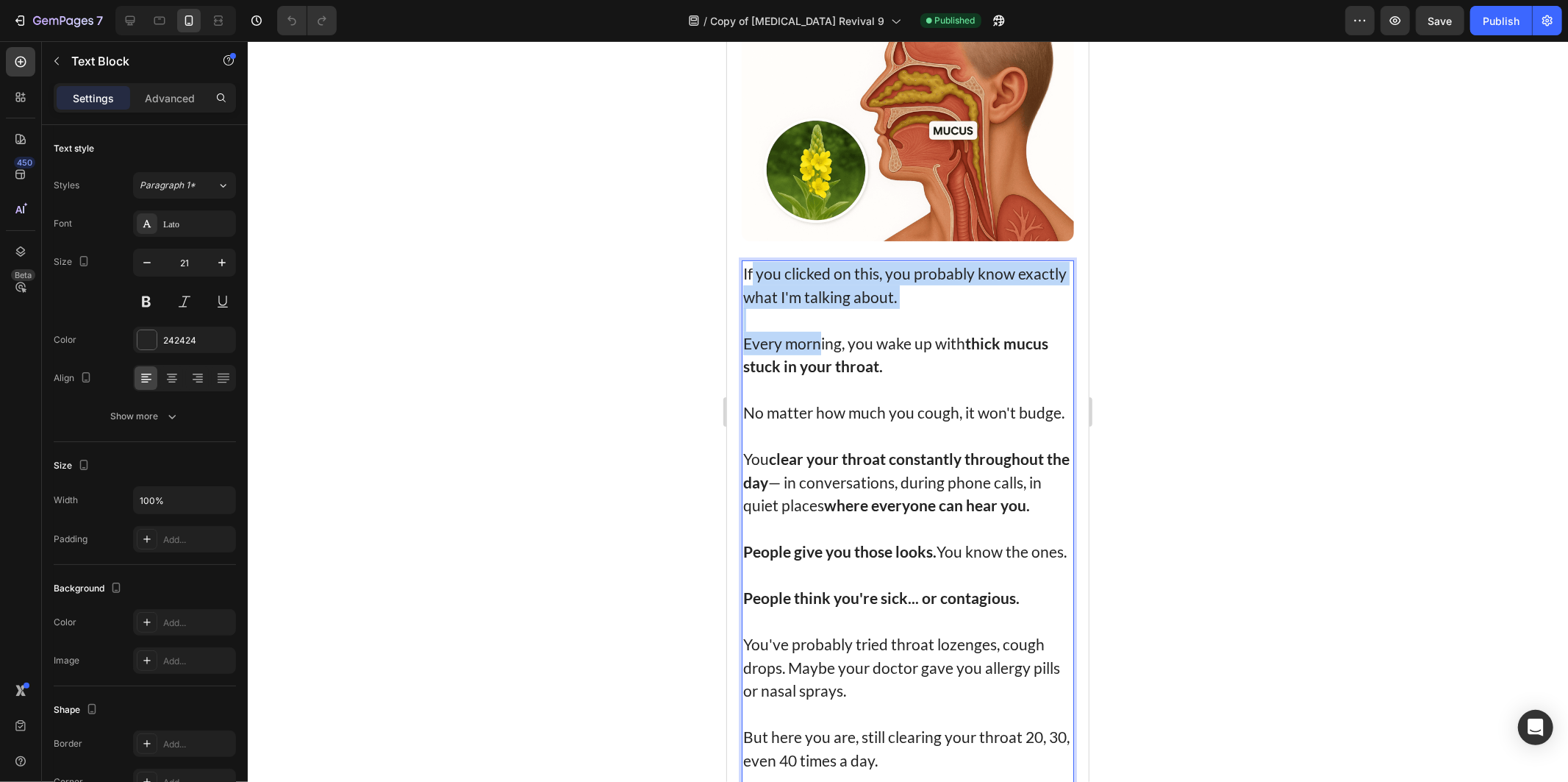
drag, startPoint x: 749, startPoint y: 255, endPoint x: 810, endPoint y: 317, distance: 87.0
click at [812, 320] on div "If you clicked on this, you probably know exactly what I'm talking about. Every…" at bounding box center [906, 644] width 332 height 768
click at [799, 307] on p "Rich Text Editor. Editing area: main" at bounding box center [906, 319] width 329 height 24
click at [745, 261] on p "If you clicked on this, you probably know exactly what I'm talking about." at bounding box center [906, 284] width 329 height 47
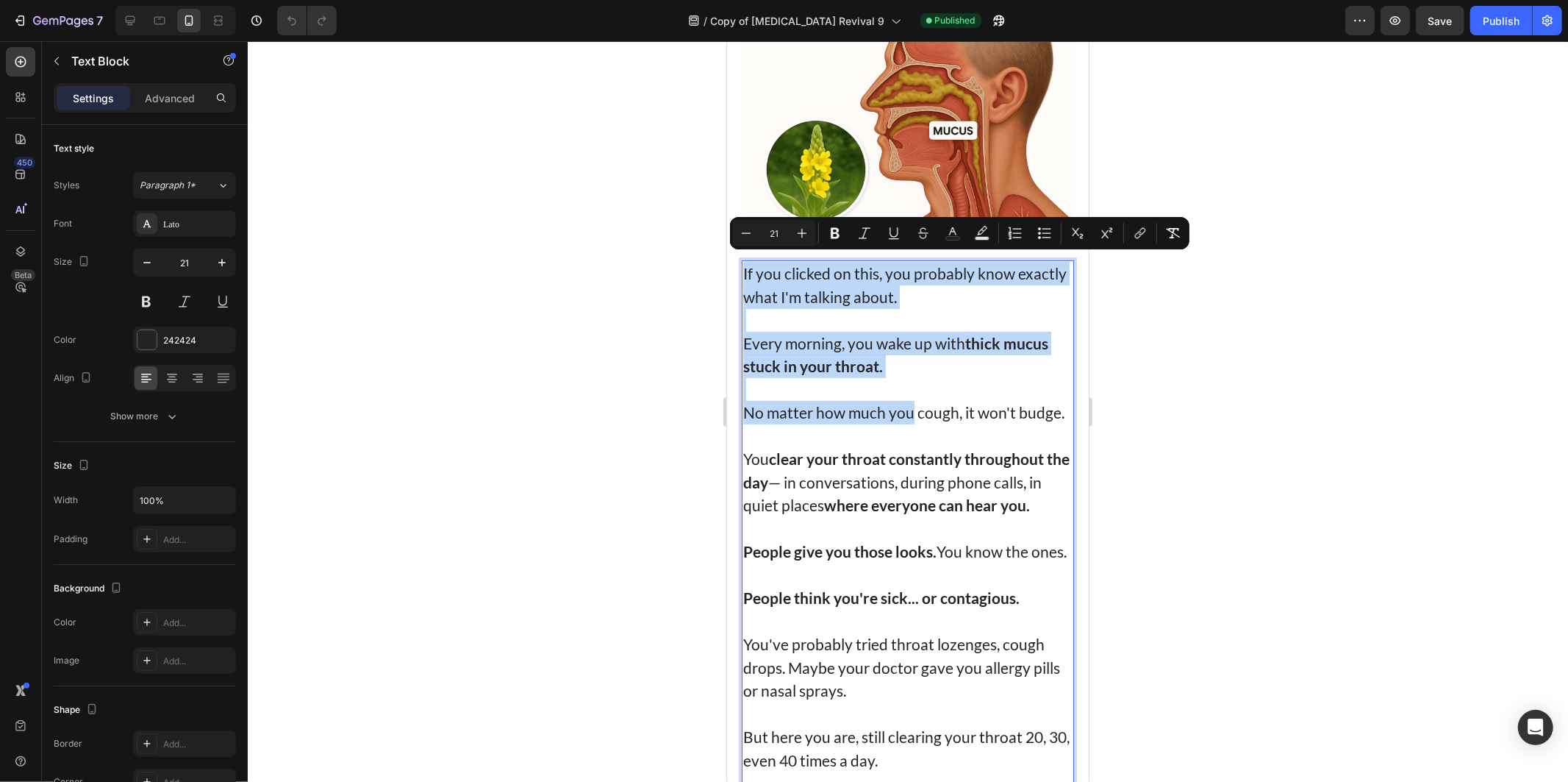
scroll to position [572, 0]
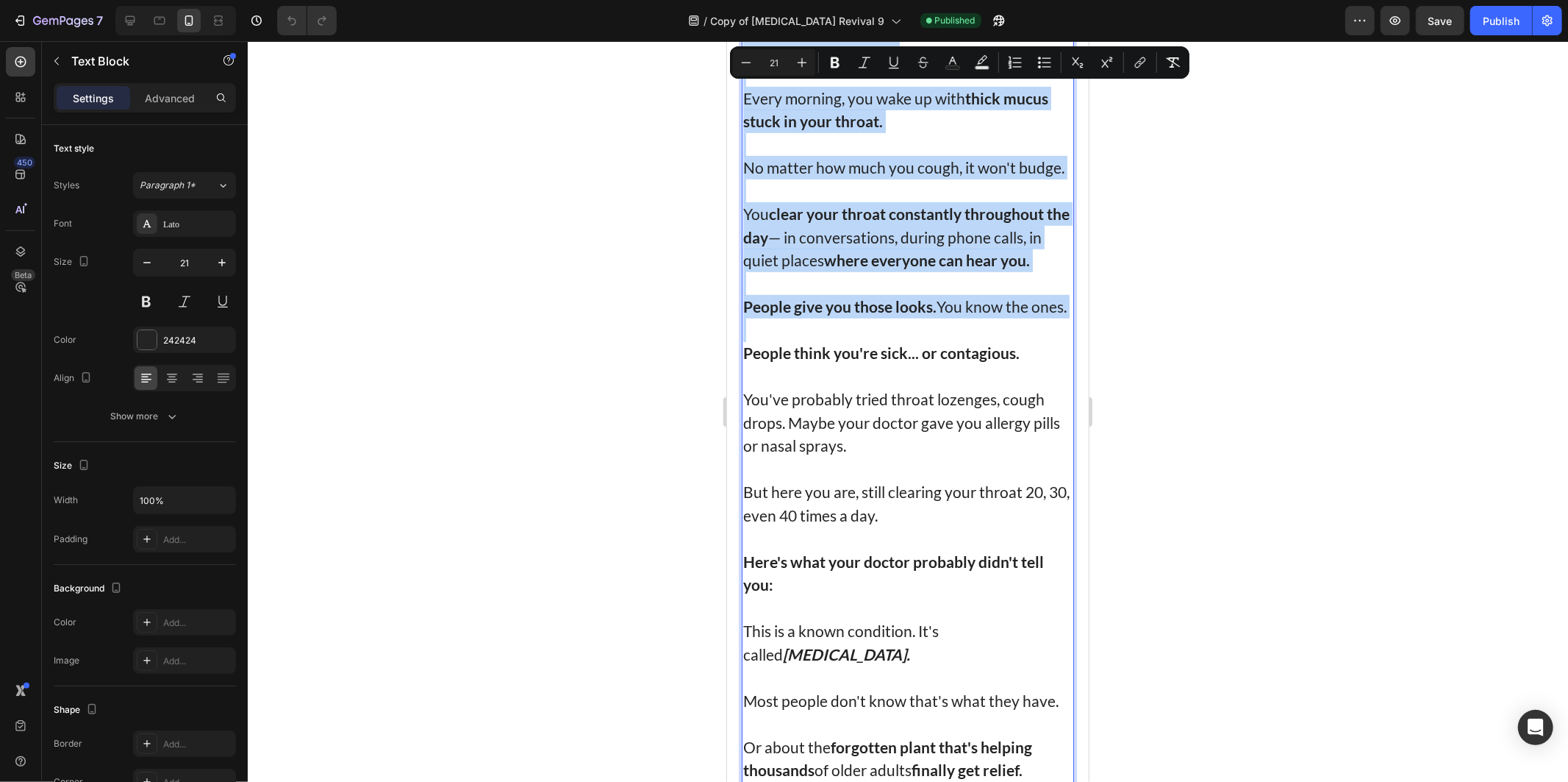
drag, startPoint x: 745, startPoint y: 261, endPoint x: 878, endPoint y: 341, distance: 155.2
click at [878, 341] on div "If you clicked on this, you probably know exactly what I'm talking about. Every…" at bounding box center [906, 399] width 332 height 768
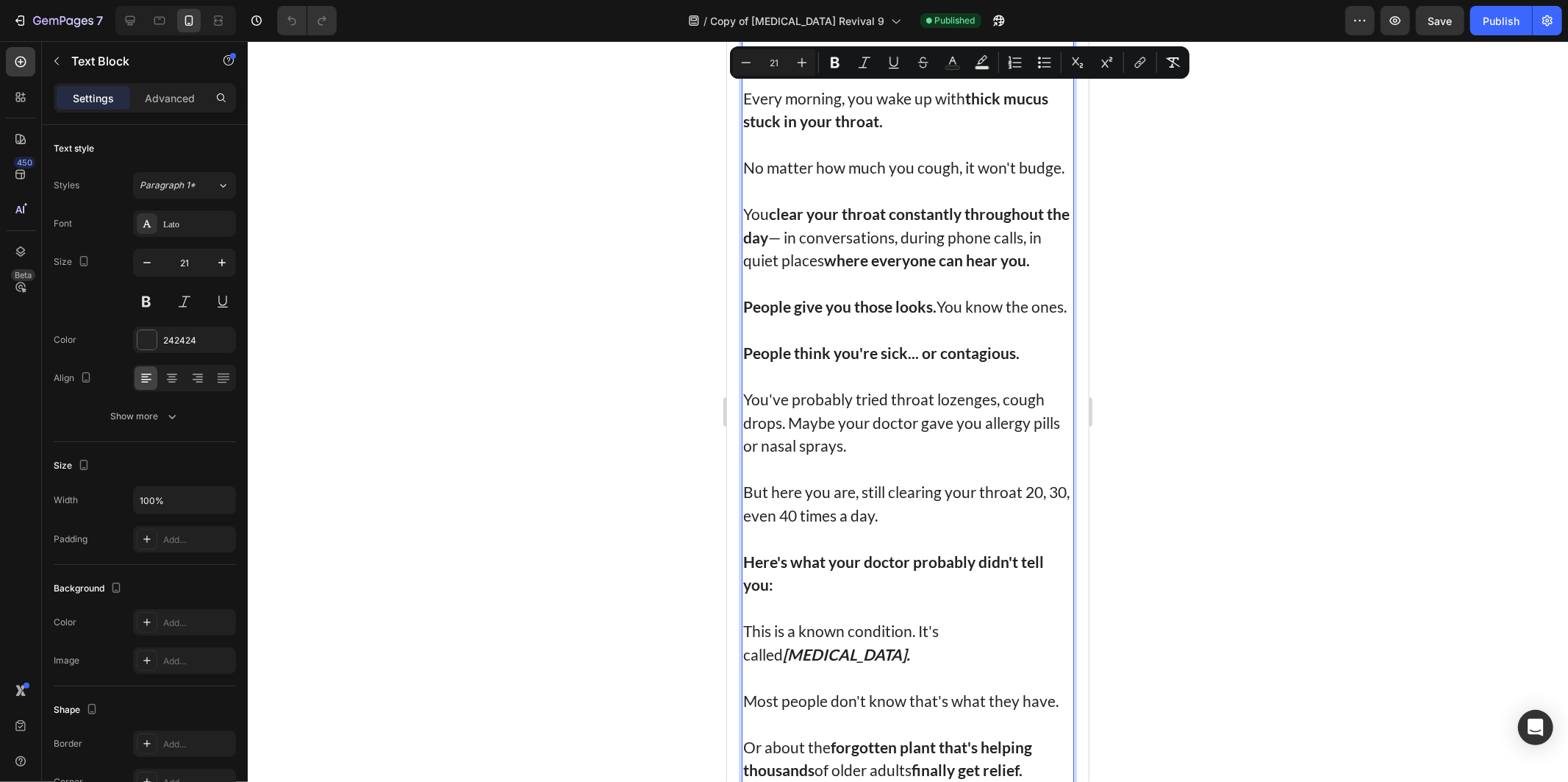
click at [898, 387] on p "Rich Text Editor. Editing area: main" at bounding box center [906, 376] width 329 height 24
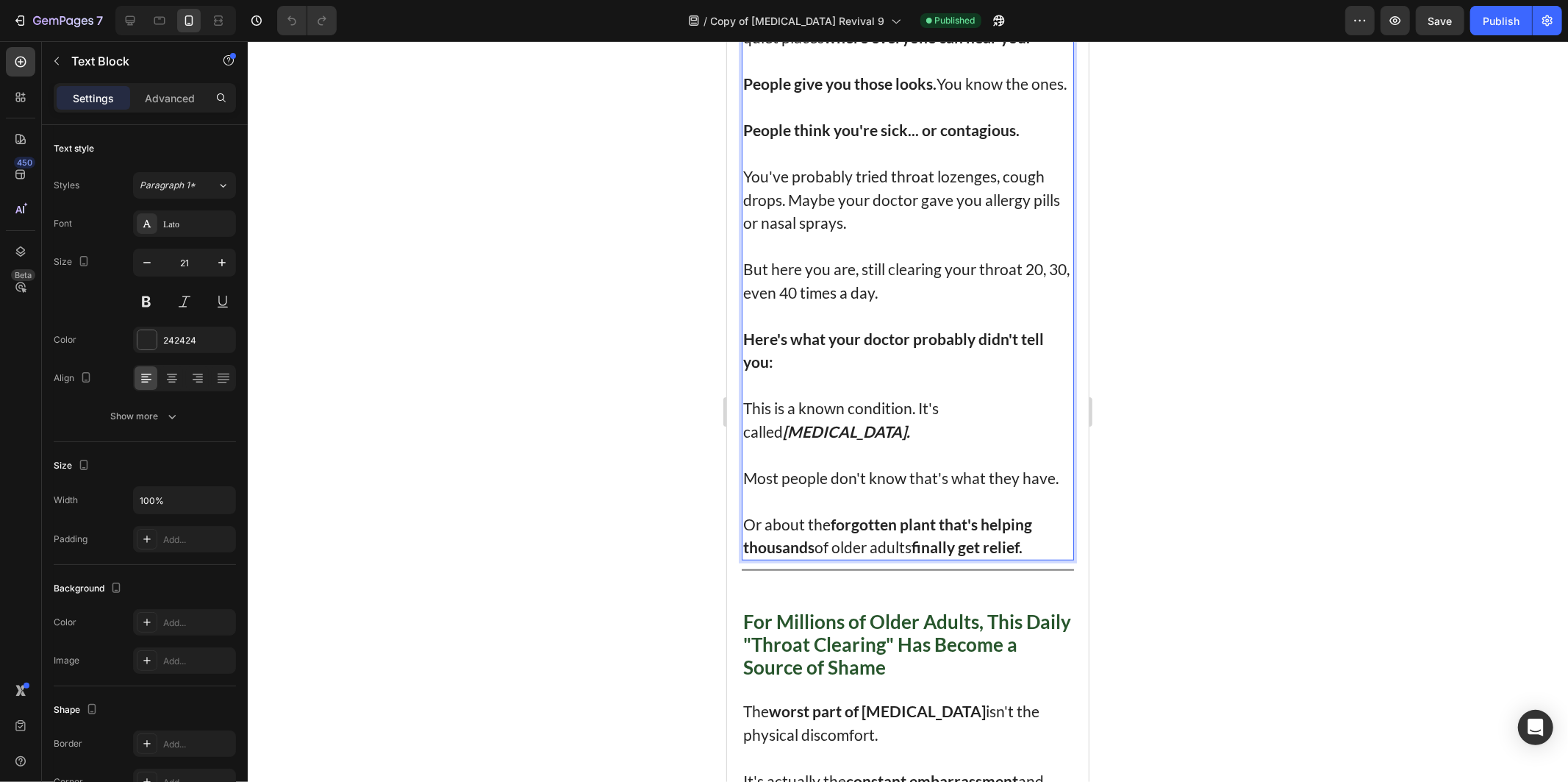
scroll to position [818, 0]
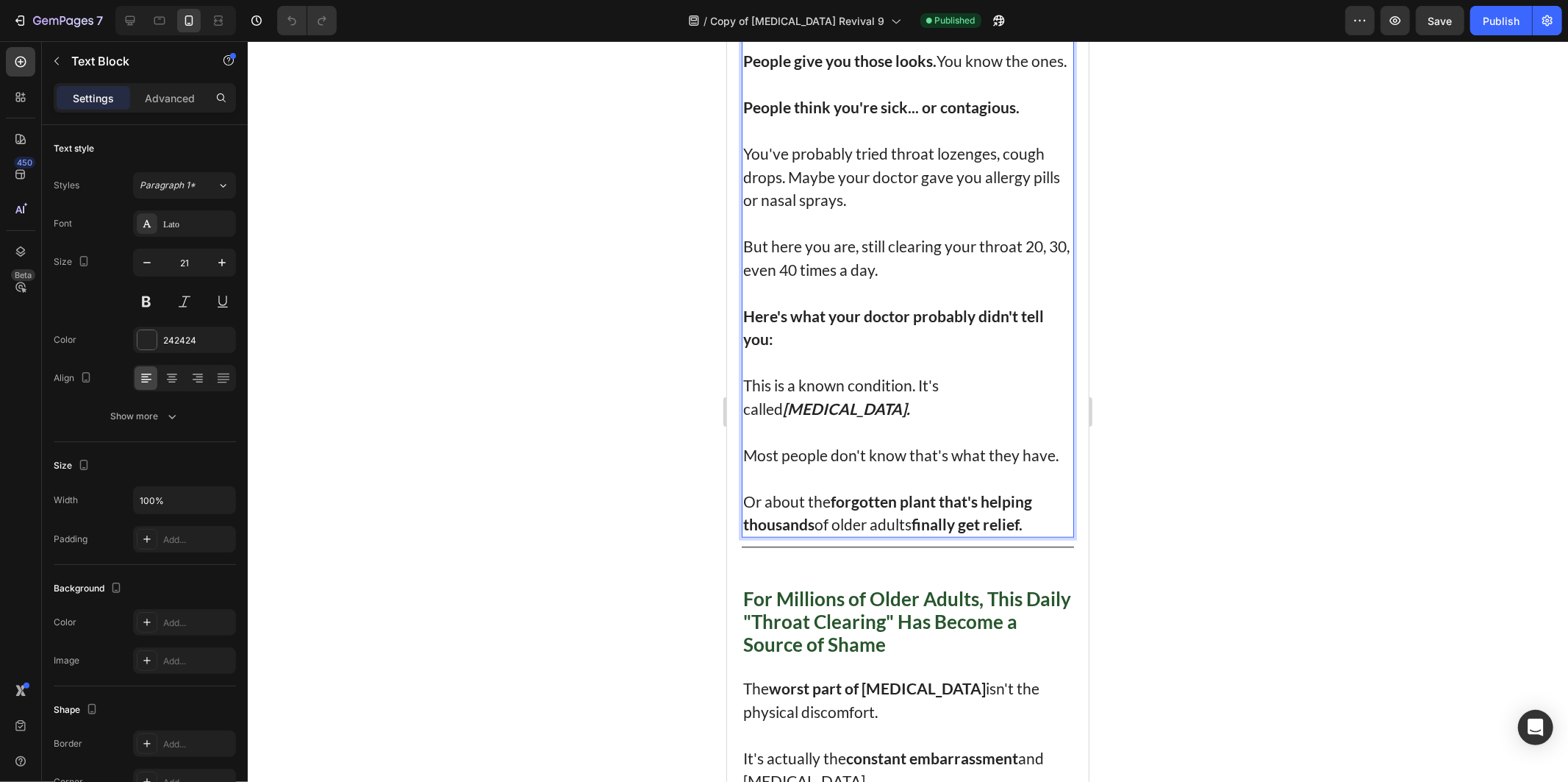
click at [782, 199] on p "You've probably tried throat lozenges, cough drops. Maybe your doctor gave you …" at bounding box center [906, 177] width 329 height 70
click at [751, 186] on p "You've probably tried throat lozenges, cough drops. Maybe your doctor gave you …" at bounding box center [906, 177] width 329 height 70
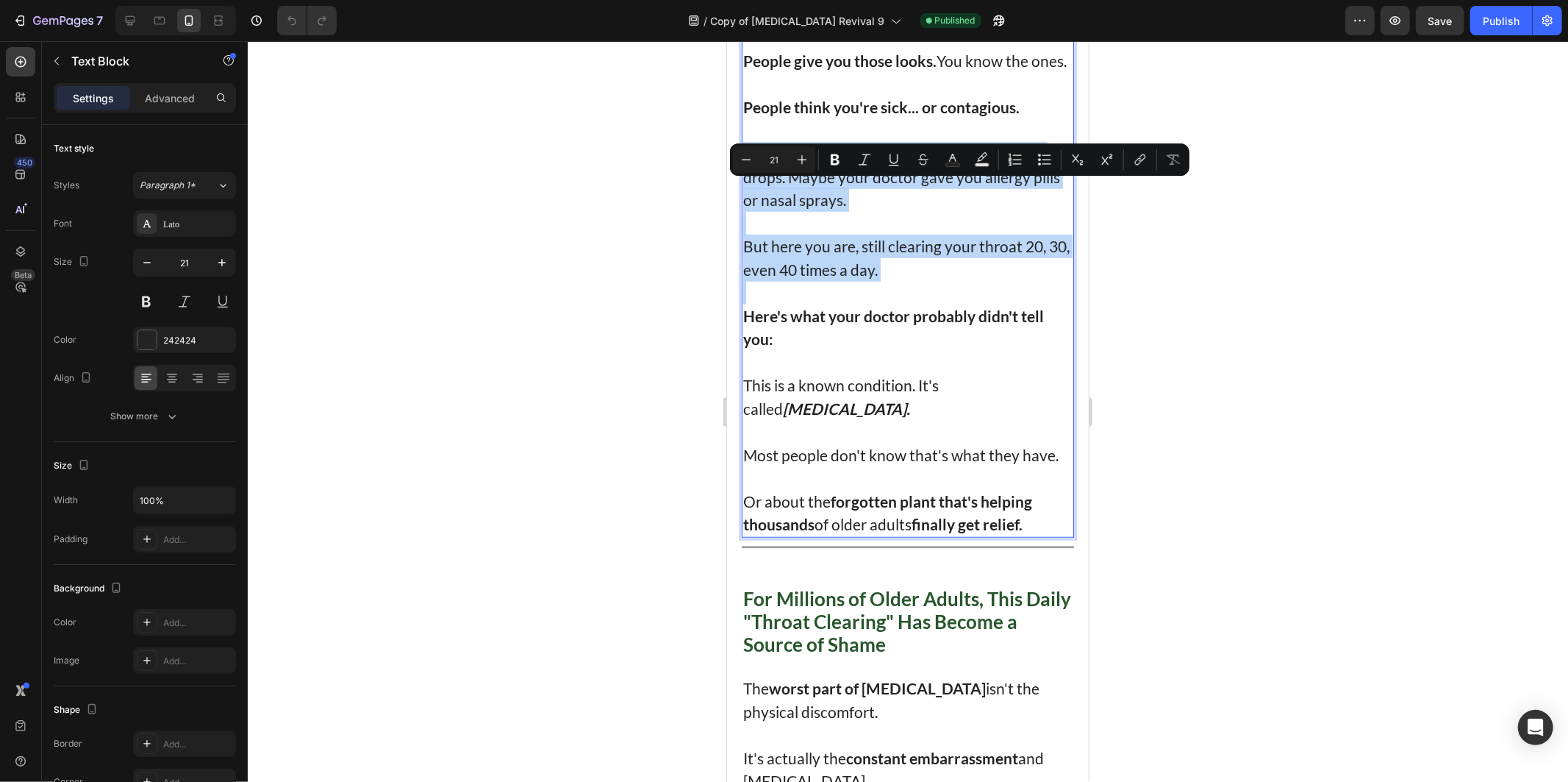
drag, startPoint x: 751, startPoint y: 186, endPoint x: 908, endPoint y: 312, distance: 201.3
click at [908, 312] on div "If you clicked on this, you probably know exactly what I'm talking about. Every…" at bounding box center [906, 153] width 332 height 768
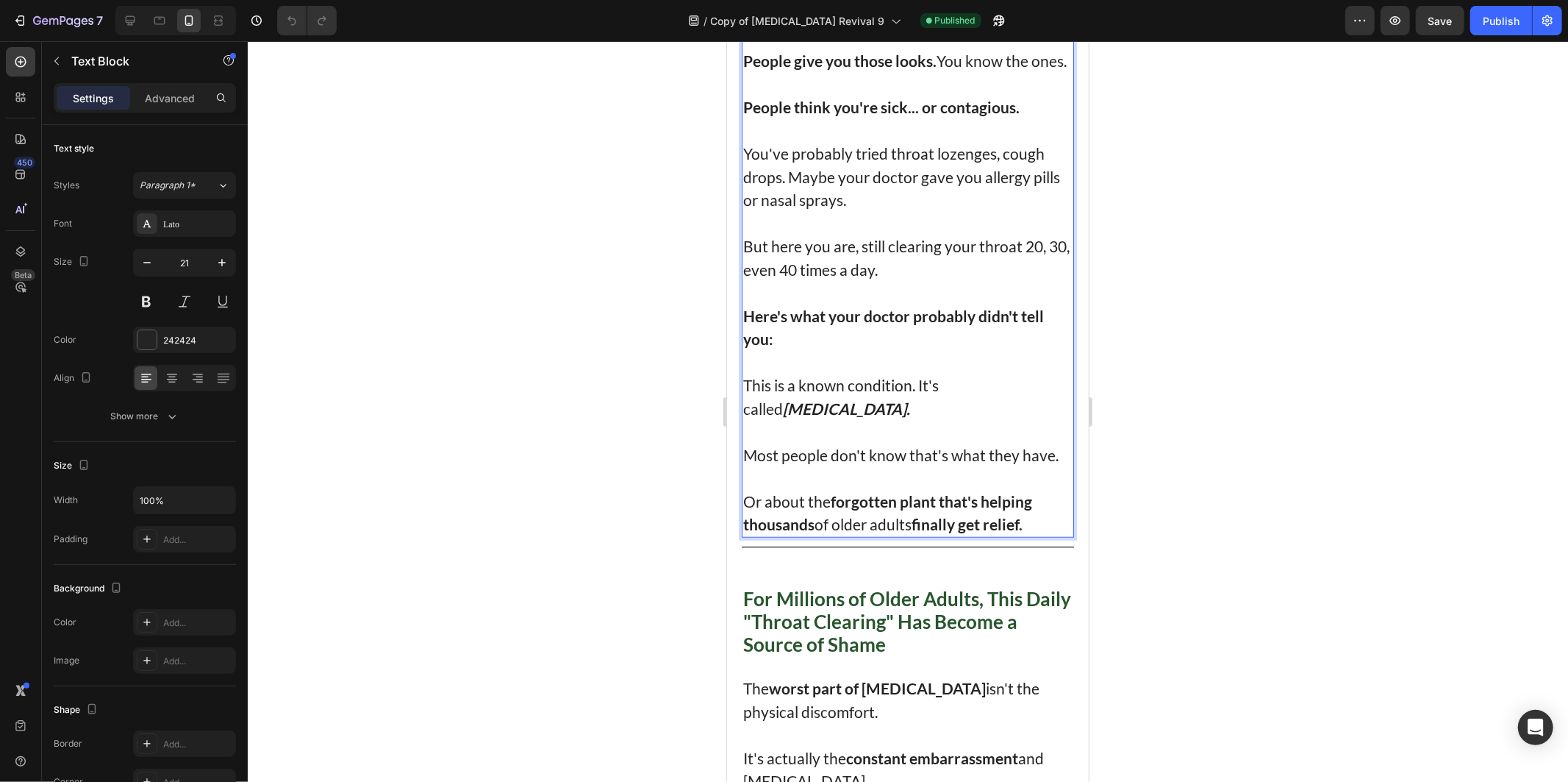
click at [917, 350] on p "Here's what your doctor probably didn't tell you:" at bounding box center [906, 327] width 329 height 47
click at [747, 348] on strong "Here's what your doctor probably didn't tell you:" at bounding box center [893, 326] width 301 height 42
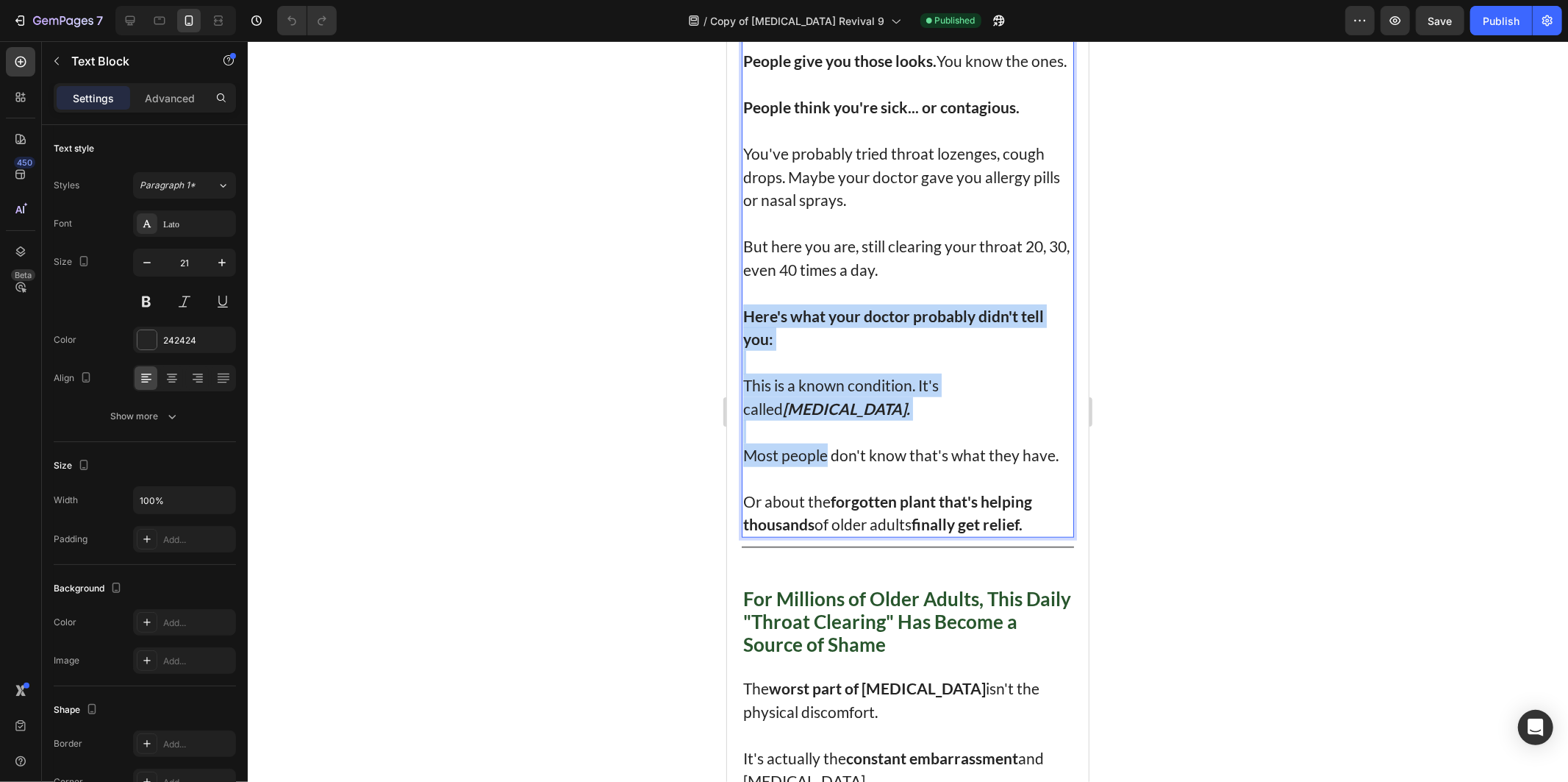
drag, startPoint x: 747, startPoint y: 351, endPoint x: 808, endPoint y: 516, distance: 175.9
click at [813, 507] on div "If you clicked on this, you probably know exactly what I'm talking about. Every…" at bounding box center [906, 153] width 332 height 768
click at [769, 535] on p "Or about the forgotten plant that's helping thousands of older adults finally g…" at bounding box center [906, 512] width 329 height 47
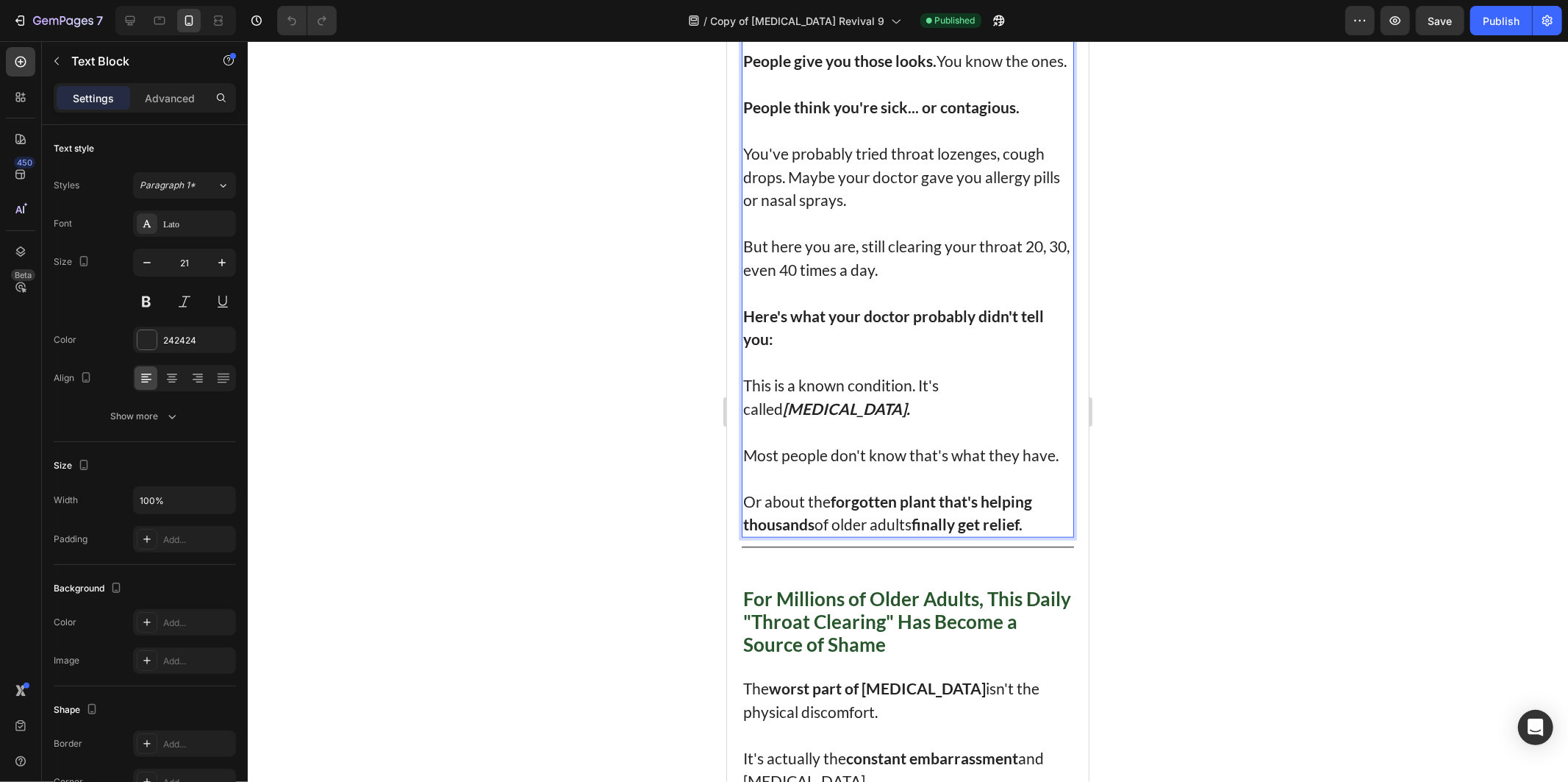
click at [742, 535] on p "Or about the forgotten plant that's helping thousands of older adults finally g…" at bounding box center [906, 512] width 329 height 47
drag, startPoint x: 742, startPoint y: 539, endPoint x: 1046, endPoint y: 562, distance: 304.9
click at [1046, 535] on p "Or about the forgotten plant that's helping thousands of older adults finally g…" at bounding box center [906, 512] width 329 height 47
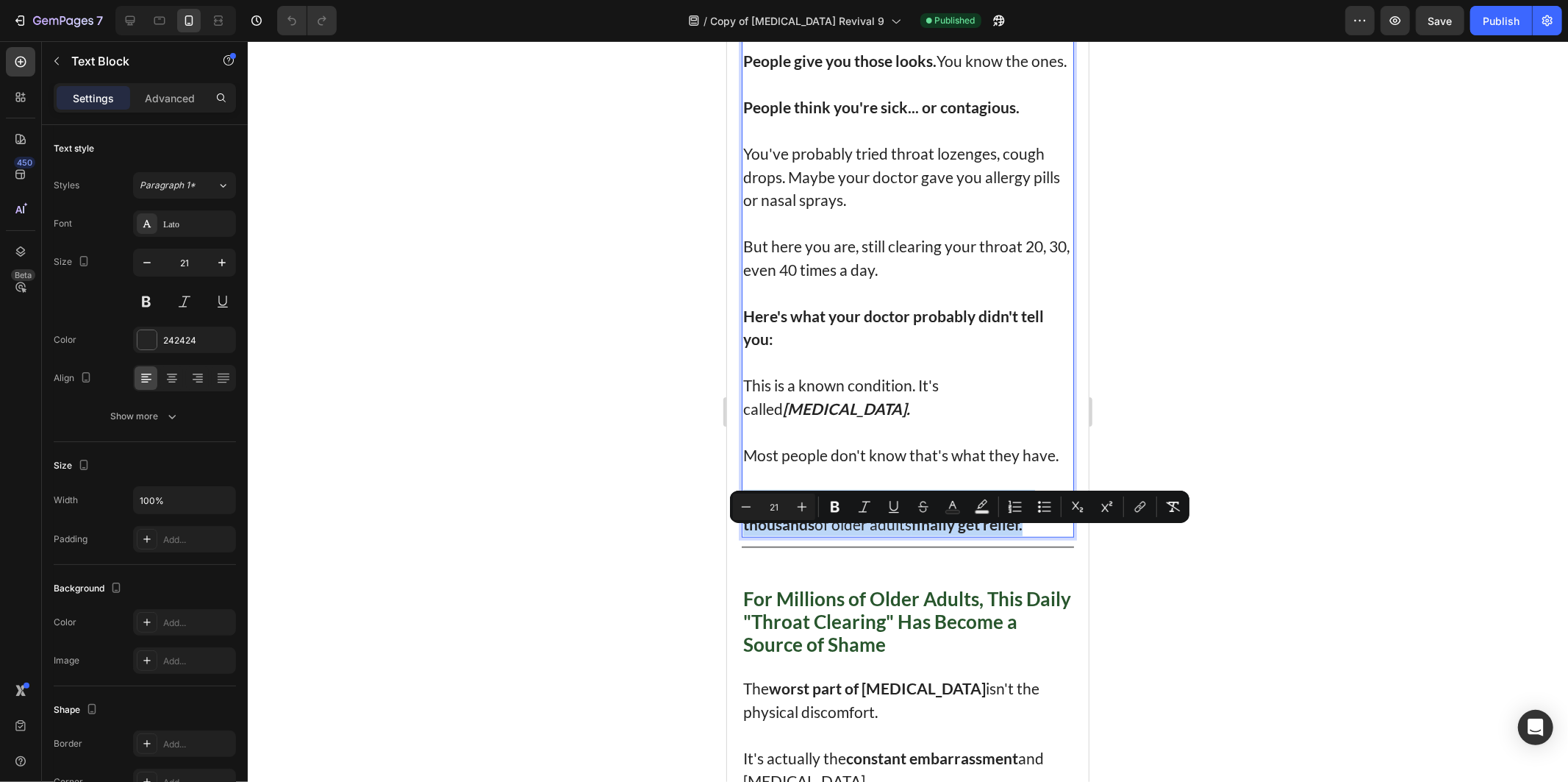
copy p "Or about the forgotten plant that's helping thousands of older adults finally g…"
click at [478, 489] on div at bounding box center [907, 411] width 1321 height 740
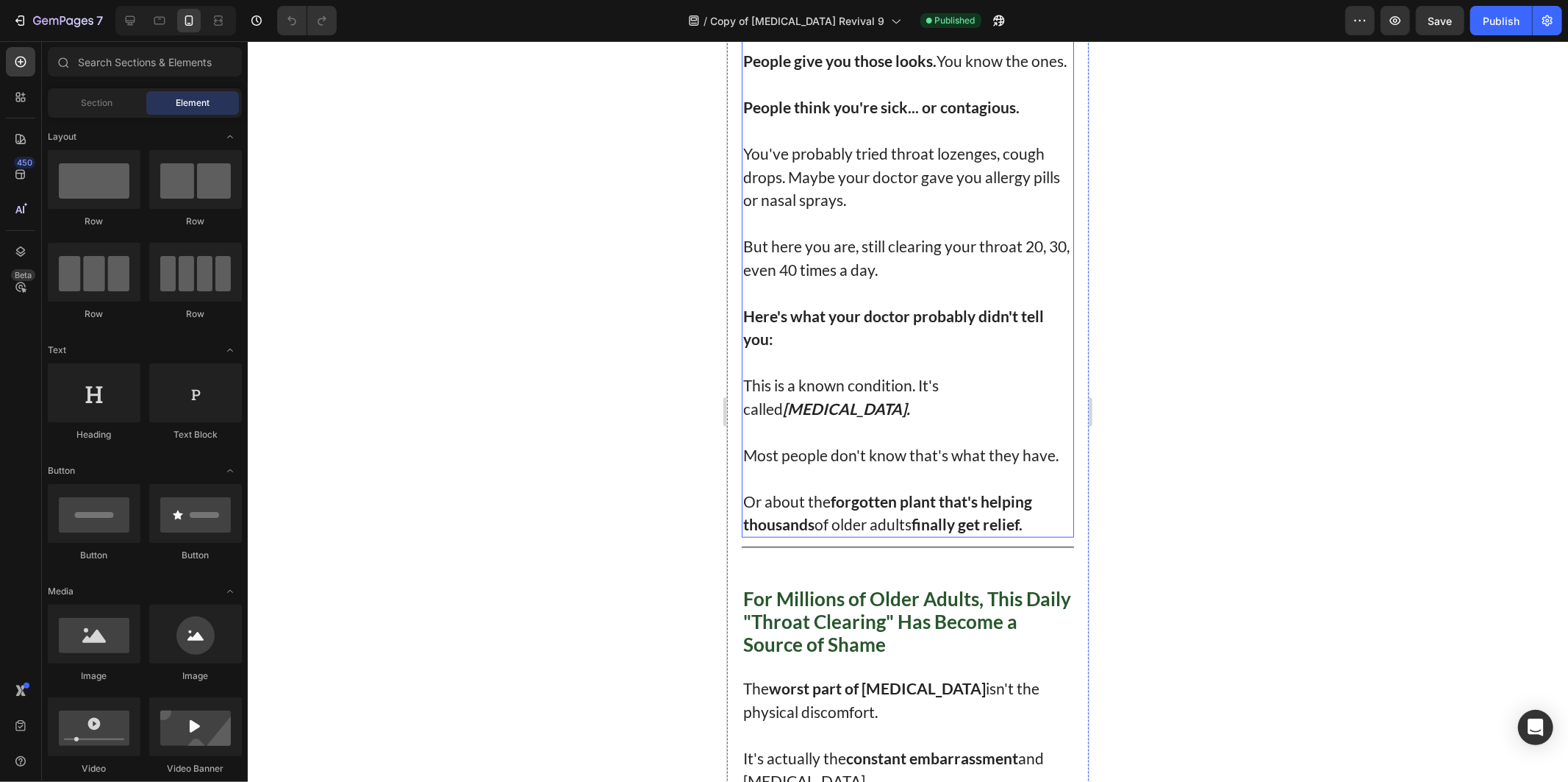
click at [753, 419] on p "This is a known condition. It's called [MEDICAL_DATA]." at bounding box center [906, 395] width 329 height 47
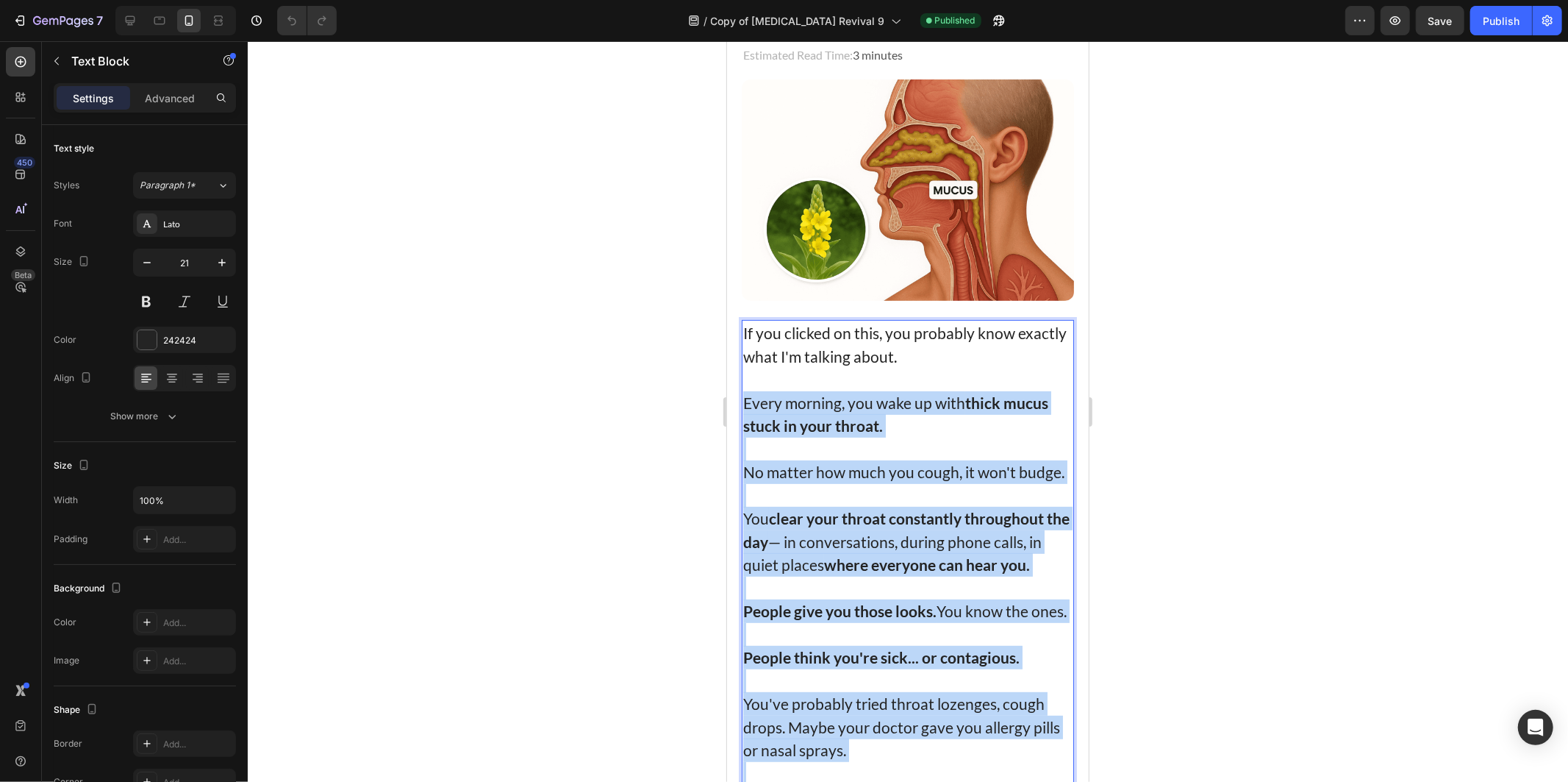
drag, startPoint x: 747, startPoint y: 420, endPoint x: 792, endPoint y: 451, distance: 54.6
click at [782, 444] on div "If you clicked on this, you probably know exactly what I'm talking about. Every…" at bounding box center [906, 704] width 332 height 768
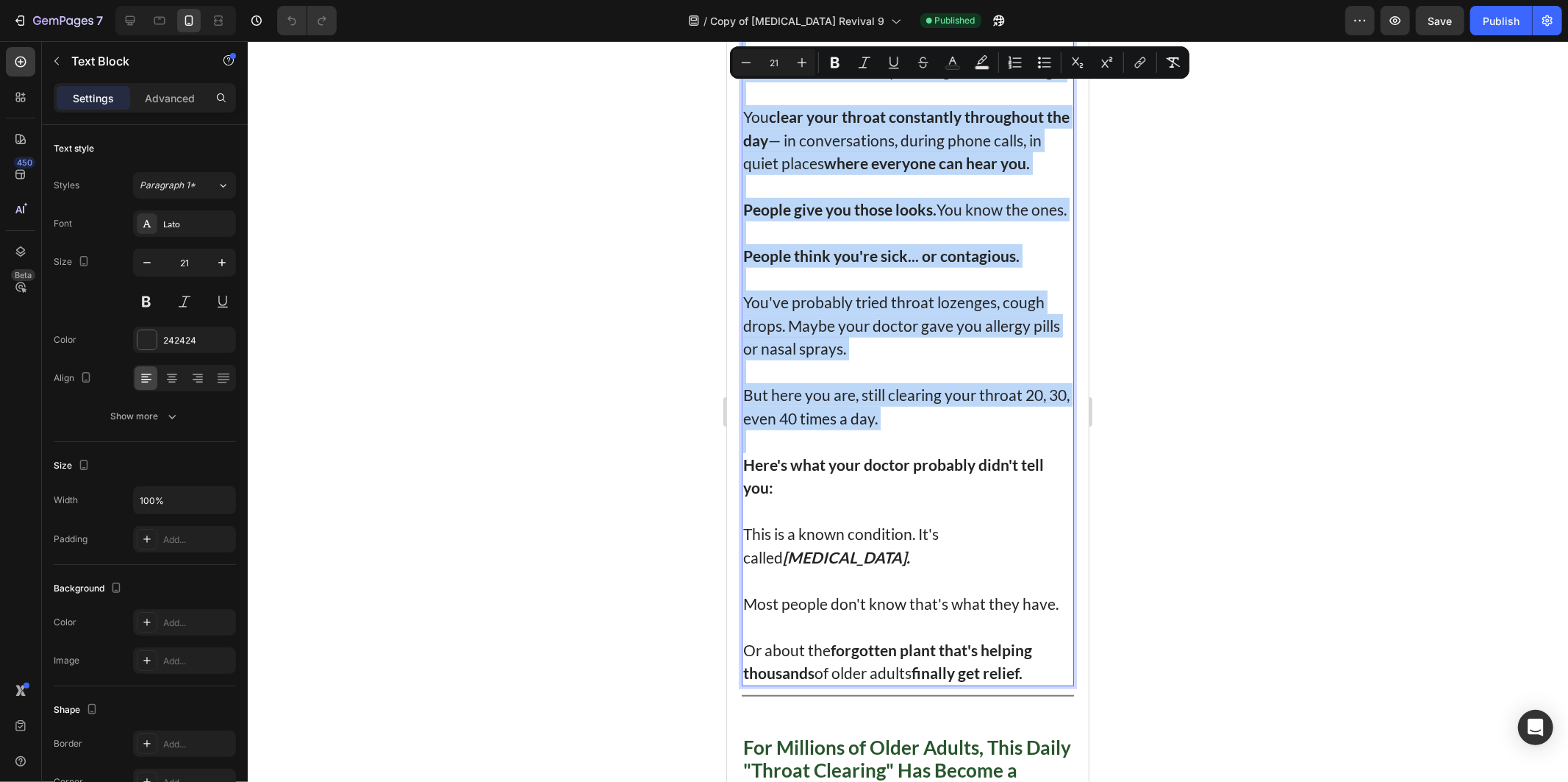
scroll to position [916, 0]
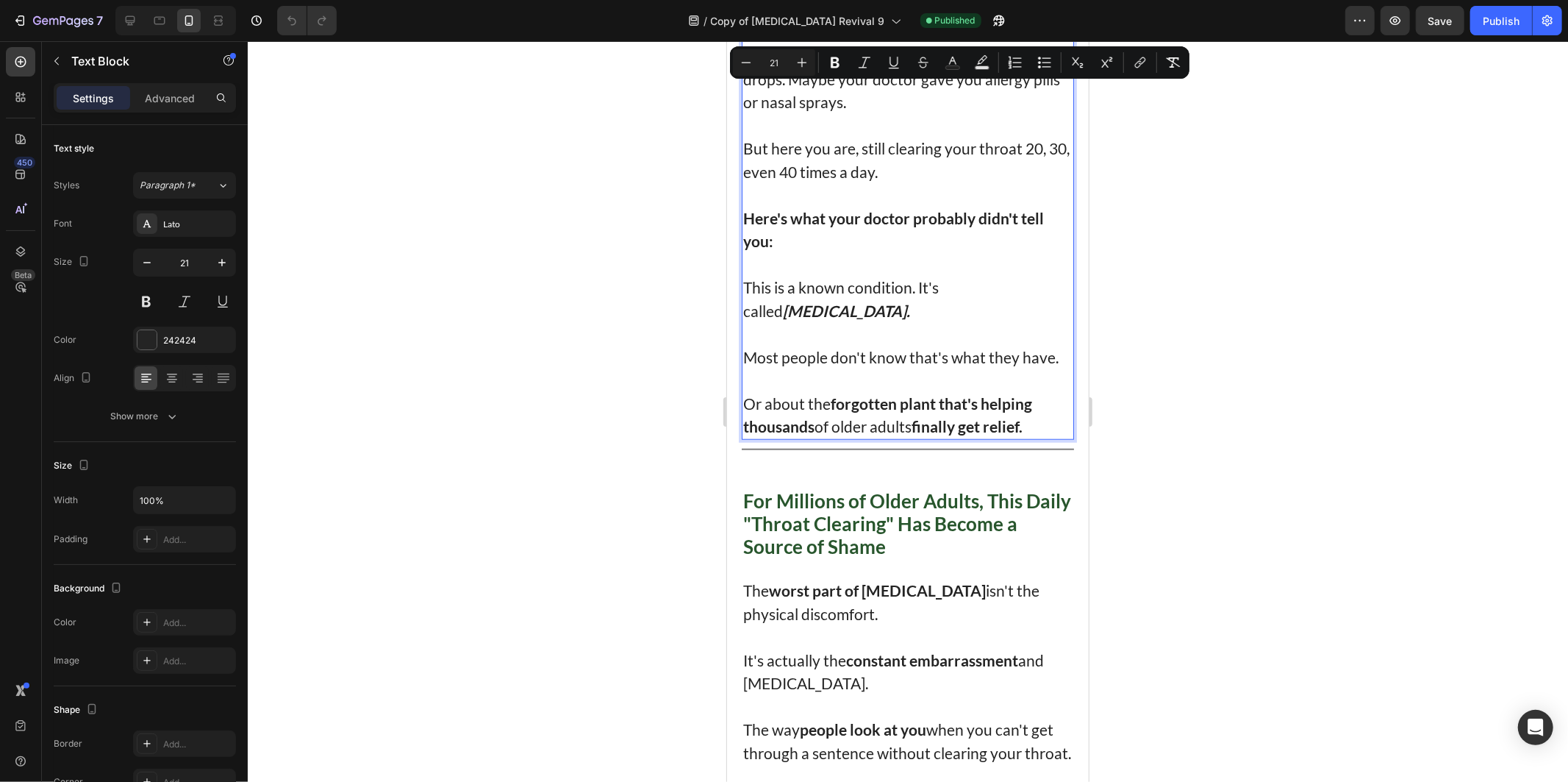
click at [790, 438] on p "Or about the forgotten plant that's helping thousands of older adults finally g…" at bounding box center [906, 414] width 329 height 47
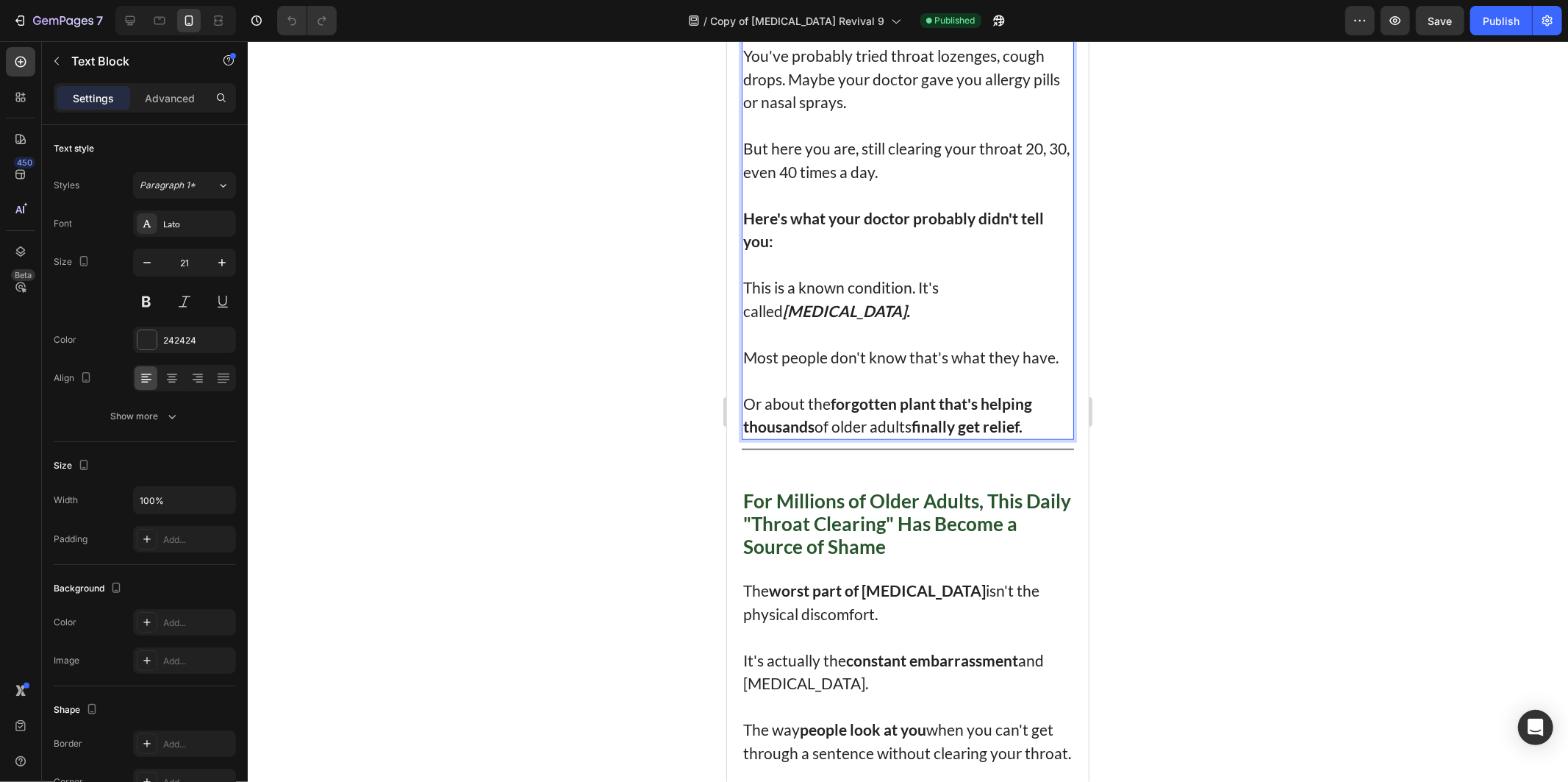
click at [747, 316] on p "This is a known condition. It's called [MEDICAL_DATA]." at bounding box center [906, 298] width 329 height 47
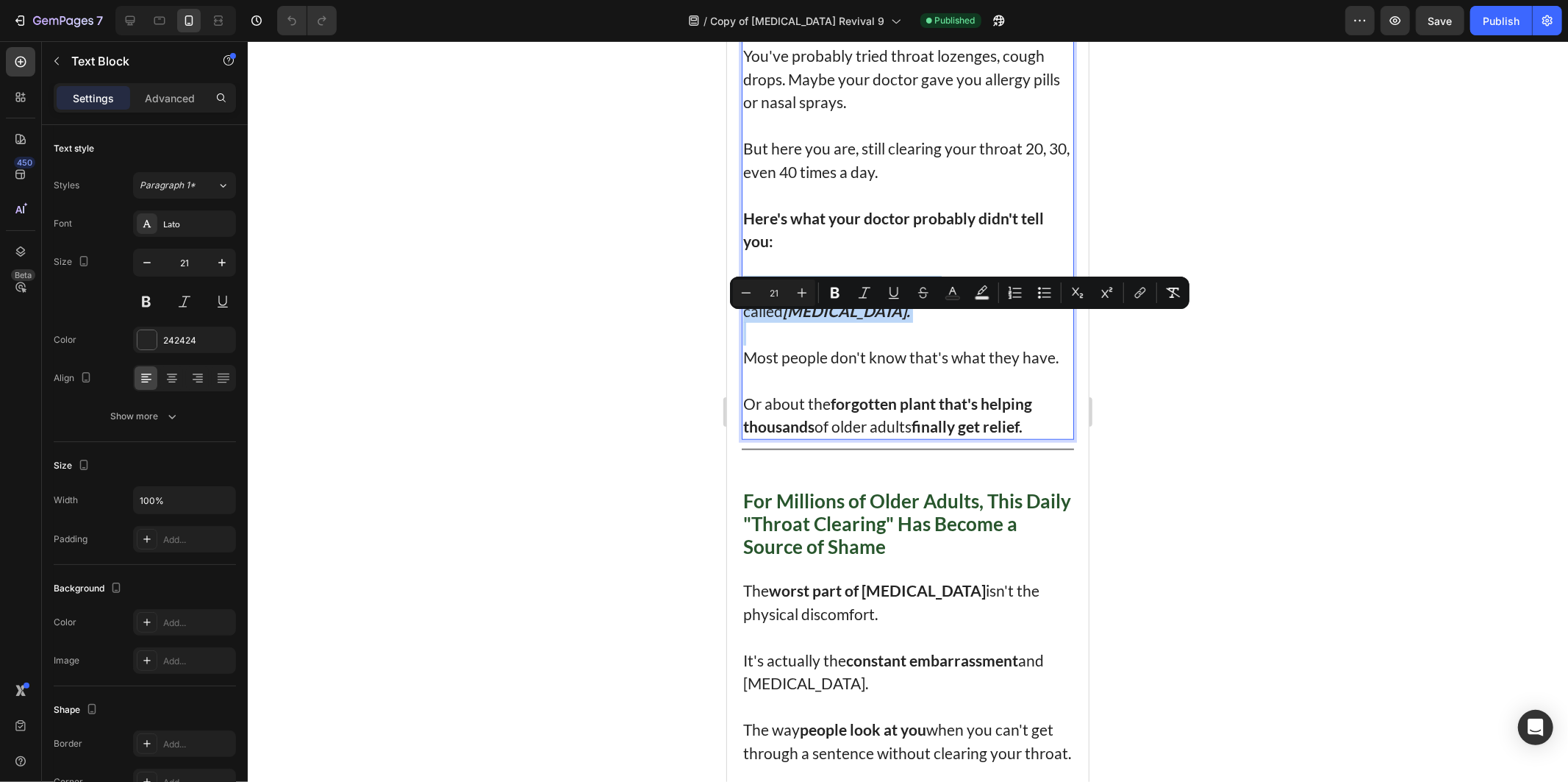
drag, startPoint x: 747, startPoint y: 317, endPoint x: 774, endPoint y: 342, distance: 36.8
click at [777, 321] on p "This is a known condition. It's called [MEDICAL_DATA]." at bounding box center [906, 298] width 329 height 47
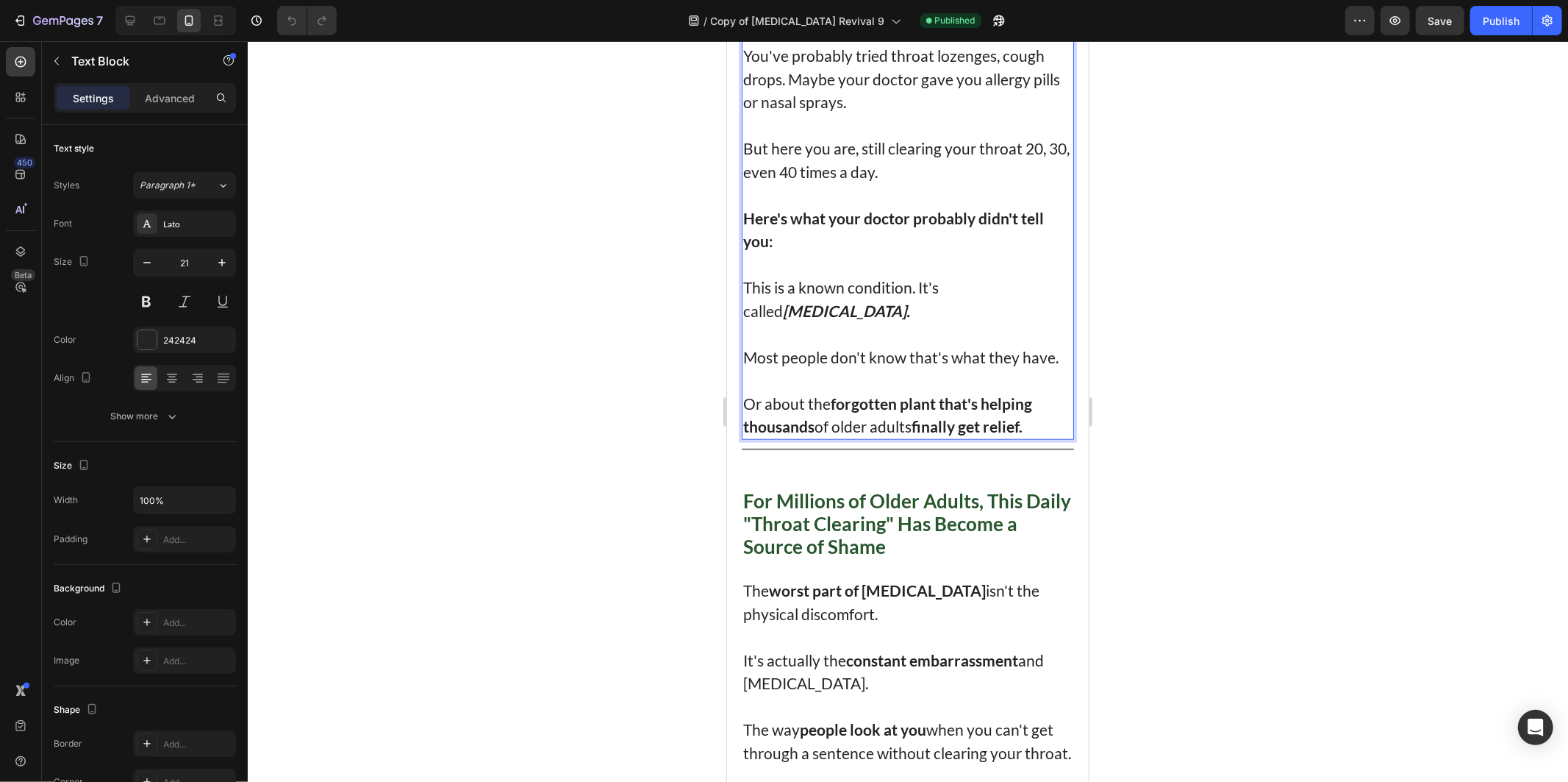
click at [765, 250] on strong "Here's what your doctor probably didn't tell you:" at bounding box center [893, 229] width 301 height 42
click at [762, 250] on strong "Here's what your doctor probably didn't tell you:" at bounding box center [893, 229] width 301 height 42
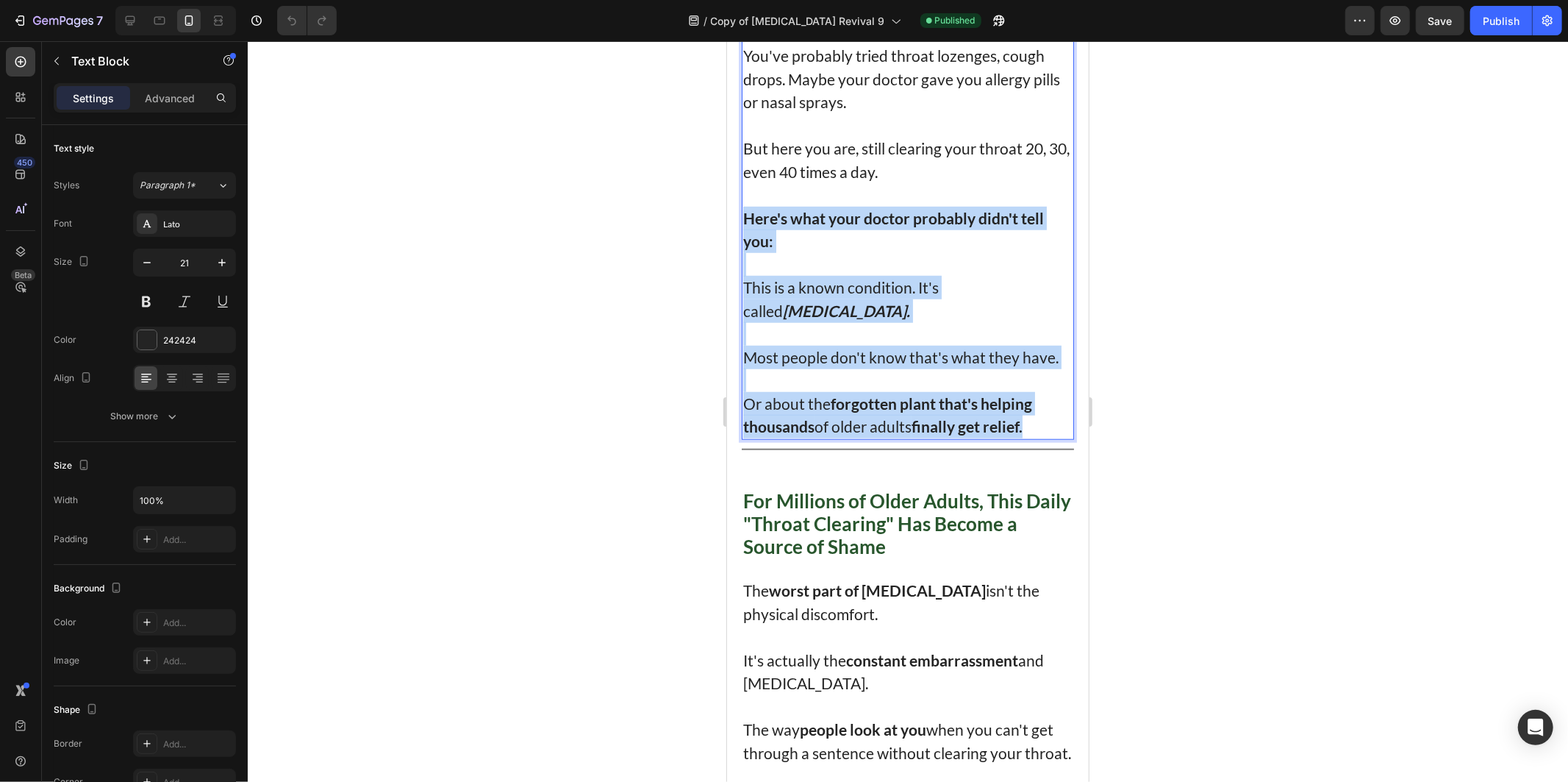
drag, startPoint x: 762, startPoint y: 251, endPoint x: 1097, endPoint y: 477, distance: 404.1
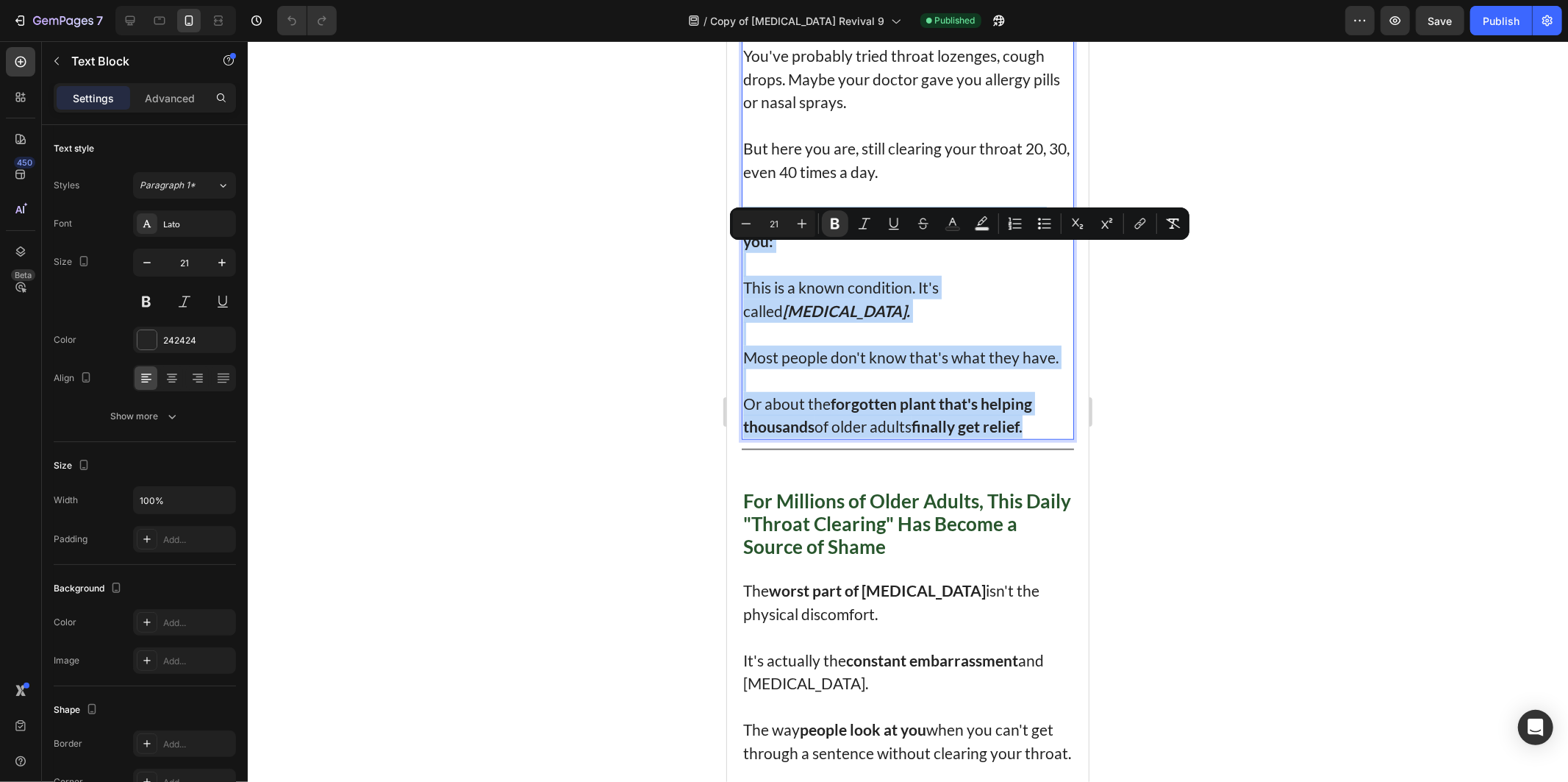
copy div "Here's what your doctor probably didn't tell you: This is a known condition. It…"
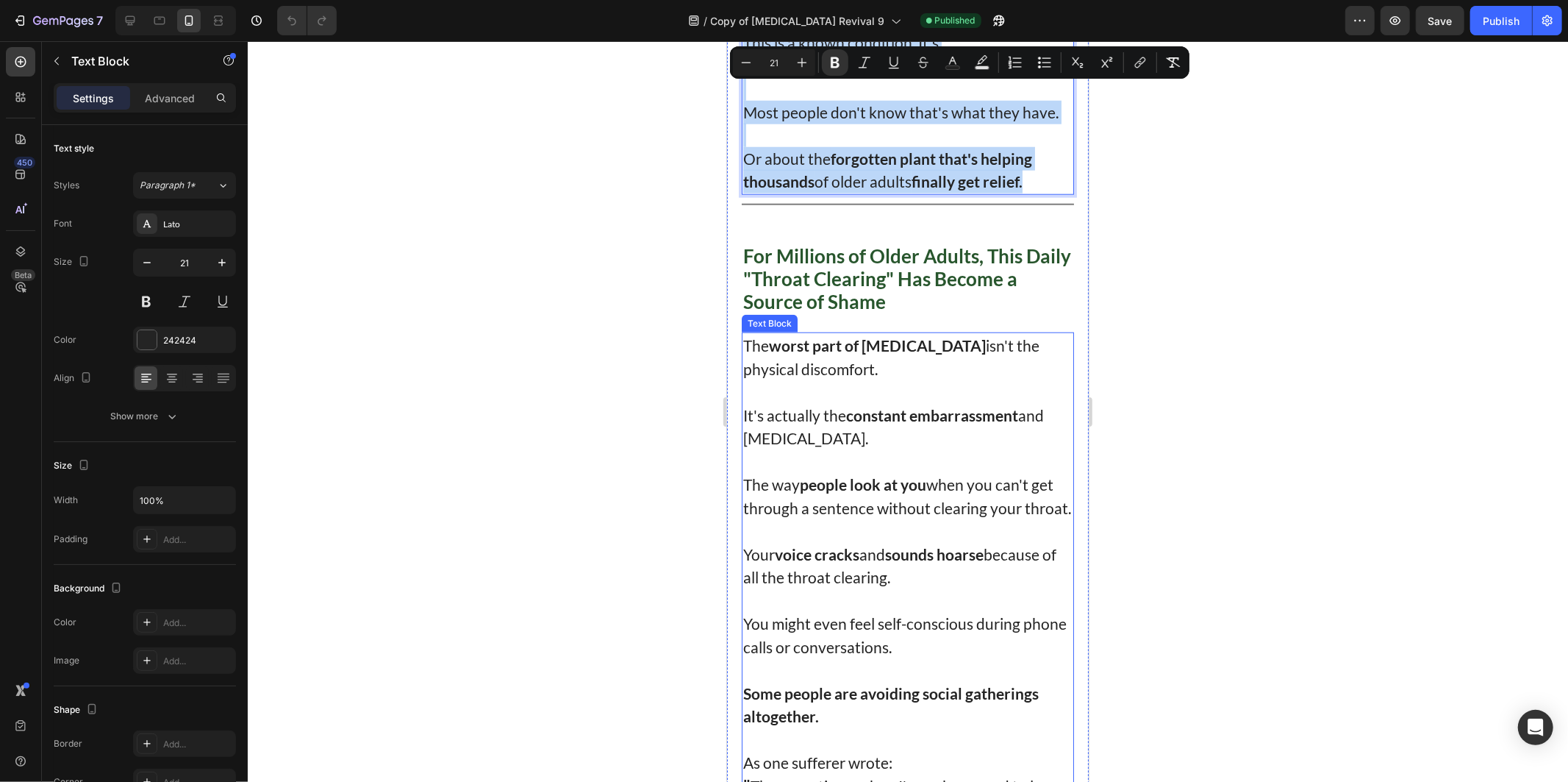
scroll to position [1406, 0]
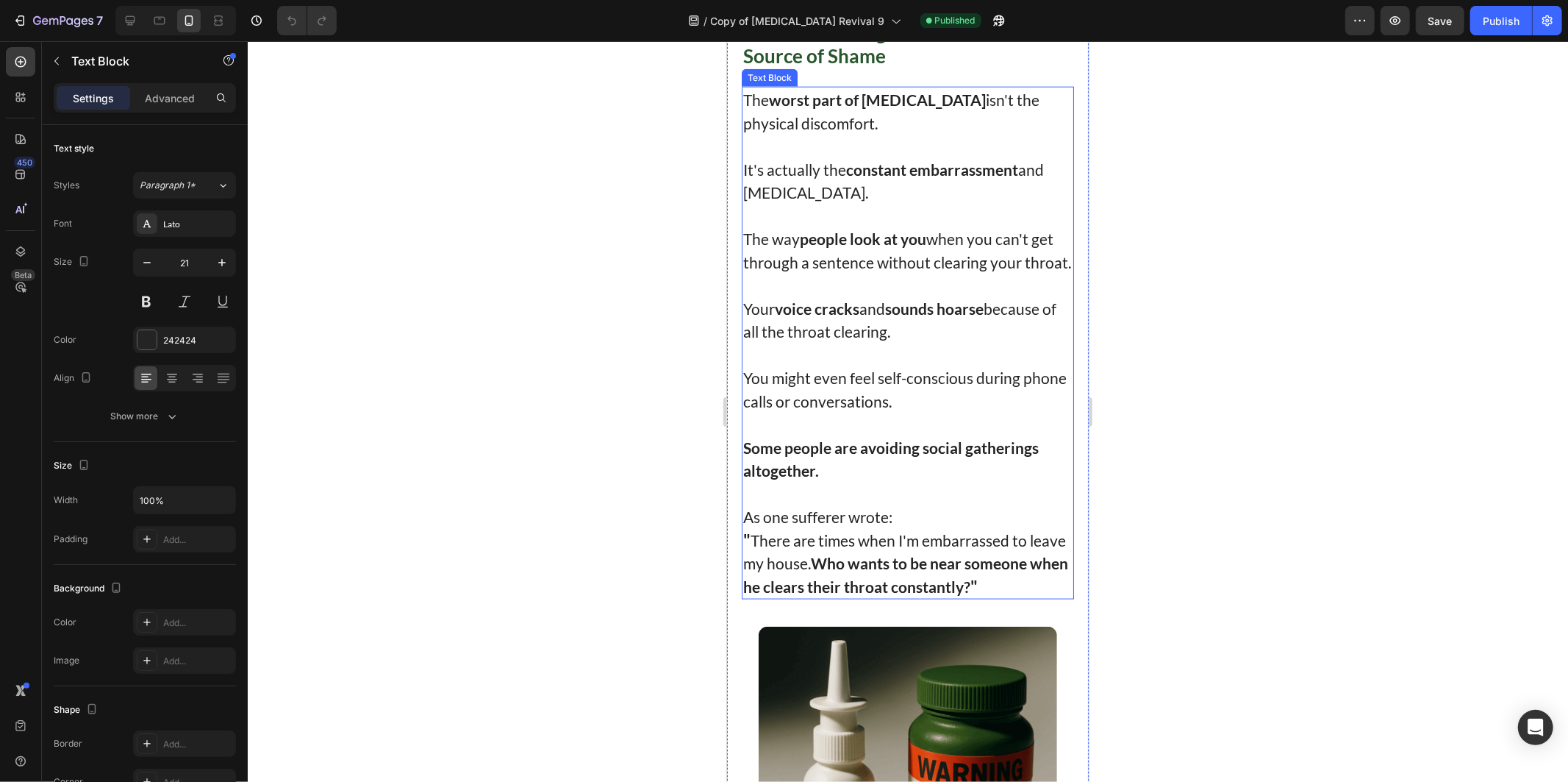
click at [942, 505] on p at bounding box center [906, 494] width 329 height 24
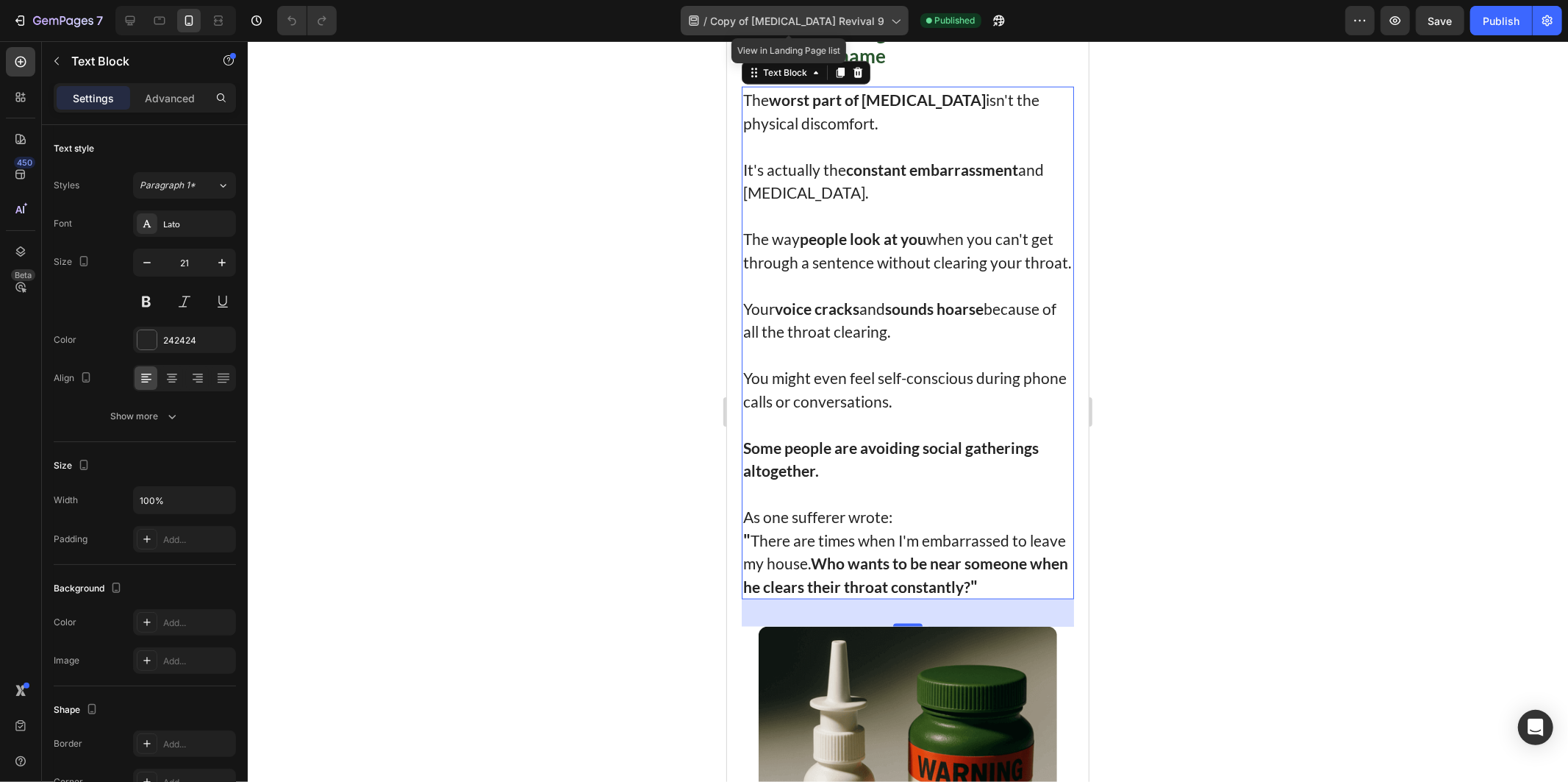
click at [858, 11] on div "/ Copy of [MEDICAL_DATA] Revival 9" at bounding box center [794, 20] width 228 height 29
drag, startPoint x: 1494, startPoint y: 15, endPoint x: 1461, endPoint y: 16, distance: 33.0
click at [1495, 15] on div "Publish" at bounding box center [1501, 20] width 37 height 16
click at [774, 29] on div "/ Copy of [MEDICAL_DATA] Revival 9" at bounding box center [794, 20] width 228 height 29
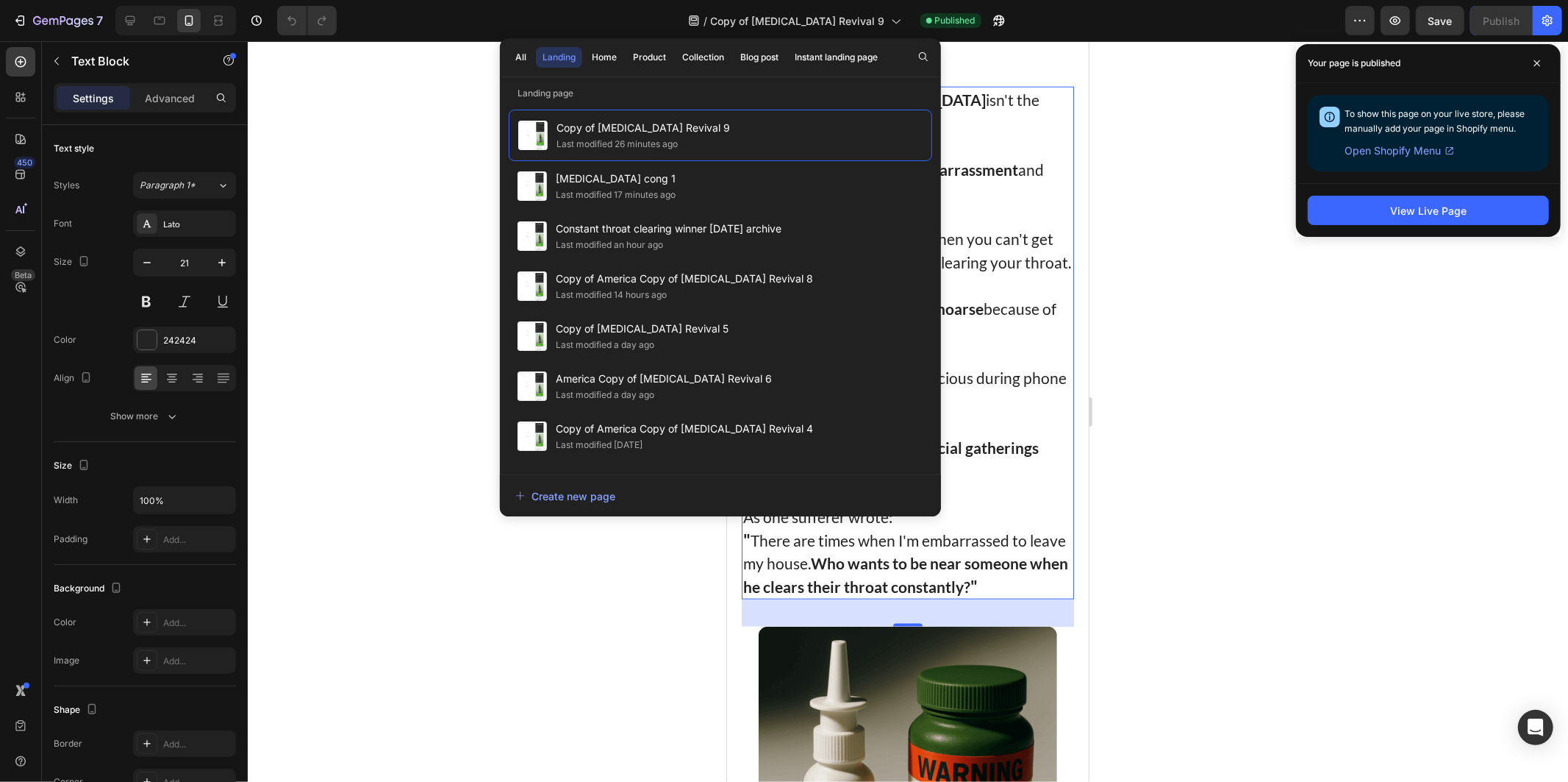
click at [1120, 279] on div at bounding box center [907, 411] width 1321 height 740
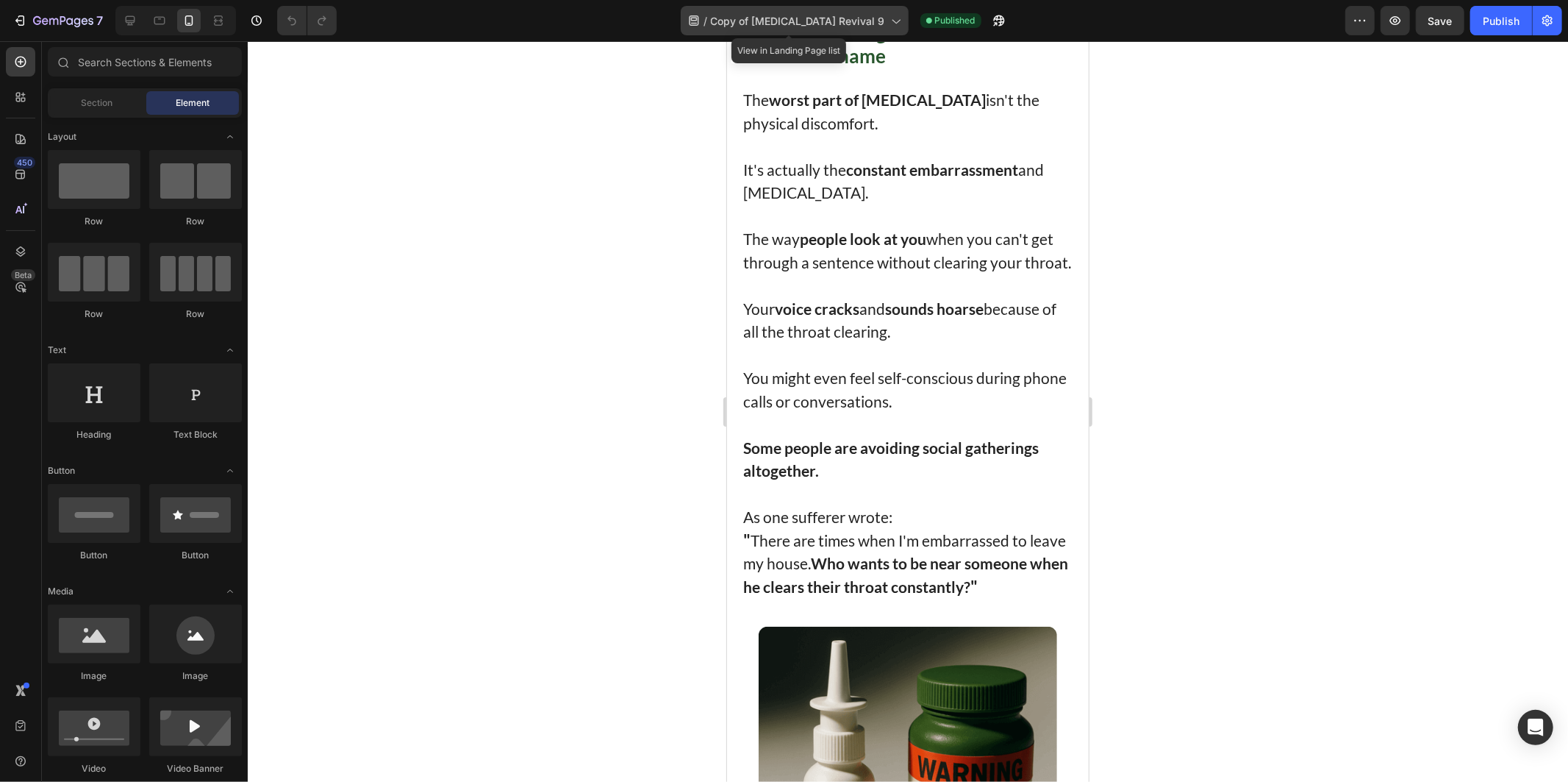
drag, startPoint x: 801, startPoint y: 17, endPoint x: 791, endPoint y: 26, distance: 13.5
click at [800, 17] on span "Copy of [MEDICAL_DATA] Revival 9" at bounding box center [797, 20] width 174 height 16
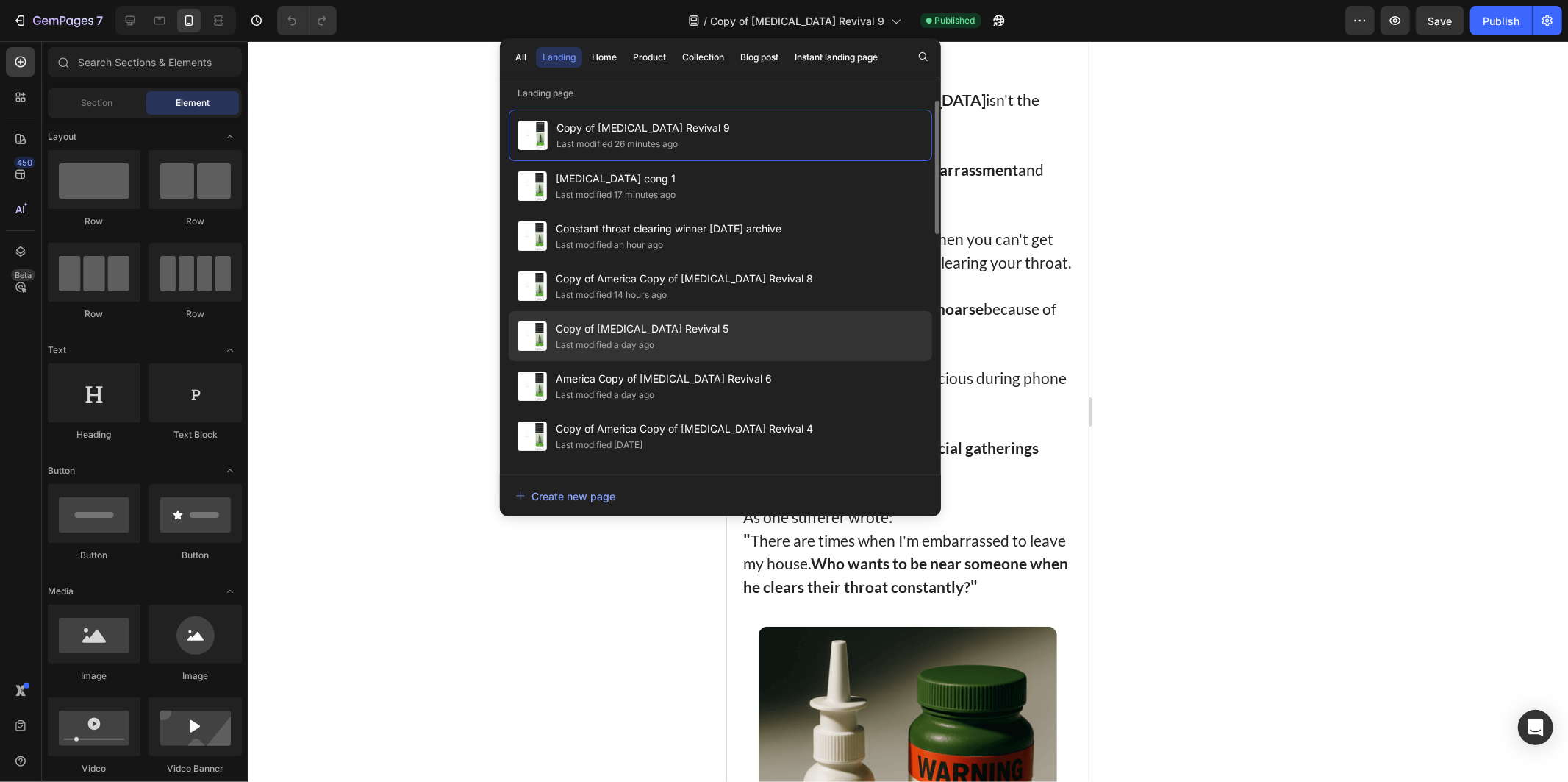
click at [662, 327] on span "Copy of [MEDICAL_DATA] Revival 5" at bounding box center [642, 329] width 173 height 18
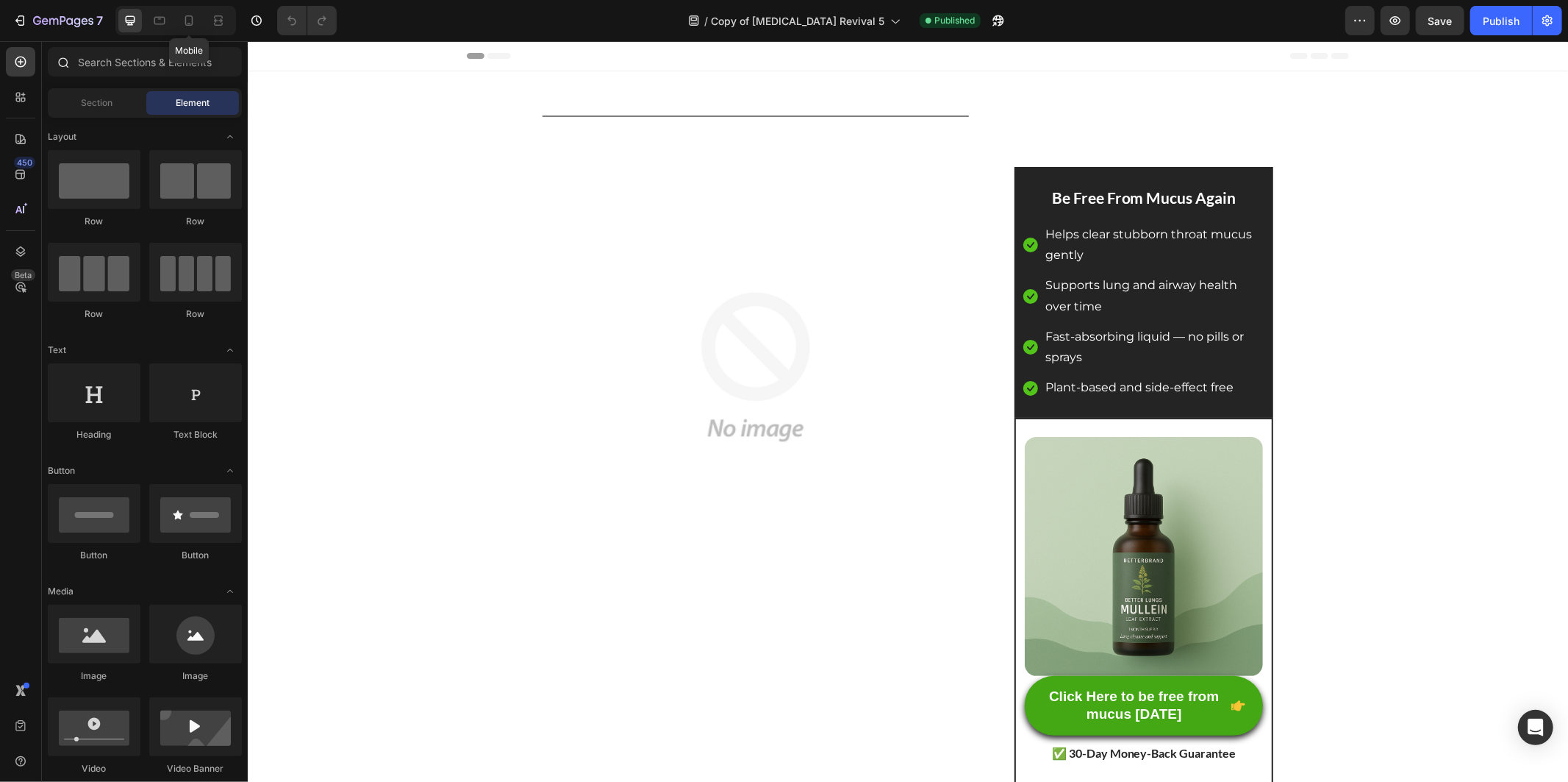
drag, startPoint x: 189, startPoint y: 16, endPoint x: 243, endPoint y: 76, distance: 80.7
click at [189, 15] on icon at bounding box center [189, 20] width 15 height 15
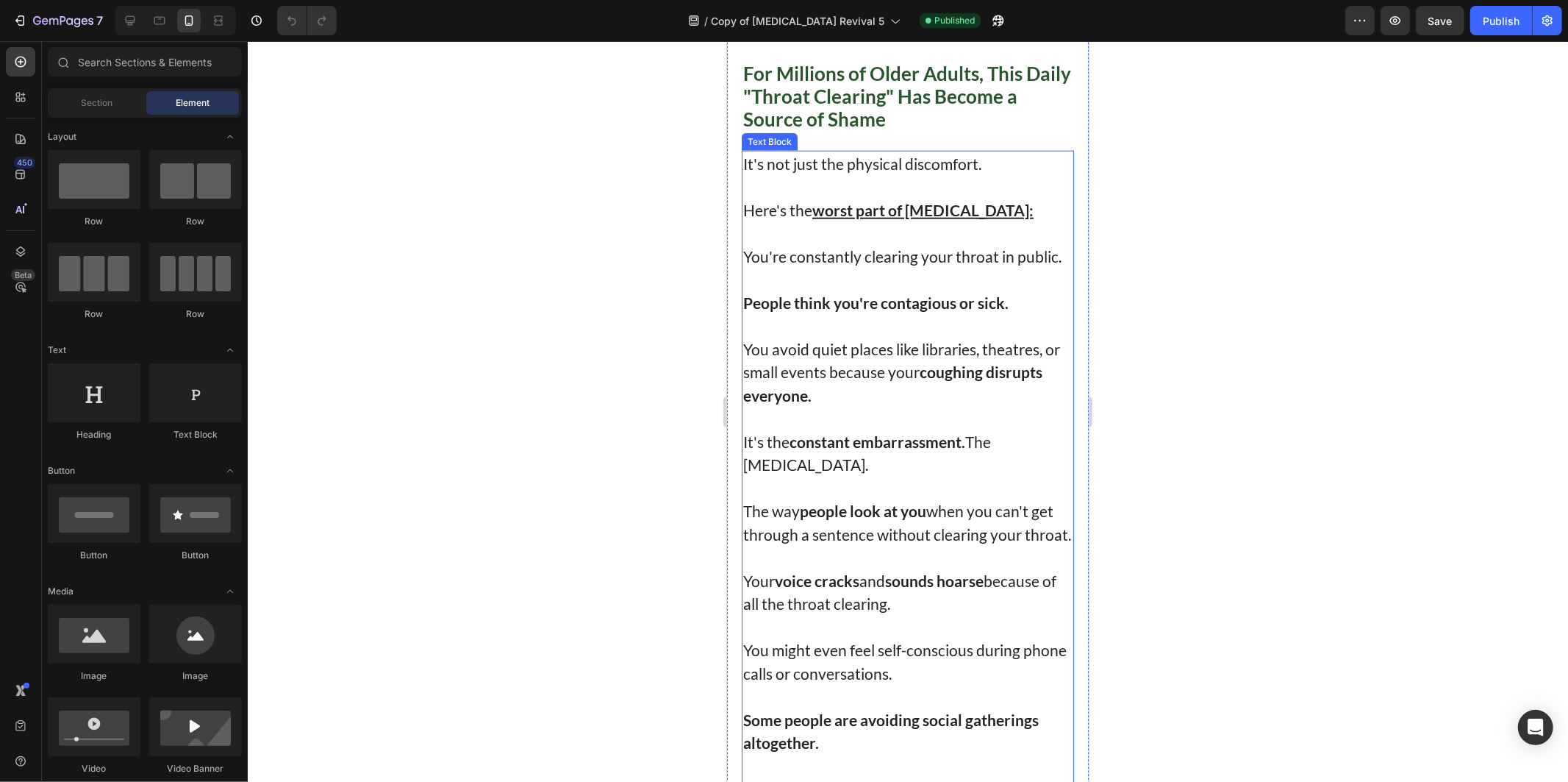
scroll to position [1226, 0]
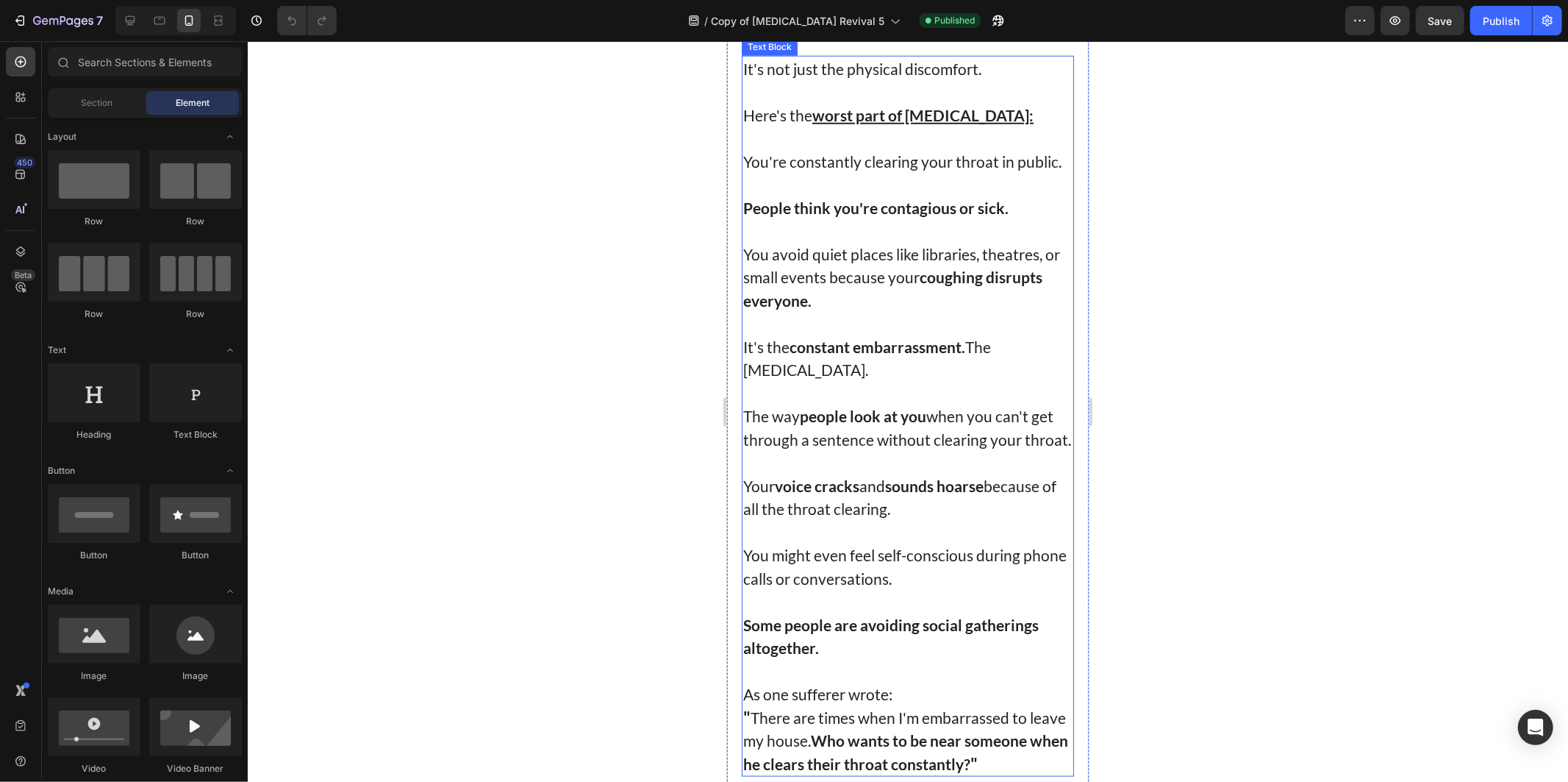
drag, startPoint x: 880, startPoint y: 449, endPoint x: 873, endPoint y: 445, distance: 8.1
click at [878, 449] on p "The way people look at you when you can't get through a sentence without cleari…" at bounding box center [906, 427] width 329 height 47
click at [876, 446] on p "The way people look at you when you can't get through a sentence without cleari…" at bounding box center [906, 427] width 329 height 47
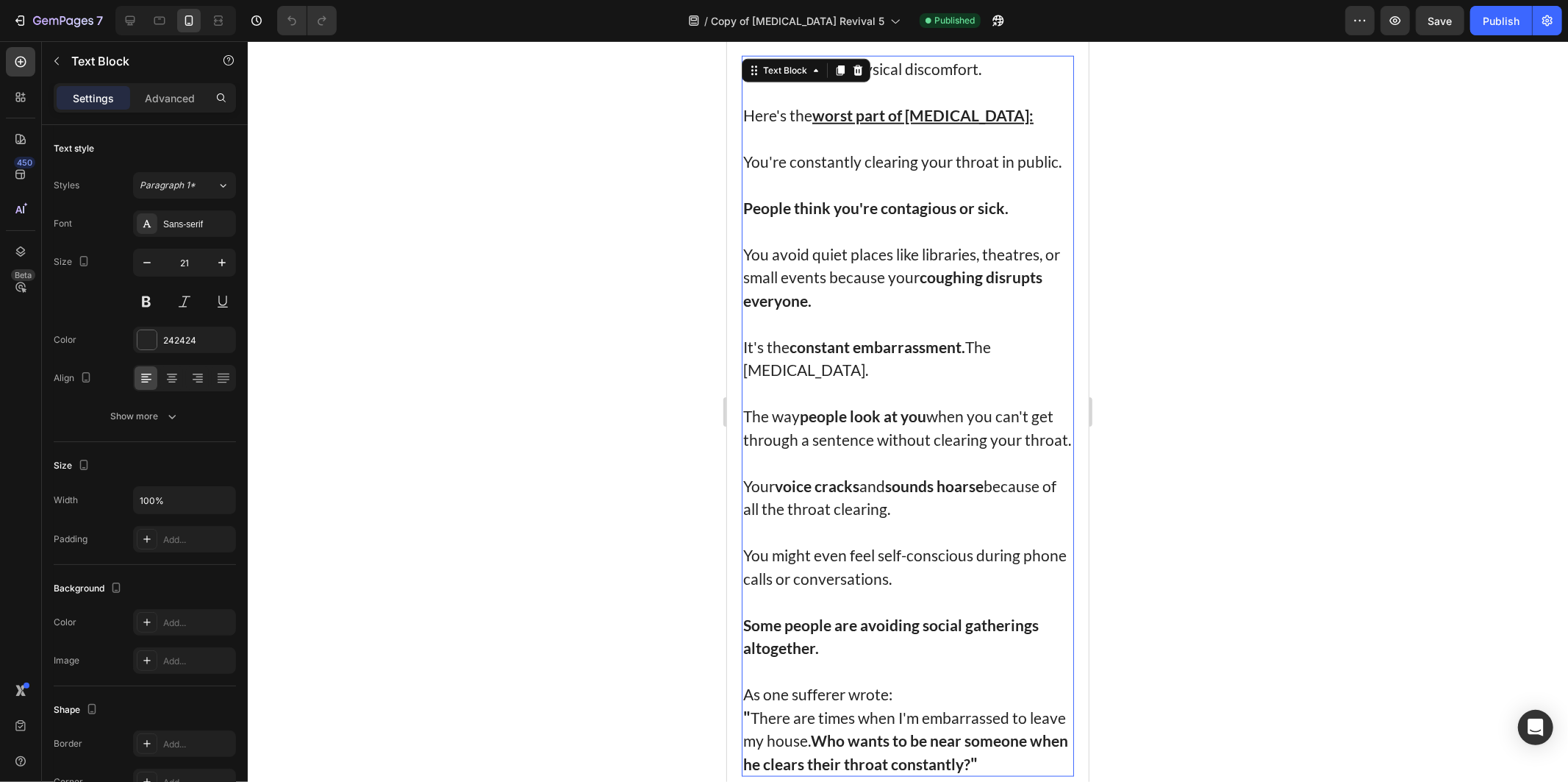
click at [873, 445] on p "The way people look at you when you can't get through a sentence without cleari…" at bounding box center [906, 427] width 329 height 47
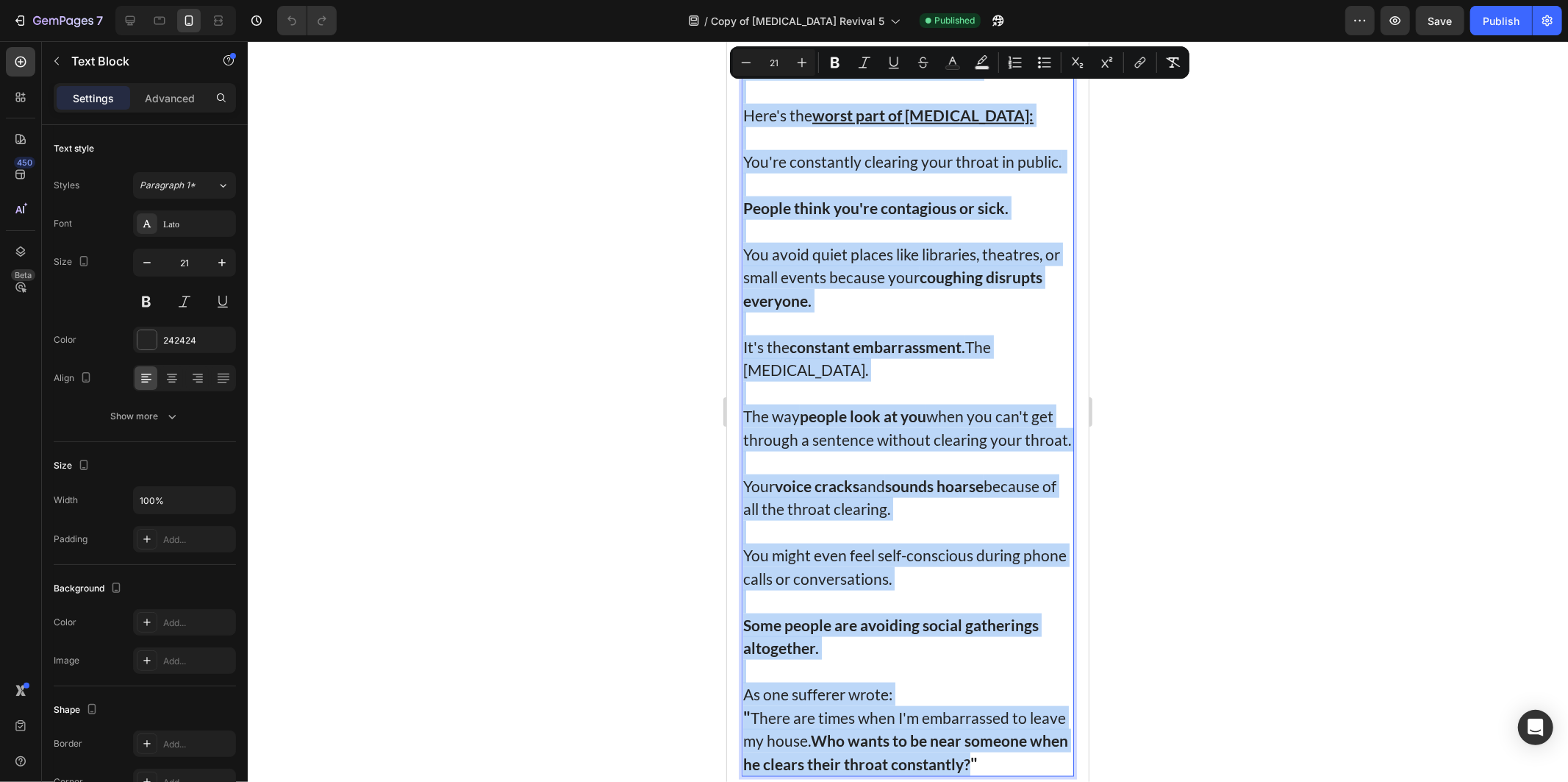
copy div "It's not just the physical discomfort. Here's the worst part of [MEDICAL_DATA]:…"
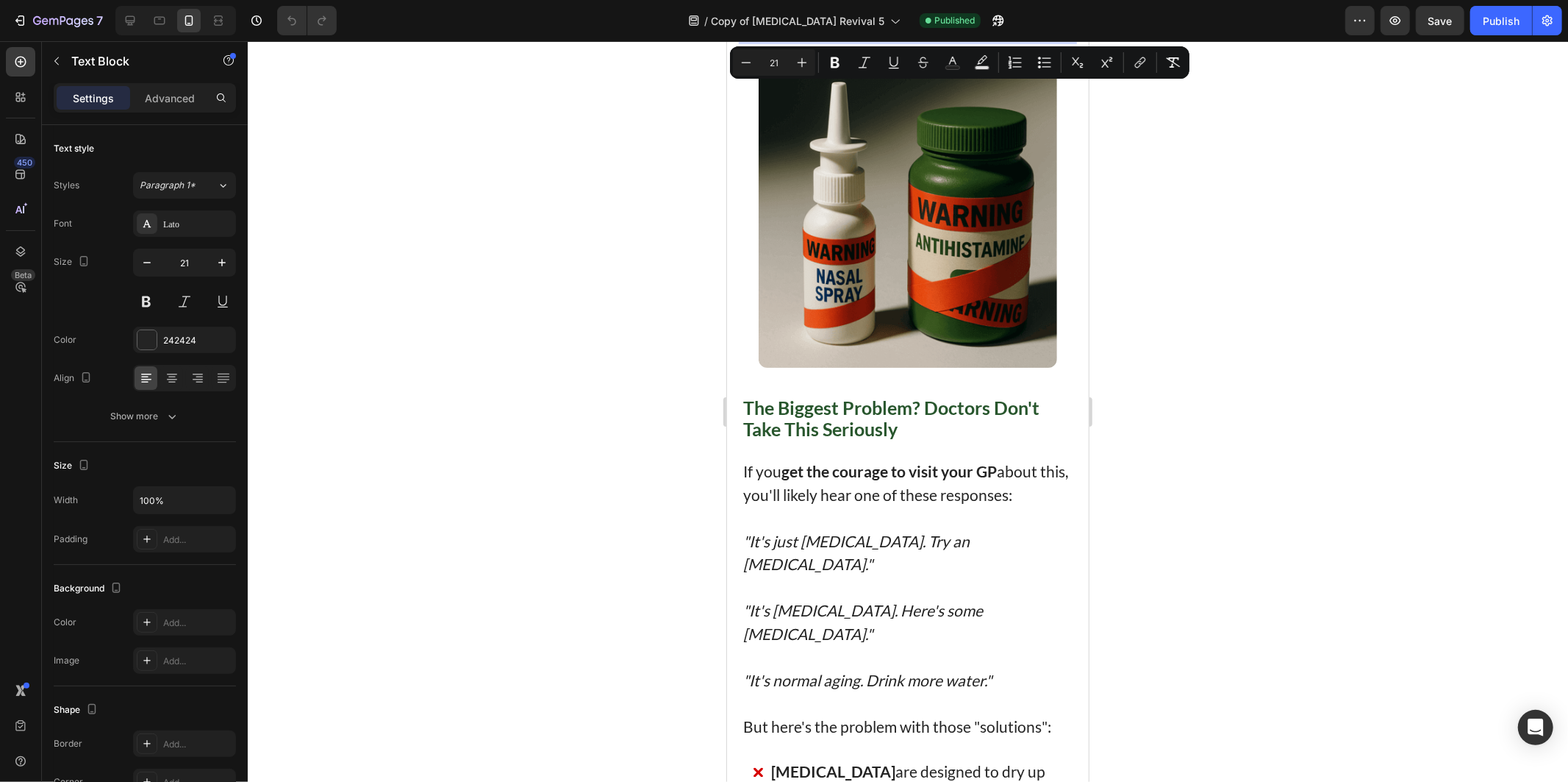
drag, startPoint x: 607, startPoint y: 229, endPoint x: 11, endPoint y: 215, distance: 596.2
click at [607, 229] on div at bounding box center [907, 411] width 1321 height 740
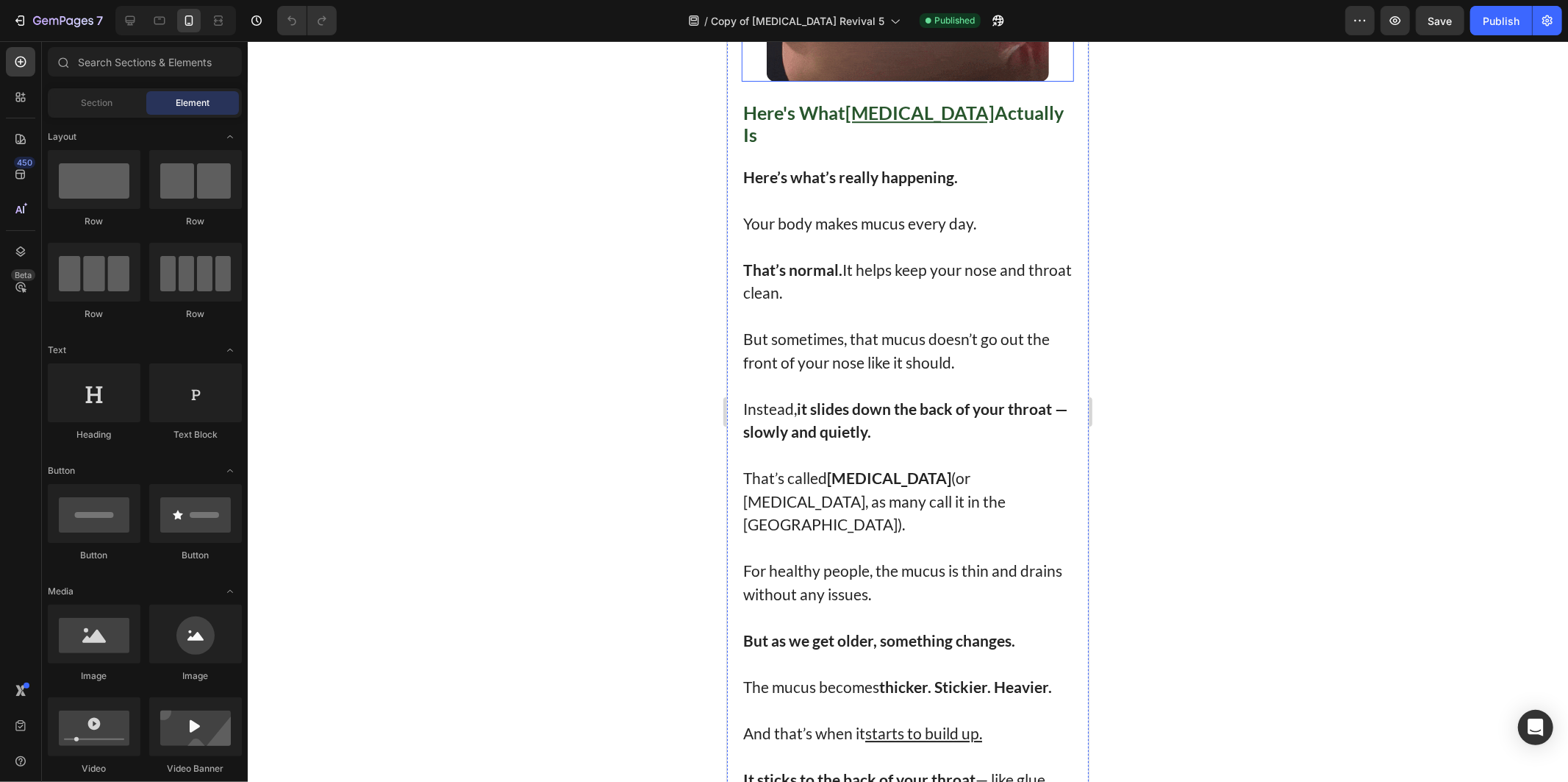
scroll to position [3678, 0]
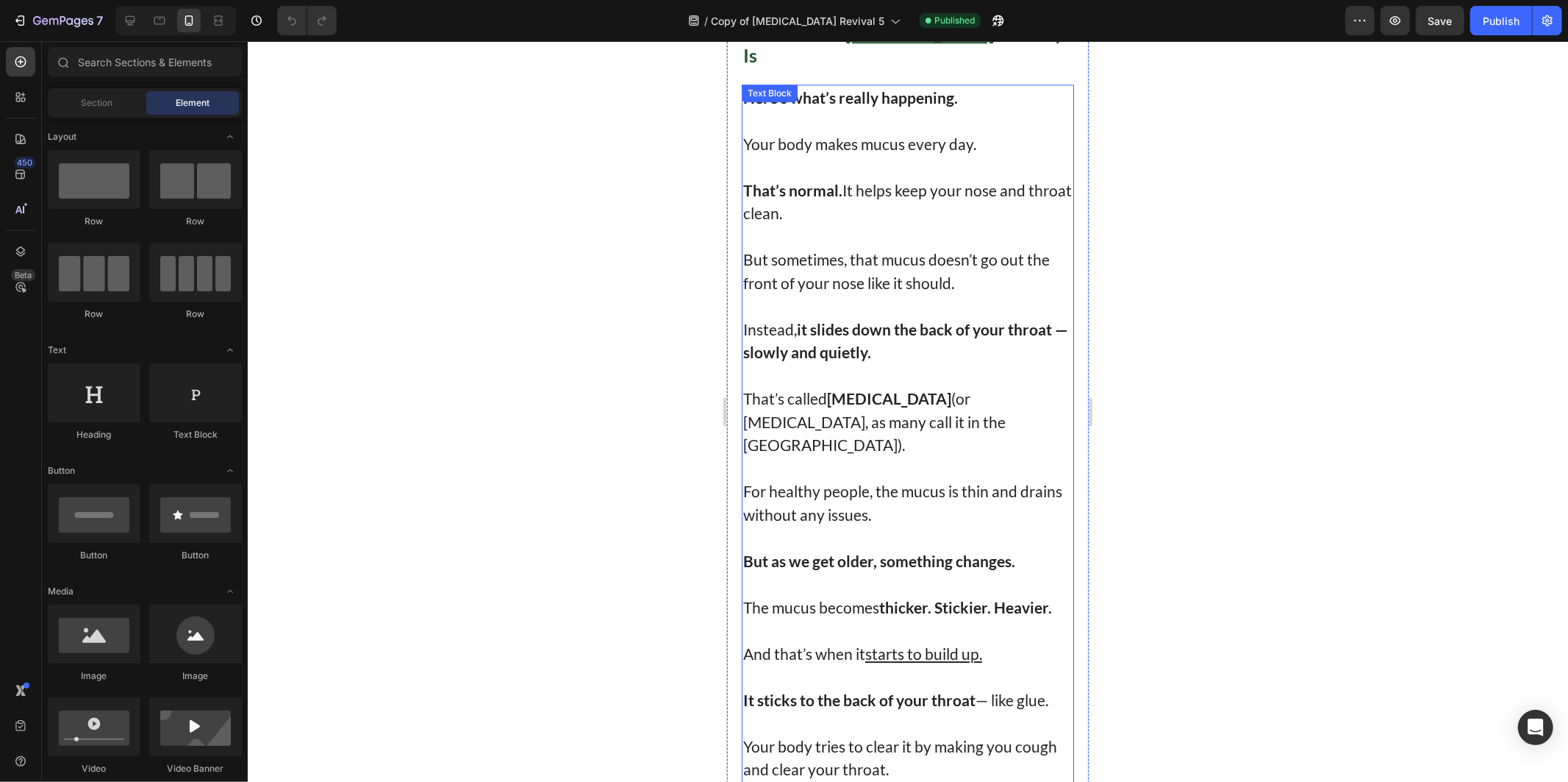
click at [906, 320] on strong "it slides down the back of your throat" at bounding box center [924, 328] width 255 height 19
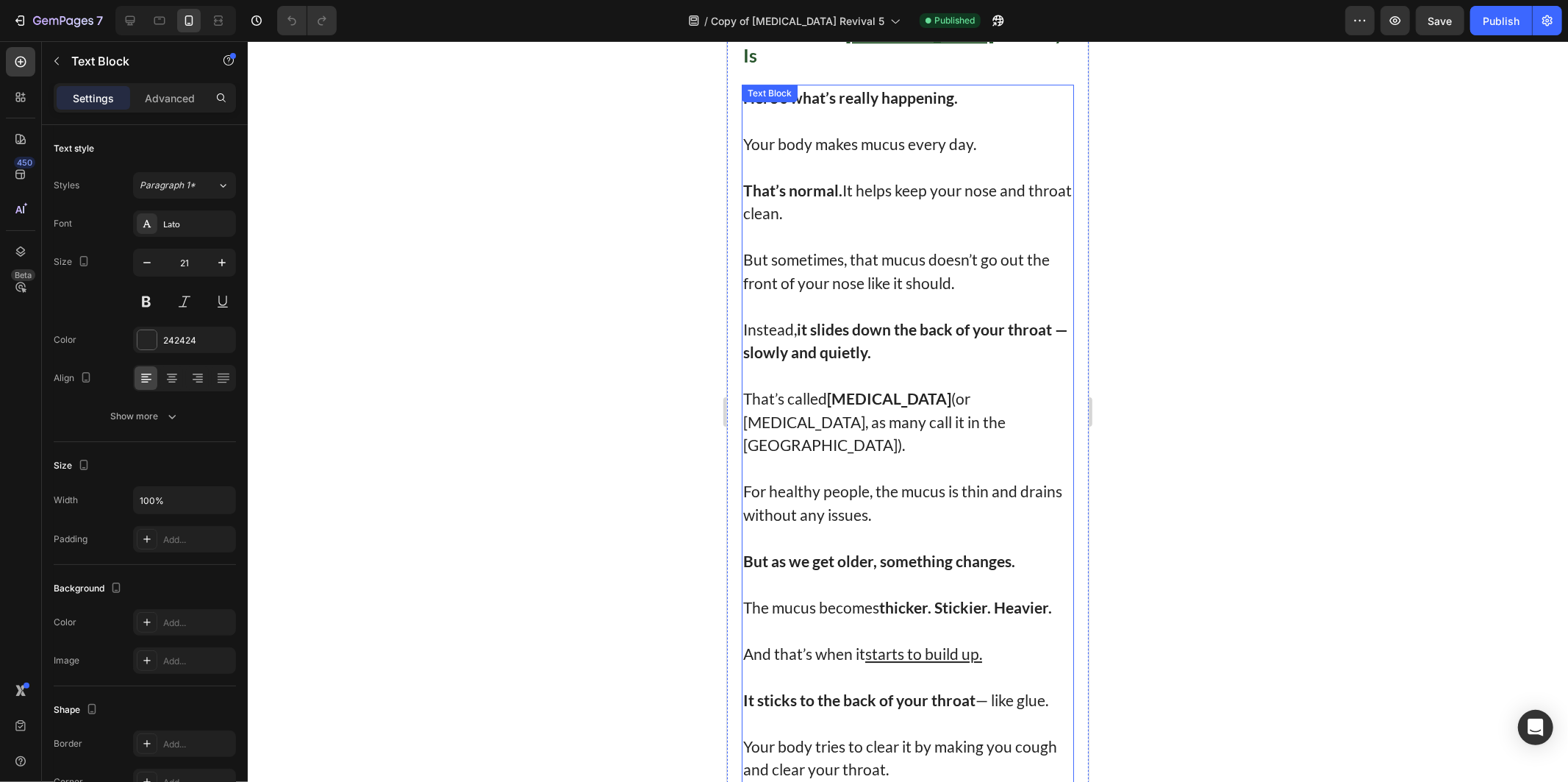
click at [906, 320] on strong "it slides down the back of your throat" at bounding box center [924, 328] width 255 height 19
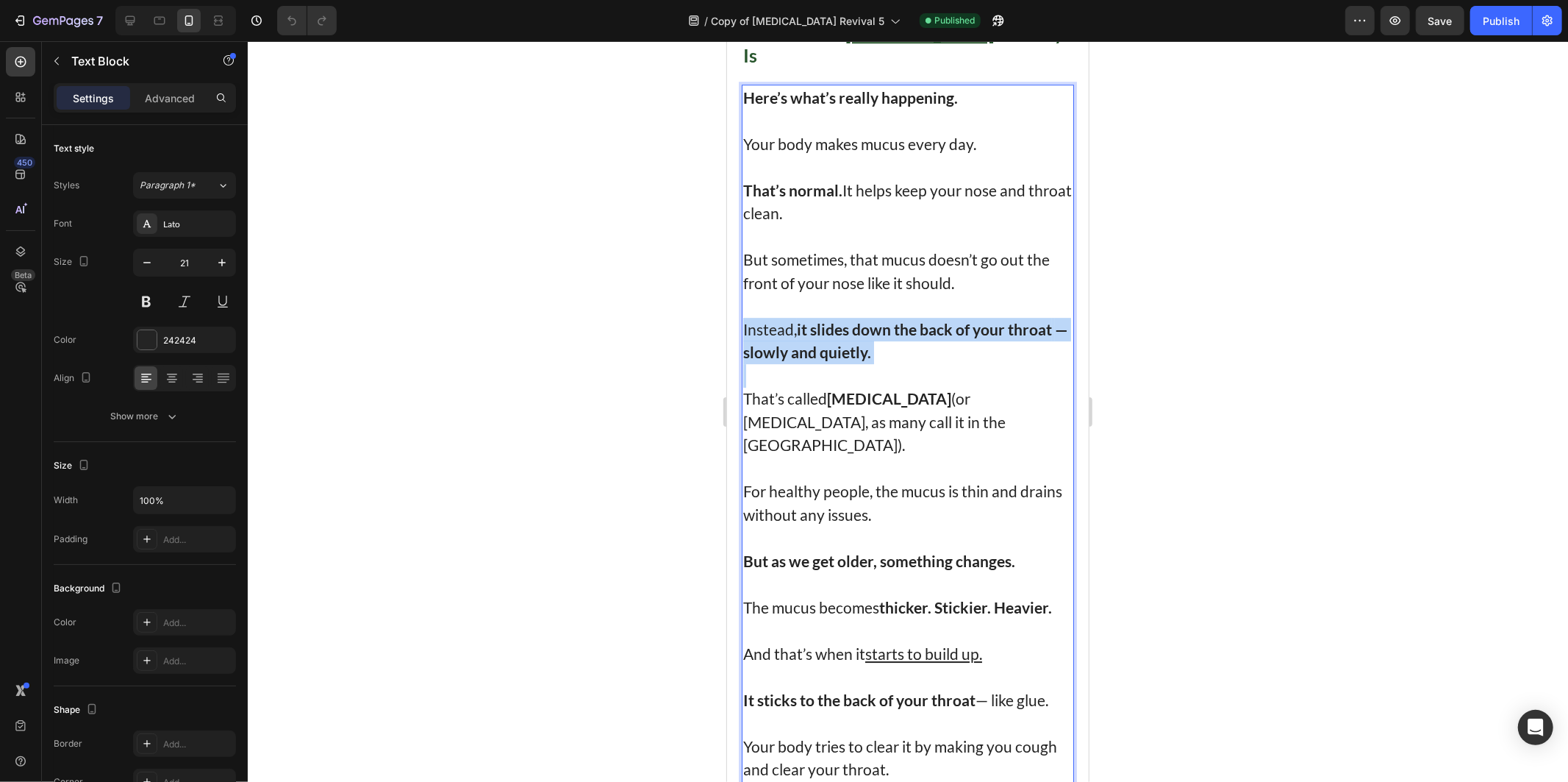
click at [906, 320] on strong "it slides down the back of your throat" at bounding box center [924, 328] width 255 height 19
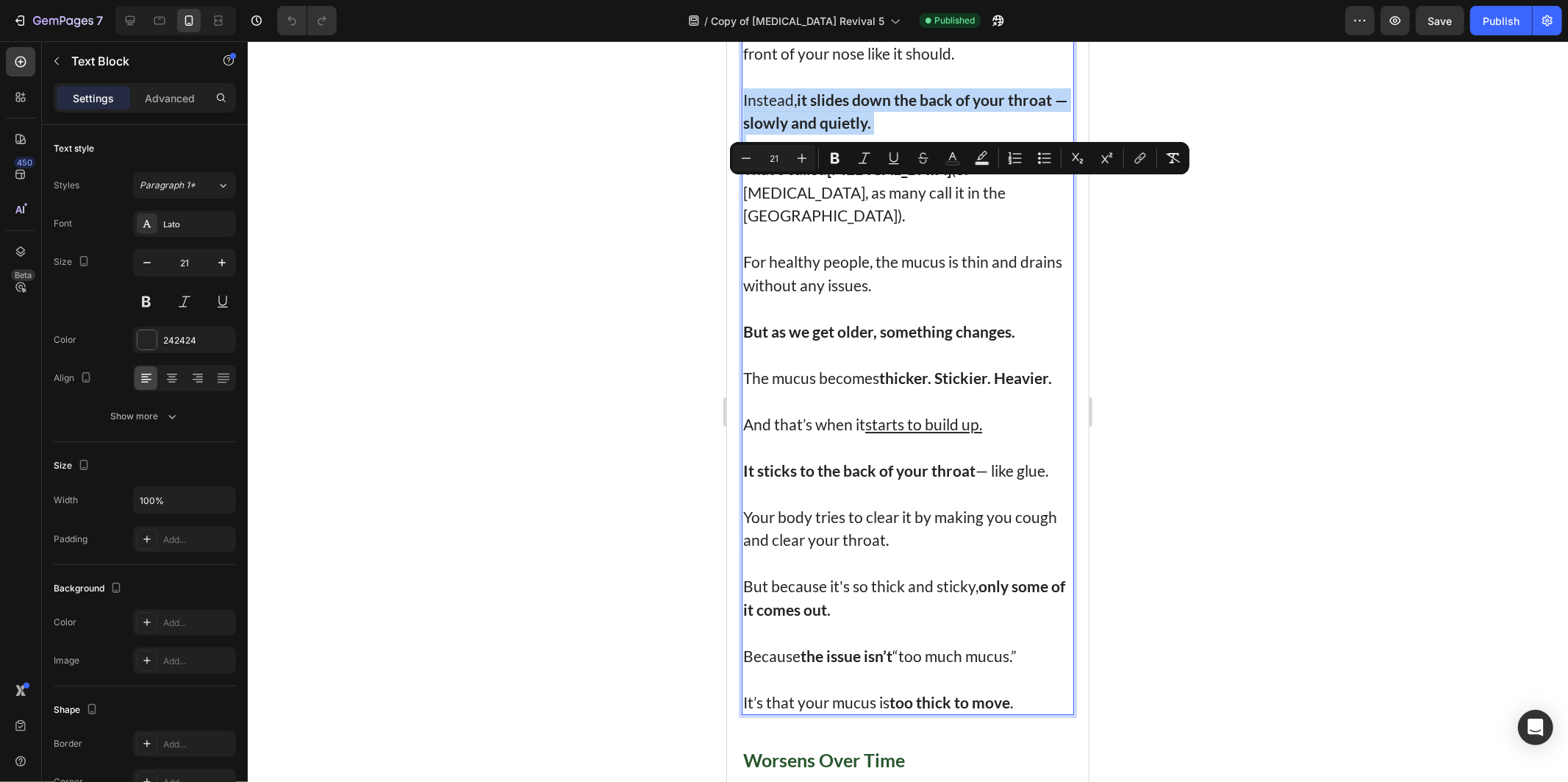
scroll to position [3922, 0]
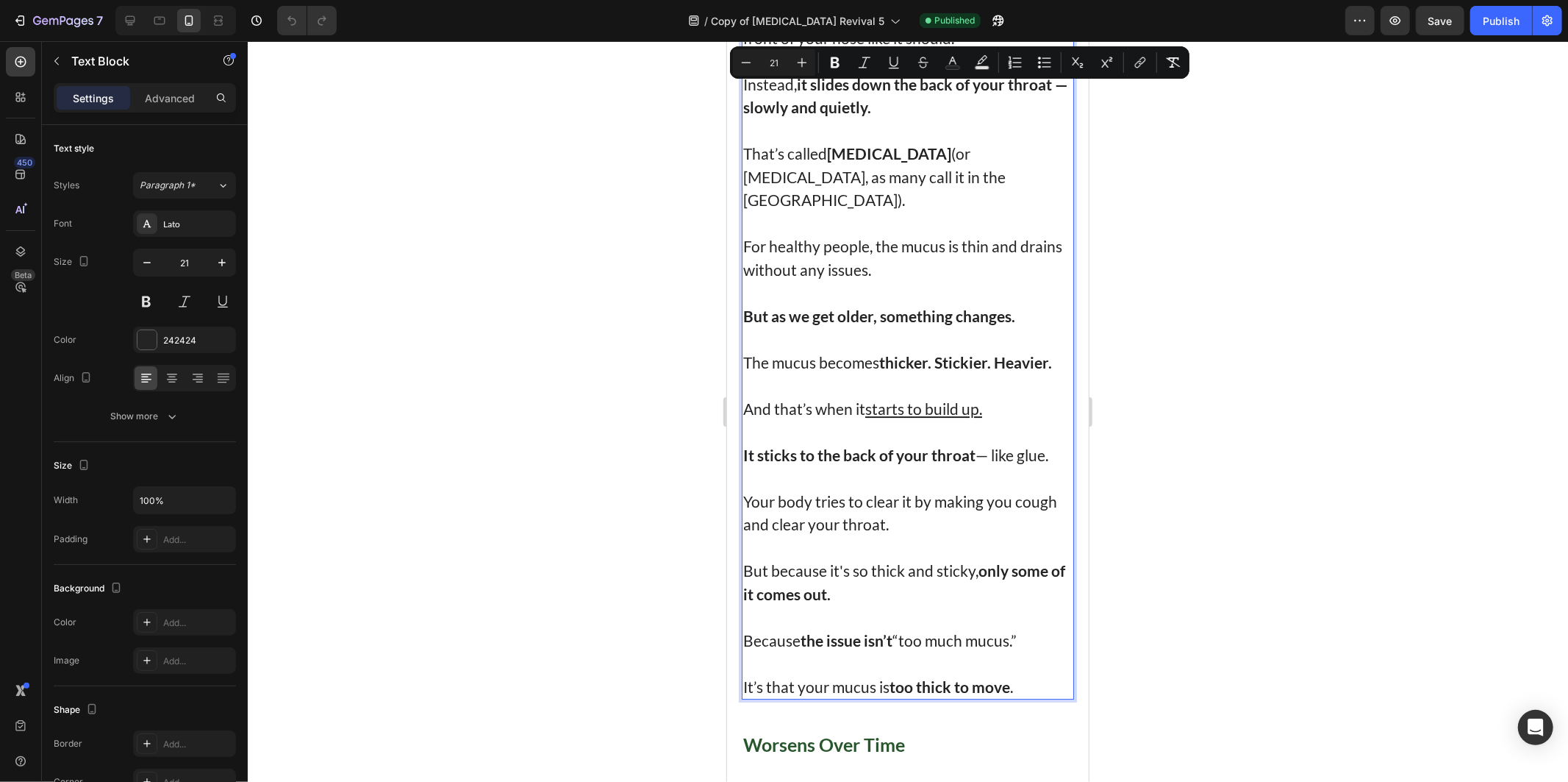
click at [906, 352] on strong "thicker. Stickier. Heavier." at bounding box center [965, 361] width 173 height 19
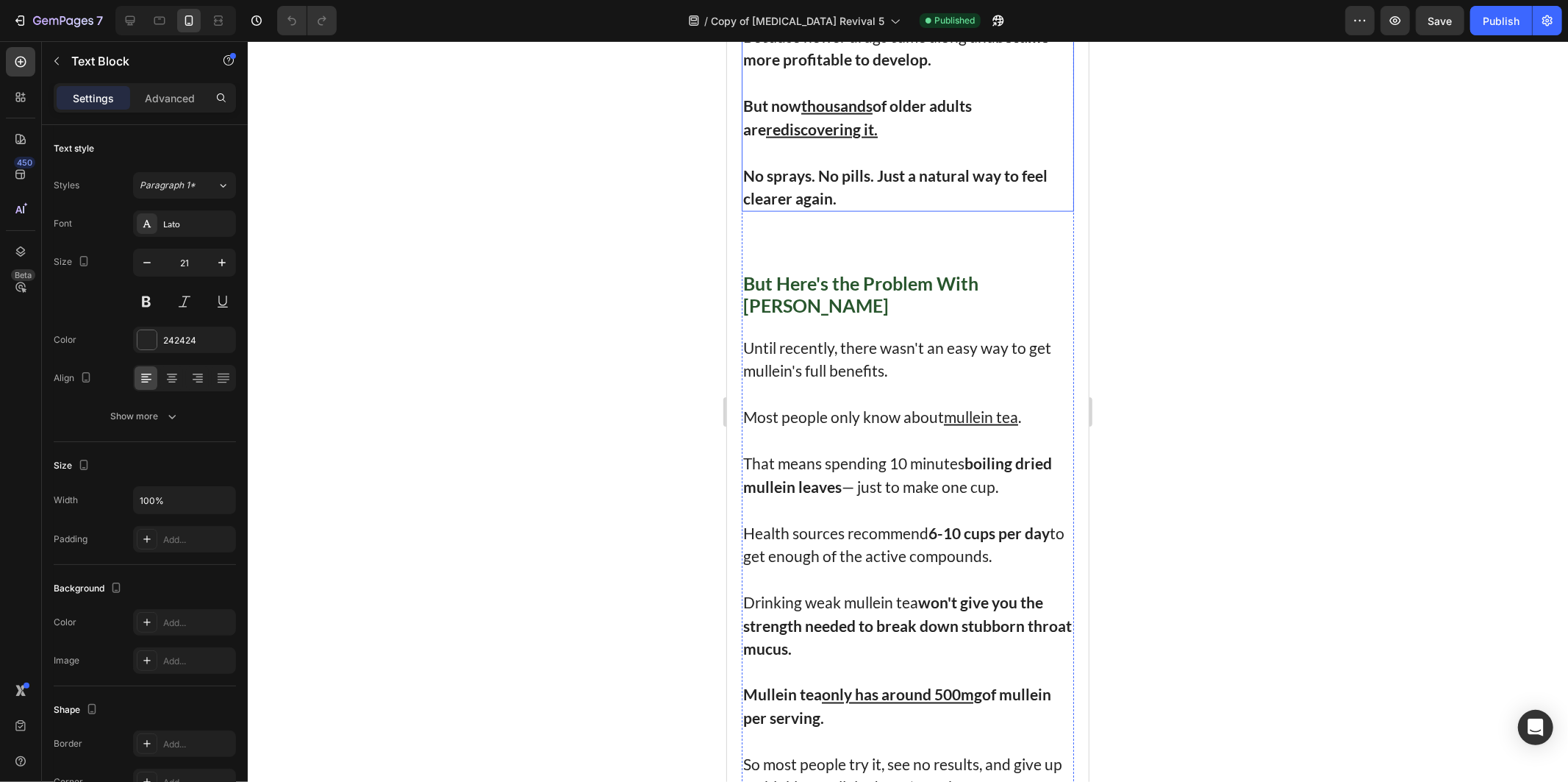
scroll to position [6865, 0]
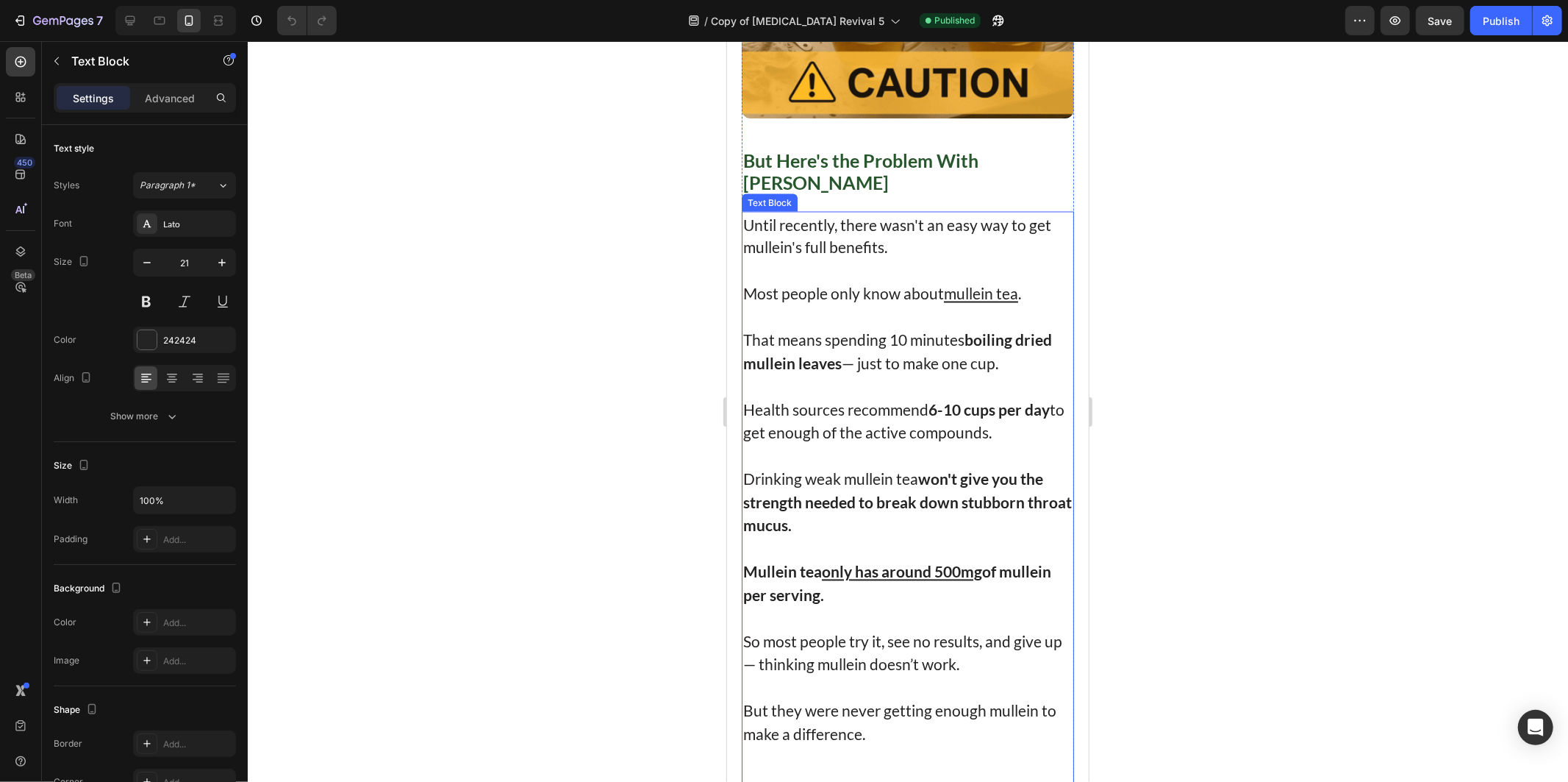
click at [880, 467] on p "Drinking weak mullein tea won't give you the strength needed to break down stub…" at bounding box center [906, 503] width 329 height 70
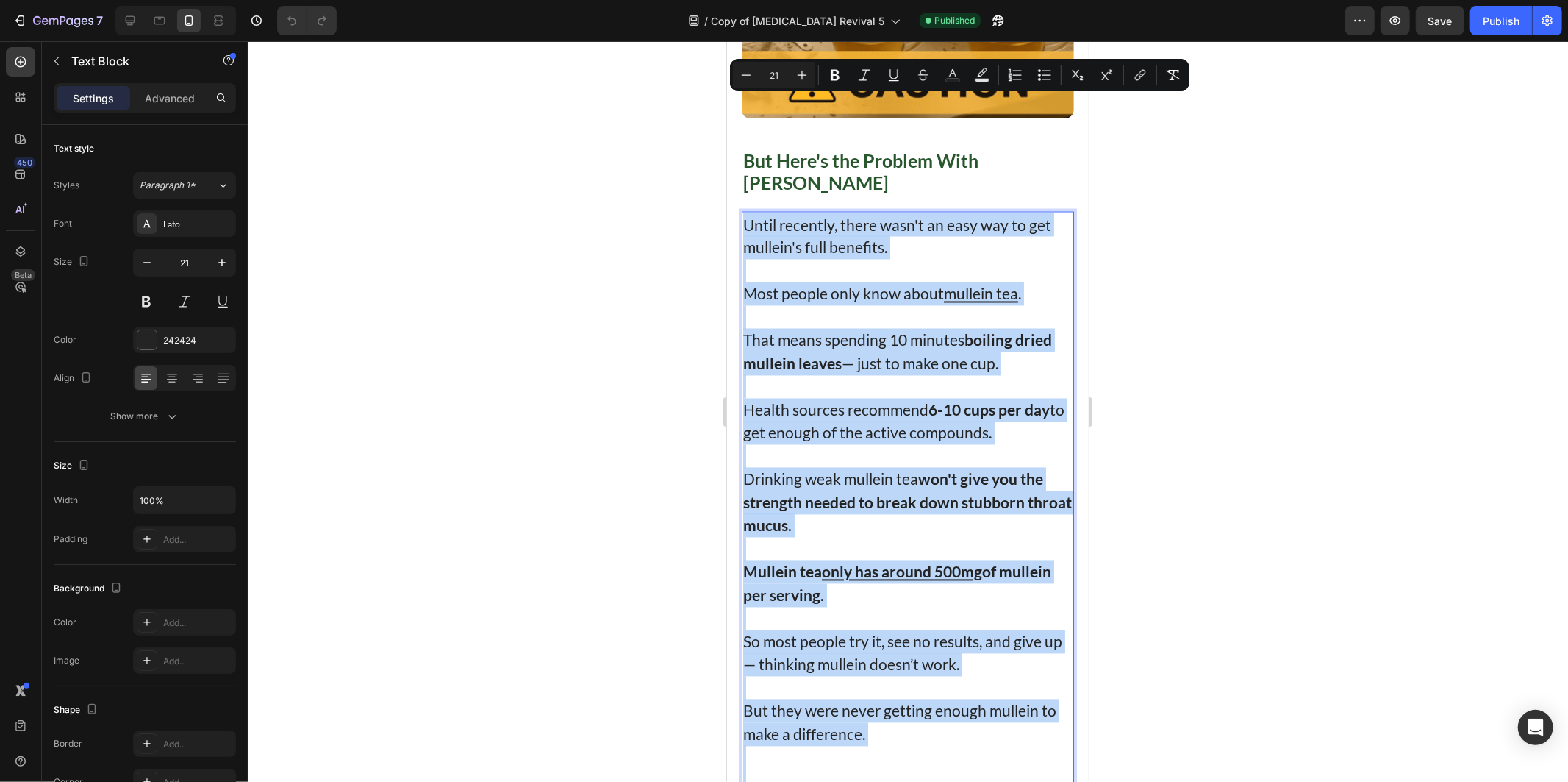
copy div "Until recently, there wasn't an easy way to get mullein's full benefits. Most p…"
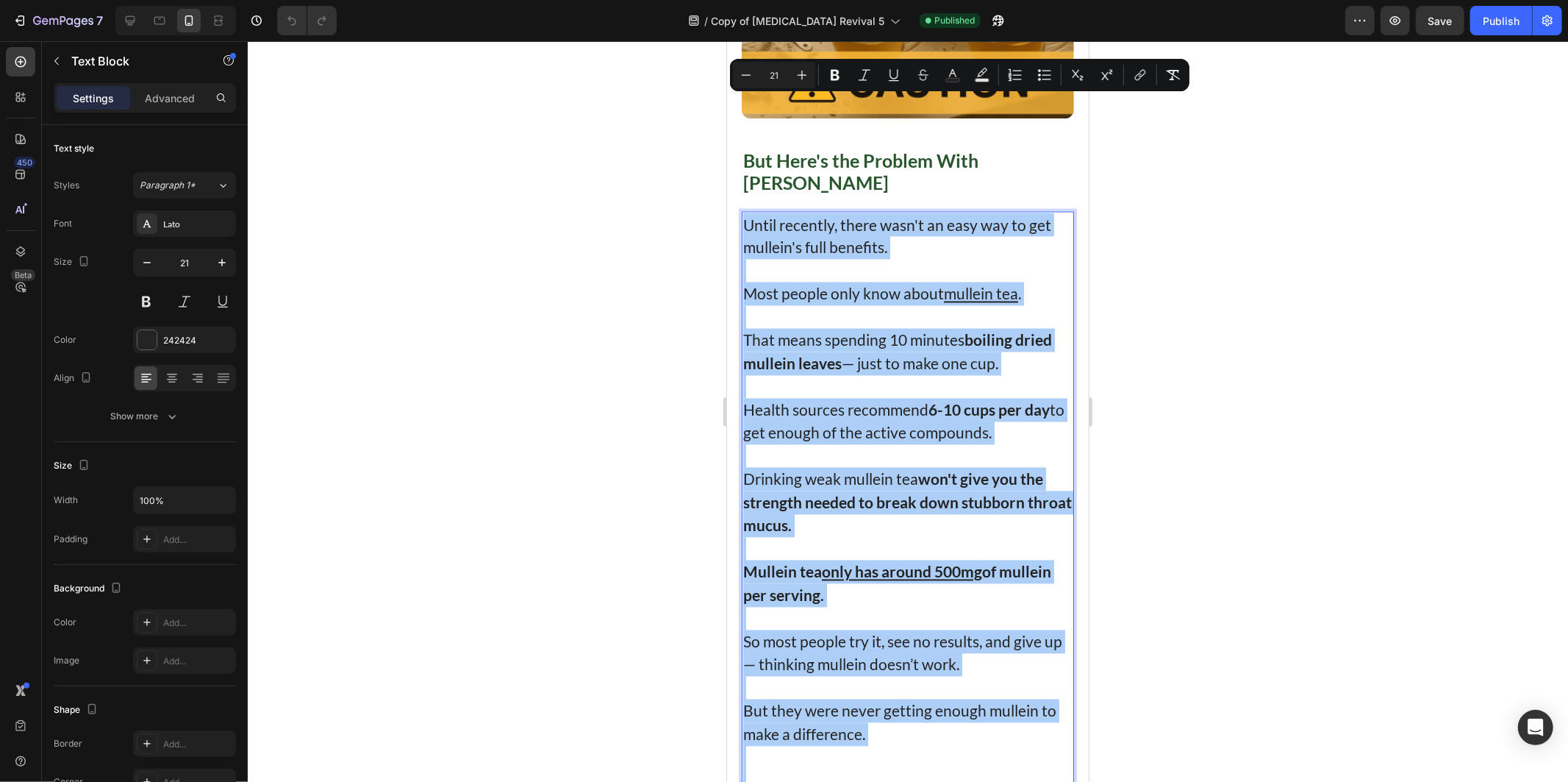
click at [607, 298] on div at bounding box center [907, 411] width 1321 height 740
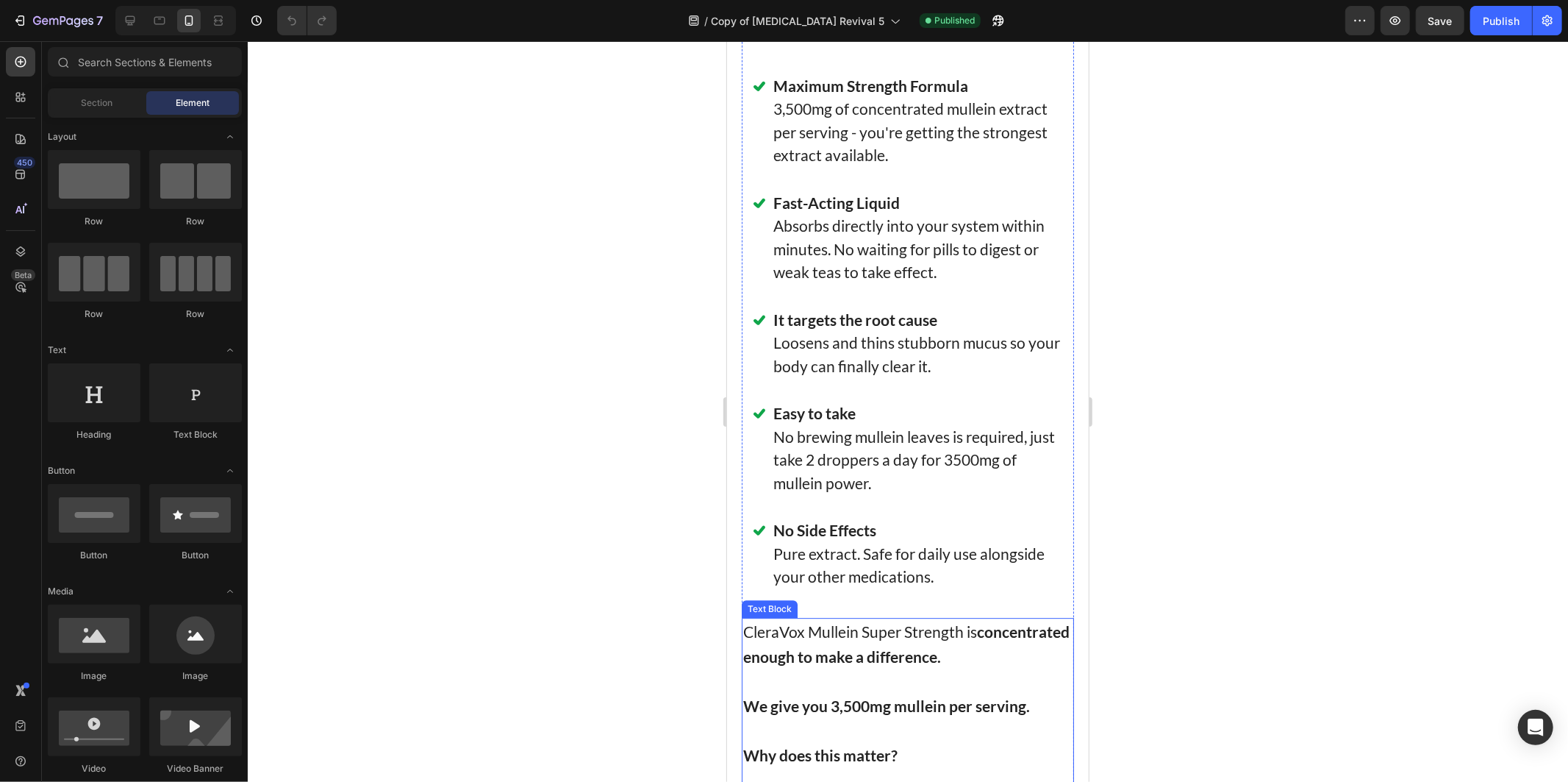
scroll to position [7845, 0]
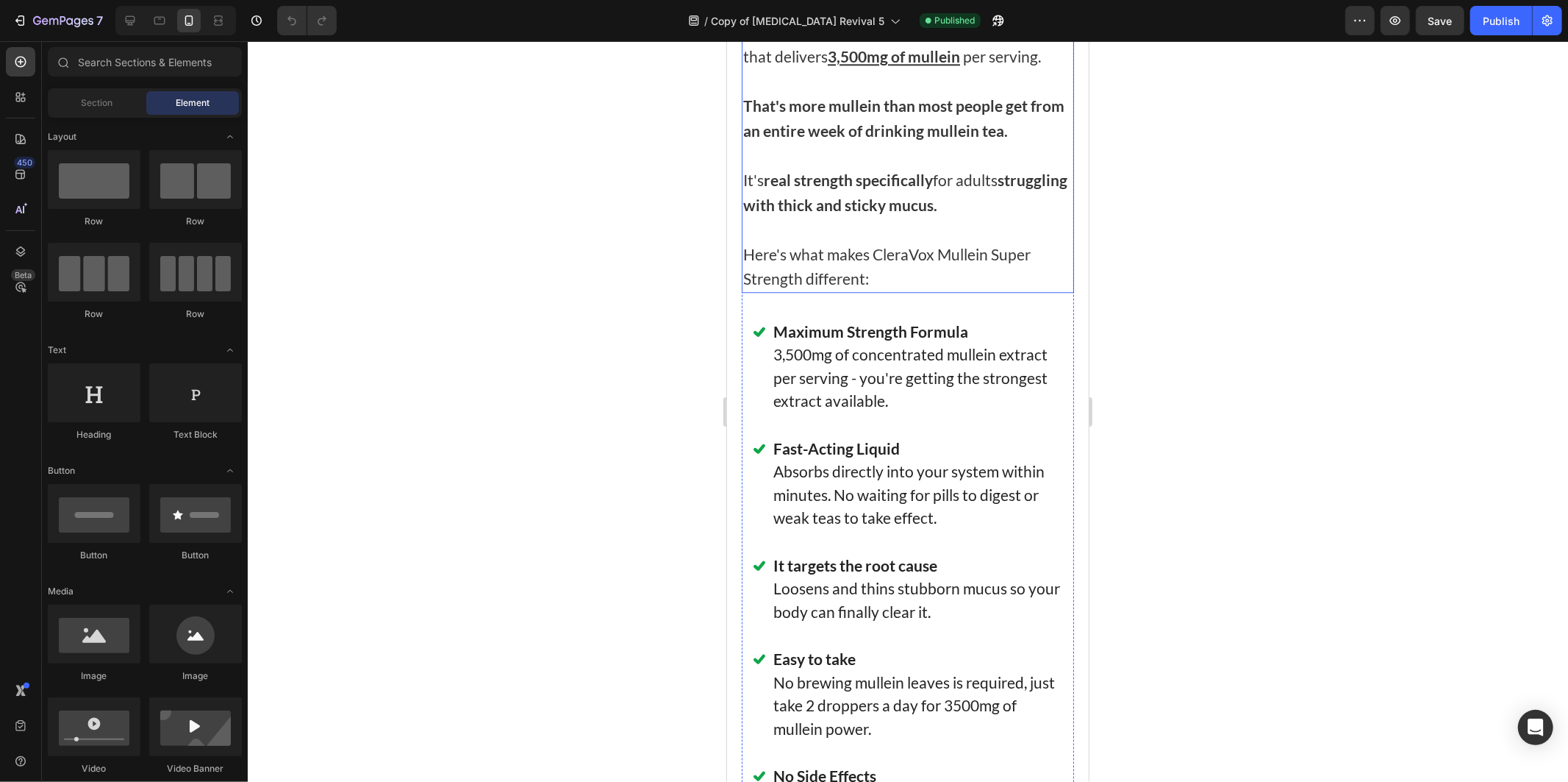
click at [978, 167] on p at bounding box center [906, 154] width 329 height 25
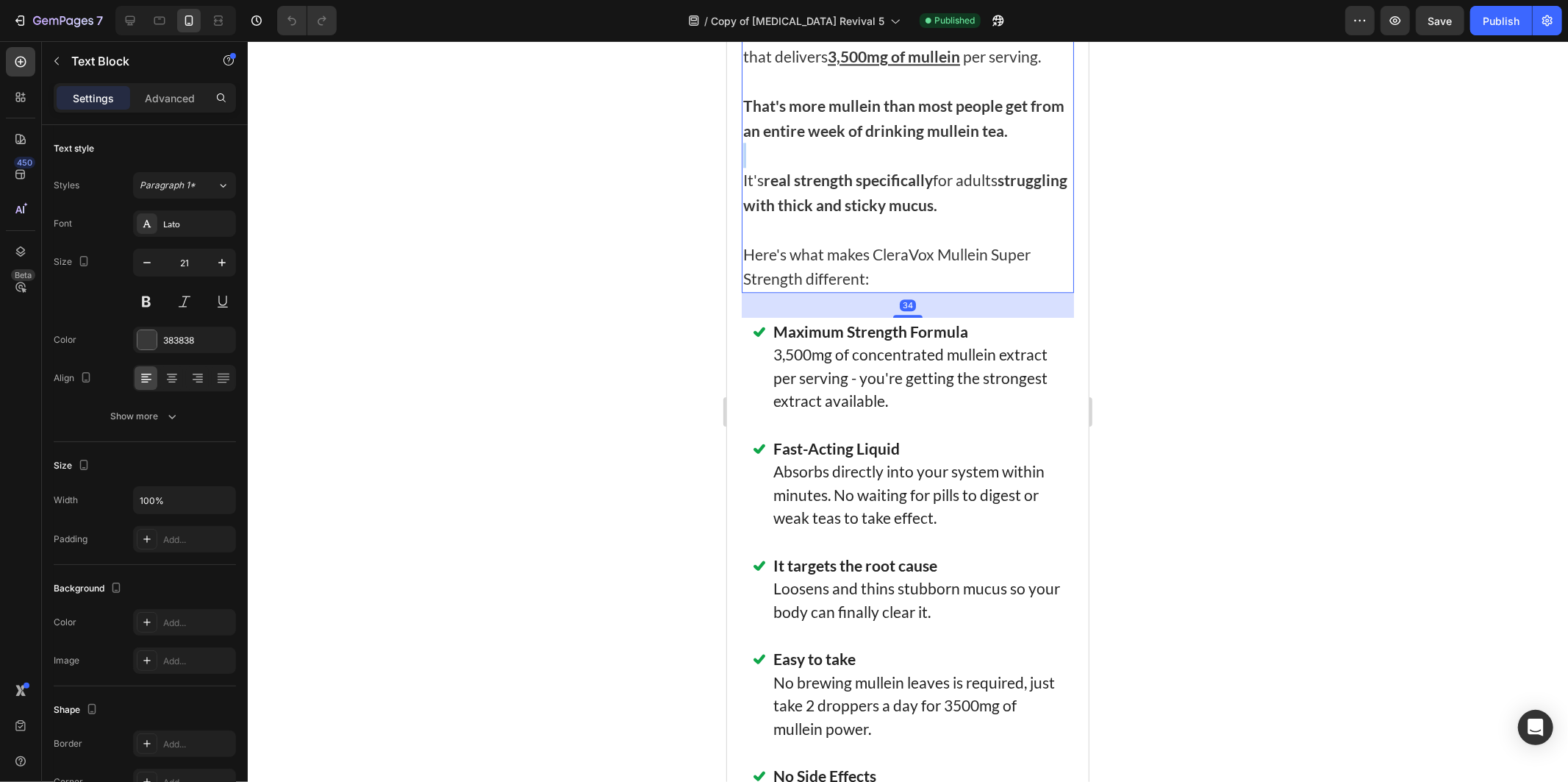
click at [978, 167] on p "Rich Text Editor. Editing area: main" at bounding box center [906, 154] width 329 height 25
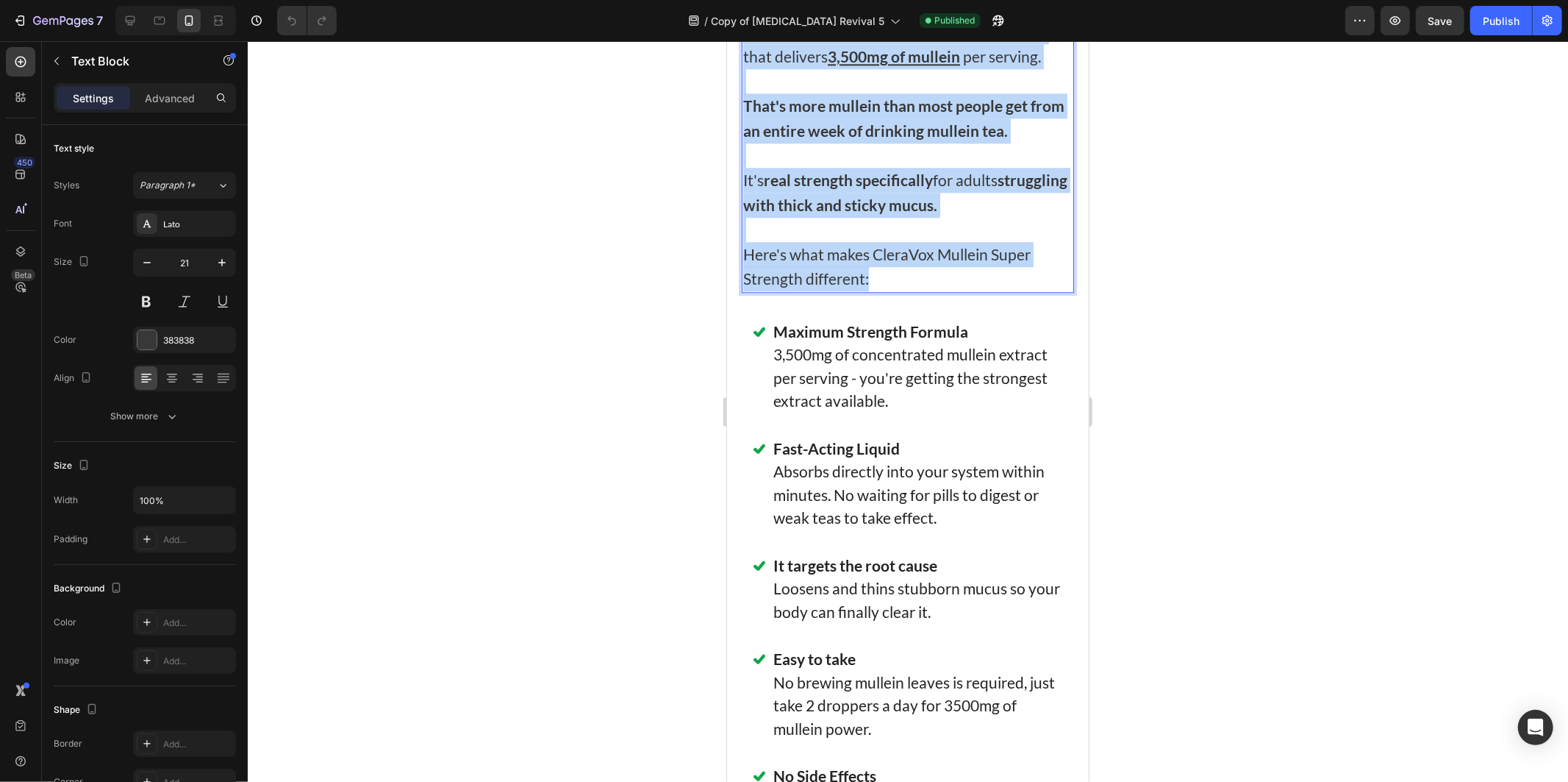
copy div "Introducing: CleraVox Mullein Super Strength We've created a super-concentrated…"
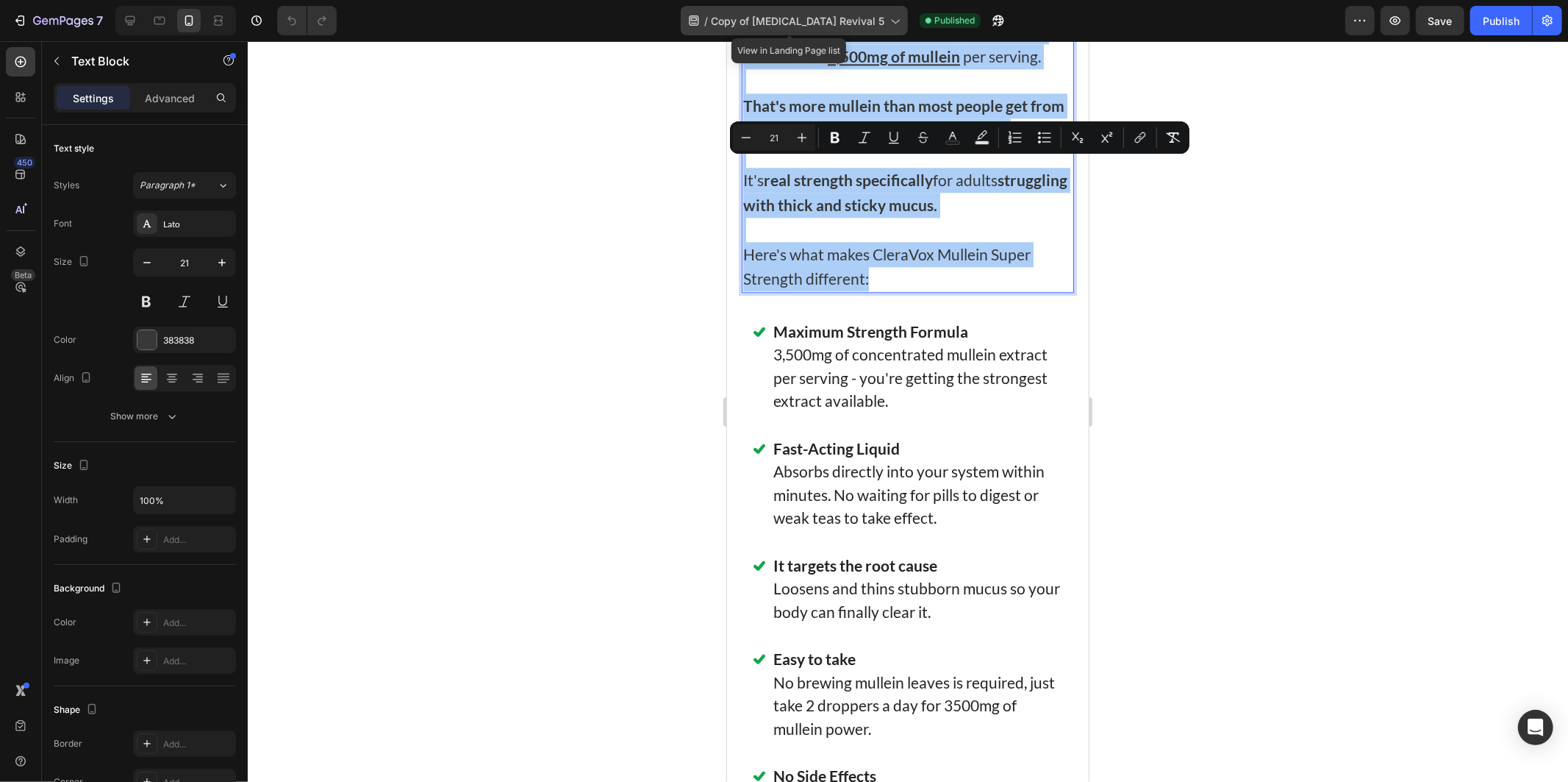
click at [770, 6] on div "/ Copy of [MEDICAL_DATA] Revival 5" at bounding box center [794, 20] width 227 height 29
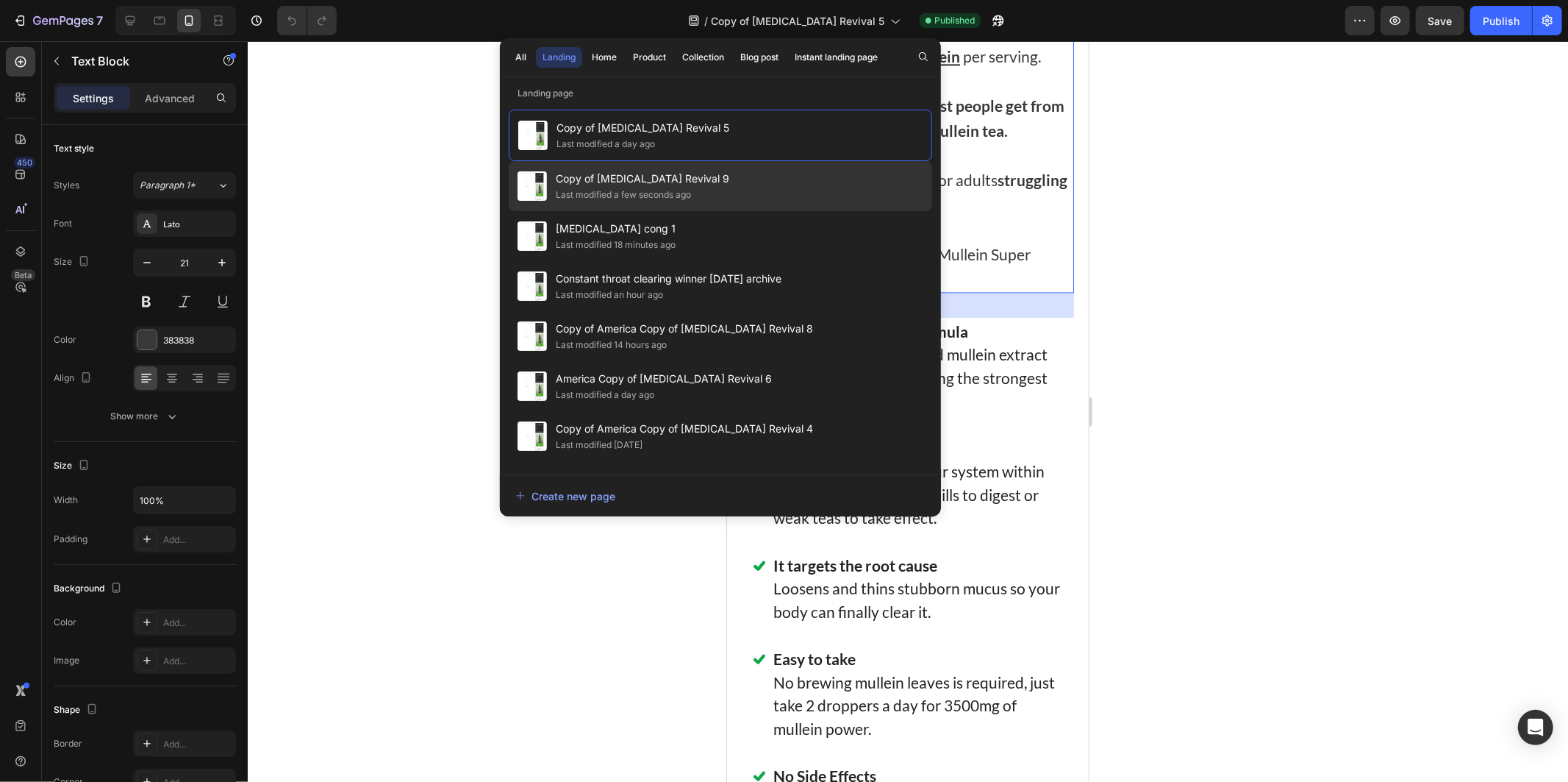
click at [644, 177] on span "Copy of [MEDICAL_DATA] Revival 9" at bounding box center [642, 179] width 173 height 18
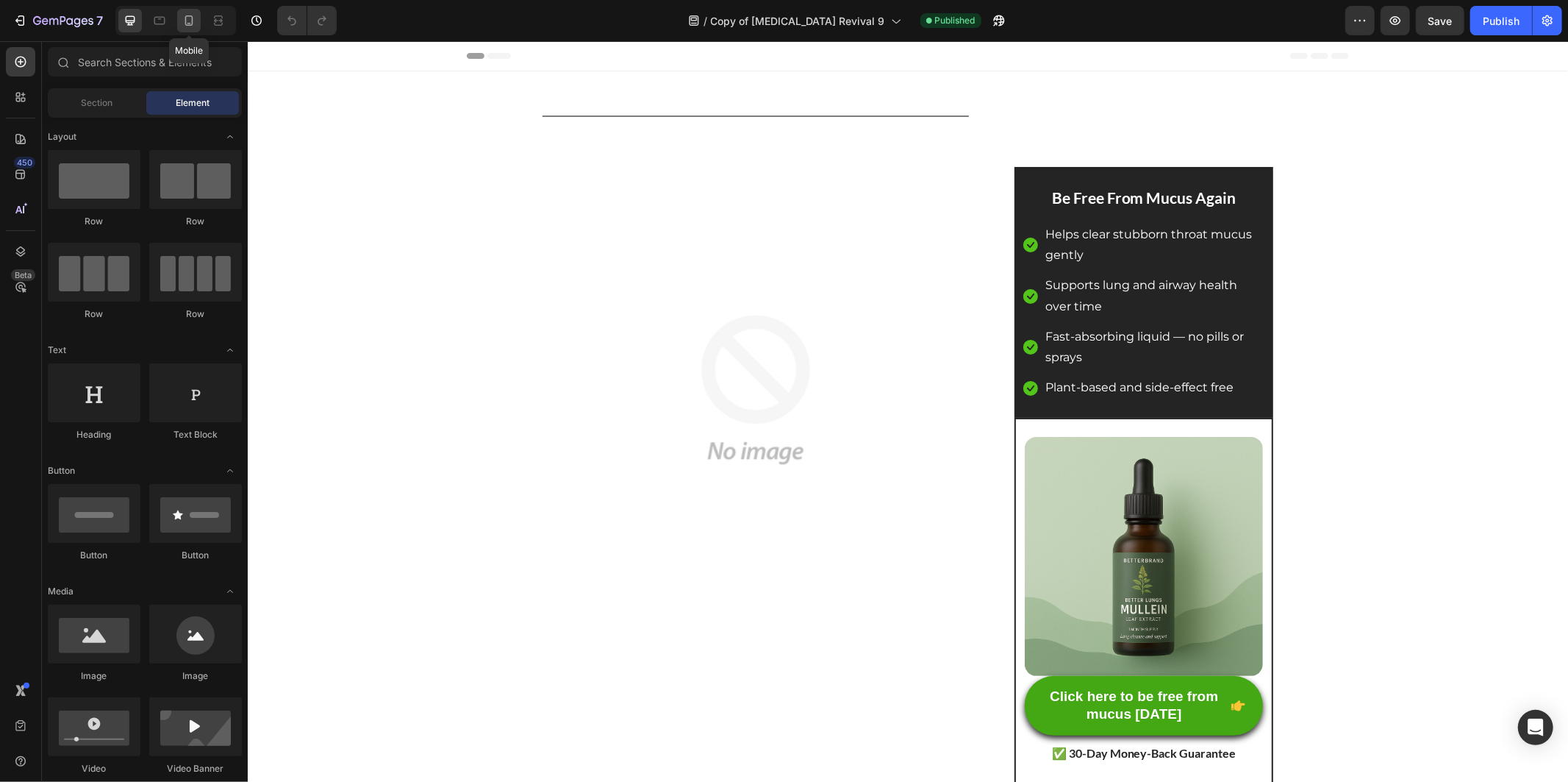
click at [193, 20] on icon at bounding box center [189, 20] width 8 height 11
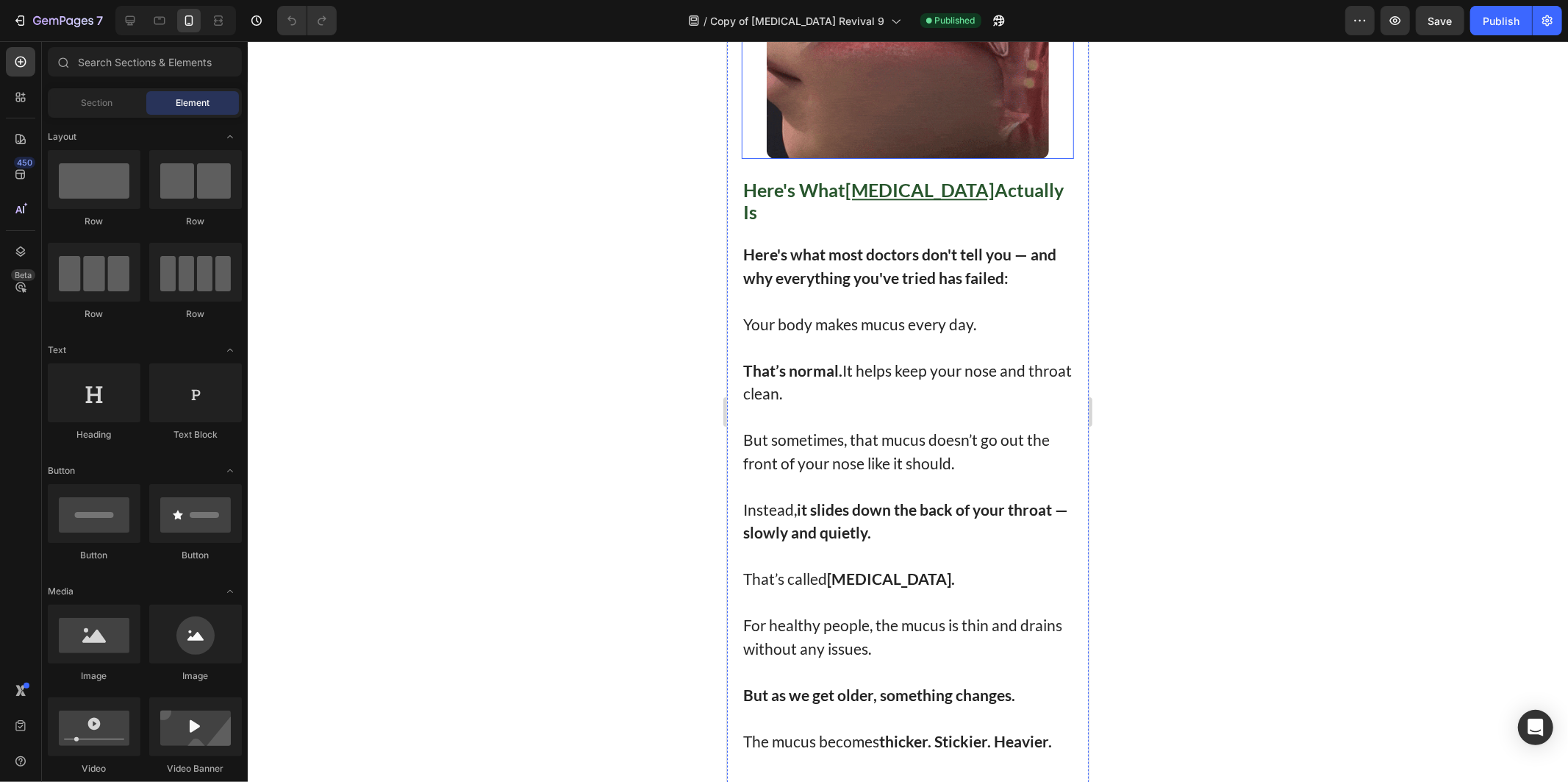
scroll to position [3187, 0]
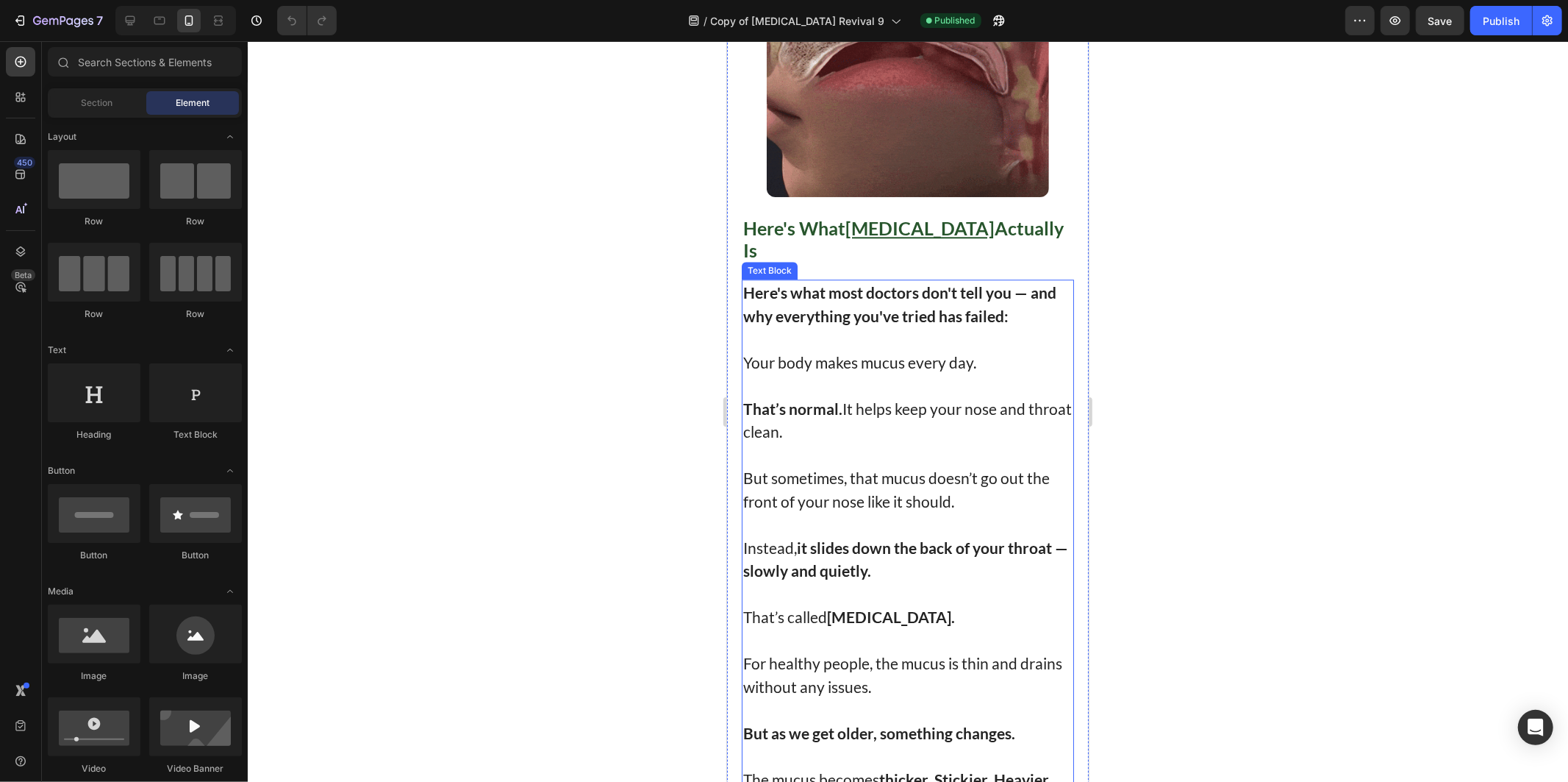
click at [880, 324] on strong "Here's what most doctors don't tell you — and why everything you've tried has f…" at bounding box center [898, 303] width 313 height 42
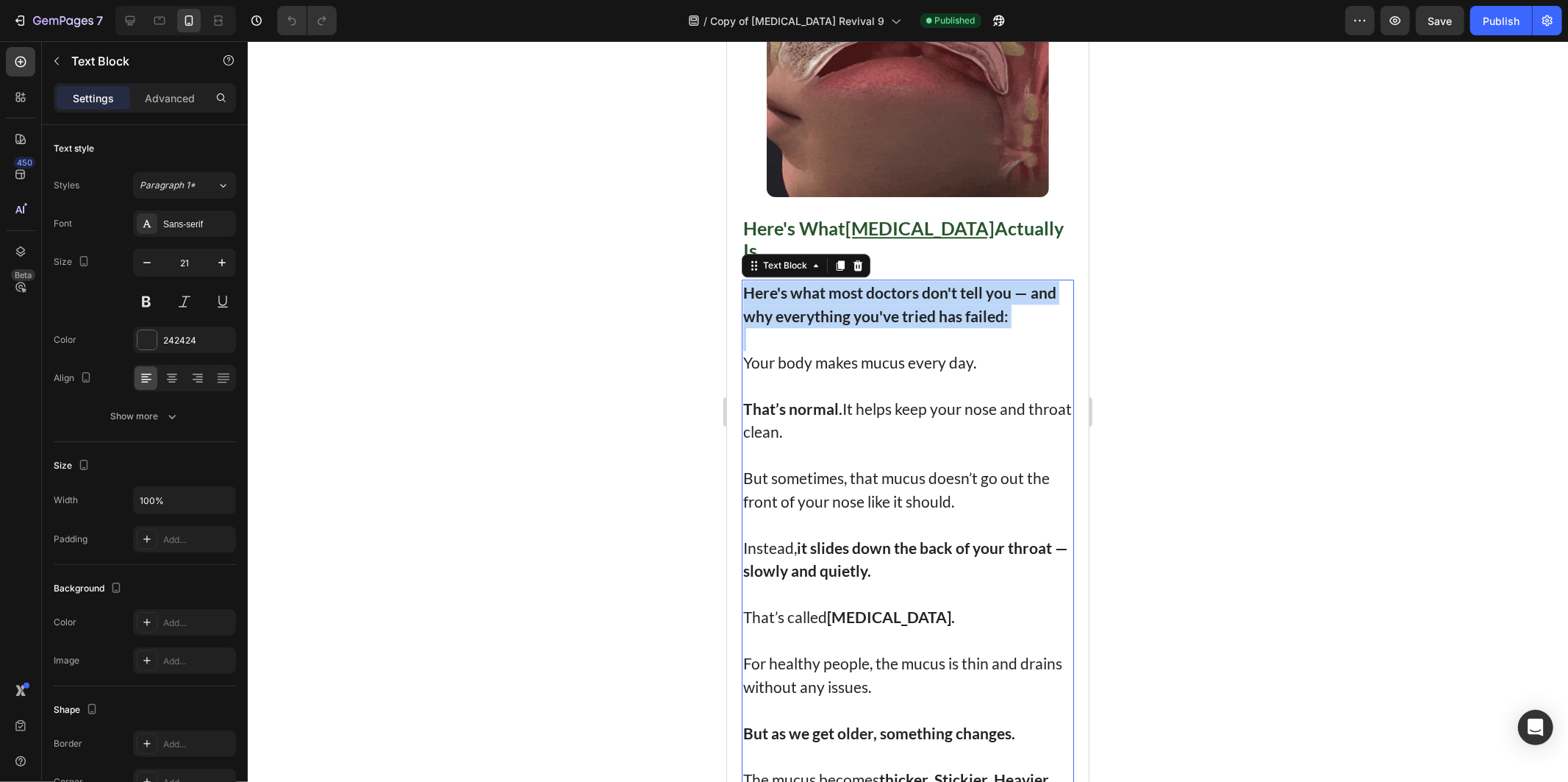
click at [880, 324] on strong "Here's what most doctors don't tell you — and why everything you've tried has f…" at bounding box center [898, 303] width 313 height 42
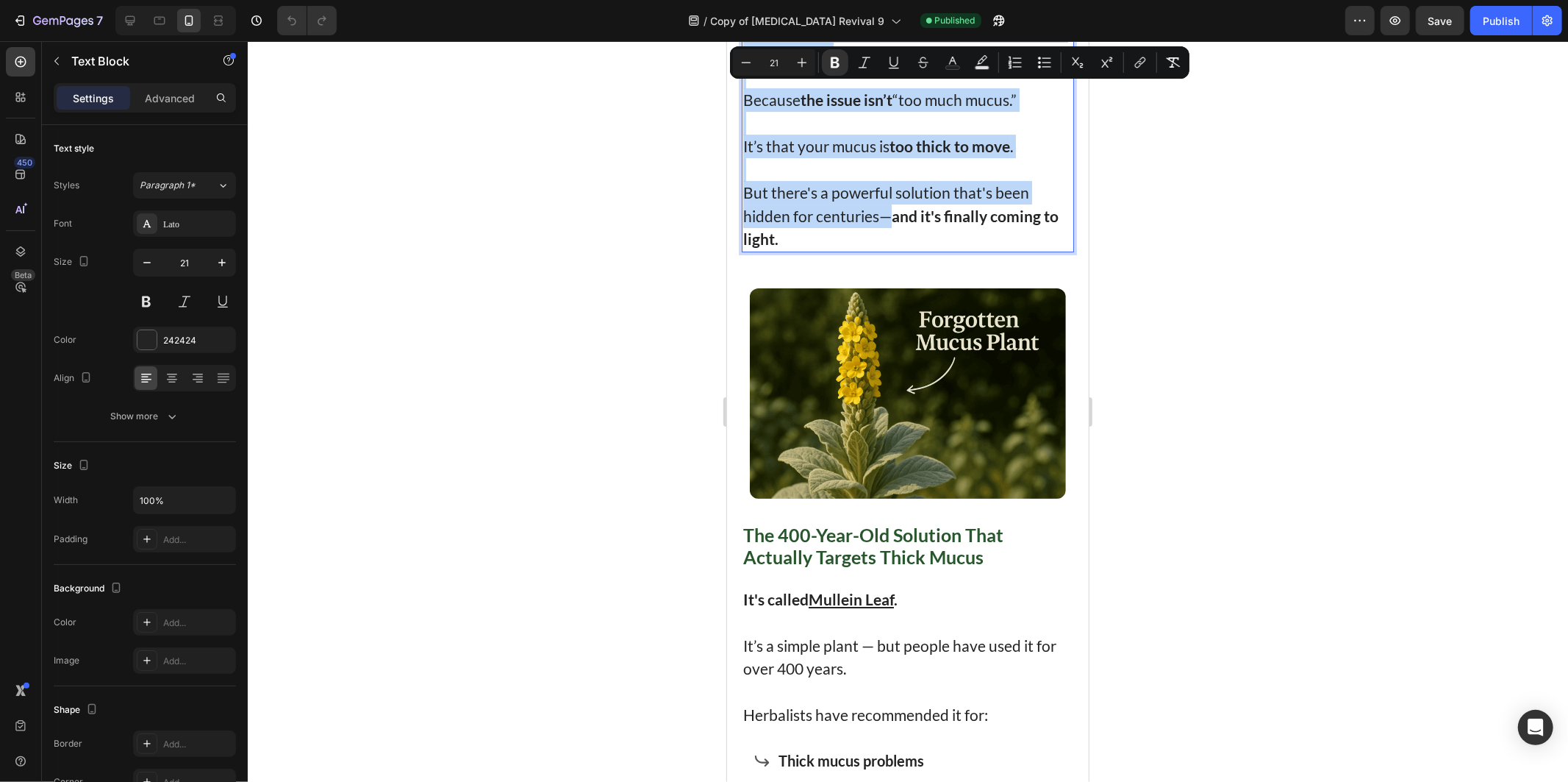
scroll to position [4658, 0]
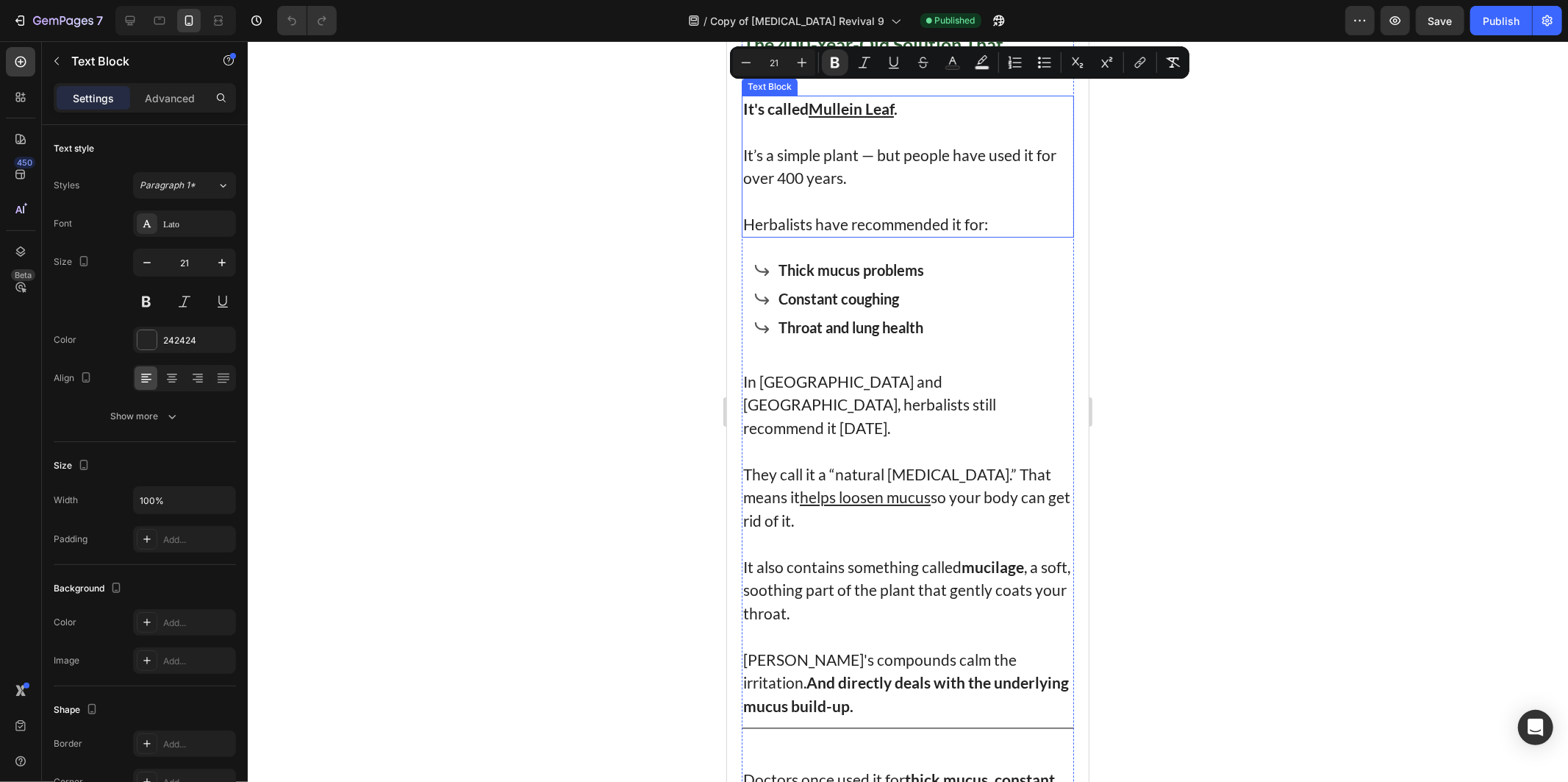
click at [851, 189] on p "It’s a simple plant — but people have used it for over 400 years." at bounding box center [906, 166] width 329 height 47
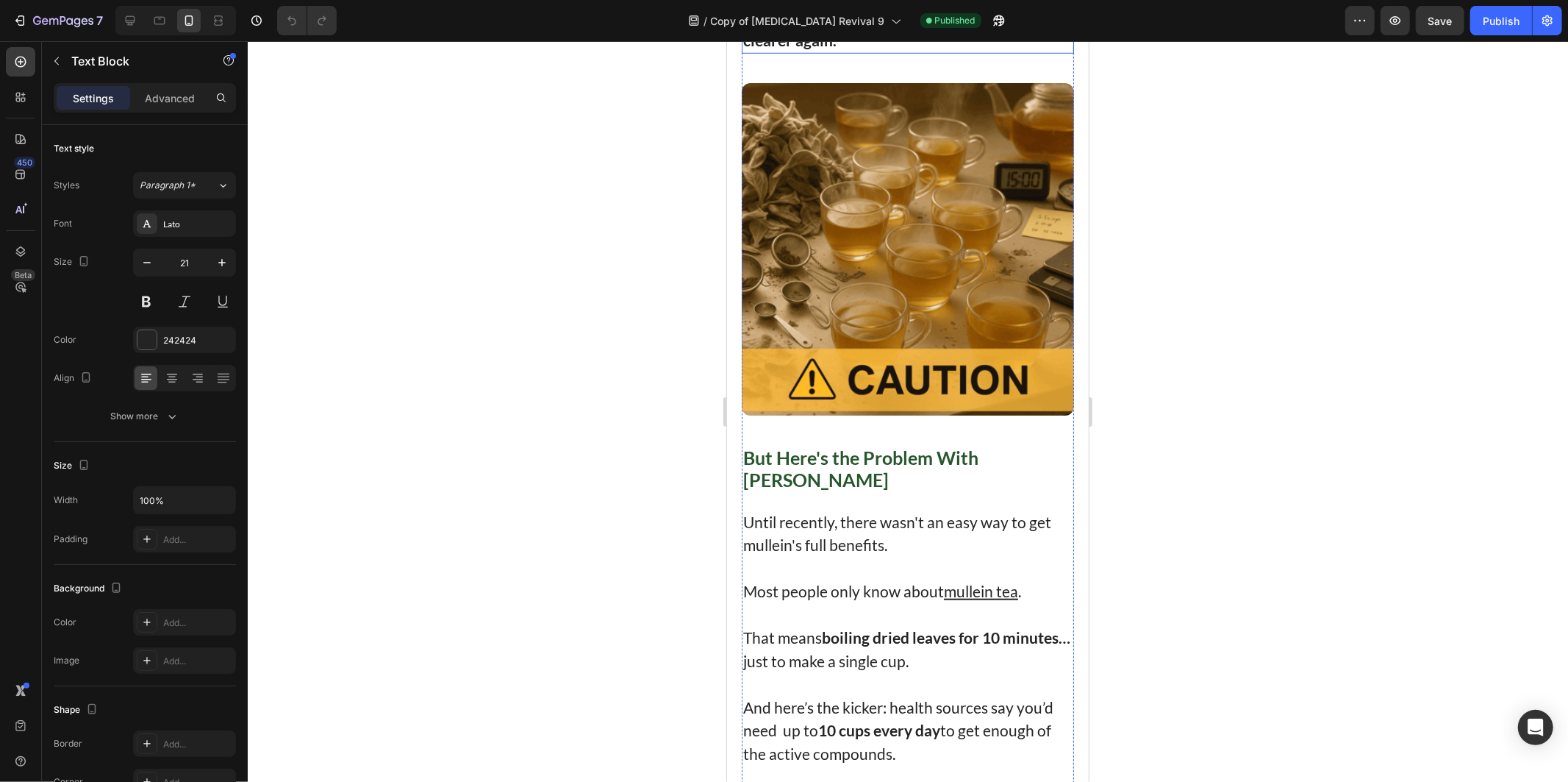
scroll to position [6129, 0]
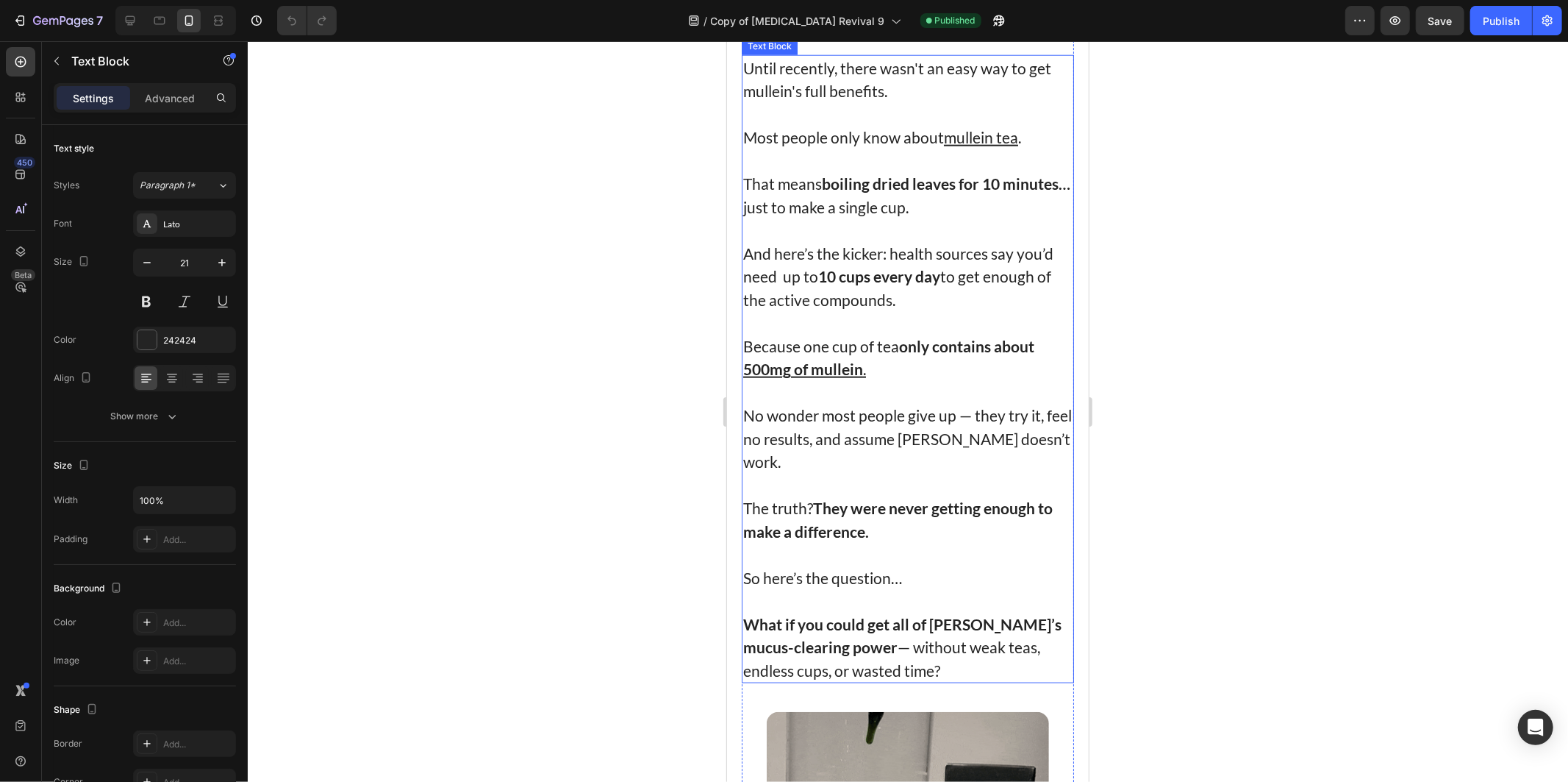
click at [854, 217] on p "That means boiling dried leaves for 10 minutes… just to make a single cup." at bounding box center [906, 194] width 329 height 47
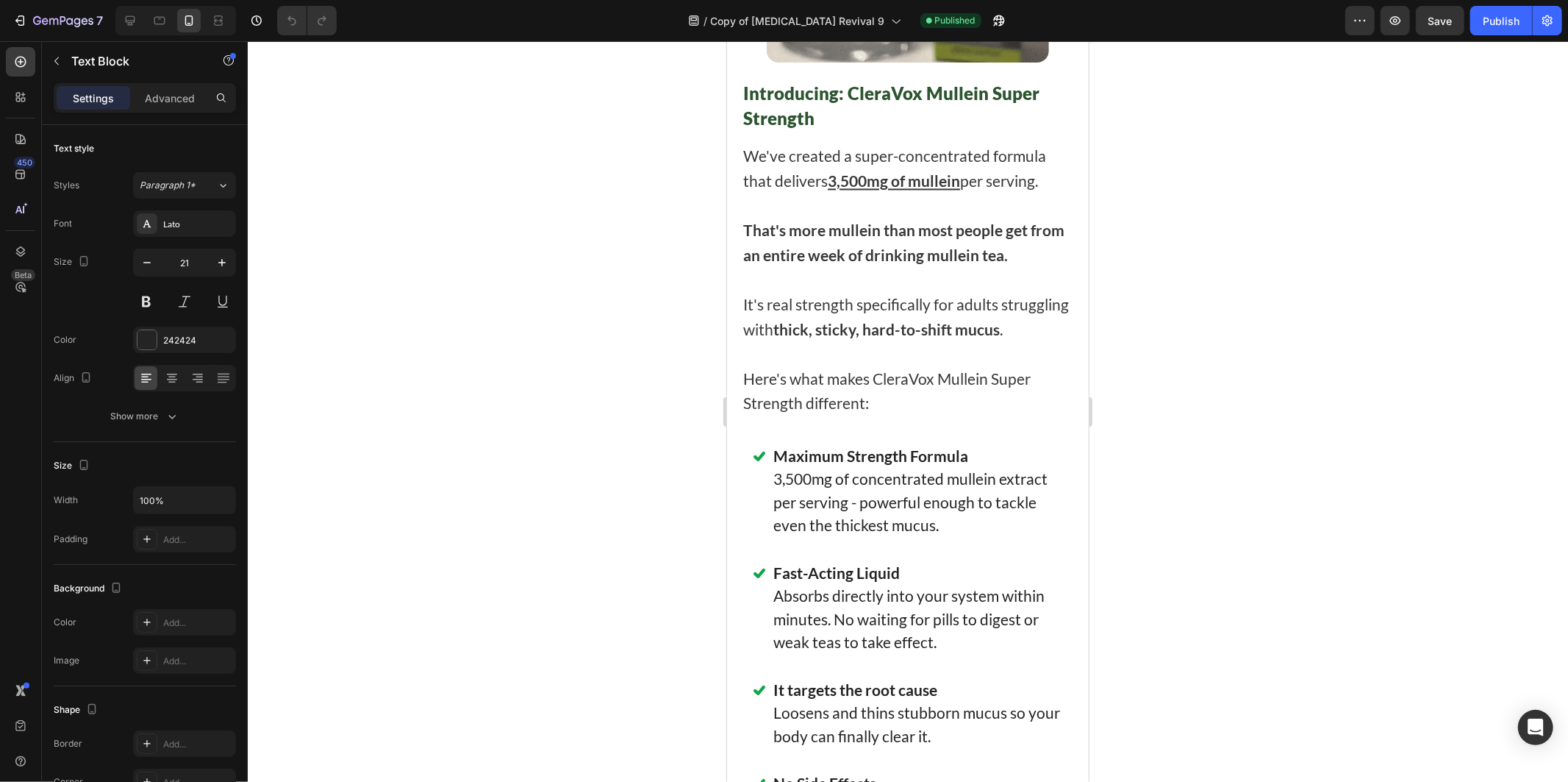
scroll to position [7109, 0]
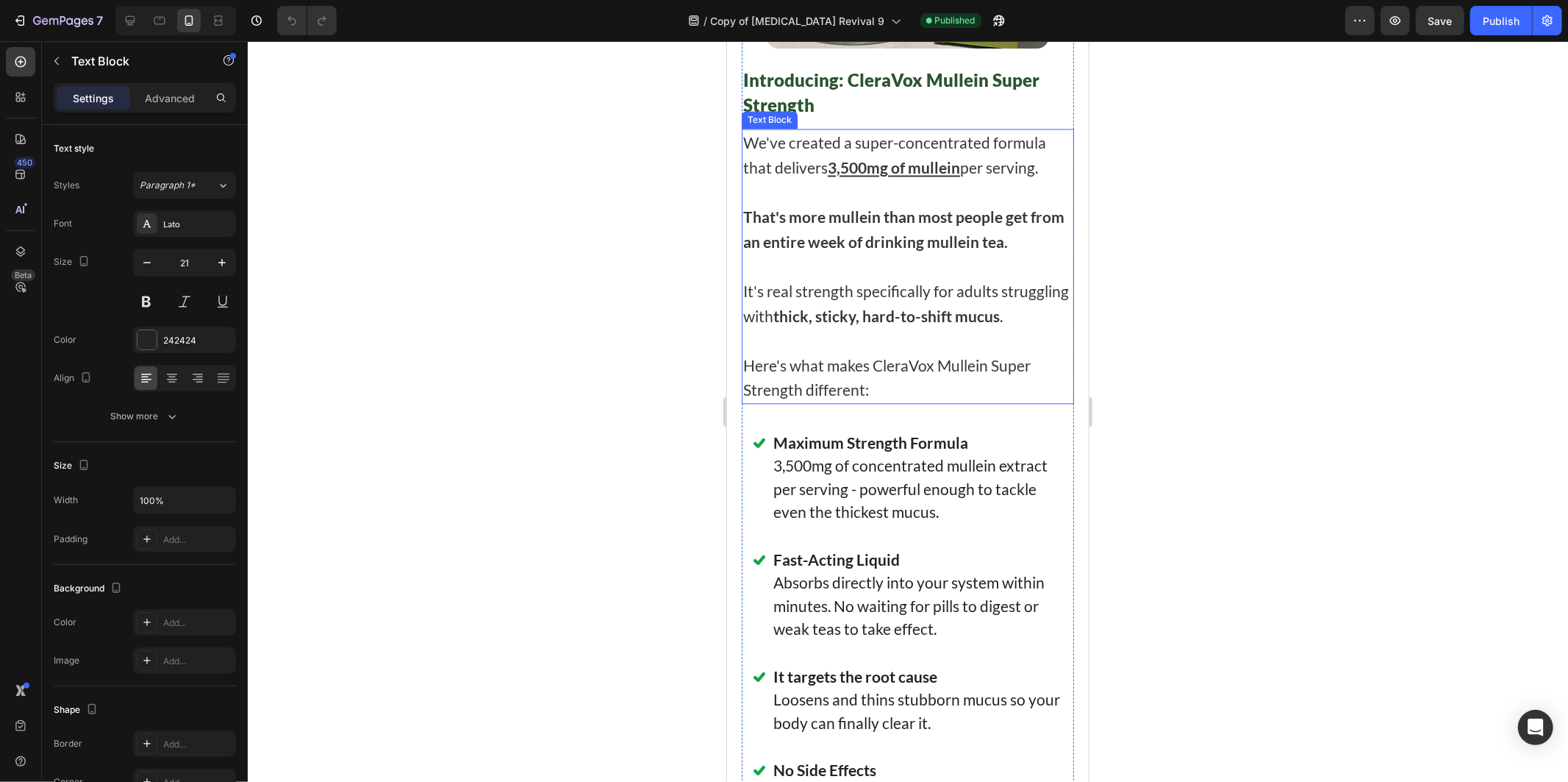
click at [791, 179] on p "We've created a super-concentrated formula that delivers 3,500mg of mullein per…" at bounding box center [906, 154] width 329 height 49
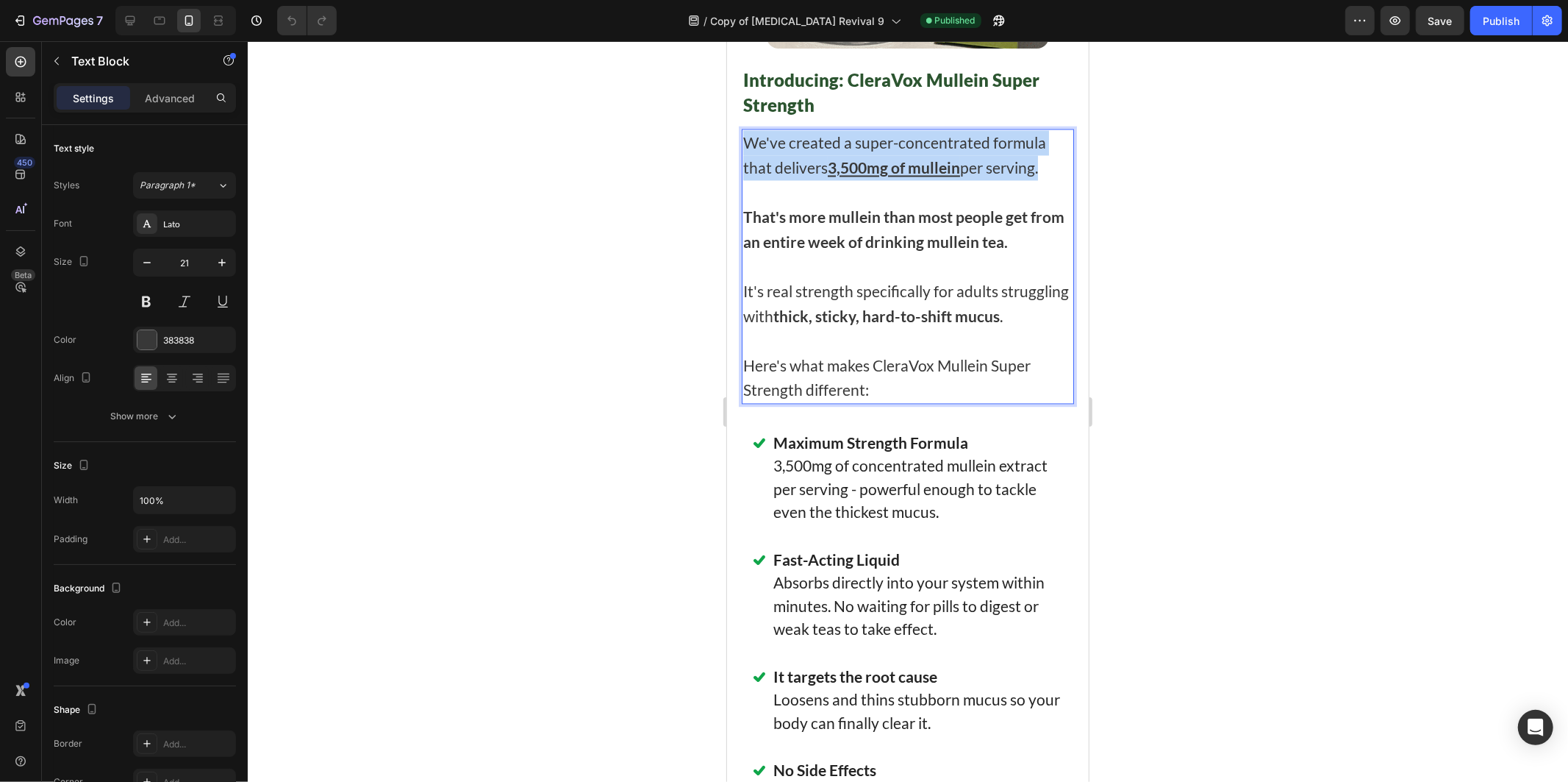
click at [791, 179] on p "We've created a super-concentrated formula that delivers 3,500mg of mullein per…" at bounding box center [906, 154] width 329 height 49
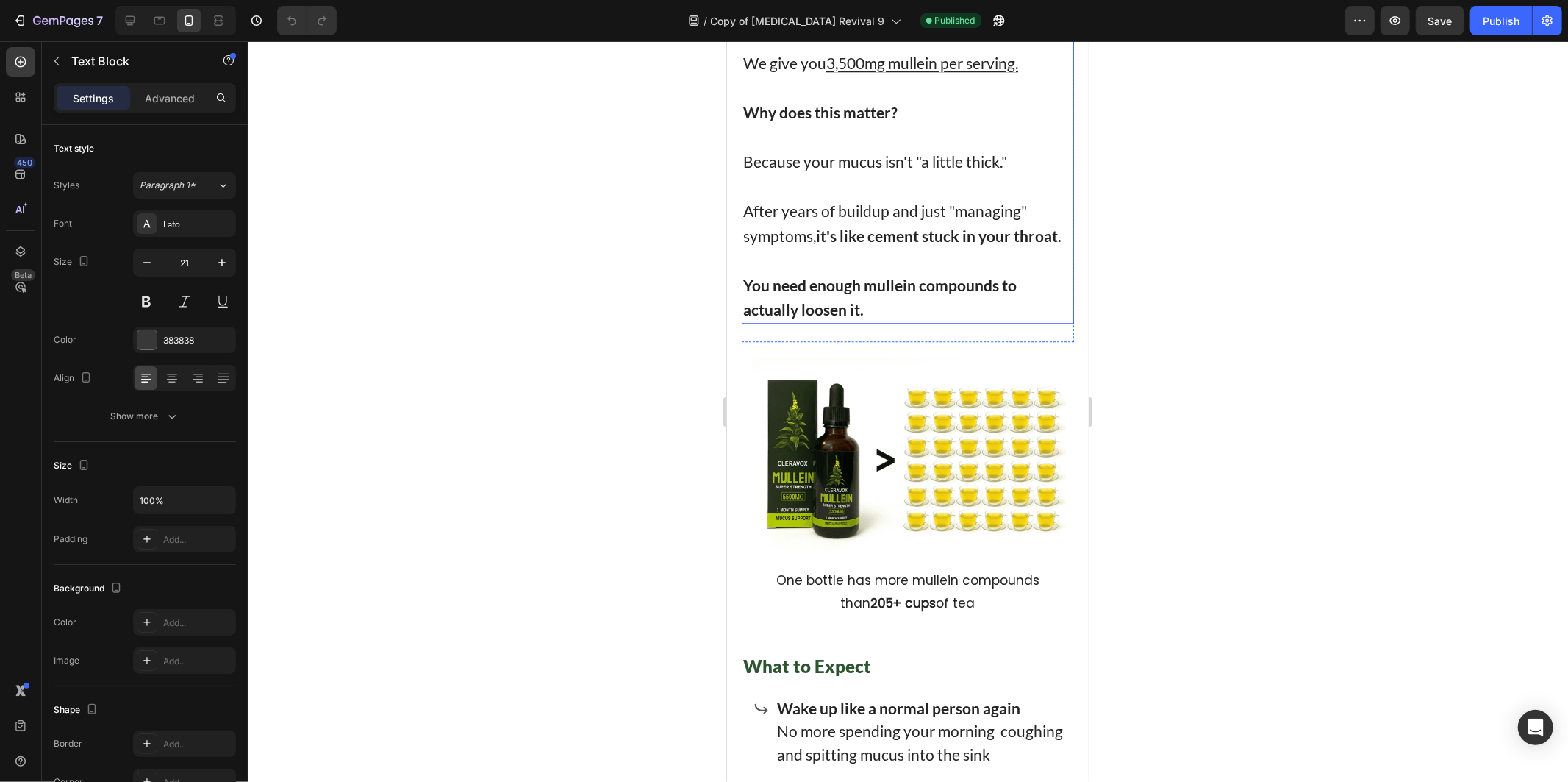
scroll to position [8090, 0]
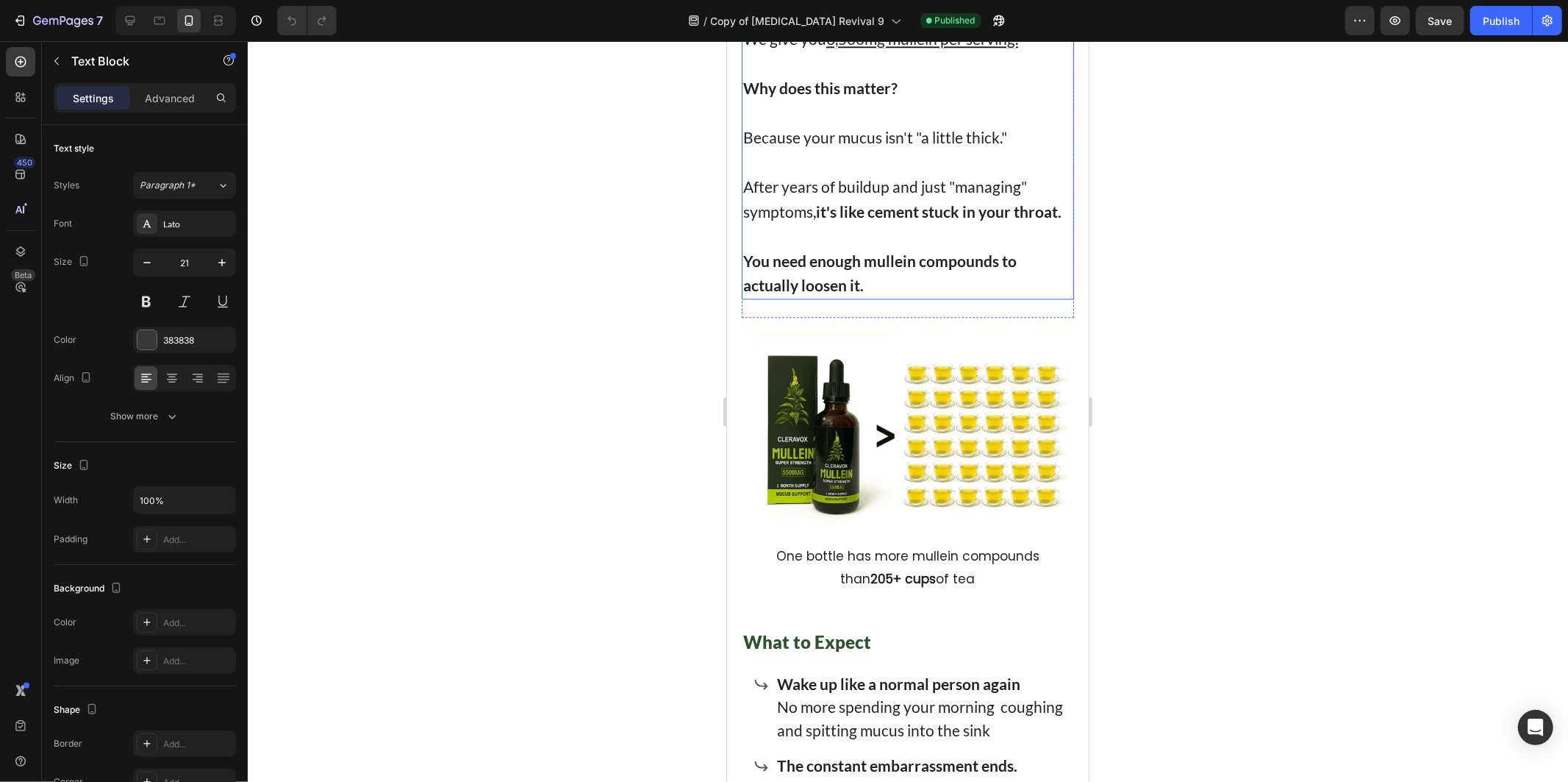
click at [862, 150] on p "Because your mucus isn't "a little thick."" at bounding box center [906, 136] width 329 height 25
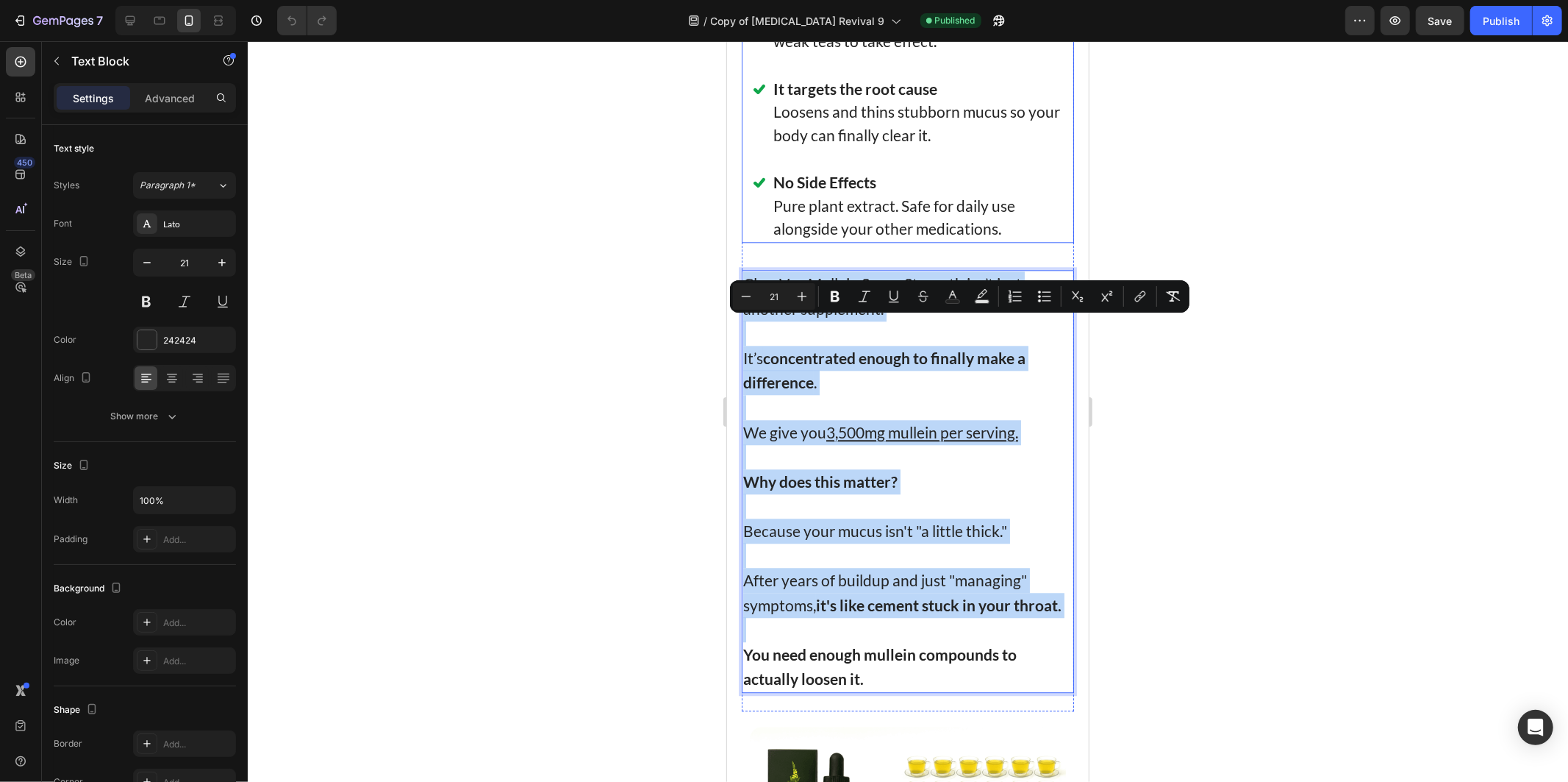
scroll to position [7600, 0]
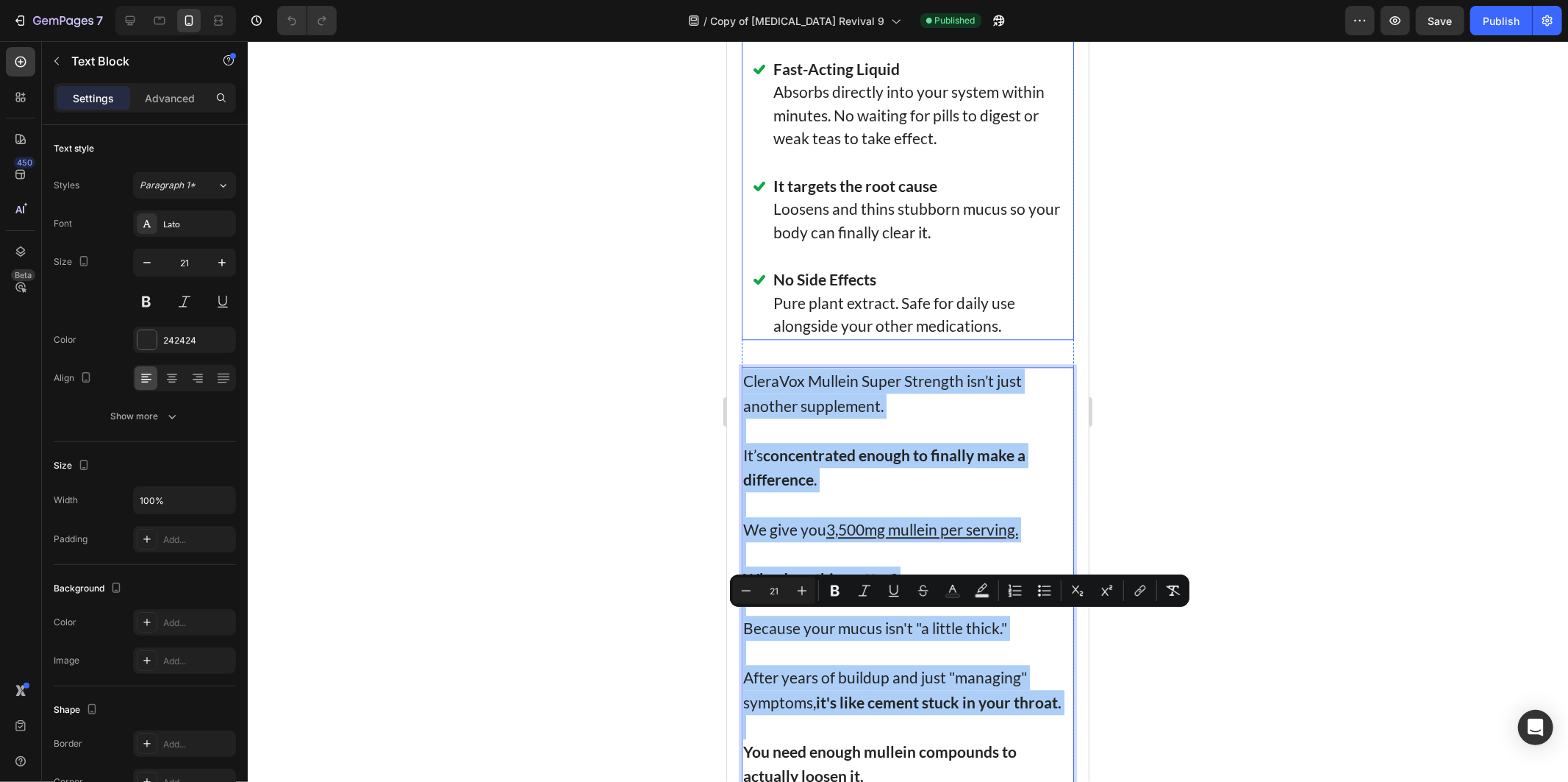
click at [678, 258] on div at bounding box center [907, 411] width 1321 height 740
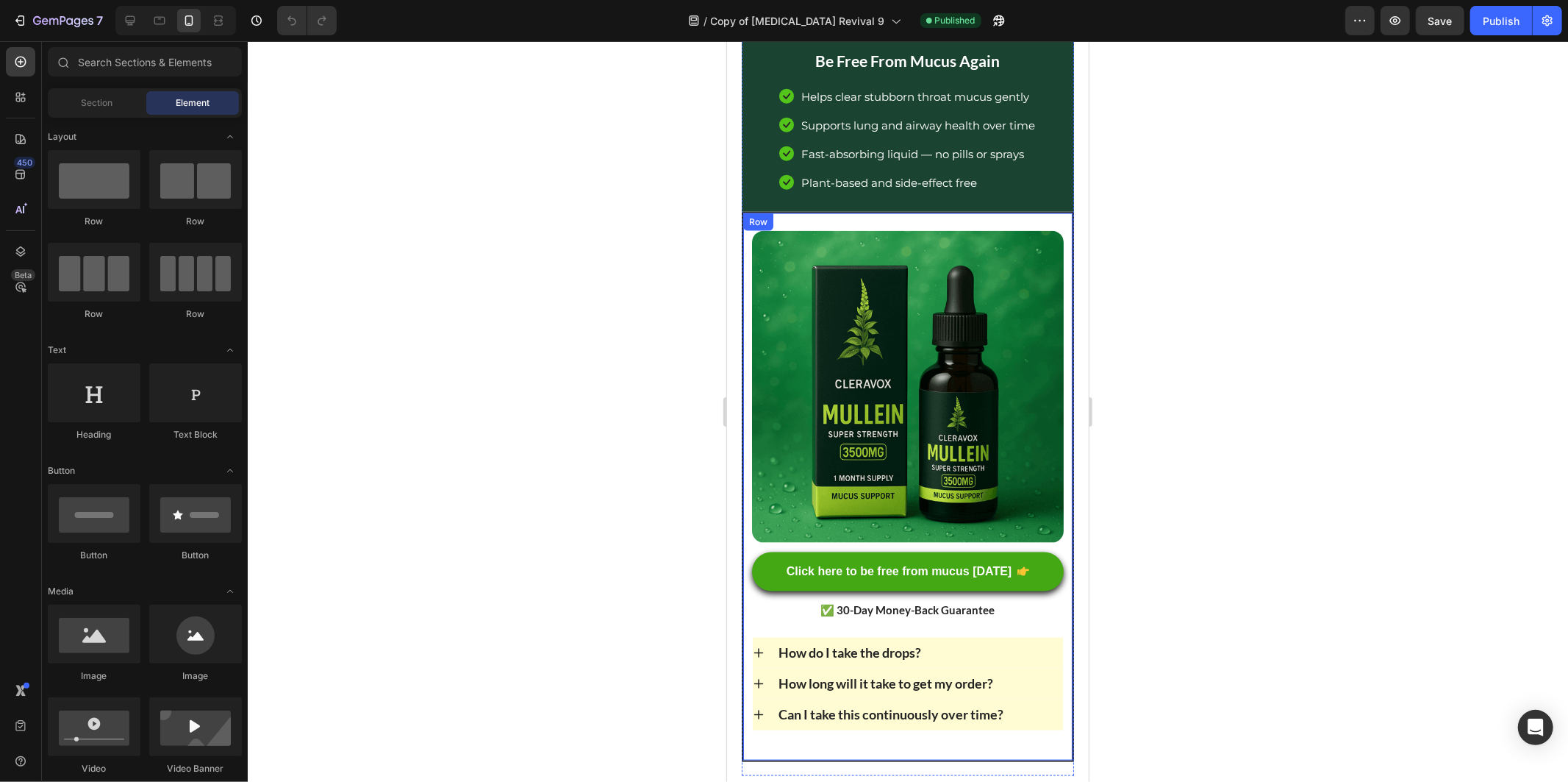
scroll to position [10787, 0]
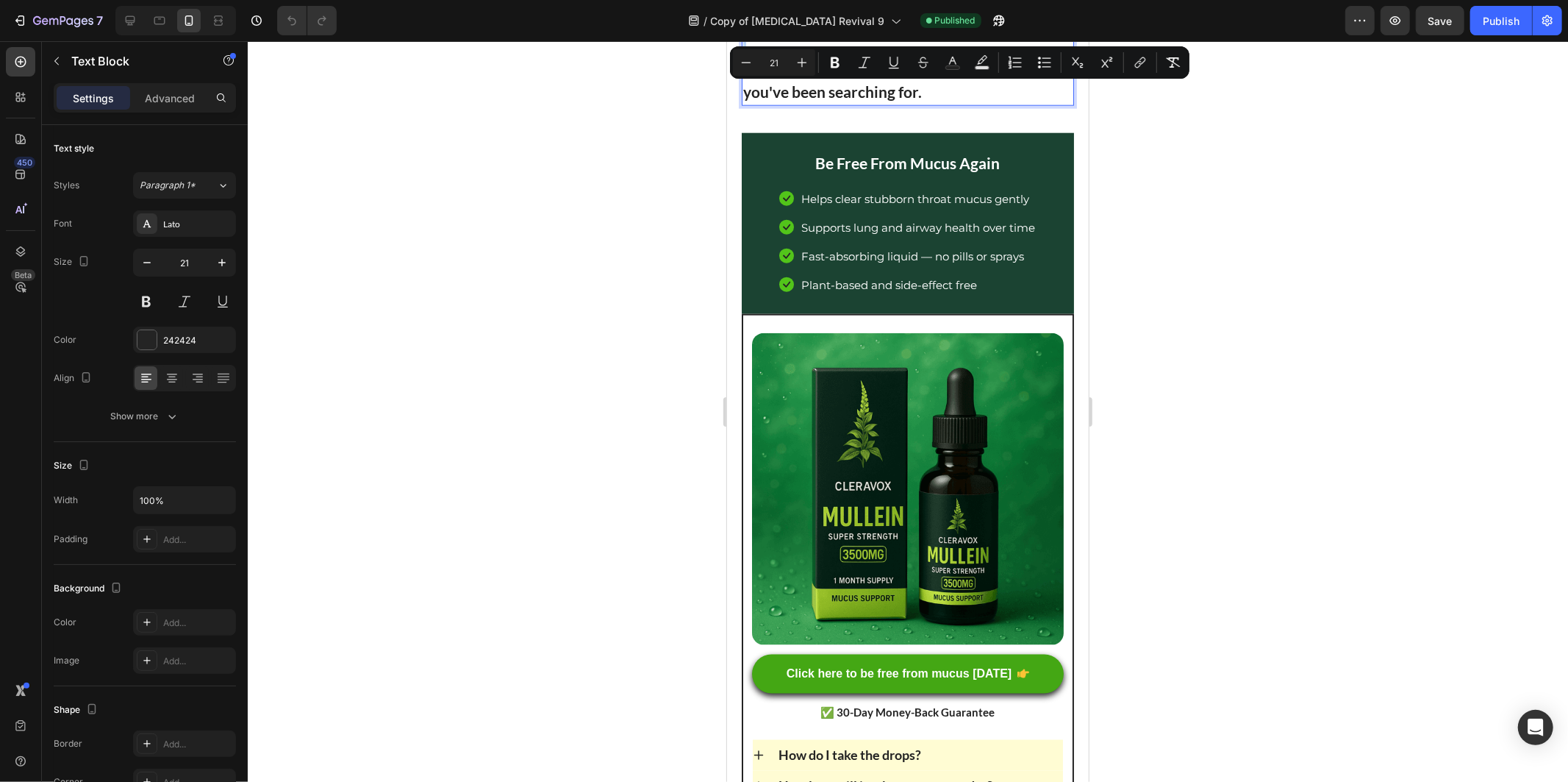
copy div "Don't spend your mornings hacking up mucus in the bathroom. Don't avoid another…"
click at [688, 206] on div at bounding box center [907, 411] width 1321 height 740
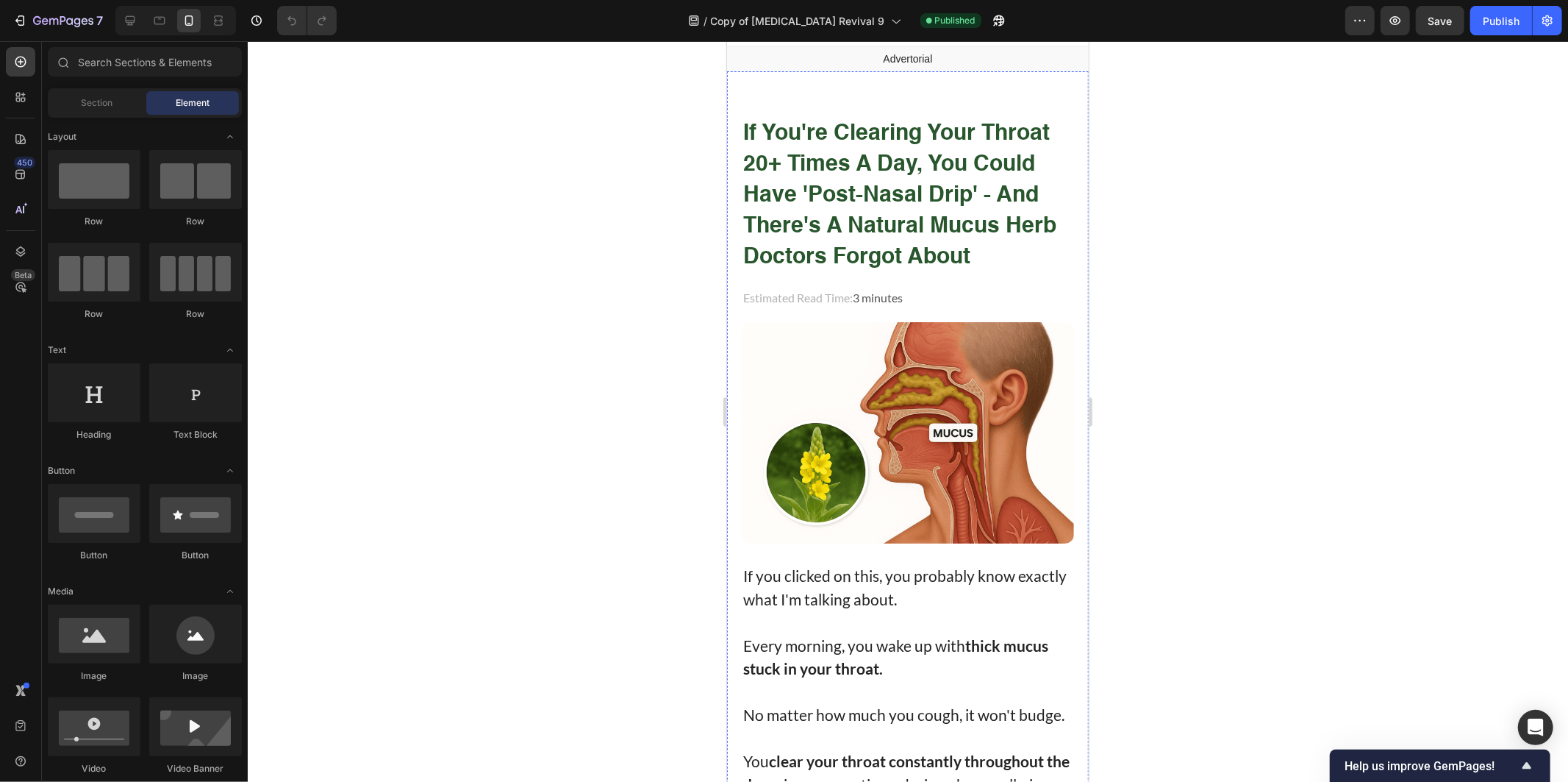
scroll to position [0, 0]
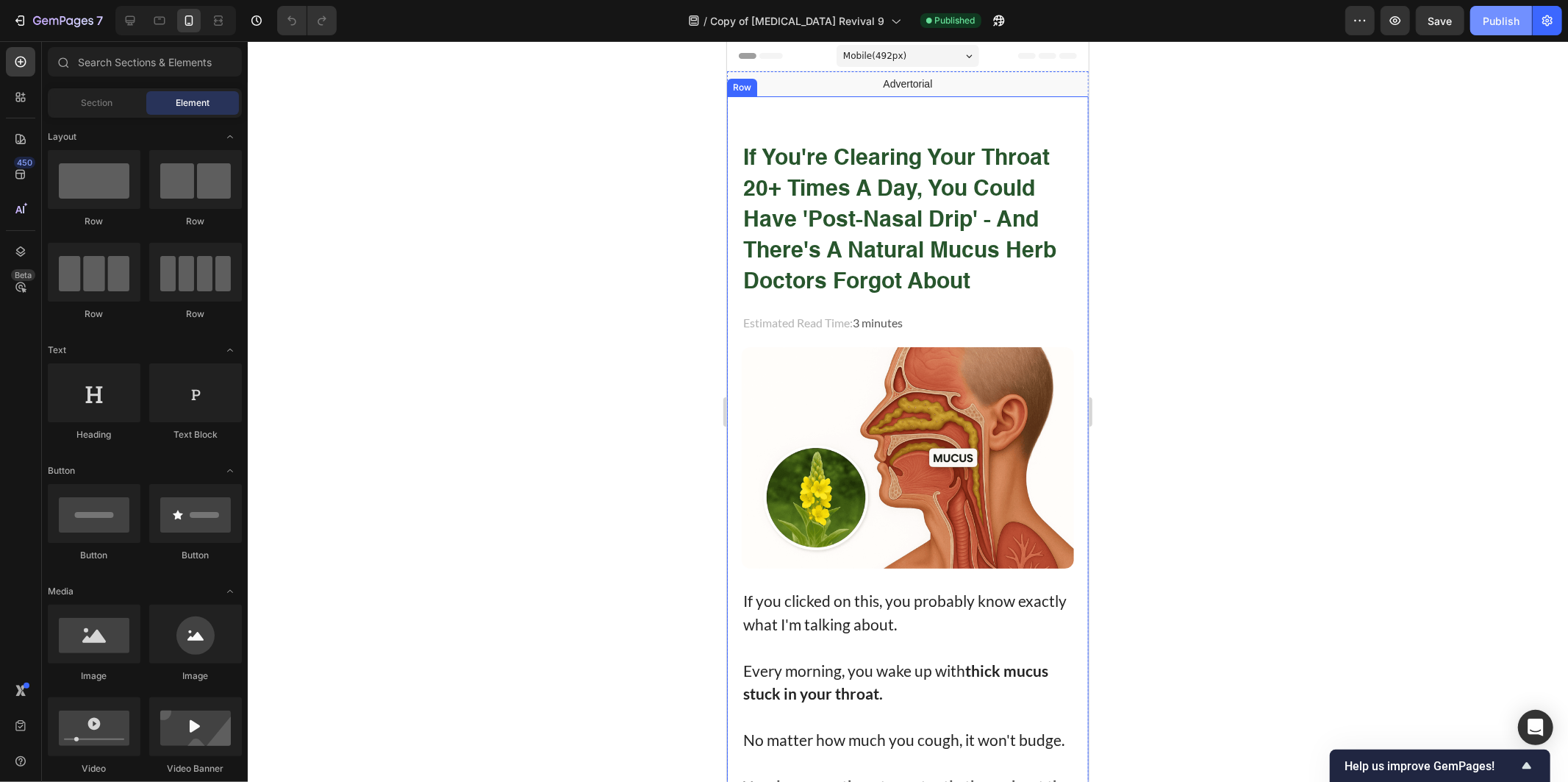
click at [1520, 20] on button "Publish" at bounding box center [1501, 20] width 62 height 29
